Goal: Task Accomplishment & Management: Manage account settings

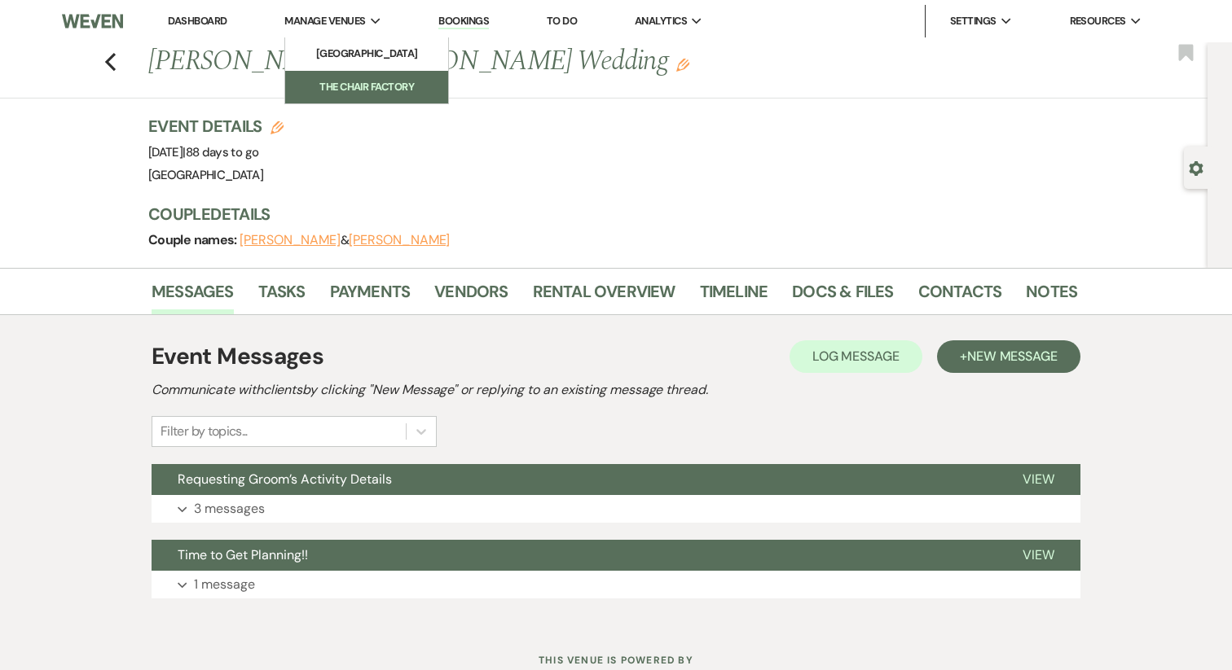
click at [334, 82] on li "The Chair Factory" at bounding box center [366, 87] width 147 height 16
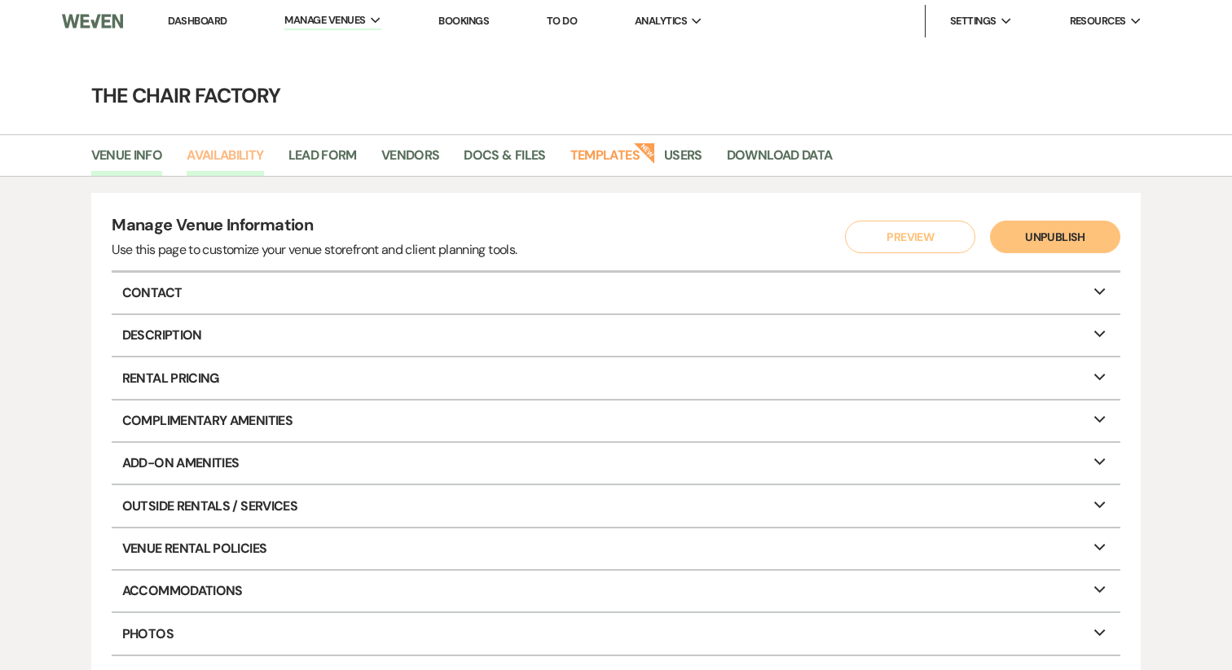
click at [197, 167] on link "Availability" at bounding box center [225, 160] width 77 height 31
select select "2"
select select "2026"
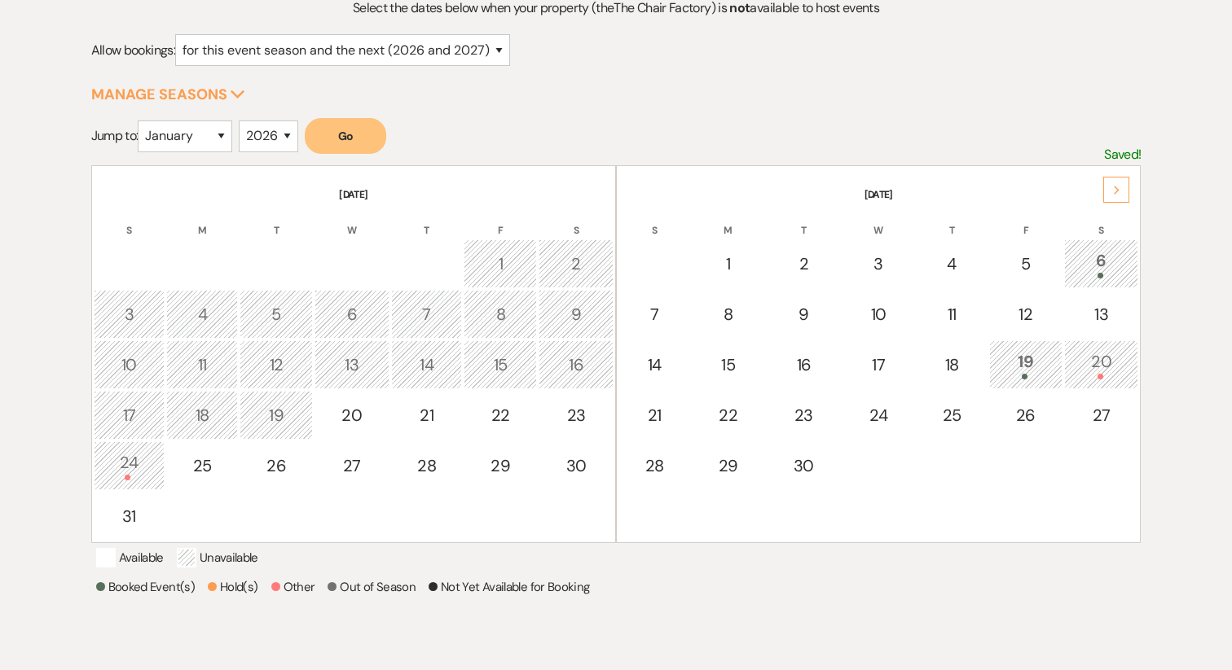
scroll to position [199, 0]
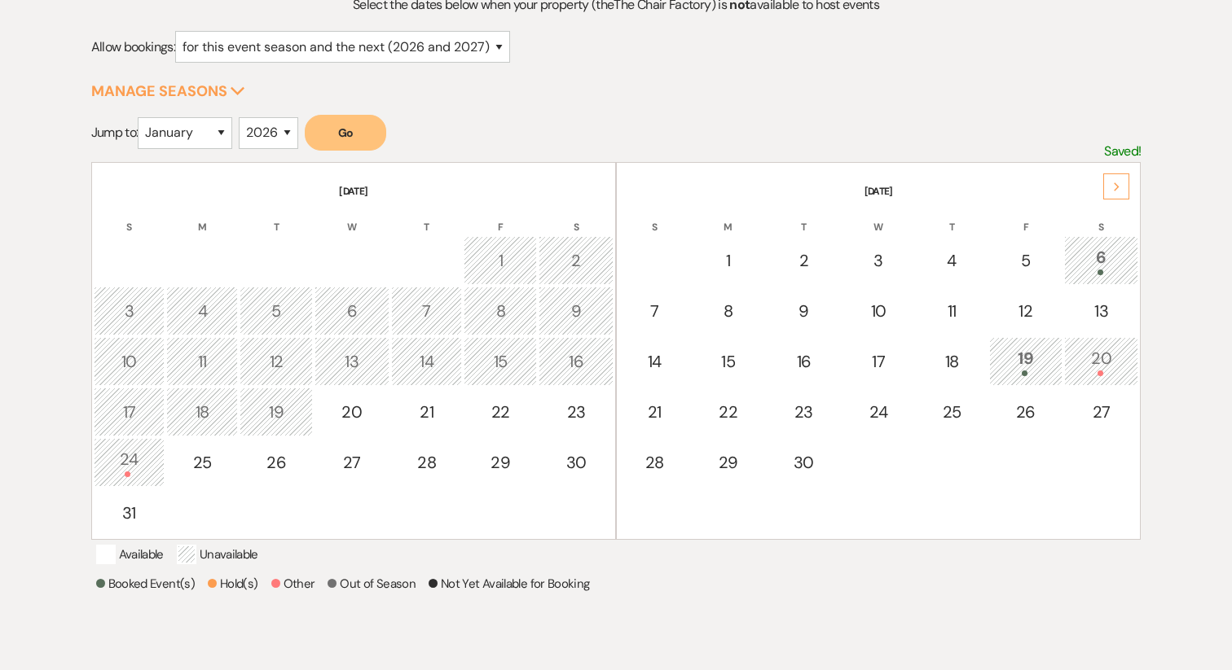
click at [1108, 187] on div "Next" at bounding box center [1116, 187] width 26 height 26
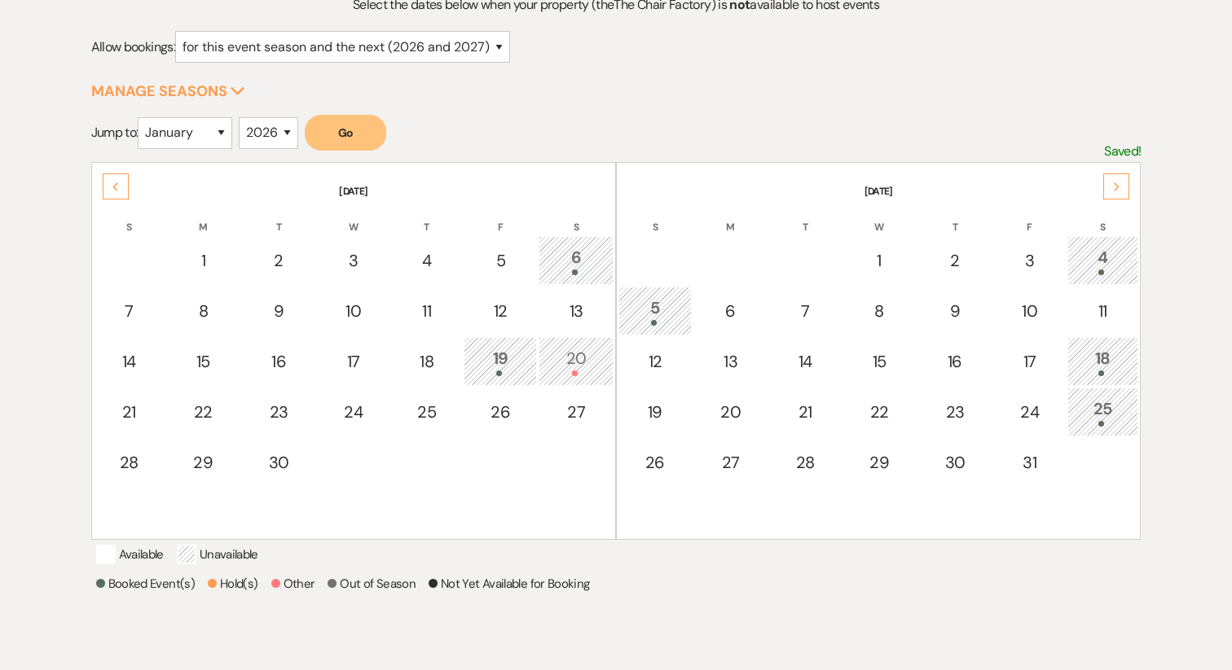
click at [1108, 187] on div "Next" at bounding box center [1116, 187] width 26 height 26
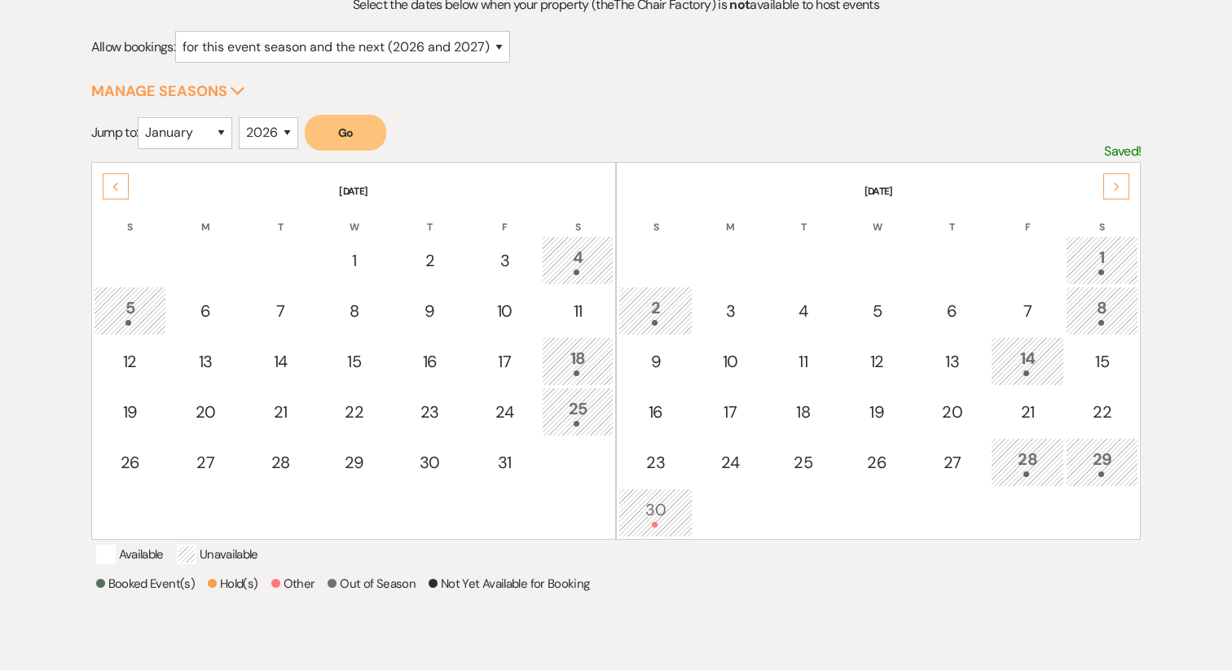
click at [1108, 187] on div "Next" at bounding box center [1116, 187] width 26 height 26
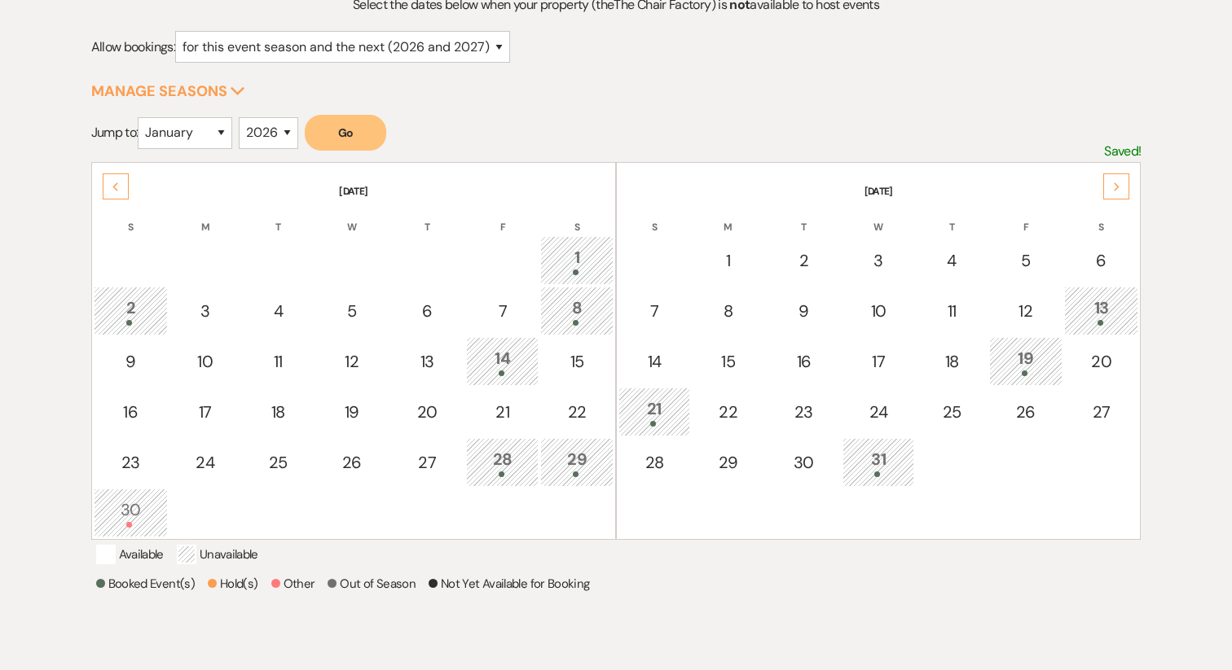
scroll to position [0, 0]
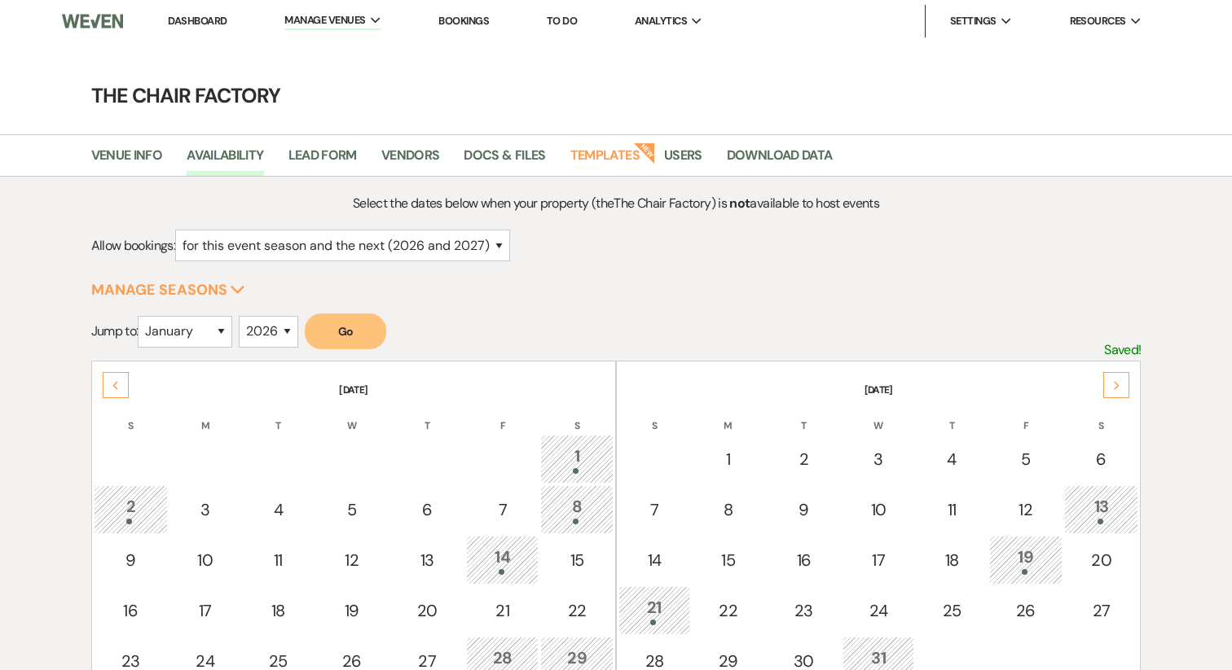
click at [183, 19] on link "Dashboard" at bounding box center [197, 21] width 59 height 14
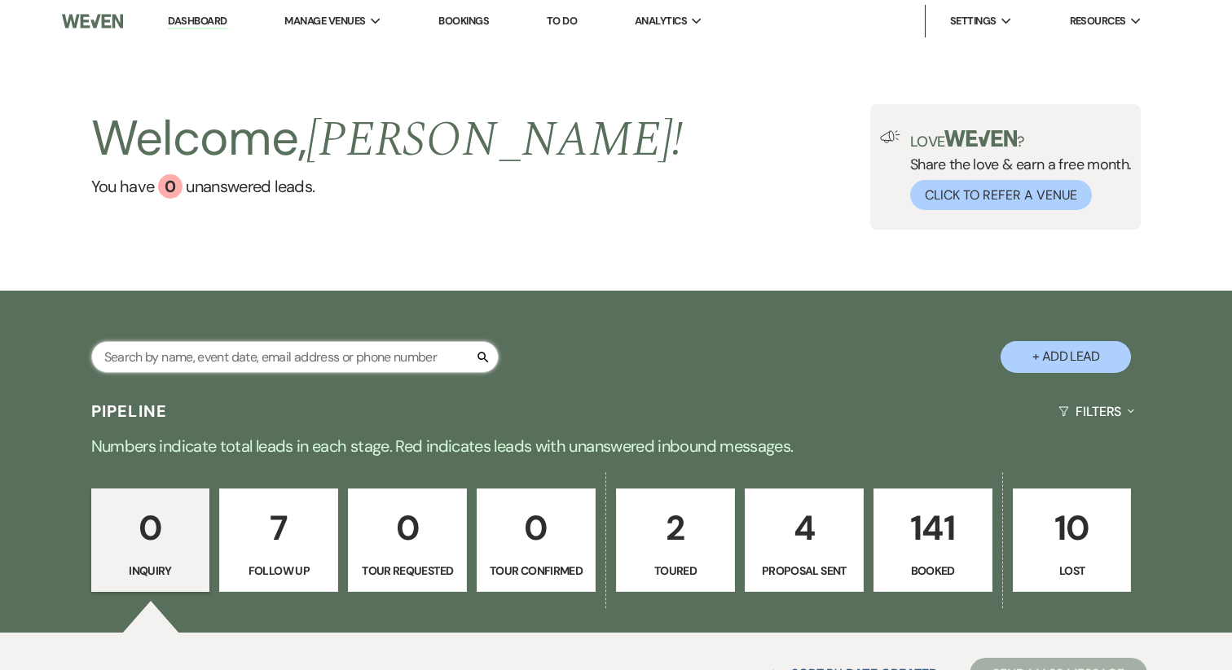
click at [221, 349] on input "text" at bounding box center [294, 357] width 407 height 32
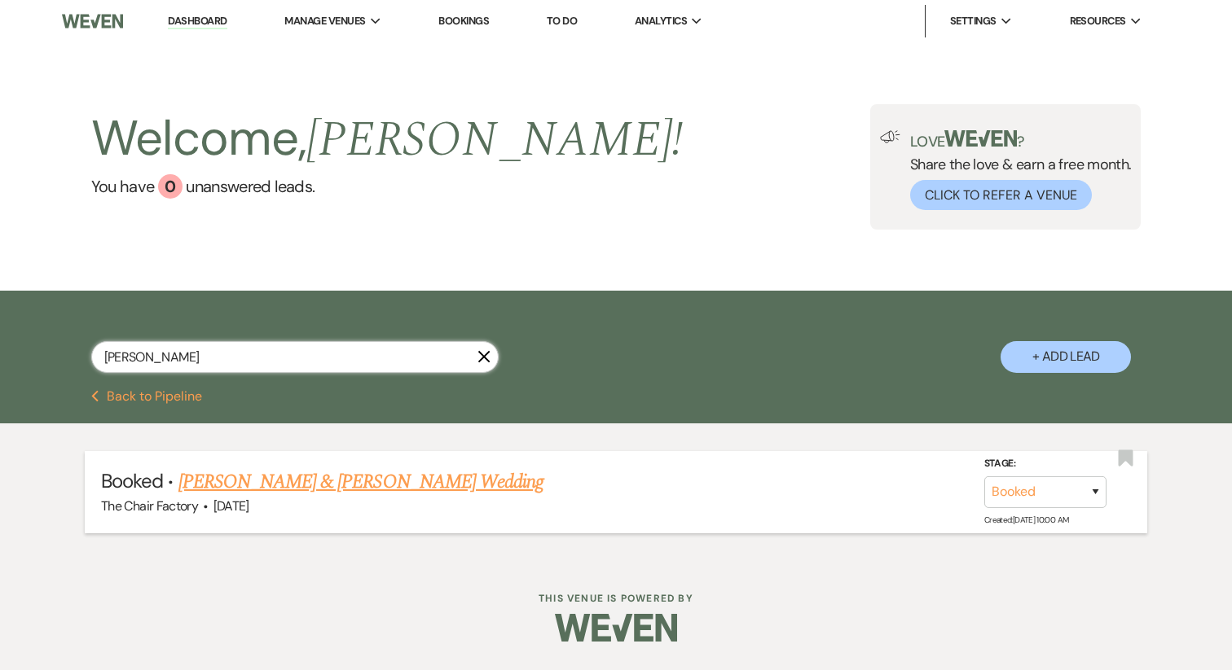
type input "[PERSON_NAME]"
click at [248, 473] on link "[PERSON_NAME] & [PERSON_NAME] Wedding" at bounding box center [360, 482] width 365 height 29
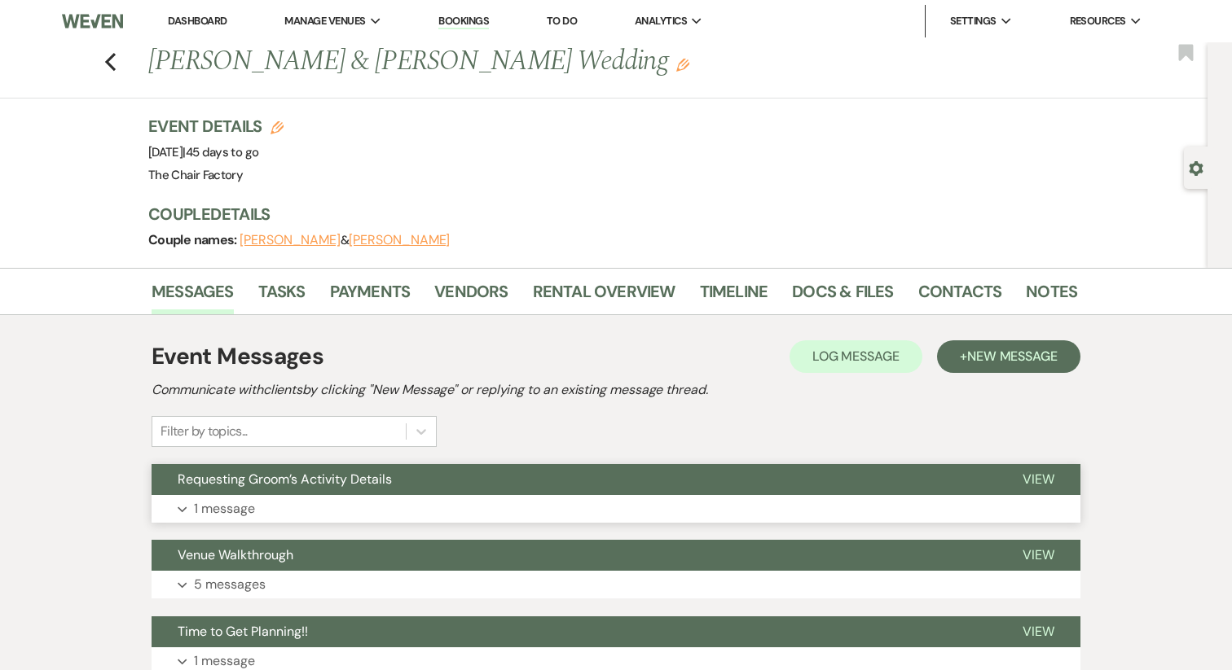
click at [300, 506] on button "Expand 1 message" at bounding box center [616, 509] width 929 height 28
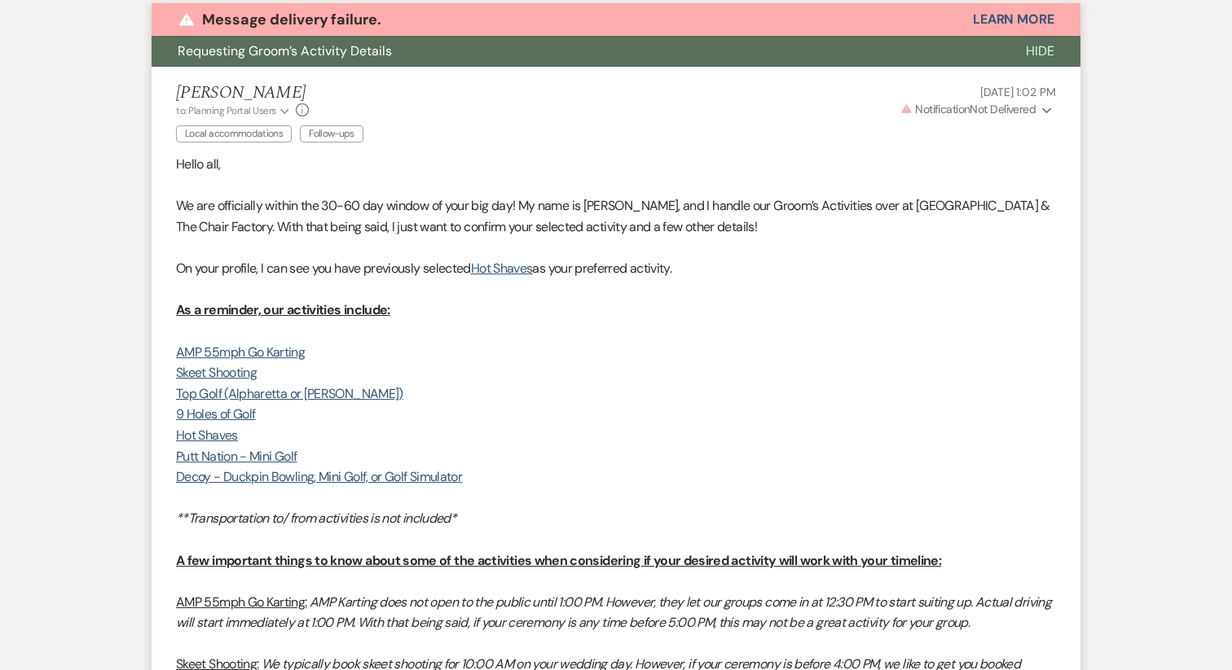
scroll to position [431, 0]
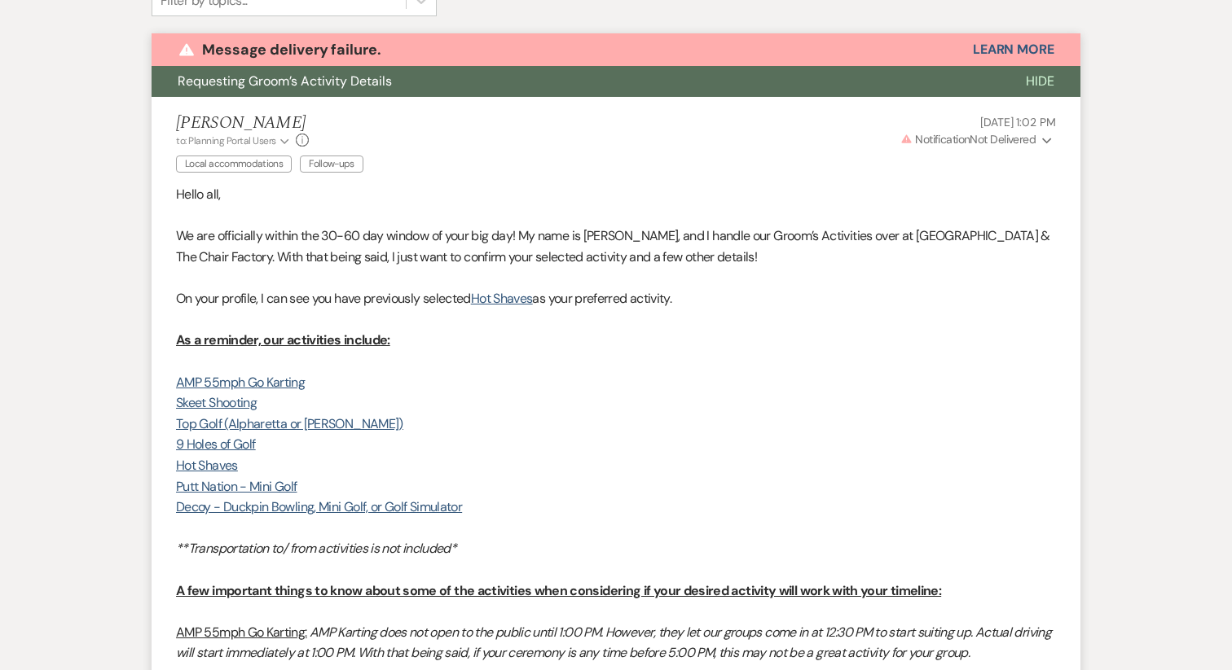
drag, startPoint x: 521, startPoint y: 342, endPoint x: 160, endPoint y: 194, distance: 389.4
copy div "Hello all, We are officially within the 30-60 day window of your big day! My na…"
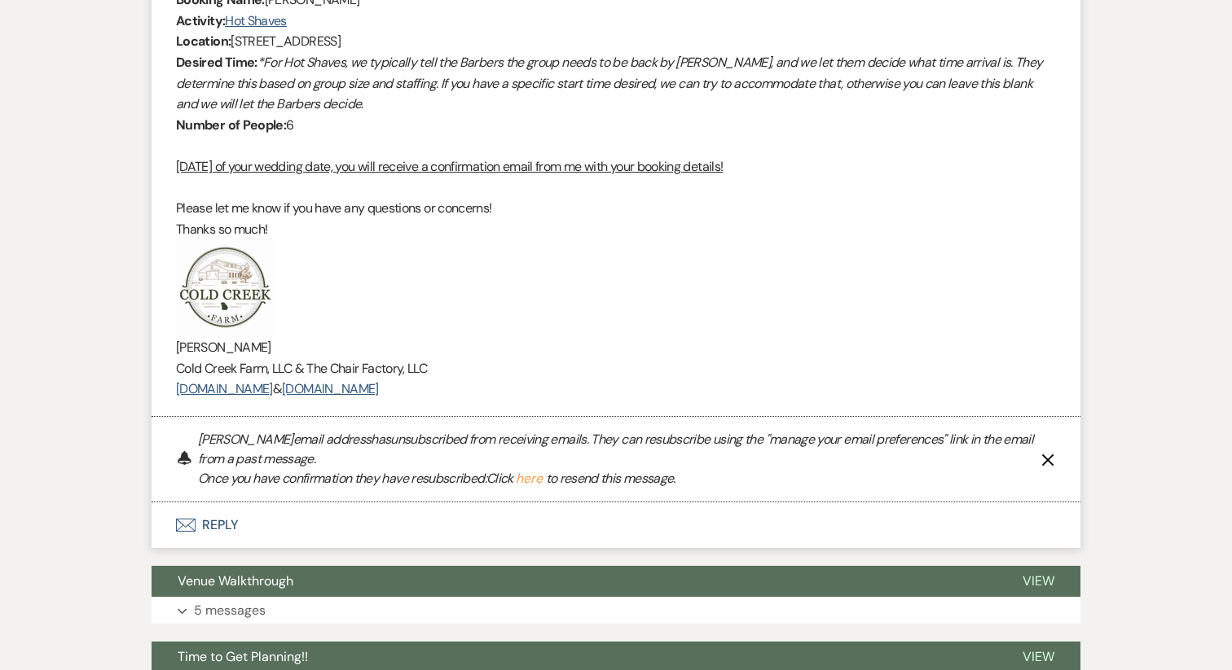
scroll to position [1496, 0]
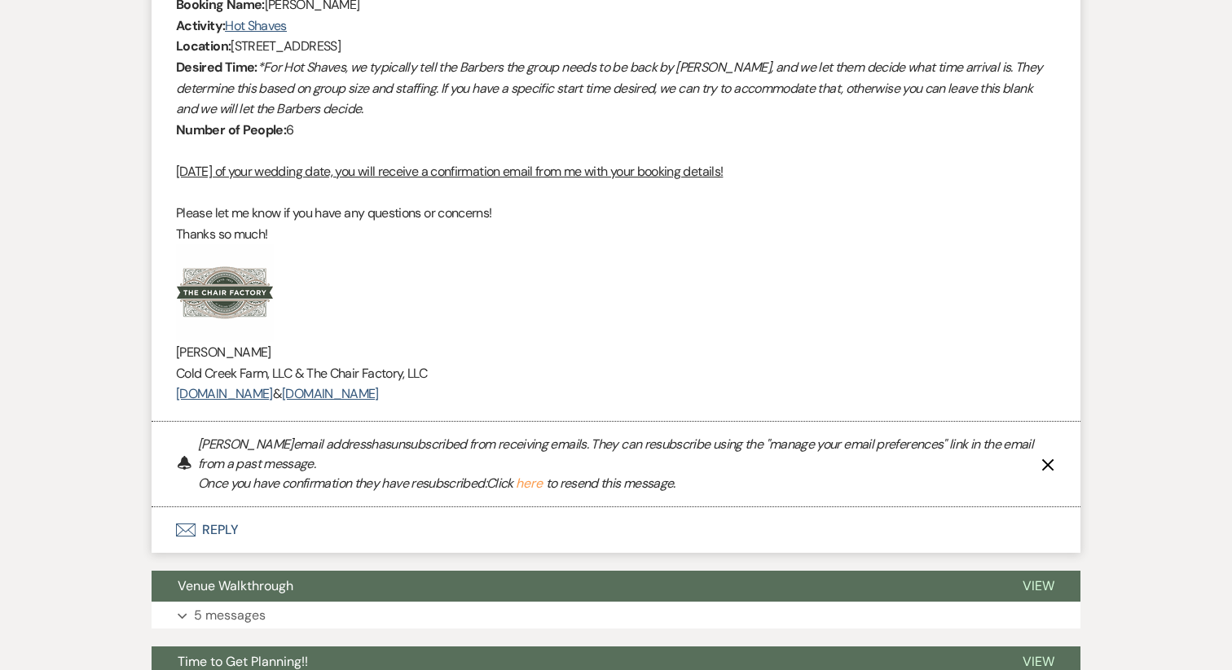
copy div "Hello all, We are officially within the 30-60 day window of your big day! My na…"
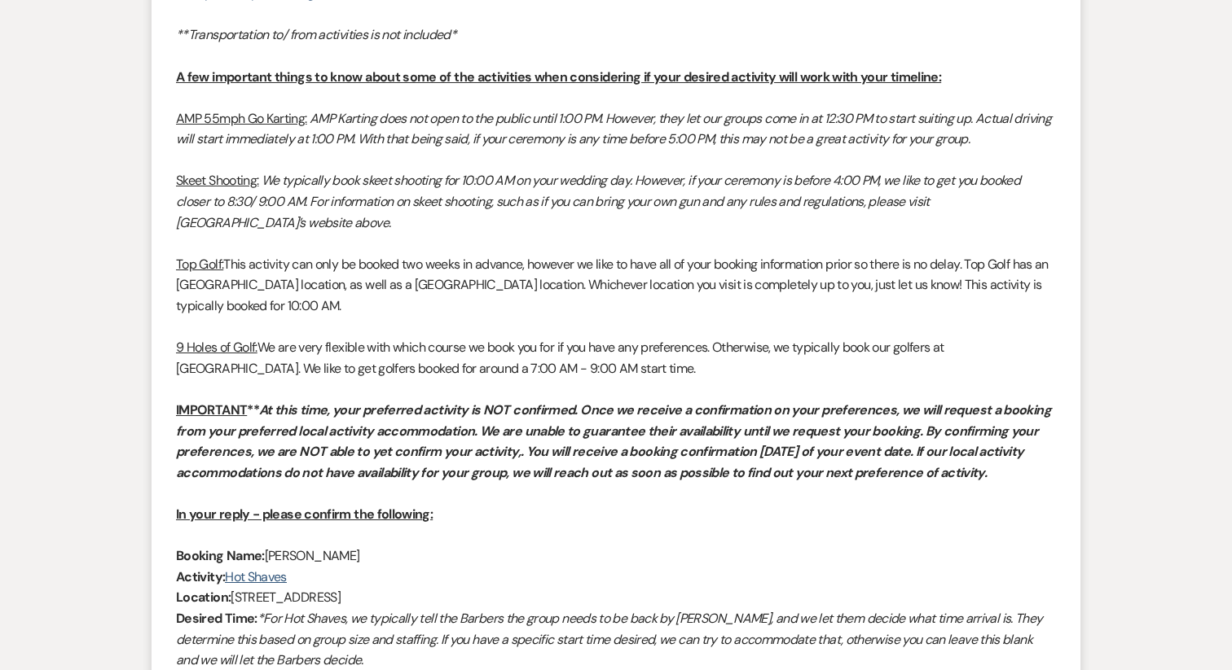
scroll to position [0, 0]
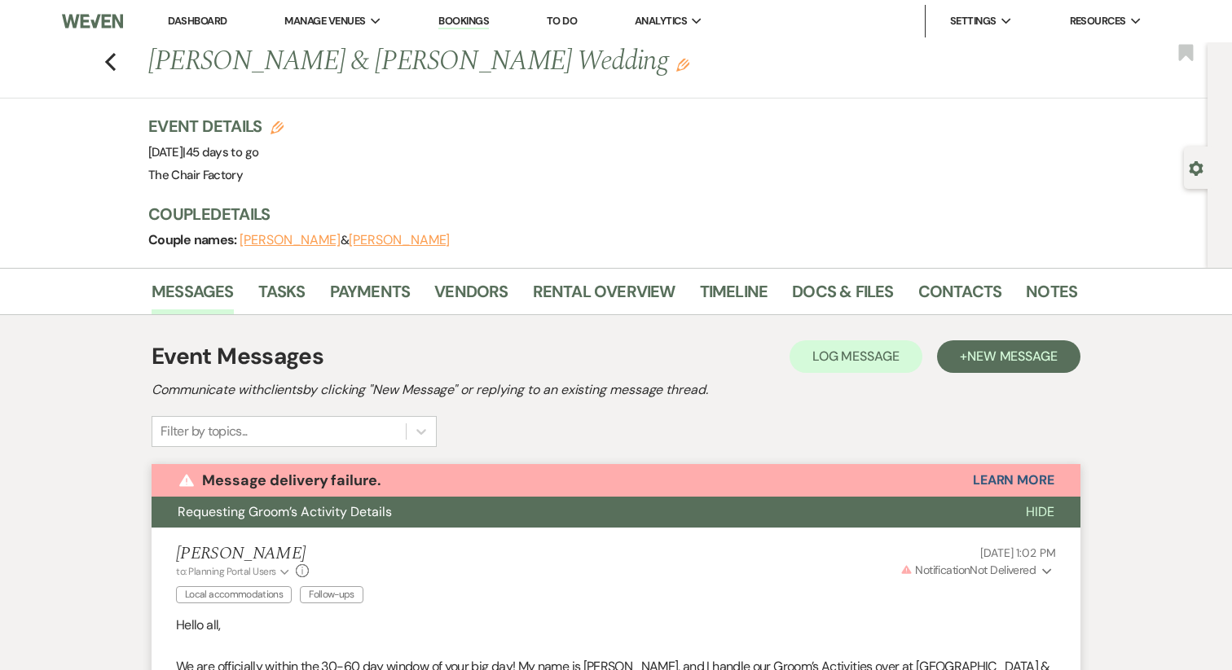
click at [371, 244] on button "Frank Chiodo" at bounding box center [399, 240] width 101 height 13
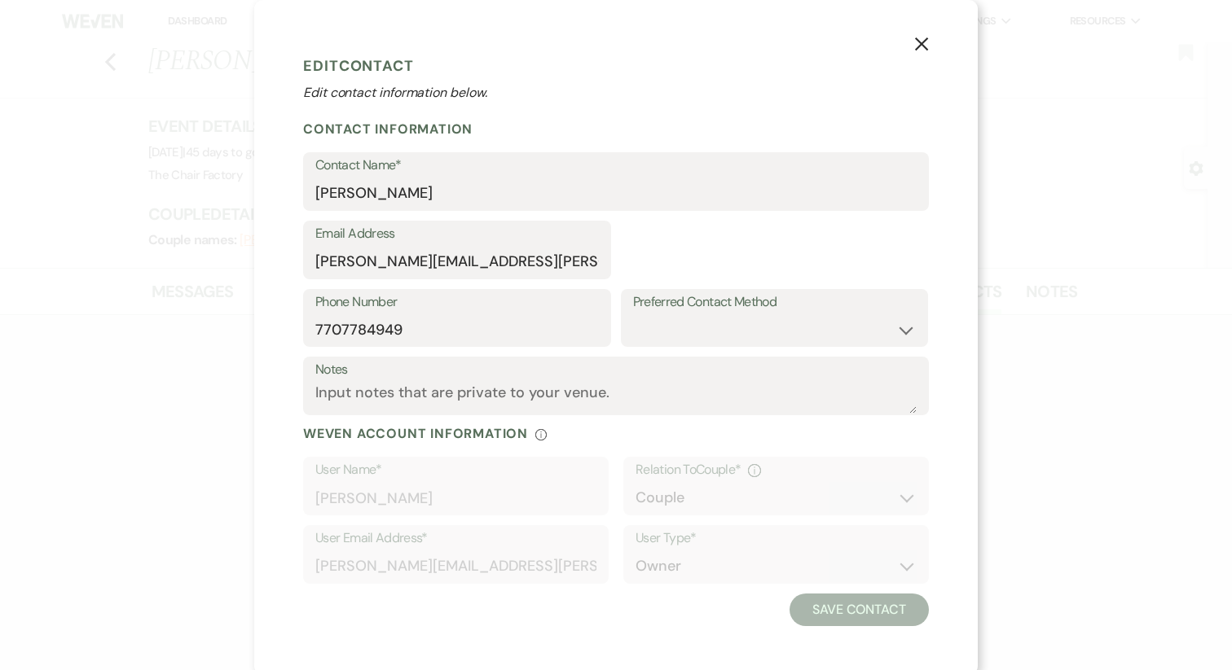
select select "1"
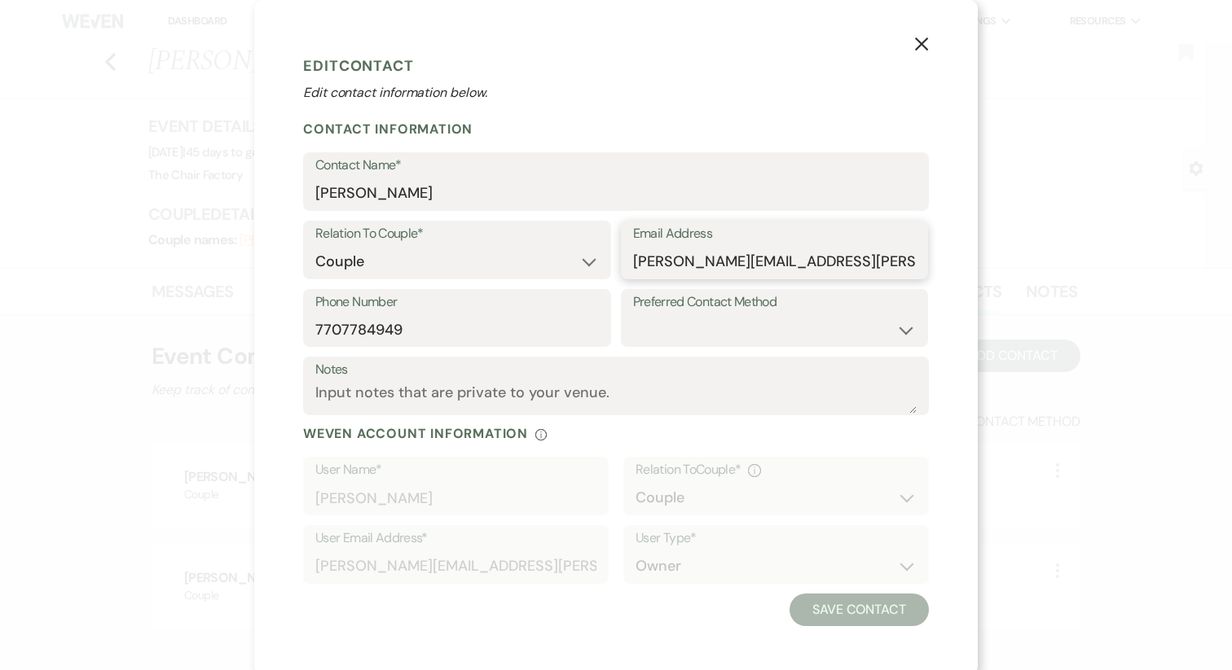
click at [698, 253] on input "frank.chiodo@gmail.com" at bounding box center [774, 262] width 283 height 32
click at [929, 45] on button "X" at bounding box center [921, 43] width 24 height 29
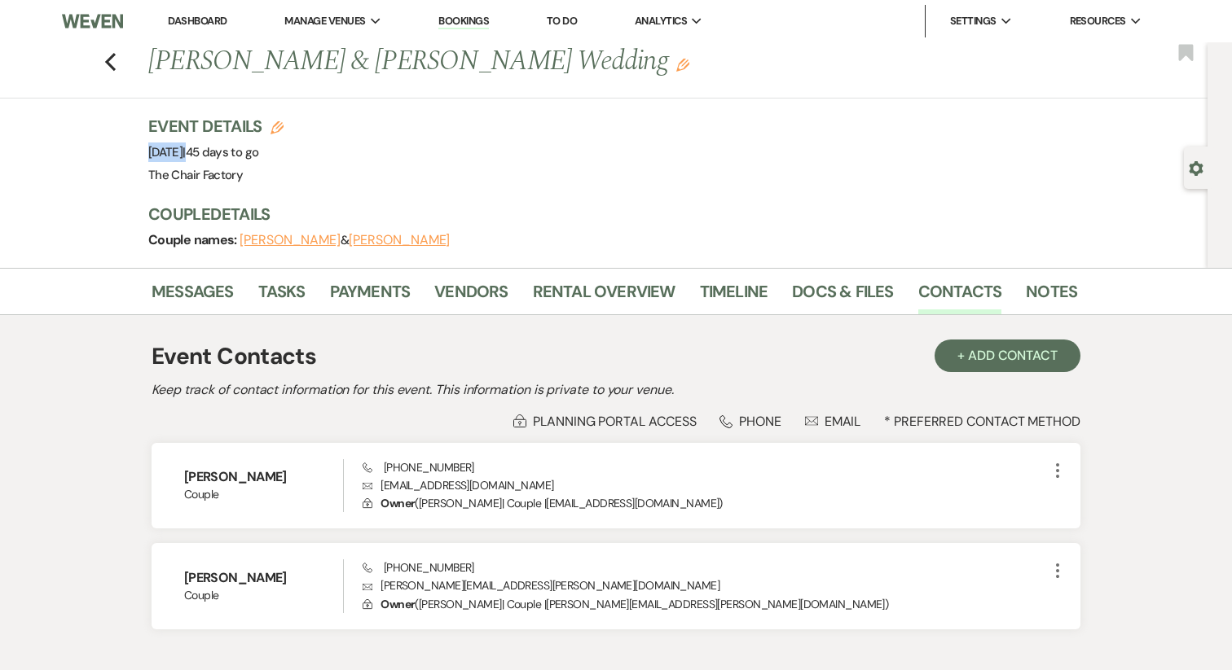
drag, startPoint x: 299, startPoint y: 148, endPoint x: 131, endPoint y: 148, distance: 167.8
click at [131, 148] on div "Previous Lisa Smallwood & Frank Chiodo's Wedding Edit Bookmark Gear Settings Ev…" at bounding box center [603, 155] width 1207 height 226
copy span "Saturday, October 4th, 2025"
click at [1059, 299] on link "Notes" at bounding box center [1051, 297] width 51 height 36
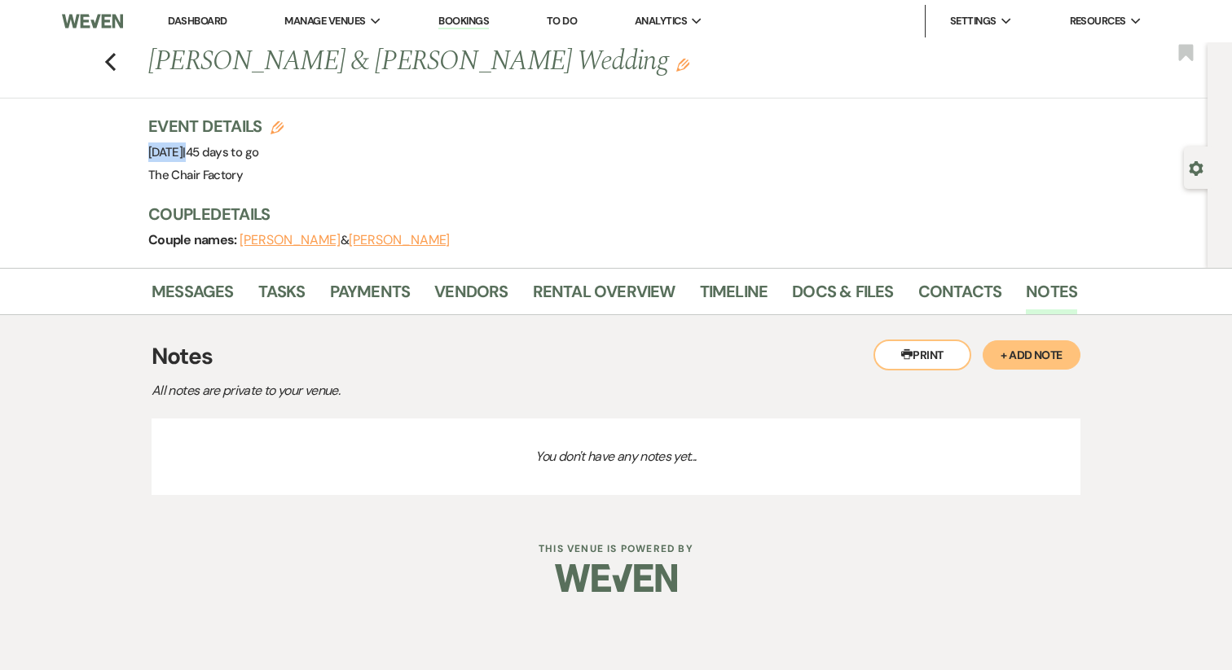
click at [1004, 346] on button "+ Add Note" at bounding box center [1031, 354] width 98 height 29
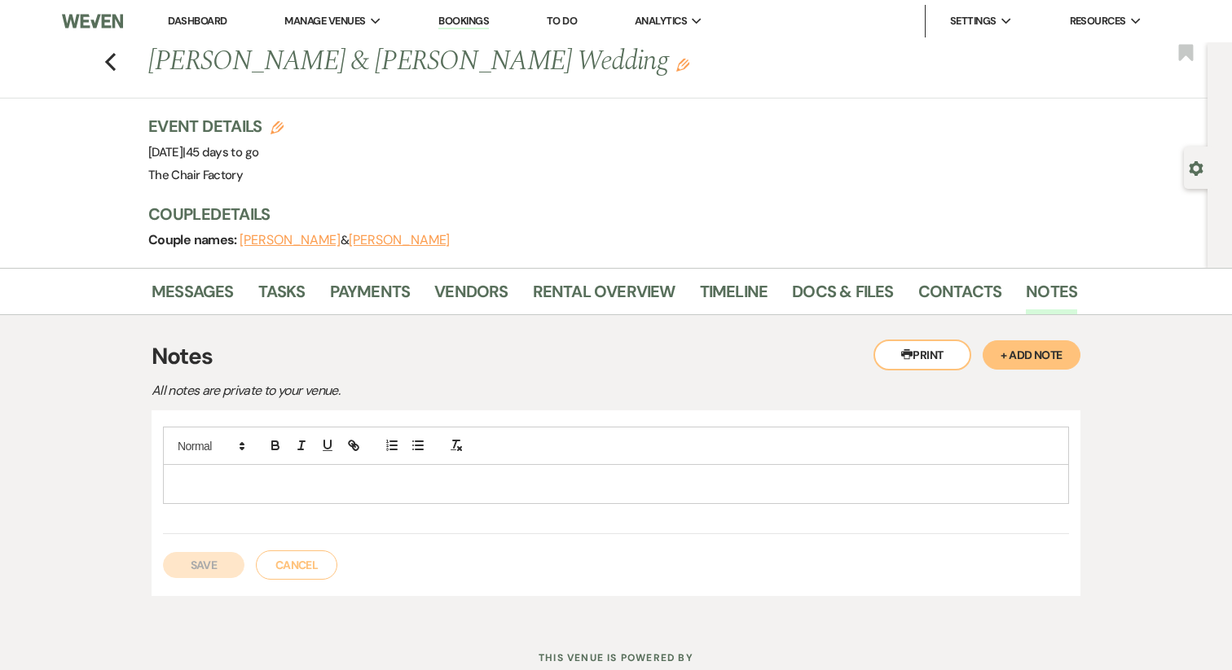
click at [369, 481] on p at bounding box center [616, 484] width 880 height 18
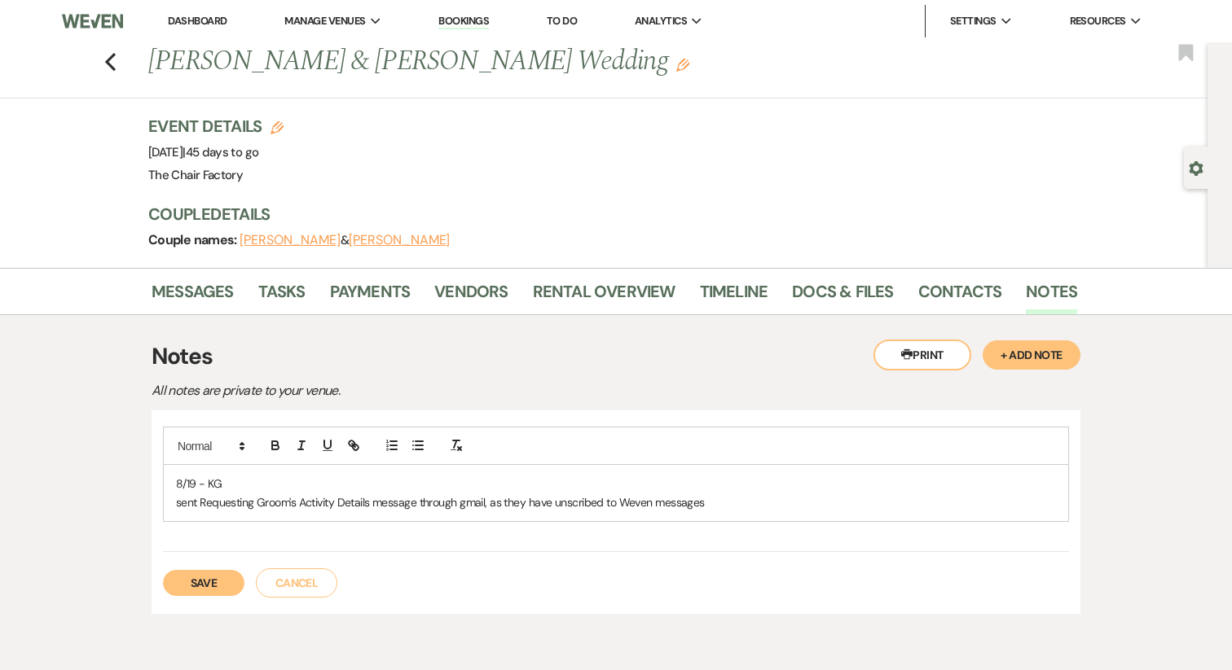
click at [581, 506] on p "sent Requesting Groom's Activity Details message through gmail, as they have un…" at bounding box center [616, 503] width 880 height 18
click at [747, 503] on p "sent Requesting Groom's Activity Details message through gmail, as they have in…" at bounding box center [616, 503] width 880 height 18
click at [567, 509] on p "sent Requesting Groom's Activity Details message through gmail, as they have in…" at bounding box center [616, 503] width 880 height 18
click at [743, 502] on p "sent Requesting Groom's Activity Details message through gmail, as they have un…" at bounding box center [616, 503] width 880 height 18
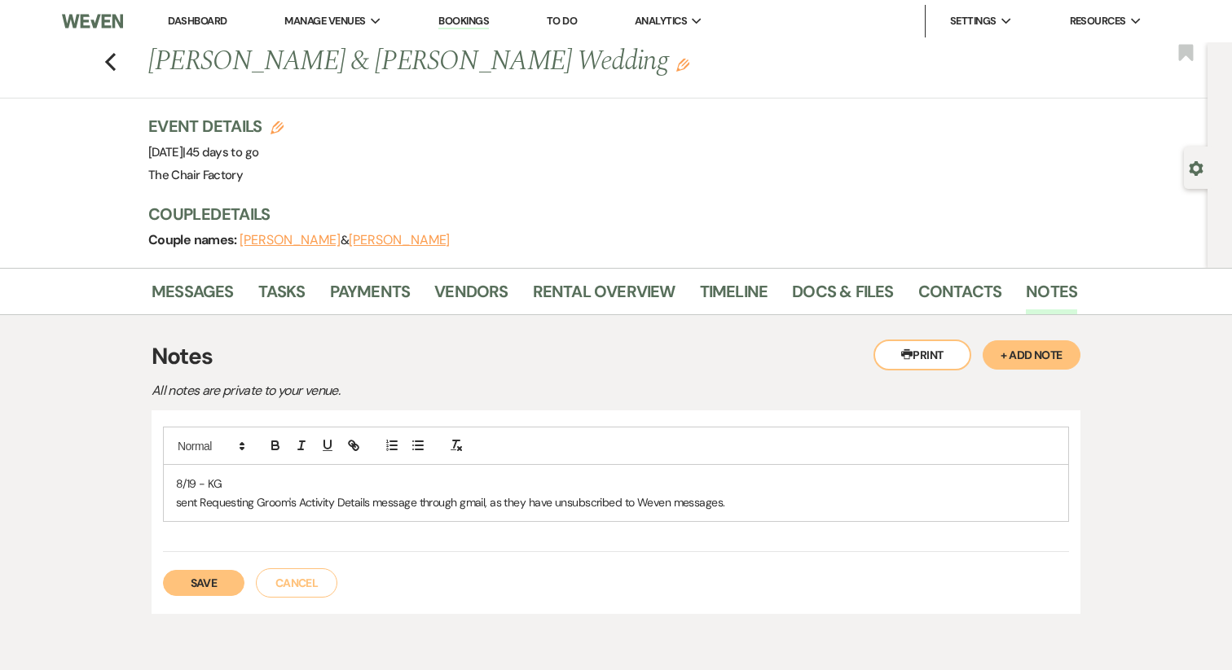
click at [192, 591] on button "Save" at bounding box center [203, 583] width 81 height 26
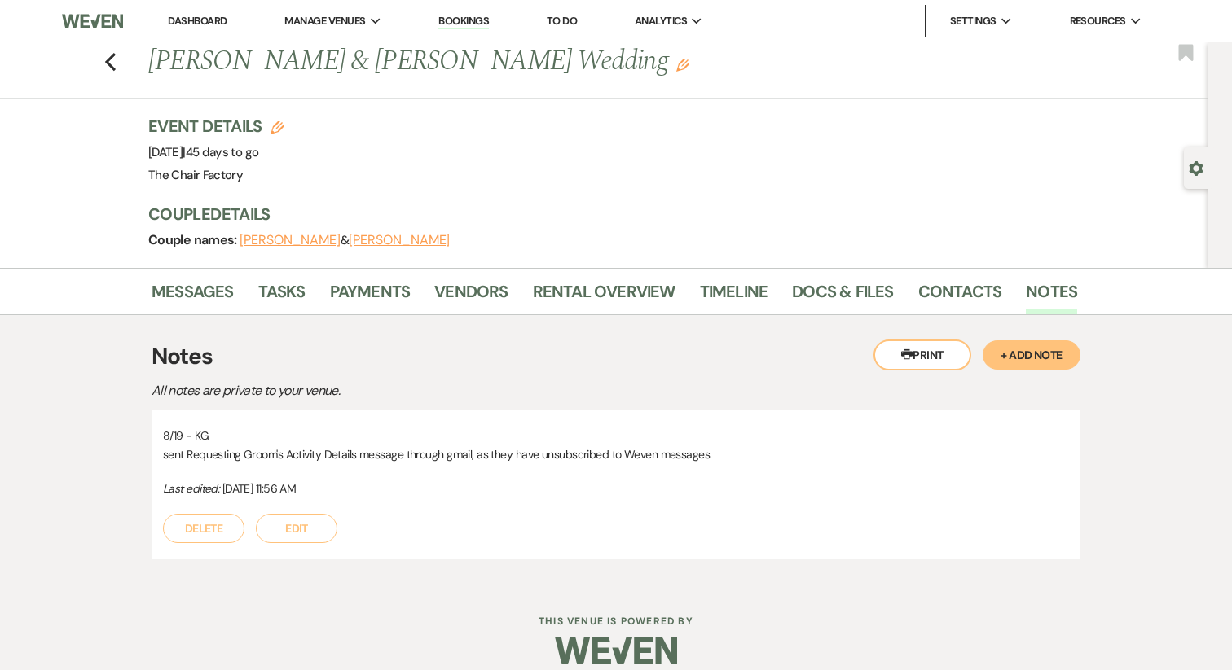
click at [200, 22] on link "Dashboard" at bounding box center [197, 21] width 59 height 14
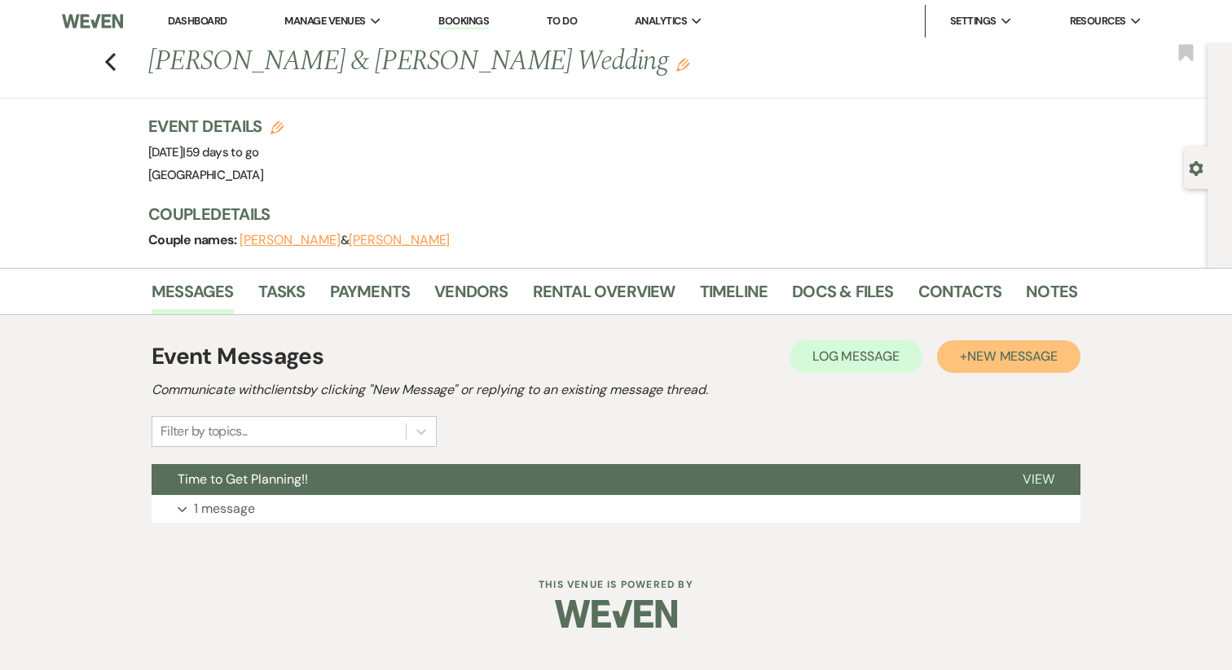
click at [957, 352] on button "+ New Message" at bounding box center [1008, 356] width 143 height 33
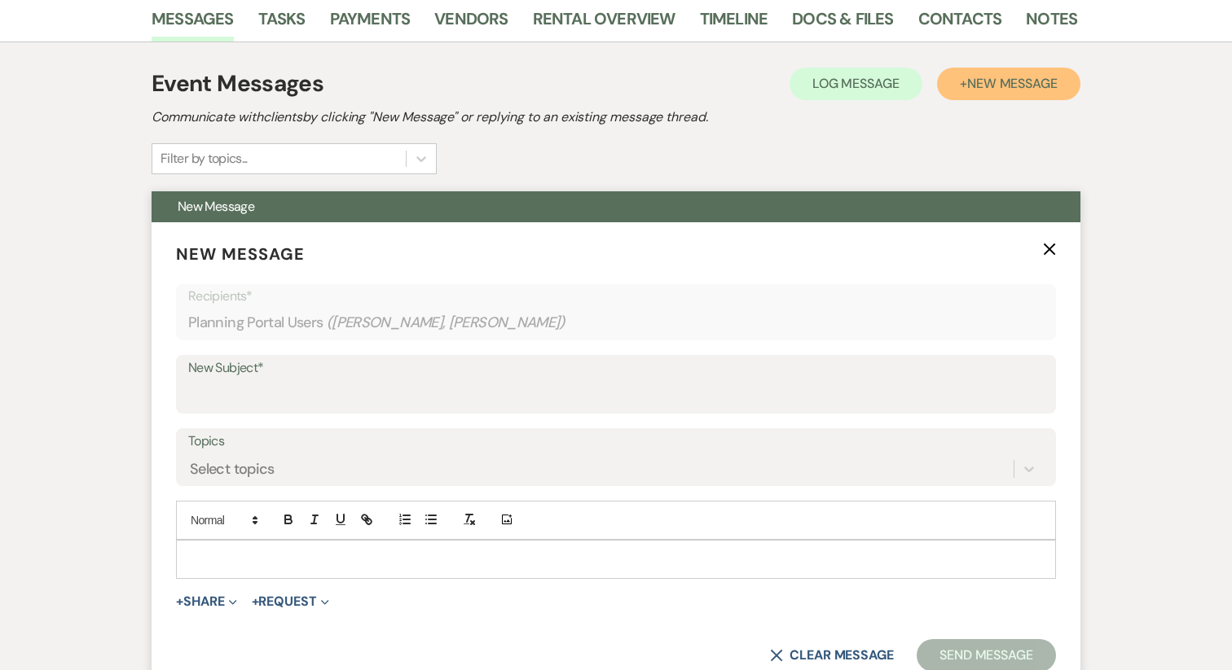
scroll to position [309, 0]
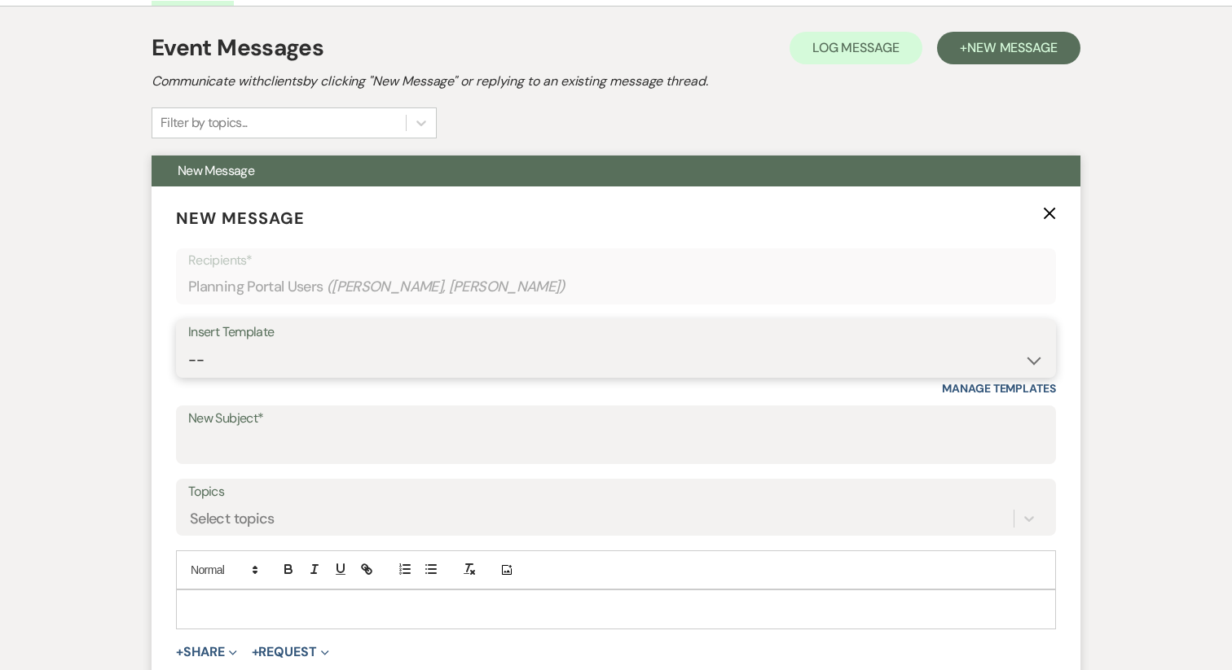
click at [223, 362] on select "-- Vendor Meetings for The Year Week of Reminders Getting You Booked - Groom's …" at bounding box center [615, 361] width 855 height 32
select select "5968"
type input "Requesting Groom’s Activity Details"
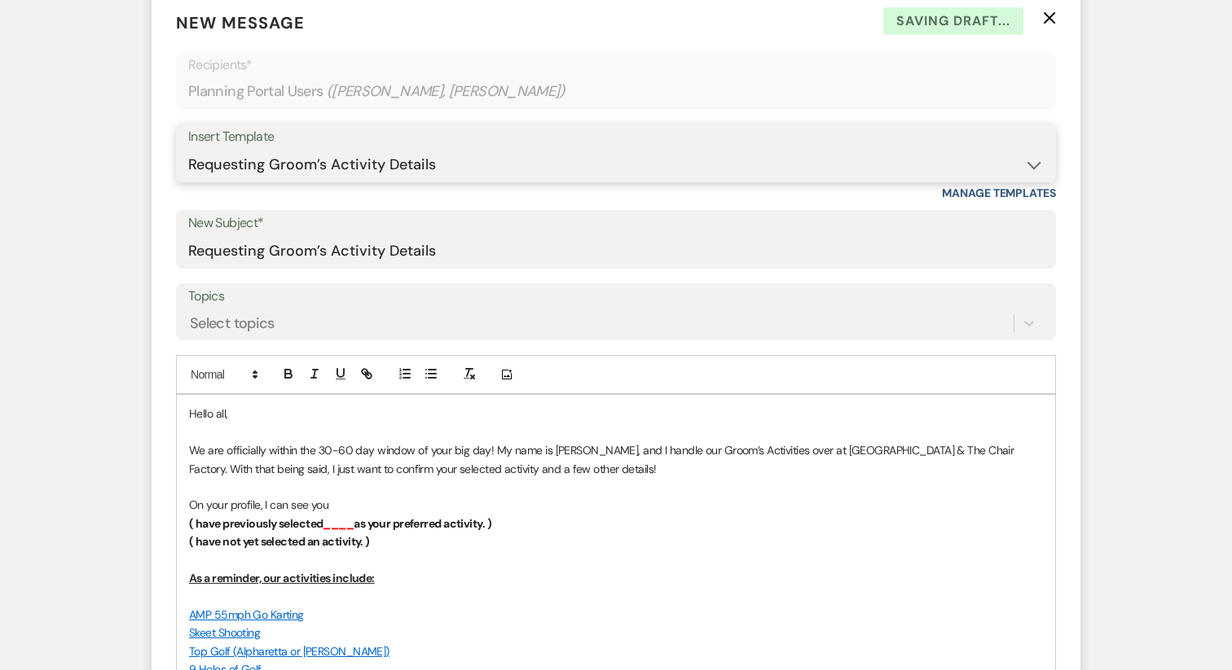
scroll to position [523, 0]
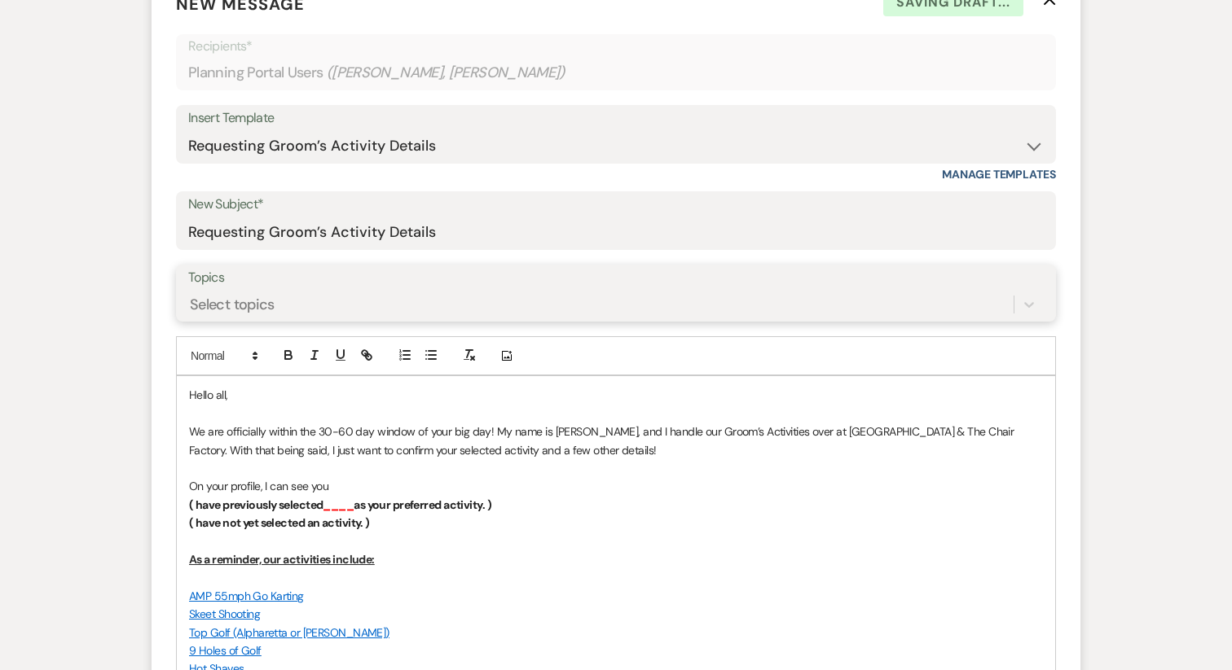
click at [251, 291] on div "Select topics" at bounding box center [600, 305] width 825 height 29
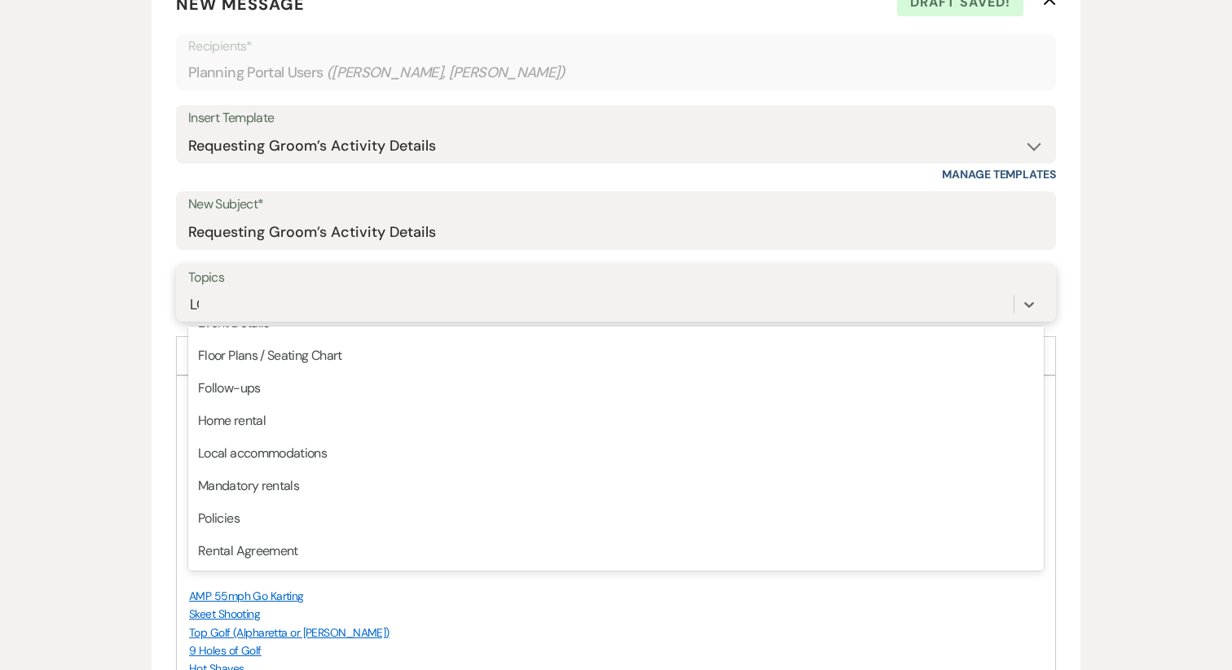
scroll to position [0, 0]
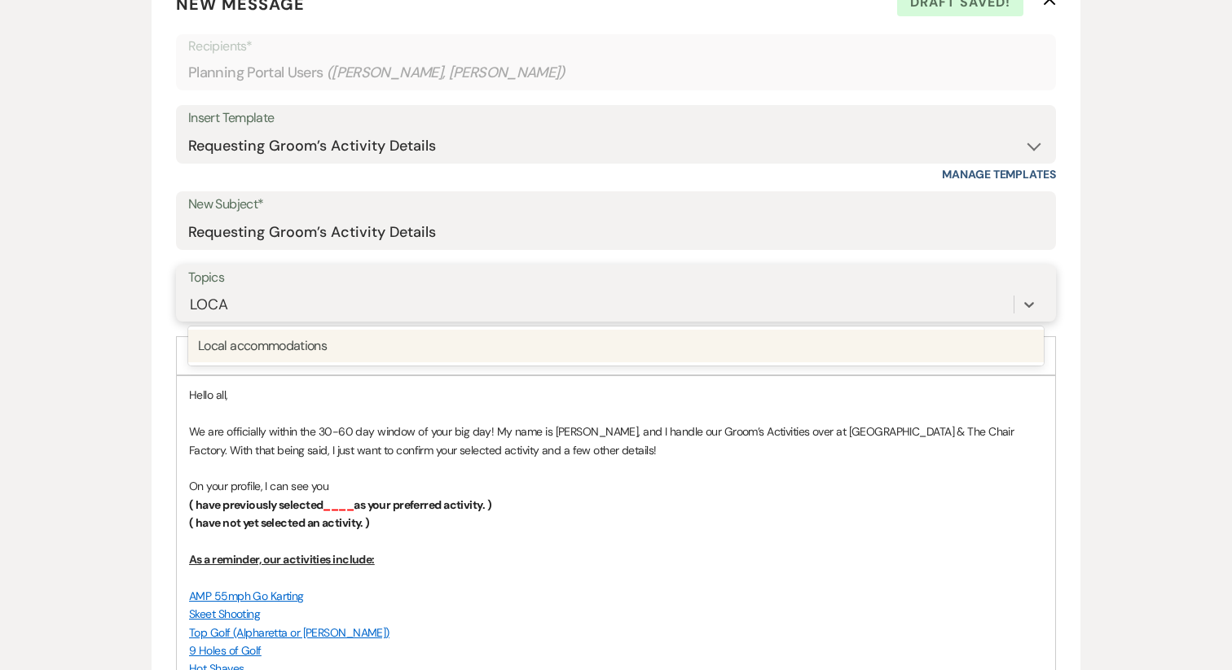
type input "LOCAL"
click at [266, 354] on div "Local accommodations" at bounding box center [615, 346] width 855 height 33
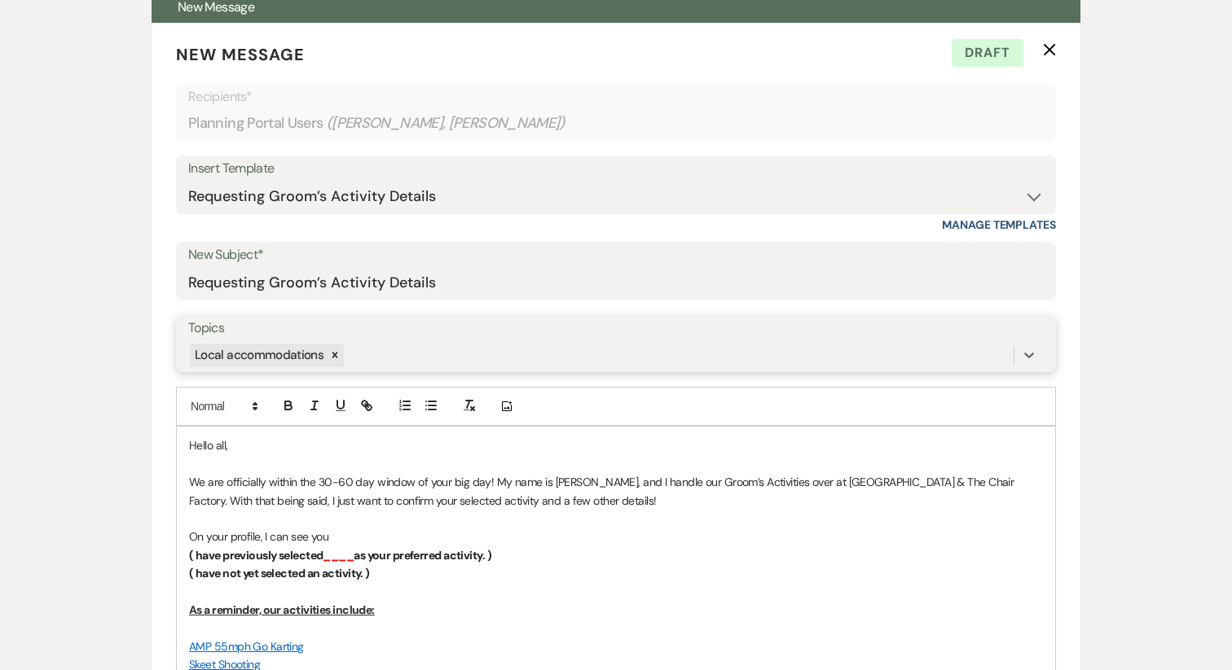
scroll to position [531, 0]
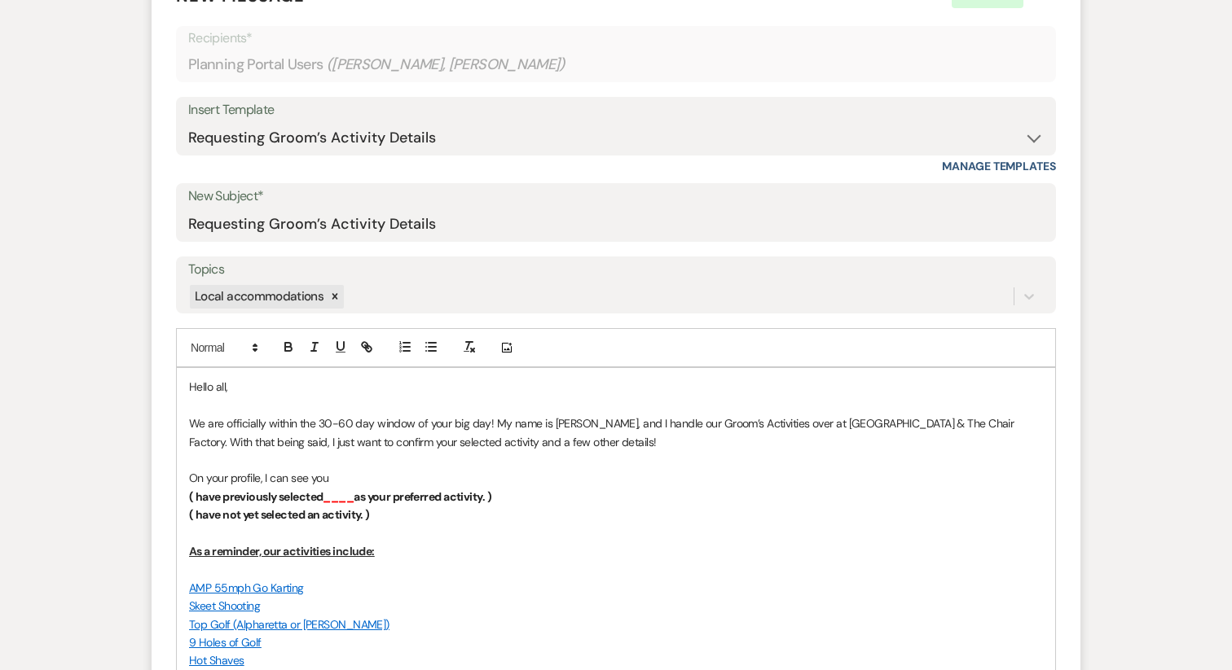
click at [361, 481] on p "On your profile, I can see you" at bounding box center [616, 478] width 854 height 18
click at [390, 499] on strong "as your preferred activity. )" at bounding box center [423, 497] width 138 height 15
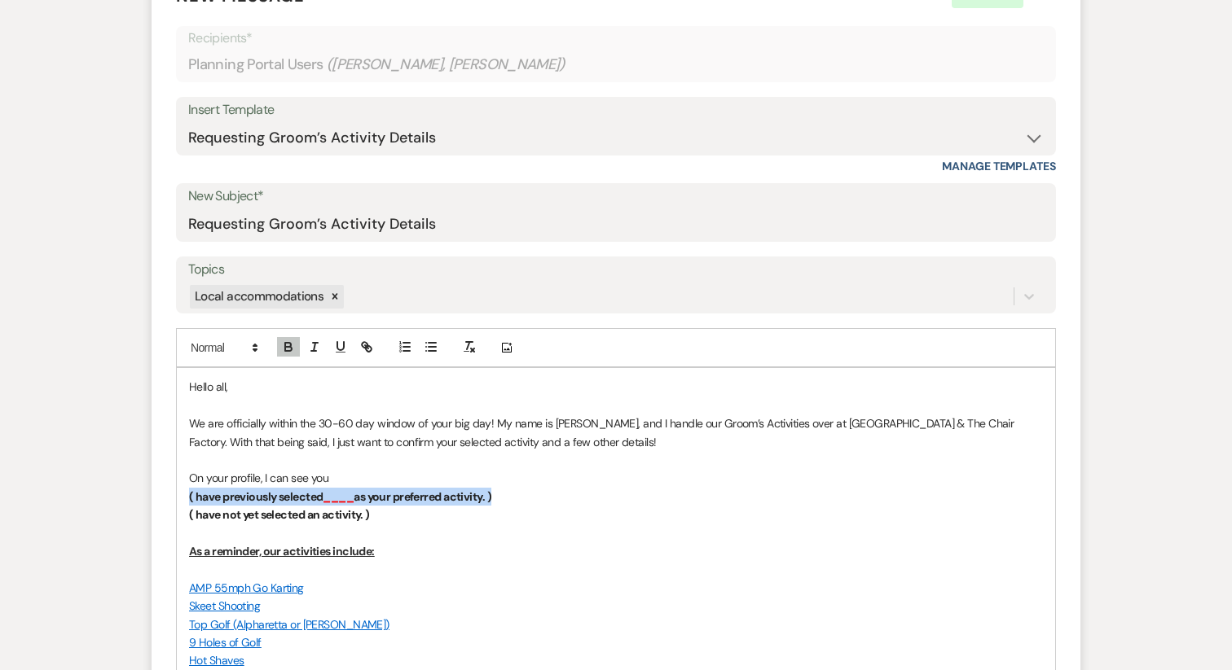
click at [390, 499] on strong "as your preferred activity. )" at bounding box center [423, 497] width 138 height 15
copy p "( have previously selected ____ as your preferred activity. )"
click at [364, 474] on p "On your profile, I can see you" at bounding box center [616, 478] width 854 height 18
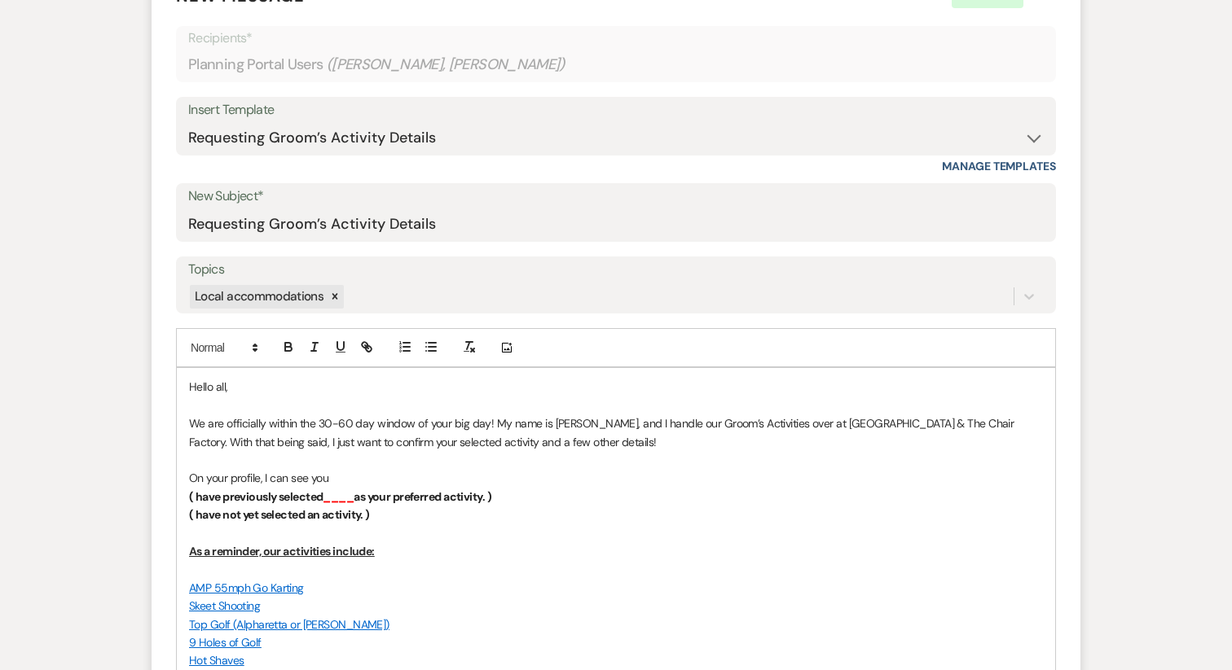
paste div
click at [336, 483] on strong "( have previously selected" at bounding box center [395, 478] width 134 height 15
click at [679, 478] on p "On your profile, I can see you have previously selected ____ as your preferred …" at bounding box center [616, 478] width 854 height 18
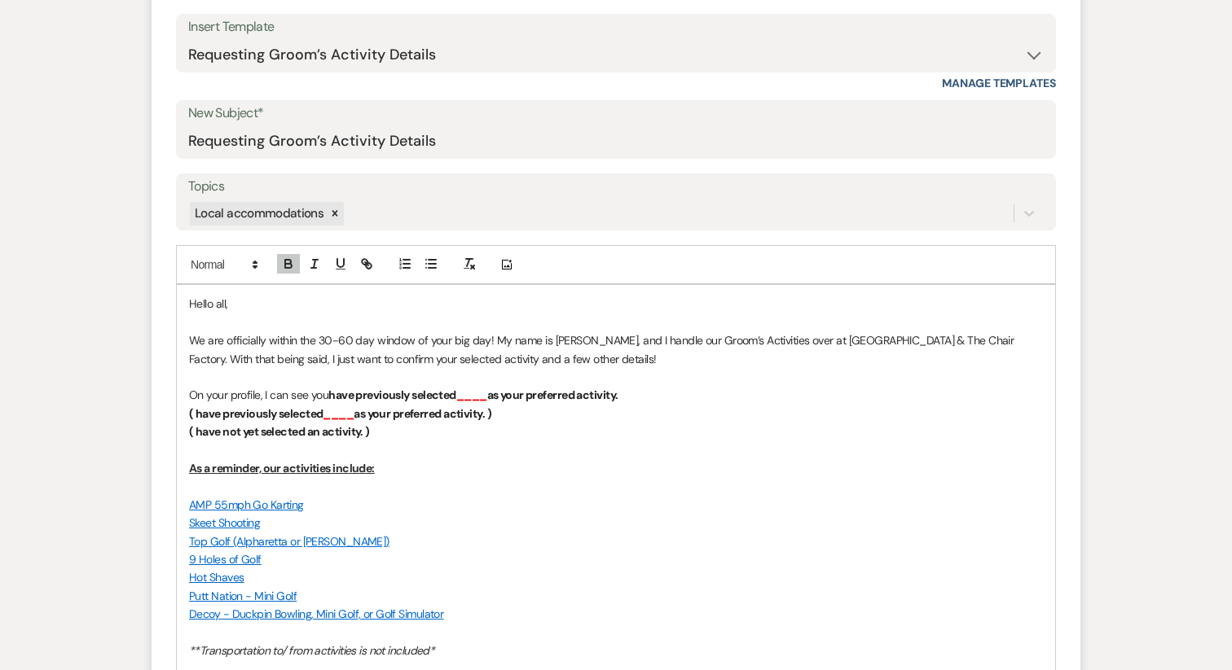
scroll to position [618, 0]
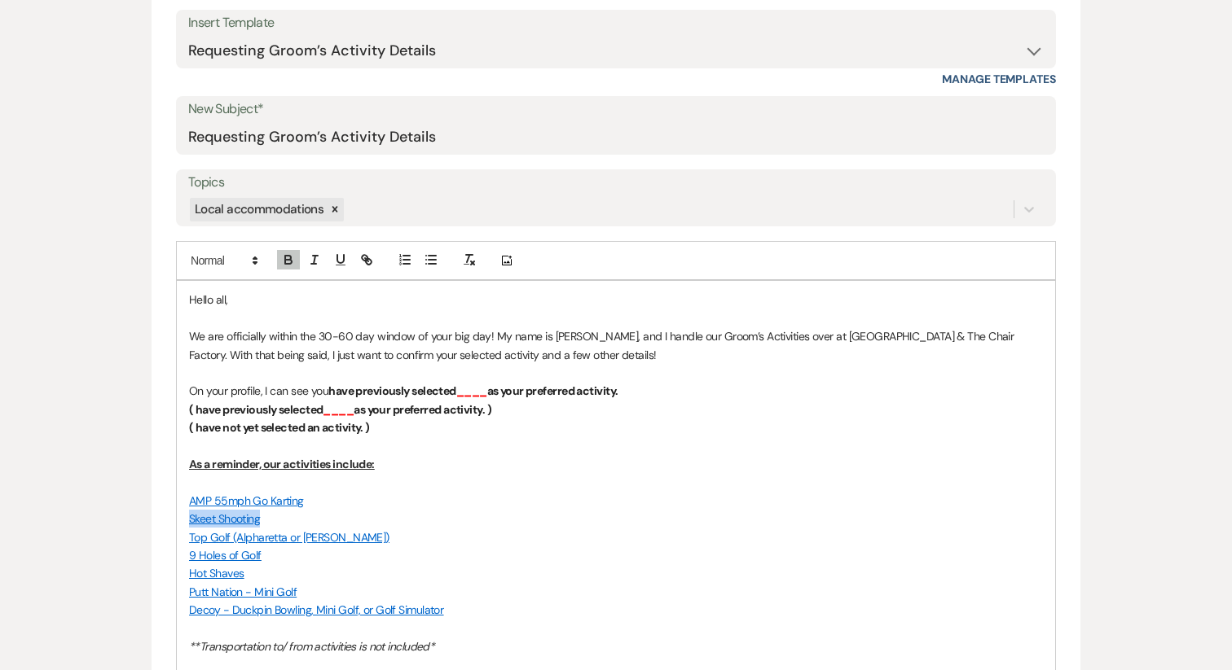
drag, startPoint x: 276, startPoint y: 517, endPoint x: 147, endPoint y: 517, distance: 128.7
click at [147, 517] on div "Messages Tasks Payments Vendors Rental Overview Timeline Docs & Files Contacts …" at bounding box center [616, 679] width 1232 height 2059
copy link "Skeet Shooting"
click at [470, 391] on strong "____" at bounding box center [471, 391] width 31 height 15
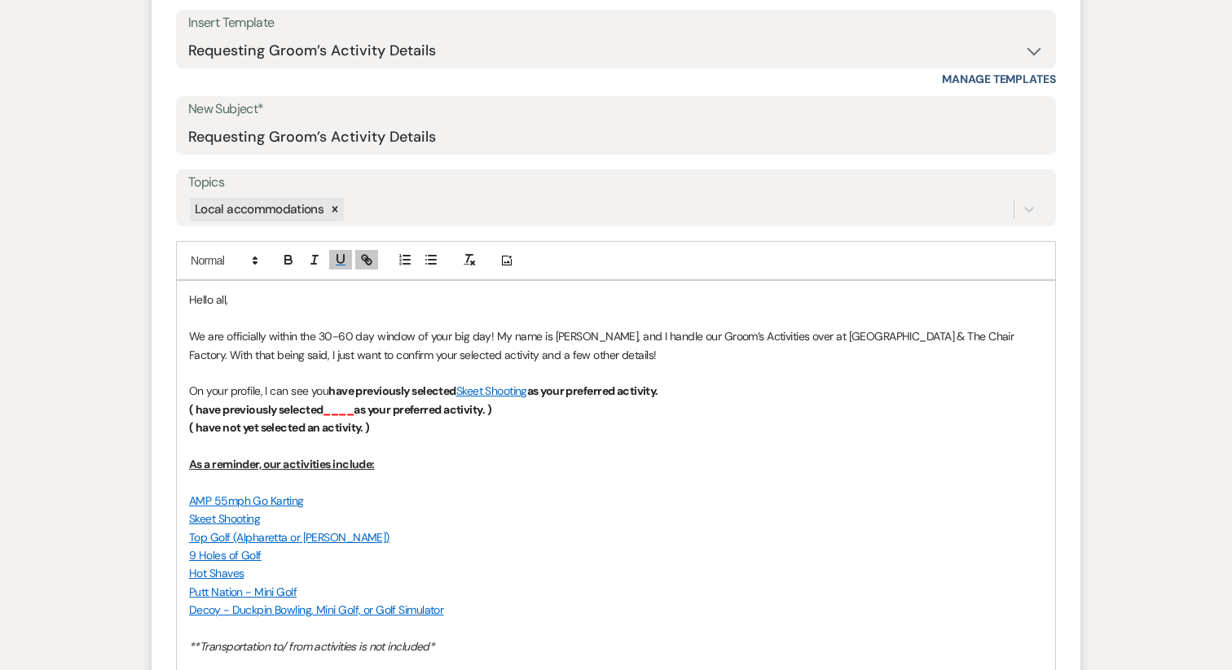
drag, startPoint x: 328, startPoint y: 389, endPoint x: 701, endPoint y: 399, distance: 373.2
click at [701, 399] on p "On your profile, I can see you have previously selected Skeet Shooting as your …" at bounding box center [616, 391] width 854 height 18
click at [287, 260] on icon "button" at bounding box center [288, 262] width 7 height 4
click at [288, 266] on icon "button" at bounding box center [288, 260] width 15 height 15
click at [520, 485] on p at bounding box center [616, 482] width 854 height 18
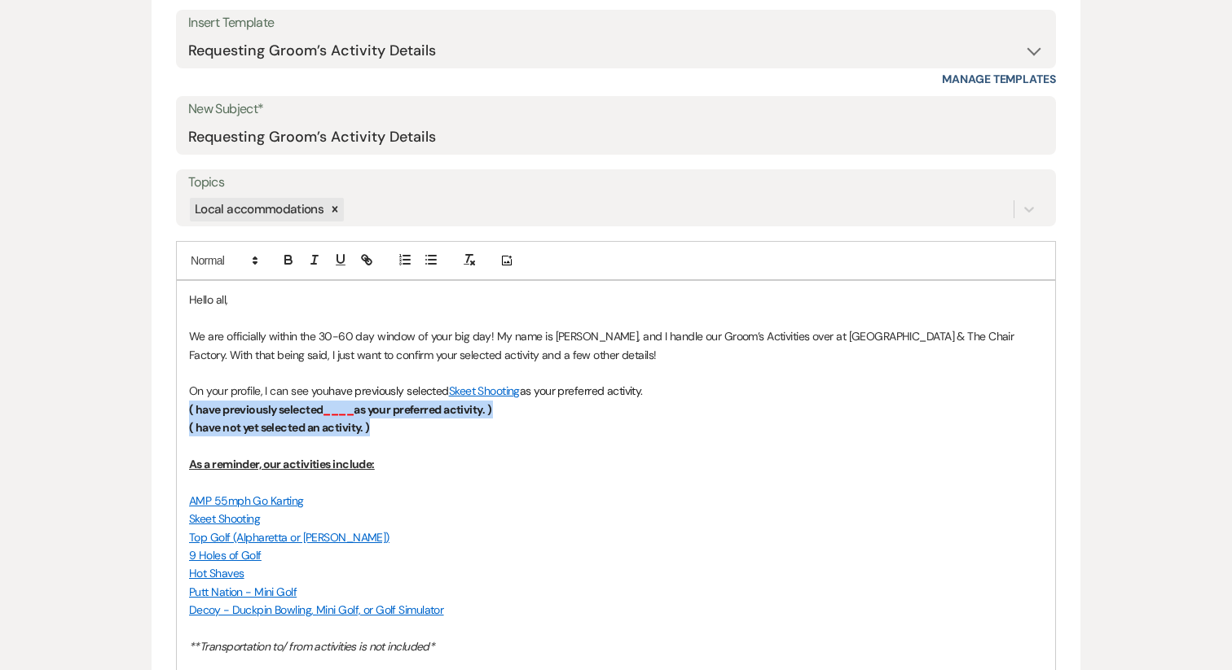
drag, startPoint x: 416, startPoint y: 434, endPoint x: 113, endPoint y: 415, distance: 303.6
click at [113, 415] on div "Messages Tasks Payments Vendors Rental Overview Timeline Docs & Files Contacts …" at bounding box center [616, 679] width 1232 height 2059
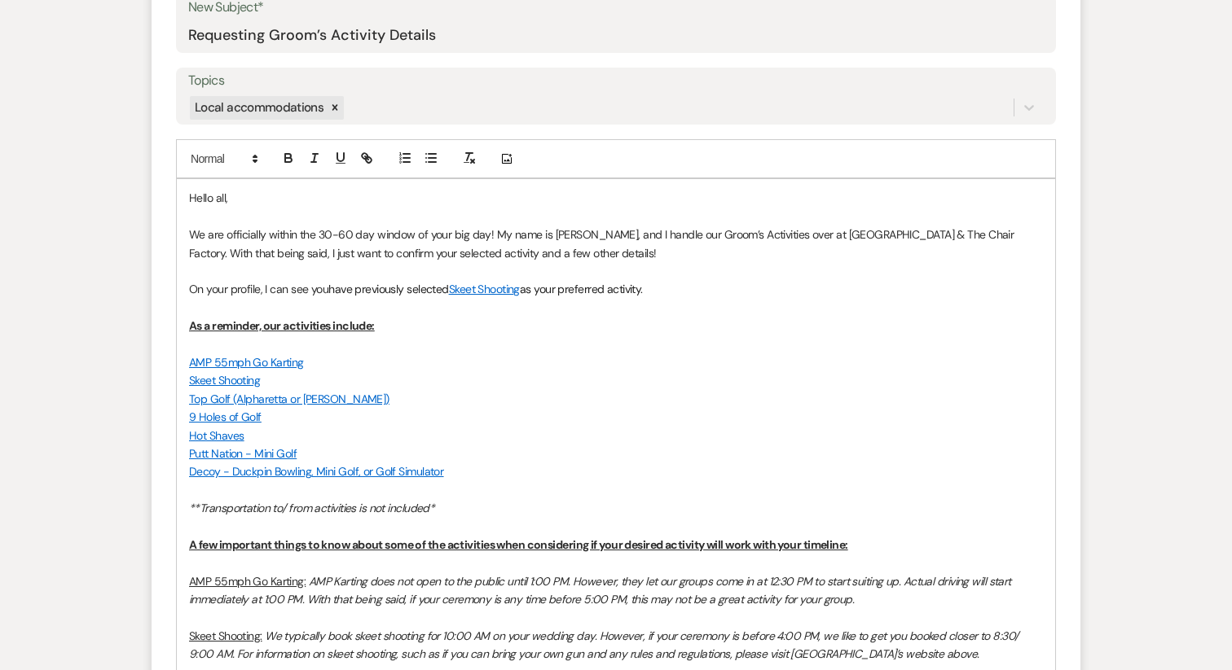
scroll to position [721, 0]
click at [493, 230] on span "We are officially within the 30-60 day window of your big day! My name is [PERS…" at bounding box center [603, 242] width 828 height 33
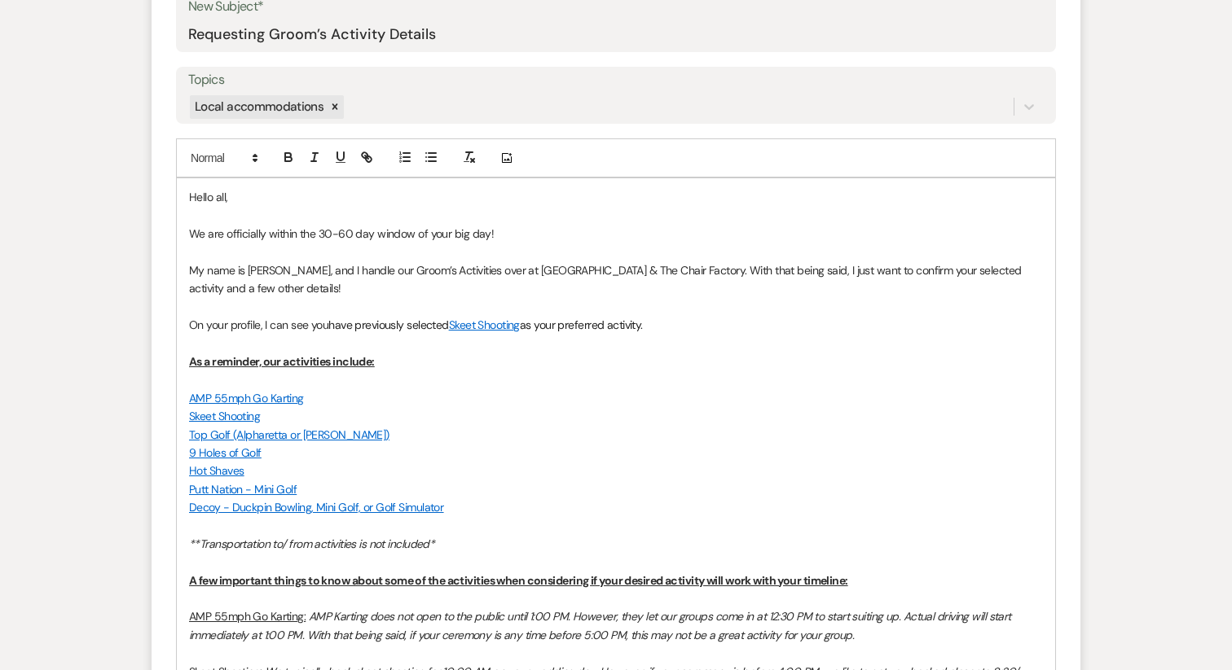
click at [698, 268] on span "﻿ My name is Katie Gatlin, and I handle our Groom’s Activities over at Cold Cre…" at bounding box center [606, 279] width 835 height 33
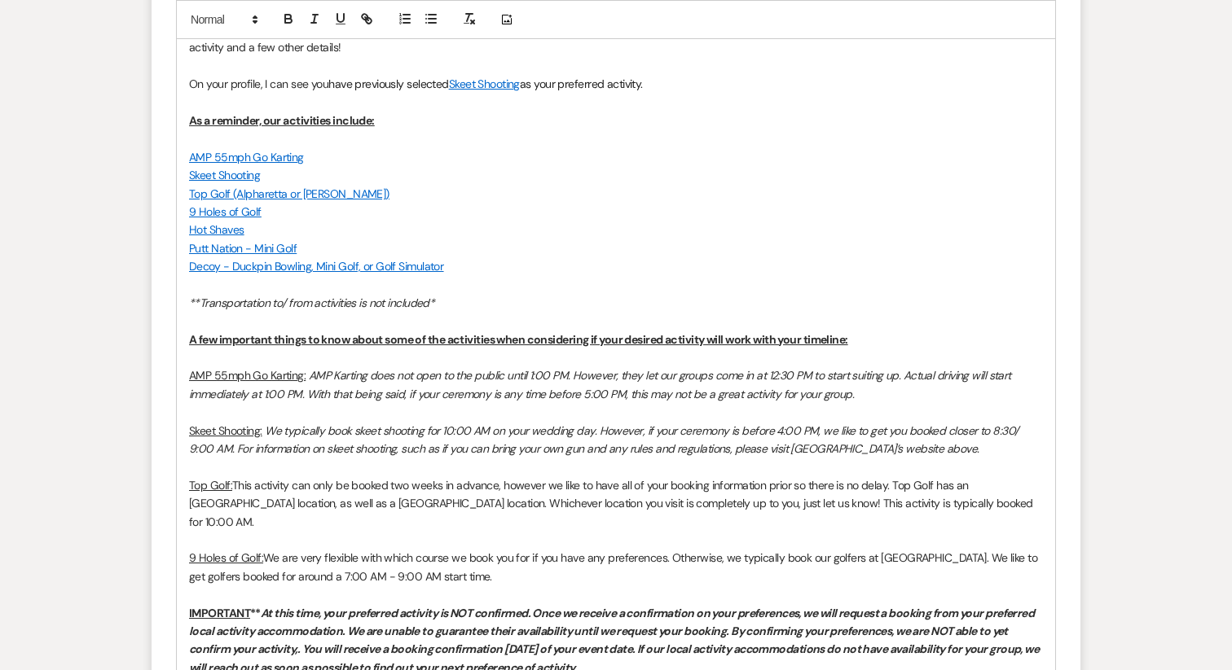
scroll to position [953, 0]
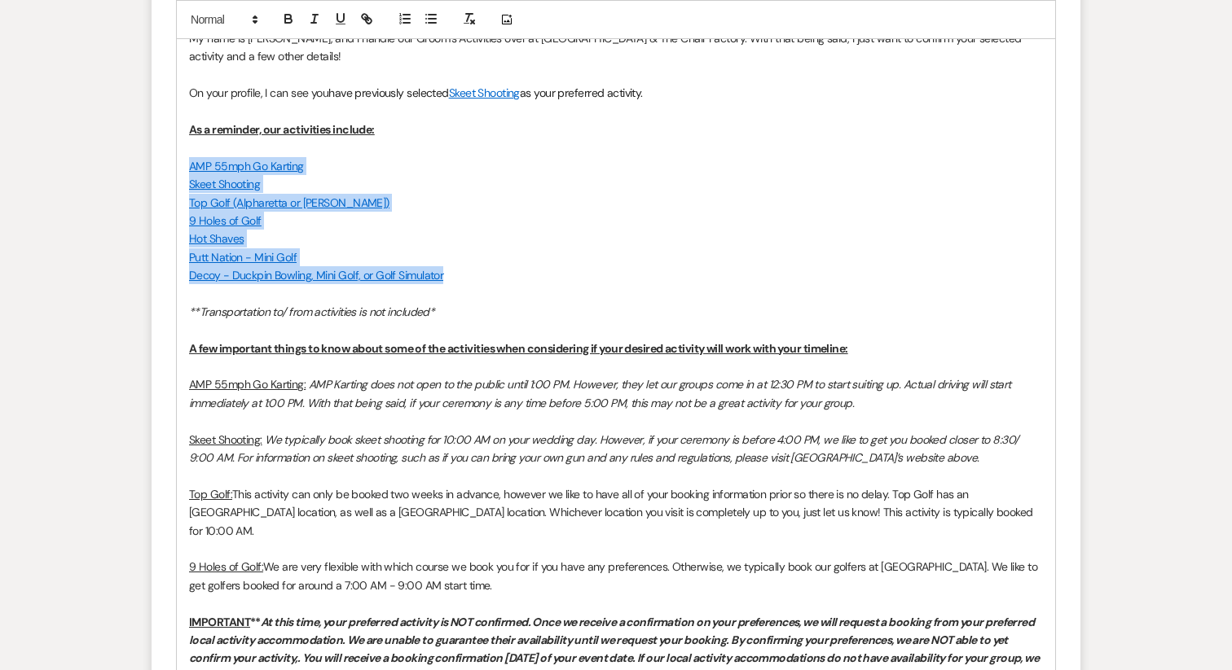
drag, startPoint x: 457, startPoint y: 275, endPoint x: 178, endPoint y: 165, distance: 299.5
click at [178, 165] on div "Hello all, We are officially within the 30-60 day window of your big day! My na…" at bounding box center [616, 551] width 878 height 1211
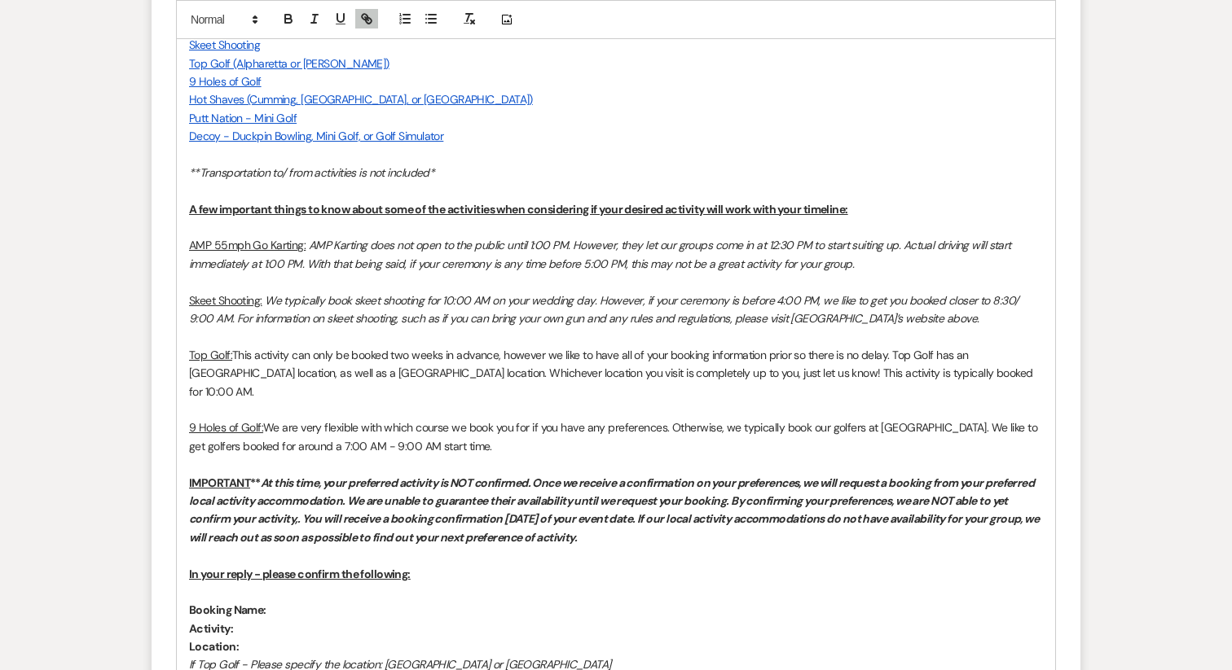
scroll to position [1096, 0]
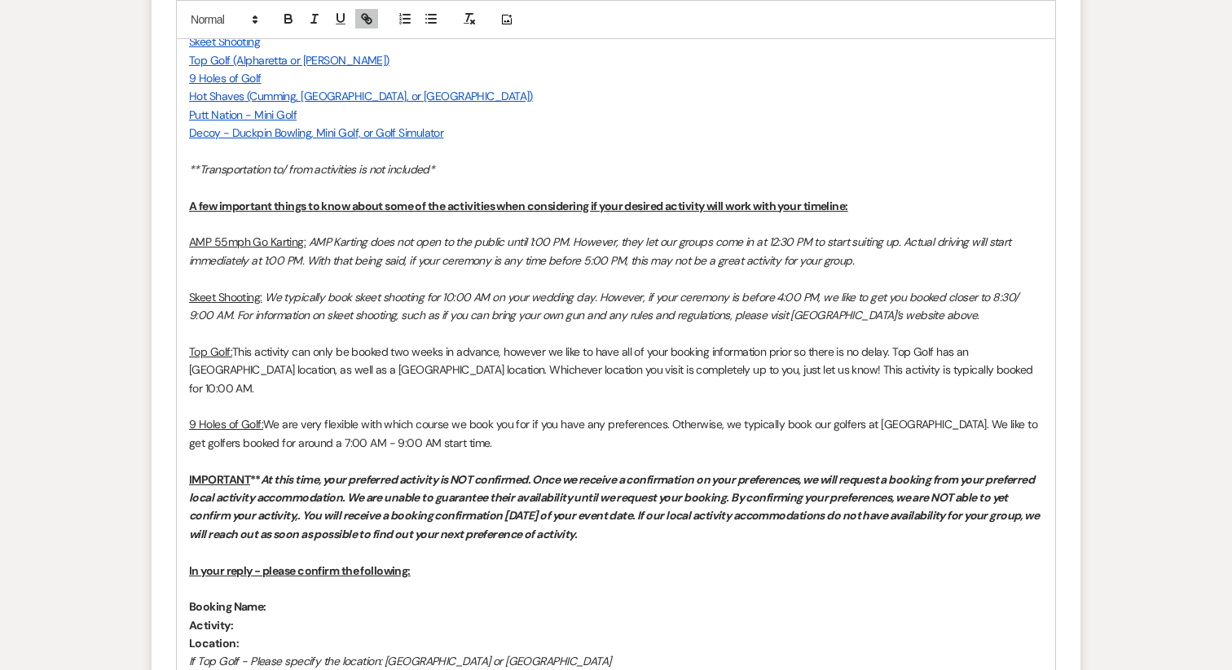
click at [526, 430] on p "9 Holes of Golf: We are very flexible with which course we book you for if you …" at bounding box center [616, 433] width 854 height 37
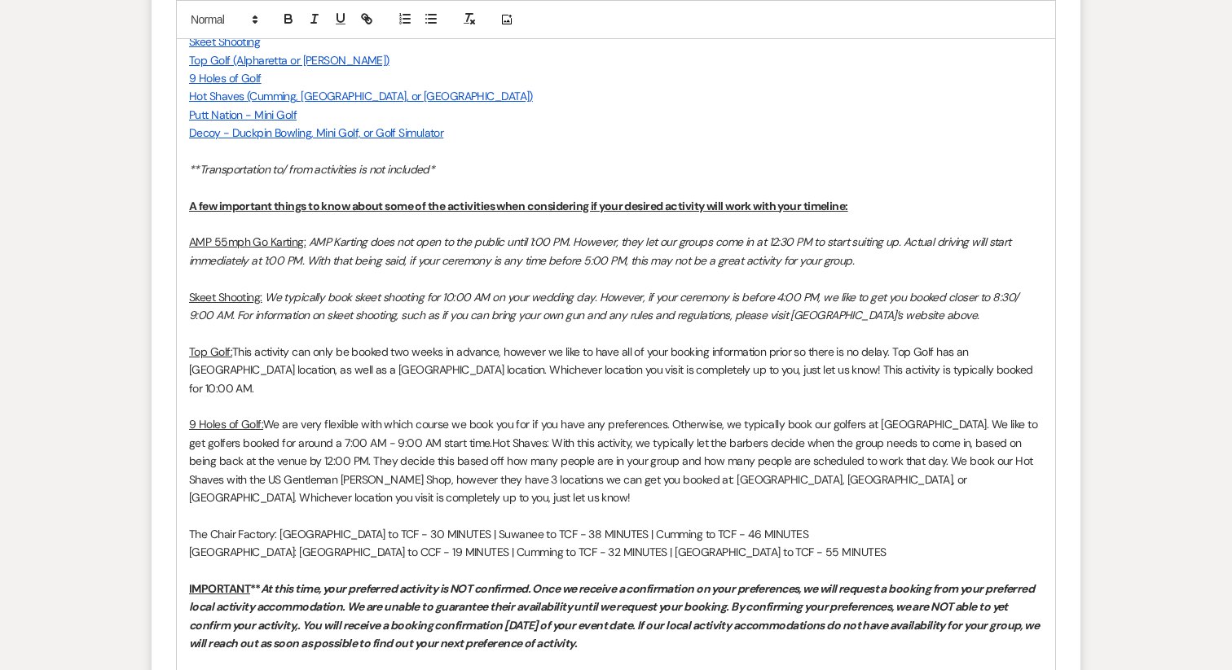
click at [504, 426] on p "9 Holes of Golf: We are very flexible with which course we book you for if you …" at bounding box center [616, 460] width 854 height 91
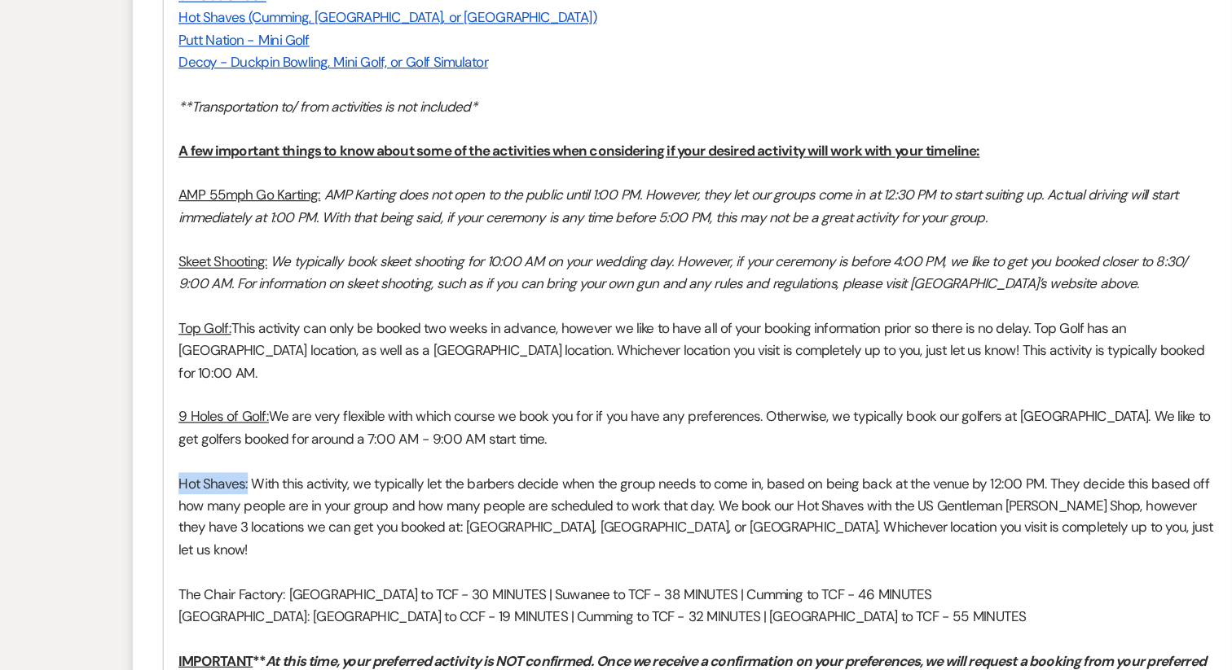
drag, startPoint x: 244, startPoint y: 461, endPoint x: 176, endPoint y: 463, distance: 68.5
click at [176, 463] on div "Hello all, We are officially within the 30-60 day window of your big day! My na…" at bounding box center [616, 483] width 880 height 1360
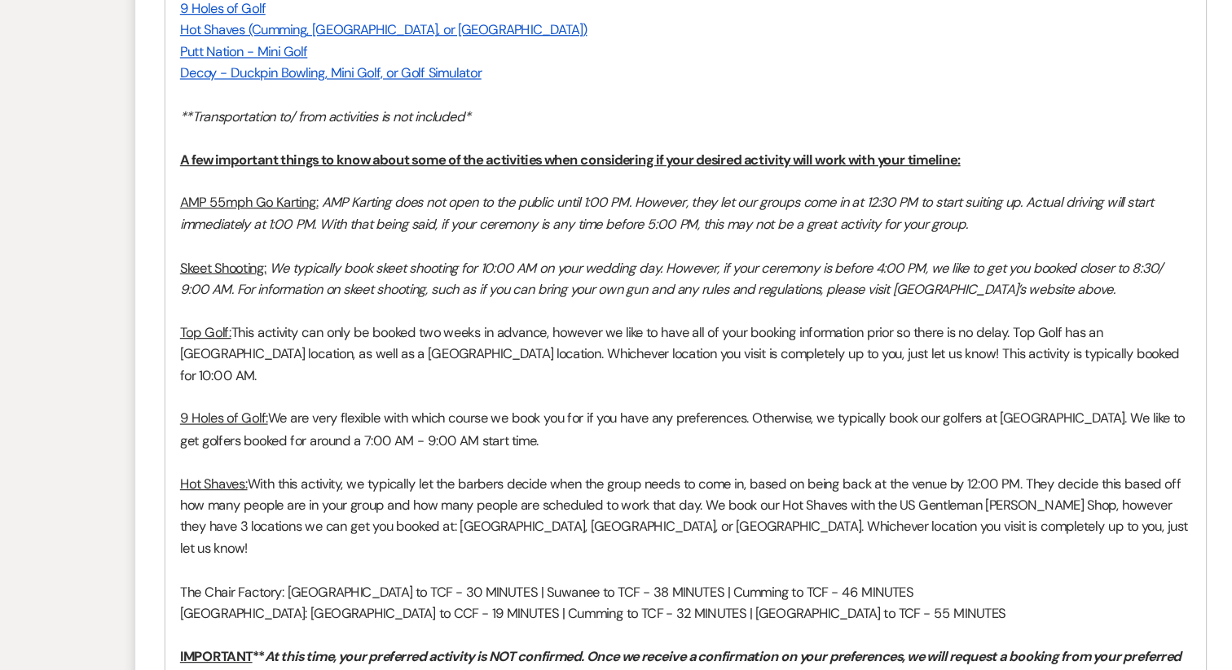
click at [190, 562] on p "The Chair Factory: Dawsonville to TCF - 30 MINUTES | Suwanee to TCF - 38 MINUTE…" at bounding box center [616, 571] width 854 height 18
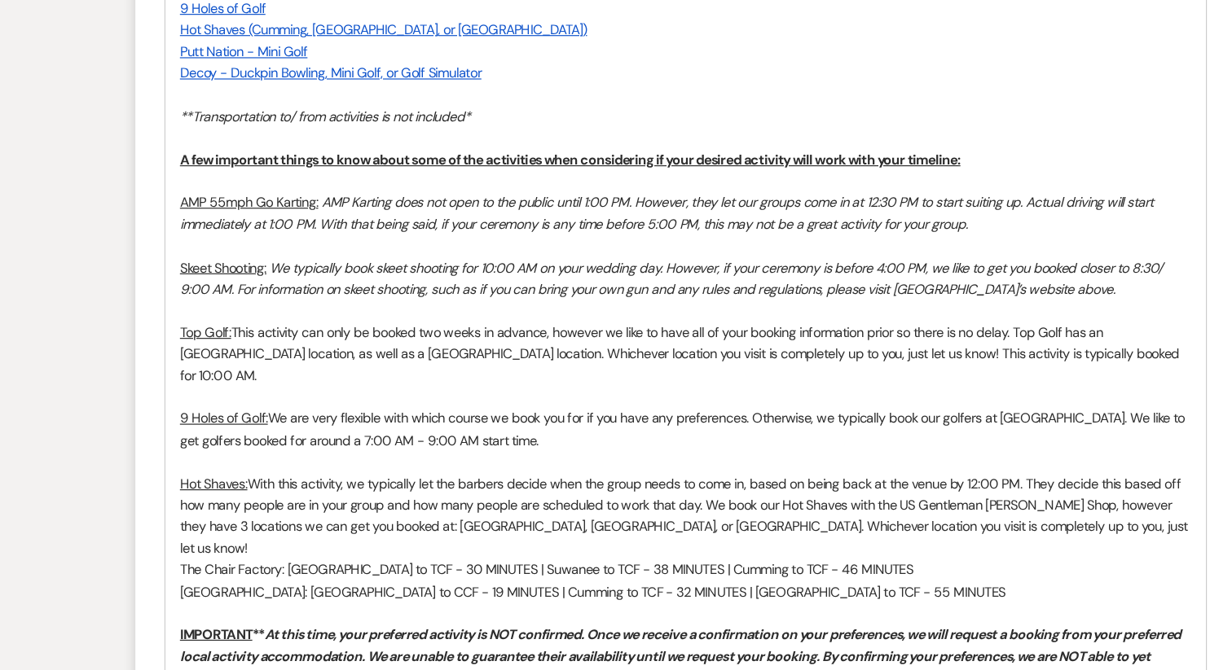
click at [187, 532] on div "Hello all, We are officially within the 30-60 day window of your big day! My na…" at bounding box center [616, 473] width 878 height 1339
click at [518, 543] on p "The Chair Factory: Dawsonville to TCF - 30 MINUTES | Suwanee to TCF - 38 MINUTE…" at bounding box center [616, 552] width 854 height 18
click at [478, 398] on p at bounding box center [616, 407] width 854 height 18
click at [312, 417] on span "We are very flexible with which course we book you for if you have any preferen…" at bounding box center [614, 433] width 851 height 33
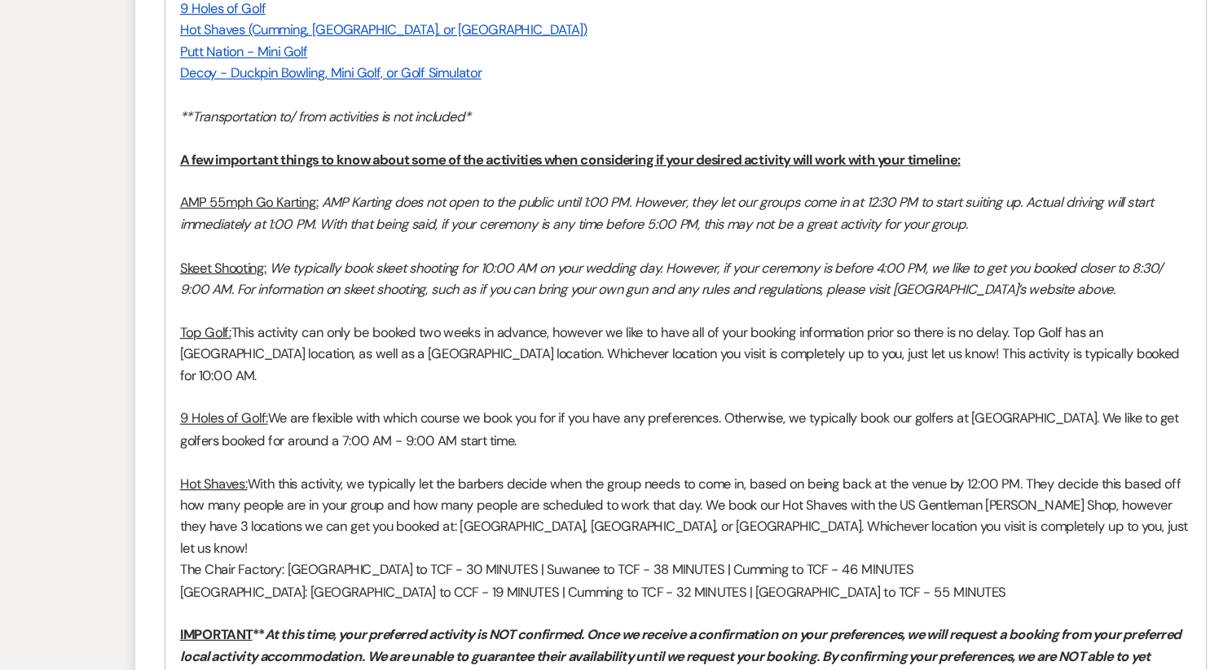
click at [253, 398] on p at bounding box center [616, 407] width 854 height 18
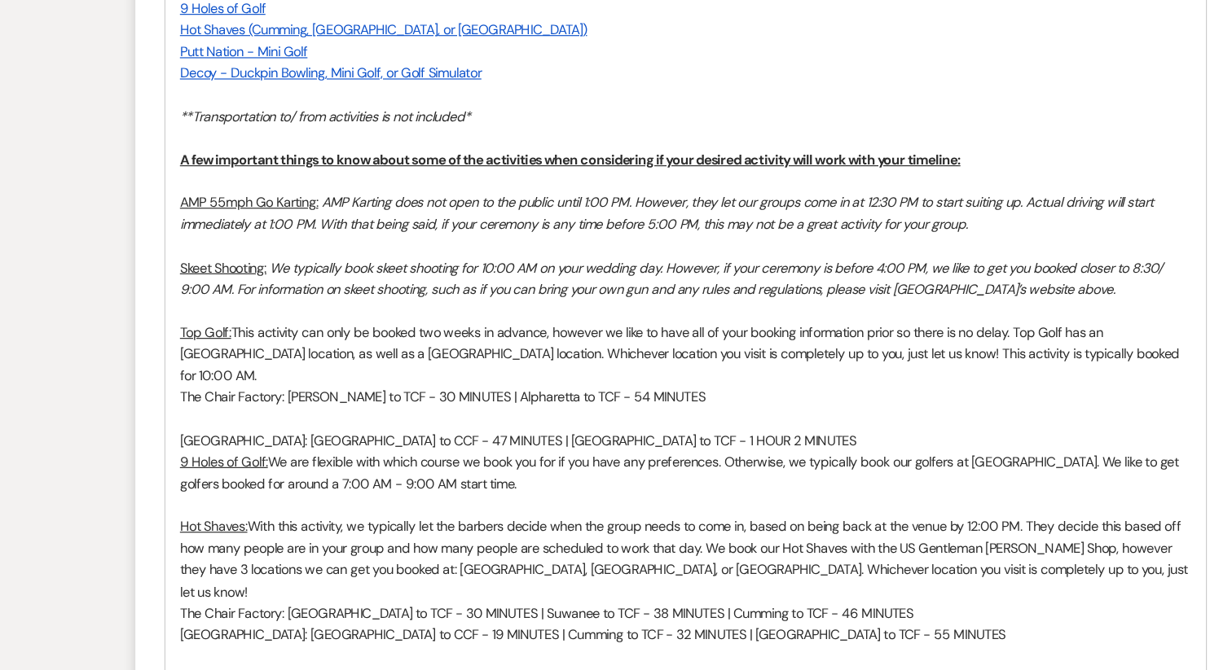
click at [196, 415] on p at bounding box center [616, 424] width 854 height 18
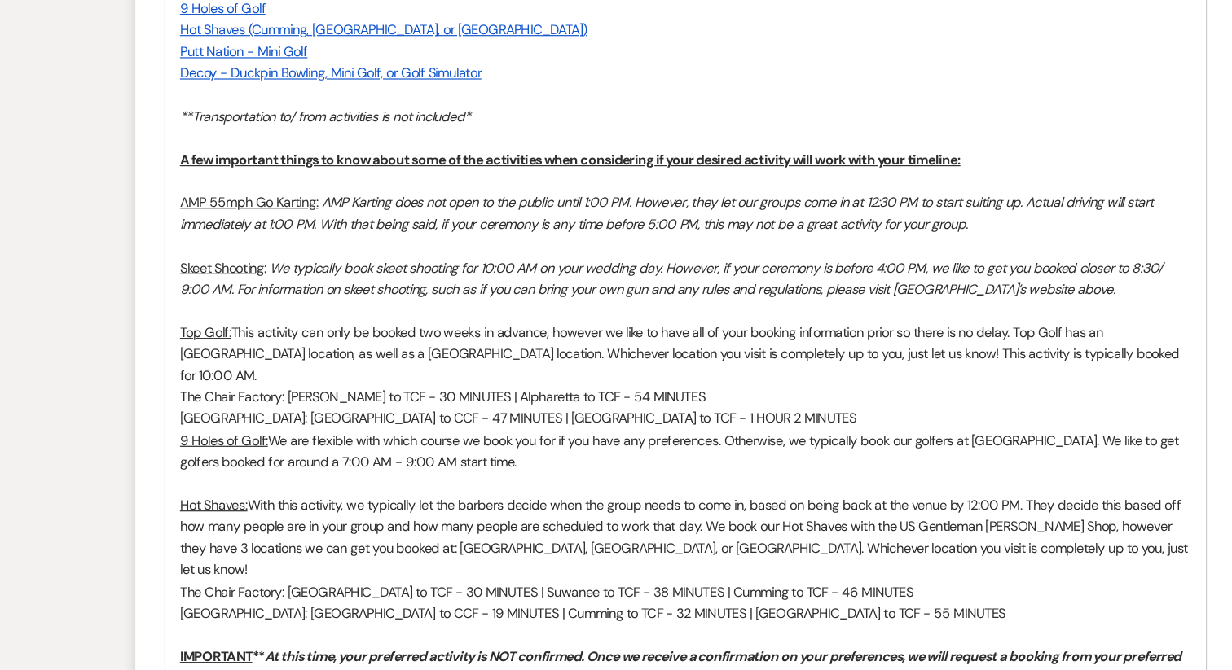
click at [187, 393] on div "Hello all, We are officially within the 30-60 day window of your big day! My na…" at bounding box center [616, 483] width 878 height 1358
click at [185, 407] on div "Hello all, We are officially within the 30-60 day window of your big day! My na…" at bounding box center [616, 483] width 878 height 1358
click at [186, 425] on div "Hello all, We are officially within the 30-60 day window of your big day! My na…" at bounding box center [616, 483] width 878 height 1358
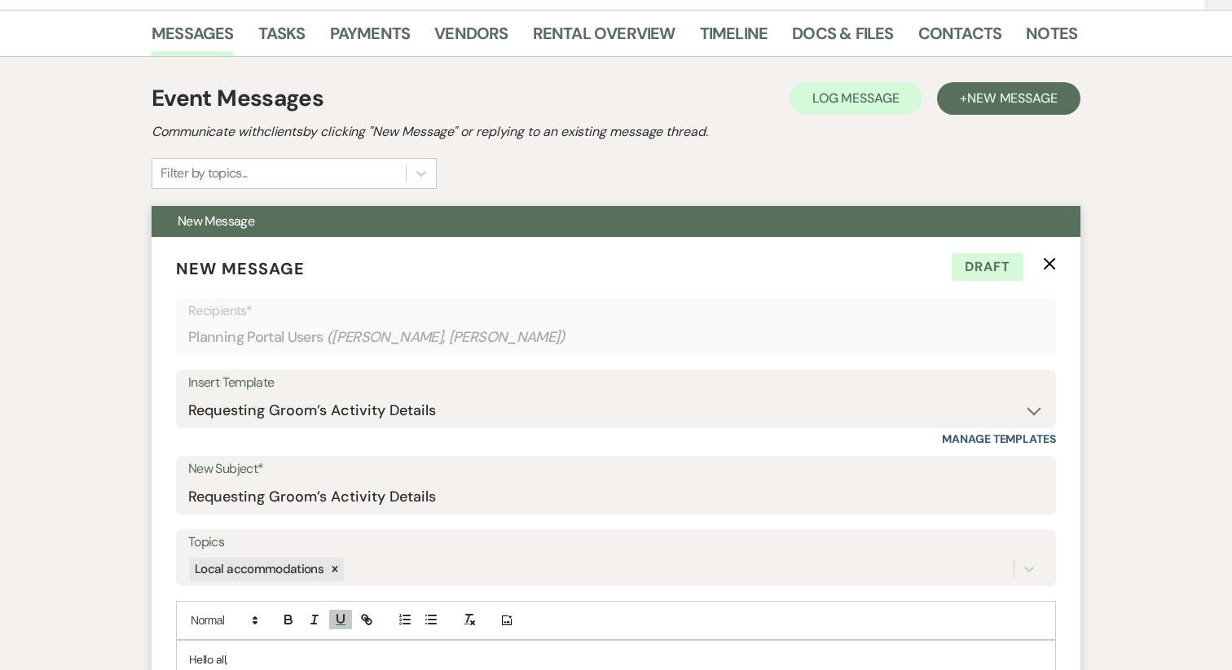
scroll to position [0, 0]
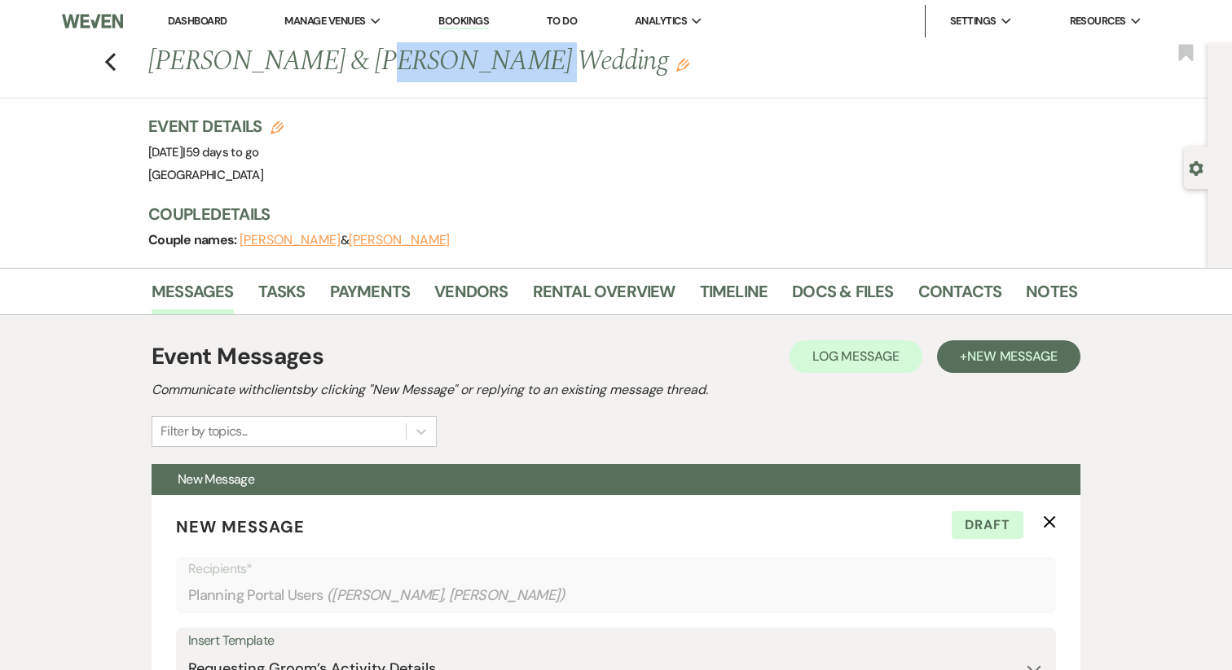
drag, startPoint x: 343, startPoint y: 58, endPoint x: 486, endPoint y: 59, distance: 143.4
click at [486, 59] on h1 "Savannah Gilley & Matt Manzari's Wedding Edit" at bounding box center [513, 61] width 730 height 39
copy h1 "Matt Manzari"
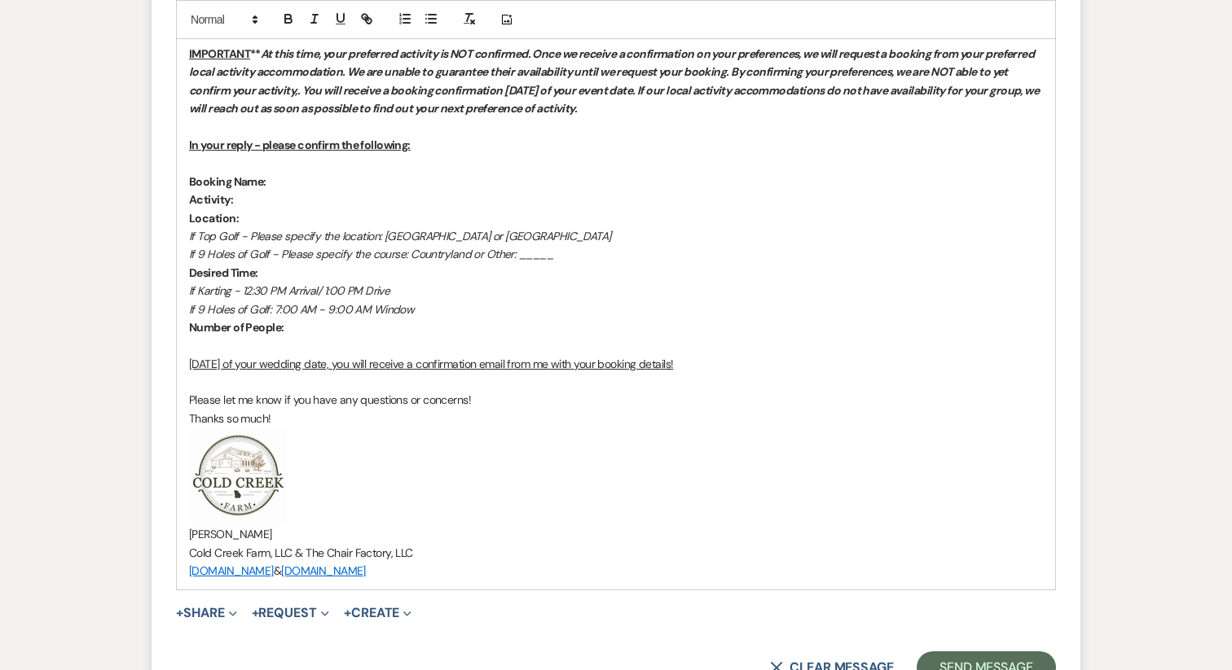
scroll to position [1681, 0]
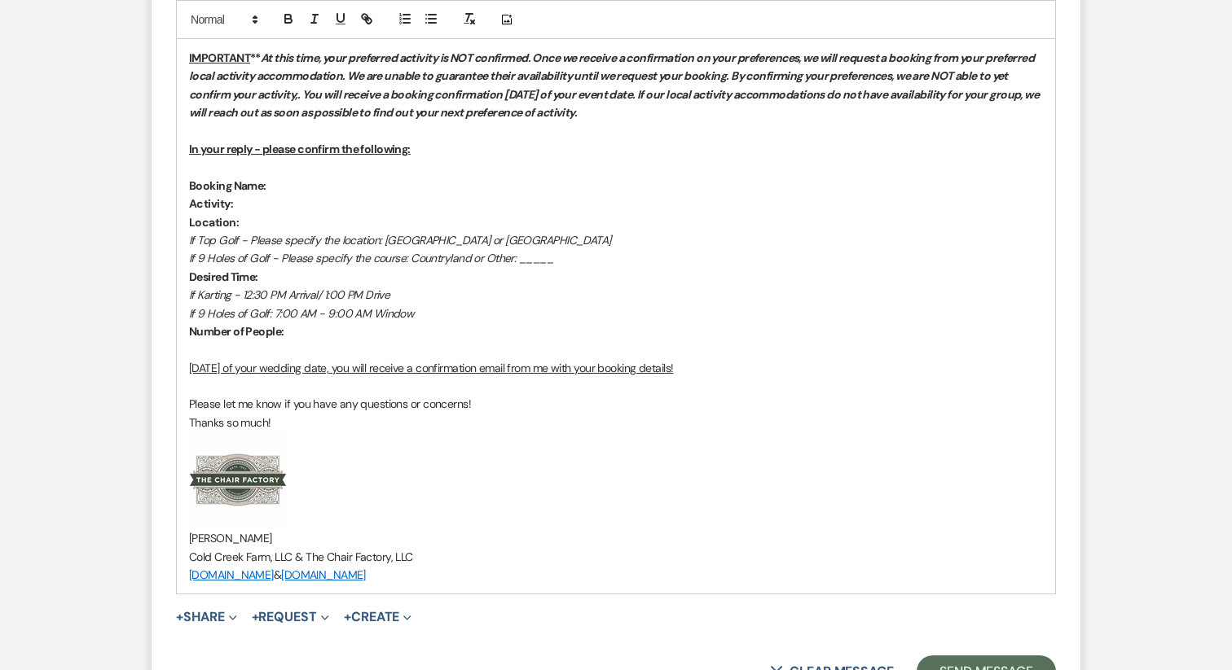
click at [308, 177] on p "Booking Name:" at bounding box center [616, 186] width 854 height 18
click at [257, 195] on p "Activity:" at bounding box center [616, 204] width 854 height 18
click at [292, 15] on icon "button" at bounding box center [288, 18] width 15 height 15
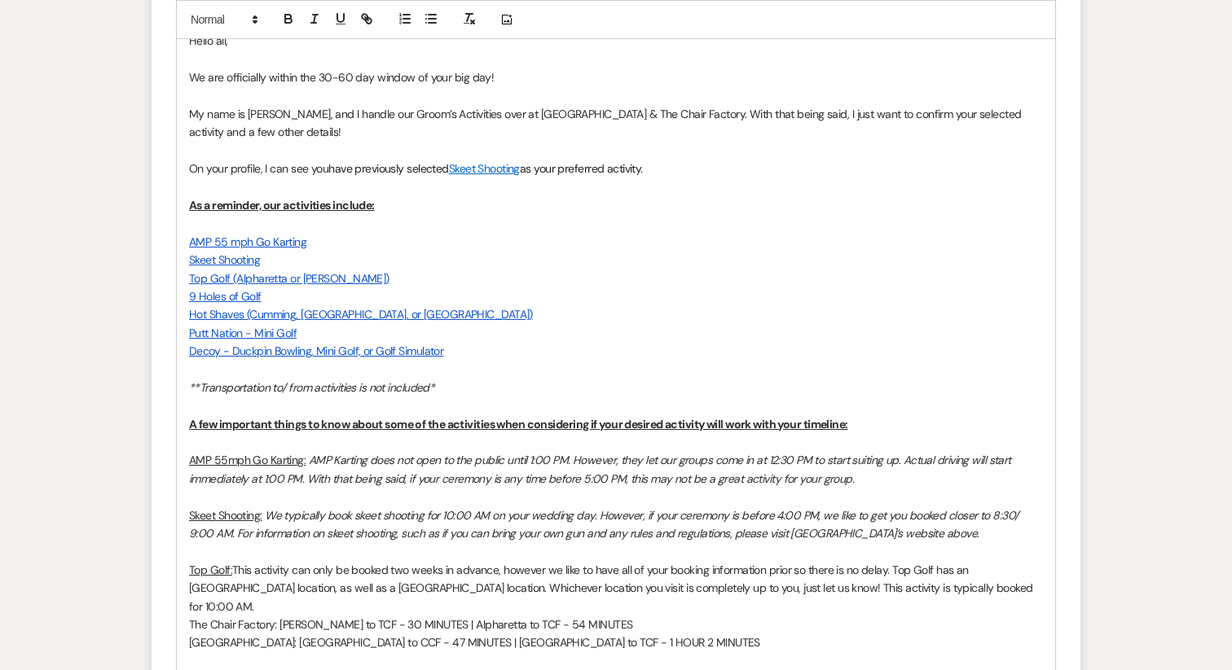
scroll to position [884, 0]
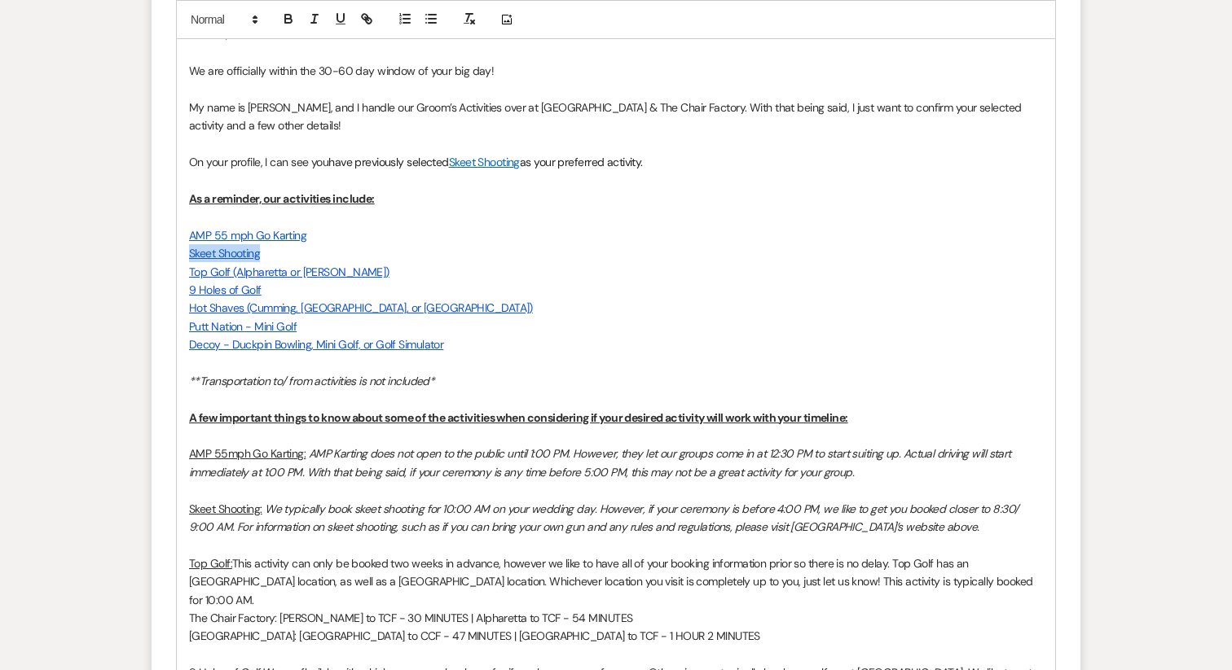
drag, startPoint x: 283, startPoint y: 250, endPoint x: 168, endPoint y: 251, distance: 114.9
click at [168, 251] on form "New Message X Draft saved! Recipients* Planning Portal Users ( Savannah Gilley,…" at bounding box center [616, 557] width 929 height 1893
copy link "Skeet Shooting"
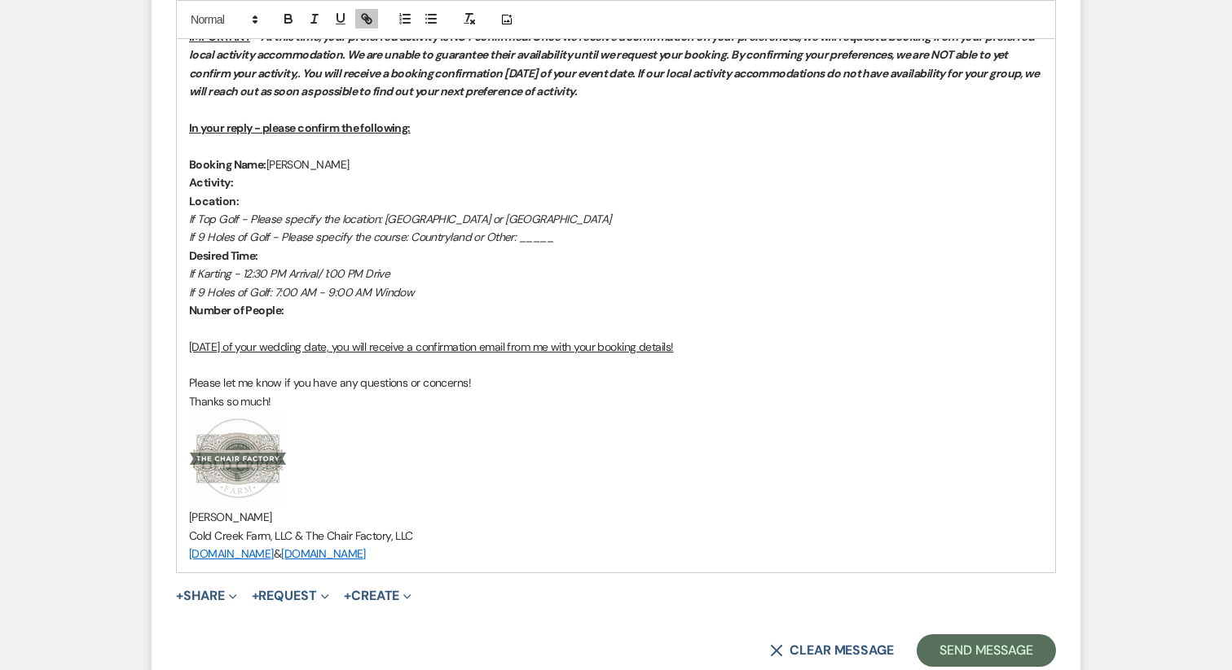
scroll to position [1698, 0]
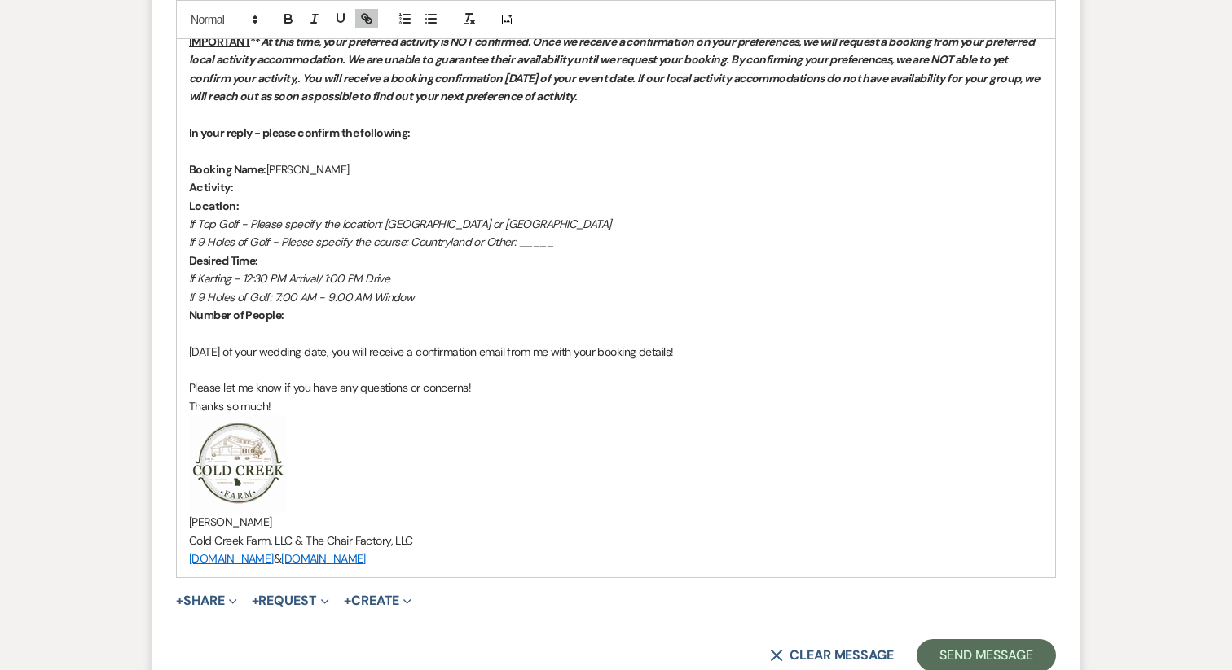
click at [262, 178] on p "Activity:" at bounding box center [616, 187] width 854 height 18
click at [272, 197] on p "Location:" at bounding box center [616, 206] width 854 height 18
drag, startPoint x: 239, startPoint y: 170, endPoint x: 391, endPoint y: 174, distance: 151.6
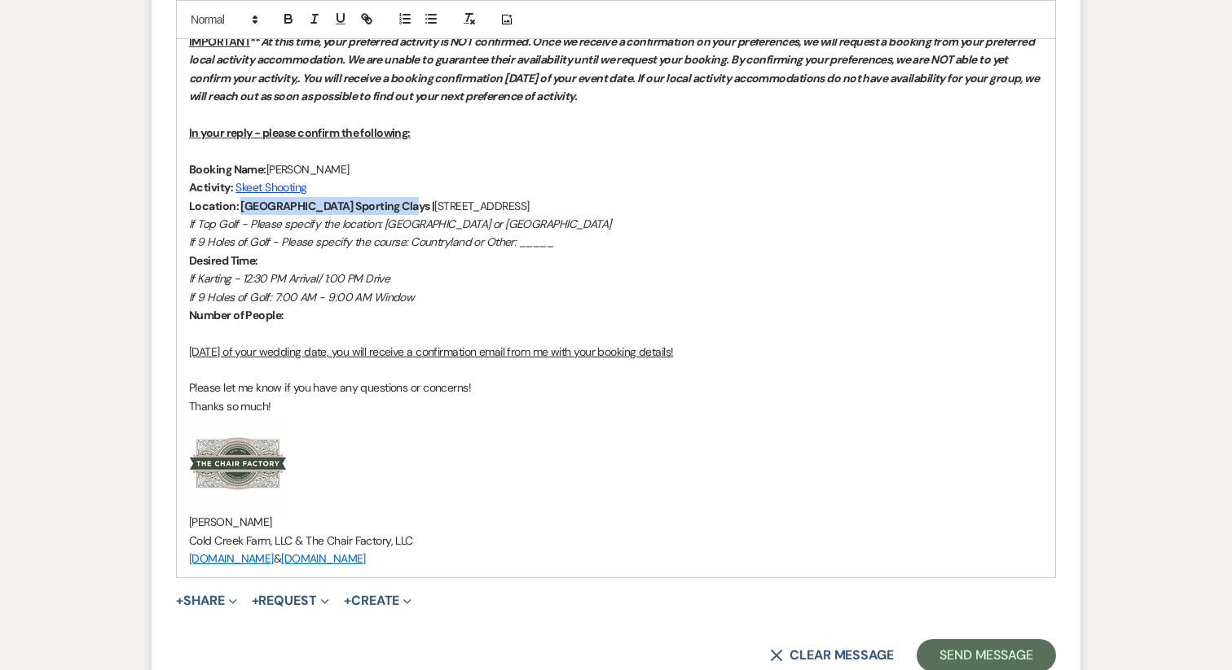
click at [391, 199] on strong "Location: Etowah Valley Sporting Clays |" at bounding box center [311, 206] width 245 height 15
click at [292, 17] on icon "button" at bounding box center [288, 18] width 15 height 15
click at [341, 199] on span "Etowah Valley Sporting Clays |" at bounding box center [311, 206] width 145 height 15
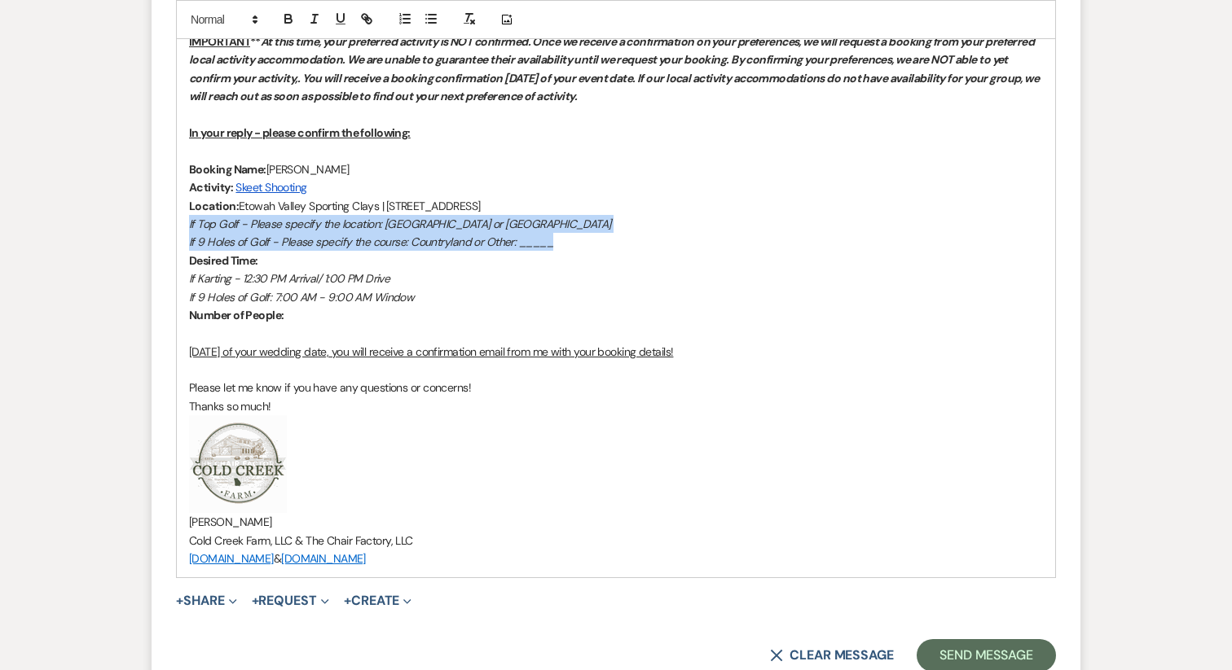
drag, startPoint x: 567, startPoint y: 207, endPoint x: 172, endPoint y: 193, distance: 395.3
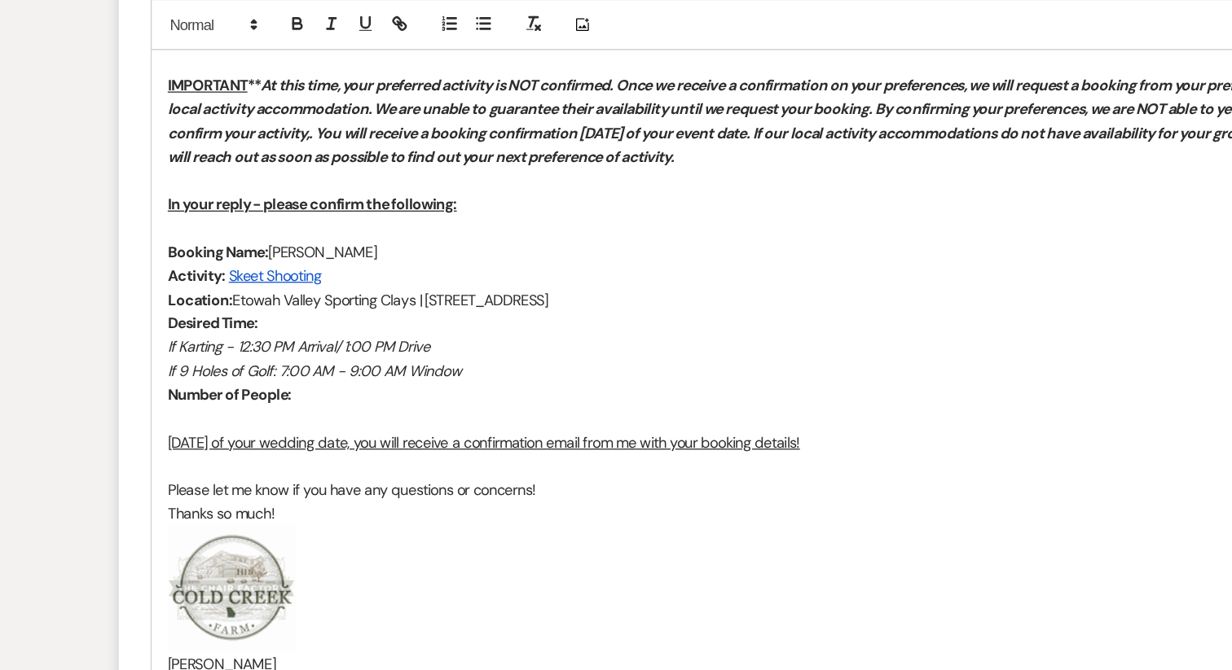
scroll to position [1671, 0]
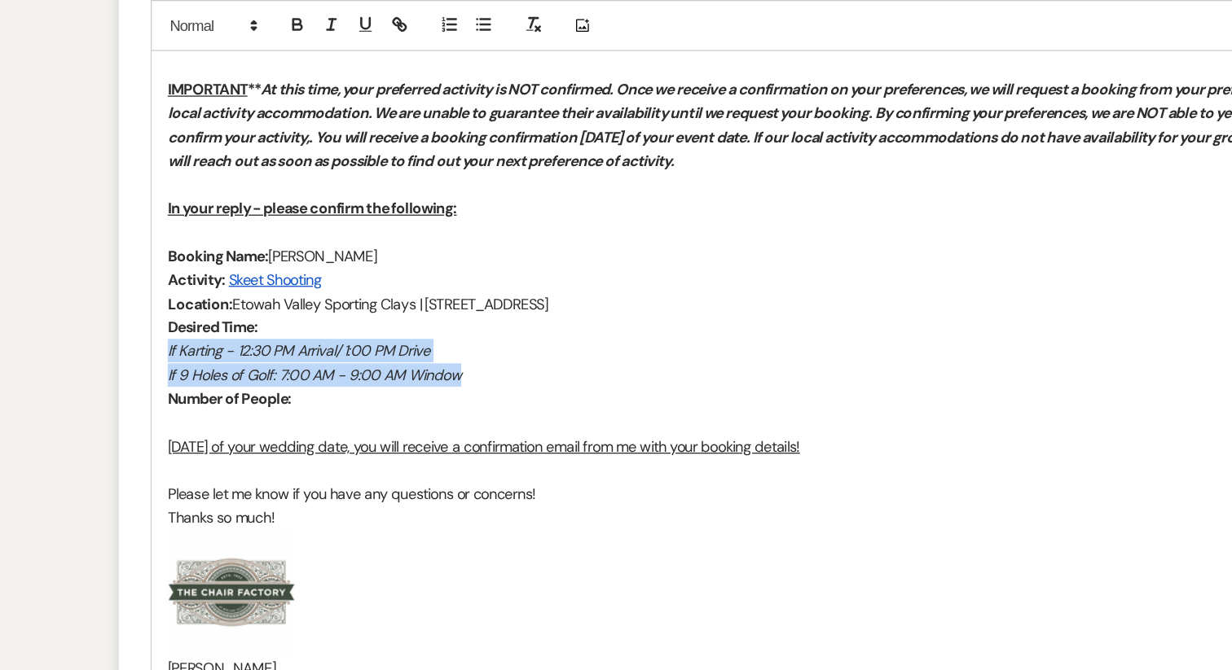
drag, startPoint x: 431, startPoint y: 249, endPoint x: 182, endPoint y: 232, distance: 249.0
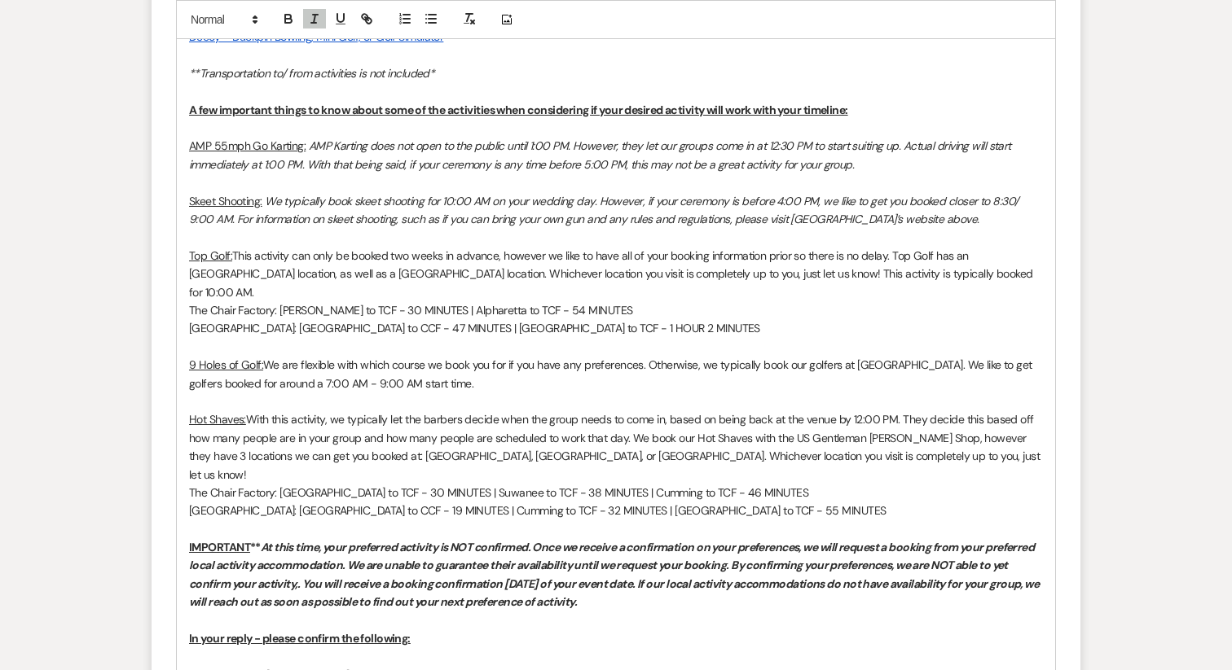
scroll to position [1170, 0]
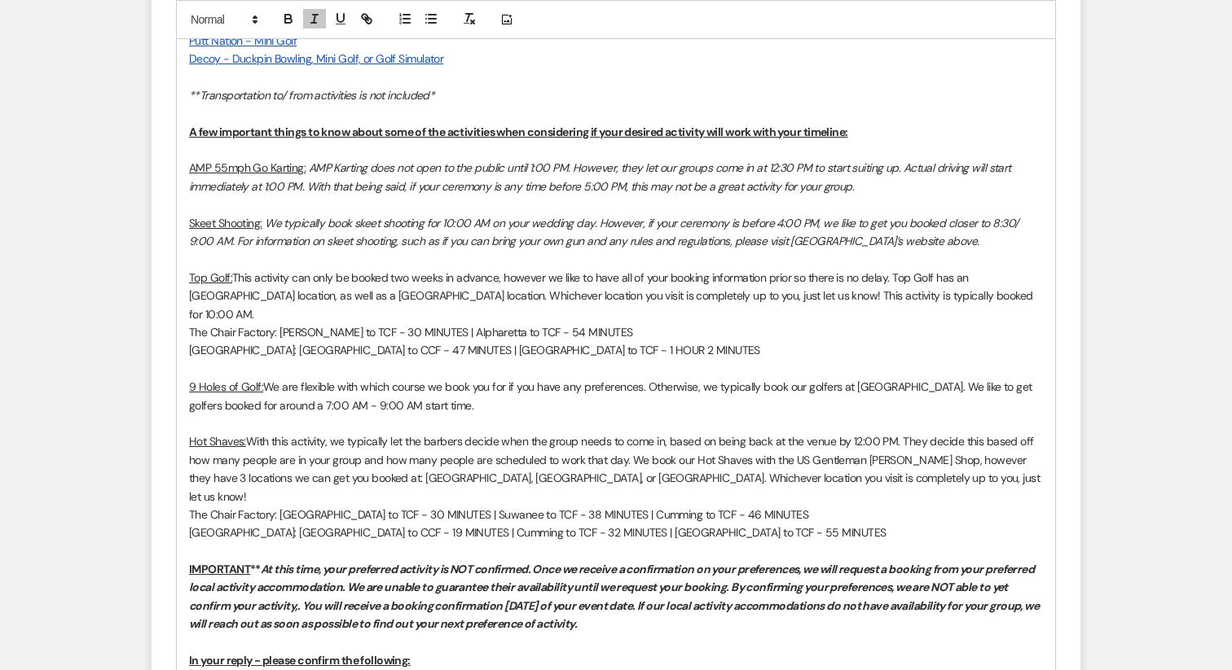
click at [296, 236] on em "We typically book skeet shooting for 10:00 AM on your wedding day. However, if …" at bounding box center [605, 232] width 832 height 33
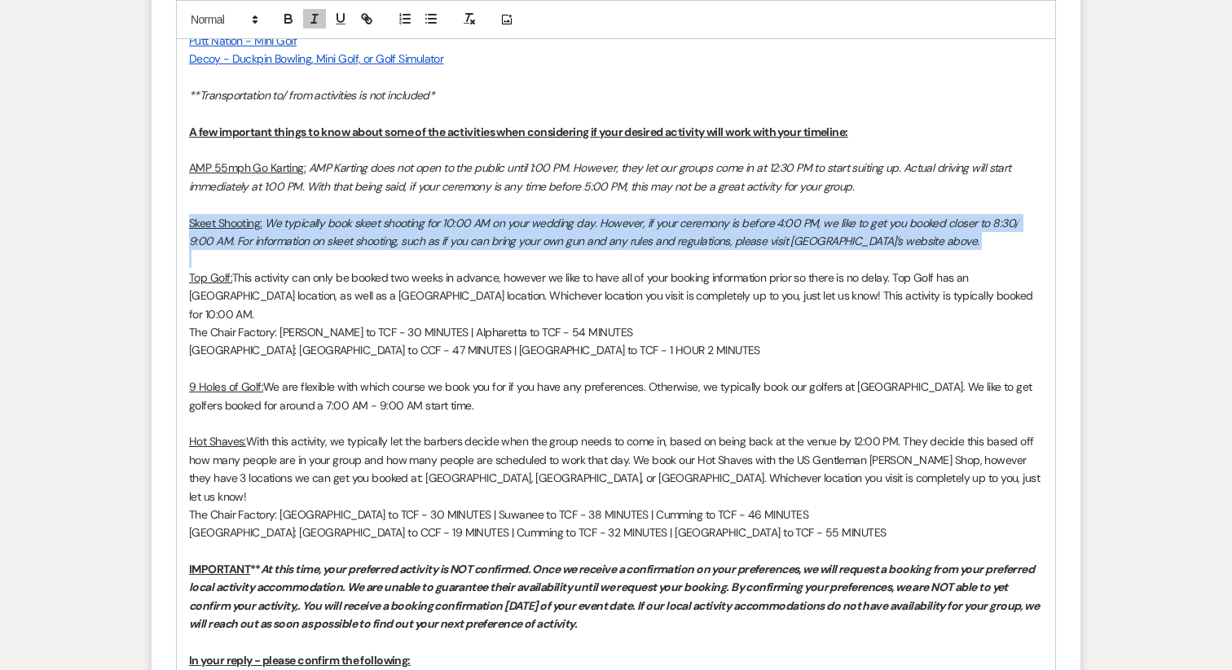
click at [296, 236] on em "We typically book skeet shooting for 10:00 AM on your wedding day. However, if …" at bounding box center [605, 232] width 832 height 33
copy p "Skeet Shooting: We typically book skeet shooting for 10:00 AM on your wedding d…"
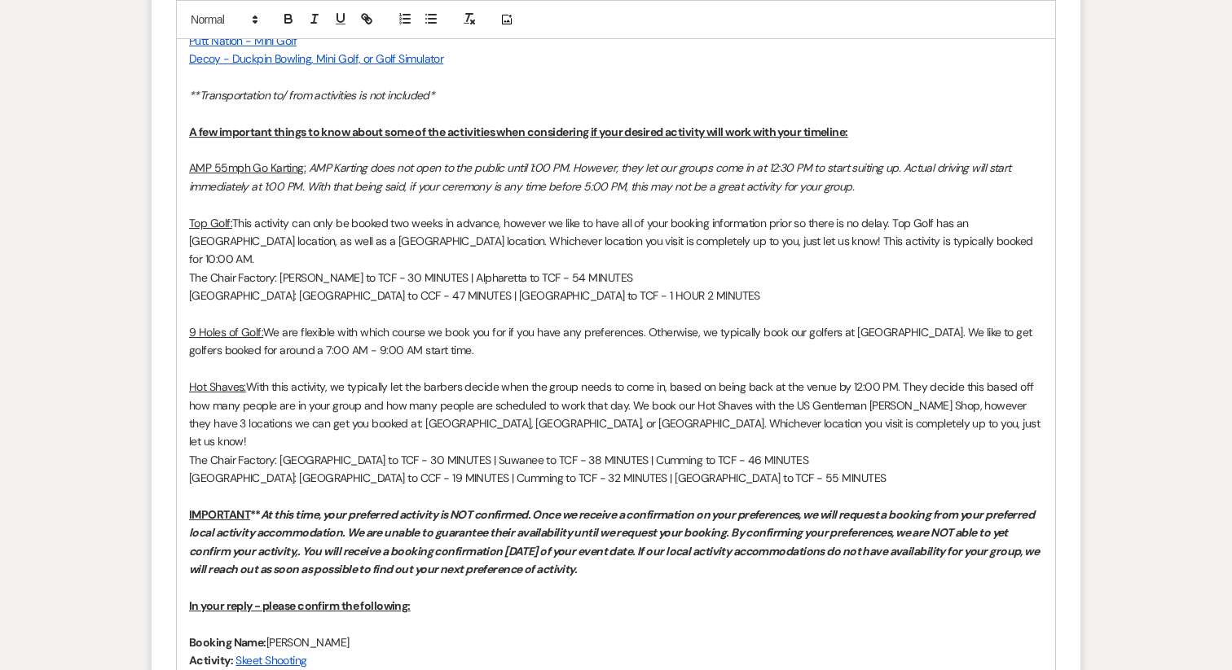
click at [190, 162] on u "AMP 55mph Go Karting:" at bounding box center [247, 167] width 116 height 15
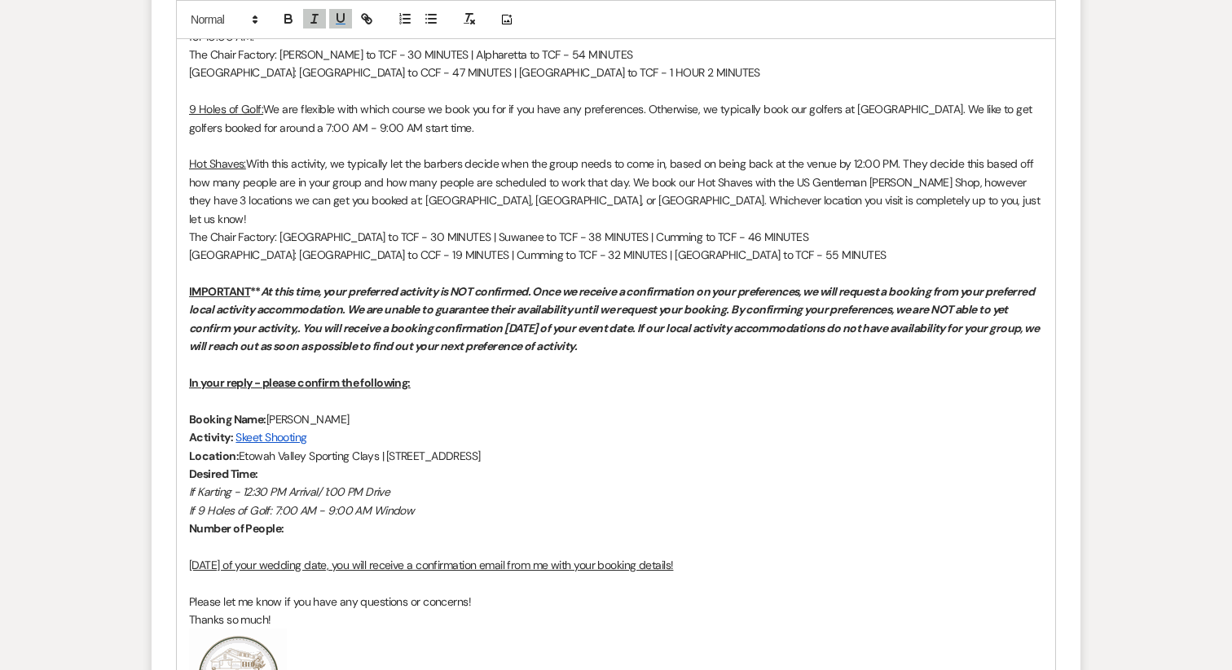
scroll to position [1462, 0]
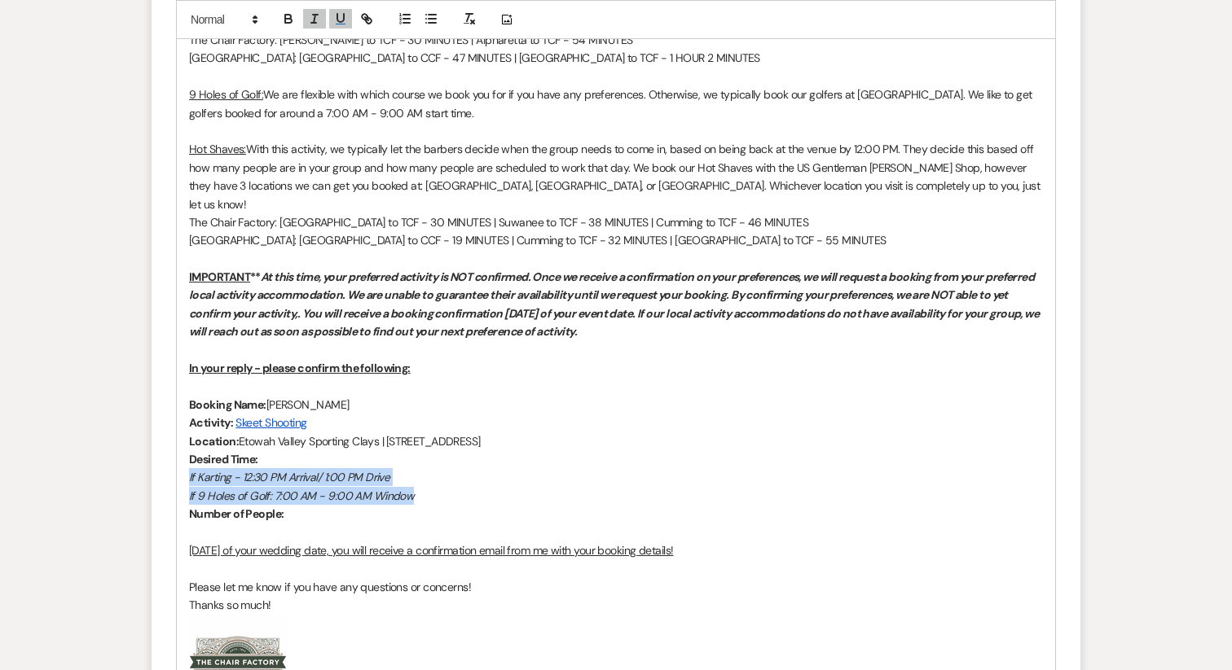
drag, startPoint x: 428, startPoint y: 461, endPoint x: 181, endPoint y: 442, distance: 247.5
click at [181, 442] on div "Hello all, We are officially within the 30-60 day window of your big day! My na…" at bounding box center [616, 106] width 878 height 1339
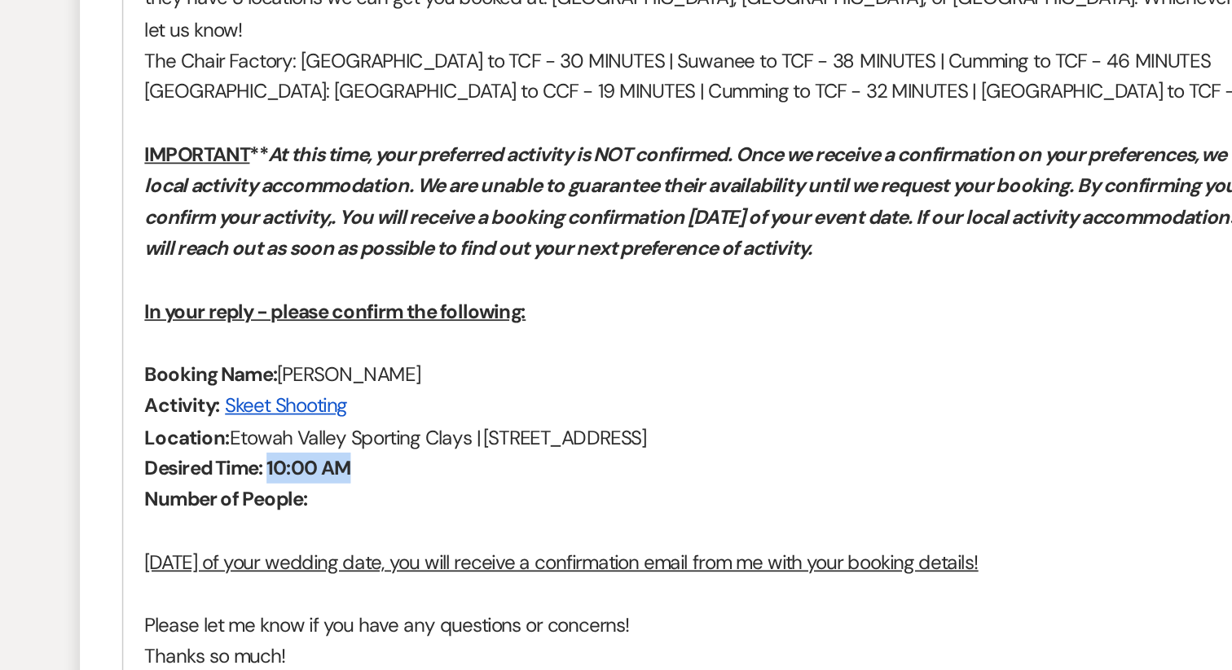
drag, startPoint x: 263, startPoint y: 422, endPoint x: 323, endPoint y: 428, distance: 60.5
click at [323, 450] on p "Desired Time: 10:00 AM" at bounding box center [616, 459] width 854 height 18
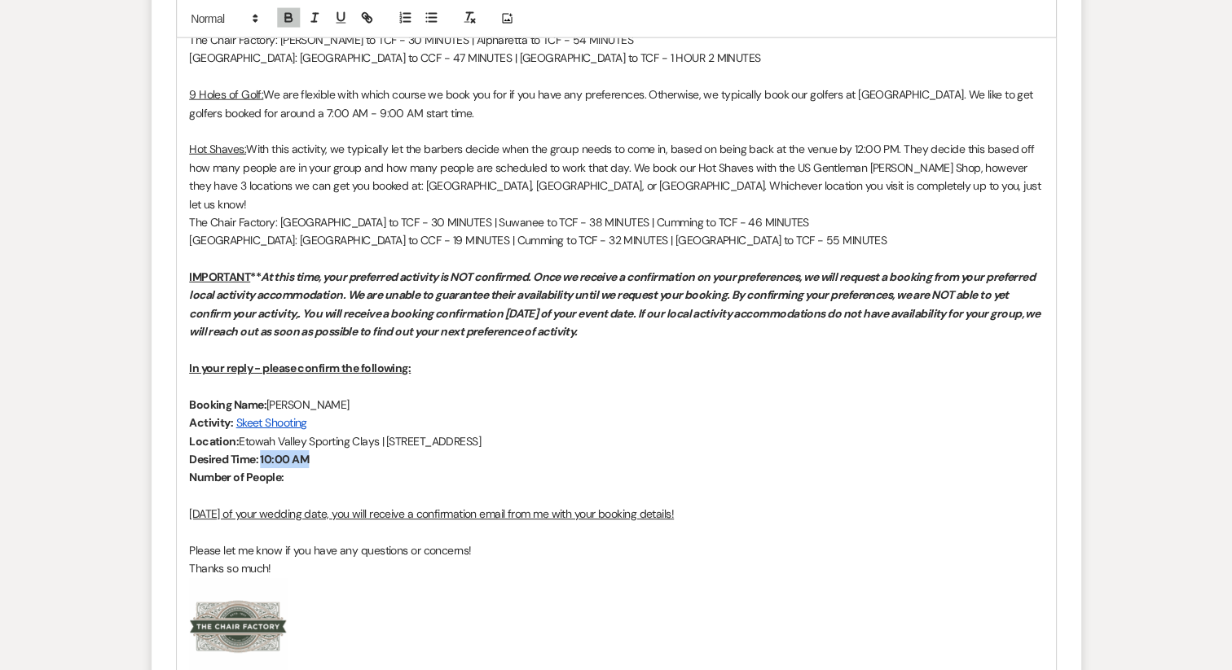
scroll to position [1461, 0]
click at [289, 22] on icon "button" at bounding box center [288, 21] width 7 height 4
click at [314, 469] on p "Number of People:" at bounding box center [616, 478] width 854 height 18
drag, startPoint x: 287, startPoint y: 440, endPoint x: 322, endPoint y: 441, distance: 35.0
click at [322, 469] on p "Number of People: ???" at bounding box center [616, 478] width 854 height 18
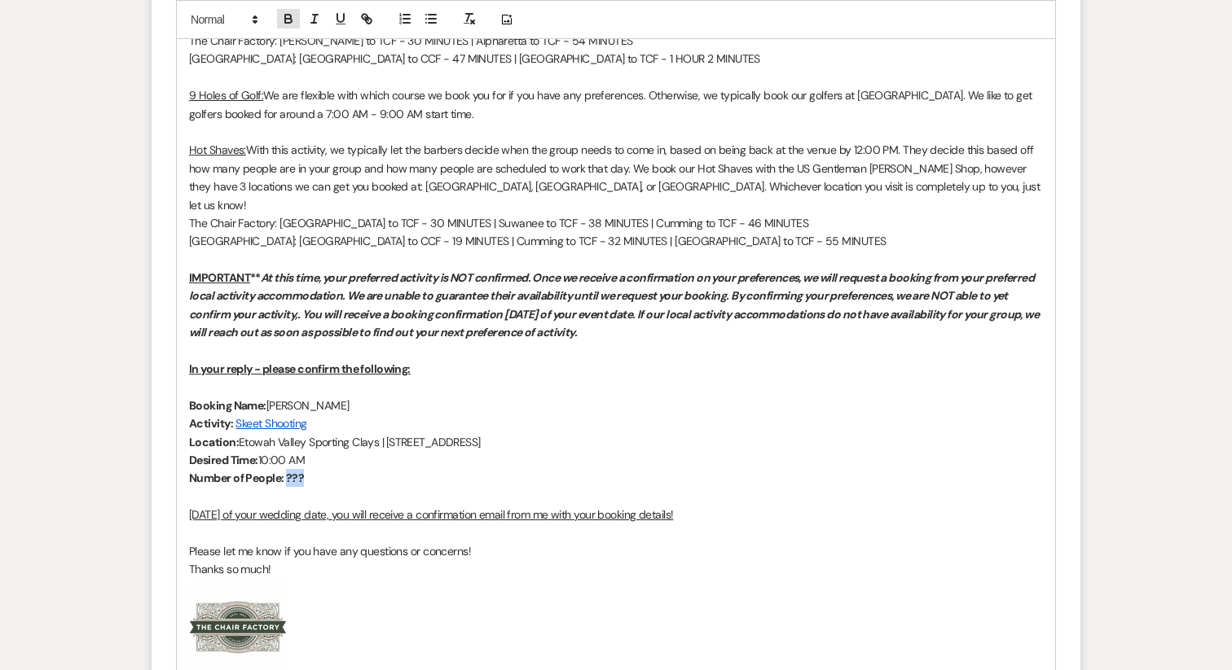
click at [287, 15] on icon "button" at bounding box center [288, 17] width 6 height 4
click at [360, 469] on p "Number of People: ???" at bounding box center [616, 478] width 854 height 18
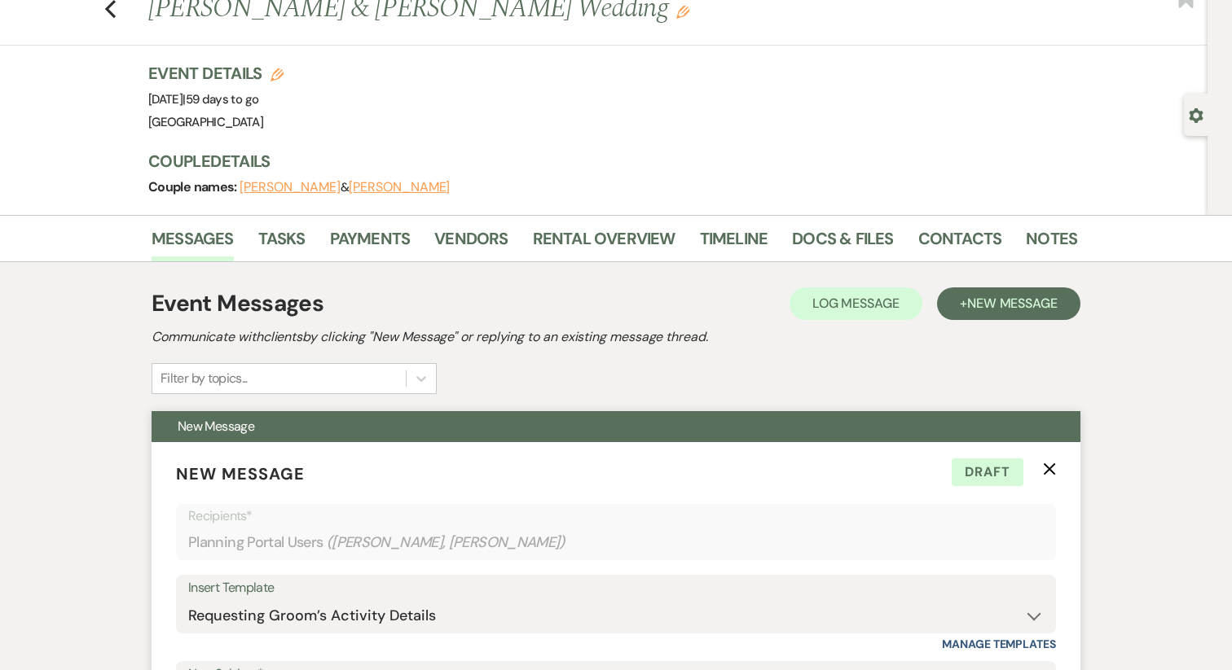
scroll to position [0, 0]
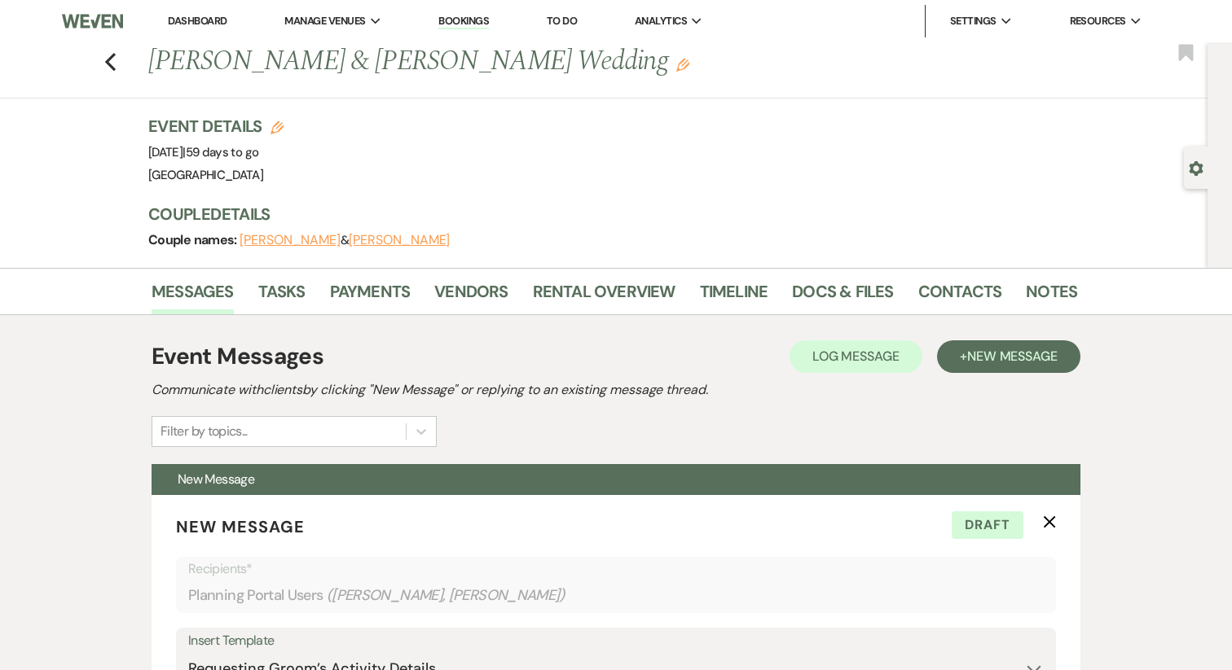
drag, startPoint x: 299, startPoint y: 150, endPoint x: 130, endPoint y: 154, distance: 168.7
click at [130, 154] on div "Previous Savannah Gilley & Matt Manzari's Wedding Edit Bookmark Gear Settings E…" at bounding box center [603, 155] width 1207 height 226
copy span "Saturday, October 18th, 2025"
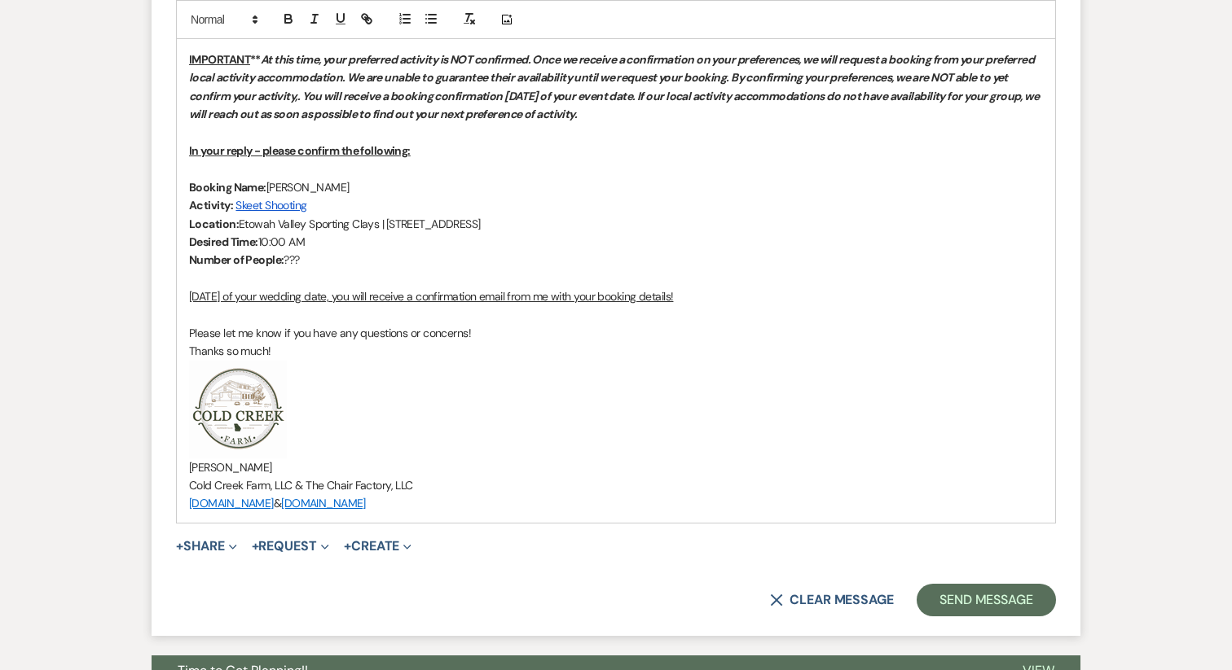
scroll to position [1666, 0]
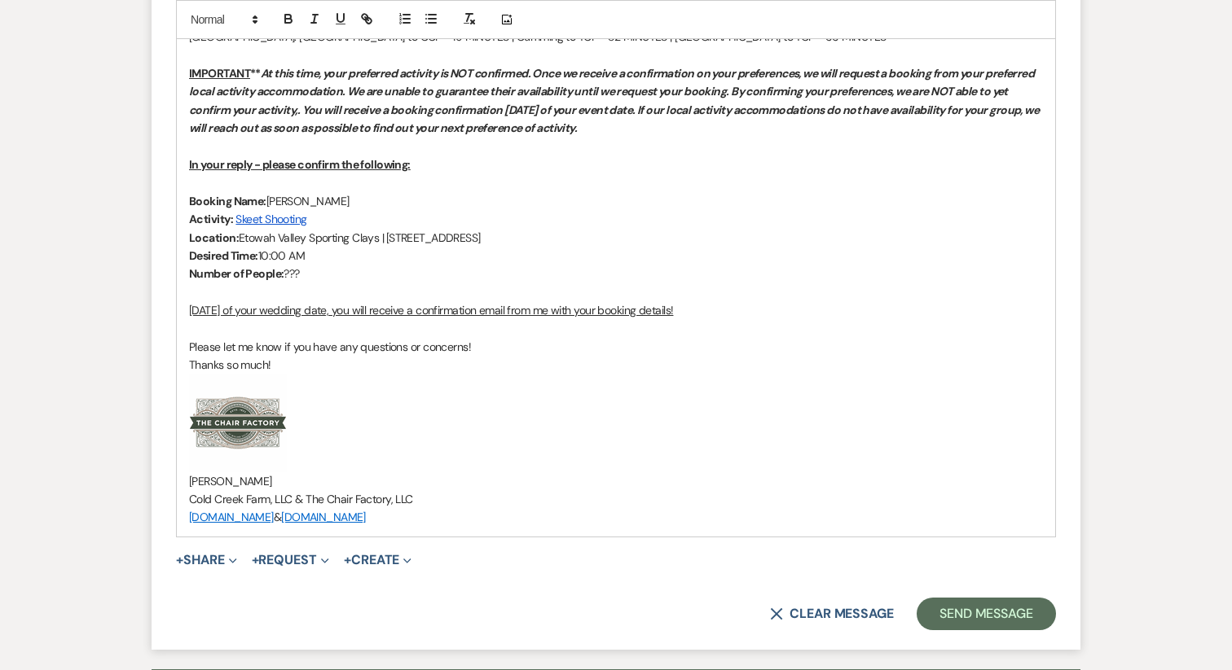
click at [191, 248] on strong "Desired Time:" at bounding box center [223, 255] width 69 height 15
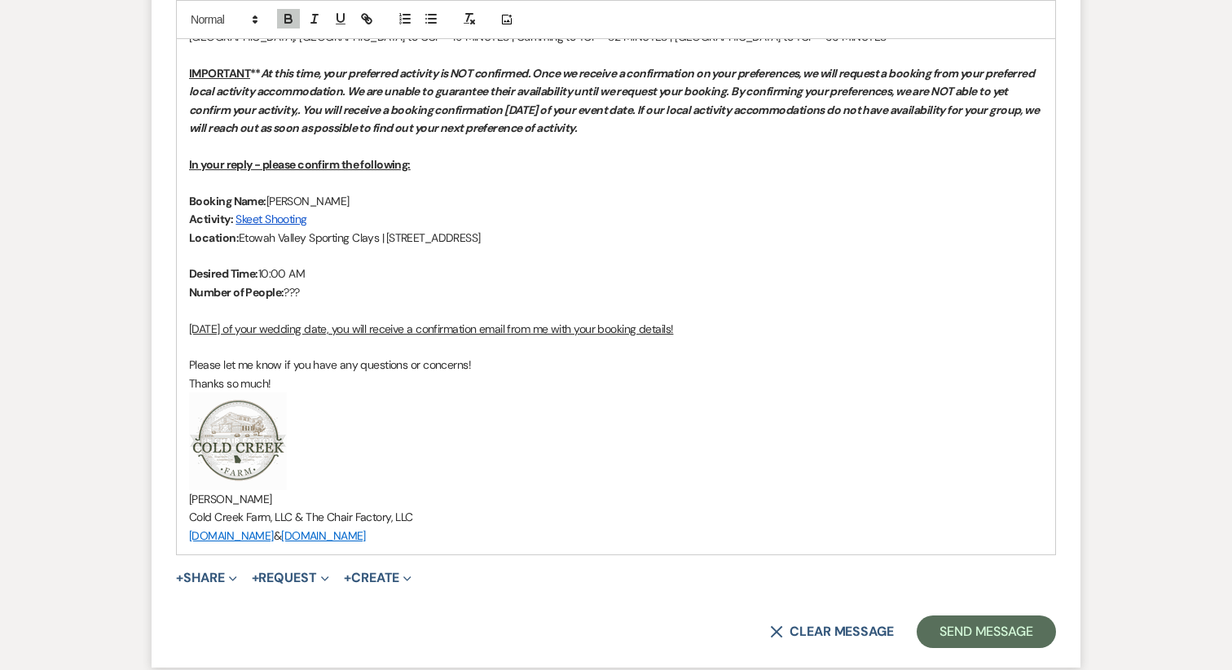
click at [206, 247] on p at bounding box center [616, 256] width 854 height 18
drag, startPoint x: 216, startPoint y: 218, endPoint x: 155, endPoint y: 218, distance: 61.1
click at [290, 16] on icon "button" at bounding box center [288, 17] width 6 height 4
click at [292, 247] on p "Date: Saturday, October 18th, 2025" at bounding box center [616, 256] width 854 height 18
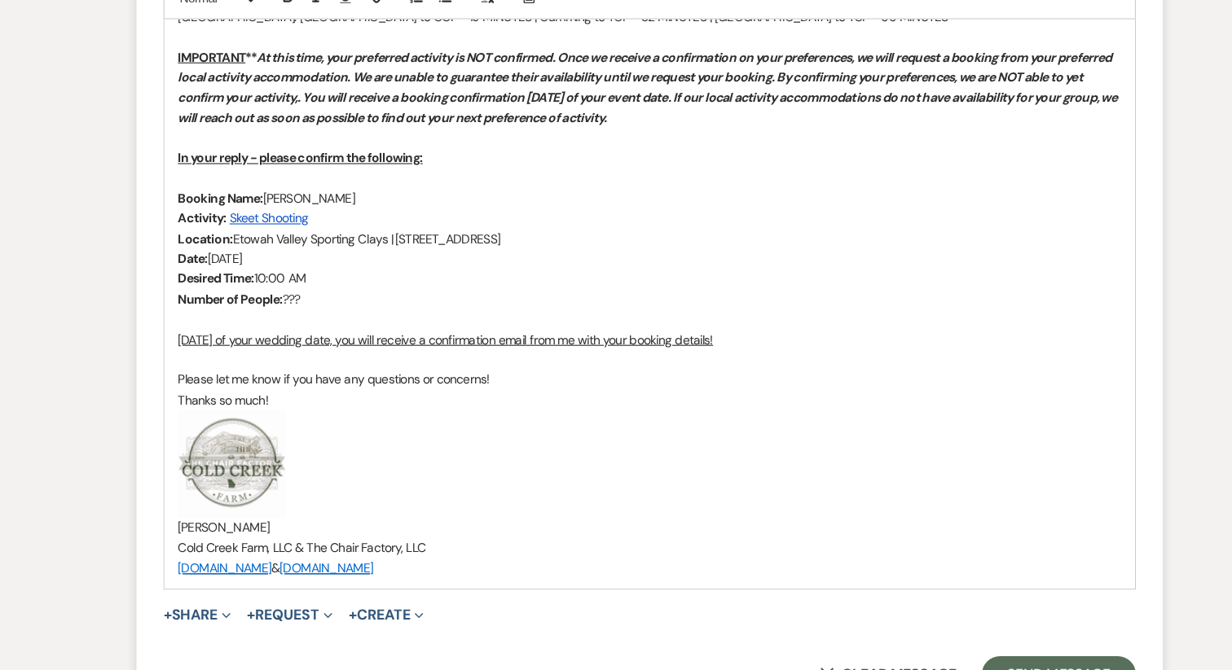
click at [393, 265] on p "Desired Time: 10:00 AM" at bounding box center [616, 274] width 854 height 18
click at [287, 490] on p "[PERSON_NAME]" at bounding box center [616, 499] width 854 height 18
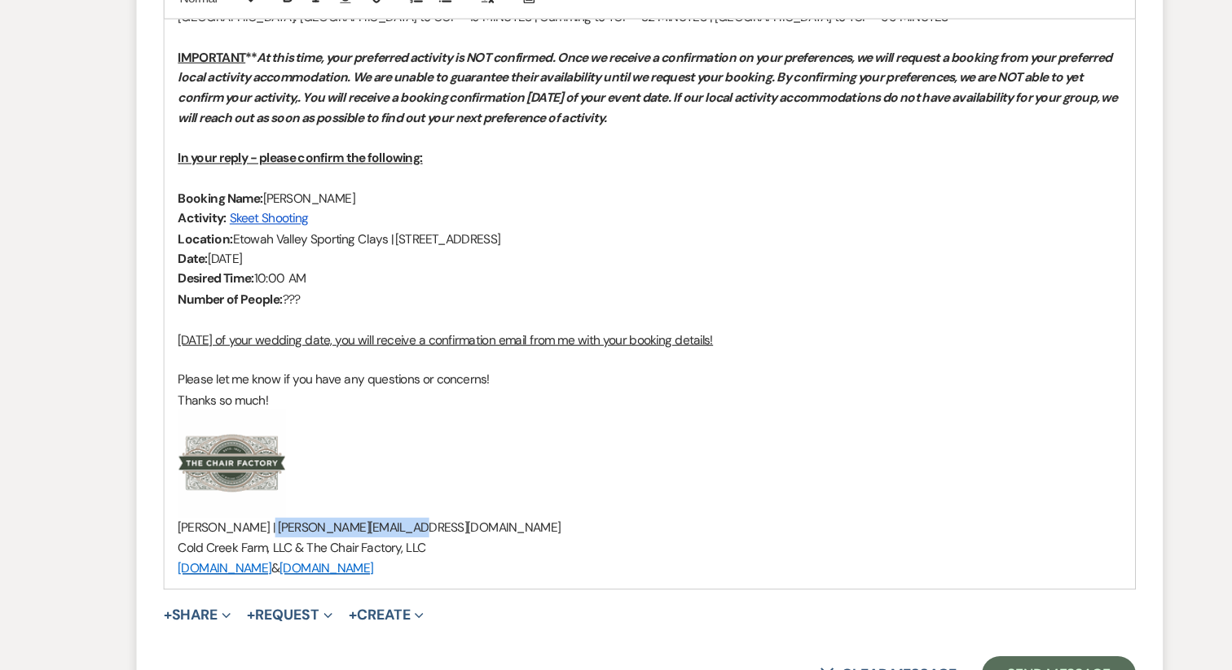
drag, startPoint x: 252, startPoint y: 463, endPoint x: 424, endPoint y: 463, distance: 172.7
click at [424, 490] on p "Katie Gatlin | katie@redgateevents.com" at bounding box center [616, 499] width 854 height 18
click at [413, 452] on p "﻿ ﻿" at bounding box center [616, 442] width 854 height 98
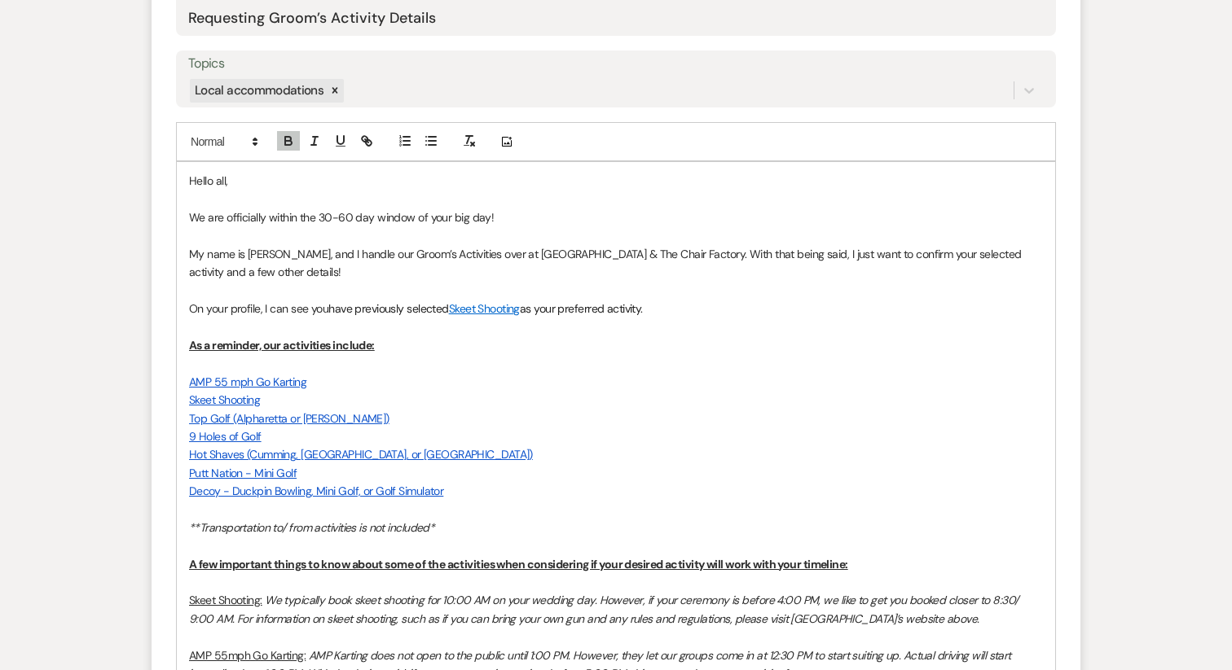
scroll to position [723, 0]
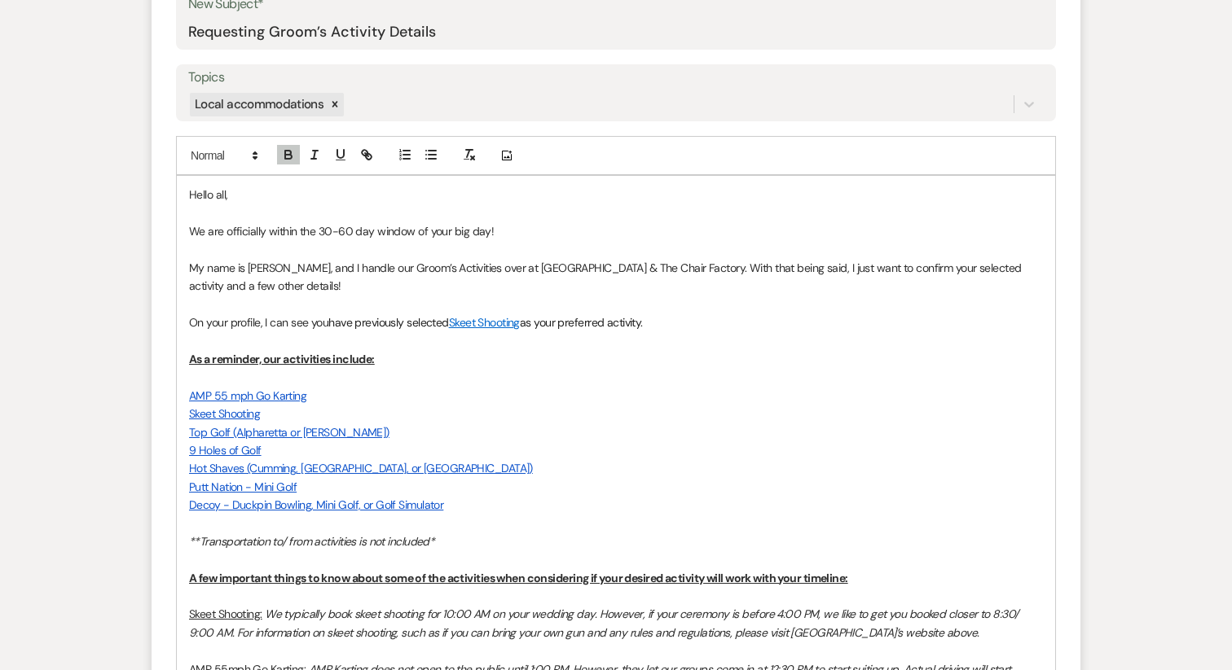
drag, startPoint x: 485, startPoint y: 538, endPoint x: 186, endPoint y: 181, distance: 466.0
copy div "Hello all, We are officially within the 30-60 day window of your big day! My na…"
click at [486, 369] on p at bounding box center [616, 377] width 854 height 18
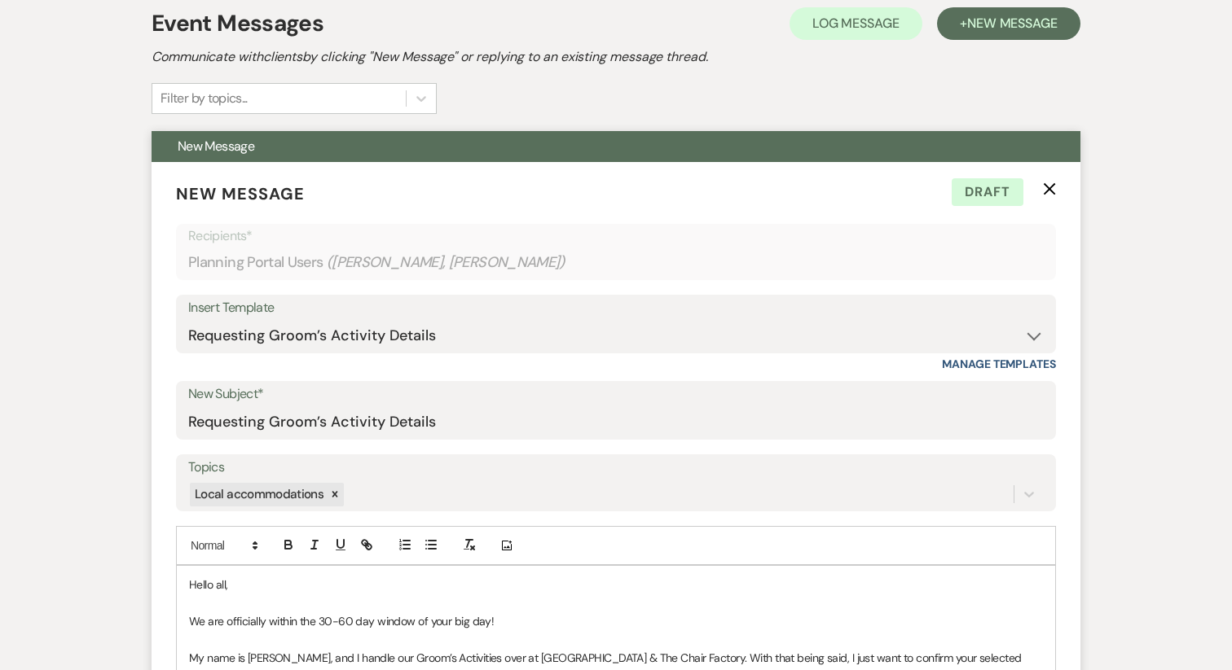
scroll to position [347, 0]
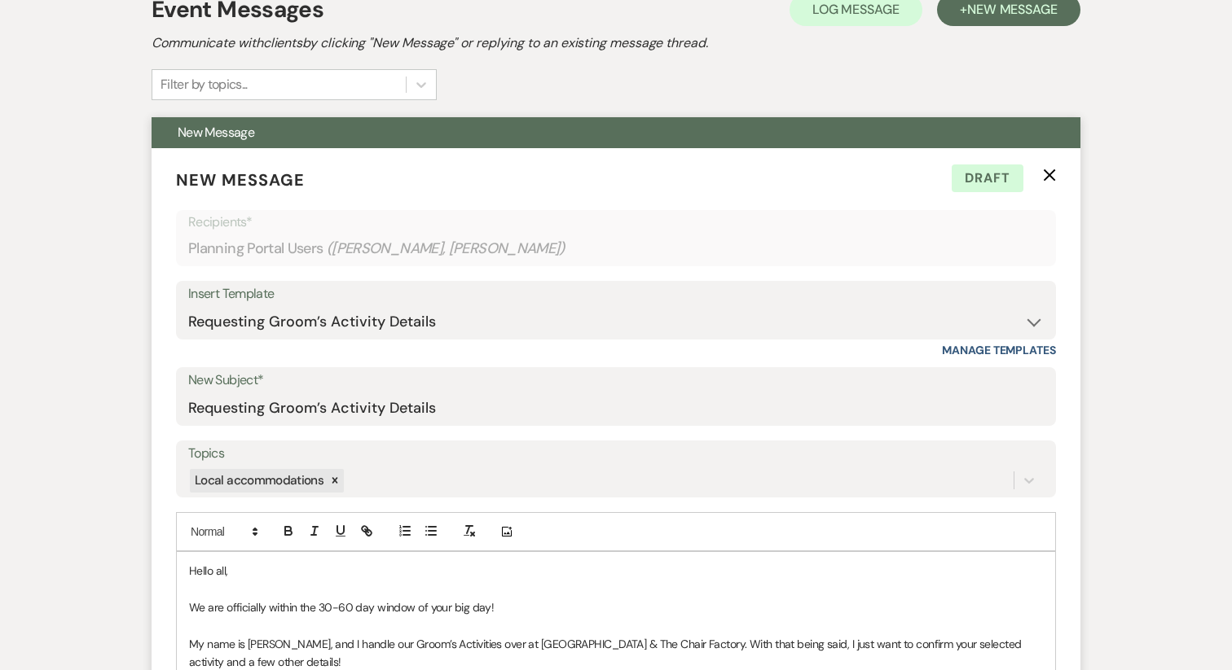
click at [217, 573] on span "Hello all," at bounding box center [208, 571] width 38 height 15
click at [199, 570] on span "Hello Savannah & Matt," at bounding box center [293, 571] width 208 height 15
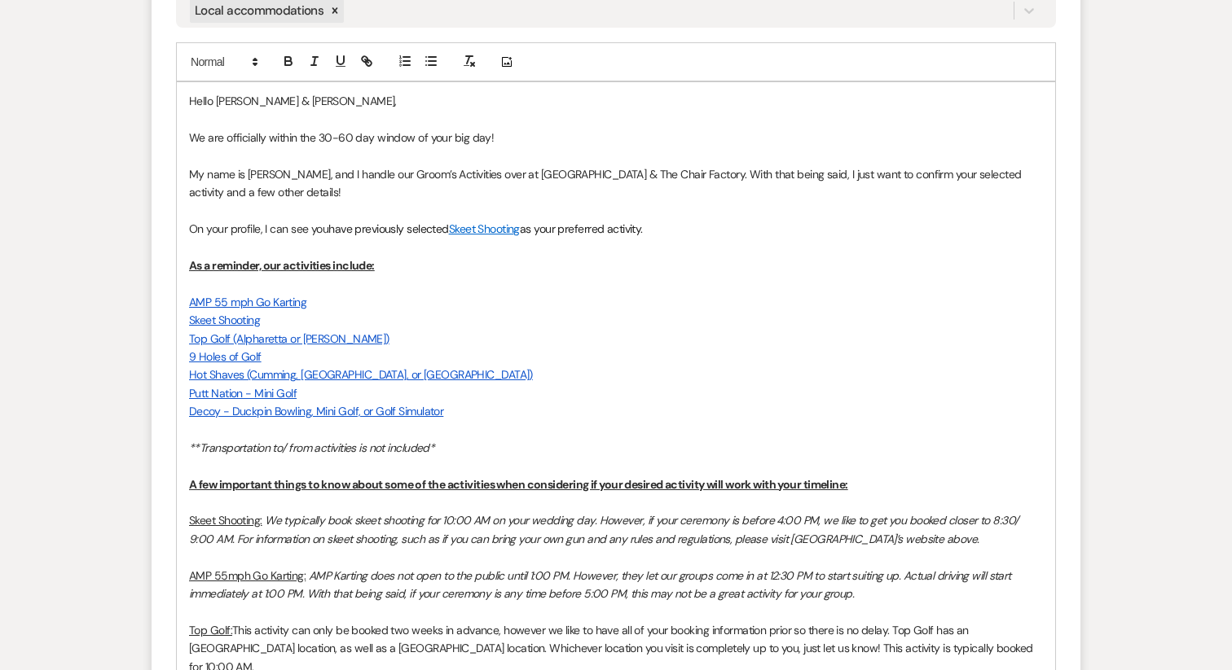
scroll to position [826, 0]
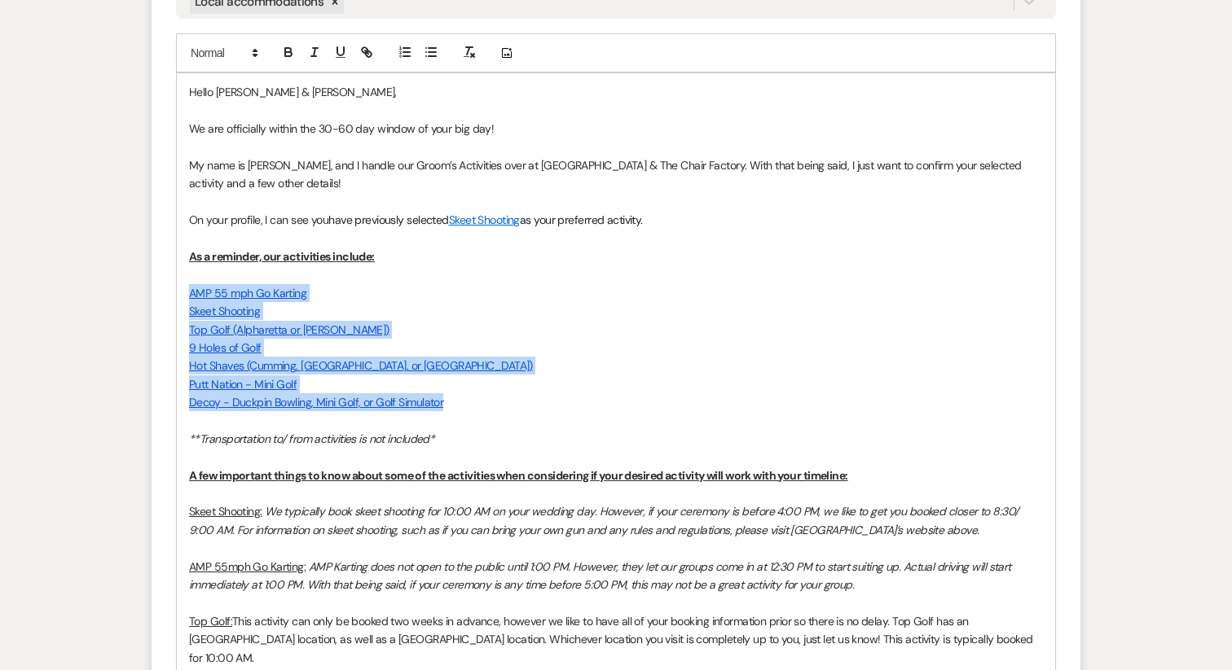
drag, startPoint x: 452, startPoint y: 403, endPoint x: 180, endPoint y: 299, distance: 291.4
click at [435, 55] on icon "button" at bounding box center [431, 52] width 15 height 15
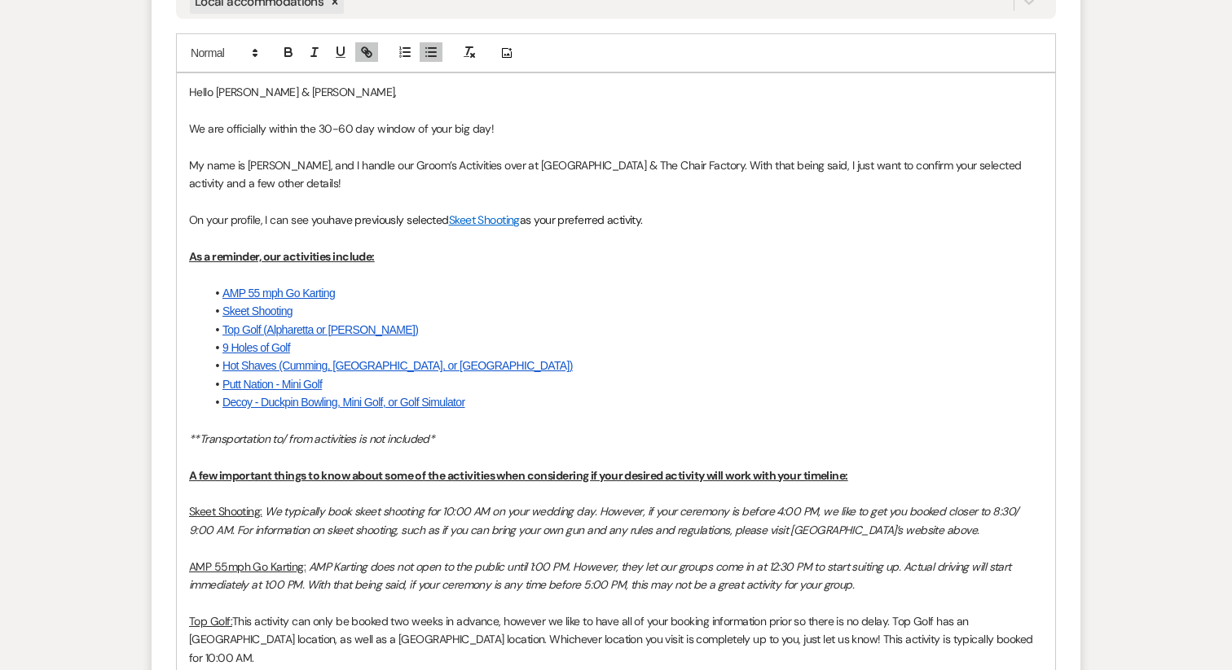
click at [547, 362] on li "Hot Shaves (Cumming, Dawsonville, or Suwanee)" at bounding box center [623, 366] width 837 height 18
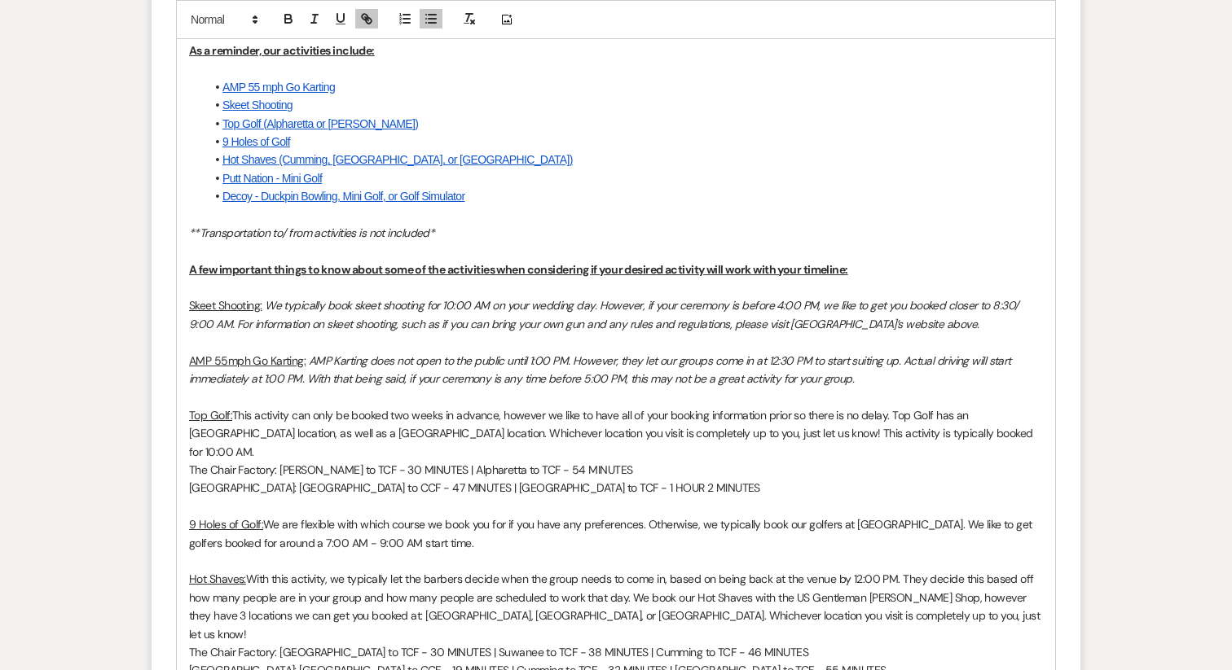
scroll to position [1035, 0]
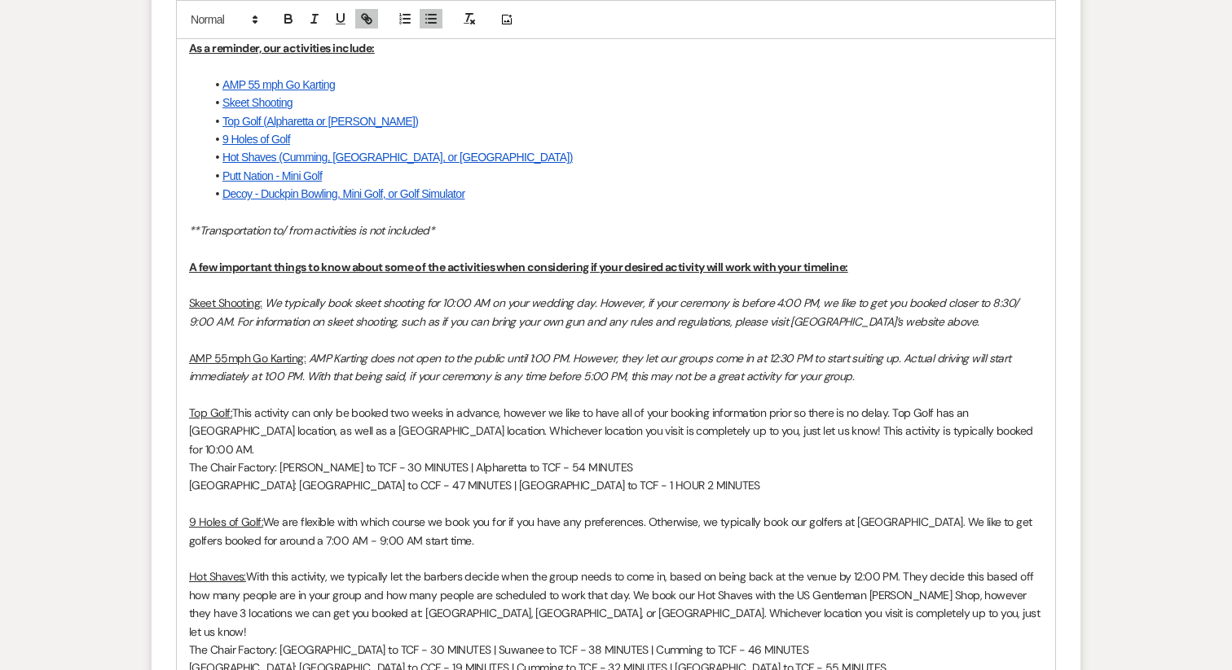
click at [437, 308] on em "We typically book skeet shooting for 10:00 AM on your wedding day. However, if …" at bounding box center [605, 312] width 832 height 33
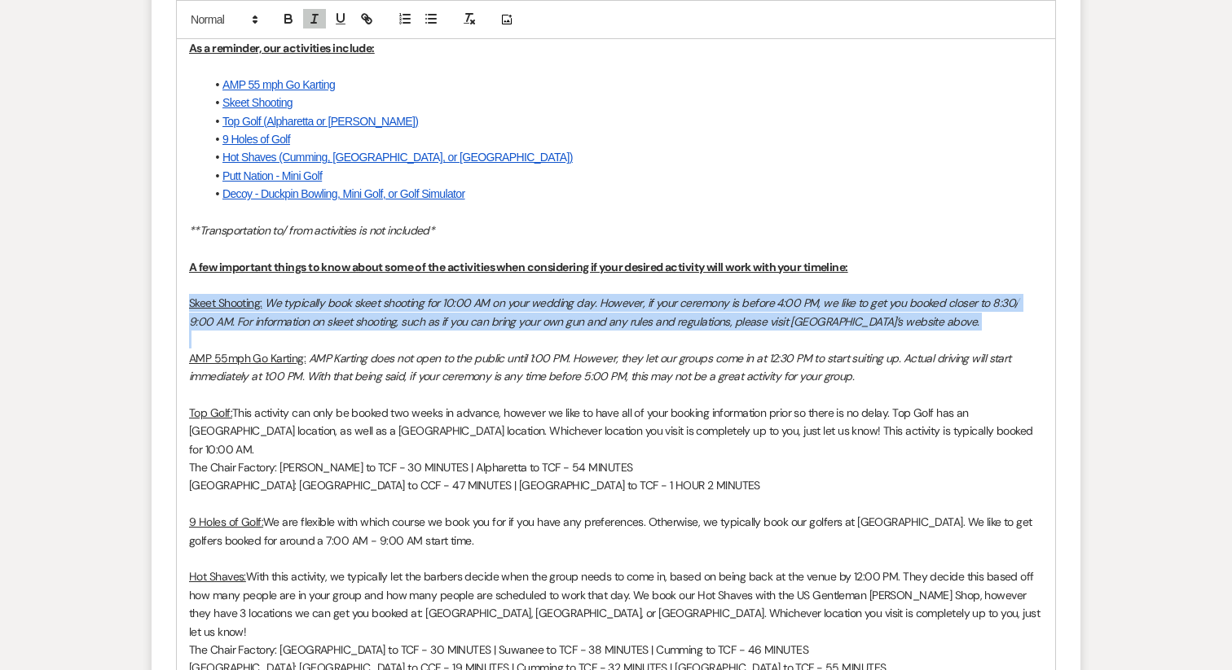
click at [437, 308] on em "We typically book skeet shooting for 10:00 AM on your wedding day. However, if …" at bounding box center [605, 312] width 832 height 33
click at [433, 19] on line "button" at bounding box center [431, 19] width 7 height 0
click at [263, 372] on em "AMP Karting does not open to the public until 1:00 PM. However, they let our gr…" at bounding box center [601, 367] width 824 height 33
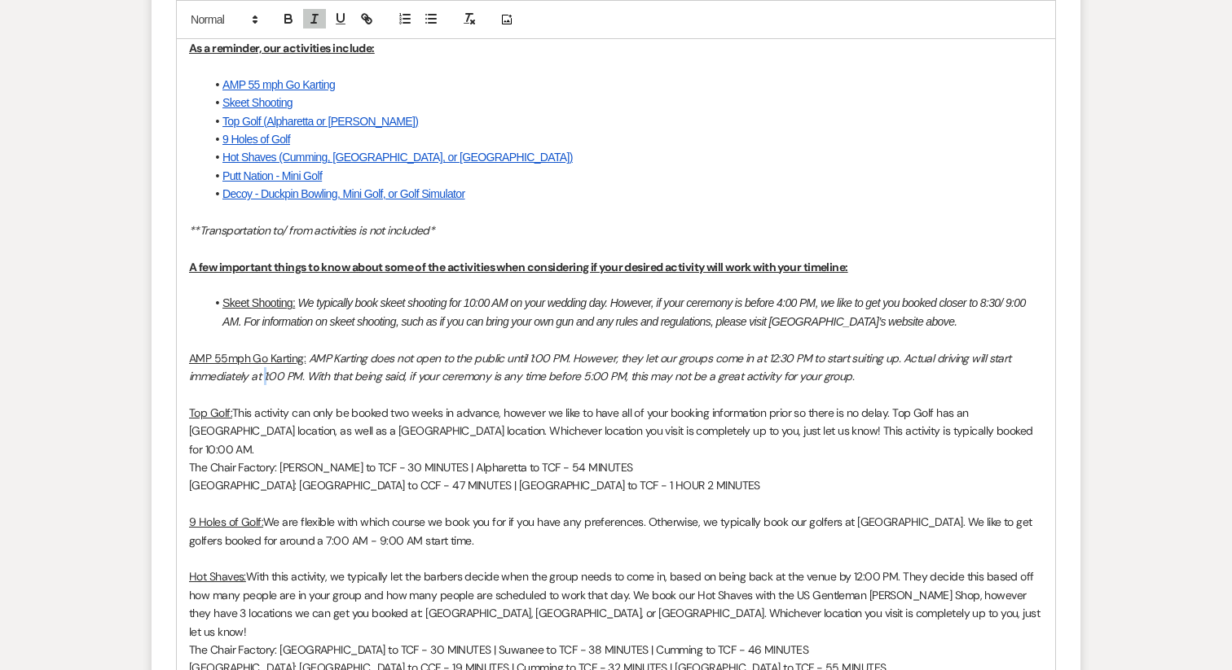
click at [263, 372] on em "AMP Karting does not open to the public until 1:00 PM. However, they let our gr…" at bounding box center [601, 367] width 824 height 33
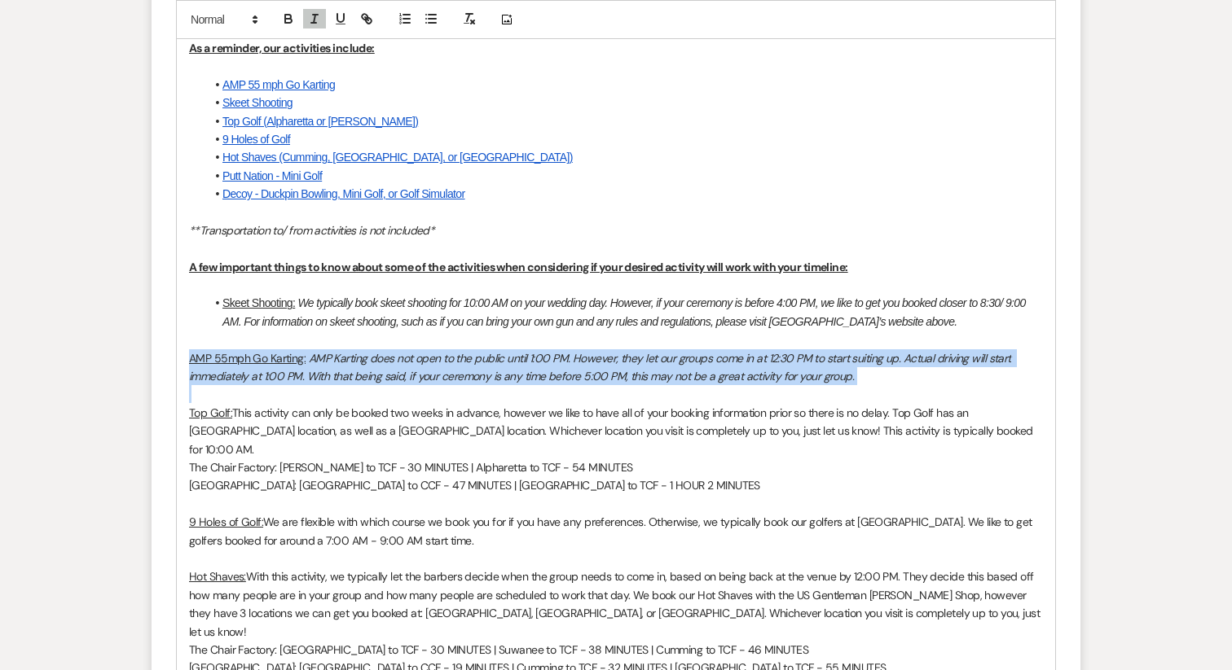
click at [263, 372] on em "AMP Karting does not open to the public until 1:00 PM. However, they let our gr…" at bounding box center [601, 367] width 824 height 33
click at [434, 25] on icon "button" at bounding box center [431, 18] width 15 height 15
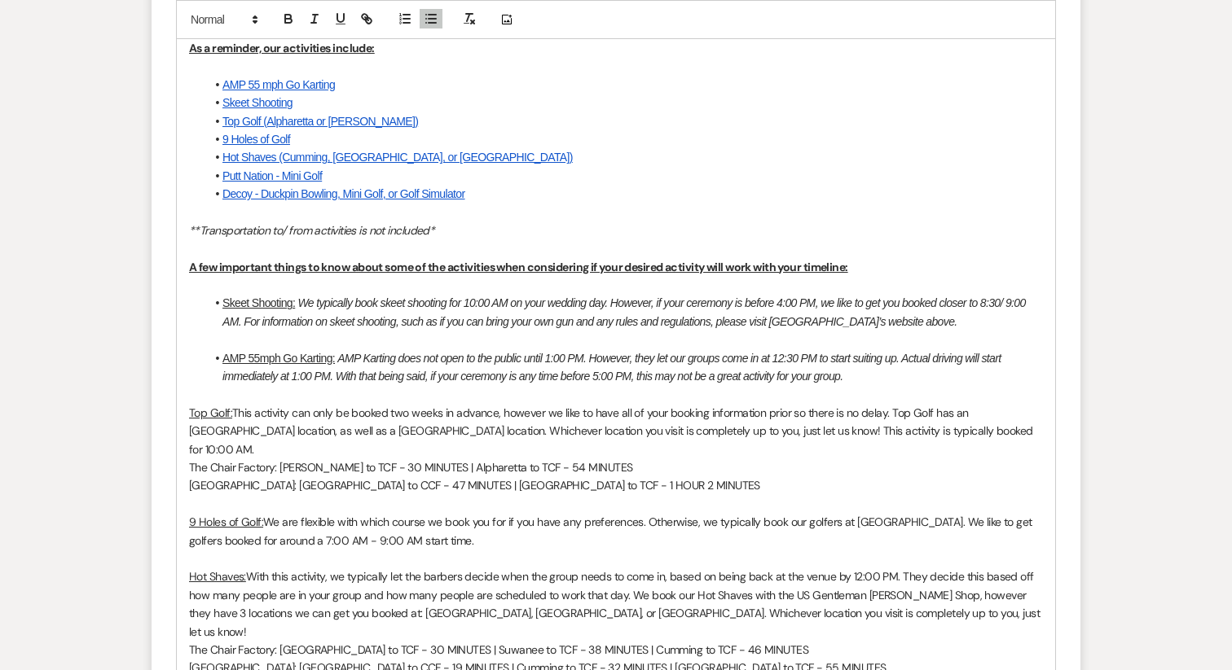
click at [334, 424] on span "This activity can only be booked two weeks in advance, however we like to have …" at bounding box center [612, 431] width 846 height 51
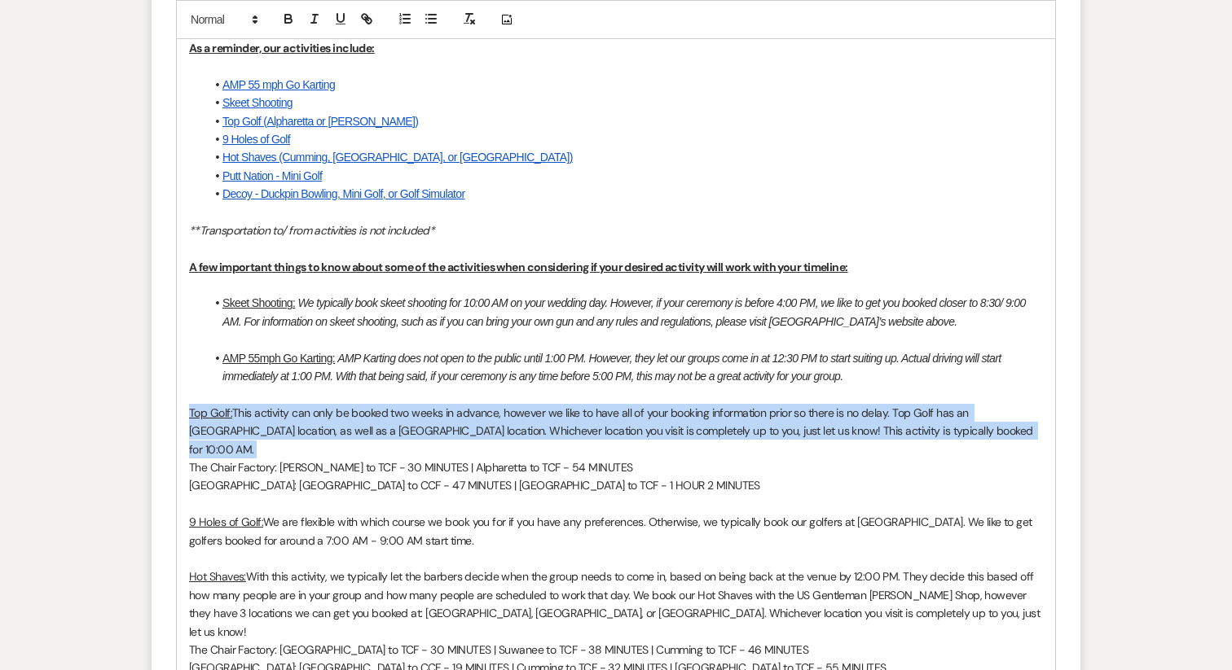
click at [334, 424] on span "This activity can only be booked two weeks in advance, however we like to have …" at bounding box center [612, 431] width 846 height 51
click at [431, 27] on button "button" at bounding box center [431, 19] width 23 height 20
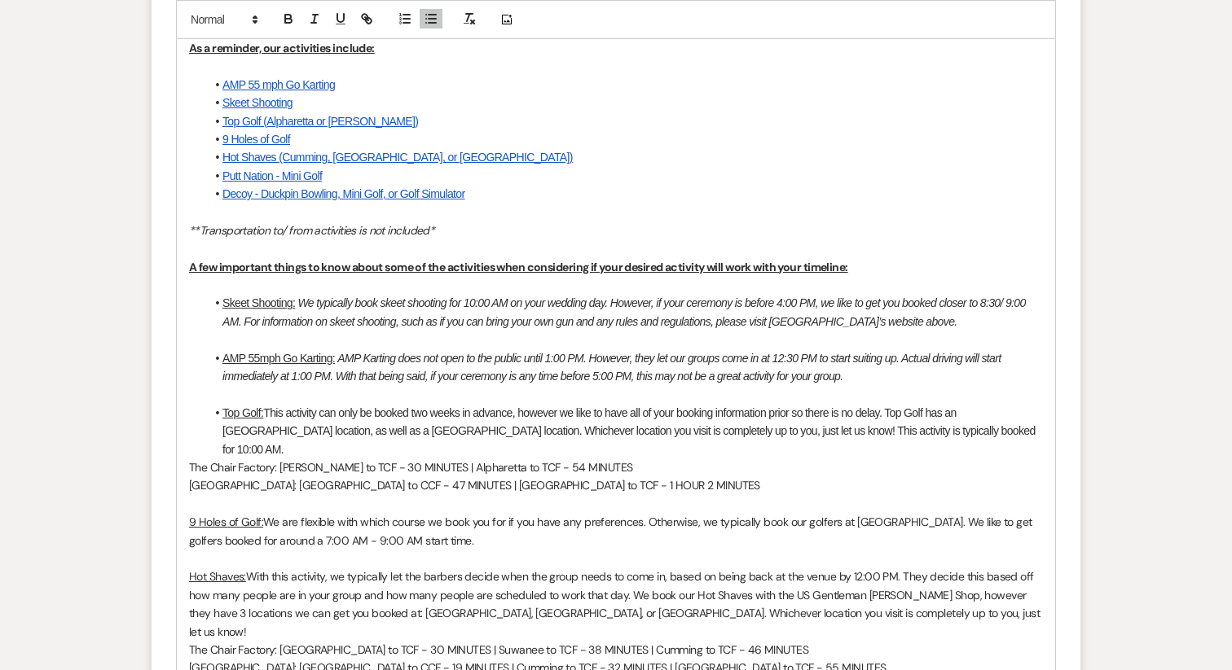
click at [312, 515] on span "We are flexible with which course we book you for if you have any preferences. …" at bounding box center [612, 531] width 846 height 33
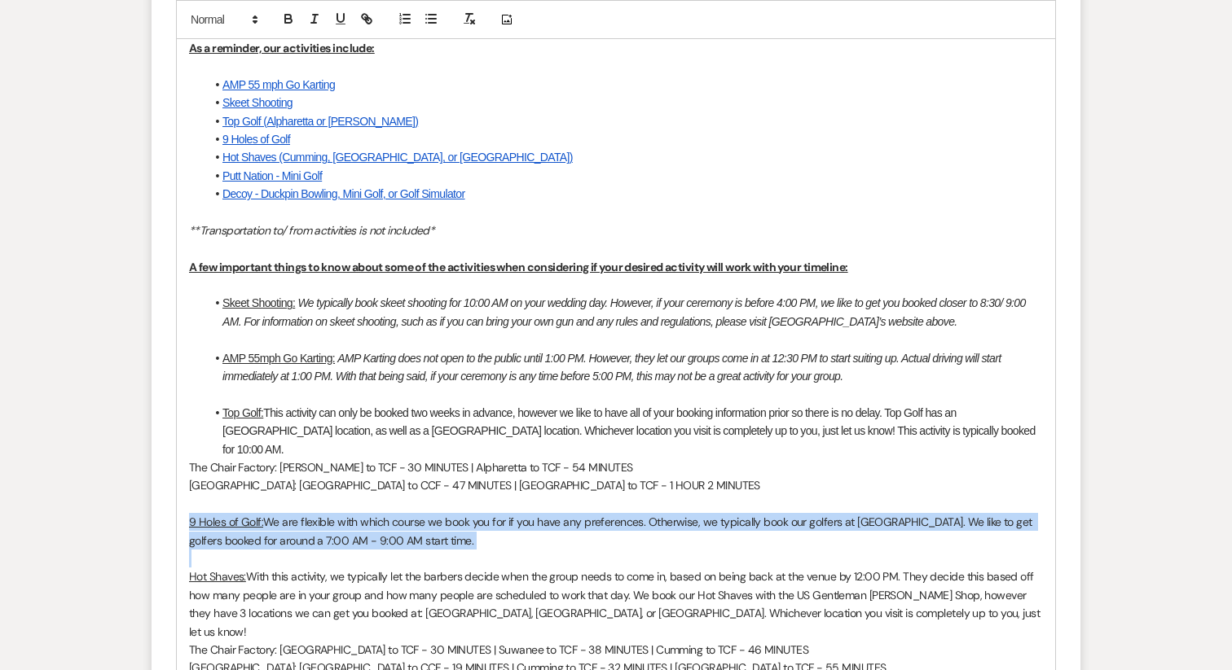
click at [312, 515] on span "We are flexible with which course we book you for if you have any preferences. …" at bounding box center [612, 531] width 846 height 33
click at [428, 15] on icon "button" at bounding box center [431, 18] width 15 height 15
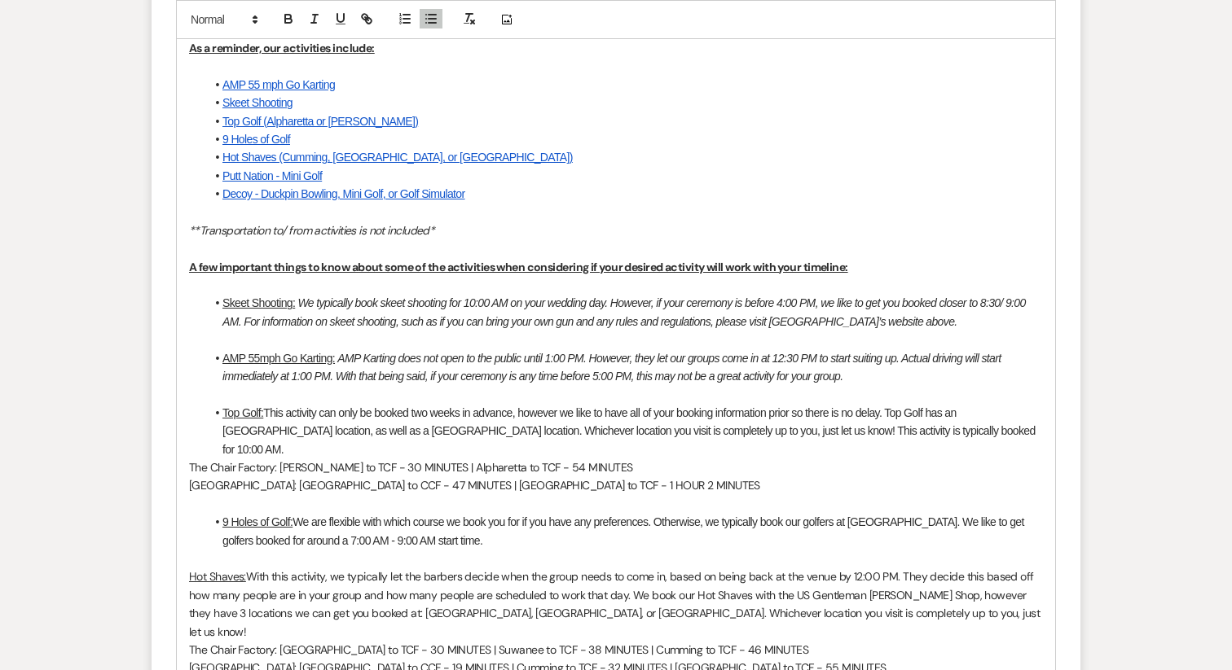
click at [239, 573] on p "Hot Shaves: With this activity, we typically let the barbers decide when the gr…" at bounding box center [616, 604] width 854 height 73
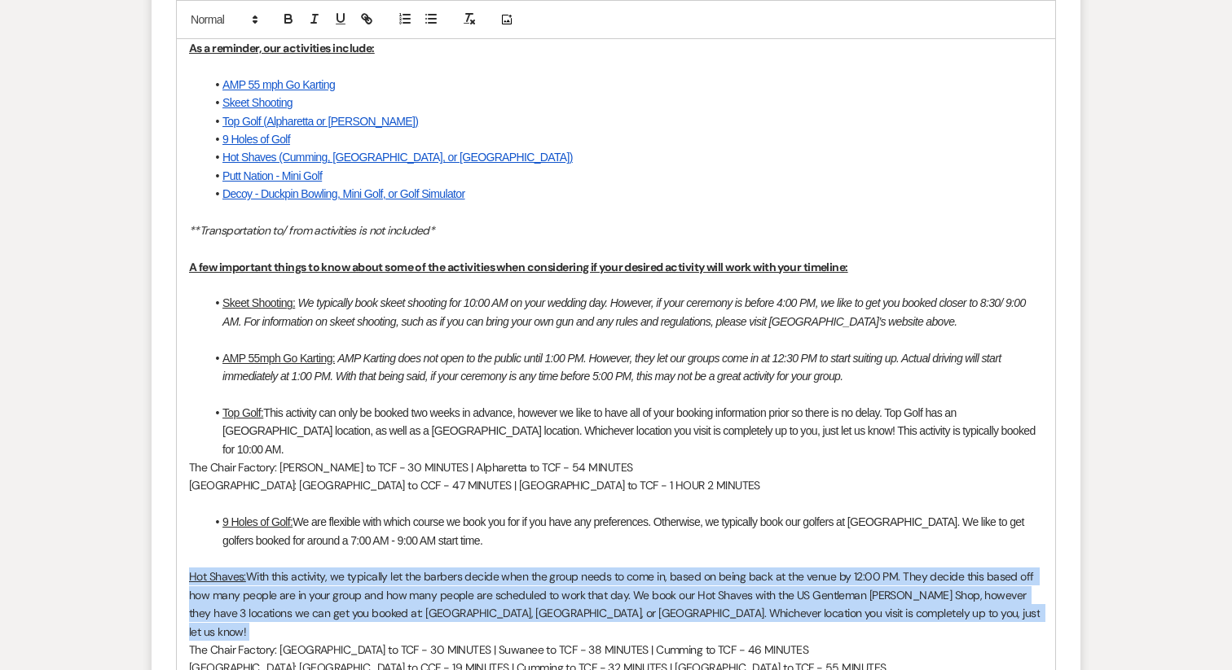
click at [239, 573] on p "Hot Shaves: With this activity, we typically let the barbers decide when the gr…" at bounding box center [616, 604] width 854 height 73
click at [428, 15] on icon "button" at bounding box center [431, 18] width 15 height 15
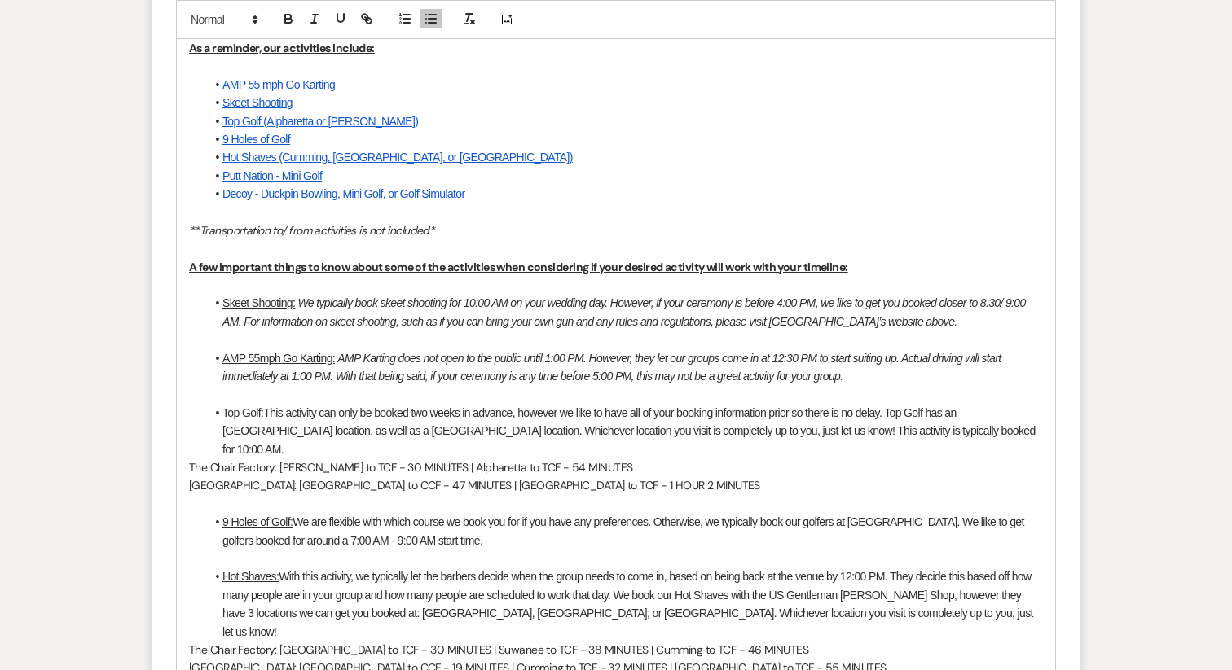
click at [395, 495] on p at bounding box center [616, 504] width 854 height 18
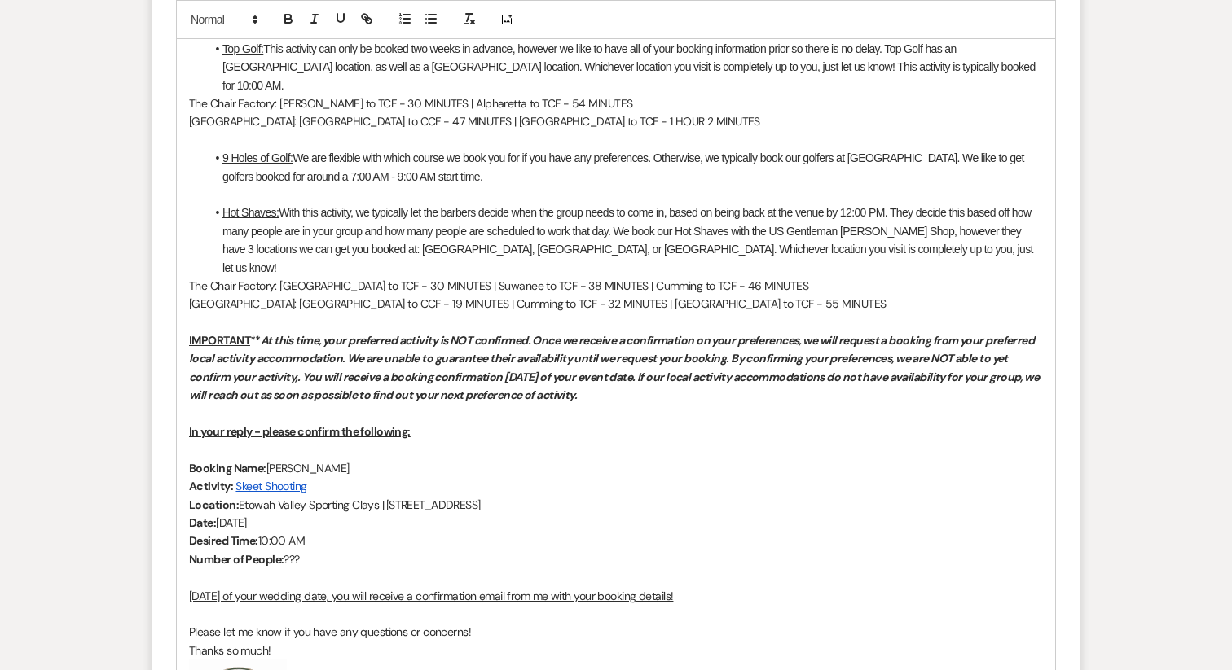
scroll to position [1399, 0]
click at [223, 440] on p at bounding box center [616, 449] width 854 height 18
click at [223, 424] on u "In your reply - please confirm the following:" at bounding box center [300, 431] width 222 height 15
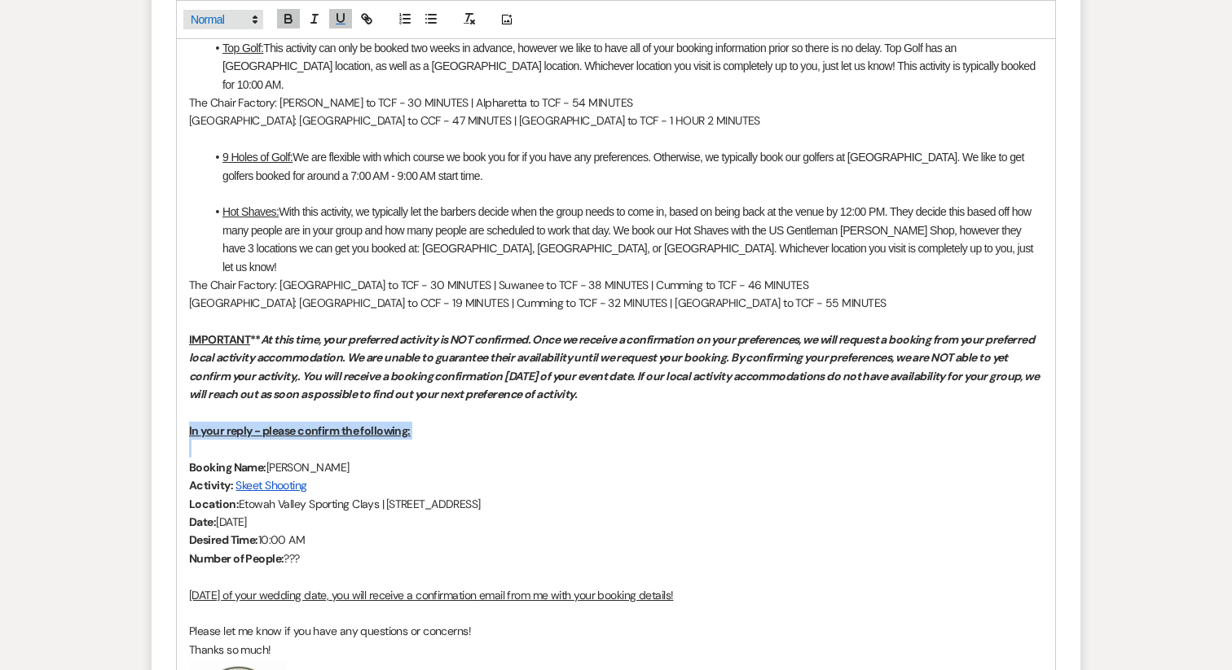
click at [222, 26] on span at bounding box center [223, 20] width 80 height 20
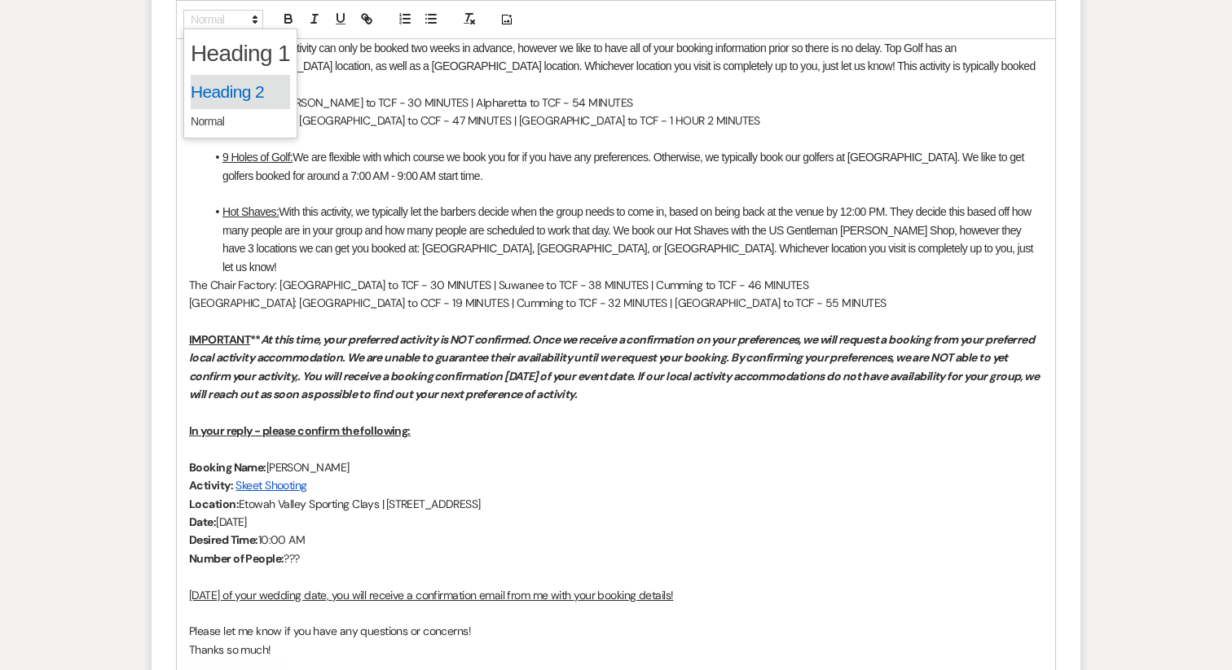
click at [229, 81] on span at bounding box center [240, 92] width 99 height 34
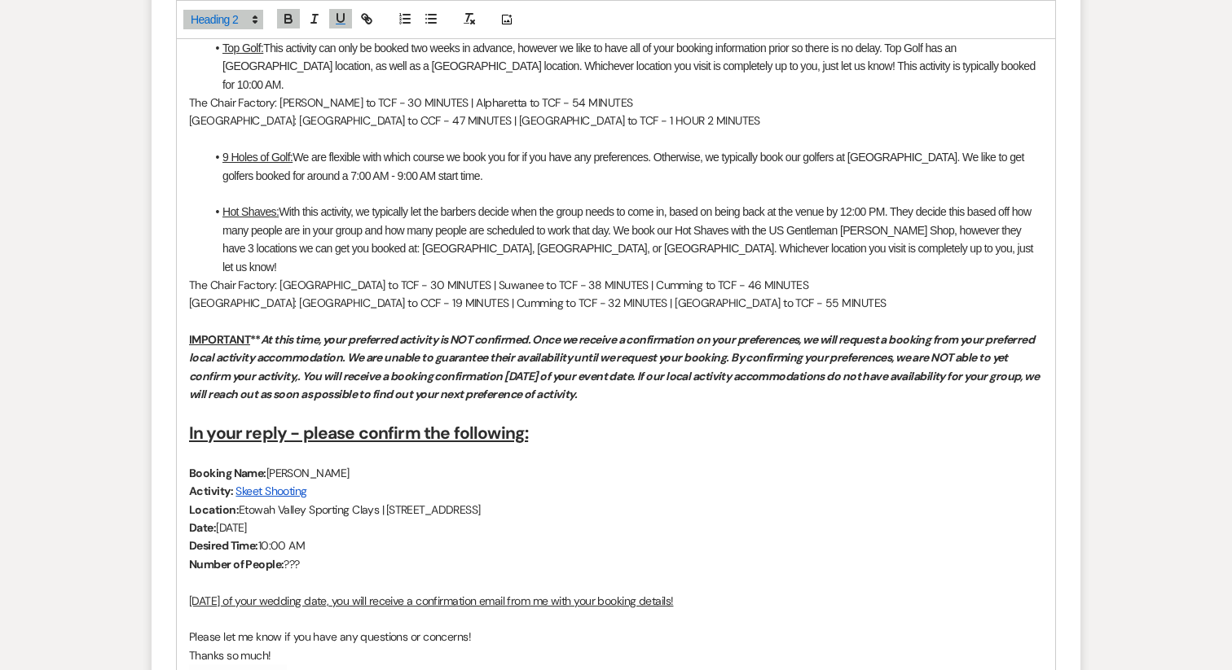
scroll to position [582, 0]
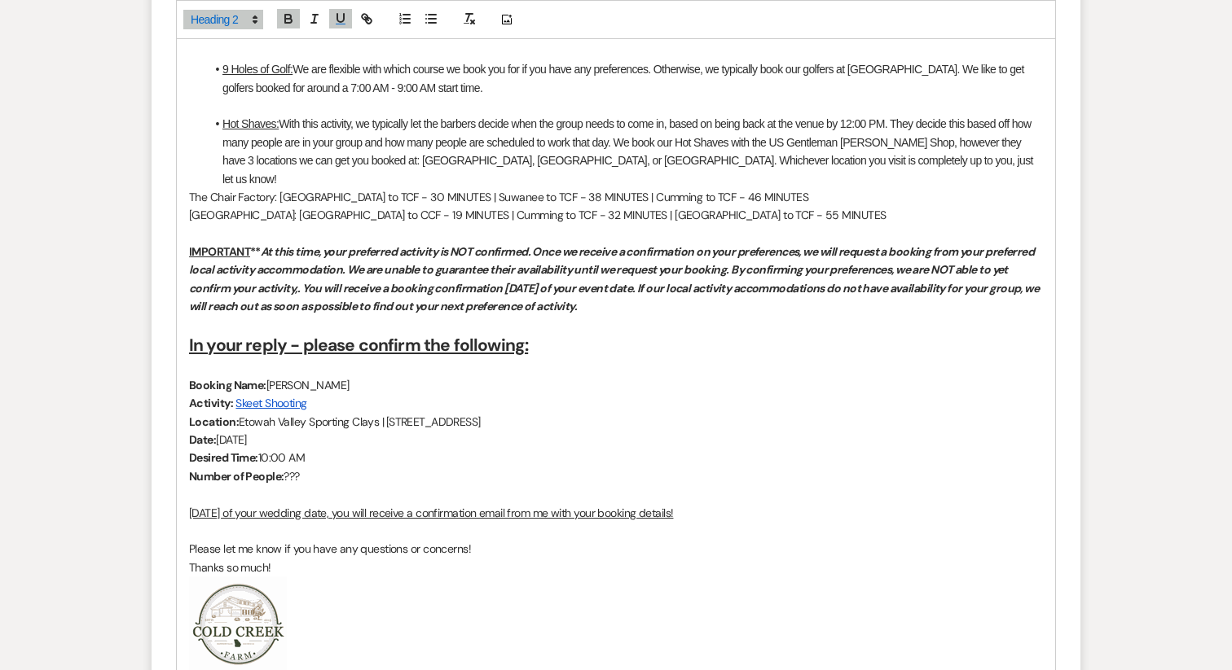
click at [371, 485] on p at bounding box center [616, 494] width 854 height 18
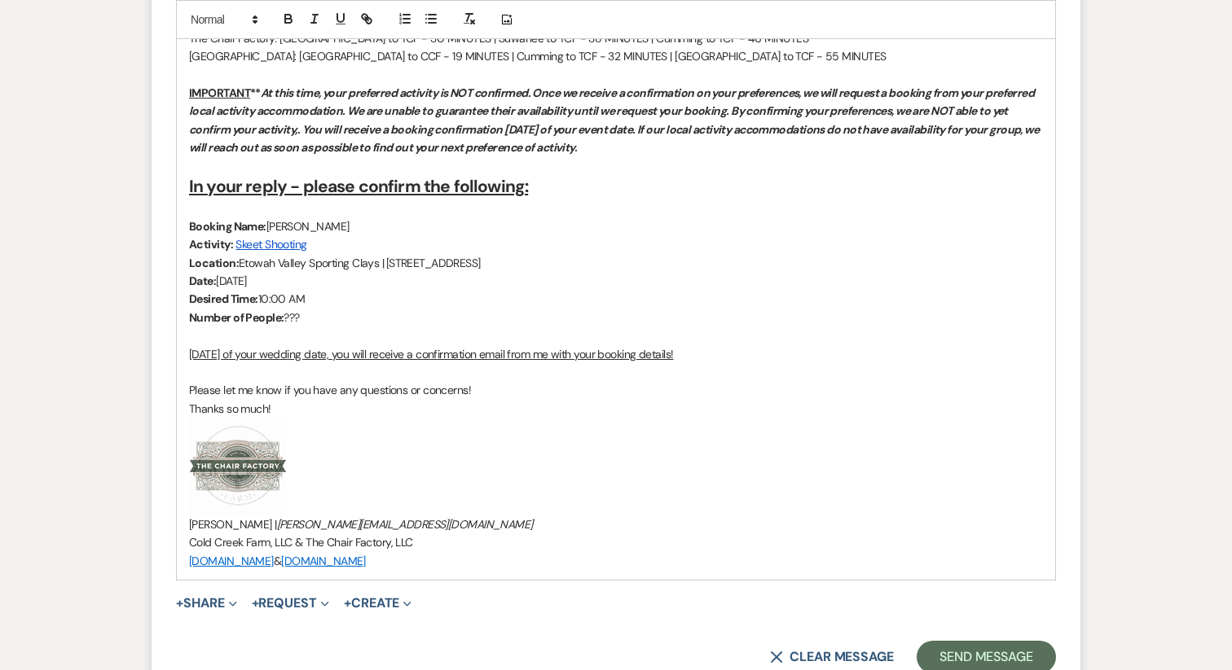
scroll to position [1649, 0]
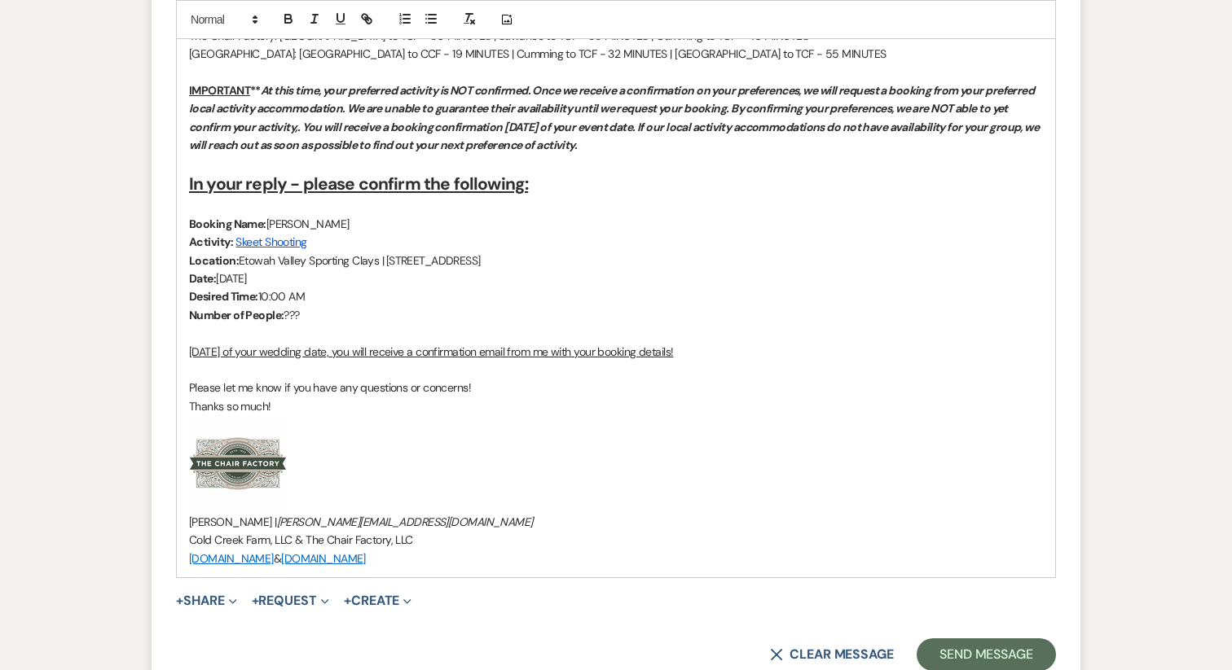
click at [297, 345] on u "[DATE] of your wedding date, you will receive a confirmation email from me with…" at bounding box center [431, 352] width 484 height 15
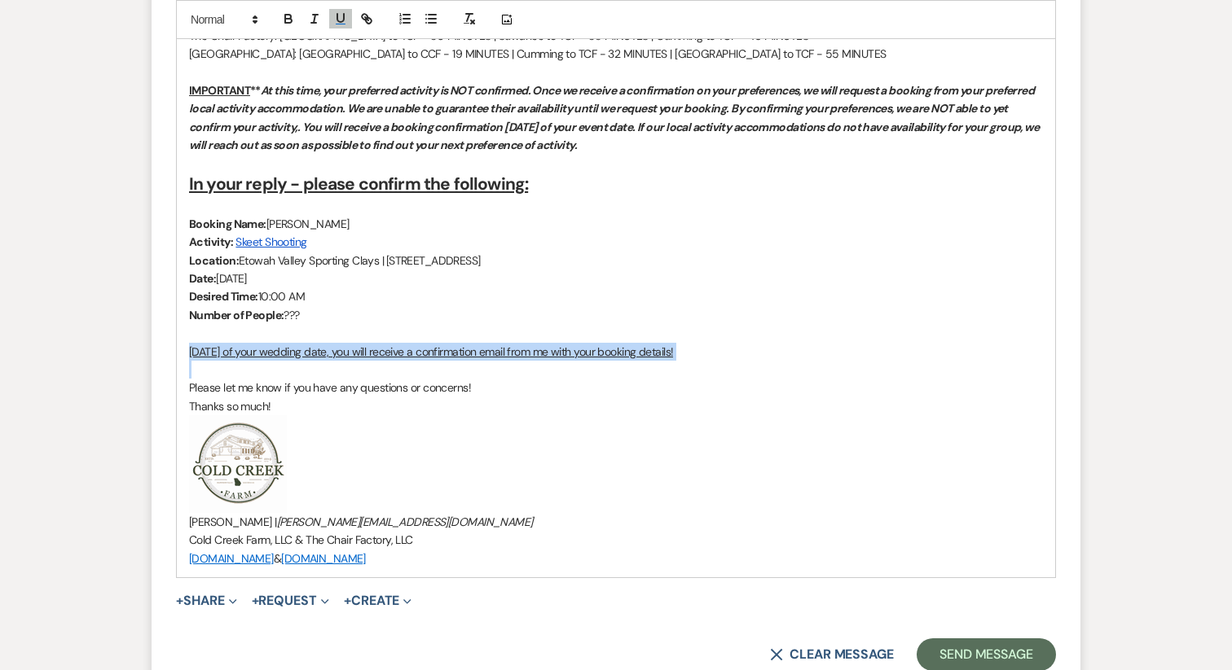
click at [297, 345] on u "[DATE] of your wedding date, you will receive a confirmation email from me with…" at bounding box center [431, 352] width 484 height 15
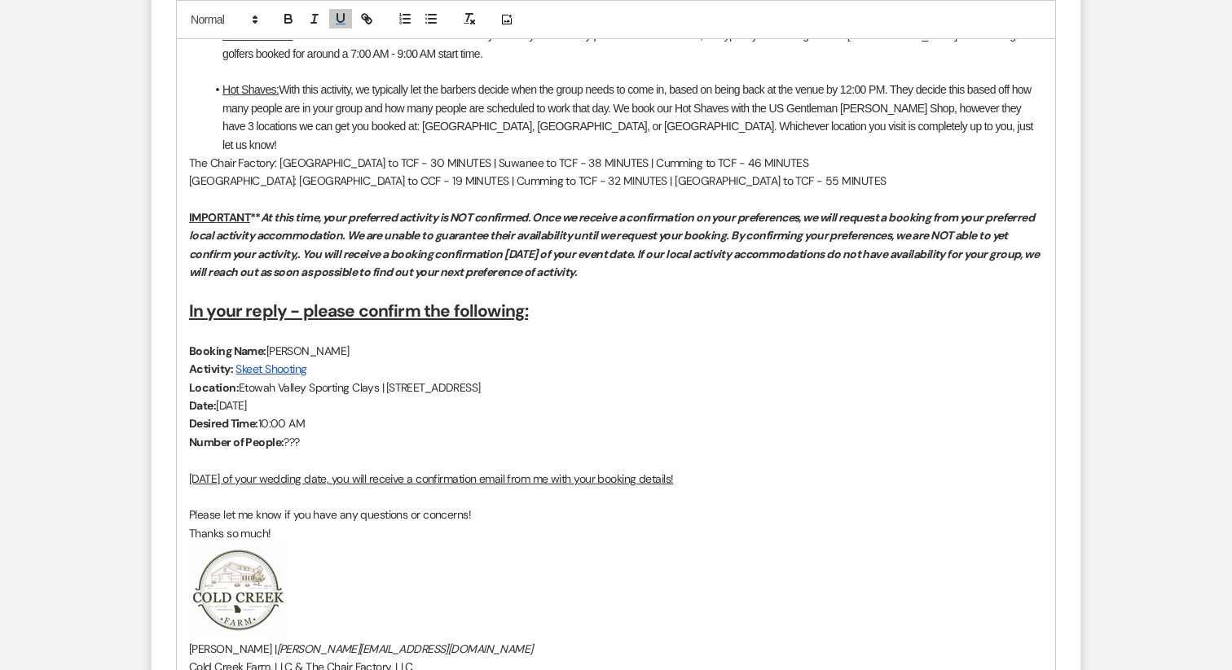
click at [297, 342] on p "Booking Name: Matt Manzari" at bounding box center [616, 351] width 854 height 18
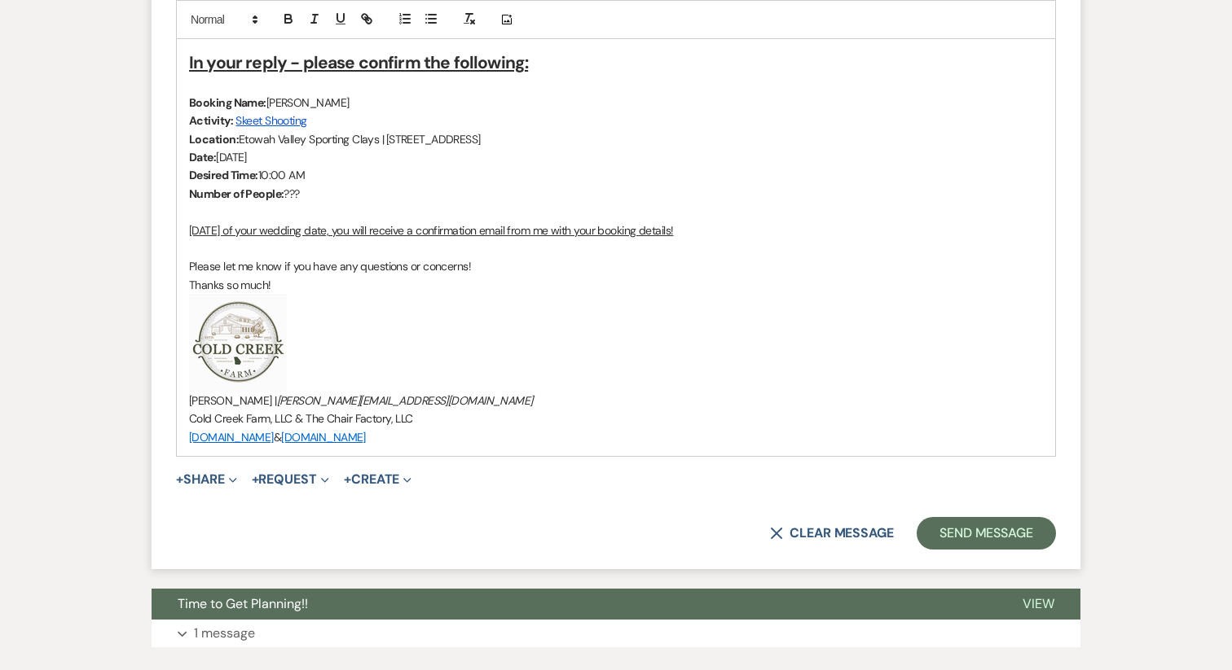
scroll to position [1773, 0]
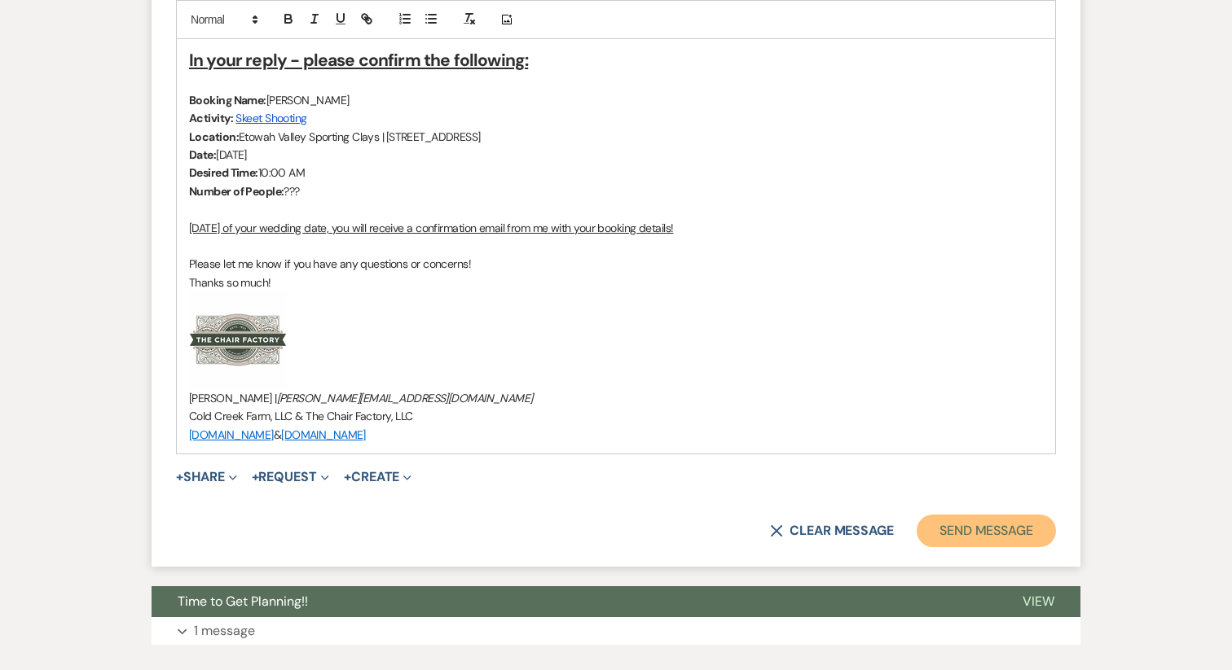
click at [952, 515] on button "Send Message" at bounding box center [985, 531] width 139 height 33
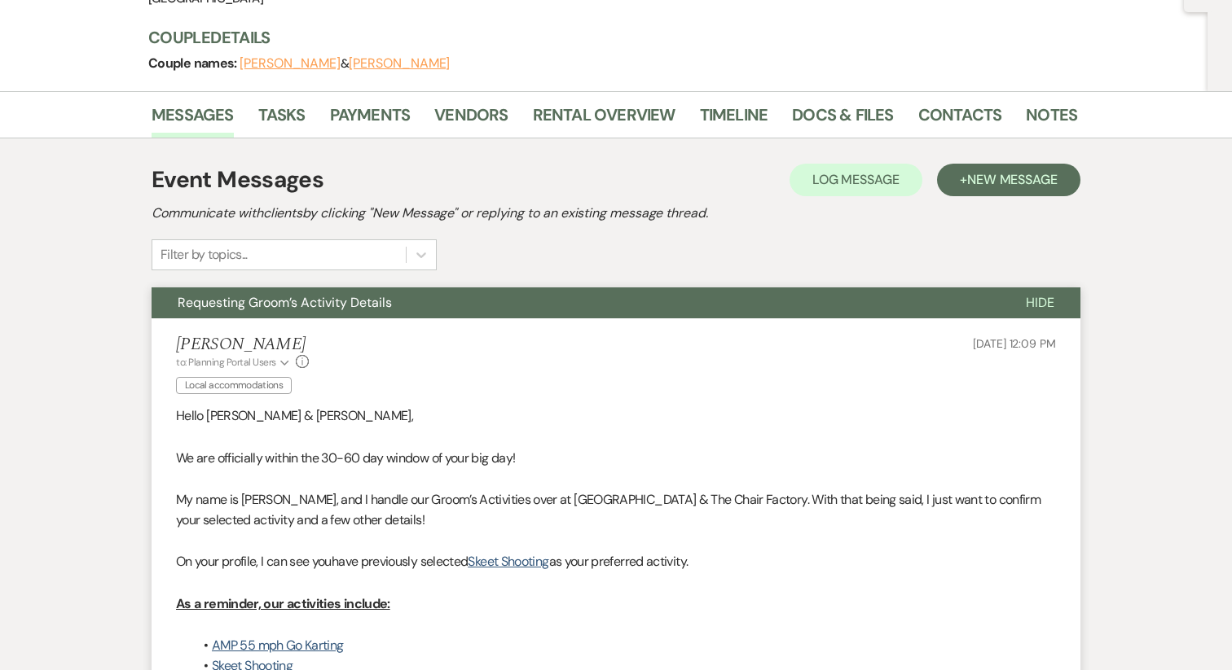
scroll to position [125, 0]
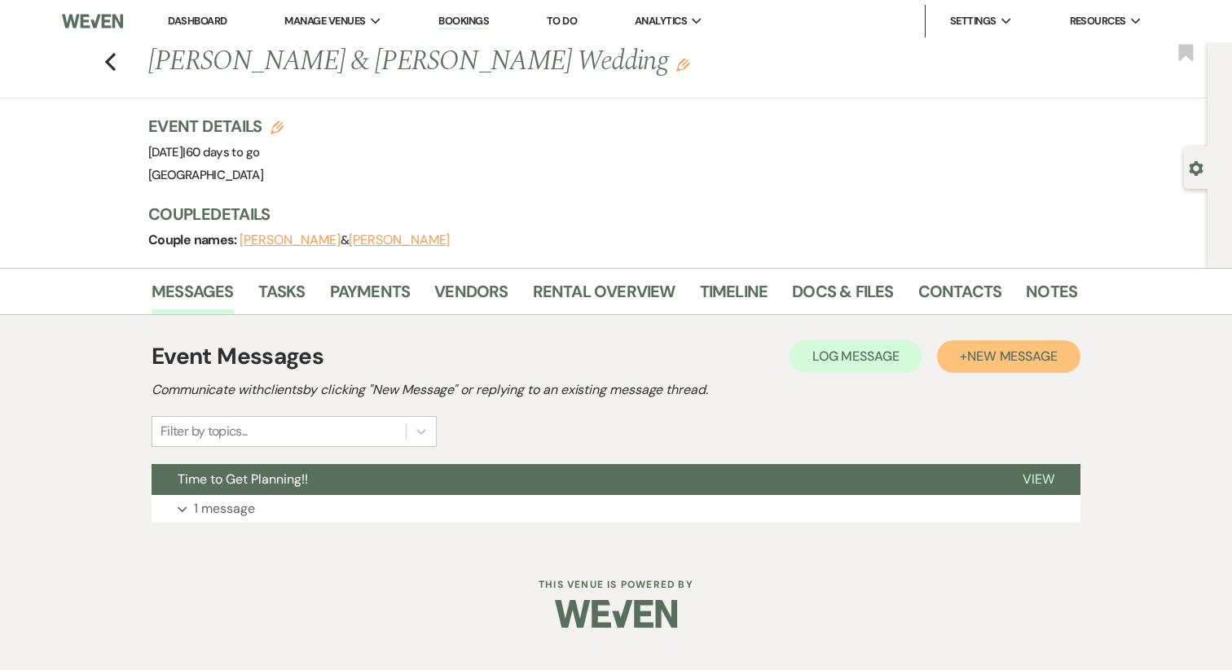
click at [944, 354] on button "+ New Message" at bounding box center [1008, 356] width 143 height 33
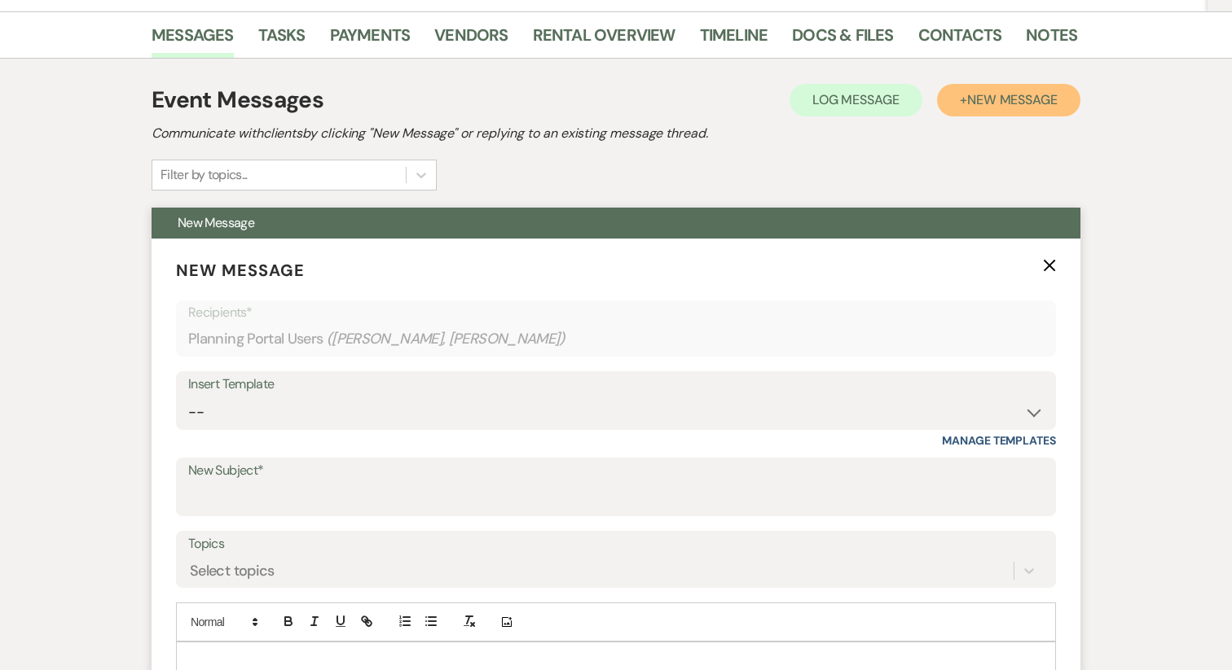
scroll to position [303, 0]
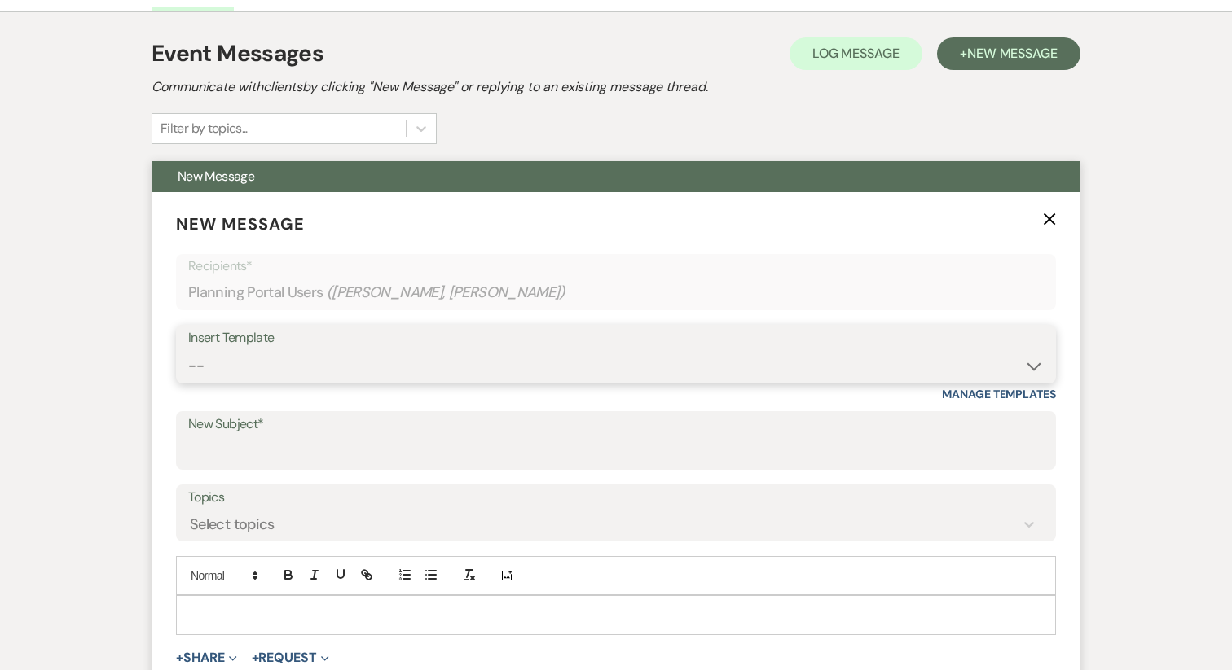
click at [301, 373] on select "-- Vendor Meetings for The Year Week of Reminders Getting You Booked - Groom's …" at bounding box center [615, 366] width 855 height 32
select select "5968"
type input "Requesting Groom’s Activity Details"
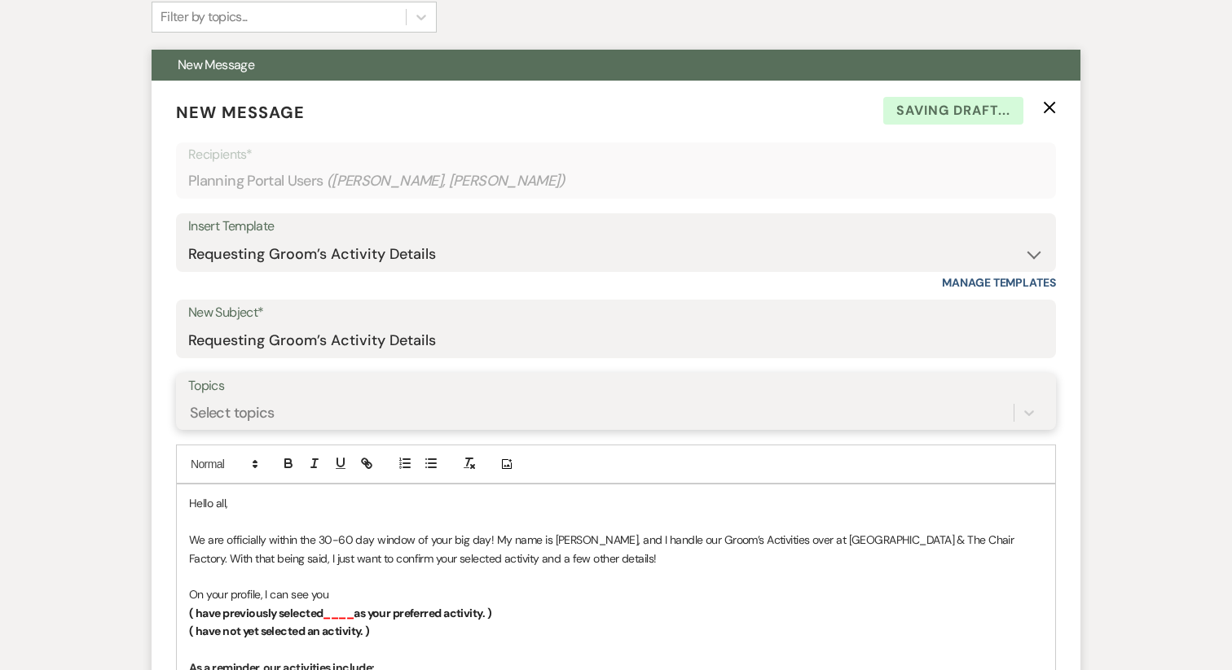
click at [293, 420] on div "Select topics" at bounding box center [600, 413] width 825 height 29
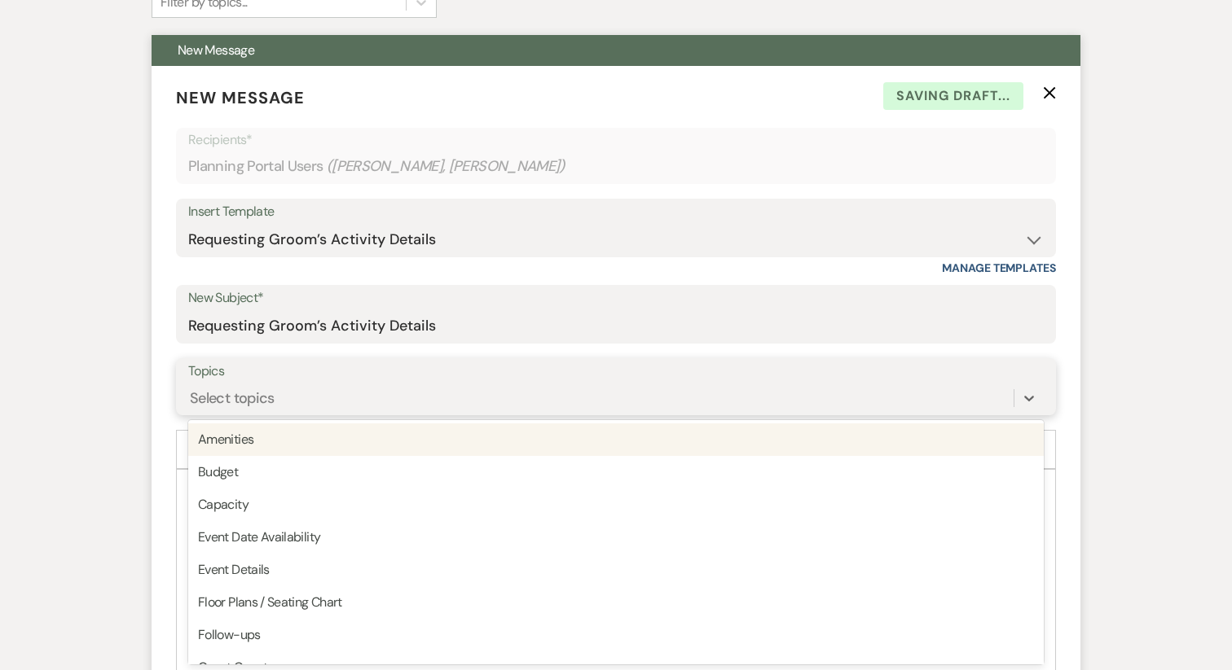
scroll to position [431, 0]
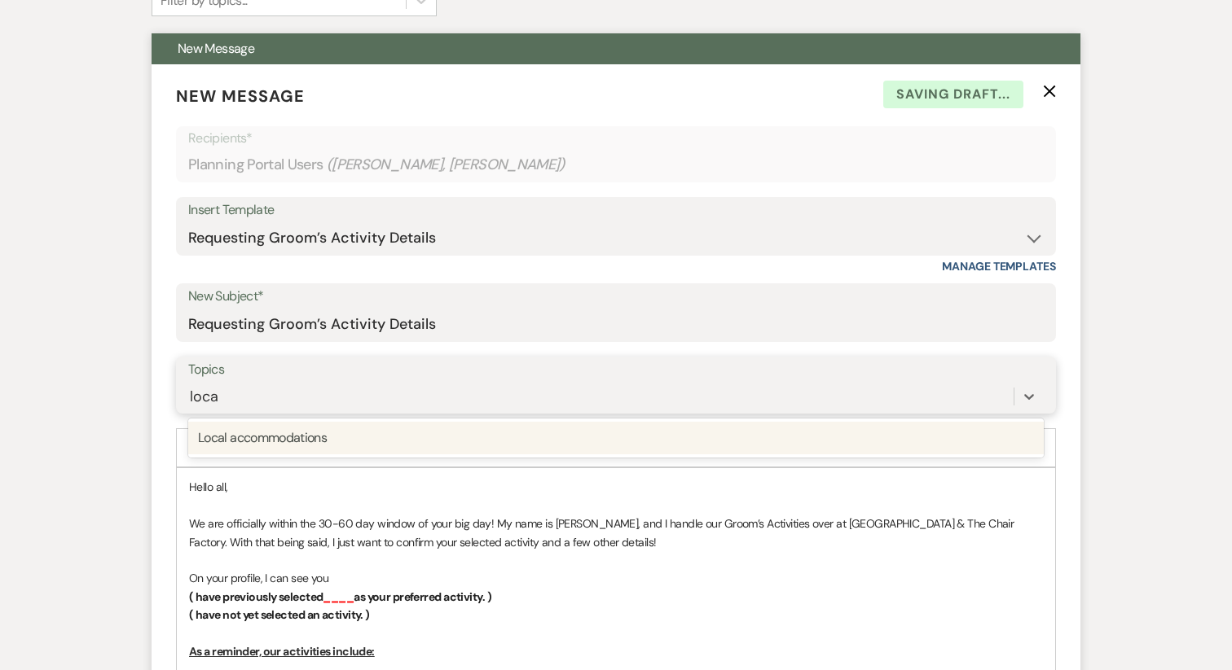
type input "local"
click at [281, 447] on div "Local accommodations" at bounding box center [615, 438] width 855 height 33
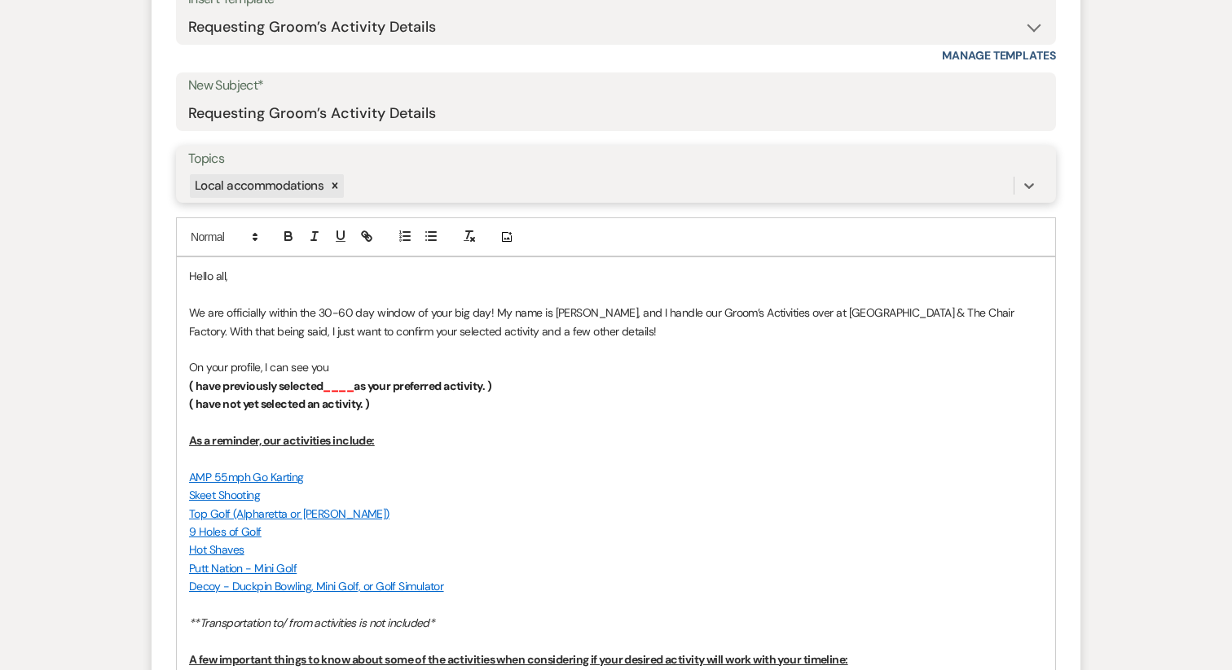
scroll to position [654, 0]
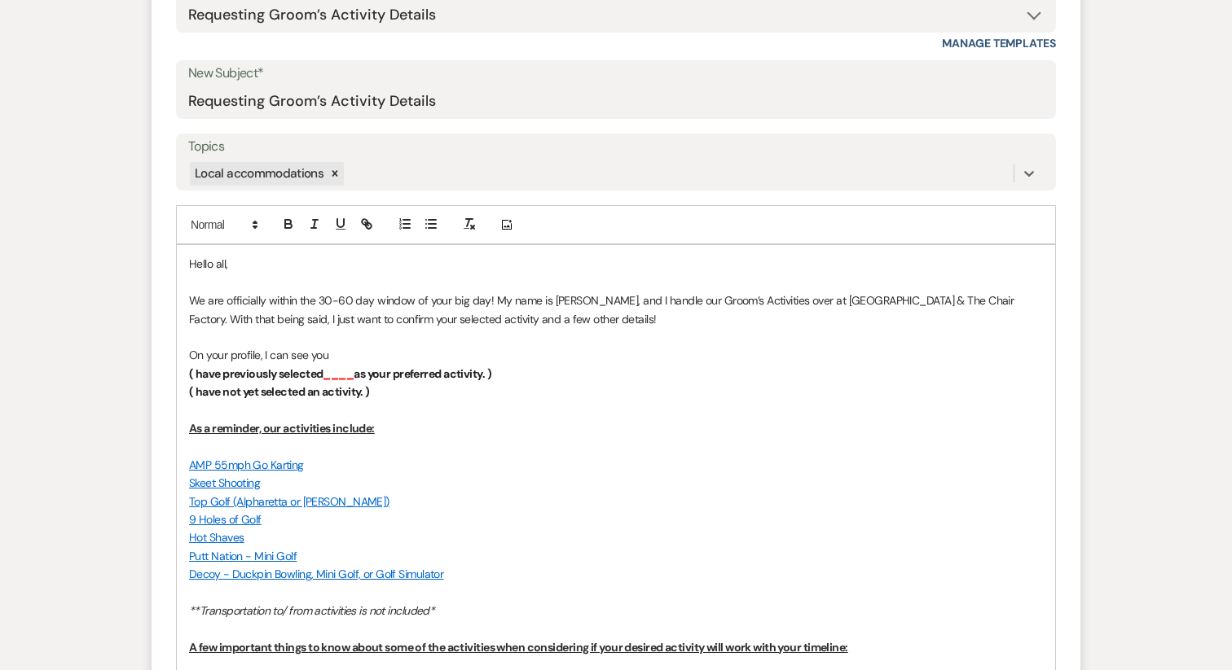
click at [340, 362] on p "On your profile, I can see you" at bounding box center [616, 355] width 854 height 18
click at [336, 371] on strong "____" at bounding box center [338, 374] width 31 height 15
copy p "( have previously selected ____ as your preferred activity. )"
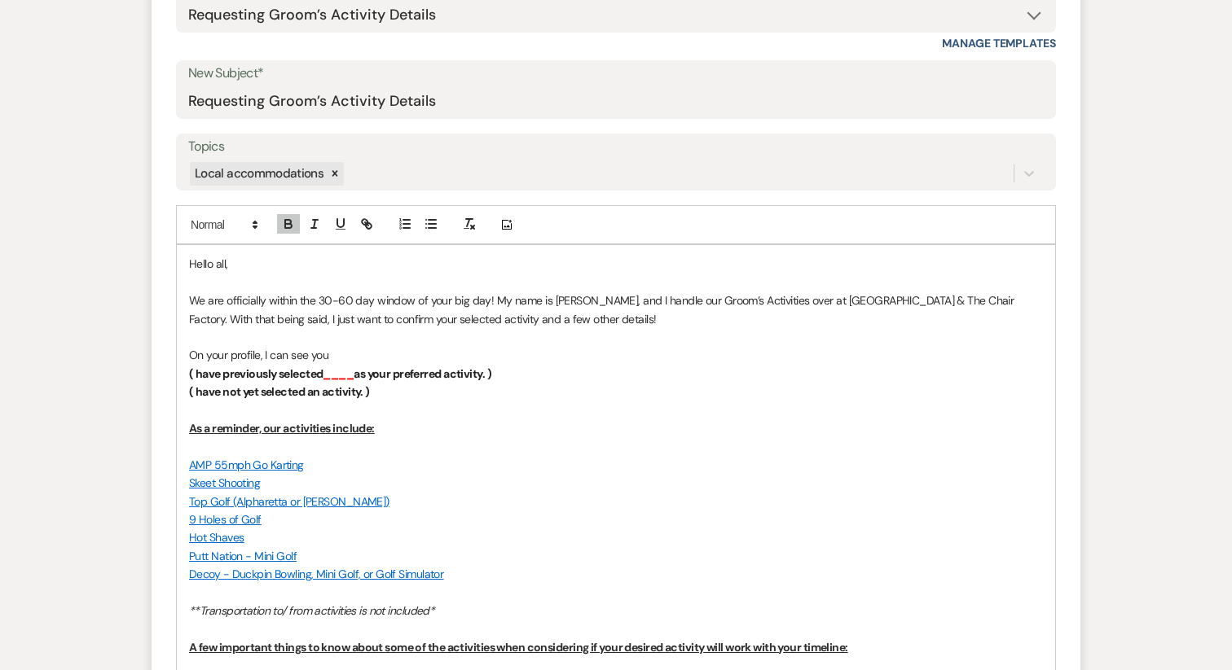
click at [360, 349] on p "On your profile, I can see you" at bounding box center [616, 355] width 854 height 18
paste div
click at [338, 355] on strong "( have previously selected" at bounding box center [395, 355] width 134 height 15
click at [652, 357] on p "On your profile, I can see you have previously selected ____ as your preferred …" at bounding box center [616, 355] width 854 height 18
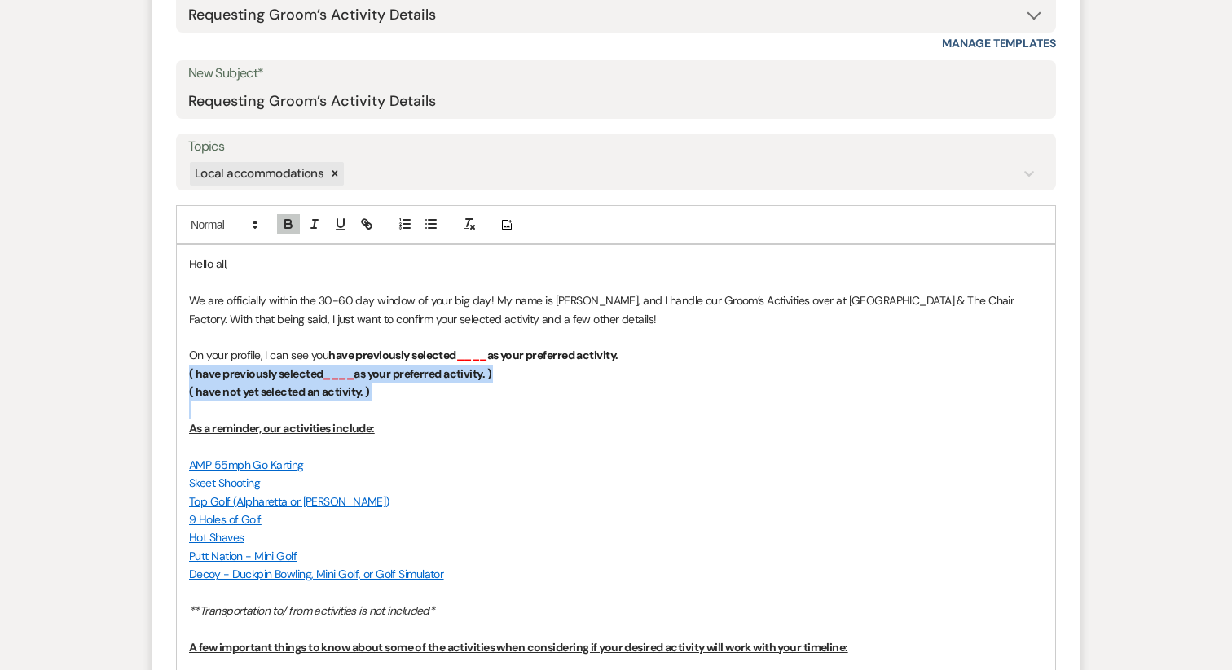
drag, startPoint x: 341, startPoint y: 402, endPoint x: 165, endPoint y: 377, distance: 177.6
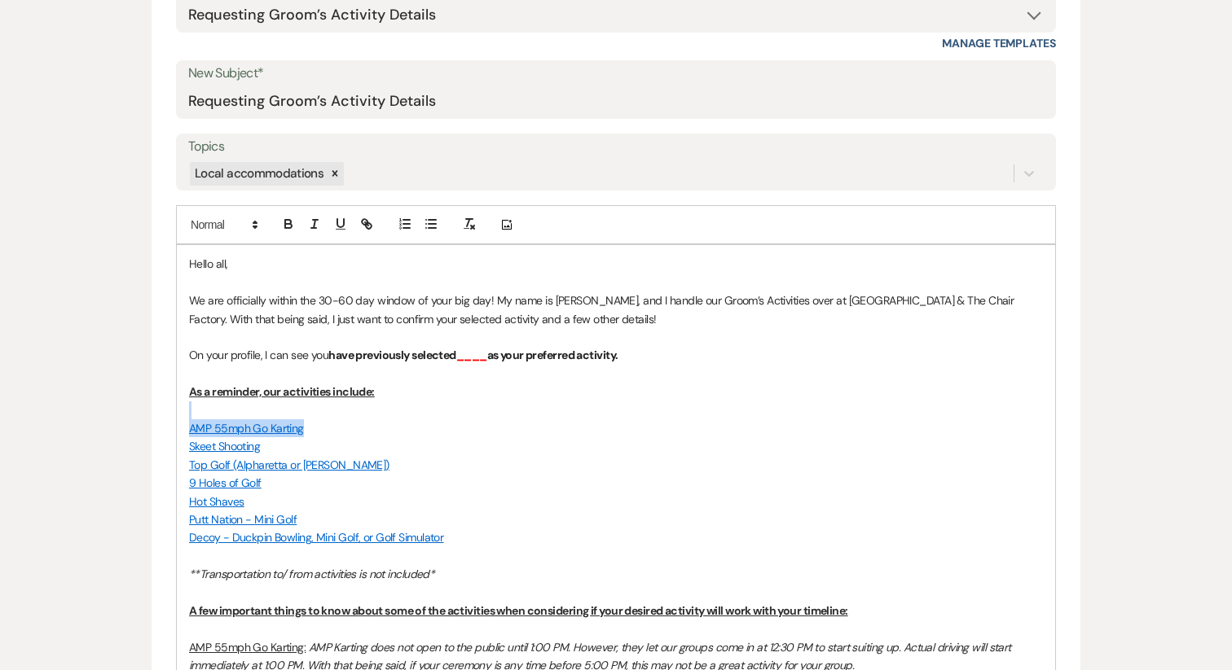
drag, startPoint x: 305, startPoint y: 432, endPoint x: 121, endPoint y: 409, distance: 184.7
click at [121, 409] on div "Messages Tasks Payments Vendors Rental Overview Timeline Docs & Files Contacts …" at bounding box center [616, 625] width 1232 height 2023
click at [327, 435] on p "AMP 55mph Go Karting" at bounding box center [616, 429] width 854 height 18
click at [222, 427] on link "AMP 55mph Go Karting" at bounding box center [246, 428] width 115 height 15
click at [226, 427] on link "AMP 55mph Go Karting" at bounding box center [246, 428] width 115 height 15
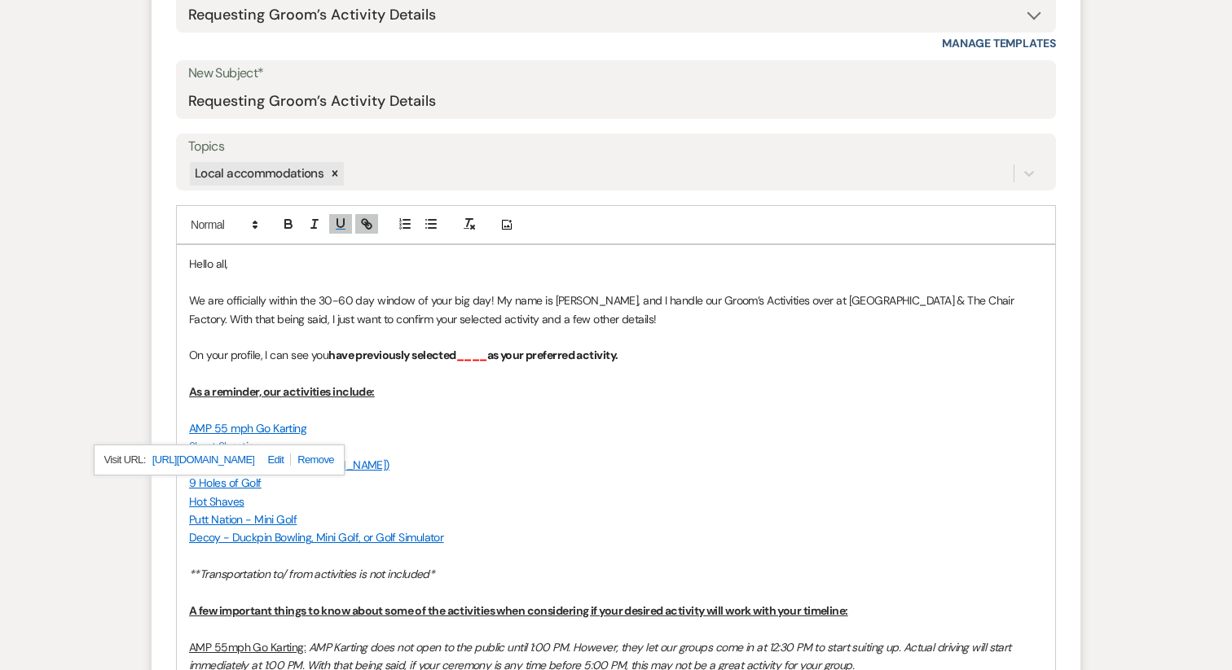
click at [226, 648] on u "AMP 55mph Go Karting:" at bounding box center [247, 647] width 116 height 15
drag, startPoint x: 332, startPoint y: 427, endPoint x: 101, endPoint y: 426, distance: 230.5
click at [101, 426] on div "Messages Tasks Payments Vendors Rental Overview Timeline Docs & Files Contacts …" at bounding box center [616, 625] width 1232 height 2023
copy link "AMP 55 mph Go Karting"
click at [479, 355] on strong "____" at bounding box center [471, 355] width 31 height 15
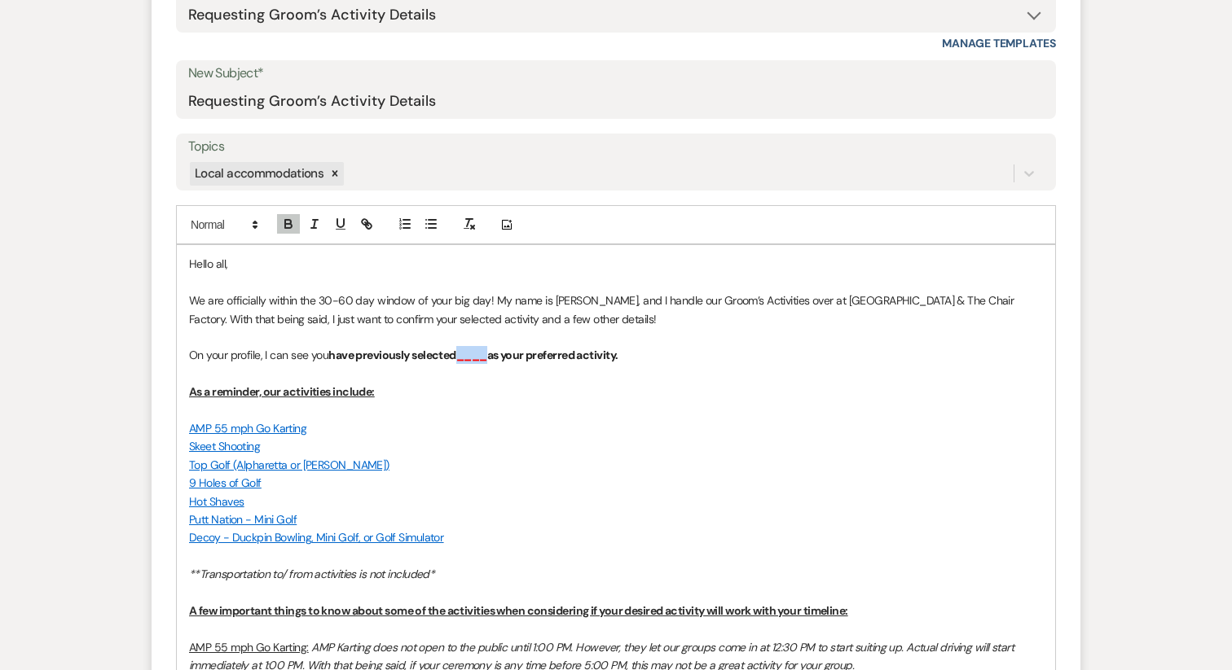
click at [479, 355] on strong "____" at bounding box center [471, 355] width 31 height 15
drag, startPoint x: 702, startPoint y: 358, endPoint x: 332, endPoint y: 359, distance: 370.6
click at [332, 359] on p "On your profile, I can see you have previously selected AMP 55 mph Go Karting a…" at bounding box center [616, 355] width 854 height 18
click at [297, 233] on button "button" at bounding box center [288, 224] width 23 height 20
click at [295, 228] on icon "button" at bounding box center [288, 224] width 15 height 15
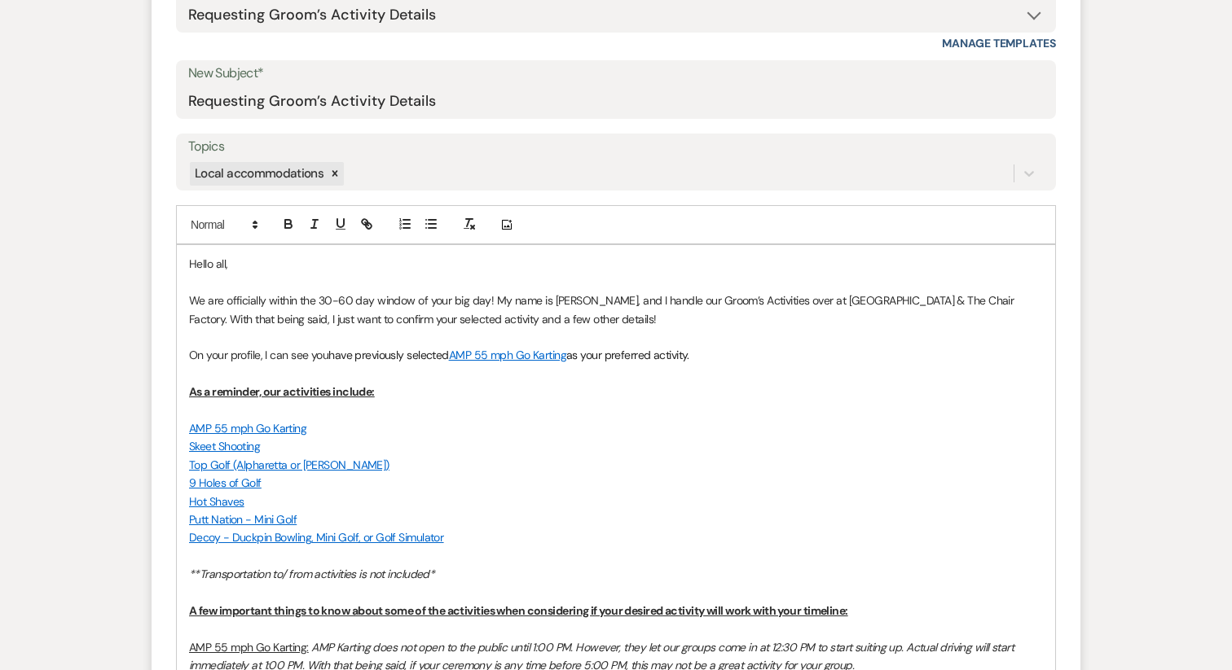
click at [490, 446] on p "Skeet Shooting" at bounding box center [616, 446] width 854 height 18
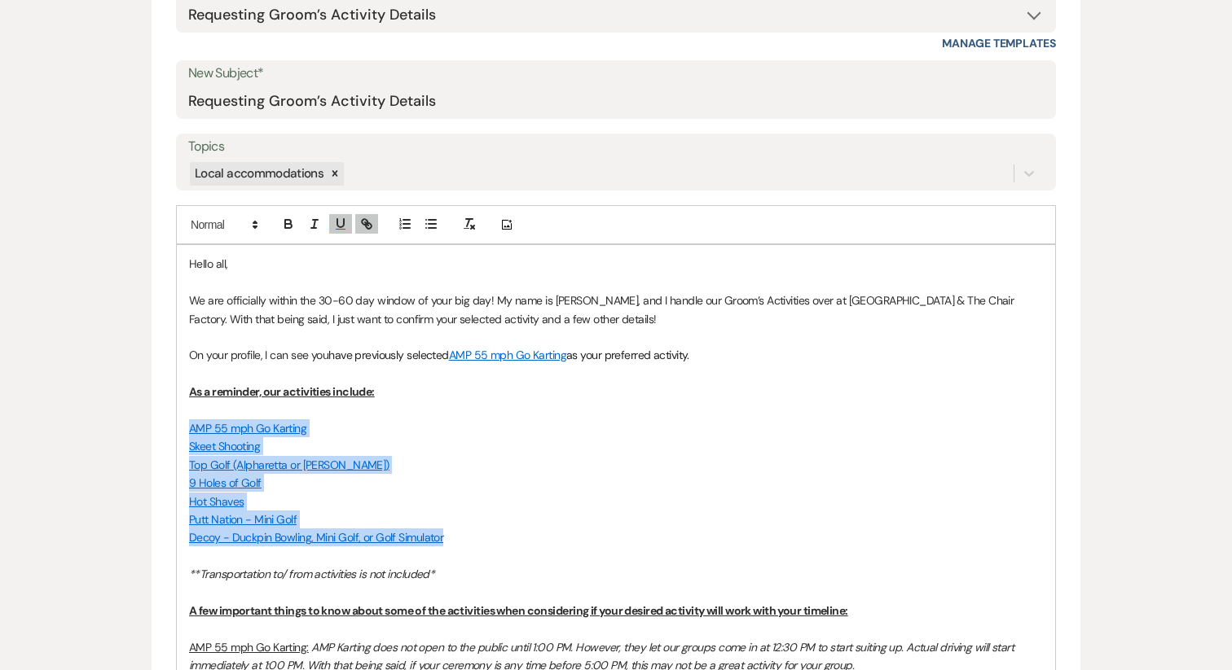
drag, startPoint x: 376, startPoint y: 524, endPoint x: 147, endPoint y: 433, distance: 246.9
click at [147, 433] on div "Messages Tasks Payments Vendors Rental Overview Timeline Docs & Files Contacts …" at bounding box center [616, 625] width 1232 height 2023
click at [430, 224] on line "button" at bounding box center [431, 224] width 7 height 0
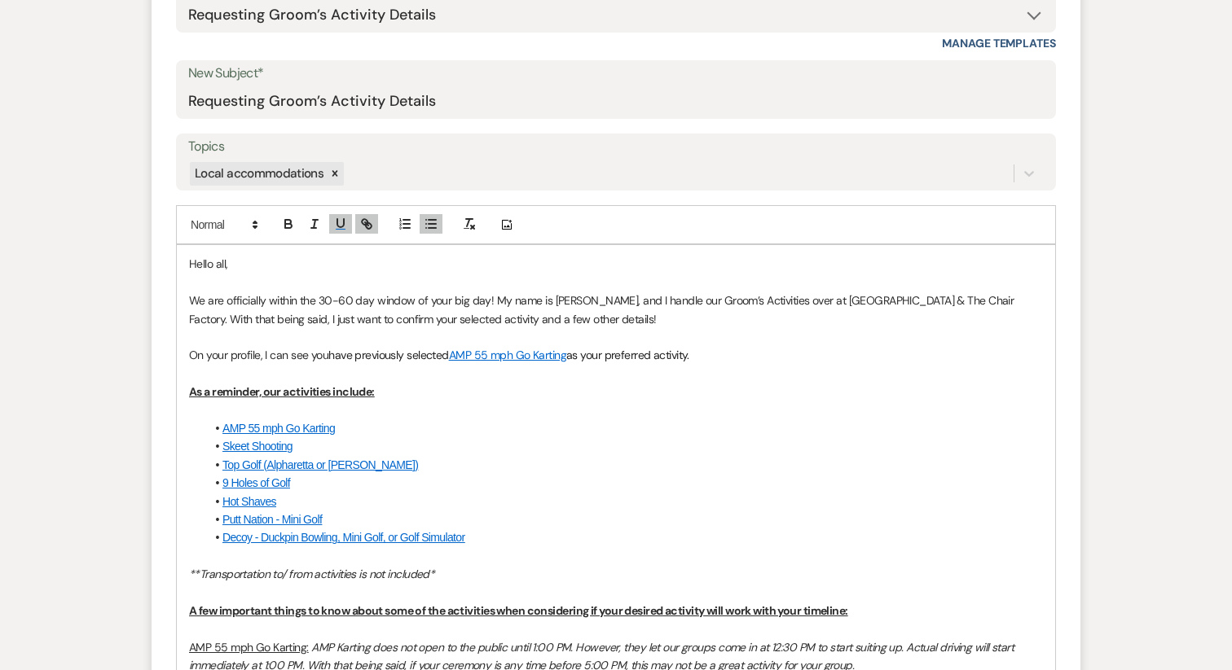
click at [493, 489] on li "9 Holes of Golf" at bounding box center [623, 483] width 837 height 18
click at [310, 499] on li "Hot Shaves" at bounding box center [623, 502] width 837 height 18
click at [251, 499] on link "Hot Shaves" at bounding box center [249, 501] width 54 height 13
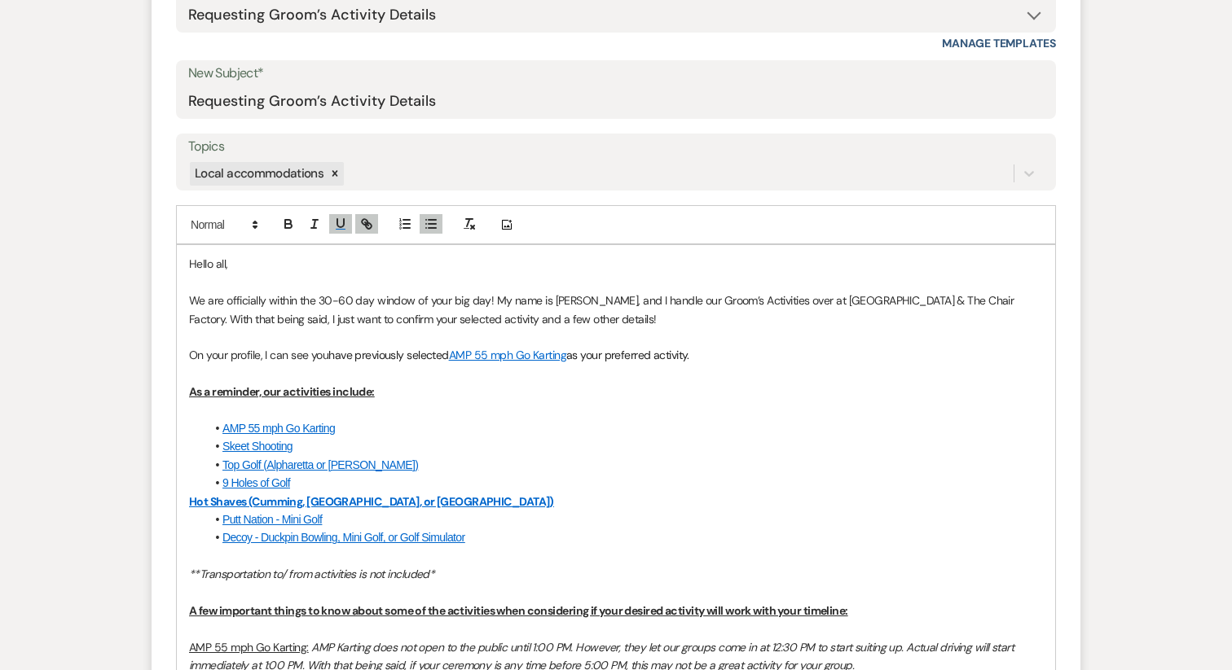
click at [233, 499] on link "Hot Shaves (Cumming, Dawsonville, or Suwanee)" at bounding box center [404, 501] width 365 height 13
click at [283, 230] on icon "button" at bounding box center [288, 224] width 15 height 15
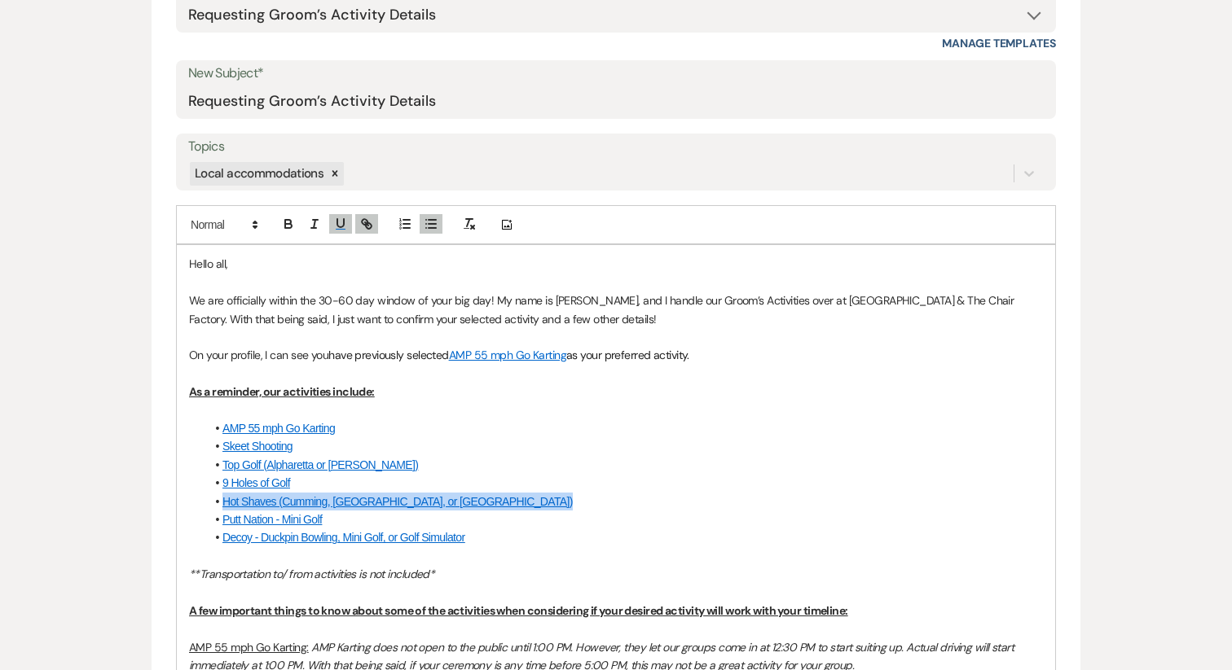
click at [498, 465] on li "Top Golf (Alpharetta or [PERSON_NAME])" at bounding box center [623, 465] width 837 height 18
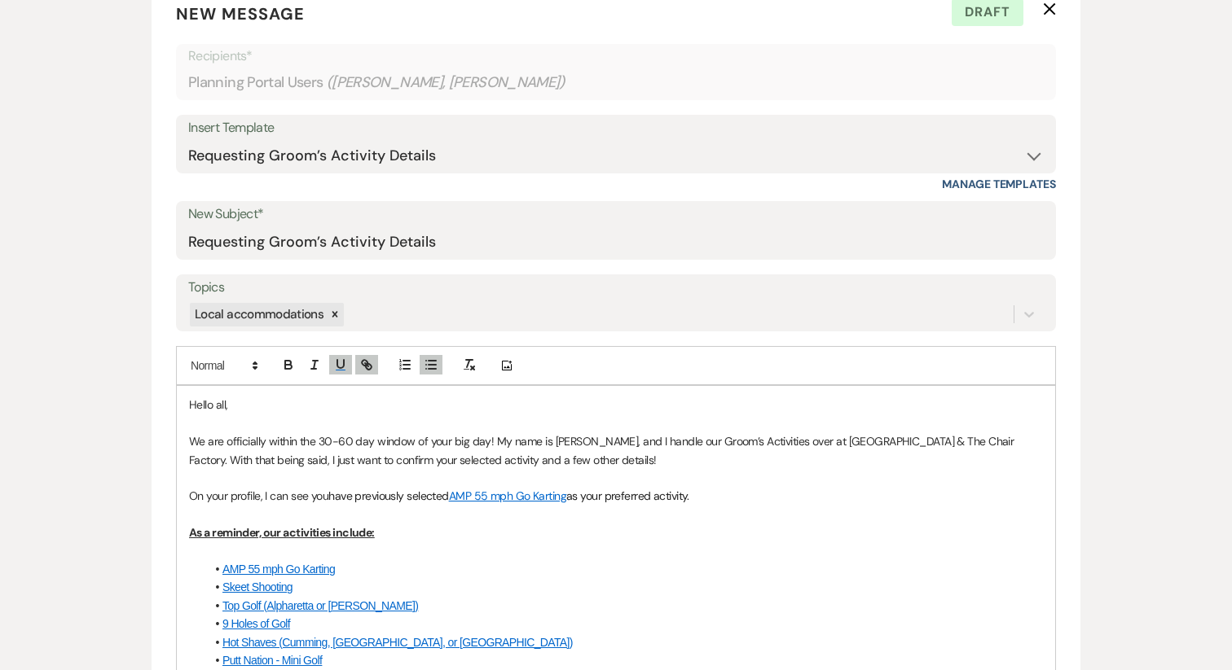
scroll to position [505, 0]
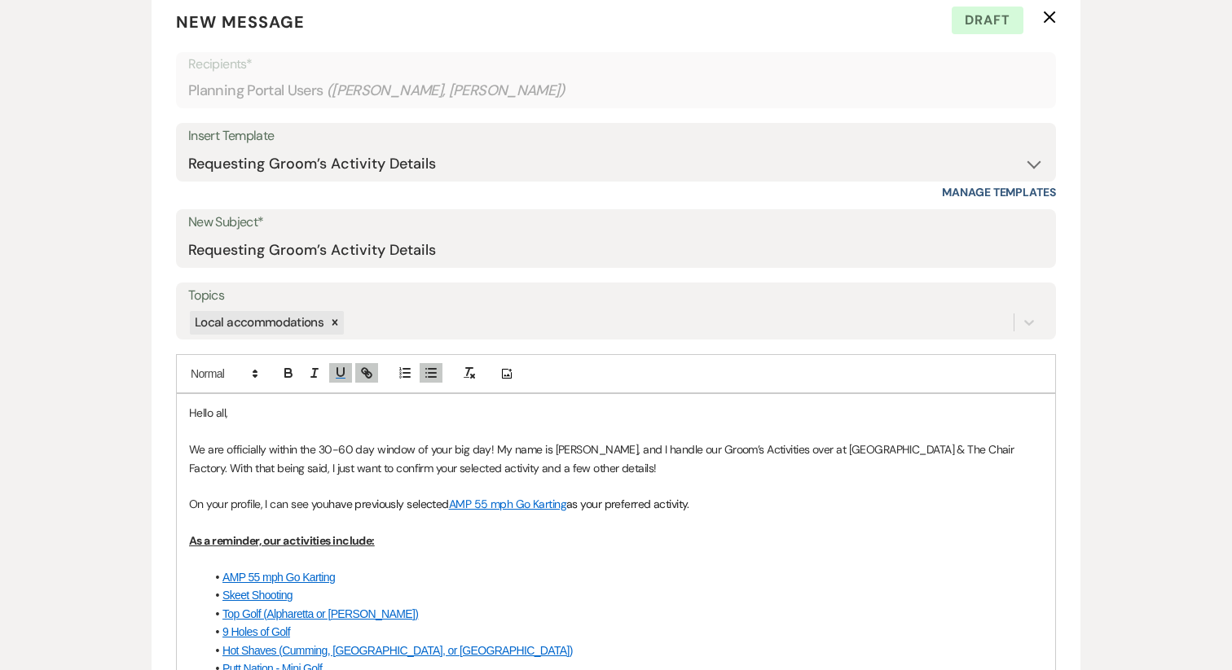
click at [218, 414] on span "Hello all," at bounding box center [208, 413] width 38 height 15
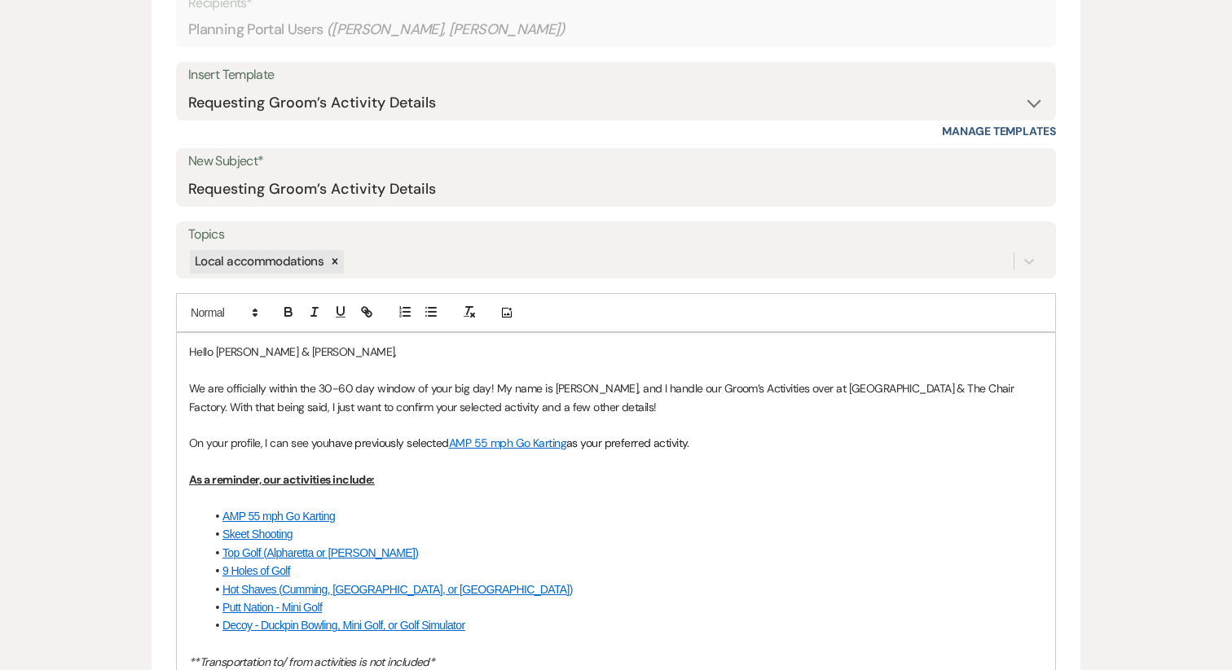
scroll to position [574, 0]
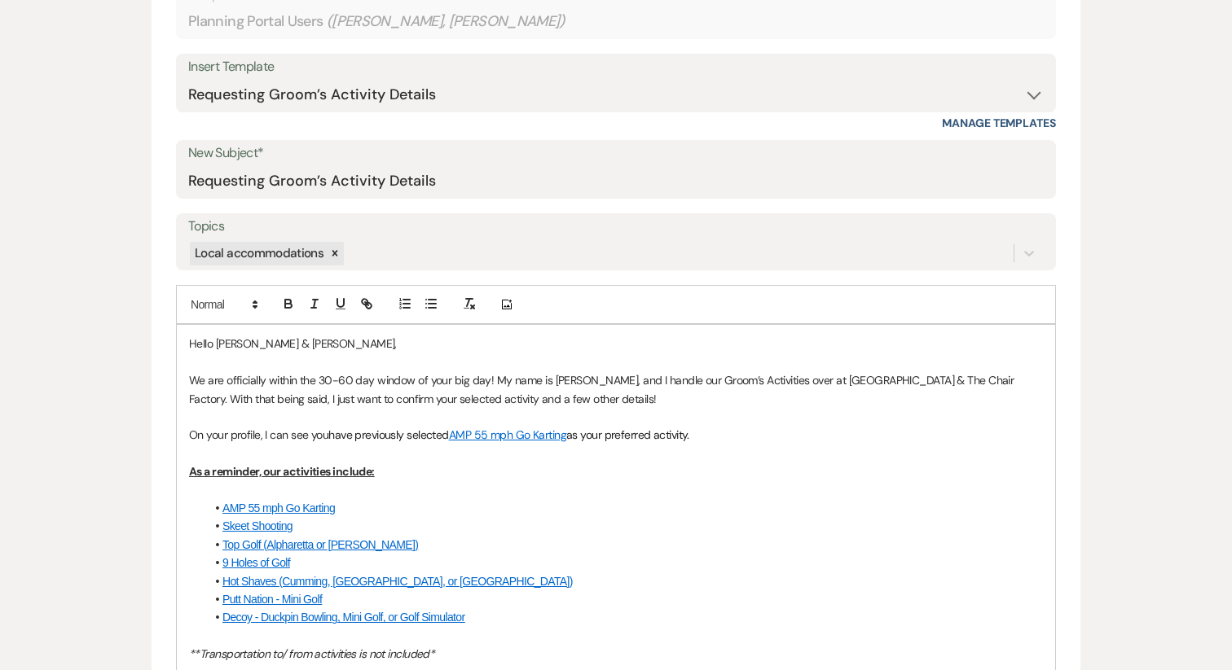
click at [493, 376] on span "We are officially within the 30-60 day window of your big day! My name is [PERS…" at bounding box center [603, 389] width 828 height 33
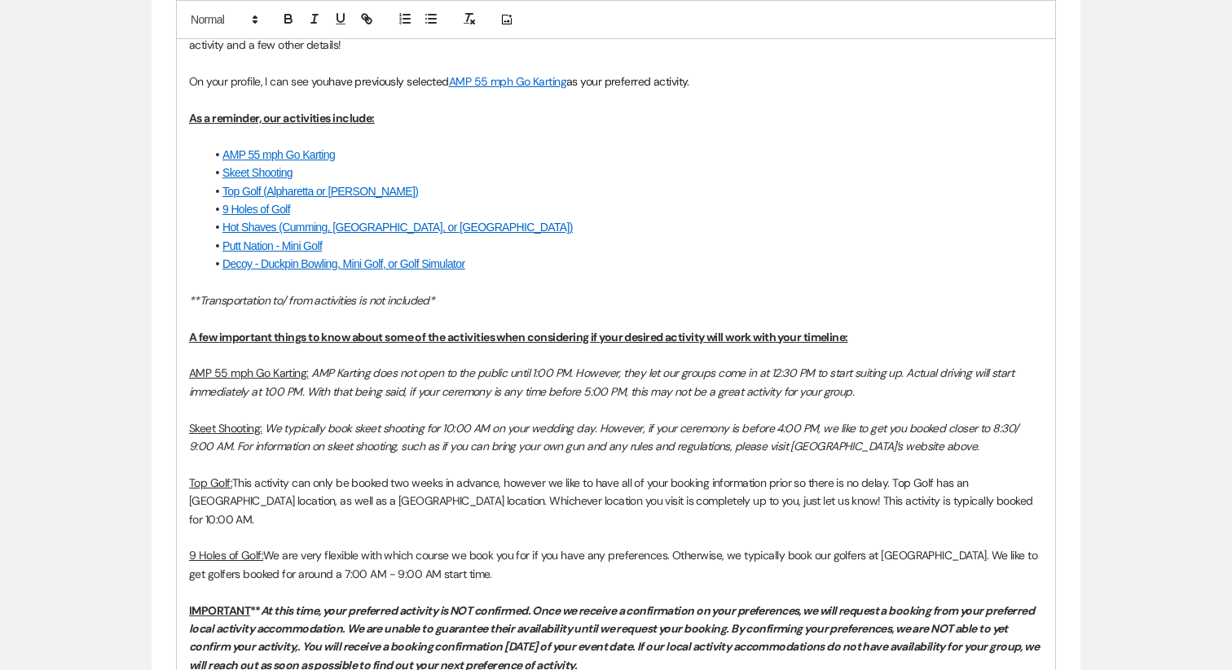
scroll to position [967, 0]
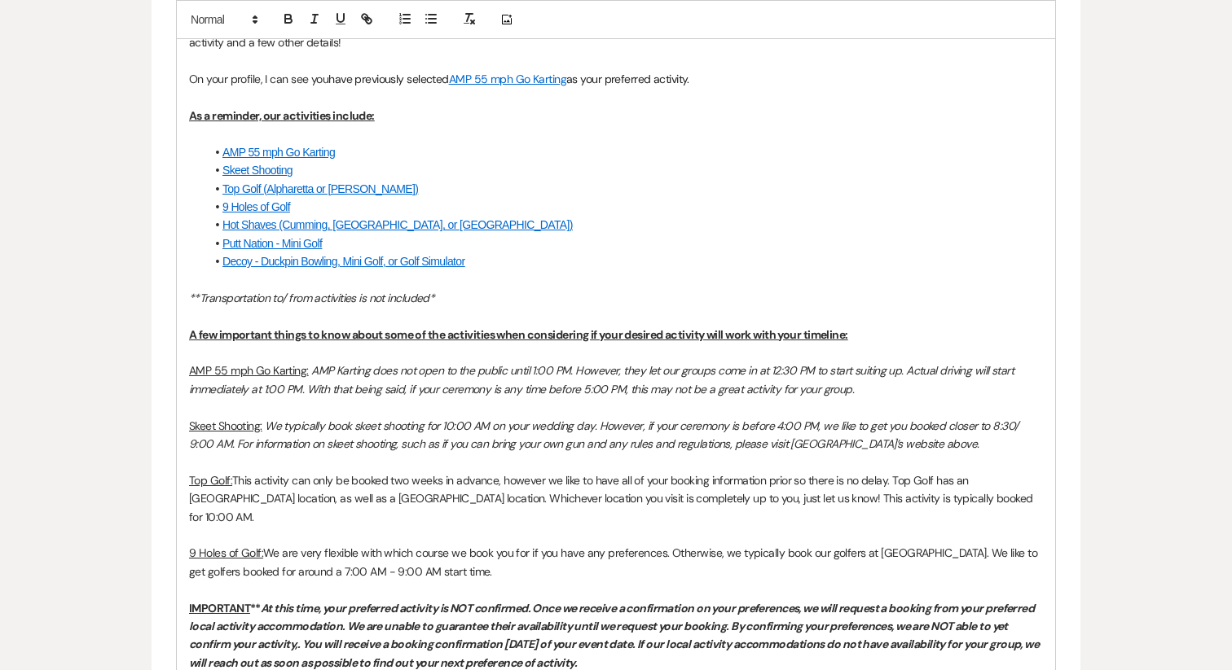
click at [341, 380] on p "AMP 55 mph Go Karting: AMP Karting does not open to the public until 1:00 PM. H…" at bounding box center [616, 380] width 854 height 37
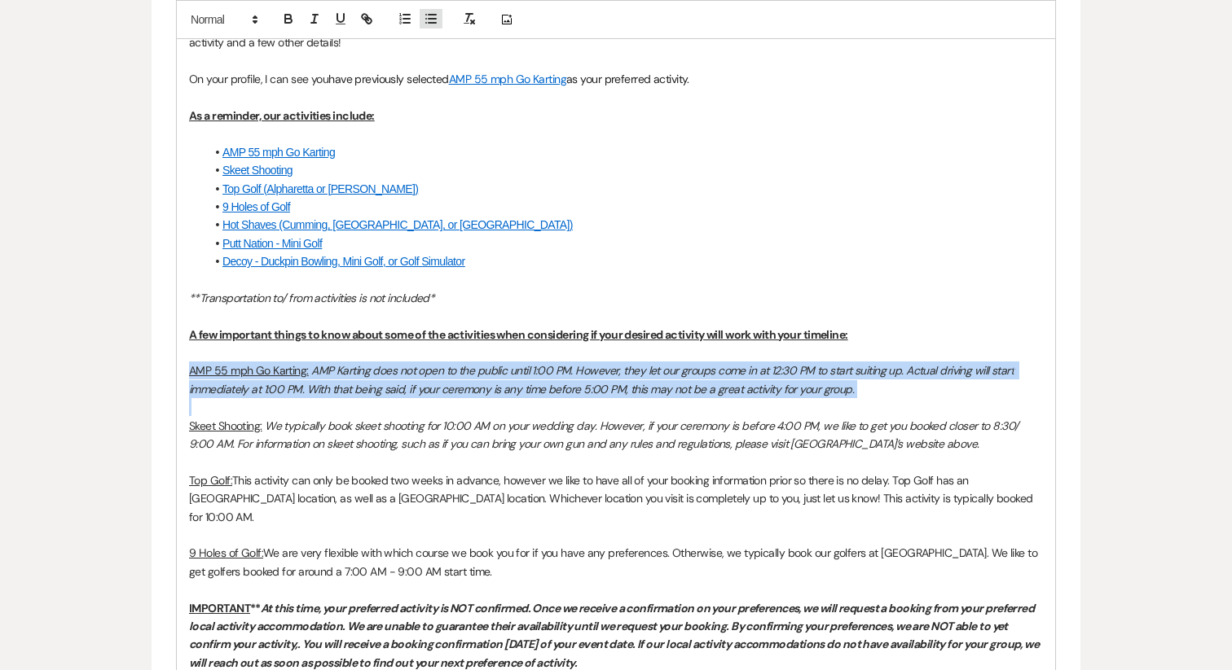
click at [429, 17] on icon "button" at bounding box center [431, 18] width 15 height 15
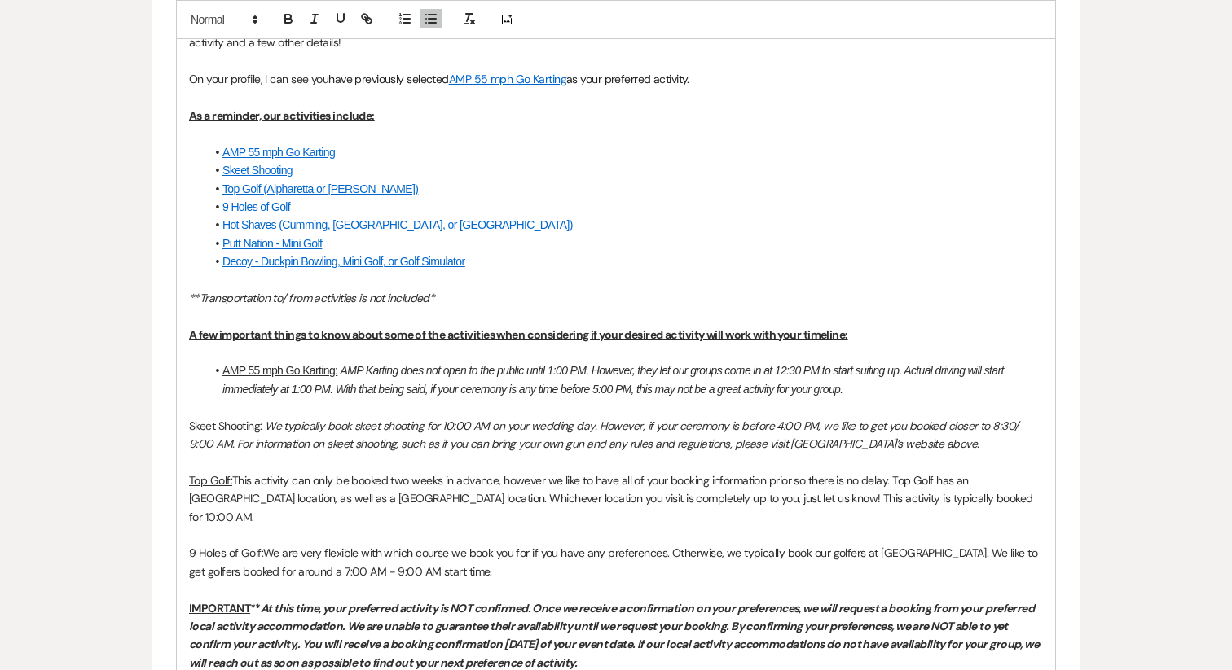
click at [257, 420] on u "Skeet Shooting:" at bounding box center [225, 426] width 73 height 15
click at [253, 433] on p "Skeet Shooting: We typically book skeet shooting for 10:00 AM on your wedding d…" at bounding box center [616, 435] width 854 height 37
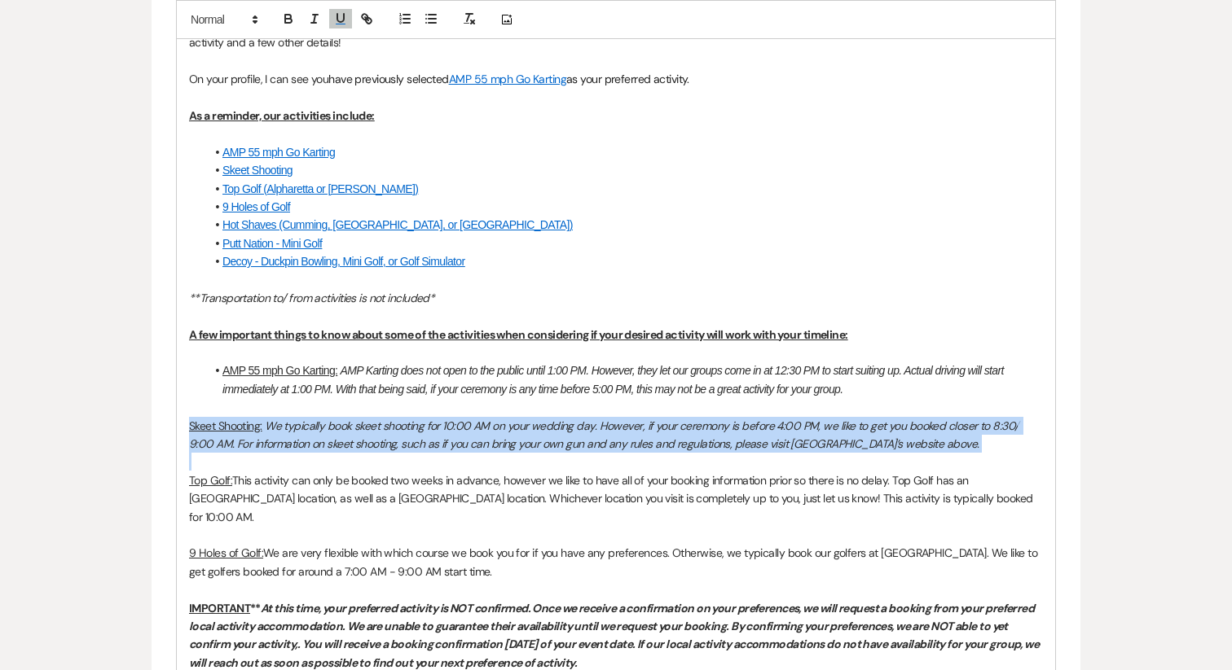
click at [253, 433] on p "Skeet Shooting: We typically book skeet shooting for 10:00 AM on your wedding d…" at bounding box center [616, 435] width 854 height 37
click at [427, 20] on icon "button" at bounding box center [431, 18] width 15 height 15
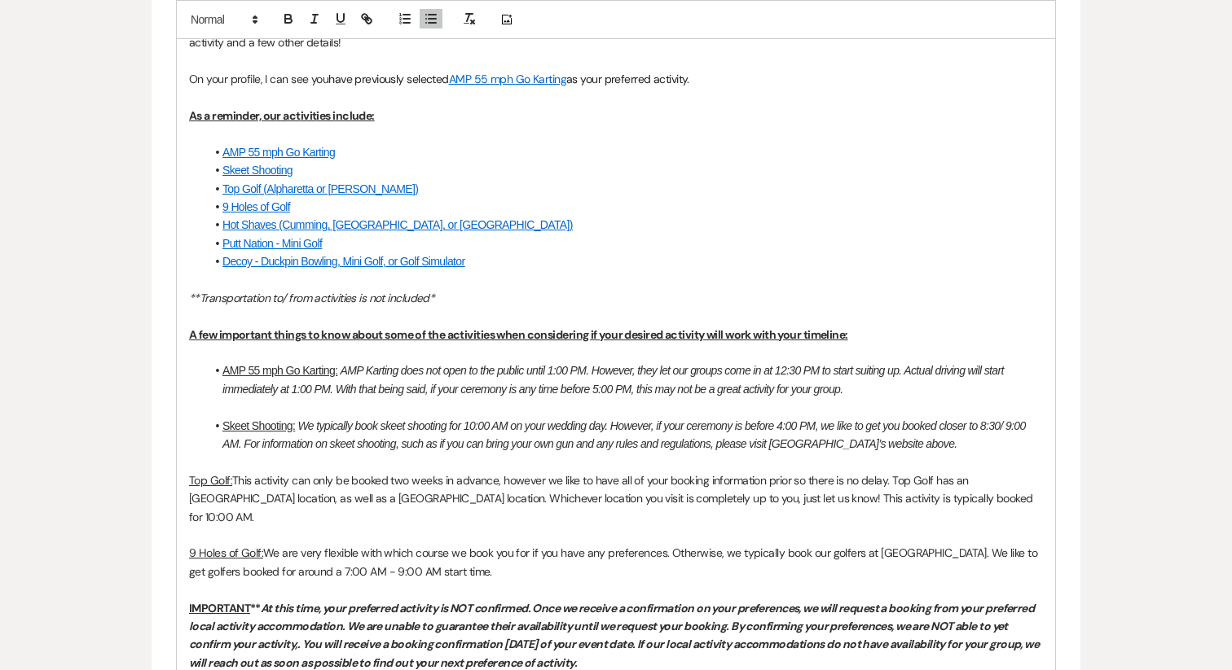
click at [323, 494] on span "This activity can only be booked two weeks in advance, however we like to have …" at bounding box center [612, 498] width 846 height 51
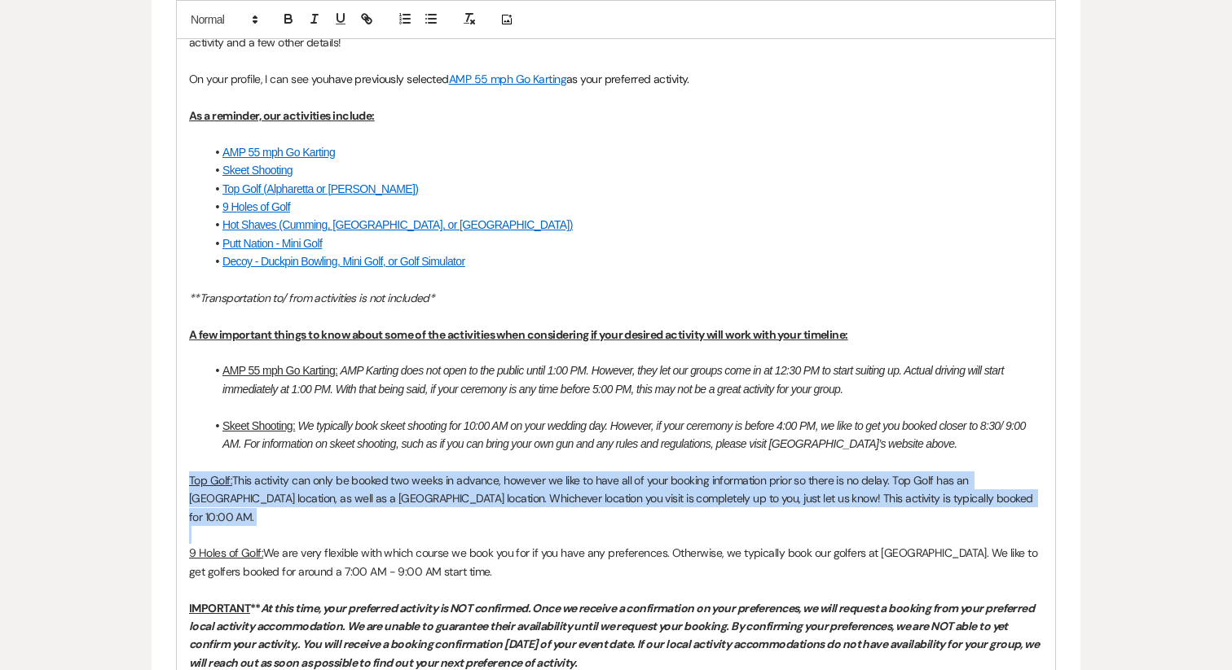
click at [323, 494] on span "This activity can only be booked two weeks in advance, however we like to have …" at bounding box center [612, 498] width 846 height 51
click at [433, 23] on line "button" at bounding box center [431, 23] width 7 height 0
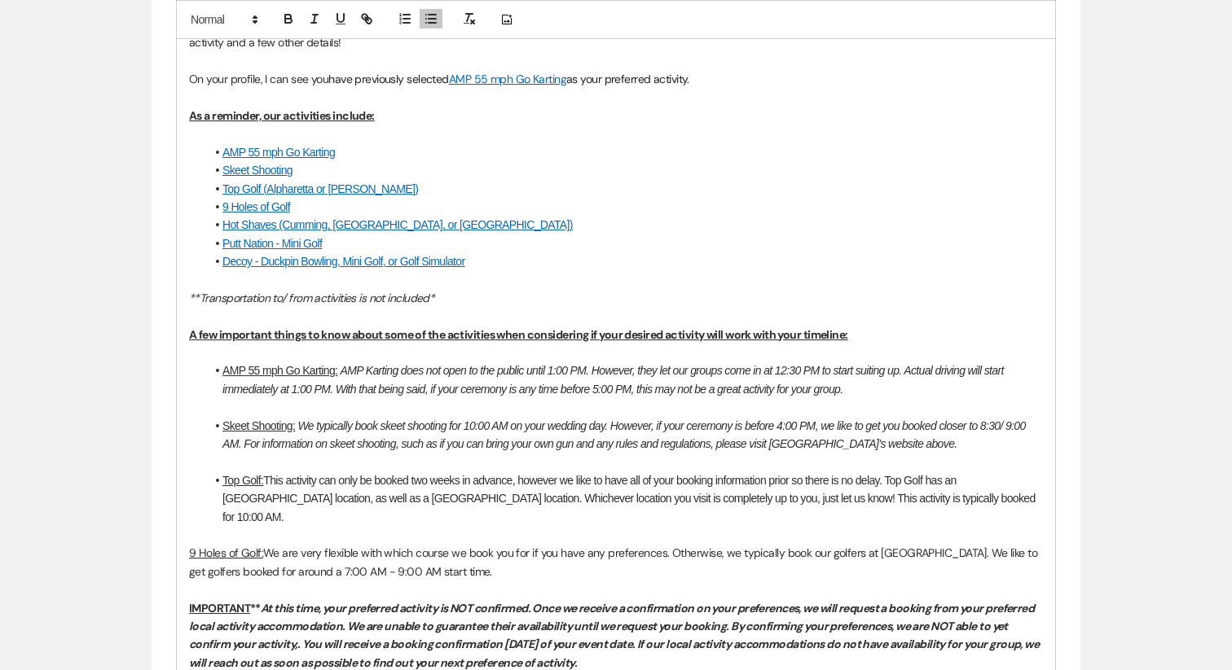
click at [343, 526] on p at bounding box center [616, 535] width 854 height 18
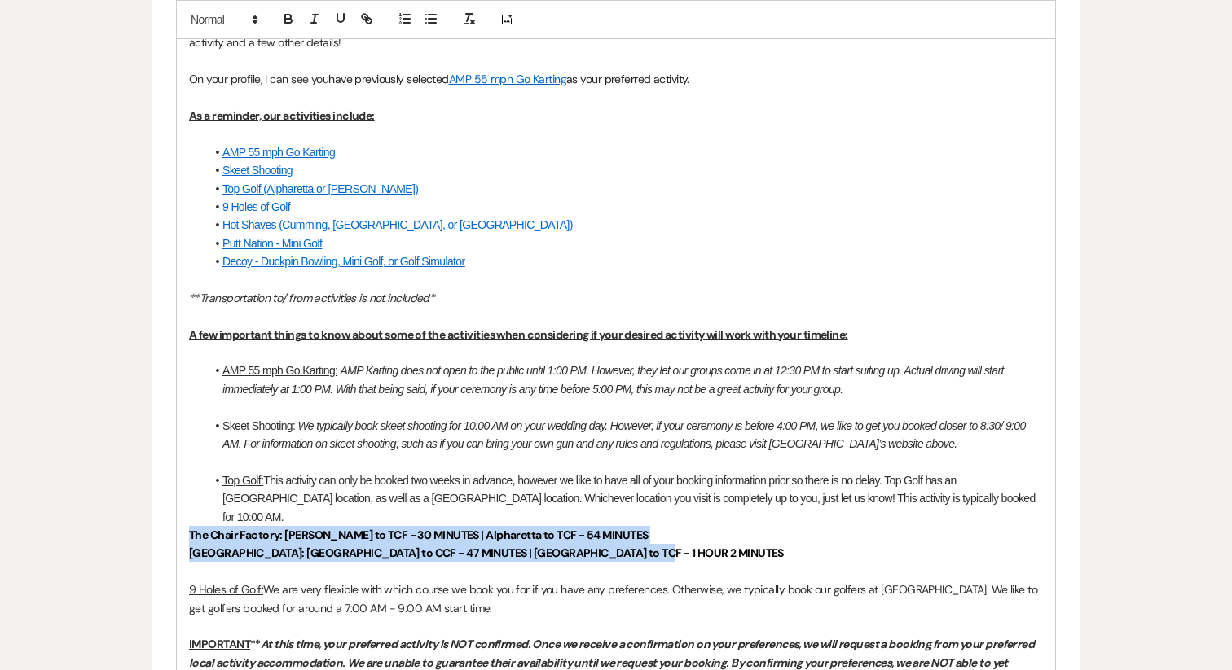
drag, startPoint x: 630, startPoint y: 534, endPoint x: 163, endPoint y: 513, distance: 468.0
click at [163, 513] on form "New Message X Saving draft... Recipients* Planning Portal Users ( Maggie Elmore…" at bounding box center [616, 411] width 929 height 1766
drag, startPoint x: 648, startPoint y: 538, endPoint x: 170, endPoint y: 520, distance: 477.7
click at [170, 520] on form "New Message X Draft saved! Recipients* Planning Portal Users ( Maggie Elmore, C…" at bounding box center [616, 411] width 929 height 1766
click at [408, 16] on icon "button" at bounding box center [405, 18] width 15 height 15
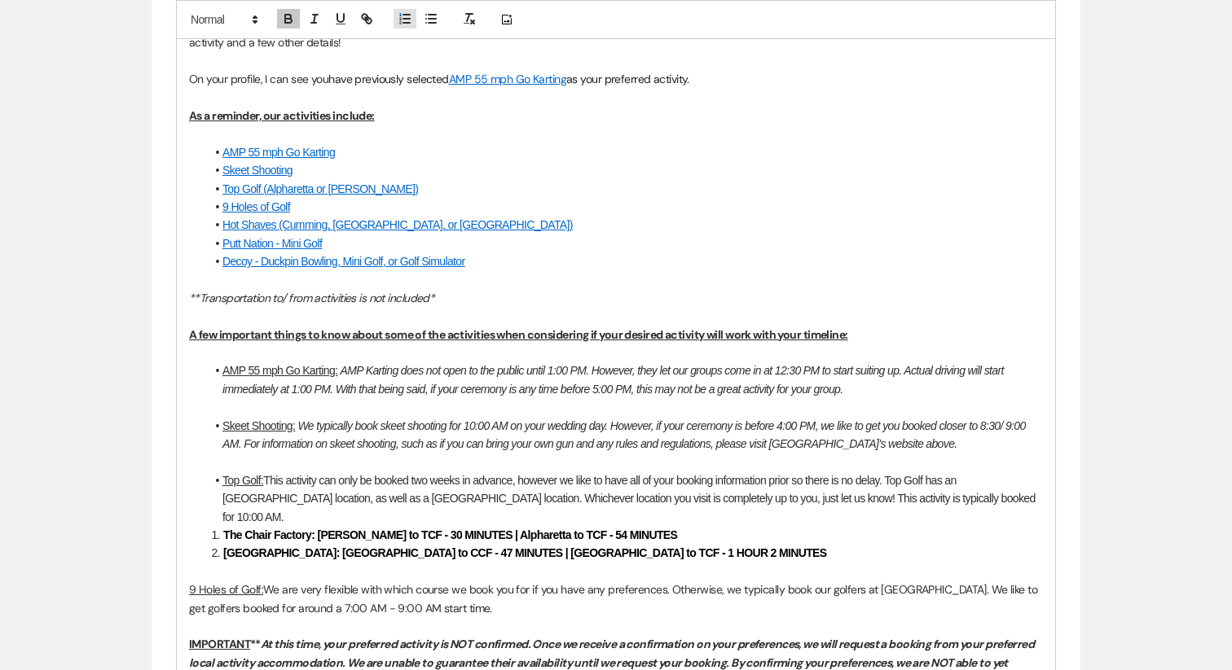
click at [406, 16] on icon "button" at bounding box center [405, 18] width 15 height 15
click at [402, 16] on icon "button" at bounding box center [405, 18] width 15 height 15
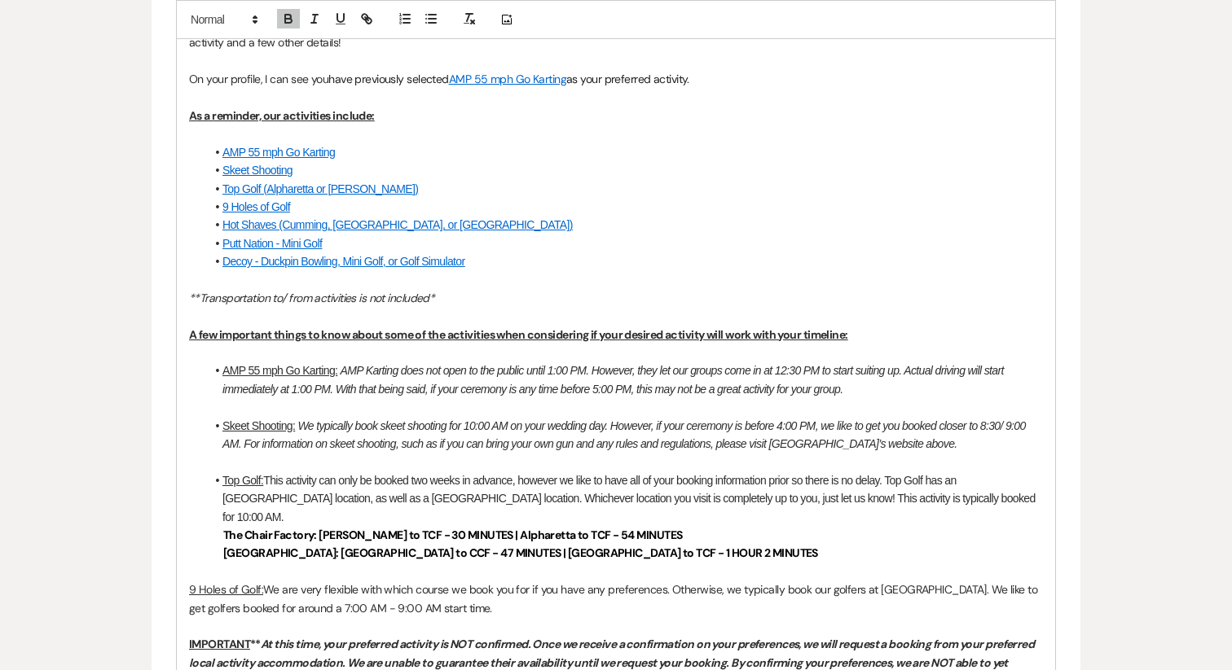
click at [446, 18] on div "Add Photo" at bounding box center [616, 19] width 880 height 39
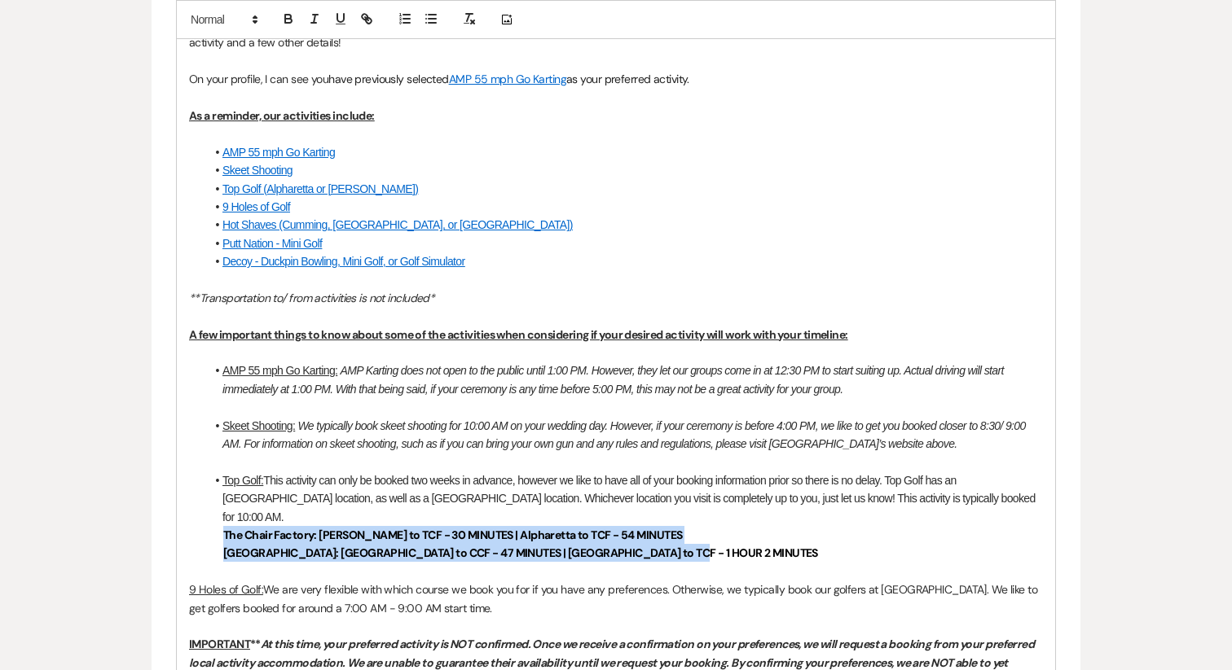
drag, startPoint x: 666, startPoint y: 540, endPoint x: 164, endPoint y: 516, distance: 503.2
click at [164, 516] on form "New Message X Saving draft... Recipients* Planning Portal Users ( Maggie Elmore…" at bounding box center [616, 411] width 929 height 1766
click at [430, 19] on line "button" at bounding box center [431, 19] width 7 height 0
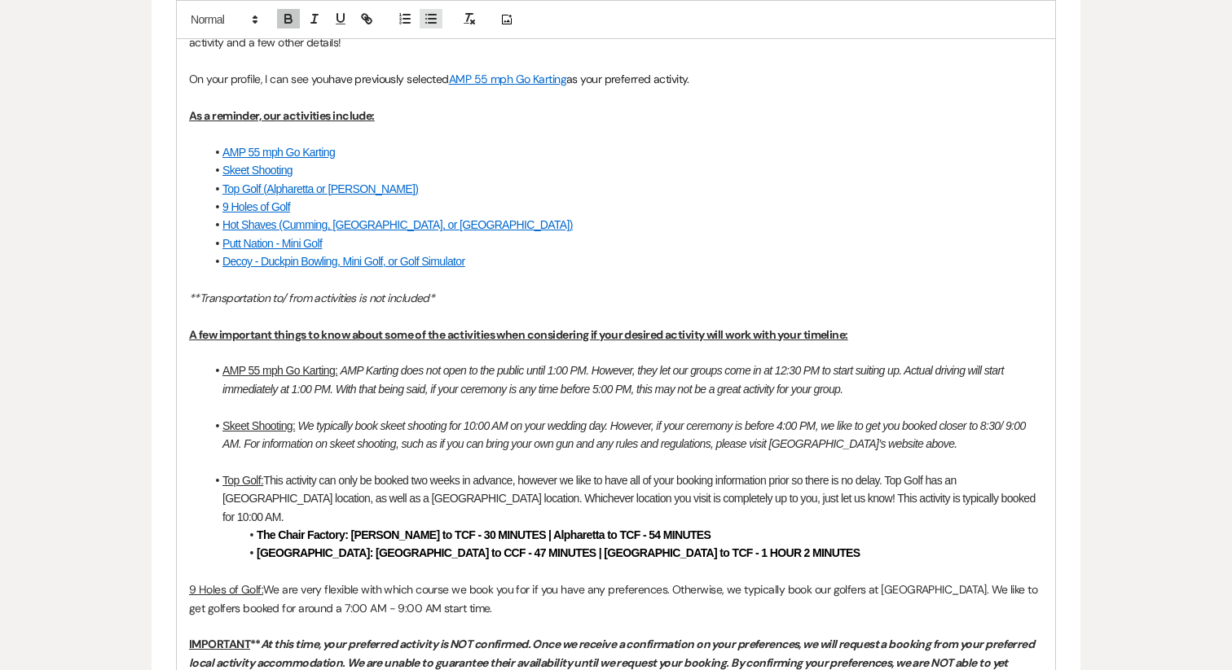
click at [430, 19] on line "button" at bounding box center [431, 19] width 7 height 0
click at [419, 563] on p at bounding box center [616, 572] width 854 height 18
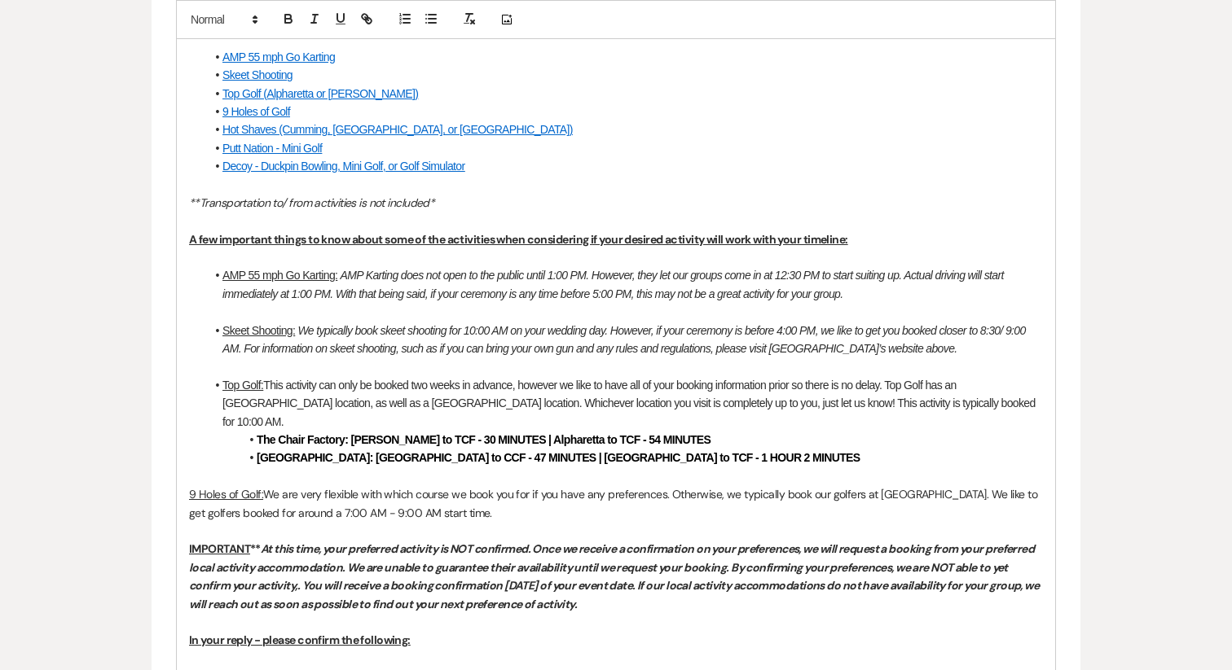
scroll to position [1078, 0]
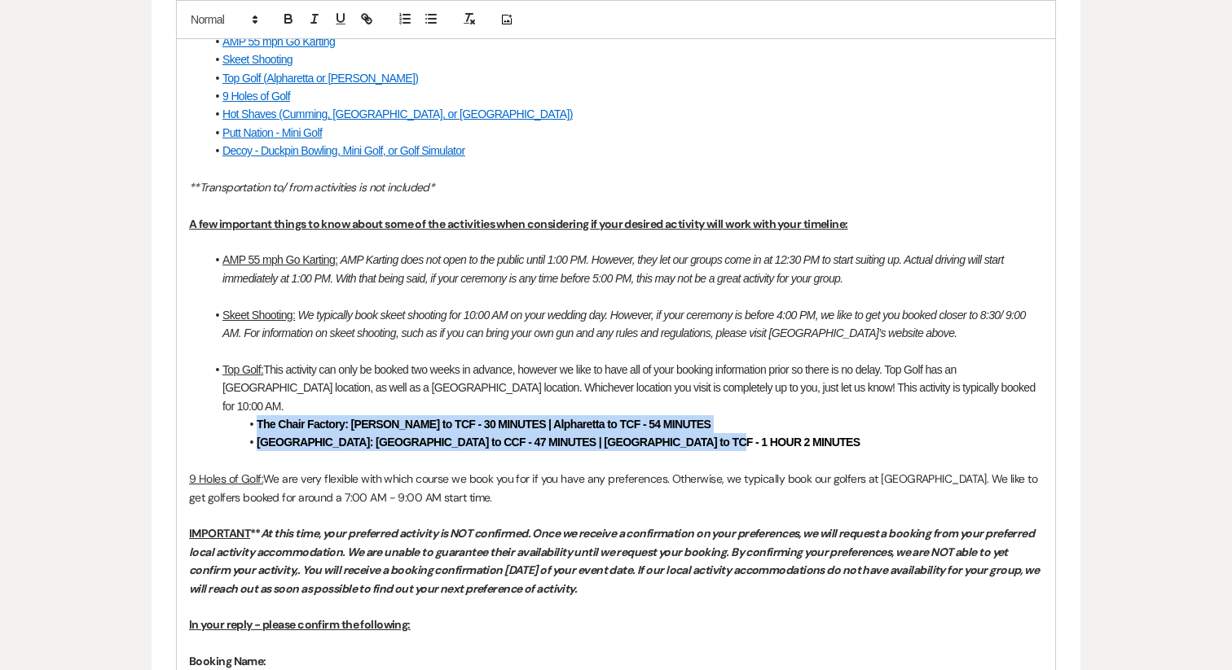
drag, startPoint x: 694, startPoint y: 424, endPoint x: 249, endPoint y: 412, distance: 444.9
click at [249, 412] on ul "Top Golf: This activity can only be booked two weeks in advance, however we lik…" at bounding box center [623, 406] width 837 height 91
click at [283, 15] on icon "button" at bounding box center [288, 18] width 15 height 15
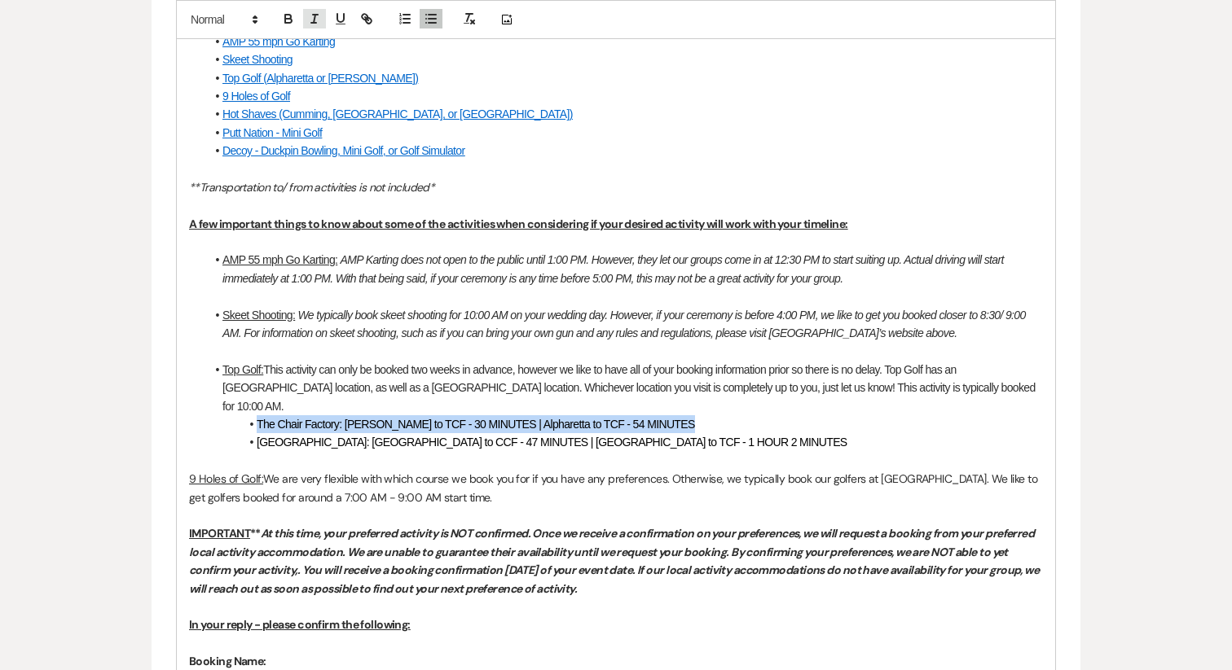
click at [318, 26] on button "button" at bounding box center [314, 19] width 23 height 20
click at [336, 452] on p at bounding box center [616, 461] width 854 height 18
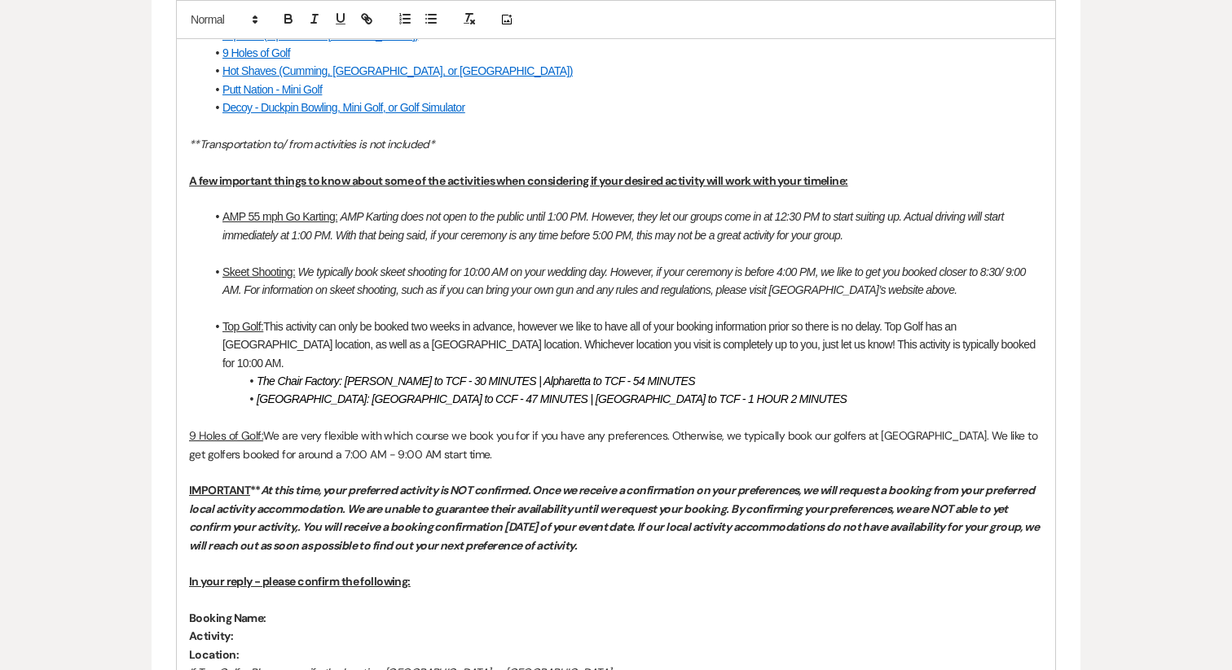
scroll to position [1124, 0]
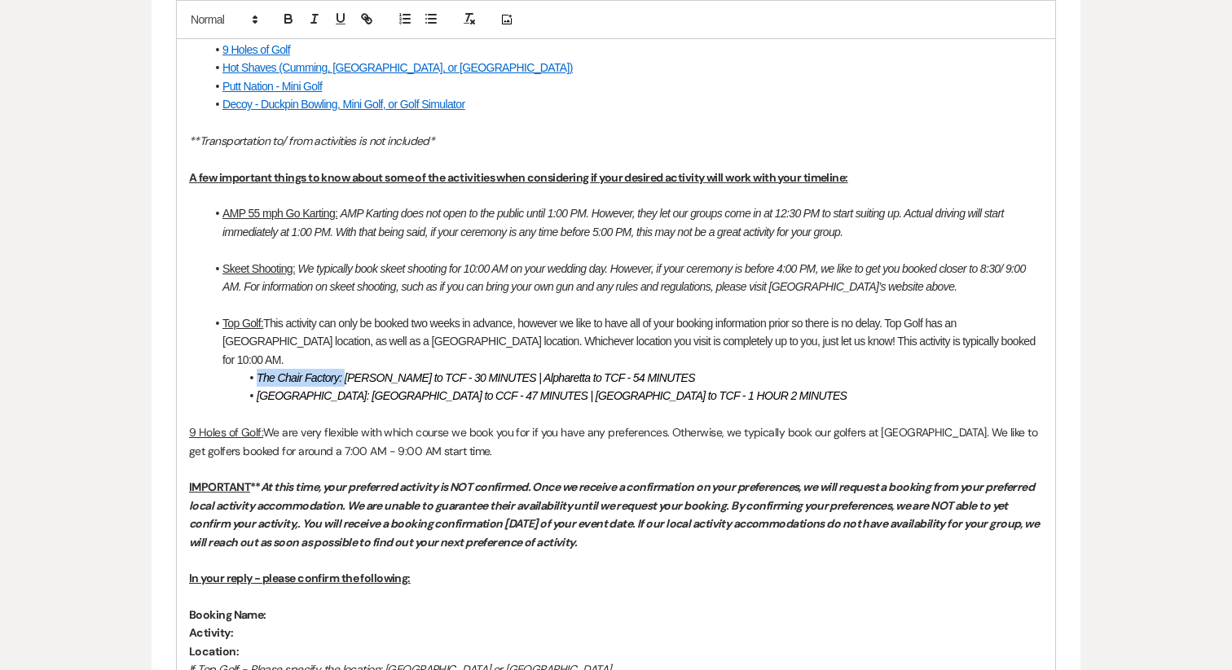
drag, startPoint x: 342, startPoint y: 362, endPoint x: 259, endPoint y: 362, distance: 83.1
click at [259, 371] on em "The Chair Factory: Buford to TCF - 30 MINUTES | Alpharetta to TCF - 54 MINUTES" at bounding box center [476, 377] width 438 height 13
drag, startPoint x: 340, startPoint y: 376, endPoint x: 256, endPoint y: 378, distance: 83.9
click at [257, 389] on em "Cold Creek Farm: Alpharetta to CCF - 47 MINUTES | Buford to TCF - 1 HOUR 2 MINU…" at bounding box center [552, 395] width 590 height 13
click at [304, 425] on span "We are very flexible with which course we book you for if you have any preferen…" at bounding box center [614, 441] width 851 height 33
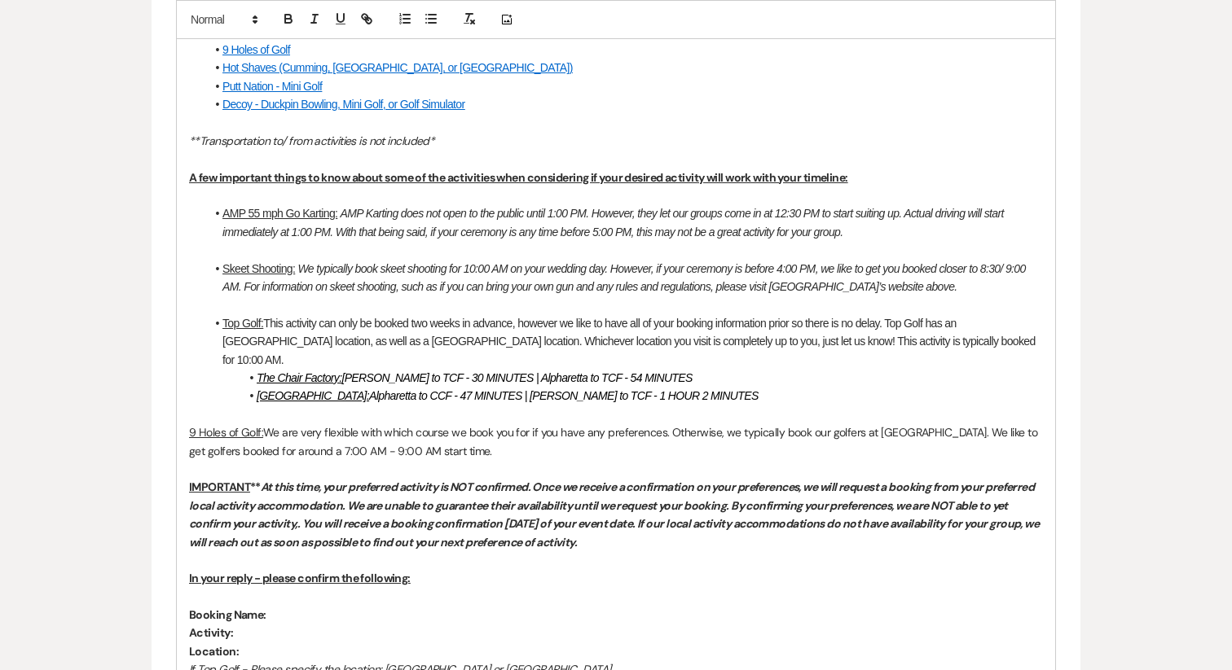
click at [341, 371] on em "The Chair Factory: Buford to TCF - 30 MINUTES | Alpharetta to TCF - 54 MINUTES" at bounding box center [475, 377] width 436 height 13
click at [337, 389] on em "Cold Creek Farm: Alpharetta to CCF - 47 MINUTES | Buford to TCF - 1 HOUR 2 MINU…" at bounding box center [508, 395] width 502 height 13
click at [340, 460] on p at bounding box center [616, 469] width 854 height 18
click at [378, 429] on span "We are very flexible with which course we book you for if you have any preferen…" at bounding box center [614, 441] width 851 height 33
click at [308, 424] on p "9 Holes of Golf: We are very flexible with which course we book you for if you …" at bounding box center [616, 442] width 854 height 37
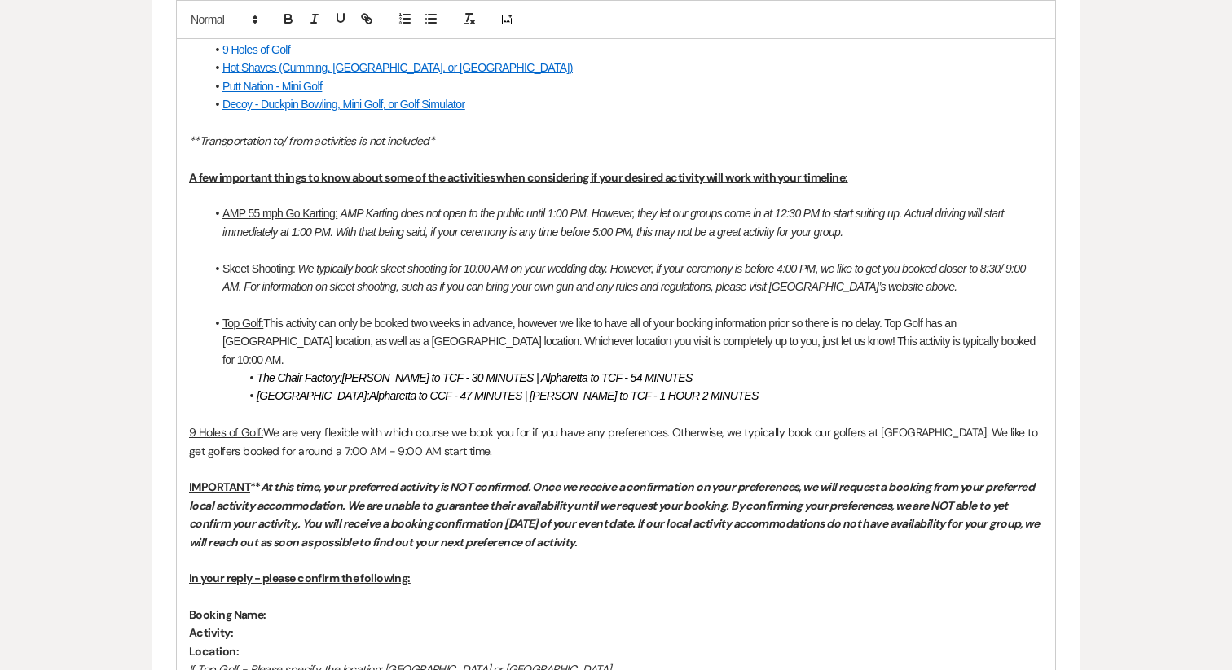
click at [308, 424] on p "9 Holes of Golf: We are very flexible with which course we book you for if you …" at bounding box center [616, 442] width 854 height 37
click at [270, 425] on span "We are flexible with which course we book you for if you have any preferences. …" at bounding box center [612, 441] width 846 height 33
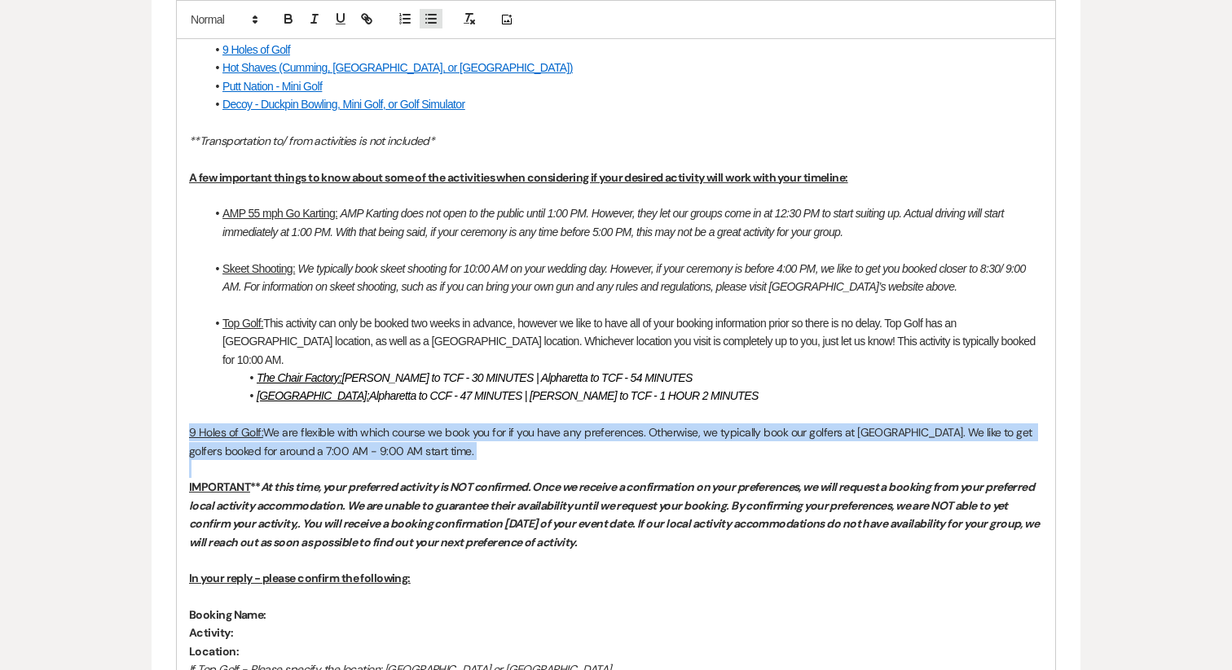
click at [424, 20] on icon "button" at bounding box center [431, 18] width 15 height 15
click at [351, 487] on em "At this time, your preferred activity is NOT confirmed. Once we receive a confi…" at bounding box center [615, 514] width 852 height 69
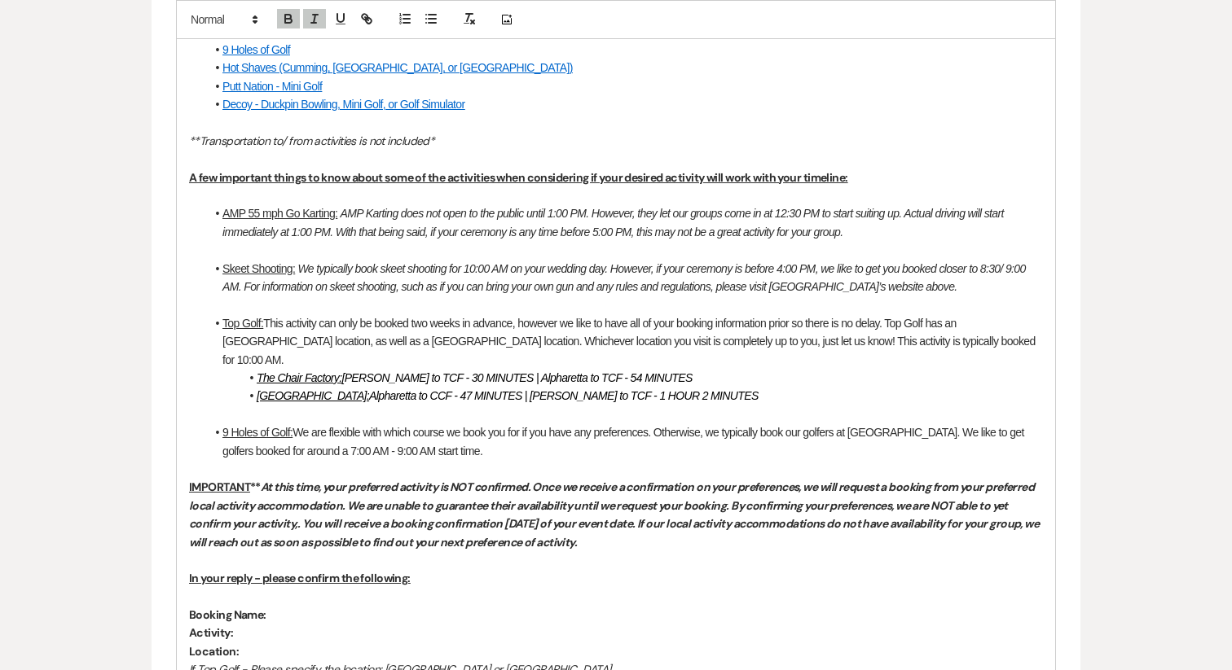
click at [540, 432] on li "9 Holes of Golf: We are flexible with which course we book you for if you have …" at bounding box center [623, 442] width 837 height 37
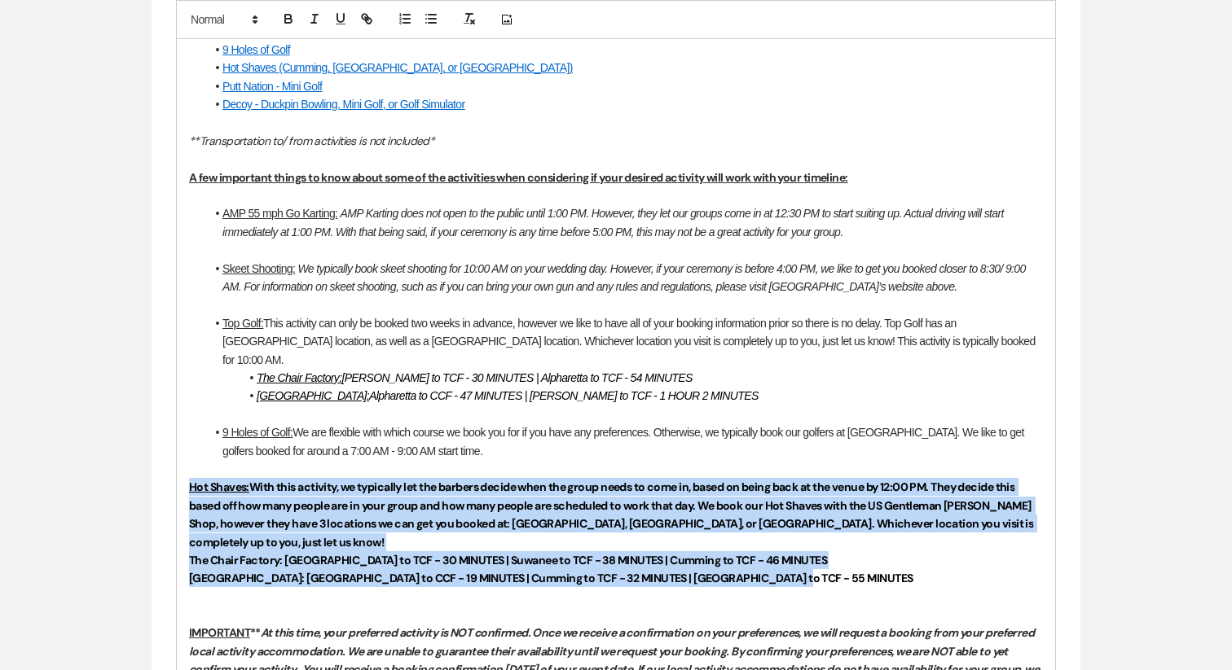
drag, startPoint x: 791, startPoint y: 547, endPoint x: 183, endPoint y: 472, distance: 612.3
click at [183, 472] on div "Hello Maggie & Cameron, We are officially within the 30-60 day window of your b…" at bounding box center [616, 472] width 878 height 1394
click at [292, 13] on icon "button" at bounding box center [288, 18] width 15 height 15
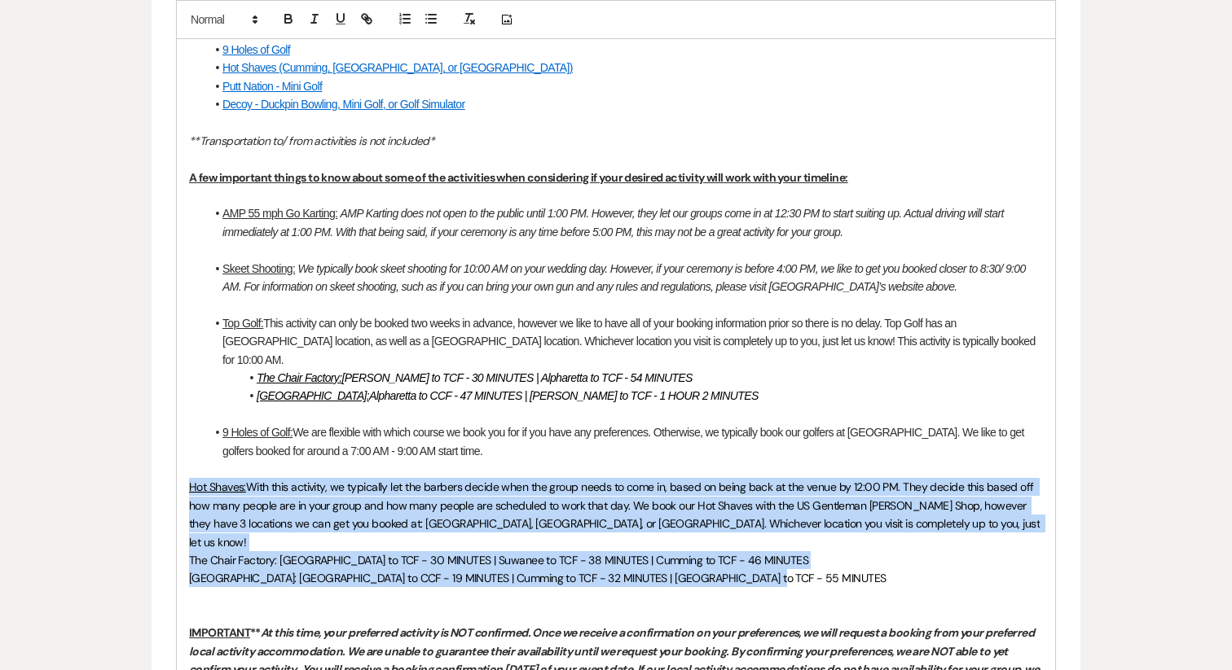
click at [213, 588] on p at bounding box center [616, 597] width 854 height 18
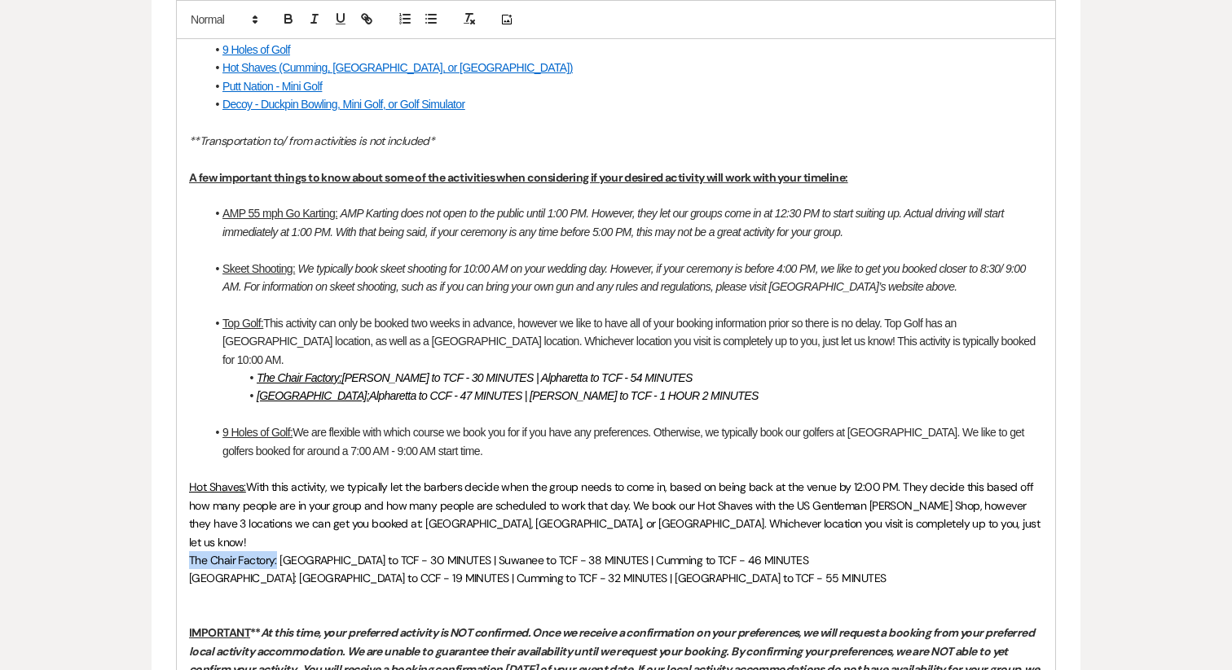
drag, startPoint x: 277, startPoint y: 526, endPoint x: 184, endPoint y: 525, distance: 92.9
click at [184, 525] on div "Hello Maggie & Cameron, We are officially within the 30-60 day window of your b…" at bounding box center [616, 472] width 878 height 1394
drag, startPoint x: 271, startPoint y: 545, endPoint x: 153, endPoint y: 545, distance: 118.1
click at [153, 545] on form "New Message X Saving draft... Recipients* Planning Portal Users ( Maggie Elmore…" at bounding box center [616, 327] width 929 height 1912
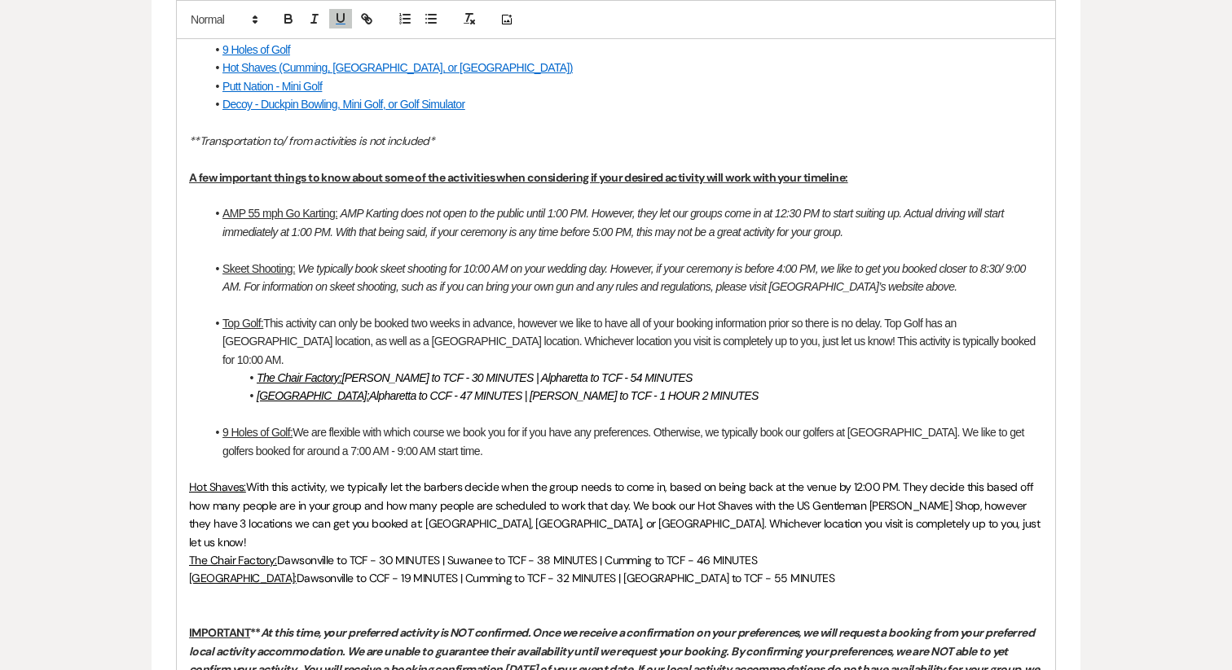
click at [420, 588] on p at bounding box center [616, 597] width 854 height 18
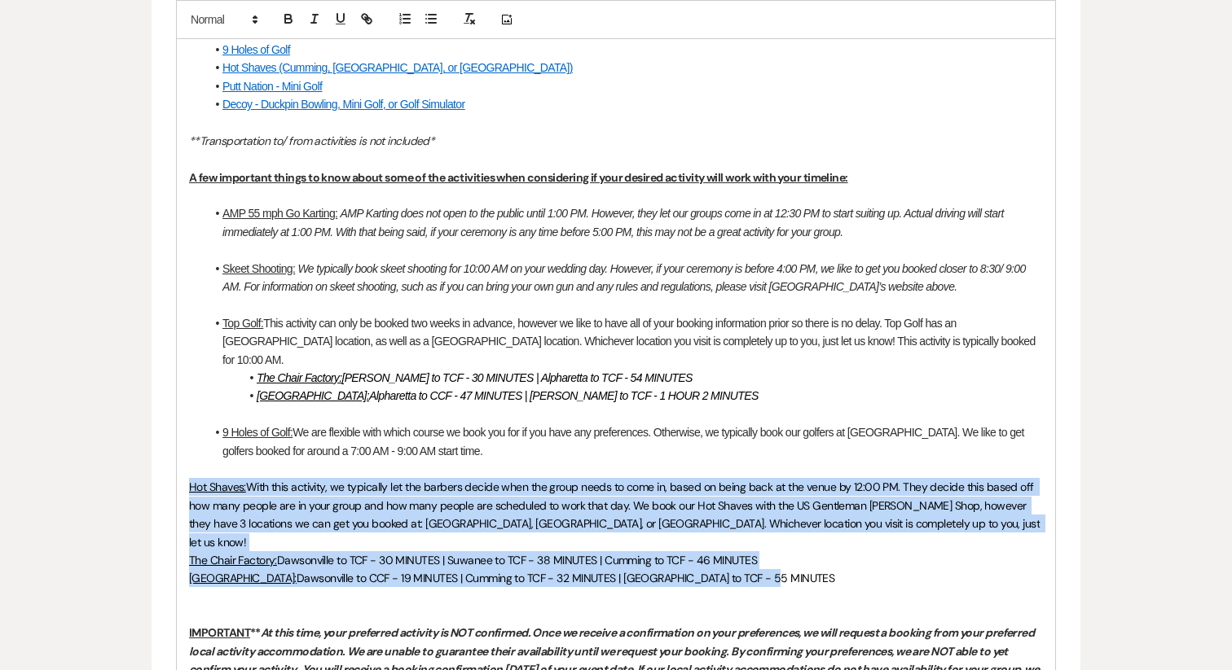
drag, startPoint x: 759, startPoint y: 541, endPoint x: 183, endPoint y: 477, distance: 579.5
click at [183, 477] on div "Hello Maggie & Cameron, We are officially within the 30-60 day window of your b…" at bounding box center [616, 472] width 878 height 1394
click at [433, 20] on icon "button" at bounding box center [431, 18] width 15 height 15
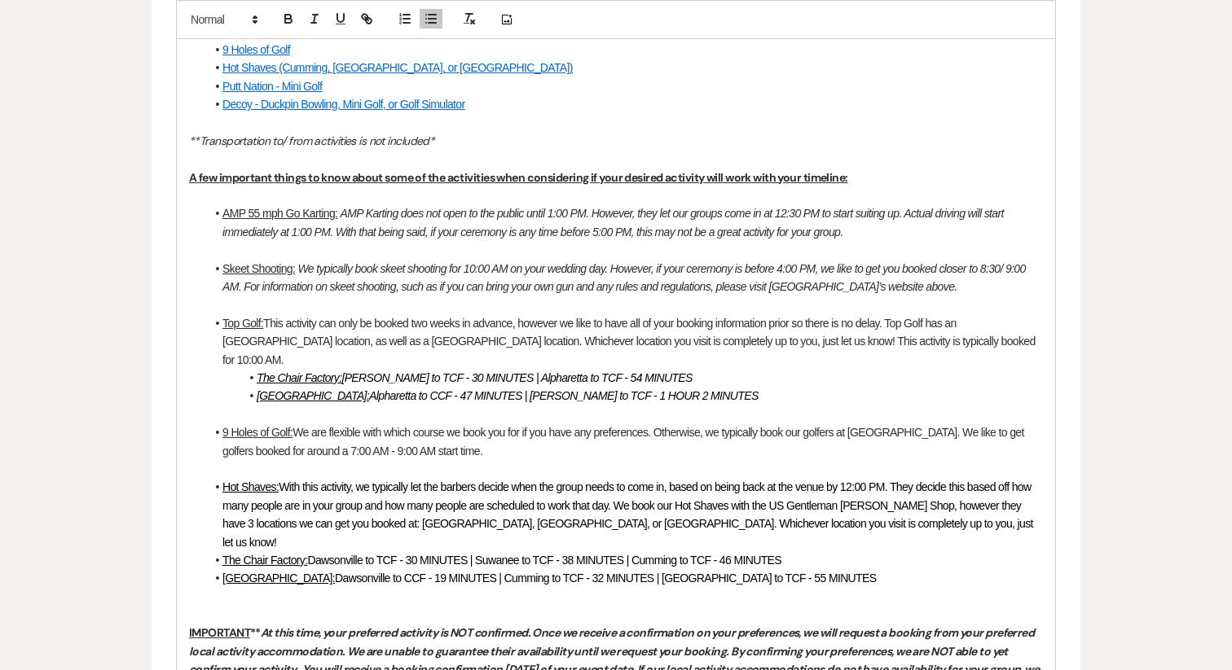
click at [357, 572] on span "Dawsonville to CCF - 19 MINUTES | Cumming to TCF - 32 MINUTES | Suwanee to TCF …" at bounding box center [605, 578] width 541 height 13
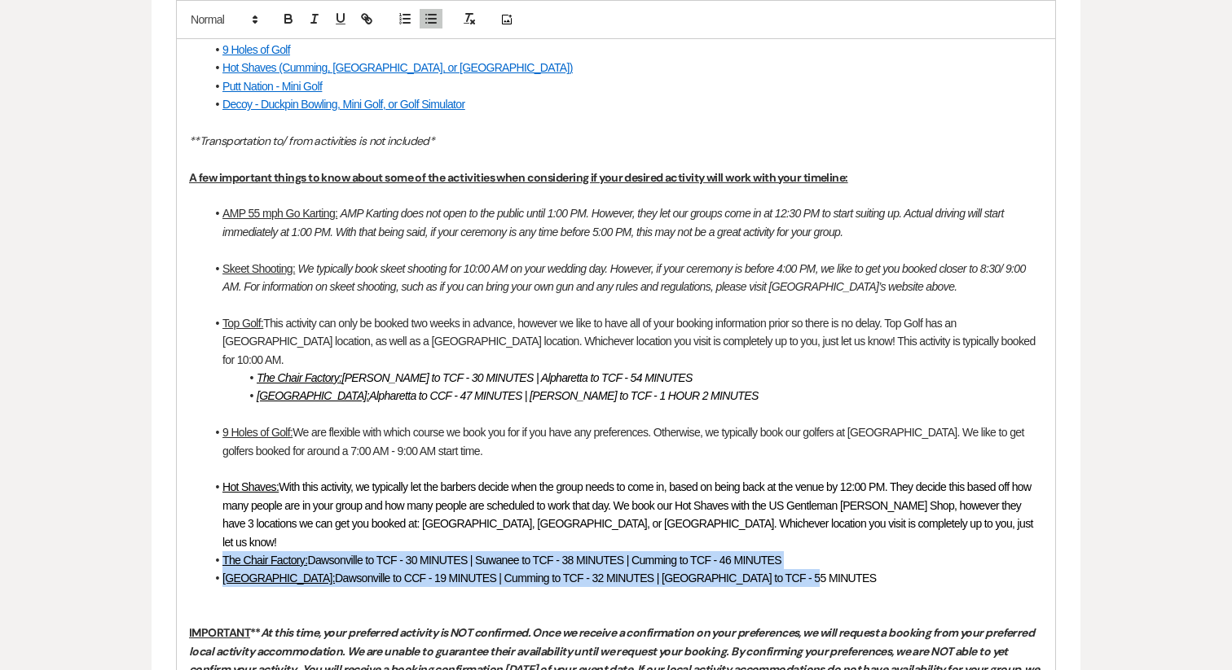
drag, startPoint x: 780, startPoint y: 544, endPoint x: 199, endPoint y: 525, distance: 581.9
click at [199, 525] on div "Hello Maggie & Cameron, We are officially within the 30-60 day window of your b…" at bounding box center [616, 472] width 878 height 1394
click at [320, 17] on icon "button" at bounding box center [314, 18] width 15 height 15
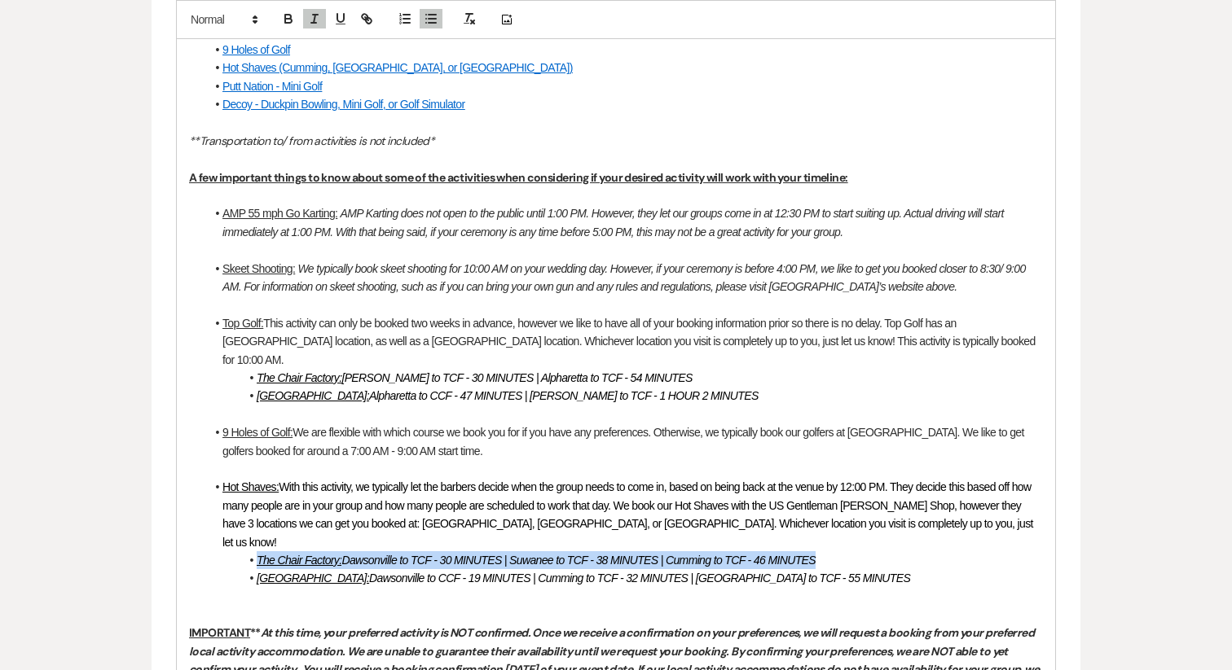
click at [497, 439] on li "9 Holes of Golf: We are flexible with which course we book you for if you have …" at bounding box center [623, 442] width 837 height 37
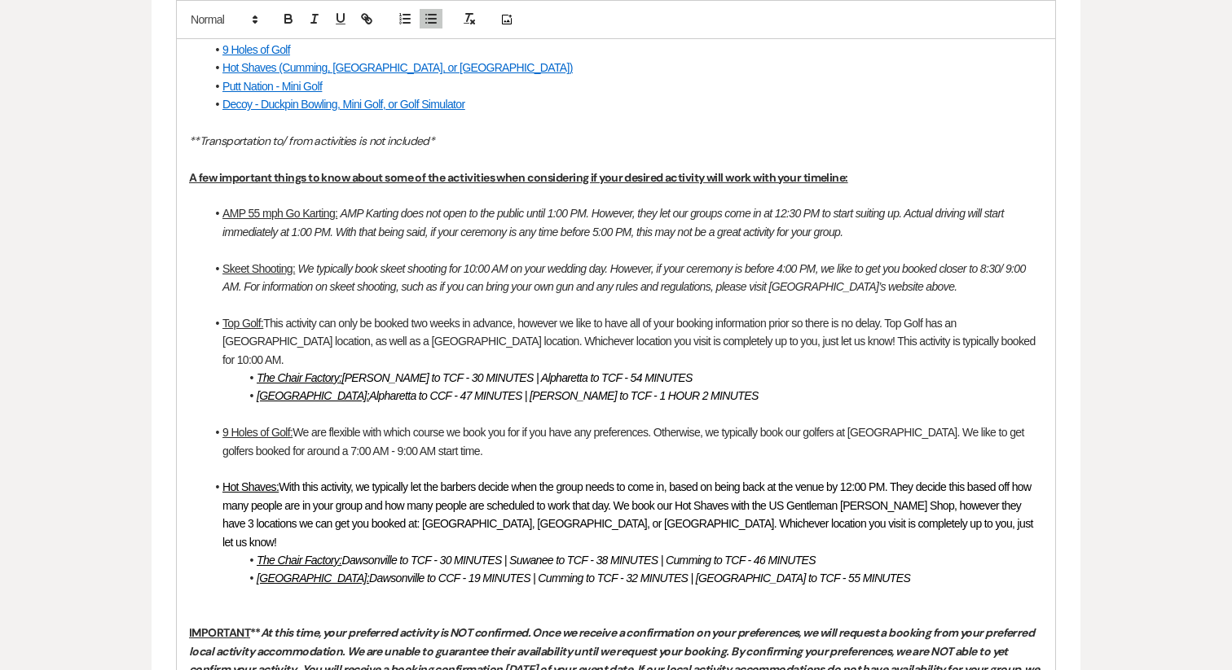
click at [244, 606] on p at bounding box center [616, 615] width 854 height 18
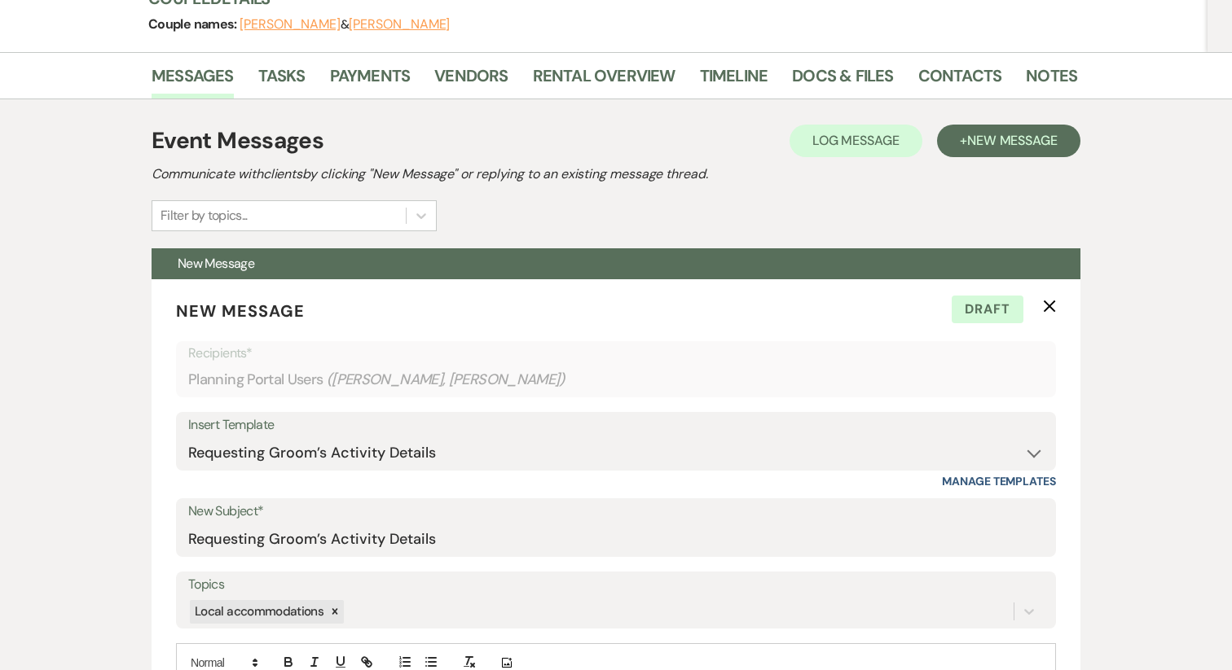
scroll to position [0, 0]
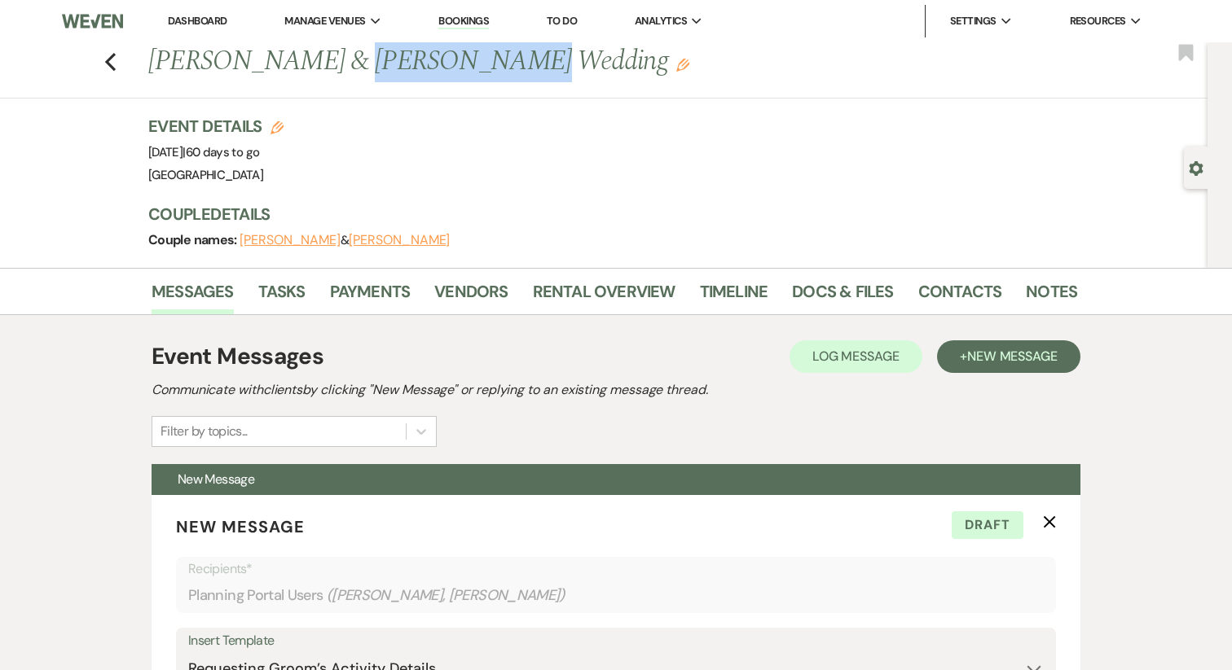
drag, startPoint x: 335, startPoint y: 64, endPoint x: 480, endPoint y: 66, distance: 145.0
click at [480, 66] on h1 "Maggie Elmore & Cameron Ricks's Wedding Edit" at bounding box center [513, 61] width 730 height 39
copy h1 "Cameron Ricks"
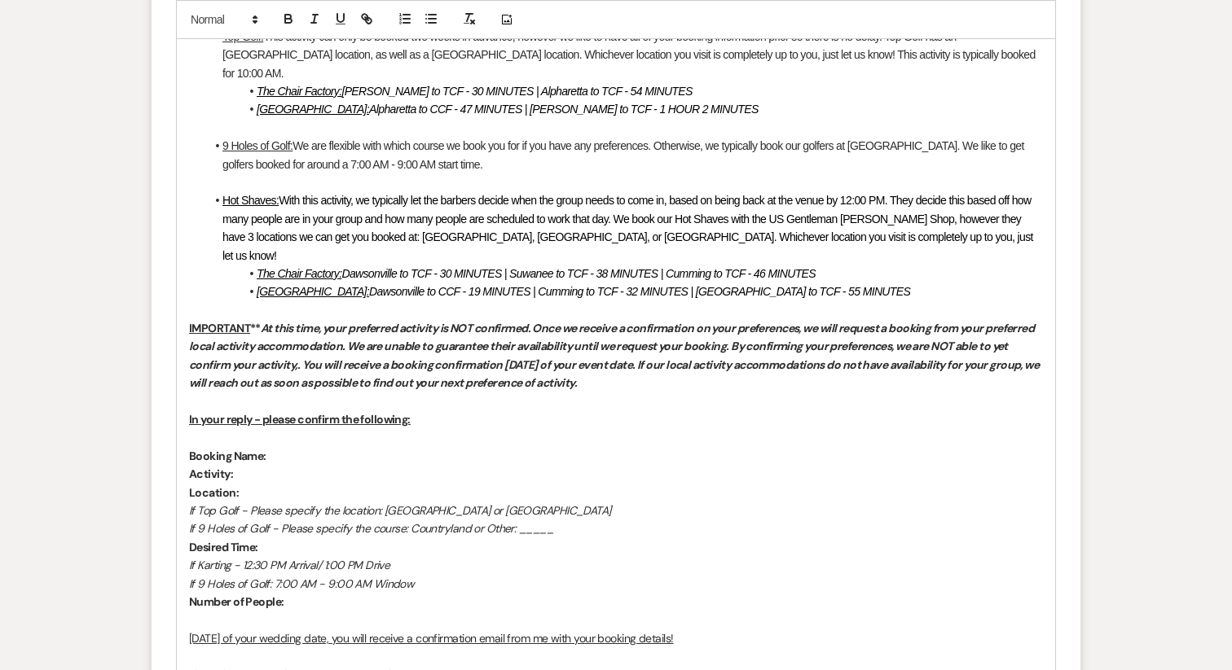
scroll to position [1419, 0]
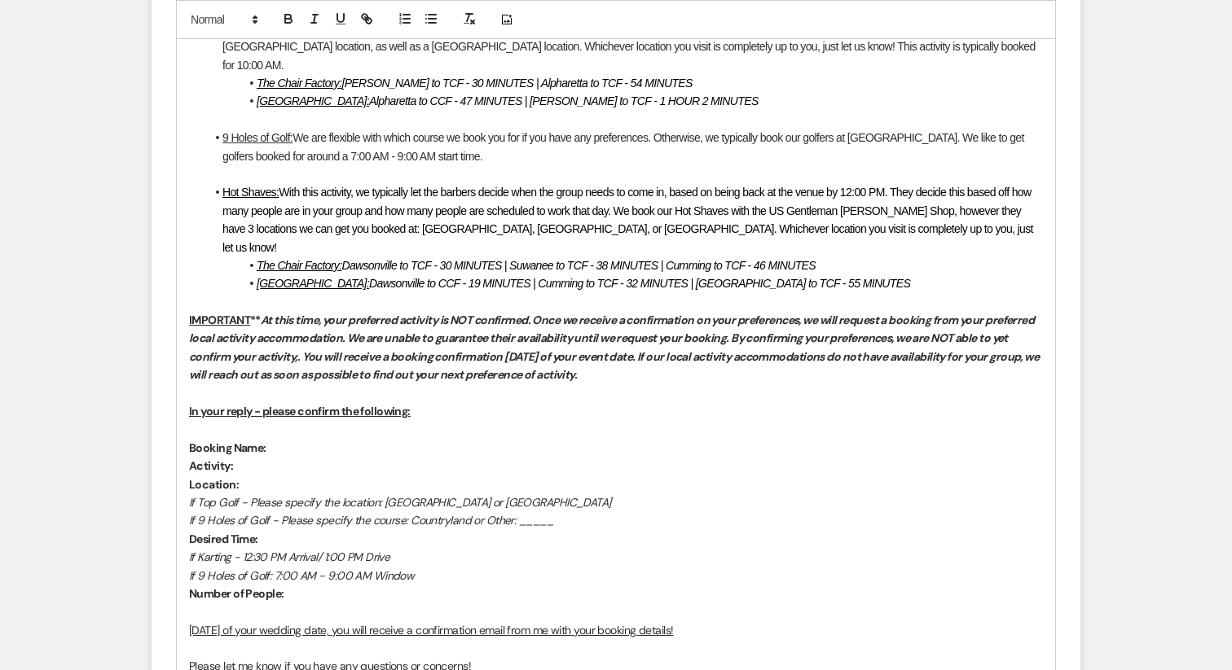
click at [301, 439] on p "Booking Name:" at bounding box center [616, 448] width 854 height 18
click at [254, 457] on p "Activity:" at bounding box center [616, 466] width 854 height 18
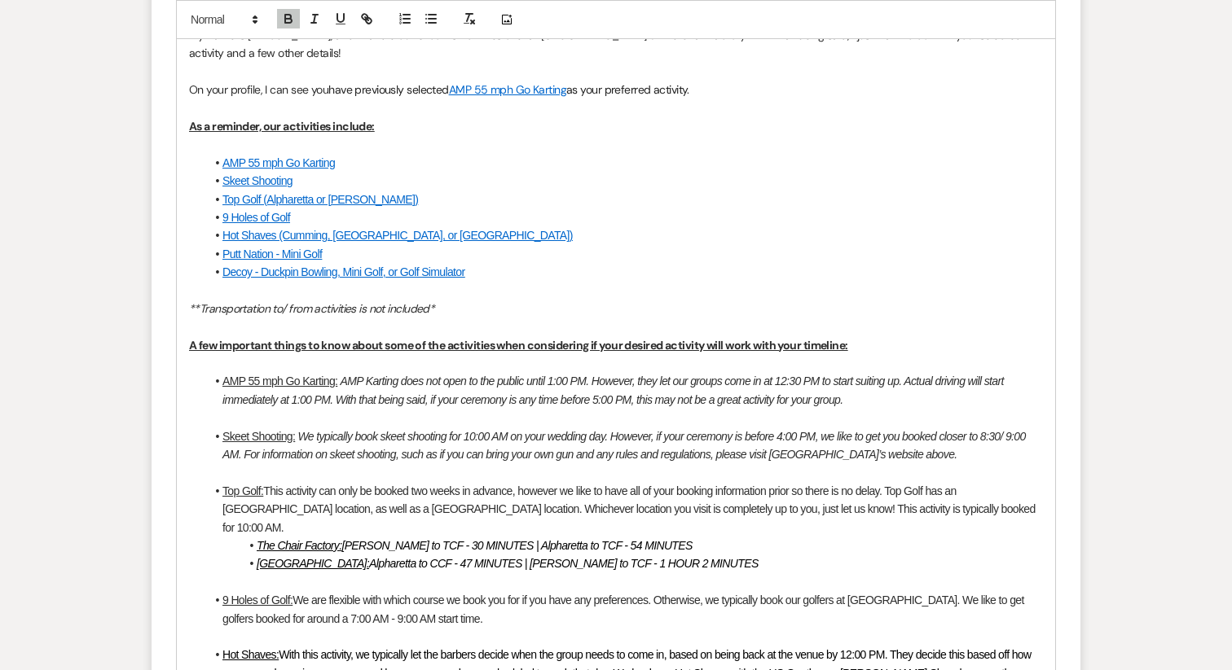
scroll to position [964, 0]
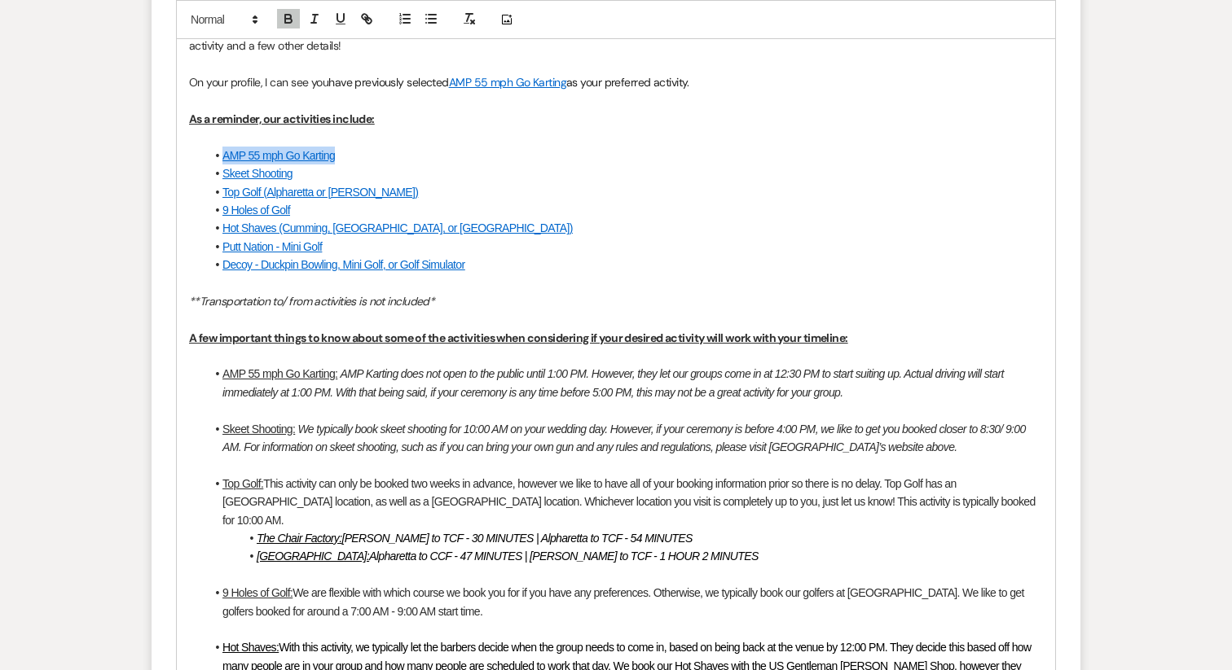
drag, startPoint x: 345, startPoint y: 156, endPoint x: 225, endPoint y: 158, distance: 120.6
click at [225, 158] on li "AMP 55 mph Go Karting" at bounding box center [623, 156] width 837 height 18
copy link "AMP 55 mph Go Karting"
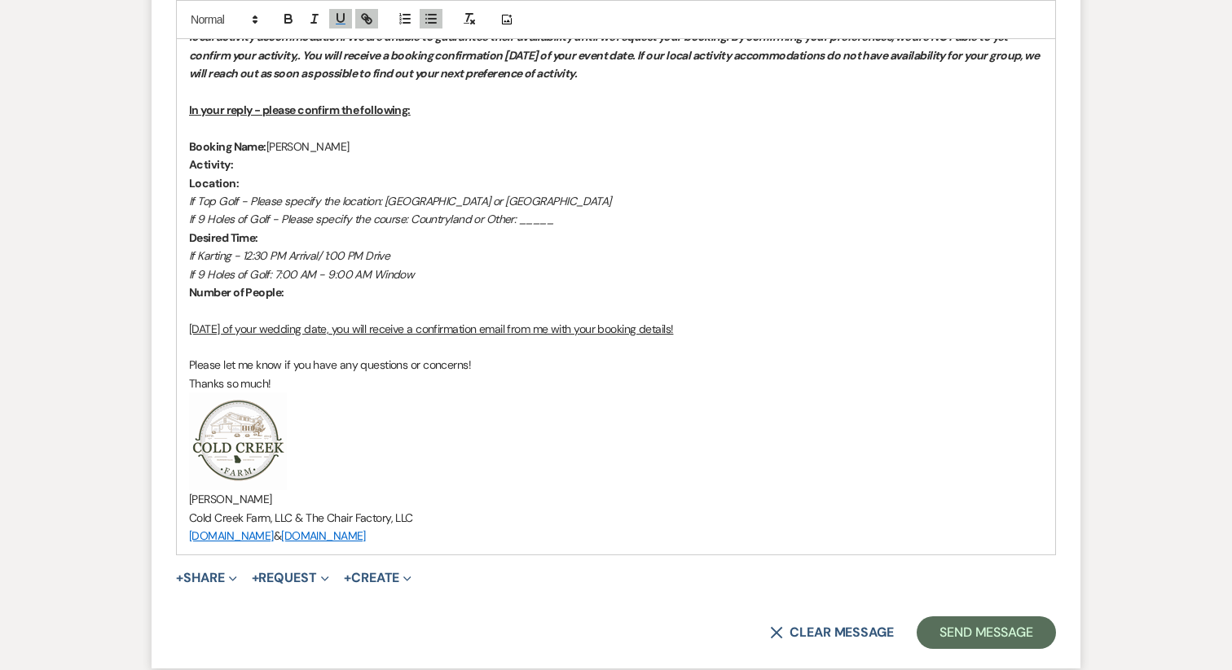
scroll to position [1720, 0]
click at [254, 156] on p "Activity:" at bounding box center [616, 165] width 854 height 18
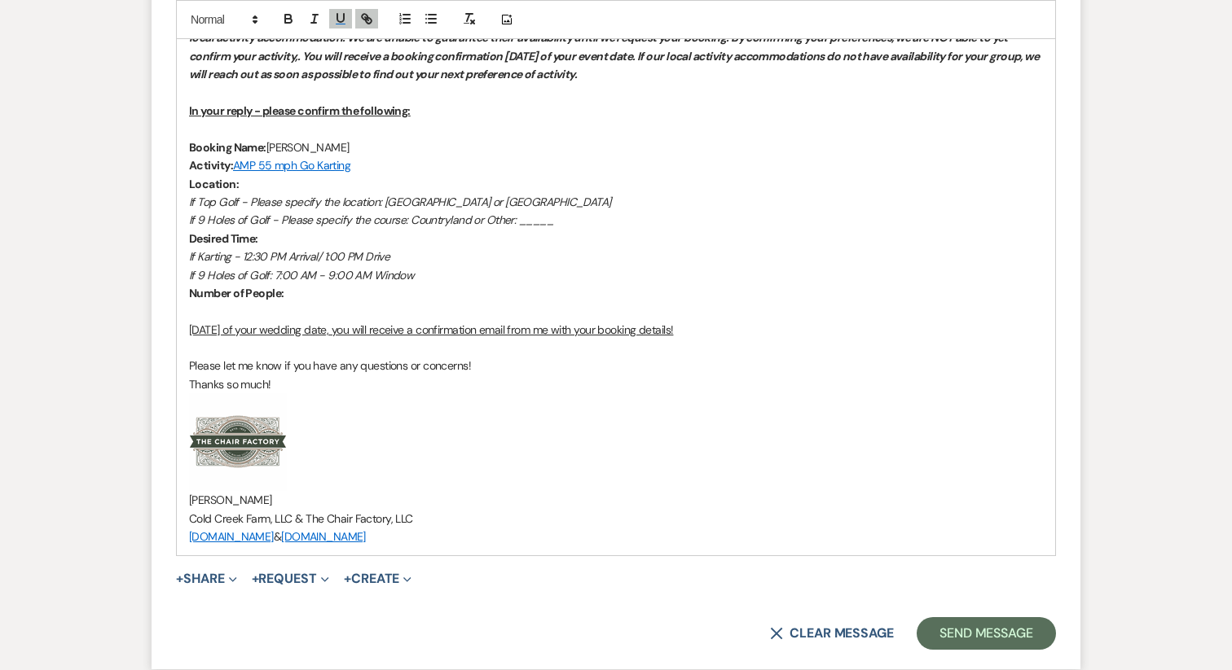
click at [234, 158] on link "AMP 55 mph Go Karting" at bounding box center [291, 165] width 117 height 15
click at [322, 249] on em "If Karting - 12:30 PM Arrival/ 1:00 PM Drive" at bounding box center [289, 256] width 200 height 15
click at [258, 175] on p "Location:" at bounding box center [616, 184] width 854 height 18
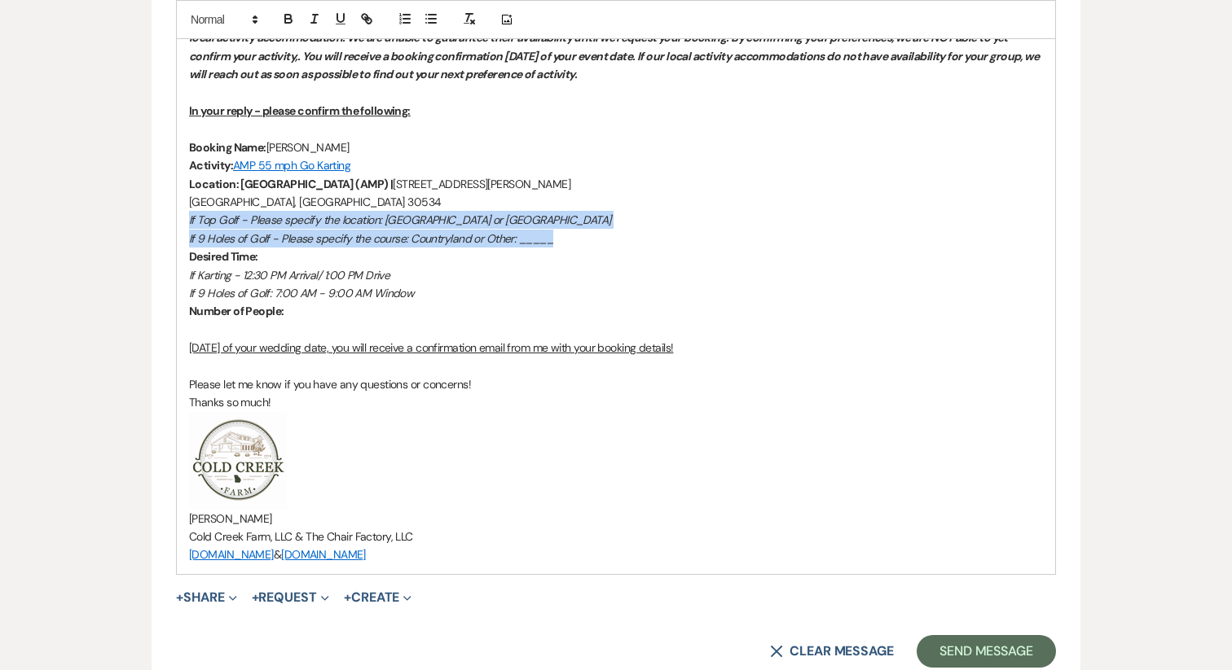
drag, startPoint x: 573, startPoint y: 209, endPoint x: 108, endPoint y: 187, distance: 465.6
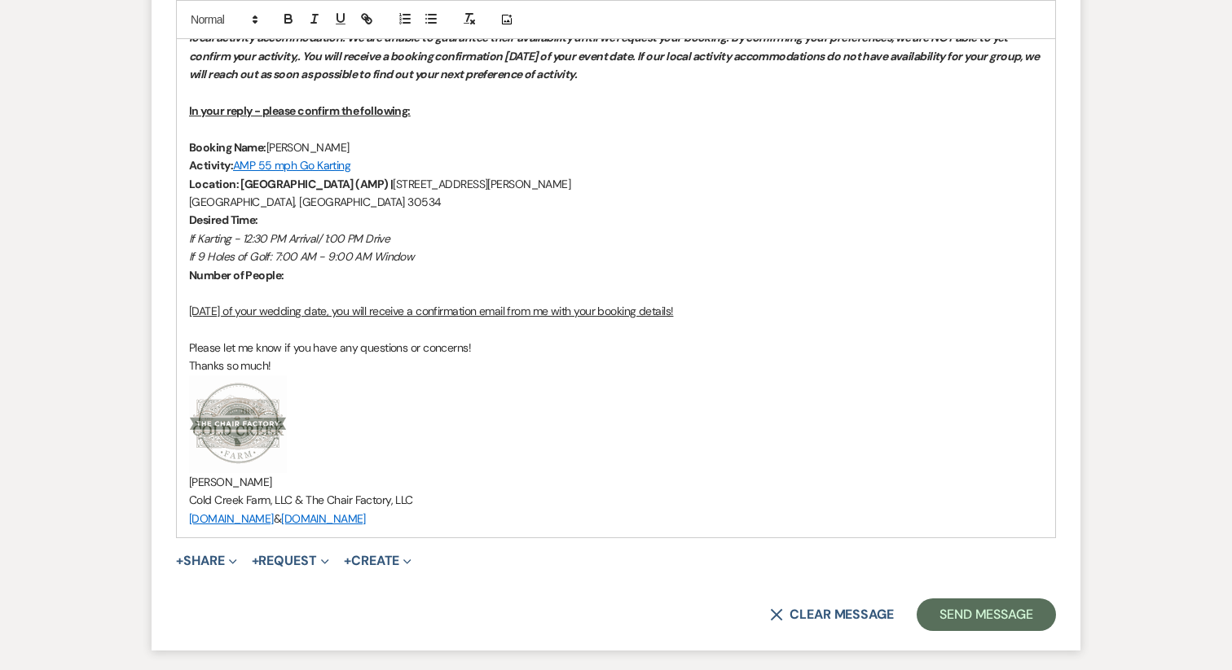
drag, startPoint x: 240, startPoint y: 147, endPoint x: 409, endPoint y: 154, distance: 168.8
click at [409, 175] on p "Location: Atlanta Motorsports Park (AMP) | 20 Duck Thurmond Road" at bounding box center [616, 184] width 854 height 18
click at [289, 15] on icon "button" at bounding box center [288, 17] width 6 height 4
click at [358, 211] on p "Desired Time:" at bounding box center [616, 220] width 854 height 18
click at [190, 193] on p "Dawsonville, GA 30534" at bounding box center [616, 202] width 854 height 18
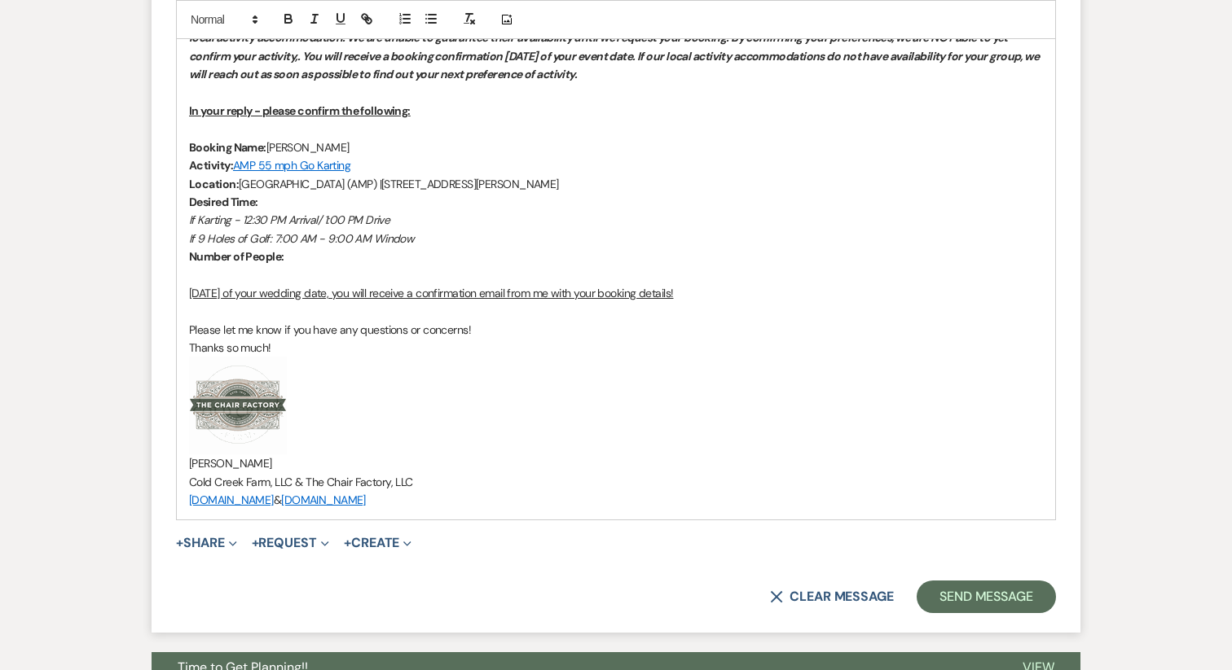
click at [288, 193] on p "Desired Time:" at bounding box center [616, 202] width 854 height 18
click at [285, 231] on em "If 9 Holes of Golf: 7:00 AM - 9:00 AM Window" at bounding box center [301, 238] width 225 height 15
drag, startPoint x: 246, startPoint y: 183, endPoint x: 182, endPoint y: 184, distance: 63.5
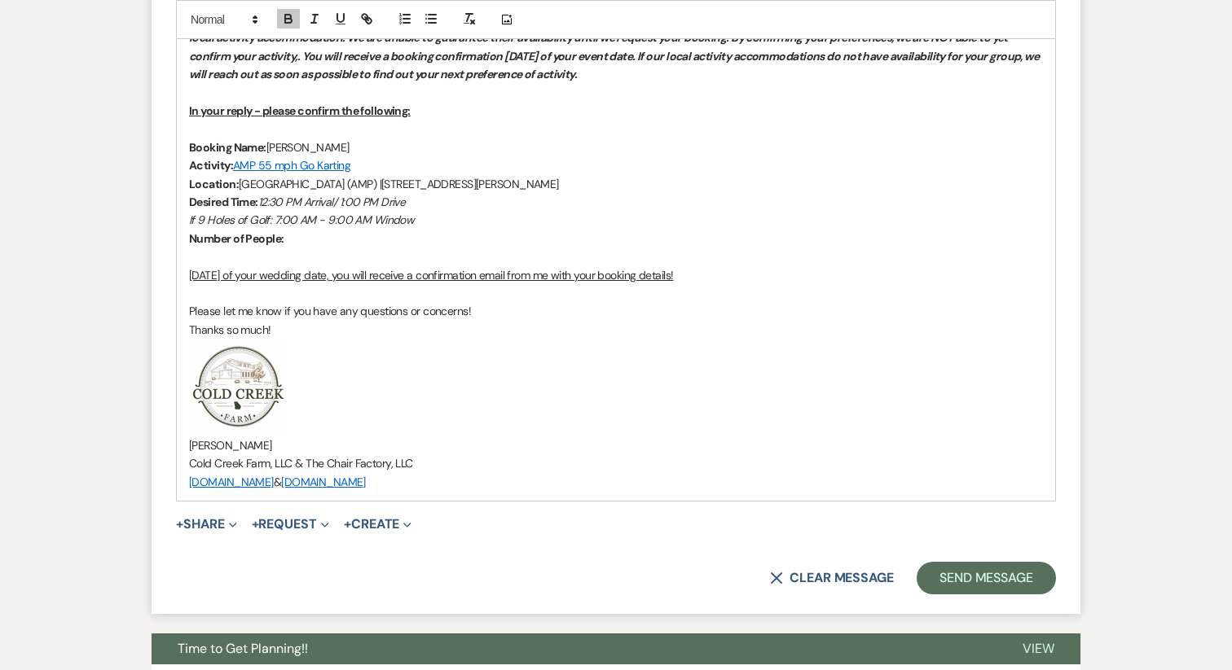
click at [299, 213] on em "If 9 Holes of Golf: 7:00 AM - 9:00 AM Window" at bounding box center [301, 220] width 225 height 15
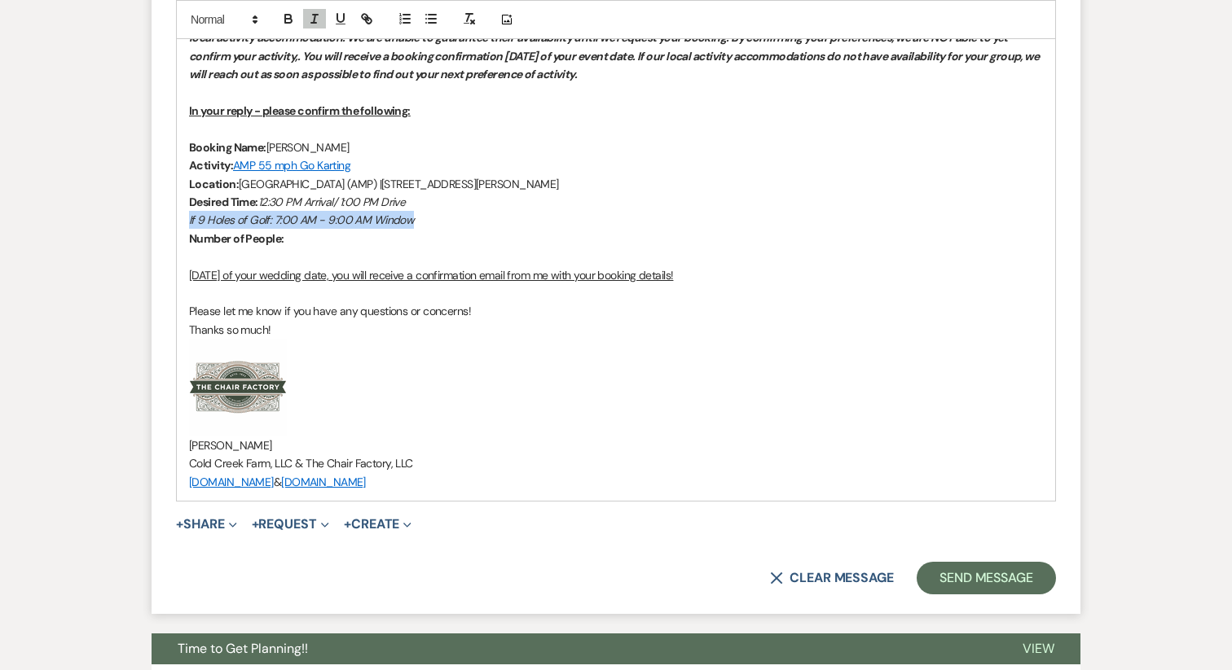
click at [299, 213] on em "If 9 Holes of Golf: 7:00 AM - 9:00 AM Window" at bounding box center [301, 220] width 225 height 15
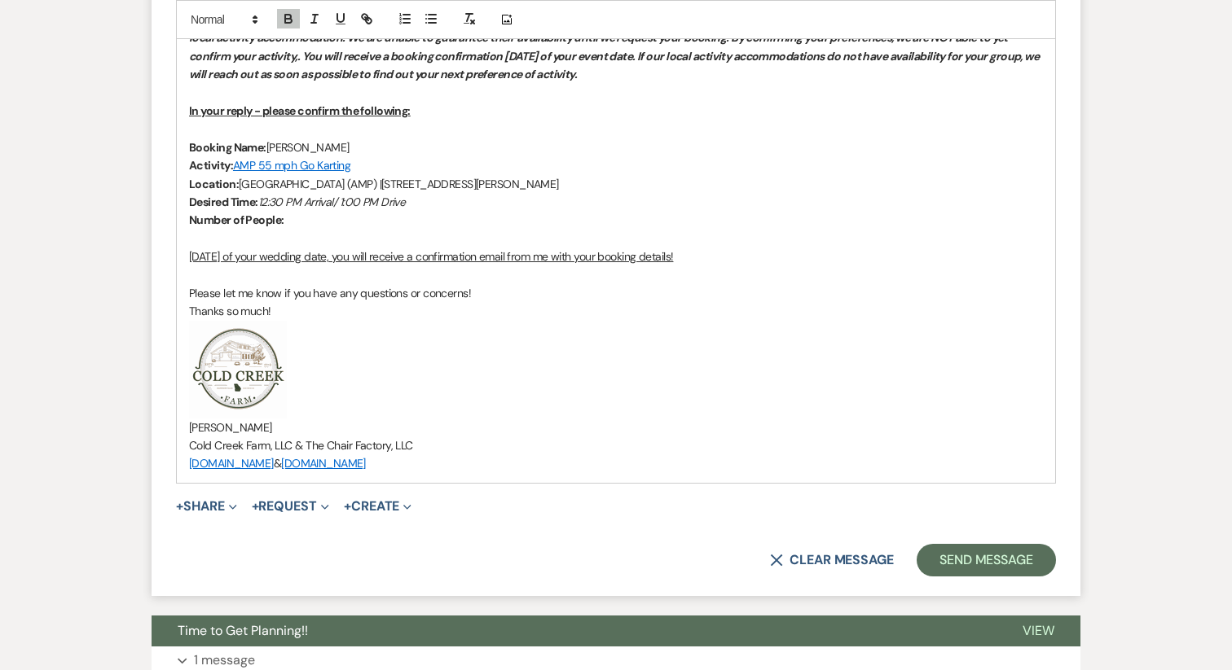
click at [338, 211] on p "Number of People:" at bounding box center [616, 220] width 854 height 18
click at [288, 211] on p "Number of People: 5" at bounding box center [616, 220] width 854 height 18
click at [288, 27] on button "button" at bounding box center [288, 19] width 23 height 20
click at [306, 230] on p at bounding box center [616, 239] width 854 height 18
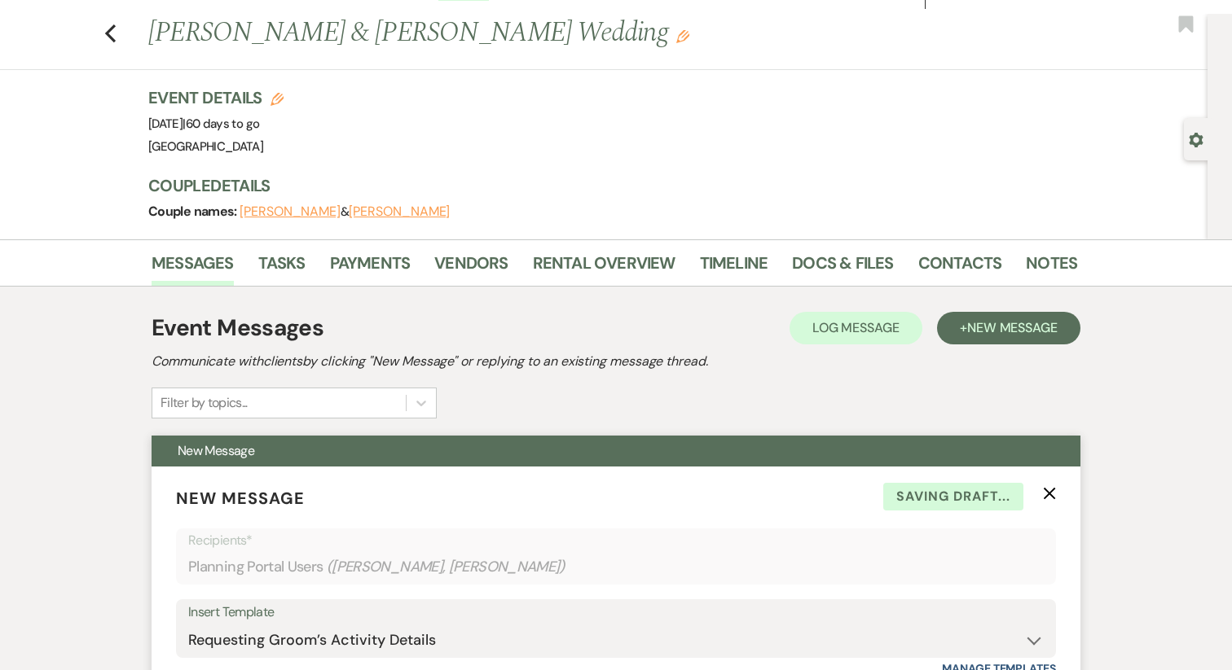
scroll to position [0, 0]
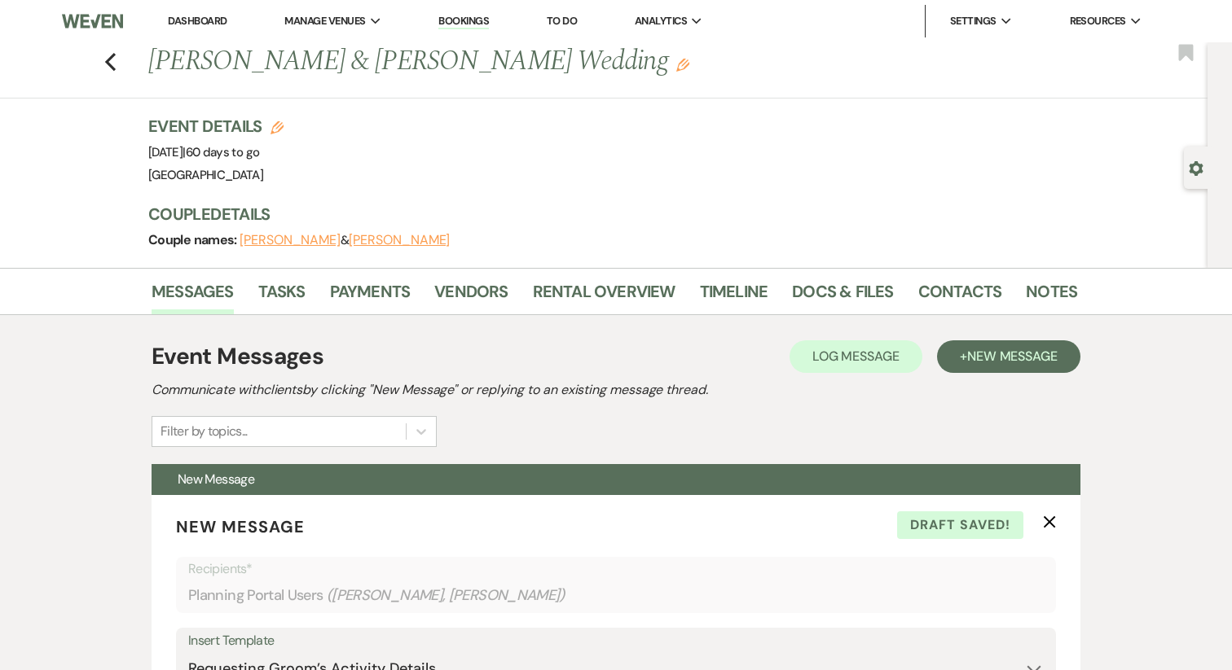
drag, startPoint x: 291, startPoint y: 151, endPoint x: 140, endPoint y: 153, distance: 150.7
click at [140, 153] on div "Previous Maggie Elmore & Cameron Ricks's Wedding Edit Bookmark Gear Settings Ev…" at bounding box center [603, 155] width 1207 height 226
copy span "Sunday, October 19th, 2025"
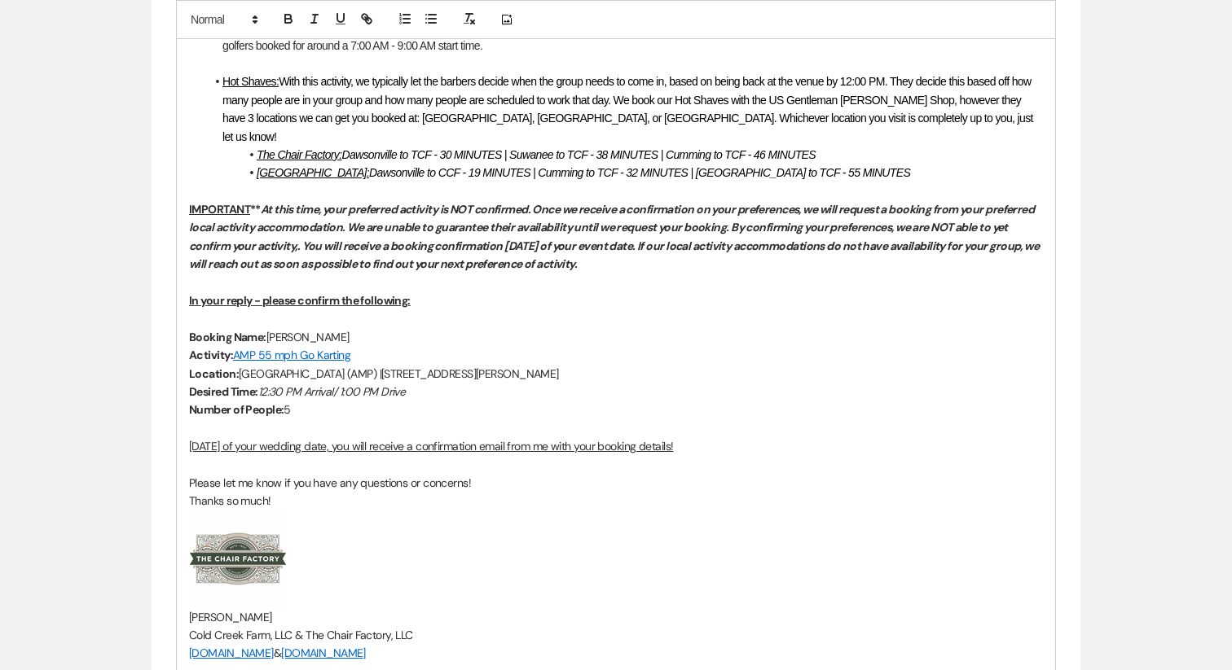
scroll to position [1534, 0]
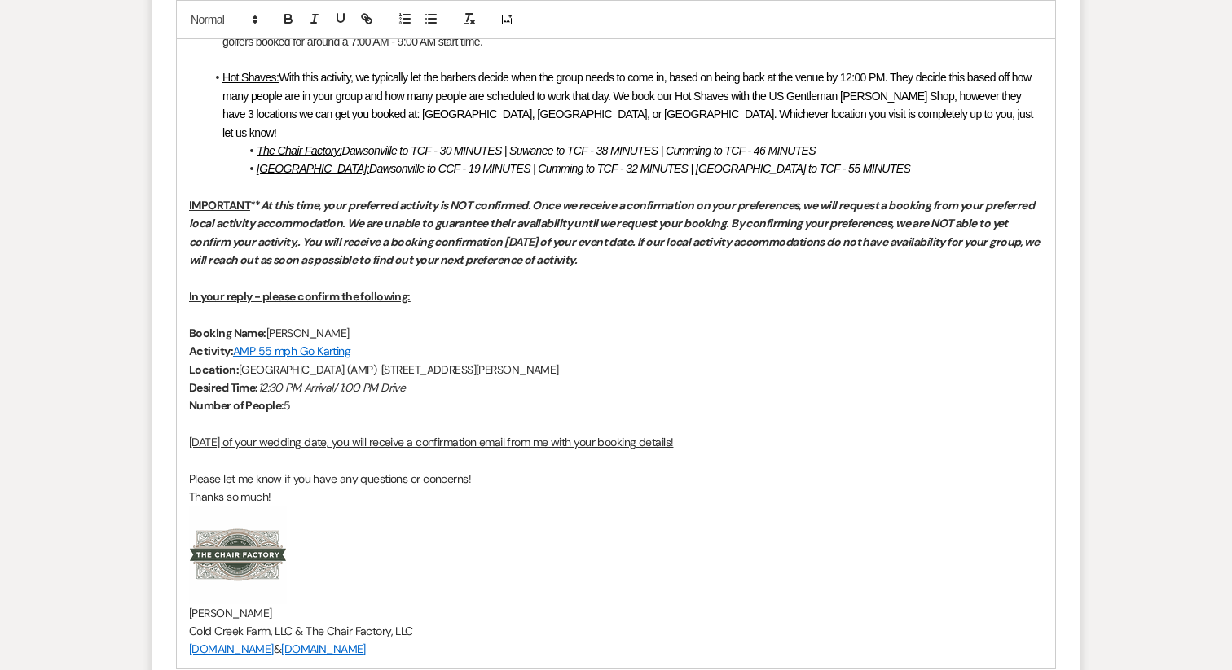
click at [672, 361] on p "Location: Atlanta Motorsports Park (AMP) | 20 Duck Thurmond Road, Dawsonville, …" at bounding box center [616, 370] width 854 height 18
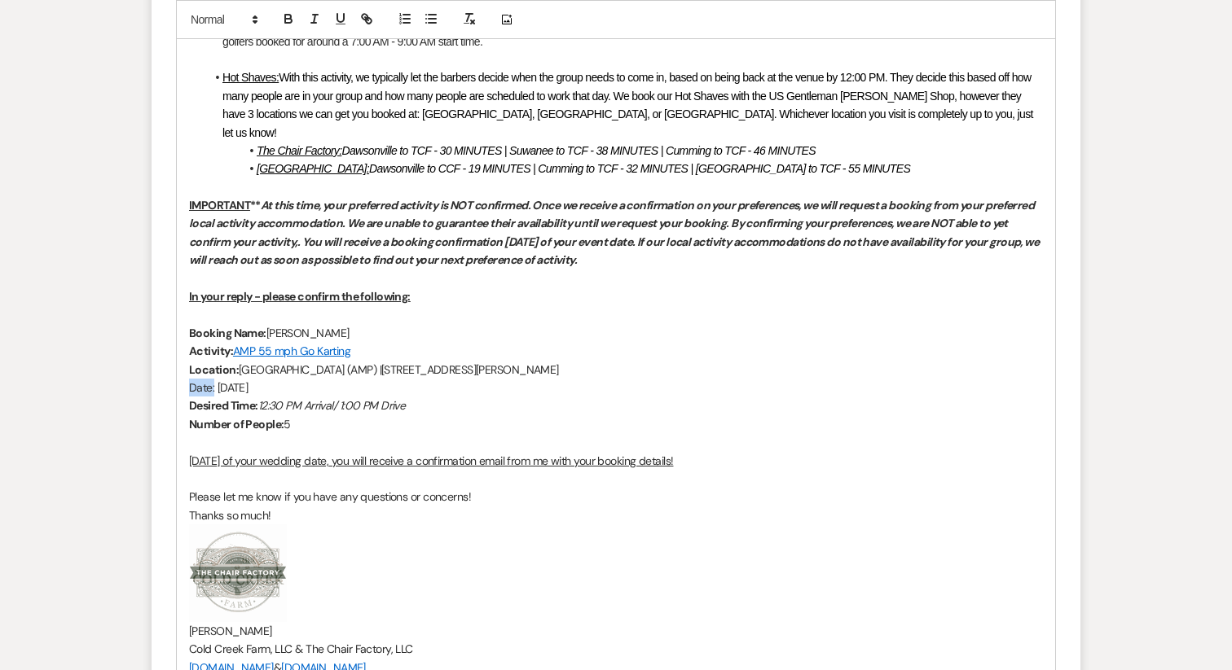
drag, startPoint x: 213, startPoint y: 350, endPoint x: 157, endPoint y: 350, distance: 56.2
click at [325, 415] on p "Number of People: 5" at bounding box center [616, 424] width 854 height 18
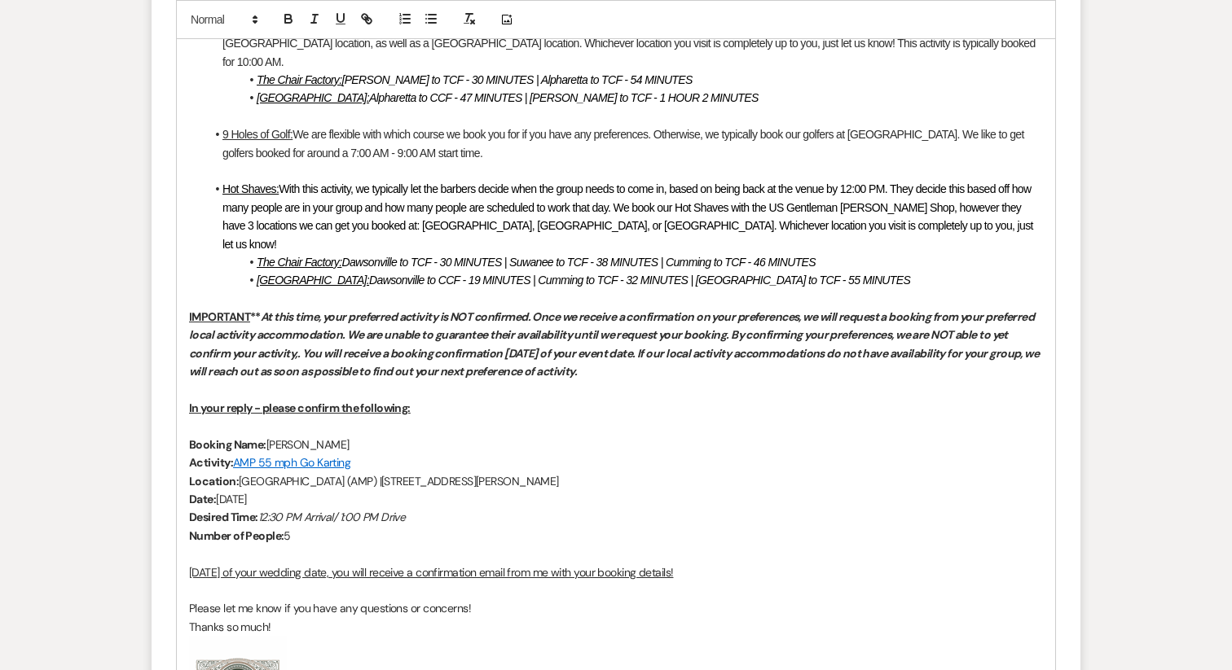
scroll to position [1393, 0]
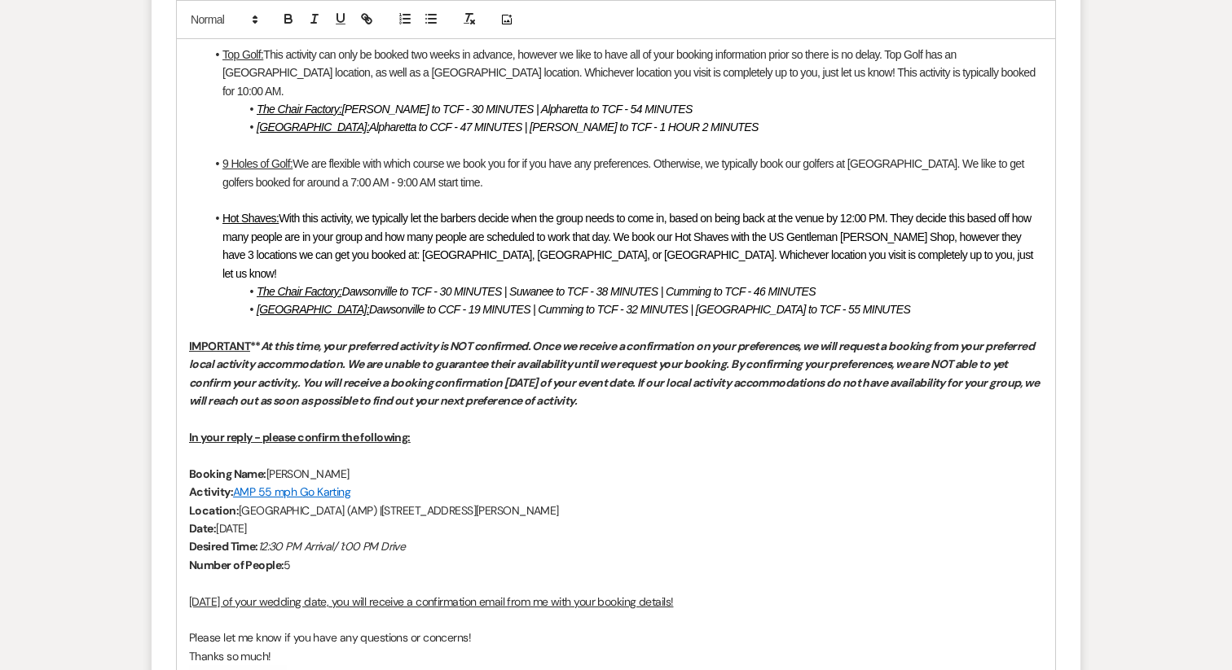
click at [333, 353] on em "At this time, your preferred activity is NOT confirmed. Once we receive a confi…" at bounding box center [615, 373] width 852 height 69
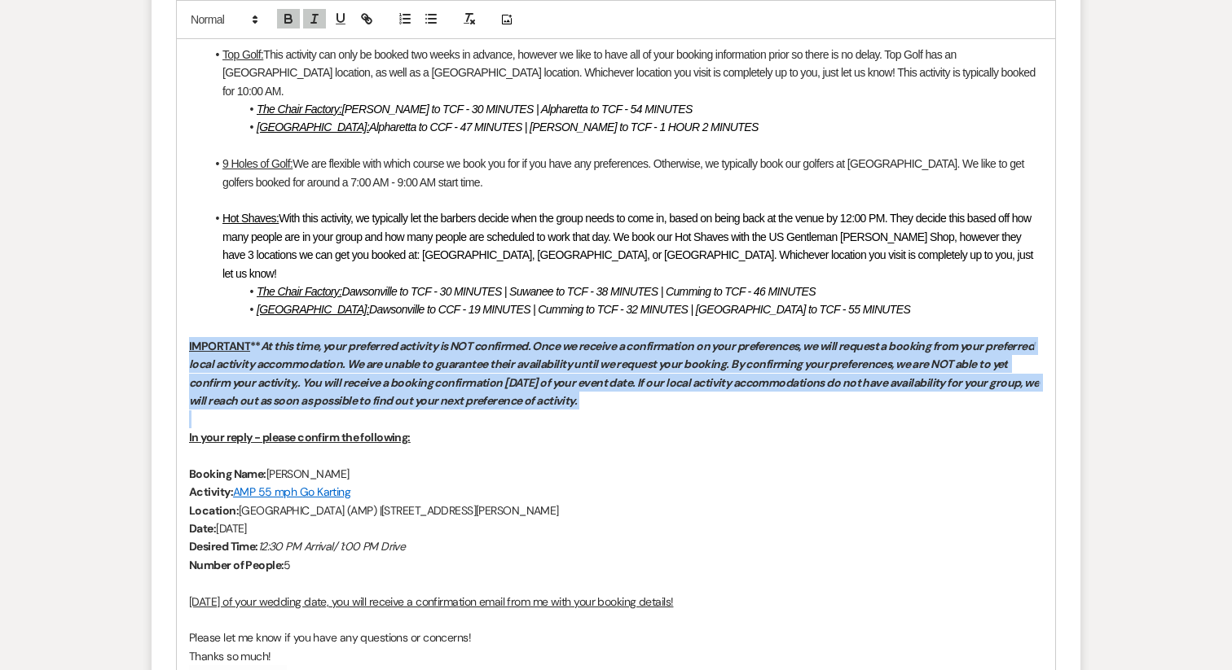
click at [333, 353] on em "At this time, your preferred activity is NOT confirmed. Once we receive a confi…" at bounding box center [615, 373] width 852 height 69
click at [292, 22] on icon "button" at bounding box center [288, 21] width 7 height 4
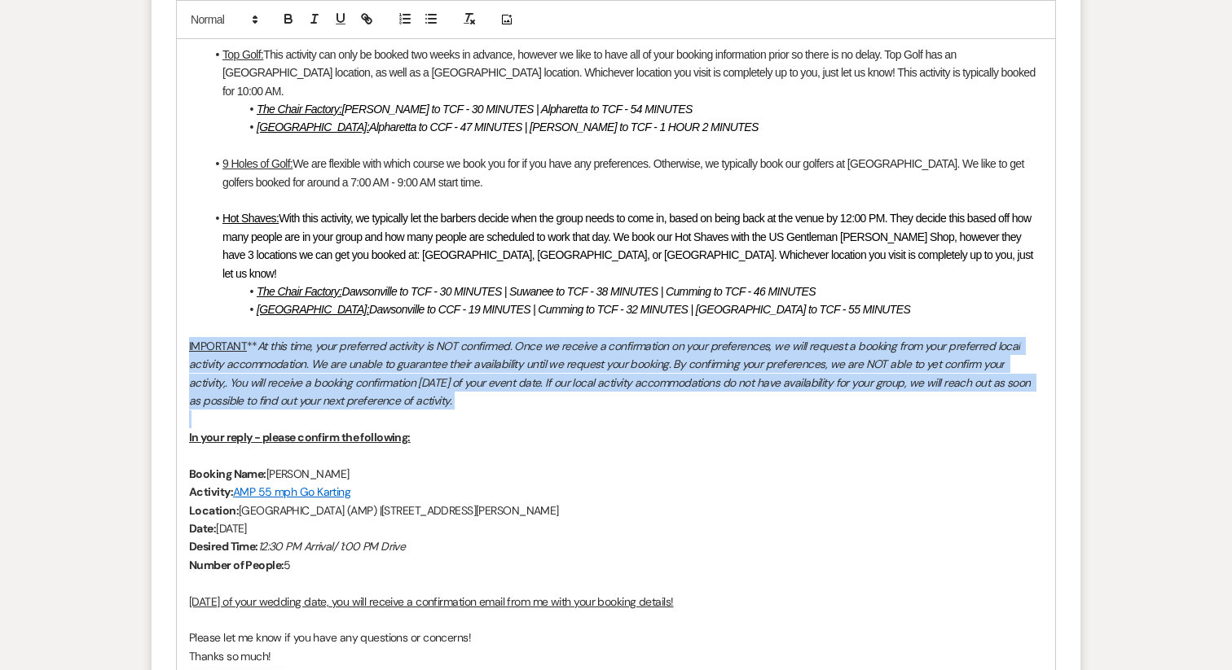
click at [339, 362] on em "At this time, your preferred activity is NOT confirmed. Once we receive a confi…" at bounding box center [611, 373] width 844 height 69
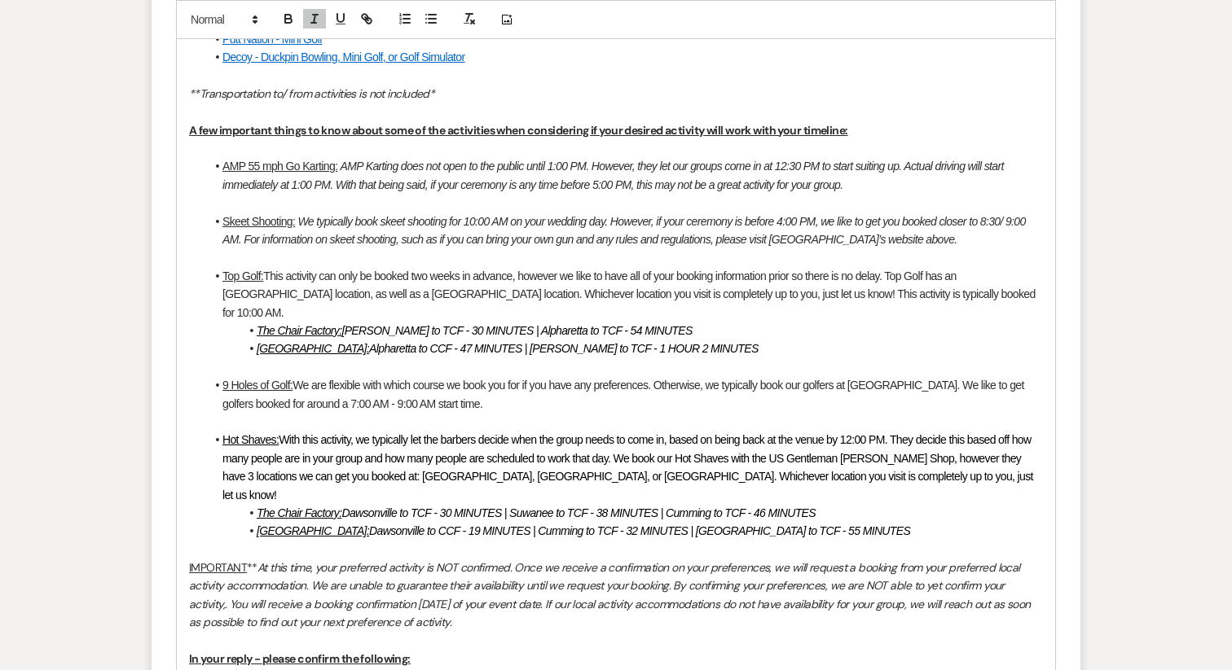
scroll to position [1188, 0]
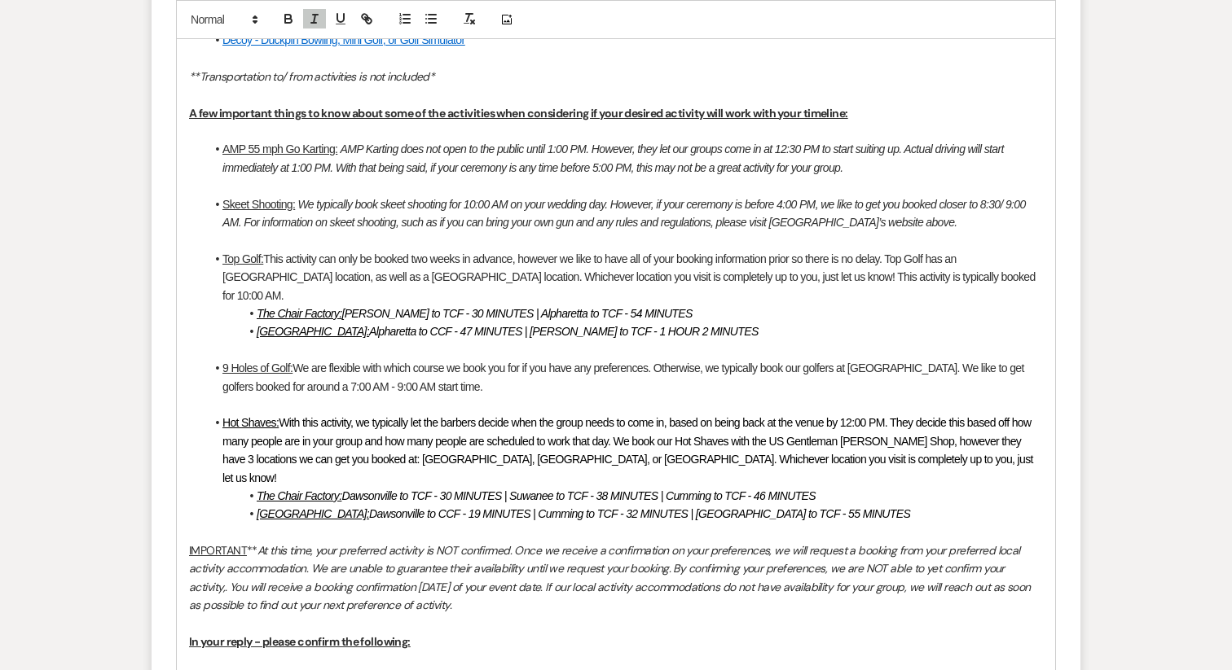
click at [247, 543] on em "At this time, your preferred activity is NOT confirmed. Once we receive a confi…" at bounding box center [611, 577] width 844 height 69
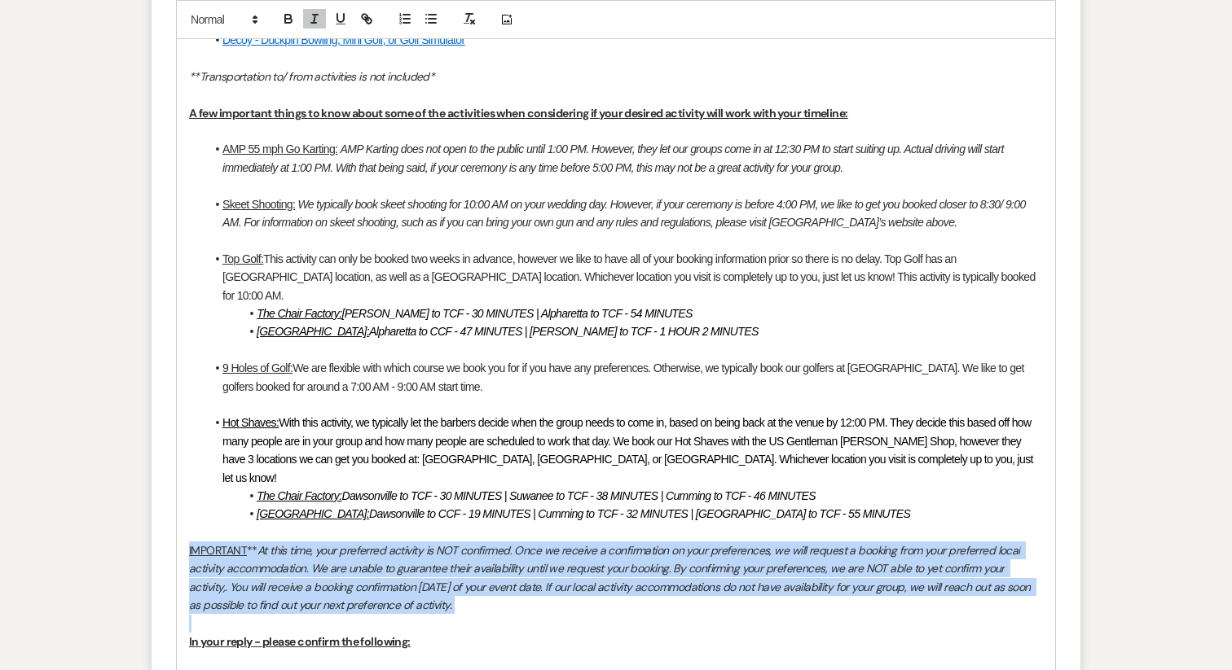
click at [247, 543] on em "At this time, your preferred activity is NOT confirmed. Once we receive a confi…" at bounding box center [611, 577] width 844 height 69
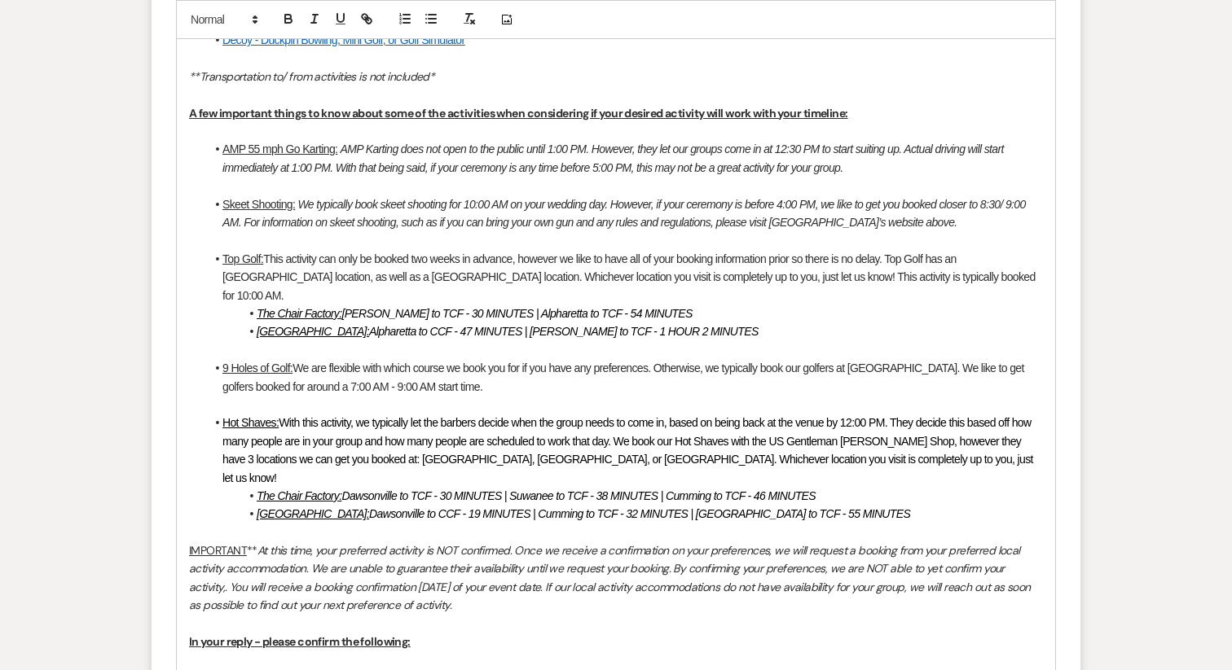
click at [247, 543] on em "At this time, your preferred activity is NOT confirmed. Once we receive a confi…" at bounding box center [611, 577] width 844 height 69
drag, startPoint x: 247, startPoint y: 515, endPoint x: 144, endPoint y: 515, distance: 102.6
click at [144, 515] on div "Messages Tasks Payments Vendors Rental Overview Timeline Docs & Files Contacts …" at bounding box center [616, 164] width 1232 height 2168
click at [288, 13] on icon "button" at bounding box center [288, 18] width 15 height 15
click at [373, 524] on p at bounding box center [616, 533] width 854 height 18
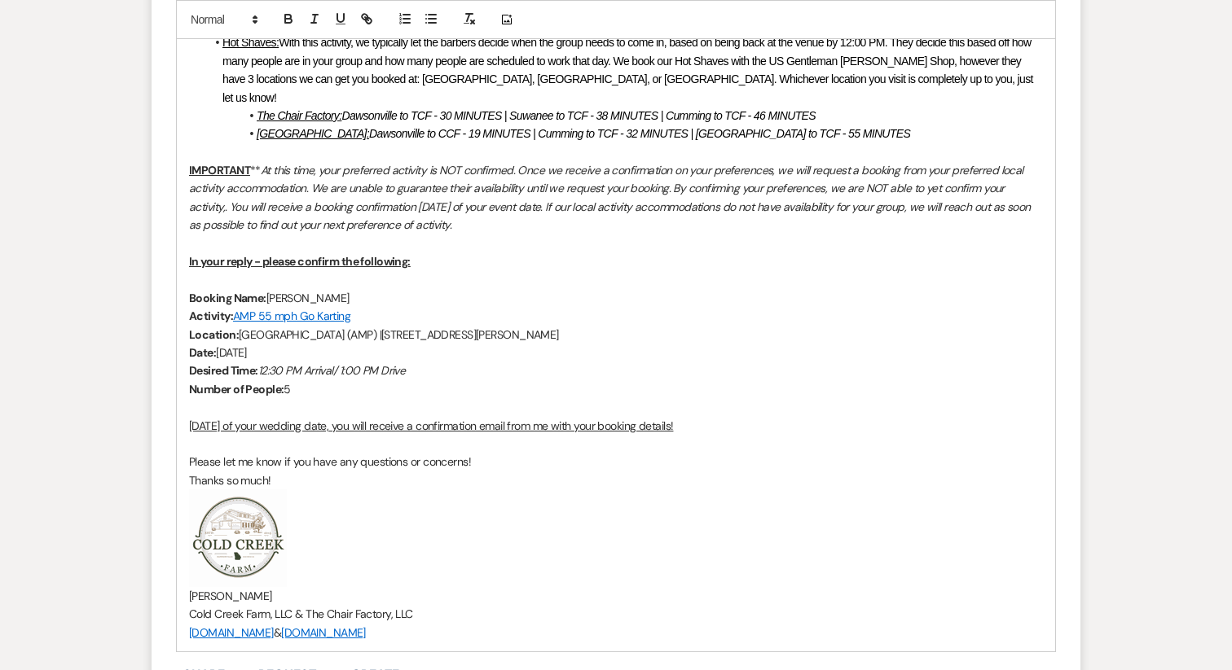
scroll to position [1590, 0]
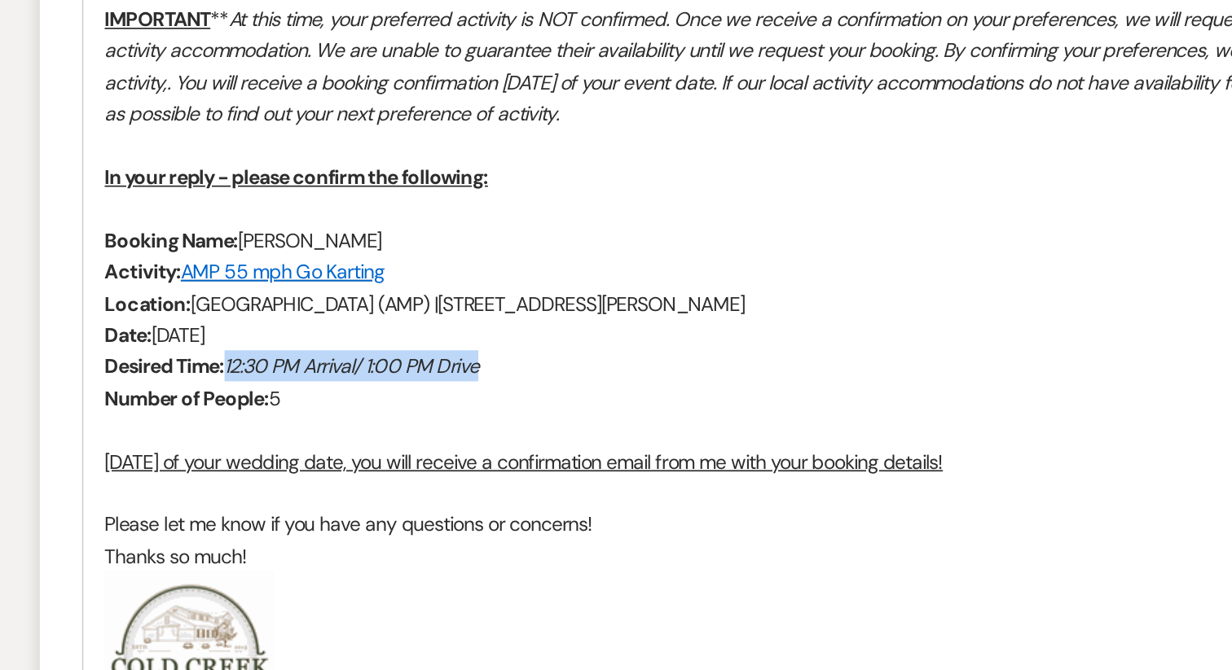
drag, startPoint x: 262, startPoint y: 310, endPoint x: 419, endPoint y: 317, distance: 156.5
click at [419, 340] on p "Desired Time: 12:30 PM Arrival/ 1:00 PM Drive" at bounding box center [616, 349] width 854 height 18
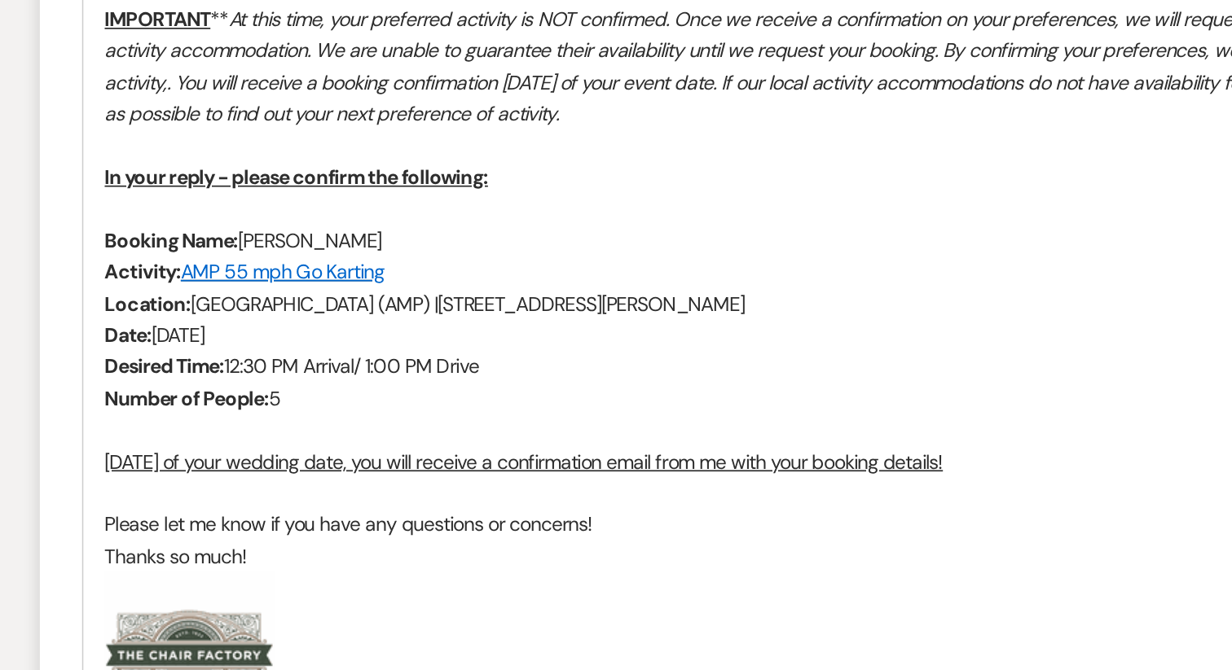
click at [378, 359] on p "Number of People: 5" at bounding box center [616, 368] width 854 height 18
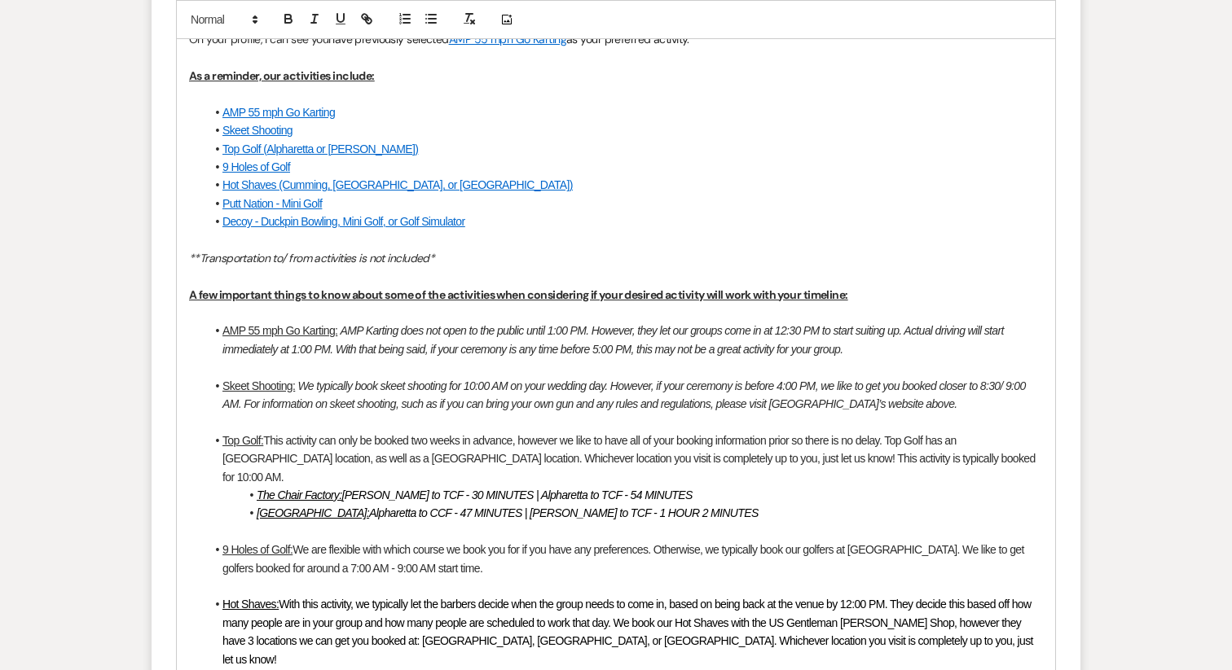
scroll to position [1020, 0]
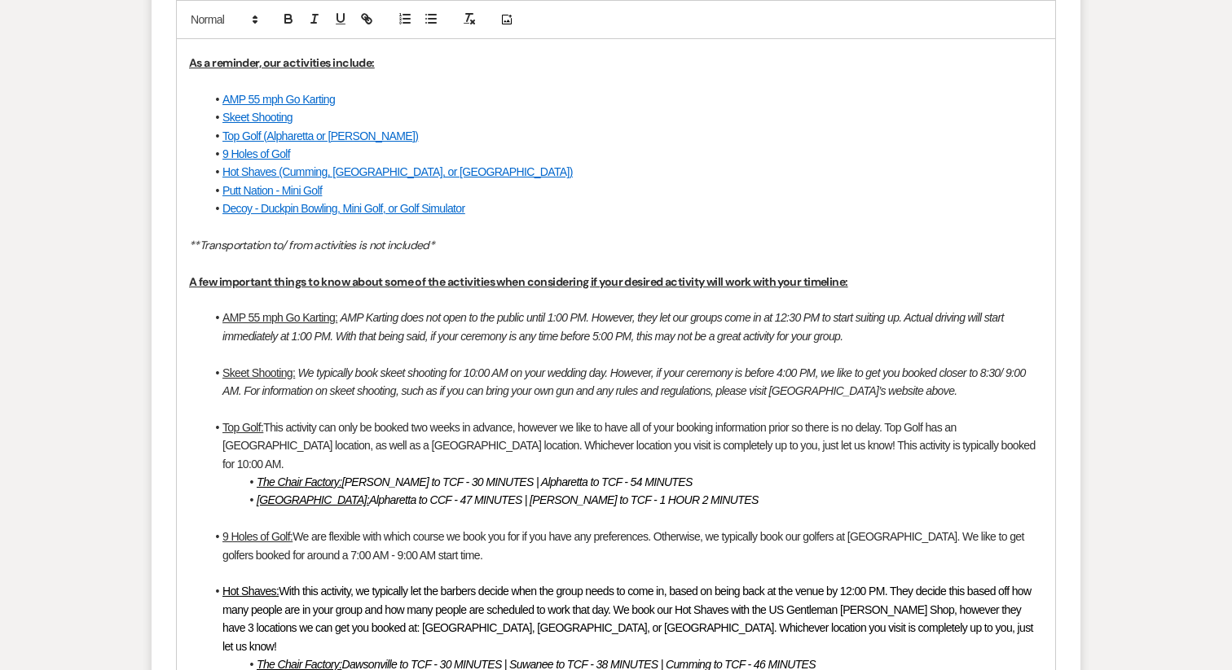
click at [335, 476] on u "The Chair Factory:" at bounding box center [299, 482] width 85 height 13
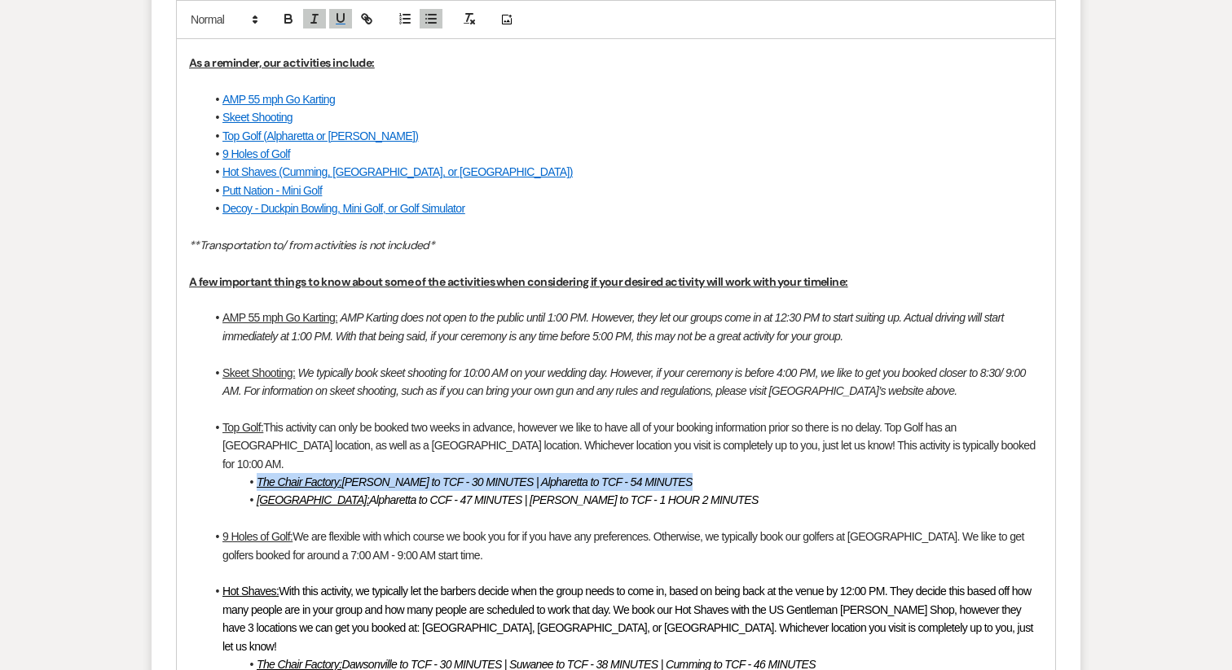
click at [335, 476] on u "The Chair Factory:" at bounding box center [299, 482] width 85 height 13
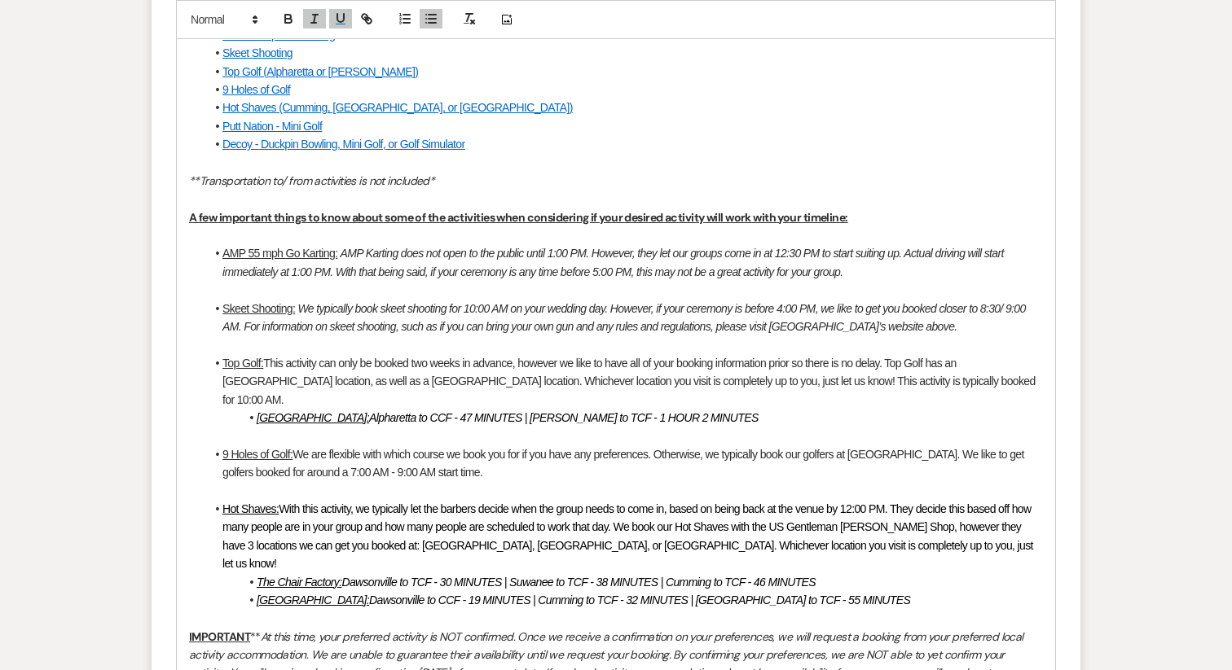
scroll to position [1086, 0]
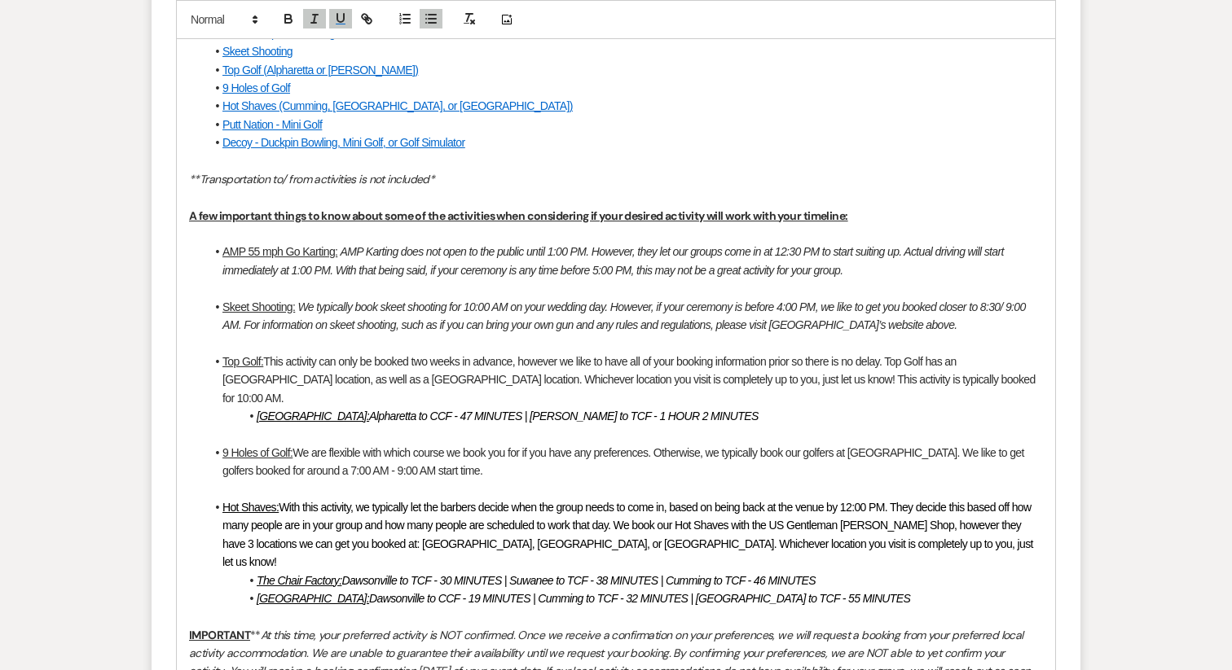
click at [327, 574] on u "The Chair Factory:" at bounding box center [299, 580] width 85 height 13
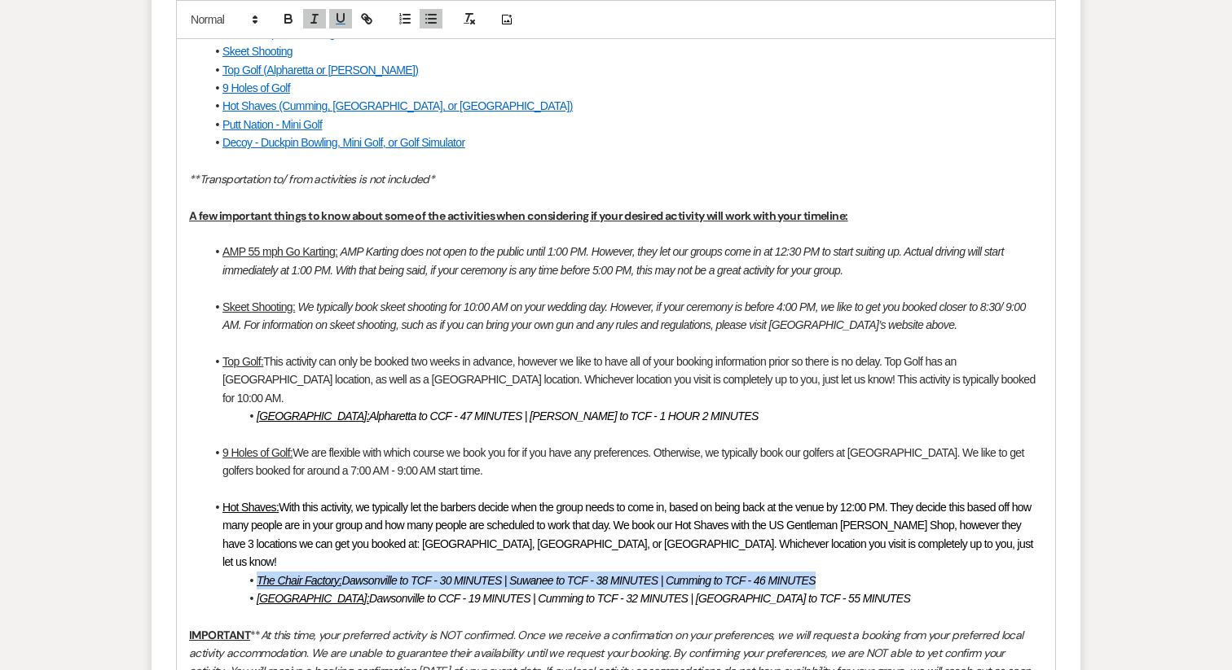
click at [327, 574] on u "The Chair Factory:" at bounding box center [299, 580] width 85 height 13
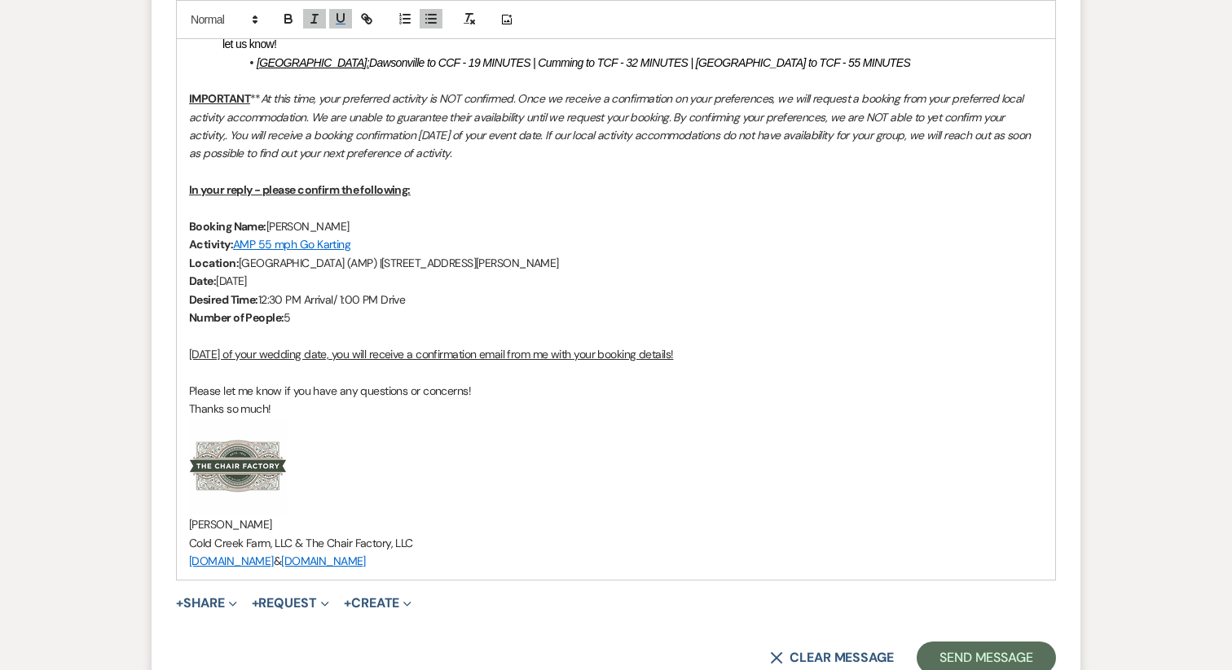
scroll to position [1627, 0]
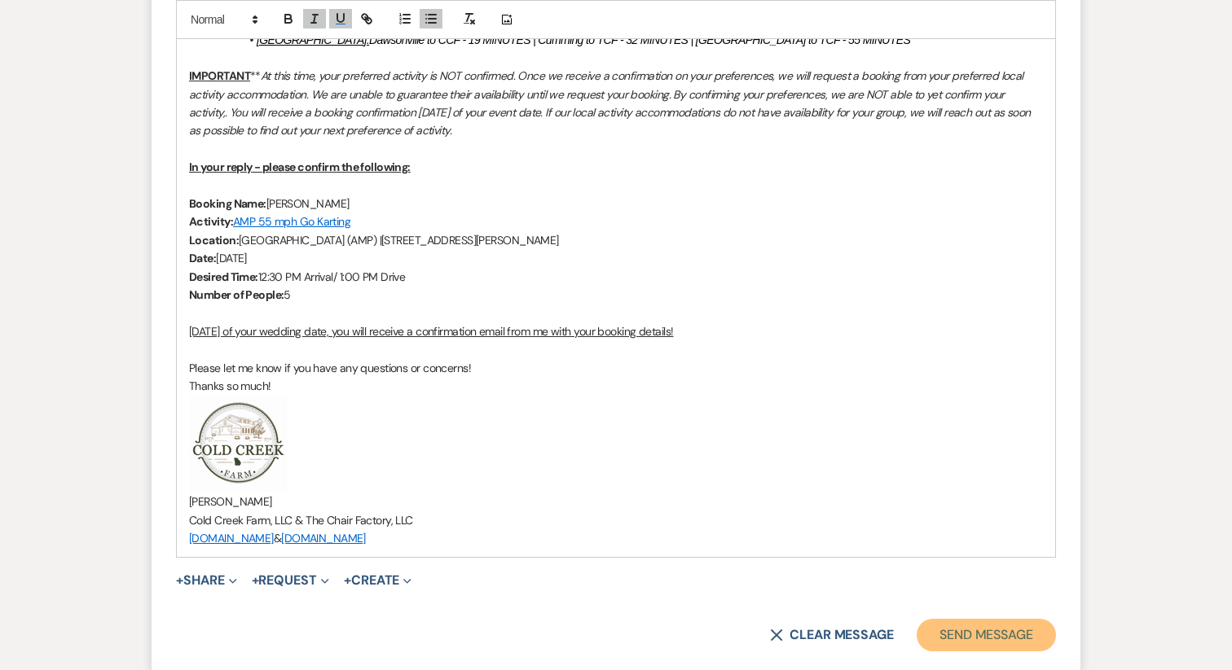
click at [969, 619] on button "Send Message" at bounding box center [985, 635] width 139 height 33
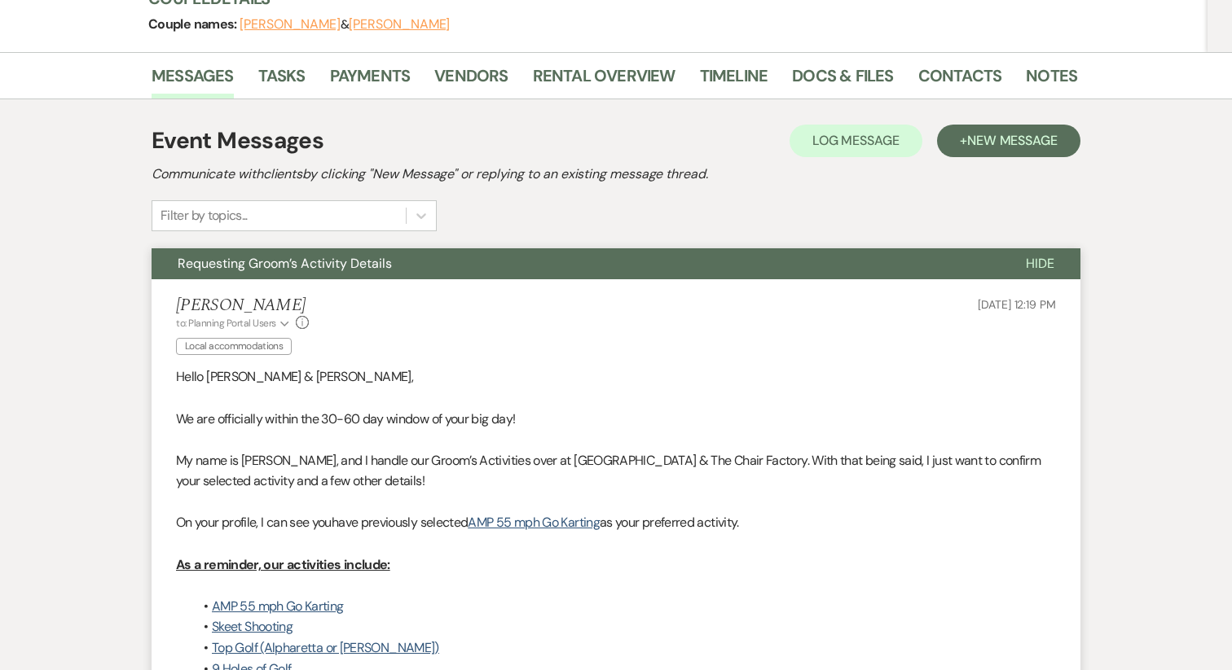
scroll to position [211, 0]
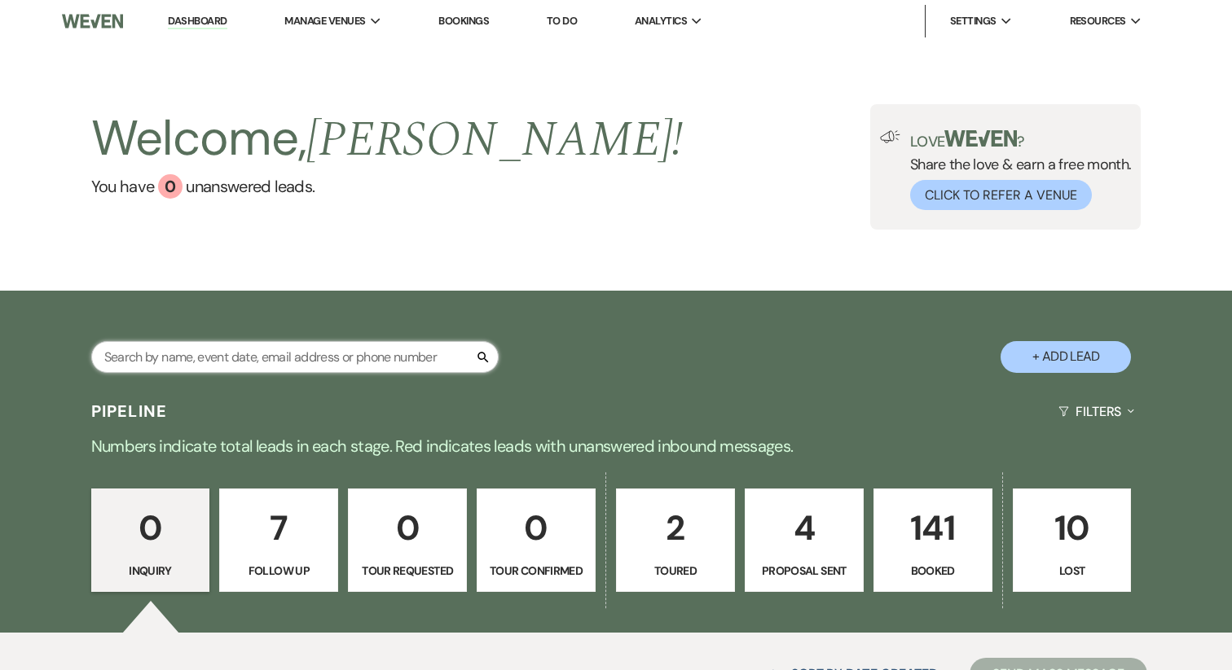
click at [257, 348] on input "text" at bounding box center [294, 357] width 407 height 32
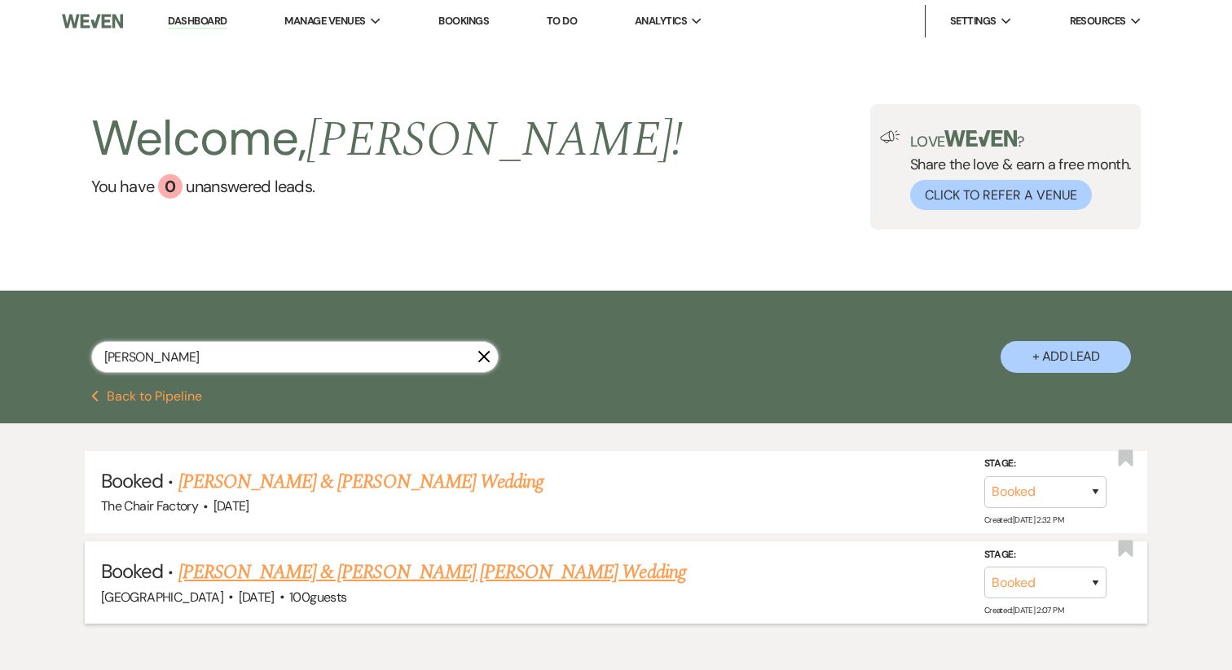
type input "aden tabor"
click at [327, 574] on link "Aden Tabor & Powell Bradshaw's Wedding" at bounding box center [431, 572] width 507 height 29
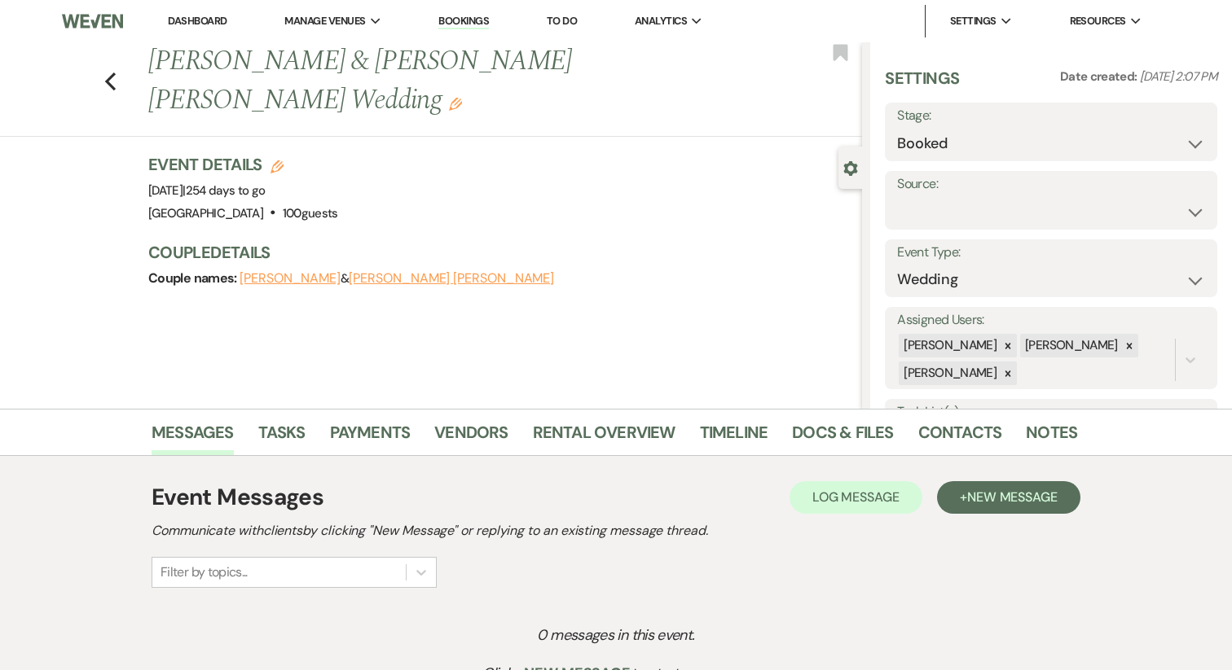
click at [279, 272] on button "Aden Tabor" at bounding box center [289, 278] width 101 height 13
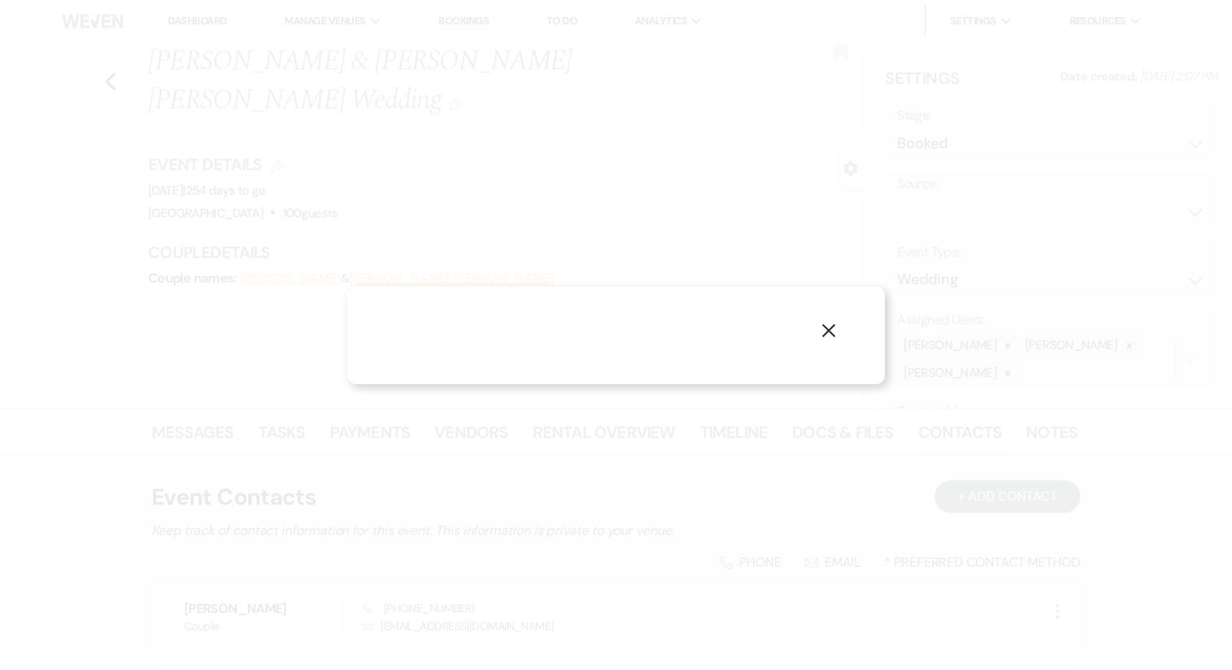
select select "1"
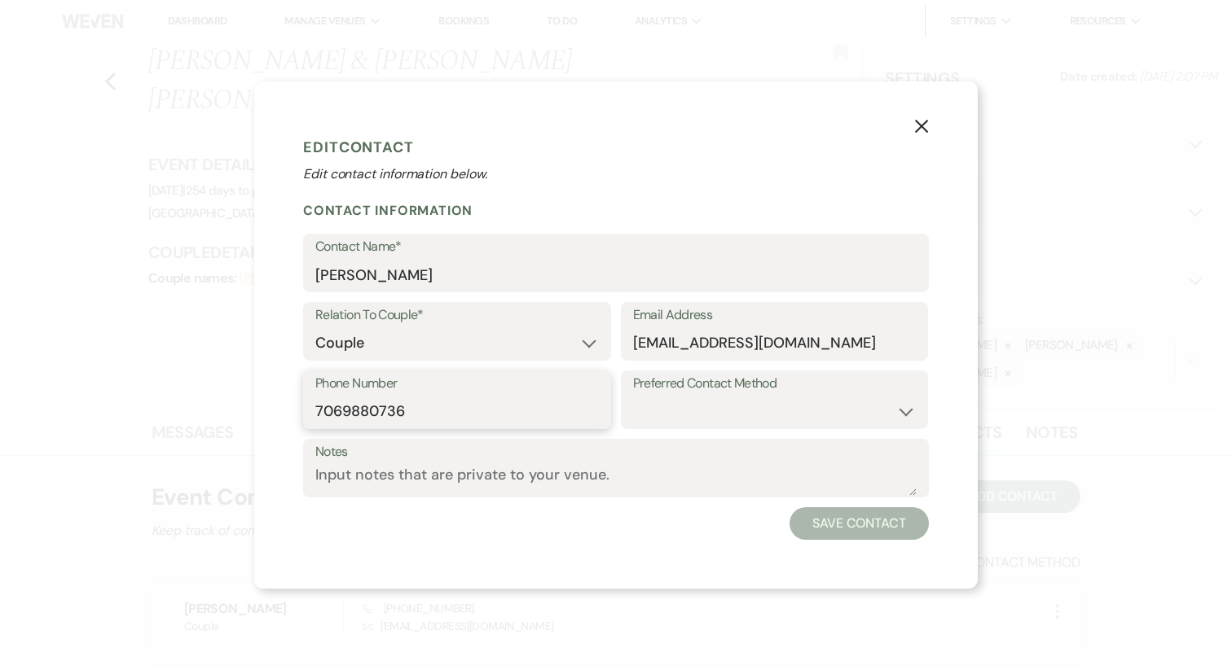
click at [403, 410] on input "7069880736" at bounding box center [456, 412] width 283 height 32
click at [906, 125] on div "X Edit Contact Edit contact information below. Contact Information Contact Name…" at bounding box center [615, 334] width 723 height 507
click at [927, 126] on icon "X" at bounding box center [921, 126] width 15 height 15
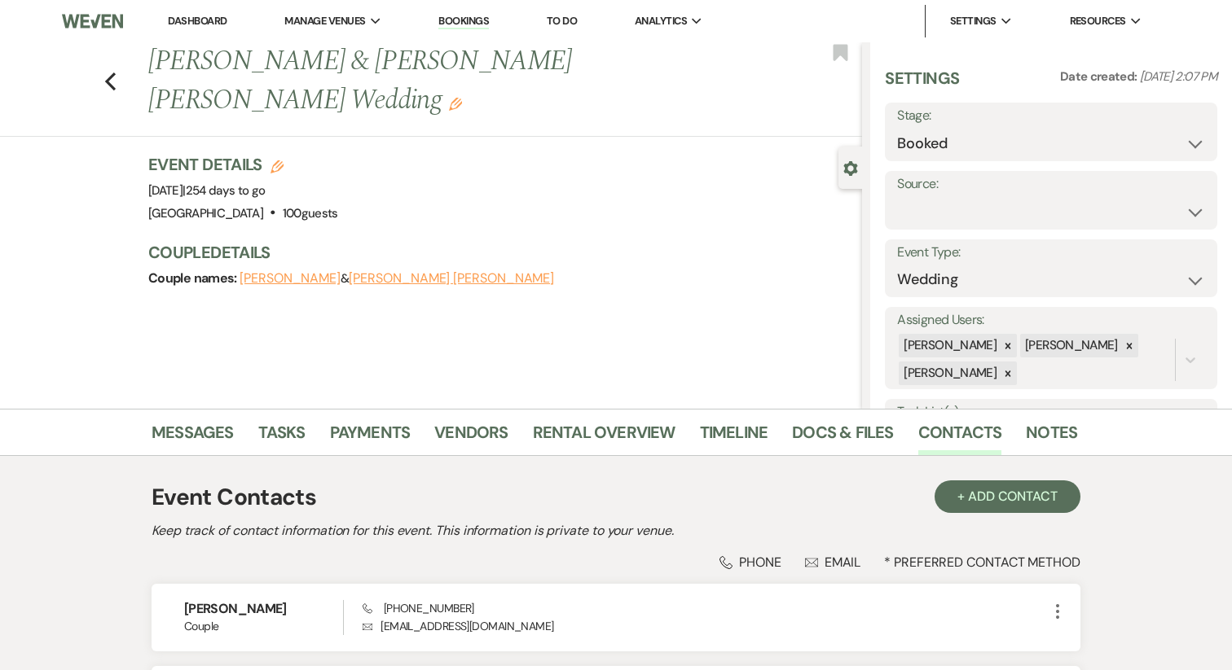
click at [195, 21] on link "Dashboard" at bounding box center [197, 21] width 59 height 14
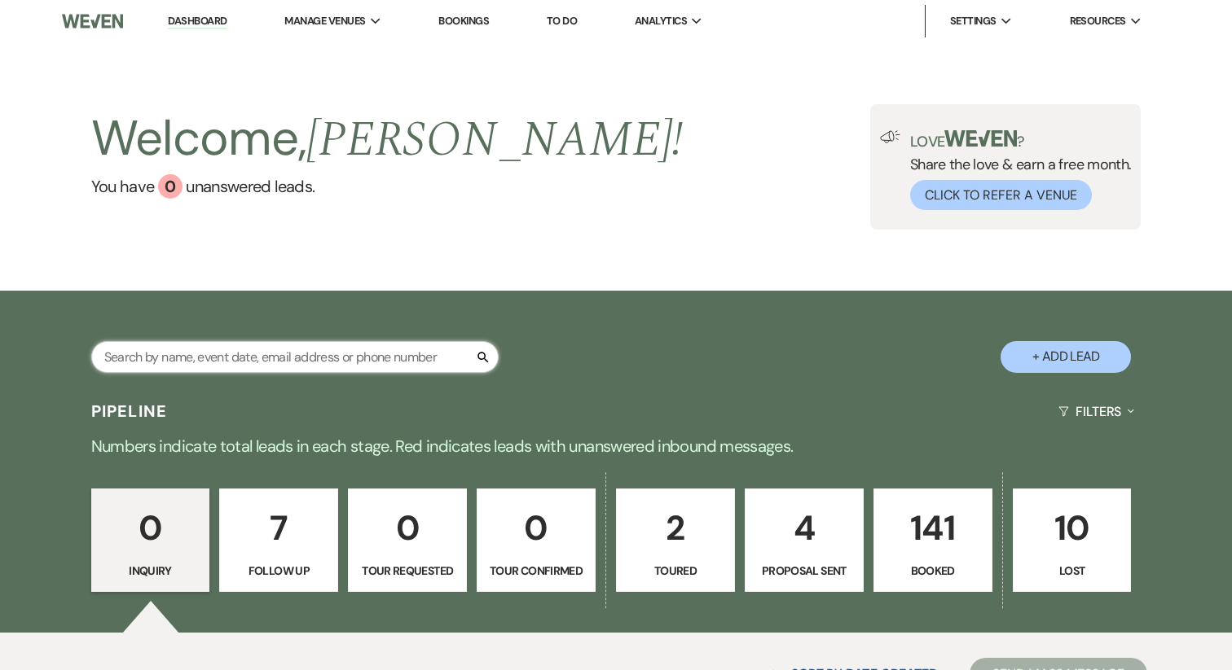
click at [231, 345] on input "text" at bounding box center [294, 357] width 407 height 32
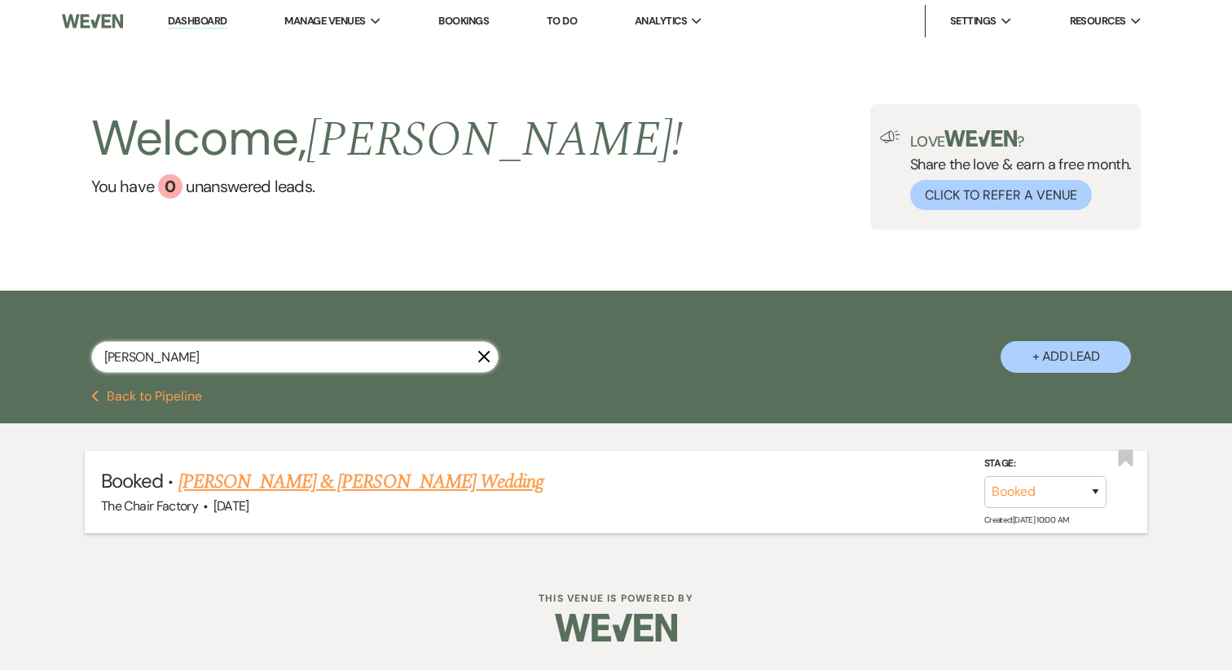
type input "crowe"
click at [375, 481] on link "Alana Crowe & Gonzalo Fanola's Wedding" at bounding box center [360, 482] width 365 height 29
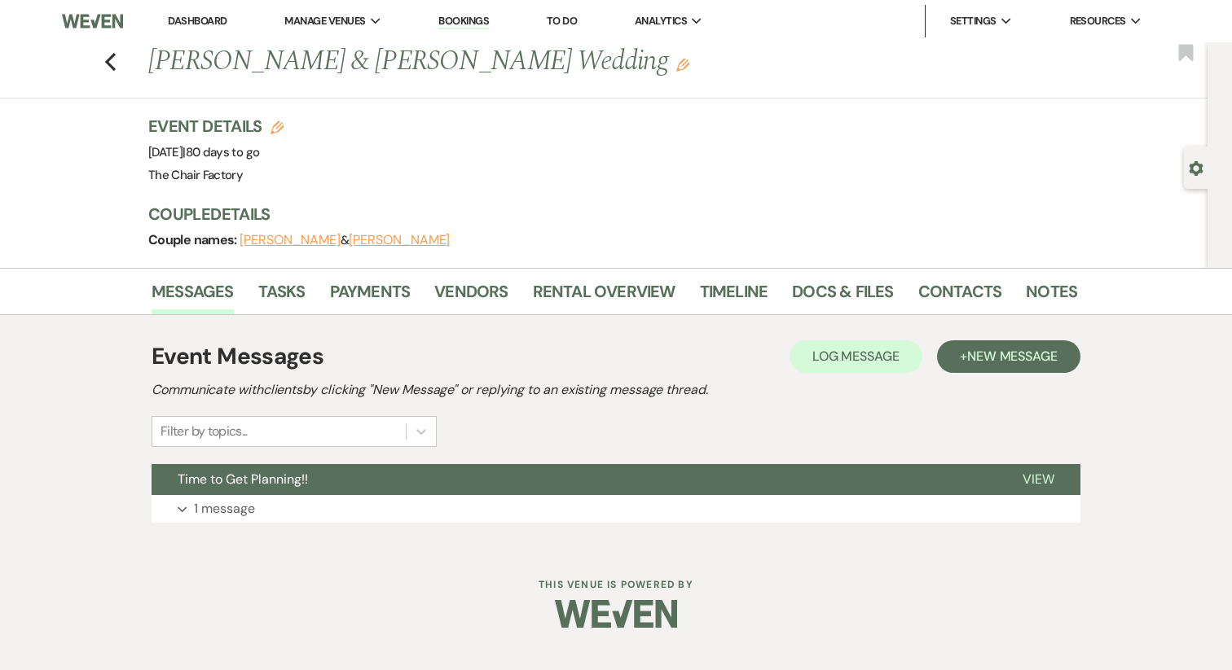
click at [266, 242] on button "Alana Crowe" at bounding box center [289, 240] width 101 height 13
select select "1"
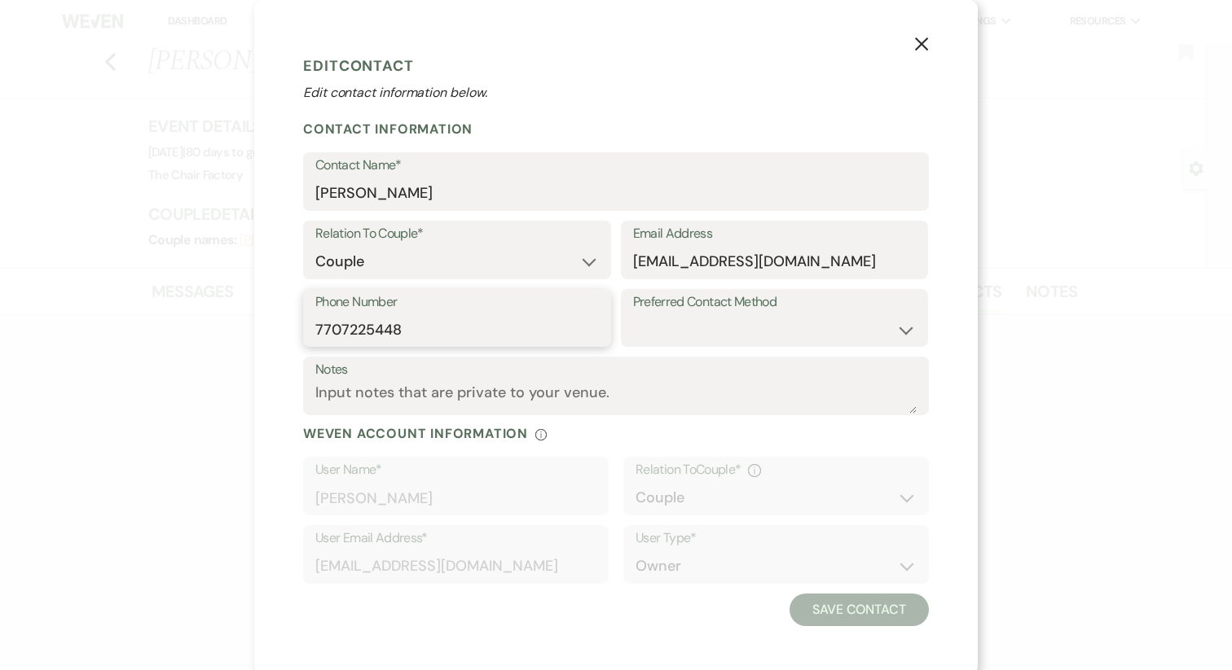
click at [370, 318] on input "7707225448" at bounding box center [456, 330] width 283 height 32
click at [916, 48] on use "button" at bounding box center [921, 43] width 13 height 13
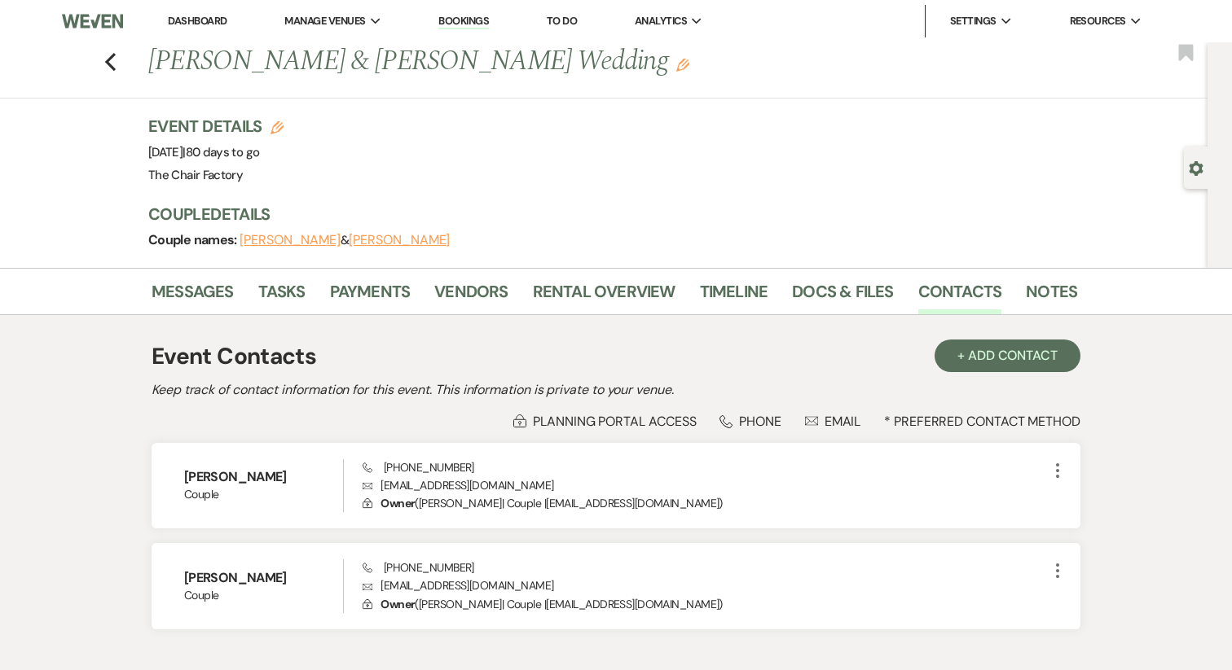
click at [197, 26] on link "Dashboard" at bounding box center [197, 21] width 59 height 14
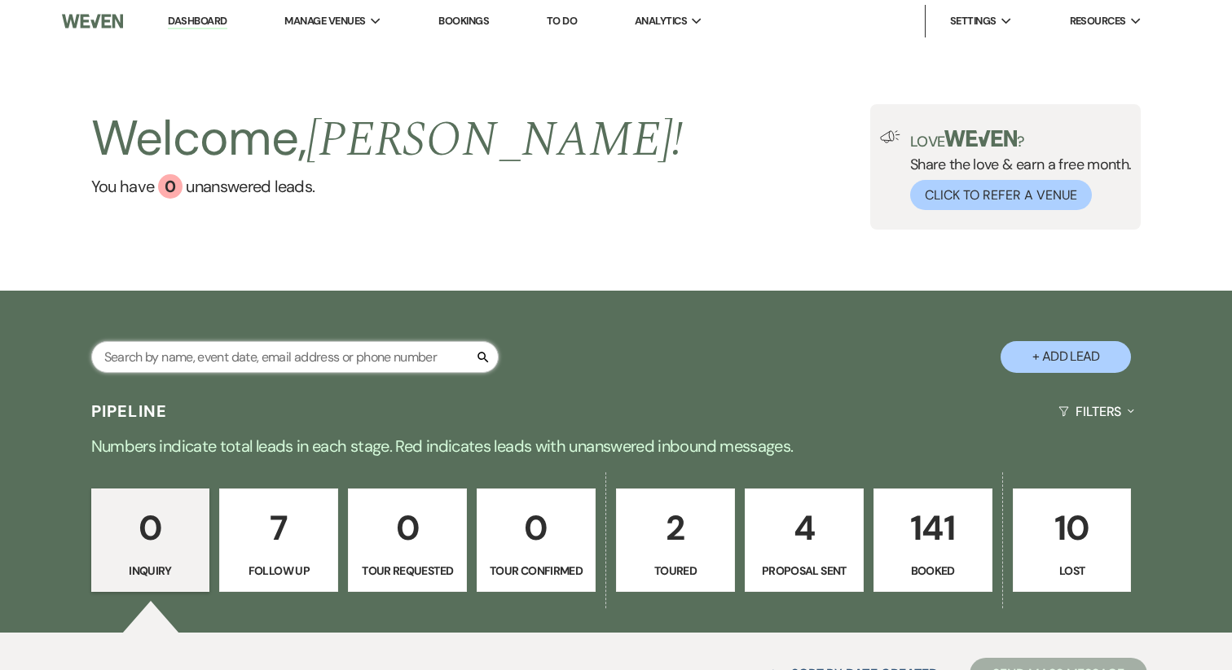
click at [182, 344] on input "text" at bounding box center [294, 357] width 407 height 32
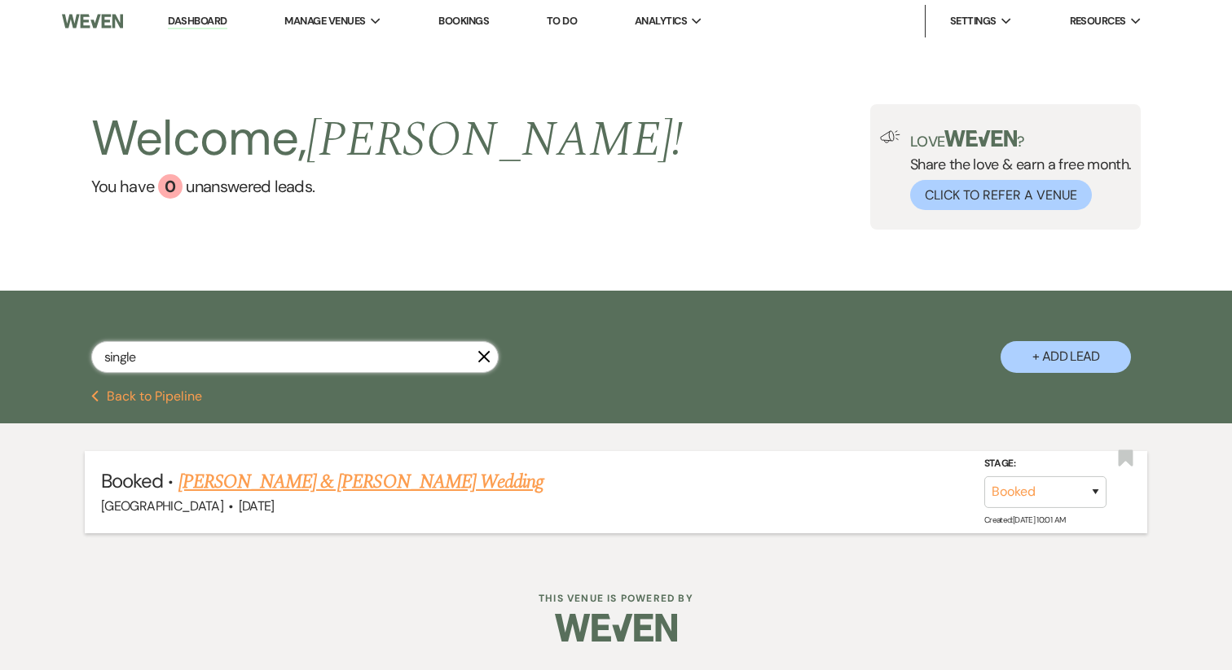
type input "single"
click at [323, 468] on link "[PERSON_NAME] & [PERSON_NAME] Wedding" at bounding box center [360, 482] width 365 height 29
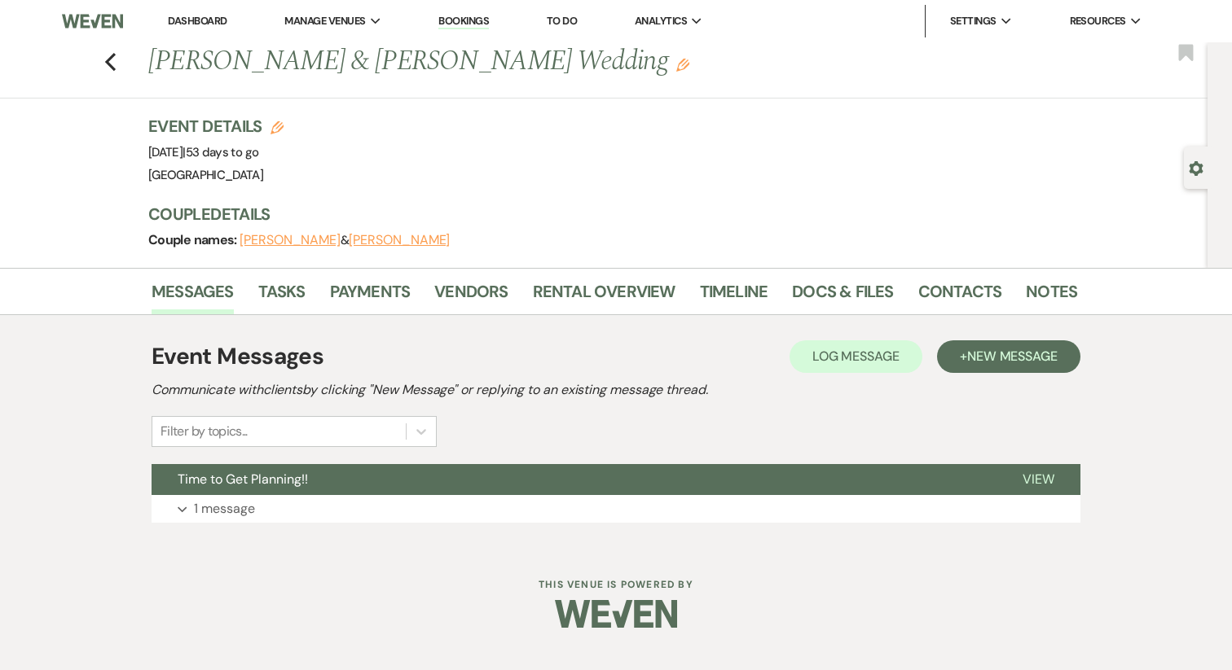
click at [261, 239] on button "Alex Singleton" at bounding box center [289, 240] width 101 height 13
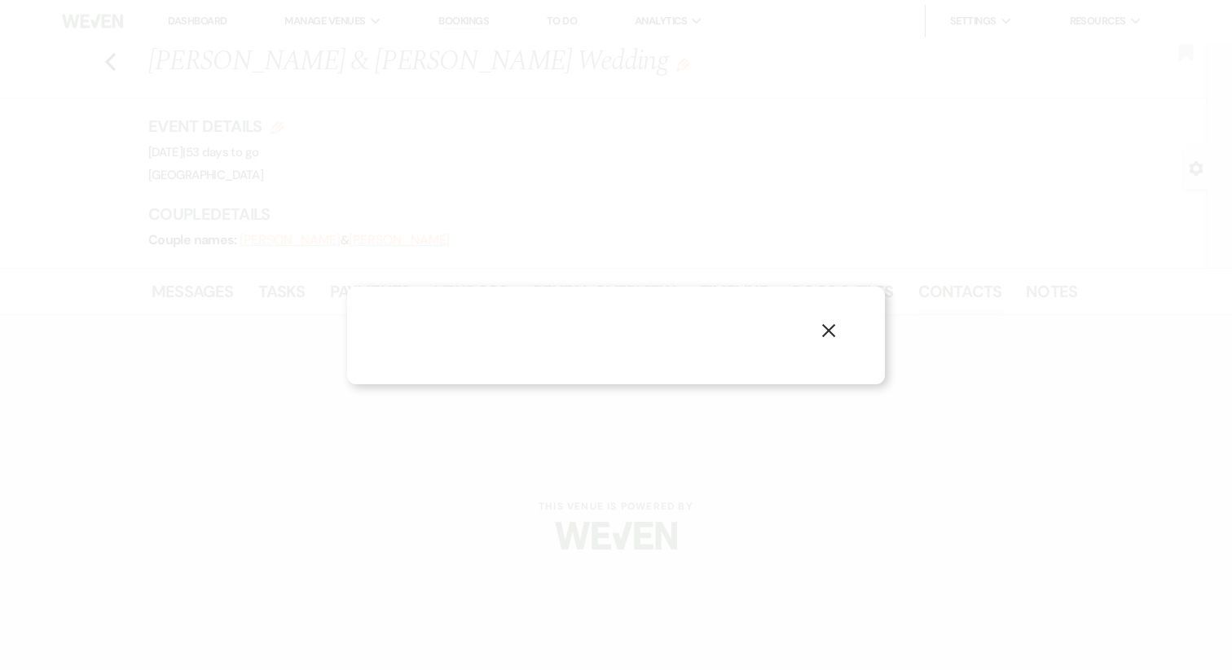
select select "1"
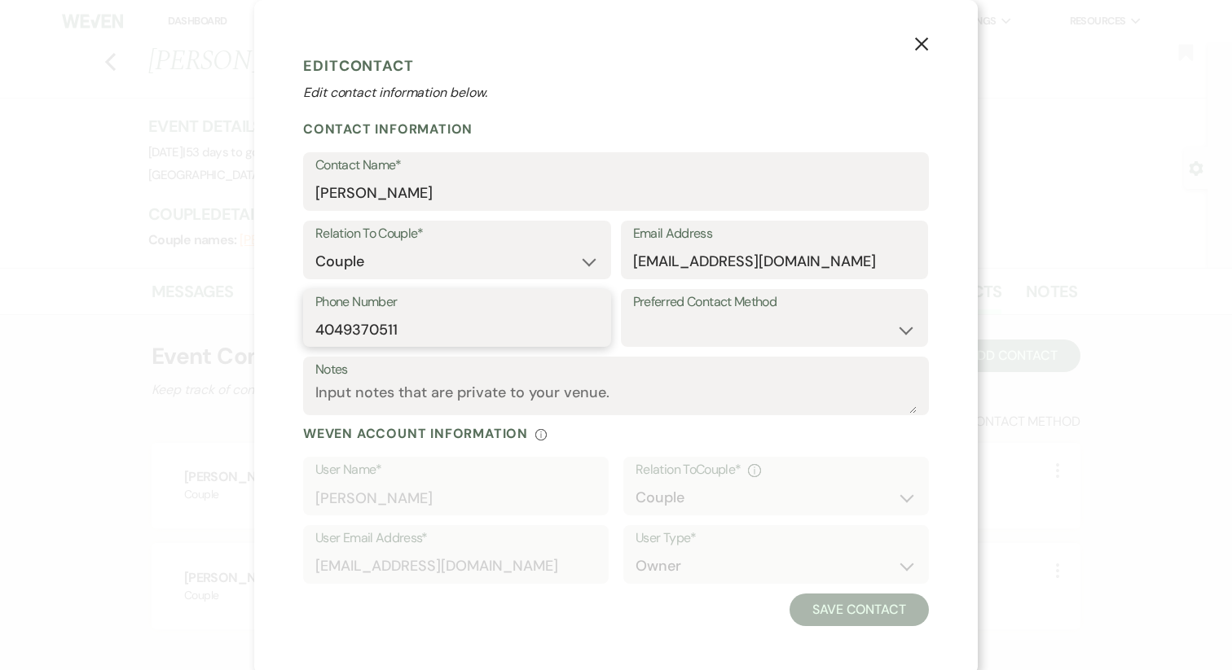
click at [342, 319] on input "4049370511" at bounding box center [456, 330] width 283 height 32
click at [922, 46] on use "button" at bounding box center [921, 43] width 13 height 13
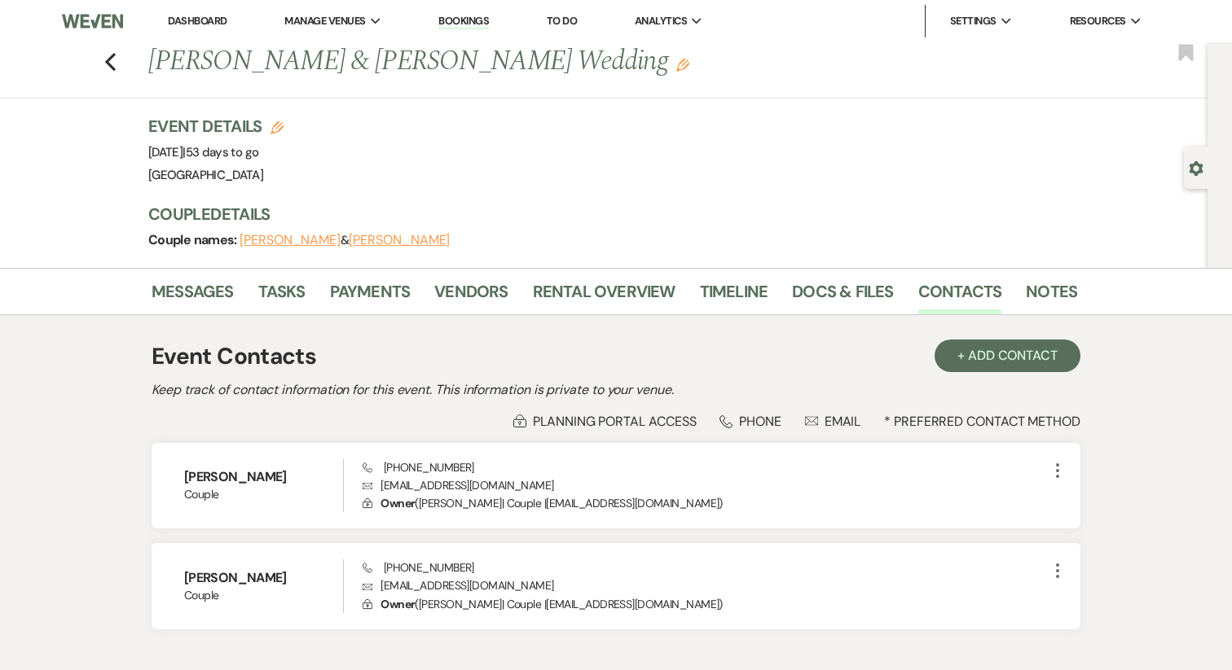
click at [191, 15] on link "Dashboard" at bounding box center [197, 21] width 59 height 14
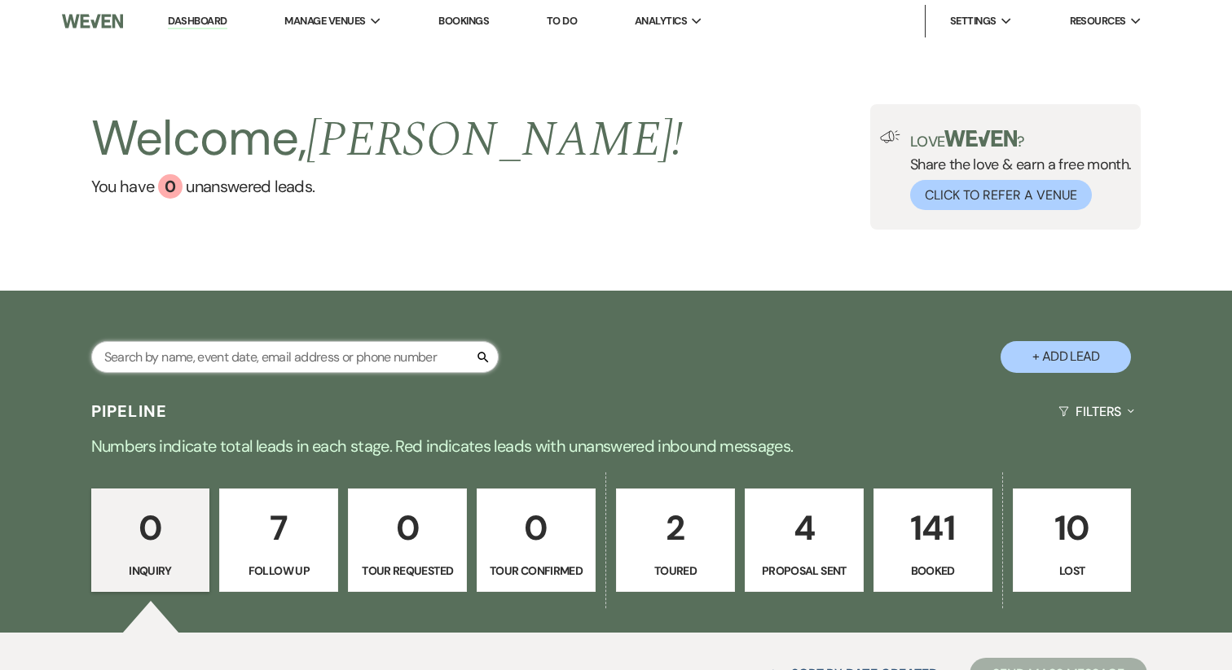
click at [214, 350] on input "text" at bounding box center [294, 357] width 407 height 32
type input "ALEXA"
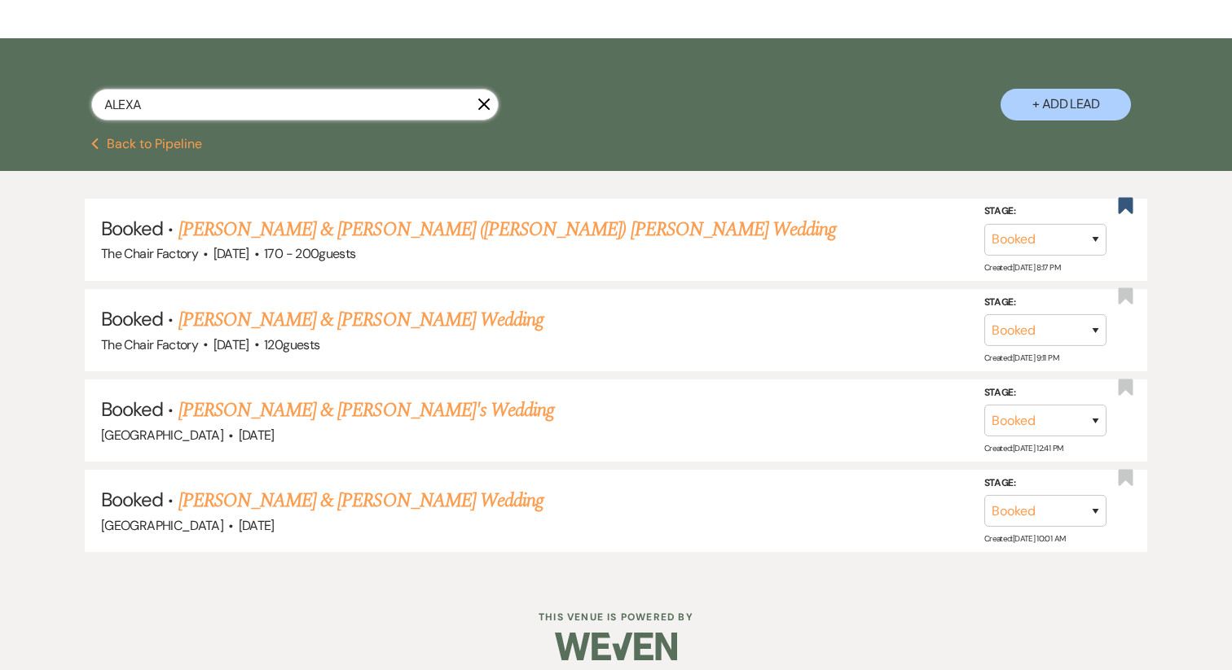
scroll to position [264, 0]
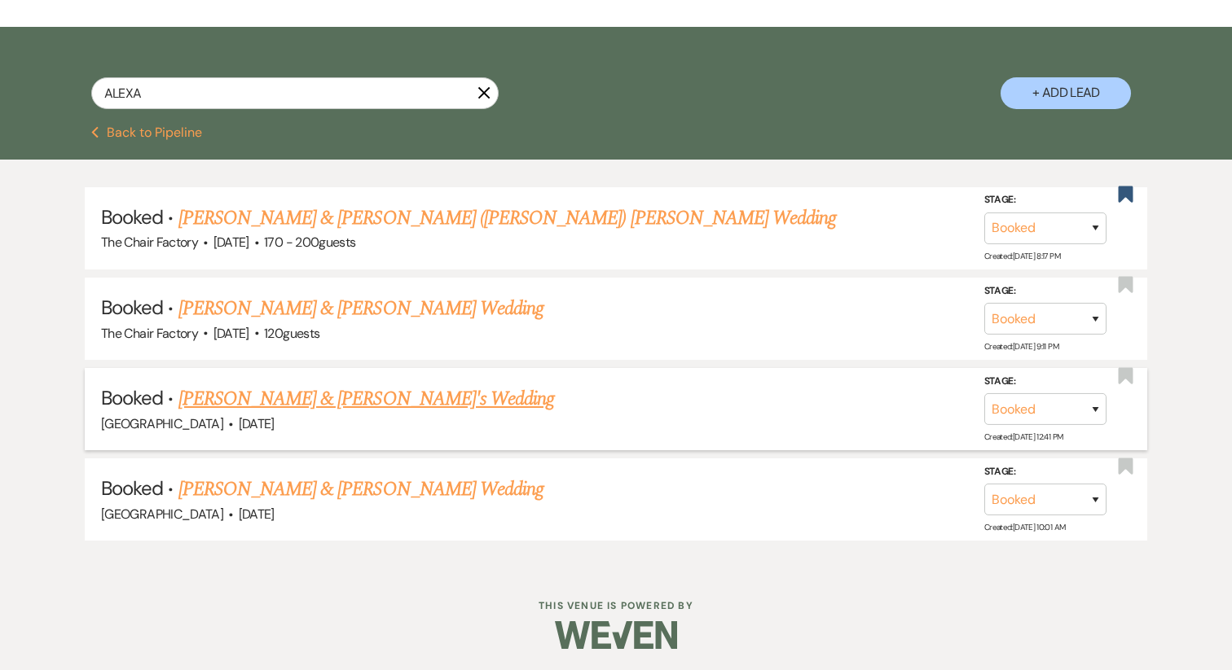
click at [283, 395] on link "[PERSON_NAME] & [PERSON_NAME]'s Wedding" at bounding box center [366, 398] width 376 height 29
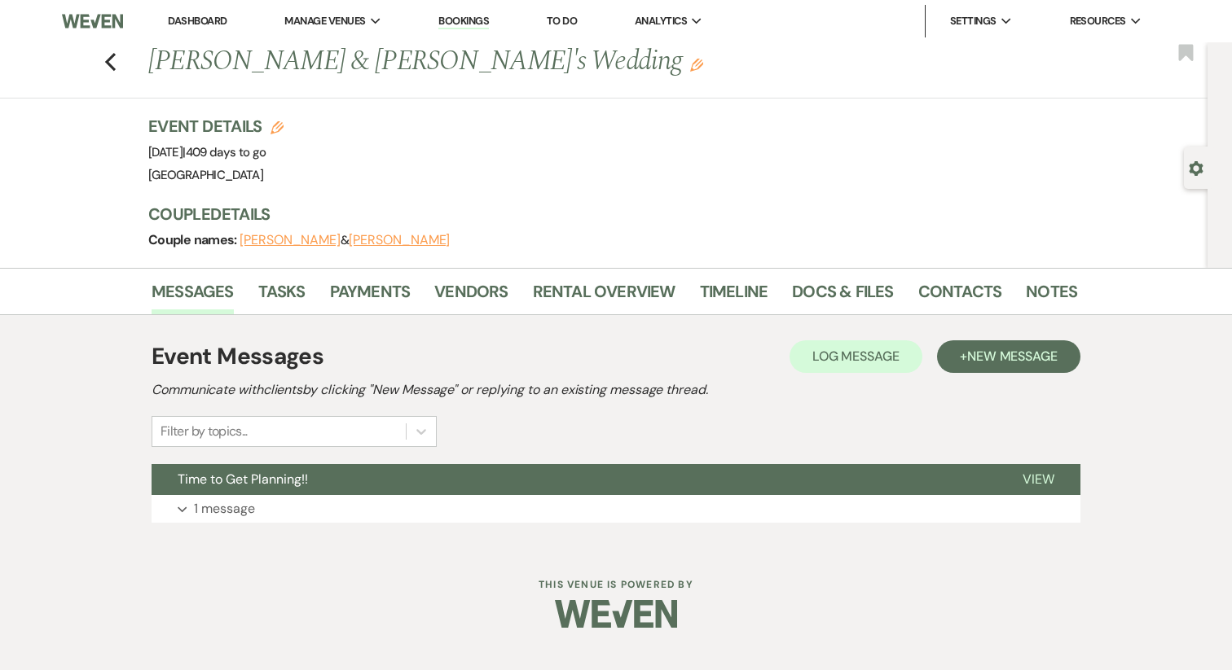
click at [262, 237] on button "Alexa DeLeva" at bounding box center [289, 240] width 101 height 13
select select "1"
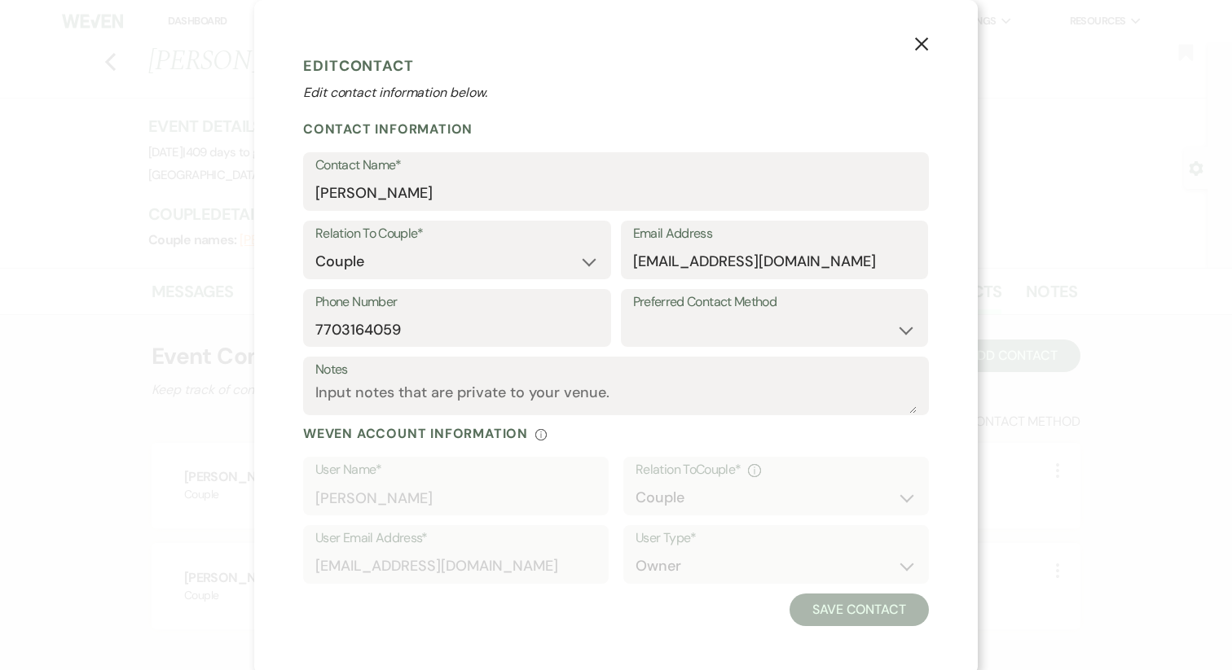
click at [371, 305] on label "Phone Number" at bounding box center [456, 303] width 283 height 24
click at [371, 314] on input "7703164059" at bounding box center [456, 330] width 283 height 32
click at [365, 322] on input "7703164059" at bounding box center [456, 330] width 283 height 32
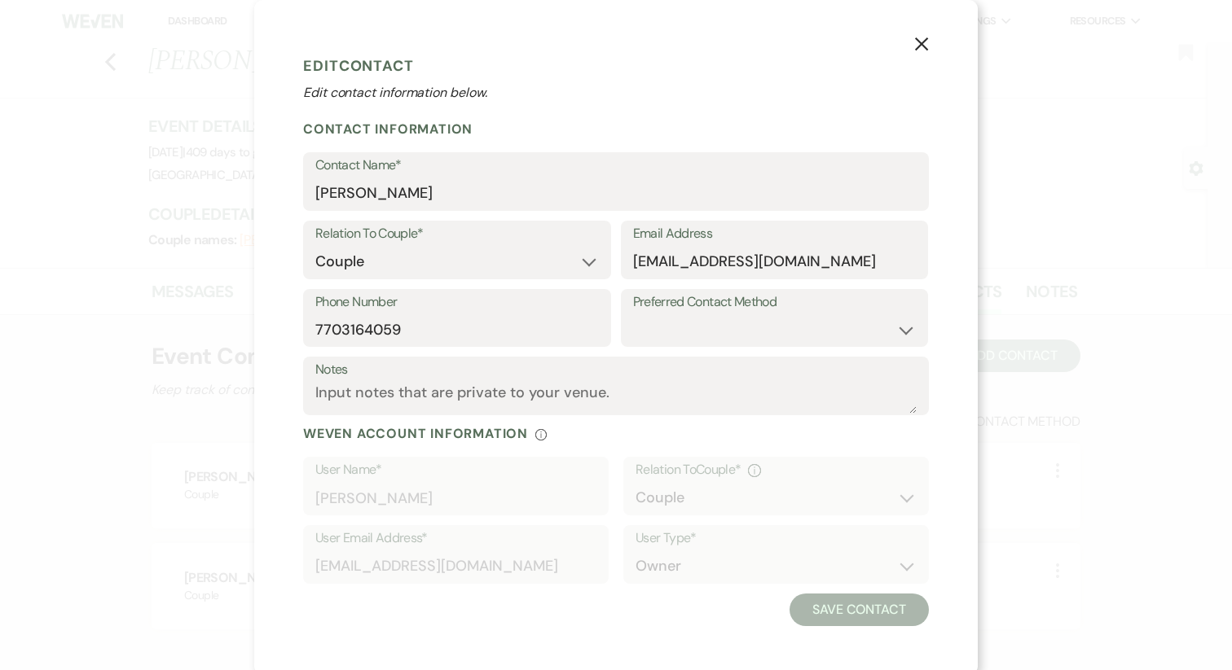
click at [914, 38] on icon "X" at bounding box center [921, 44] width 15 height 15
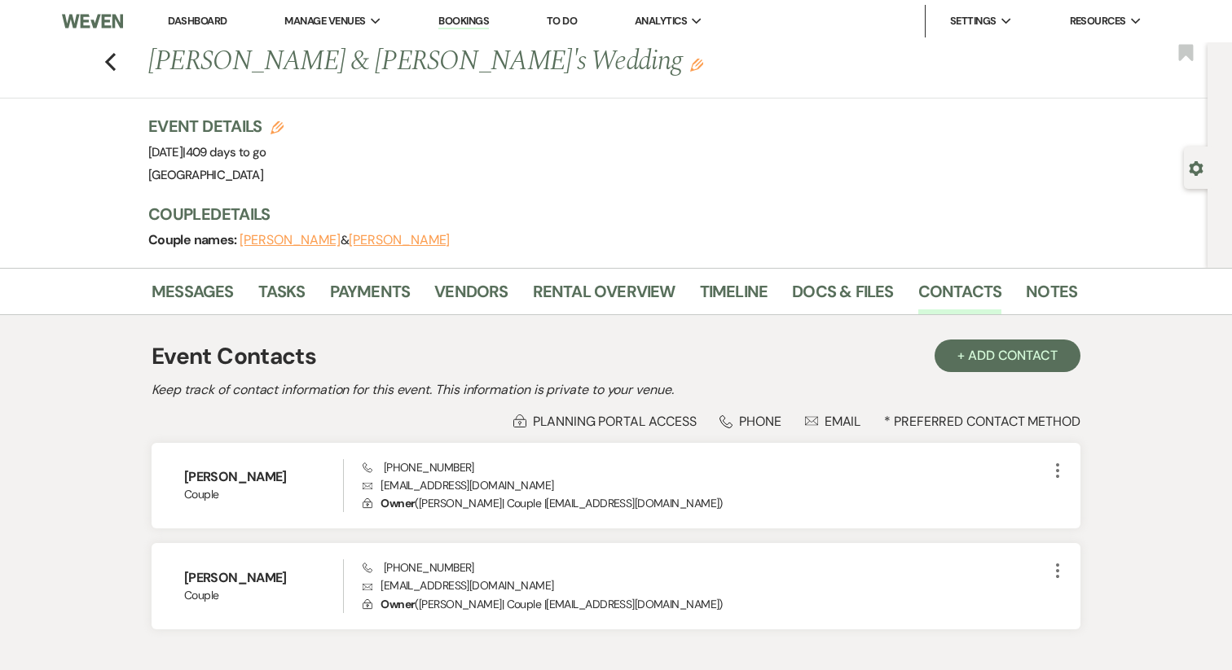
click at [188, 25] on link "Dashboard" at bounding box center [197, 21] width 59 height 14
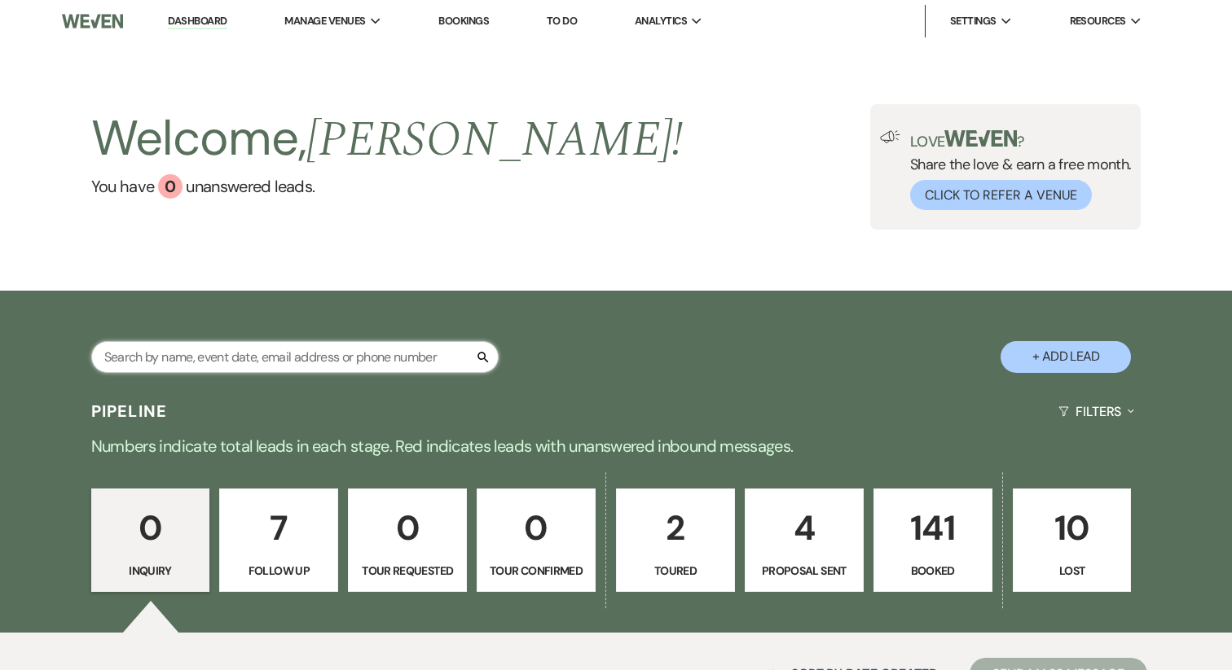
click at [204, 347] on input "text" at bounding box center [294, 357] width 407 height 32
type input "ALE"
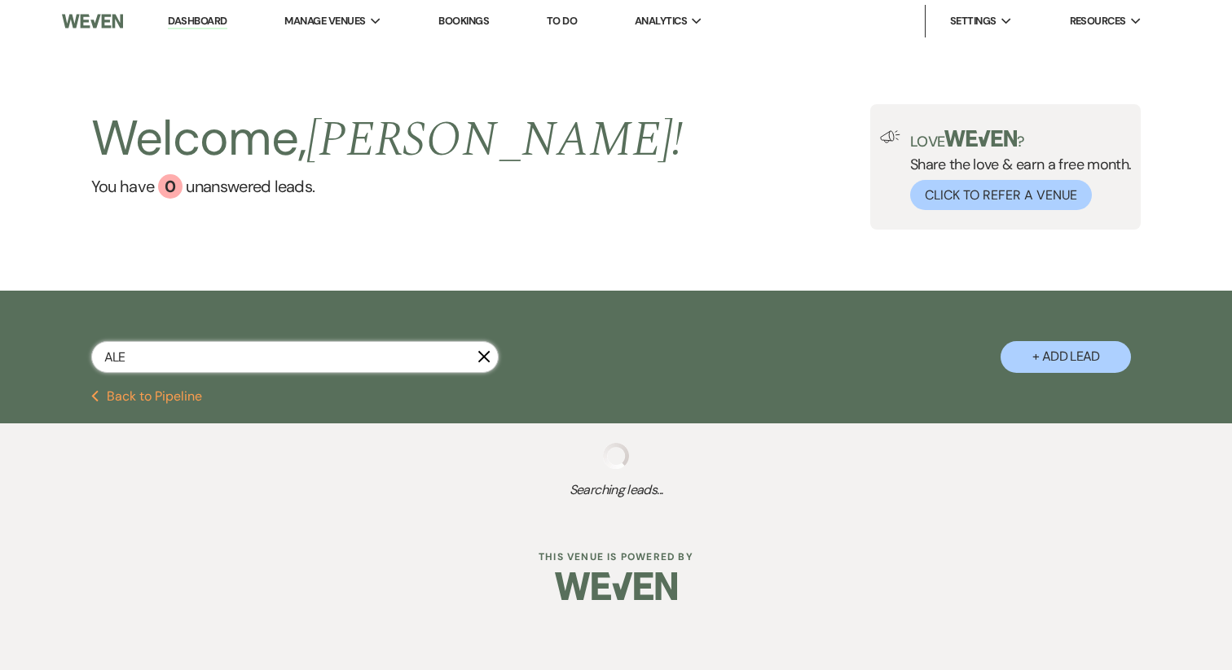
select select "8"
select select "3"
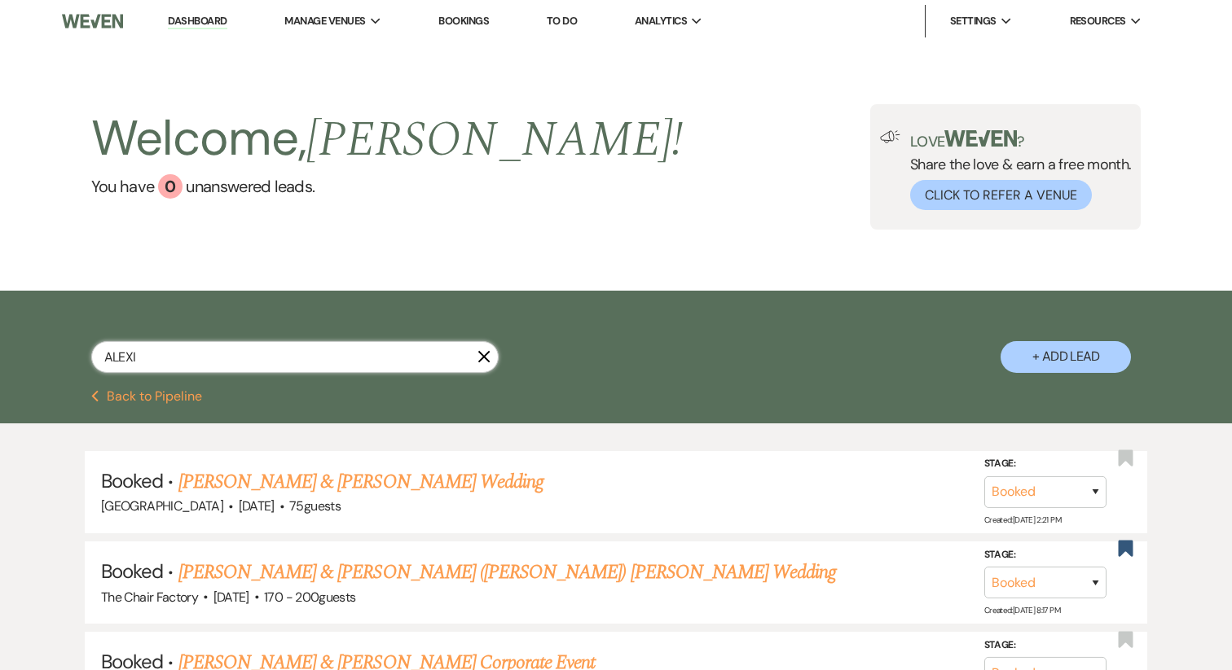
type input "ALEXIS"
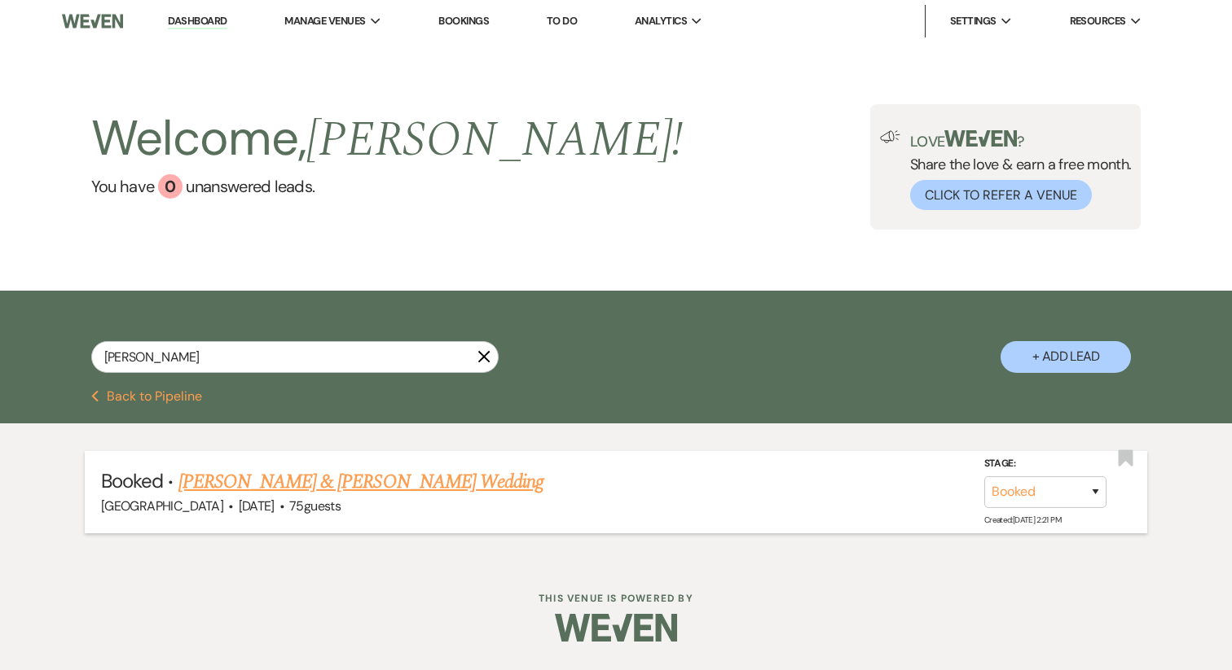
click at [340, 480] on link "Alexis Toland & Jud Howard's Wedding" at bounding box center [360, 482] width 365 height 29
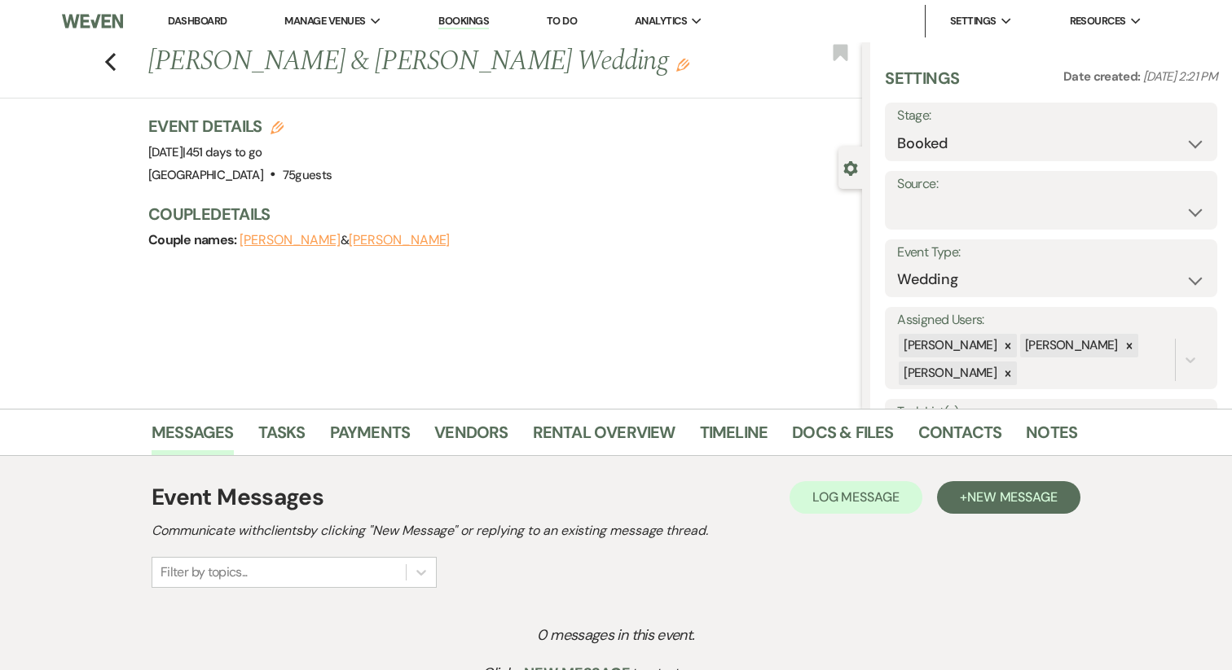
click at [267, 240] on button "Alexis Toland" at bounding box center [289, 240] width 101 height 13
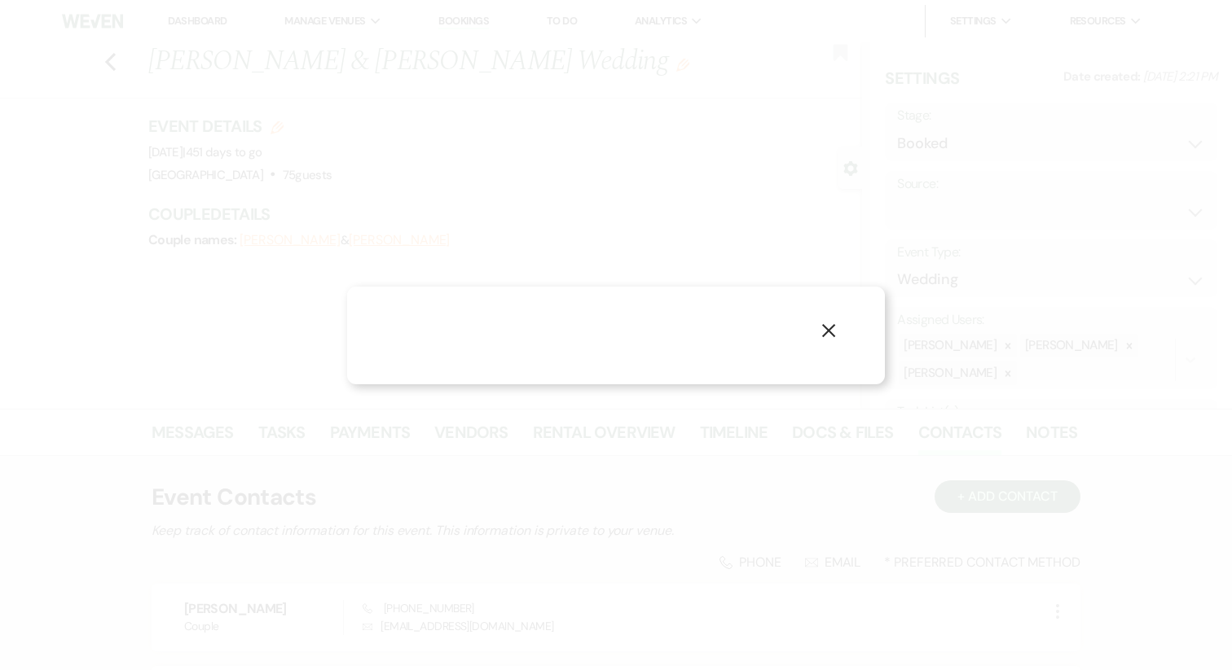
select select "1"
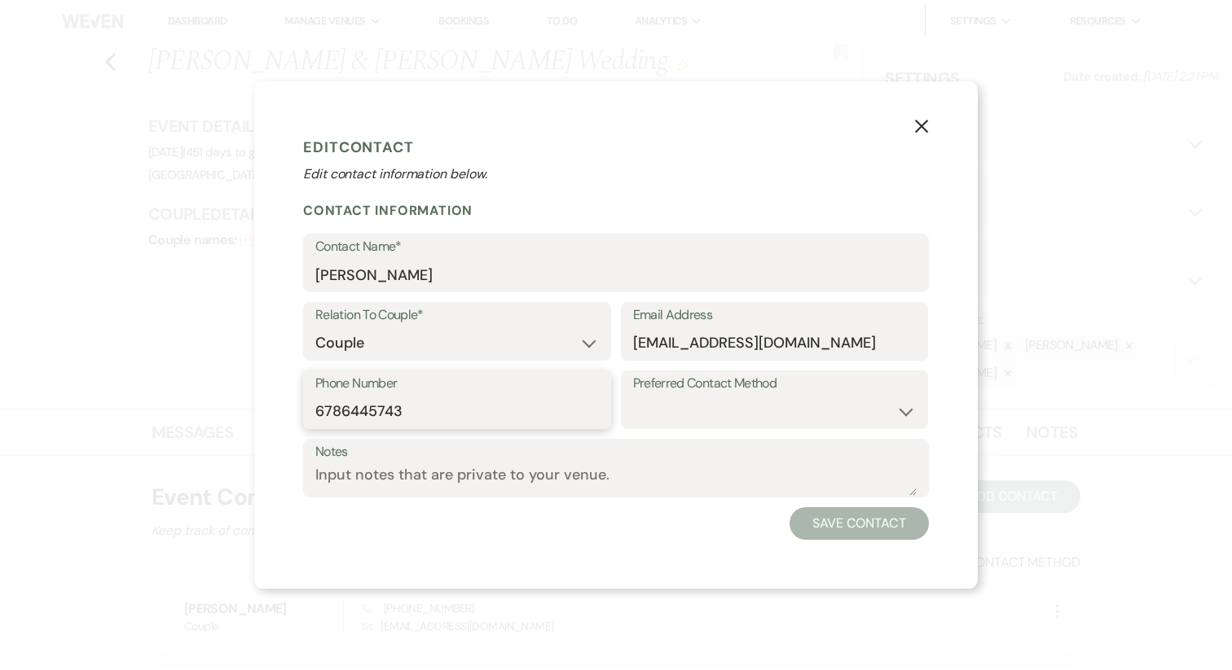
click at [360, 406] on input "6786445743" at bounding box center [456, 412] width 283 height 32
click at [925, 127] on icon "X" at bounding box center [921, 126] width 15 height 15
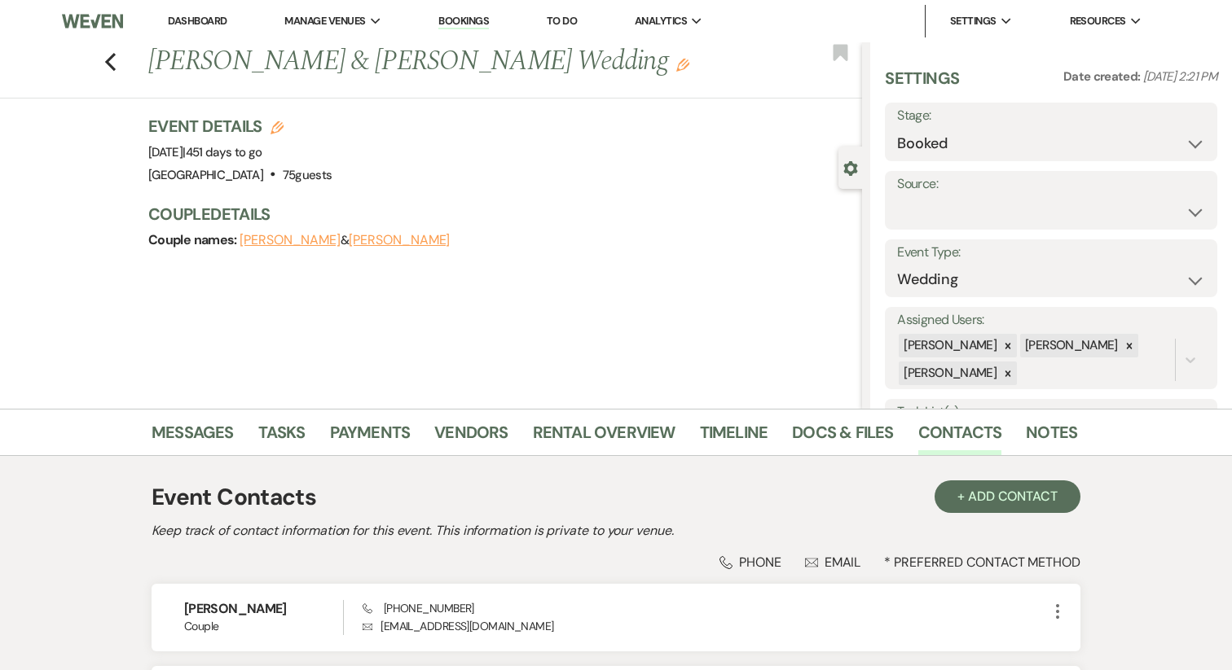
click at [200, 27] on link "Dashboard" at bounding box center [197, 21] width 59 height 14
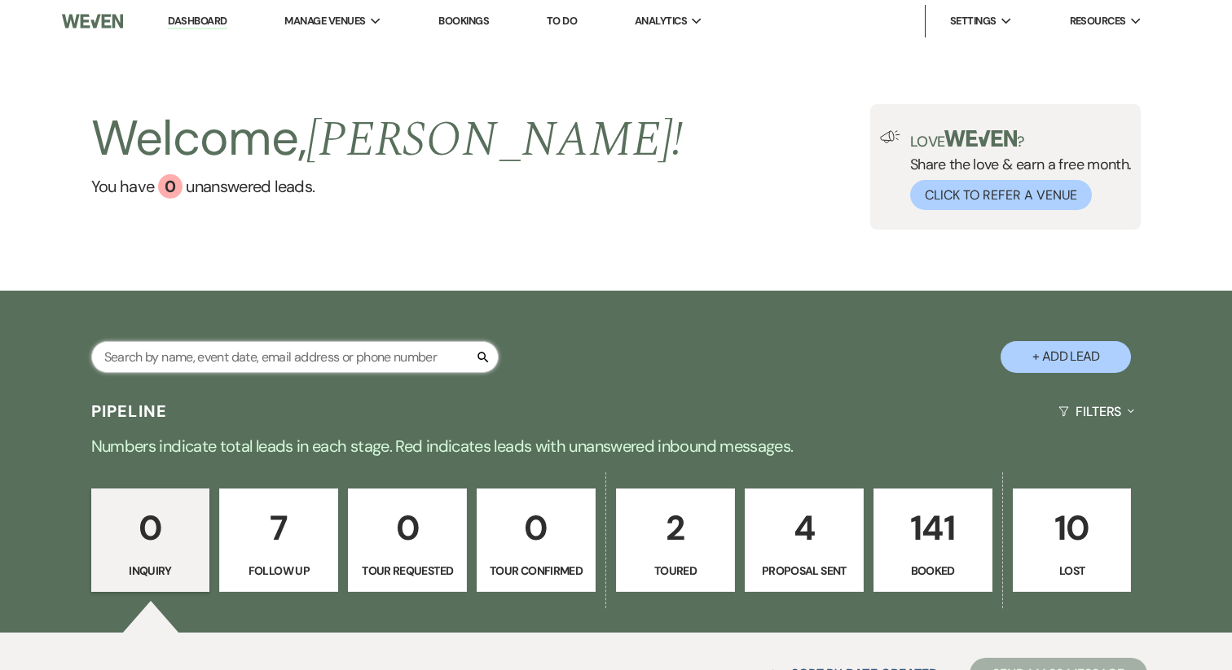
click at [290, 353] on input "text" at bounding box center [294, 357] width 407 height 32
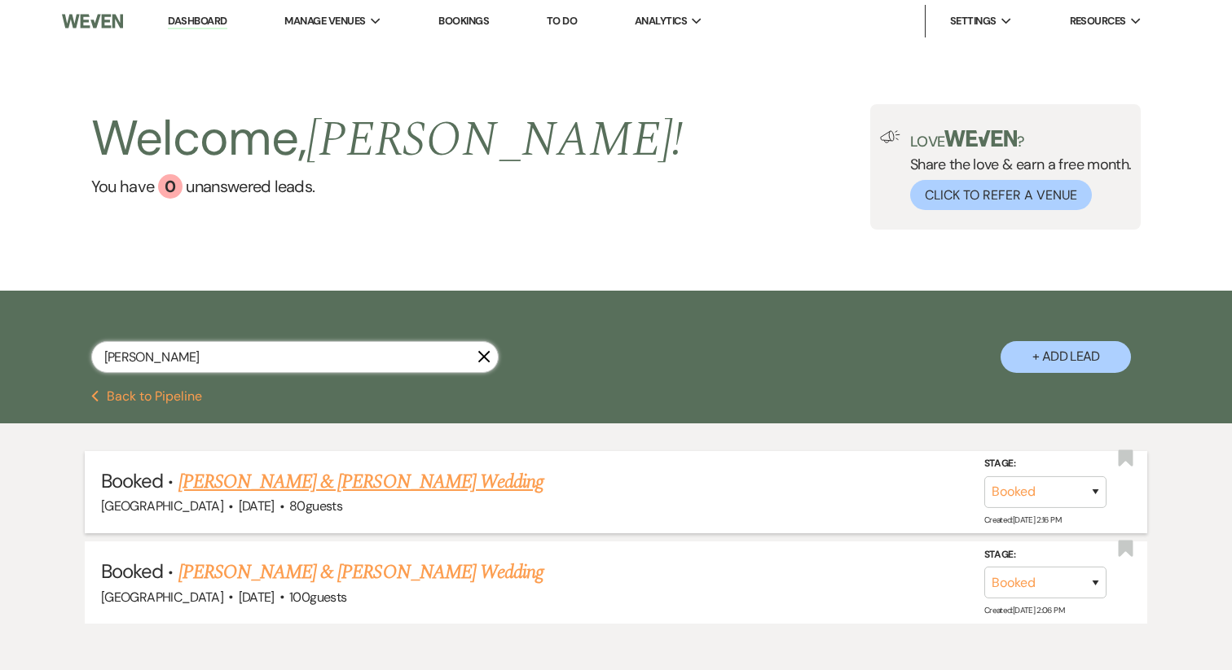
type input "ANDREA"
click at [305, 485] on link "Andrea Camacho-Martinez & David Page's Wedding" at bounding box center [360, 482] width 365 height 29
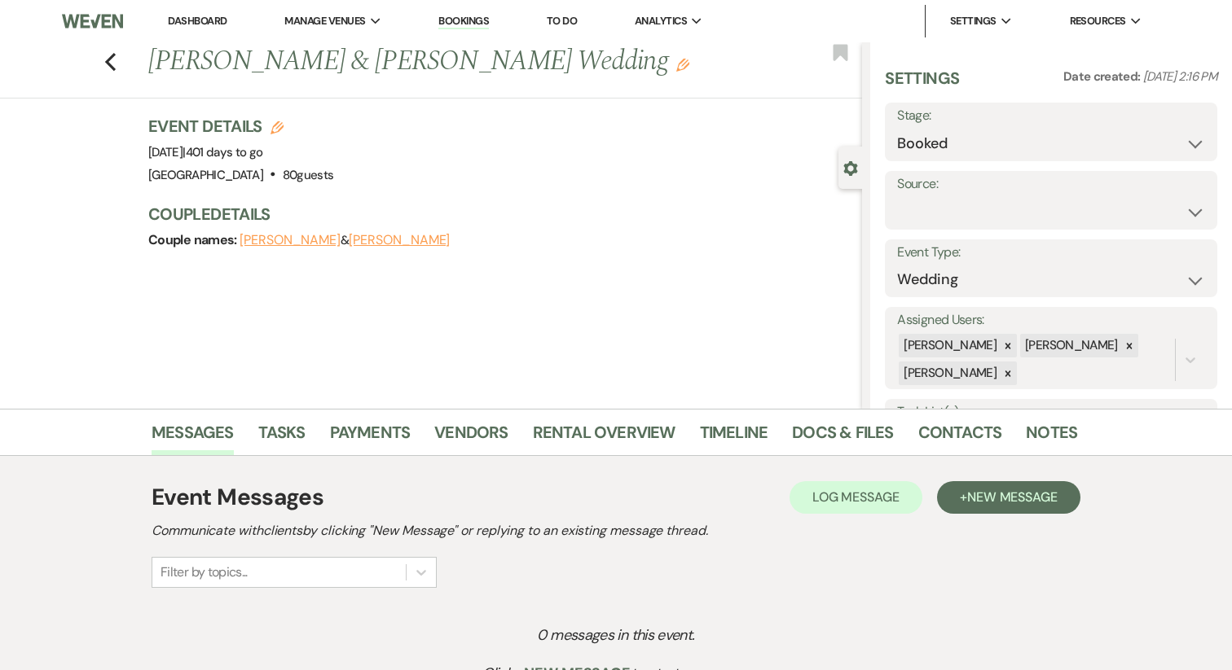
click at [265, 238] on button "Andrea Camacho-Martinez" at bounding box center [289, 240] width 101 height 13
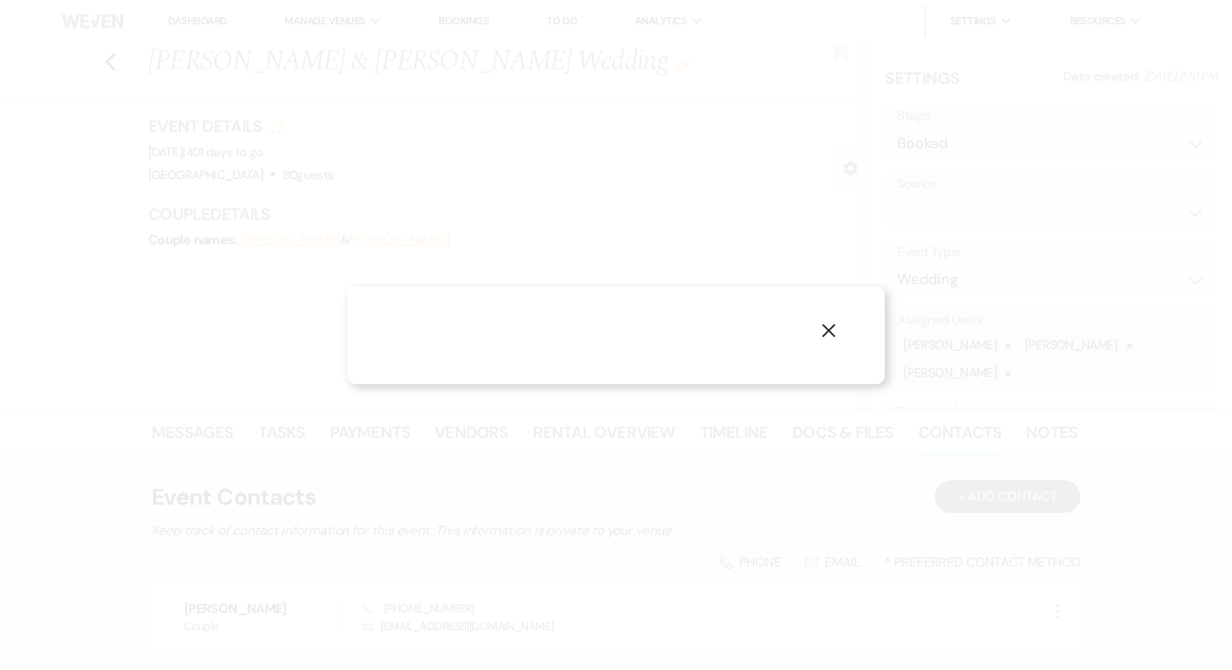
select select "1"
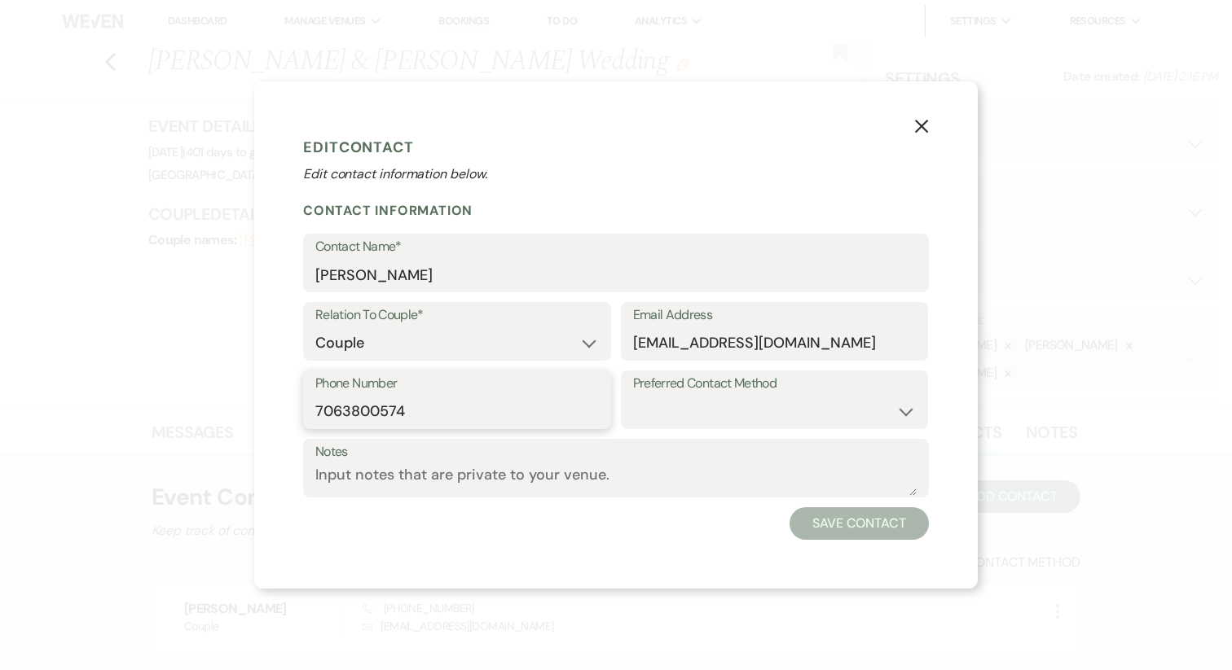
click at [347, 402] on input "7063800574" at bounding box center [456, 412] width 283 height 32
click at [914, 127] on icon "X" at bounding box center [921, 126] width 15 height 15
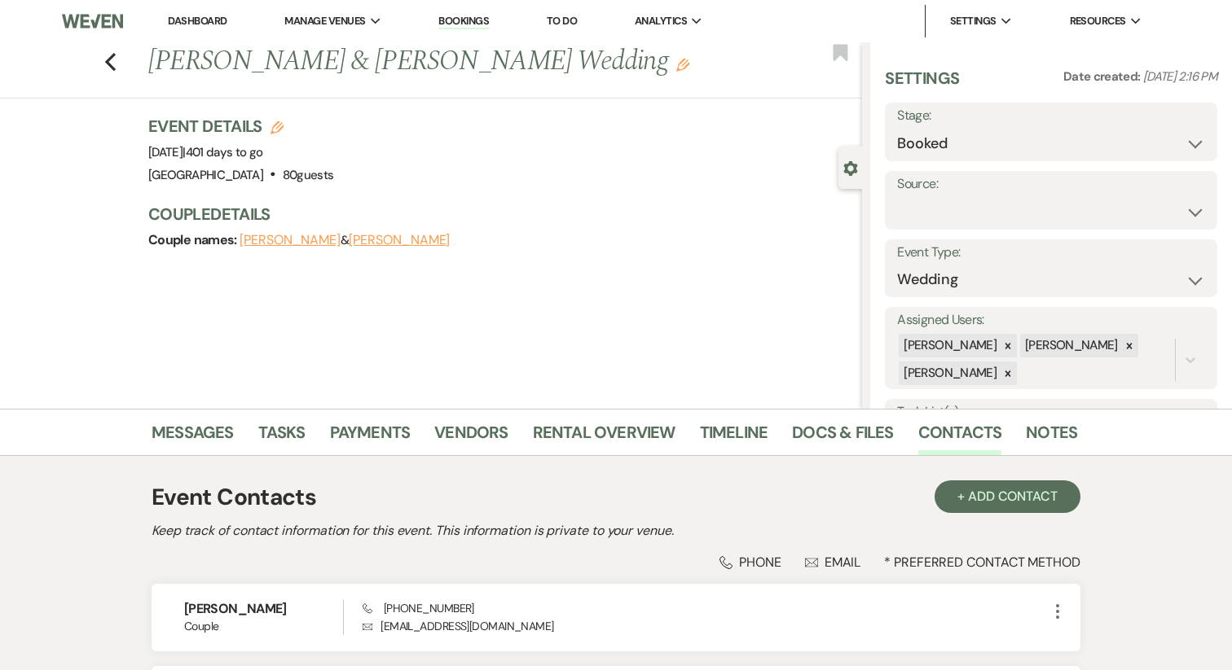
click at [194, 21] on link "Dashboard" at bounding box center [197, 21] width 59 height 14
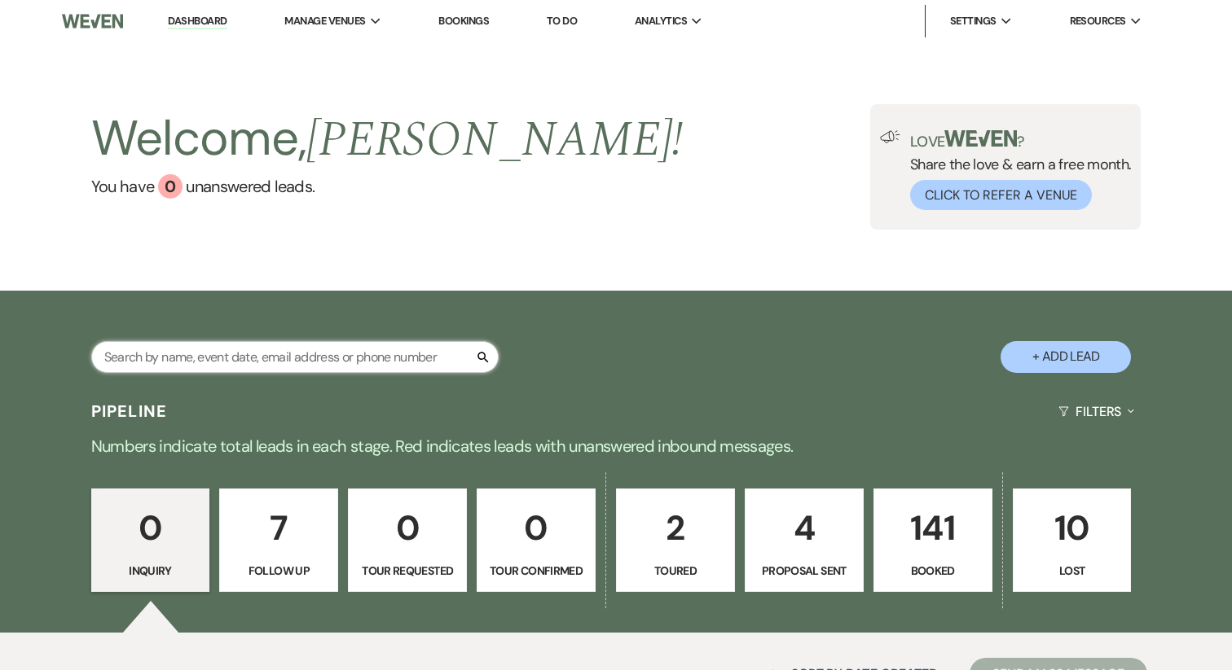
click at [204, 353] on input "text" at bounding box center [294, 357] width 407 height 32
type input "ASHLEY HOW"
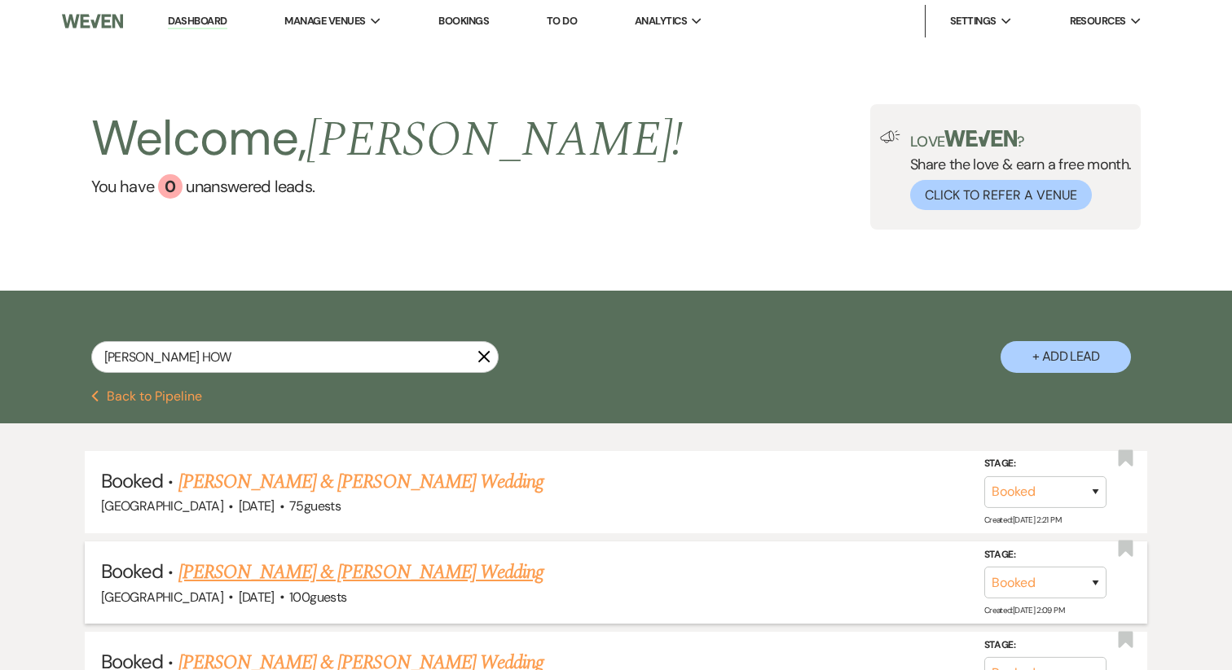
click at [289, 567] on link "Ashley Howe & Grant Tipton's Wedding" at bounding box center [360, 572] width 365 height 29
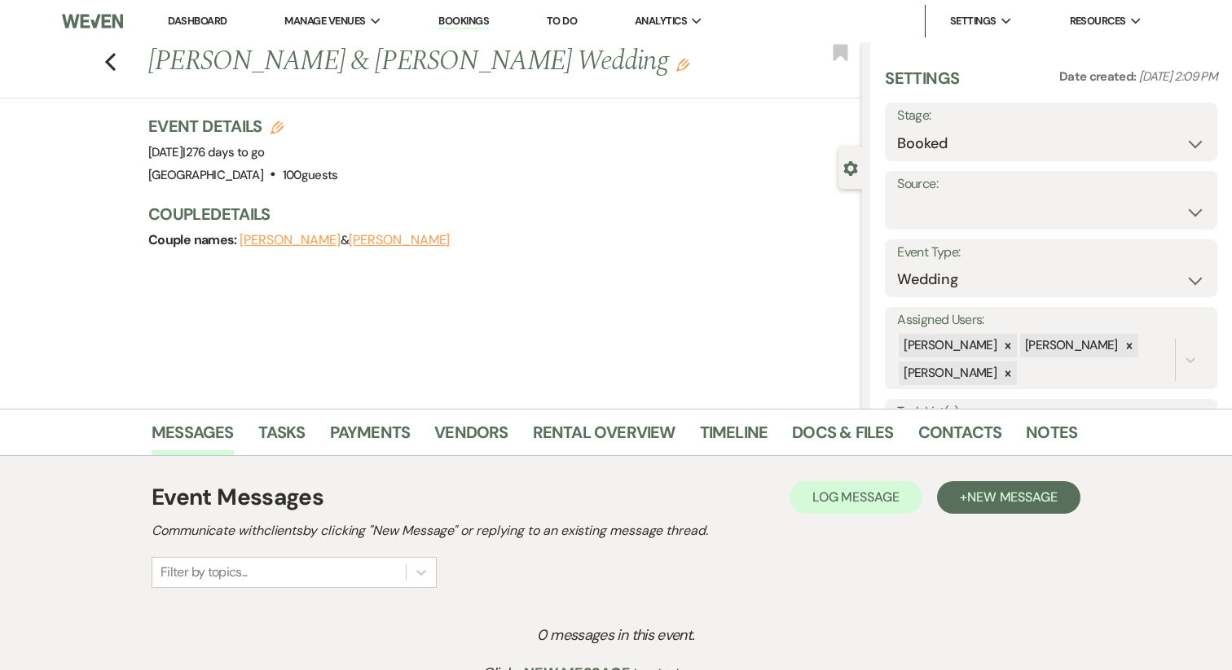
click at [277, 242] on button "Ashley Howe" at bounding box center [289, 240] width 101 height 13
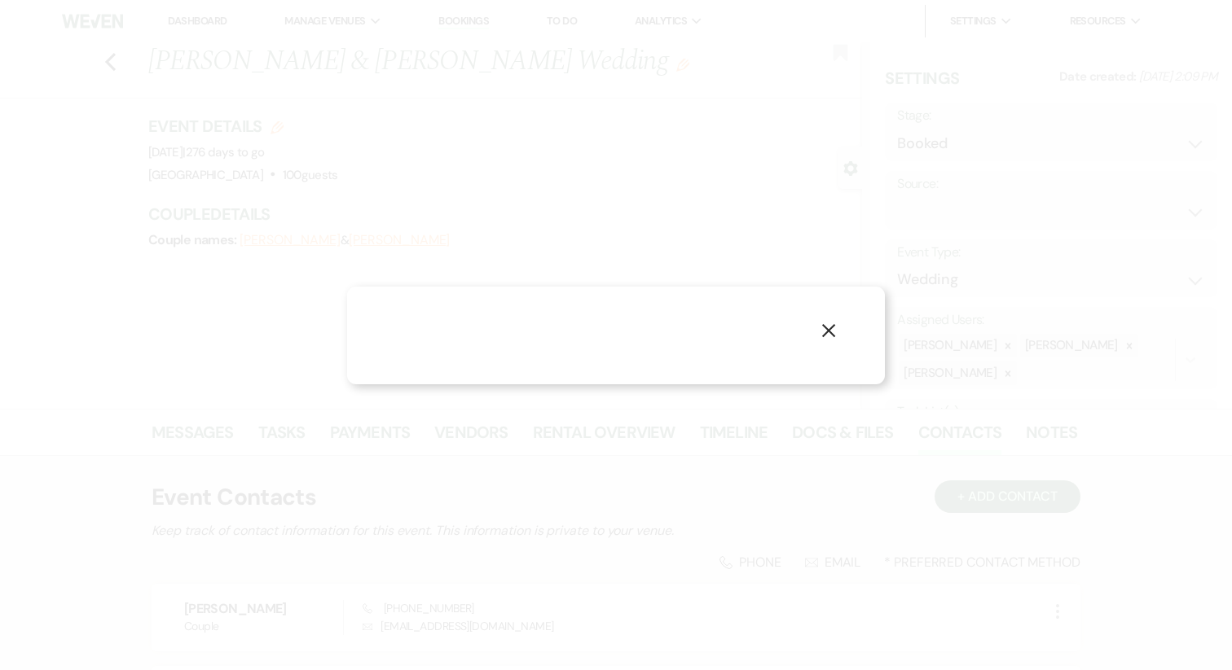
select select "1"
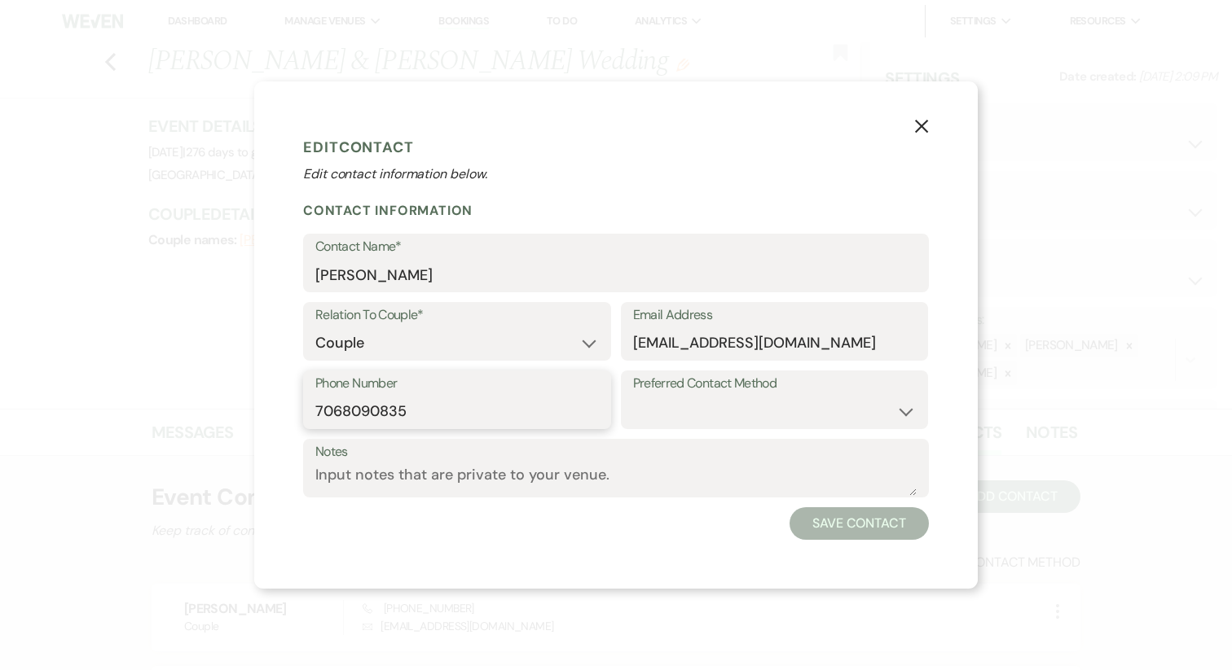
click at [367, 405] on input "7068090835" at bounding box center [456, 412] width 283 height 32
click at [912, 124] on button "X" at bounding box center [921, 125] width 24 height 29
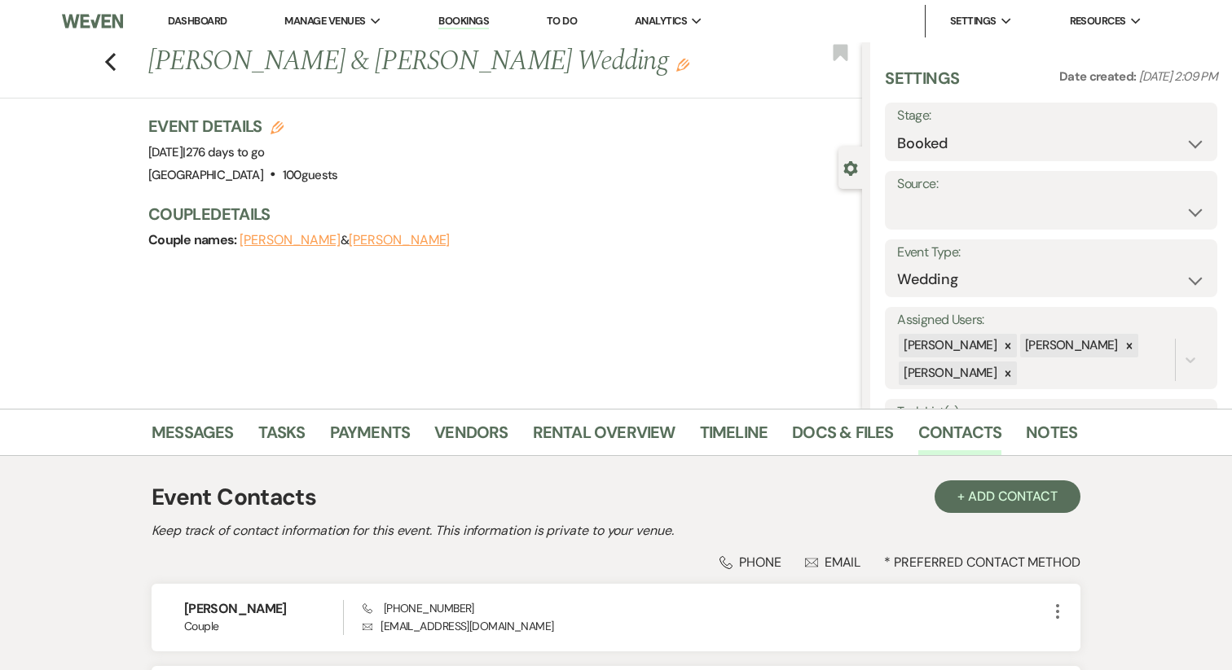
click at [183, 27] on link "Dashboard" at bounding box center [197, 21] width 59 height 14
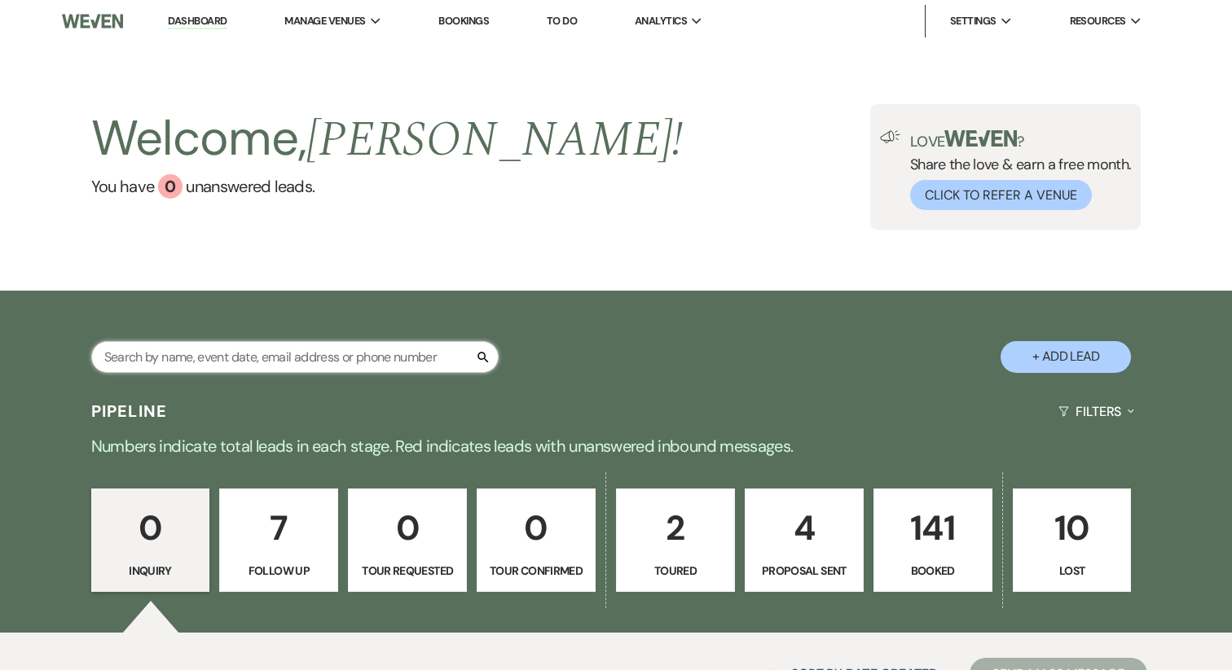
click at [208, 352] on input "text" at bounding box center [294, 357] width 407 height 32
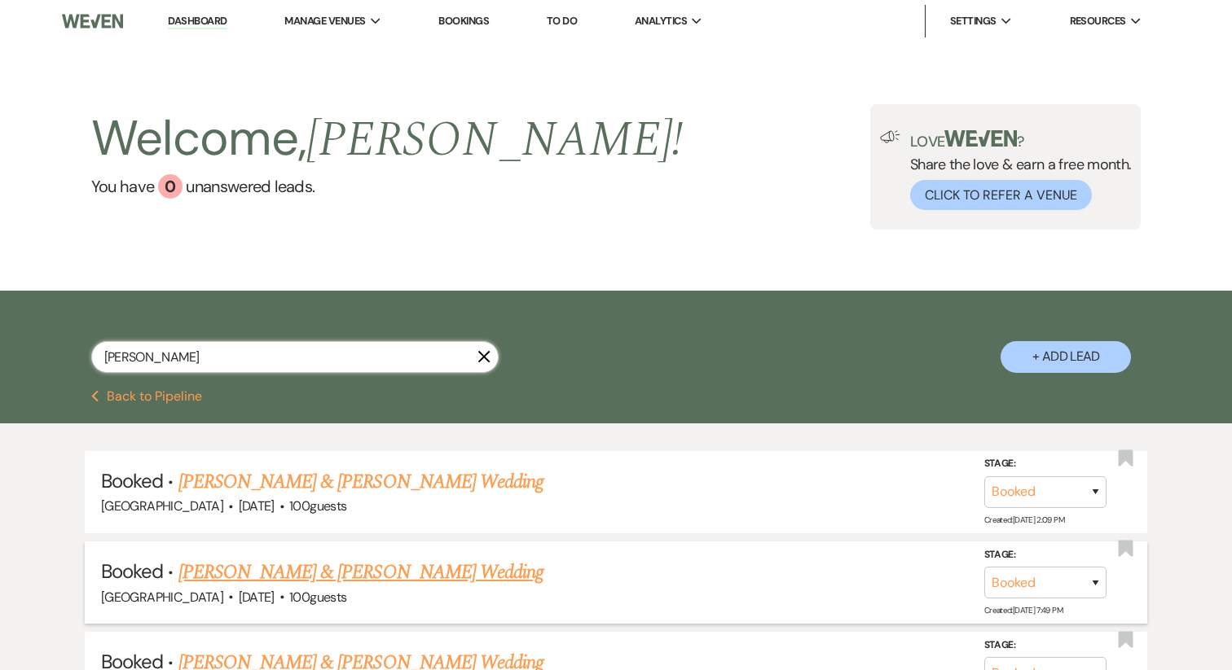
type input "ASHLEY"
click at [294, 554] on li "Booked · Ashley Pittman & Kevin Farlow's Wedding Cold Creek Farm · Sep 12, 2026…" at bounding box center [616, 583] width 1062 height 82
click at [290, 569] on link "Ashley Pittman & Kevin Farlow's Wedding" at bounding box center [360, 572] width 365 height 29
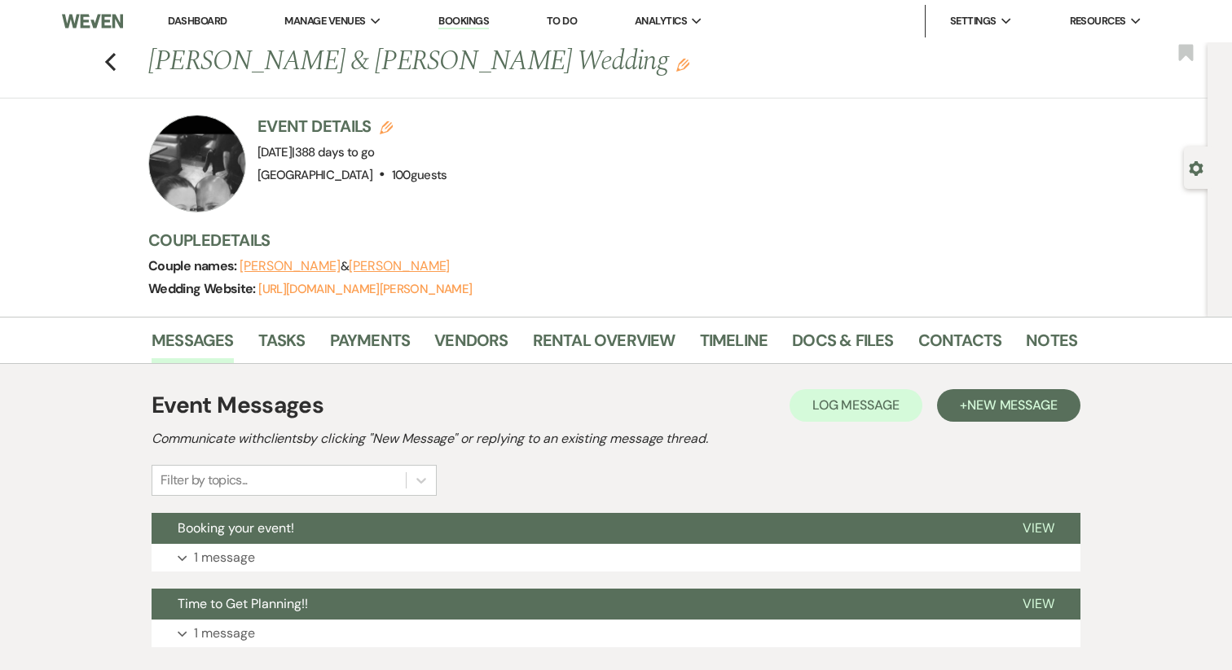
click at [264, 265] on button "Ashley Pittman" at bounding box center [289, 266] width 101 height 13
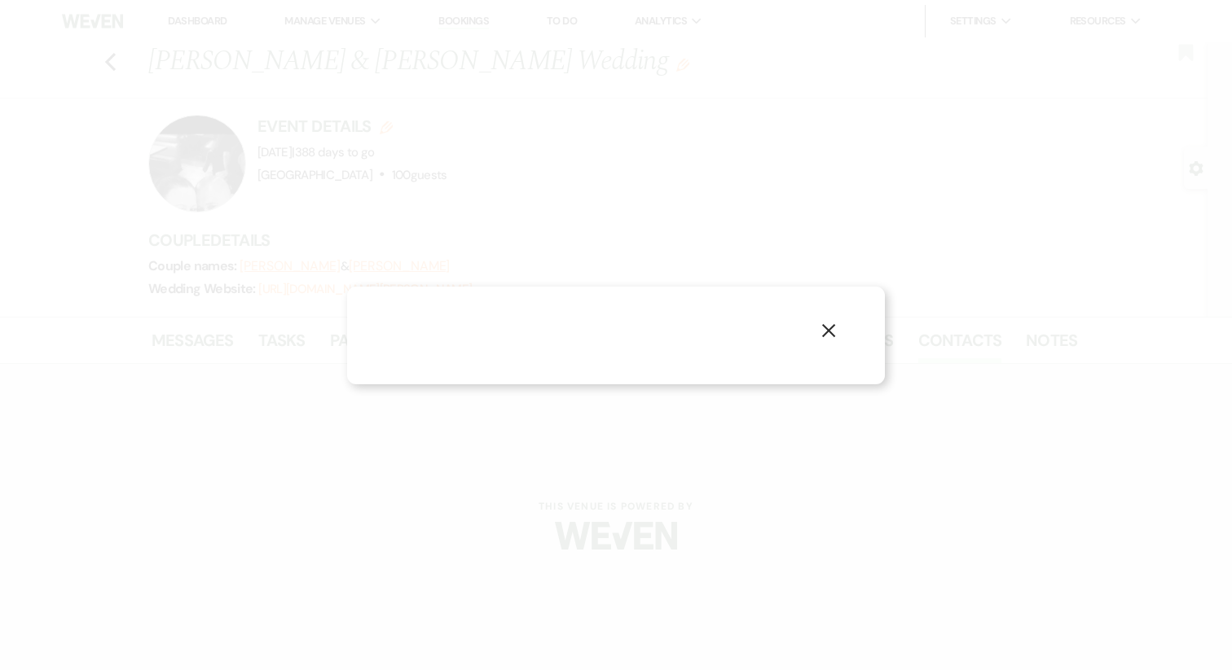
select select "1"
select select "email"
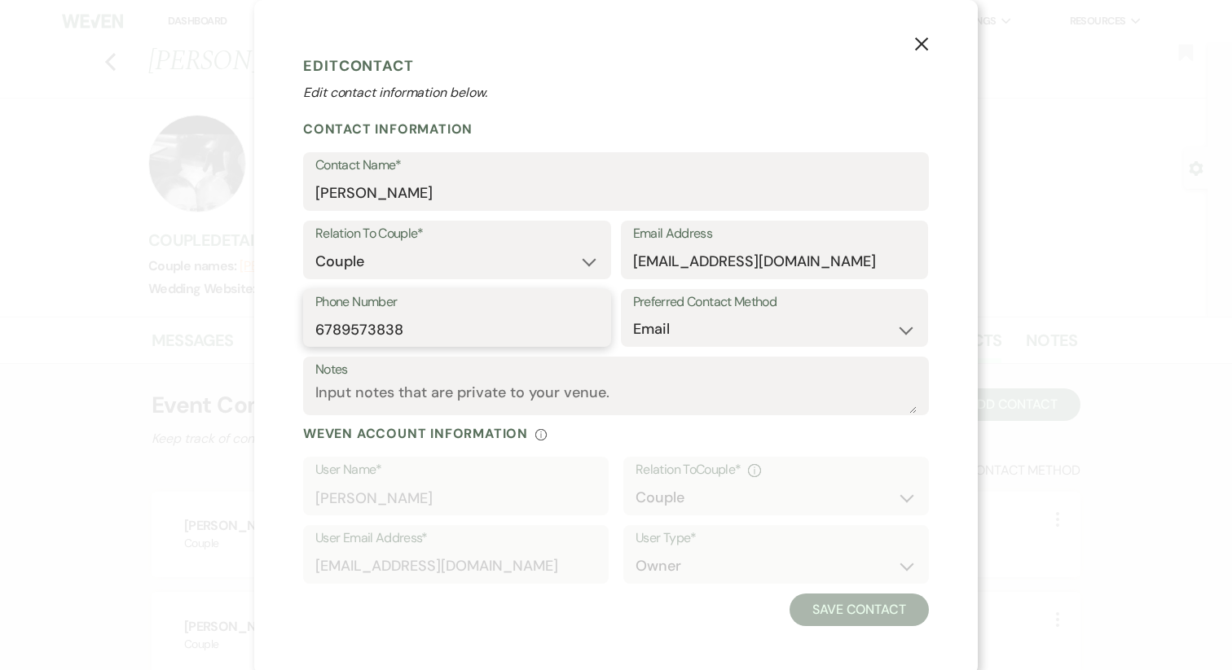
click at [405, 331] on input "6789573838" at bounding box center [456, 330] width 283 height 32
click at [929, 36] on button "X" at bounding box center [921, 43] width 24 height 29
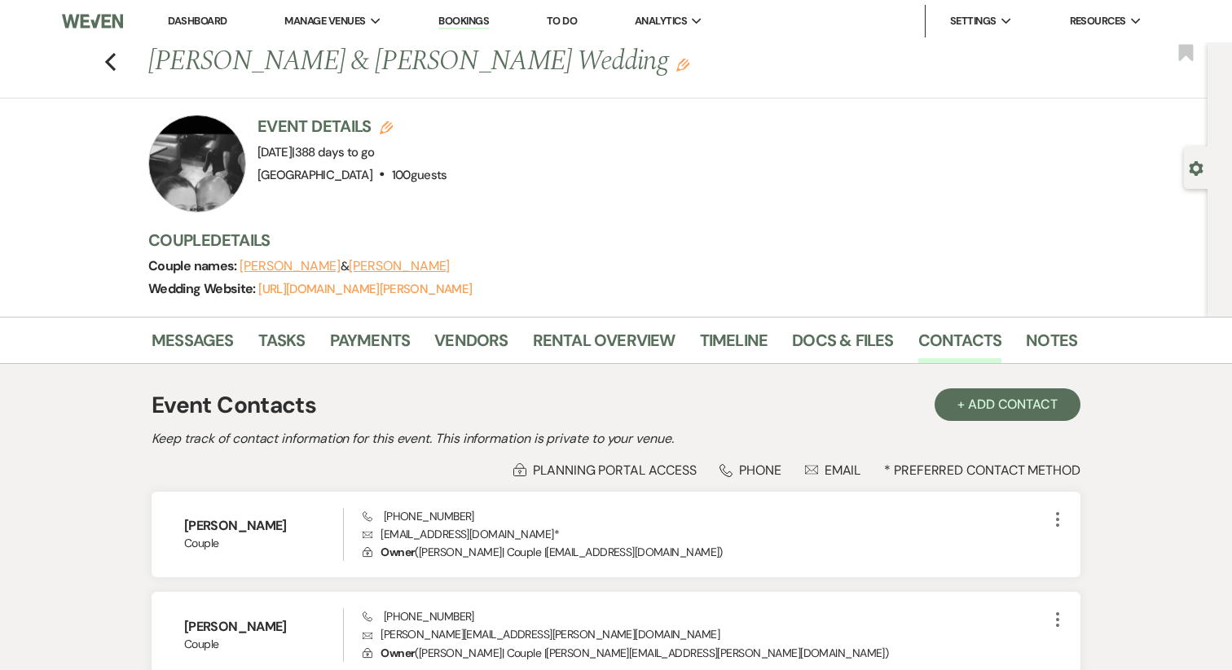
click at [230, 19] on li "Dashboard" at bounding box center [197, 21] width 75 height 33
click at [205, 17] on link "Dashboard" at bounding box center [197, 21] width 59 height 14
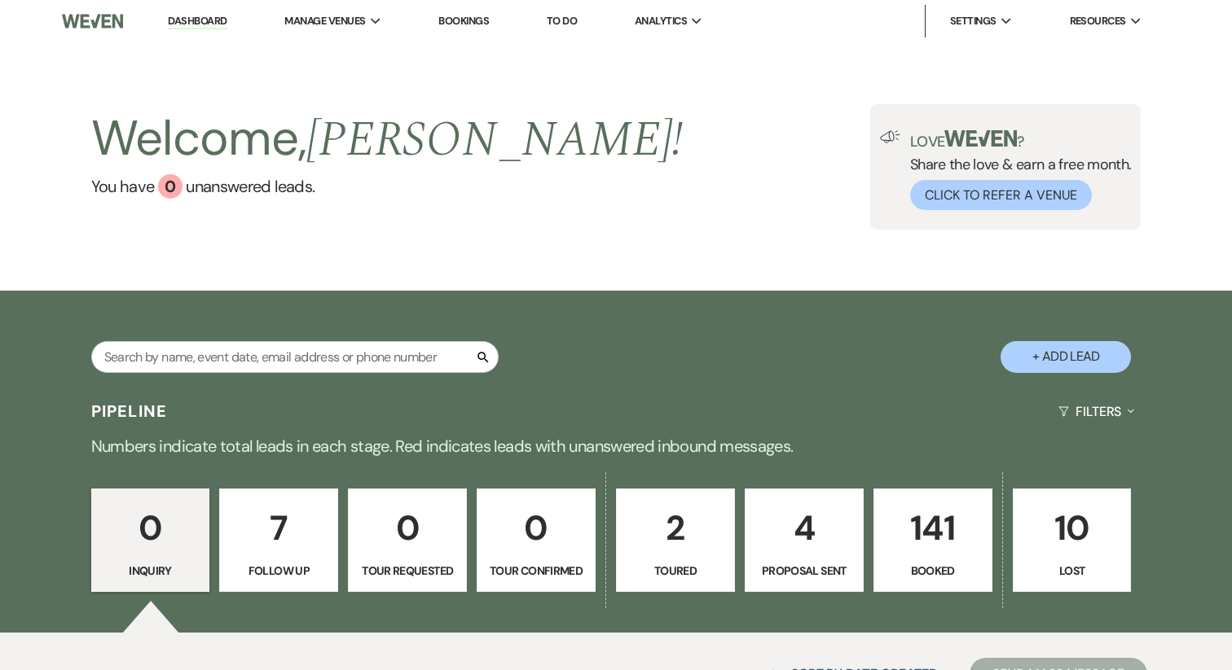
click at [237, 339] on div "Search + Add Lead" at bounding box center [615, 342] width 1173 height 87
click at [237, 345] on input "text" at bounding box center [294, 357] width 407 height 32
type input "ASHLEY"
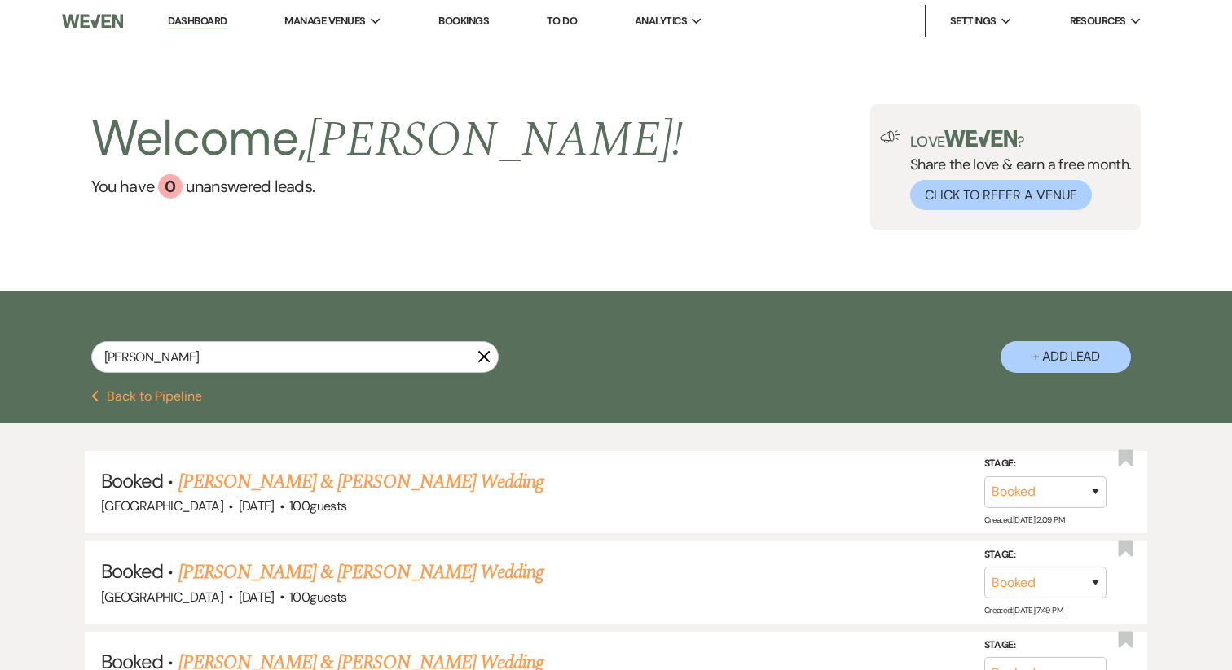
click at [1066, 360] on button "+ Add Lead" at bounding box center [1065, 357] width 130 height 32
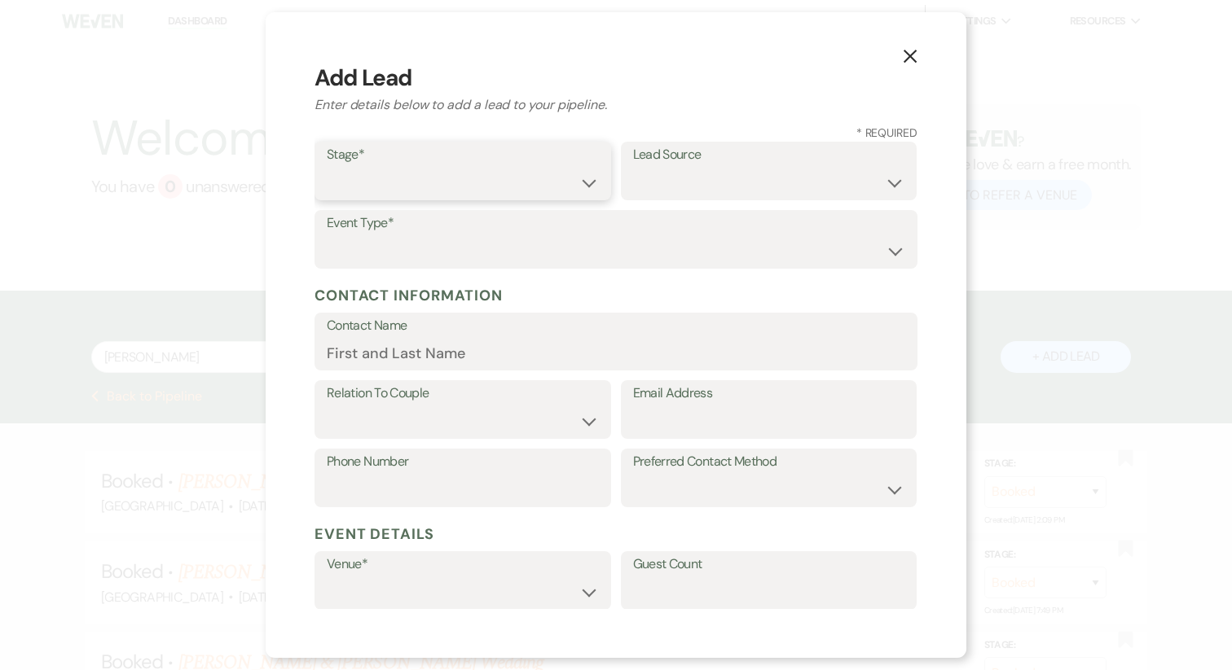
click at [471, 198] on select "Inquiry Follow Up Tour Requested Tour Confirmed Toured Proposal Sent Booked Lost" at bounding box center [463, 183] width 272 height 32
select select "7"
click at [448, 263] on select "Wedding Anniversary Party Baby Shower Bachelorette / Bachelor Party Birthday Pa…" at bounding box center [616, 251] width 578 height 32
select select "1"
click at [370, 369] on div "Contact Name*" at bounding box center [615, 342] width 603 height 59
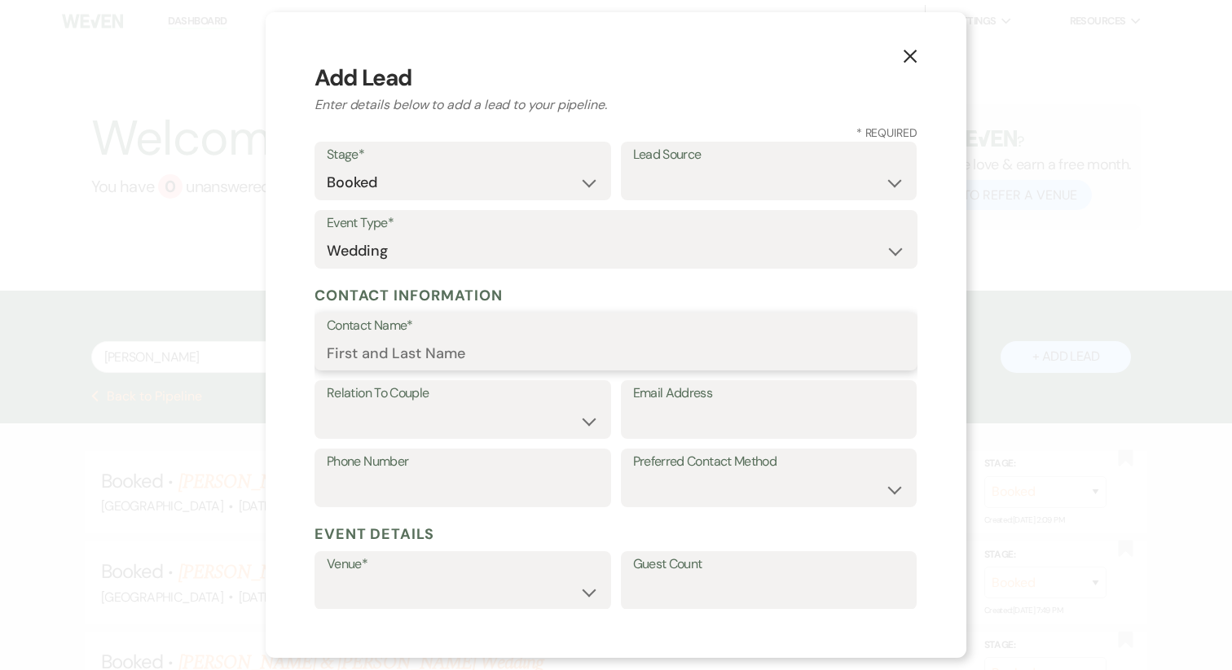
click at [367, 358] on input "Contact Name*" at bounding box center [616, 353] width 578 height 32
type input "a"
paste input "Ashley Rat"
type input "Ashley Rat"
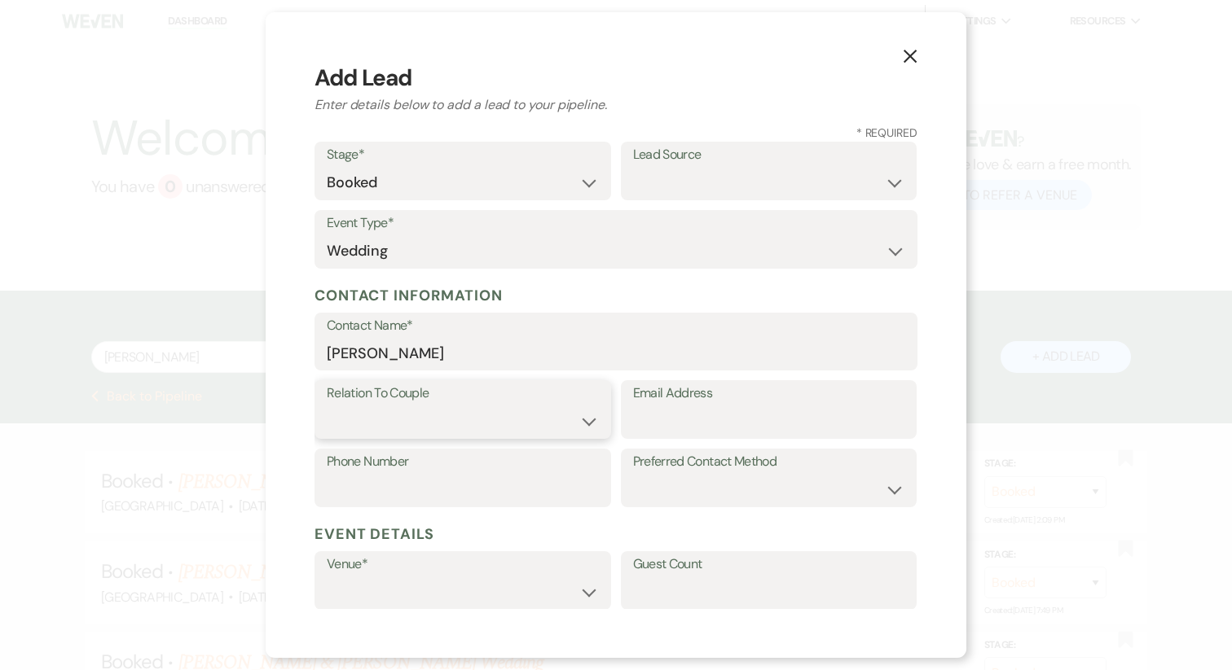
click at [414, 421] on select "Couple Planner Parent of Couple Family Member Friend Other" at bounding box center [463, 422] width 272 height 32
select select "1"
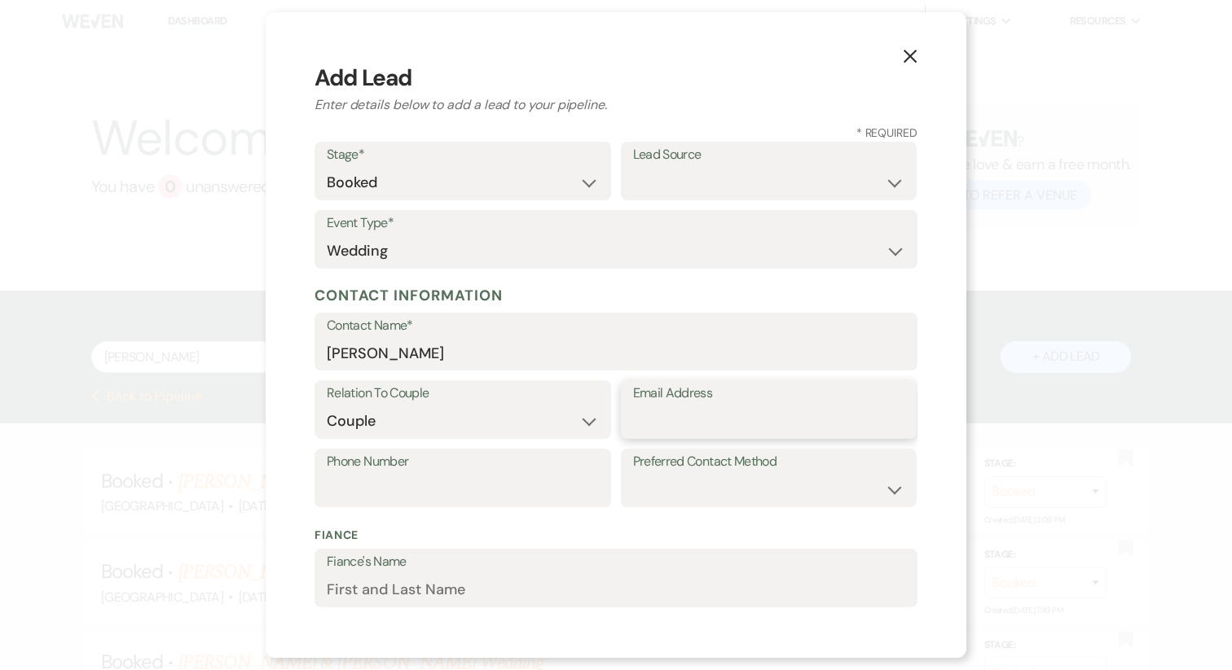
click at [659, 411] on input "Email Address" at bounding box center [769, 422] width 272 height 32
paste input "ashleyannrat@gmail.com"
type input "ashleyannrat@gmail.com"
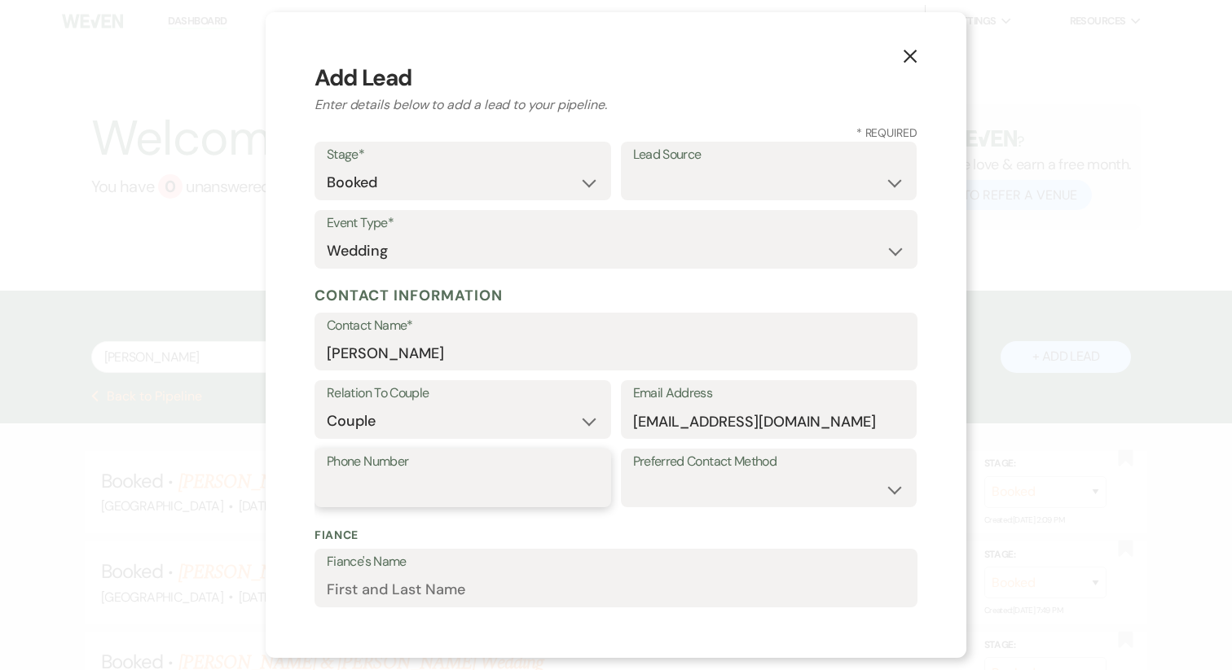
click at [412, 486] on input "Phone Number" at bounding box center [463, 490] width 272 height 32
paste input "(678) 360-4143"
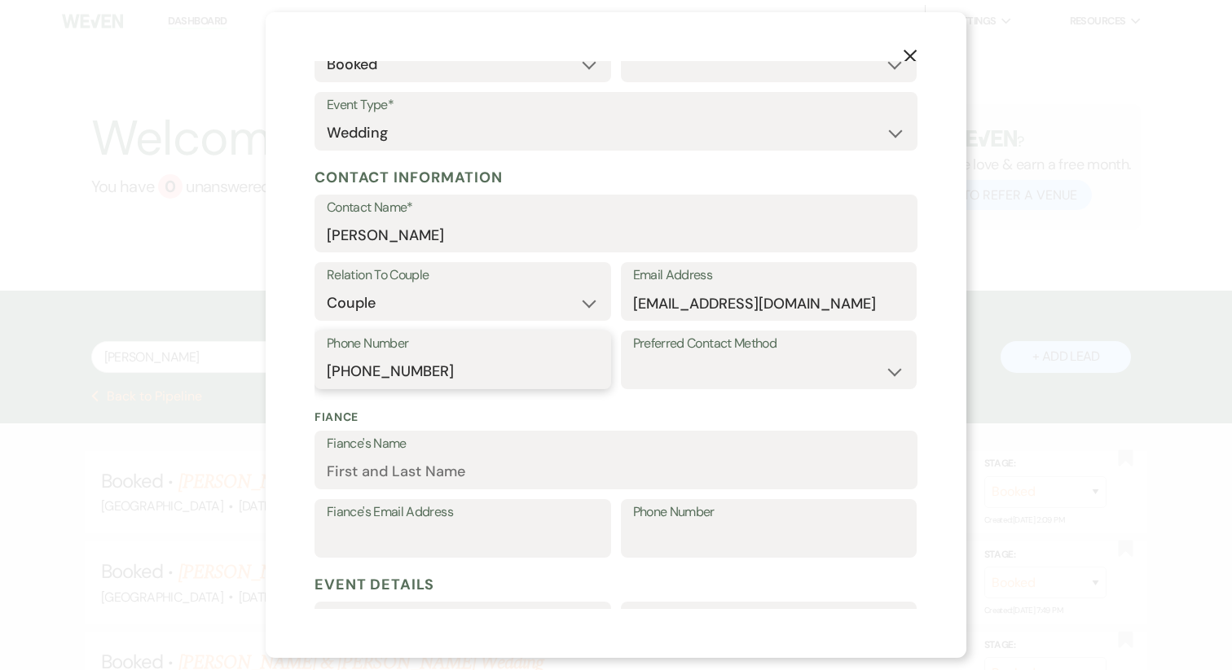
scroll to position [121, 0]
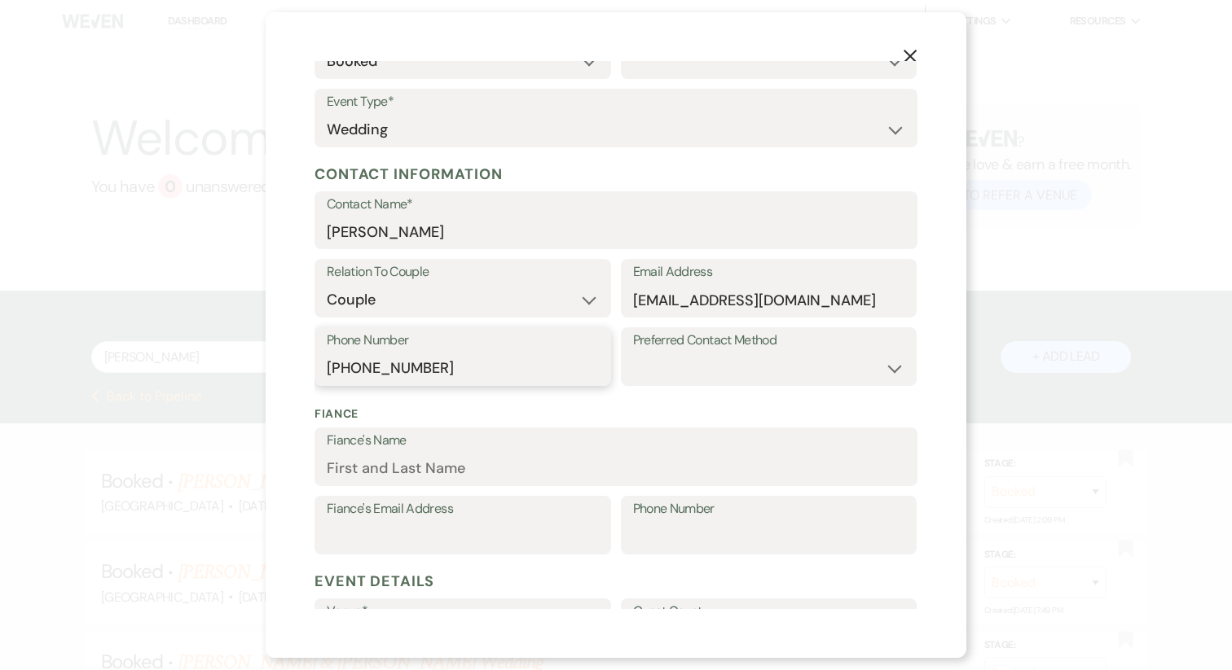
type input "(678) 360-4143"
click at [428, 468] on input "Fiance's Name" at bounding box center [616, 469] width 578 height 32
paste input "Justin Bailey"
type input "Justin Bailey"
click at [486, 541] on input "Fiance's Email Address" at bounding box center [463, 537] width 272 height 32
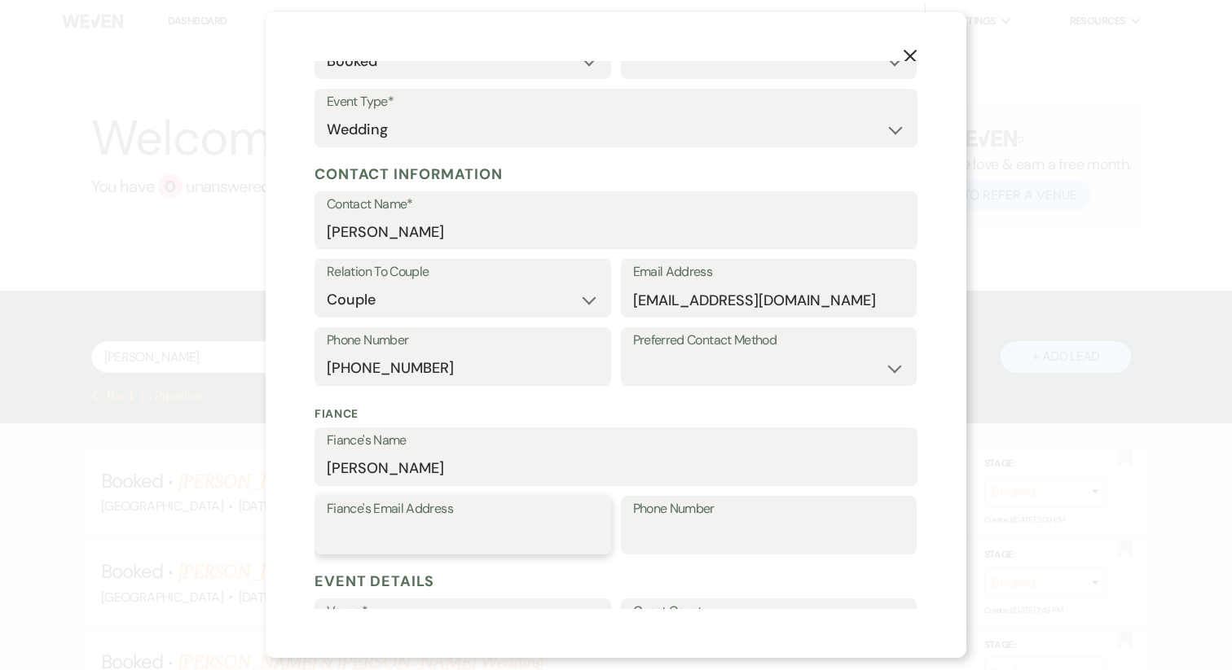
paste input "baileyjustin29@icloud.com"
type input "baileyjustin29@icloud.com"
click at [644, 548] on input "Phone Number" at bounding box center [769, 537] width 272 height 32
paste input "(678) 851-8311"
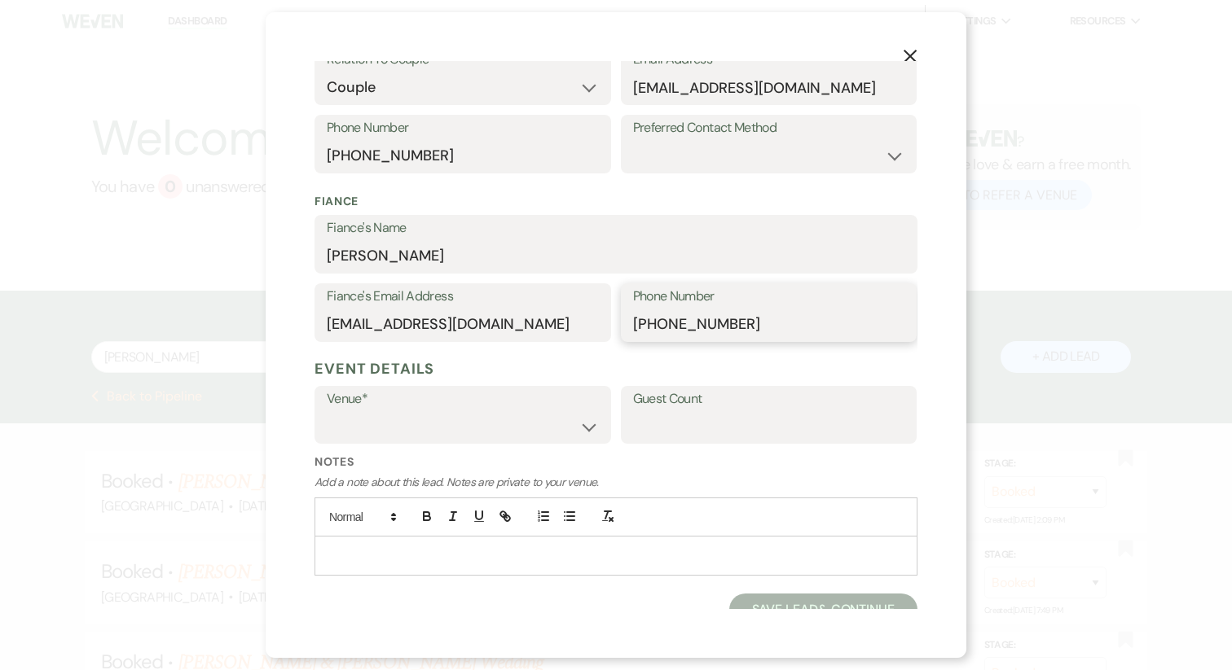
scroll to position [350, 0]
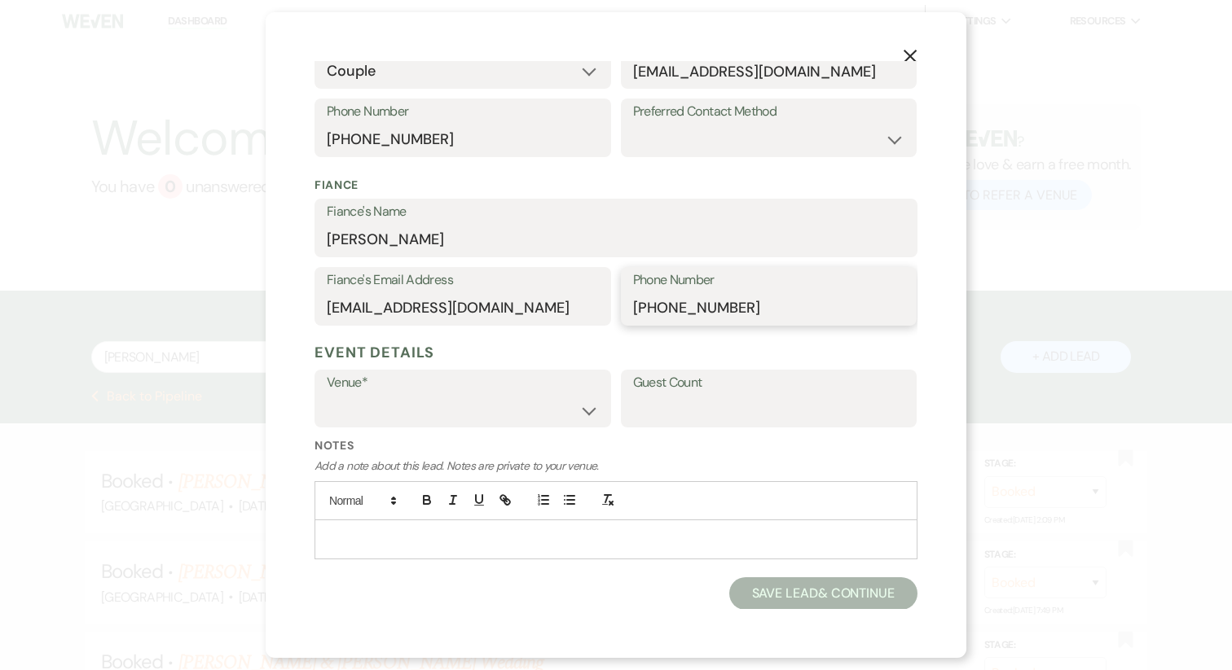
type input "(678) 851-8311"
click at [414, 418] on select "Cold Creek Farm The Chair Factory" at bounding box center [463, 410] width 272 height 32
select select "817"
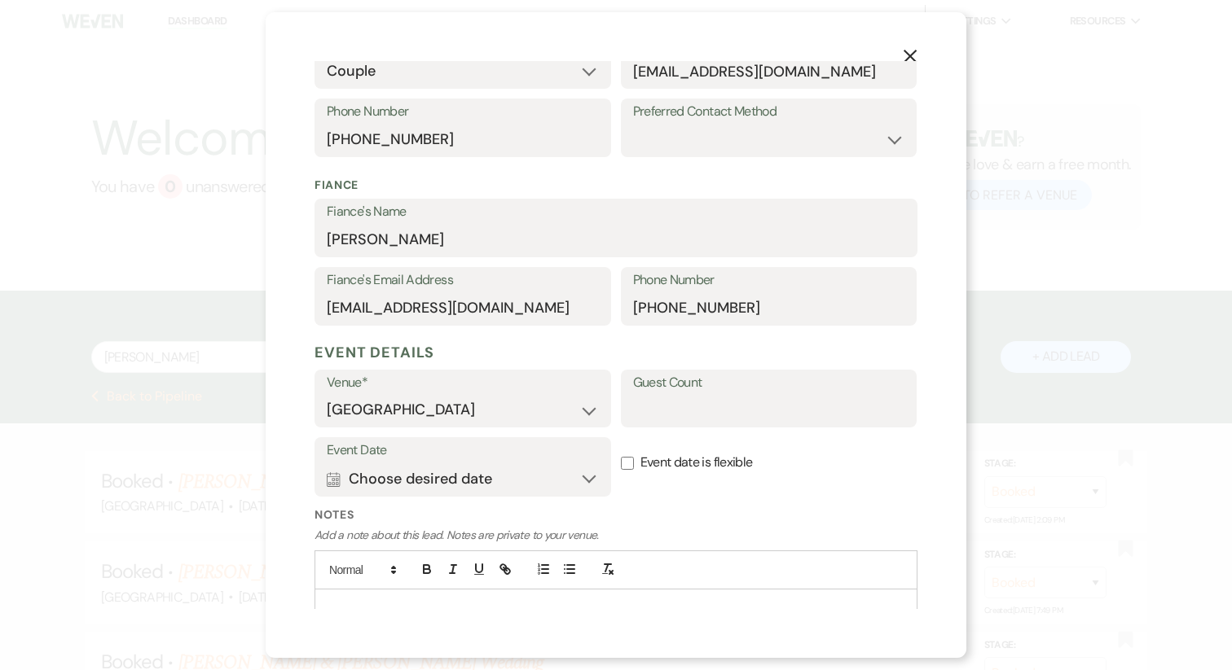
click at [677, 392] on label "Guest Count" at bounding box center [769, 383] width 272 height 24
click at [677, 394] on input "Guest Count" at bounding box center [769, 410] width 272 height 32
type input "100"
click at [403, 476] on button "Calendar Choose desired date Expand" at bounding box center [463, 479] width 272 height 33
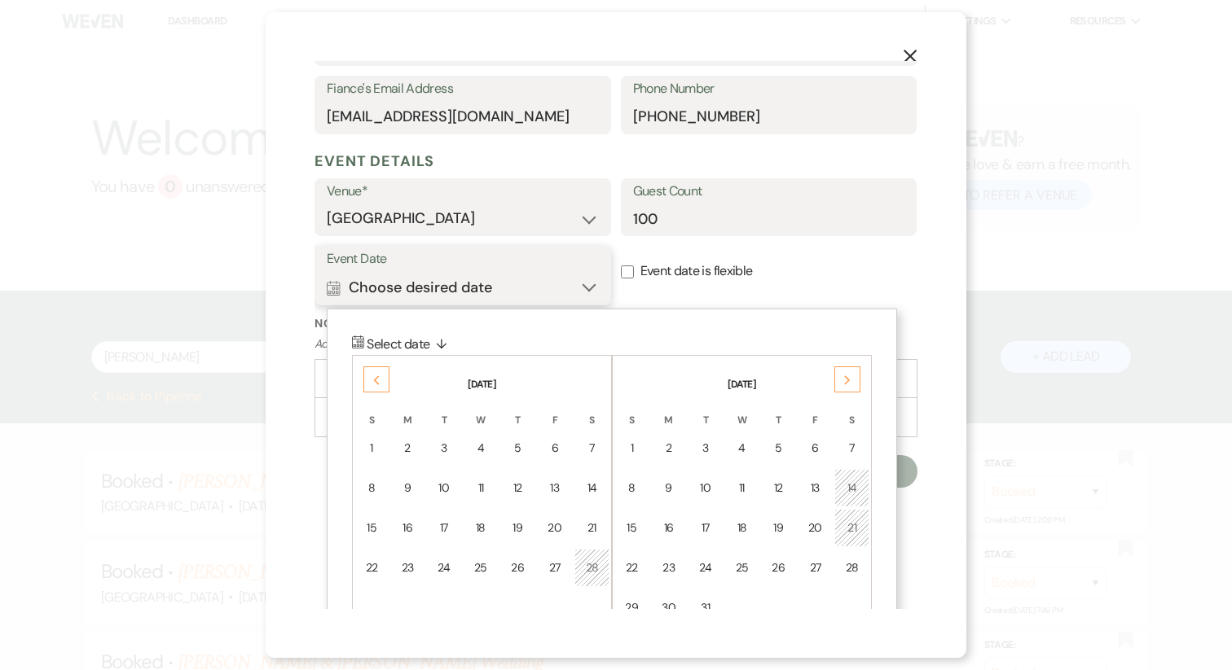
scroll to position [554, 0]
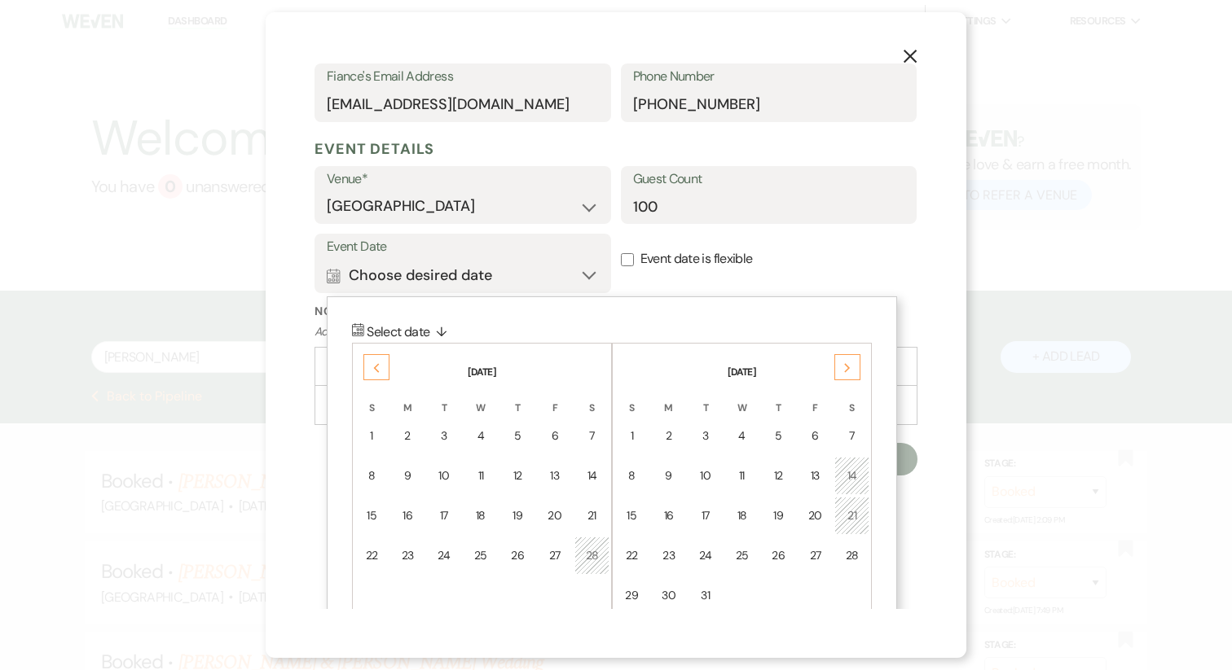
click at [855, 359] on div "Next" at bounding box center [847, 367] width 26 height 26
click at [823, 485] on td "10" at bounding box center [815, 476] width 35 height 38
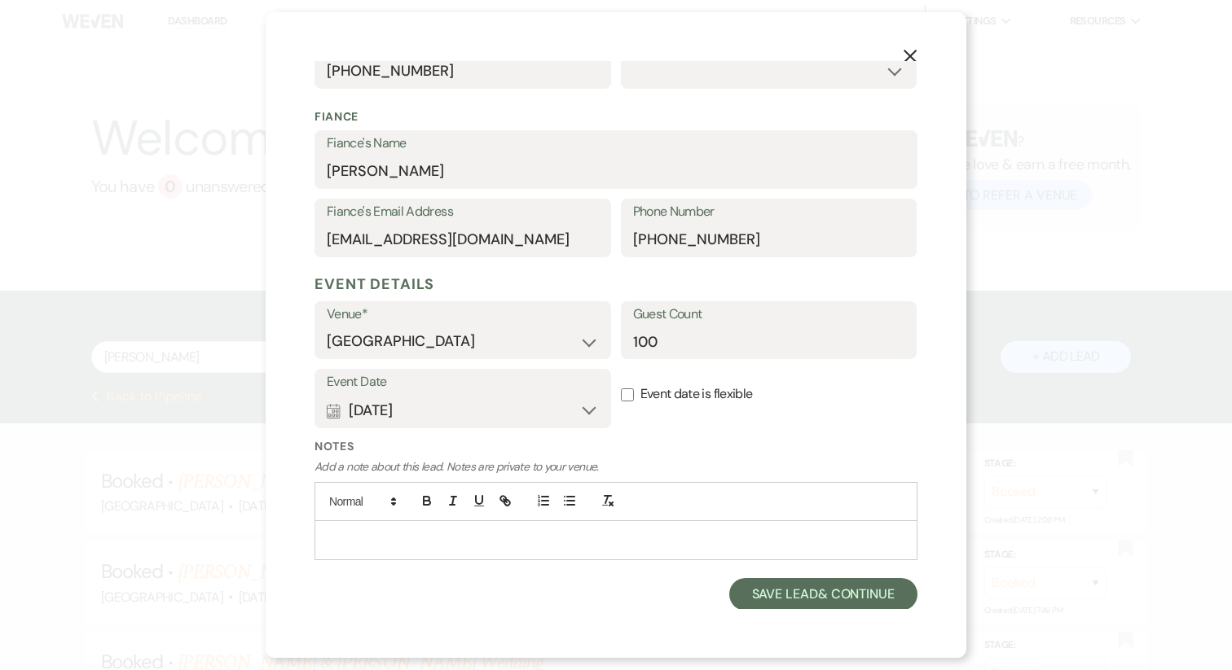
click at [565, 545] on p at bounding box center [615, 540] width 577 height 18
click at [822, 600] on button "Save Lead & Continue" at bounding box center [823, 594] width 188 height 33
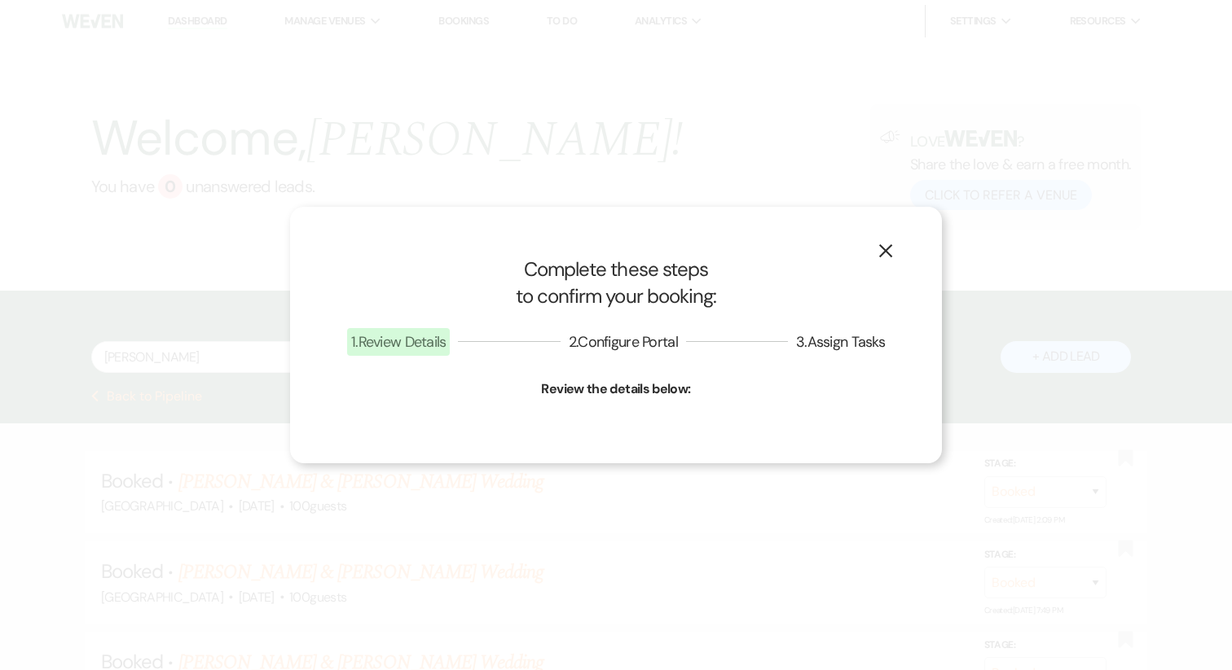
select select "1"
select select "817"
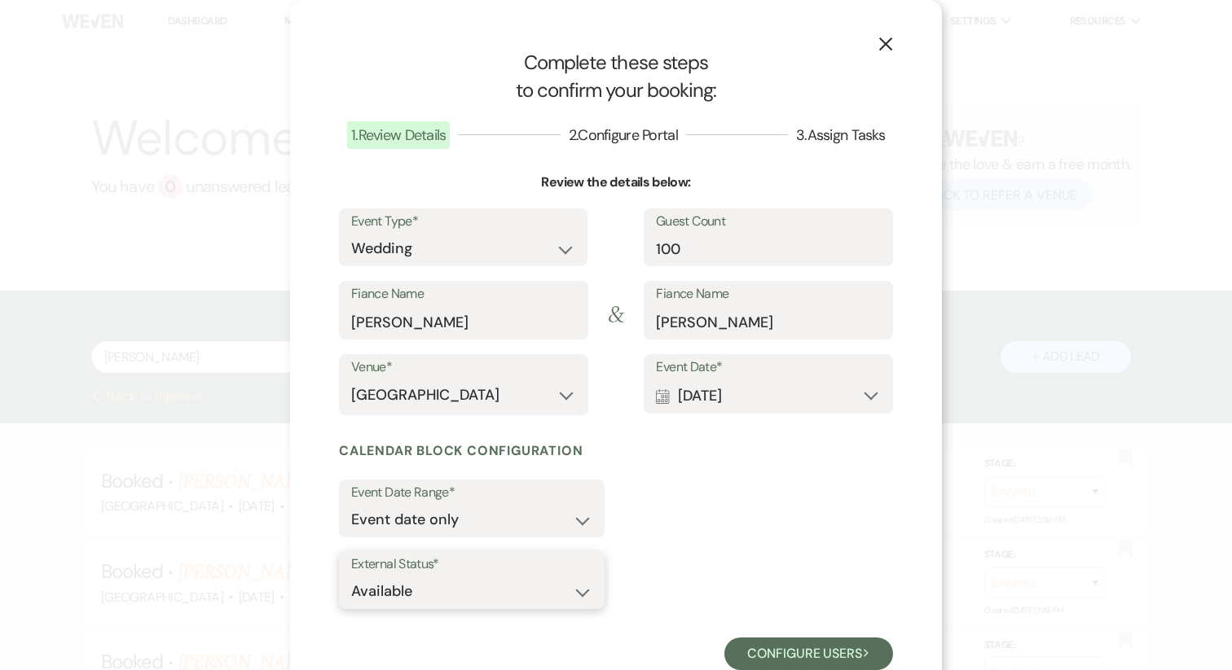
click at [508, 590] on select "Available Unavailable" at bounding box center [471, 592] width 241 height 32
select select "false"
click at [784, 653] on button "Configure users Next" at bounding box center [808, 654] width 169 height 33
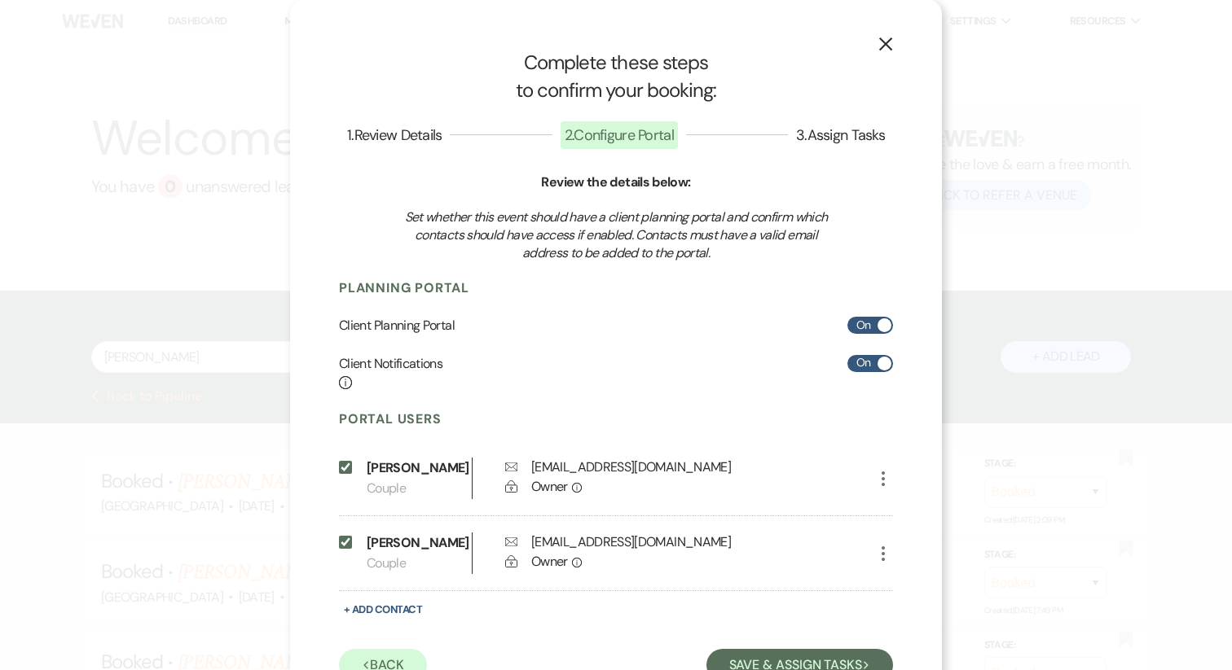
click at [868, 317] on label "On" at bounding box center [870, 325] width 46 height 17
click at [868, 317] on input "On" at bounding box center [870, 325] width 46 height 17
checkbox input "false"
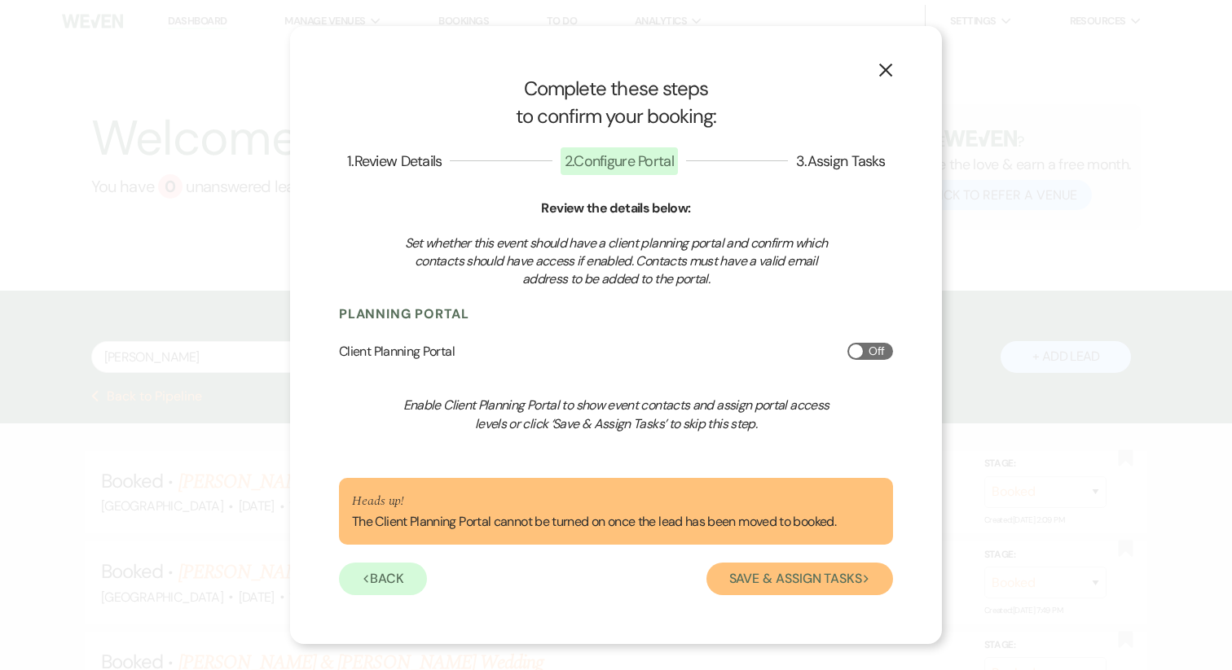
click at [785, 591] on button "Save & Assign Tasks Next" at bounding box center [799, 579] width 187 height 33
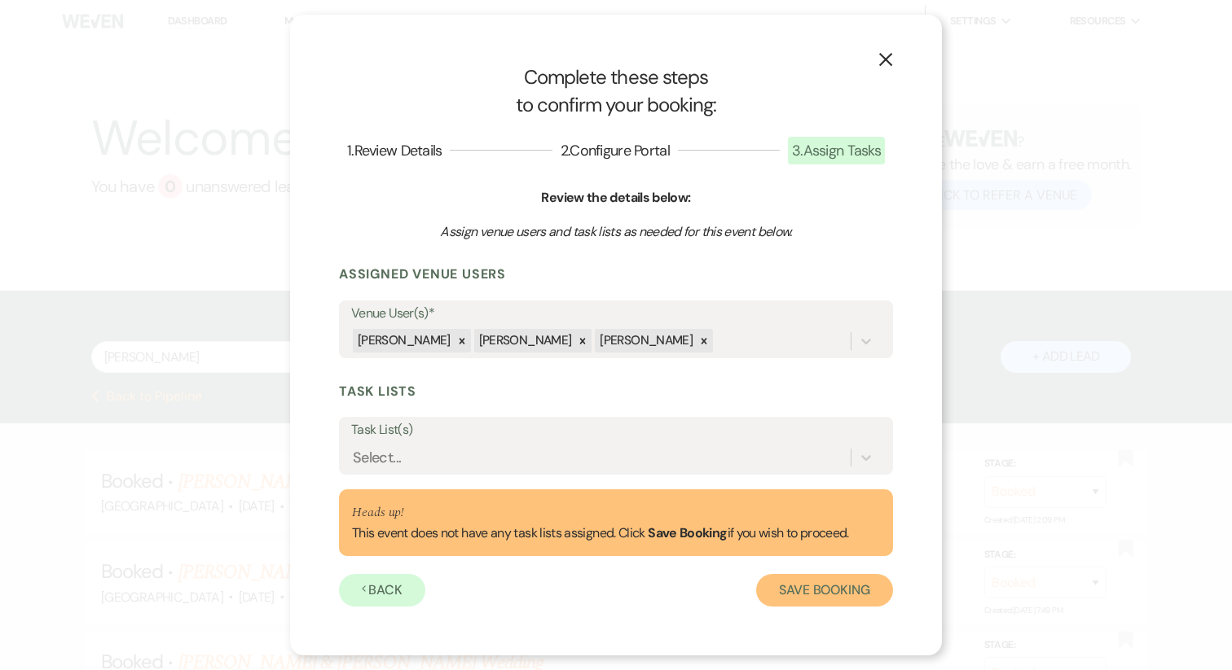
click at [801, 591] on button "Save Booking" at bounding box center [824, 590] width 137 height 33
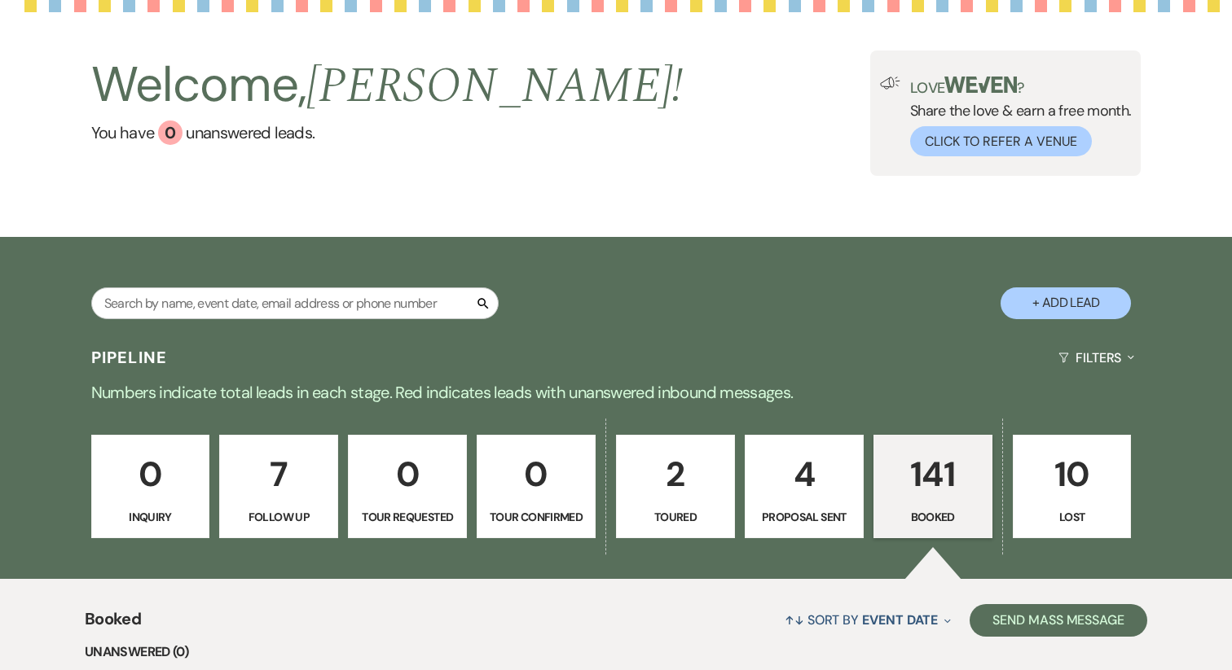
scroll to position [55, 0]
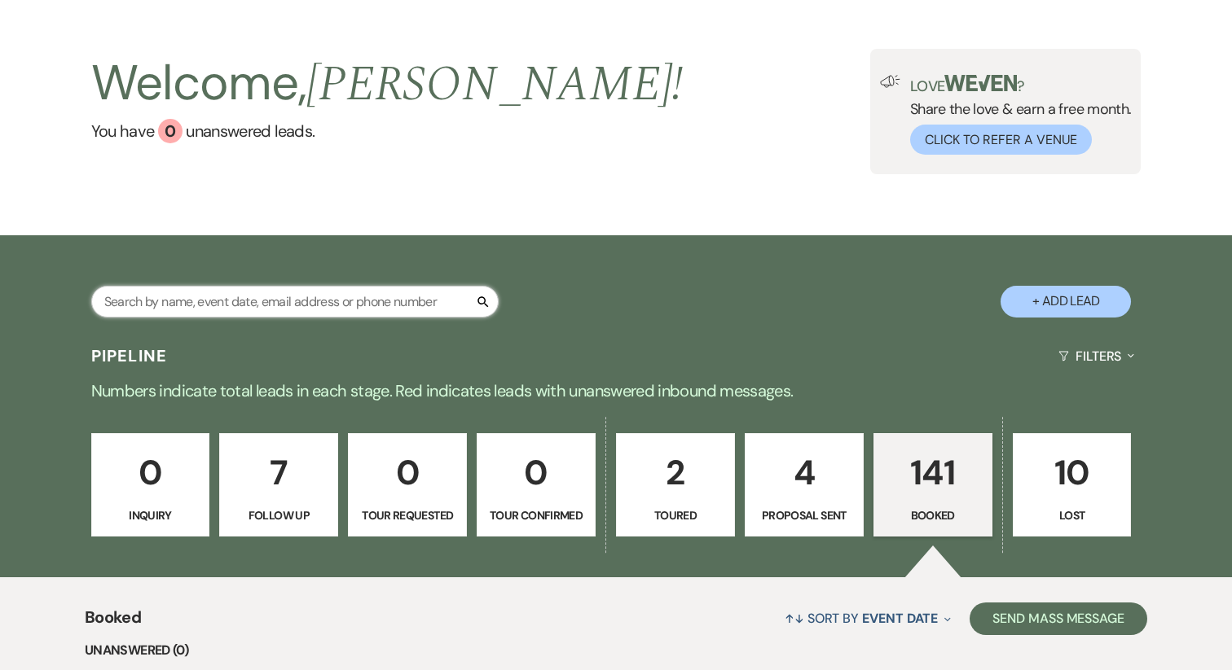
click at [205, 306] on input "text" at bounding box center [294, 302] width 407 height 32
type input "ASHLEY"
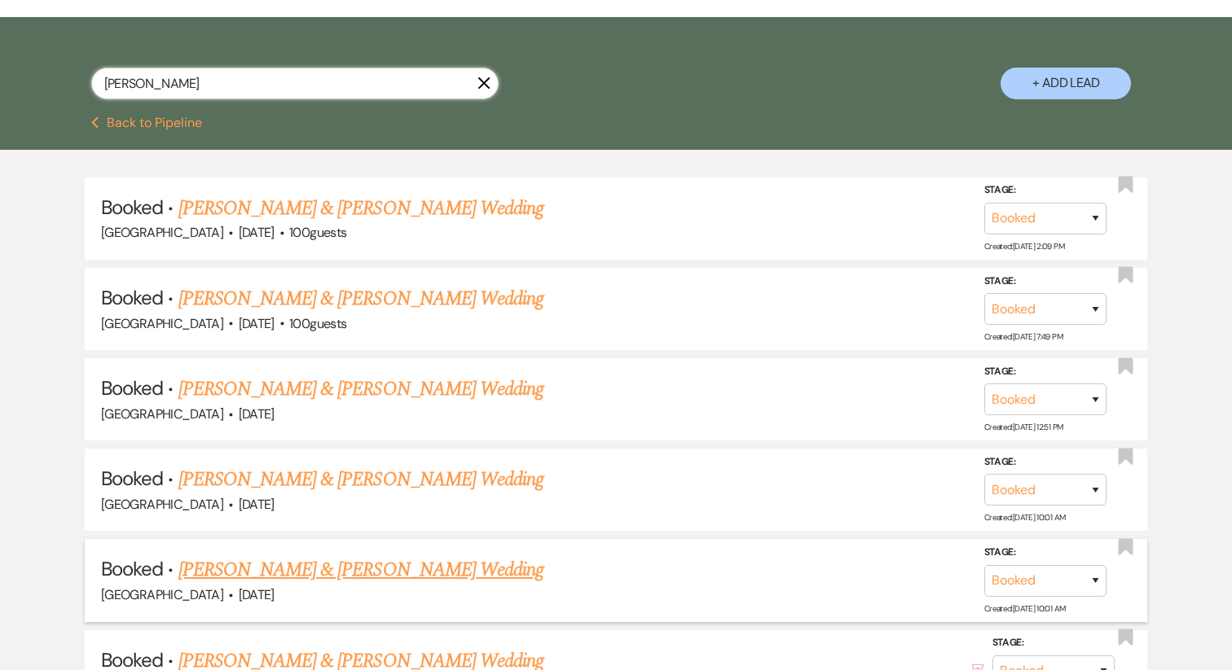
scroll to position [199, 0]
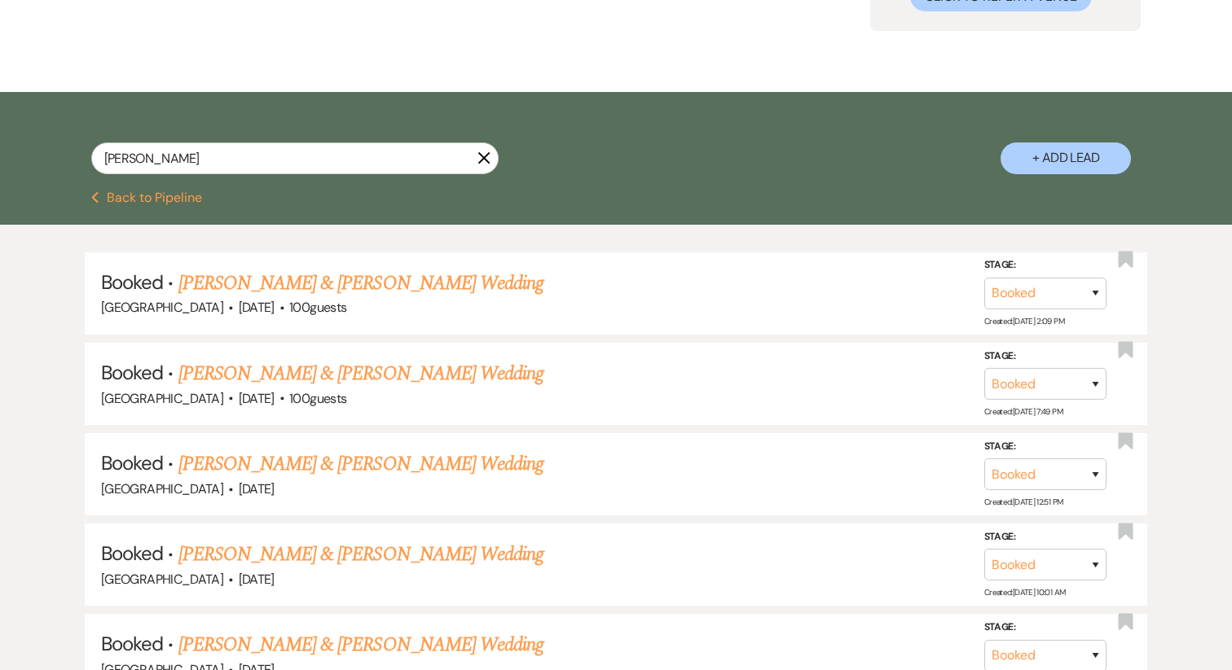
click at [486, 156] on icon "X" at bounding box center [483, 158] width 13 height 13
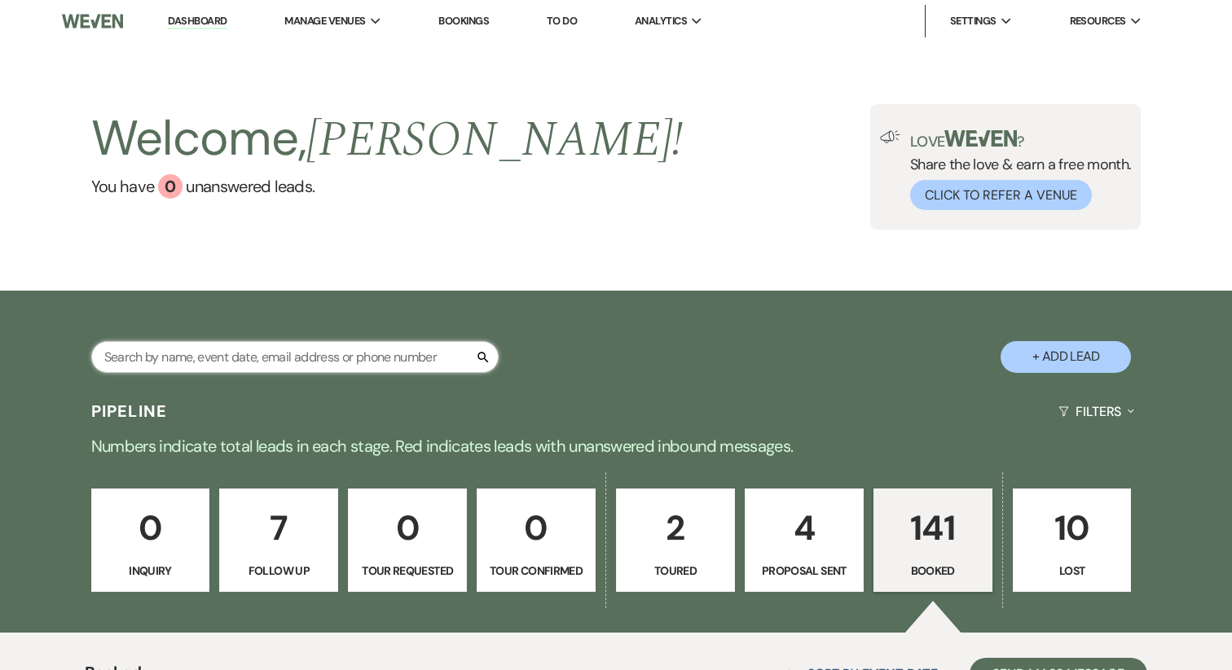
click at [305, 358] on input "text" at bounding box center [294, 357] width 407 height 32
type input "ASHLE"
click at [250, 362] on input "text" at bounding box center [294, 357] width 407 height 32
type input "[PERSON_NAME]"
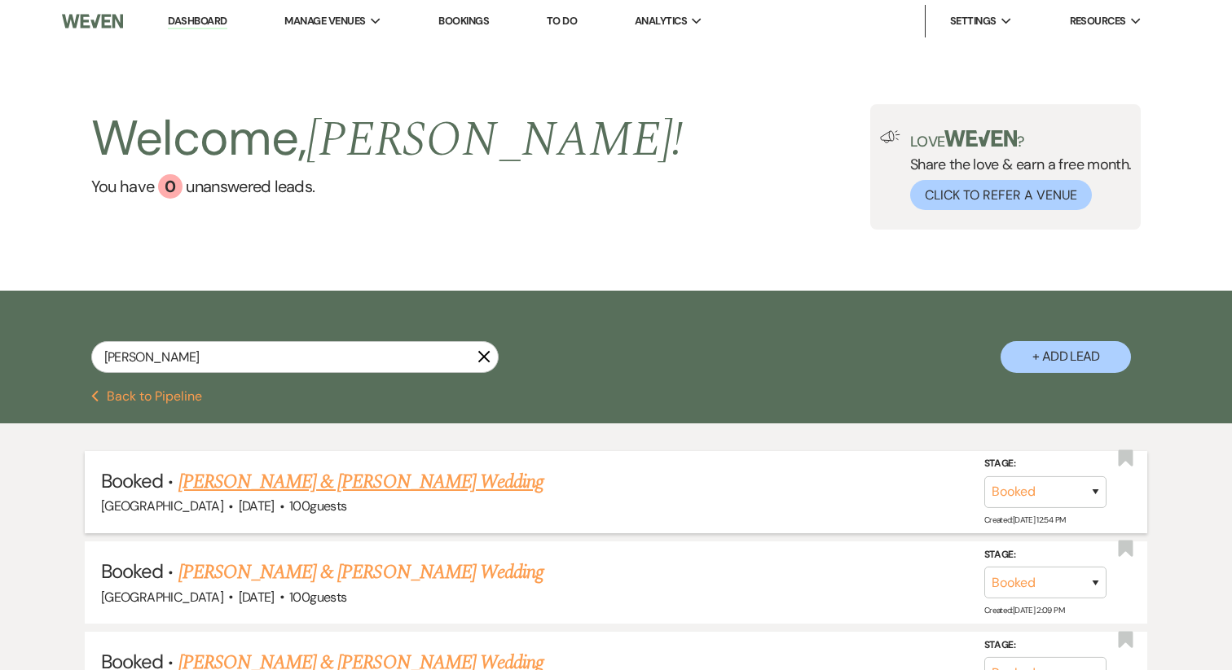
click at [297, 488] on link "[PERSON_NAME] & [PERSON_NAME] Wedding" at bounding box center [360, 482] width 365 height 29
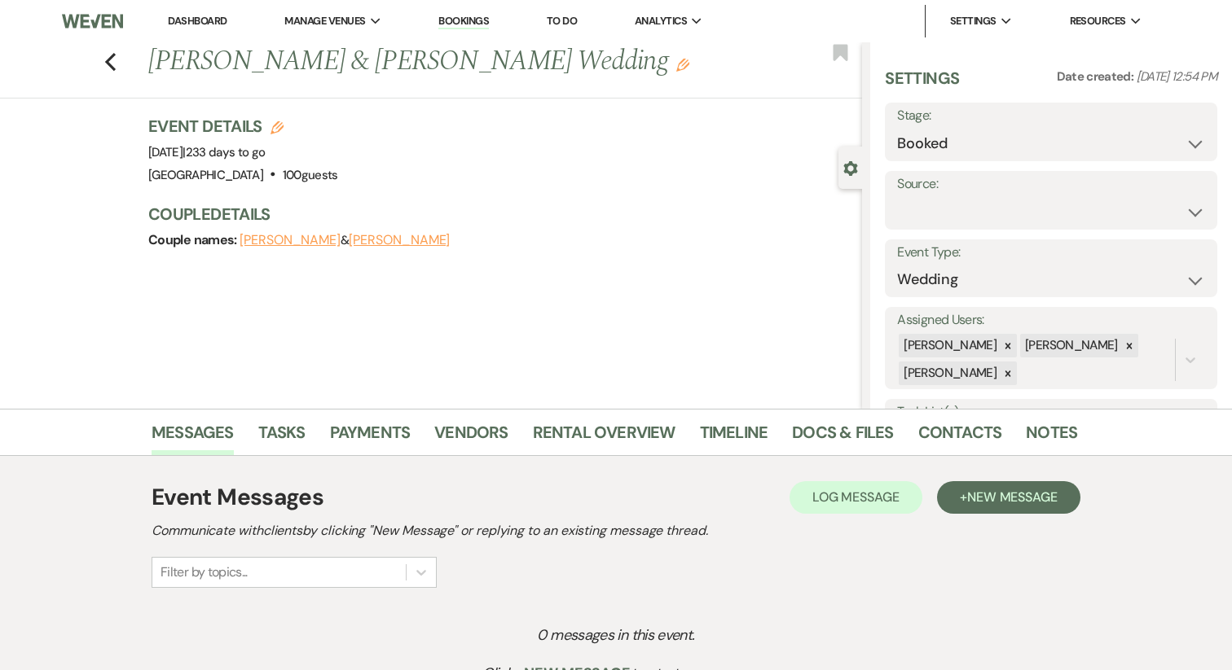
click at [277, 241] on button "[PERSON_NAME]" at bounding box center [289, 240] width 101 height 13
select select "1"
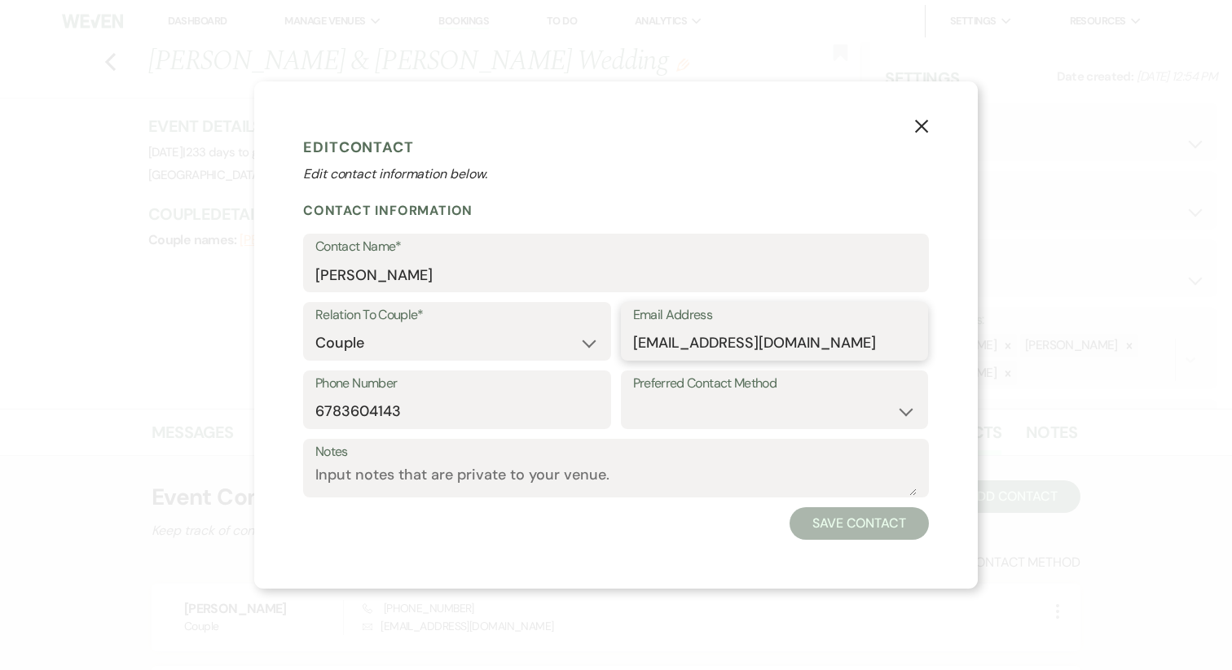
click at [643, 334] on input "[EMAIL_ADDRESS][DOMAIN_NAME]" at bounding box center [774, 343] width 283 height 32
click at [393, 400] on input "6783604143" at bounding box center [456, 412] width 283 height 32
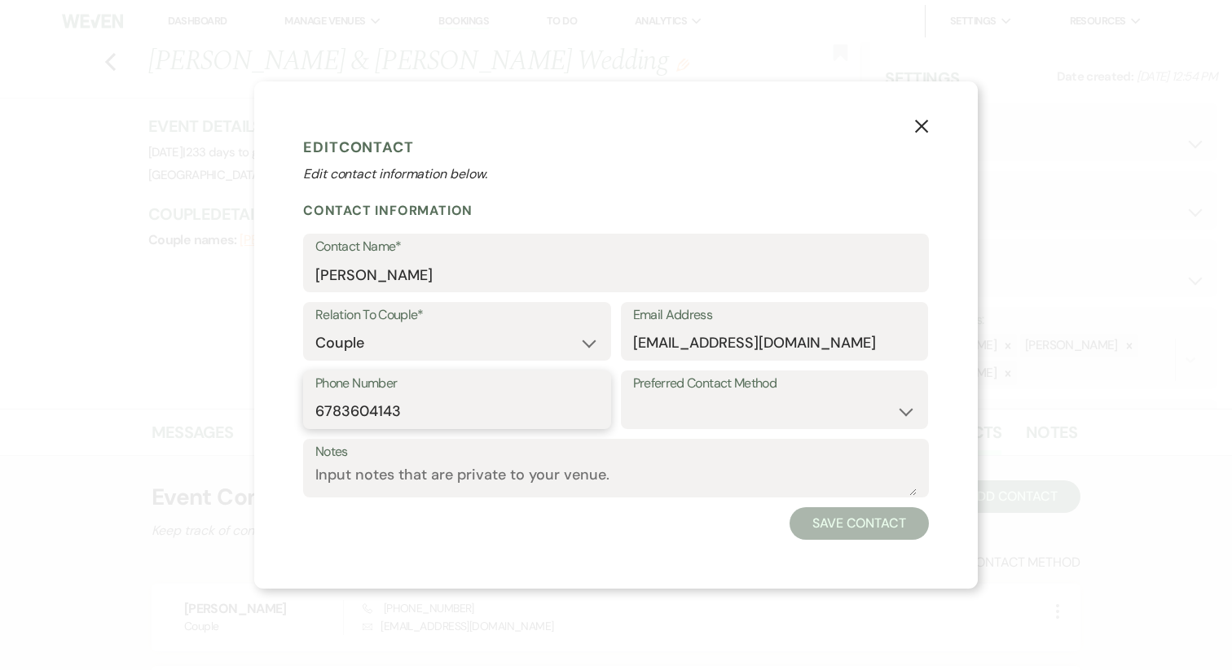
click at [393, 400] on input "6783604143" at bounding box center [456, 412] width 283 height 32
click at [925, 118] on button "X" at bounding box center [921, 125] width 24 height 29
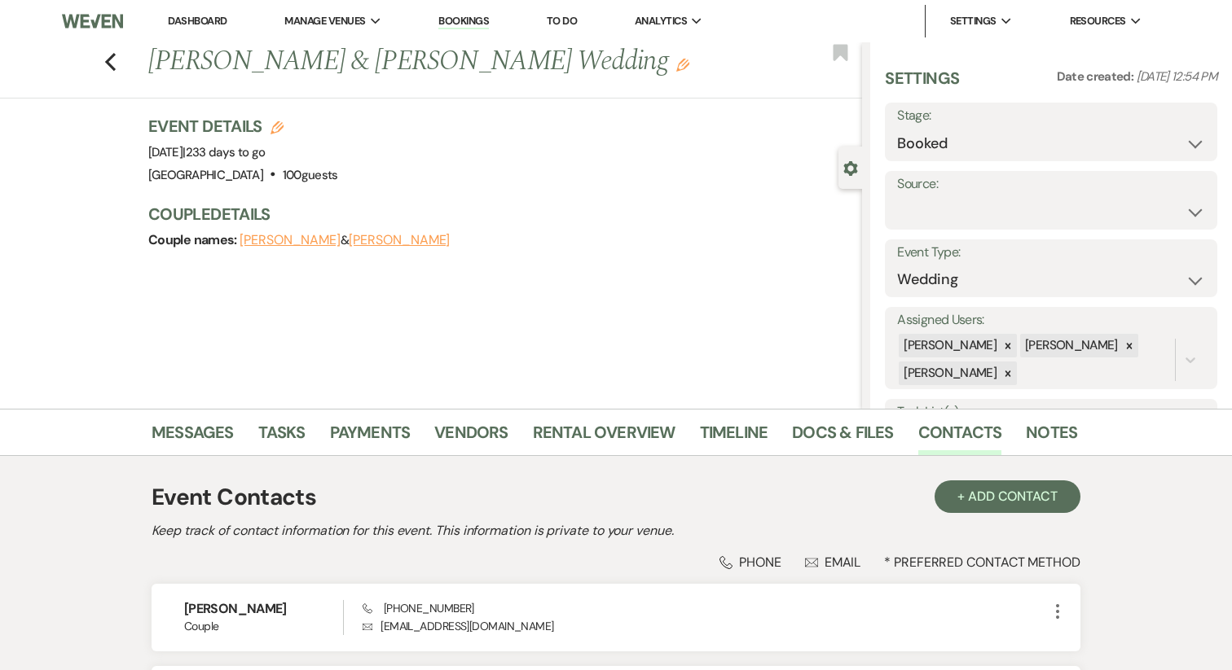
click at [214, 29] on li "Dashboard" at bounding box center [197, 21] width 75 height 33
click at [210, 21] on link "Dashboard" at bounding box center [197, 21] width 59 height 14
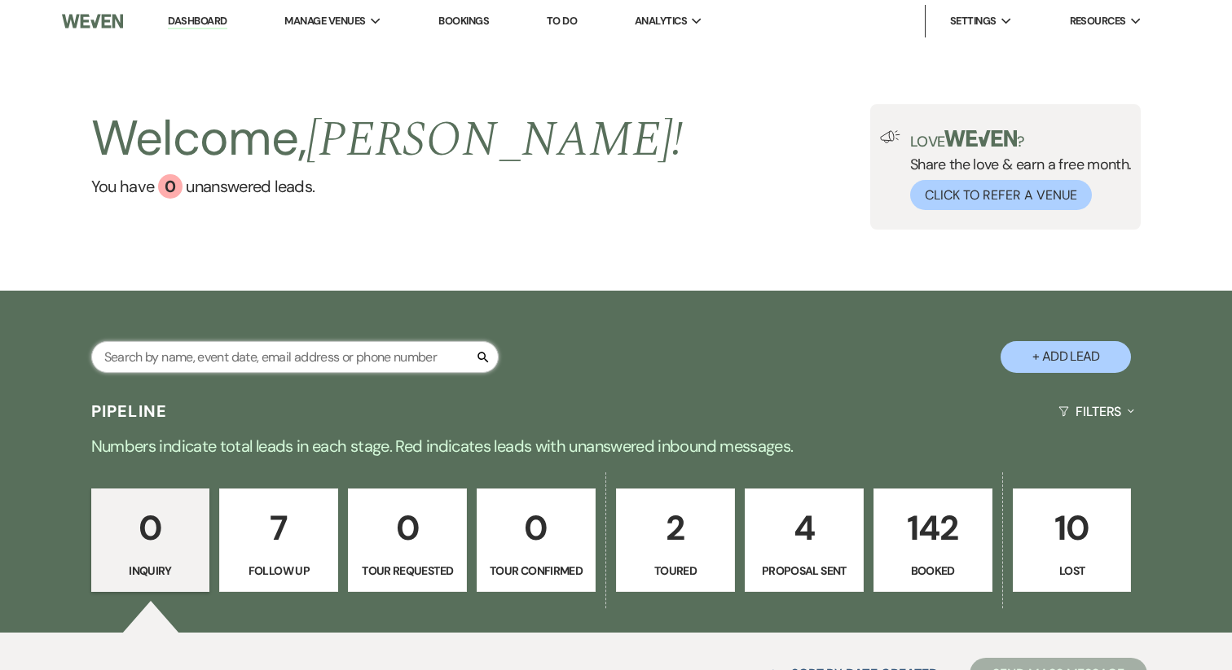
click at [222, 359] on input "text" at bounding box center [294, 357] width 407 height 32
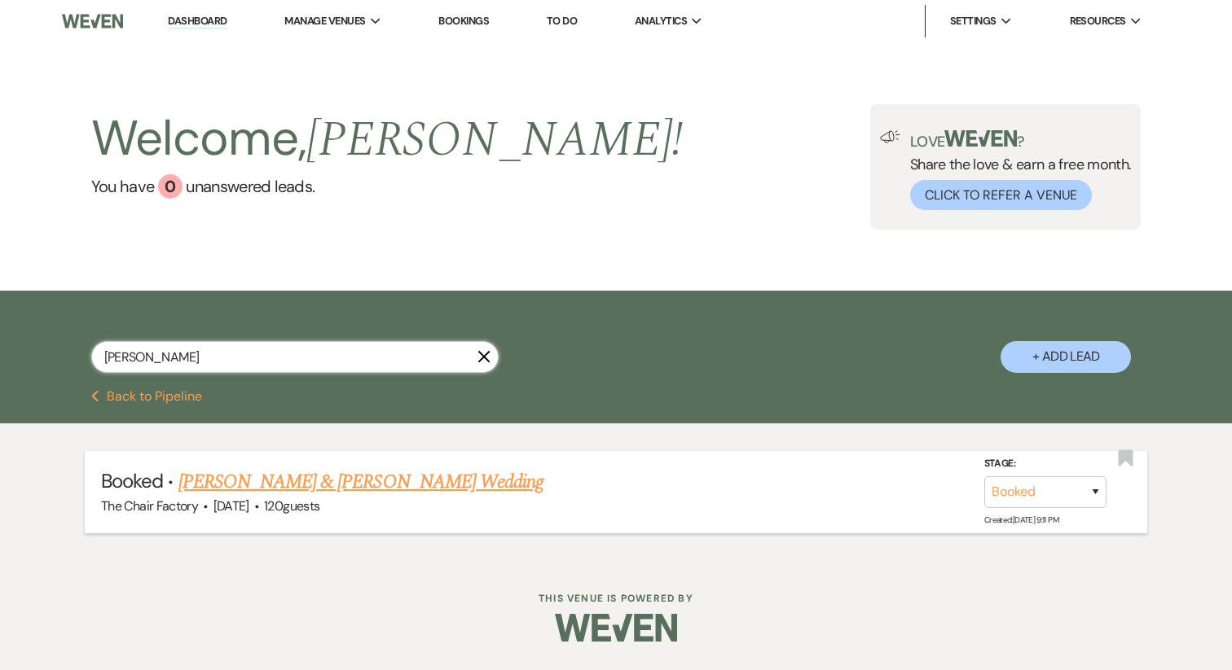
type input "CARSON LEE"
click at [310, 484] on link "Carson Lee & Alexander Ladino's Wedding" at bounding box center [360, 482] width 365 height 29
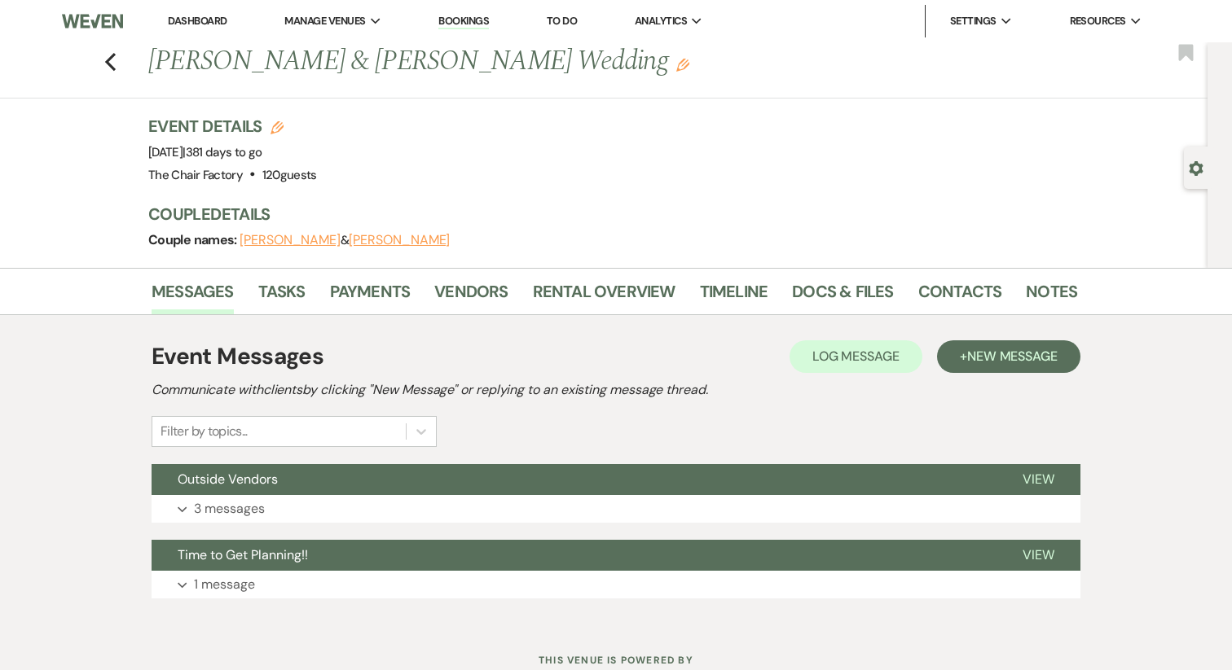
click at [267, 238] on button "Carson Lee" at bounding box center [289, 240] width 101 height 13
select select "1"
select select "text"
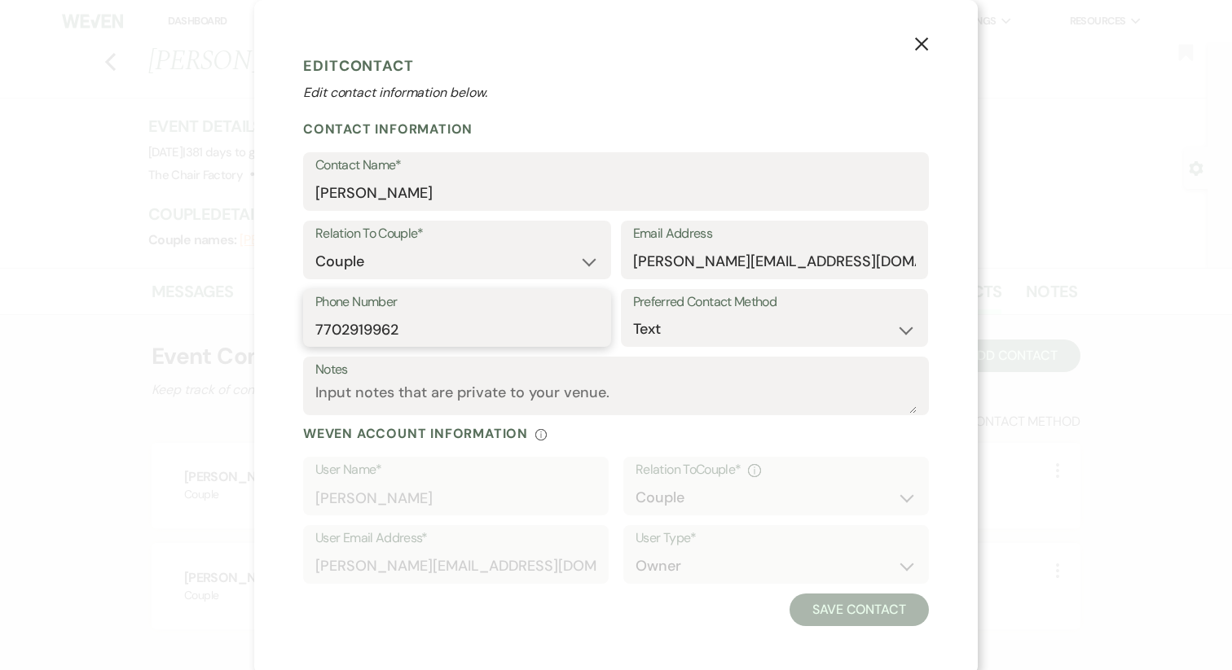
click at [411, 317] on input "7702919962" at bounding box center [456, 330] width 283 height 32
click at [921, 44] on use "button" at bounding box center [921, 43] width 13 height 13
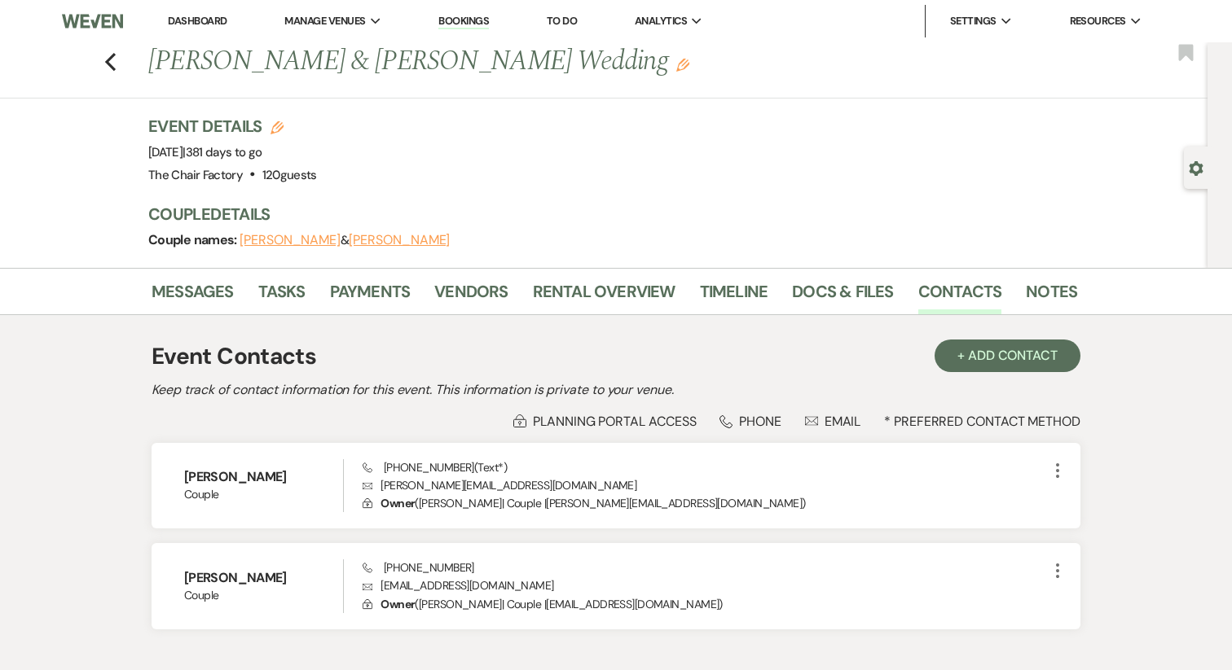
click at [172, 19] on link "Dashboard" at bounding box center [197, 21] width 59 height 14
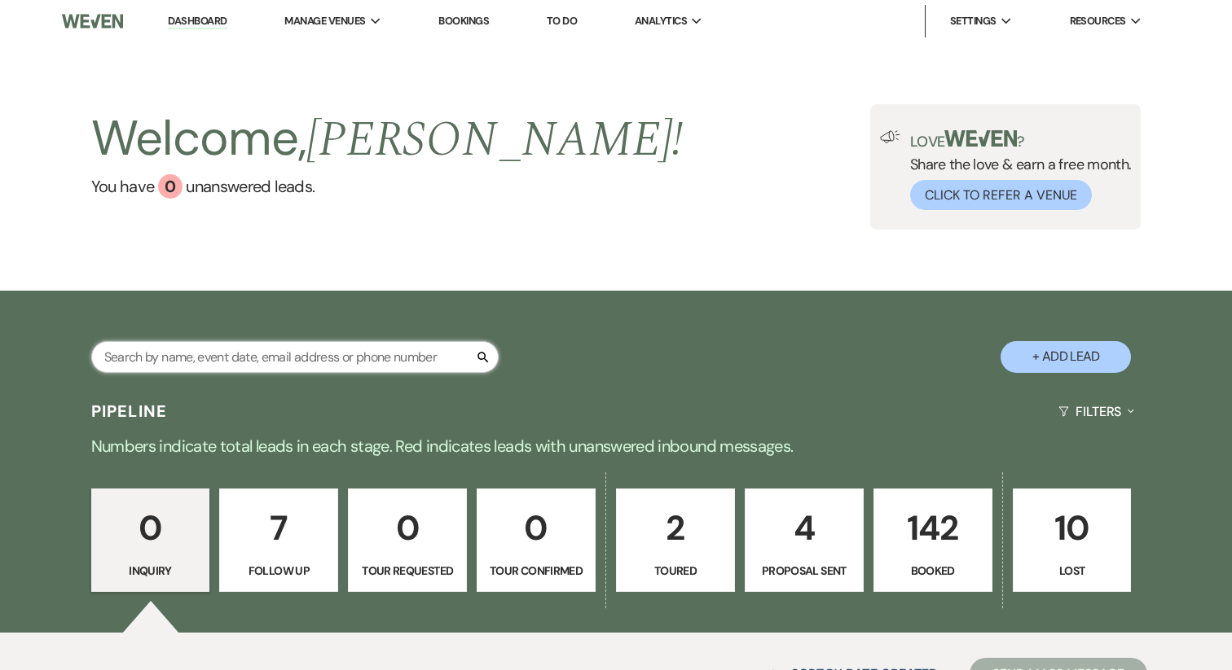
click at [198, 361] on input "text" at bounding box center [294, 357] width 407 height 32
type input "CHLOE"
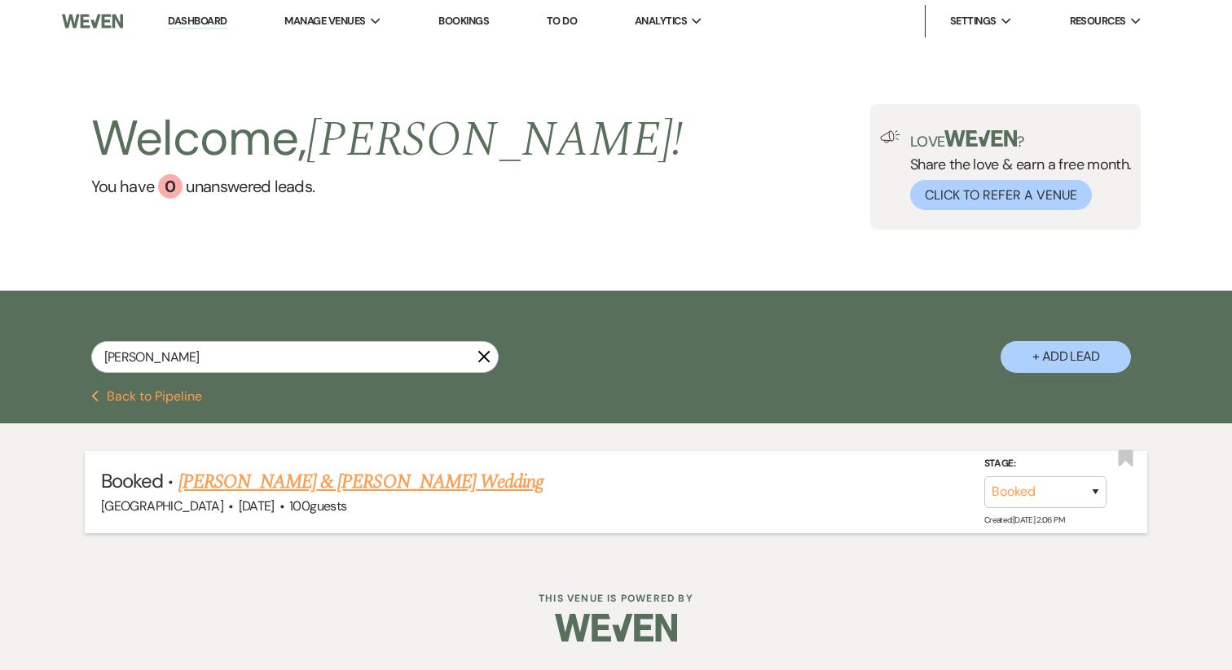
click at [285, 480] on link "Chloe Osier & Logan Dalby's Wedding" at bounding box center [360, 482] width 365 height 29
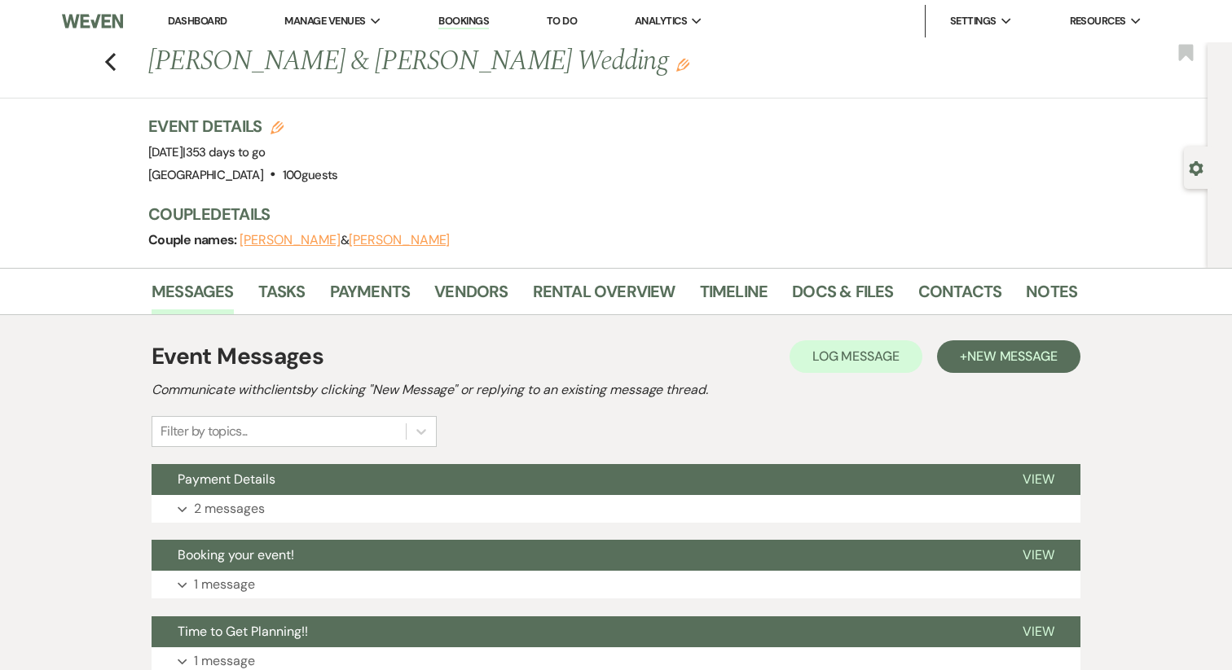
click at [270, 249] on div "Couple names: Chloe Osier & Logan Dalby" at bounding box center [604, 240] width 912 height 23
click at [268, 243] on button "Chloe Osier" at bounding box center [289, 240] width 101 height 13
select select "1"
select select "email"
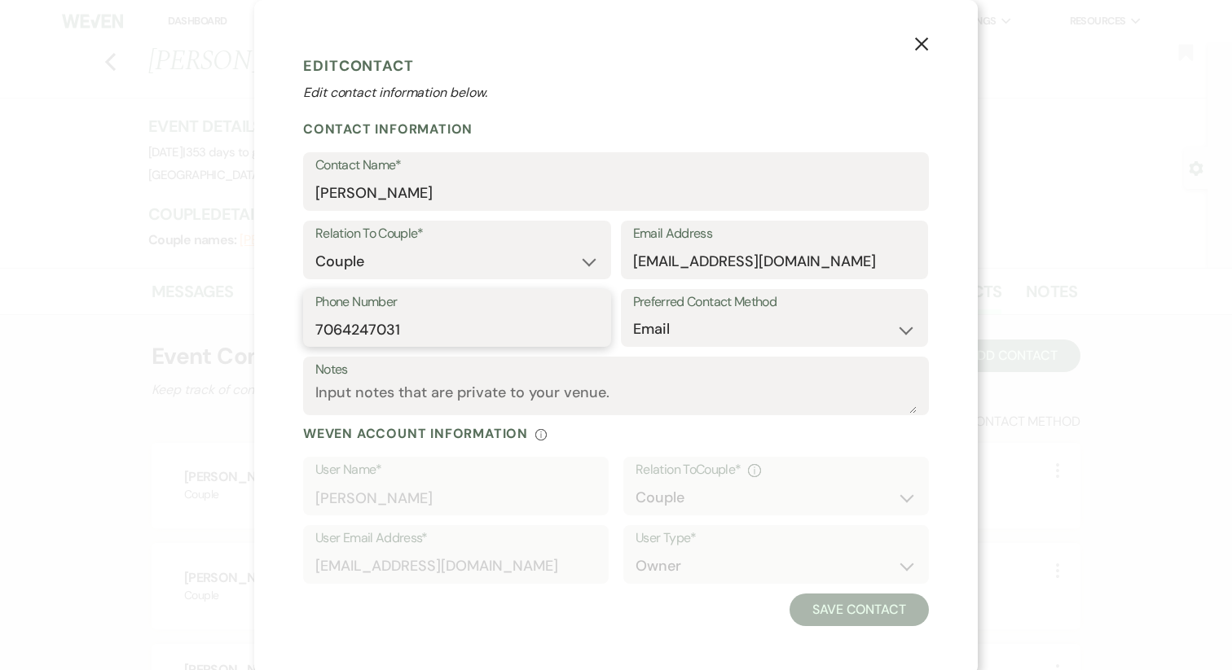
click at [385, 318] on input "7064247031" at bounding box center [456, 330] width 283 height 32
click at [920, 51] on icon "X" at bounding box center [921, 44] width 15 height 15
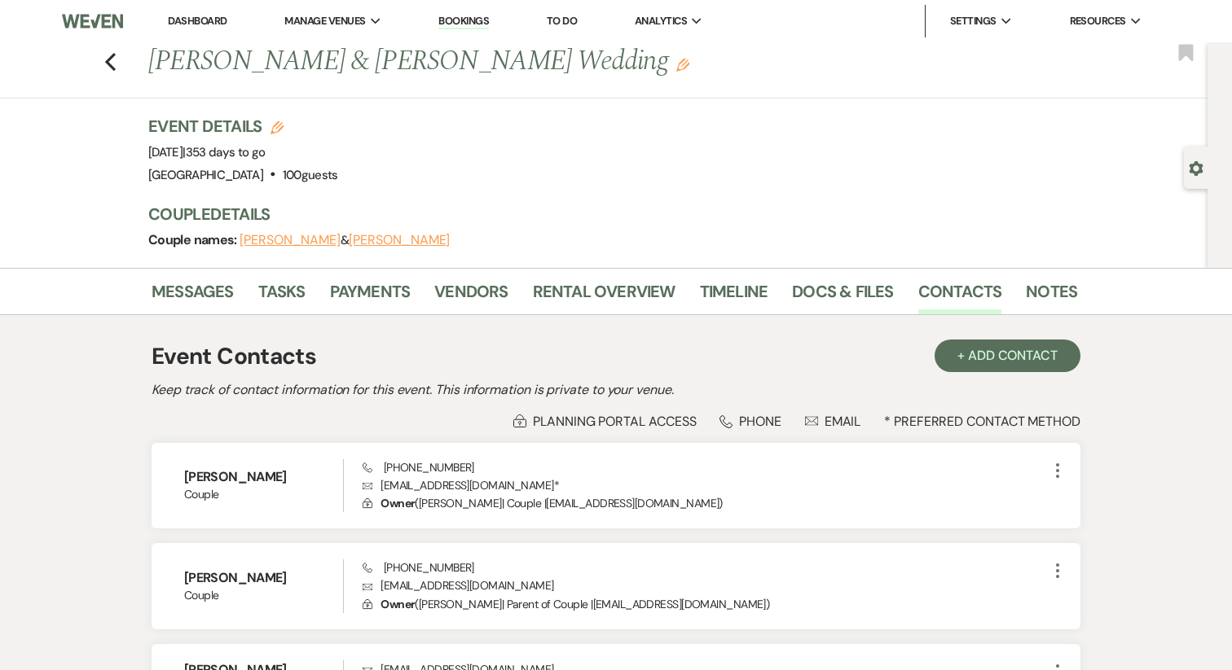
click at [198, 16] on link "Dashboard" at bounding box center [197, 21] width 59 height 14
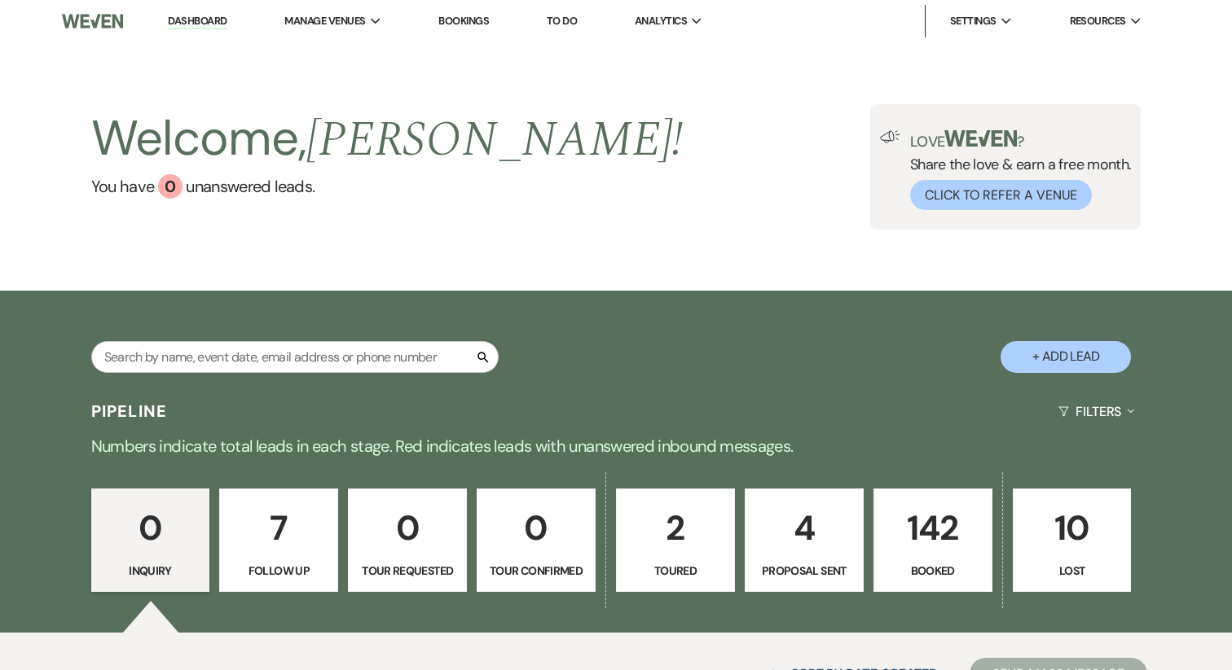
click at [263, 336] on div "Search + Add Lead" at bounding box center [615, 342] width 1173 height 87
click at [263, 363] on input "text" at bounding box center [294, 357] width 407 height 32
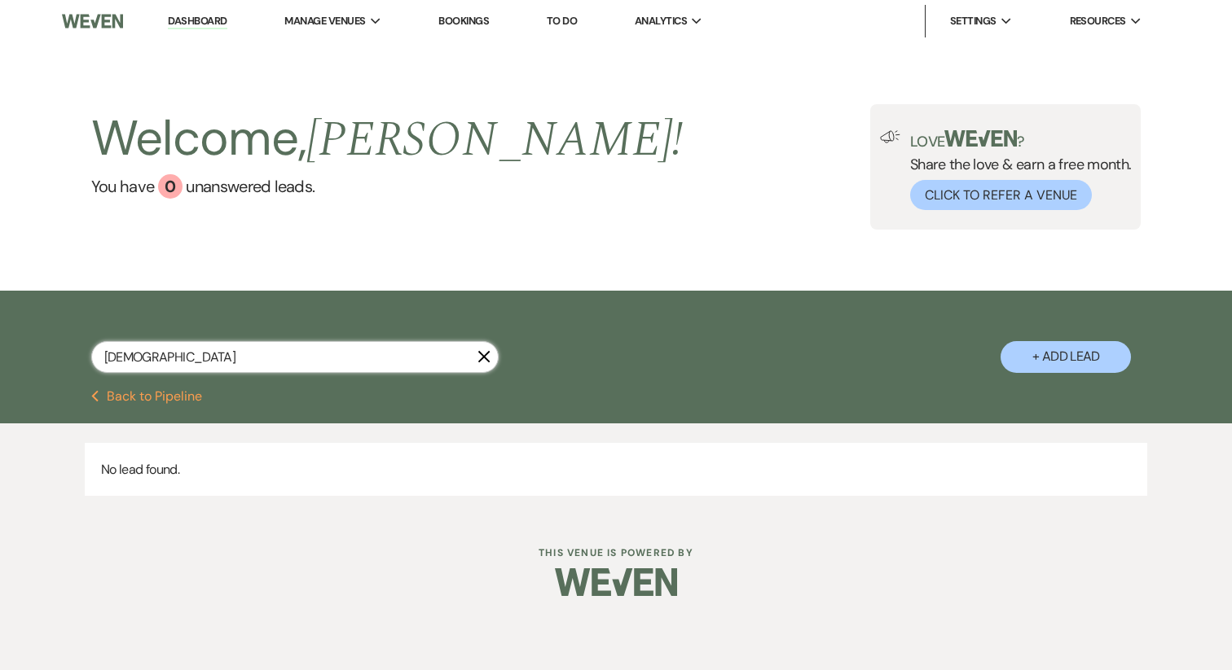
type input "CHRIST"
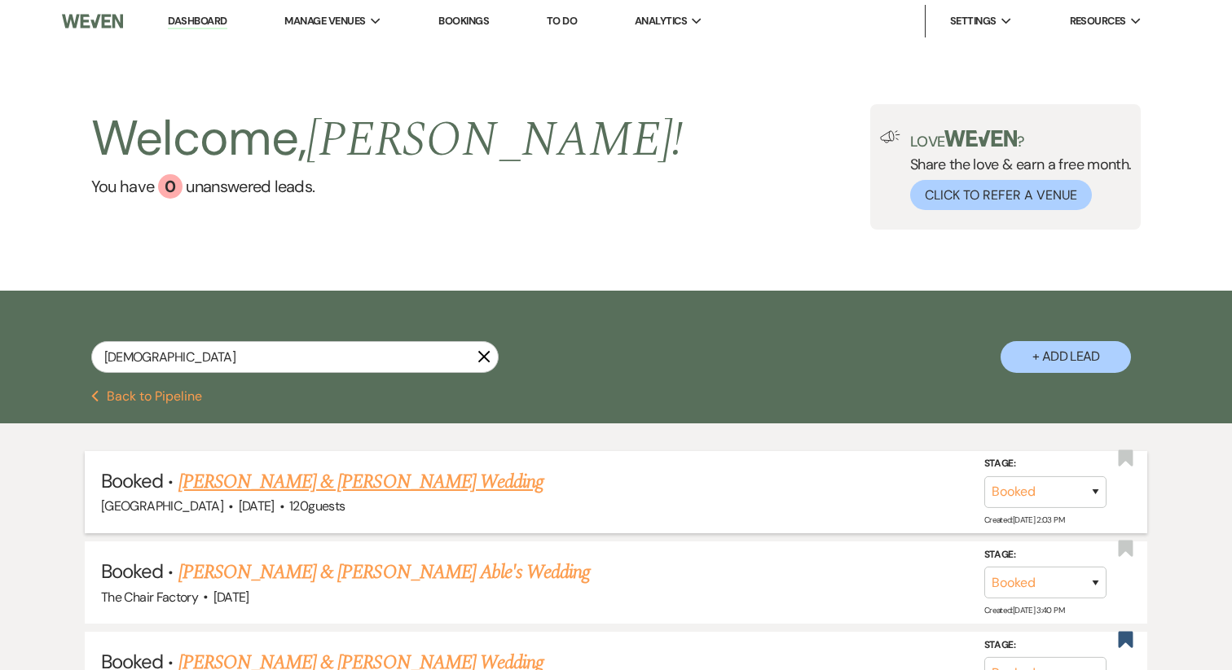
click at [268, 485] on link "Christy Phillips & Matthew Nottingham's Wedding" at bounding box center [360, 482] width 365 height 29
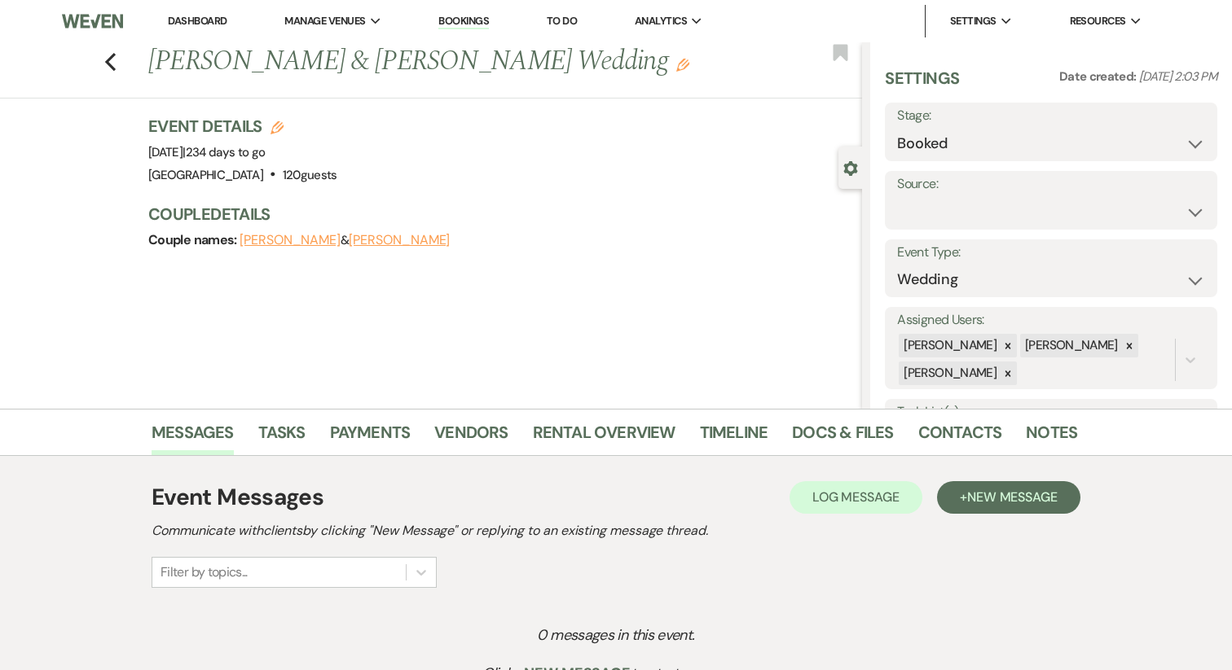
click at [283, 239] on button "Christy Phillips" at bounding box center [289, 240] width 101 height 13
select select "1"
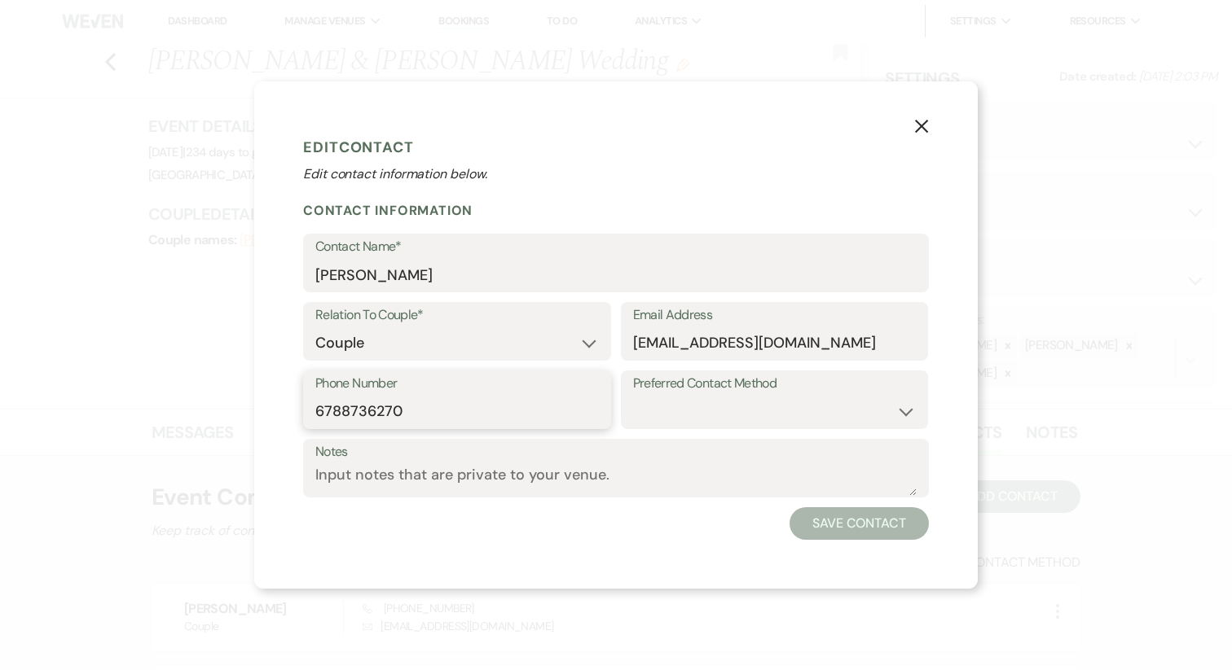
click at [366, 422] on input "6788736270" at bounding box center [456, 412] width 283 height 32
click at [922, 123] on icon "X" at bounding box center [921, 126] width 15 height 15
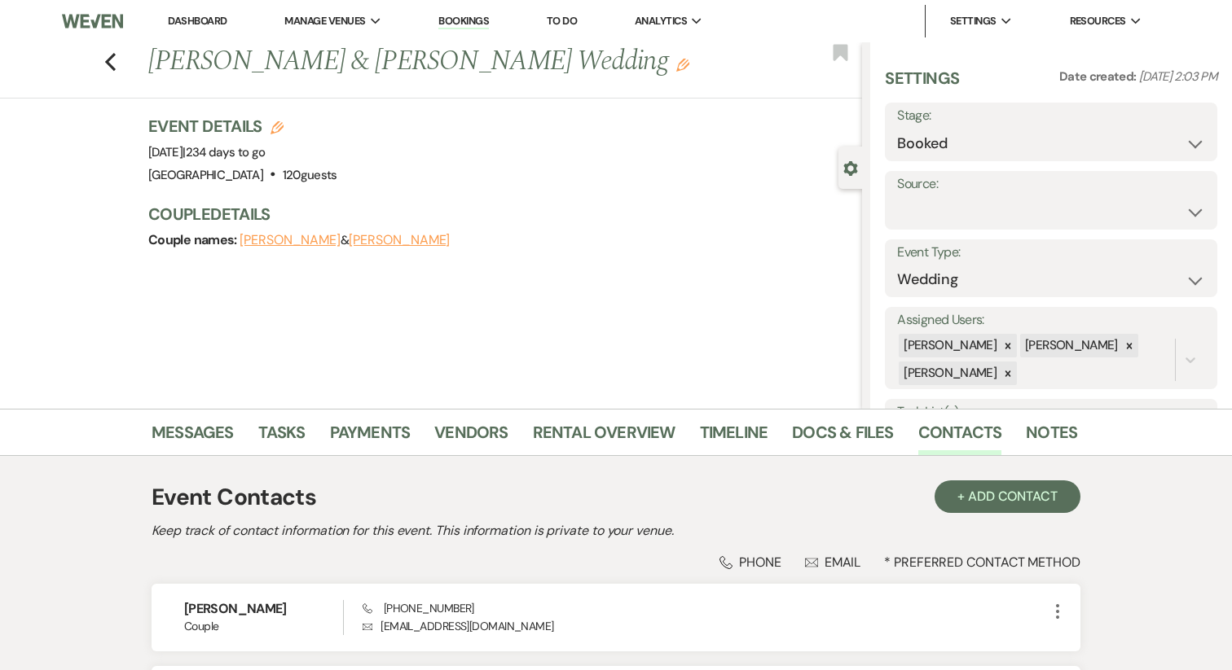
click at [182, 16] on link "Dashboard" at bounding box center [197, 21] width 59 height 14
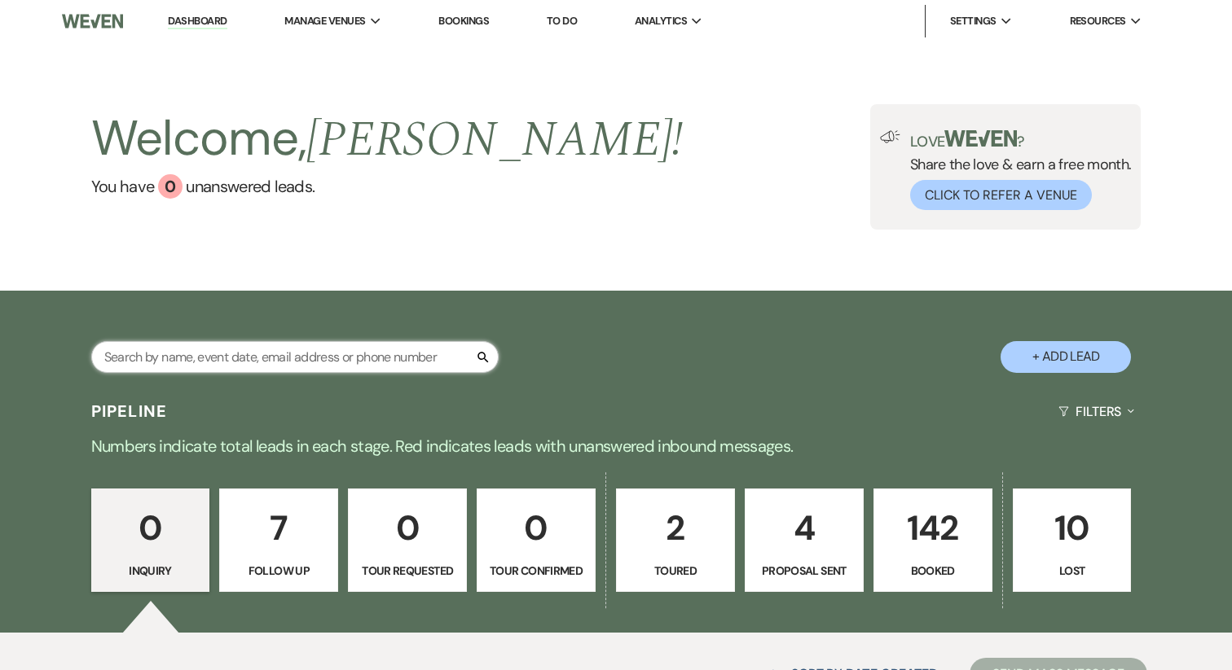
click at [236, 361] on input "text" at bounding box center [294, 357] width 407 height 32
type input "HOGLAN"
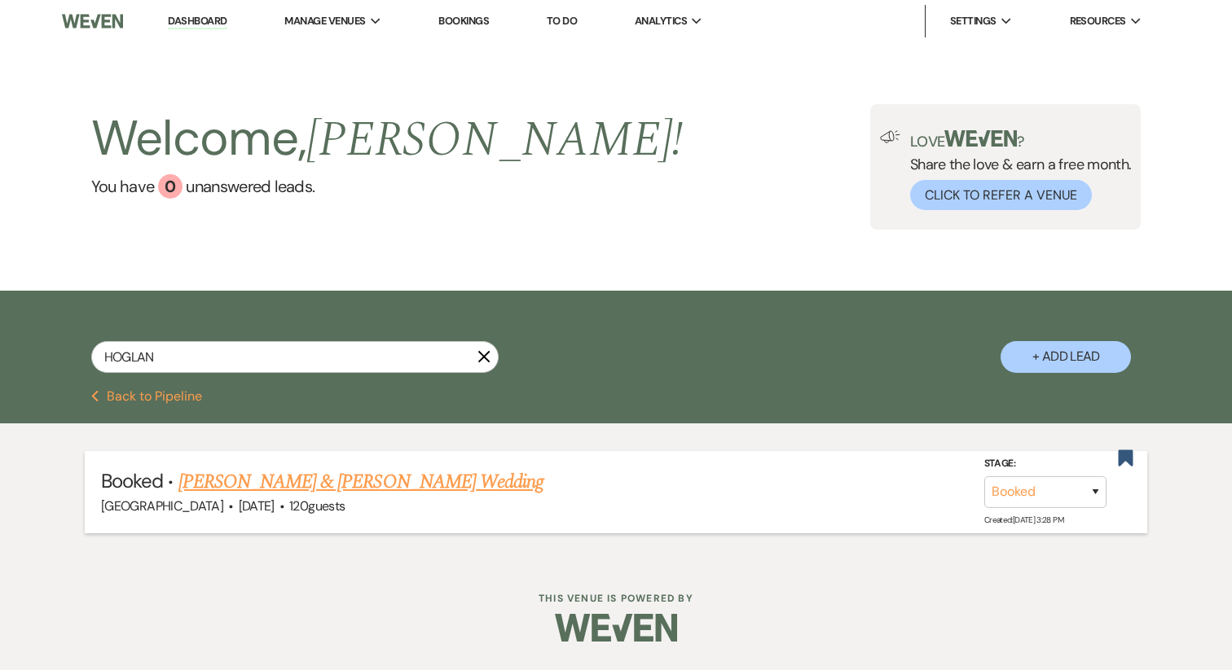
click at [295, 490] on link "Christine Hoglander & John DeVan's Wedding" at bounding box center [360, 482] width 365 height 29
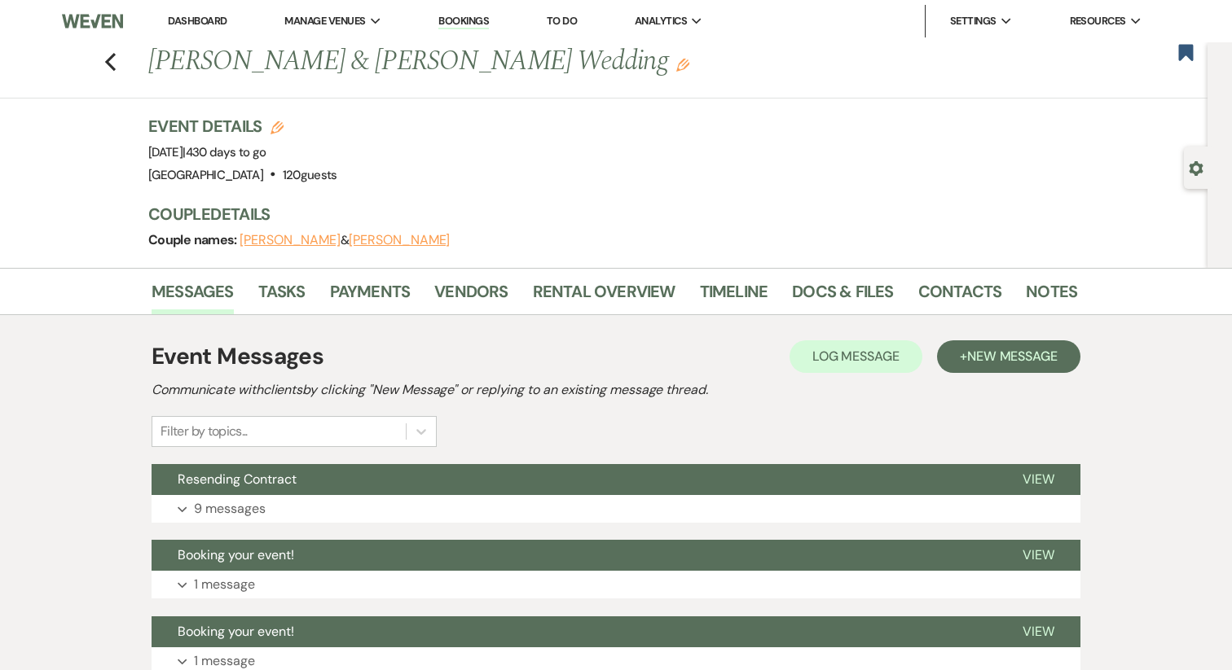
click at [292, 245] on button "Christine Hoglander" at bounding box center [289, 240] width 101 height 13
select select "1"
select select "email"
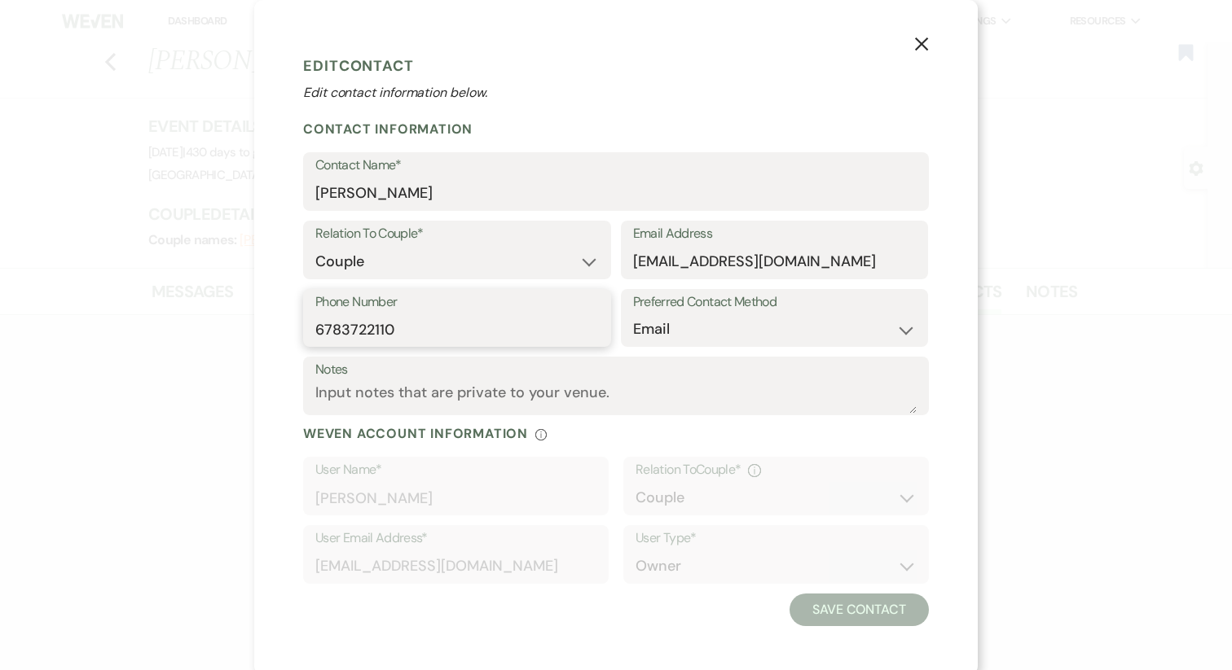
click at [402, 323] on input "6783722110" at bounding box center [456, 330] width 283 height 32
click at [920, 46] on use "button" at bounding box center [921, 43] width 13 height 13
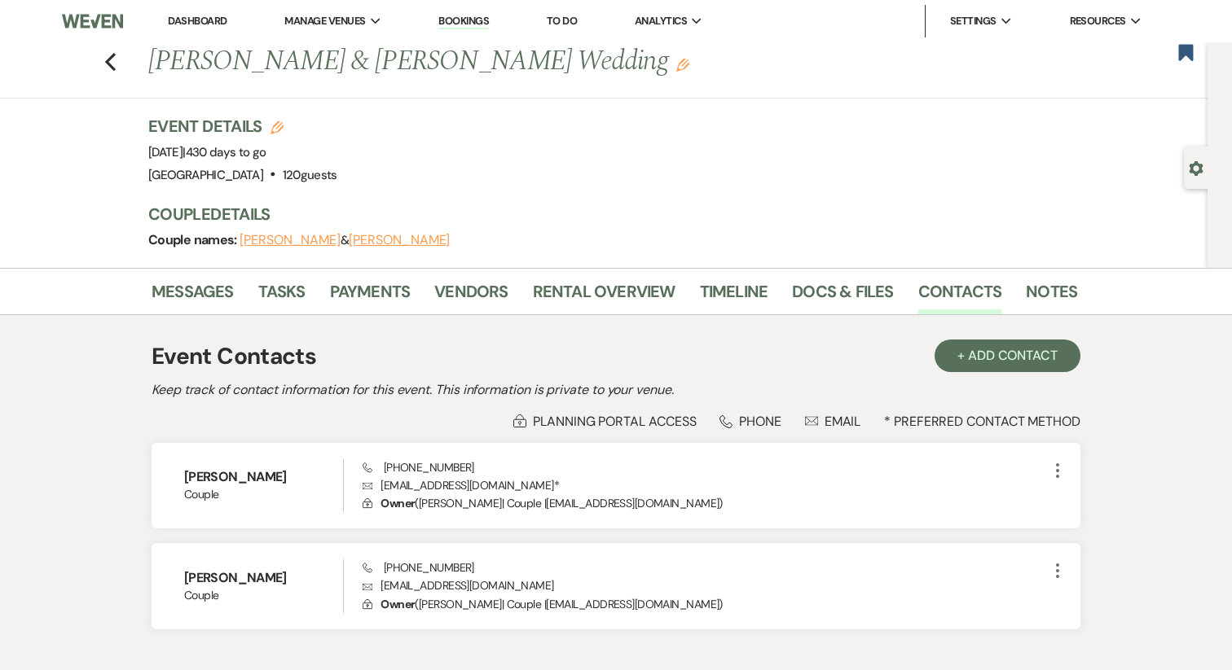
click at [195, 30] on li "Dashboard" at bounding box center [197, 21] width 75 height 33
click at [195, 15] on link "Dashboard" at bounding box center [197, 21] width 59 height 14
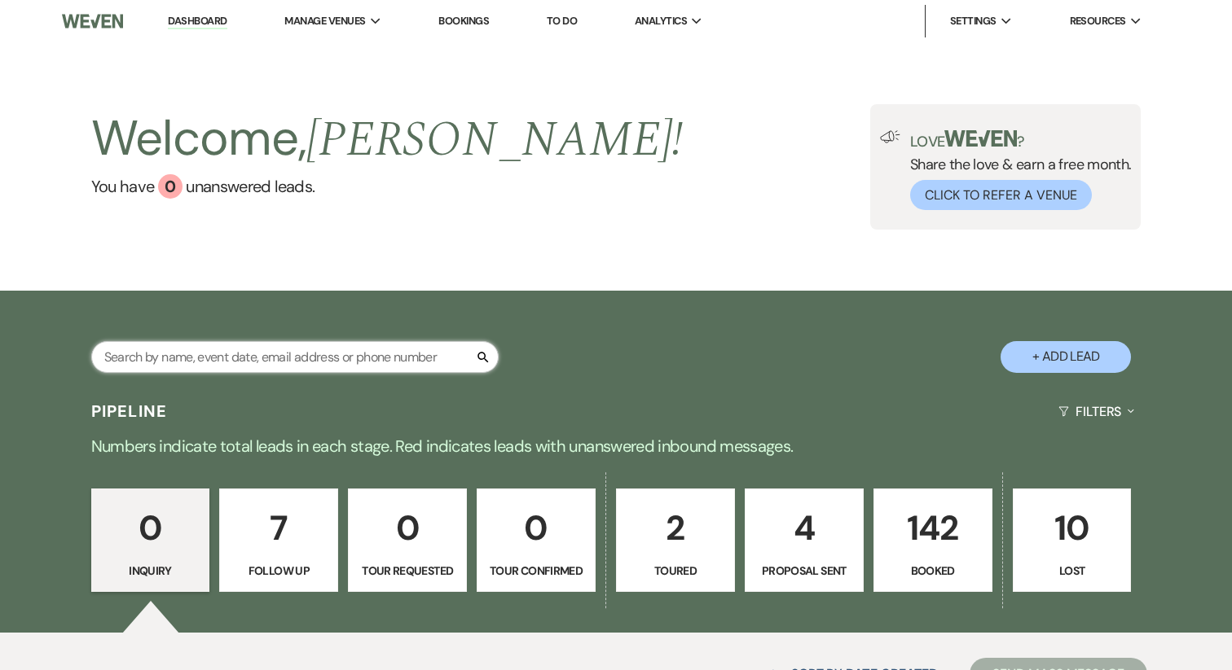
click at [242, 341] on input "text" at bounding box center [294, 357] width 407 height 32
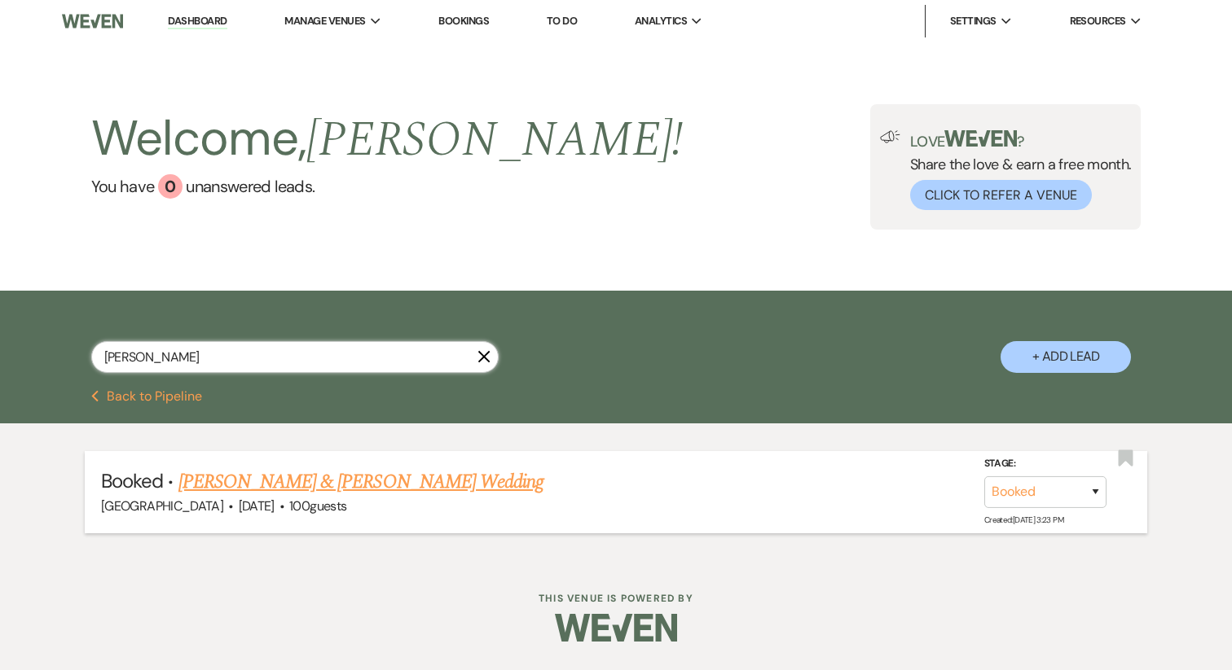
type input "NICO"
click at [411, 485] on link "Elaina Nicolini & Dylan Sauls's Wedding" at bounding box center [360, 482] width 365 height 29
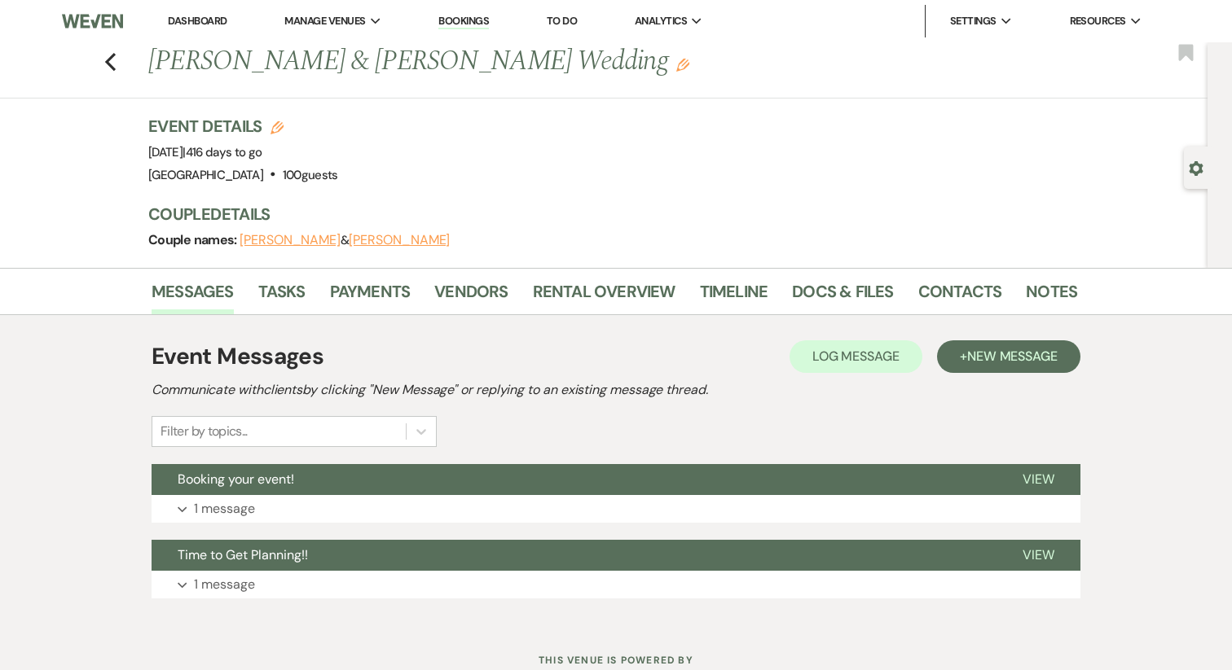
click at [260, 255] on div "Event Details Edit Event Date: Saturday, October 10th, 2026 | 416 days to go Ve…" at bounding box center [612, 191] width 929 height 153
click at [260, 244] on button "Elaina Nicolini" at bounding box center [289, 240] width 101 height 13
select select "1"
select select "email"
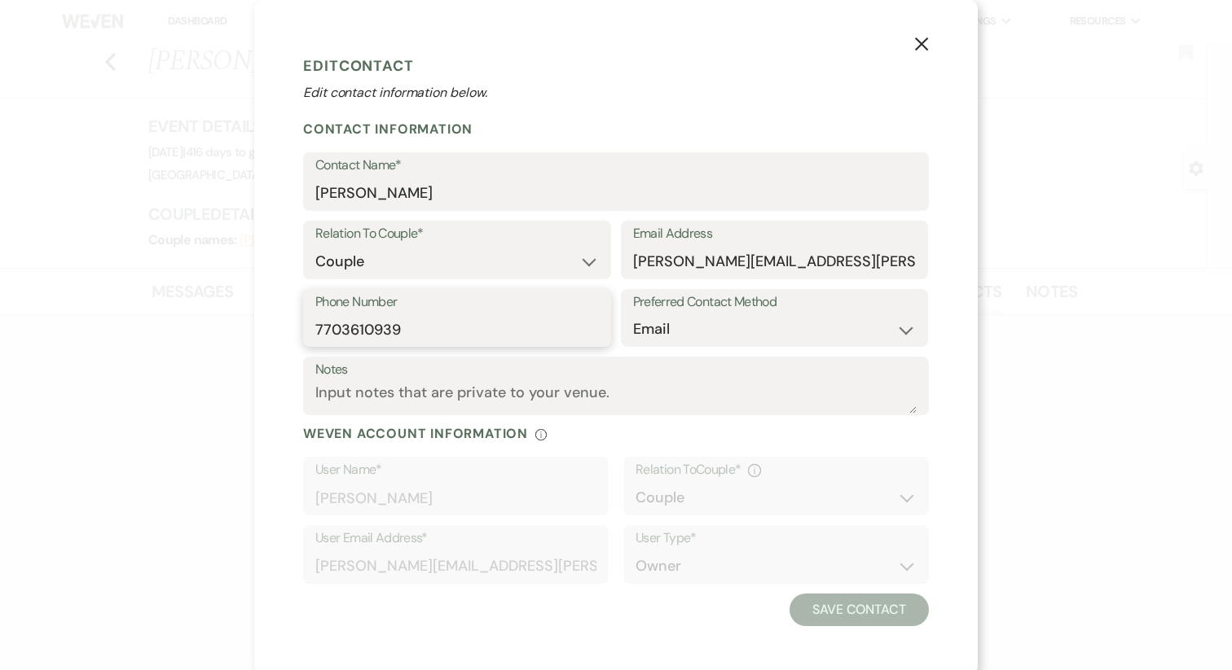
click at [384, 316] on input "7703610939" at bounding box center [456, 330] width 283 height 32
click at [925, 51] on icon "X" at bounding box center [921, 44] width 15 height 15
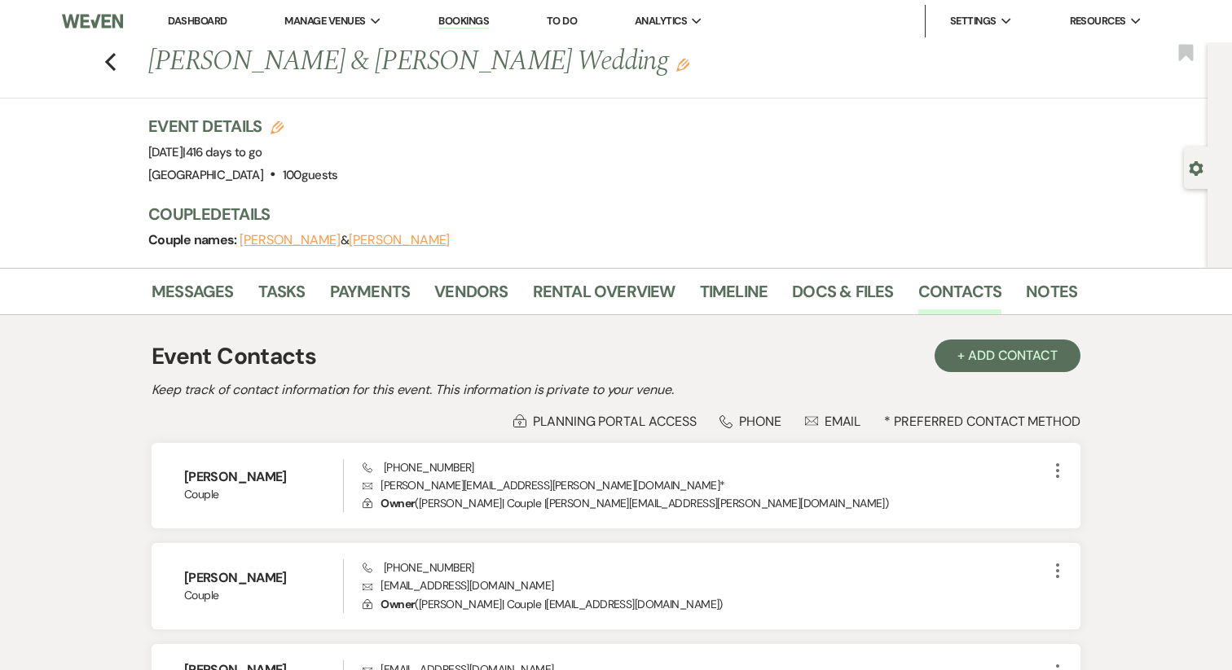
click at [209, 25] on link "Dashboard" at bounding box center [197, 21] width 59 height 14
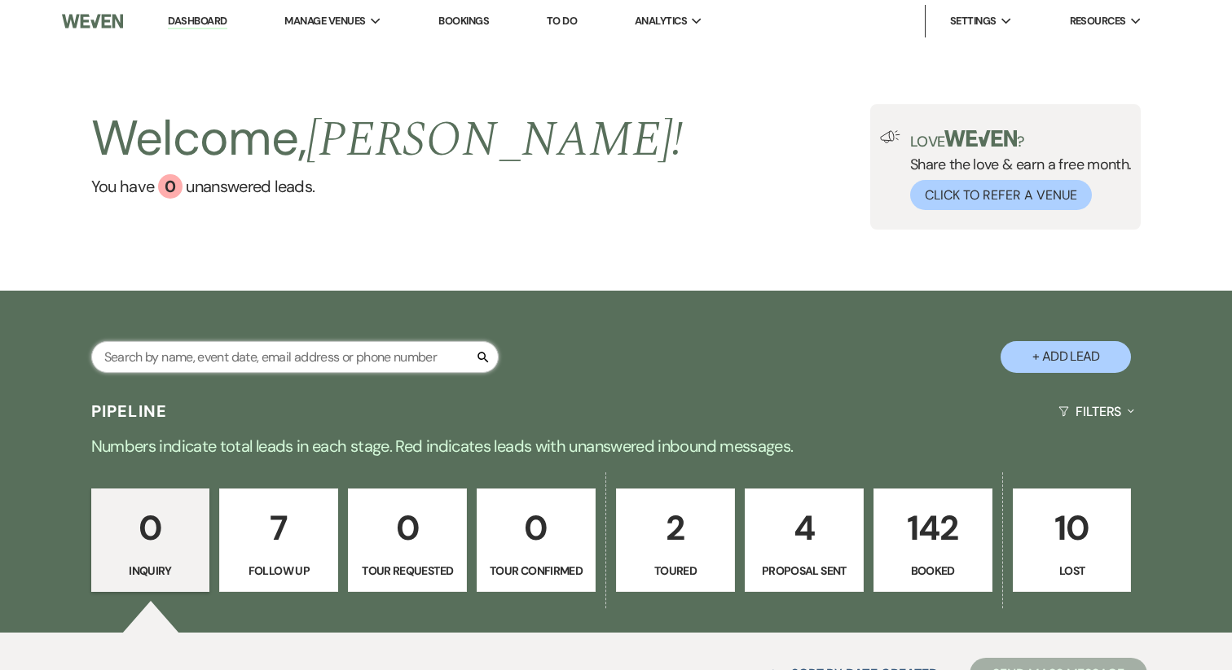
click at [187, 367] on input "text" at bounding box center [294, 357] width 407 height 32
type input "HOLDEN"
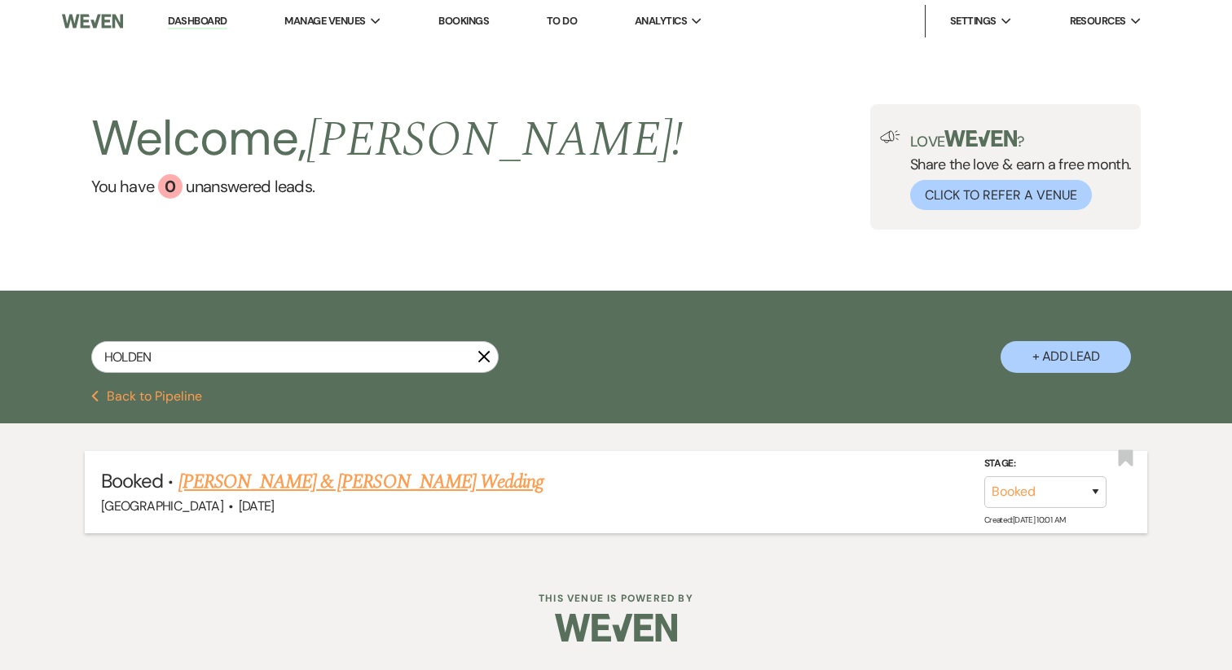
click at [287, 479] on link "Gabrielle Holden & Richard Grant's Wedding" at bounding box center [360, 482] width 365 height 29
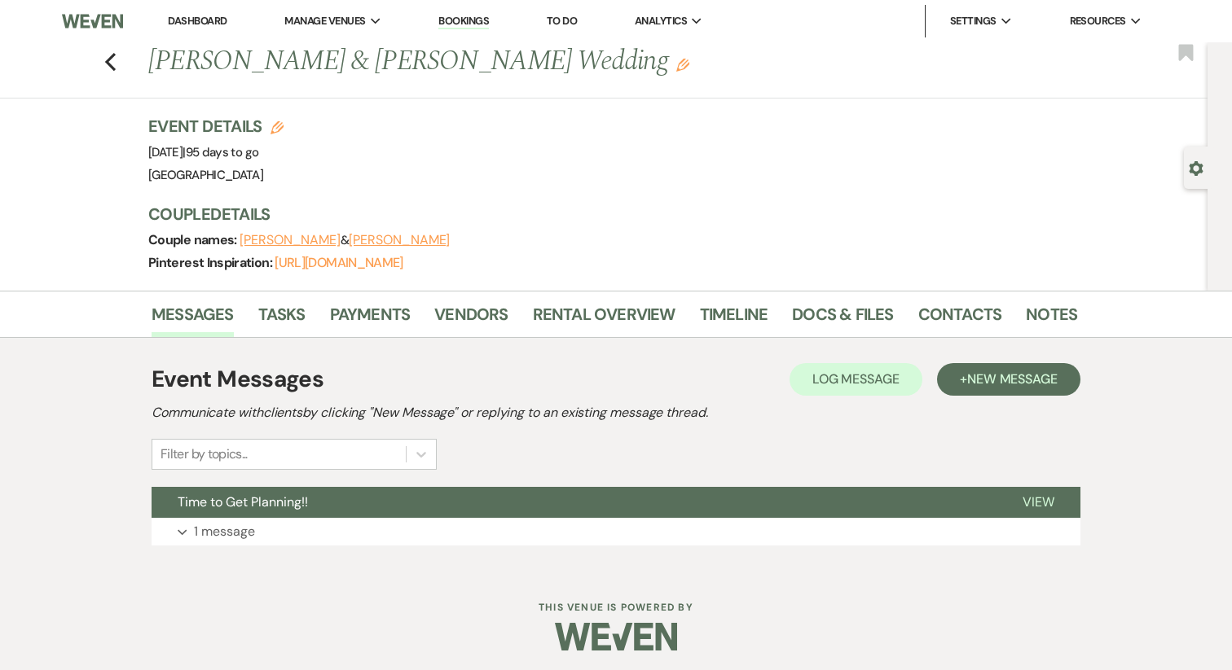
click at [305, 235] on button "Gabrielle Holden" at bounding box center [289, 240] width 101 height 13
select select "1"
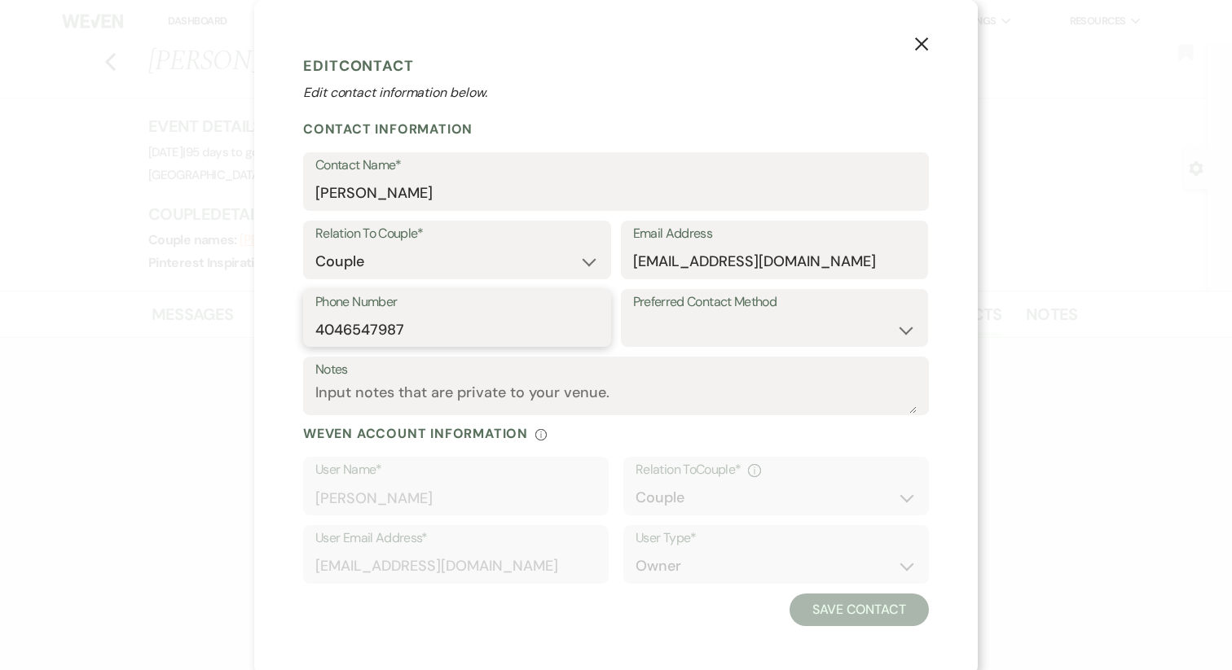
click at [367, 326] on input "4046547987" at bounding box center [456, 330] width 283 height 32
click at [915, 48] on icon "X" at bounding box center [921, 44] width 15 height 15
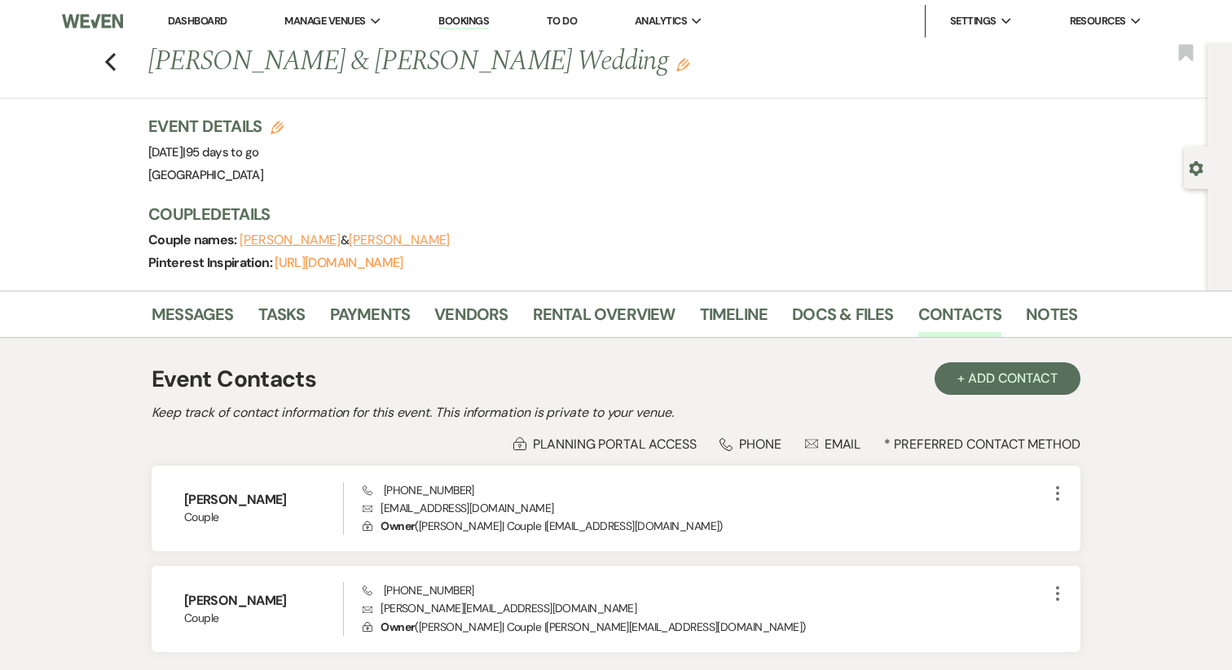
click at [226, 15] on link "Dashboard" at bounding box center [197, 21] width 59 height 14
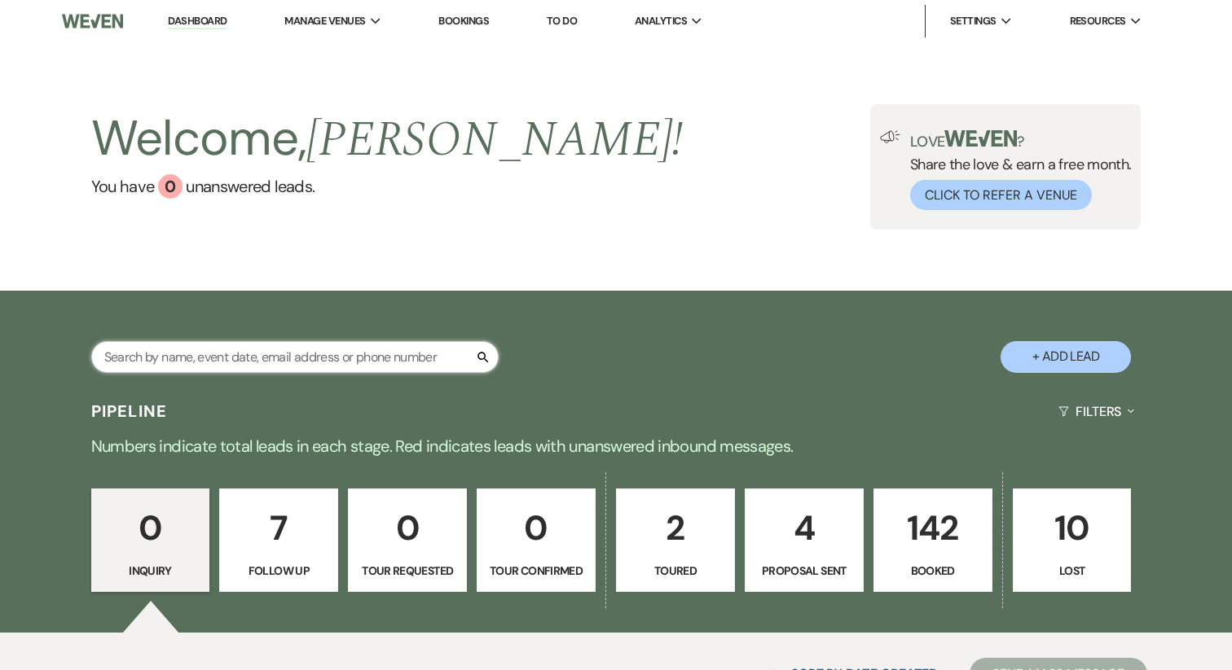
click at [227, 358] on input "text" at bounding box center [294, 357] width 407 height 32
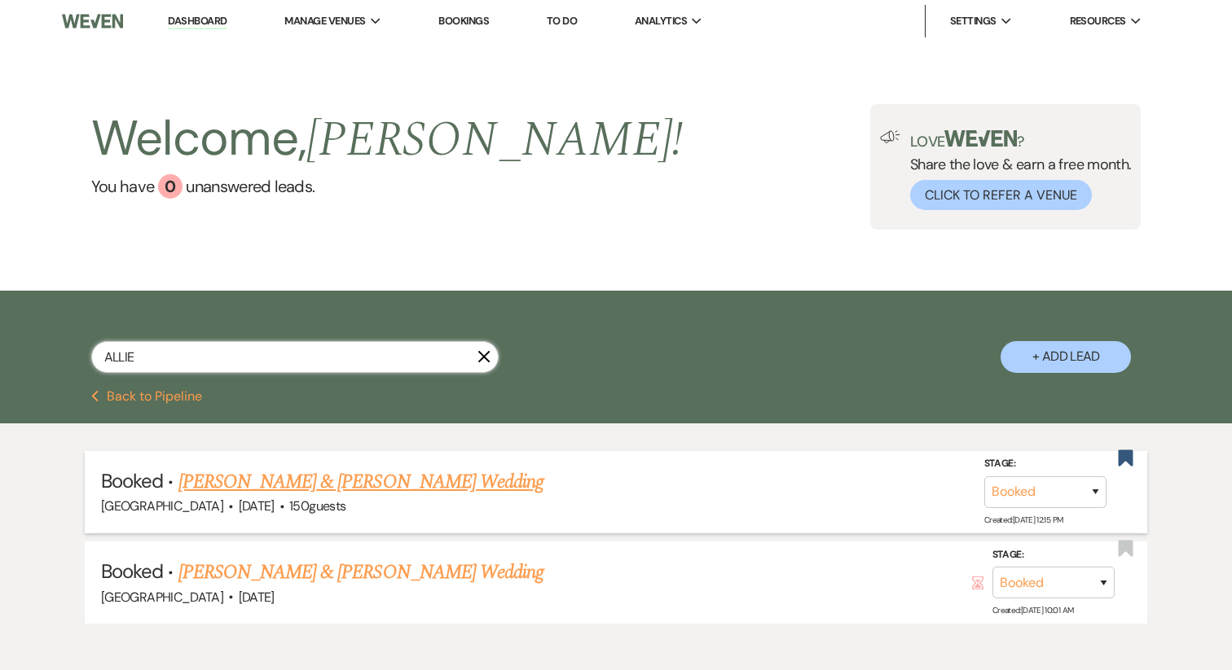
type input "ALLIE"
click at [317, 485] on link "Allie Jackson & Kevin Wirth's Wedding" at bounding box center [360, 482] width 365 height 29
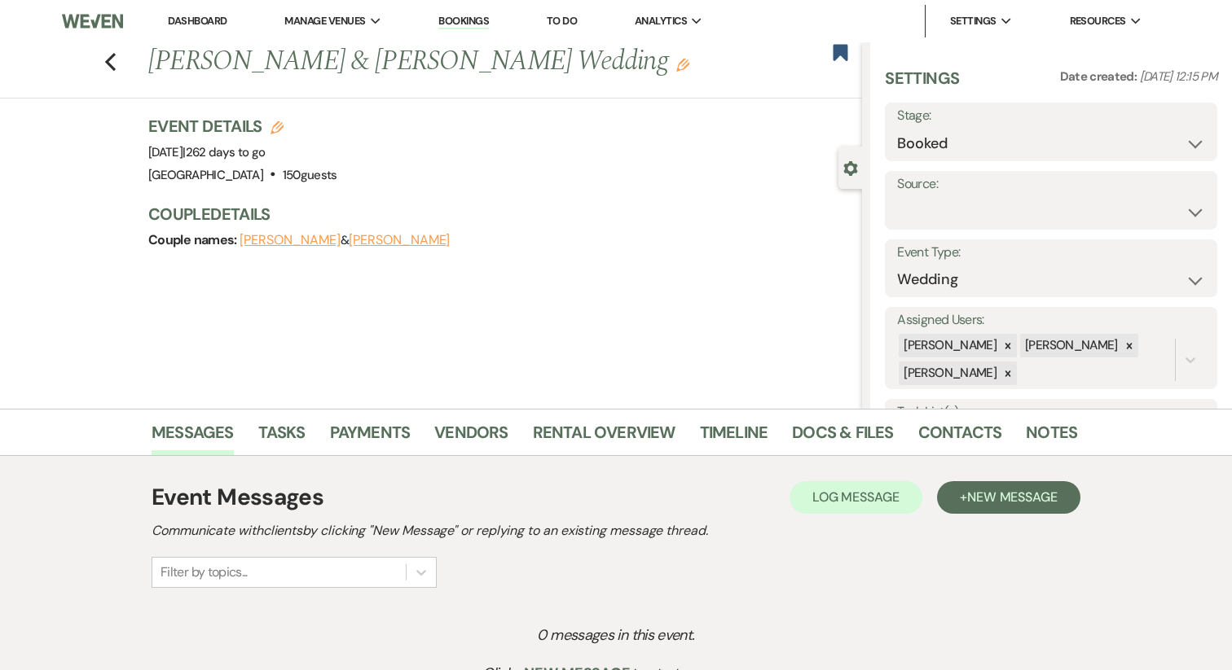
click at [281, 242] on button "Allie Jackson" at bounding box center [289, 240] width 101 height 13
select select "1"
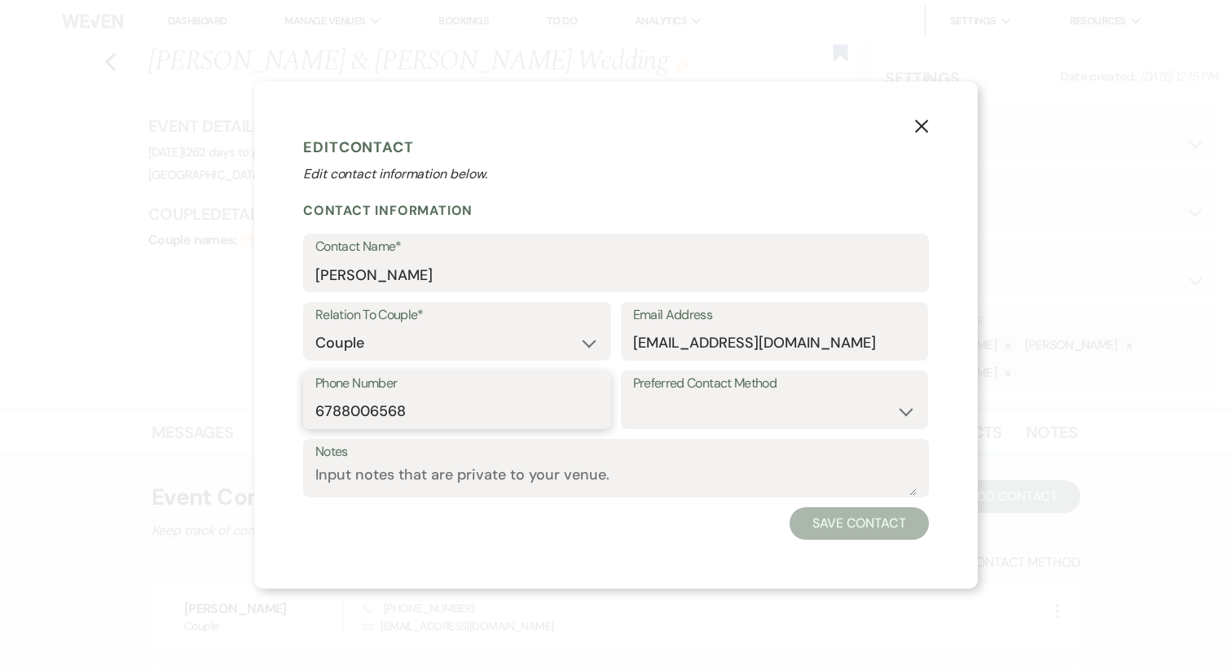
click at [341, 407] on input "6788006568" at bounding box center [456, 412] width 283 height 32
click at [912, 123] on button "X" at bounding box center [921, 125] width 24 height 29
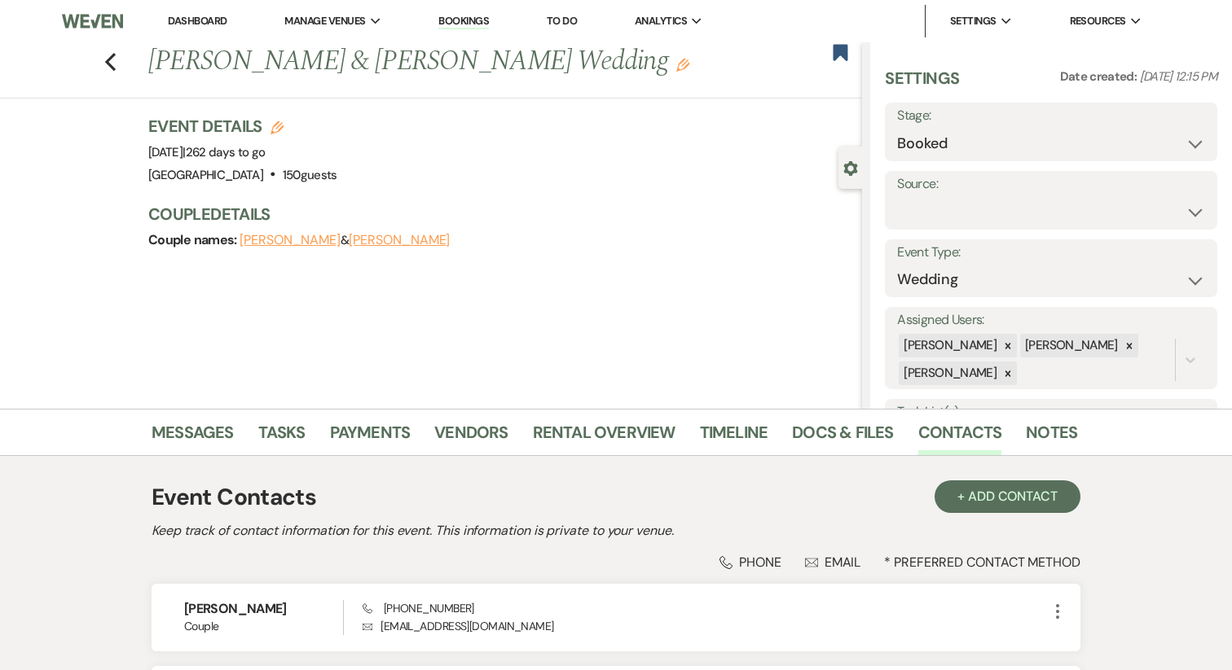
click at [174, 19] on link "Dashboard" at bounding box center [197, 21] width 59 height 14
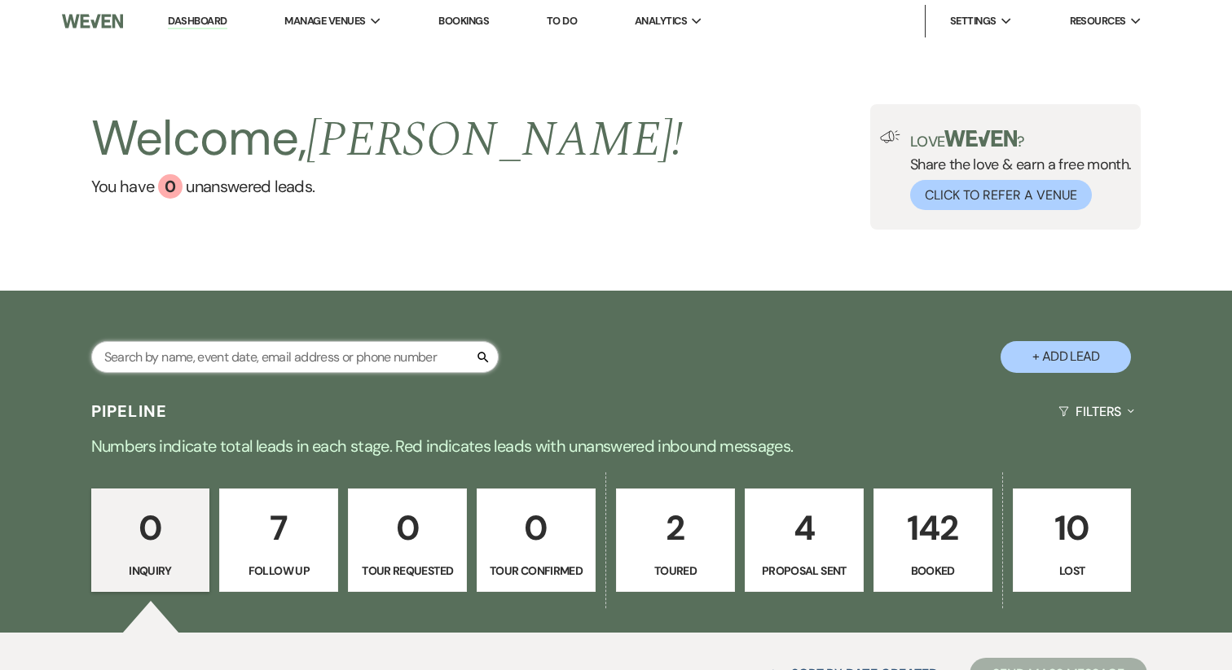
click at [268, 364] on input "text" at bounding box center [294, 357] width 407 height 32
type input "BER"
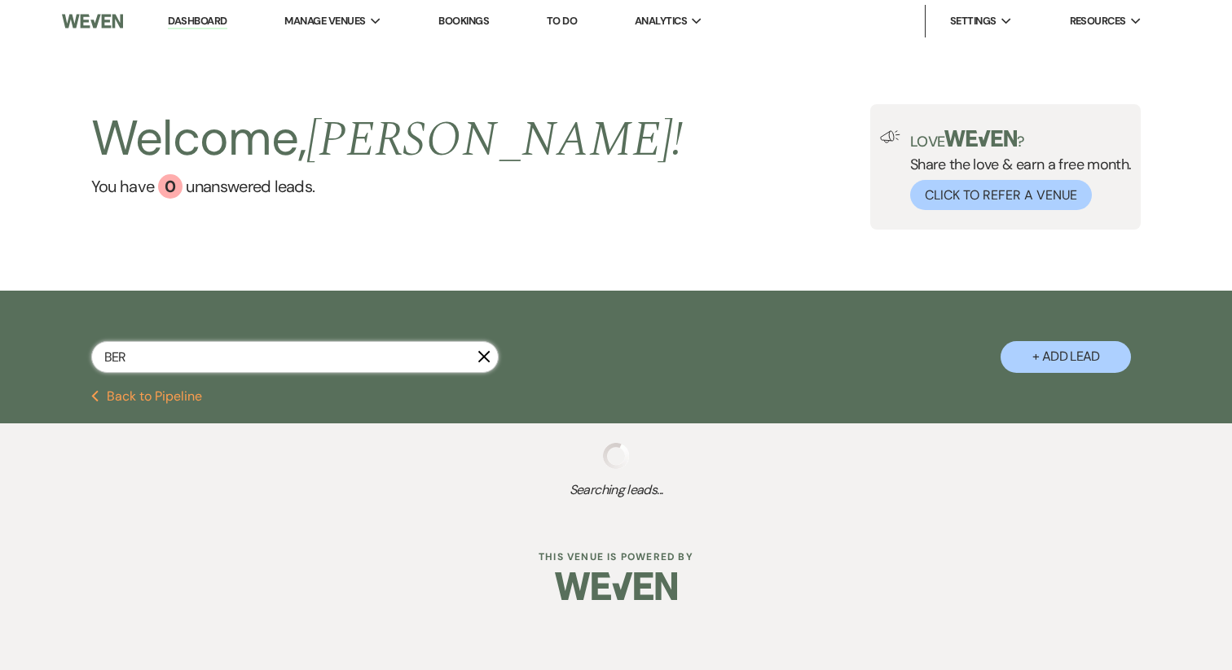
select select "8"
select select "7"
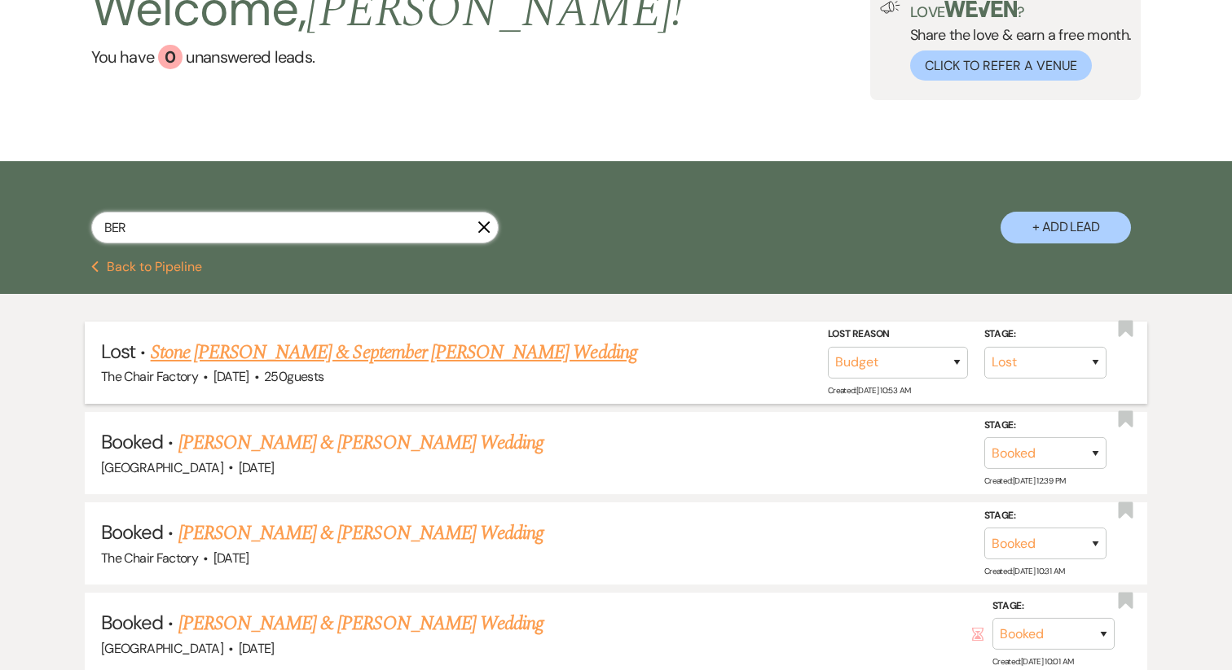
scroll to position [161, 0]
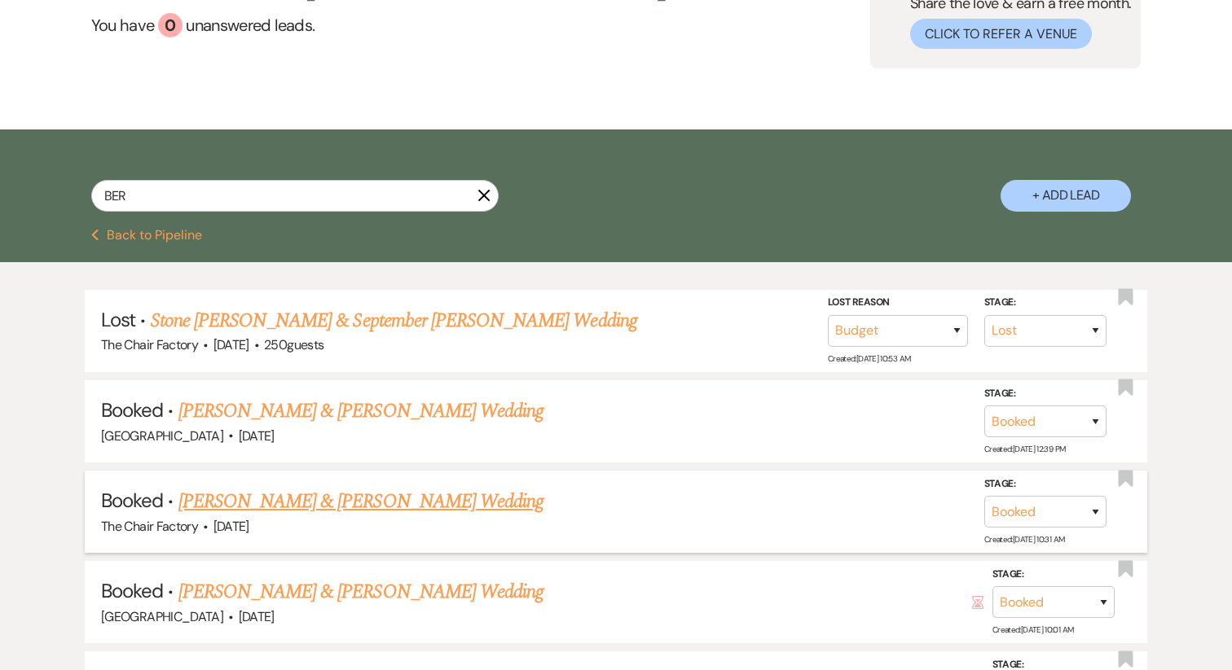
click at [306, 493] on link "Gabrielle Berube & Austin Looney's Wedding" at bounding box center [360, 501] width 365 height 29
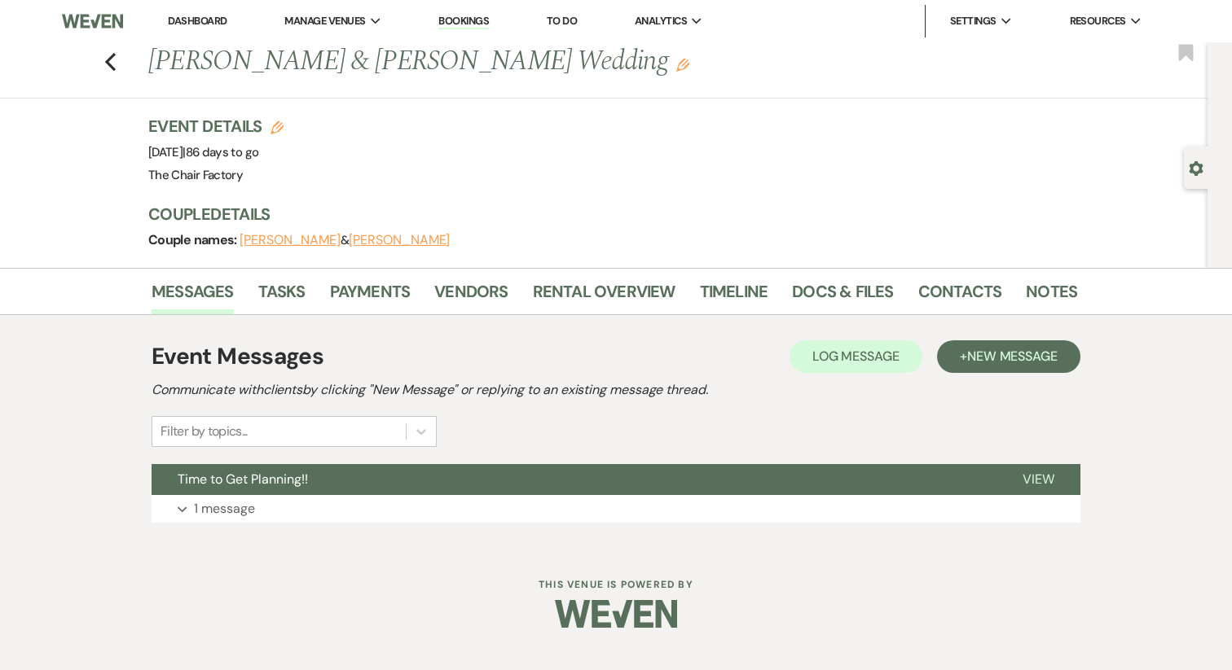
click at [290, 244] on button "Gabrielle Berube" at bounding box center [289, 240] width 101 height 13
select select "1"
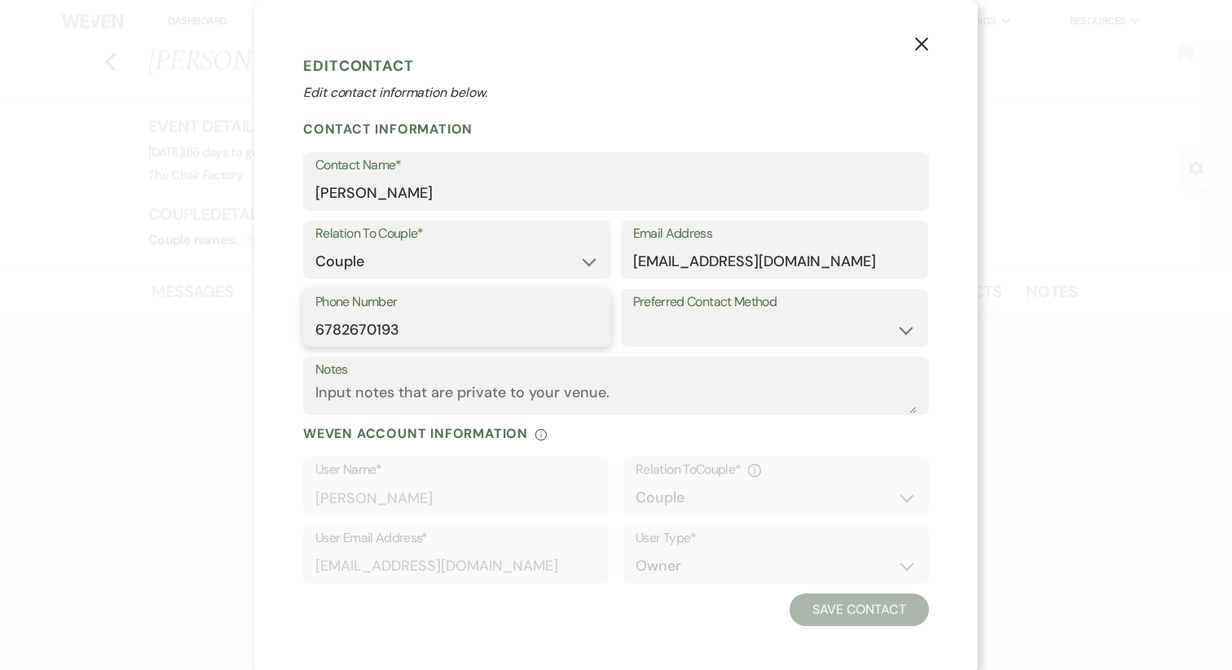
click at [387, 325] on input "6782670193" at bounding box center [456, 330] width 283 height 32
click at [928, 47] on icon "X" at bounding box center [921, 44] width 15 height 15
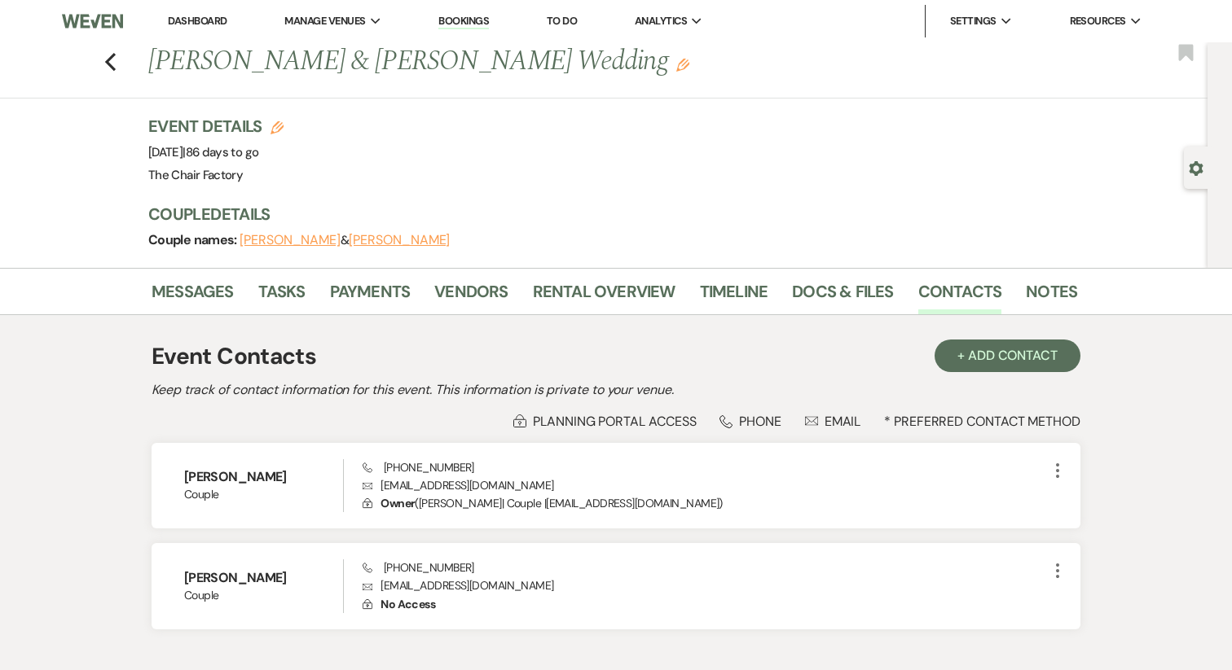
click at [162, 24] on li "Dashboard" at bounding box center [197, 21] width 75 height 33
click at [182, 23] on link "Dashboard" at bounding box center [197, 21] width 59 height 14
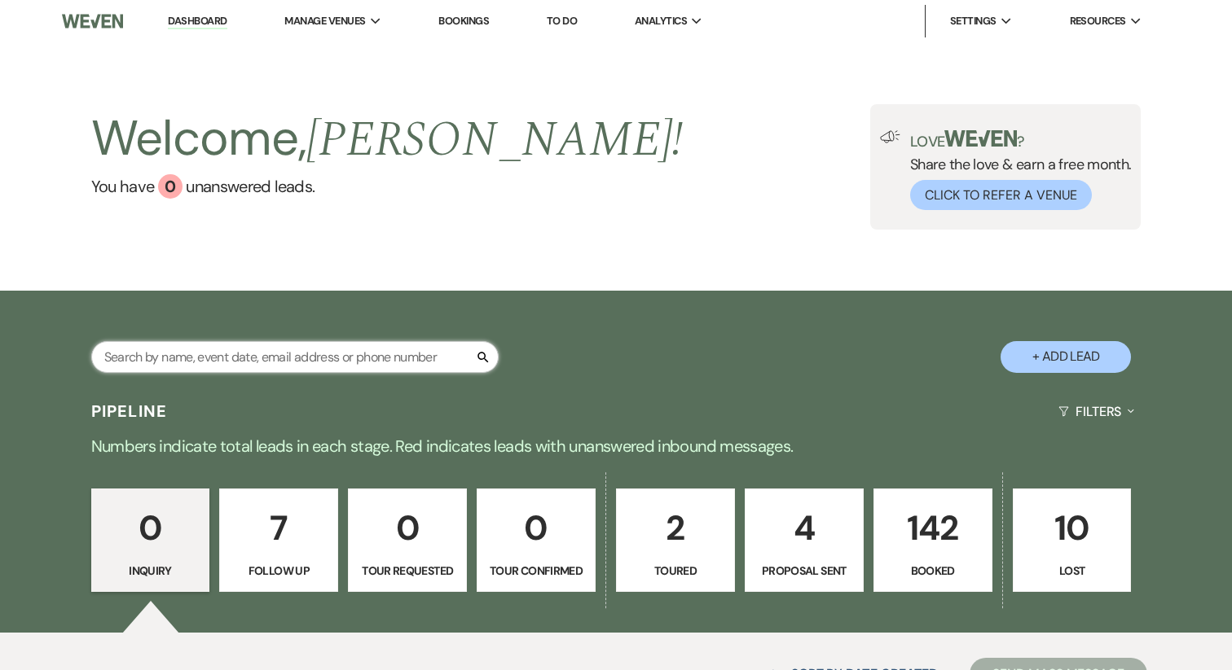
click at [217, 355] on input "text" at bounding box center [294, 357] width 407 height 32
type input "HOPE"
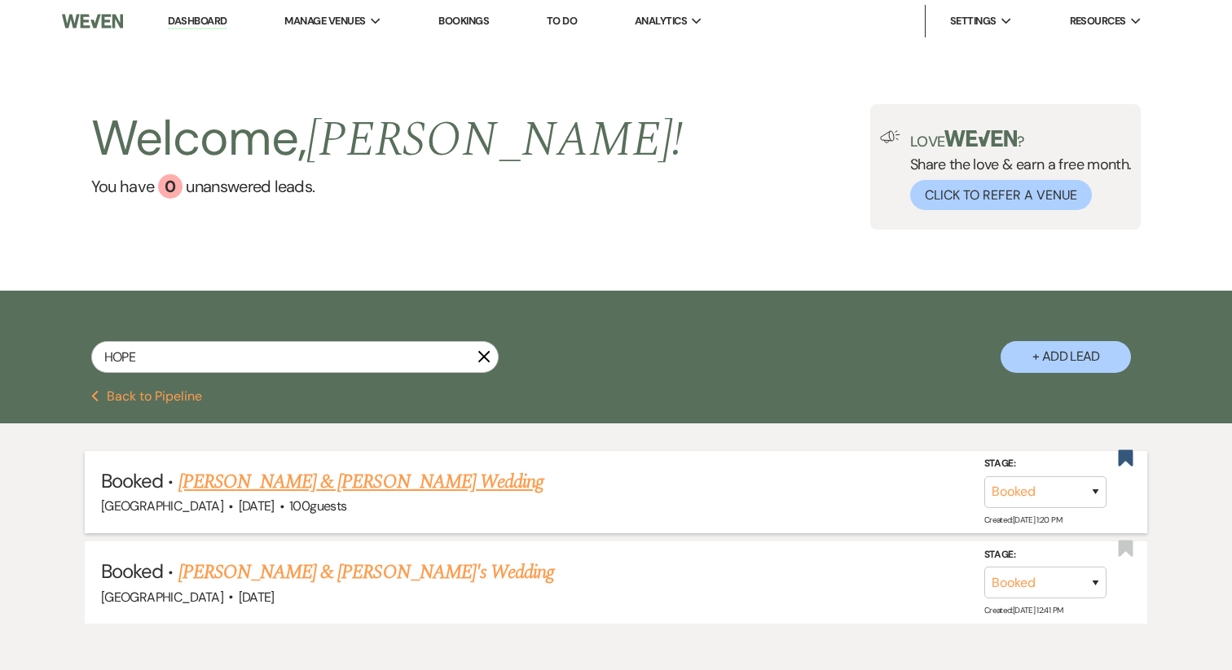
click at [300, 486] on link "Hope Cunningham & Nicholas Benock's Wedding" at bounding box center [360, 482] width 365 height 29
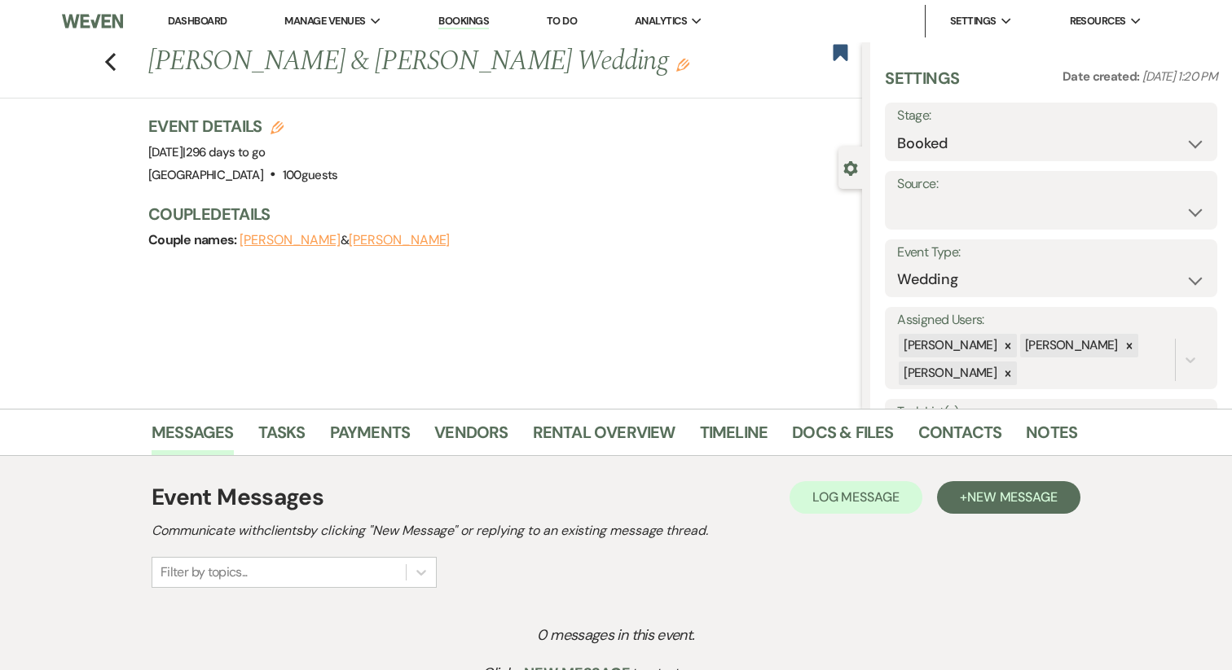
click at [270, 244] on button "Hope Cunningham" at bounding box center [289, 240] width 101 height 13
select select "1"
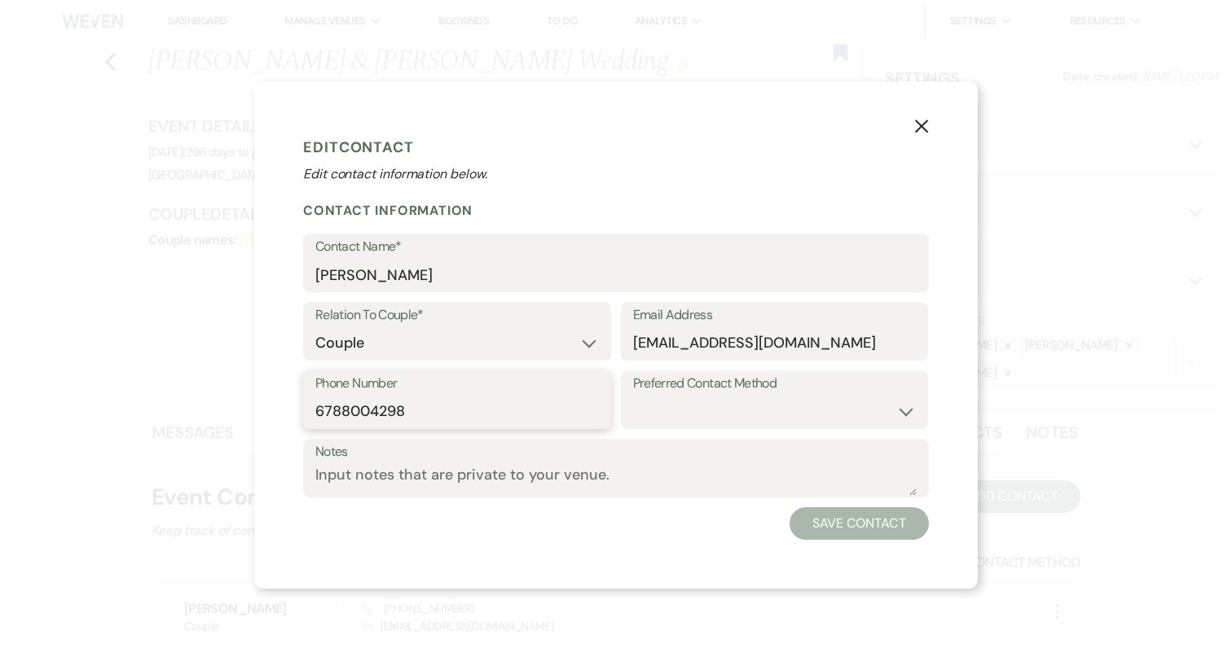
click at [353, 397] on input "6788004298" at bounding box center [456, 412] width 283 height 32
click at [927, 129] on icon "X" at bounding box center [921, 126] width 15 height 15
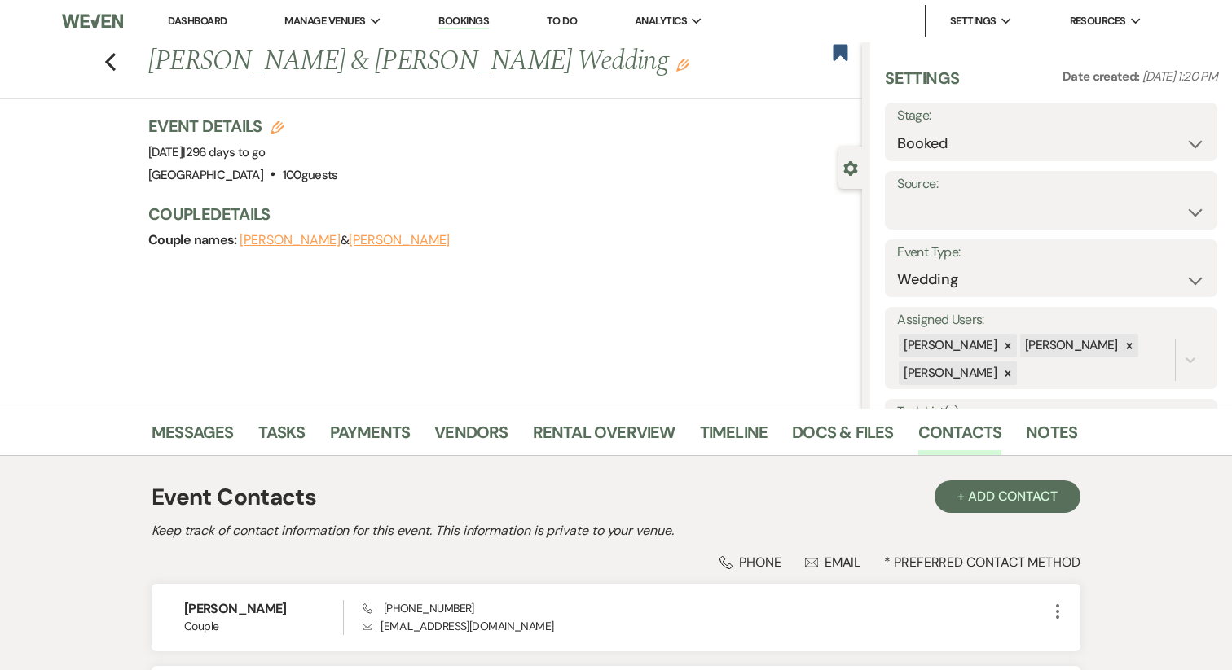
click at [195, 10] on li "Dashboard" at bounding box center [197, 21] width 75 height 33
click at [195, 20] on link "Dashboard" at bounding box center [197, 21] width 59 height 14
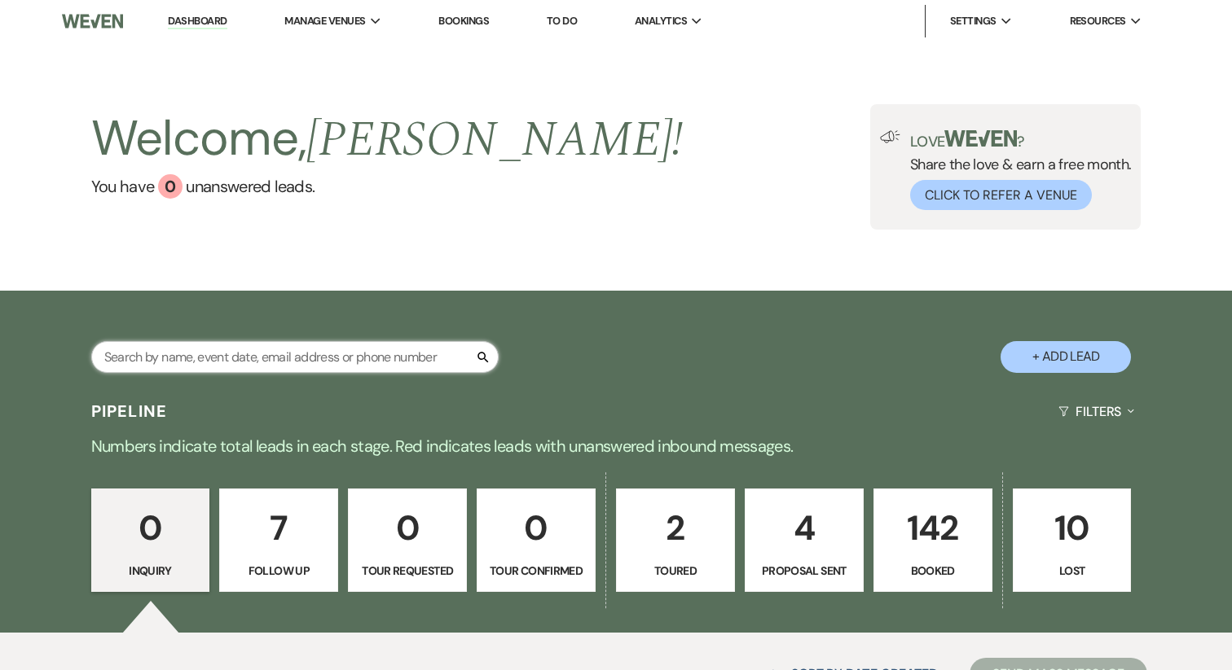
click at [260, 362] on input "text" at bounding box center [294, 357] width 407 height 32
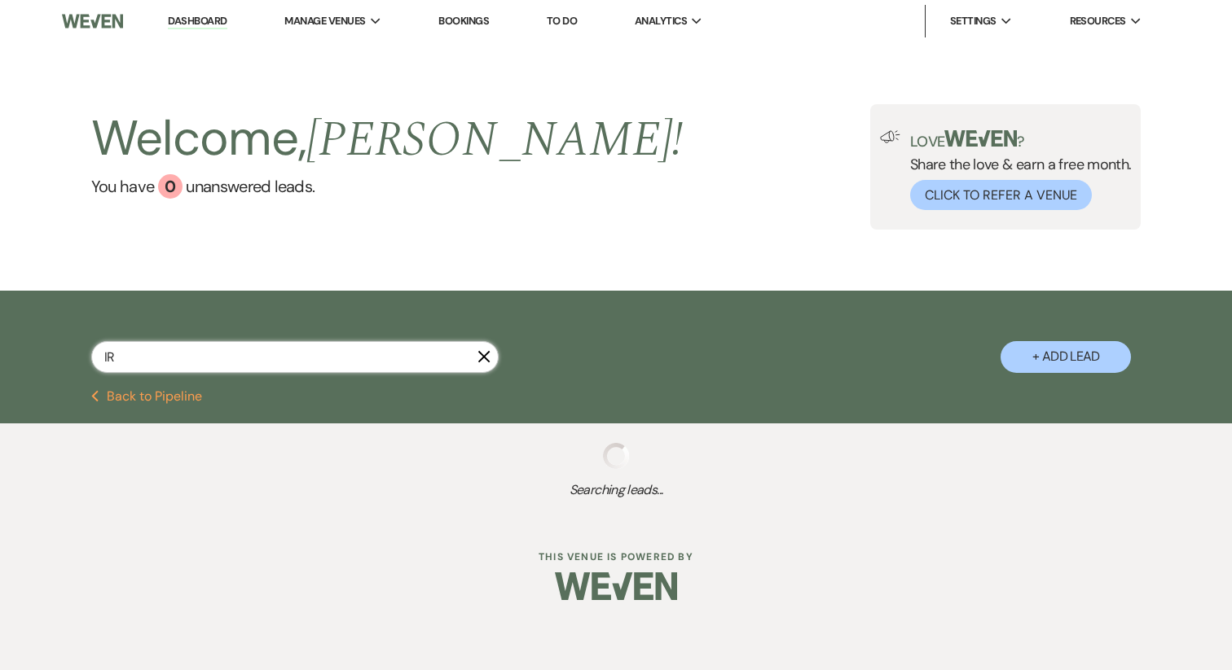
type input "IRE"
select select "6"
select select "8"
select select "3"
select select "8"
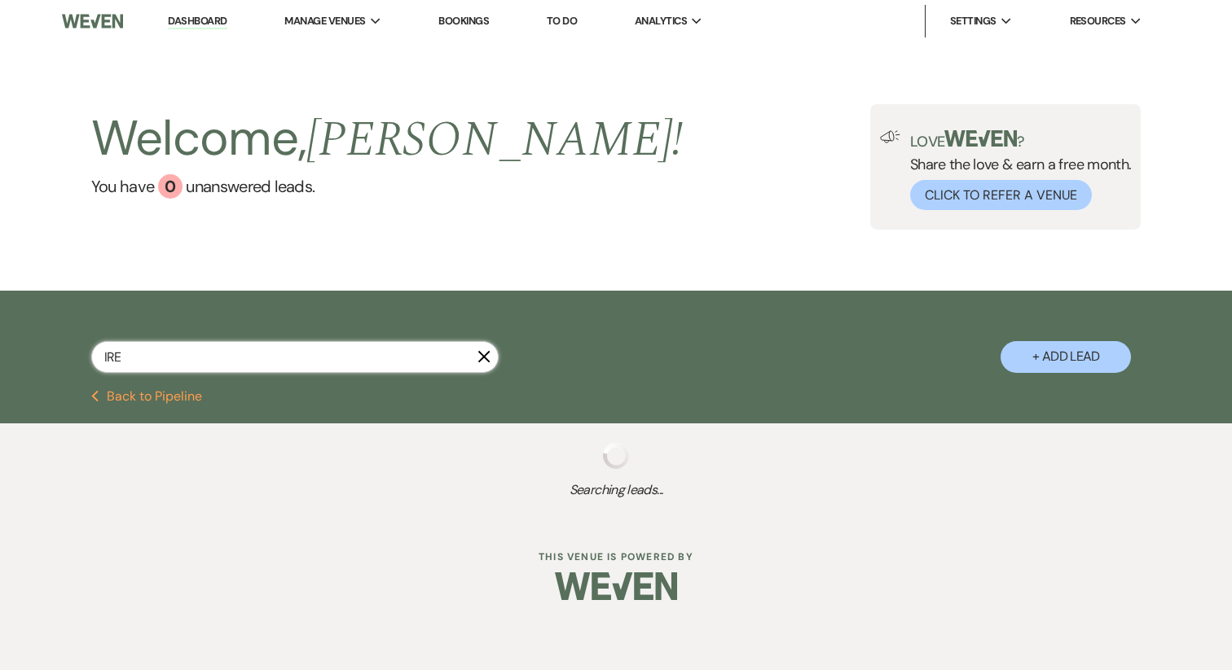
select select "3"
select select "8"
select select "3"
select select "8"
select select "3"
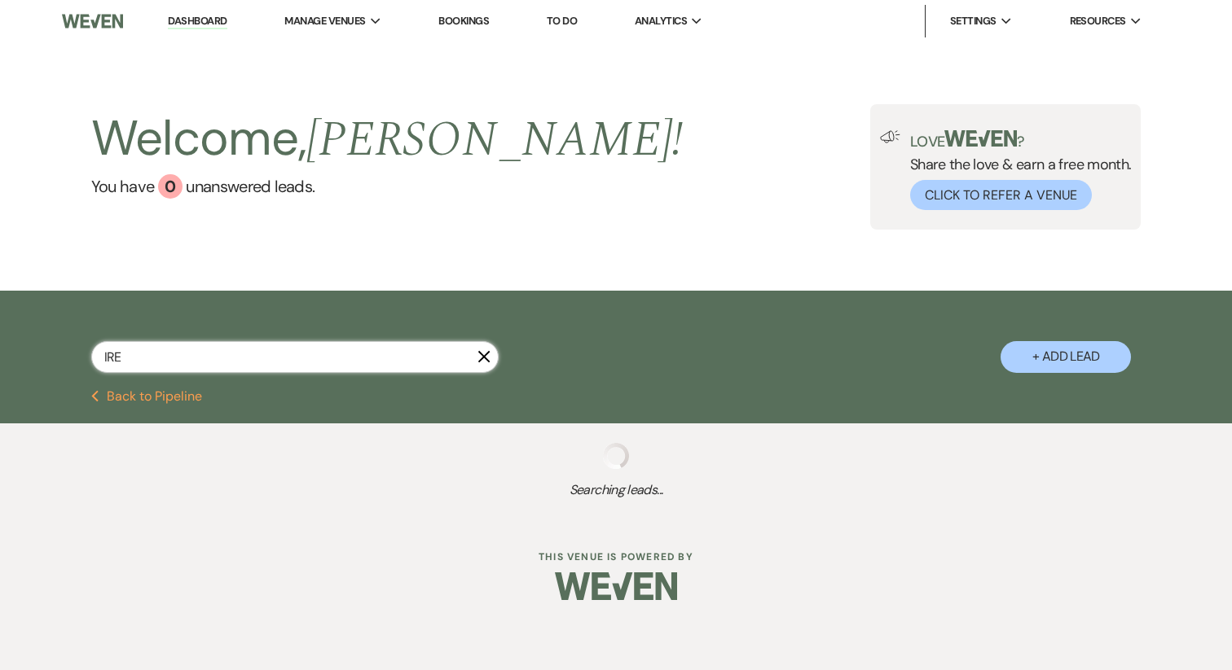
select select "8"
select select "4"
select select "8"
select select "4"
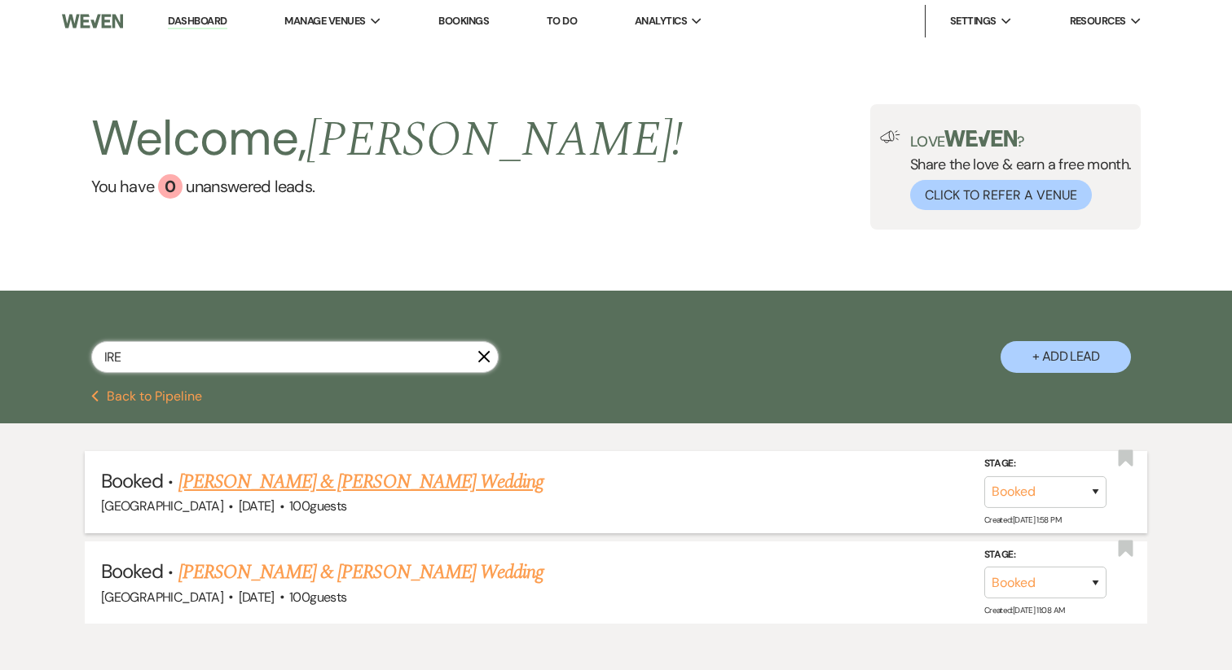
type input "IRE"
click at [311, 487] on link "Irelyn Reilly & Chris Lowe's Wedding" at bounding box center [360, 482] width 365 height 29
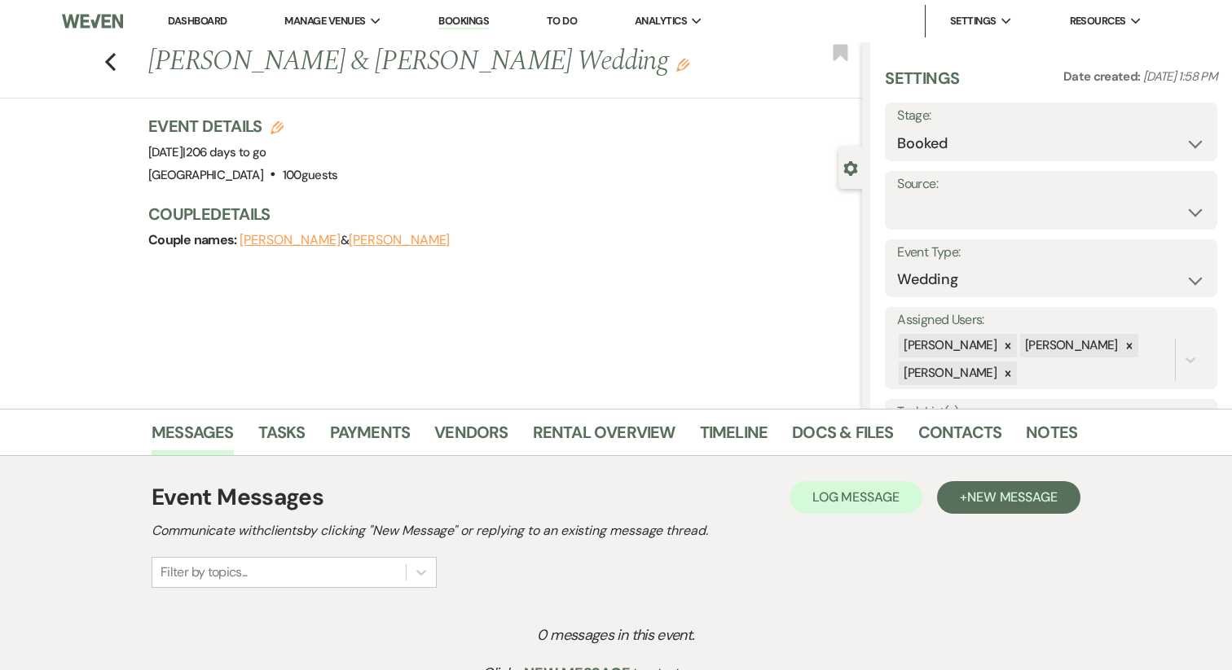
click at [262, 239] on button "Irelyn Reilly" at bounding box center [289, 240] width 101 height 13
select select "1"
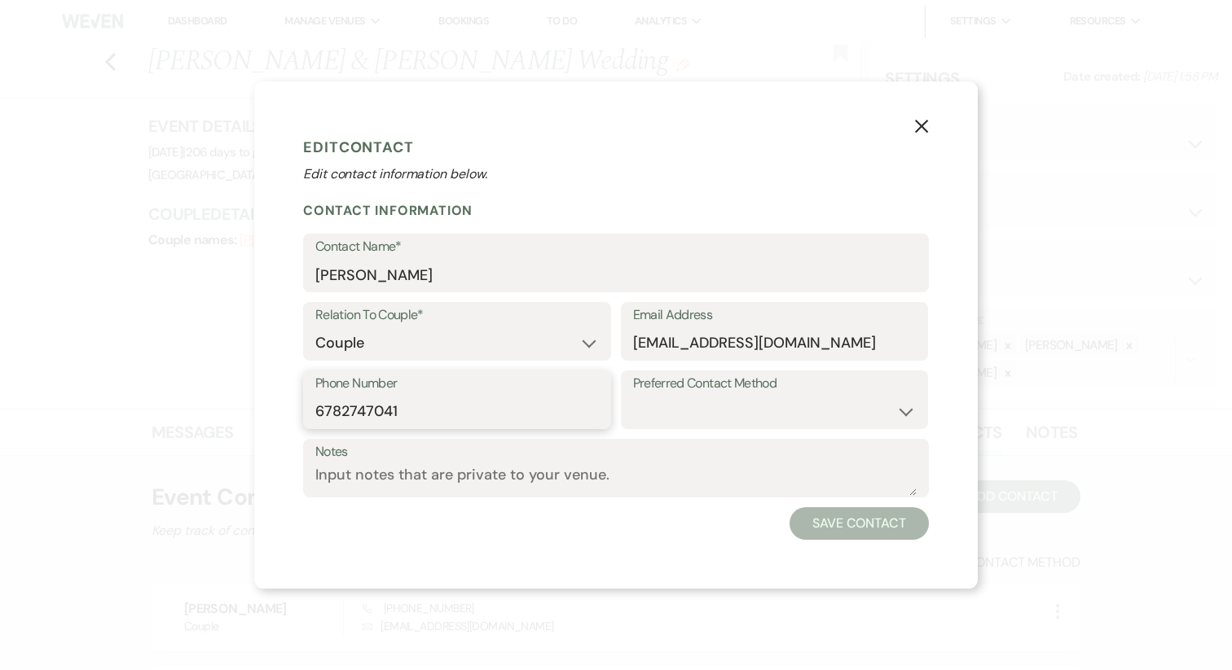
click at [369, 405] on input "6782747041" at bounding box center [456, 412] width 283 height 32
click at [919, 117] on button "X" at bounding box center [921, 125] width 24 height 29
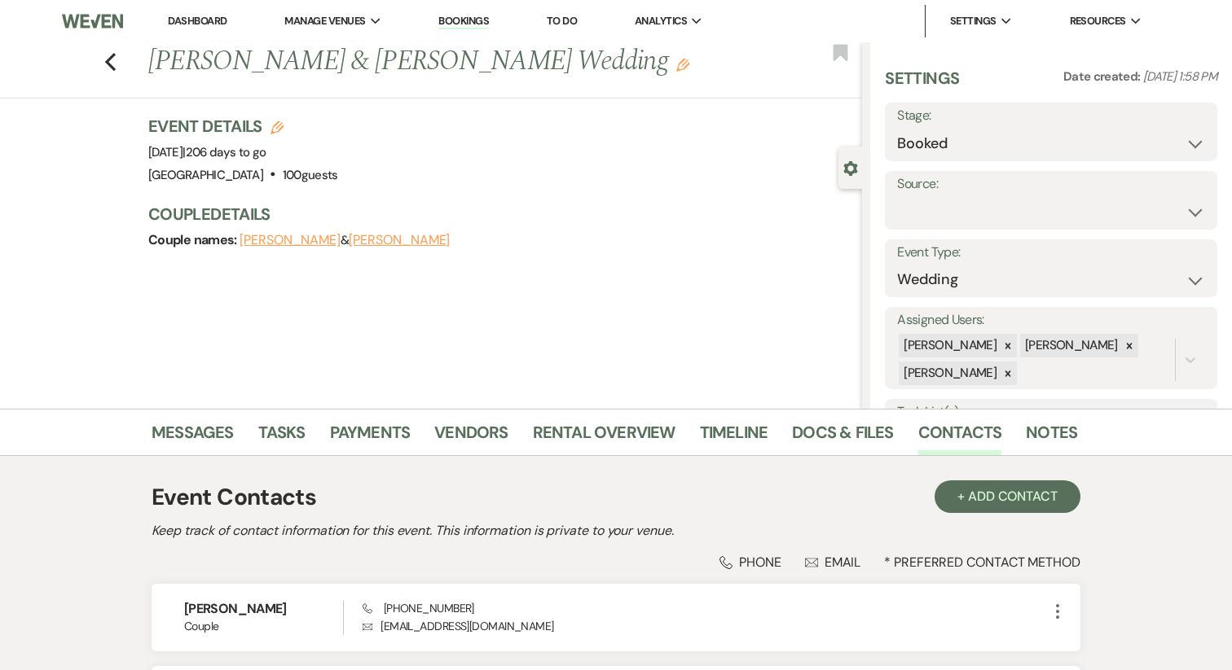
click at [216, 29] on li "Dashboard" at bounding box center [197, 21] width 75 height 33
click at [209, 26] on link "Dashboard" at bounding box center [197, 21] width 59 height 14
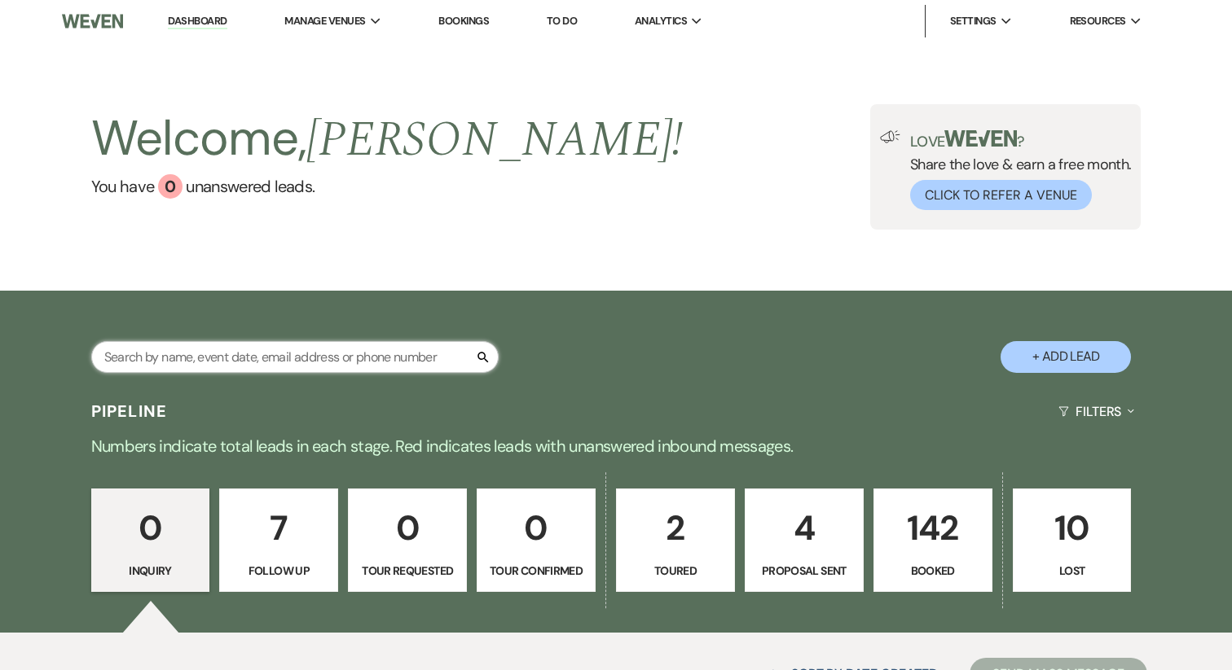
click at [260, 370] on input "text" at bounding box center [294, 357] width 407 height 32
type input "JENNIFER"
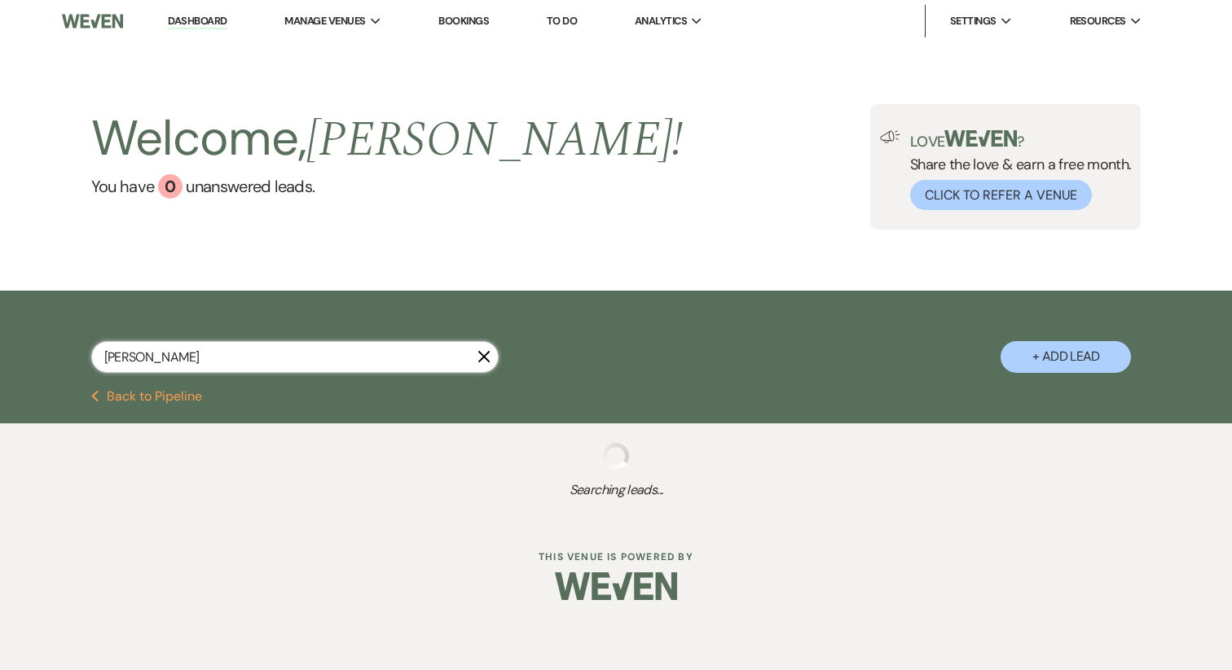
select select "6"
select select "8"
select select "3"
select select "8"
select select "11"
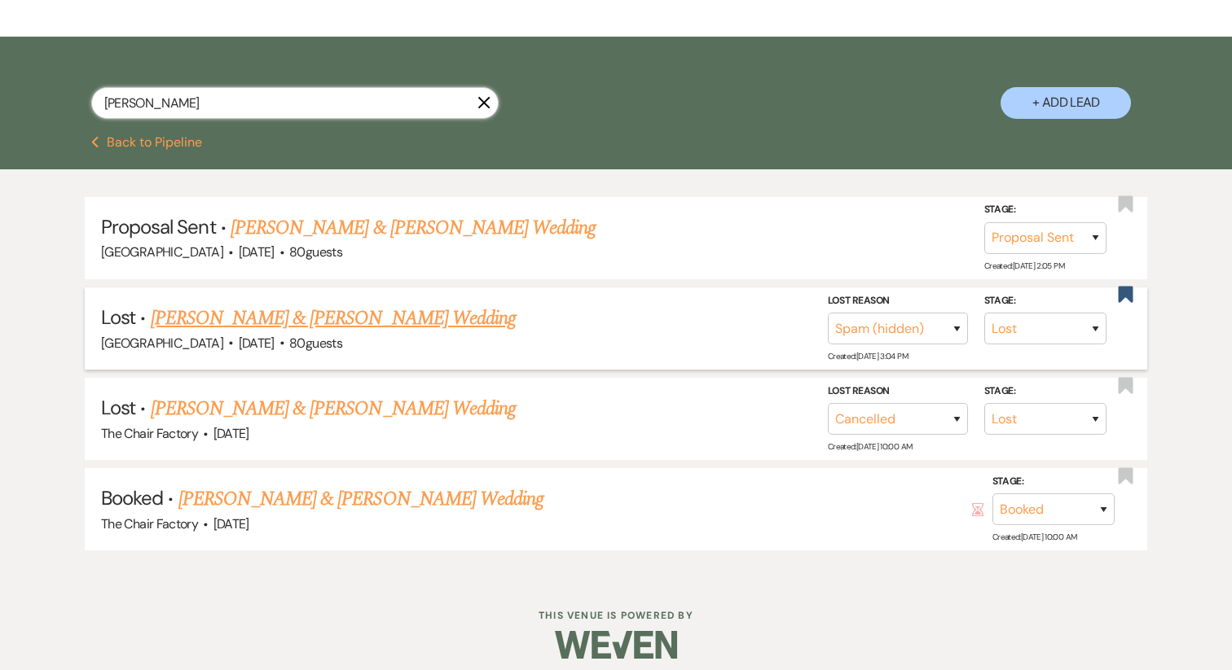
scroll to position [264, 0]
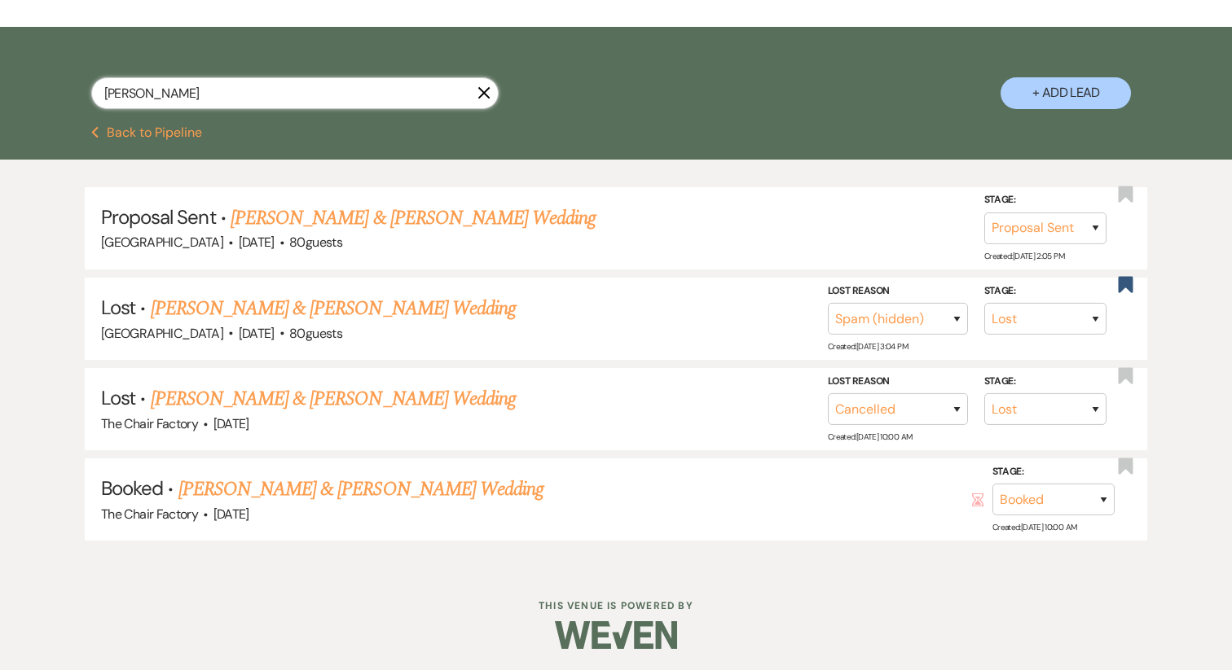
click at [156, 97] on input "JENNIFER" at bounding box center [294, 93] width 407 height 32
paste input "ennifergeubanks@gmail.com"
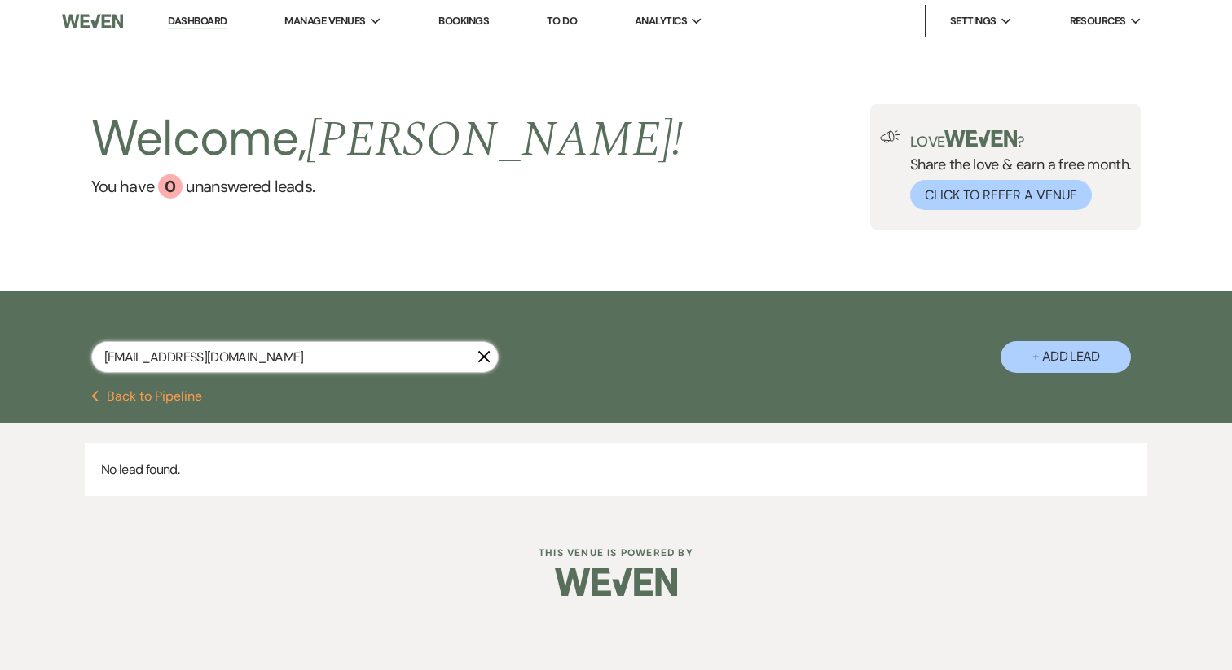
click at [181, 363] on input "Jennifergeubanks@gmail.com" at bounding box center [294, 357] width 407 height 32
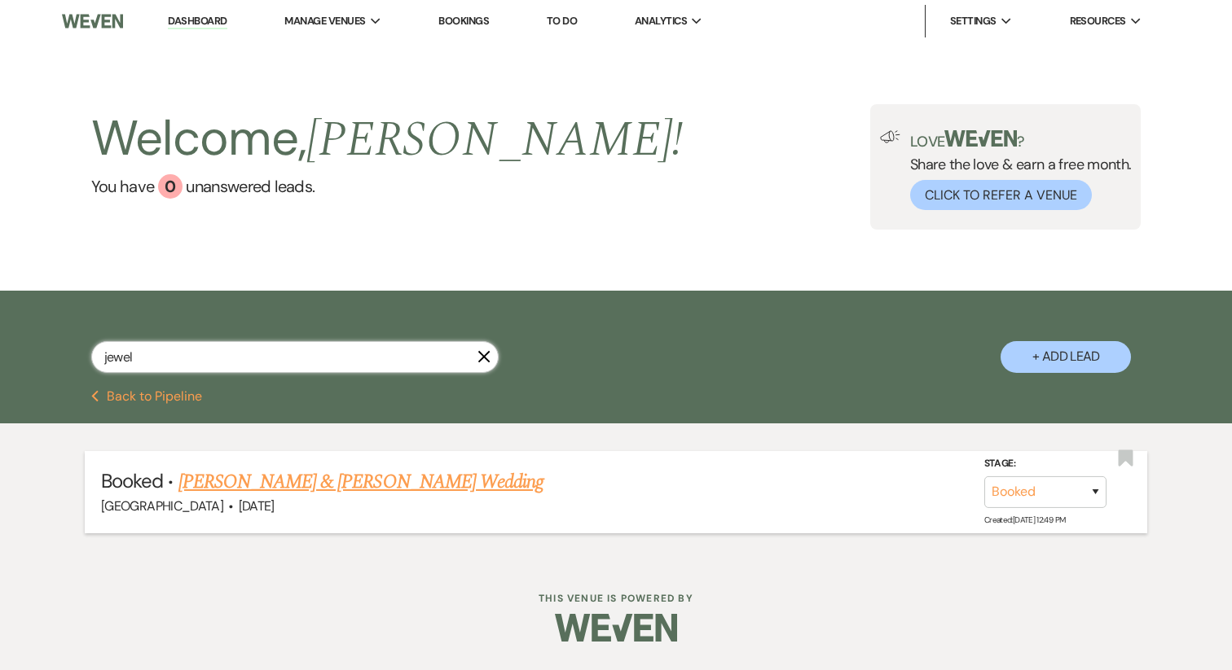
type input "jewel"
click at [257, 485] on link "Jewel Armstrong & Colin Pendleton's Wedding" at bounding box center [360, 482] width 365 height 29
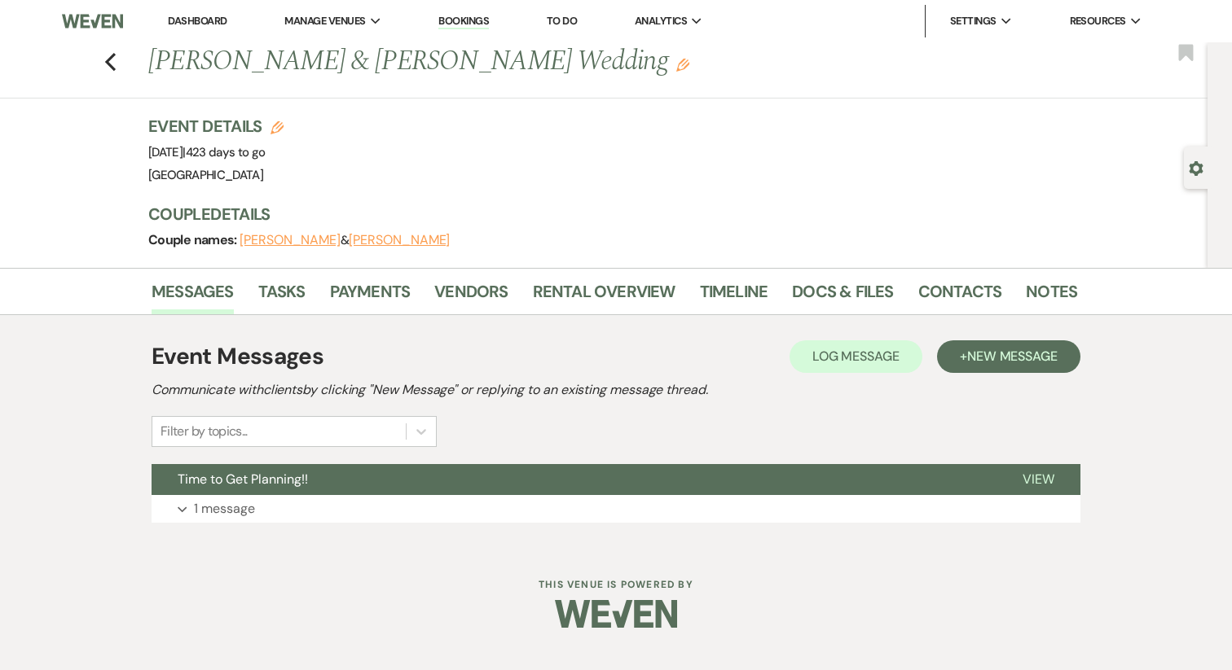
click at [268, 238] on button "Jewel Armstrong" at bounding box center [289, 240] width 101 height 13
select select "1"
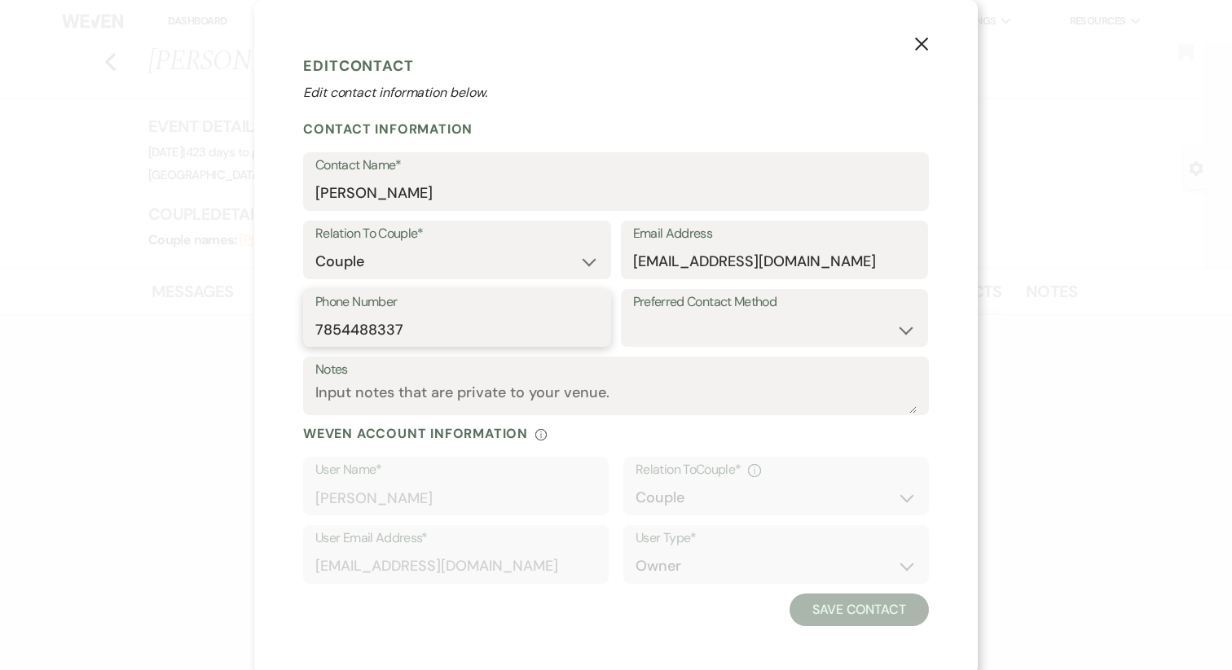
click at [387, 324] on input "7854488337" at bounding box center [456, 330] width 283 height 32
click at [41, 223] on div "X Edit Contact Edit contact information below. Contact Information Contact Name…" at bounding box center [616, 335] width 1232 height 670
click at [90, 22] on div "X Edit Contact Edit contact information below. Contact Information Contact Name…" at bounding box center [616, 335] width 1232 height 670
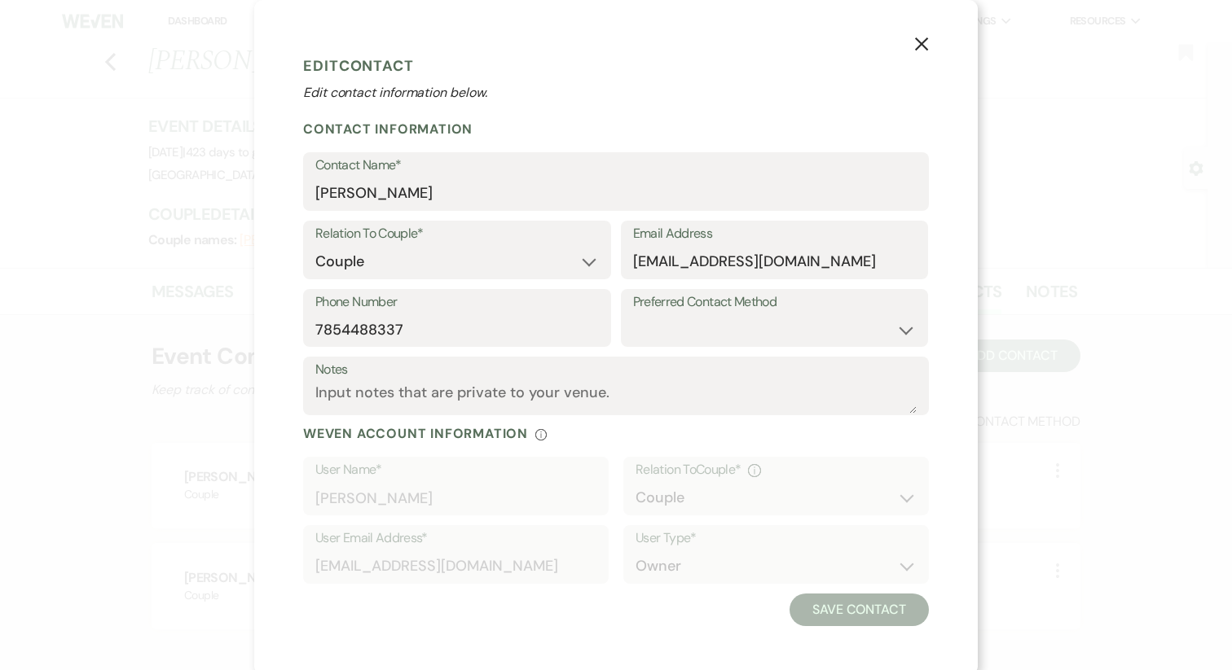
click at [924, 51] on icon "X" at bounding box center [921, 44] width 15 height 15
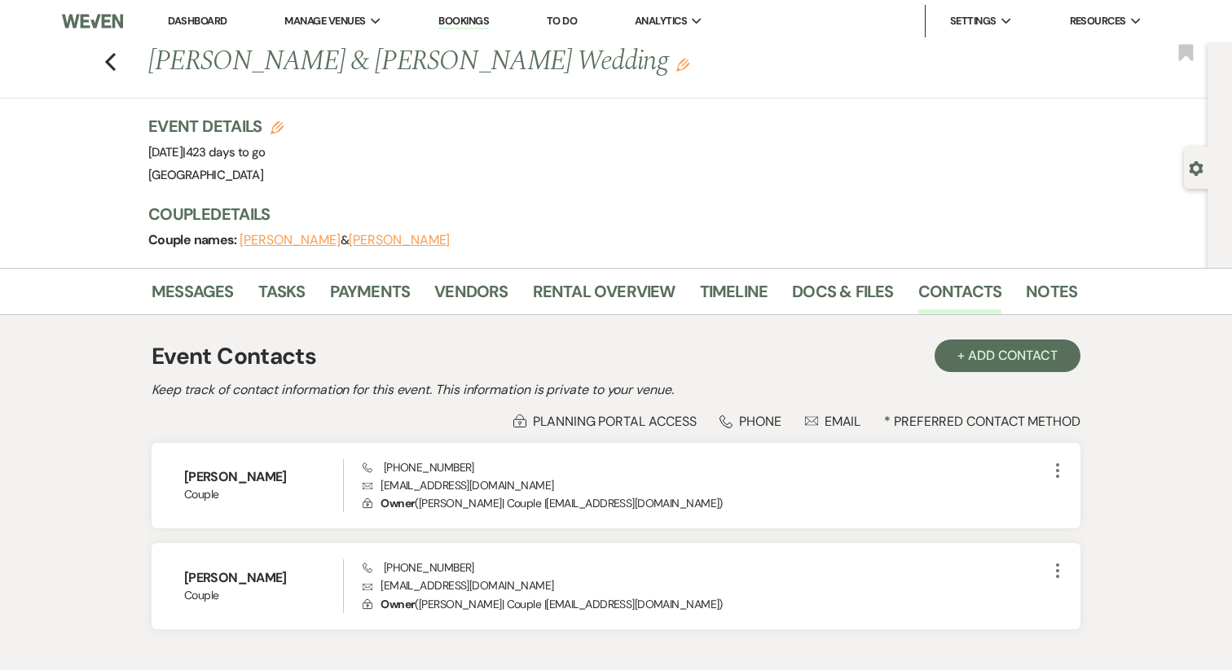
click at [174, 28] on li "Dashboard" at bounding box center [197, 21] width 75 height 33
click at [174, 27] on link "Dashboard" at bounding box center [197, 21] width 59 height 14
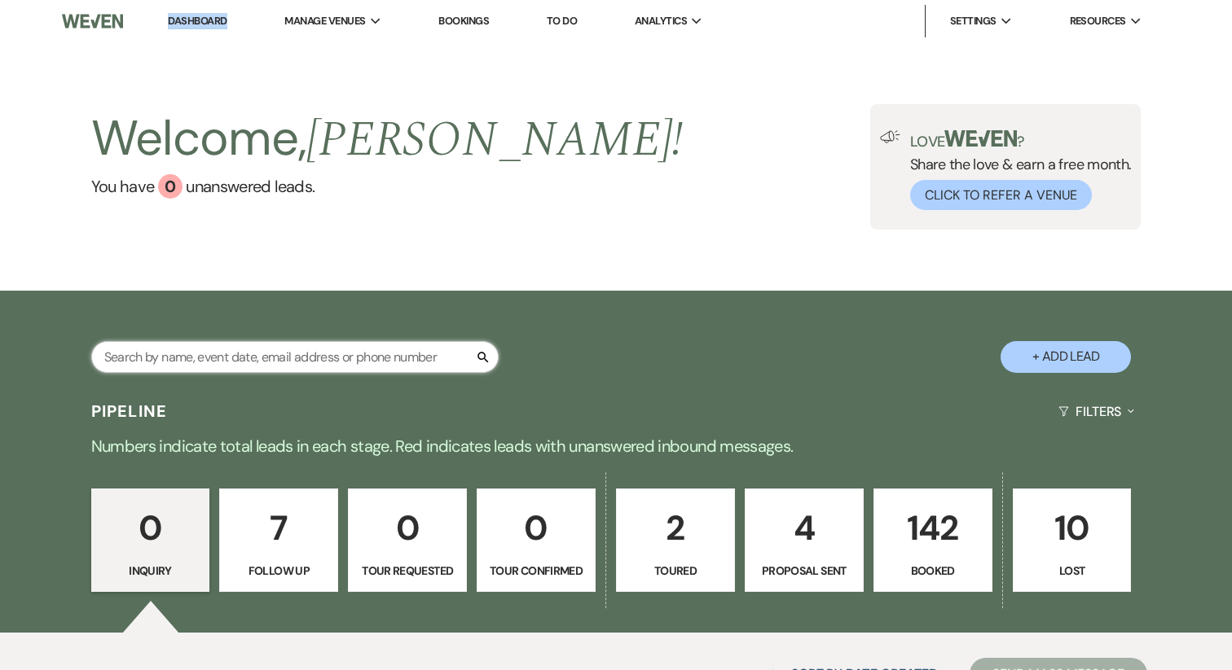
click at [202, 356] on input "text" at bounding box center [294, 357] width 407 height 32
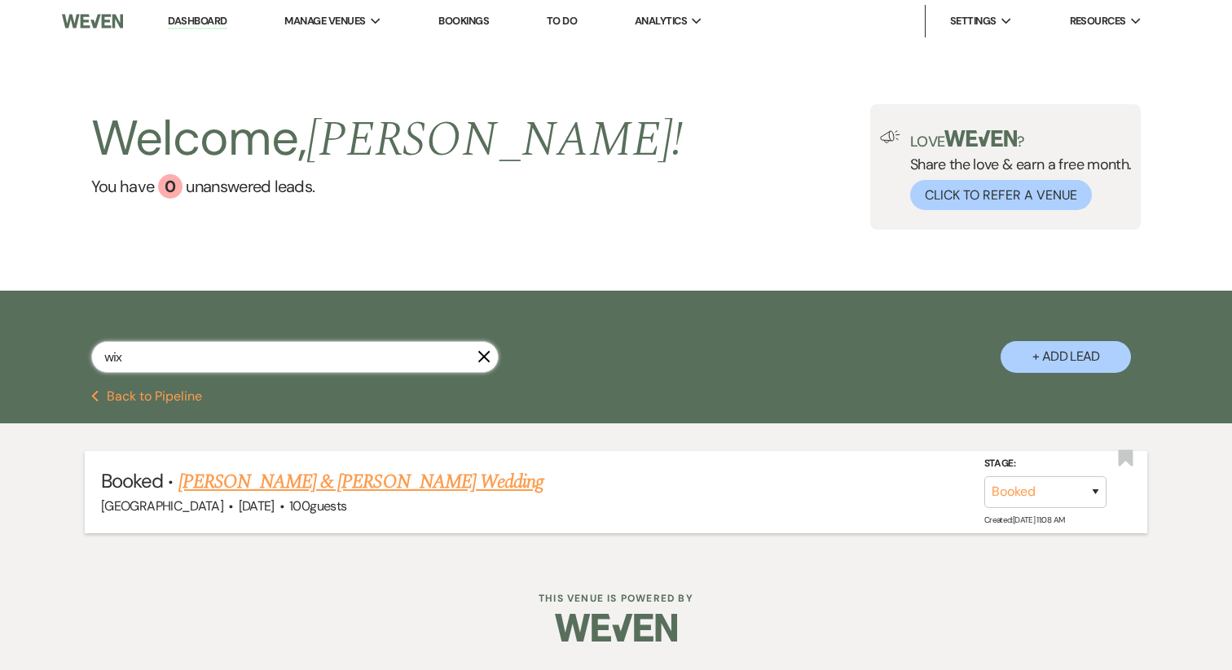
type input "wix"
click at [241, 486] on link "Kaitlyn Wix & Joseph Castoire's Wedding" at bounding box center [360, 482] width 365 height 29
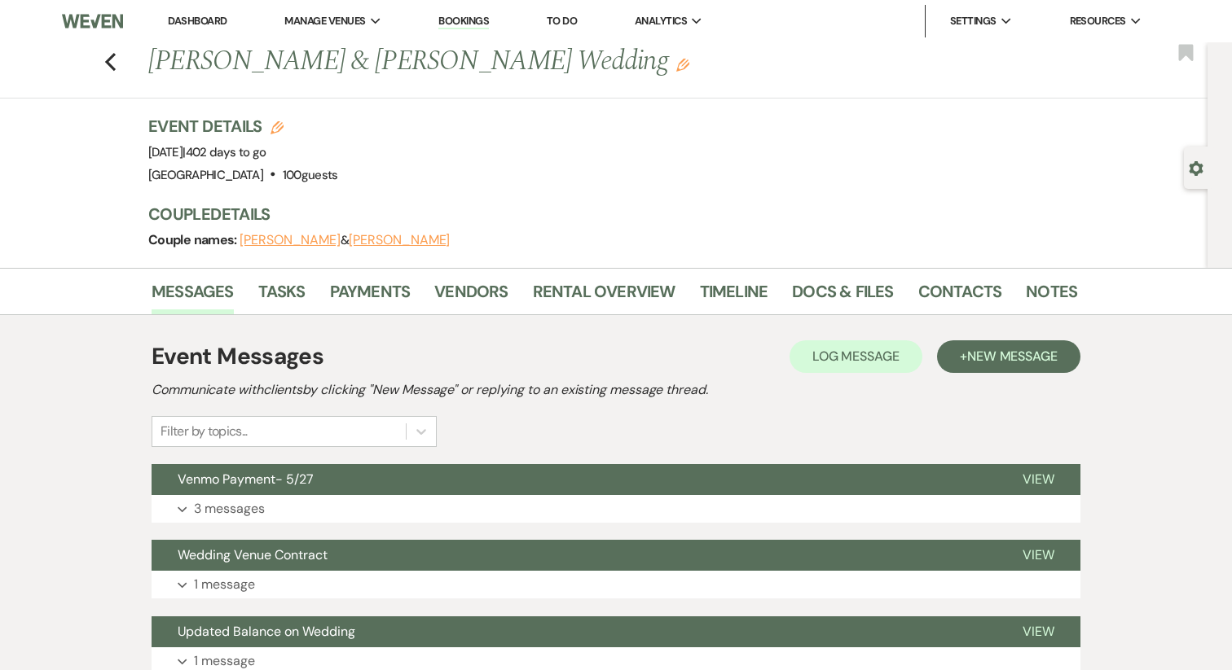
click at [270, 234] on button "Kaitlyn Wix" at bounding box center [289, 240] width 101 height 13
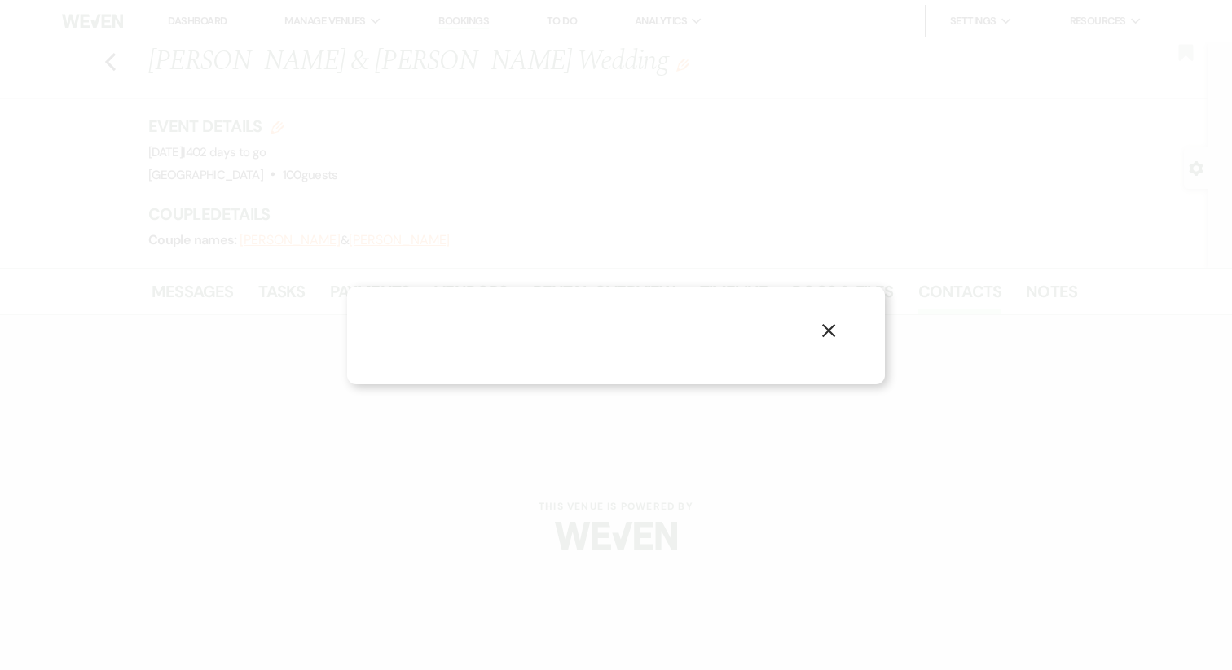
select select "1"
select select "text"
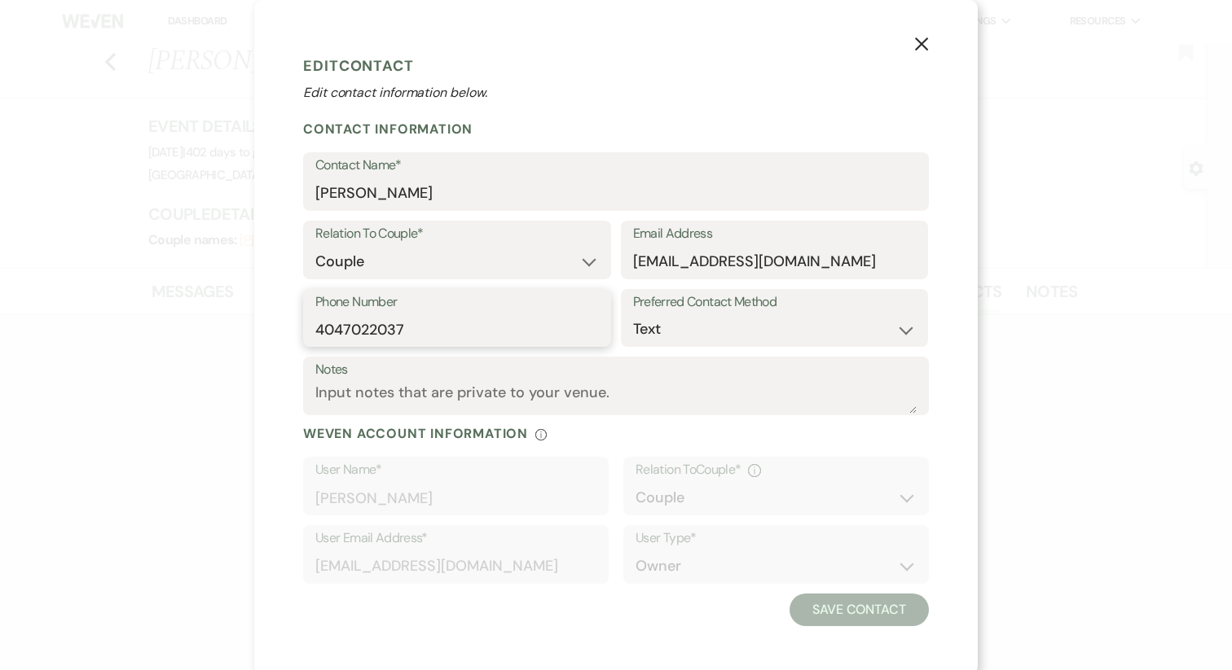
click at [414, 330] on input "4047022037" at bounding box center [456, 330] width 283 height 32
click at [922, 42] on use "button" at bounding box center [921, 43] width 13 height 13
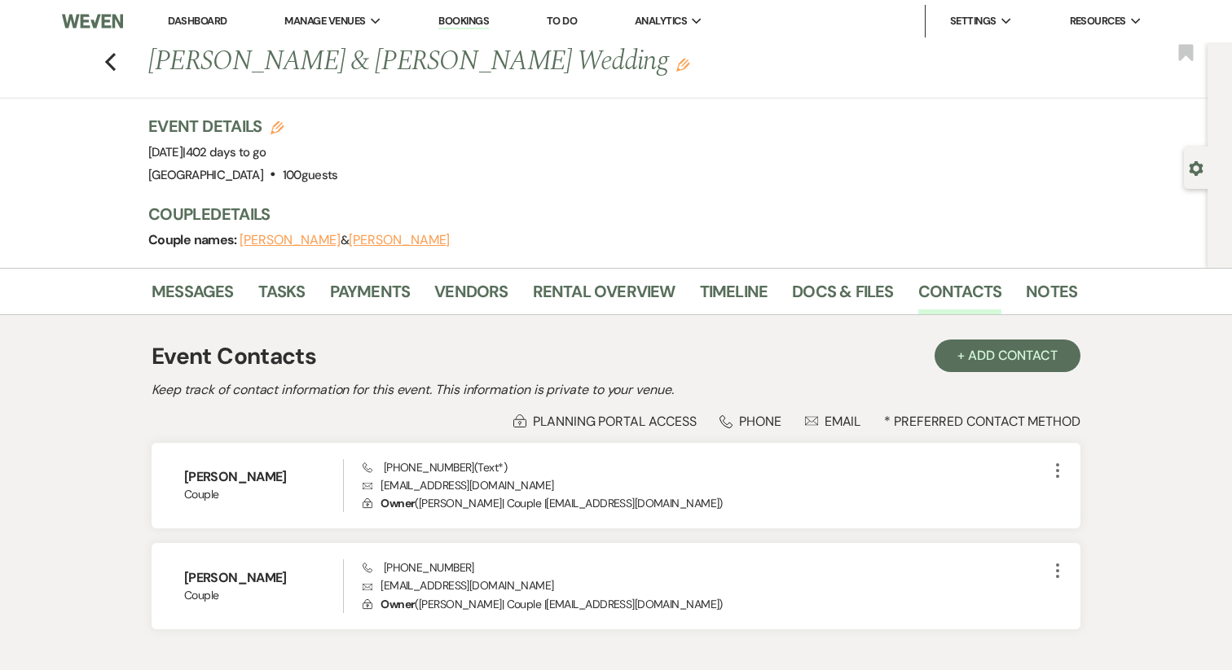
click at [197, 23] on link "Dashboard" at bounding box center [197, 21] width 59 height 14
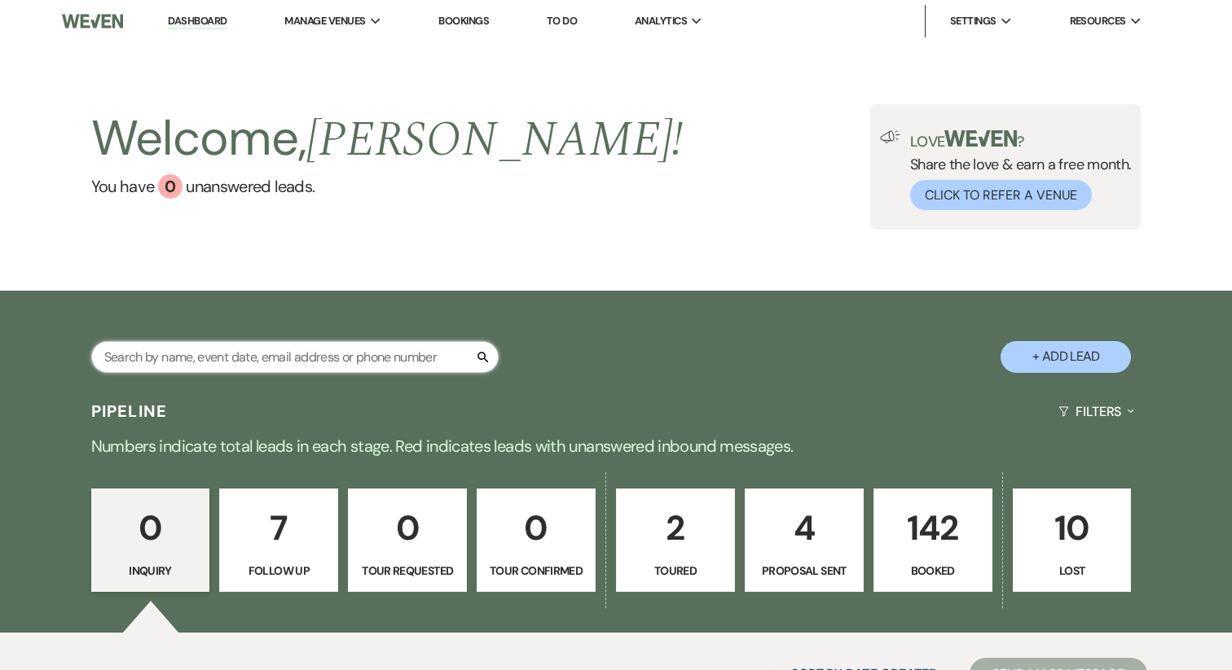
click at [241, 350] on input "text" at bounding box center [294, 357] width 407 height 32
type input "breedlove"
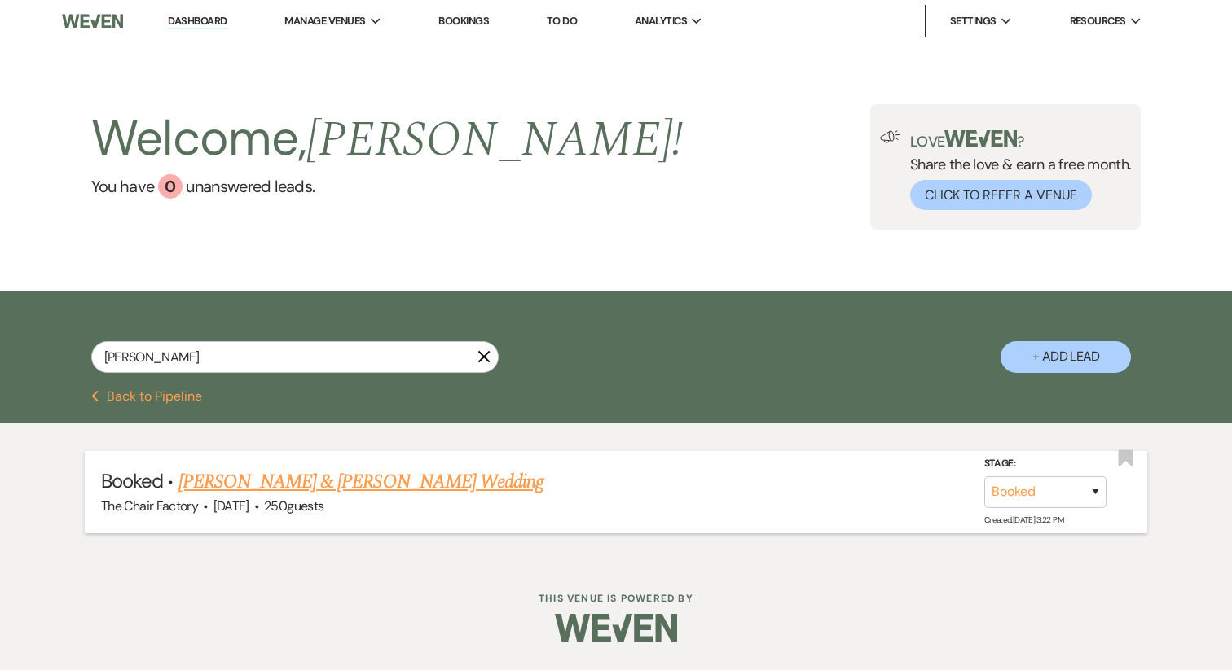
click at [266, 481] on link "Kelsea Breedlove & Daniel Mejia's Wedding" at bounding box center [360, 482] width 365 height 29
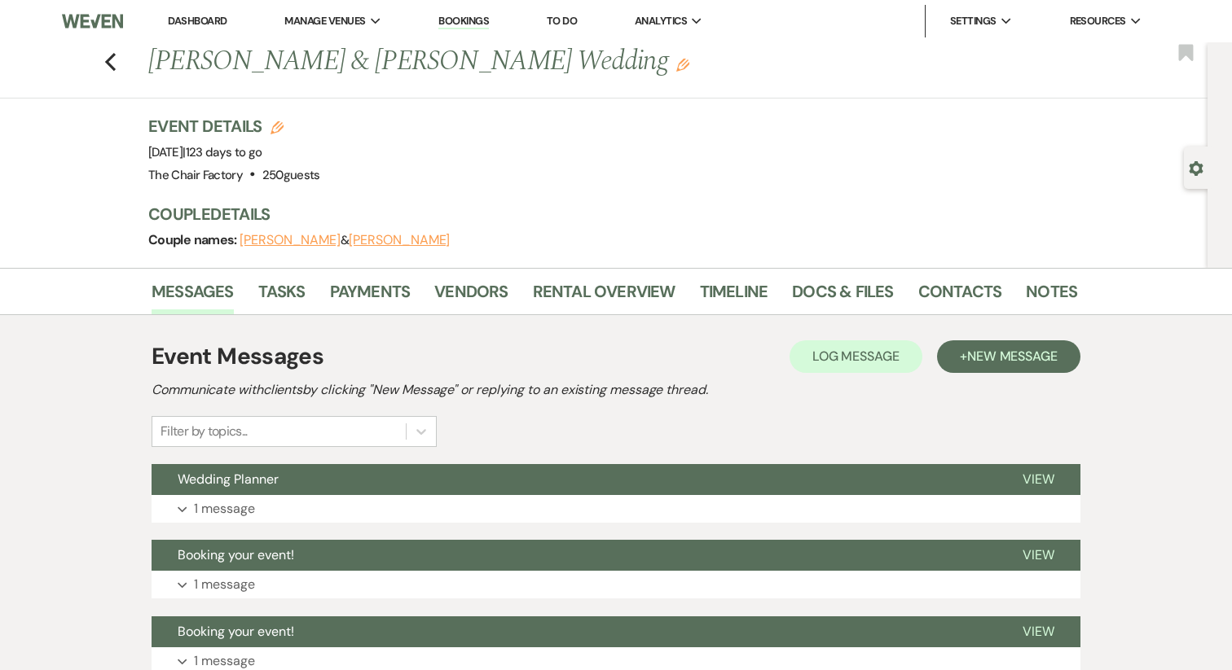
click at [282, 235] on button "Kelsea Breedlove" at bounding box center [289, 240] width 101 height 13
select select "1"
select select "email"
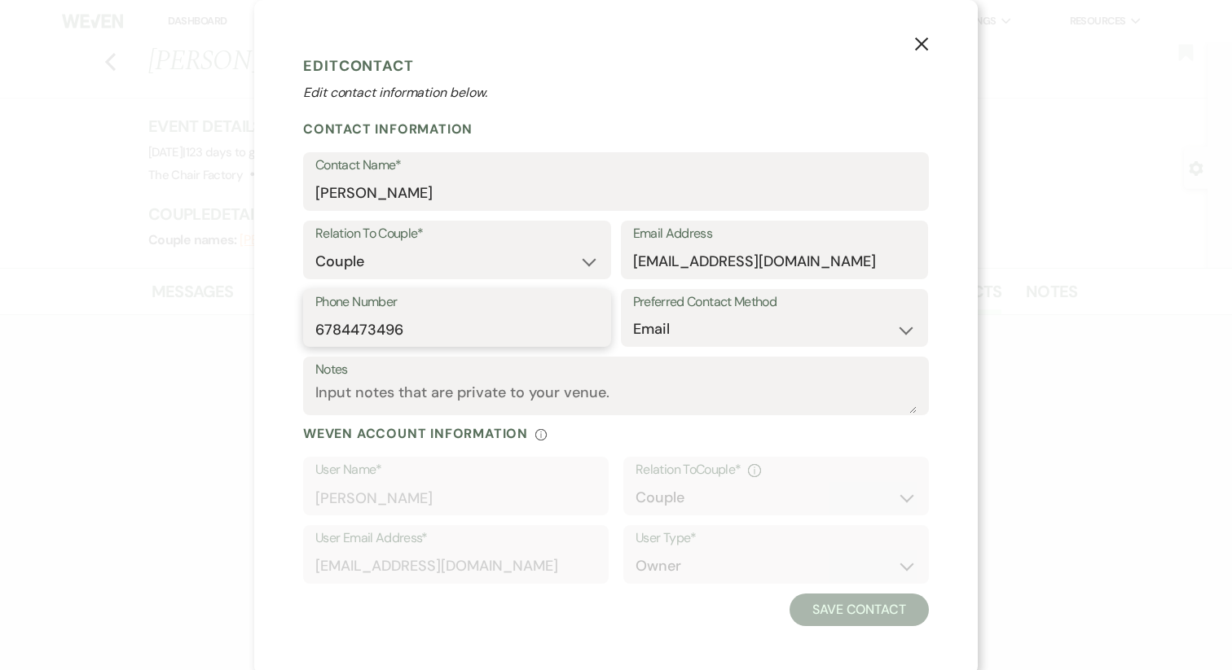
click at [397, 318] on input "6784473496" at bounding box center [456, 330] width 283 height 32
click at [921, 46] on use "button" at bounding box center [921, 43] width 13 height 13
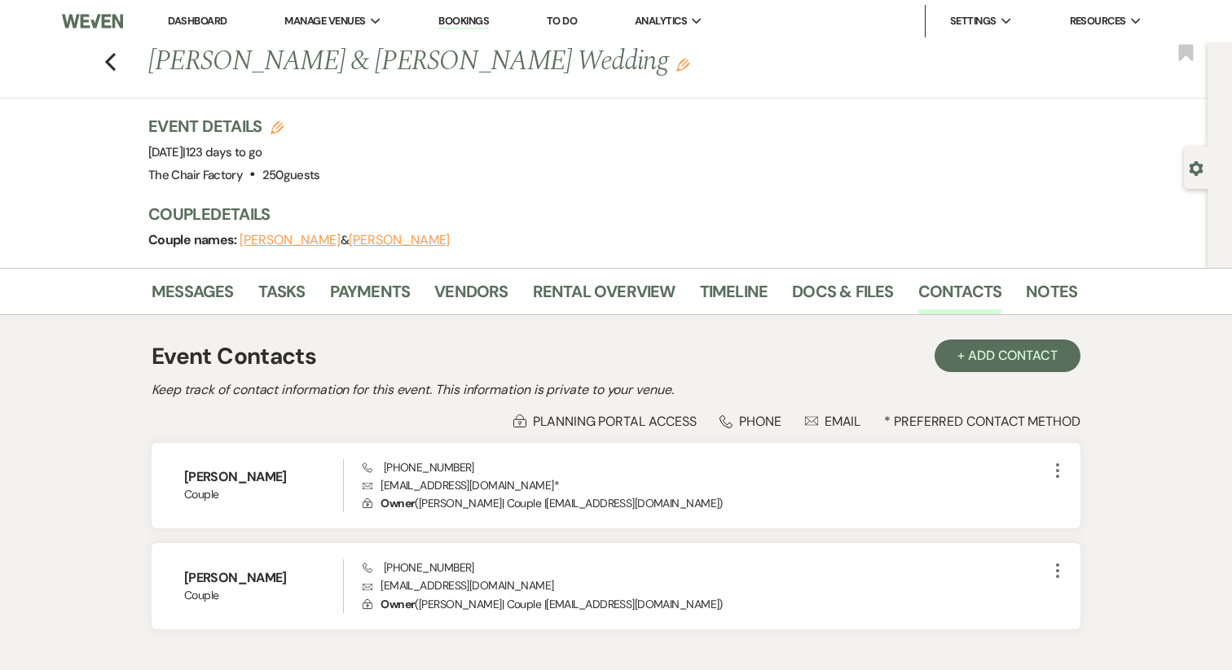
click at [193, 20] on link "Dashboard" at bounding box center [197, 21] width 59 height 14
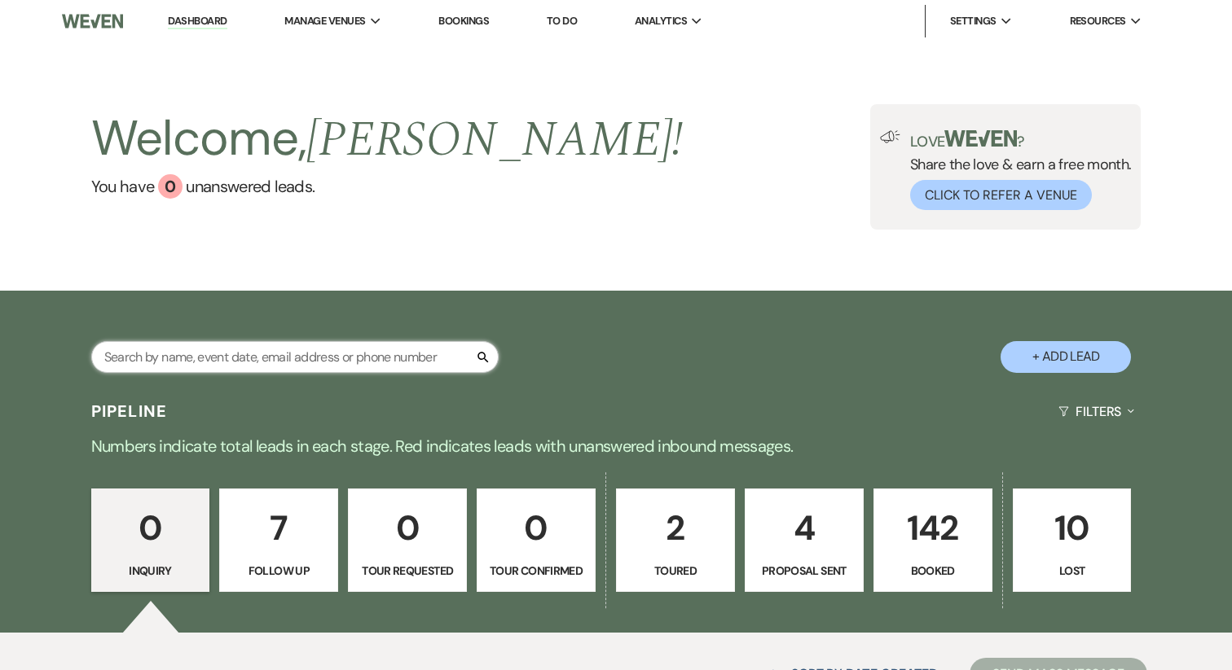
click at [307, 365] on input "text" at bounding box center [294, 357] width 407 height 32
type input "geis"
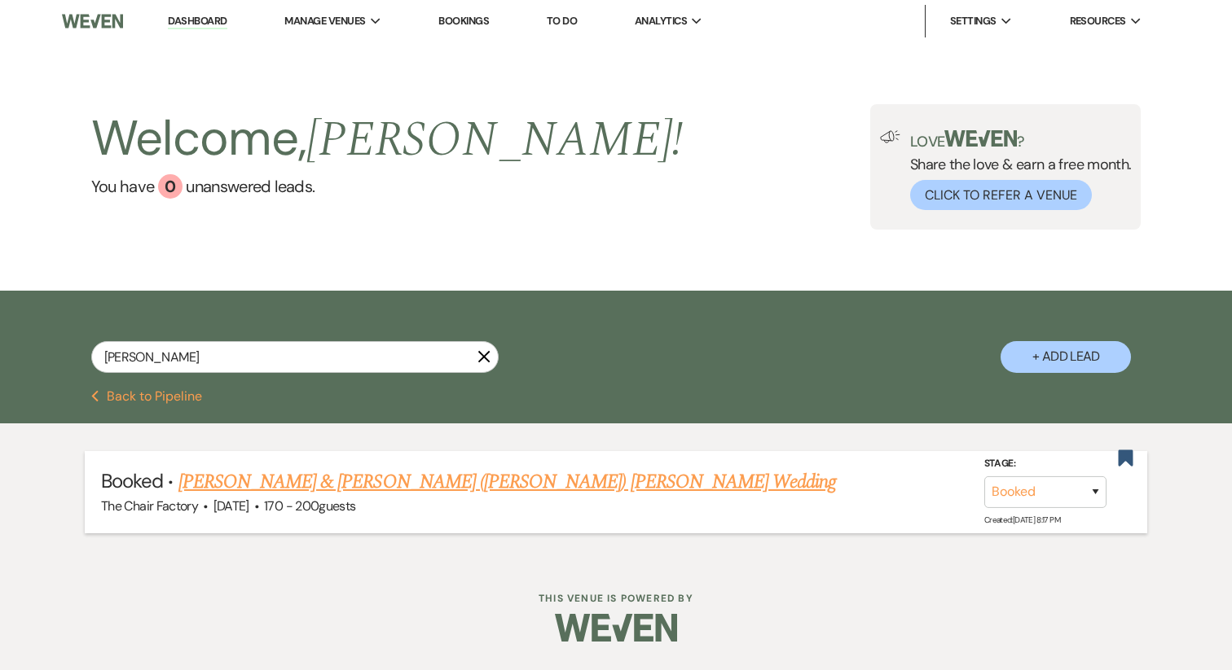
click at [349, 476] on link "Kiersten Geis & Alexander (Alex) Strawley's Wedding" at bounding box center [507, 482] width 658 height 29
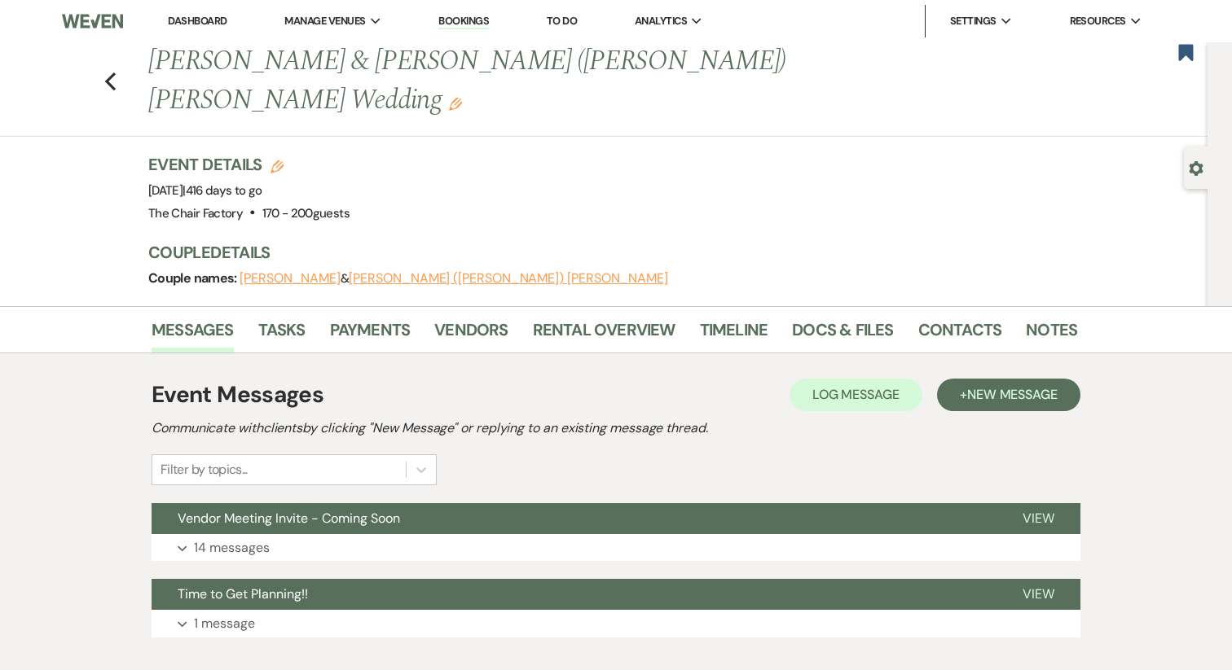
click at [272, 272] on button "Kiersten Geis" at bounding box center [289, 278] width 101 height 13
select select "1"
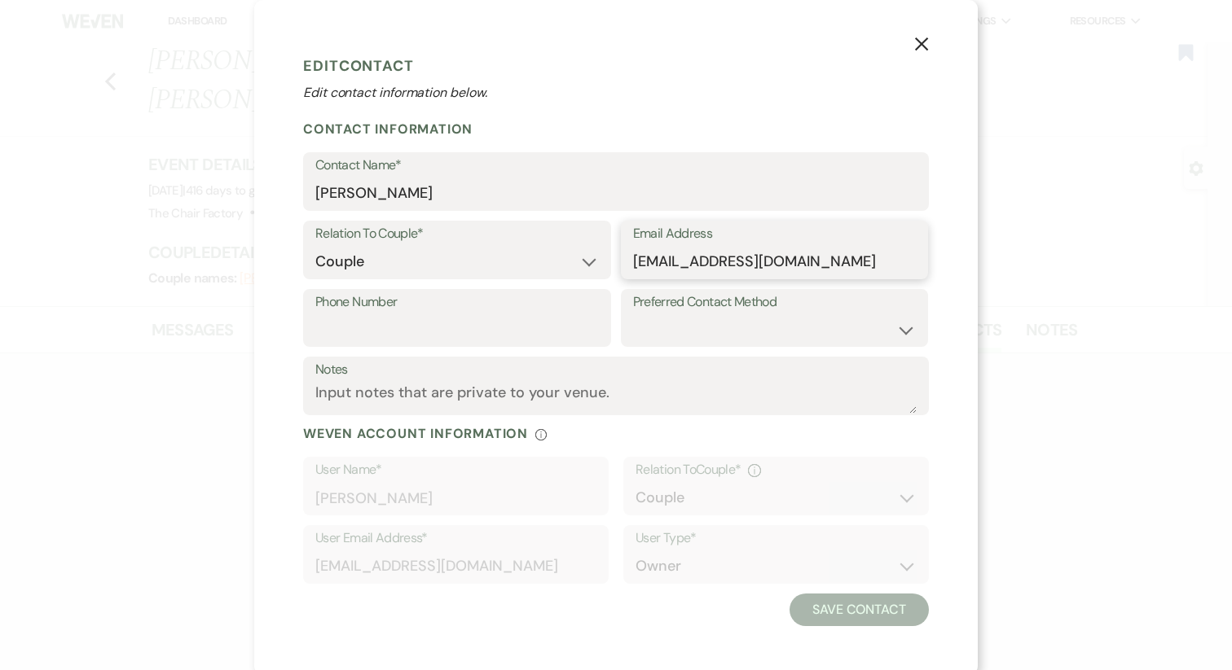
click at [723, 262] on input "krgeis03@gmail.com" at bounding box center [774, 262] width 283 height 32
click at [920, 38] on icon "X" at bounding box center [921, 44] width 15 height 15
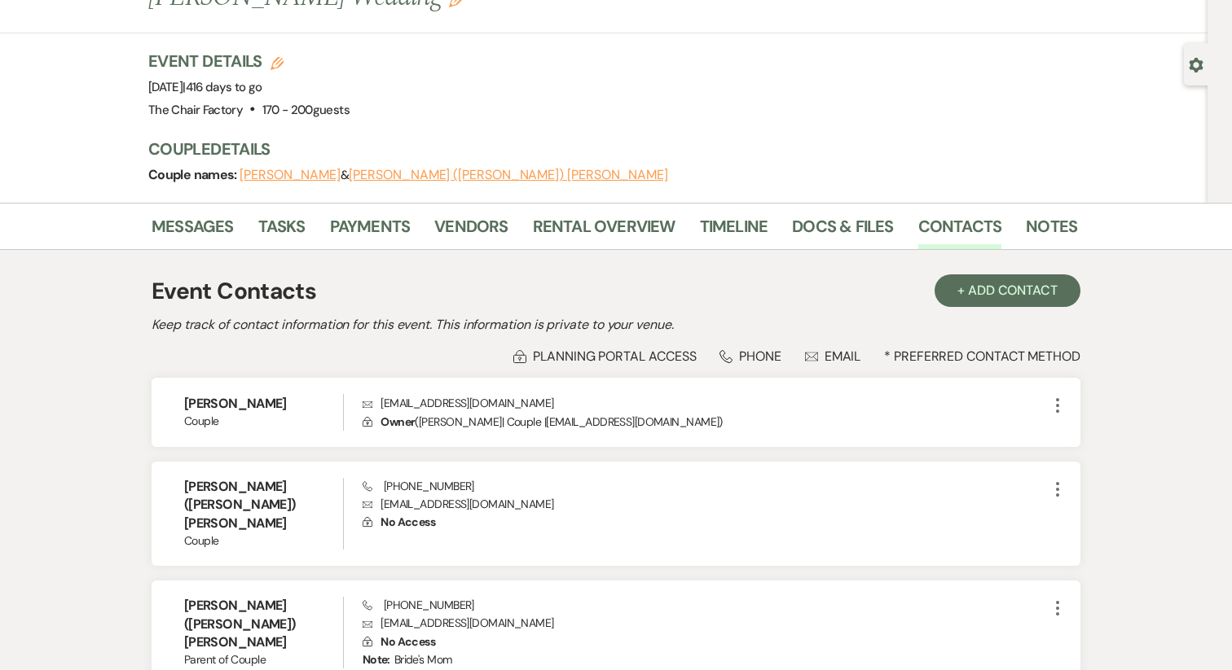
scroll to position [123, 0]
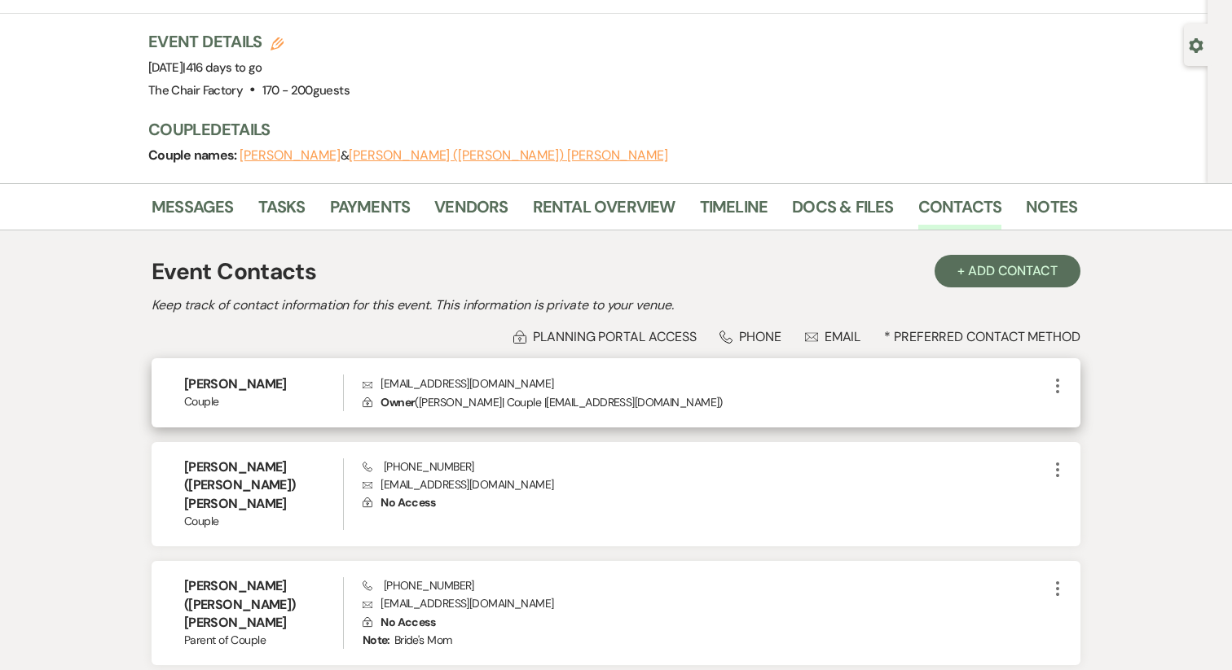
click at [1054, 376] on icon "More" at bounding box center [1058, 386] width 20 height 20
click at [1102, 404] on button "Pencil Edit" at bounding box center [1096, 418] width 97 height 28
select select "1"
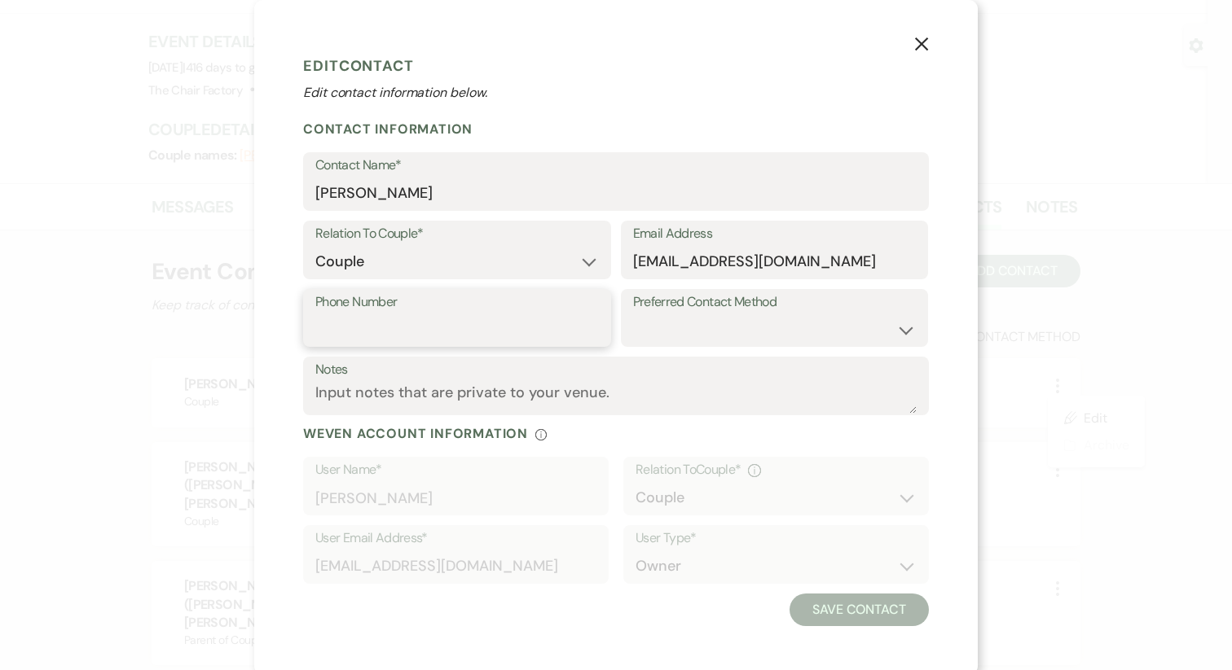
click at [416, 330] on input "Phone Number" at bounding box center [456, 330] width 283 height 32
type input "7069831067"
click at [825, 601] on button "Save Contact" at bounding box center [858, 610] width 139 height 33
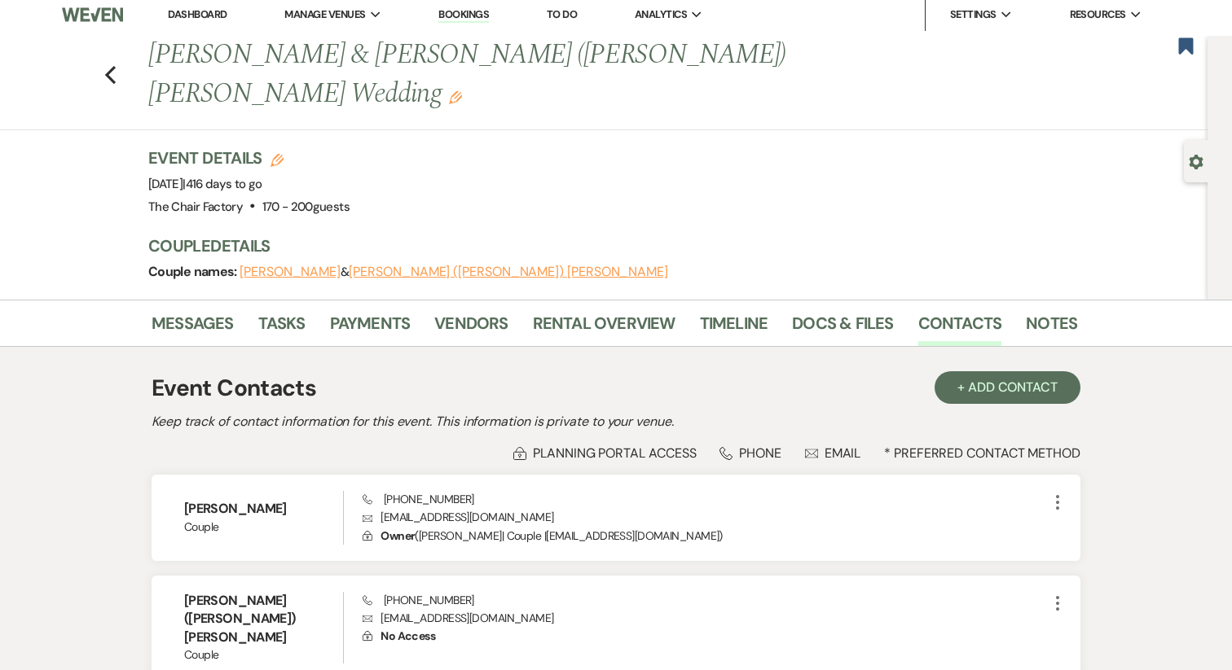
scroll to position [0, 0]
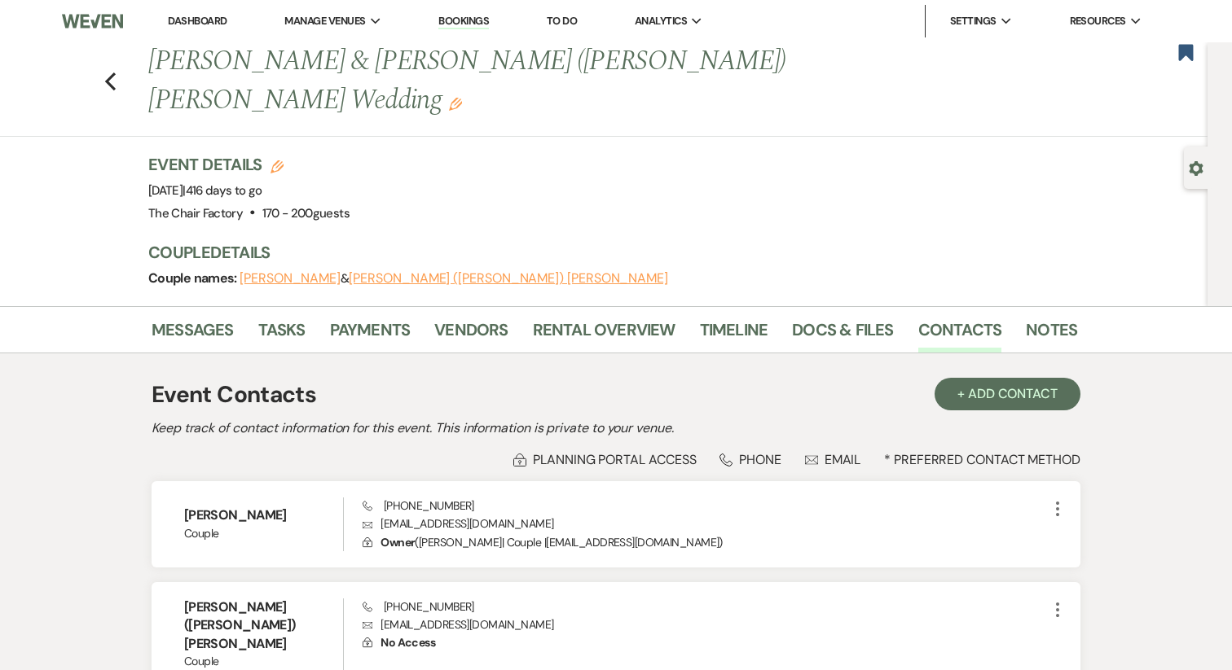
click at [261, 272] on button "Kiersten Geis" at bounding box center [289, 278] width 101 height 13
select select "1"
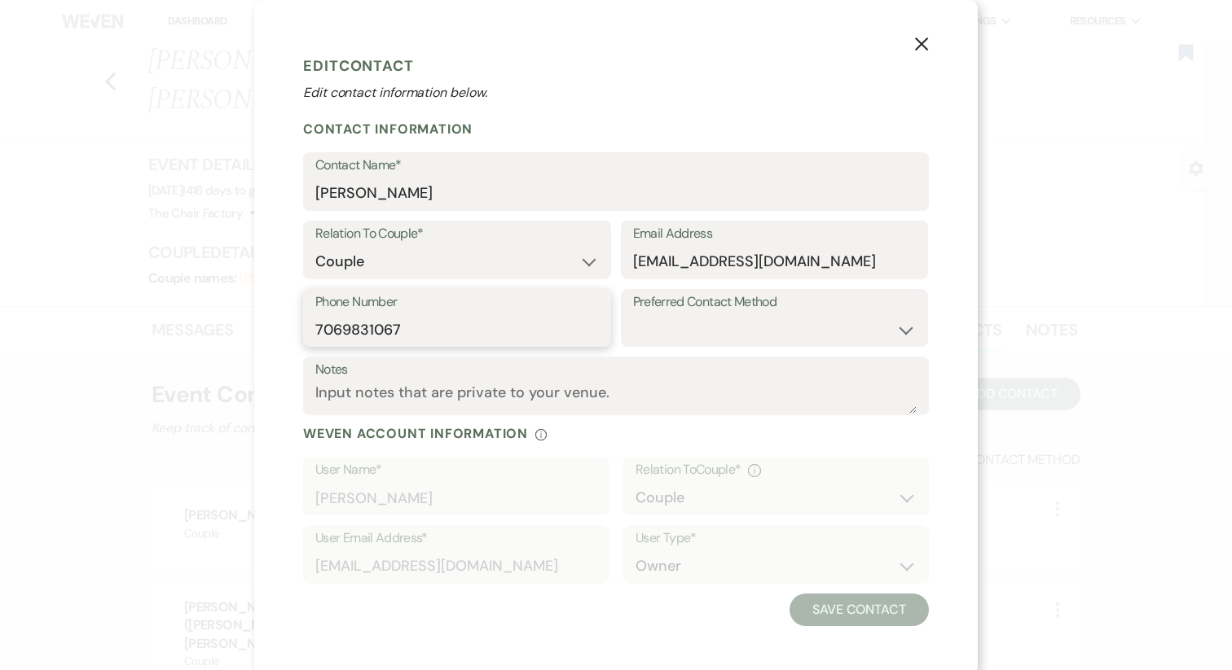
click at [372, 320] on input "7069831067" at bounding box center [456, 330] width 283 height 32
click at [916, 48] on icon "X" at bounding box center [921, 44] width 15 height 15
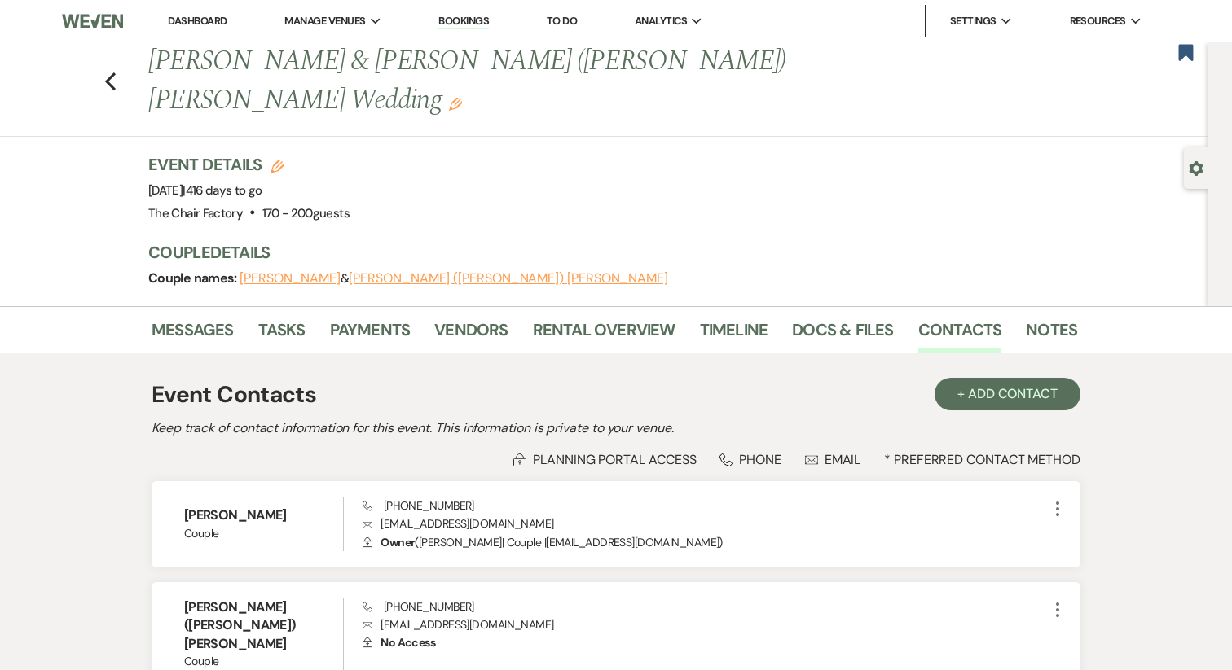
click at [212, 17] on link "Dashboard" at bounding box center [197, 21] width 59 height 14
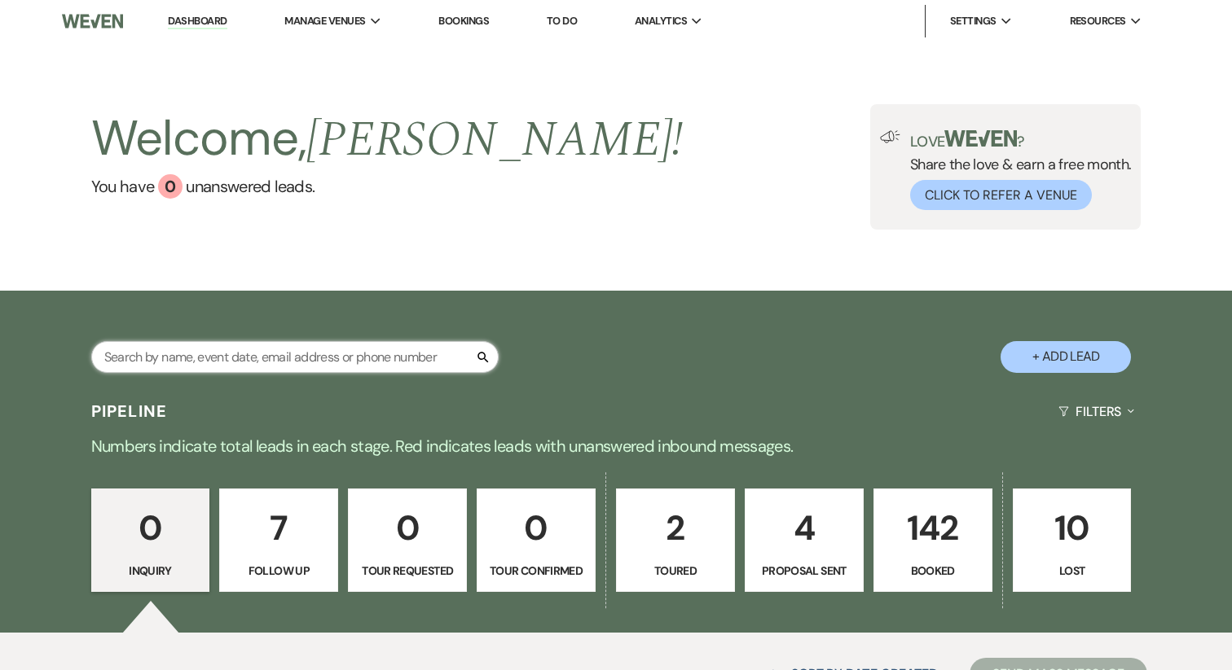
click at [202, 358] on input "text" at bounding box center [294, 357] width 407 height 32
type input "lele"
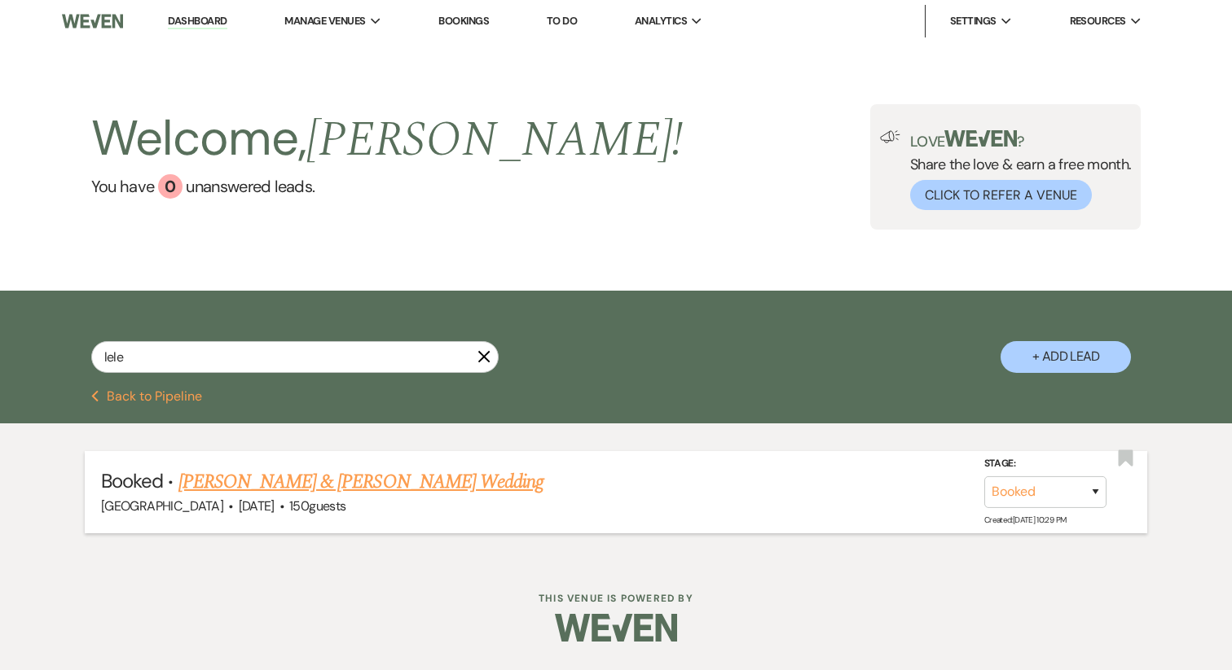
click at [301, 490] on link "Lele LaFleur & Brady Kelly's Wedding" at bounding box center [360, 482] width 365 height 29
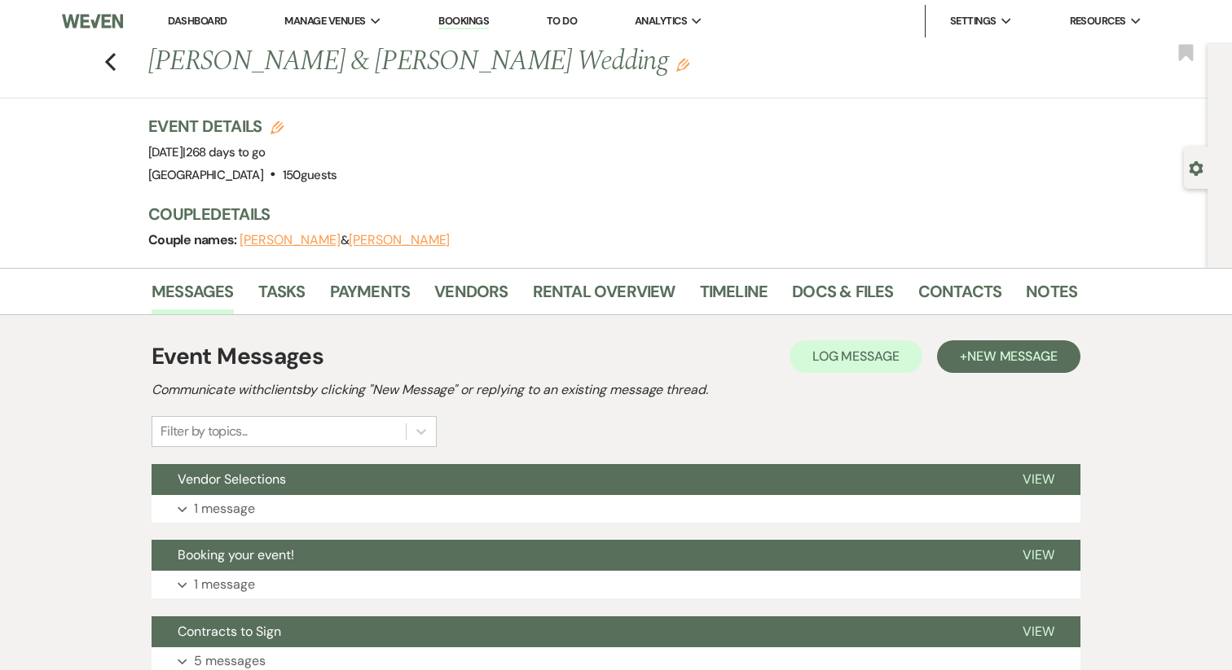
click at [281, 239] on button "Lele LaFleur" at bounding box center [289, 240] width 101 height 13
select select "1"
select select "email"
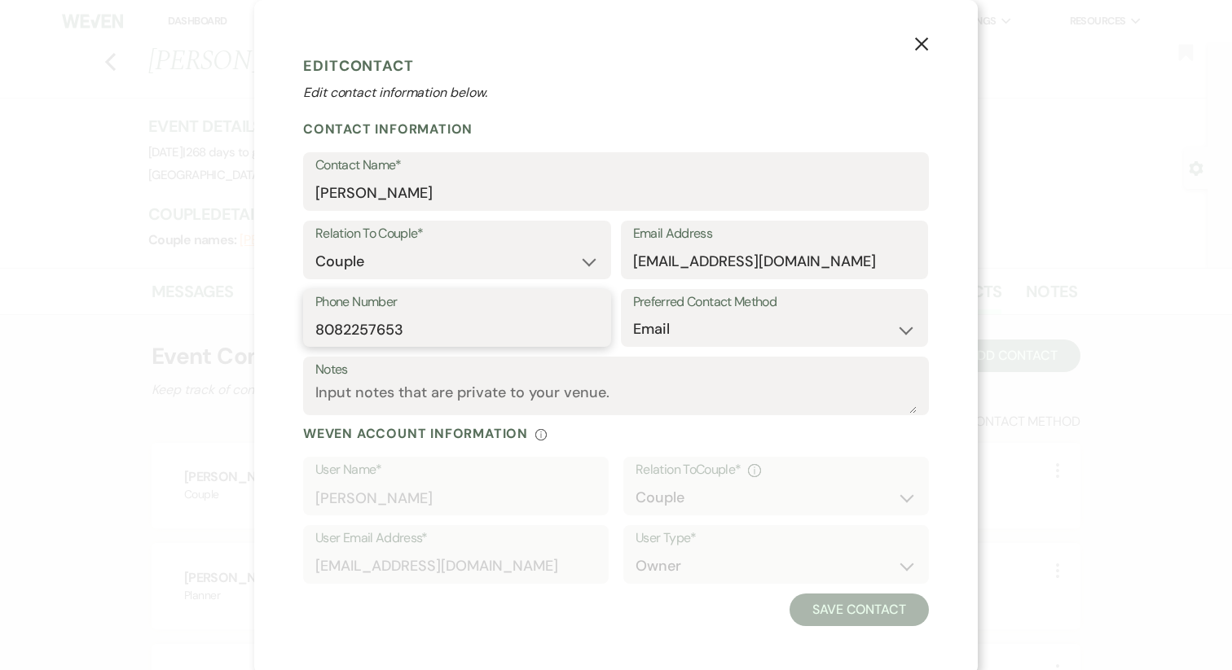
click at [373, 317] on input "8082257653" at bounding box center [456, 330] width 283 height 32
click at [926, 46] on icon "X" at bounding box center [921, 44] width 15 height 15
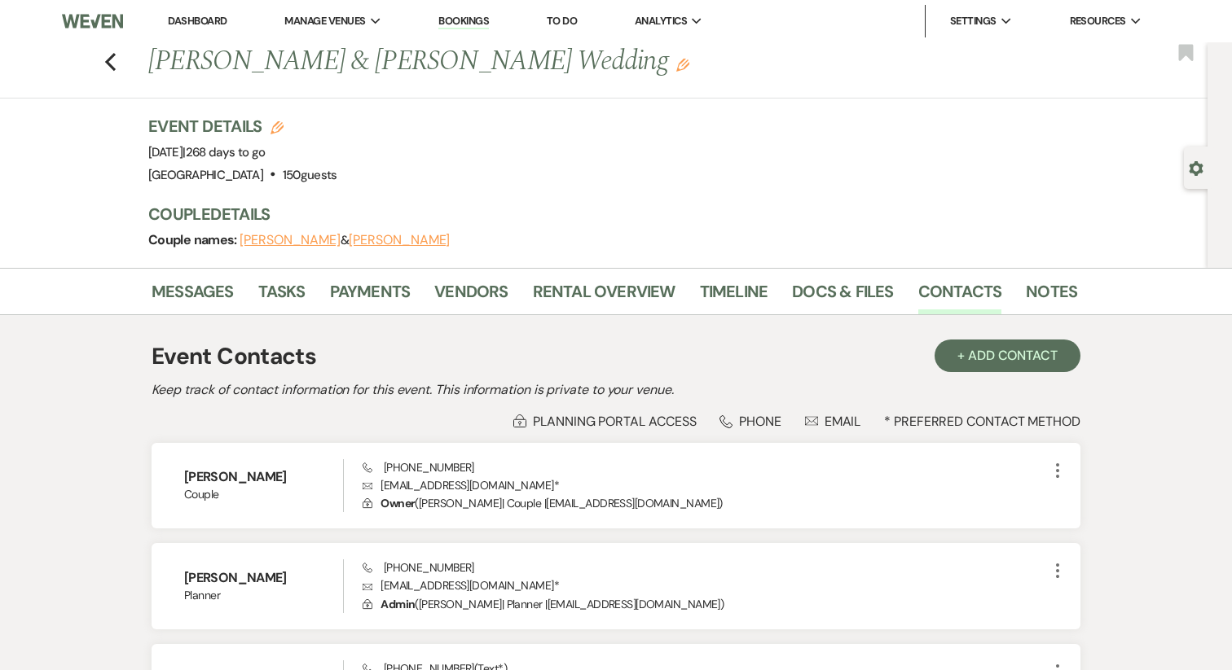
click at [210, 23] on link "Dashboard" at bounding box center [197, 21] width 59 height 14
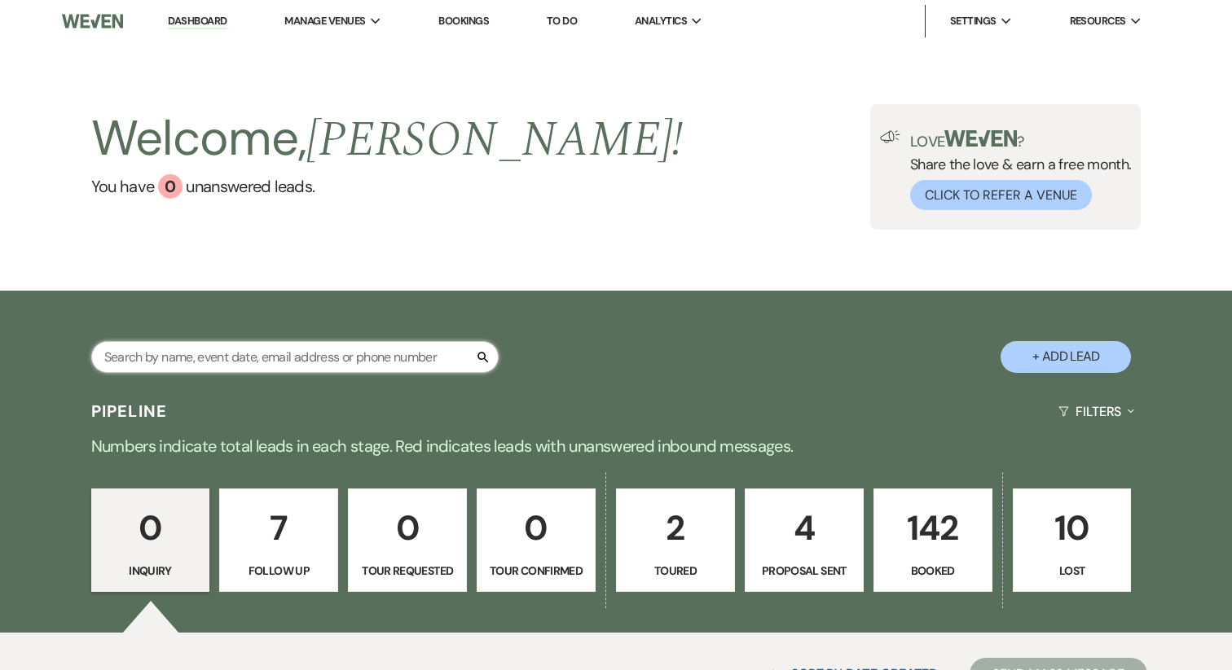
click at [227, 359] on input "text" at bounding box center [294, 357] width 407 height 32
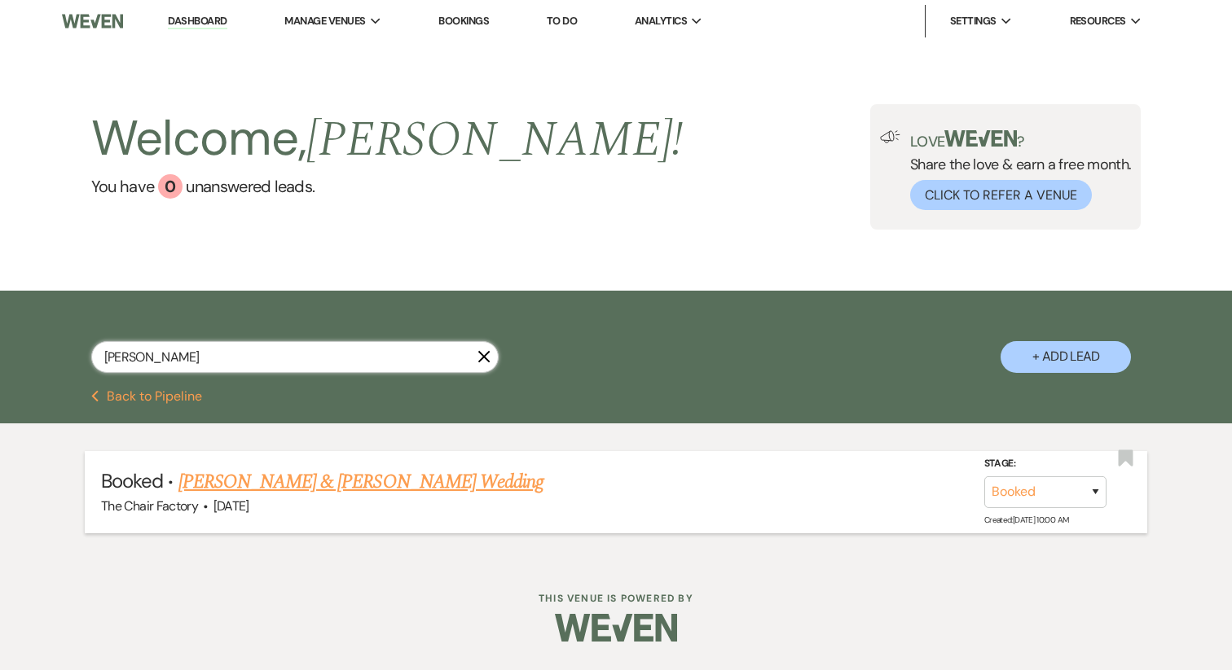
type input "lisa"
click at [235, 489] on link "Lisa Smallwood & Frank Chiodo's Wedding" at bounding box center [360, 482] width 365 height 29
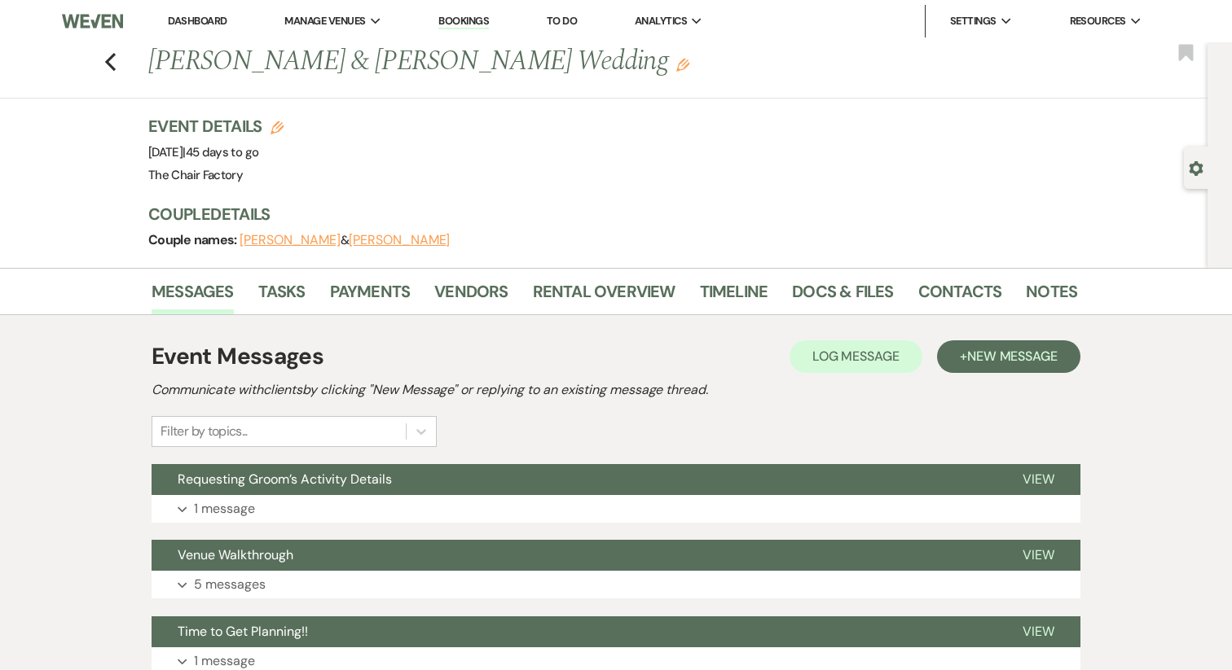
click at [270, 239] on button "Lisa Smallwood" at bounding box center [289, 240] width 101 height 13
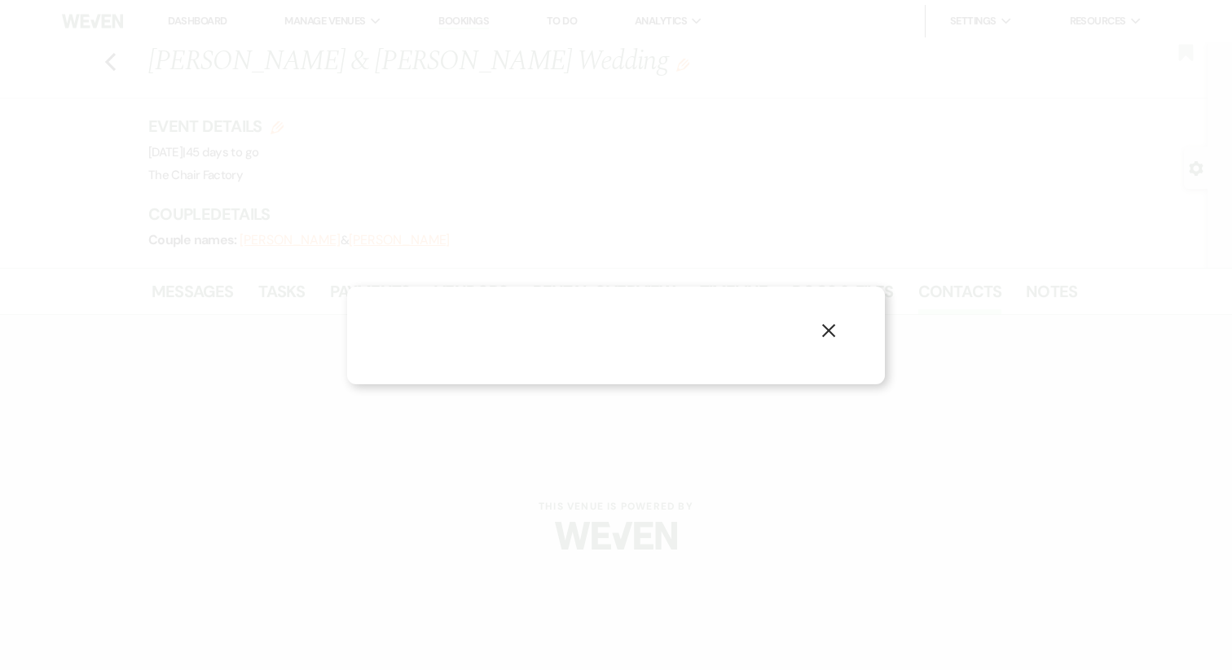
select select "1"
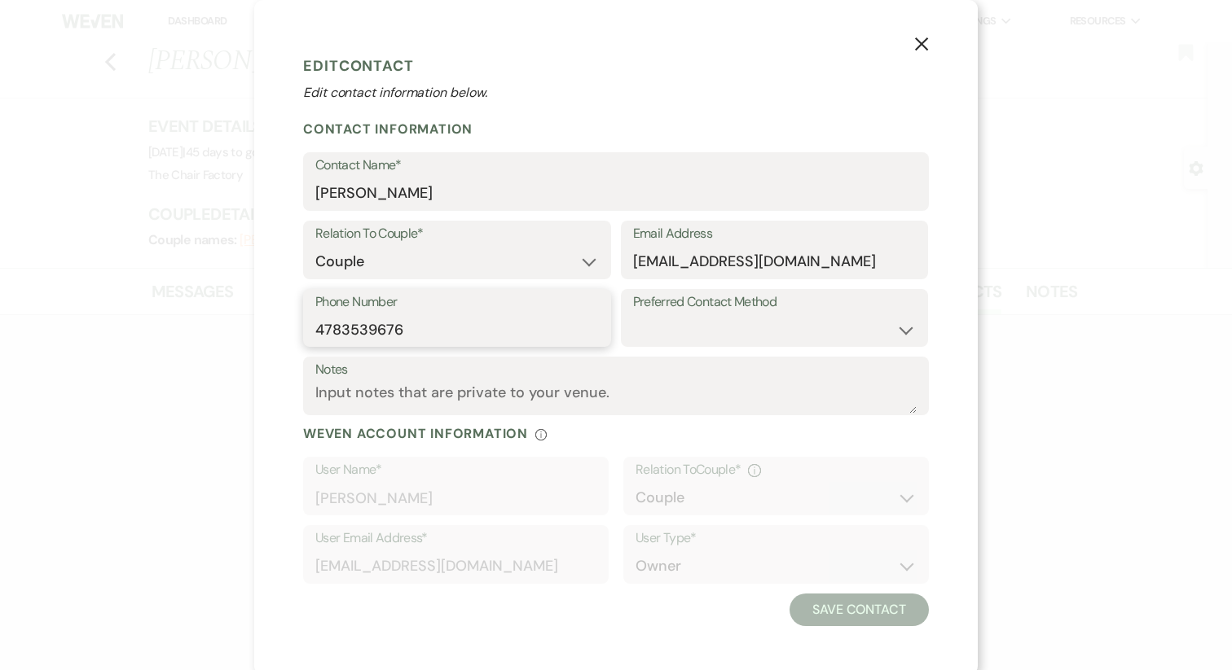
click at [356, 334] on input "4783539676" at bounding box center [456, 330] width 283 height 32
click at [920, 38] on icon "X" at bounding box center [921, 44] width 15 height 15
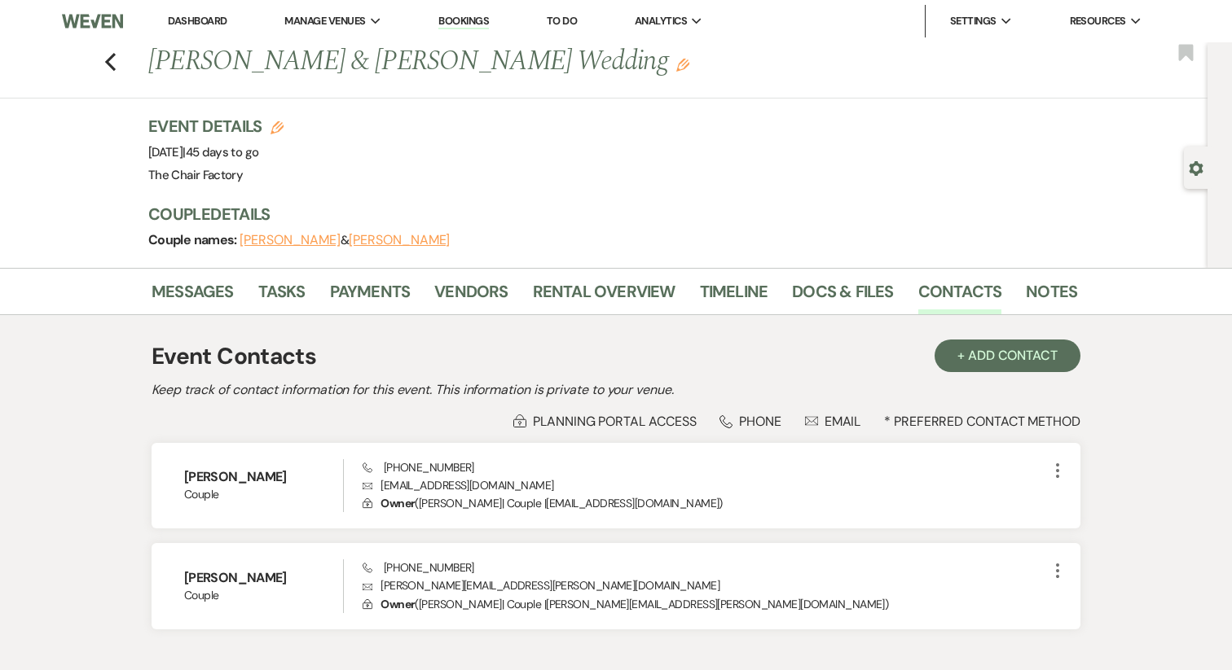
click at [203, 13] on li "Dashboard" at bounding box center [197, 21] width 75 height 33
click at [178, 27] on link "Dashboard" at bounding box center [197, 21] width 59 height 14
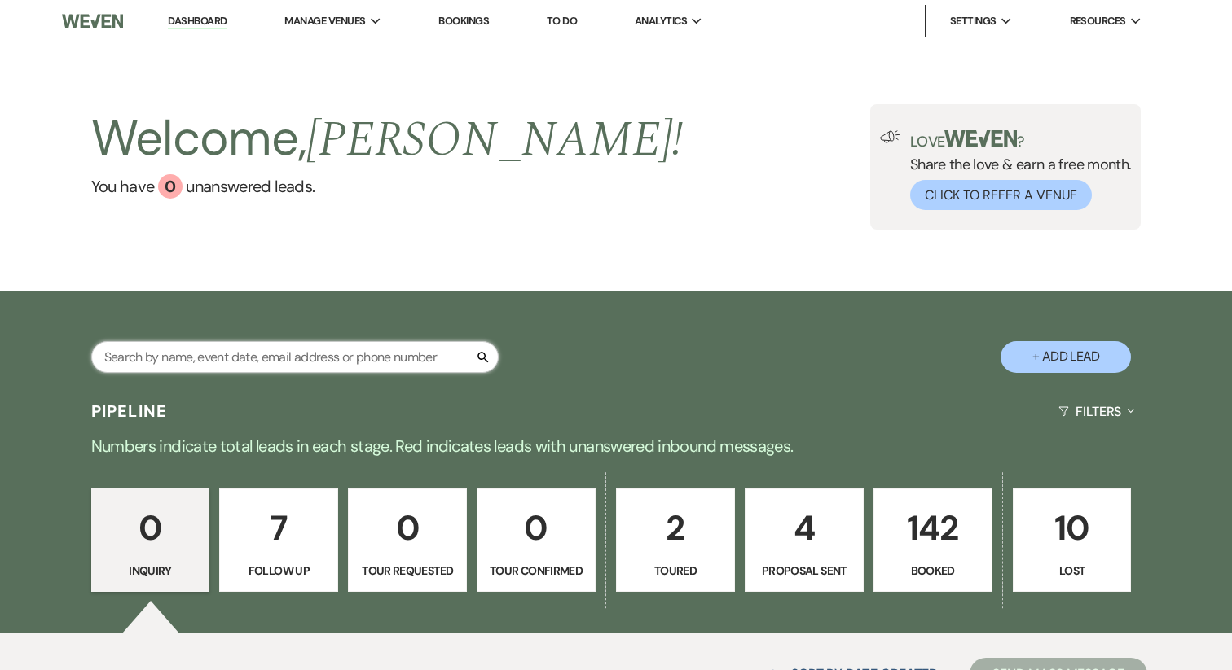
click at [222, 358] on input "text" at bounding box center [294, 357] width 407 height 32
type input "lara"
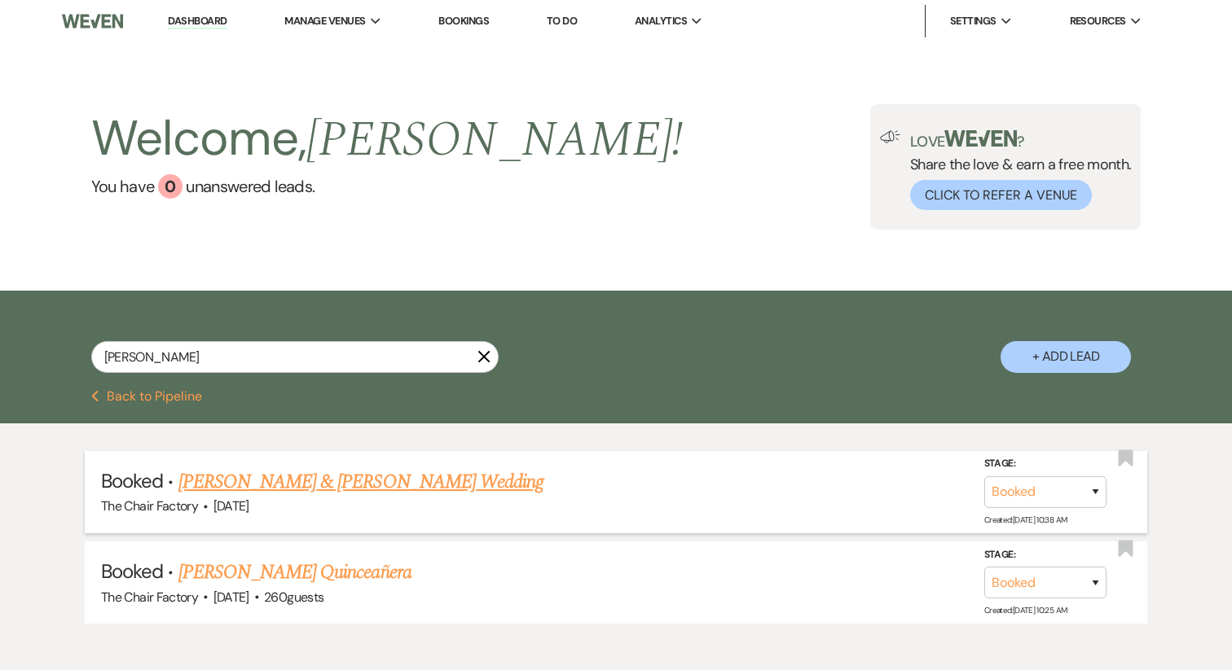
click at [251, 484] on link "Lorena Lara & Victor Davila's Wedding" at bounding box center [360, 482] width 365 height 29
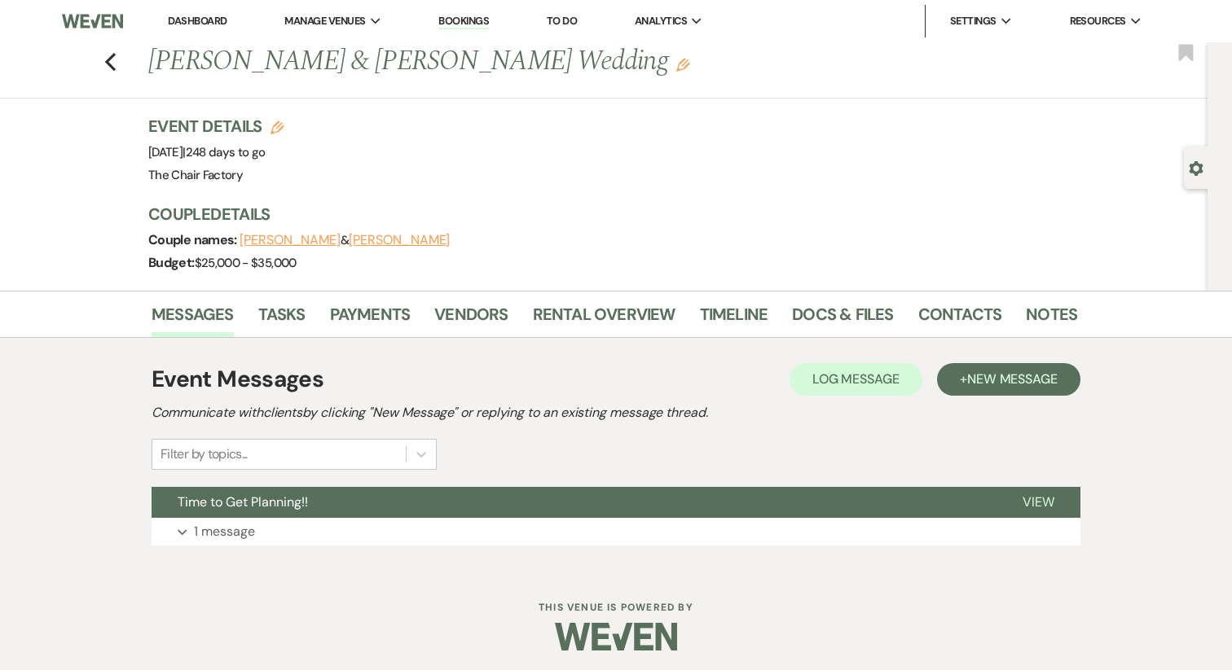
click at [260, 240] on button "Lorena Lara" at bounding box center [289, 240] width 101 height 13
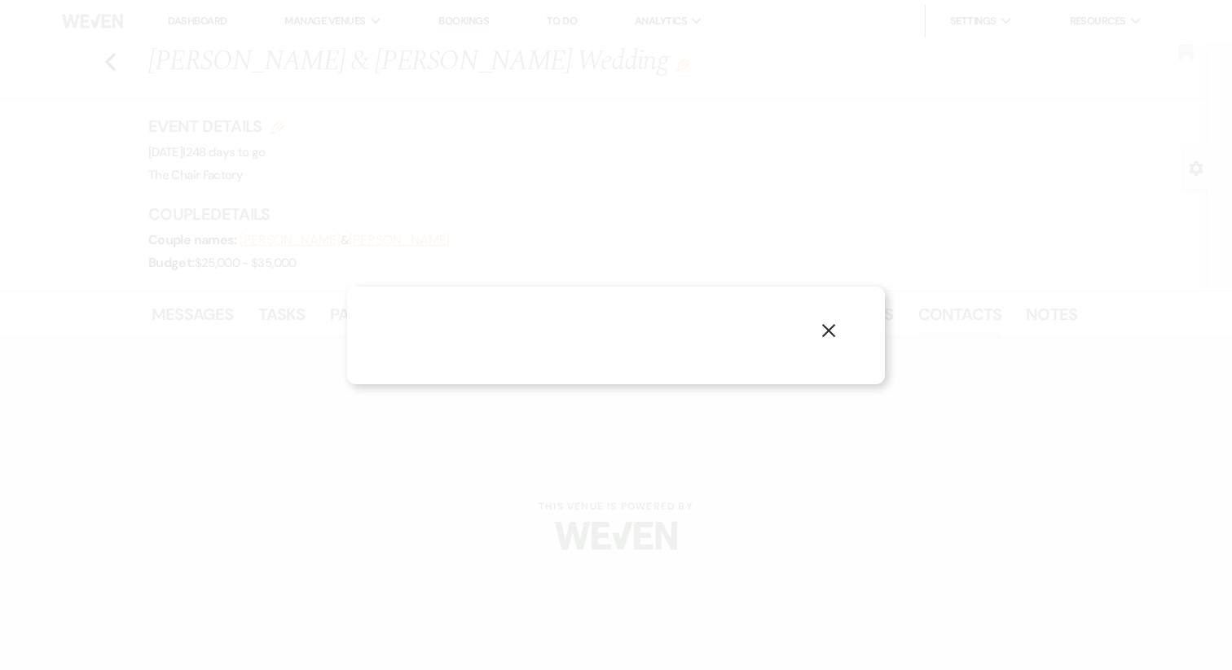
select select "1"
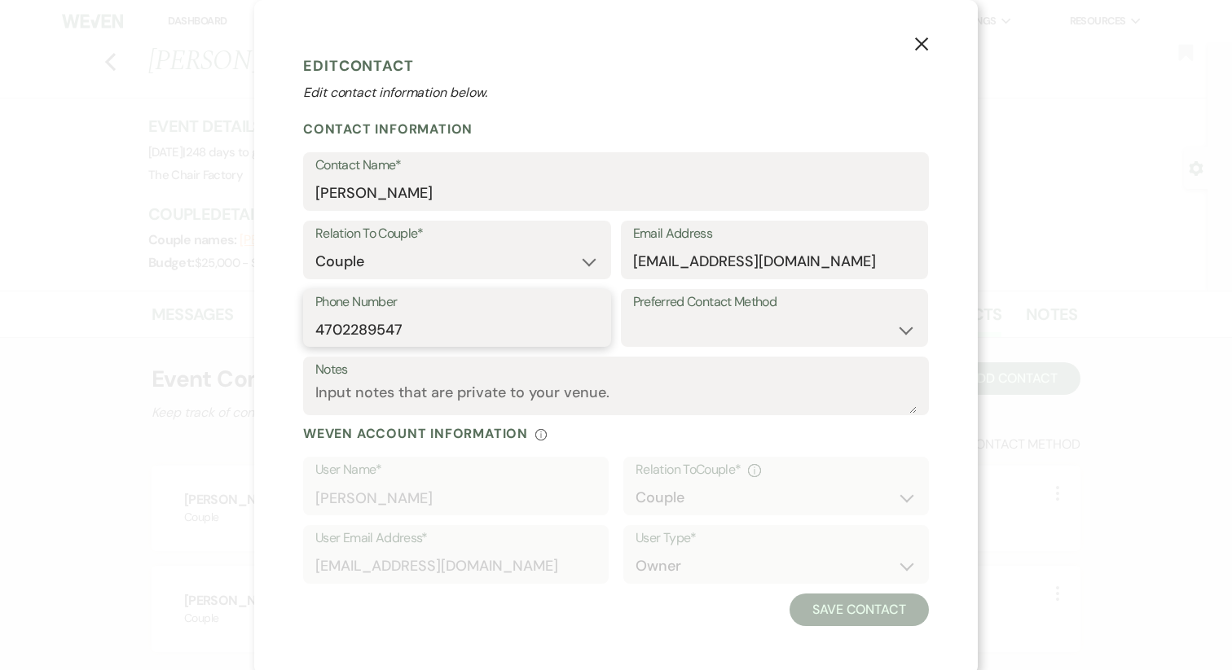
click at [363, 328] on input "4702289547" at bounding box center [456, 330] width 283 height 32
click at [926, 51] on use "button" at bounding box center [921, 43] width 13 height 13
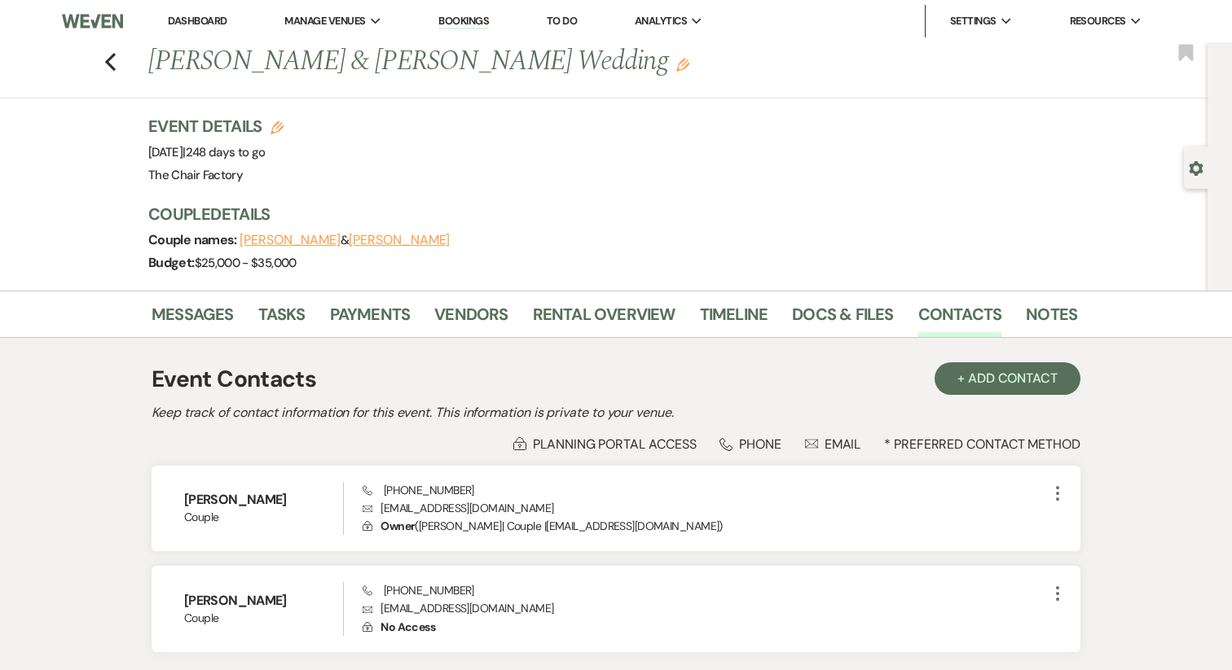
click at [201, 30] on li "Dashboard" at bounding box center [197, 21] width 75 height 33
click at [201, 18] on link "Dashboard" at bounding box center [197, 21] width 59 height 14
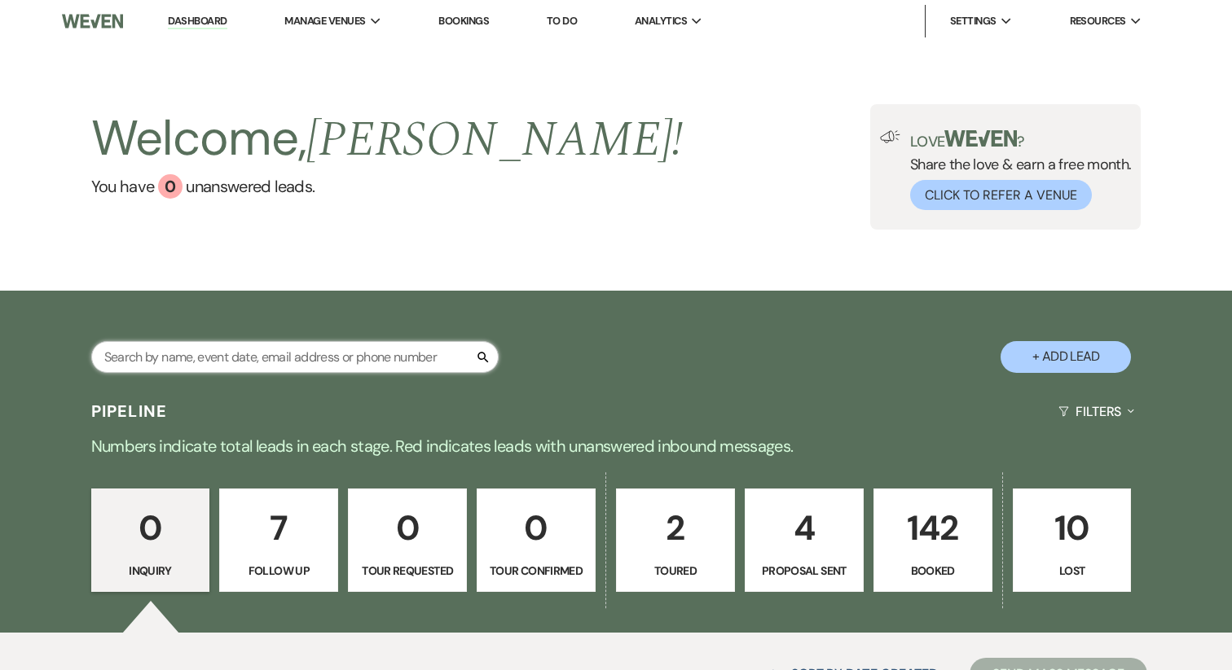
click at [178, 357] on input "text" at bounding box center [294, 357] width 407 height 32
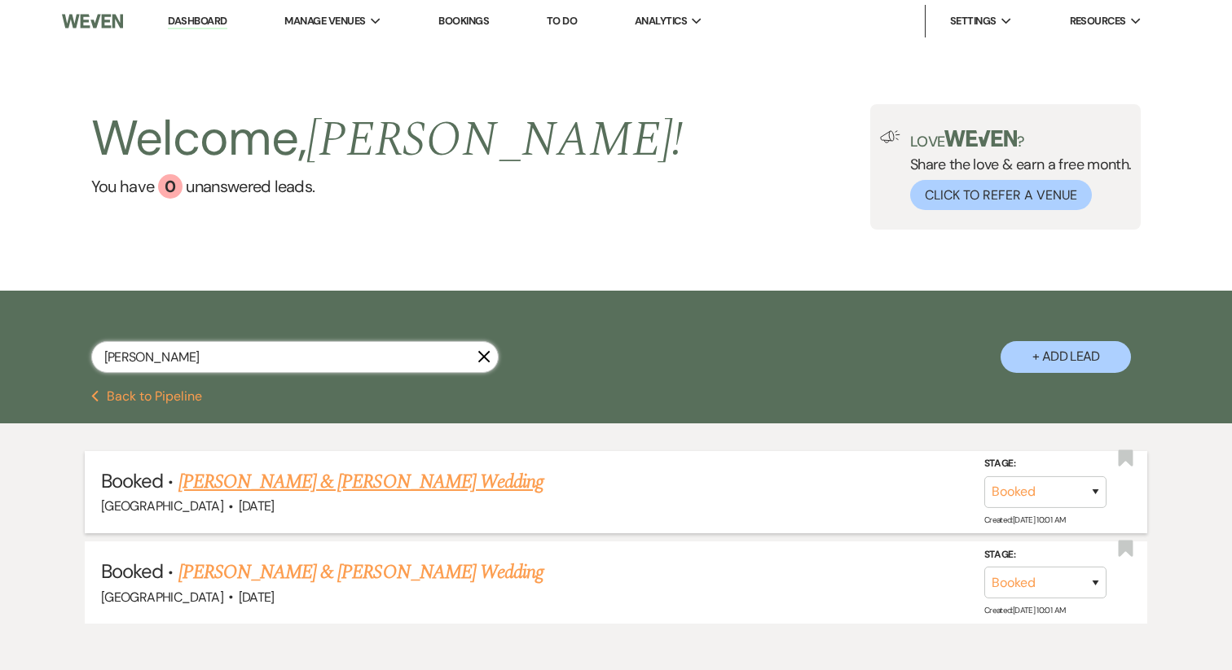
type input "maggie"
click at [225, 489] on link "Maggie Galbierz & Hunter Sommerville's Wedding" at bounding box center [360, 482] width 365 height 29
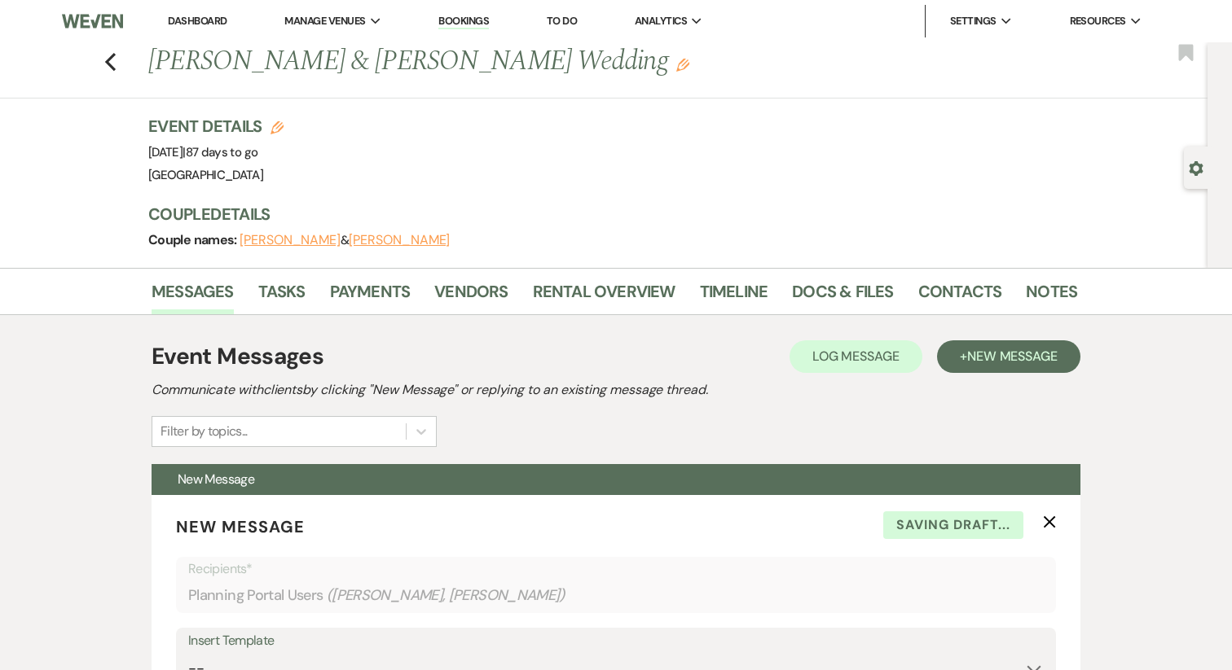
click at [257, 237] on button "Maggie Galbierz" at bounding box center [289, 240] width 101 height 13
select select "1"
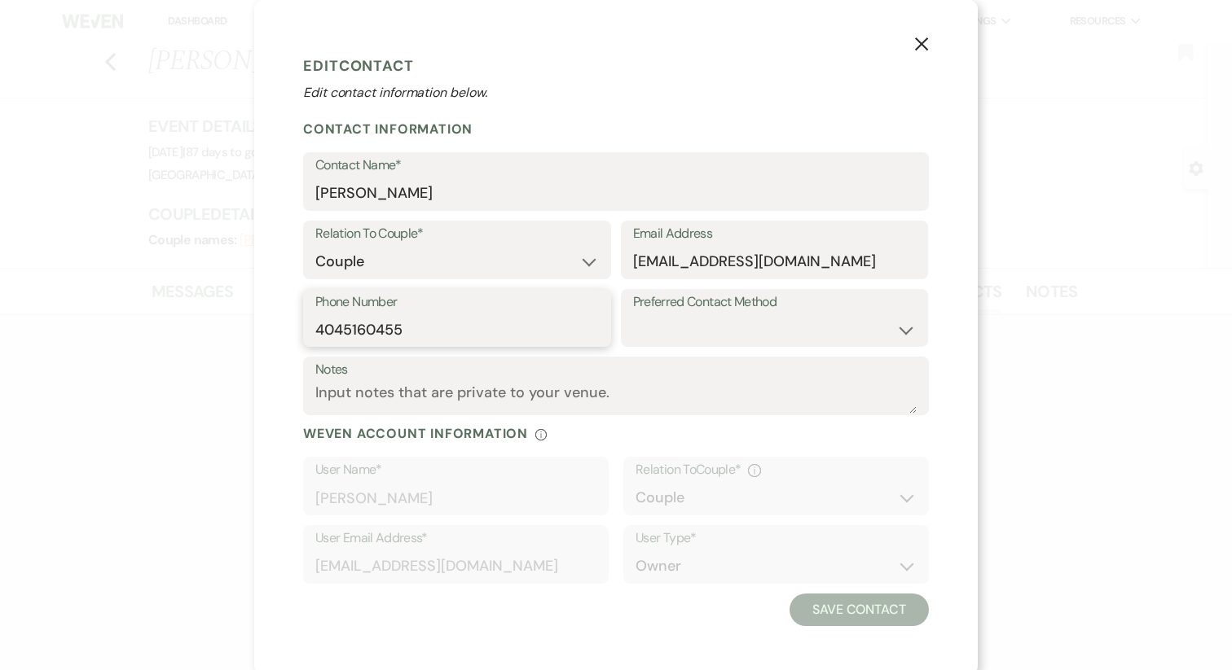
click at [380, 327] on input "4045160455" at bounding box center [456, 330] width 283 height 32
click at [921, 52] on button "X" at bounding box center [921, 43] width 24 height 29
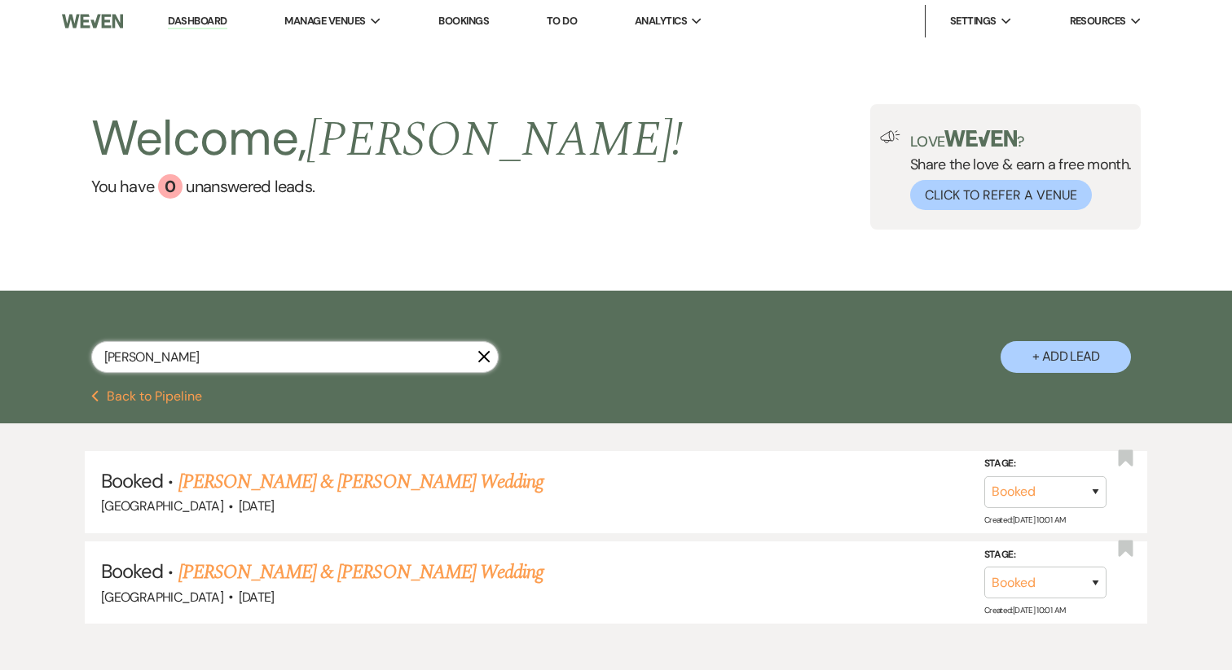
click at [203, 371] on input "maggie" at bounding box center [294, 357] width 407 height 32
type input "molly"
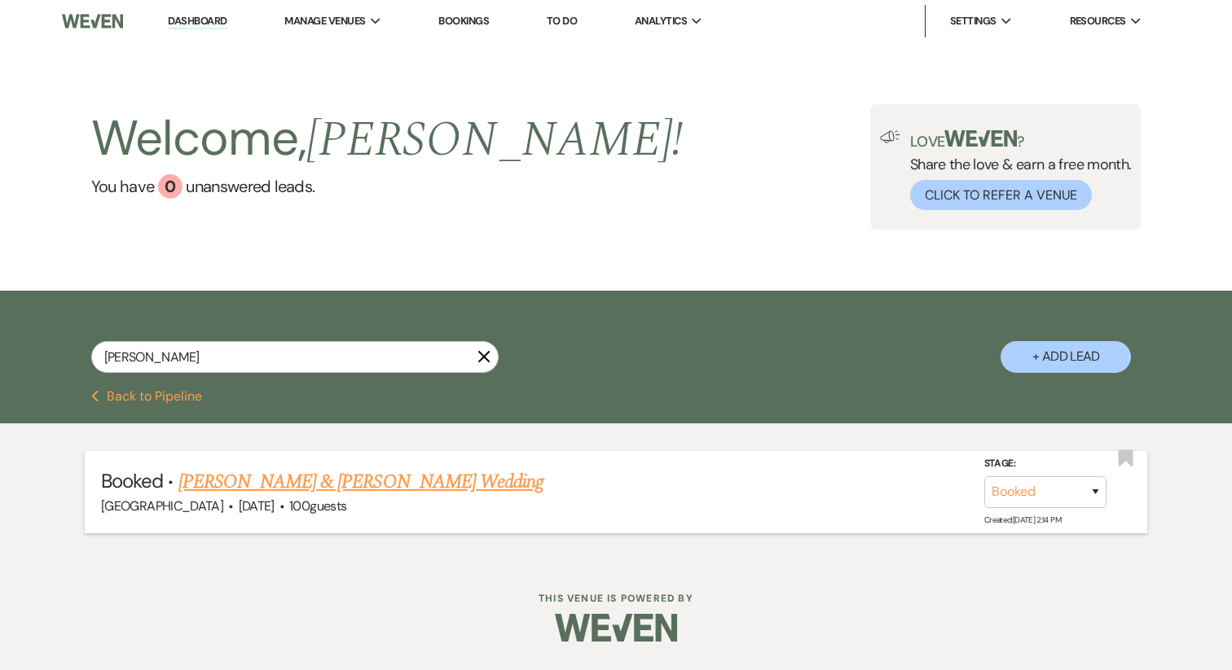
click at [257, 481] on link "Molly Capozzi & Jacob Pratt's Wedding" at bounding box center [360, 482] width 365 height 29
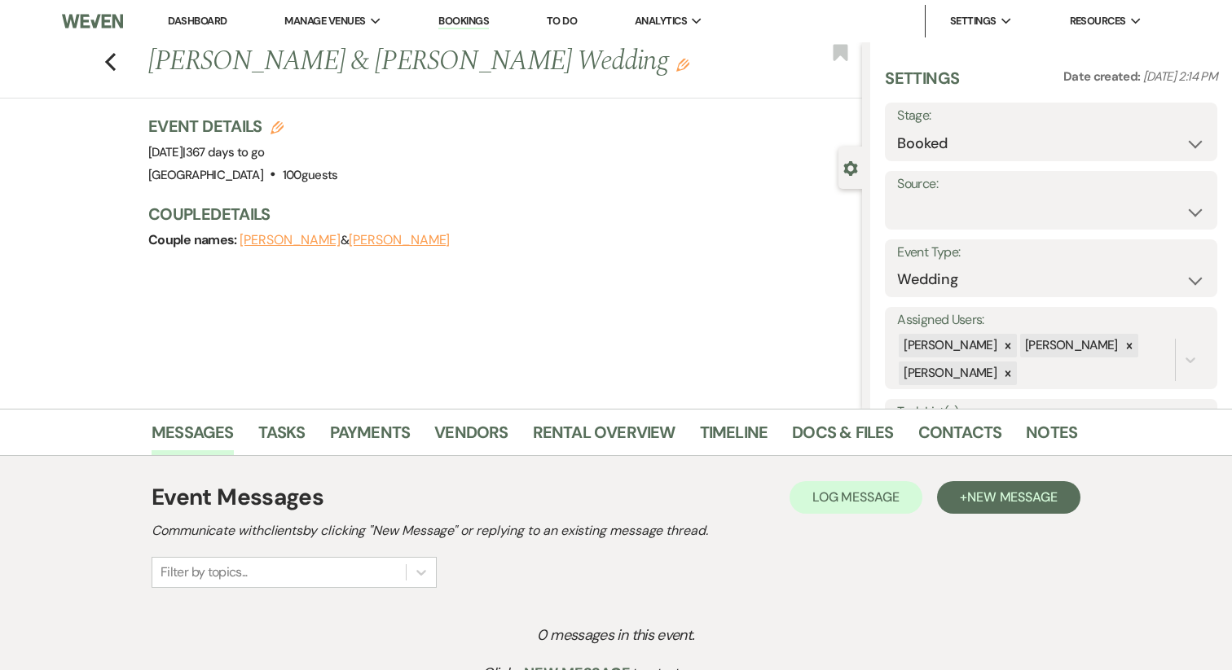
click at [275, 229] on div "Couple names: Molly Capozzi & Jacob Pratt" at bounding box center [496, 240] width 697 height 23
click at [275, 236] on button "Molly Capozzi" at bounding box center [289, 240] width 101 height 13
select select "1"
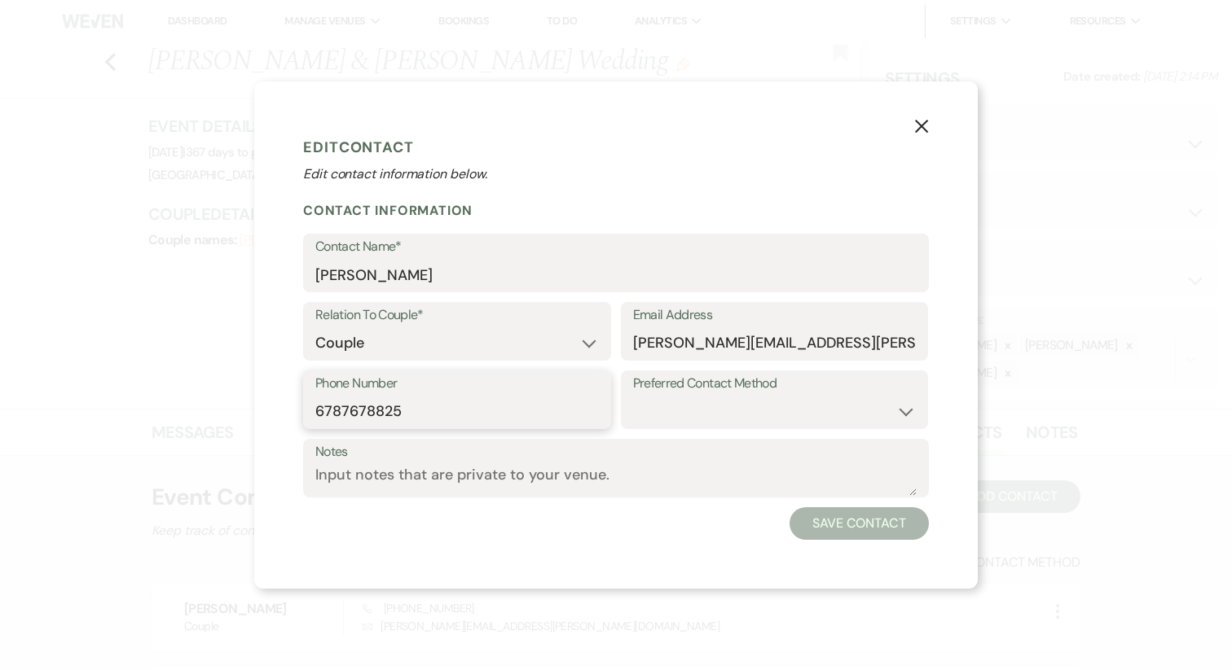
click at [376, 406] on input "6787678825" at bounding box center [456, 412] width 283 height 32
click at [923, 130] on icon "X" at bounding box center [921, 126] width 15 height 15
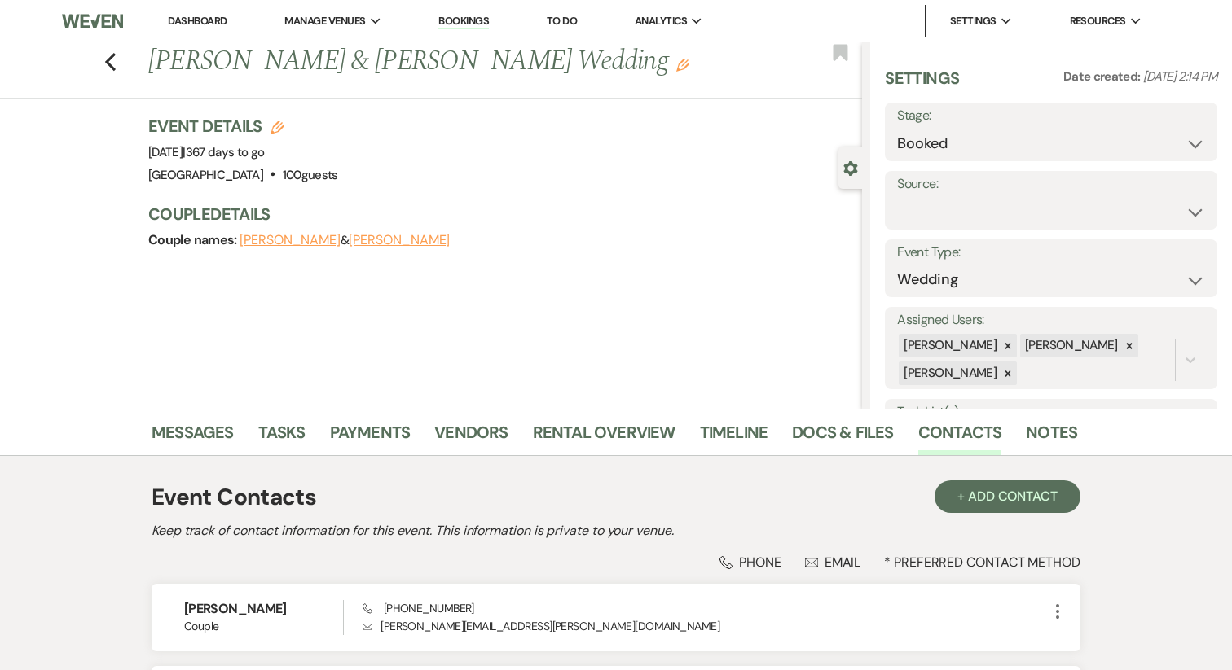
click at [189, 24] on link "Dashboard" at bounding box center [197, 21] width 59 height 14
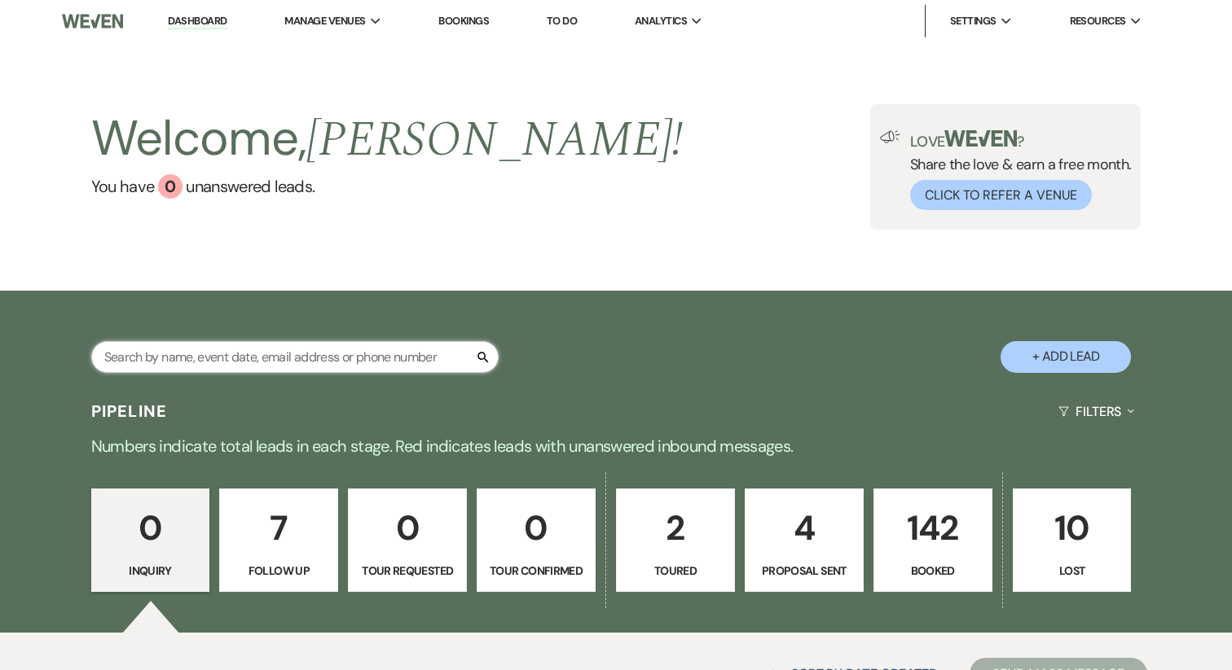
click at [252, 360] on input "text" at bounding box center [294, 357] width 407 height 32
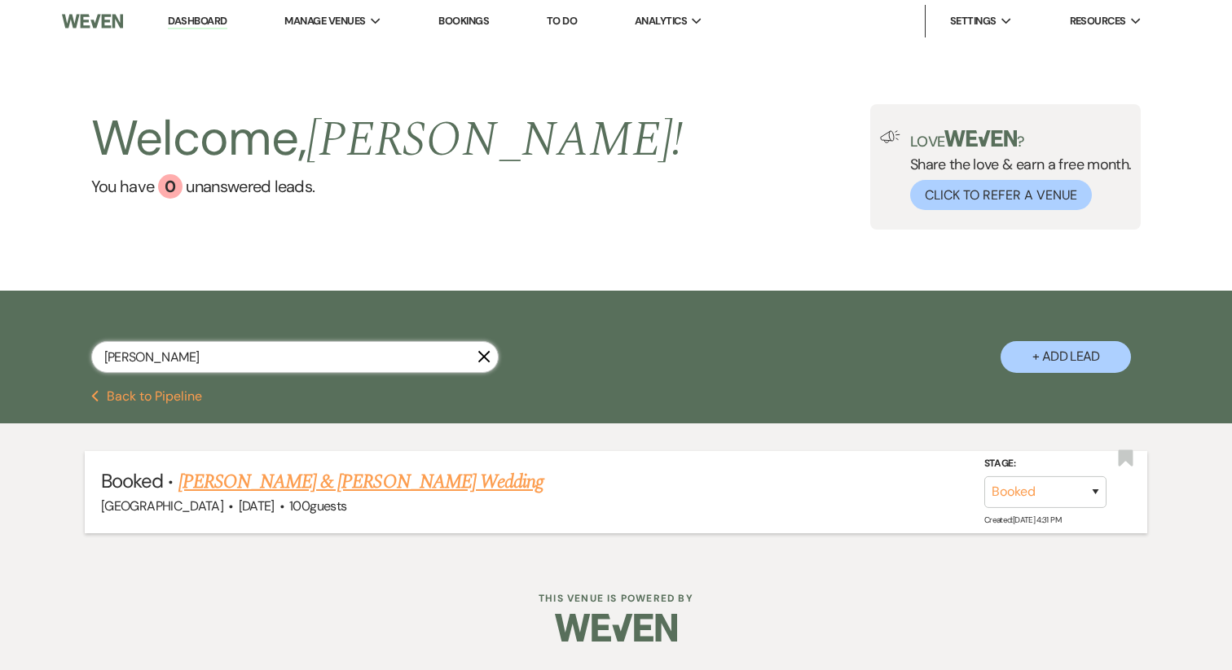
type input "rachelle"
click at [323, 477] on link "Rachelle Dhabolt & Merrick Talley's Wedding" at bounding box center [360, 482] width 365 height 29
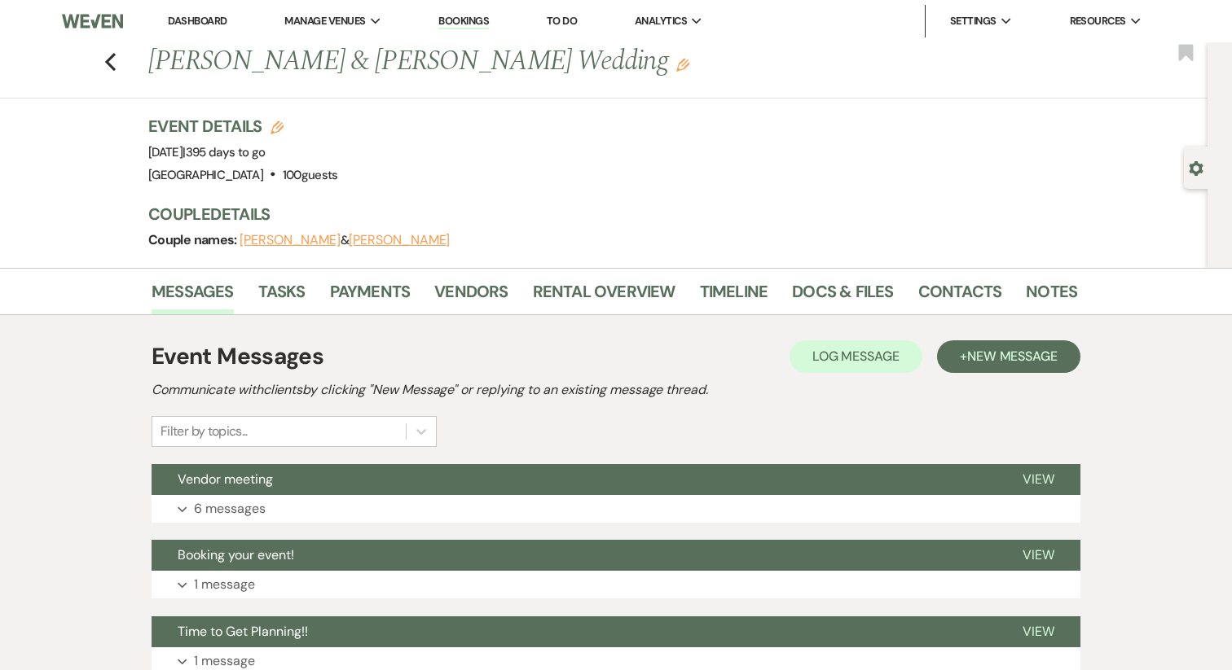
click at [268, 241] on button "Rachelle Dhabolt" at bounding box center [289, 240] width 101 height 13
select select "1"
select select "email"
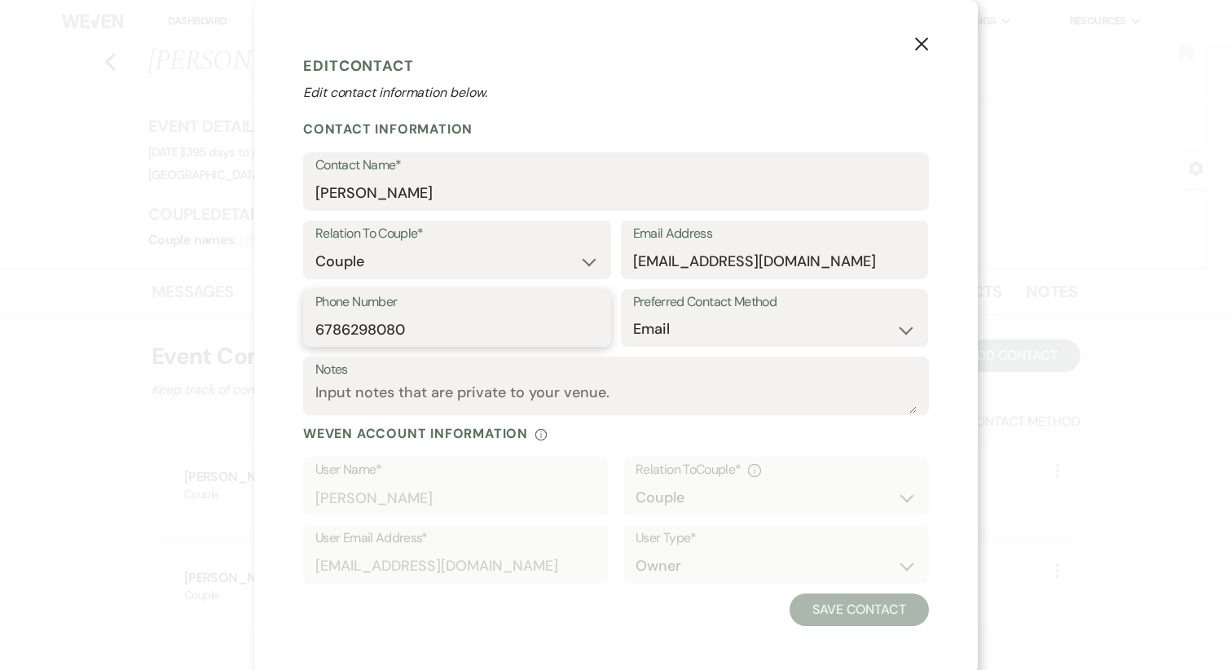
click at [391, 317] on input "6786298080" at bounding box center [456, 330] width 283 height 32
click at [920, 46] on icon "X" at bounding box center [921, 44] width 15 height 15
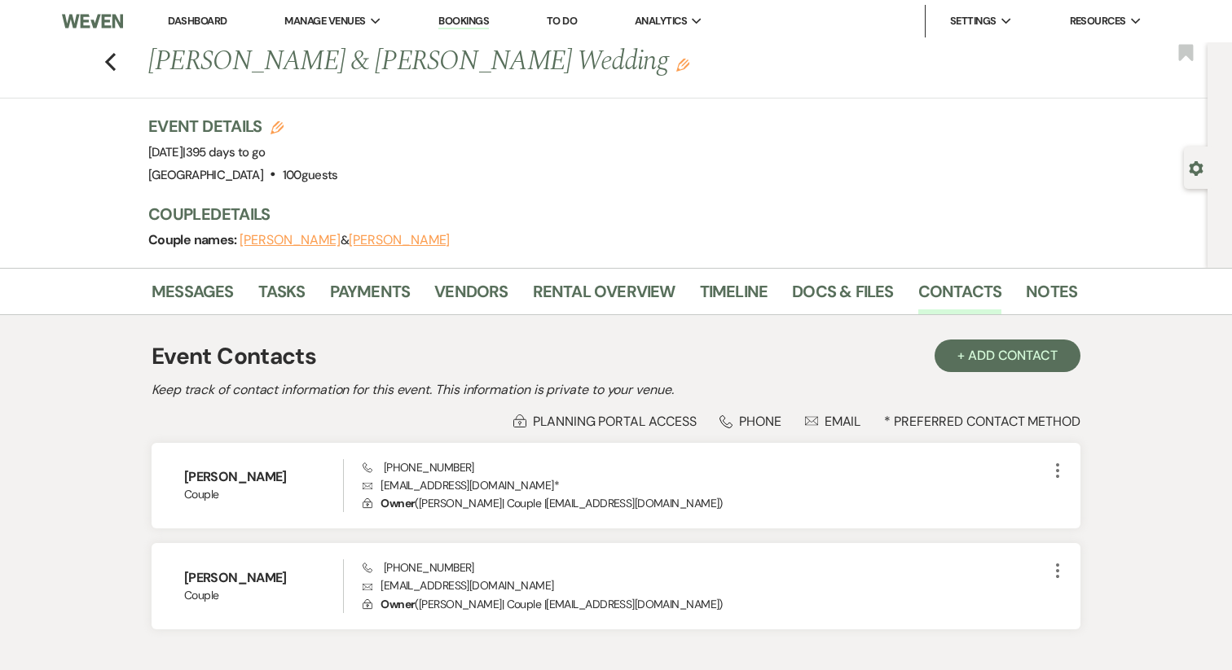
click at [199, 17] on link "Dashboard" at bounding box center [197, 21] width 59 height 14
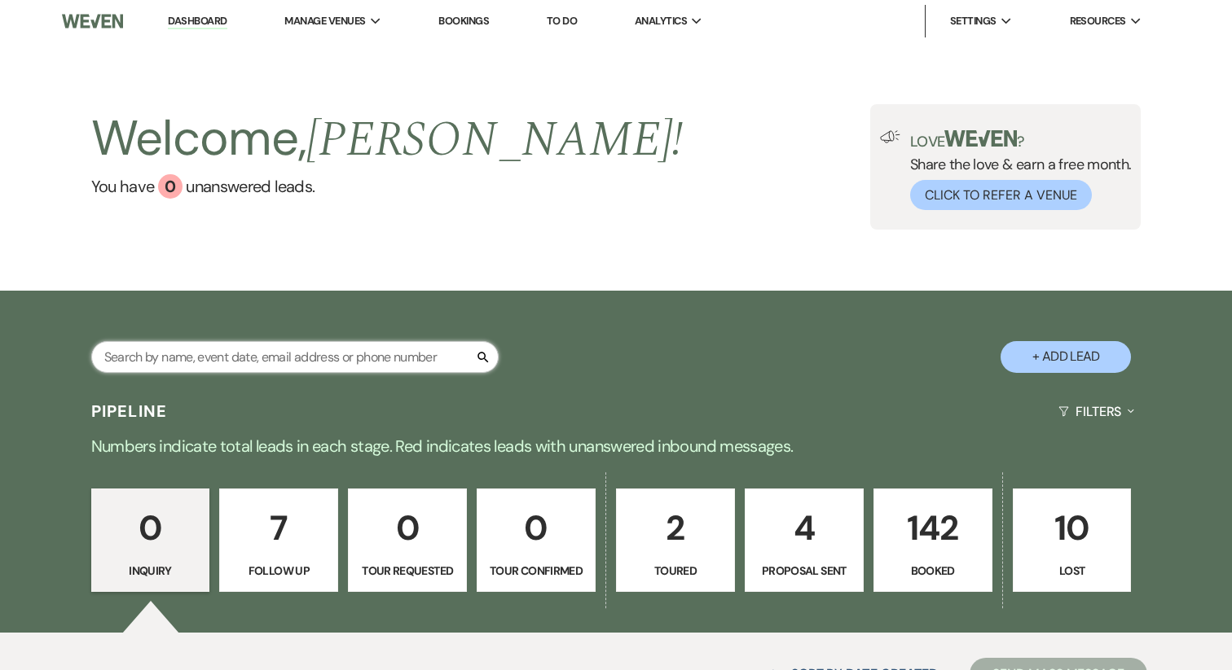
click at [219, 350] on input "text" at bounding box center [294, 357] width 407 height 32
type input "seel"
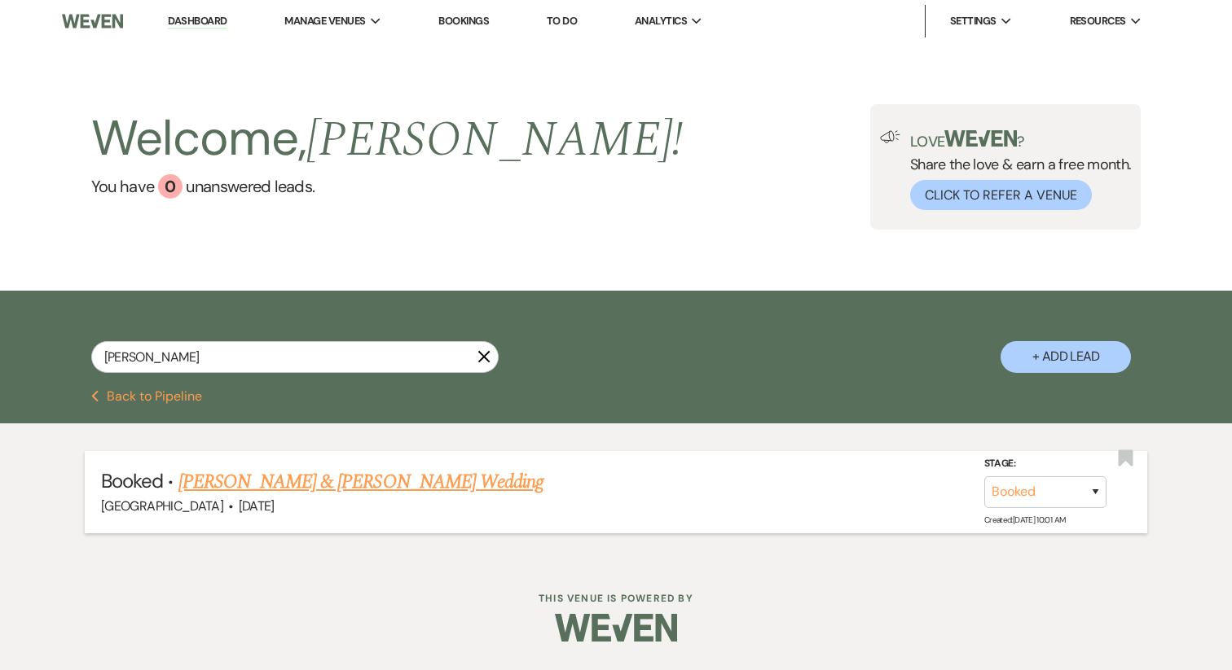
click at [271, 474] on link "Rebecca Seely & Lucas Fullriede's Wedding" at bounding box center [360, 482] width 365 height 29
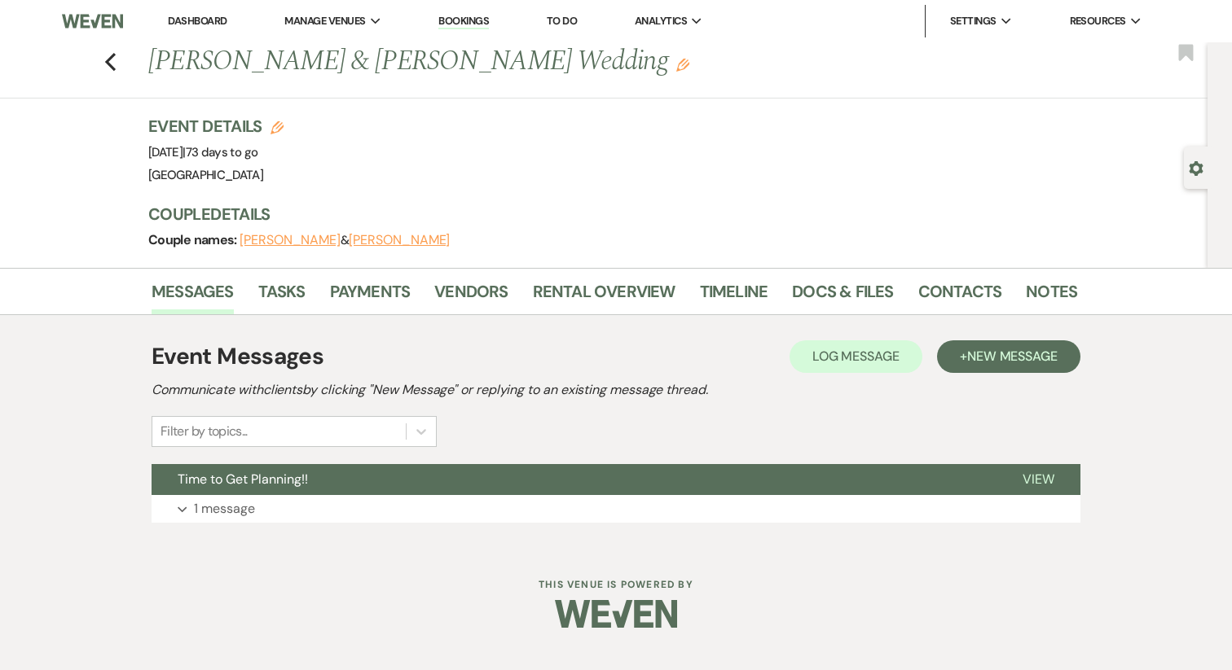
click at [283, 240] on button "Rebecca Seely" at bounding box center [289, 240] width 101 height 13
select select "1"
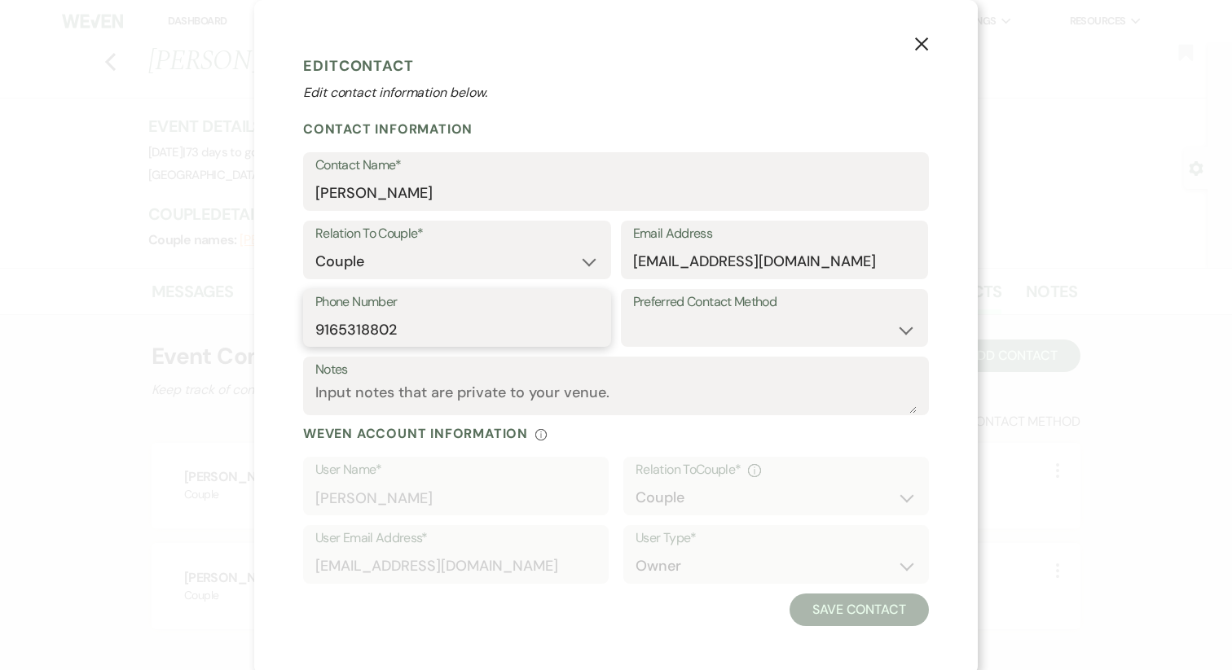
click at [361, 332] on input "9165318802" at bounding box center [456, 330] width 283 height 32
click at [925, 39] on icon "X" at bounding box center [921, 44] width 15 height 15
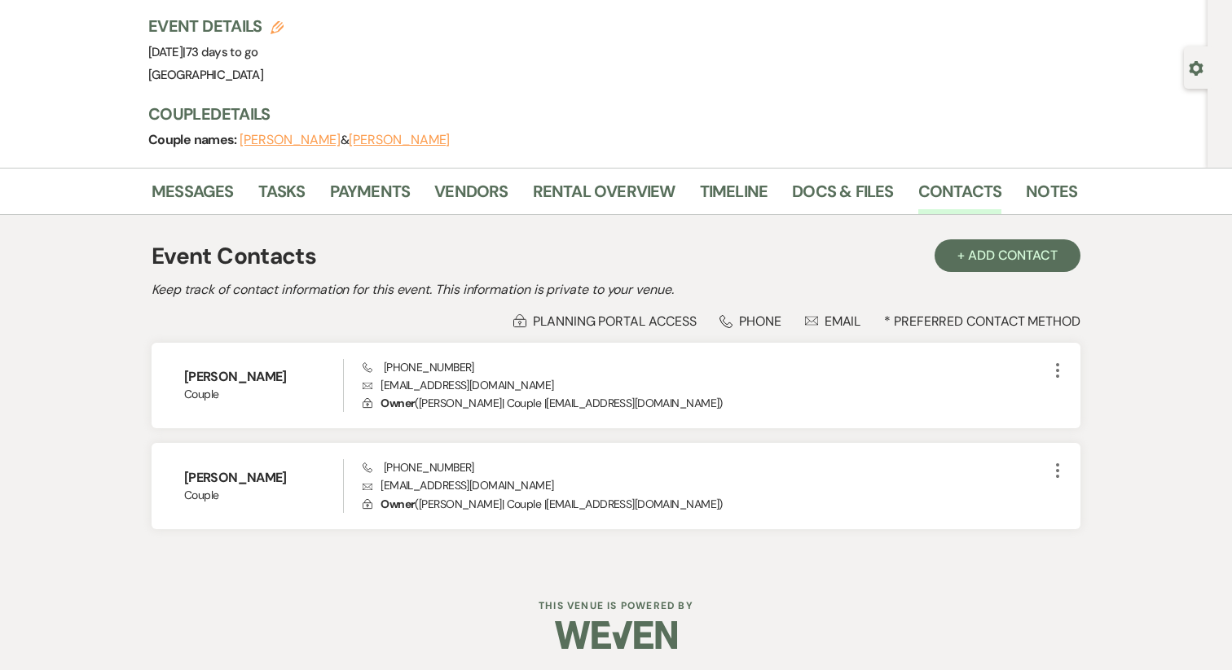
scroll to position [103, 0]
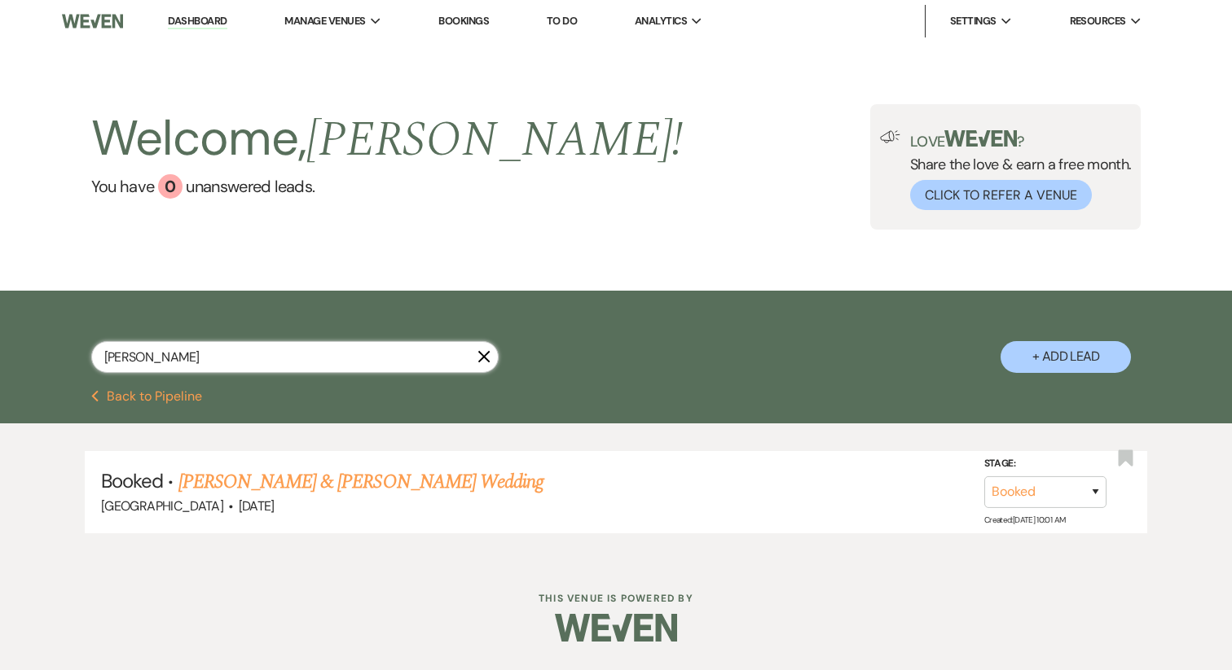
click at [166, 359] on input "seel" at bounding box center [294, 357] width 407 height 32
type input "diaz"
click at [247, 482] on link "Sara Diaz & Ben Moers's Wedding" at bounding box center [360, 482] width 365 height 29
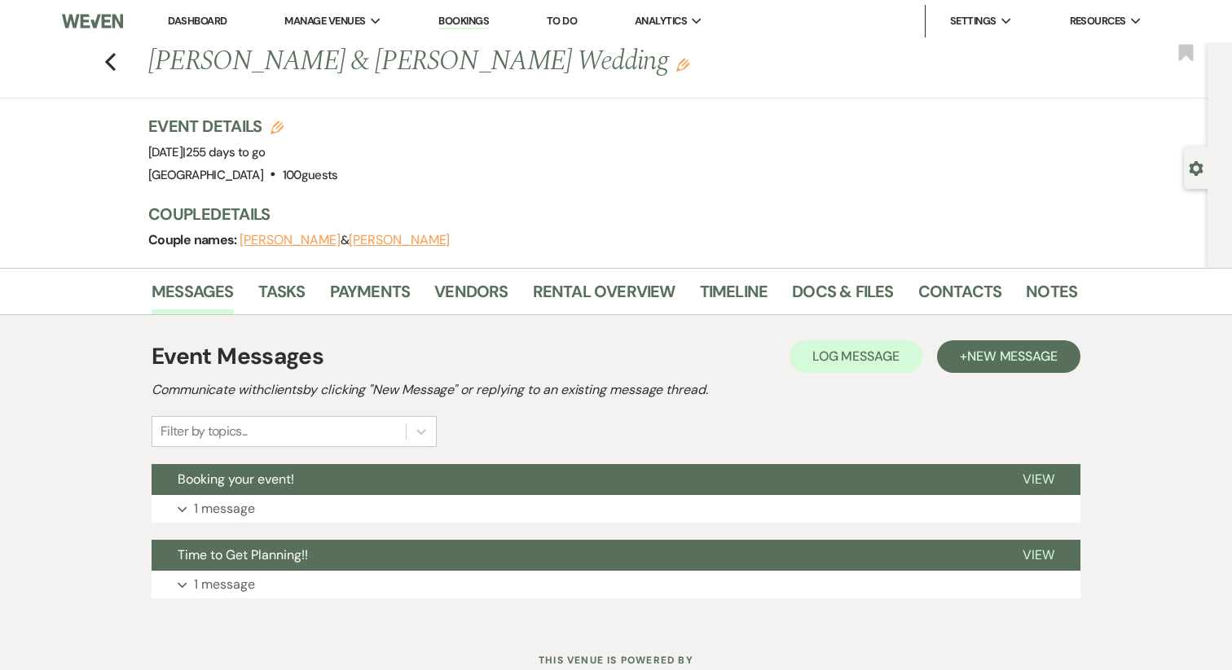
click at [266, 253] on div "Event Details Edit Event Date: Saturday, May 2nd, 2026 | 255 days to go Venue: …" at bounding box center [612, 191] width 929 height 153
click at [261, 242] on button "Sara Diaz" at bounding box center [289, 240] width 101 height 13
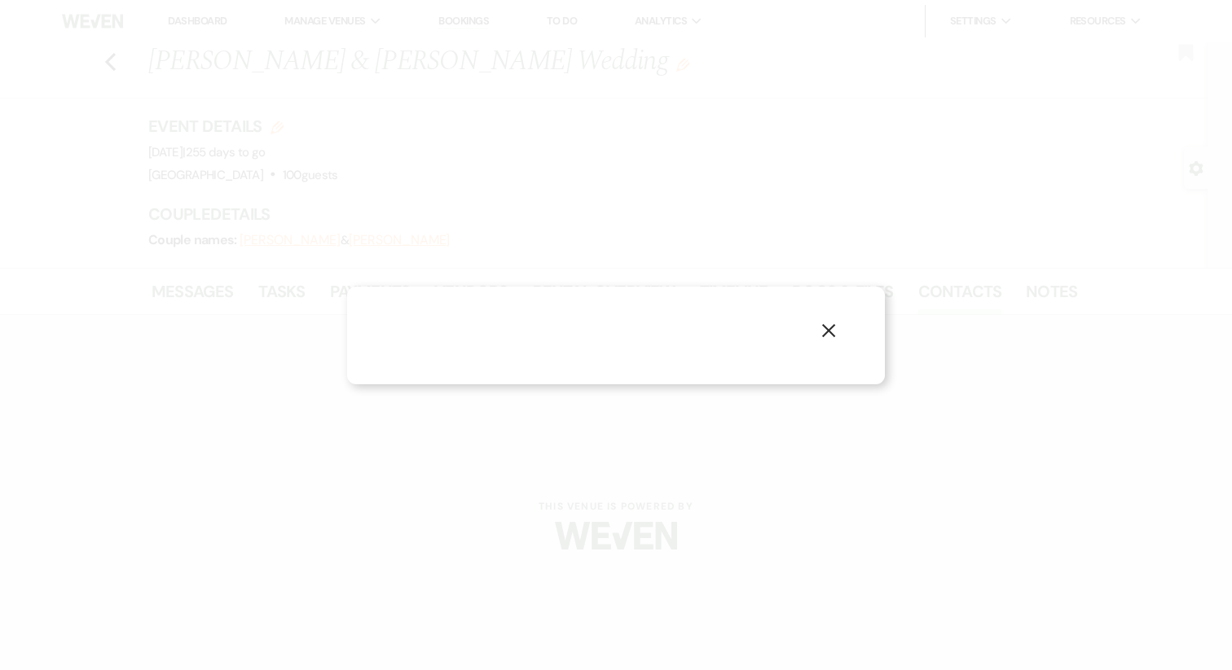
select select "1"
select select "email"
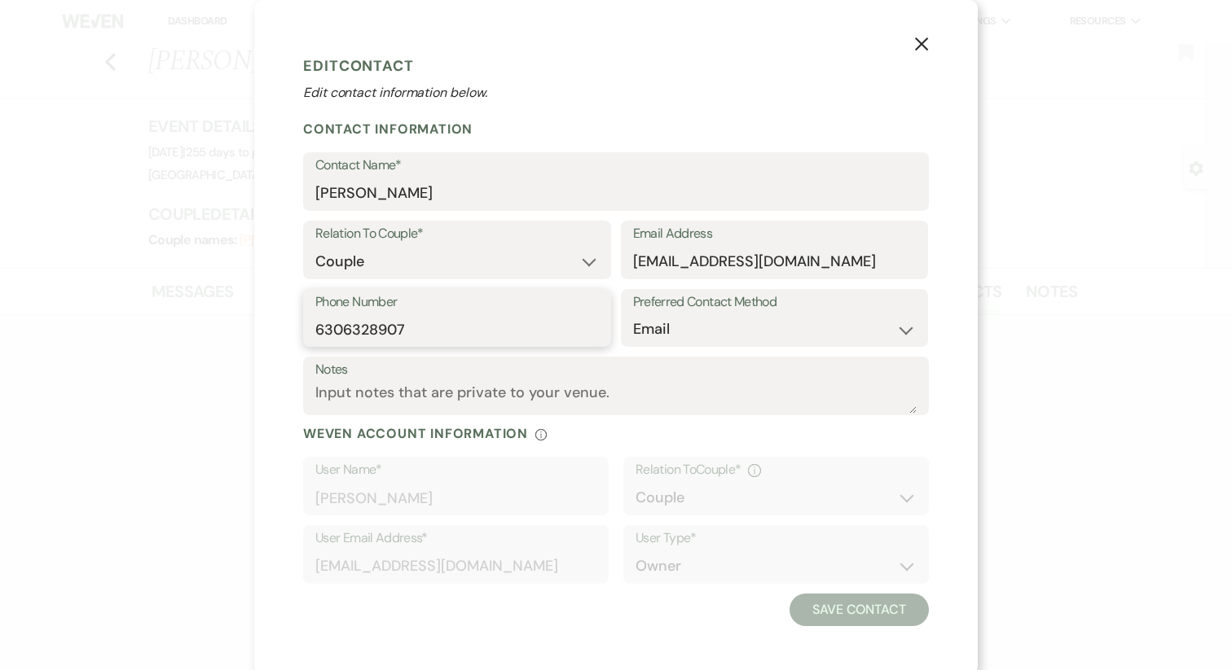
click at [380, 333] on input "6306328907" at bounding box center [456, 330] width 283 height 32
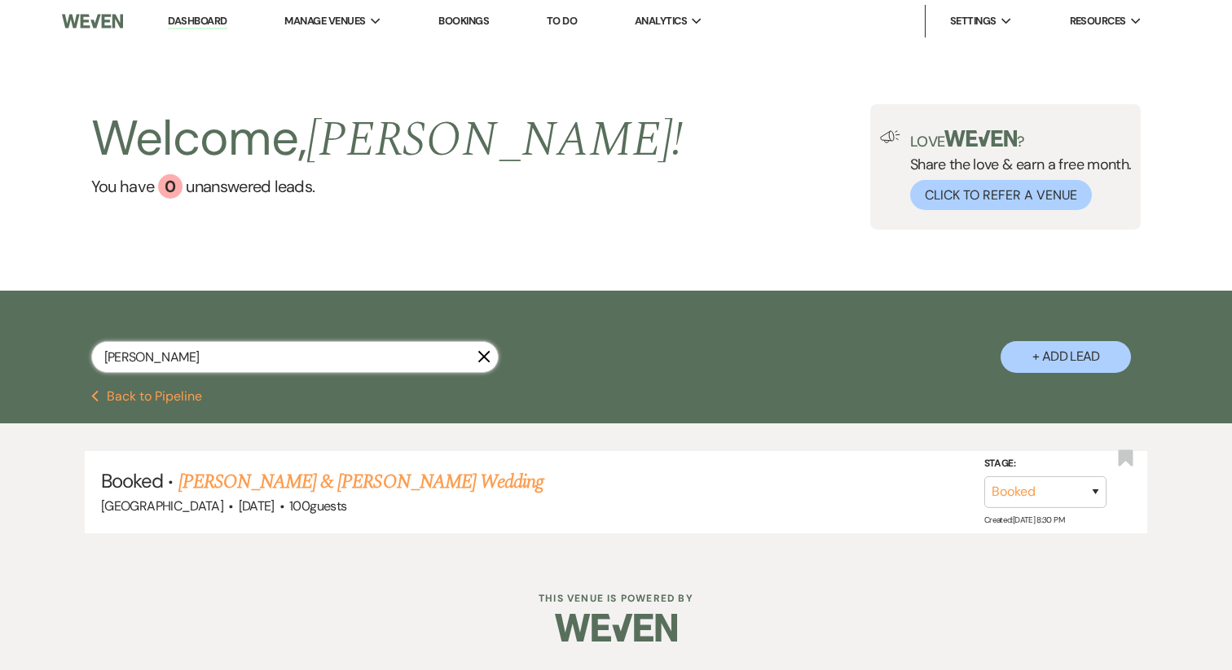
click at [163, 349] on input "diaz" at bounding box center [294, 357] width 407 height 32
type input "gilley"
click at [274, 487] on link "Savannah Gilley & Matt Manzari's Wedding" at bounding box center [360, 482] width 365 height 29
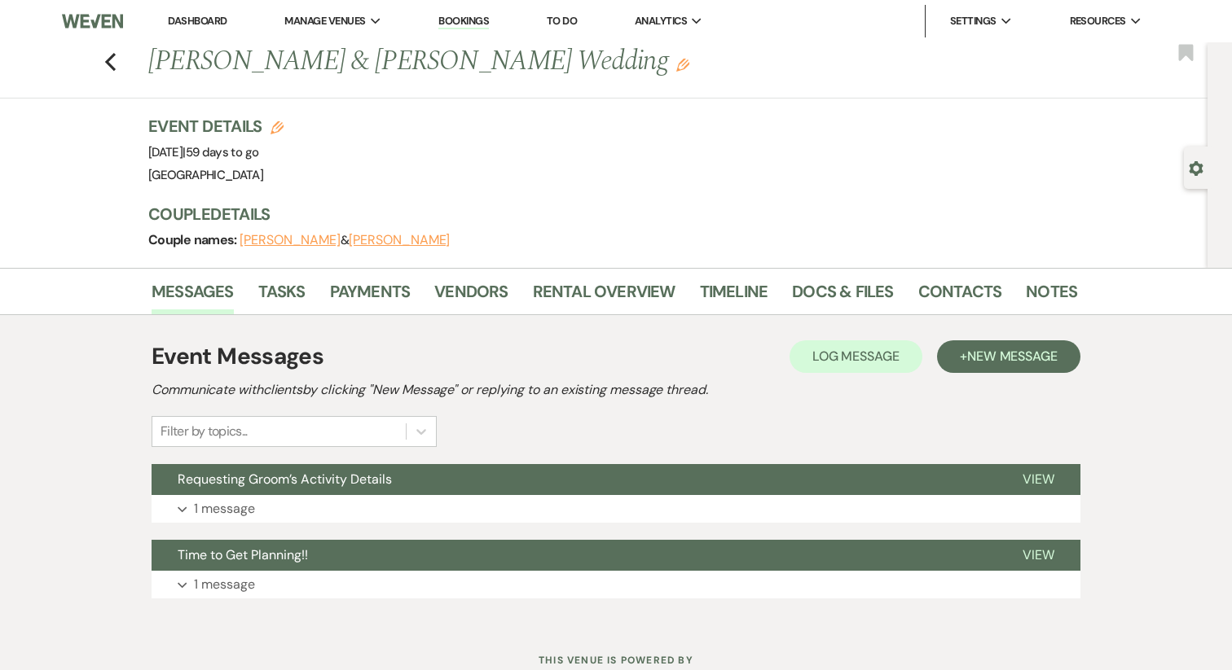
click at [283, 245] on button "Savannah Gilley" at bounding box center [289, 240] width 101 height 13
select select "1"
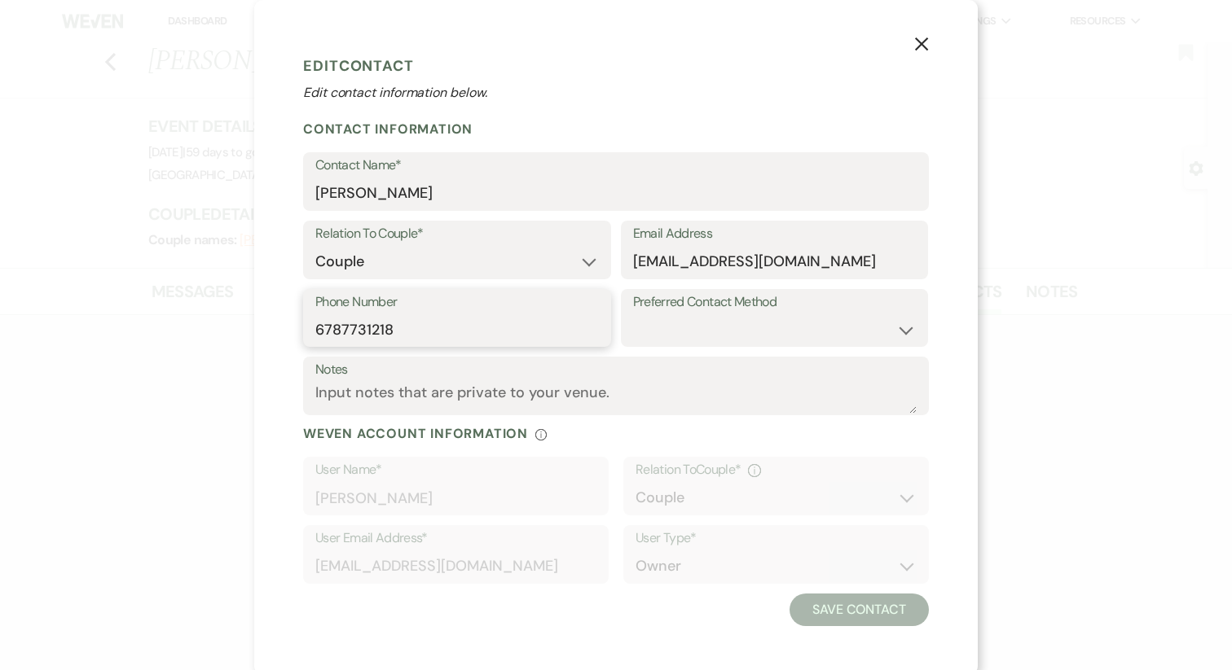
click at [394, 324] on input "6787731218" at bounding box center [456, 330] width 283 height 32
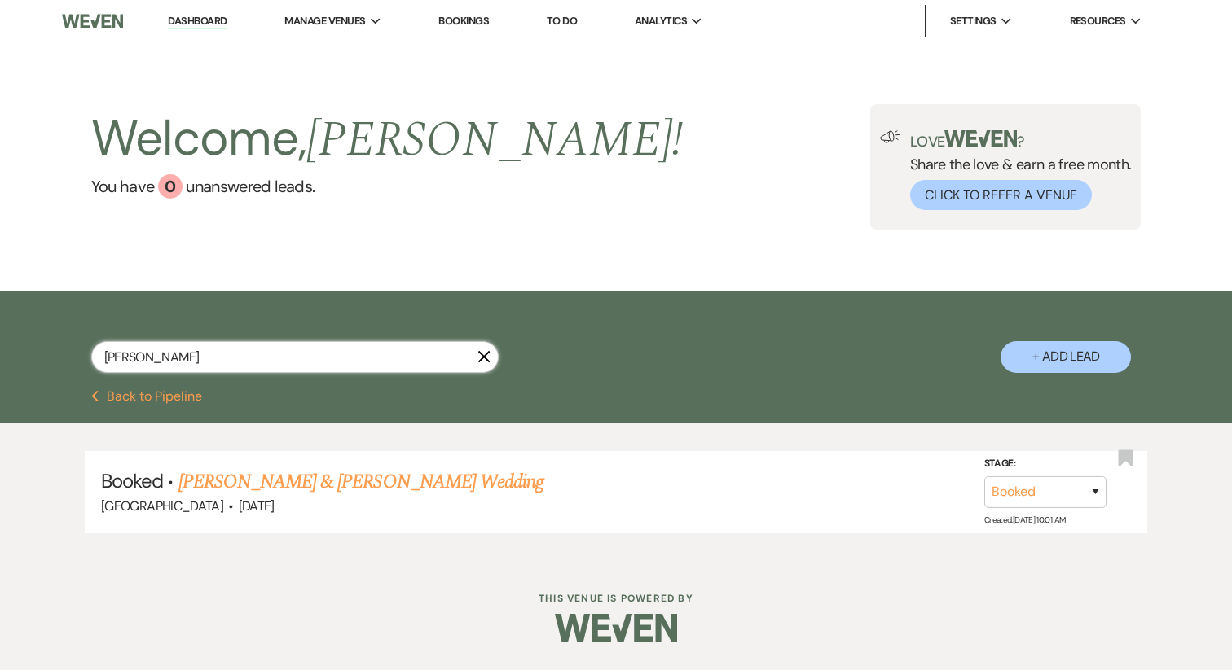
click at [198, 358] on input "gilley" at bounding box center [294, 357] width 407 height 32
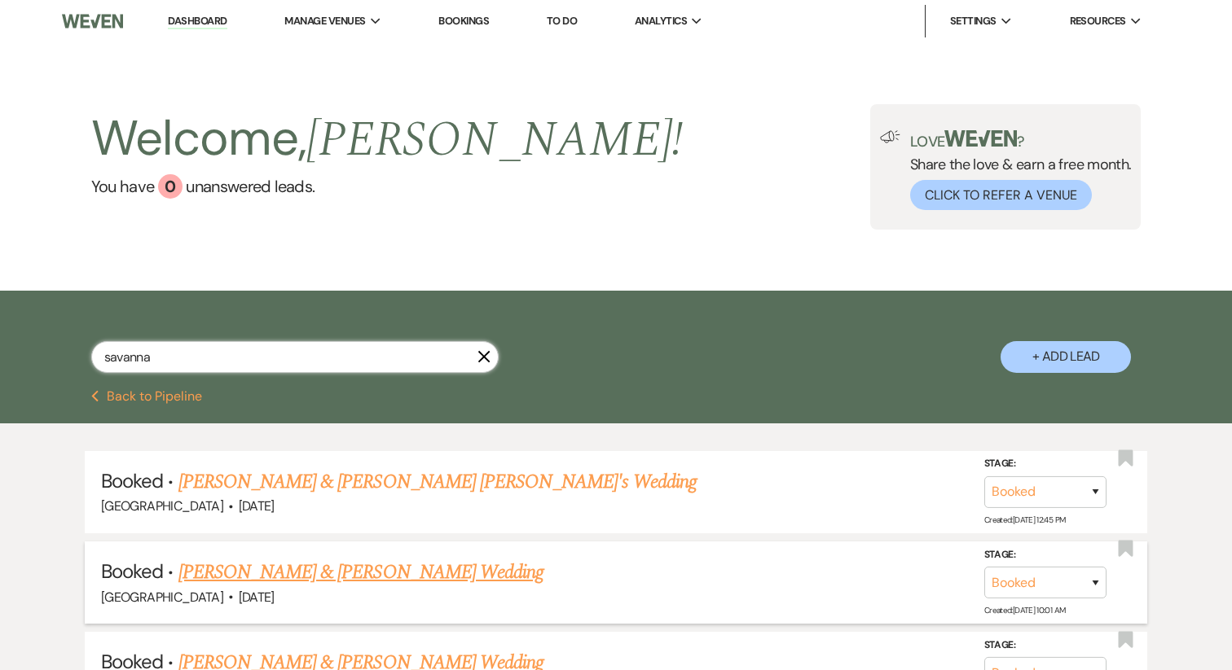
type input "savanna"
click at [301, 576] on link "Savannah Lawrence & Kyle Gennuso's Wedding" at bounding box center [360, 572] width 365 height 29
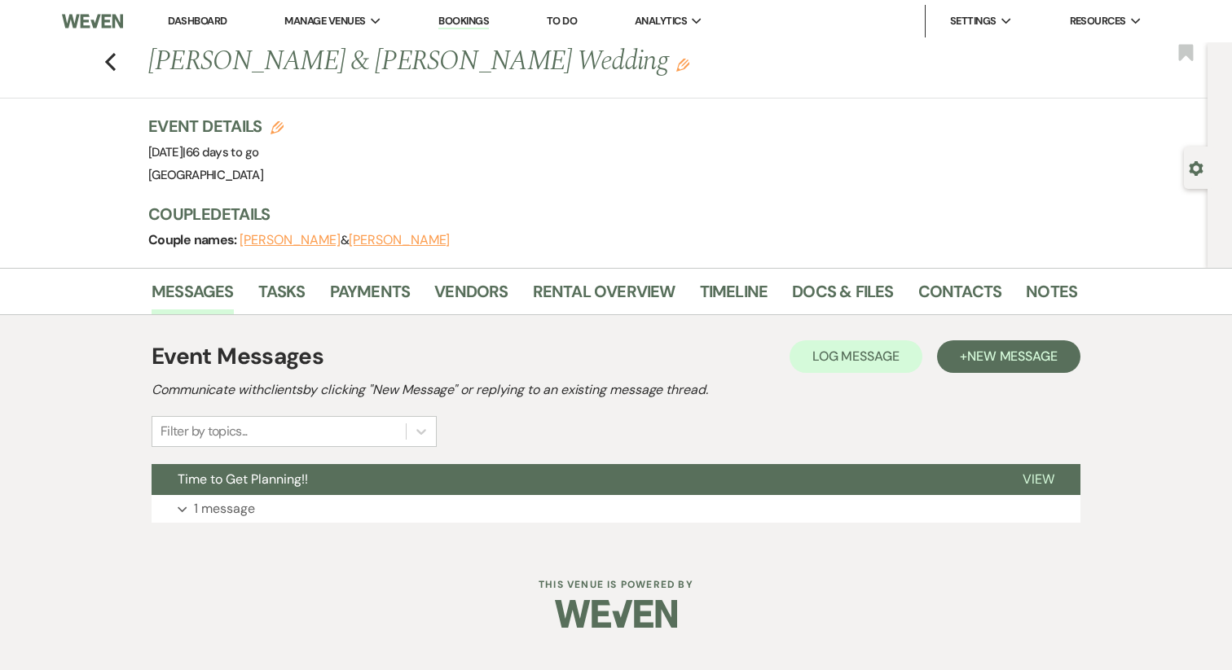
click at [306, 235] on button "Savannah Lawrence" at bounding box center [289, 240] width 101 height 13
select select "1"
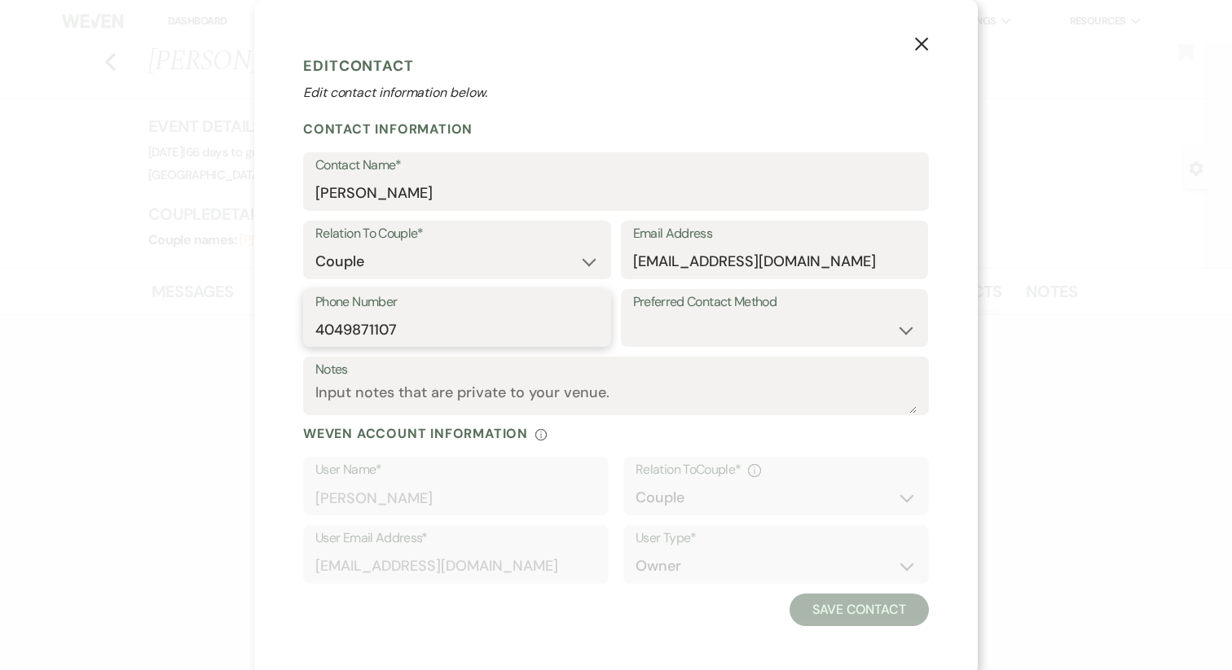
click at [380, 323] on input "4049871107" at bounding box center [456, 330] width 283 height 32
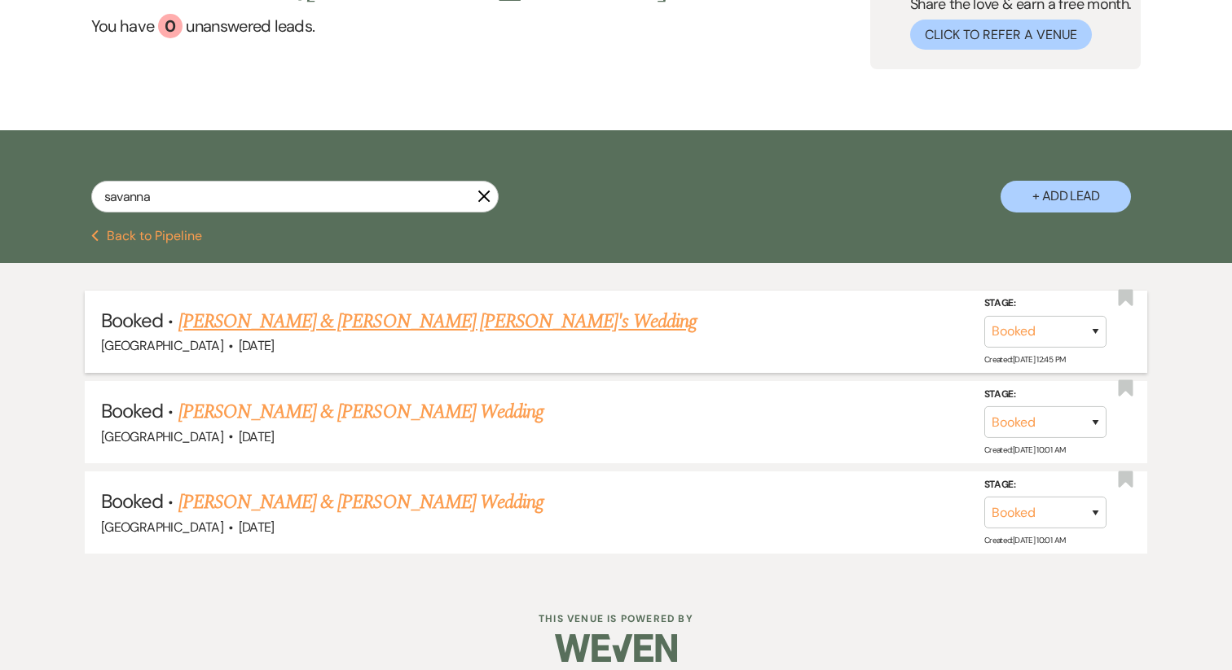
scroll to position [174, 0]
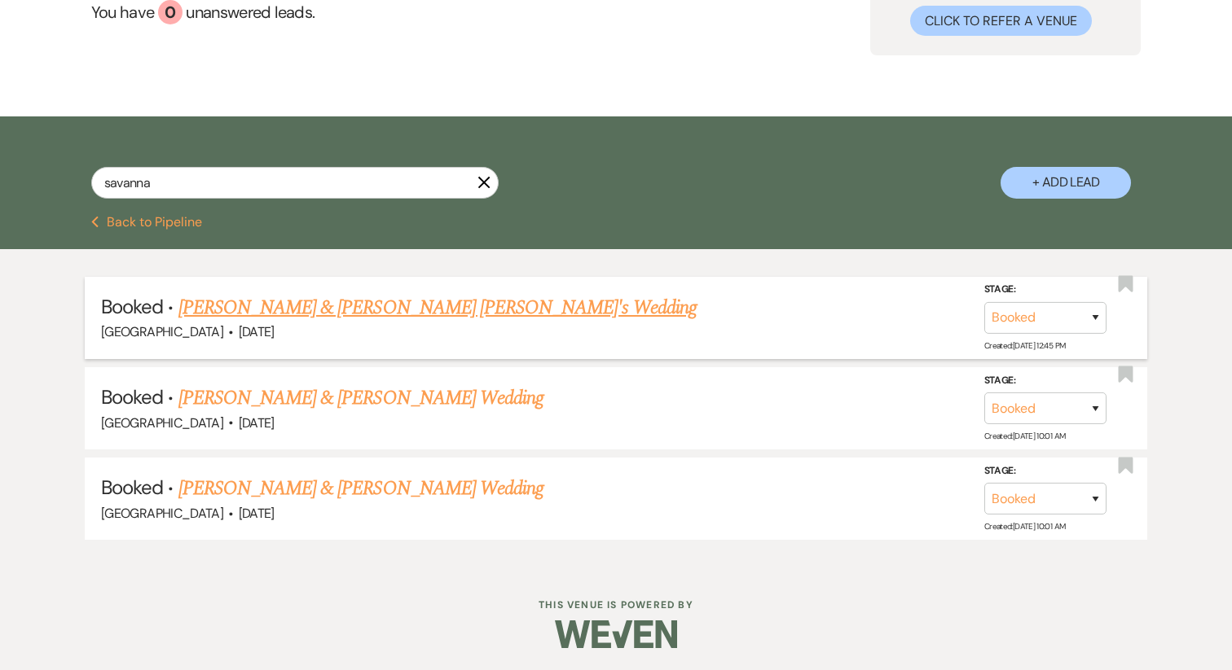
click at [304, 297] on link "Savannah York & Murphy Flood's Wedding" at bounding box center [437, 307] width 518 height 29
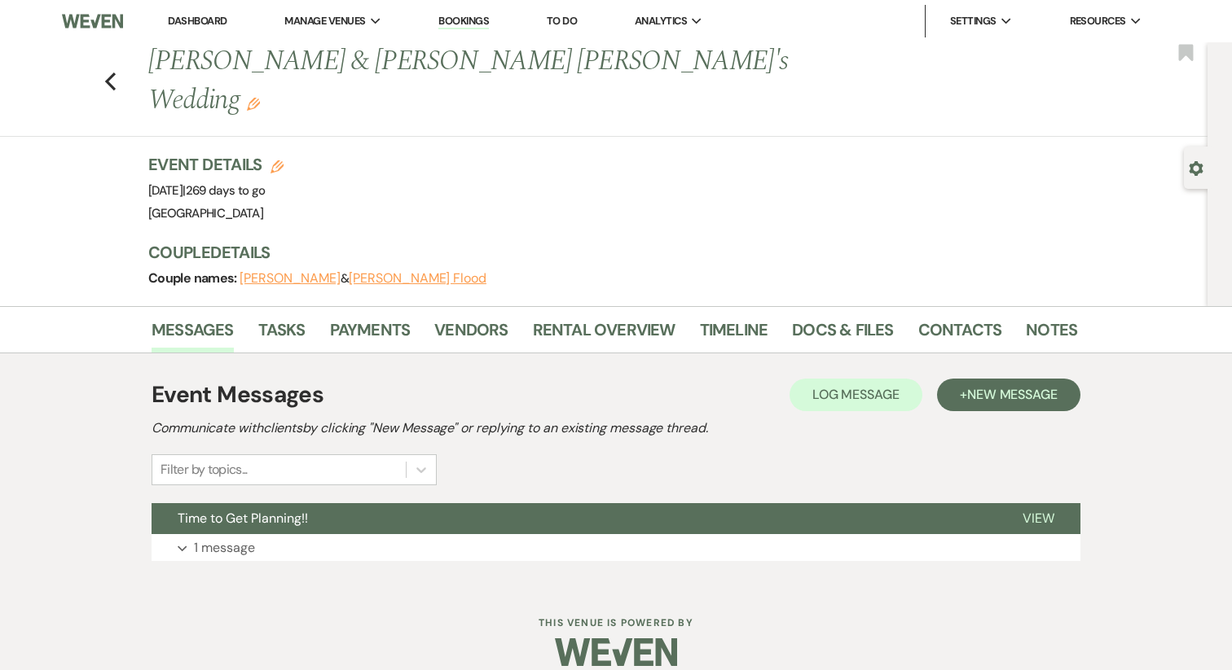
click at [270, 272] on button "Savannah York" at bounding box center [289, 278] width 101 height 13
select select "1"
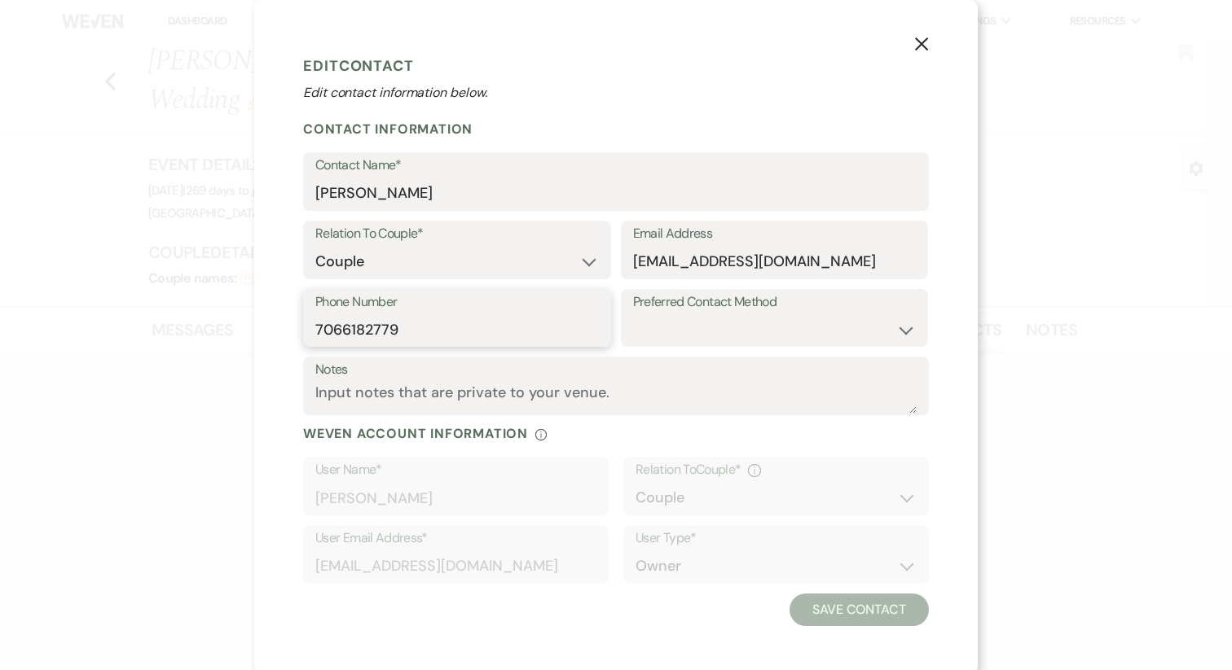
click at [402, 332] on input "7066182779" at bounding box center [456, 330] width 283 height 32
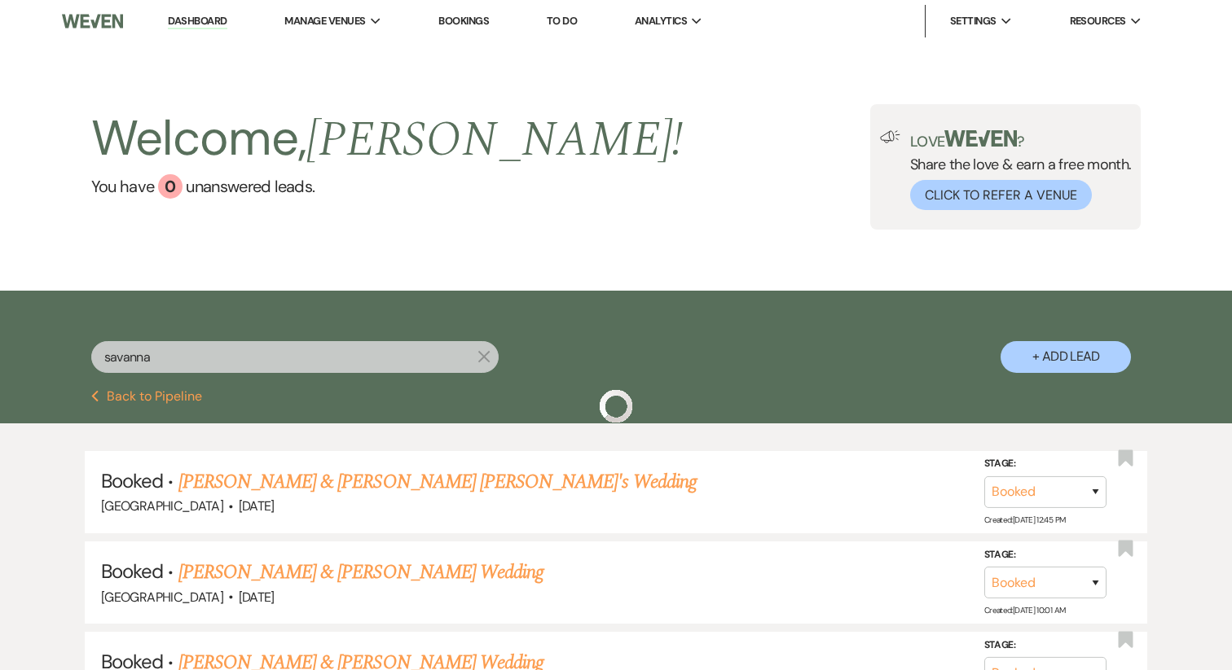
scroll to position [174, 0]
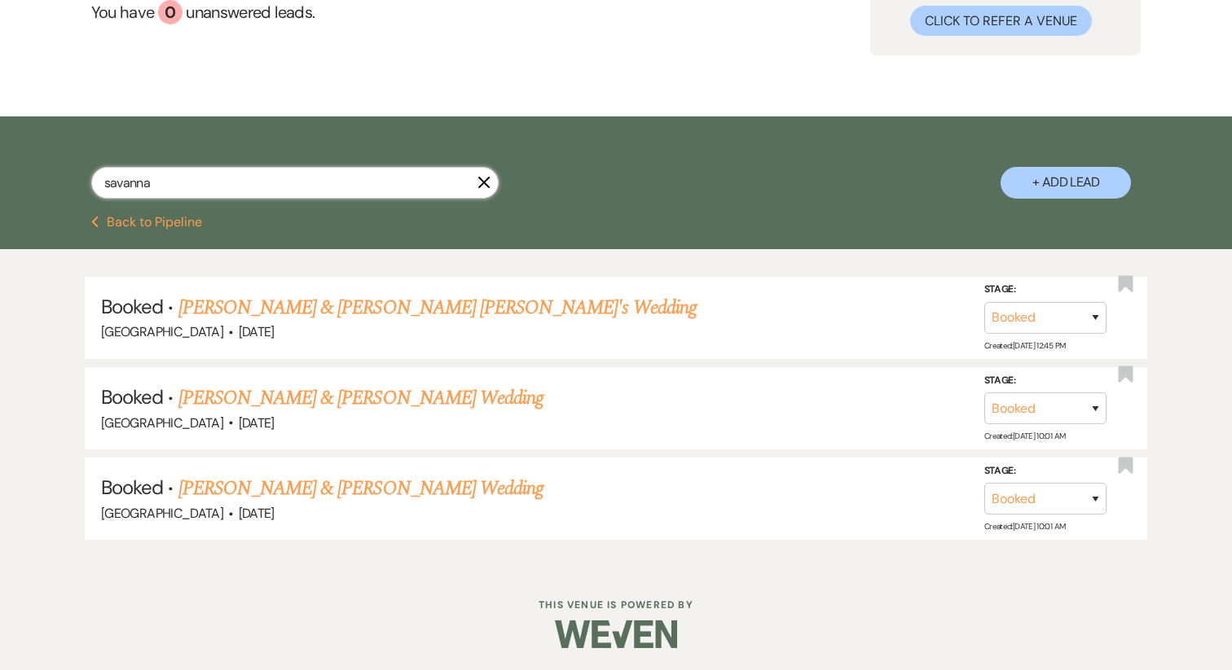
click at [172, 191] on input "savanna" at bounding box center [294, 183] width 407 height 32
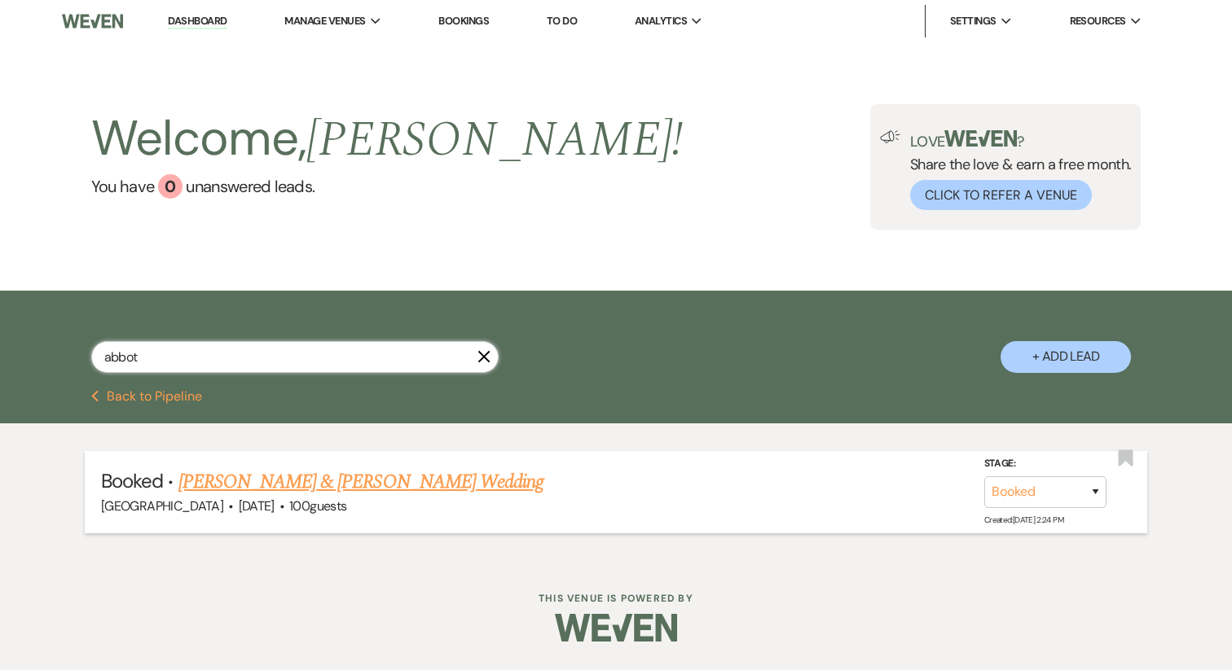
type input "abbot"
click at [217, 480] on link "Zackery Wetherington & Selina Abbott's Wedding" at bounding box center [360, 482] width 365 height 29
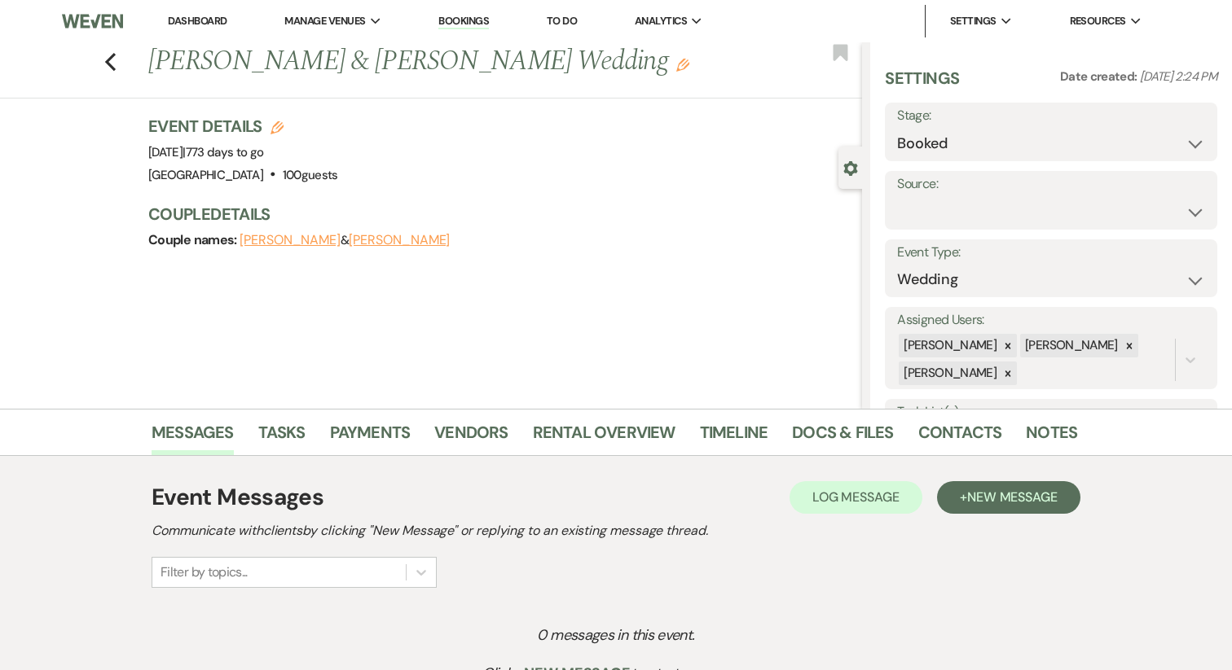
click at [417, 238] on button "Selina Abbott" at bounding box center [399, 240] width 101 height 13
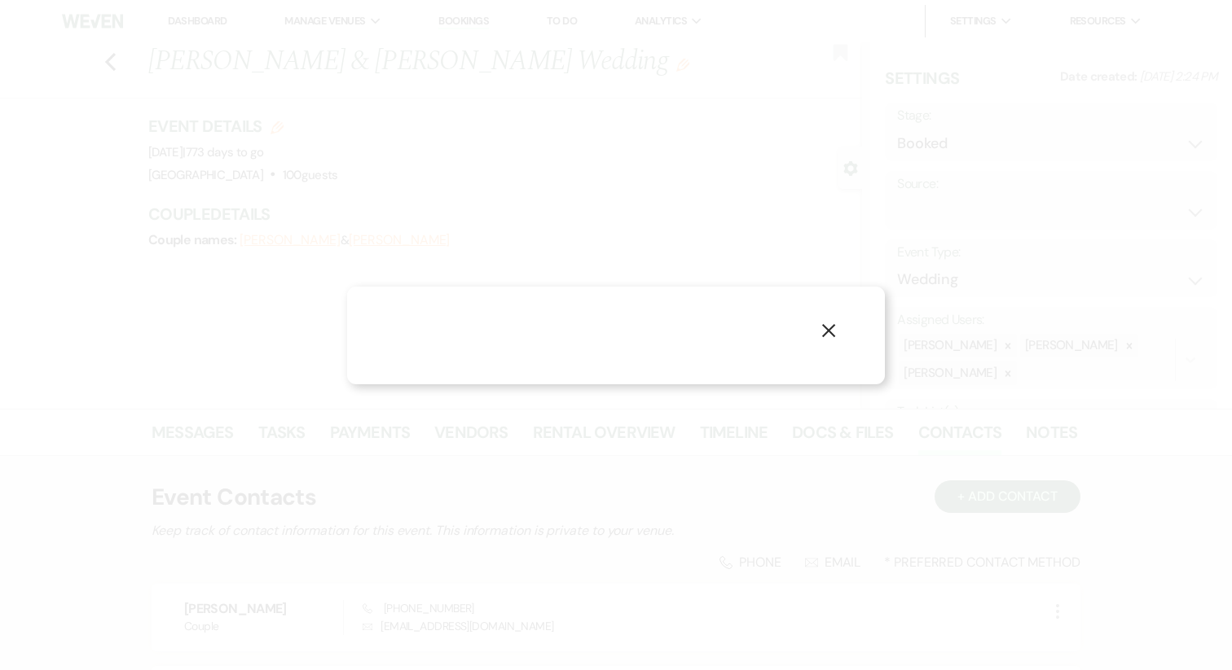
select select "1"
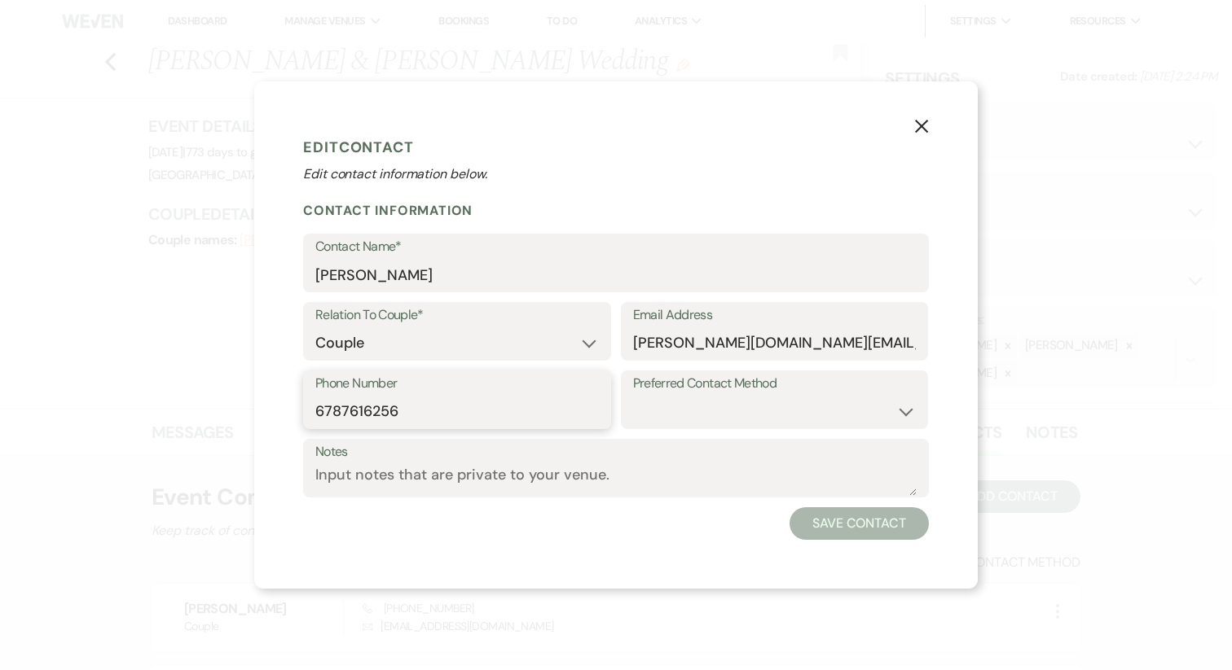
click at [397, 402] on input "6787616256" at bounding box center [456, 412] width 283 height 32
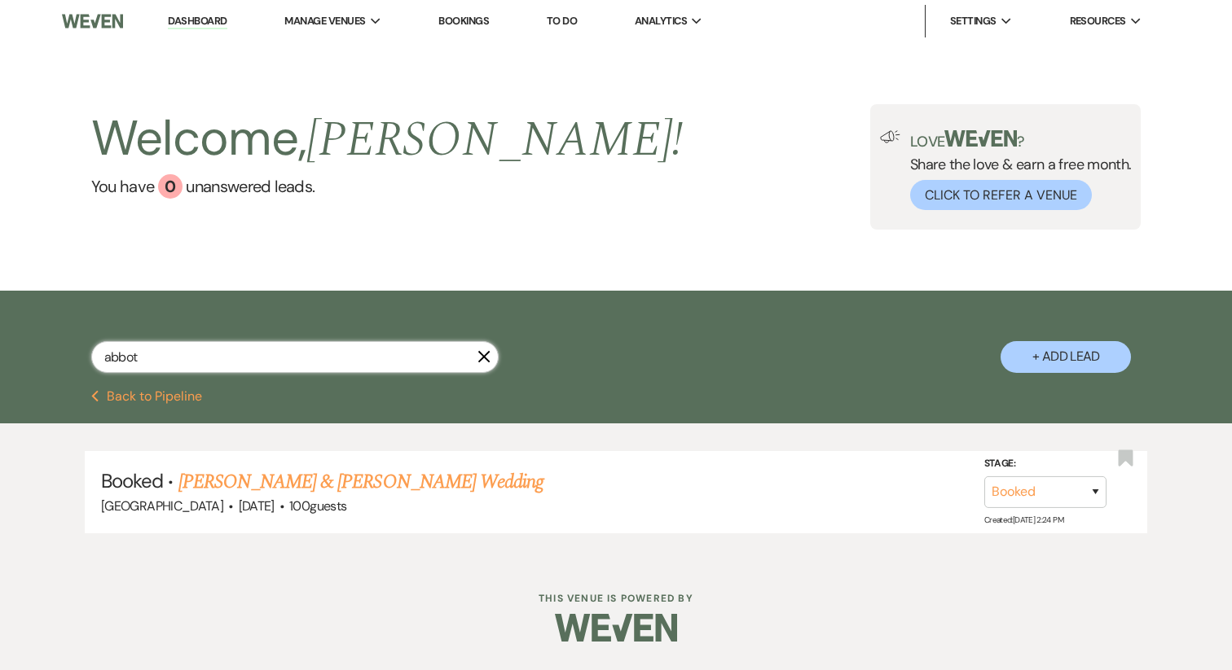
click at [191, 349] on input "abbot" at bounding box center [294, 357] width 407 height 32
type input "nunnery"
click at [284, 493] on link "Shelby Nunnery & M.G. Griffith's Wedding" at bounding box center [360, 482] width 365 height 29
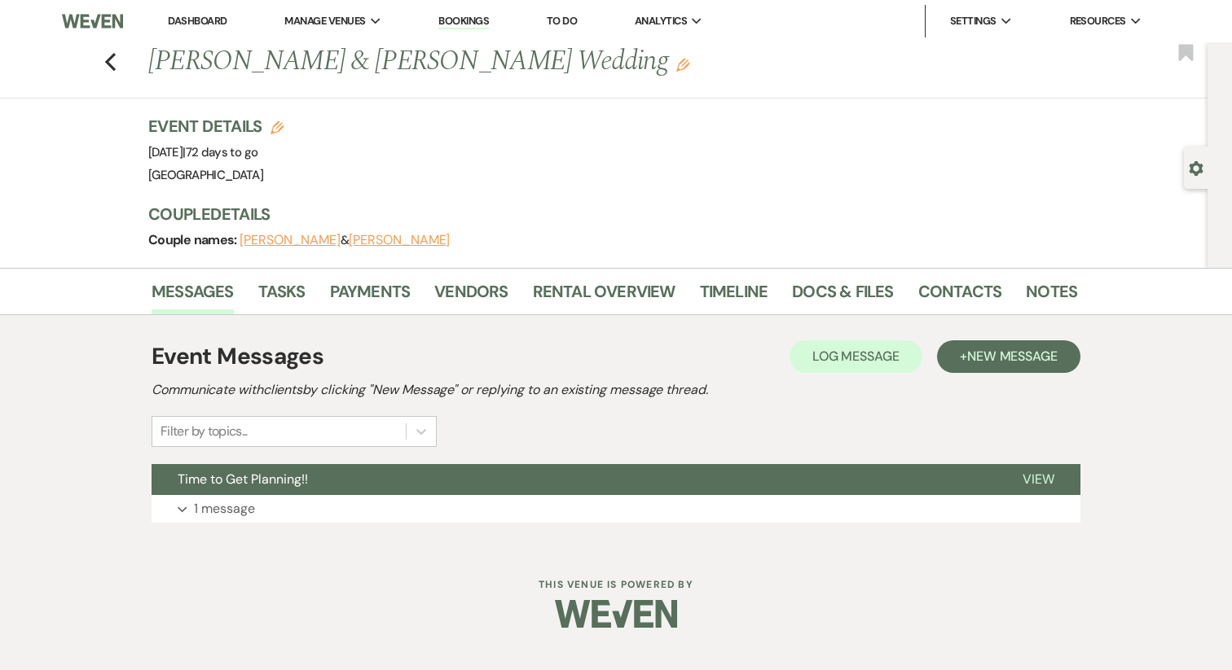
click at [275, 241] on button "Shelby Nunnery" at bounding box center [289, 240] width 101 height 13
select select "1"
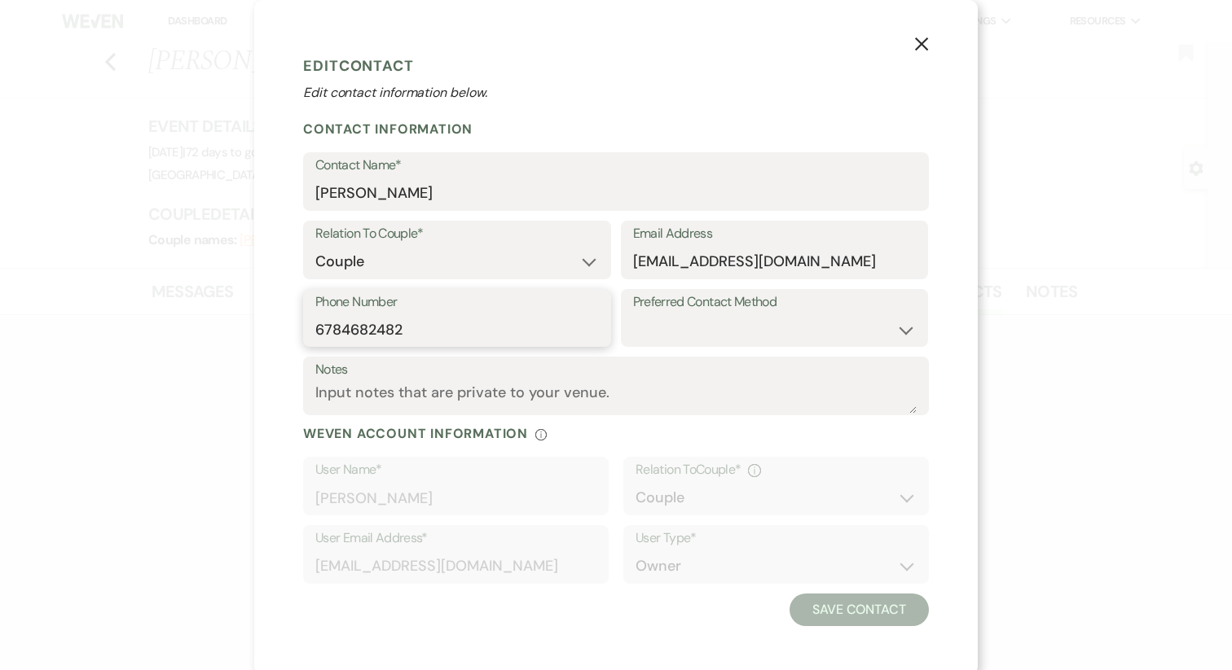
click at [429, 333] on input "6784682482" at bounding box center [456, 330] width 283 height 32
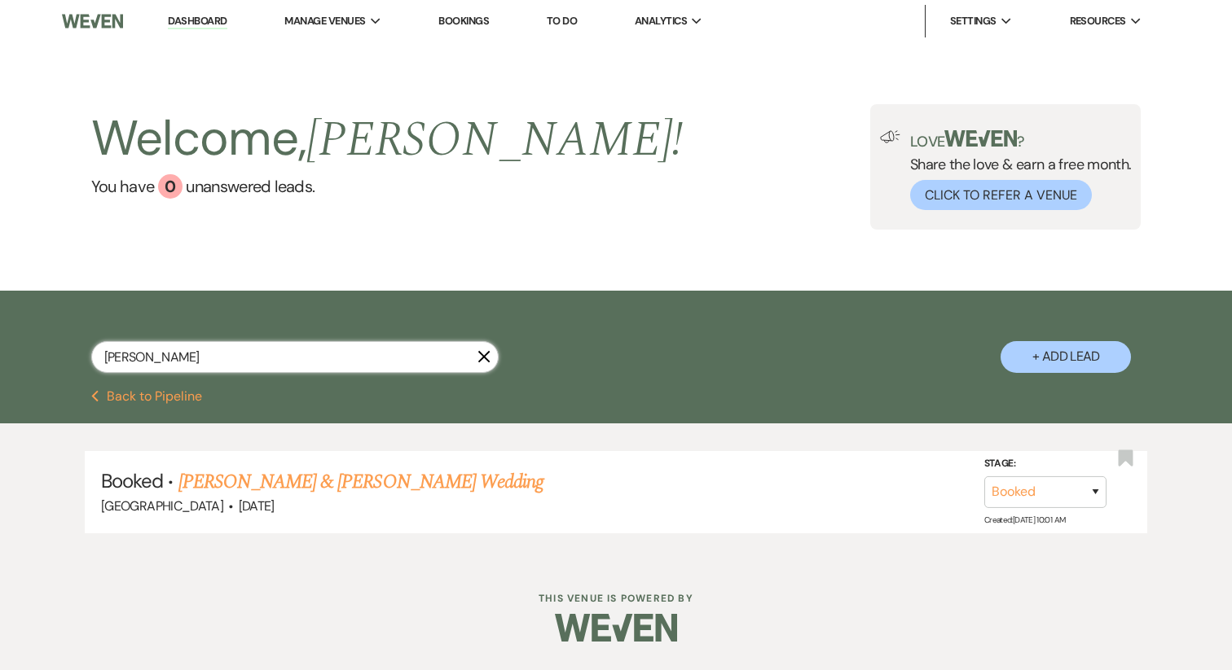
click at [191, 349] on input "nunnery" at bounding box center [294, 357] width 407 height 32
type input "sofia"
click at [265, 478] on link "Sofia Daniels & Luciano Scordino's Wedding" at bounding box center [360, 482] width 365 height 29
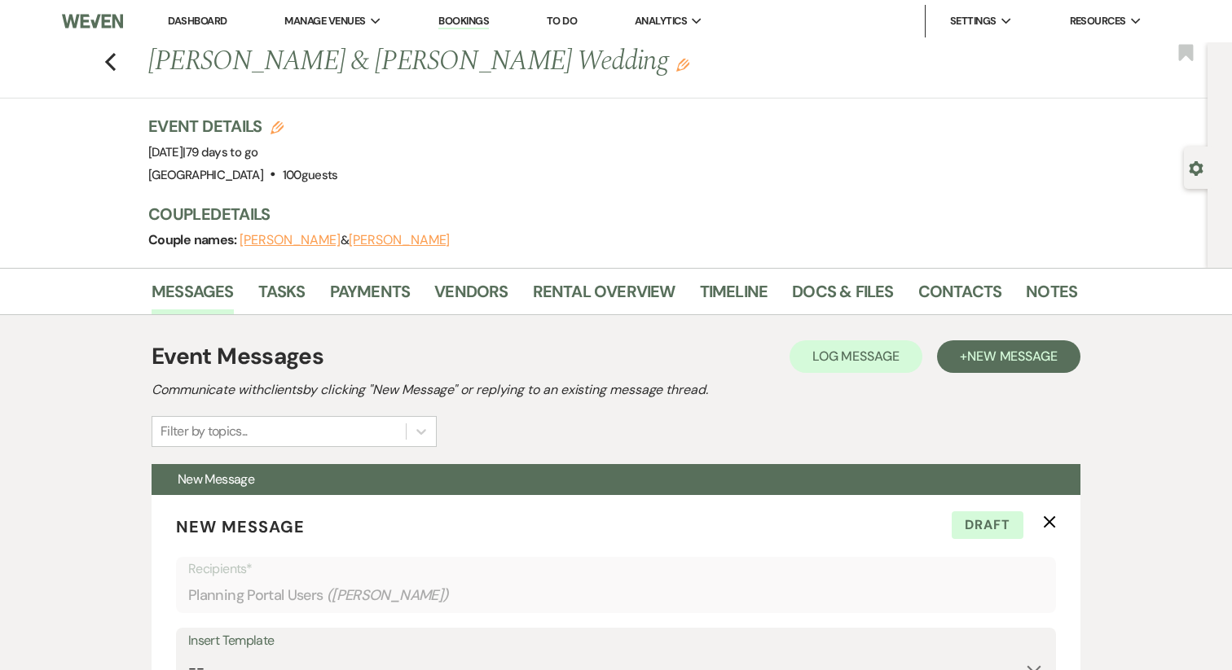
click at [393, 247] on button "Sofia Daniels" at bounding box center [399, 240] width 101 height 13
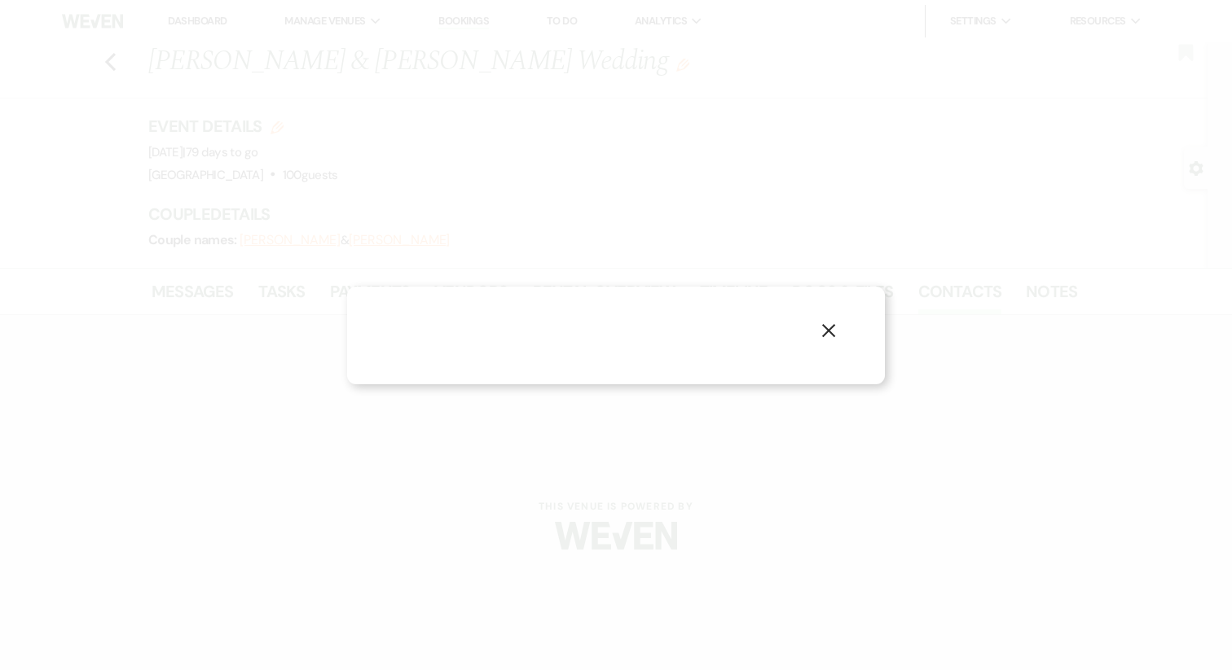
select select "1"
select select "email"
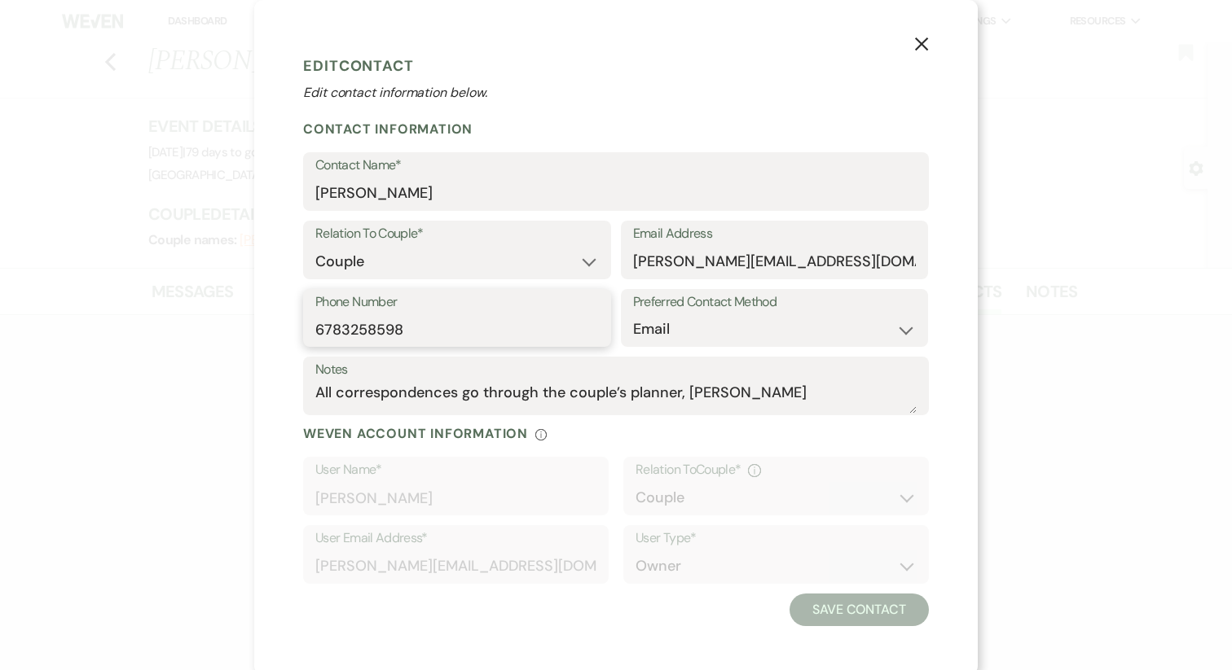
click at [376, 333] on input "6783258598" at bounding box center [456, 330] width 283 height 32
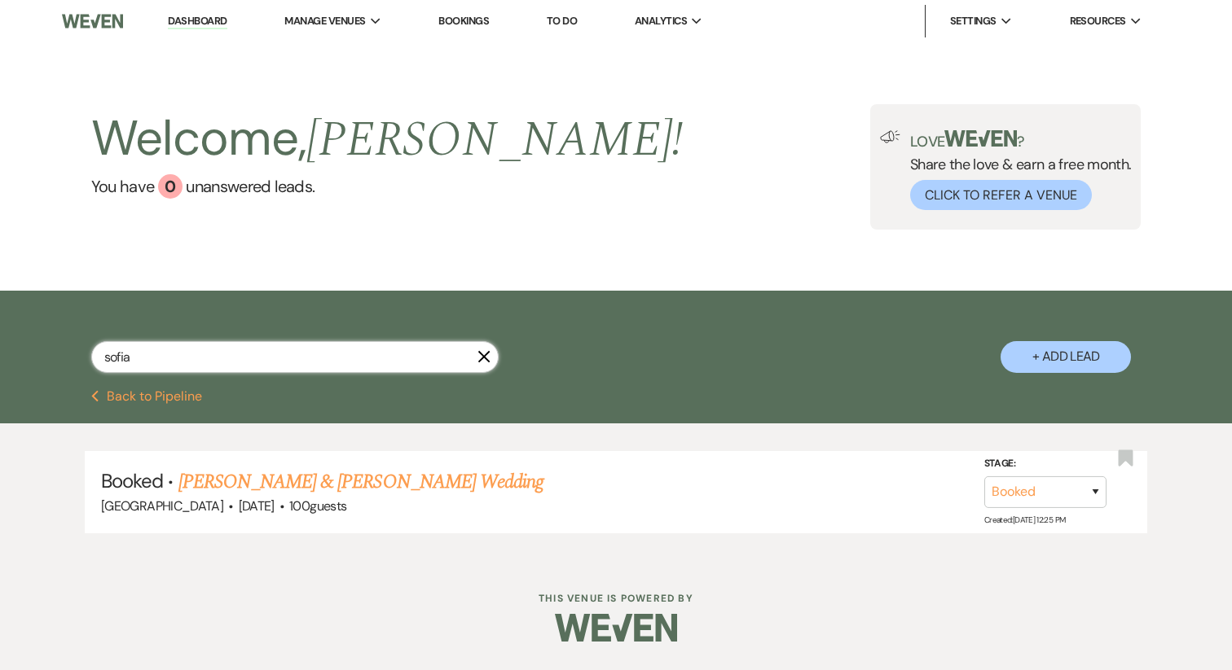
click at [209, 347] on input "sofia" at bounding box center [294, 357] width 407 height 32
type input "gabel"
click at [256, 487] on link "Stephanie Gabel & Joshua Bender's Wedding" at bounding box center [360, 482] width 365 height 29
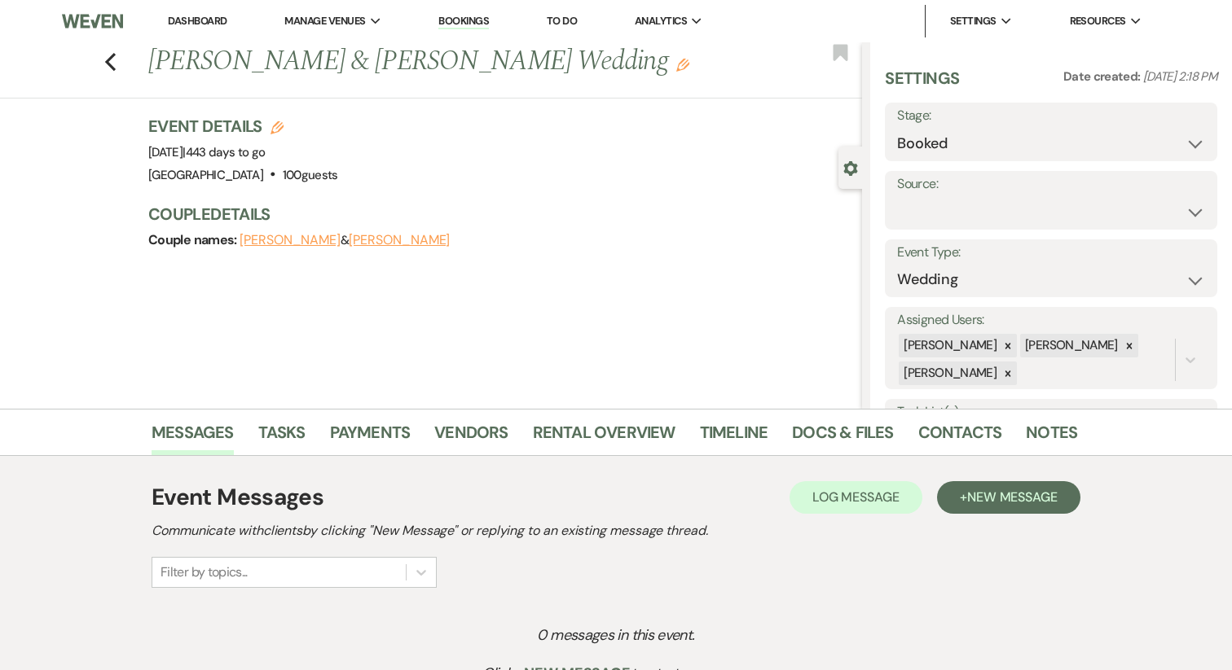
click at [275, 243] on button "Stephanie Gabel" at bounding box center [289, 240] width 101 height 13
select select "1"
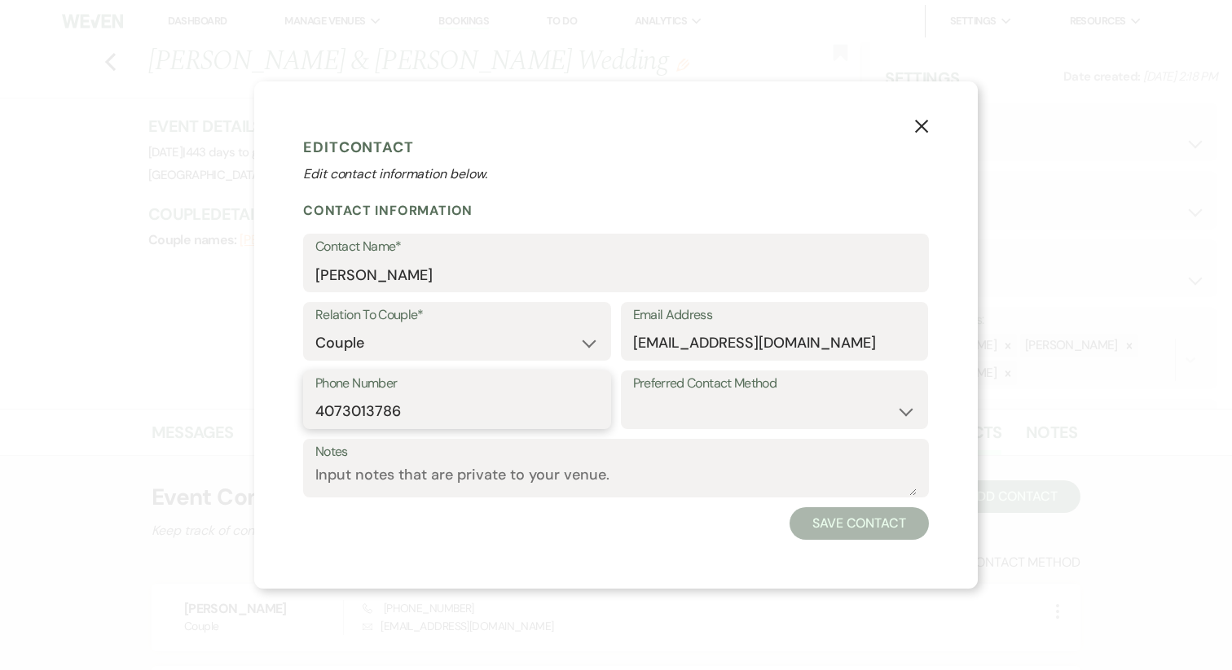
click at [353, 406] on input "4073013786" at bounding box center [456, 412] width 283 height 32
click at [916, 134] on button "X" at bounding box center [921, 125] width 24 height 29
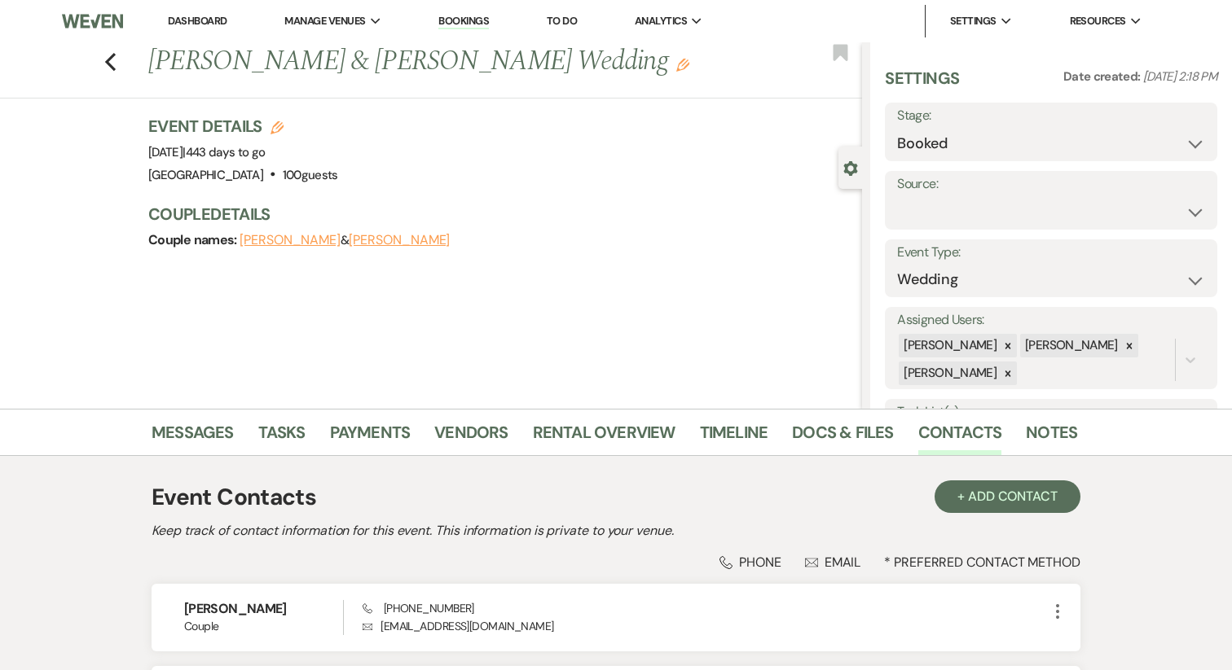
click at [178, 20] on link "Dashboard" at bounding box center [197, 21] width 59 height 14
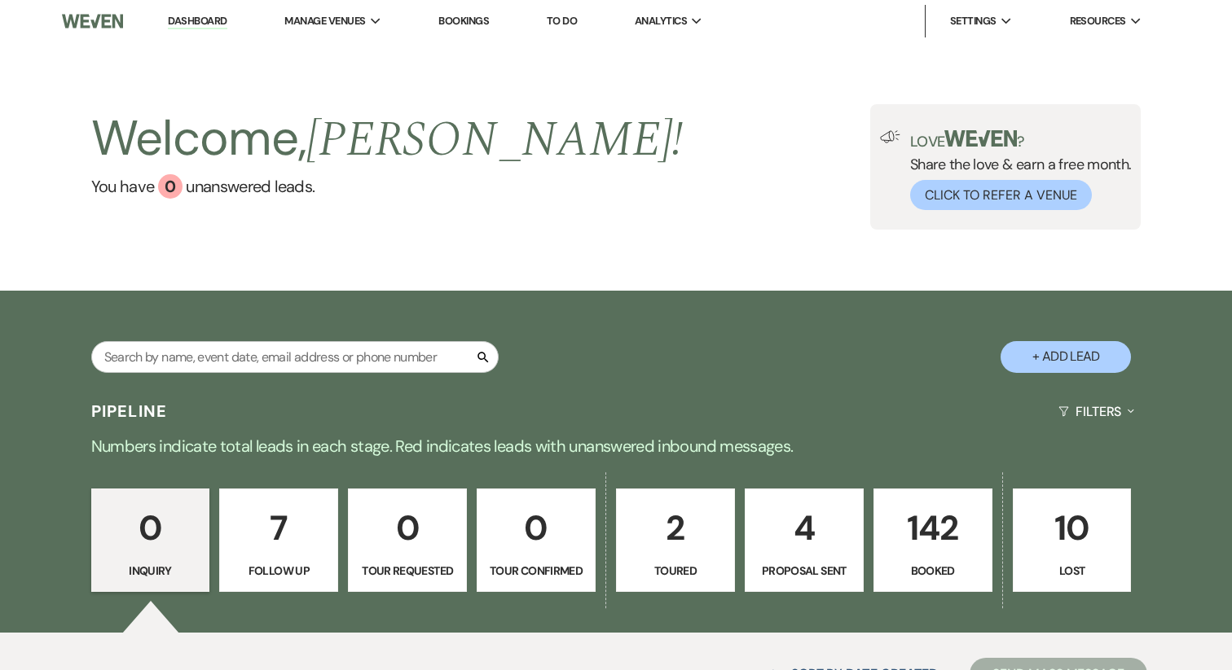
click at [1097, 356] on button "+ Add Lead" at bounding box center [1065, 357] width 130 height 32
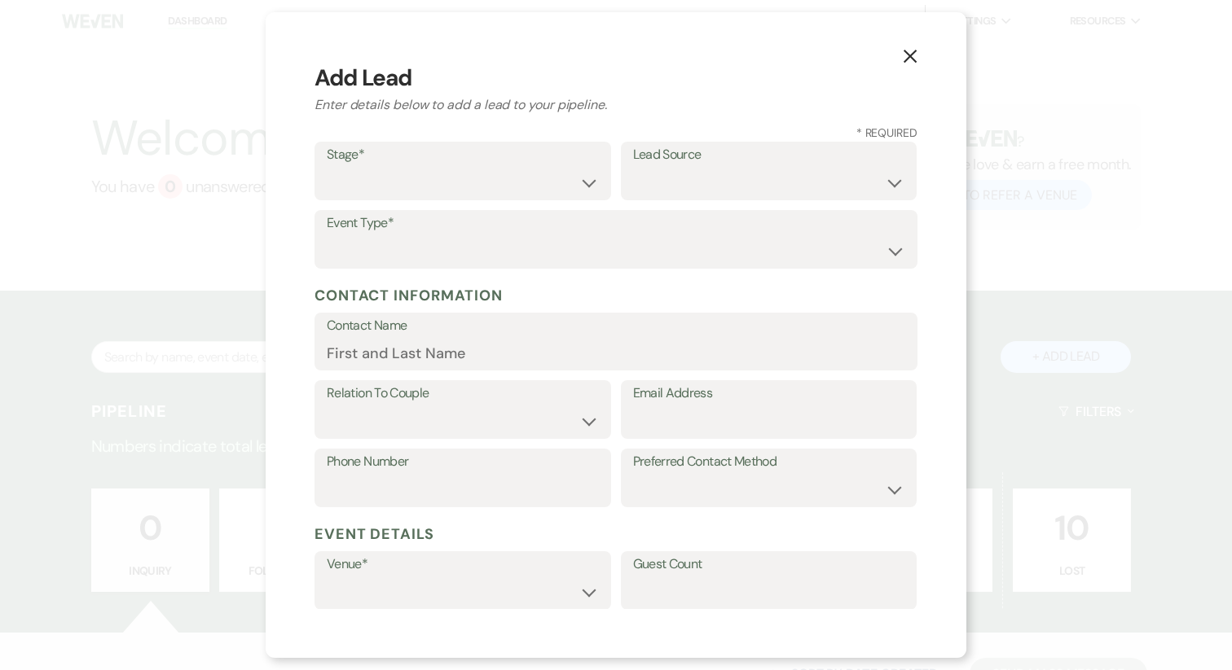
click at [427, 159] on label "Stage*" at bounding box center [463, 155] width 272 height 24
click at [411, 191] on select "Inquiry Follow Up Tour Requested Tour Confirmed Toured Proposal Sent Booked Lost" at bounding box center [463, 183] width 272 height 32
select select "9"
click at [708, 191] on select "Weven Venue Website Instagram Facebook Pinterest Google The Knot Wedding Wire H…" at bounding box center [769, 183] width 272 height 32
select select "14"
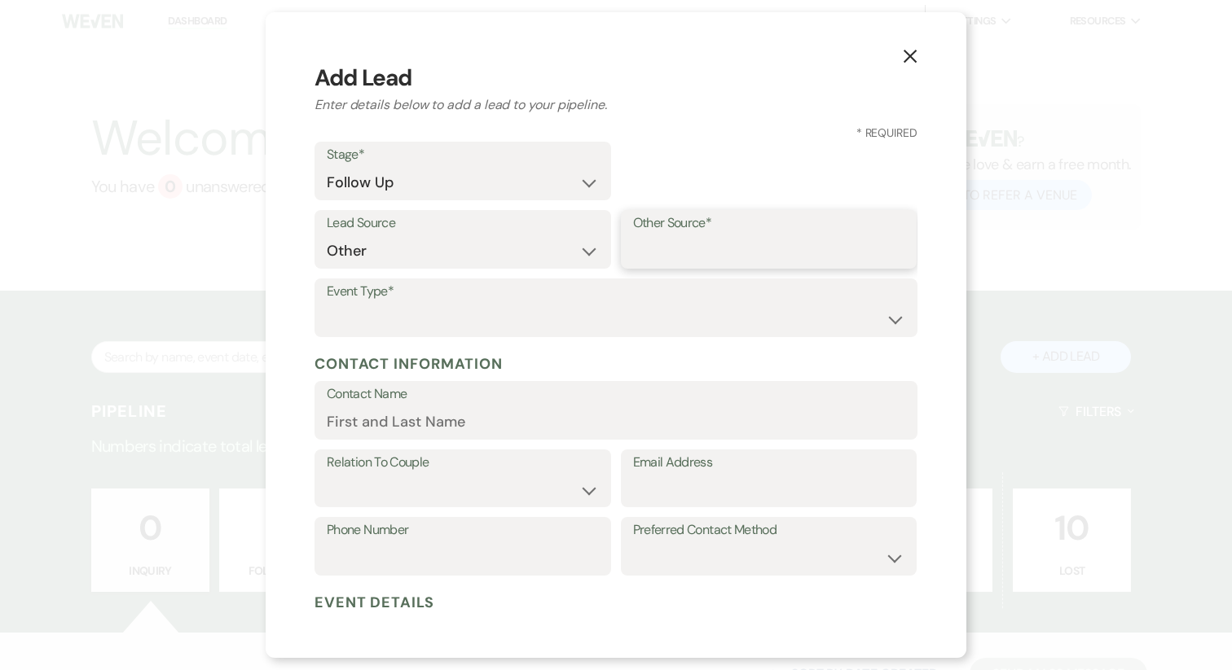
click at [695, 260] on input "Other Source*" at bounding box center [769, 251] width 272 height 32
type input "Email"
click at [562, 332] on select "Wedding Anniversary Party Baby Shower Bachelorette / Bachelor Party Birthday Pa…" at bounding box center [616, 320] width 578 height 32
select select "9"
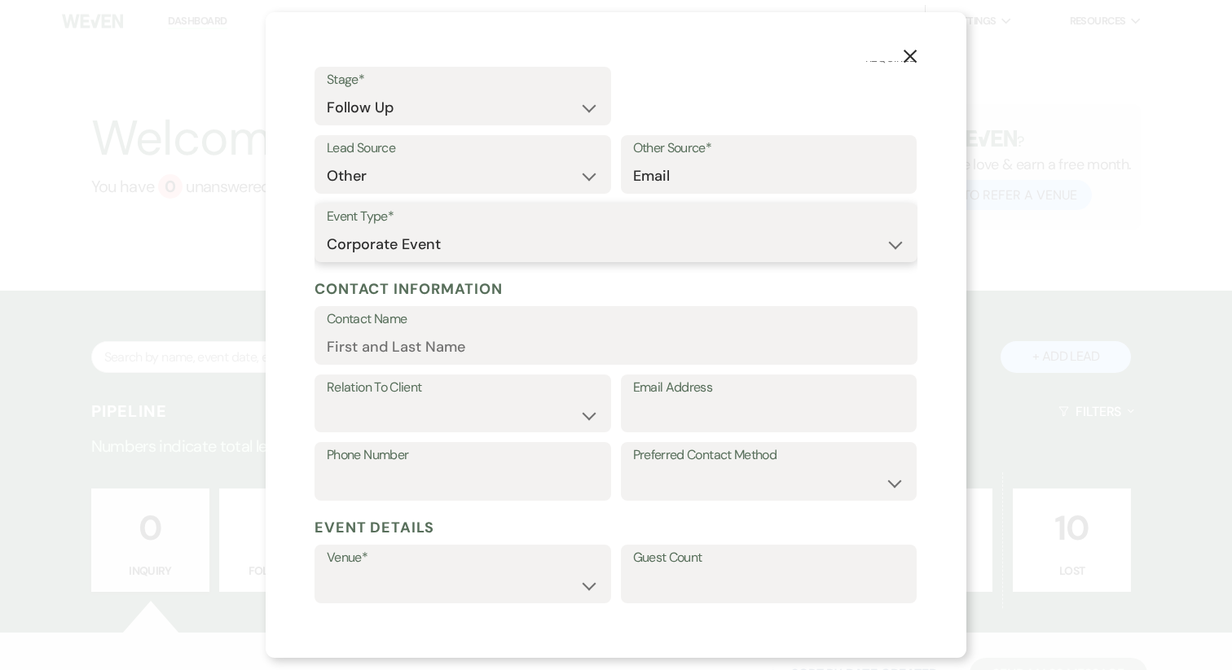
scroll to position [78, 0]
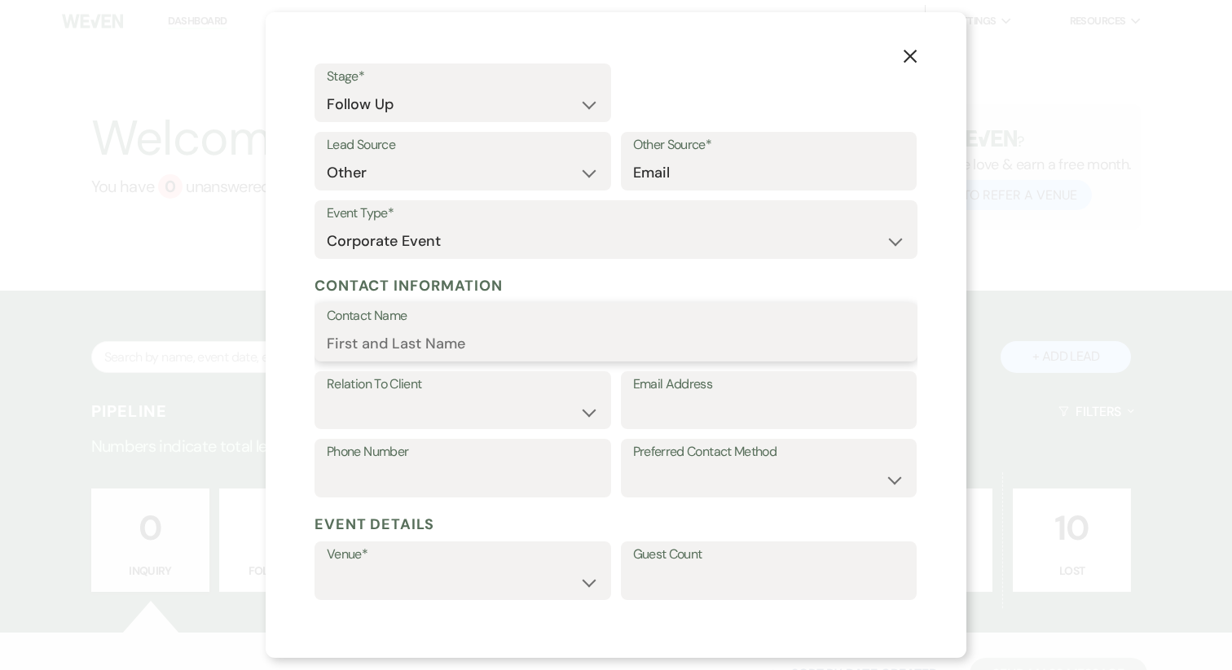
click at [433, 330] on input "Contact Name" at bounding box center [616, 344] width 578 height 32
paste input "Kristen M. Horner"
click at [393, 349] on input "Kristen M. Horner" at bounding box center [616, 344] width 578 height 32
click at [399, 346] on input "Kristen M. Horner" at bounding box center [616, 344] width 578 height 32
type input "Kristen Horner"
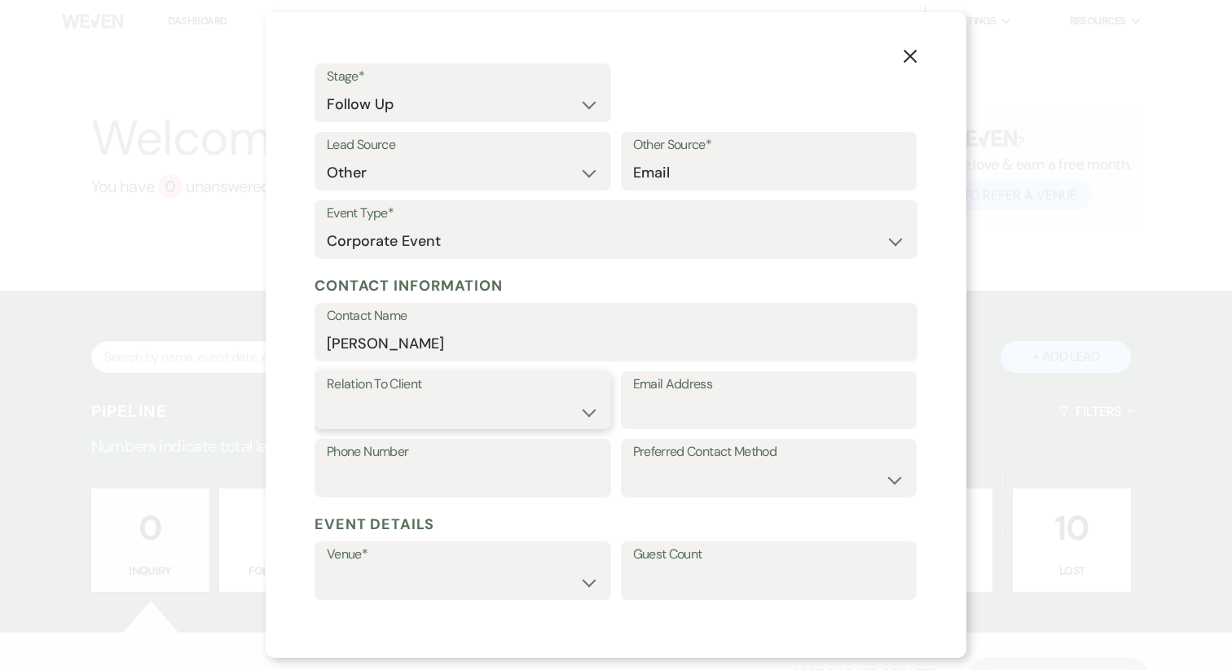
click at [389, 402] on select "Client Event Planner Parent of Client Family Member Friend Other" at bounding box center [463, 412] width 272 height 32
select select "2"
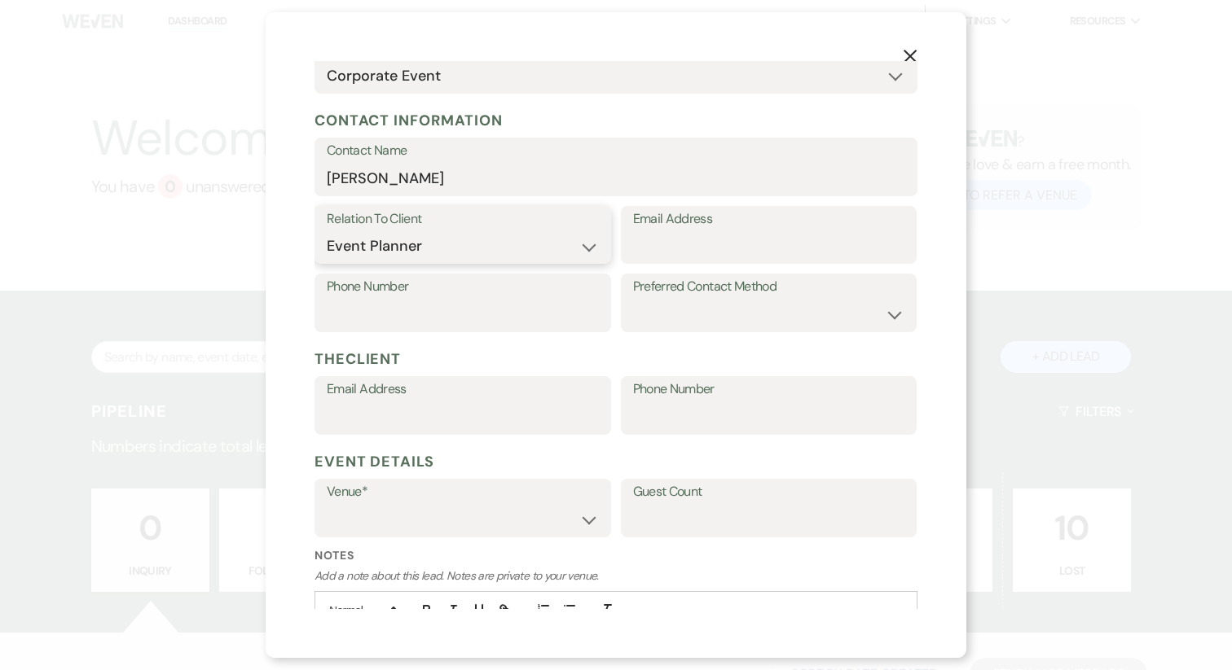
scroll to position [267, 0]
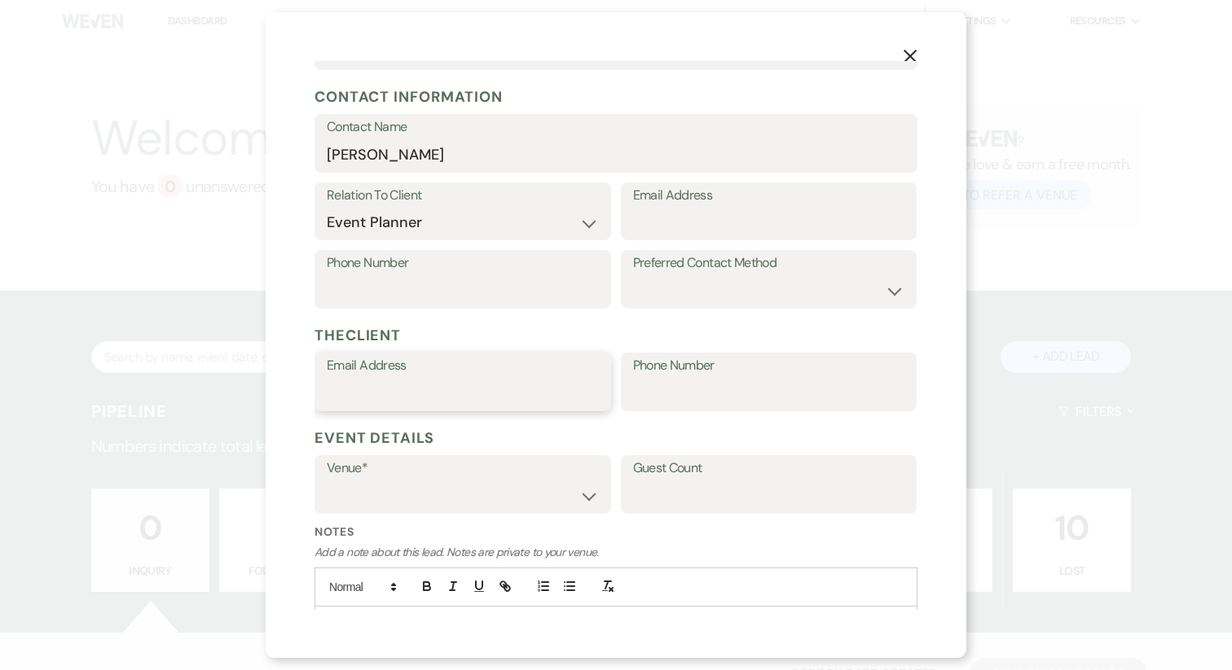
click at [393, 384] on input "Email Address" at bounding box center [463, 394] width 272 height 32
click at [383, 305] on input "Phone Number" at bounding box center [463, 291] width 272 height 32
click at [705, 214] on input "Email Address" at bounding box center [769, 223] width 272 height 32
paste input "kristen.horner@nghs.com"
type input "kristen.horner@nghs.com"
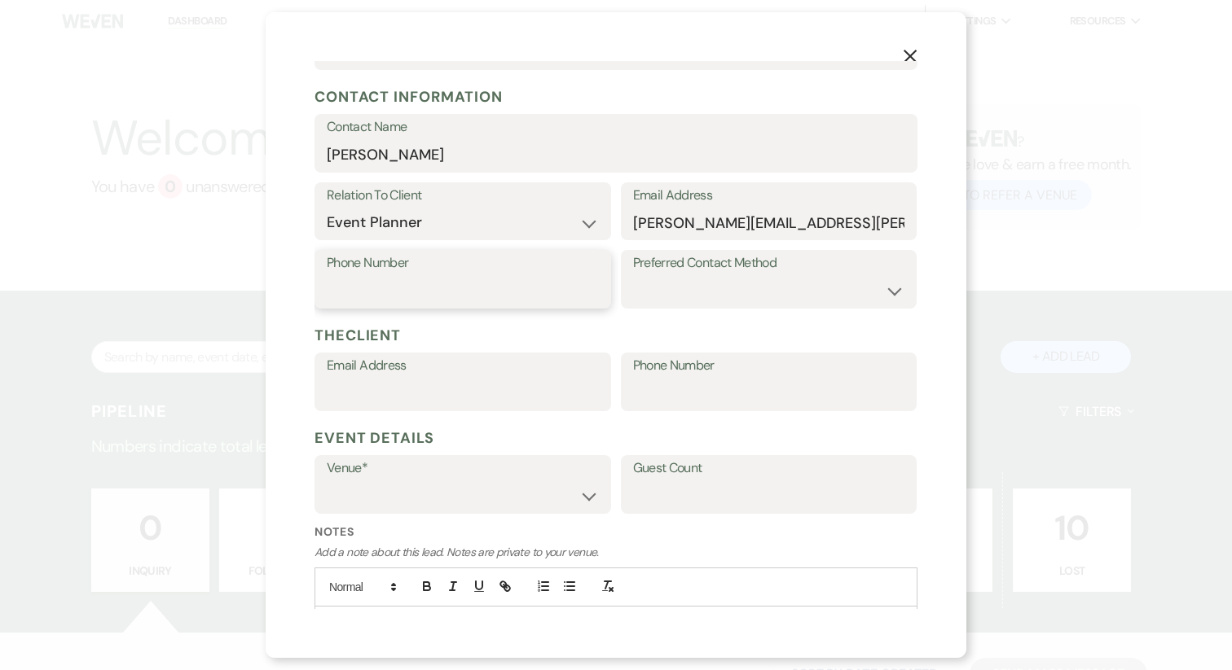
click at [449, 279] on input "Phone Number" at bounding box center [463, 291] width 272 height 32
paste input "770-848-6511"
type input "770-848-6511"
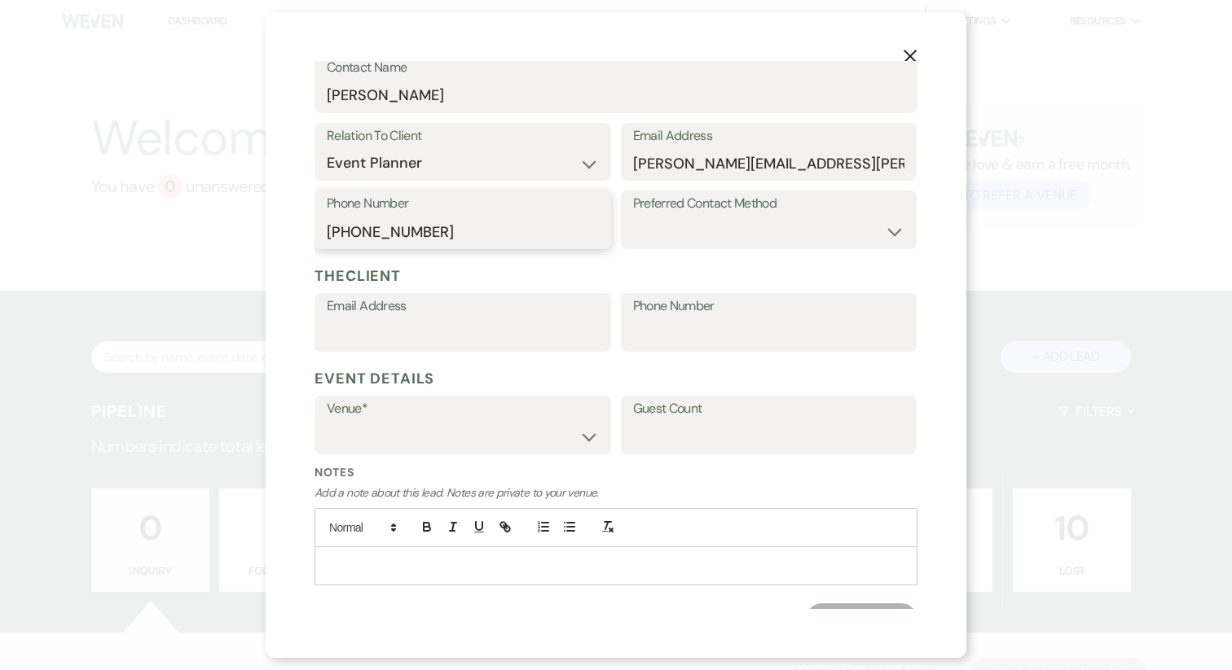
scroll to position [349, 0]
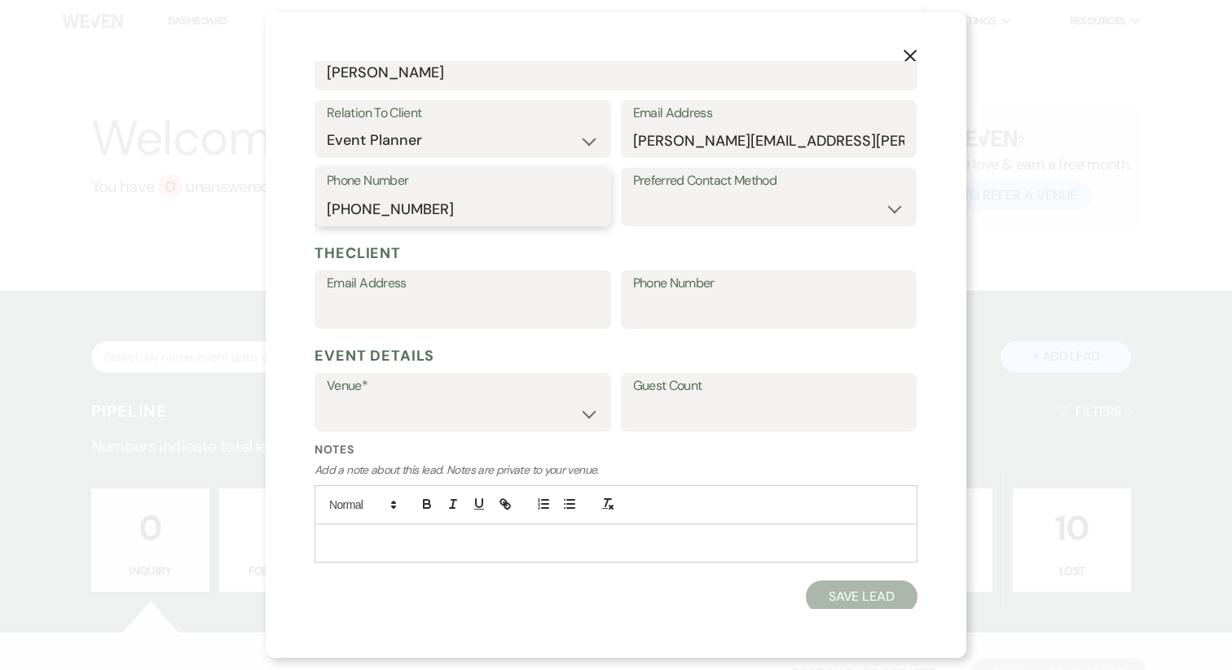
click at [399, 210] on input "770-848-6511" at bounding box center [463, 209] width 272 height 32
click at [396, 542] on p at bounding box center [615, 543] width 577 height 18
paste div
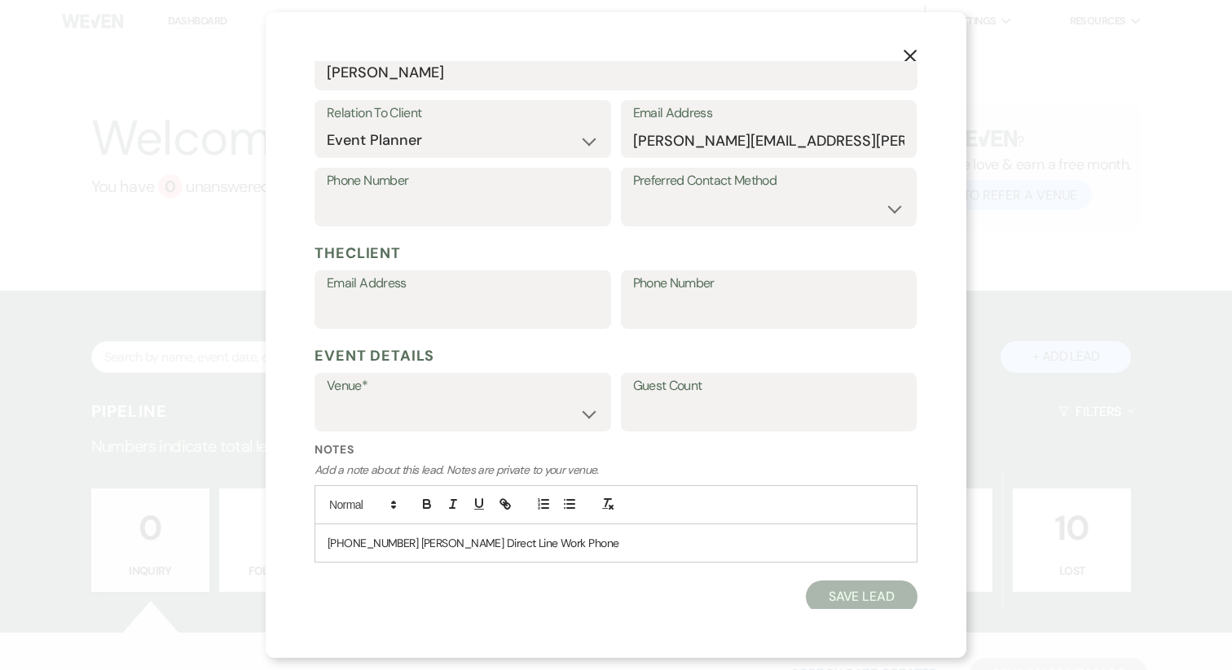
click at [398, 543] on p "770-848-6511 Kristen Horner Direct Line Work Phone" at bounding box center [615, 543] width 577 height 18
click at [486, 548] on p "770-848-6511 - Kristen Horner Direct Line Work Phone" at bounding box center [615, 543] width 577 height 18
click at [419, 404] on select "Cold Creek Farm The Chair Factory" at bounding box center [463, 414] width 272 height 32
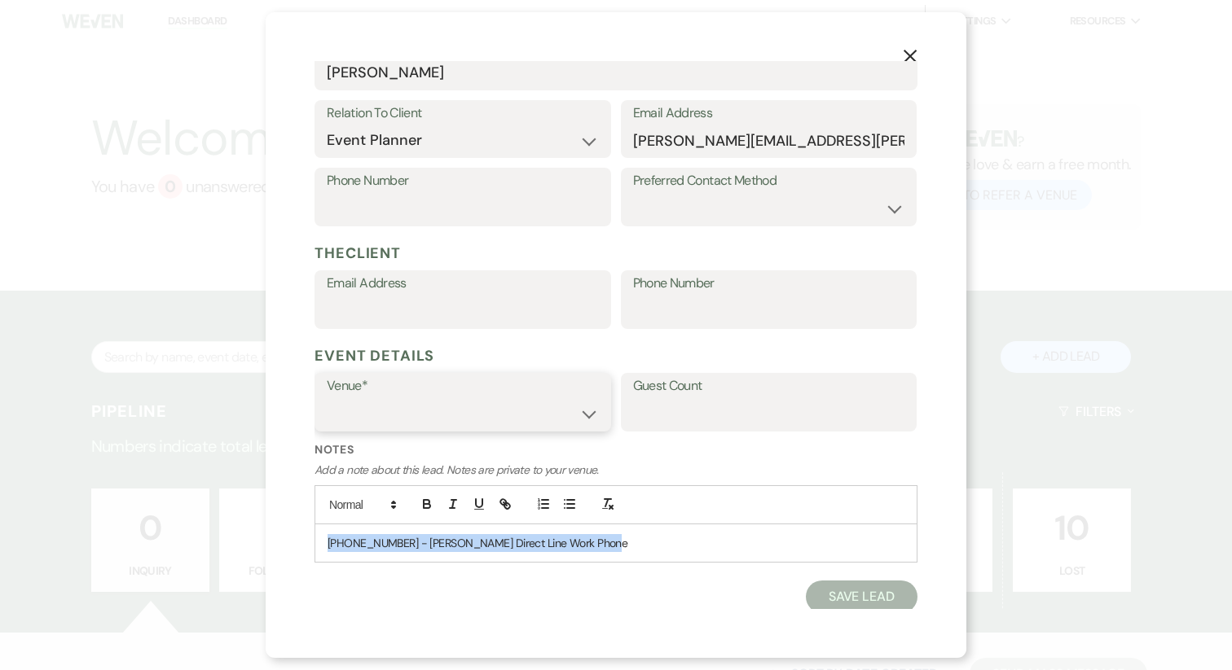
select select "826"
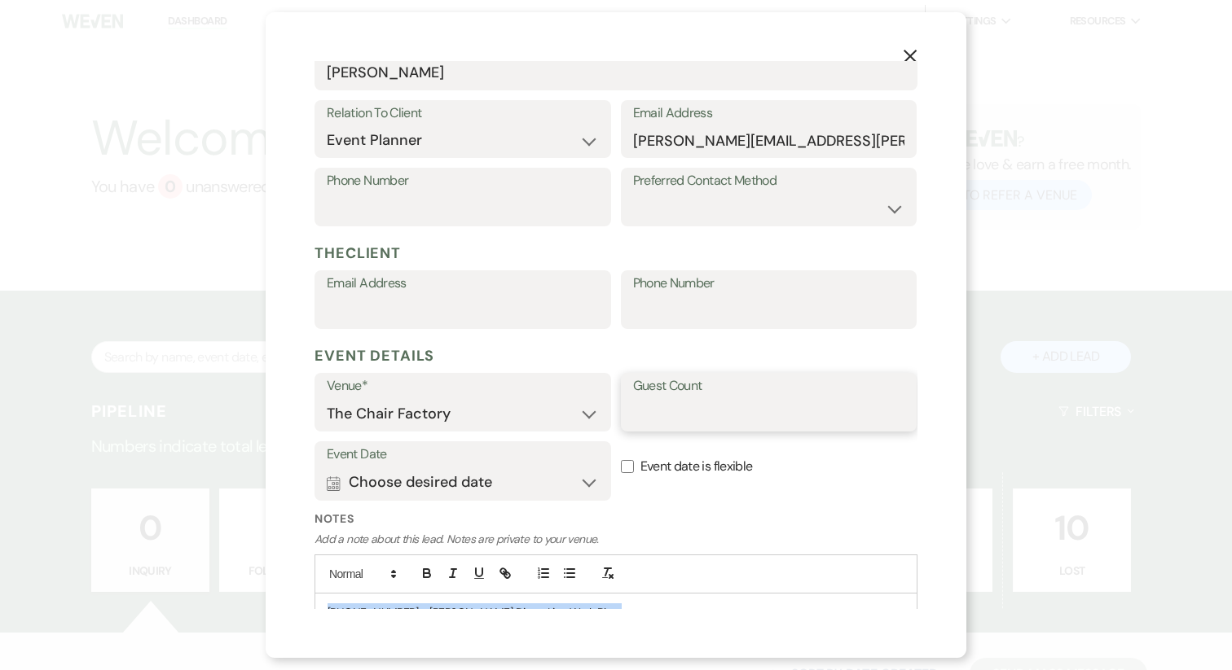
click at [707, 412] on input "Guest Count" at bounding box center [769, 414] width 272 height 32
type input "150"
click at [412, 477] on button "Calendar Choose desired date Expand" at bounding box center [463, 483] width 272 height 33
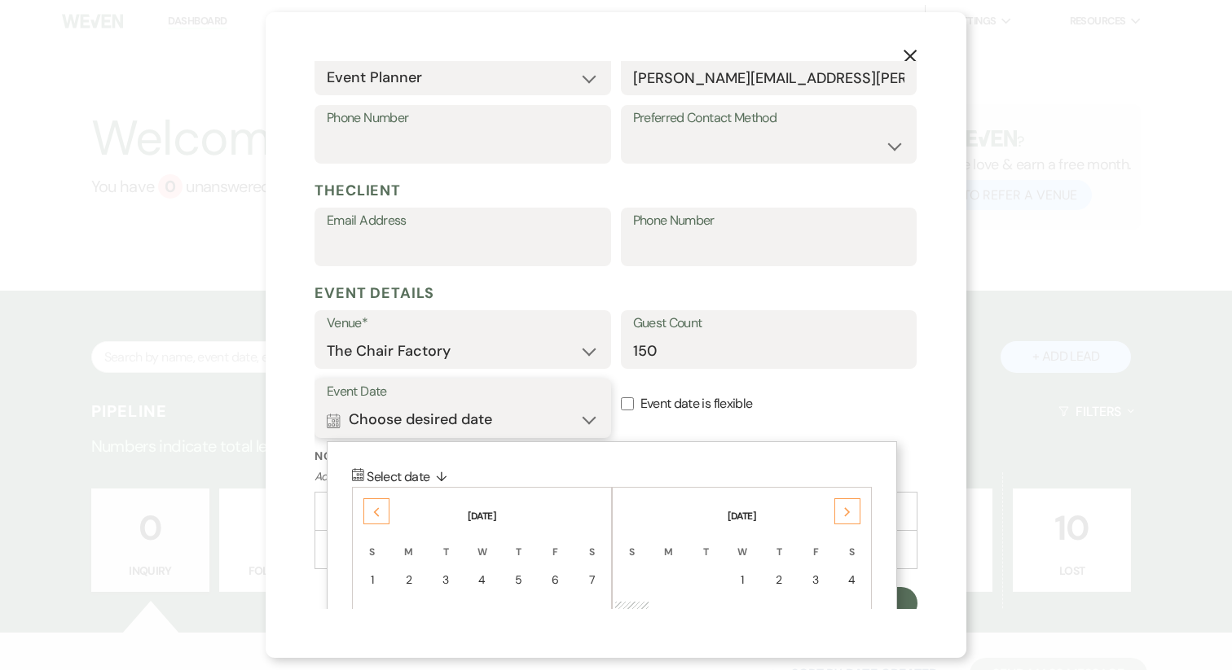
scroll to position [422, 0]
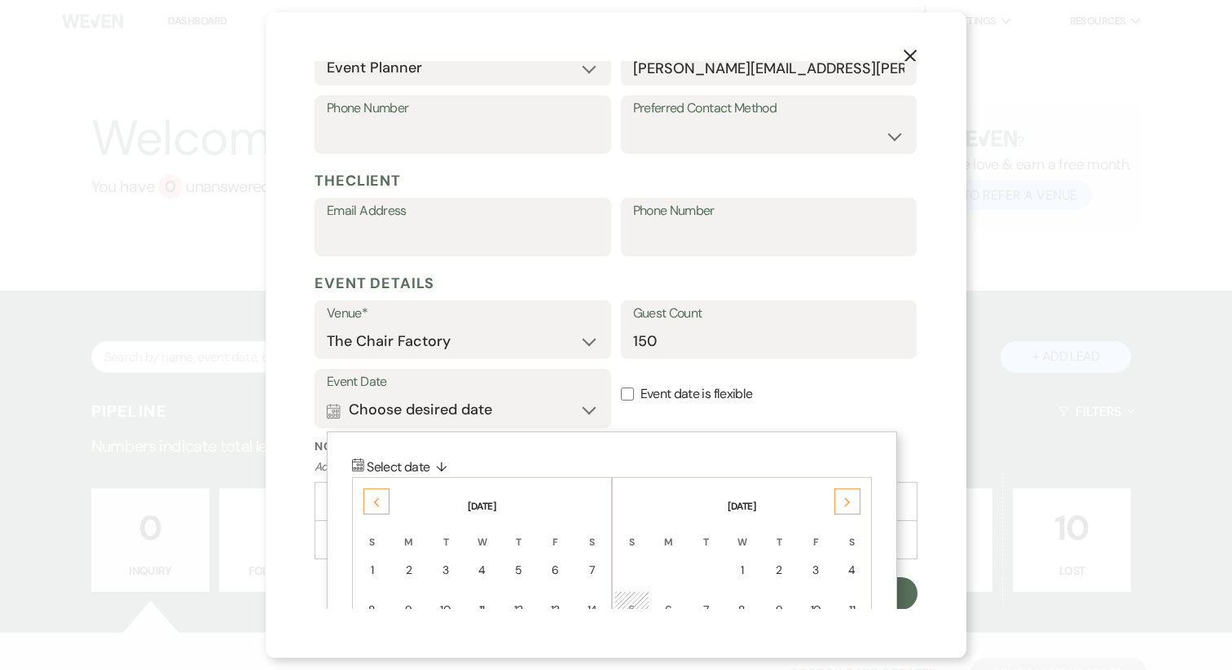
click at [365, 507] on div "Previous" at bounding box center [376, 502] width 26 height 26
click at [529, 572] on td "4" at bounding box center [518, 570] width 35 height 38
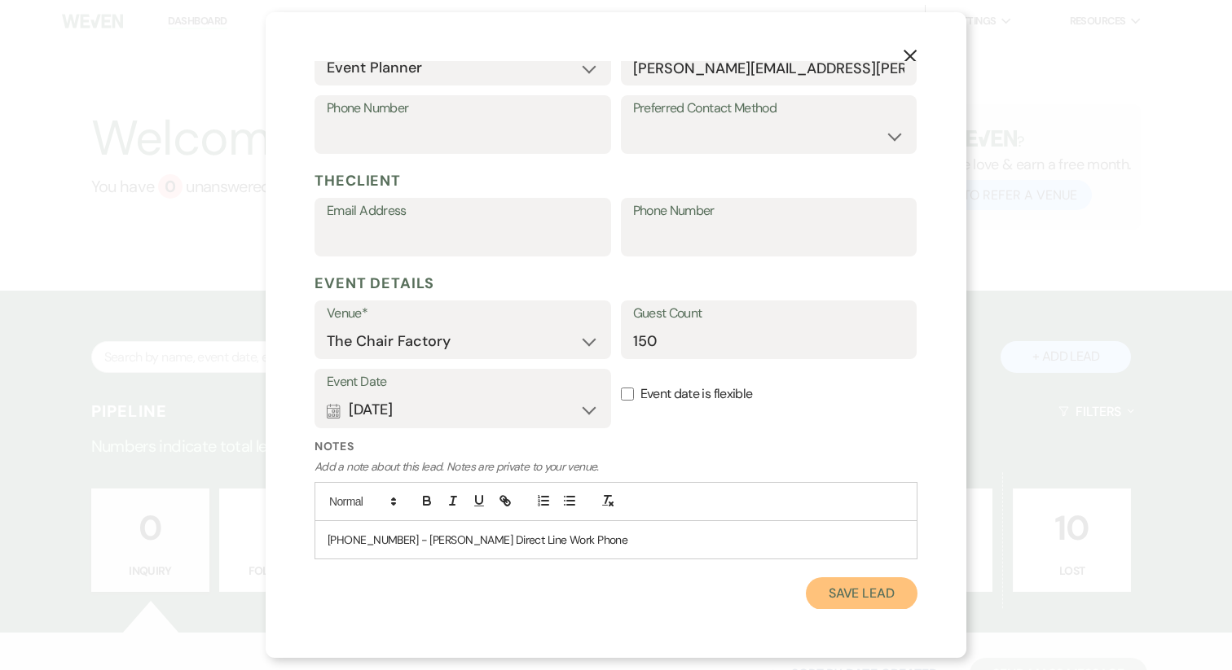
click at [848, 592] on button "Save Lead" at bounding box center [862, 594] width 112 height 33
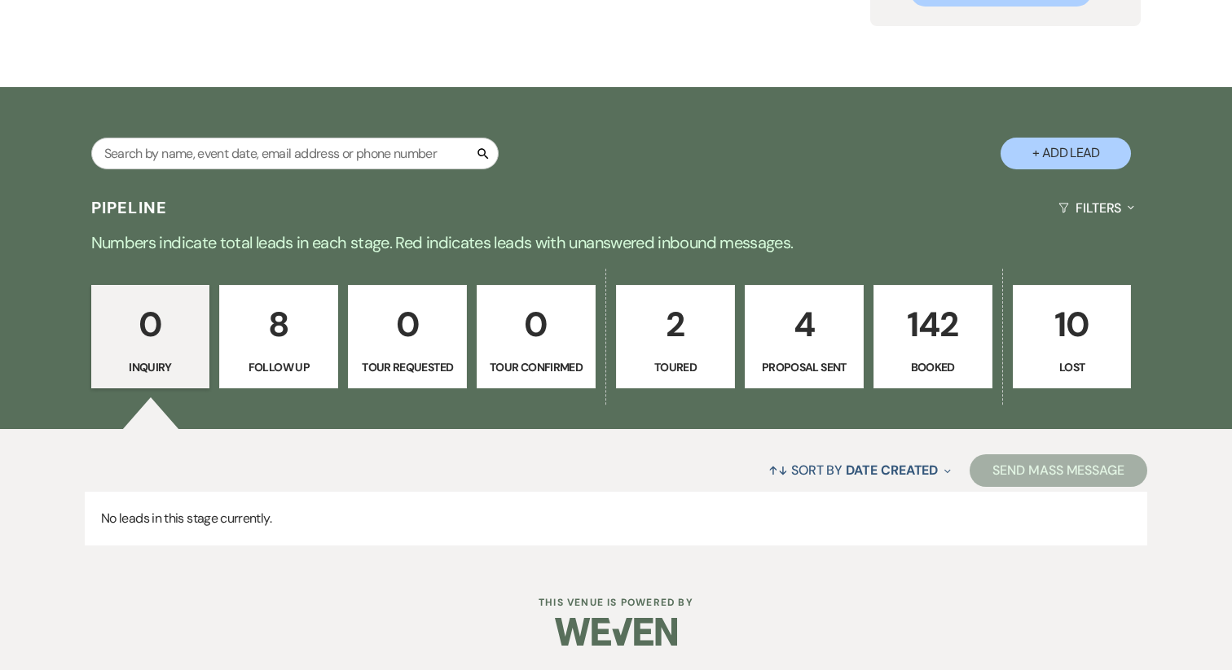
click at [277, 358] on p "Follow Up" at bounding box center [279, 367] width 98 height 18
select select "9"
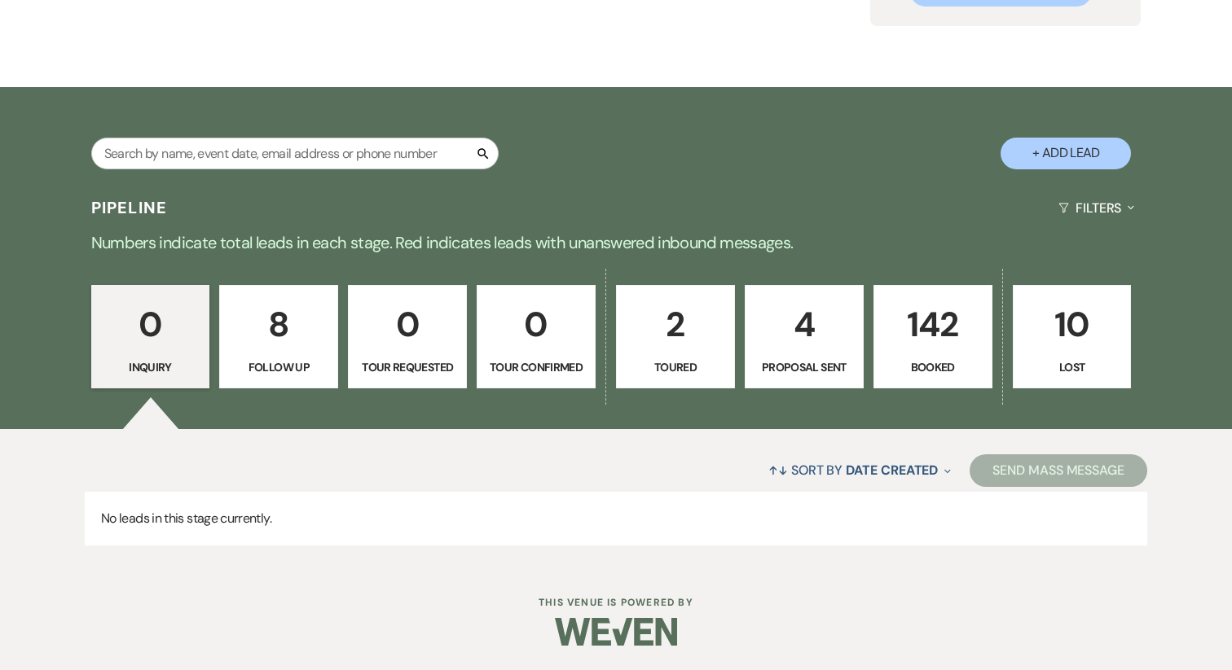
select select "9"
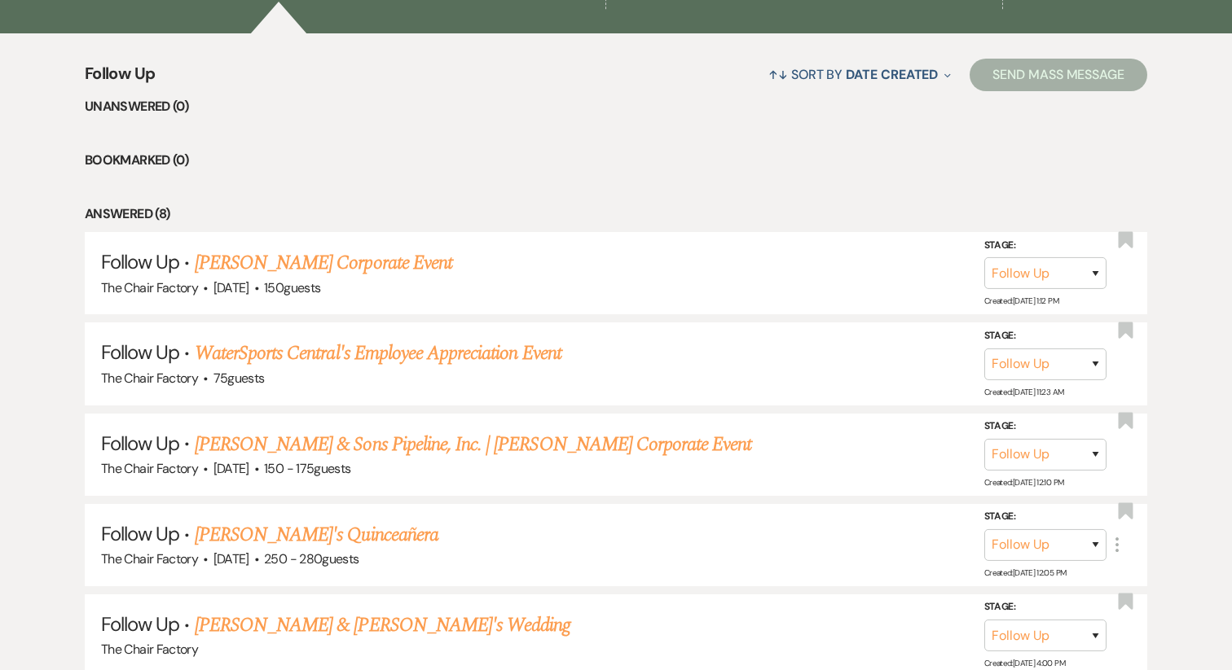
scroll to position [644, 0]
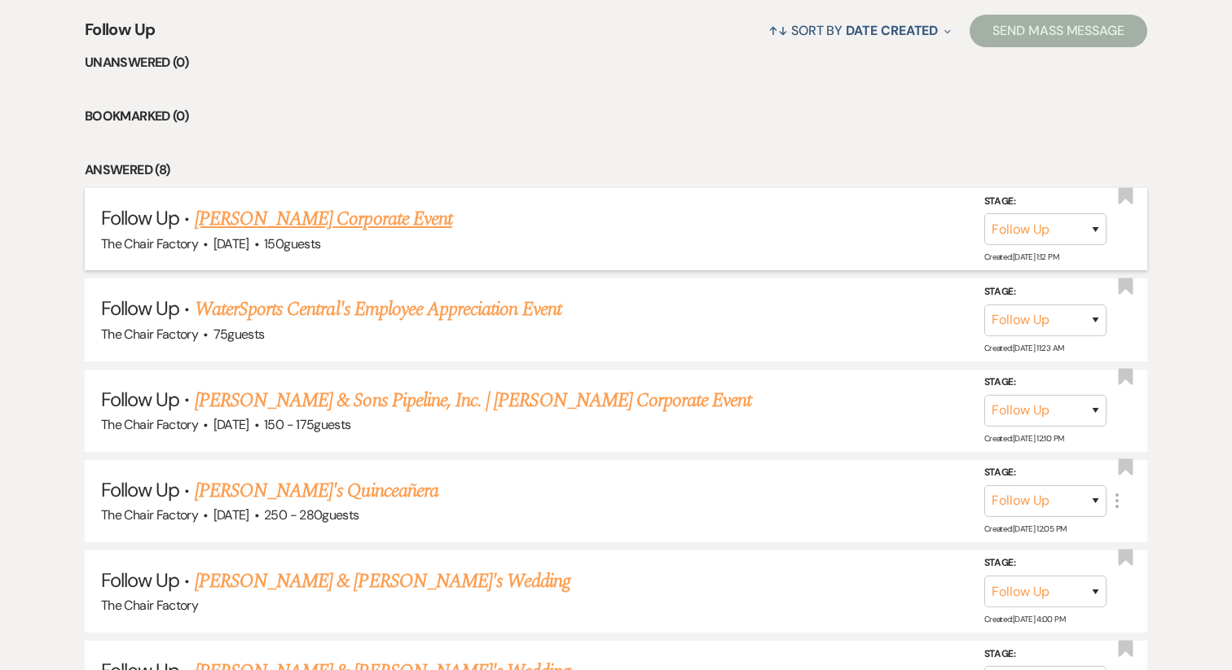
click at [388, 222] on link "Kristen Horner's Corporate Event" at bounding box center [323, 218] width 257 height 29
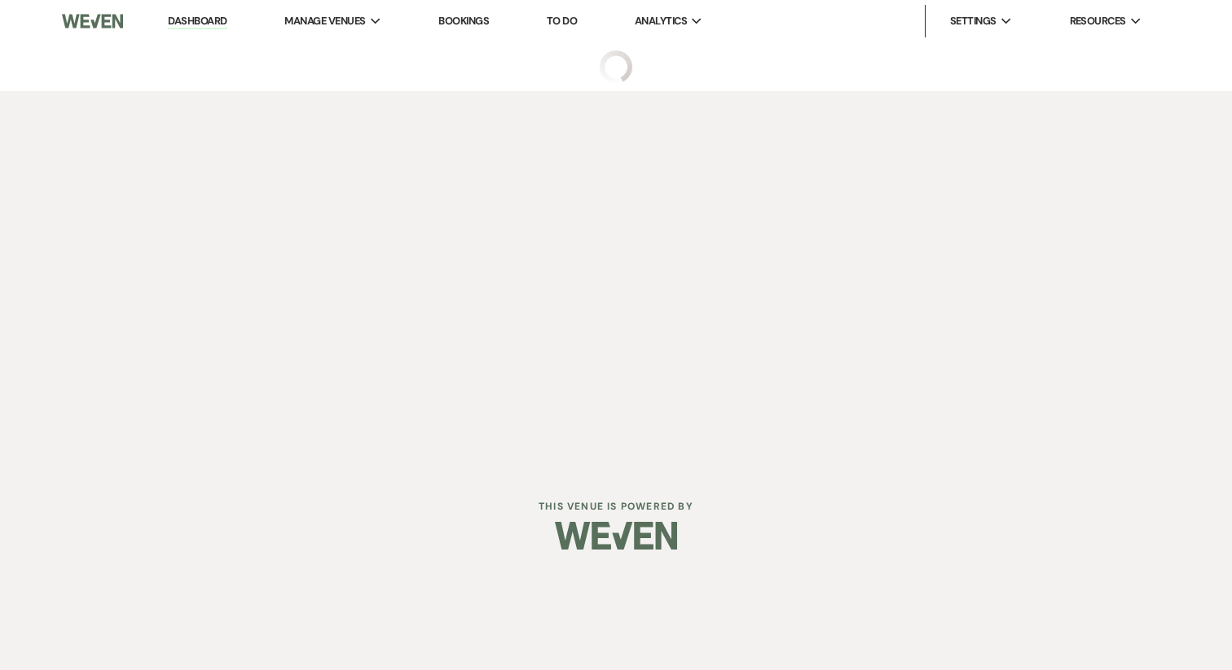
select select "9"
select select "14"
select select "9"
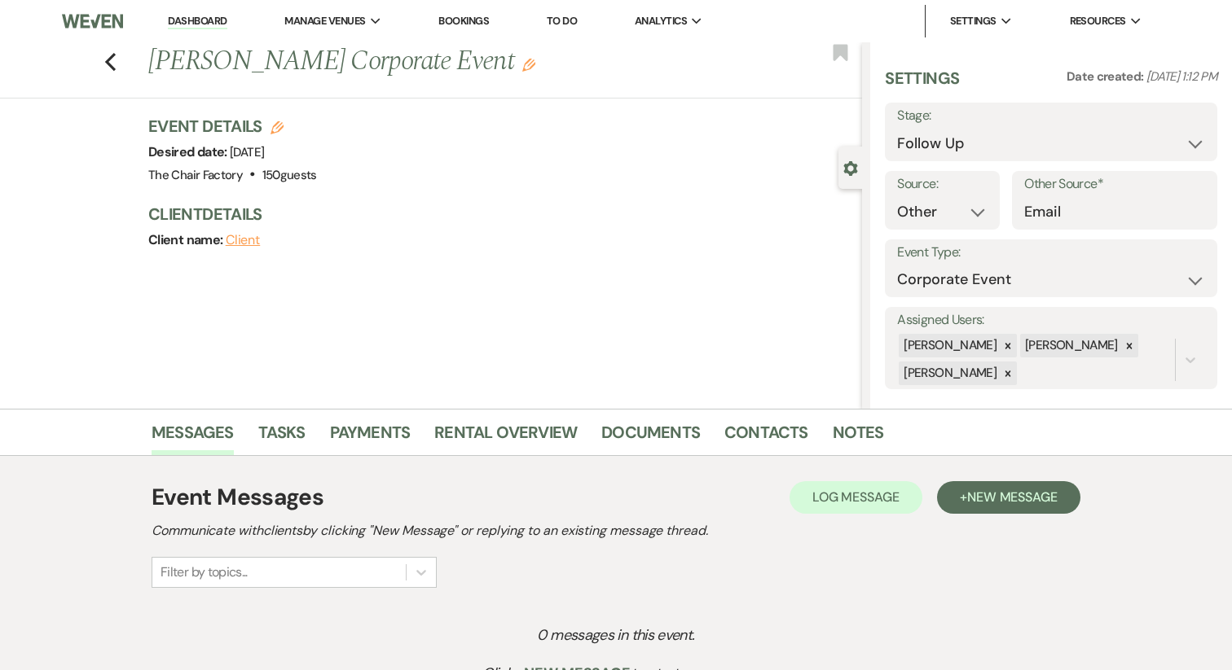
click at [522, 64] on icon "Edit" at bounding box center [528, 65] width 13 height 13
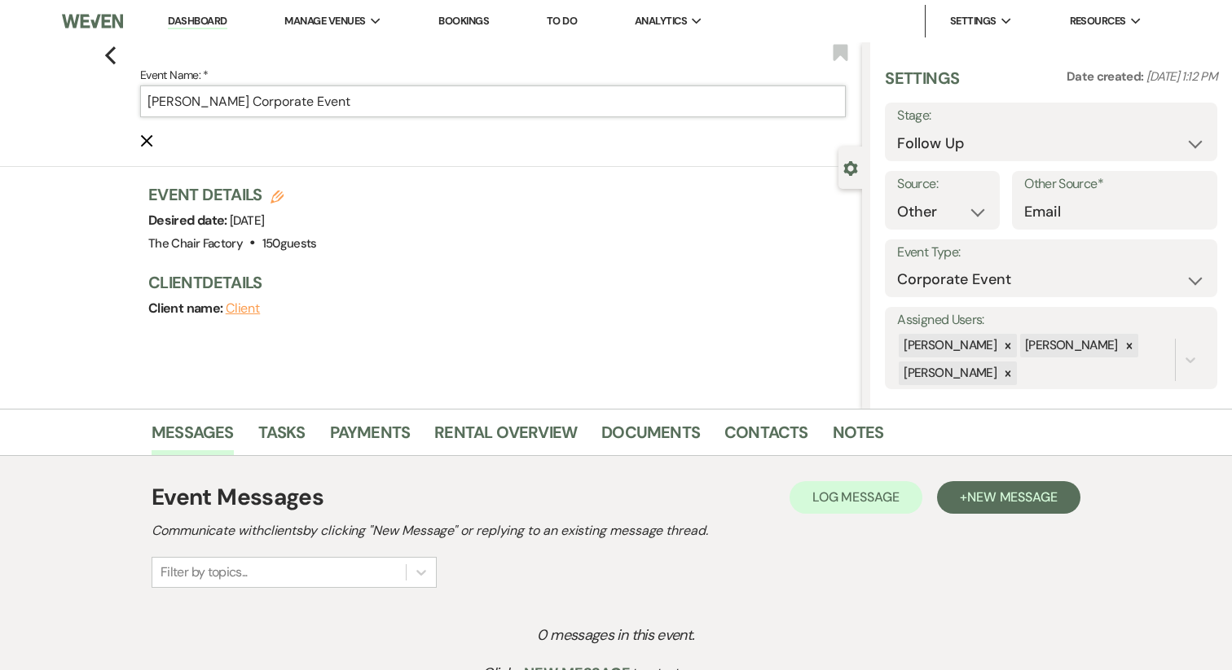
click at [236, 108] on input "Kristen Horner's Corporate Event" at bounding box center [492, 102] width 705 height 32
click at [182, 110] on input "Kristen Horner's Corporate Event" at bounding box center [492, 102] width 705 height 32
click at [263, 103] on input "Kristen Horner's Corporate Event" at bounding box center [492, 102] width 705 height 32
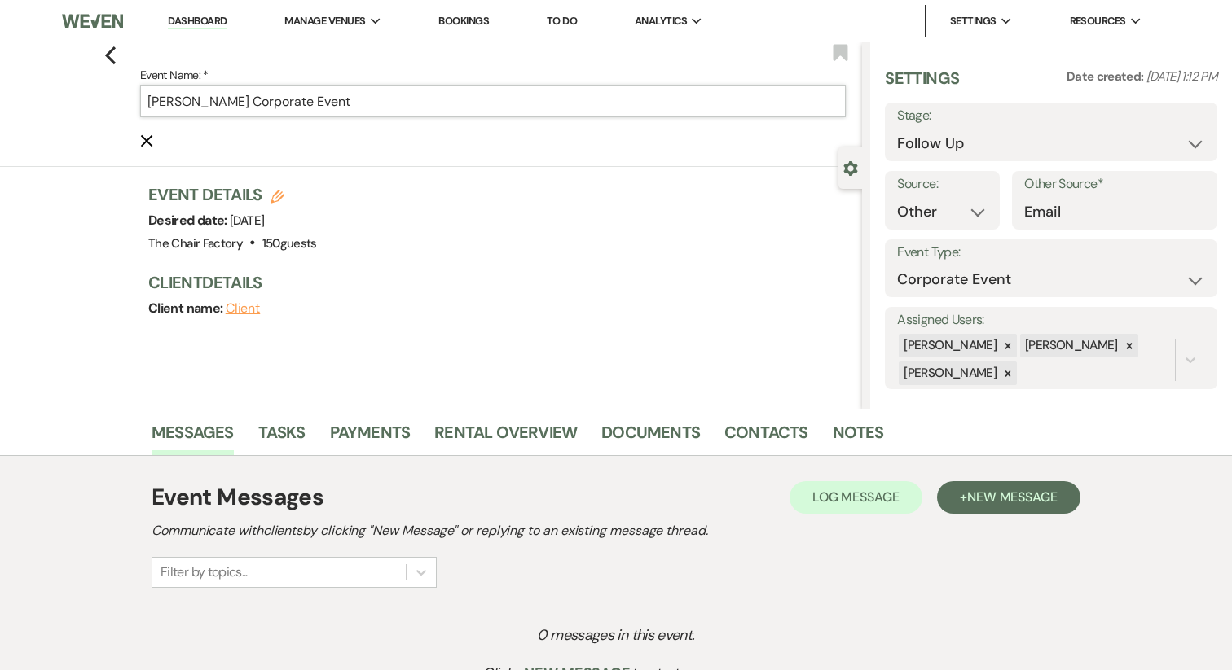
drag, startPoint x: 244, startPoint y: 104, endPoint x: 103, endPoint y: 103, distance: 140.9
click at [103, 103] on div "Previous Event Name: * Kristen Horner's Corporate Event Cancel Edit Bookmark" at bounding box center [427, 104] width 870 height 125
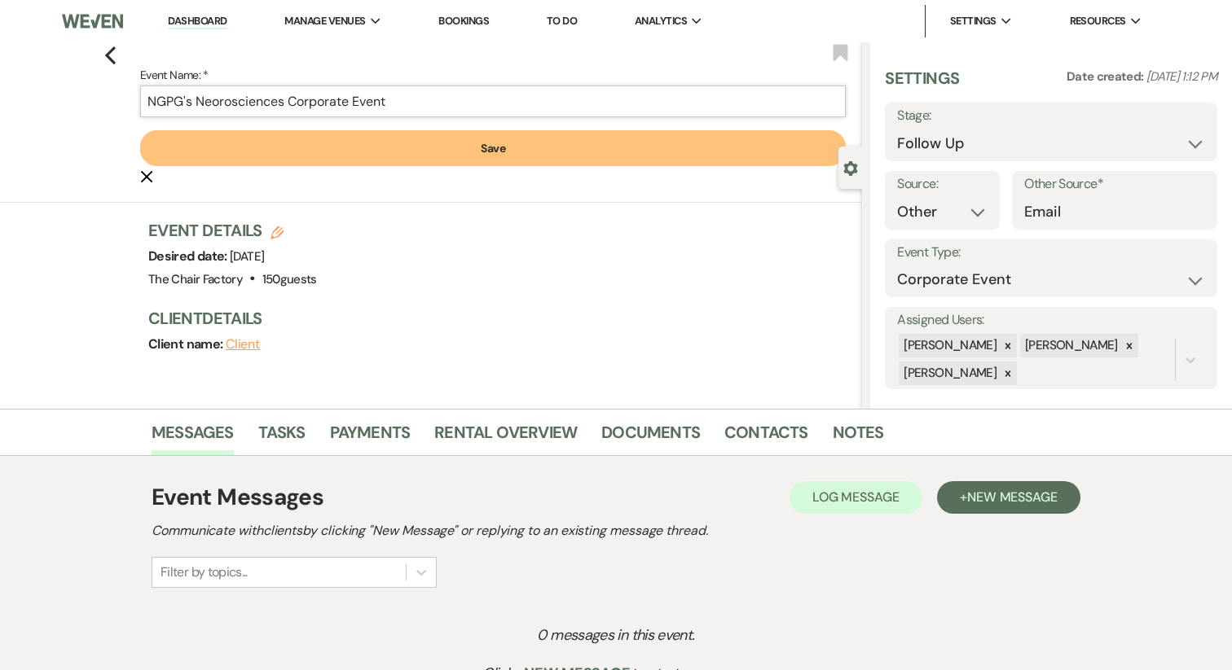
click at [236, 94] on input "NGPG's Neorosciences Corporate Event" at bounding box center [492, 102] width 705 height 32
paste input "u"
click at [328, 108] on input "NGPG's Neurosciences Corporate Event" at bounding box center [492, 102] width 705 height 32
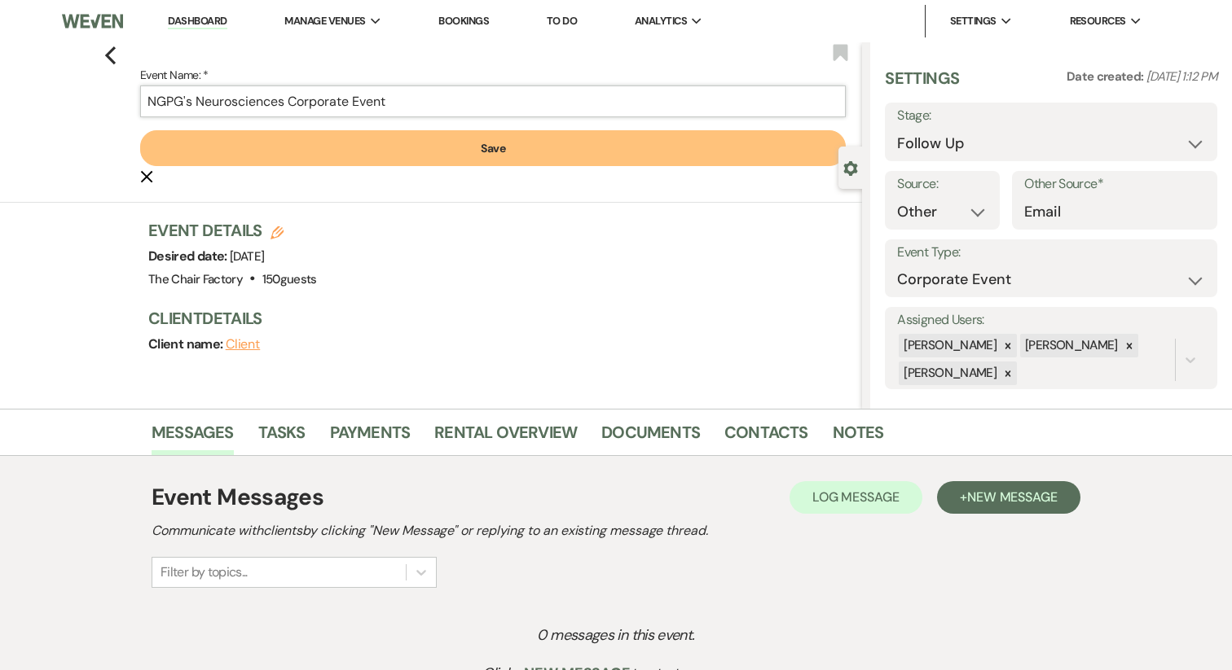
click at [328, 108] on input "NGPG's Neurosciences Corporate Event" at bounding box center [492, 102] width 705 height 32
click at [364, 108] on input "NGPG's Neurosciences Corporate Event" at bounding box center [492, 102] width 705 height 32
drag, startPoint x: 398, startPoint y: 102, endPoint x: 292, endPoint y: 102, distance: 105.1
click at [292, 102] on input "NGPG's Neurosciences Corporate Event" at bounding box center [492, 102] width 705 height 32
type input "NGPG's Neurosciences Christmas Party"
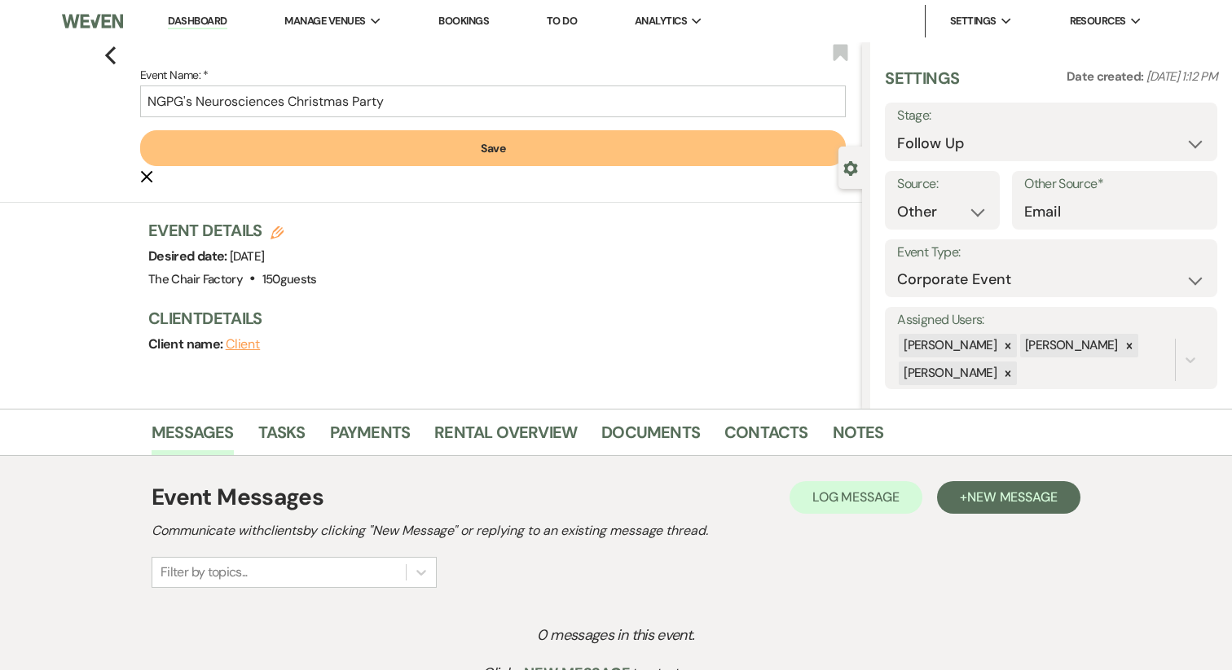
click at [332, 163] on button "Save" at bounding box center [492, 148] width 705 height 36
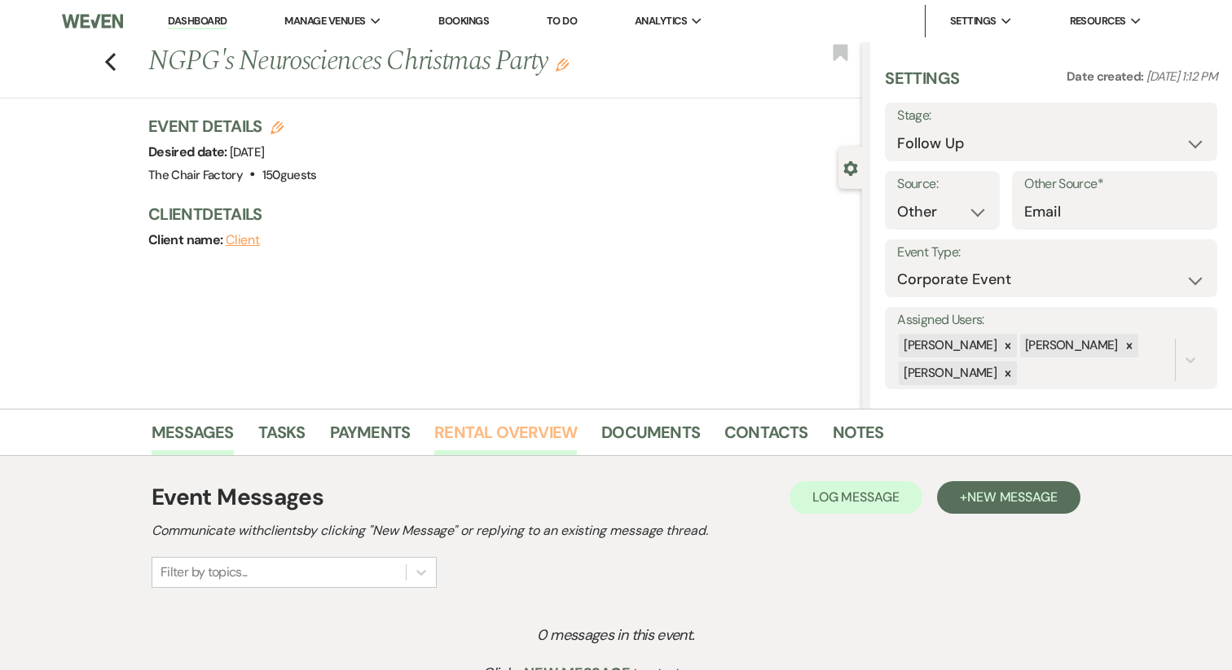
click at [510, 440] on link "Rental Overview" at bounding box center [505, 438] width 143 height 36
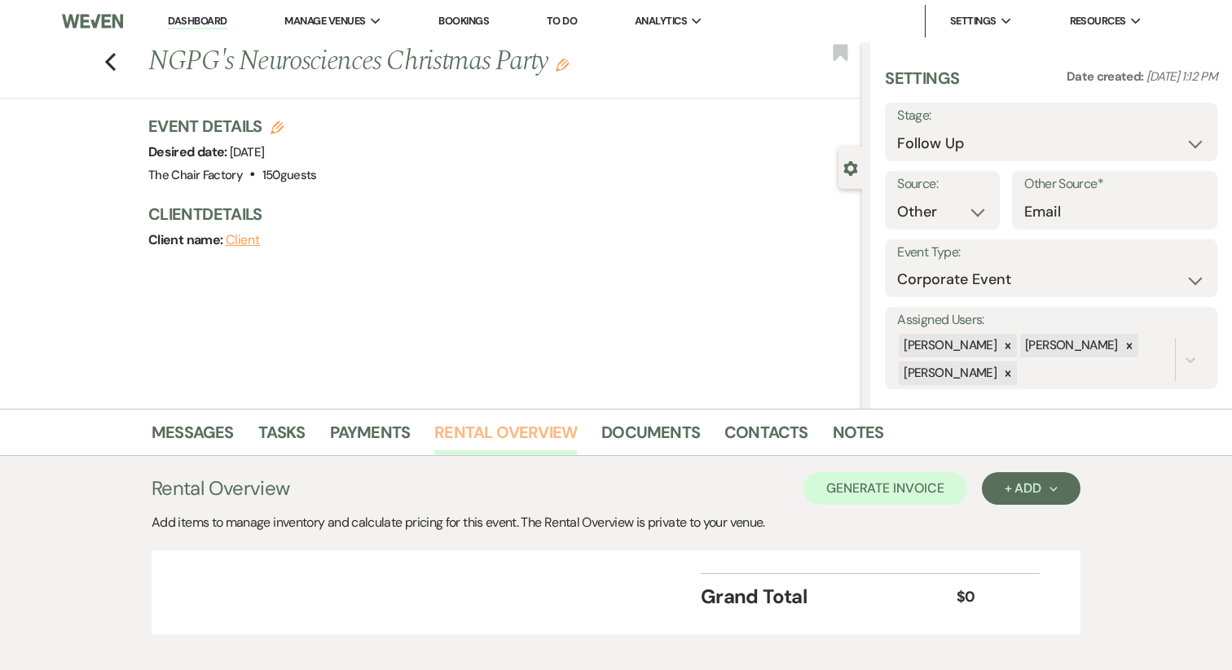
scroll to position [86, 0]
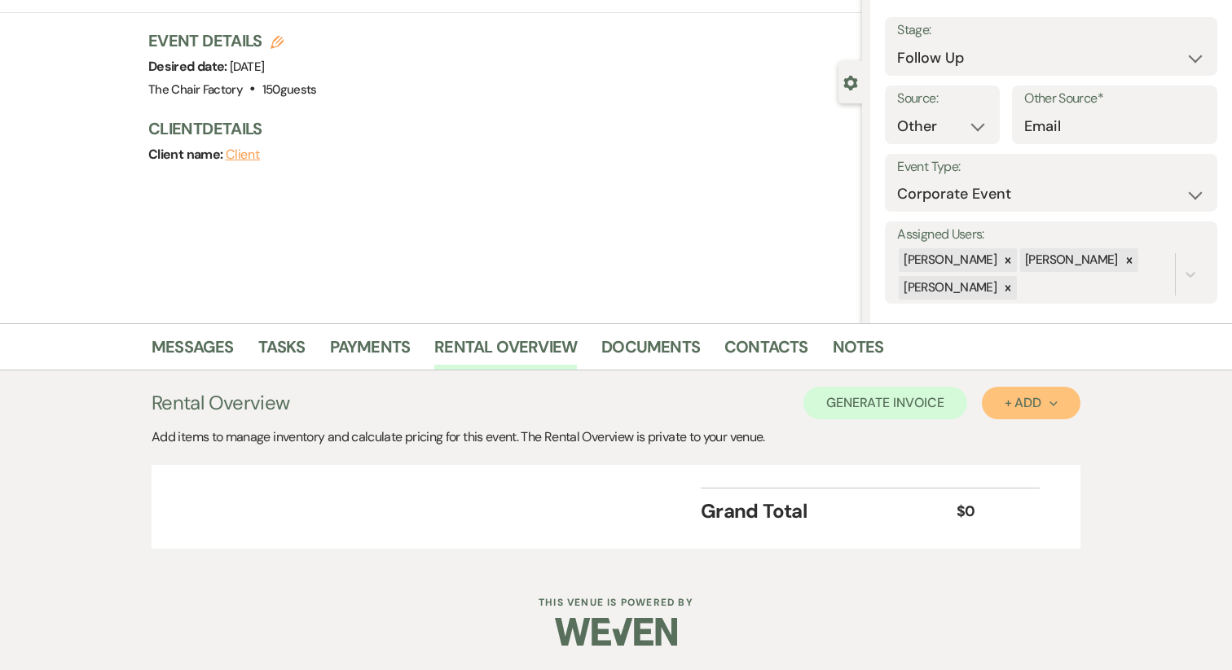
click at [1013, 397] on div "+ Add Next" at bounding box center [1030, 403] width 53 height 13
click at [1019, 463] on button "Category" at bounding box center [1025, 465] width 86 height 25
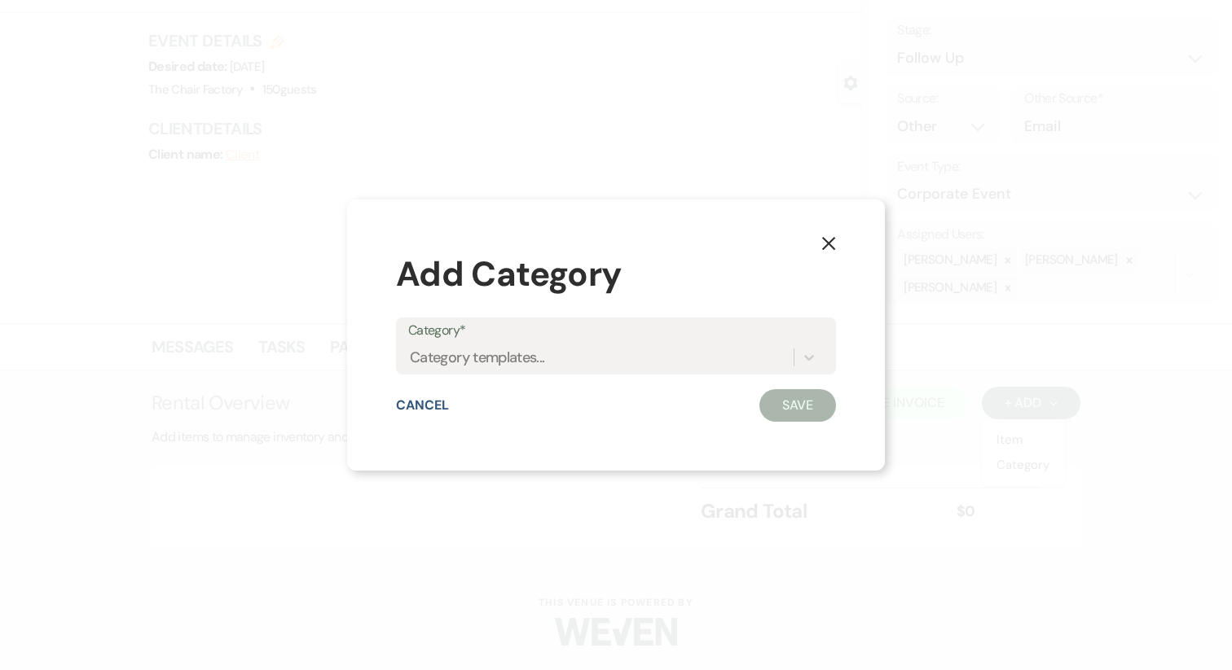
click at [556, 319] on label "Category*" at bounding box center [615, 331] width 415 height 24
click at [411, 347] on input "Category*" at bounding box center [411, 358] width 2 height 22
click at [554, 349] on div "Category templates..." at bounding box center [600, 358] width 385 height 29
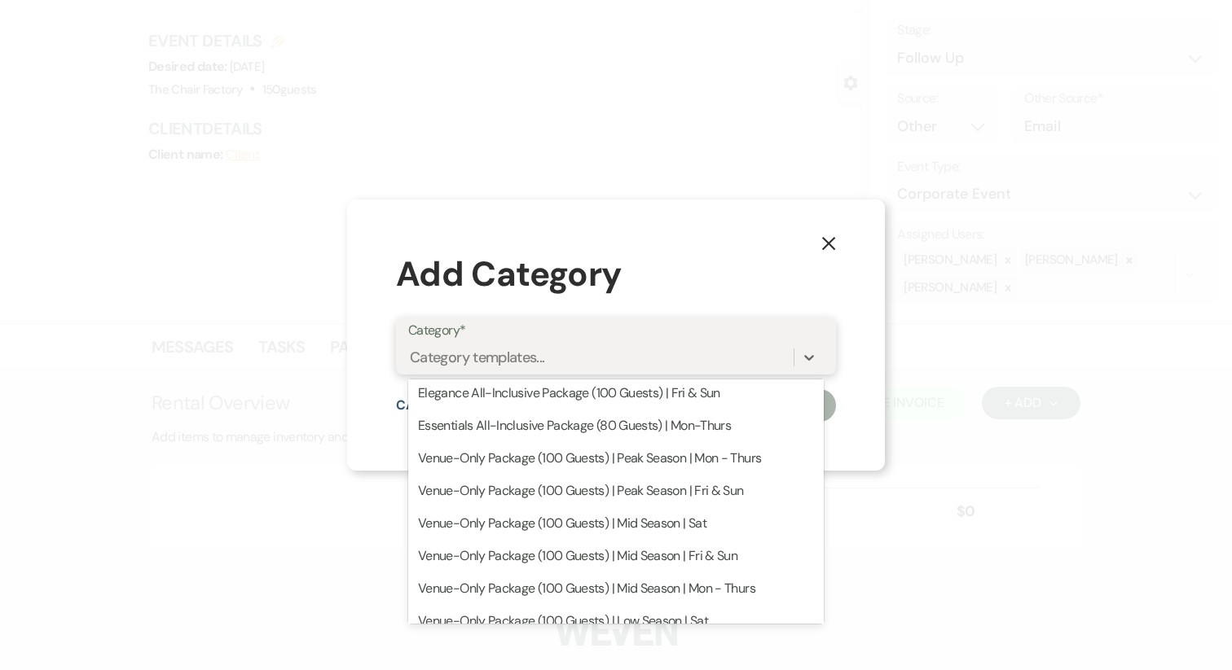
scroll to position [0, 0]
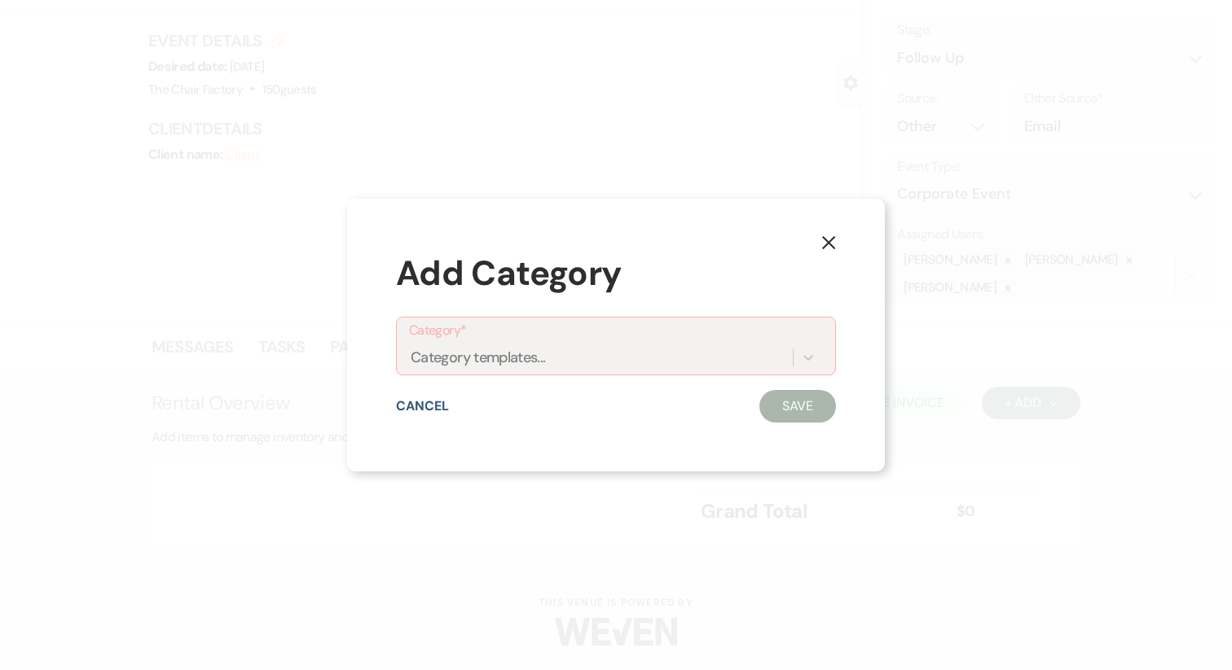
click at [827, 248] on icon "X" at bounding box center [828, 242] width 15 height 15
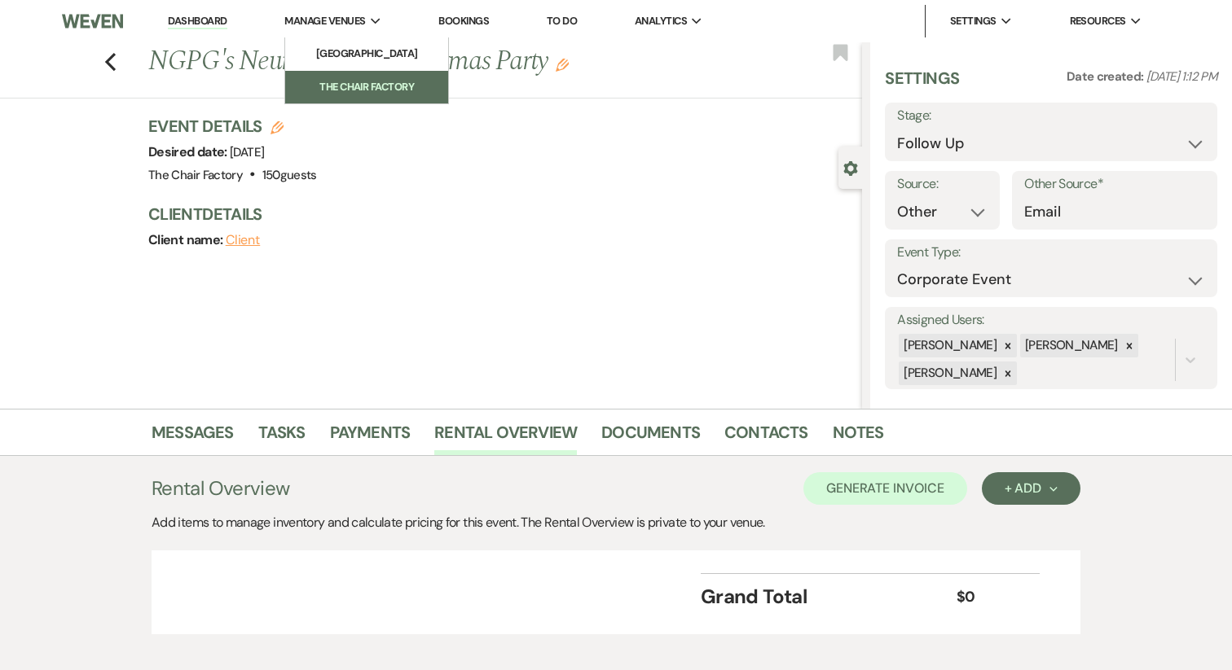
click at [358, 86] on li "The Chair Factory" at bounding box center [366, 87] width 147 height 16
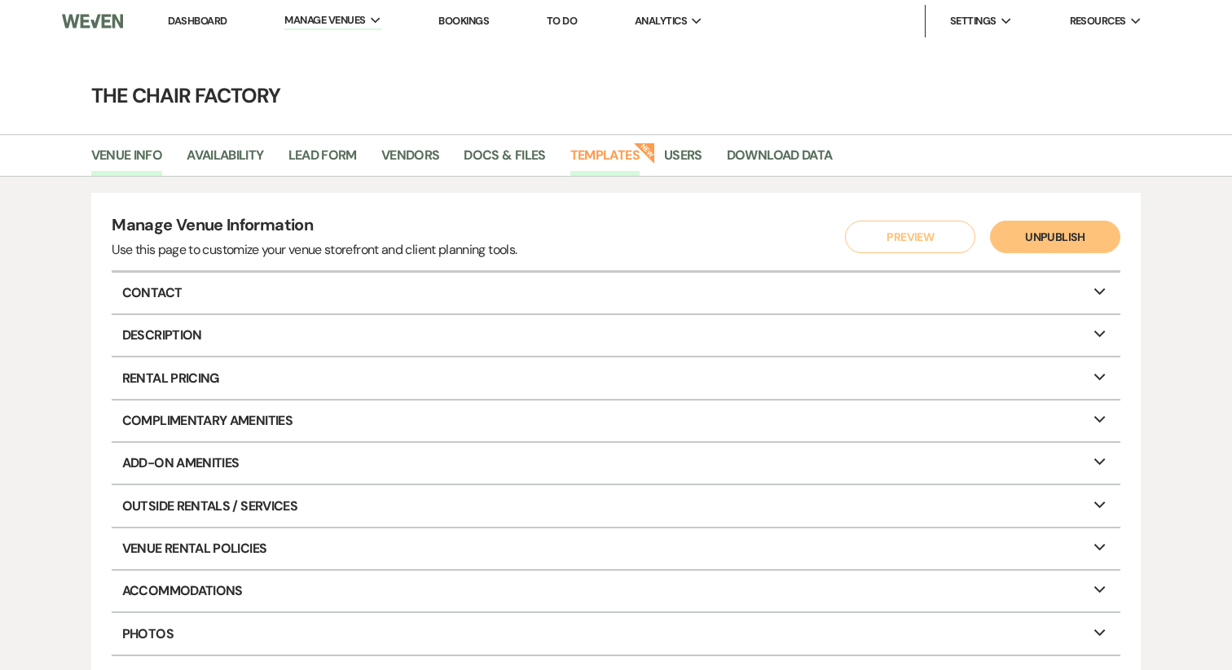
click at [631, 156] on link "Templates" at bounding box center [604, 160] width 69 height 31
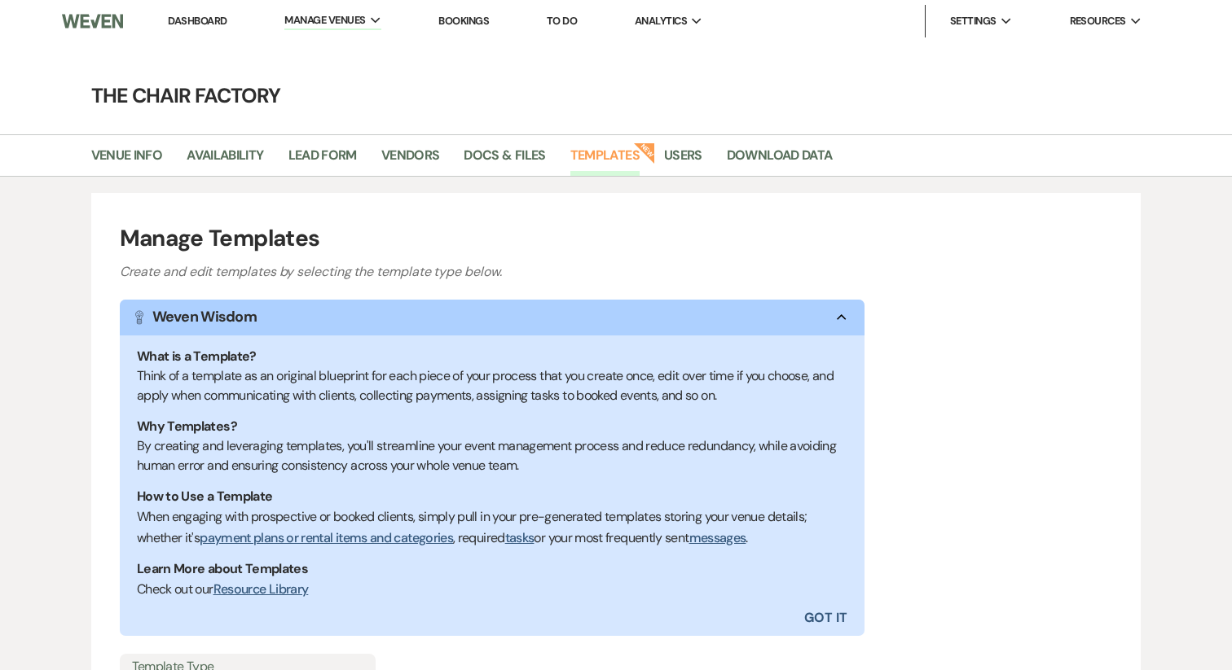
scroll to position [206, 0]
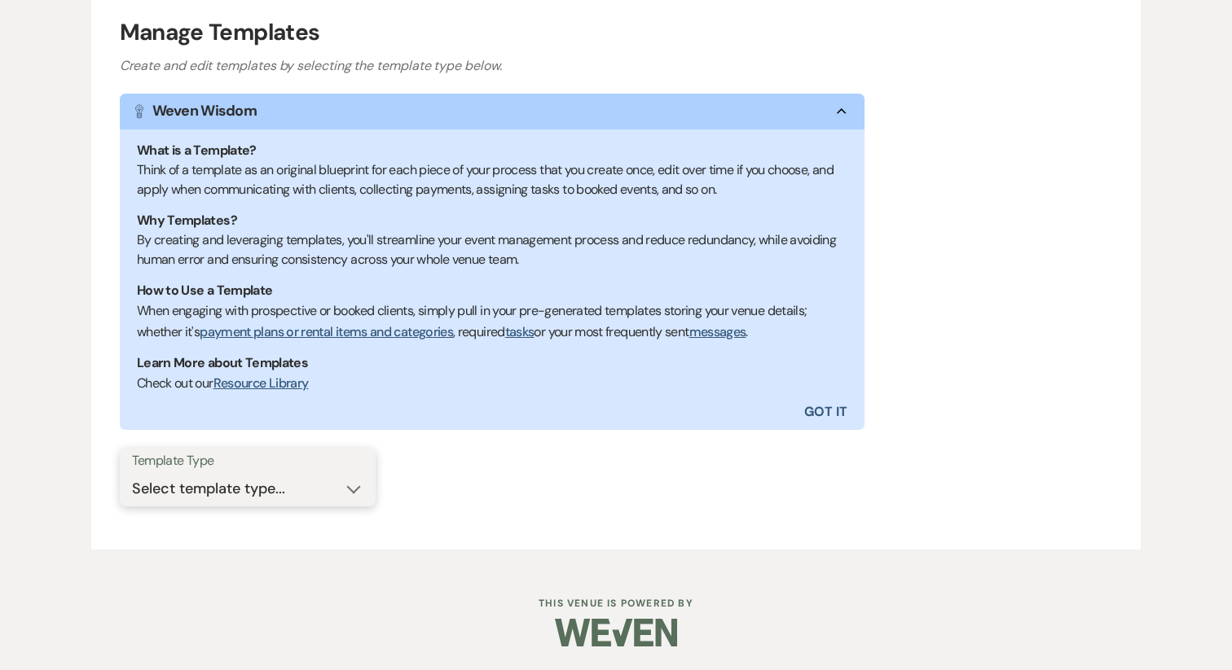
click at [266, 490] on select "Select template type... Task List Message Templates Payment Plan Inventory Item…" at bounding box center [247, 489] width 231 height 32
select select "Inventory Items"
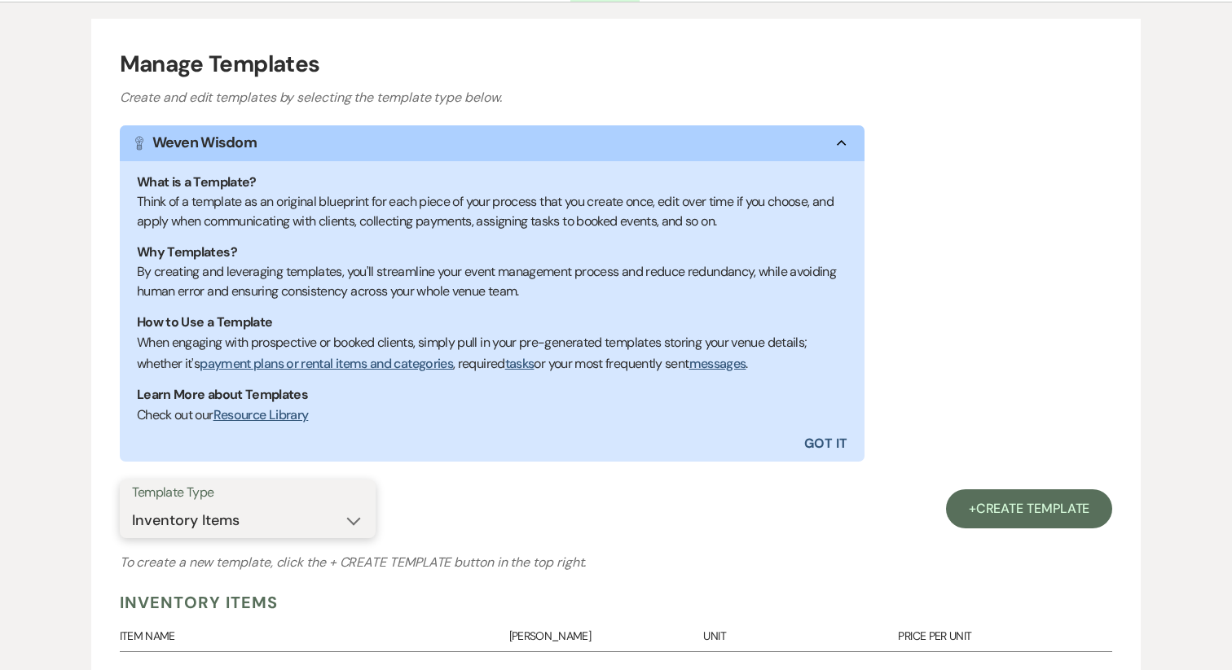
scroll to position [166, 0]
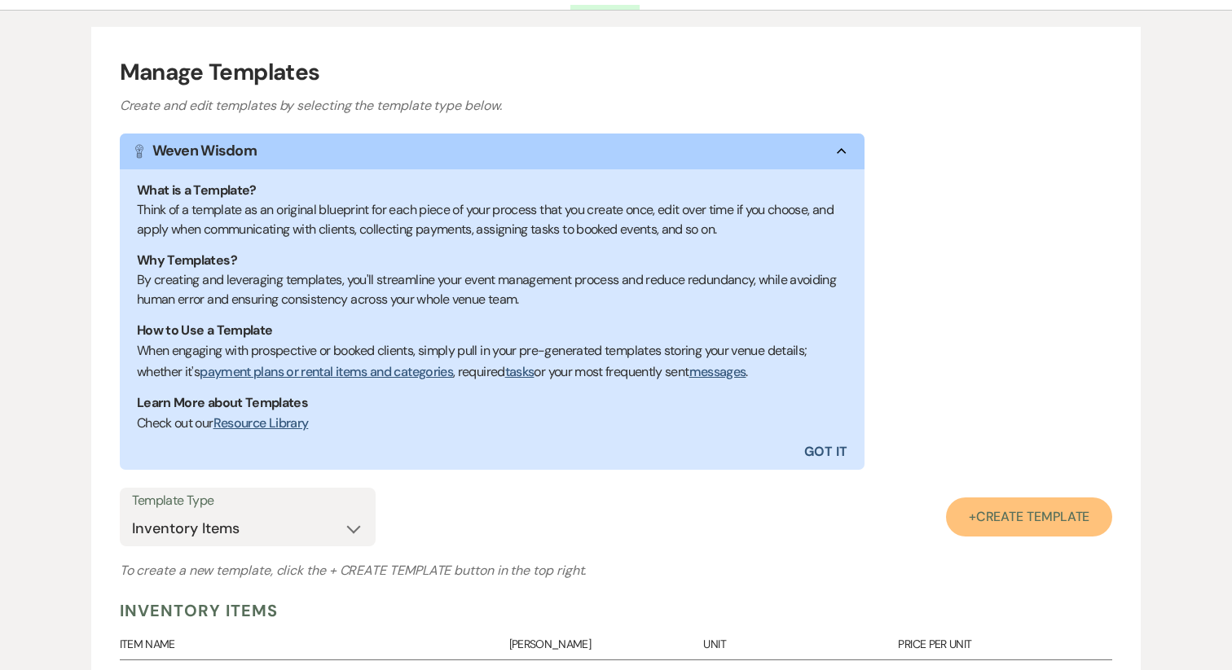
click at [1031, 524] on span "Create Template" at bounding box center [1033, 516] width 114 height 17
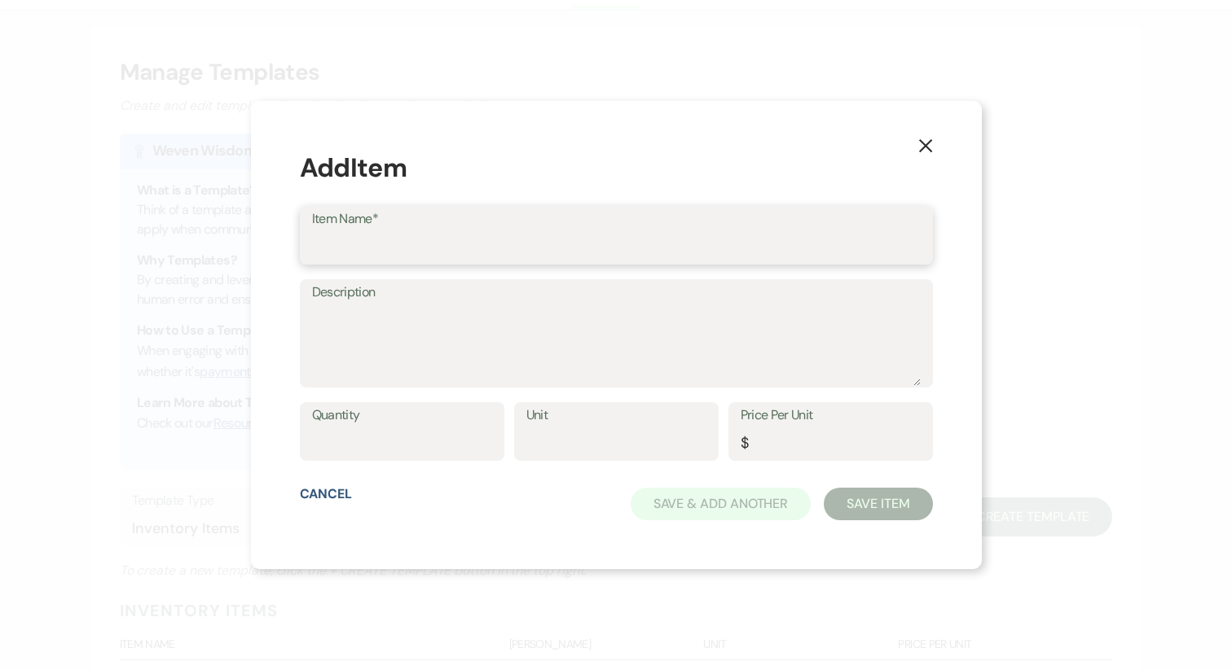
click at [420, 250] on input "Item Name*" at bounding box center [616, 247] width 608 height 32
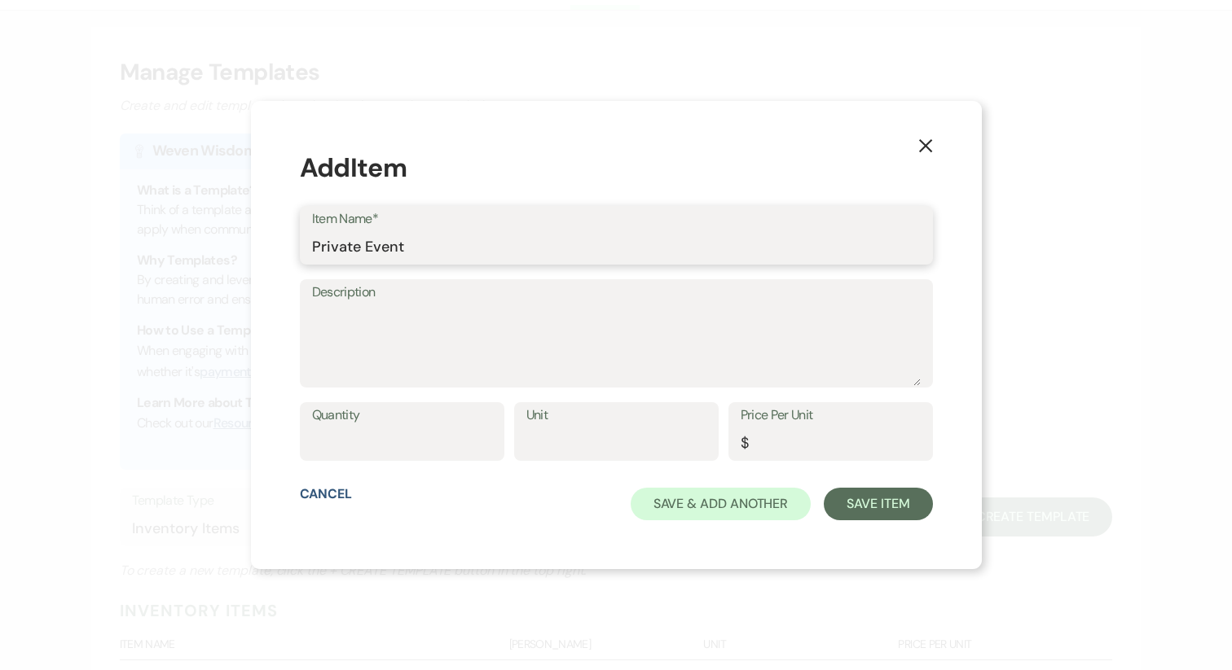
type input "Private Event"
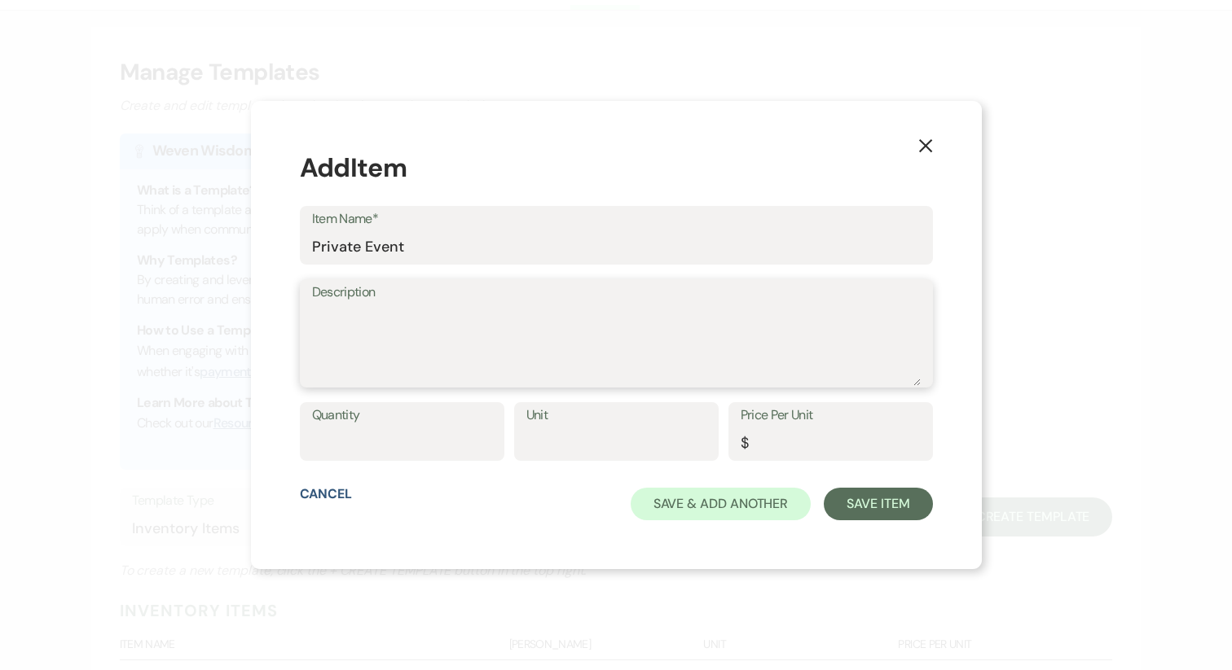
click at [391, 333] on textarea "Description" at bounding box center [616, 345] width 608 height 81
paste textarea "Your Time - 1 Hour Set-Up 4 Hours of Event Time 1 Hour Breakdown Your Space - U…"
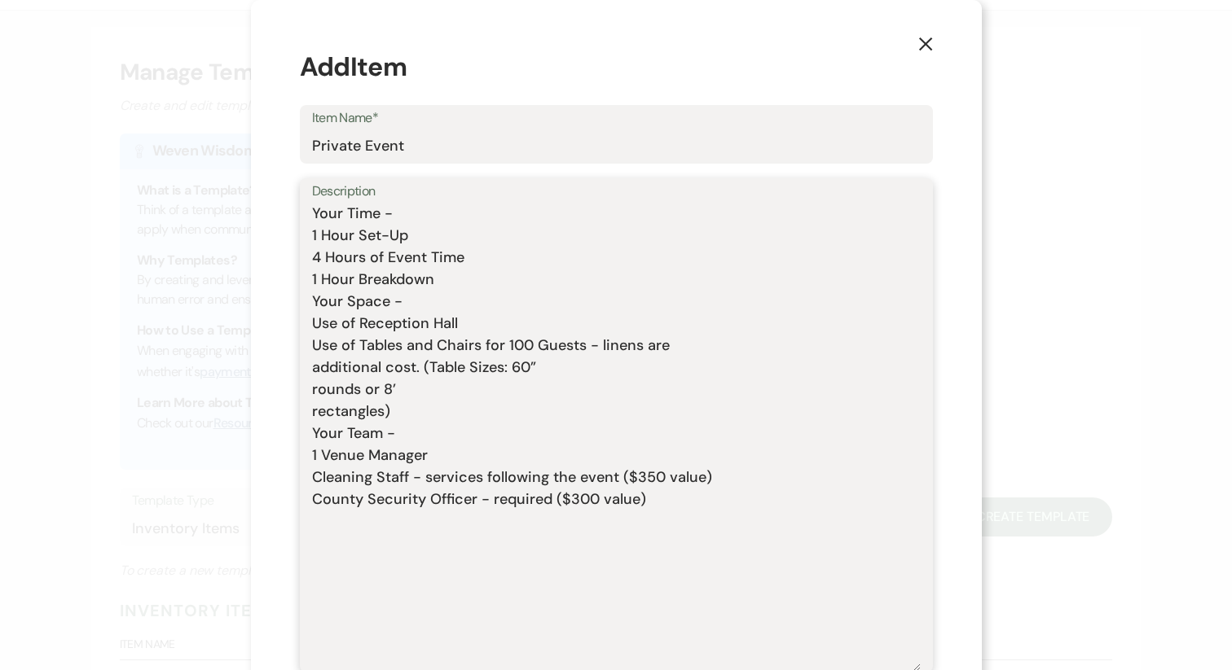
drag, startPoint x: 897, startPoint y: 388, endPoint x: 802, endPoint y: 670, distance: 297.5
click at [802, 670] on textarea "Your Time - 1 Hour Set-Up 4 Hours of Event Time 1 Hour Breakdown Your Space - U…" at bounding box center [616, 437] width 608 height 468
click at [377, 303] on textarea "Your Time - 1 Hour Set-Up 4 Hours of Event Time 1 Hour Breakdown Your Space - U…" at bounding box center [616, 437] width 608 height 468
click at [330, 209] on div "Description Your Time - 1 Hour Set-Up 4 Hours of Event Time 1 Hour Breakdown Yo…" at bounding box center [616, 425] width 633 height 495
click at [335, 219] on textarea "Your Time - 1 Hour Set-Up 4 Hours of Event Time 1 Hour Breakdown Your Space - U…" at bounding box center [616, 437] width 608 height 468
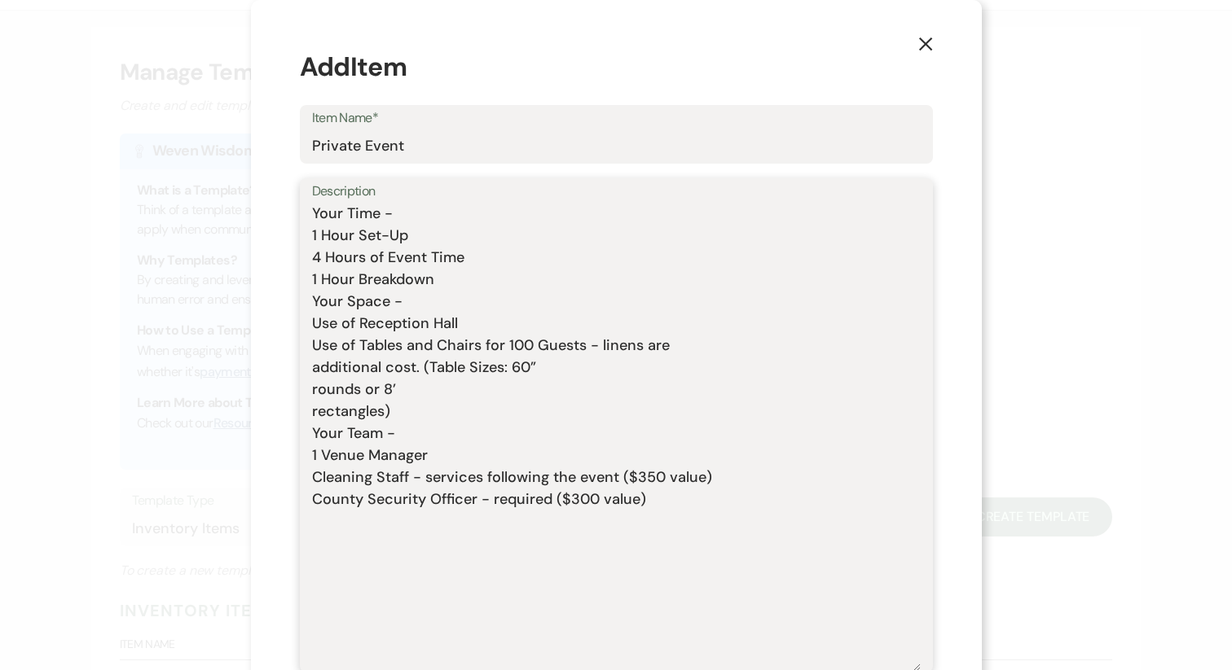
click at [348, 216] on textarea "Your Time - 1 Hour Set-Up 4 Hours of Event Time 1 Hour Breakdown Your Space - U…" at bounding box center [616, 437] width 608 height 468
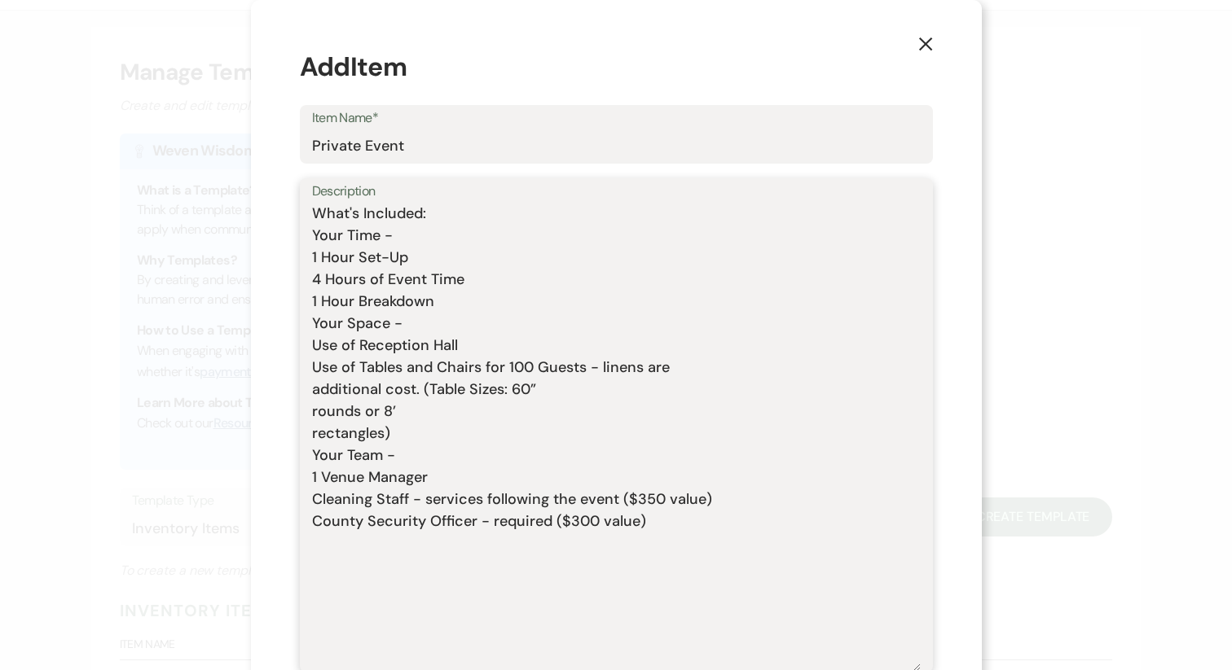
click at [350, 222] on textarea "What's Included: Your Time - 1 Hour Set-Up 4 Hours of Event Time 1 Hour Breakdo…" at bounding box center [616, 437] width 608 height 468
click at [330, 239] on div "Description What's Included: Your Time - 1 Hour Set-Up 4 Hours of Event Time 1 …" at bounding box center [616, 425] width 633 height 495
click at [332, 258] on textarea "What's Included: Your Time - 1 Hour Set-Up 4 Hours of Event Time 1 Hour Breakdo…" at bounding box center [616, 437] width 608 height 468
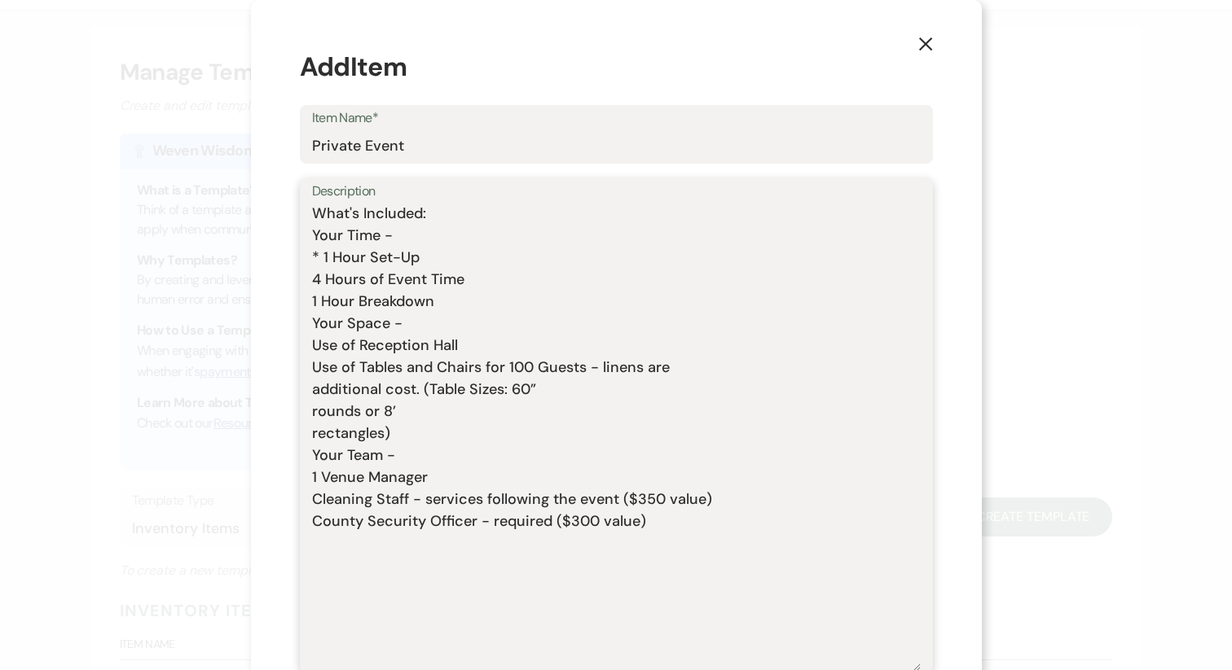
click at [332, 283] on textarea "What's Included: Your Time - * 1 Hour Set-Up 4 Hours of Event Time 1 Hour Break…" at bounding box center [616, 437] width 608 height 468
click at [331, 306] on textarea "What's Included: Your Time - * 1 Hour Set-Up * 4 Hours of Event Time 1 Hour Bre…" at bounding box center [616, 437] width 608 height 468
click at [334, 325] on textarea "What's Included: Your Time - * 1 Hour Set-Up * 4 Hours of Event Time * 1 Hour B…" at bounding box center [616, 437] width 608 height 468
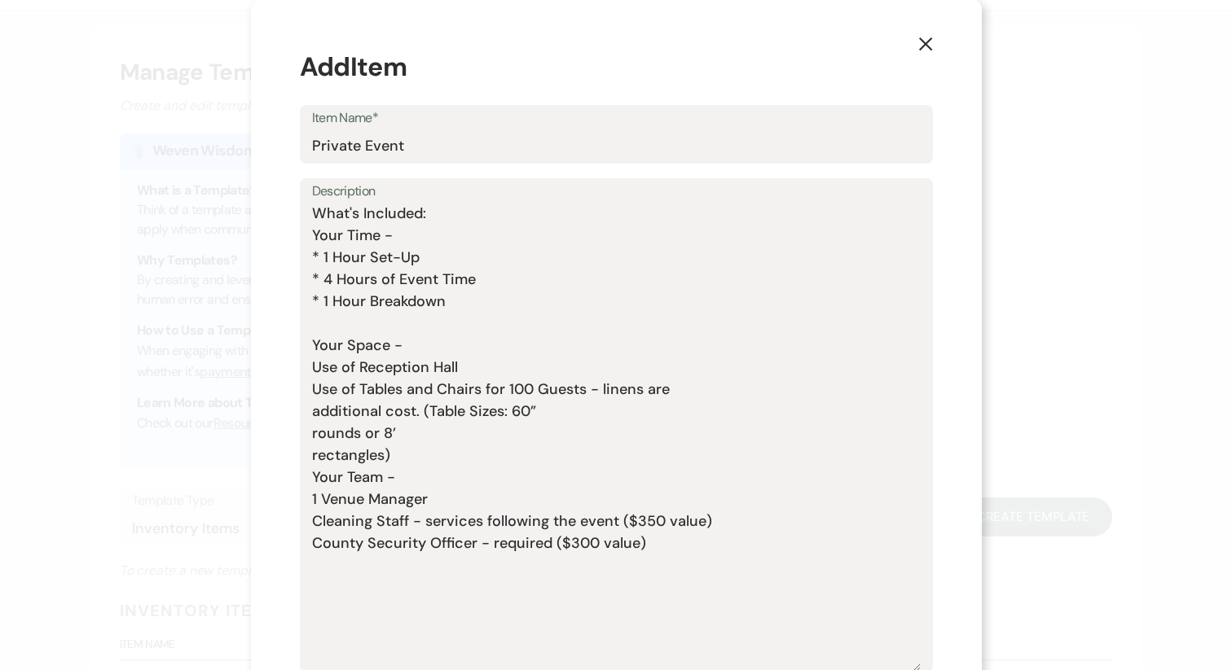
click at [328, 373] on div "Description What's Included: Your Time - * 1 Hour Set-Up * 4 Hours of Event Tim…" at bounding box center [616, 425] width 633 height 495
click at [336, 371] on textarea "What's Included: Your Time - * 1 Hour Set-Up * 4 Hours of Event Time * 1 Hour B…" at bounding box center [616, 437] width 608 height 468
click at [332, 400] on textarea "What's Included: Your Time - * 1 Hour Set-Up * 4 Hours of Event Time * 1 Hour B…" at bounding box center [616, 437] width 608 height 468
click at [332, 414] on textarea "What's Included: Your Time - * 1 Hour Set-Up * 4 Hours of Event Time * 1 Hour B…" at bounding box center [616, 437] width 608 height 468
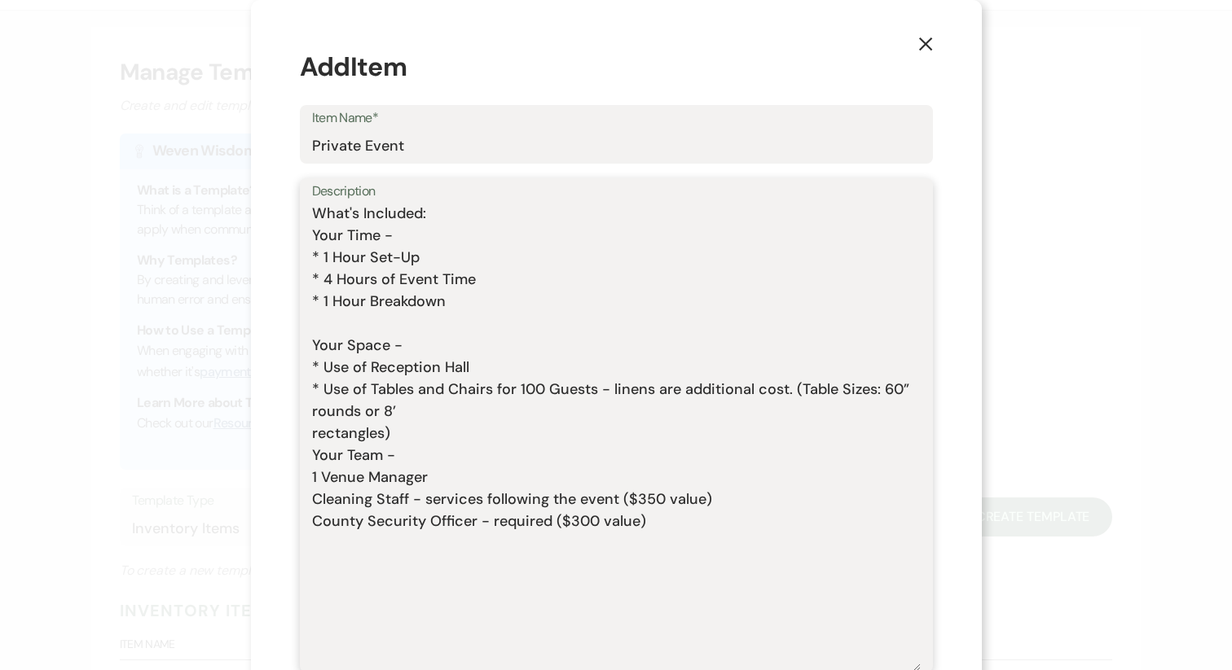
click at [813, 393] on textarea "What's Included: Your Time - * 1 Hour Set-Up * 4 Hours of Event Time * 1 Hour B…" at bounding box center [616, 437] width 608 height 468
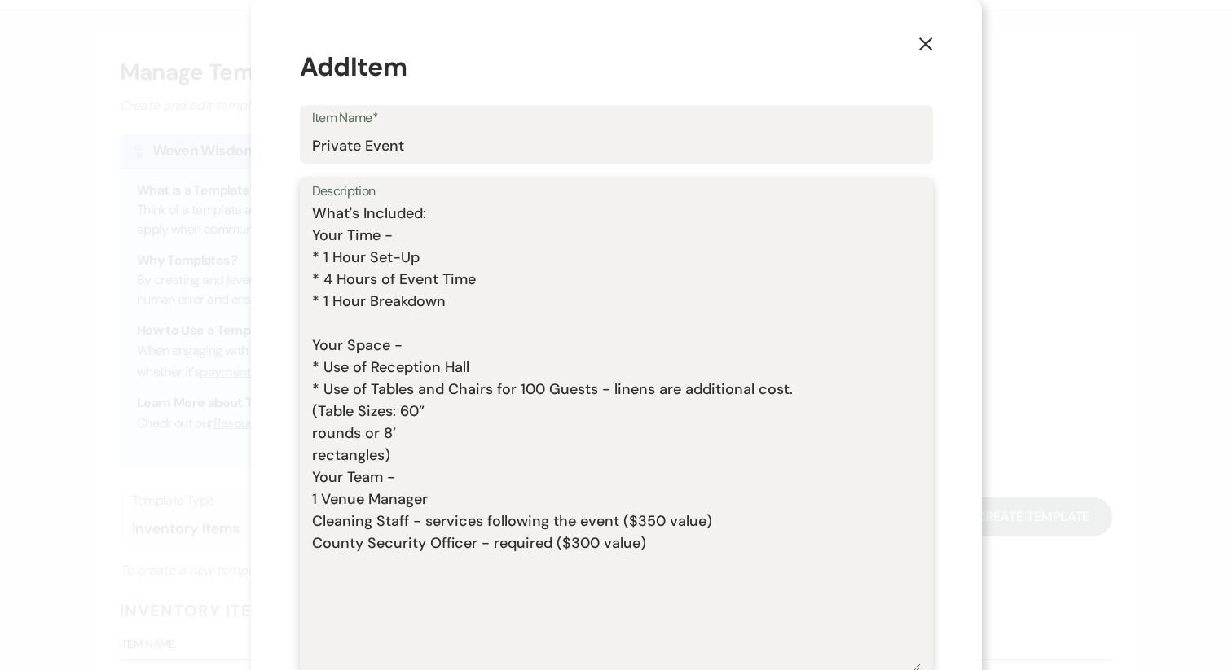
click at [331, 434] on textarea "What's Included: Your Time - * 1 Hour Set-Up * 4 Hours of Event Time * 1 Hour B…" at bounding box center [616, 437] width 608 height 468
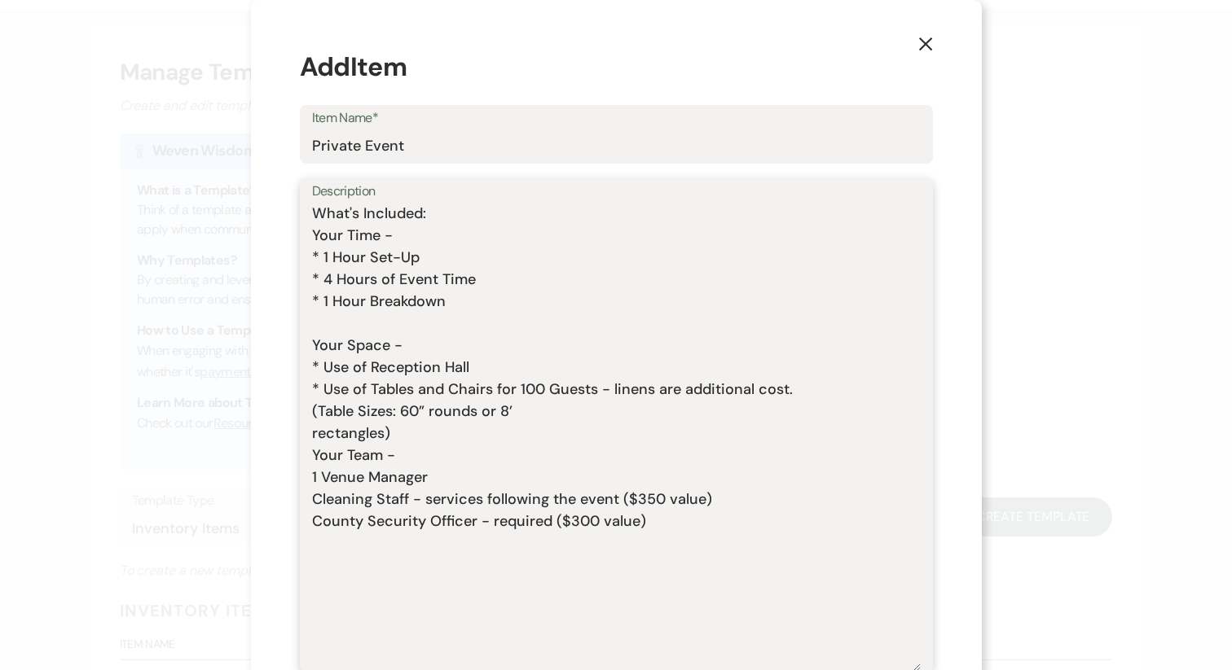
click at [336, 435] on textarea "What's Included: Your Time - * 1 Hour Set-Up * 4 Hours of Event Time * 1 Hour B…" at bounding box center [616, 437] width 608 height 468
click at [331, 435] on div "Description What's Included: Your Time - * 1 Hour Set-Up * 4 Hours of Event Tim…" at bounding box center [616, 425] width 633 height 495
click at [332, 434] on textarea "What's Included: Your Time - * 1 Hour Set-Up * 4 Hours of Event Time * 1 Hour B…" at bounding box center [616, 437] width 608 height 468
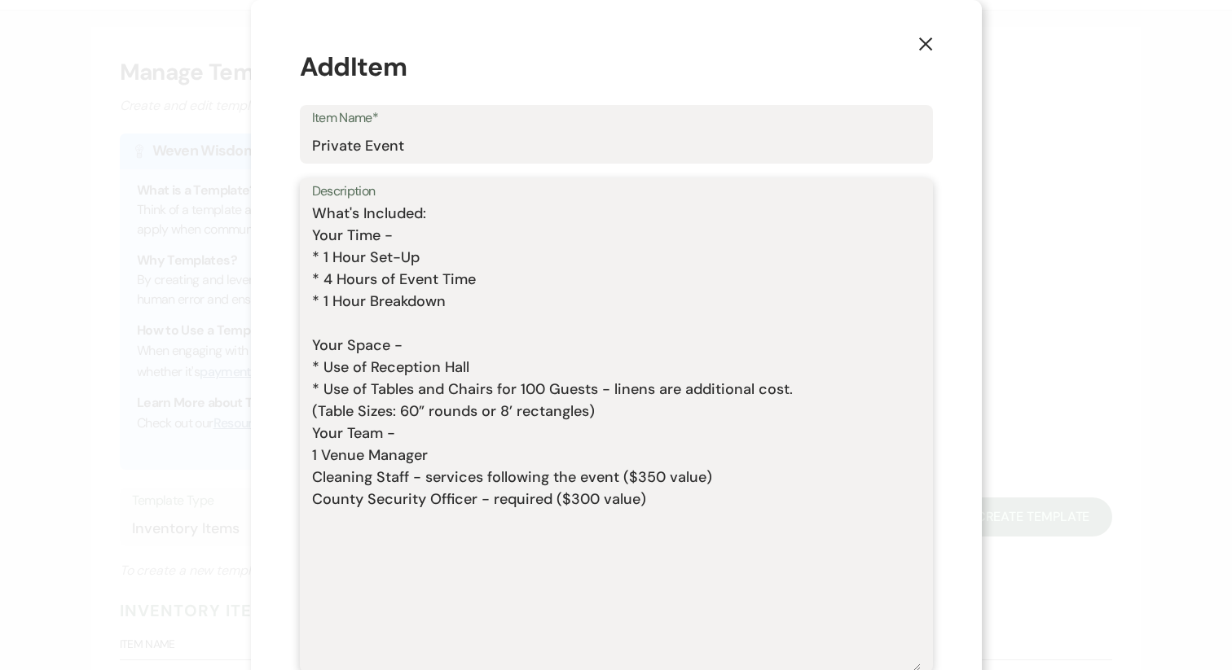
click at [333, 437] on textarea "What's Included: Your Time - * 1 Hour Set-Up * 4 Hours of Event Time * 1 Hour B…" at bounding box center [616, 437] width 608 height 468
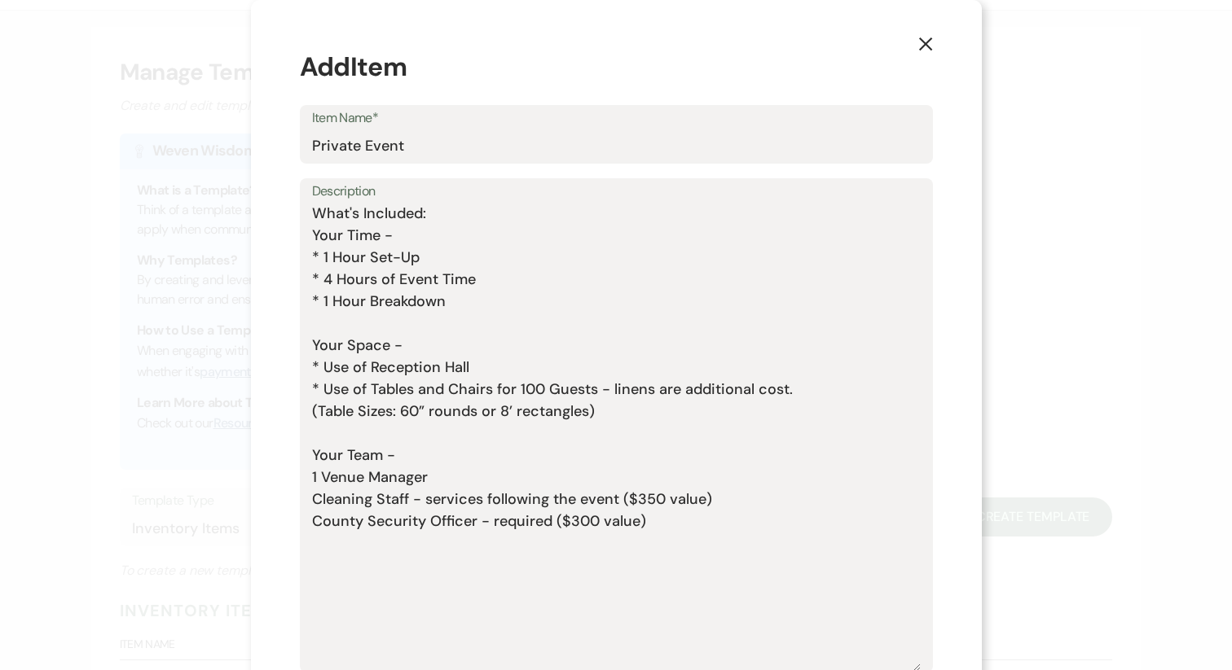
click at [329, 485] on div "Description What's Included: Your Time - * 1 Hour Set-Up * 4 Hours of Event Tim…" at bounding box center [616, 425] width 633 height 495
click at [333, 483] on textarea "What's Included: Your Time - * 1 Hour Set-Up * 4 Hours of Event Time * 1 Hour B…" at bounding box center [616, 437] width 608 height 468
click at [333, 502] on textarea "What's Included: Your Time - * 1 Hour Set-Up * 4 Hours of Event Time * 1 Hour B…" at bounding box center [616, 437] width 608 height 468
click at [332, 518] on textarea "What's Included: Your Time - * 1 Hour Set-Up * 4 Hours of Event Time * 1 Hour B…" at bounding box center [616, 437] width 608 height 468
click at [363, 546] on textarea "What's Included: Your Time - * 1 Hour Set-Up * 4 Hours of Event Time * 1 Hour B…" at bounding box center [616, 437] width 608 height 468
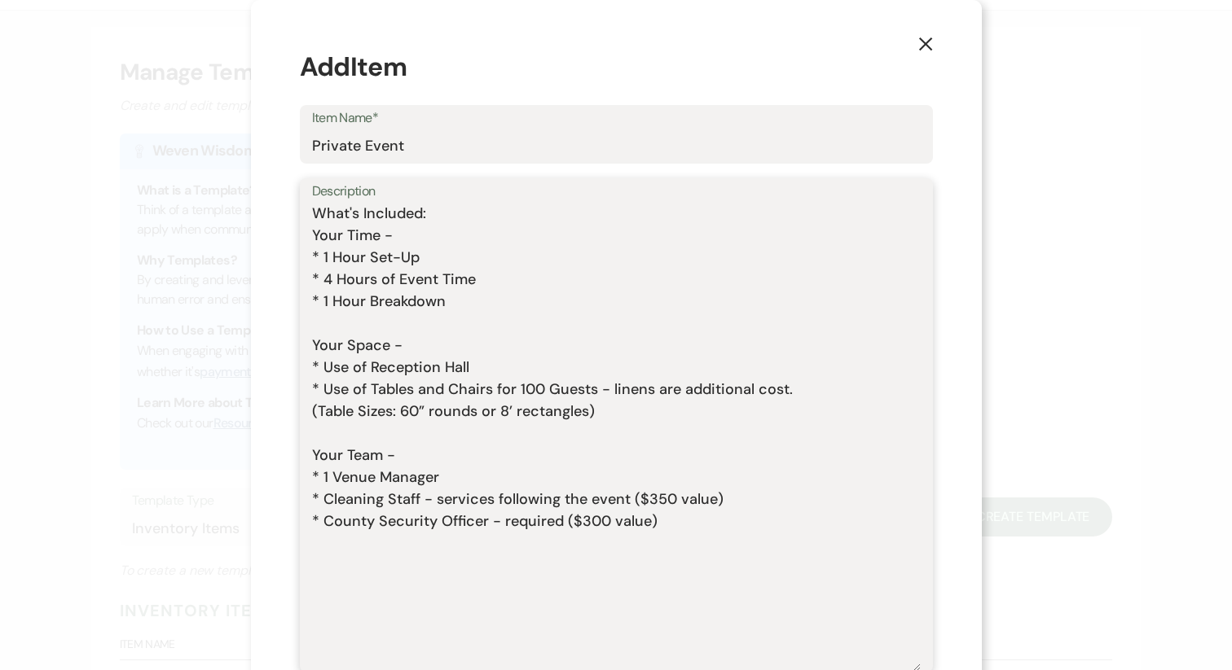
paste textarea "This package is based on 100 guests. It is $25.00 per person, over 100 guests."
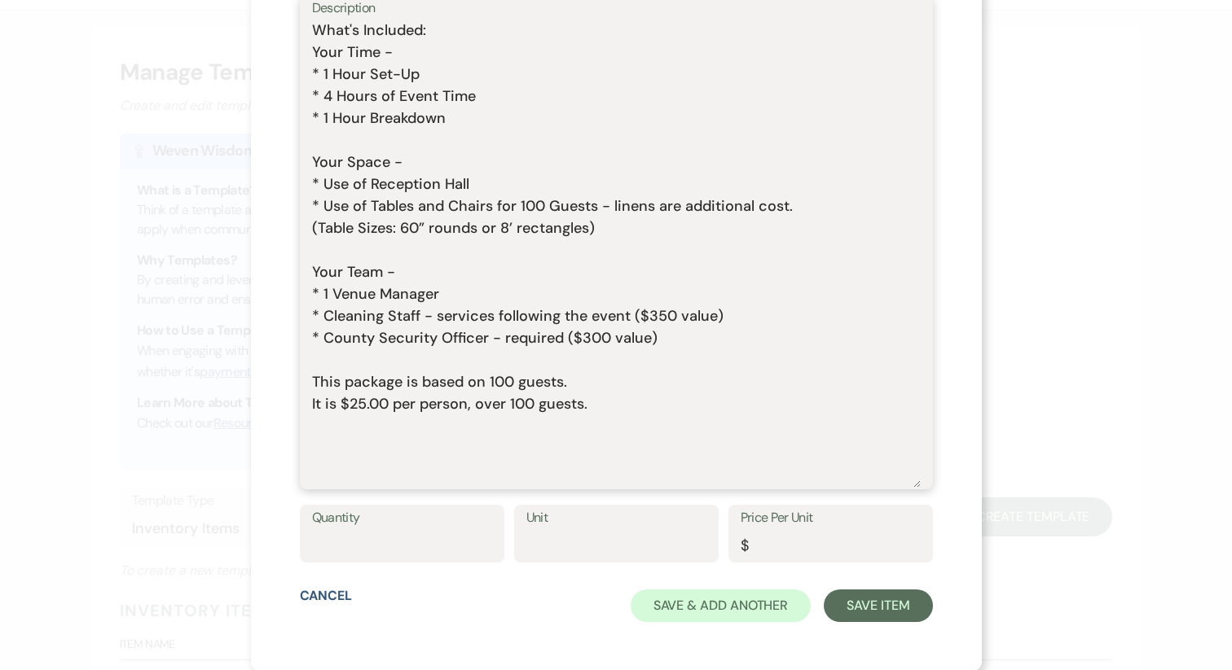
scroll to position [184, 0]
paste textarea "PLEASE NOTE: This Package Does NOT Include: * Event Coordination (REQUIRED - MU…"
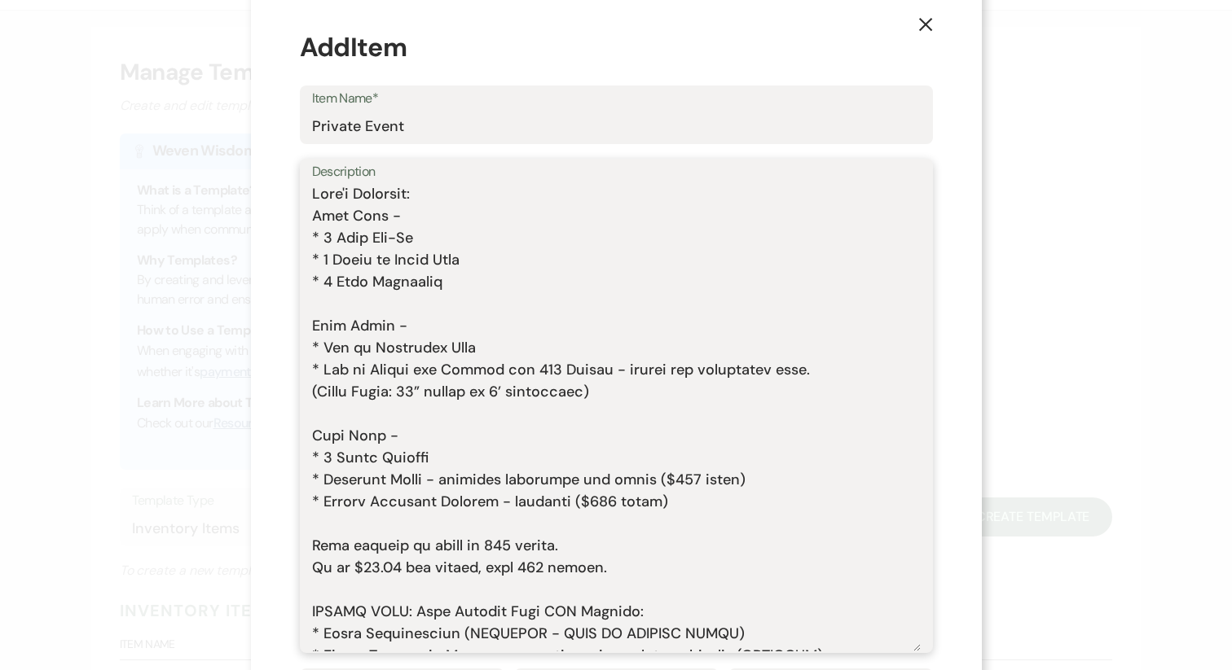
scroll to position [11, 0]
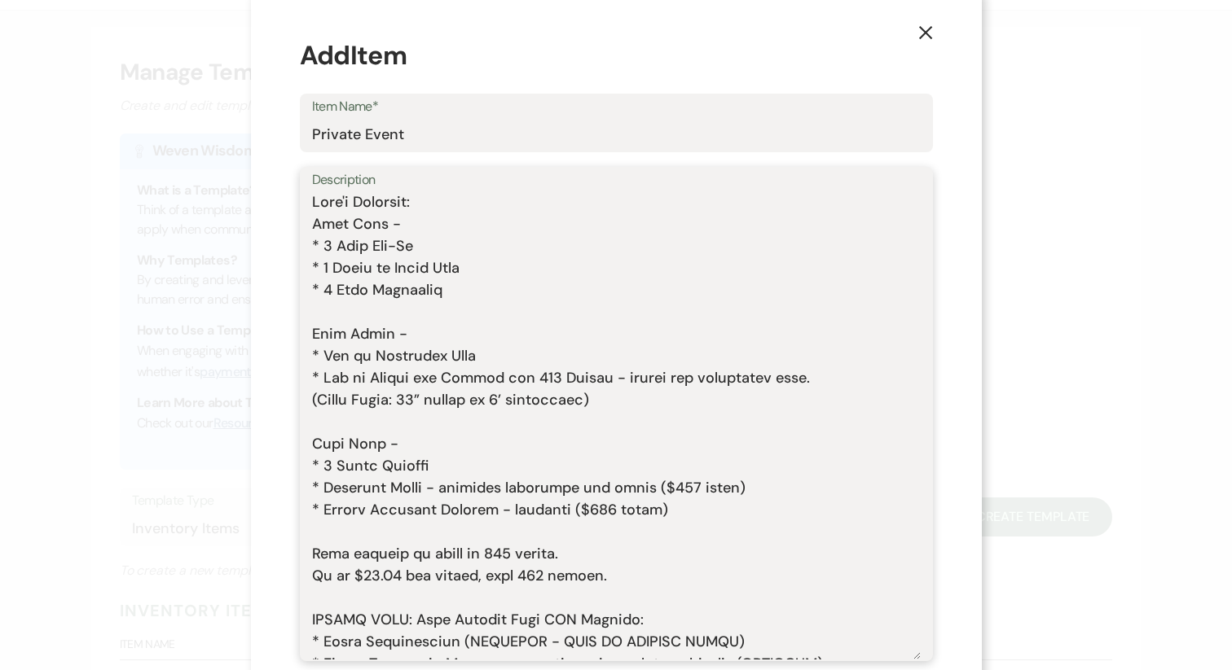
click at [399, 203] on textarea "Description" at bounding box center [616, 425] width 608 height 468
click at [369, 224] on textarea "Description" at bounding box center [616, 425] width 608 height 468
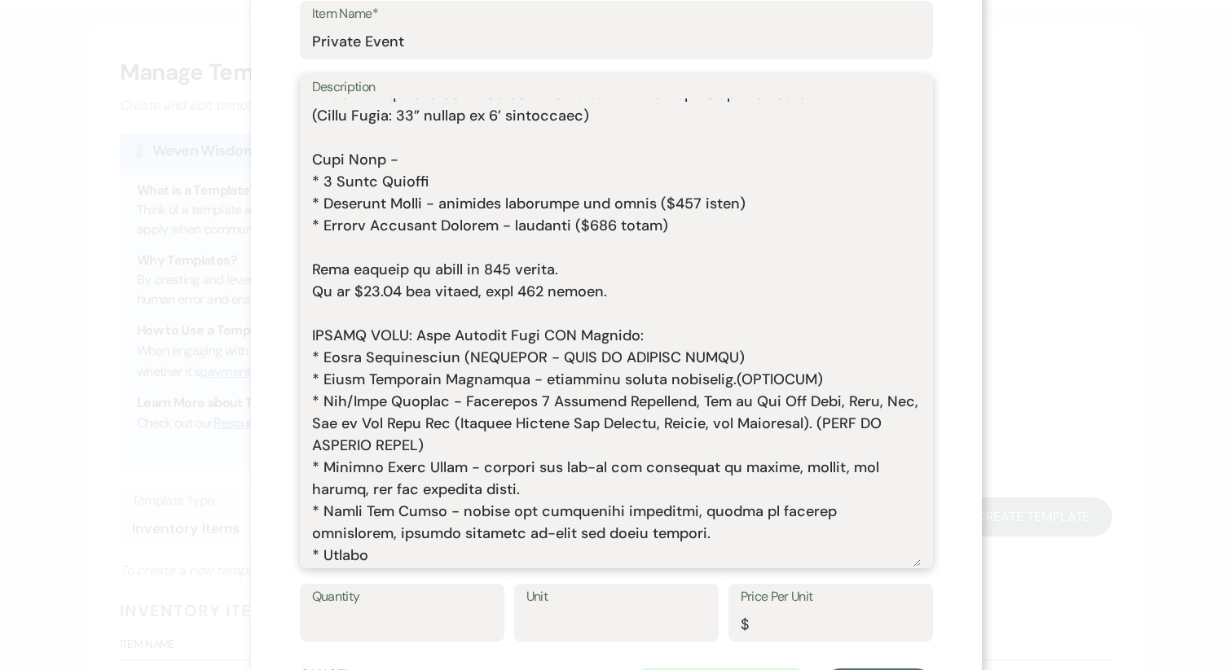
scroll to position [106, 0]
drag, startPoint x: 572, startPoint y: 356, endPoint x: 751, endPoint y: 354, distance: 179.2
click at [751, 354] on textarea "Description" at bounding box center [616, 331] width 608 height 468
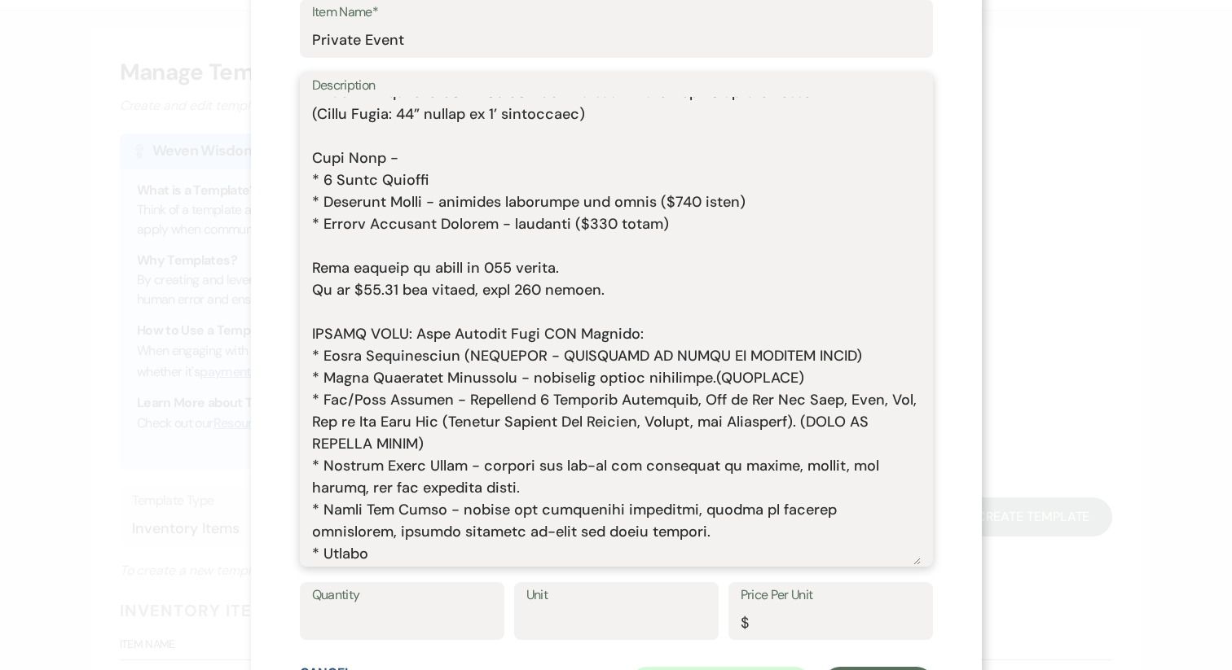
click at [570, 355] on textarea "Description" at bounding box center [616, 331] width 608 height 468
click at [433, 380] on textarea "Description" at bounding box center [616, 331] width 608 height 468
click at [543, 389] on textarea "Description" at bounding box center [616, 331] width 608 height 468
click at [691, 381] on textarea "Description" at bounding box center [616, 331] width 608 height 468
click at [772, 384] on textarea "Description" at bounding box center [616, 331] width 608 height 468
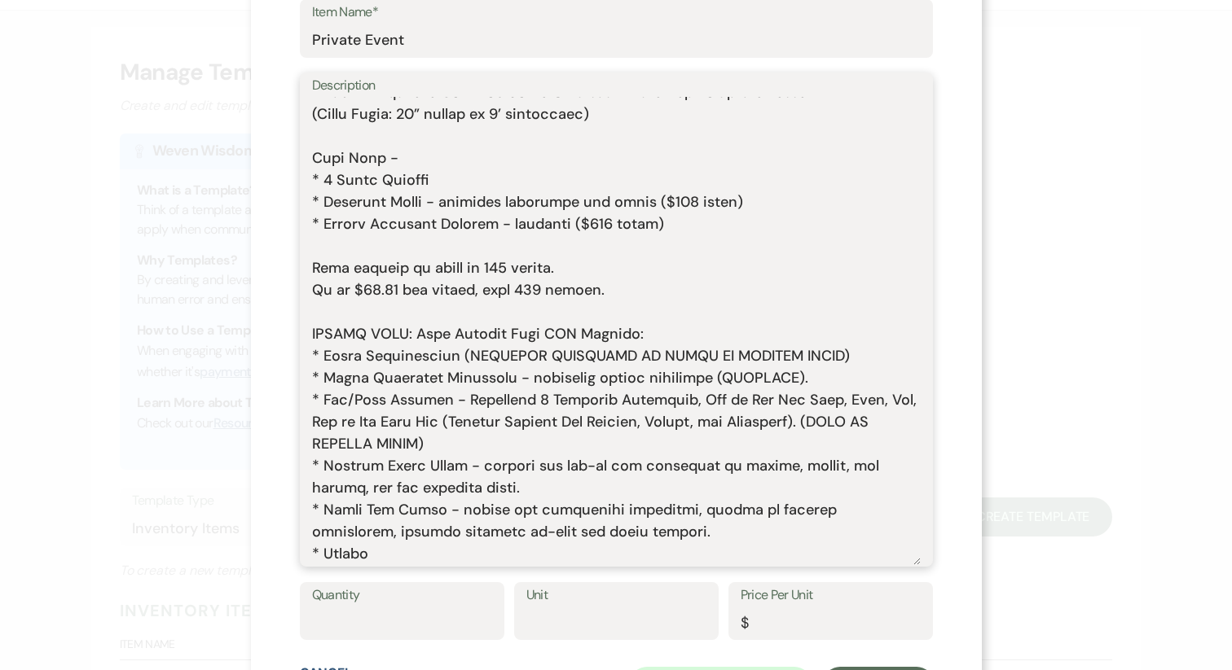
click at [510, 413] on textarea "Description" at bounding box center [616, 331] width 608 height 468
click at [671, 453] on textarea "Description" at bounding box center [616, 331] width 608 height 468
click at [524, 444] on textarea "Description" at bounding box center [616, 331] width 608 height 468
drag, startPoint x: 402, startPoint y: 446, endPoint x: 337, endPoint y: 445, distance: 65.2
click at [337, 445] on textarea "Description" at bounding box center [616, 331] width 608 height 468
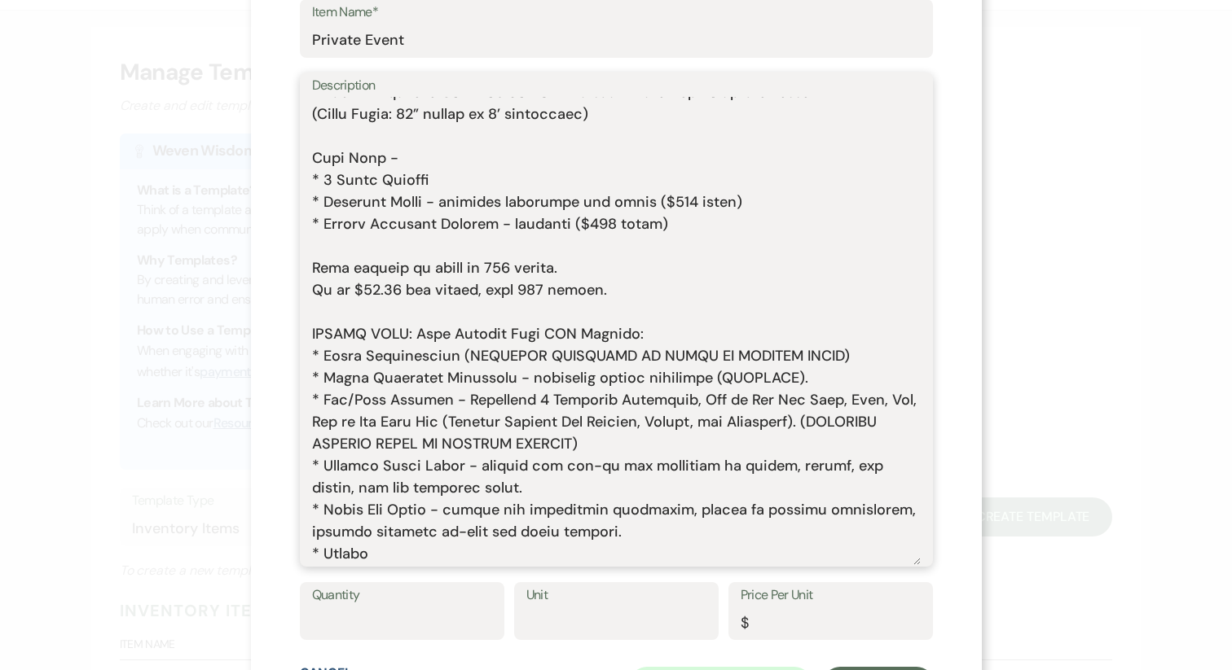
click at [489, 482] on textarea "Description" at bounding box center [616, 331] width 608 height 468
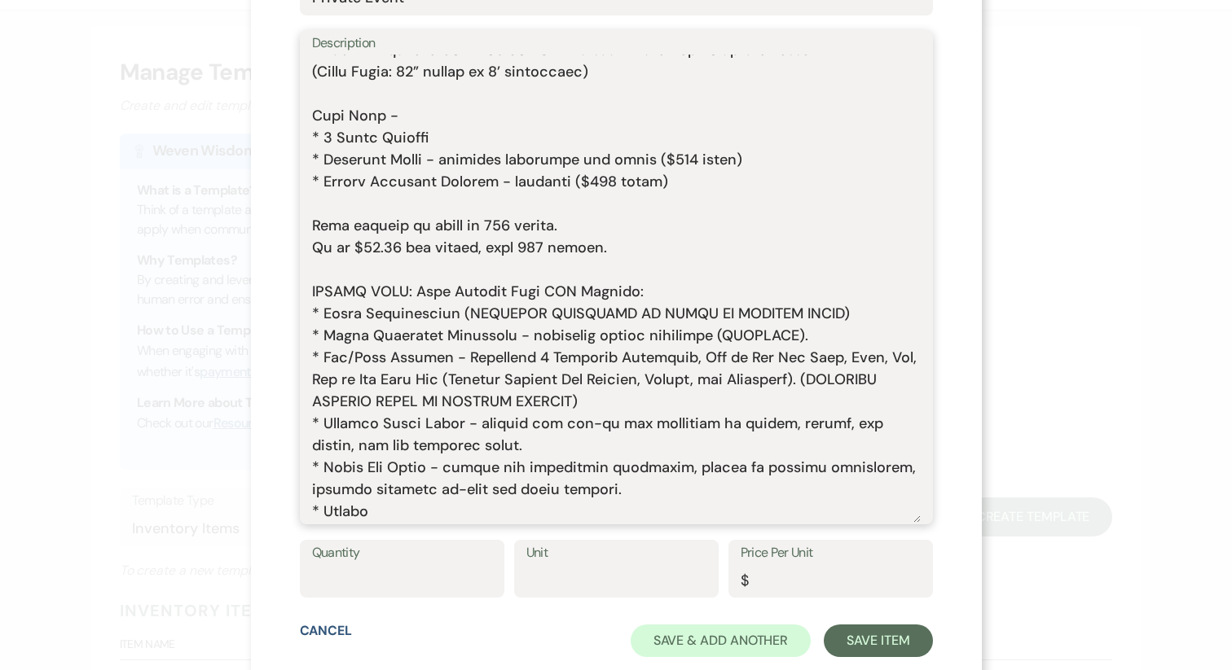
scroll to position [178, 0]
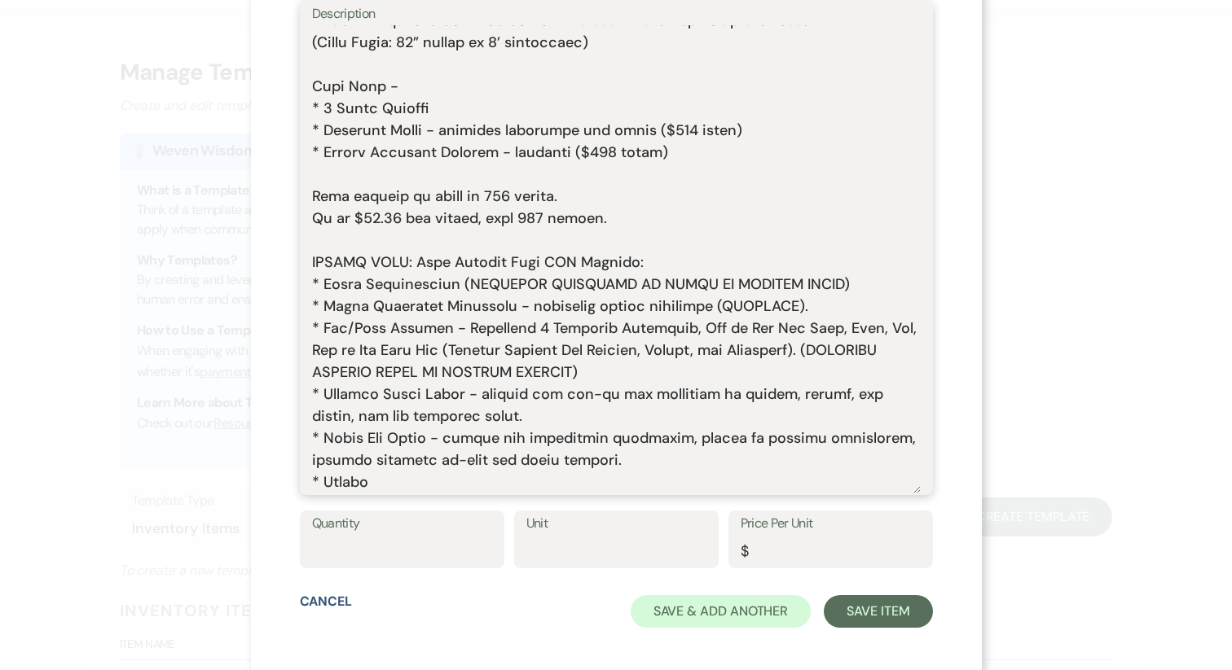
click at [427, 485] on textarea "Description" at bounding box center [616, 259] width 608 height 468
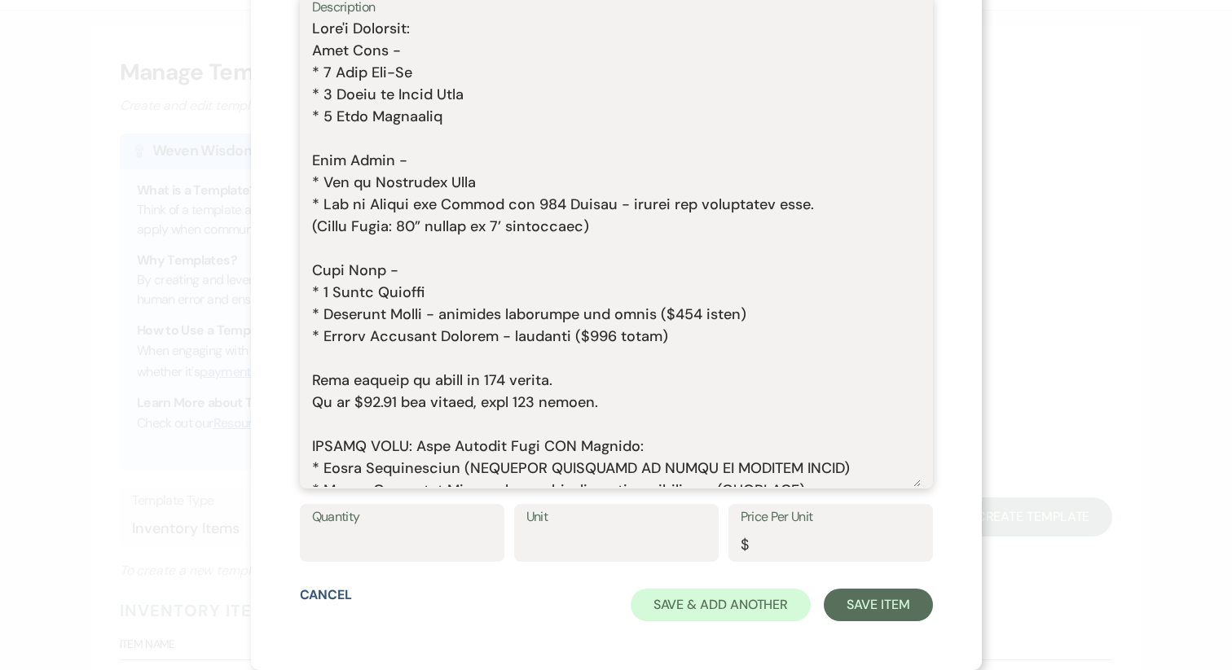
scroll to position [0, 0]
click at [434, 367] on textarea "Description" at bounding box center [616, 253] width 608 height 468
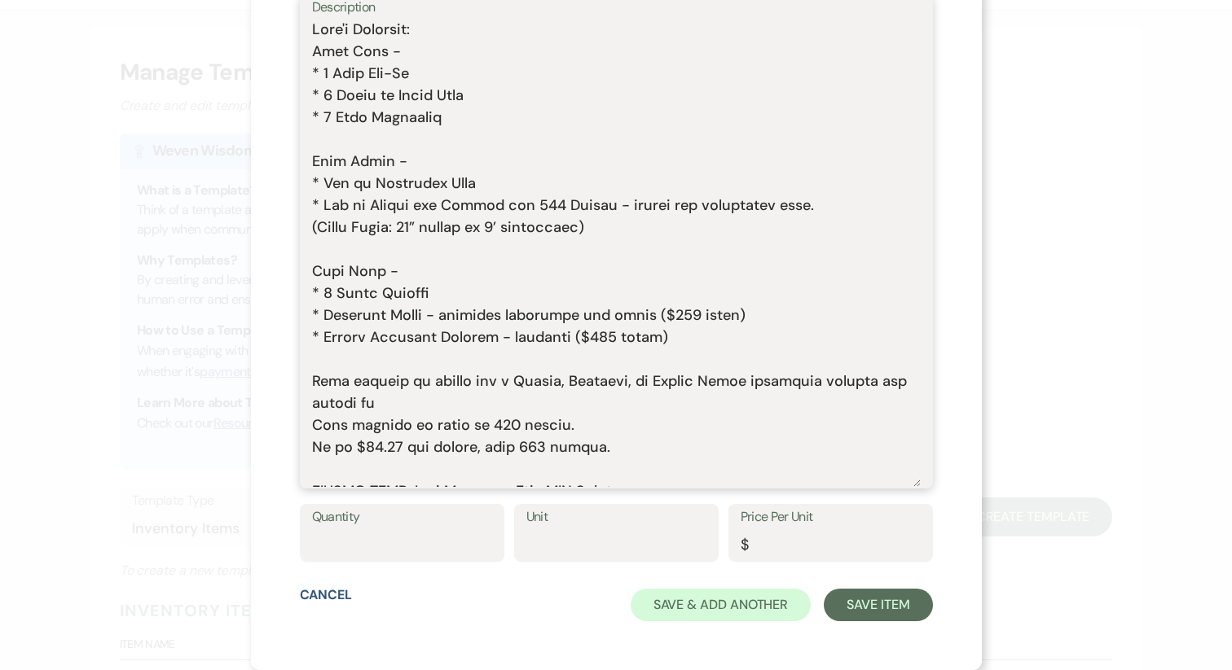
click at [481, 400] on textarea "Description" at bounding box center [616, 253] width 608 height 468
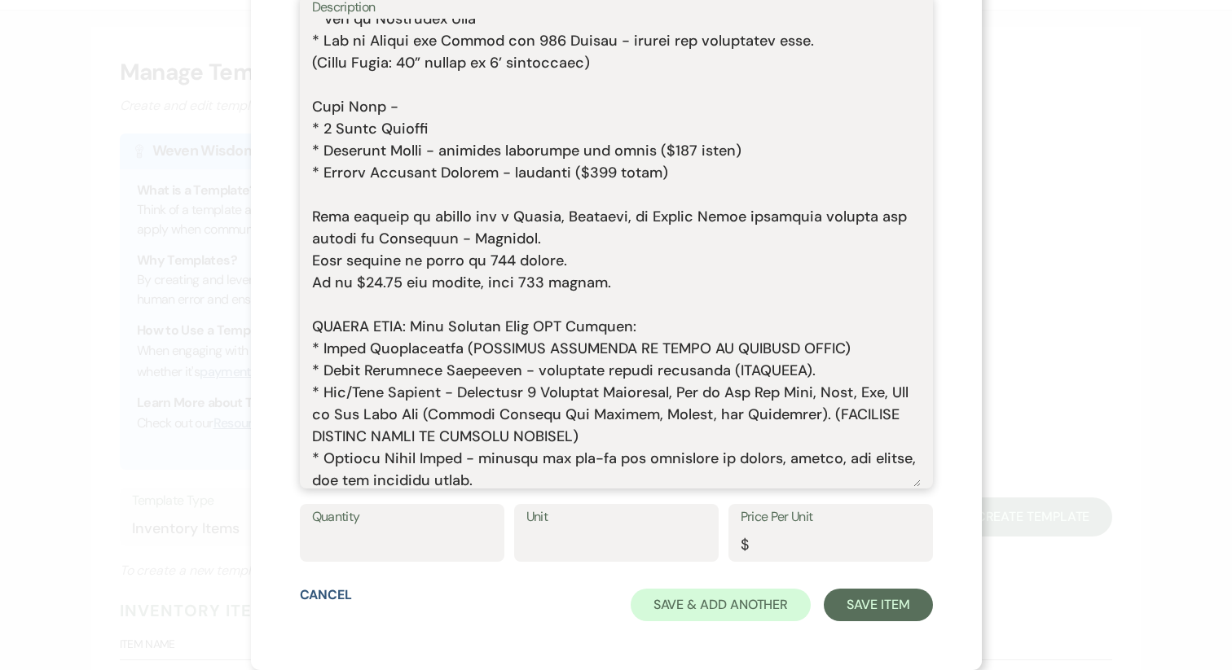
scroll to position [187, 0]
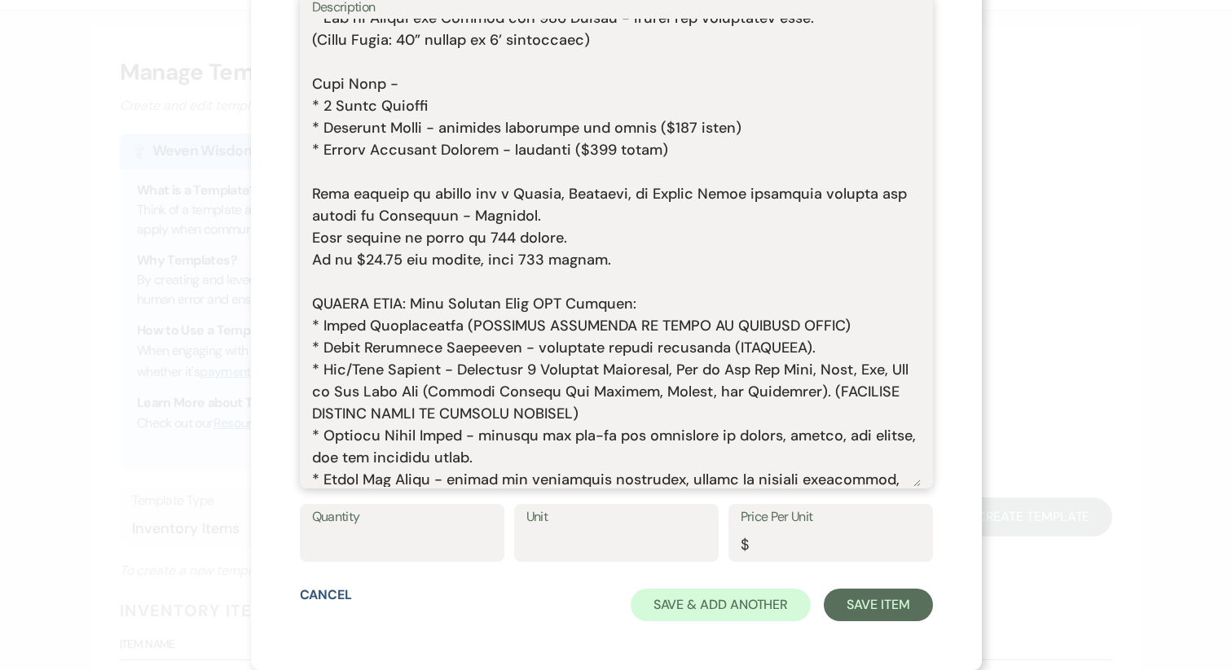
type textarea "What's Included: Your Time - * 1 Hour Set-Up * 4 Hours of Event Time * 1 Hour B…"
click at [390, 556] on input "Quantity" at bounding box center [402, 545] width 180 height 32
type input "1"
click at [815, 533] on input "Price Per Unit" at bounding box center [830, 545] width 180 height 32
type input "97"
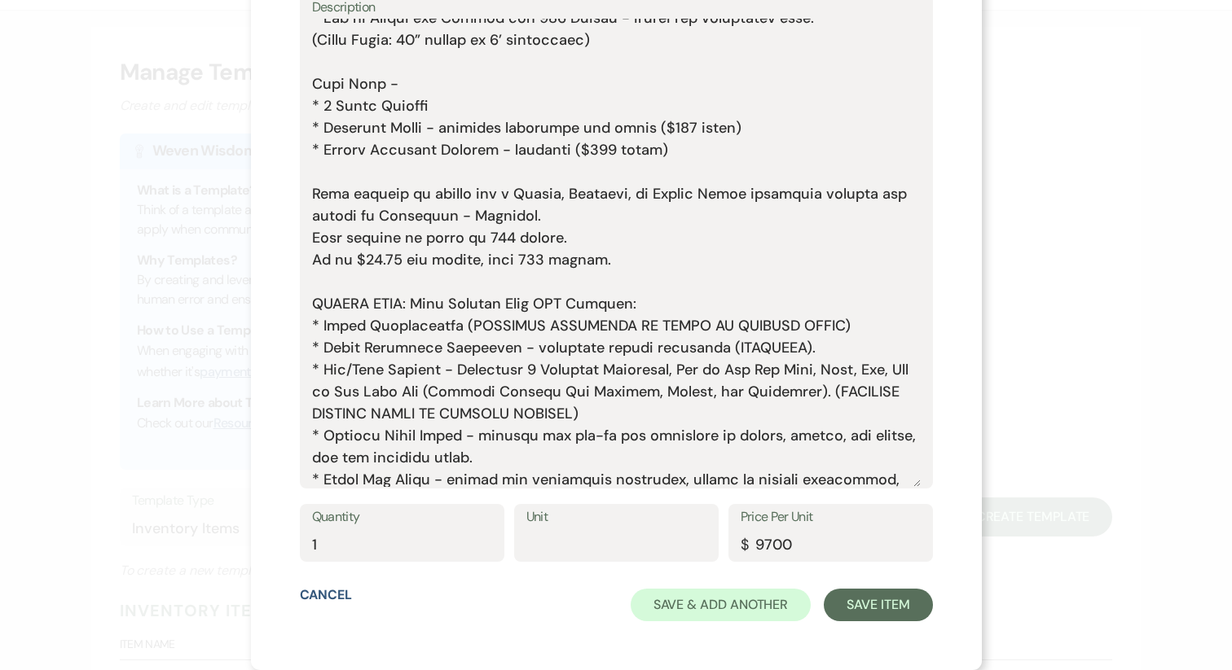
type input "9700.00"
click at [589, 544] on input "Unit" at bounding box center [616, 545] width 180 height 32
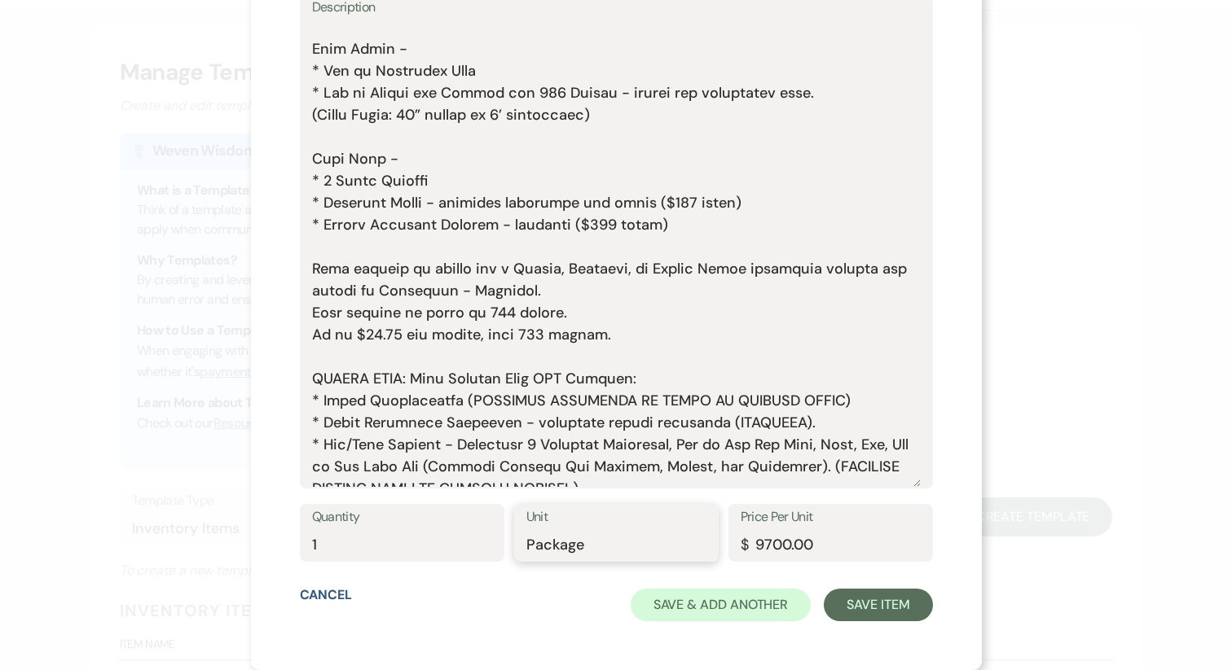
scroll to position [112, 0]
type input "Package"
click at [868, 610] on button "Save Item" at bounding box center [878, 605] width 108 height 33
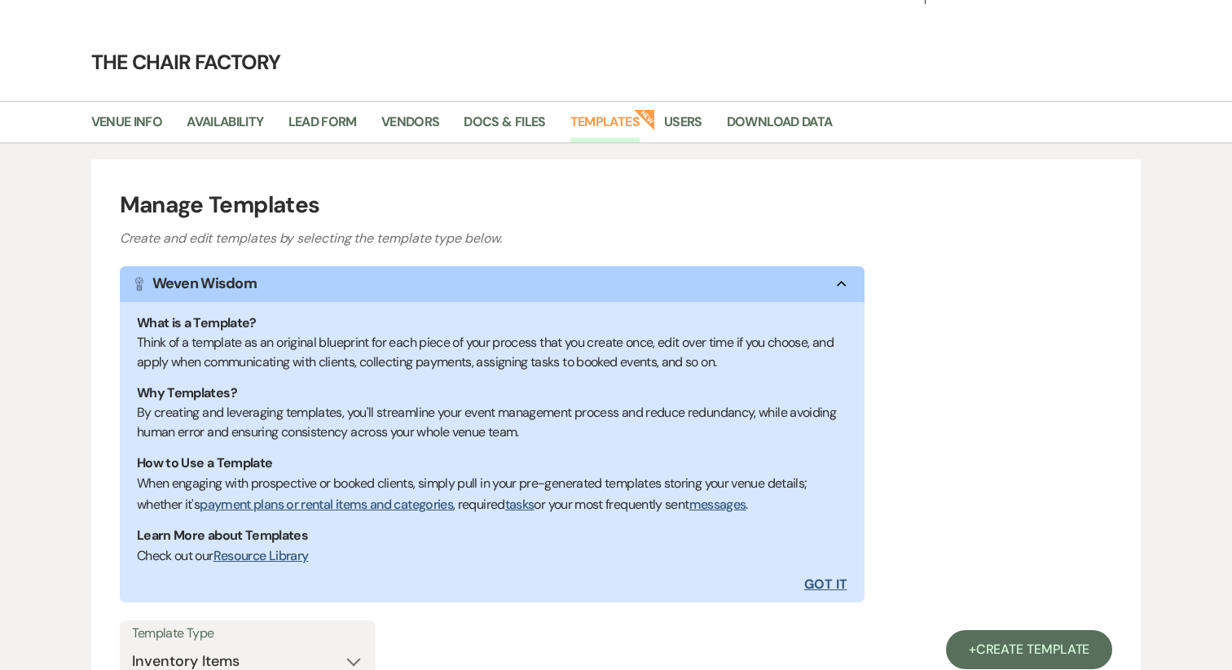
scroll to position [0, 0]
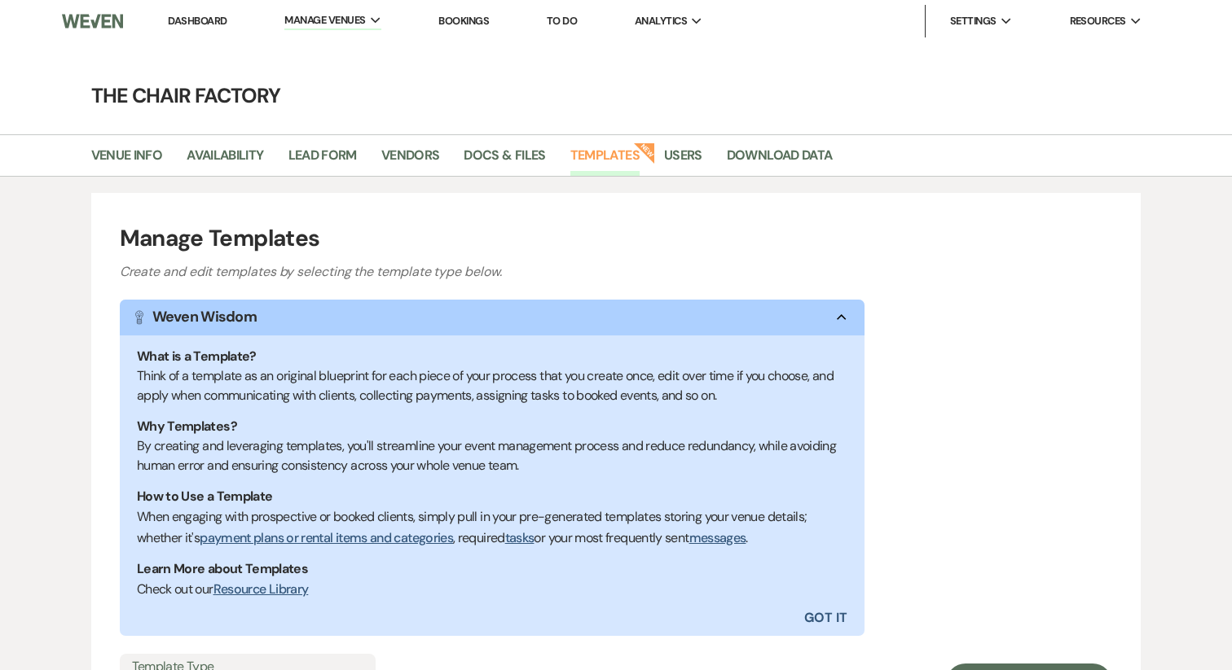
click at [213, 17] on link "Dashboard" at bounding box center [197, 21] width 59 height 14
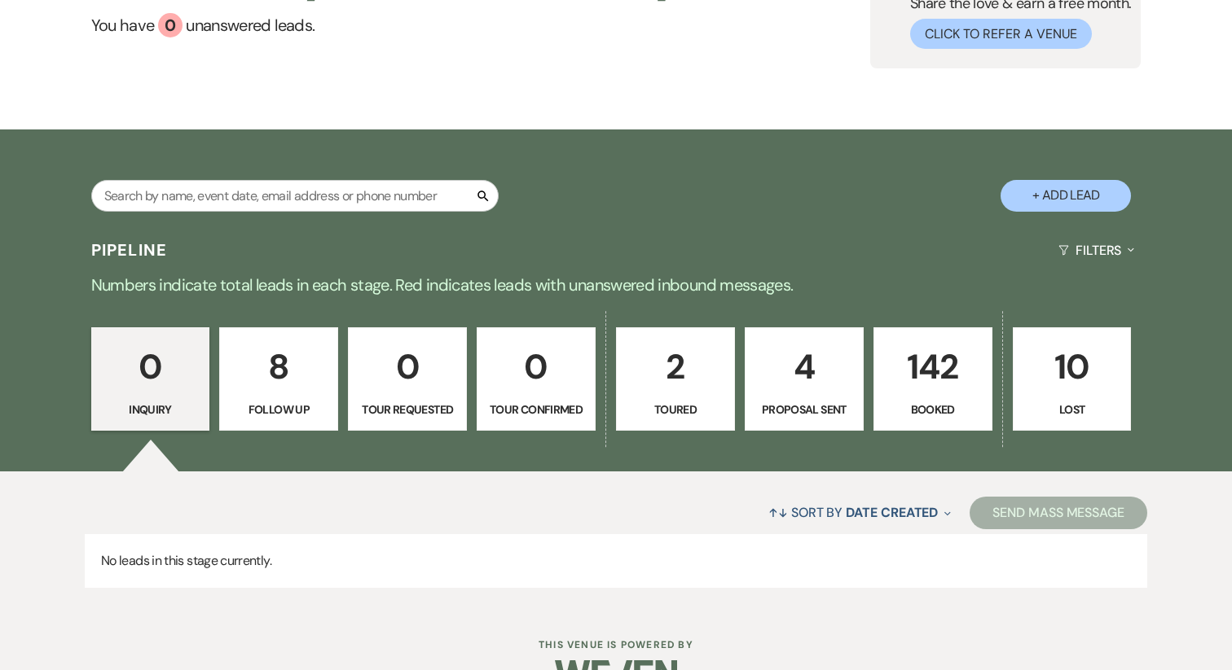
scroll to position [165, 0]
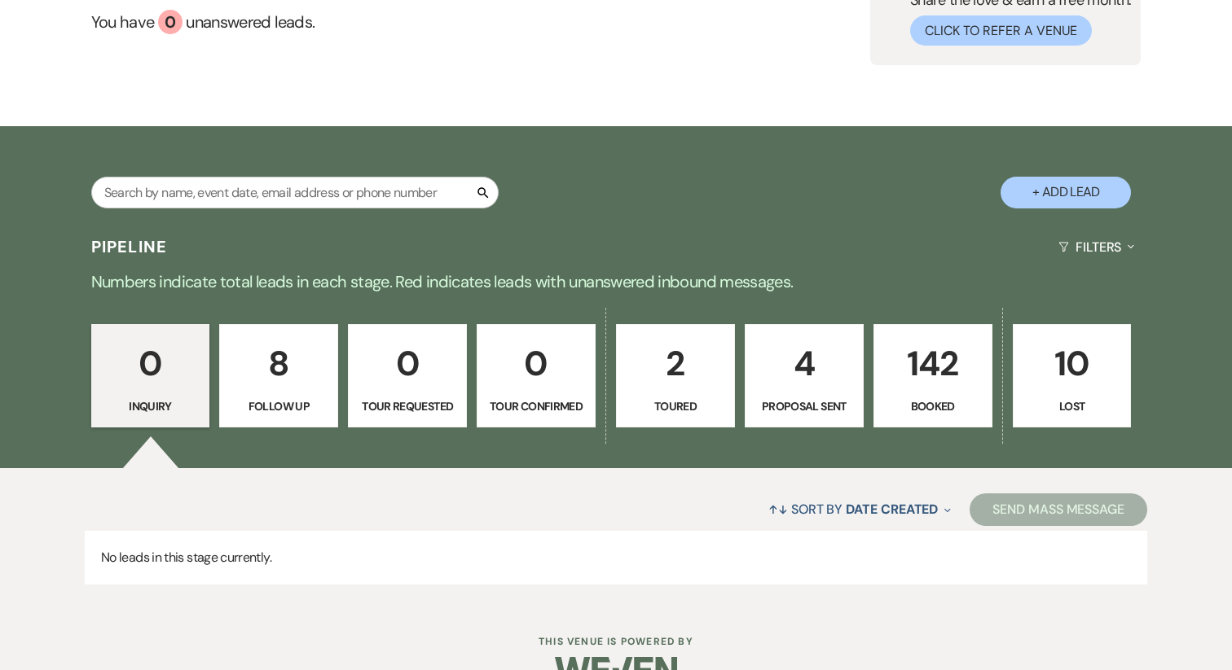
click at [265, 415] on link "8 Follow Up" at bounding box center [278, 376] width 119 height 104
select select "9"
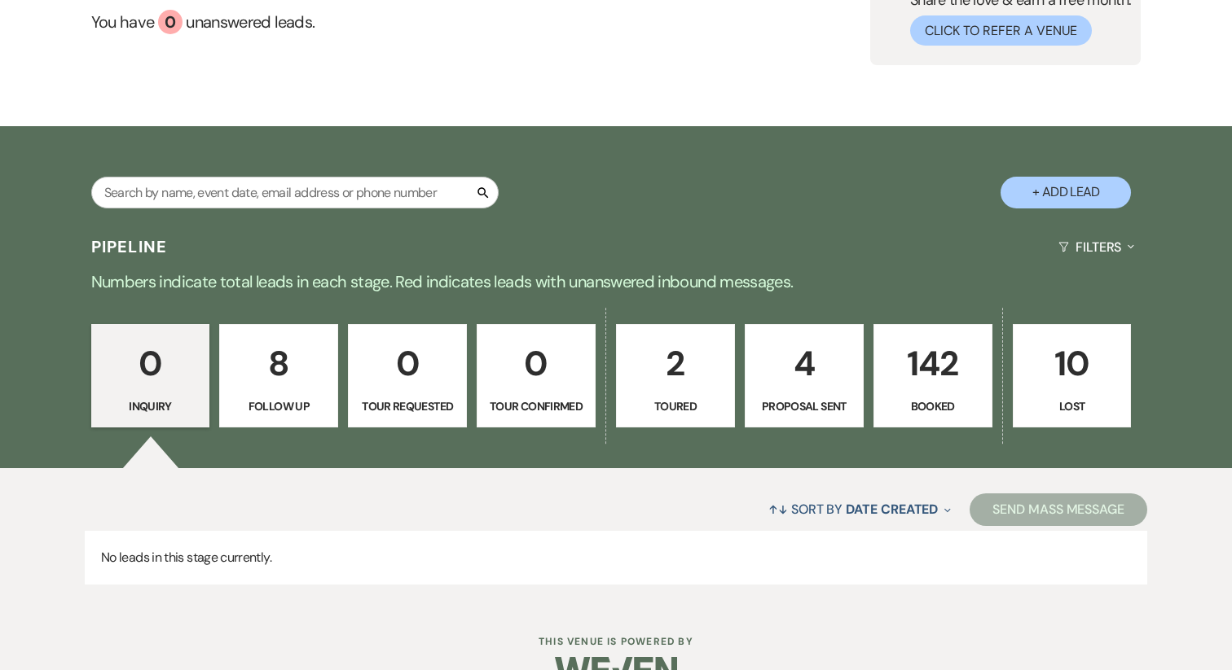
select select "9"
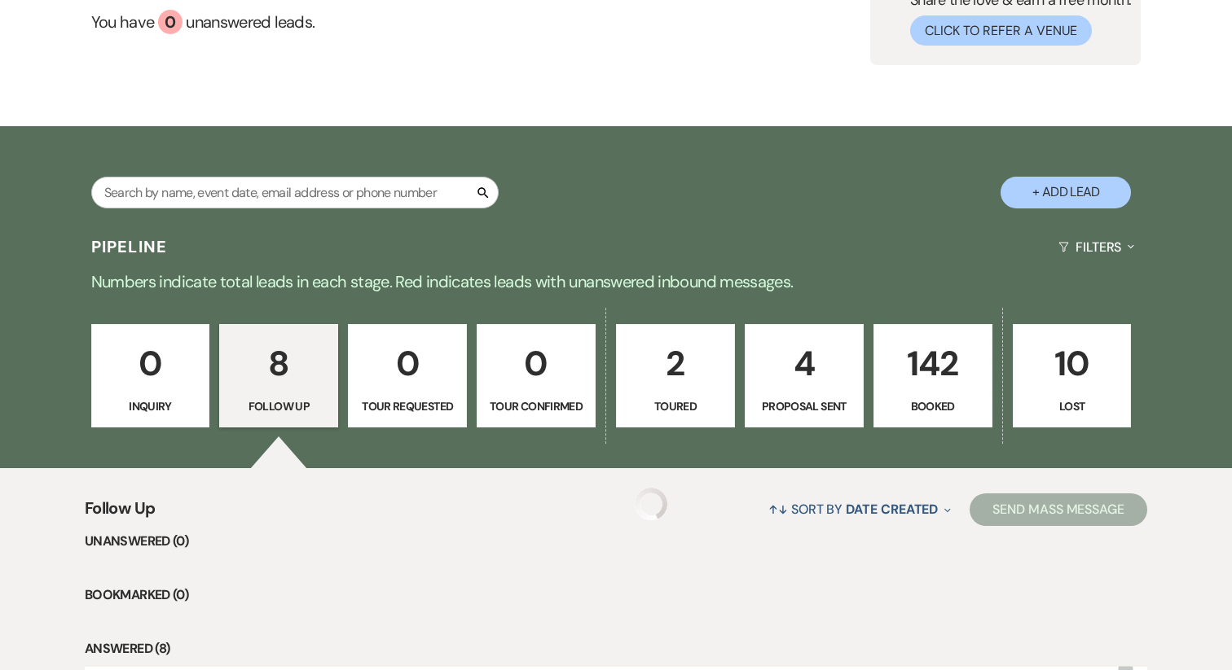
click at [277, 421] on link "8 Follow Up" at bounding box center [278, 376] width 119 height 104
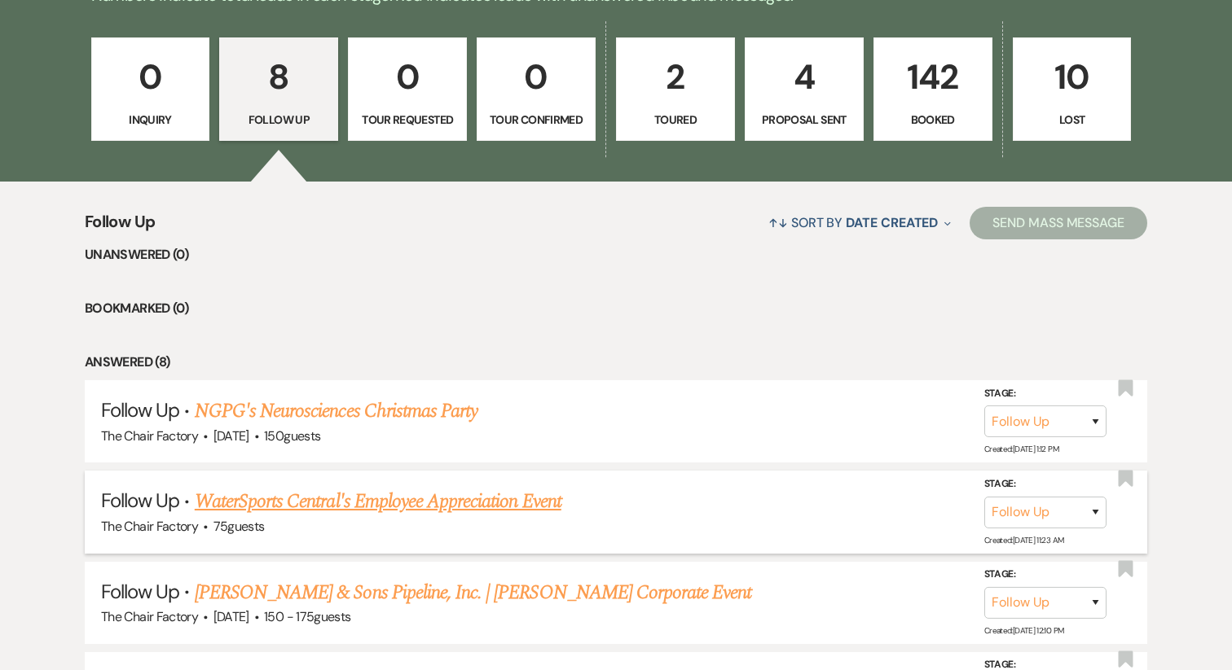
scroll to position [453, 0]
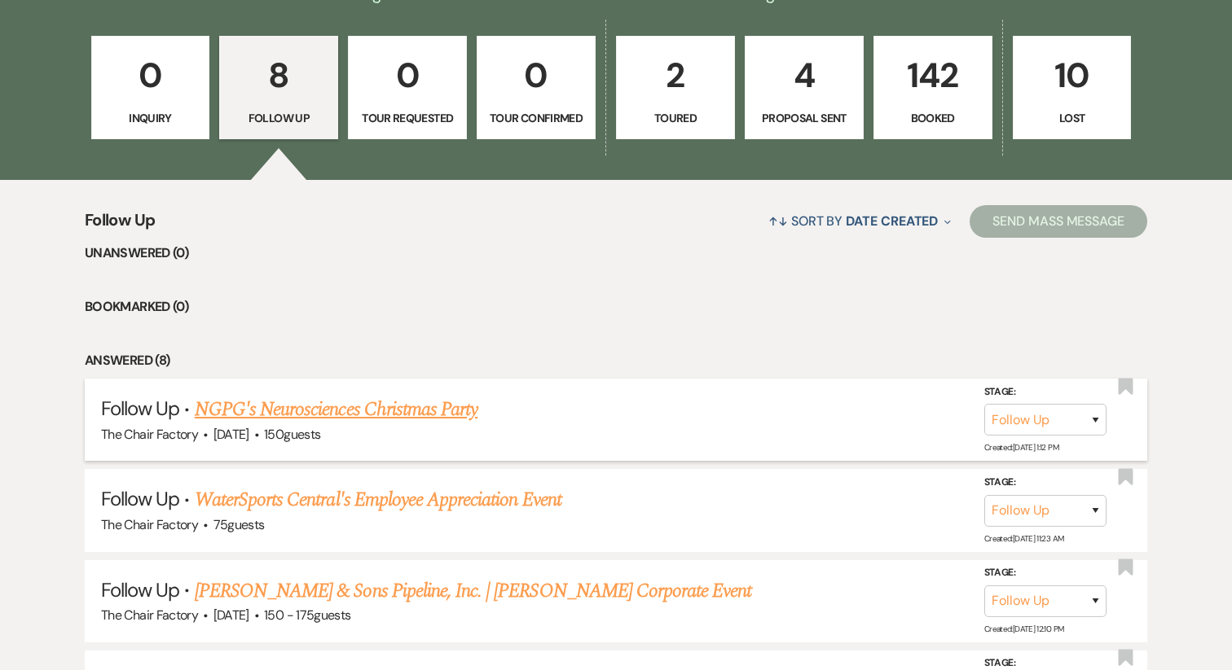
click at [317, 419] on link "NGPG's Neurosciences Christmas Party" at bounding box center [336, 409] width 283 height 29
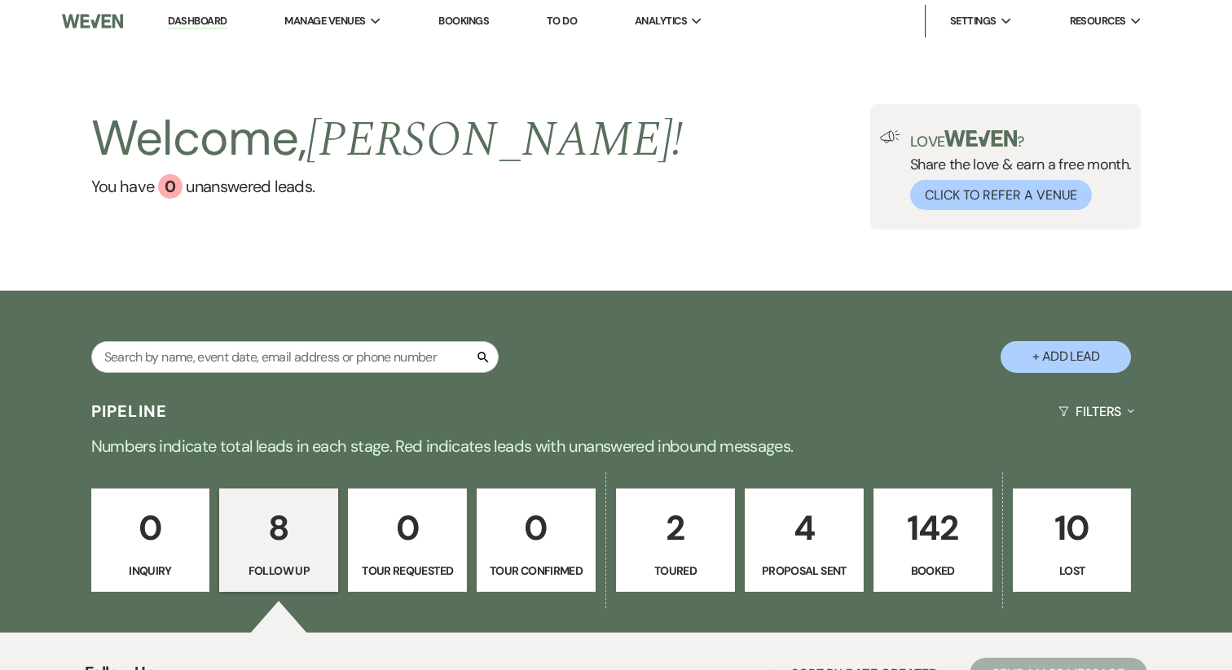
select select "9"
select select "14"
select select "9"
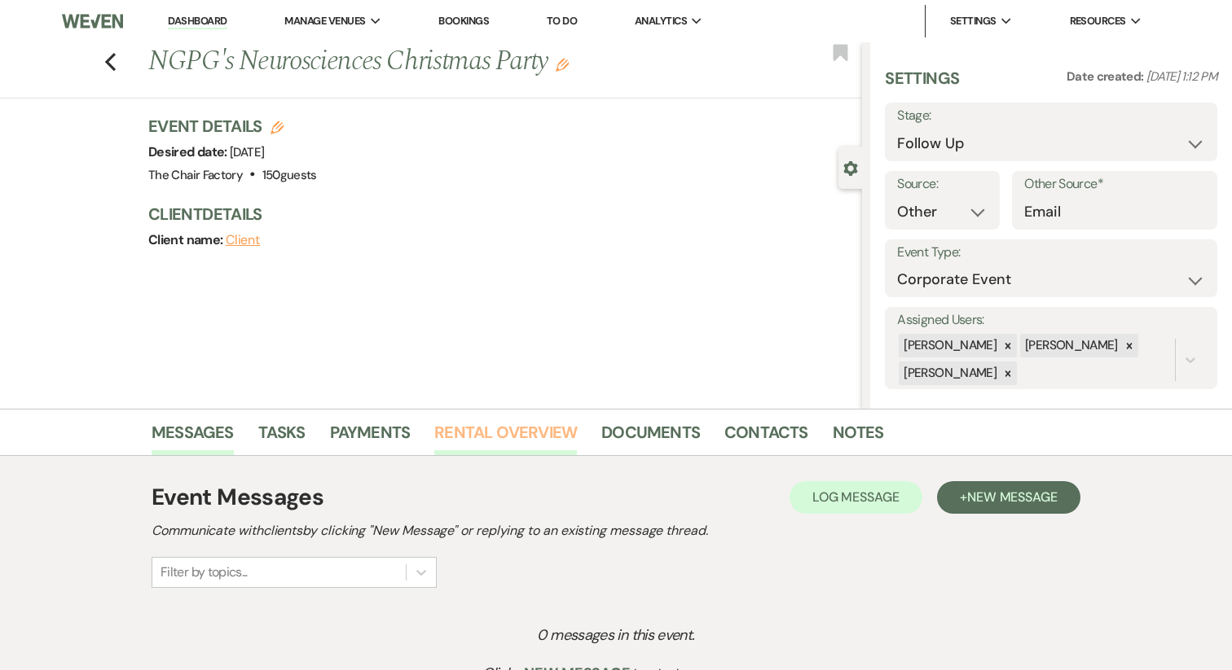
click at [516, 433] on link "Rental Overview" at bounding box center [505, 438] width 143 height 36
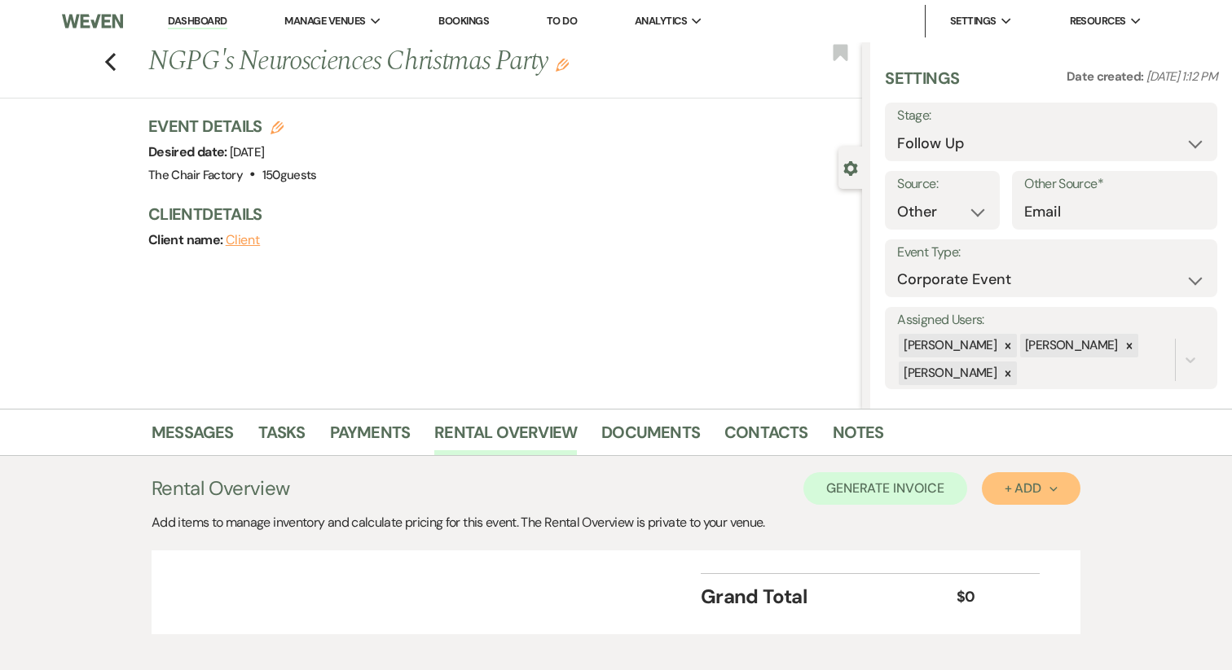
click at [997, 490] on button "+ Add Next" at bounding box center [1031, 488] width 99 height 33
click at [1017, 534] on button "Item" at bounding box center [1023, 525] width 82 height 25
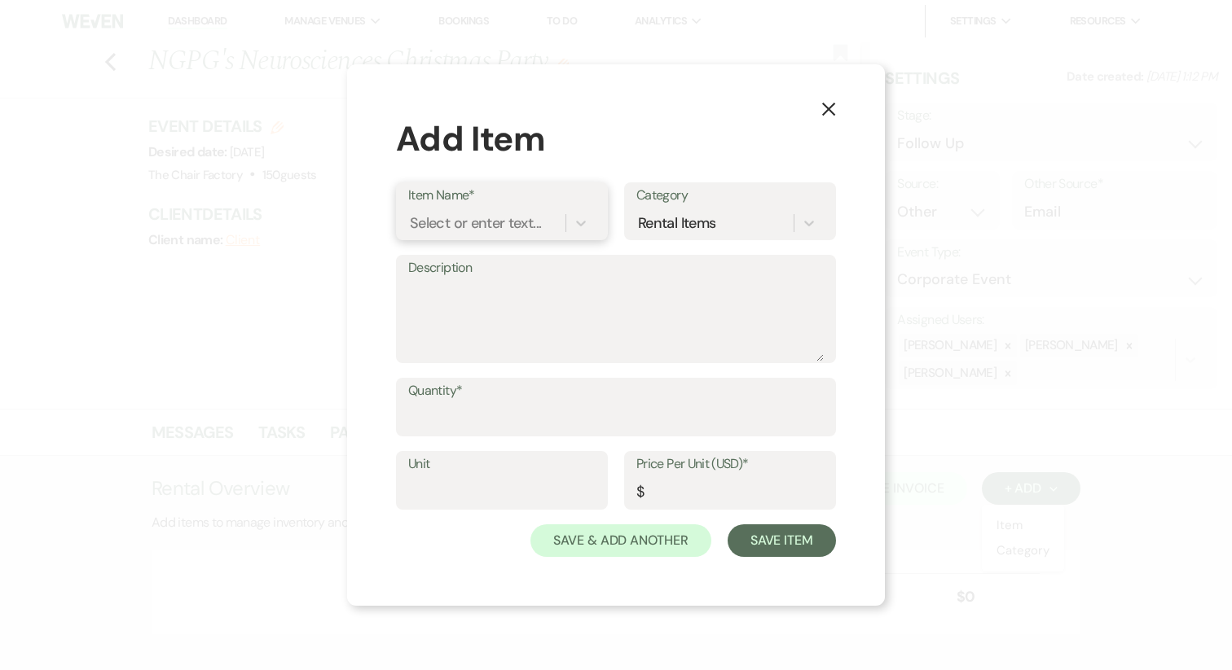
click at [444, 226] on div "Select or enter text..." at bounding box center [475, 224] width 131 height 22
type input "priv"
click at [461, 273] on div "Private Event" at bounding box center [501, 264] width 187 height 33
type textarea "What's Included: Your Time - * 1 Hour Set-Up * 4 Hours of Event Time * 1 Hour B…"
type input "Package"
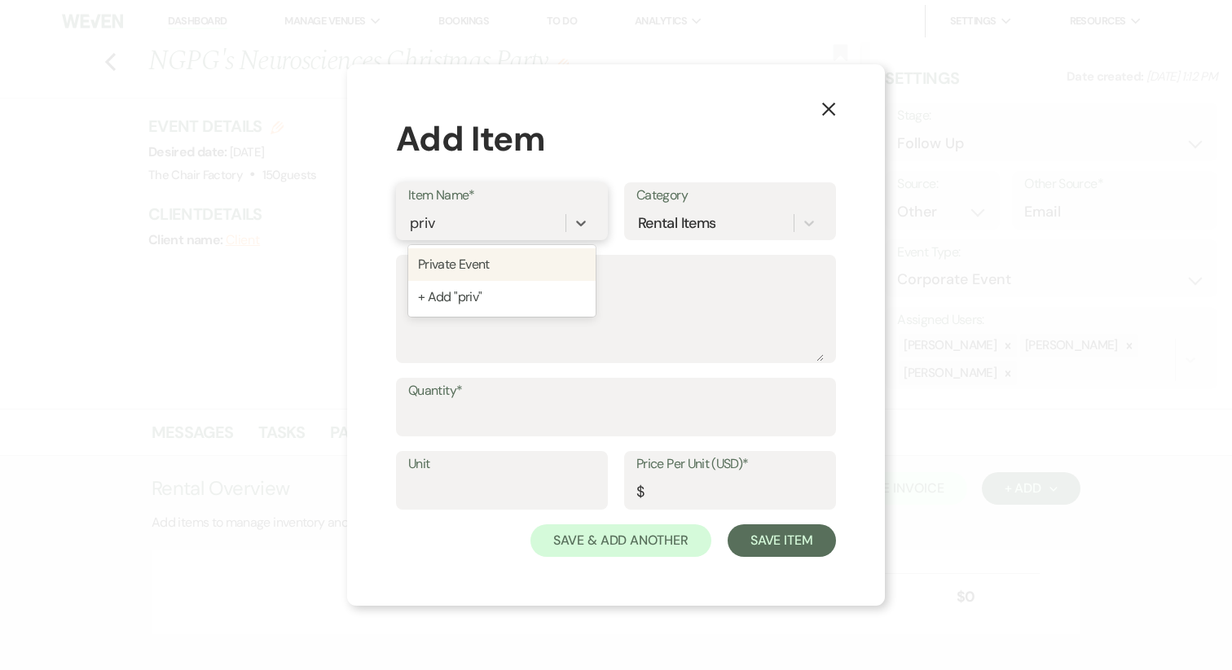
type input "9700"
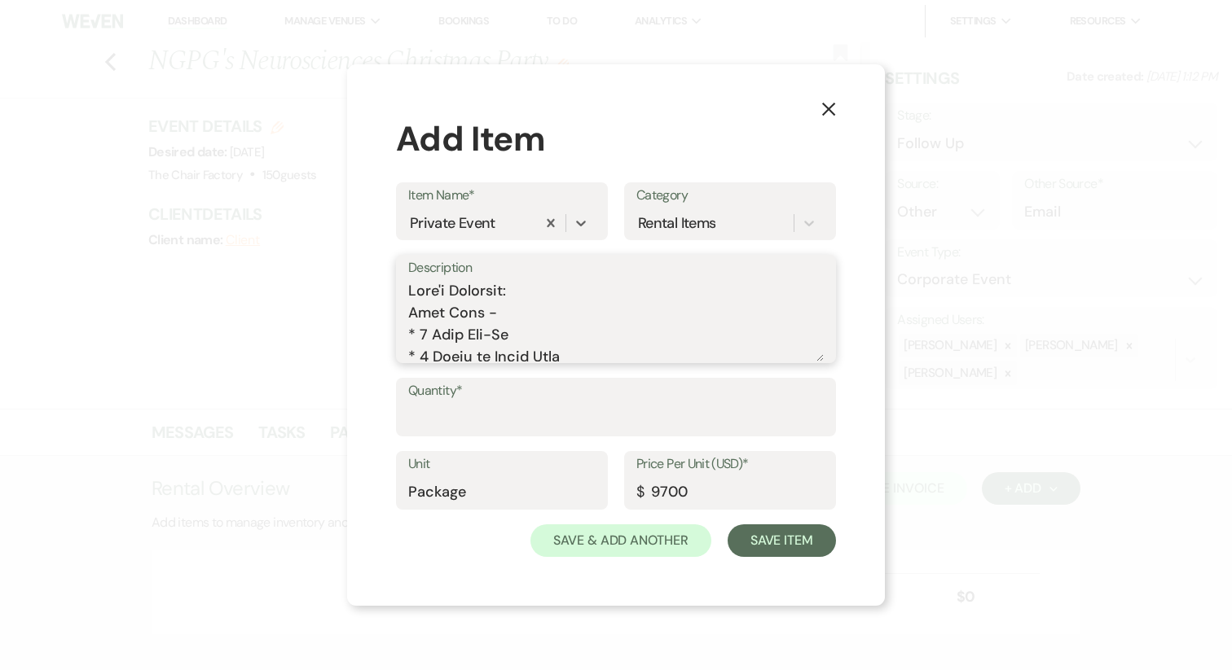
click at [535, 291] on textarea "Description" at bounding box center [615, 320] width 415 height 81
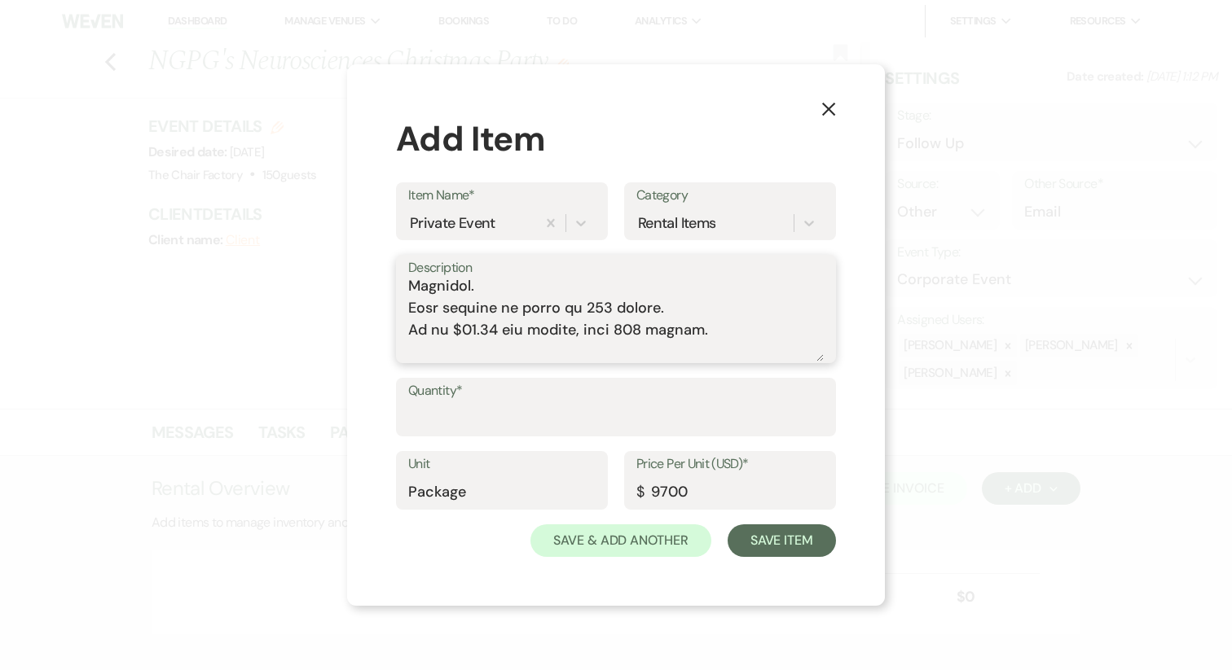
scroll to position [450, 0]
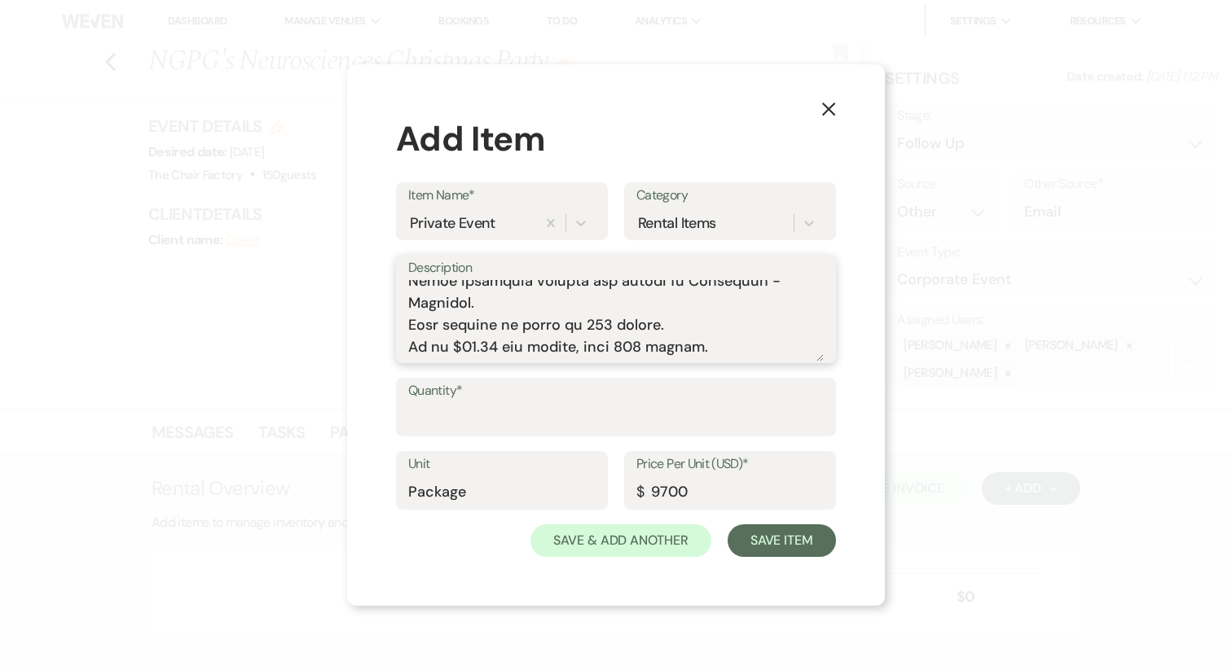
click at [488, 284] on textarea "Description" at bounding box center [615, 320] width 415 height 81
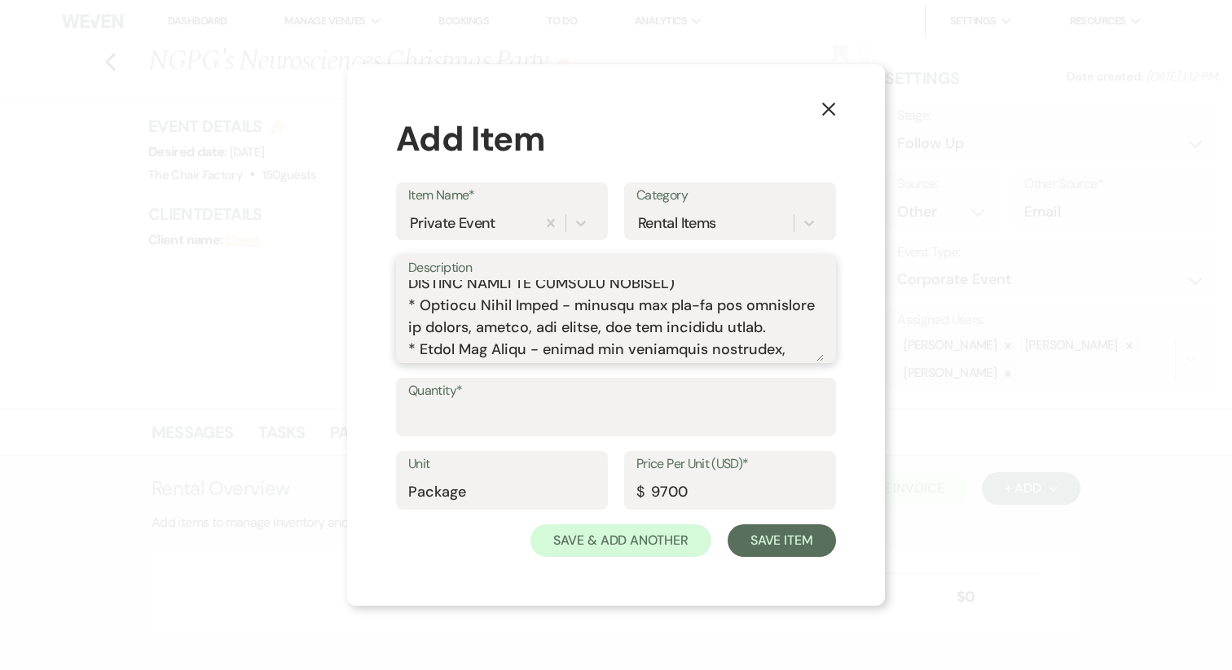
scroll to position [753, 0]
type textarea "What's Included: Your Time - * 1 Hour Set-Up * 4 Hours of Event Time * 1 Hour B…"
click at [440, 431] on input "Quantity*" at bounding box center [615, 419] width 415 height 32
type input "1"
click at [771, 543] on button "Save Item" at bounding box center [781, 541] width 108 height 33
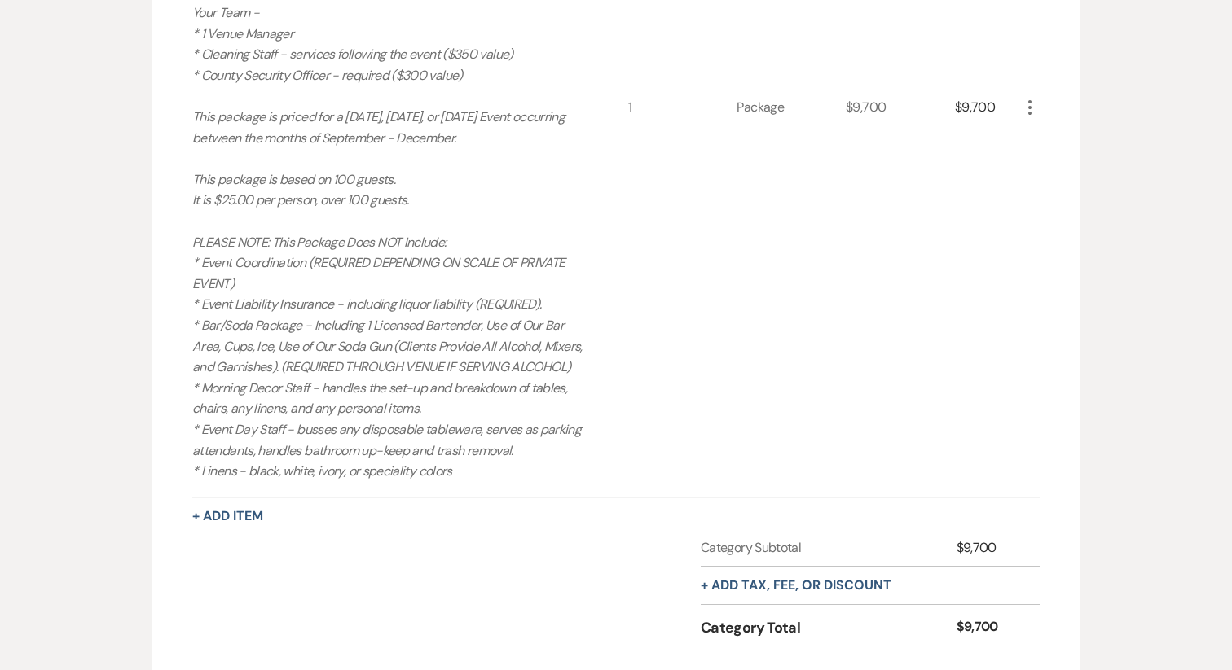
scroll to position [946, 0]
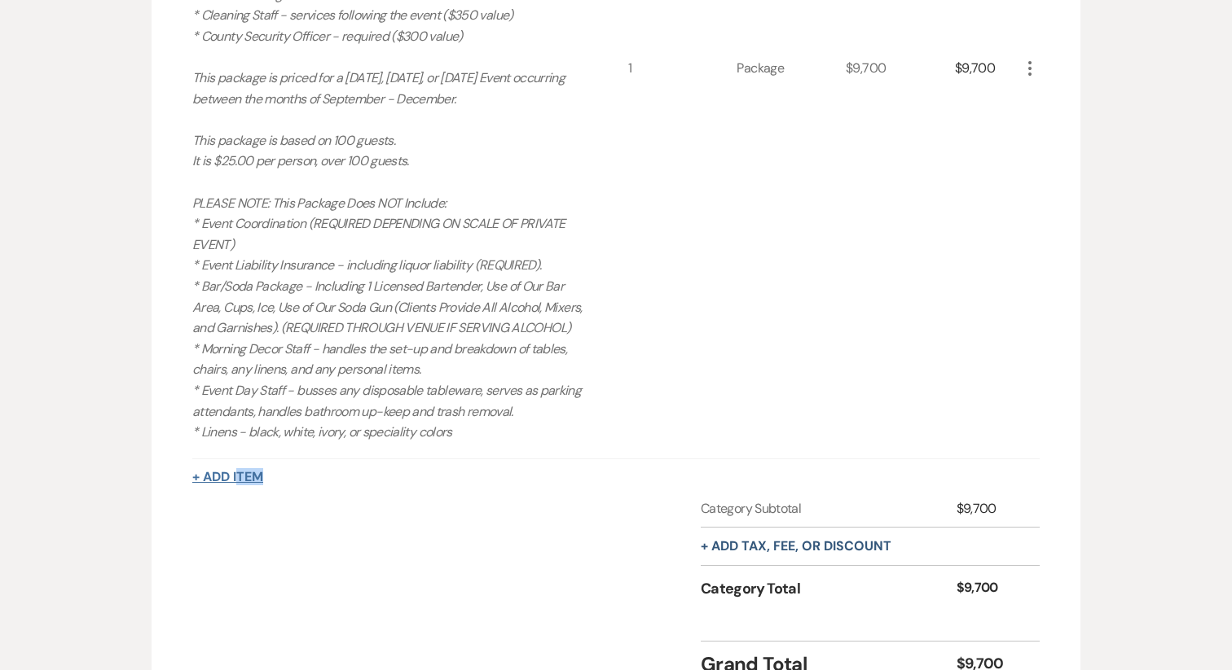
click at [238, 487] on div "+ Add Item" at bounding box center [615, 478] width 847 height 20
click at [227, 484] on button "+ Add Item" at bounding box center [227, 477] width 71 height 13
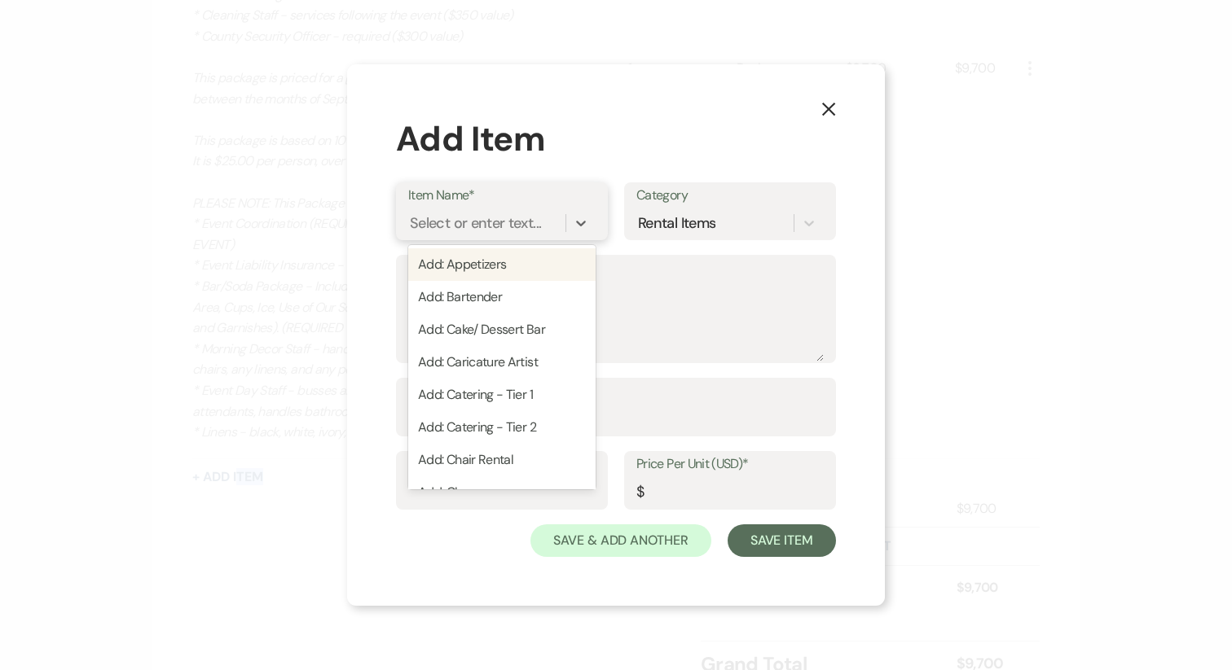
click at [480, 235] on div "Select or enter text..." at bounding box center [486, 223] width 157 height 29
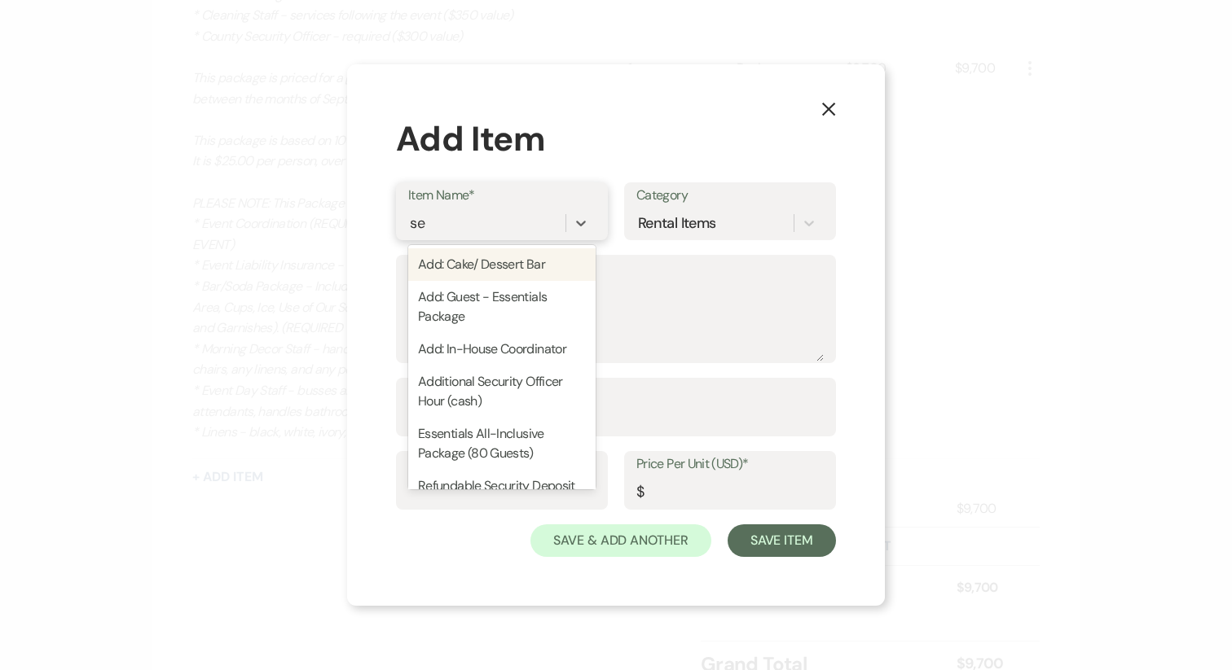
type input "sec"
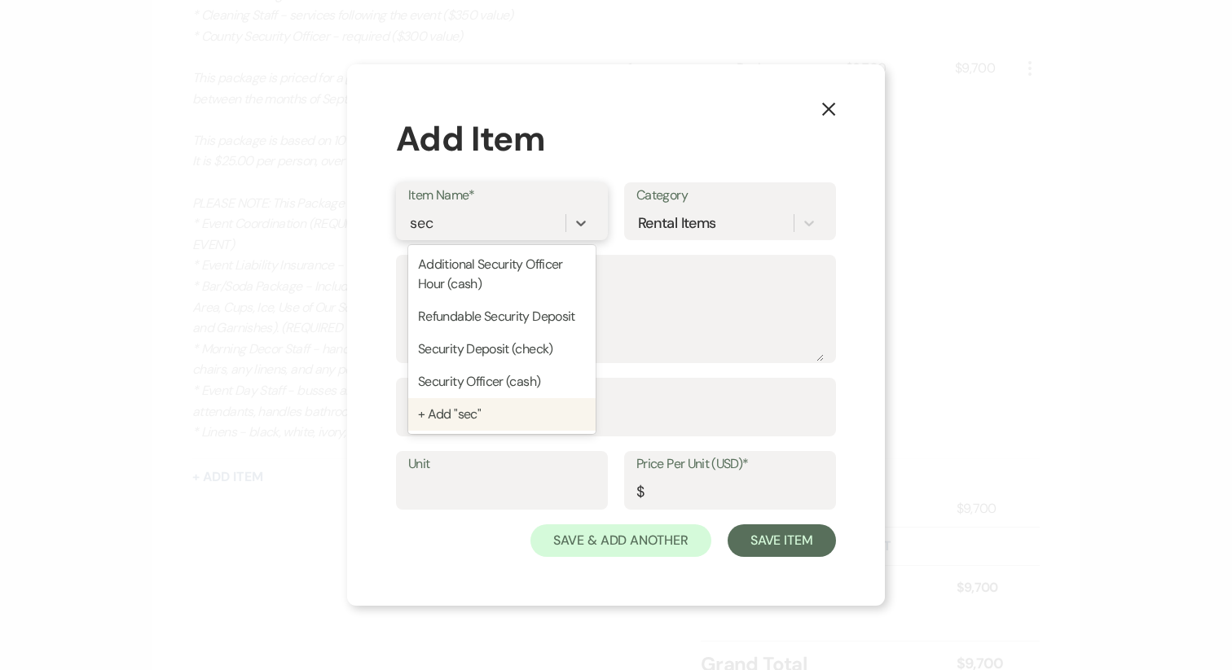
click at [473, 413] on div "+ Add "sec"" at bounding box center [501, 414] width 187 height 33
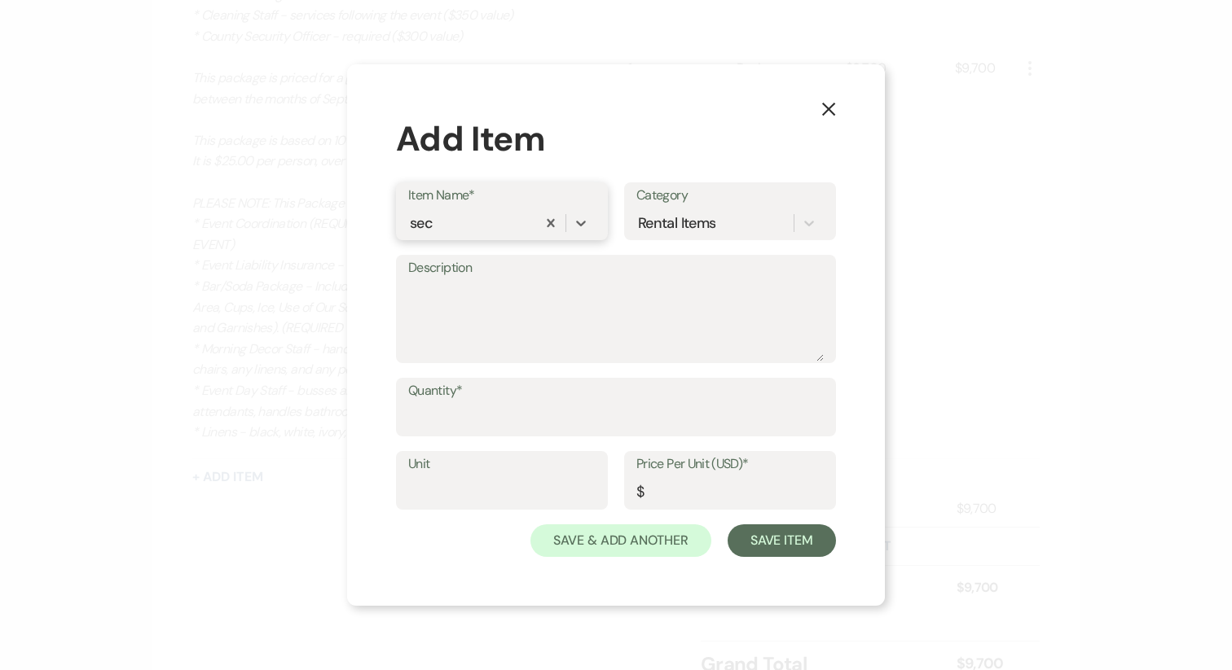
click at [455, 229] on div "sec" at bounding box center [472, 223] width 128 height 29
click at [428, 221] on div "sec" at bounding box center [421, 224] width 23 height 22
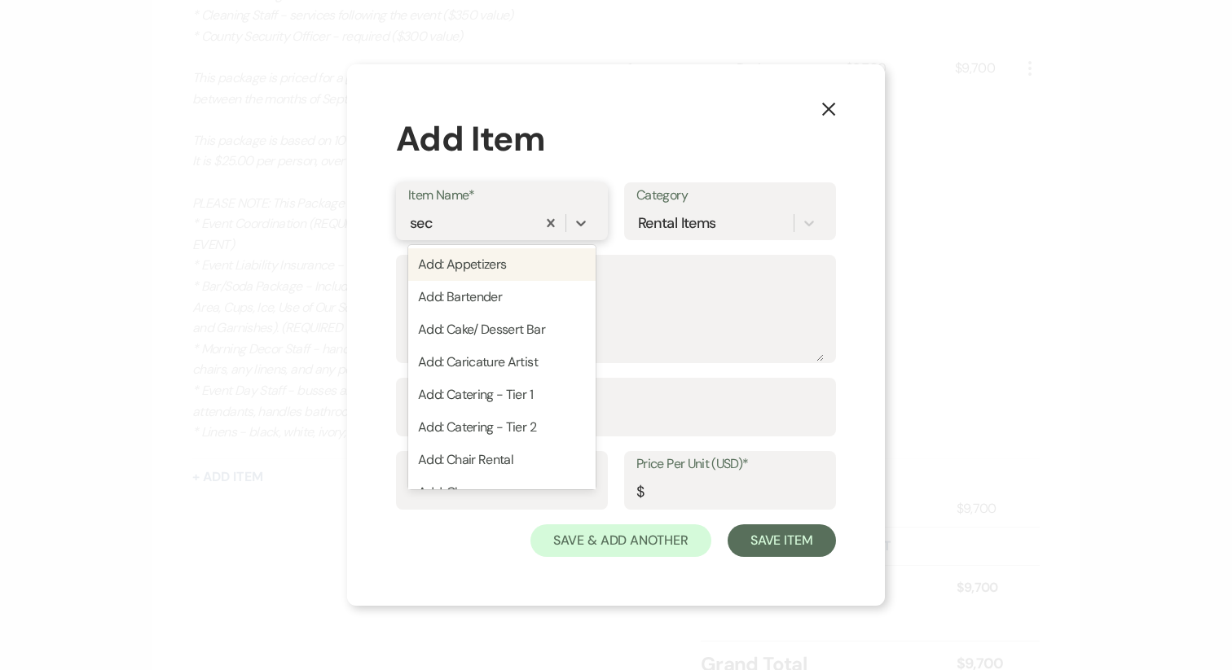
click at [428, 221] on div "sec" at bounding box center [421, 224] width 23 height 22
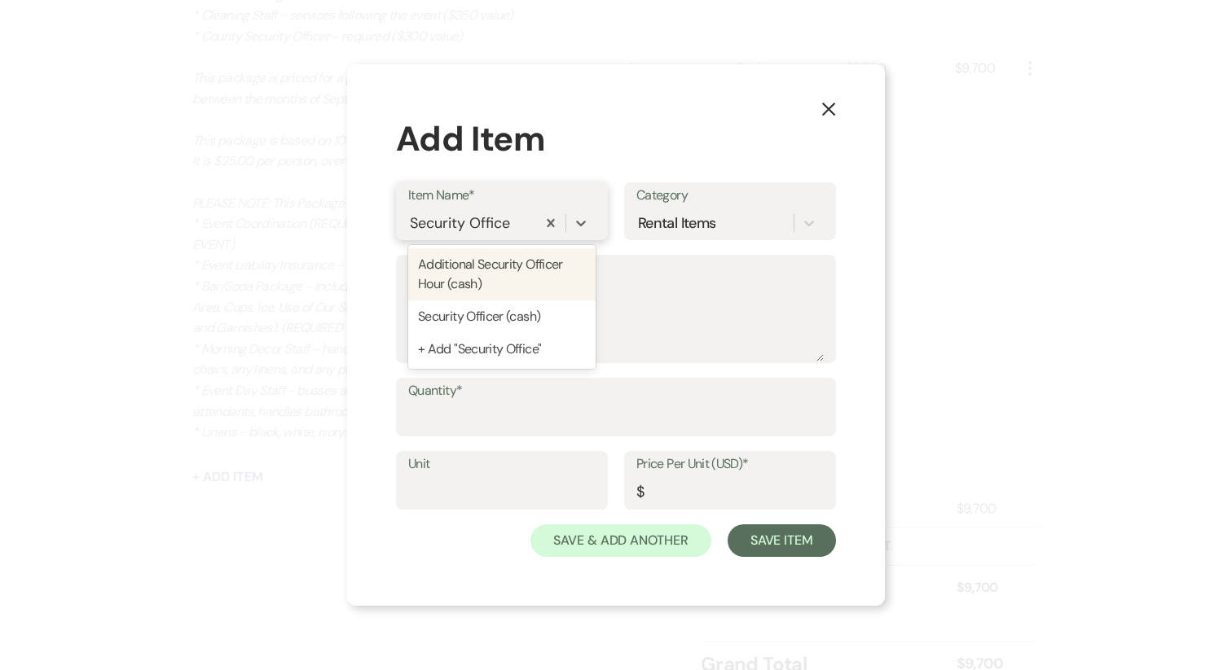
type input "Security Officer"
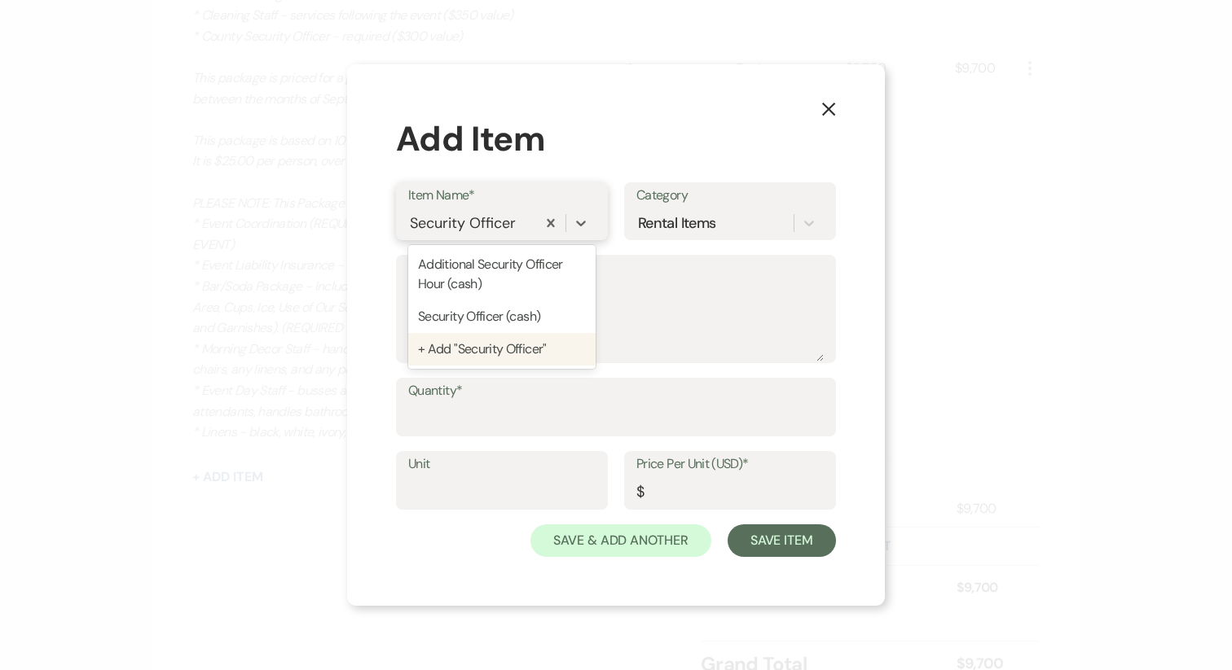
click at [529, 363] on div "+ Add "Security Officer"" at bounding box center [501, 349] width 187 height 33
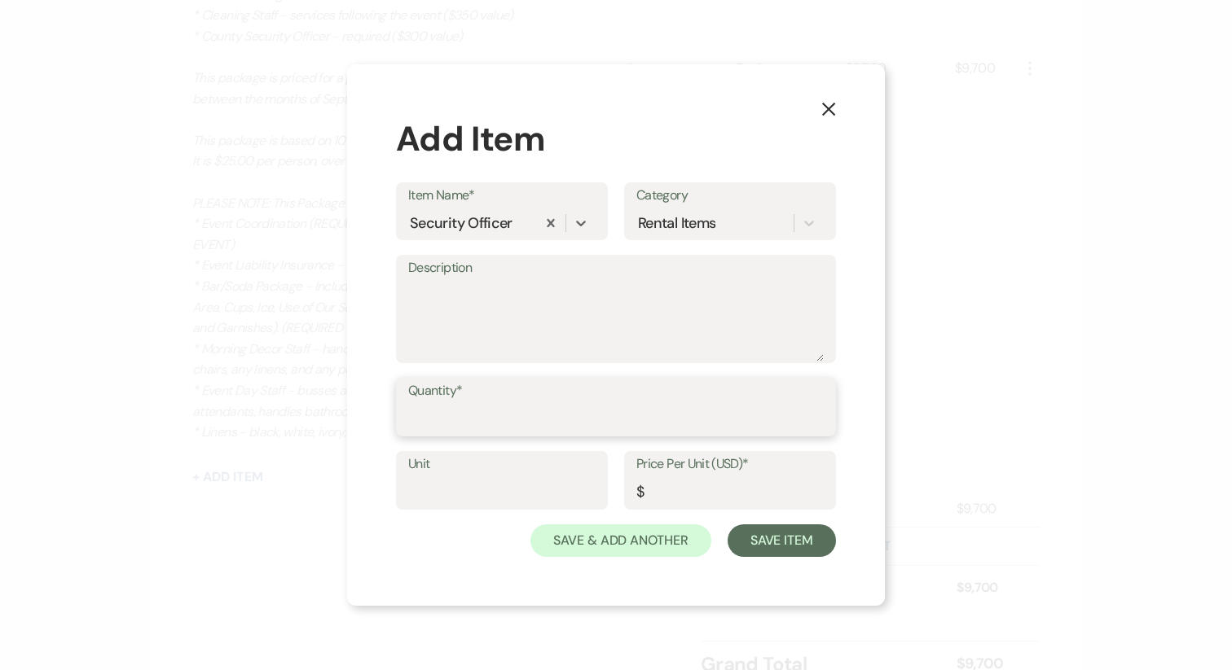
click at [483, 428] on input "Quantity*" at bounding box center [615, 419] width 415 height 32
type input "1"
click at [674, 512] on div "Unit Price Per Unit (USD)* $" at bounding box center [616, 487] width 440 height 73
click at [668, 499] on input "Price Per Unit (USD)*" at bounding box center [729, 493] width 187 height 32
type input "300"
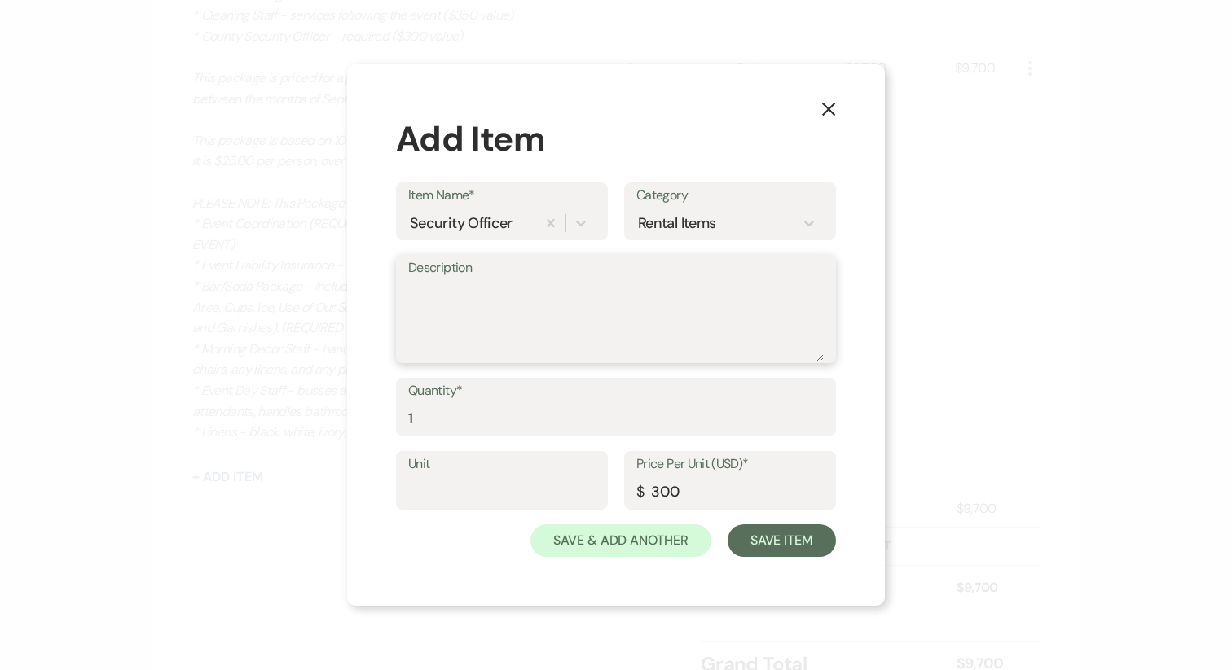
click at [505, 334] on textarea "Description" at bounding box center [615, 320] width 415 height 81
paste textarea "Per Hall County, ALL events require a security officer. The rate, set by Hall c…"
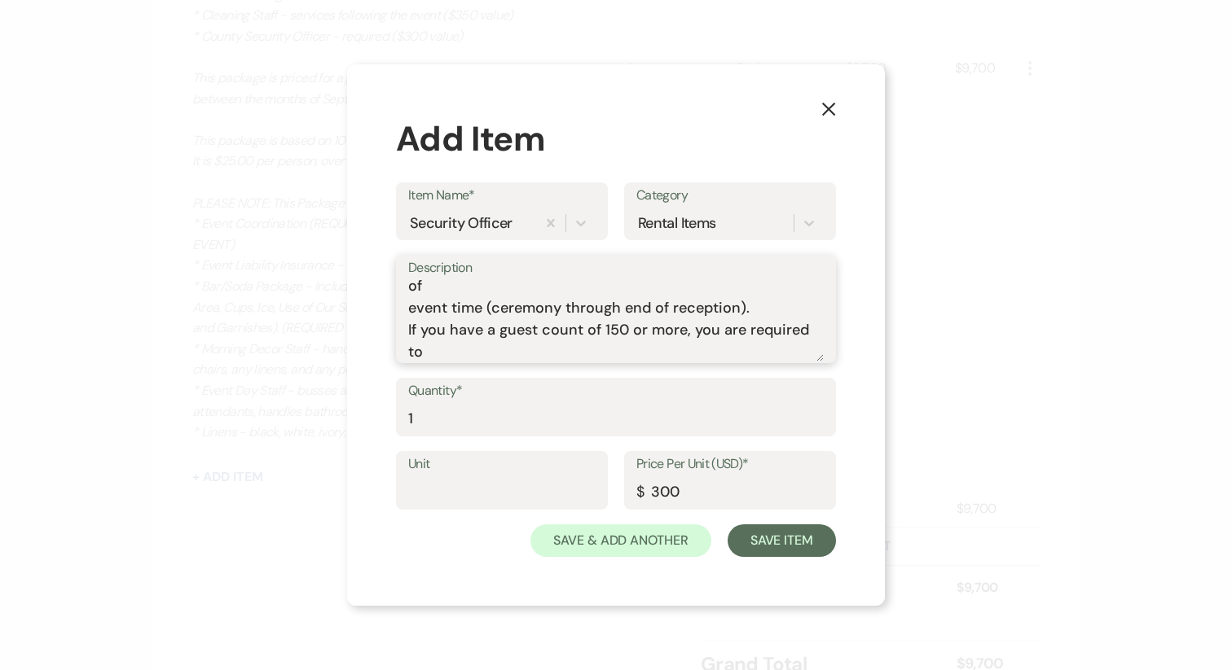
scroll to position [0, 0]
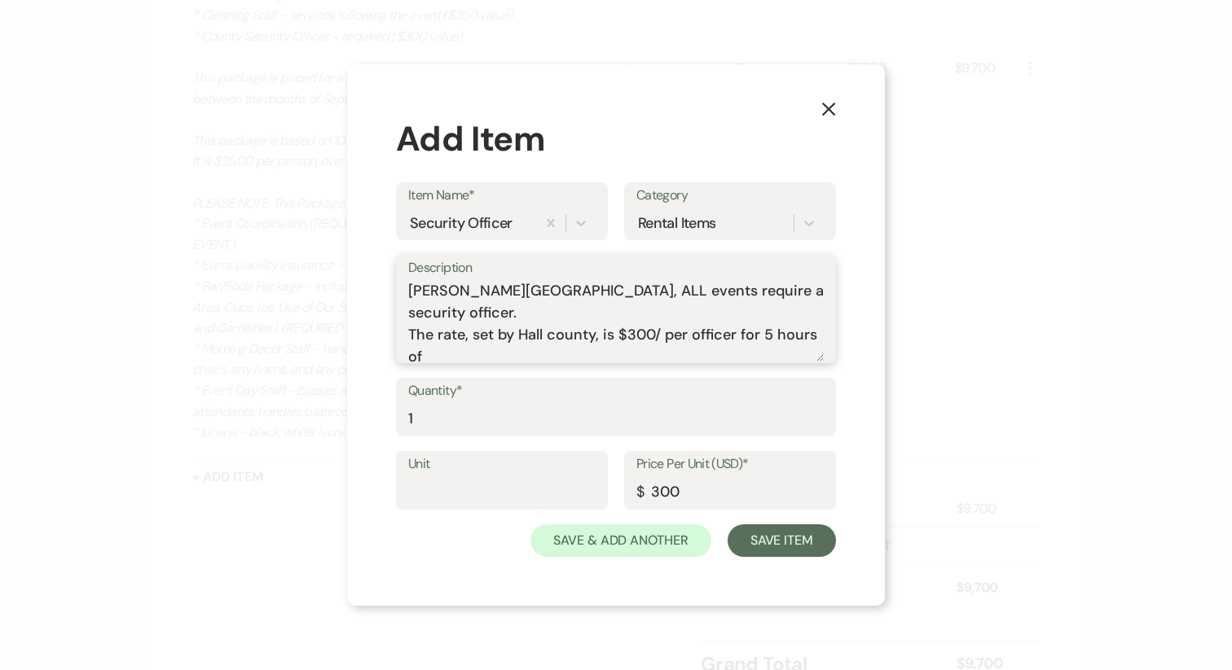
click at [411, 335] on textarea "Per Hall County, ALL events require a security officer. The rate, set by Hall c…" at bounding box center [615, 320] width 415 height 81
click at [410, 310] on textarea "Per Hall County, ALL events require a security officer. The rate, set by Hall c…" at bounding box center [615, 320] width 415 height 81
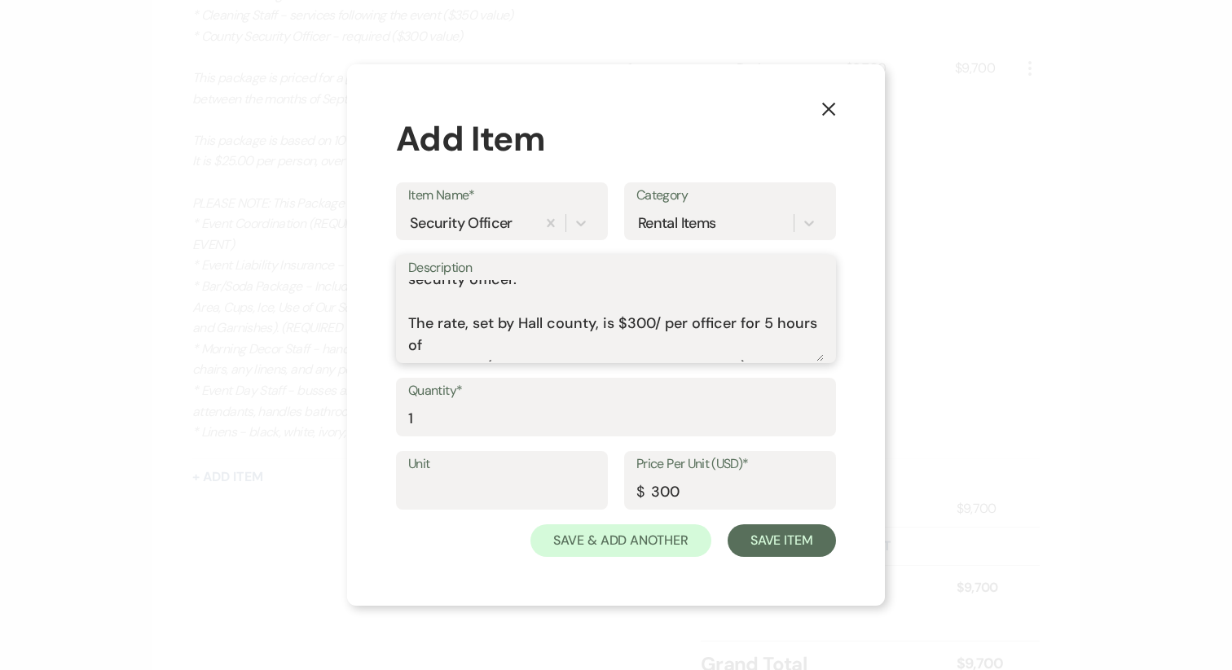
scroll to position [41, 0]
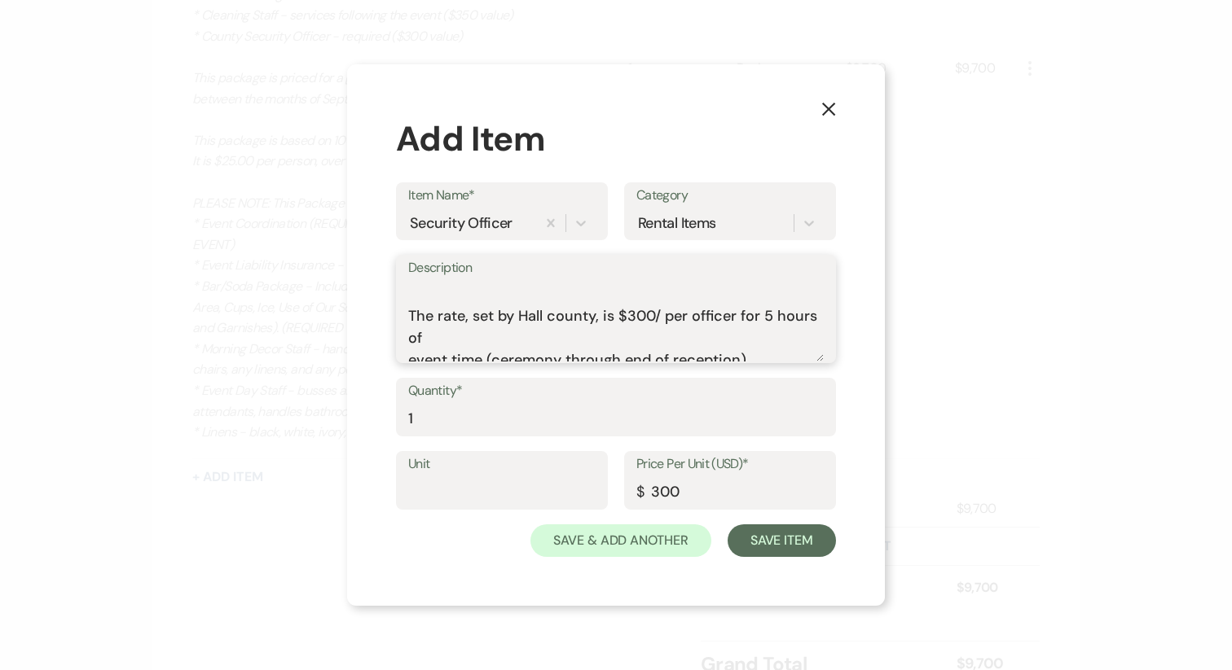
click at [411, 337] on textarea "Per Hall County, ALL events require a security officer. The rate, set by Hall c…" at bounding box center [615, 320] width 415 height 81
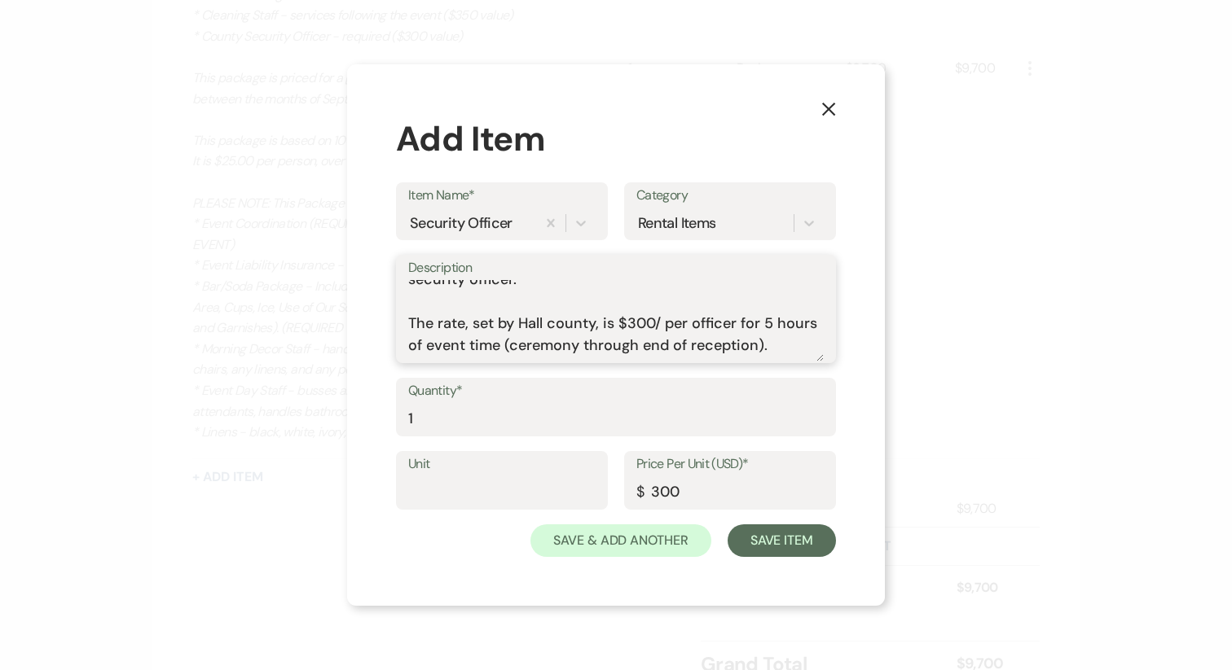
scroll to position [31, 0]
drag, startPoint x: 774, startPoint y: 327, endPoint x: 387, endPoint y: 306, distance: 387.5
click at [387, 306] on div "X Add Item Item Name* Security Officer Category Rental Items Description Per Ha…" at bounding box center [616, 335] width 538 height 542
click at [762, 309] on textarea "Per Hall County, ALL events require a security officer. The rate, set by Hall c…" at bounding box center [615, 320] width 415 height 81
drag, startPoint x: 738, startPoint y: 304, endPoint x: 768, endPoint y: 322, distance: 35.1
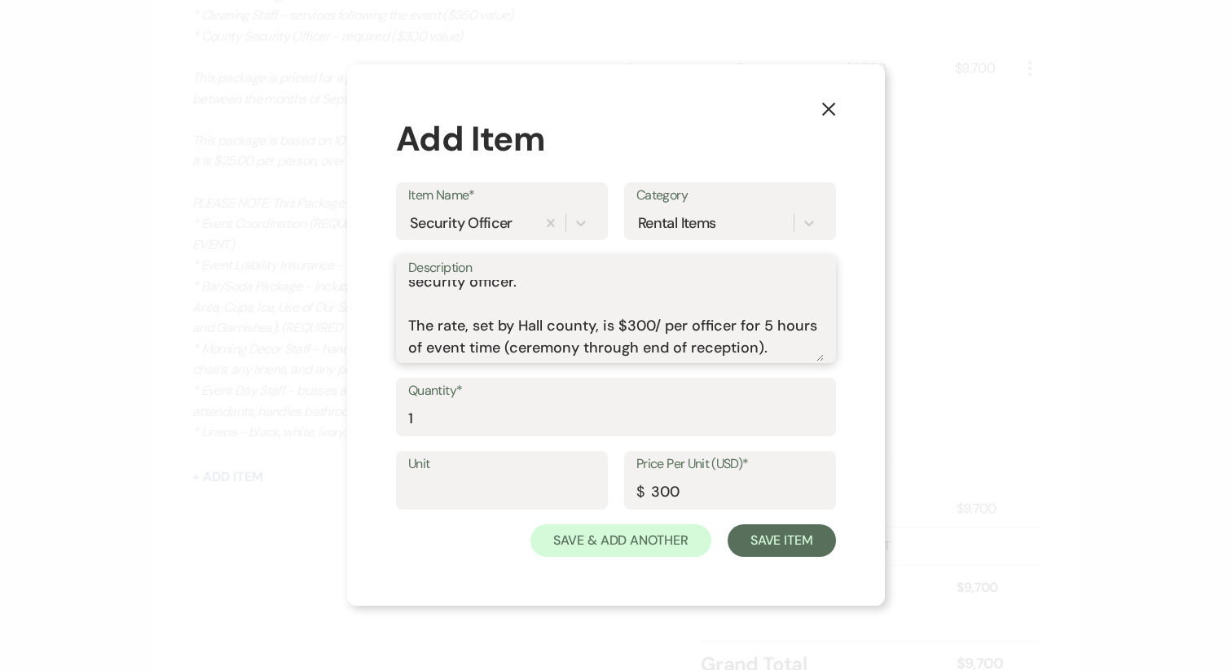
click at [768, 322] on textarea "Per Hall County, ALL events require a security officer. The rate, set by Hall c…" at bounding box center [615, 320] width 415 height 81
click at [740, 306] on textarea "Per Hall County, ALL events require a security officer. The rate, set by Hall c…" at bounding box center [615, 320] width 415 height 81
click at [561, 322] on textarea "Per Hall County, ALL events require a security officer. The rate, set by Hall c…" at bounding box center [615, 320] width 415 height 81
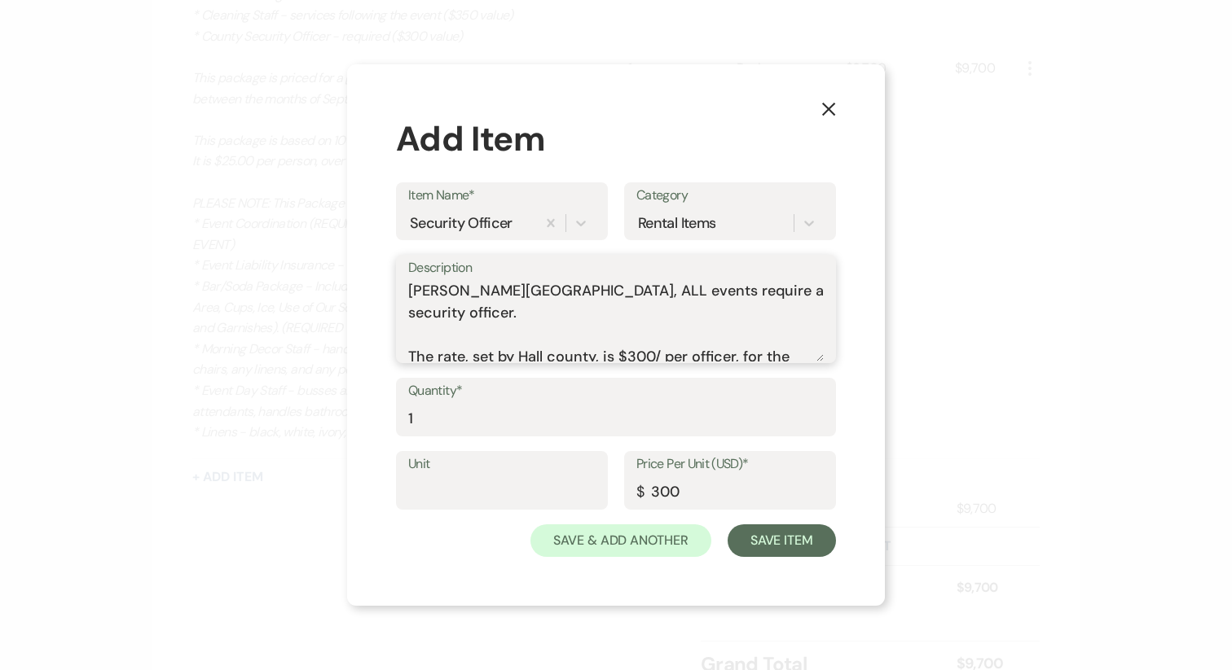
scroll to position [22, 0]
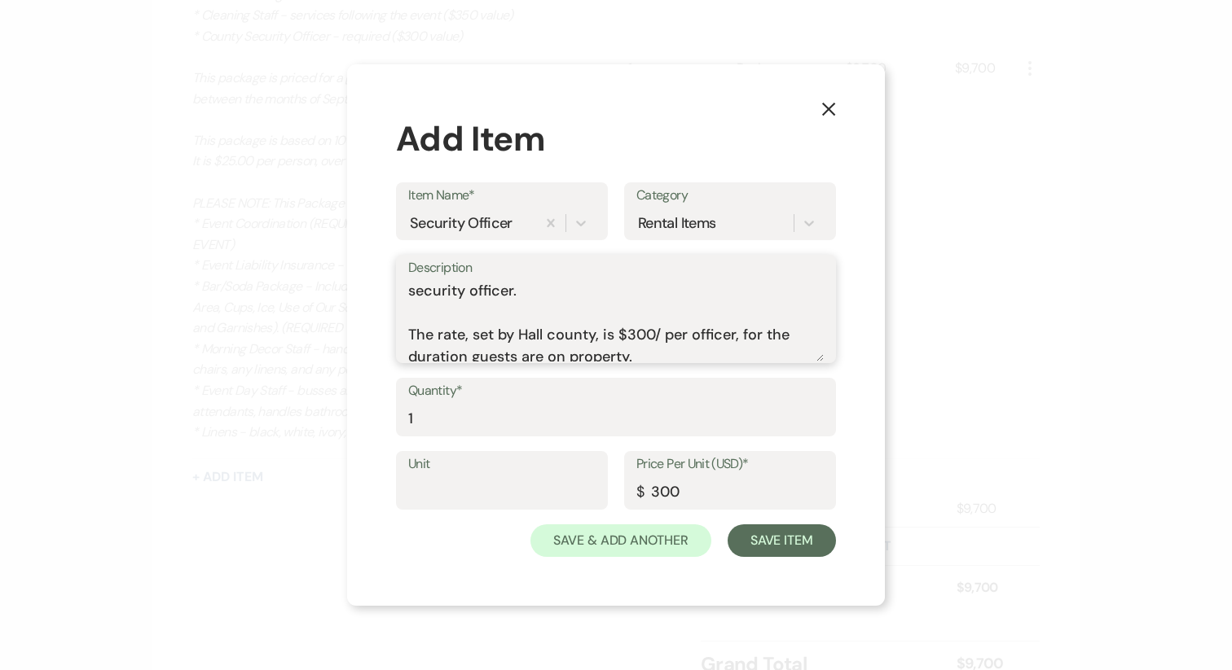
click at [424, 340] on textarea "Per Hall County, ALL events require a security officer. The rate, set by Hall c…" at bounding box center [615, 320] width 415 height 81
click at [617, 333] on textarea "Per Hall County, ALL events require a security officer. The rate, set by Hall c…" at bounding box center [615, 320] width 415 height 81
drag, startPoint x: 468, startPoint y: 337, endPoint x: 666, endPoint y: 344, distance: 198.0
click at [666, 344] on textarea "Per Hall County, ALL events require a security officer. The rate, set by Hall c…" at bounding box center [615, 320] width 415 height 81
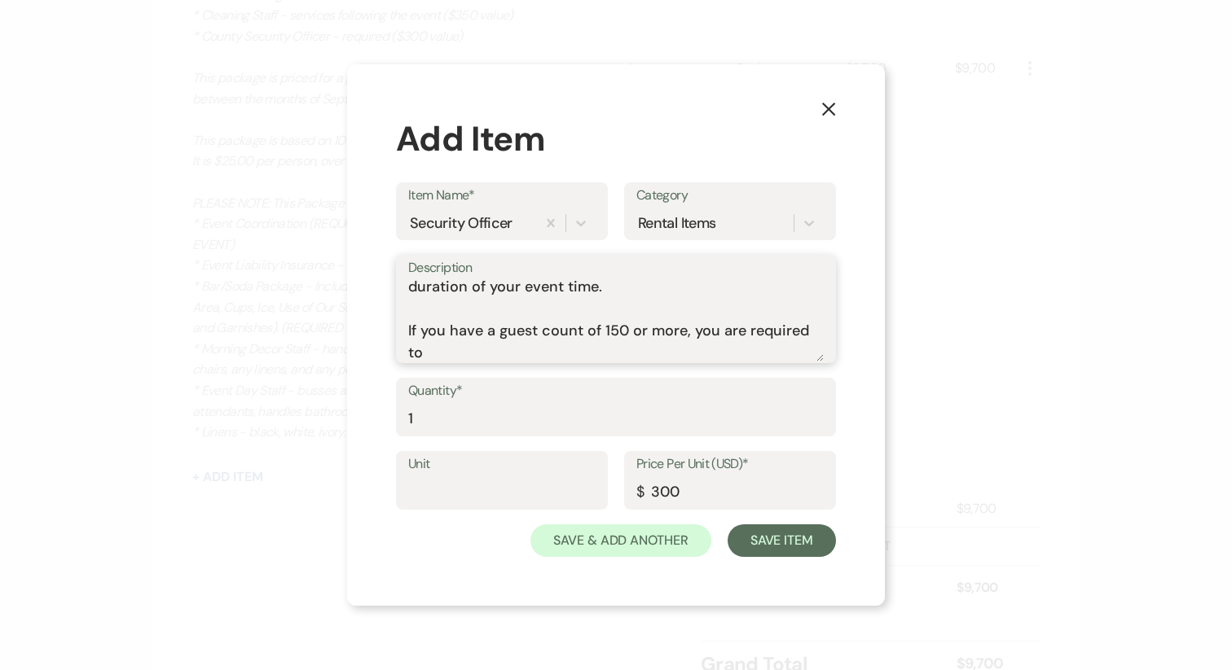
scroll to position [94, 0]
click at [799, 344] on textarea "Per Hall County, ALL events require a security officer. The rate, set by Hall c…" at bounding box center [615, 320] width 415 height 81
type textarea "Per Hall County, ALL events require a security officer. The rate, set by Hall c…"
click at [469, 471] on label "Unit" at bounding box center [501, 465] width 187 height 24
click at [469, 477] on input "Unit" at bounding box center [501, 493] width 187 height 32
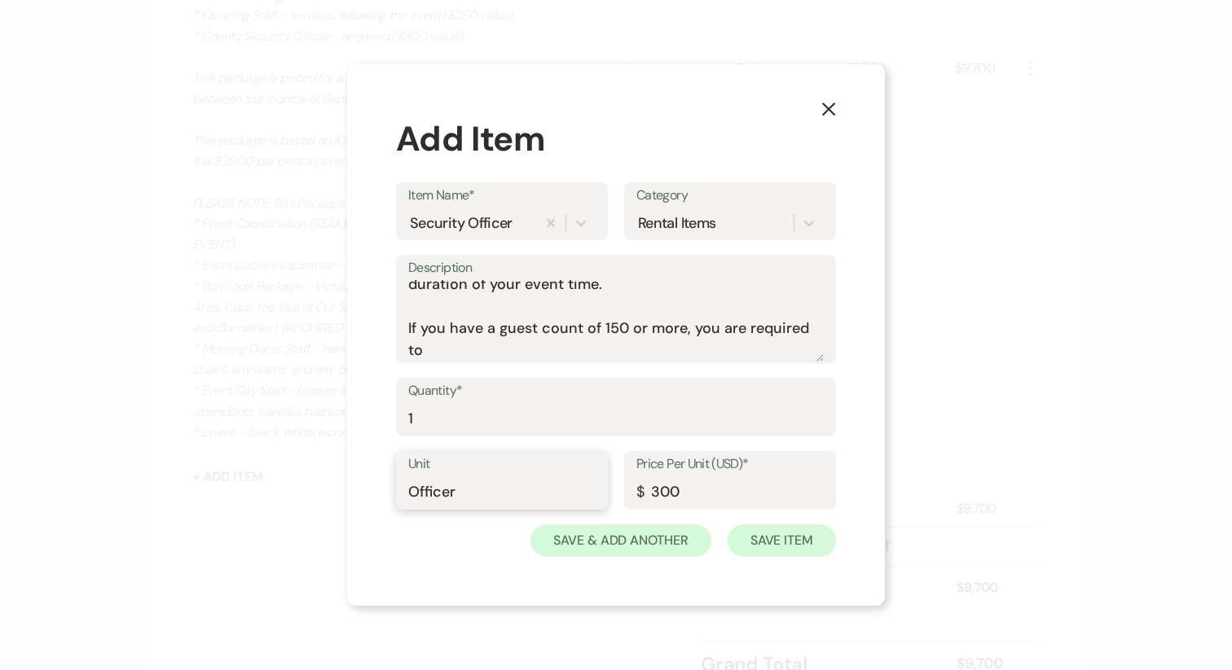
type input "Officer"
click at [770, 541] on button "Save Item" at bounding box center [781, 541] width 108 height 33
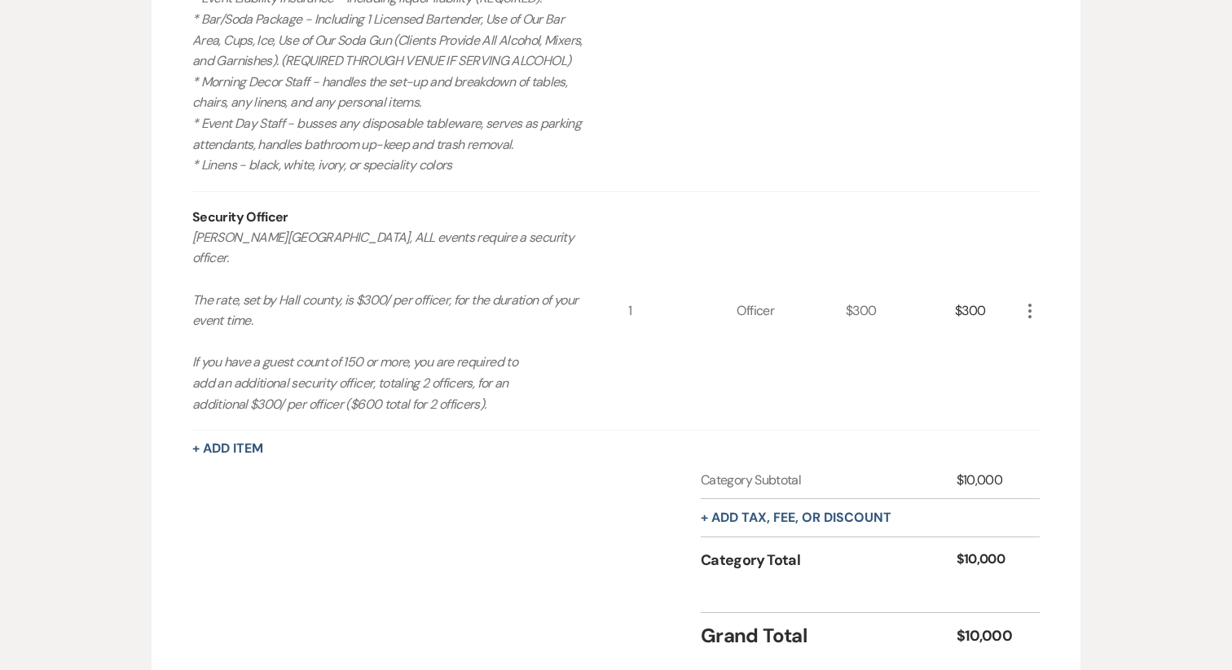
scroll to position [1221, 0]
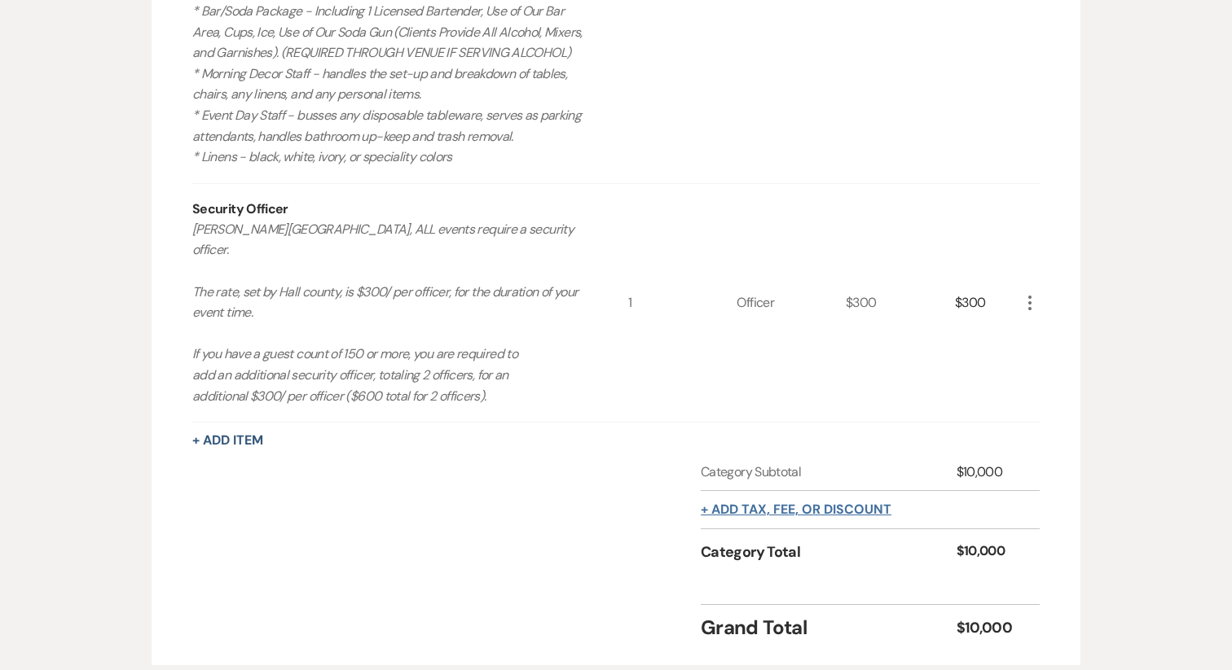
click at [800, 512] on button "+ Add tax, fee, or discount" at bounding box center [796, 509] width 191 height 13
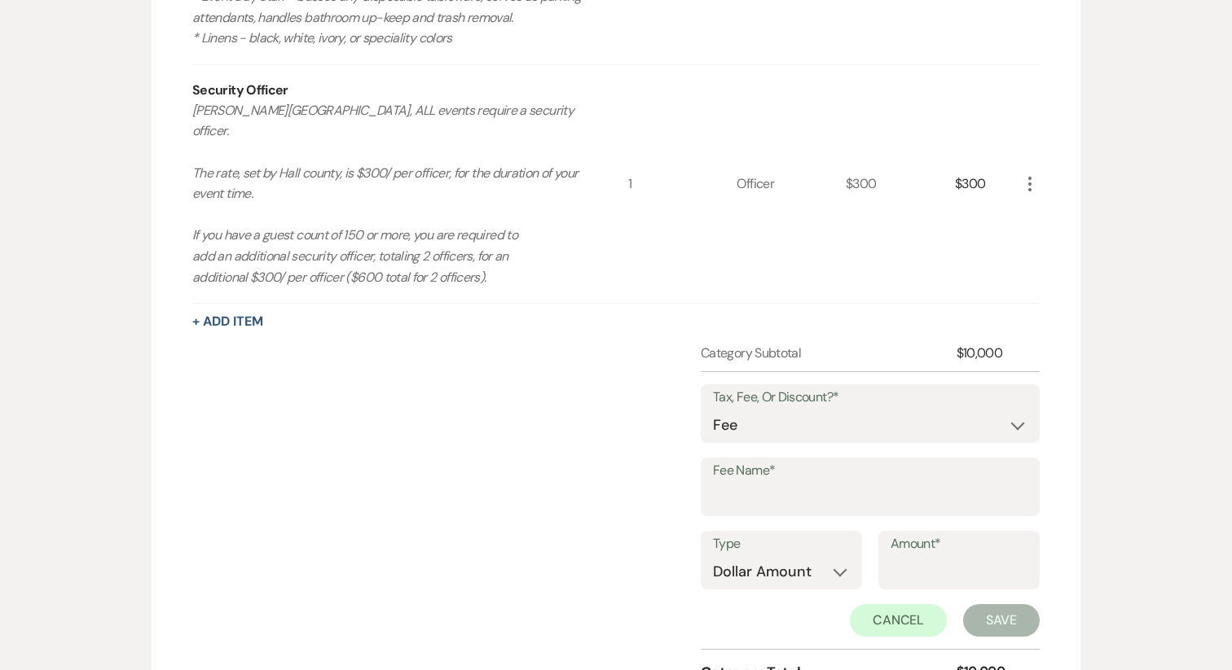
scroll to position [1351, 0]
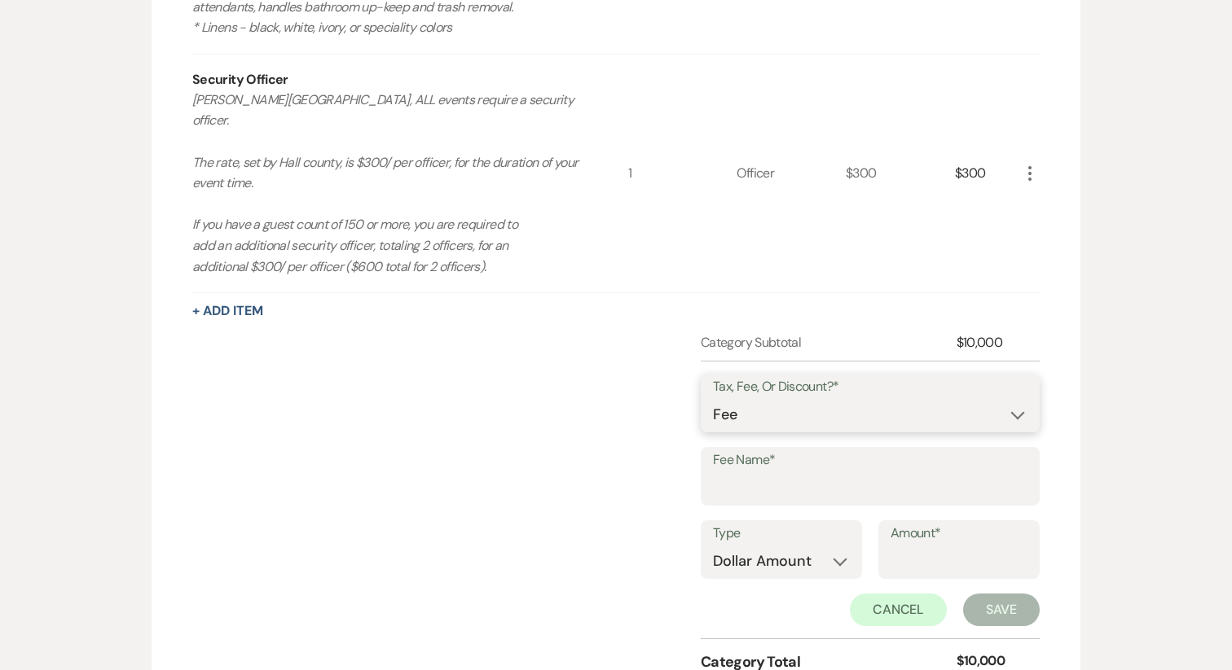
click at [774, 415] on select "Fee Discount Tax" at bounding box center [870, 415] width 314 height 32
select select "2"
click at [1027, 183] on icon "More" at bounding box center [1030, 174] width 20 height 20
click at [1054, 214] on button "Pencil Edit" at bounding box center [1062, 205] width 85 height 26
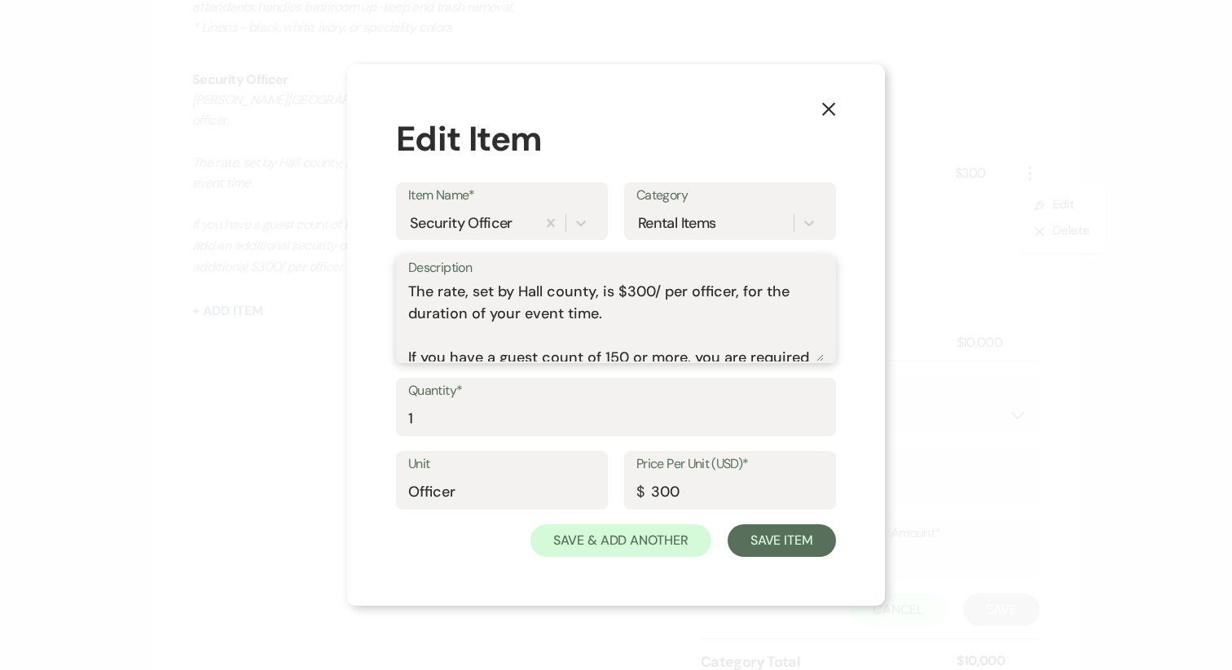
scroll to position [0, 0]
drag, startPoint x: 793, startPoint y: 349, endPoint x: 327, endPoint y: 260, distance: 473.5
click at [327, 260] on div "X Edit Item Item Name* Security Officer Category Rental Items Description Per H…" at bounding box center [616, 335] width 1232 height 670
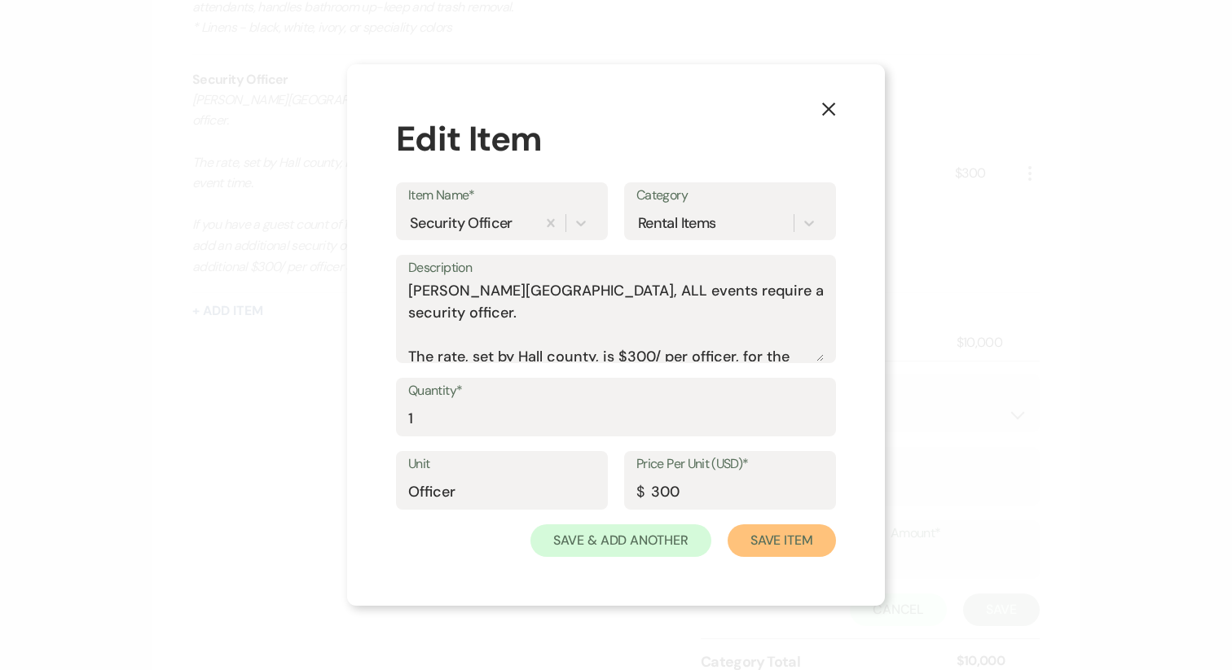
click at [754, 547] on button "Save Item" at bounding box center [781, 541] width 108 height 33
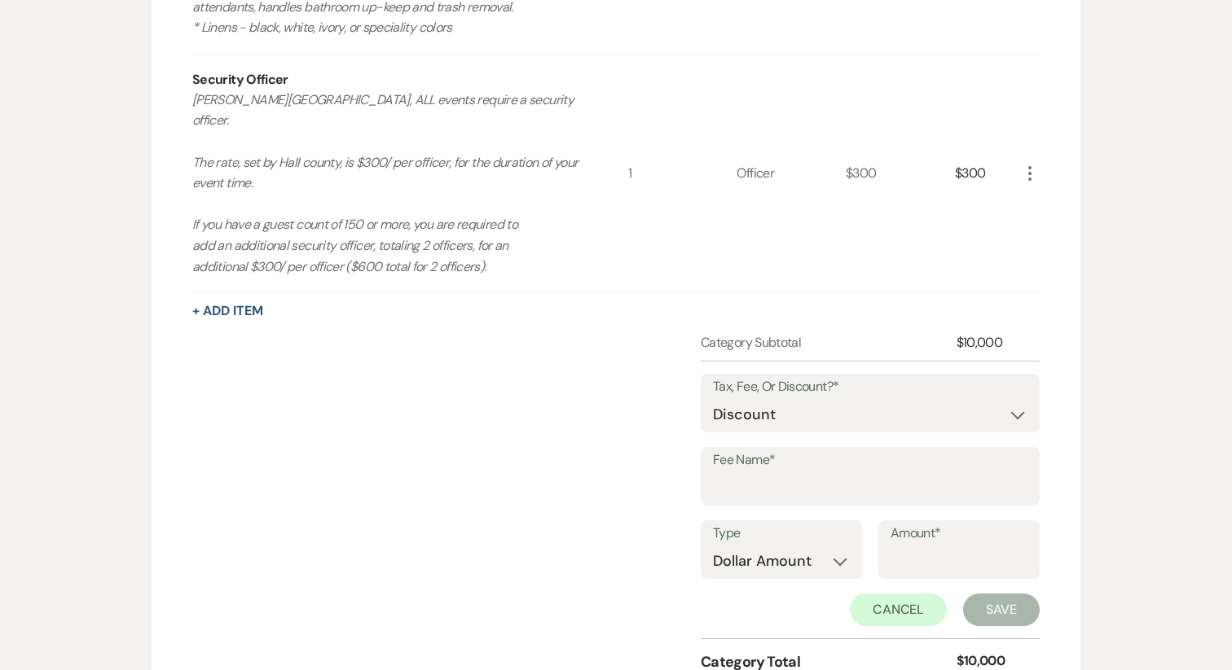
click at [1039, 183] on icon "More" at bounding box center [1030, 174] width 20 height 20
click at [1044, 238] on icon "X" at bounding box center [1043, 232] width 10 height 12
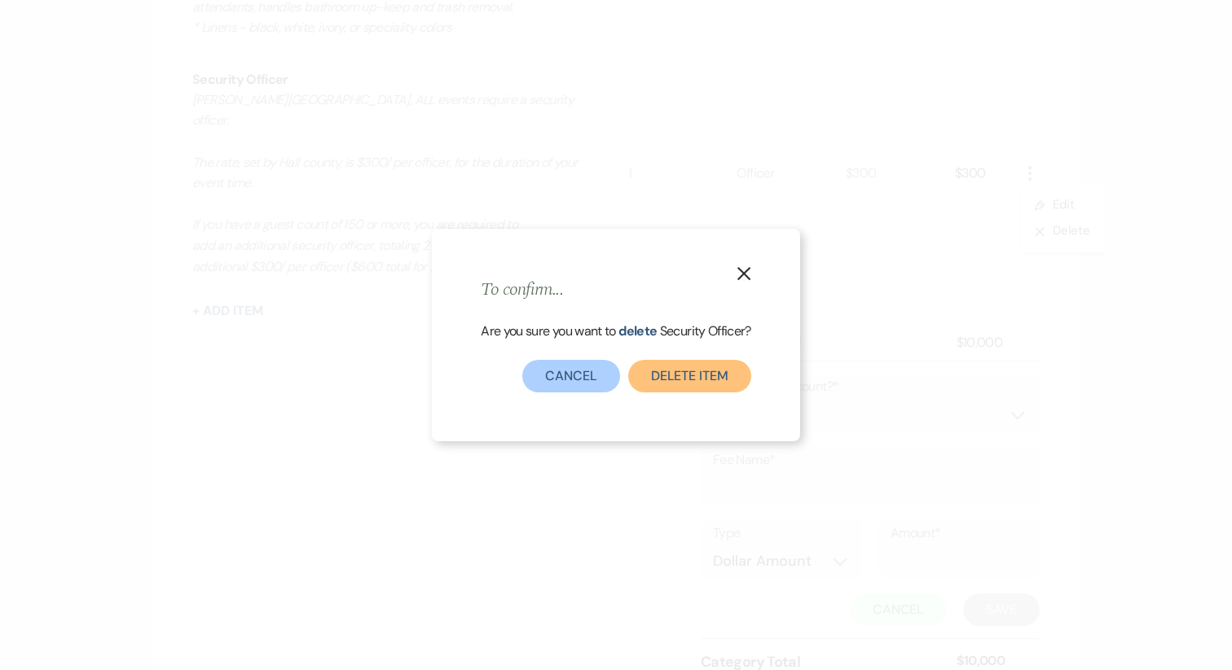
click at [659, 378] on button "Delete Item" at bounding box center [689, 376] width 123 height 33
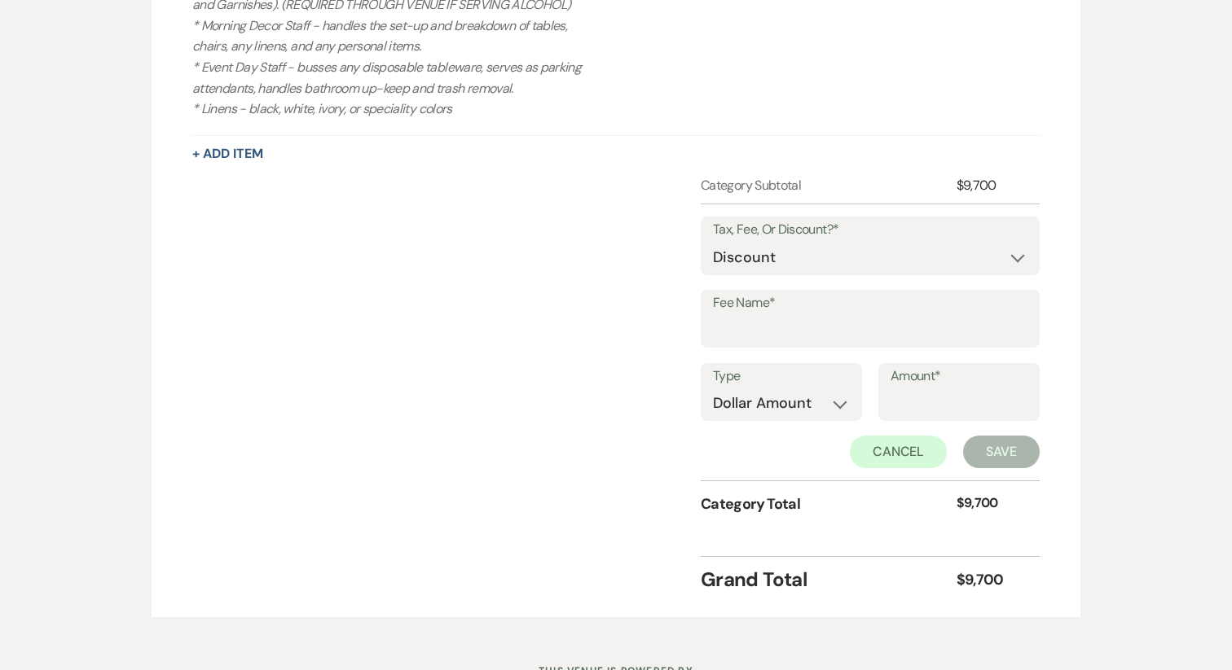
scroll to position [1266, 0]
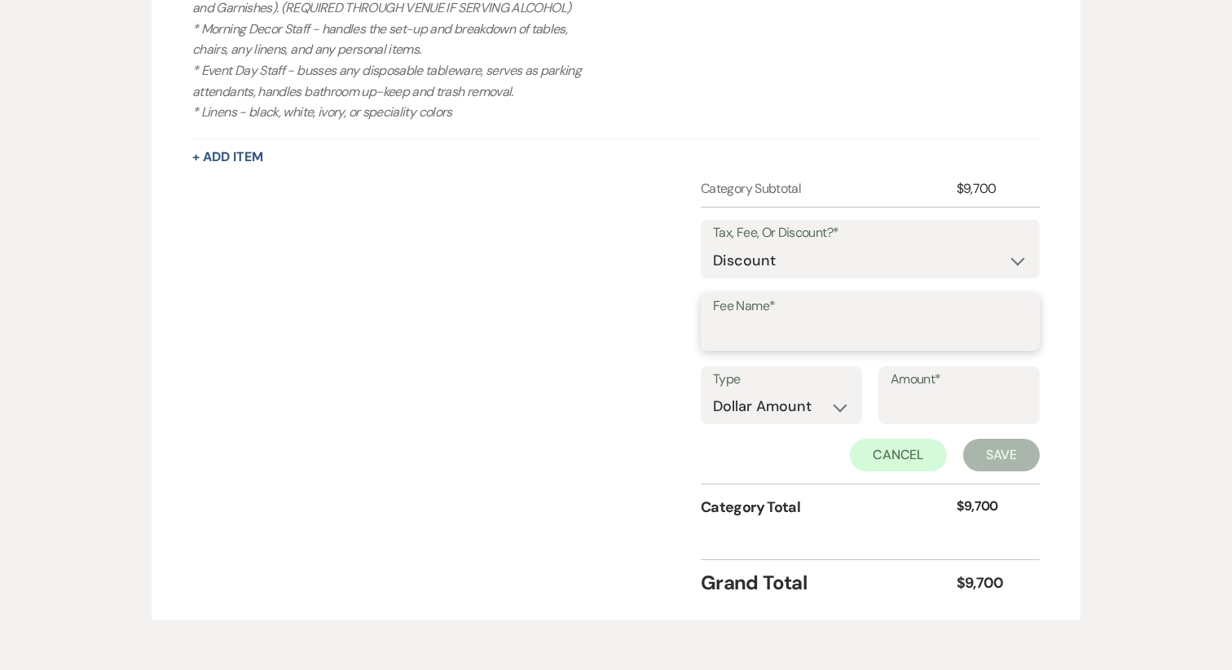
click at [769, 348] on input "Fee Name*" at bounding box center [870, 334] width 314 height 32
type input "Thursday Discount"
click at [890, 421] on input "Amount*" at bounding box center [958, 407] width 137 height 32
type input "4700"
click at [999, 472] on button "Save" at bounding box center [1001, 455] width 77 height 33
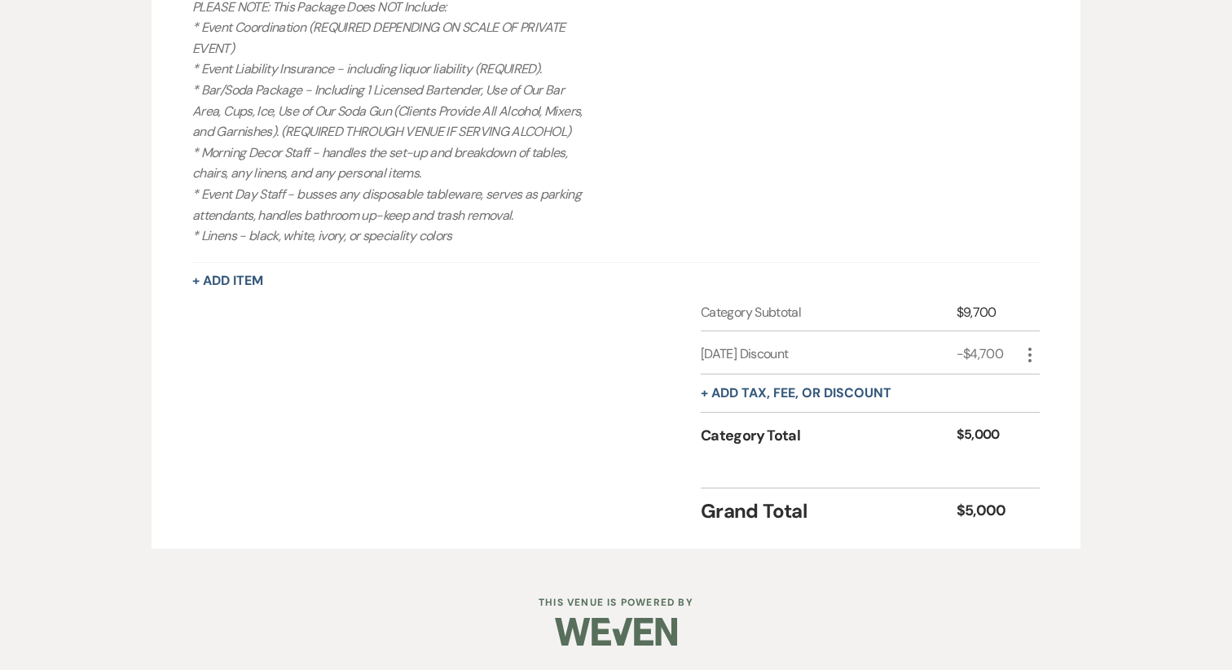
scroll to position [1162, 0]
click at [244, 280] on button "+ Add Item" at bounding box center [227, 281] width 71 height 13
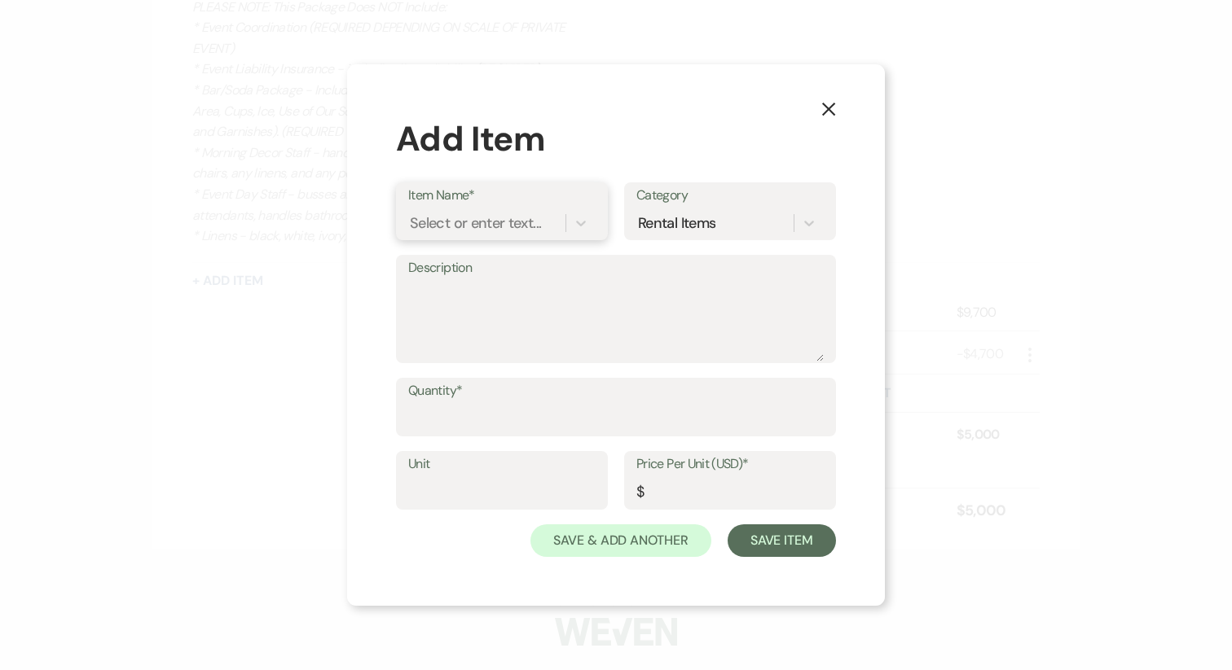
click at [494, 223] on div "Select or enter text..." at bounding box center [475, 224] width 131 height 22
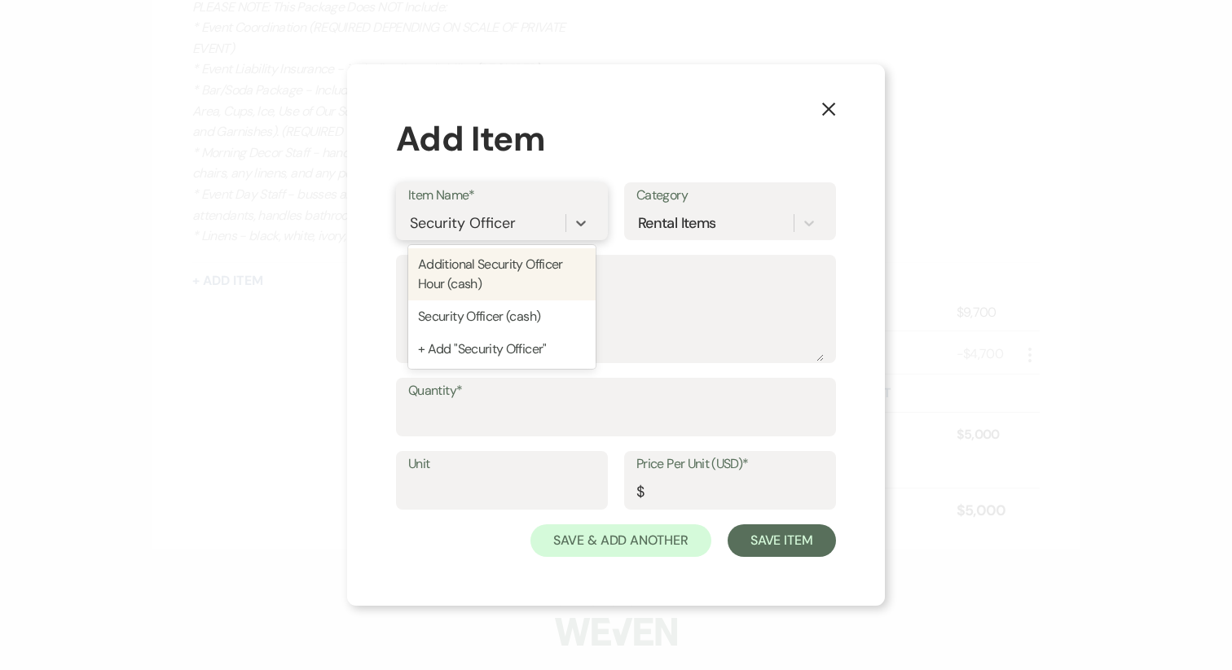
type input "Security Officer"
click at [670, 318] on textarea "Description" at bounding box center [615, 320] width 415 height 81
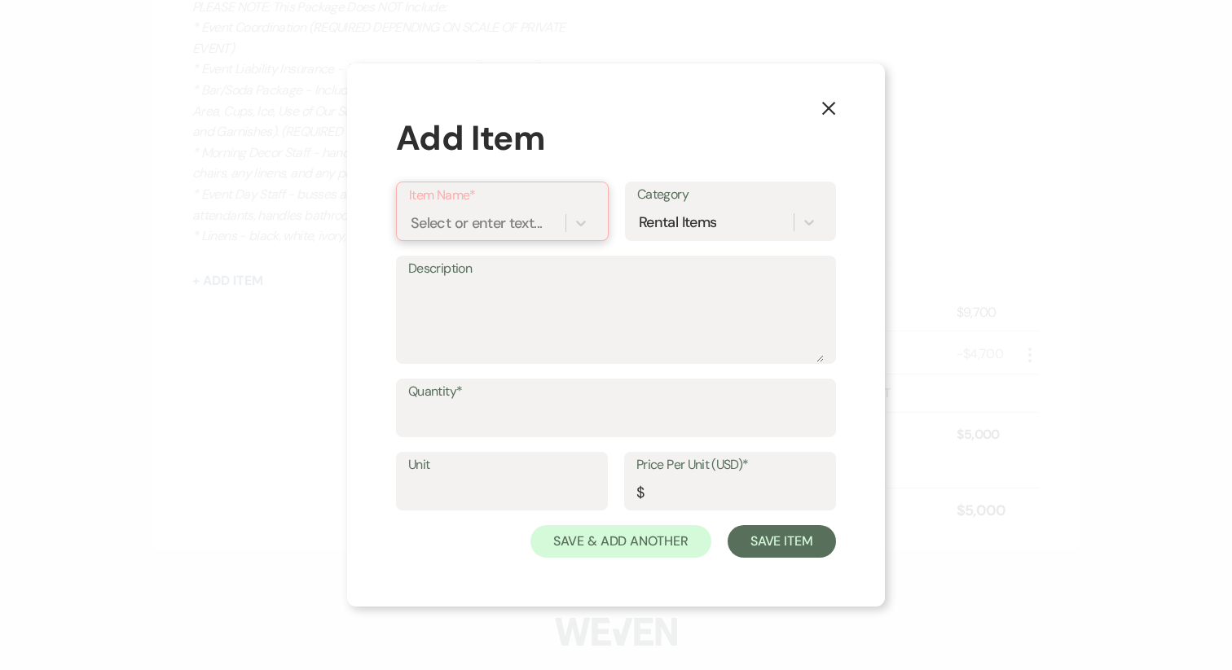
click at [471, 226] on div "Select or enter text..." at bounding box center [476, 224] width 131 height 22
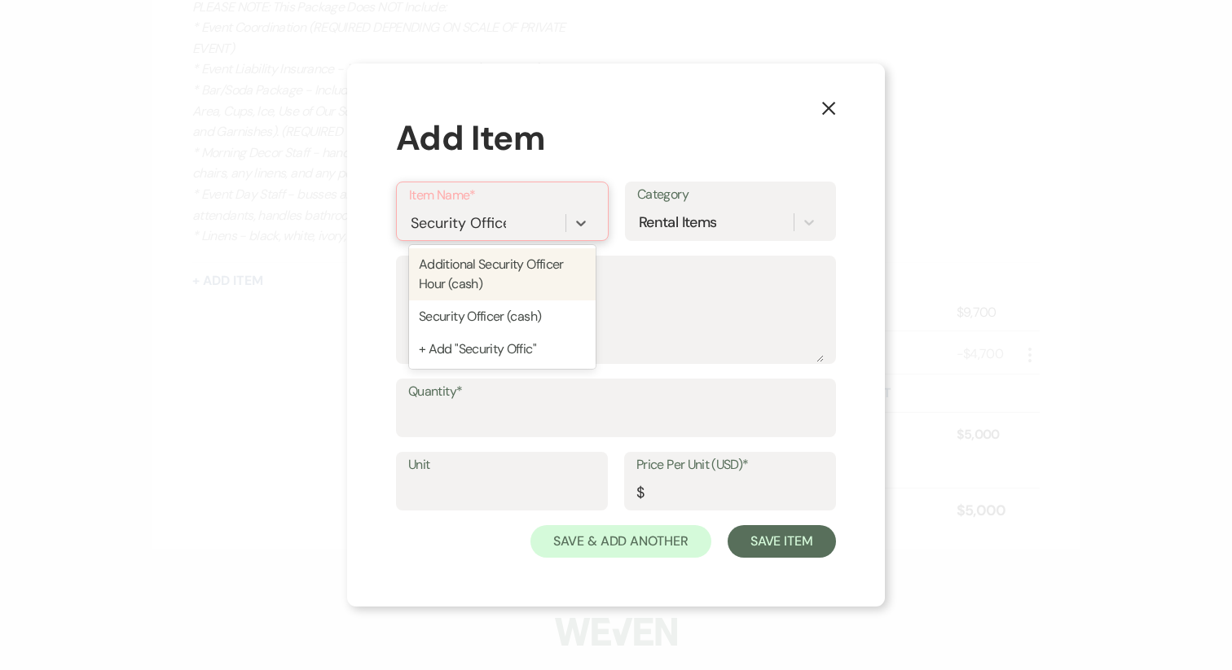
type input "Security Officer"
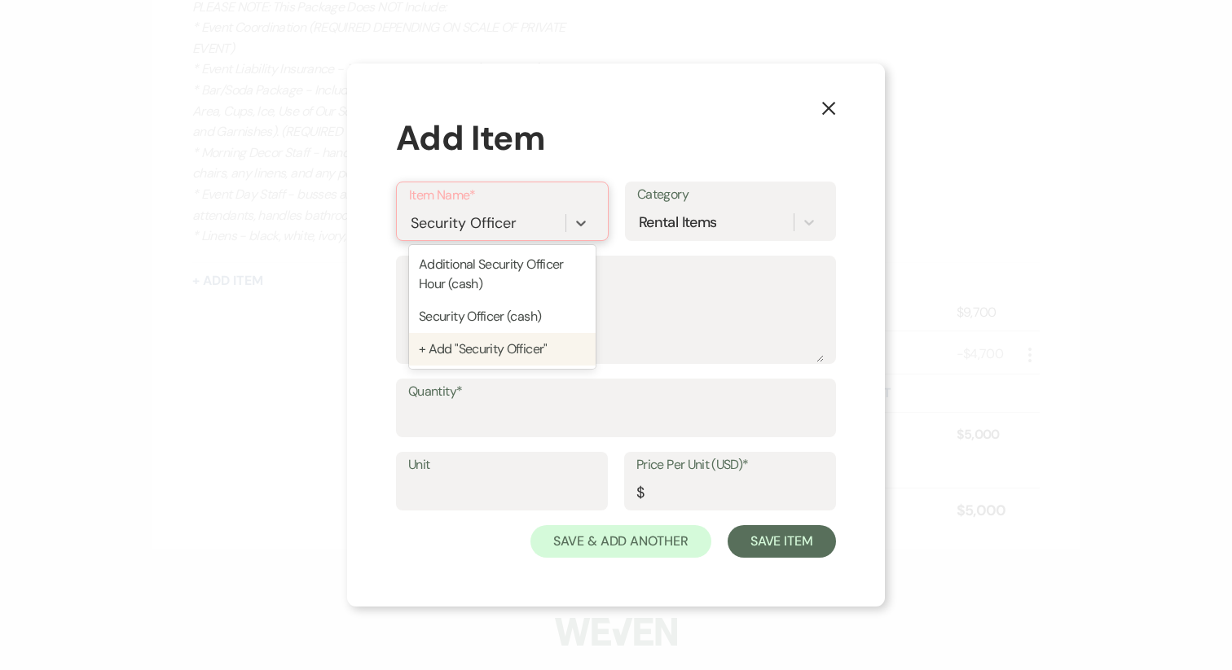
click at [490, 362] on div "+ Add "Security Officer"" at bounding box center [502, 349] width 187 height 33
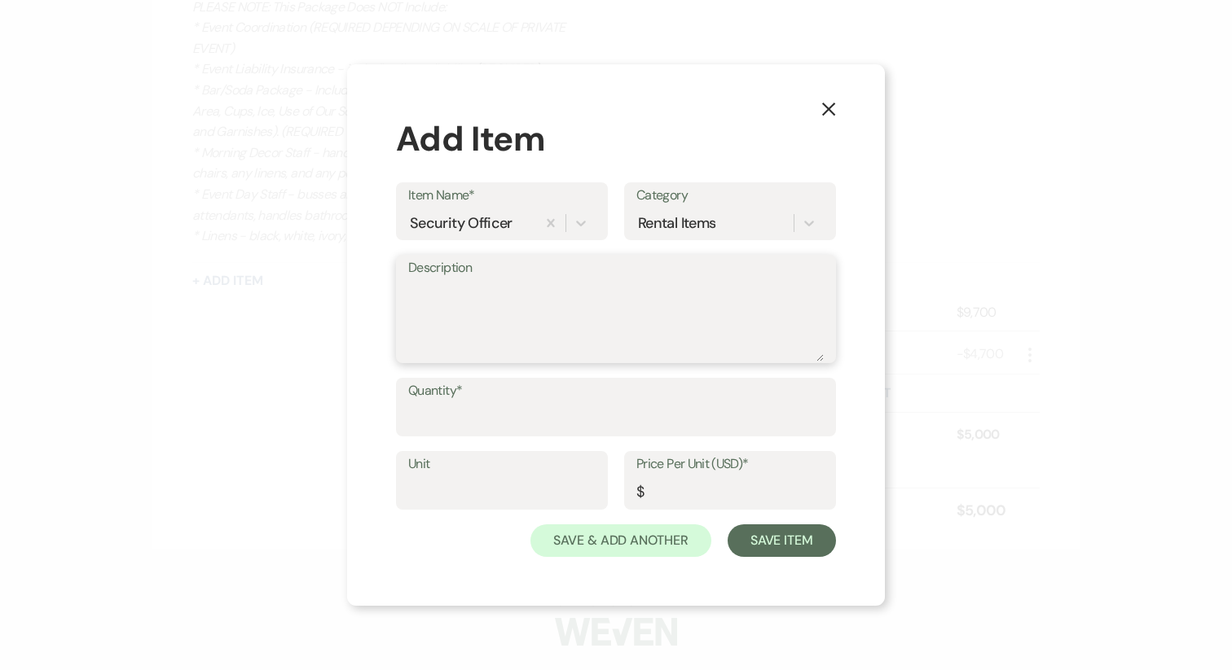
click at [490, 298] on textarea "Description" at bounding box center [615, 320] width 415 height 81
paste textarea "Per Hall County, ALL events require a security officer. The rate, set by Hall c…"
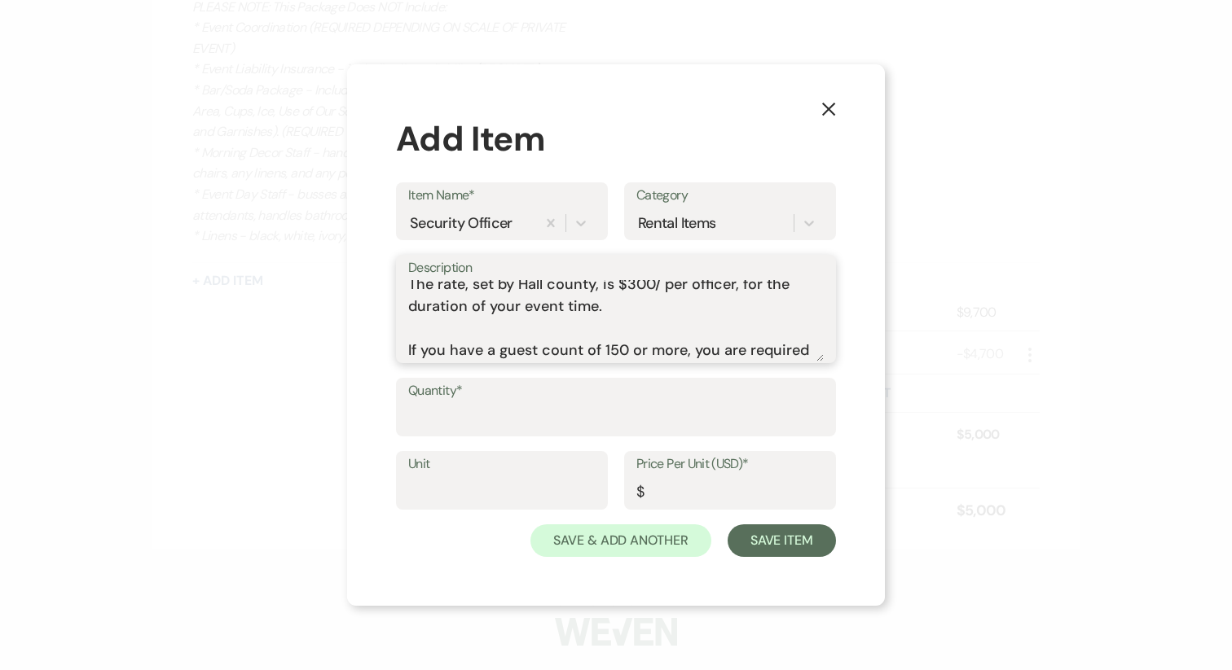
scroll to position [94, 0]
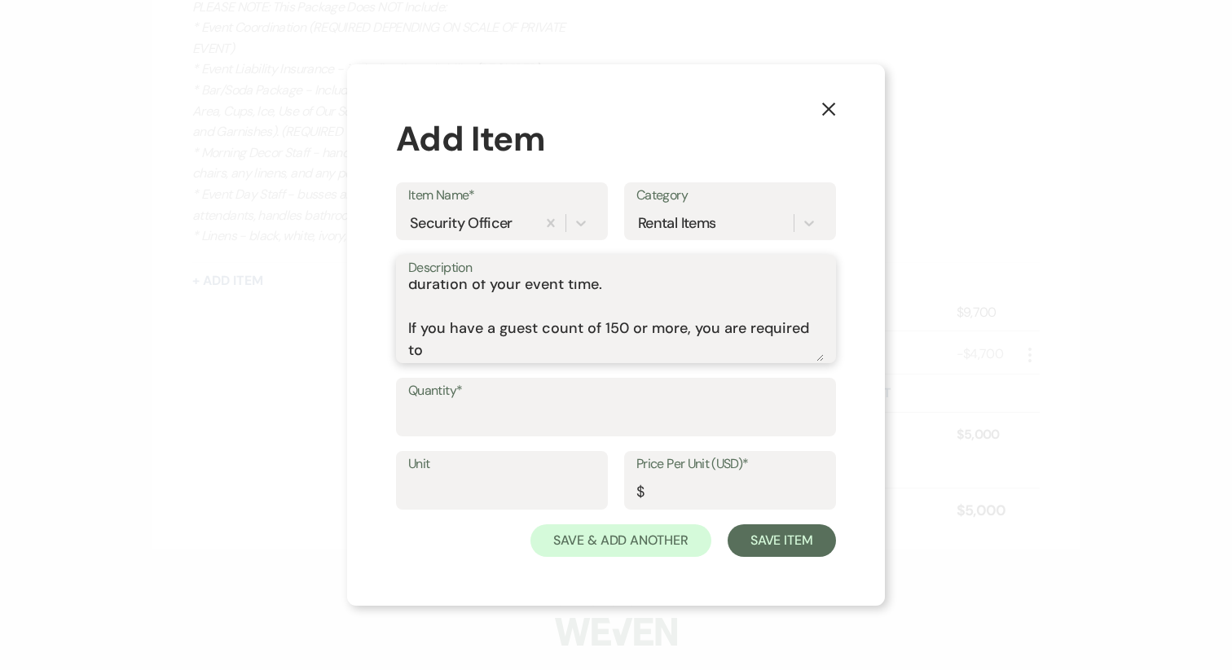
type textarea "Per Hall County, ALL events require a security officer. The rate, set by Hall c…"
click at [433, 435] on div "Quantity*" at bounding box center [616, 407] width 440 height 59
click at [433, 429] on input "Quantity*" at bounding box center [615, 419] width 415 height 32
type input "1"
click at [433, 486] on input "Unit" at bounding box center [501, 493] width 187 height 32
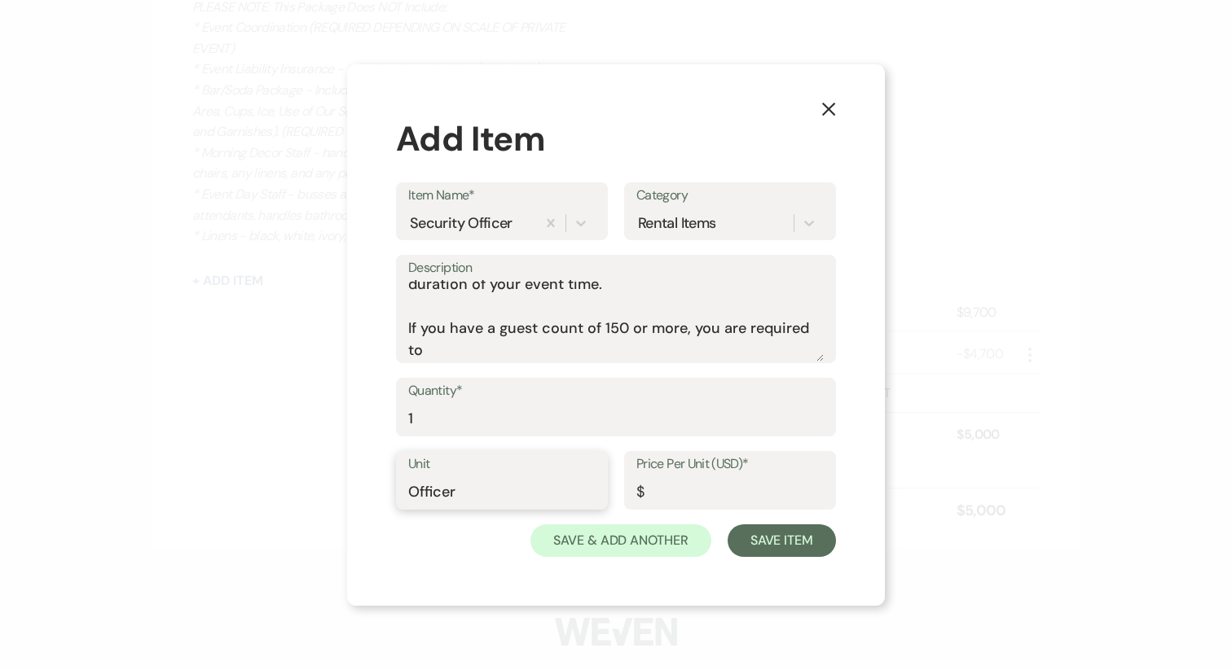
type input "Officer"
click at [674, 494] on input "Price Per Unit (USD)*" at bounding box center [729, 493] width 187 height 32
type input "300"
drag, startPoint x: 803, startPoint y: 545, endPoint x: 783, endPoint y: 550, distance: 20.9
click at [783, 550] on button "Save Item" at bounding box center [781, 541] width 108 height 33
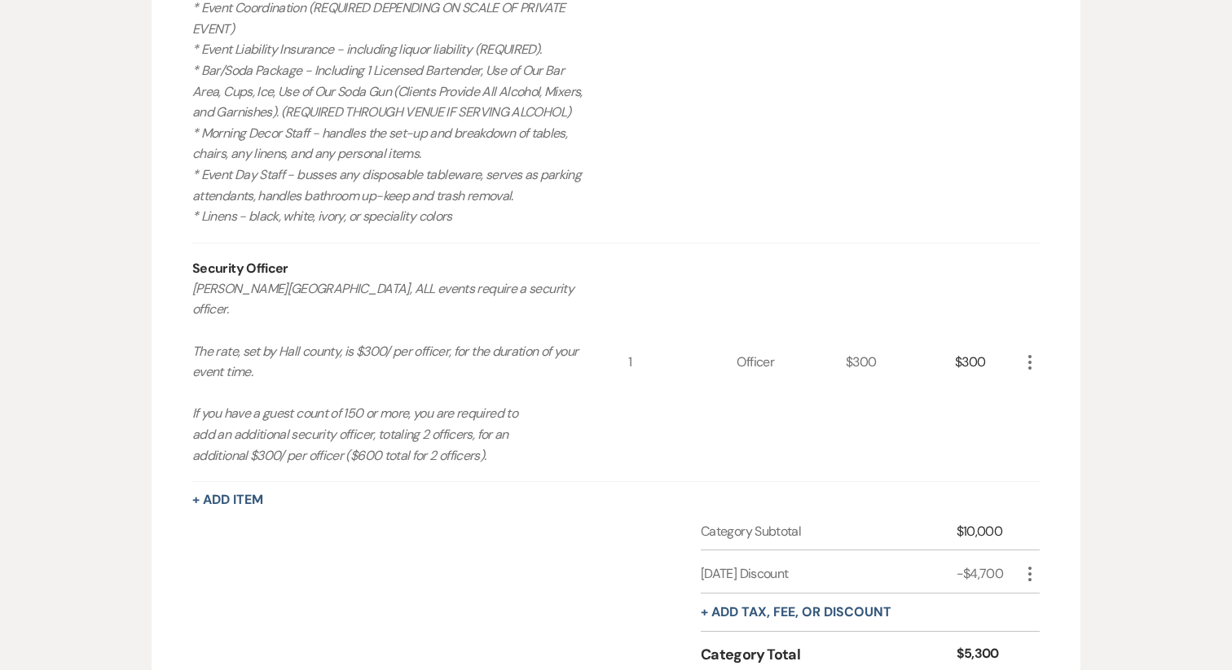
click at [1032, 372] on icon "More" at bounding box center [1030, 363] width 20 height 20
click at [1054, 396] on button "Pencil Edit" at bounding box center [1062, 394] width 85 height 26
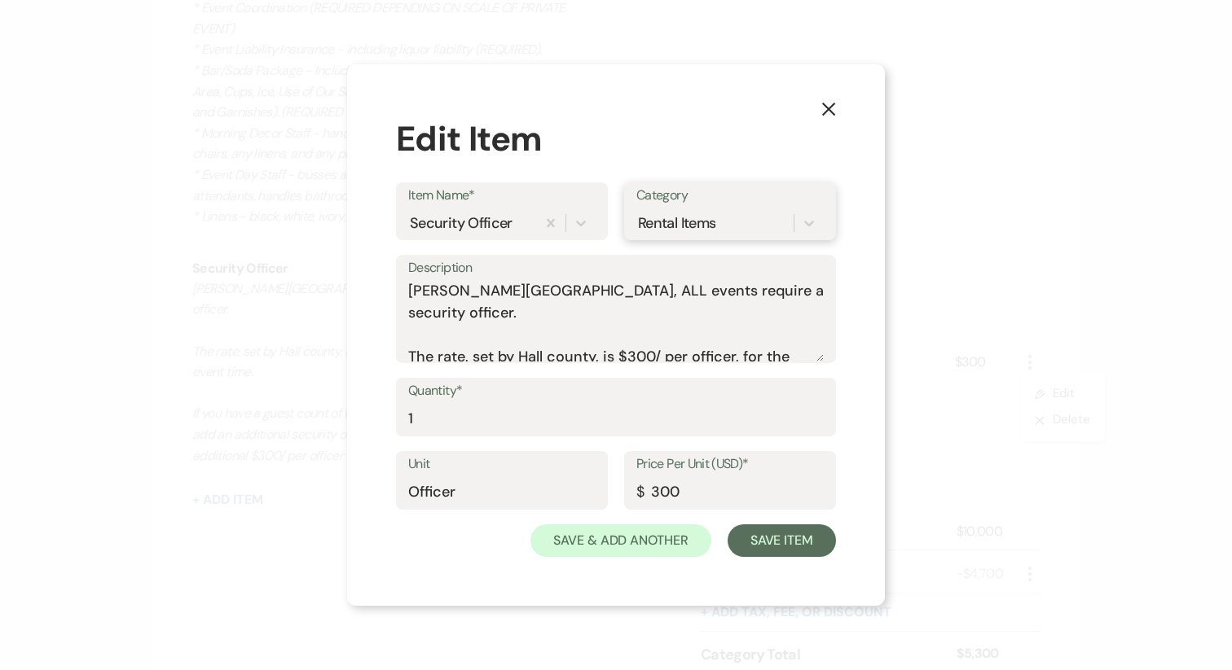
click at [636, 231] on div "Rental Items" at bounding box center [714, 223] width 157 height 29
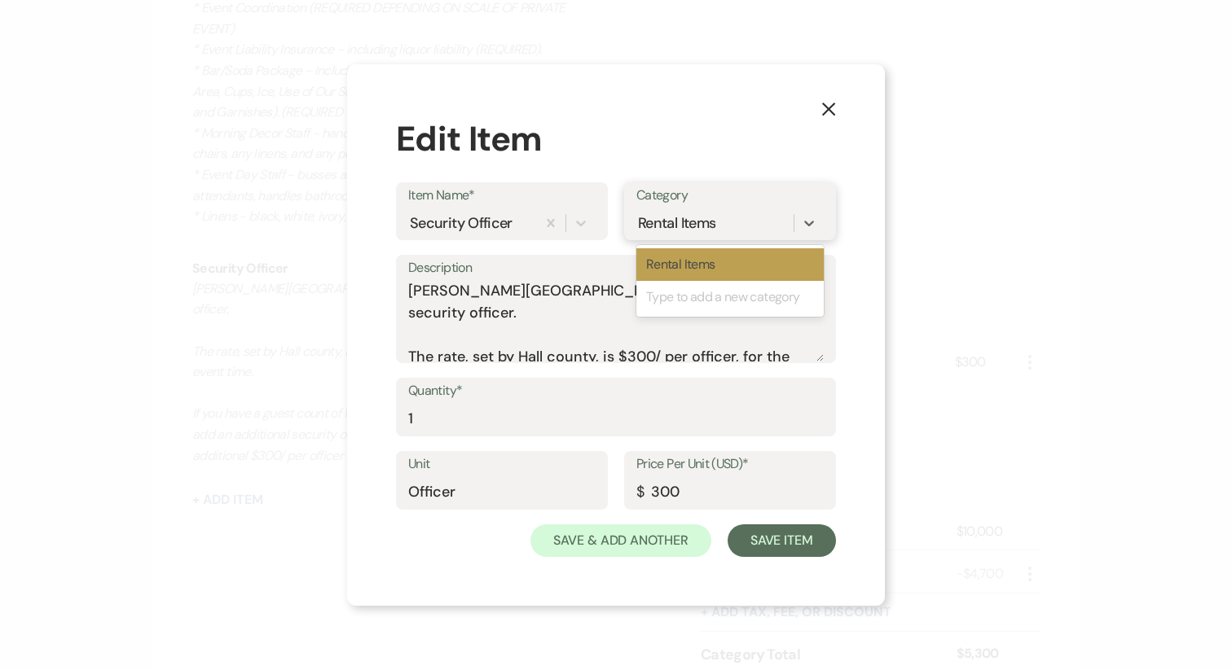
click at [687, 297] on div "Type to add a new category" at bounding box center [729, 297] width 187 height 33
click at [682, 221] on div "Rental Items" at bounding box center [676, 224] width 77 height 22
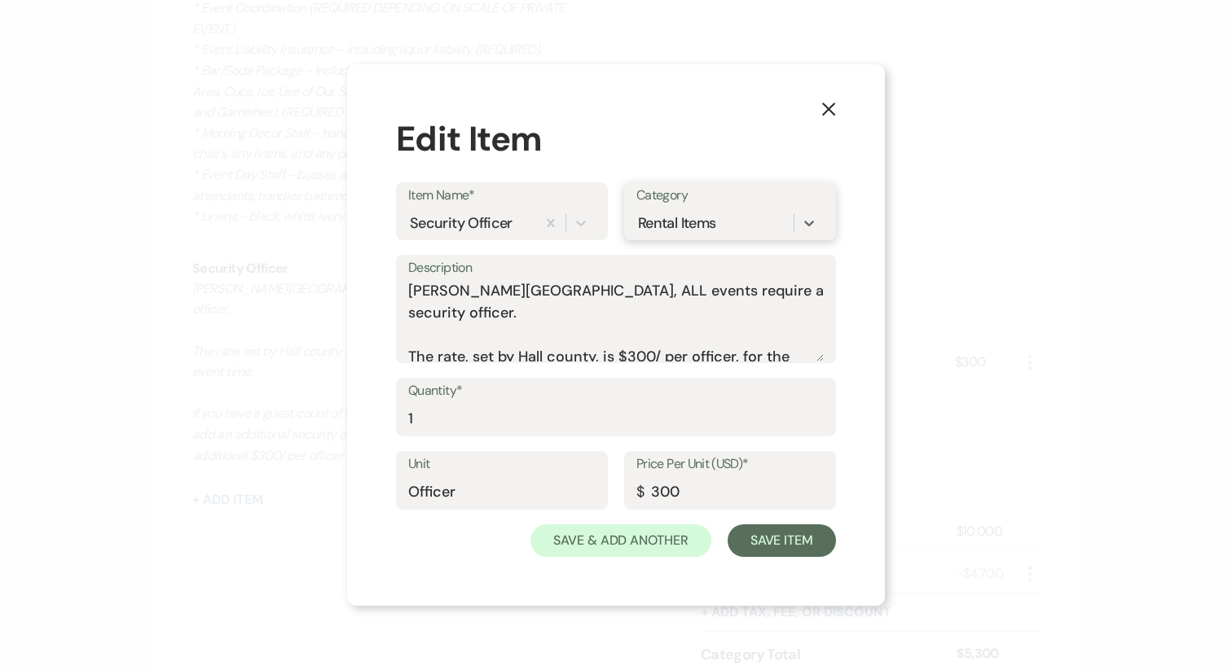
click at [682, 221] on div "Rental Items" at bounding box center [676, 224] width 77 height 22
type input "Staff"
click at [704, 261] on div "Create "Staff" Category" at bounding box center [729, 264] width 187 height 33
click at [777, 546] on button "Save Item" at bounding box center [781, 541] width 108 height 33
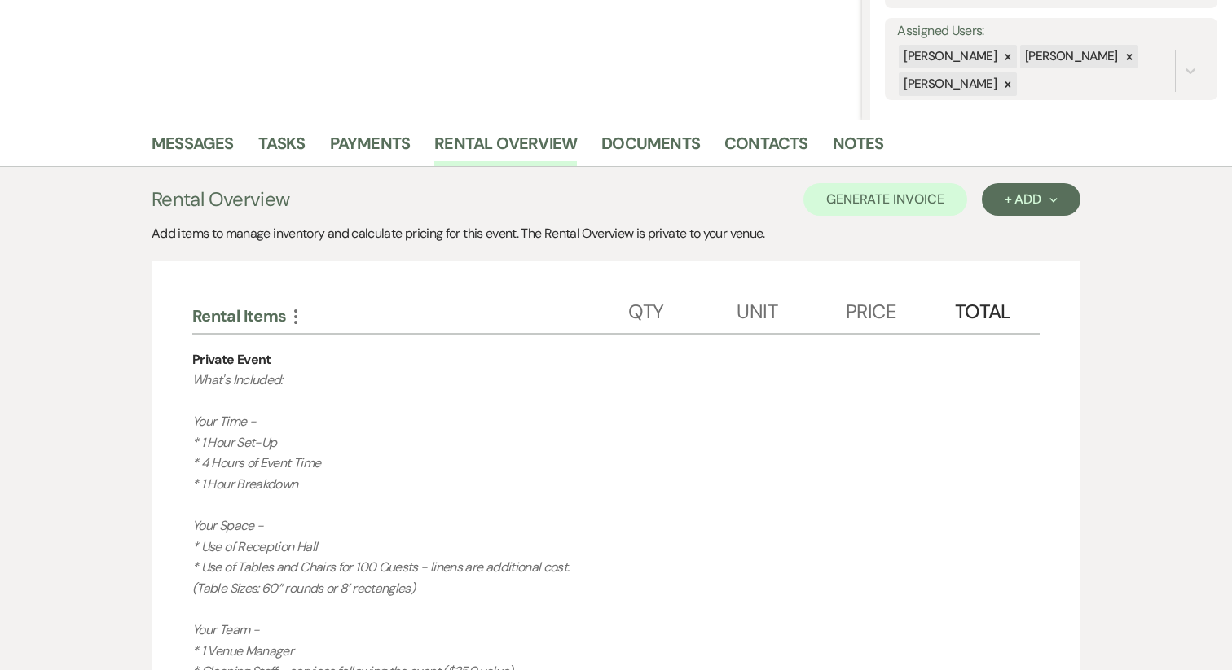
scroll to position [267, 0]
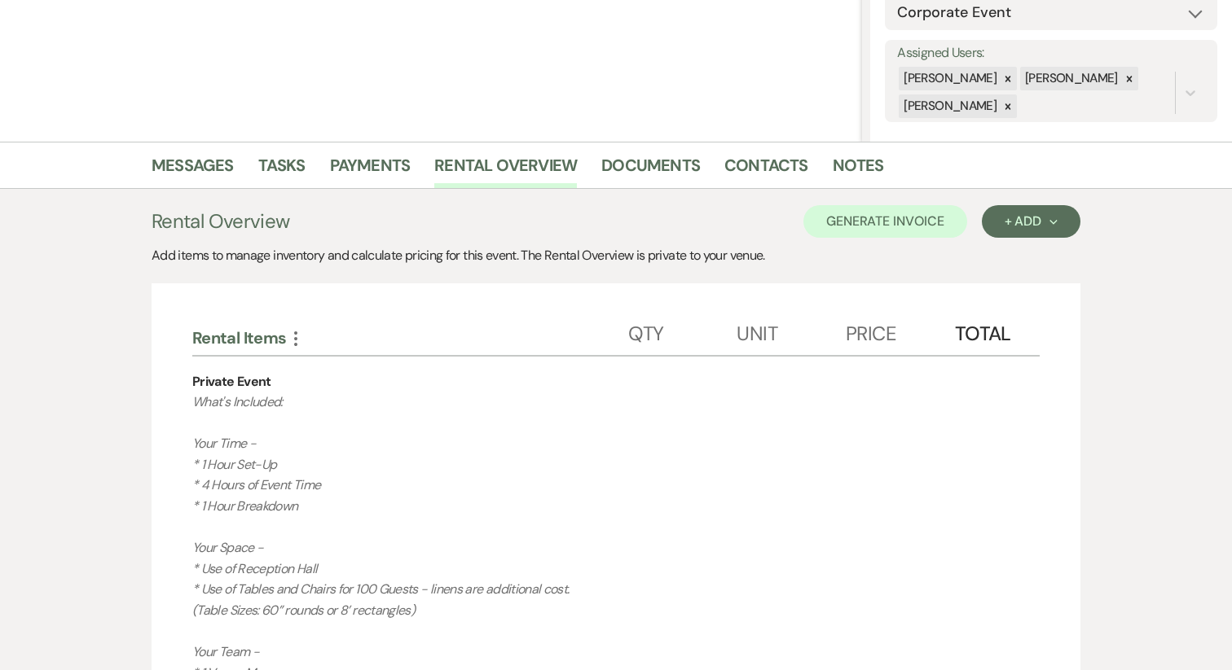
click at [296, 341] on icon "More" at bounding box center [296, 339] width 20 height 20
click at [334, 390] on button "Pencil Edit Category Name" at bounding box center [368, 396] width 165 height 26
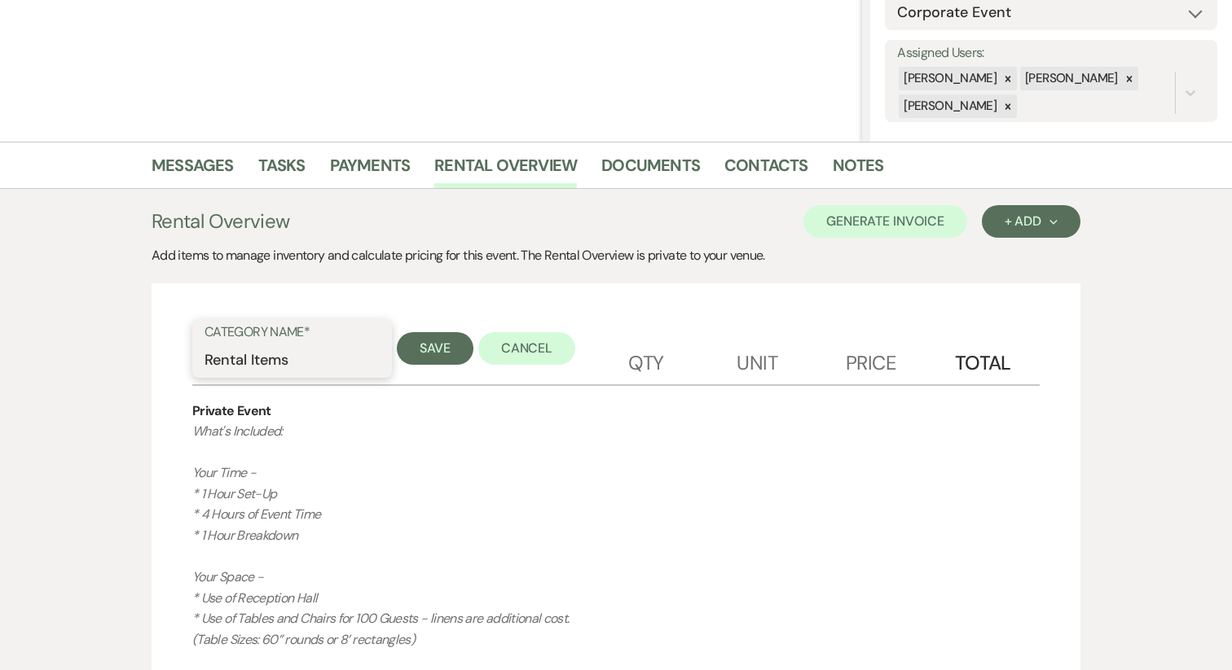
click at [292, 359] on input "Rental Items" at bounding box center [291, 361] width 175 height 32
type input "Venue Rental"
click at [415, 352] on button "Save" at bounding box center [435, 348] width 77 height 33
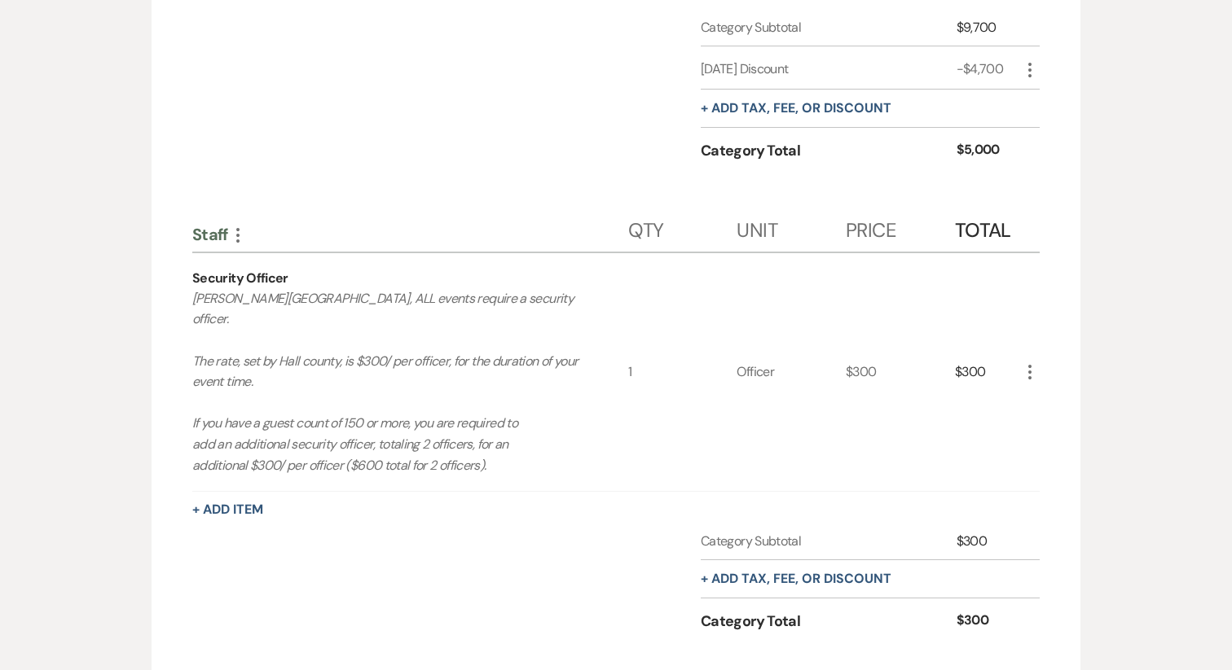
scroll to position [1430, 0]
click at [1030, 377] on icon "More" at bounding box center [1030, 370] width 20 height 20
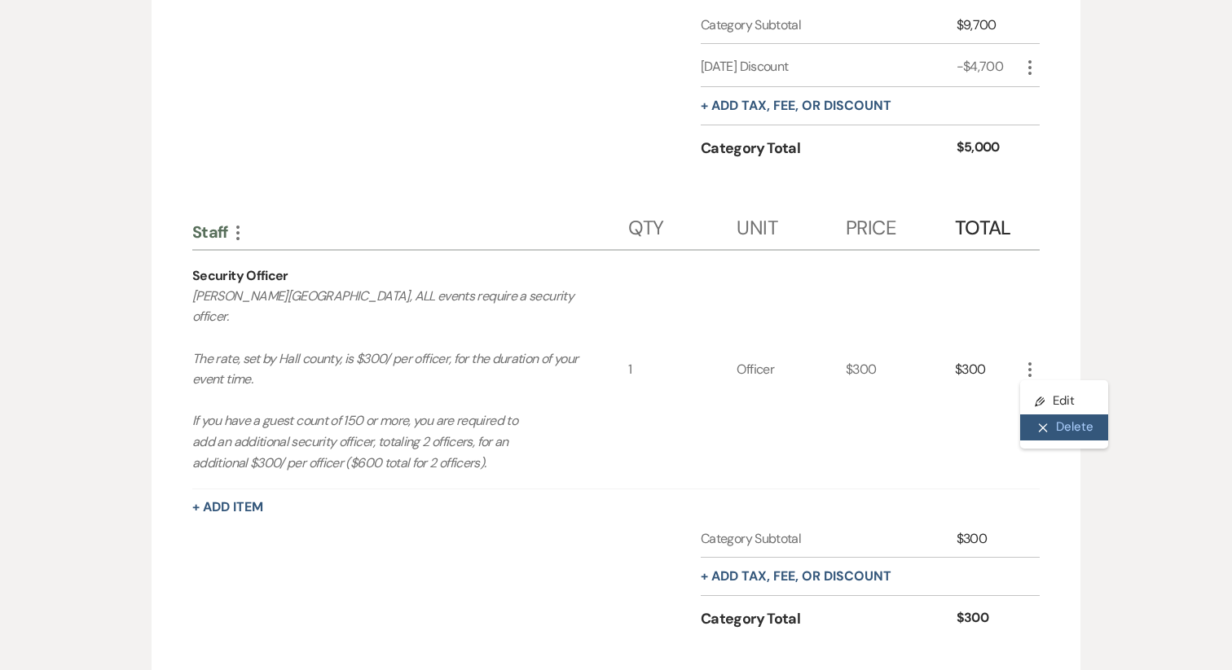
click at [1074, 441] on button "X Delete" at bounding box center [1064, 428] width 88 height 26
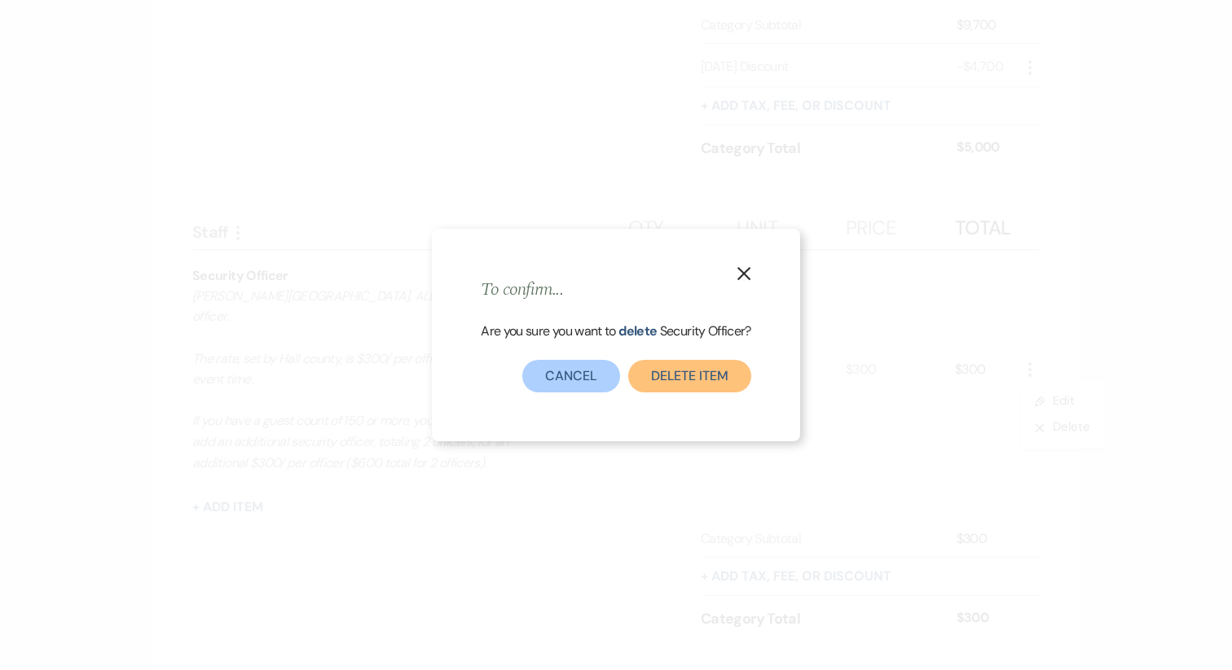
click at [679, 378] on button "Delete Item" at bounding box center [689, 376] width 123 height 33
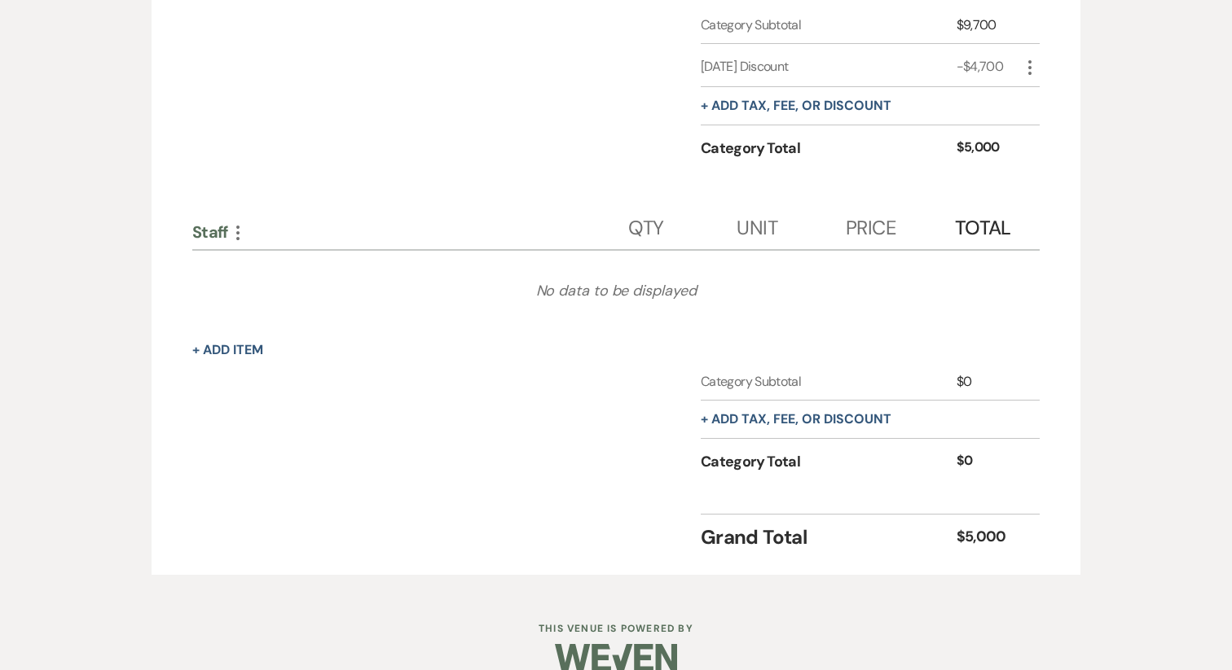
click at [236, 243] on icon "More" at bounding box center [238, 233] width 20 height 20
click at [301, 303] on button "Pencil Edit Category Name" at bounding box center [310, 290] width 165 height 26
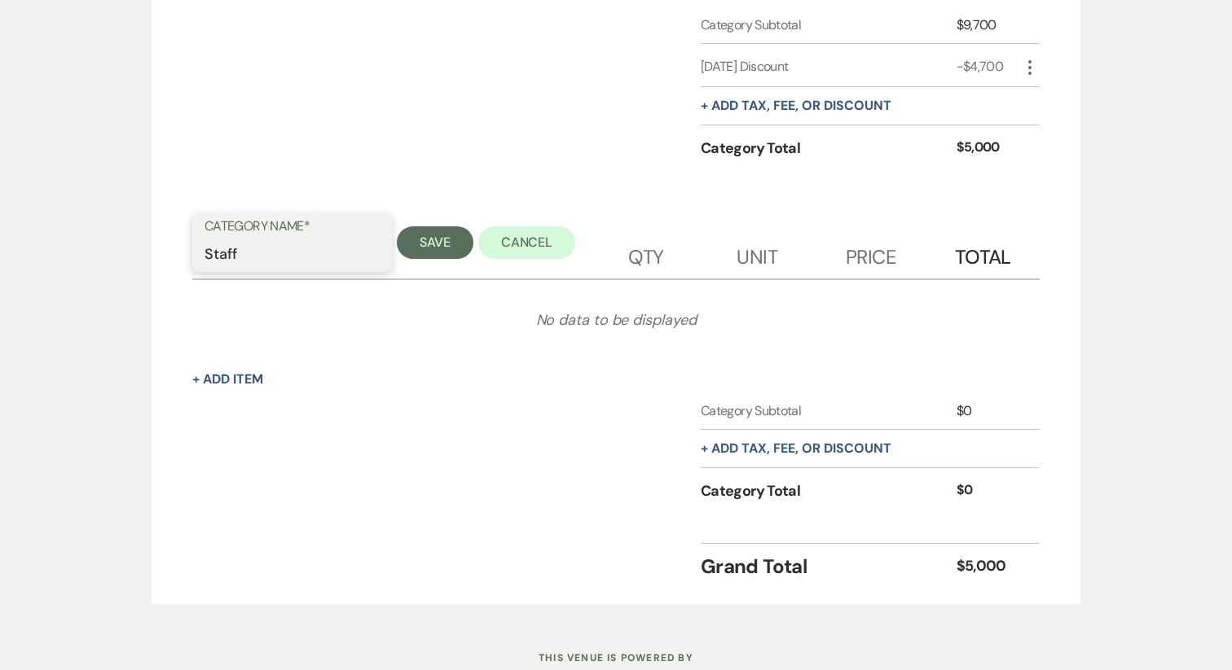
click at [245, 269] on input "Staff" at bounding box center [291, 255] width 175 height 32
type input "A"
type input "Package Add-Ons"
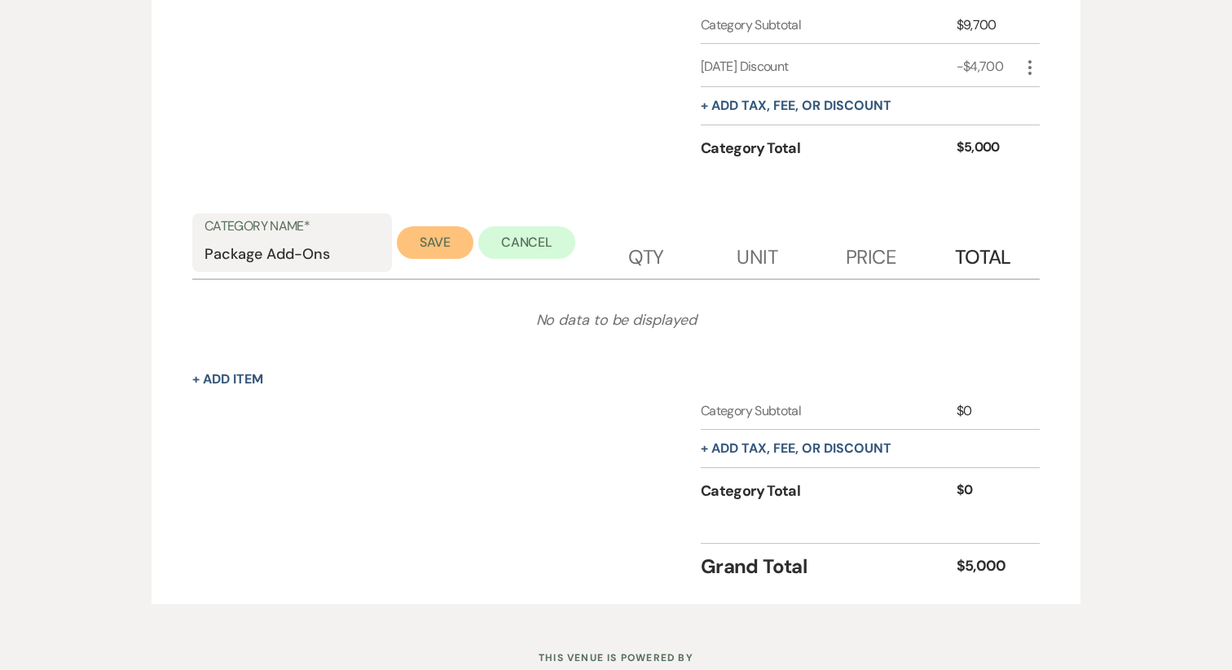
click at [419, 259] on button "Save" at bounding box center [435, 242] width 77 height 33
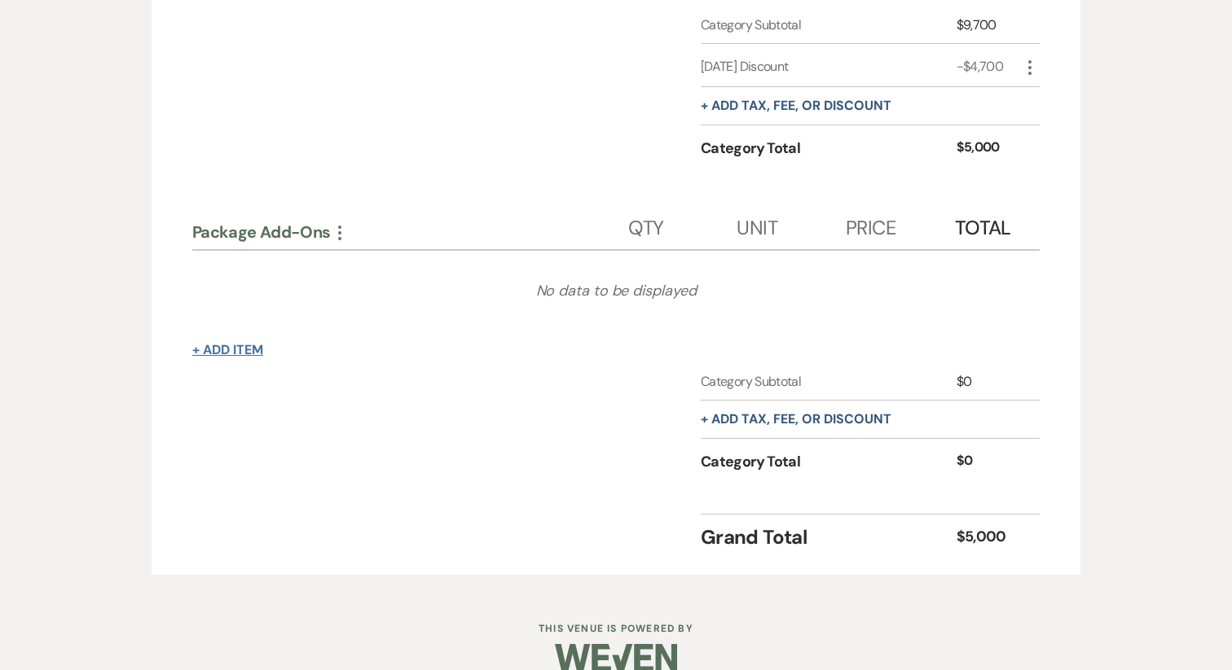
click at [221, 357] on button "+ Add Item" at bounding box center [227, 350] width 71 height 13
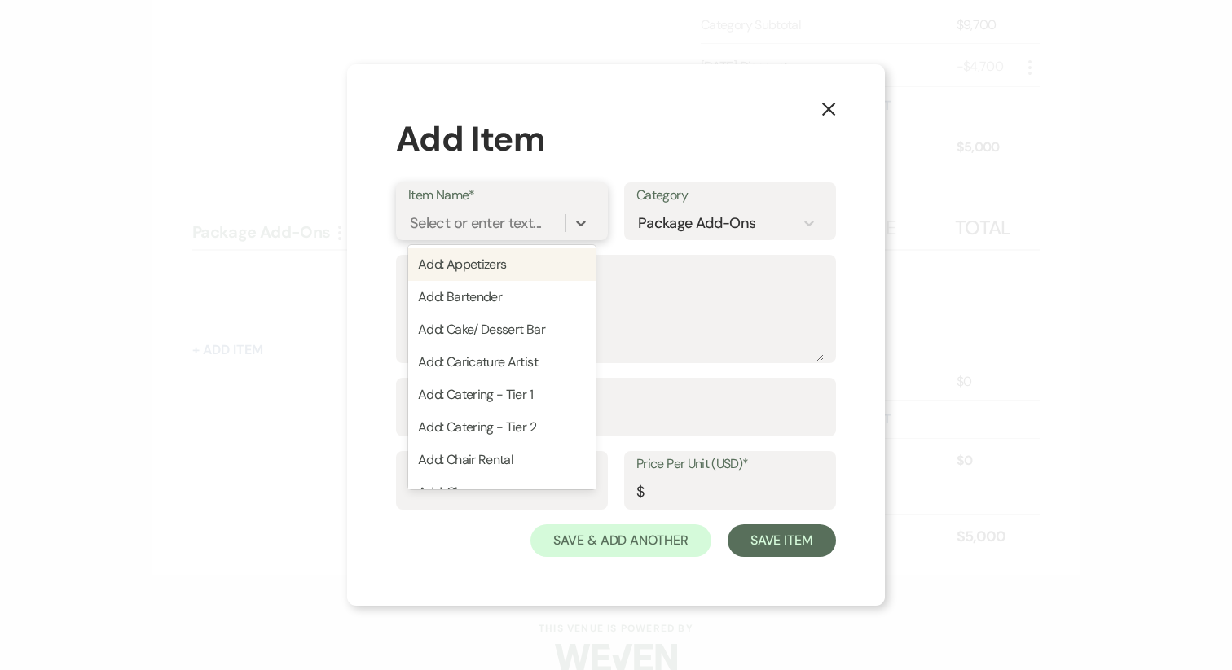
click at [536, 220] on div "Select or enter text..." at bounding box center [475, 224] width 131 height 22
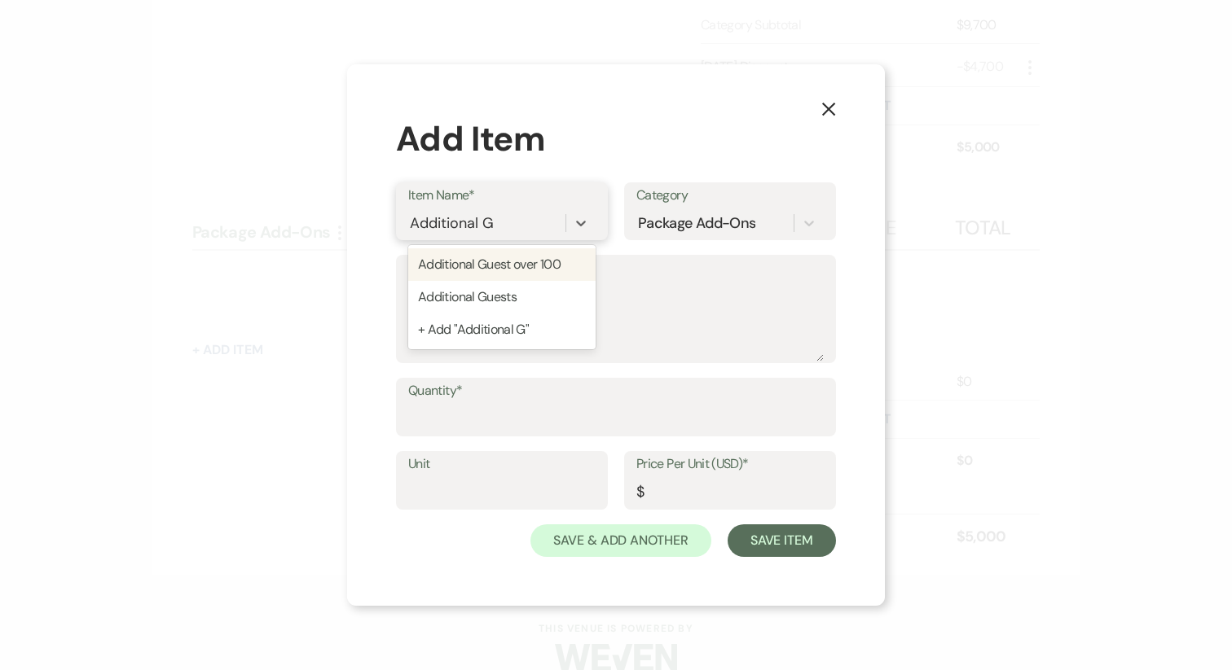
type input "Additional Gu"
click at [531, 266] on div "Additional Guest over 100" at bounding box center [501, 264] width 187 height 33
type textarea "Additional Guest over 100"
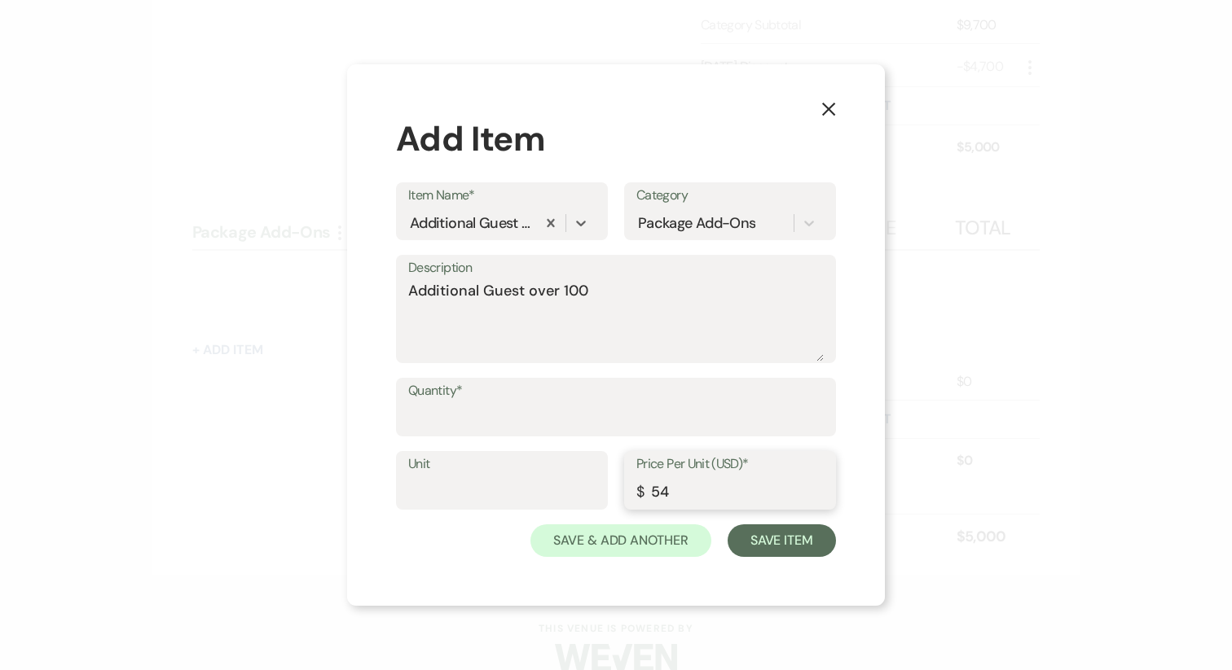
click at [675, 497] on input "54" at bounding box center [729, 493] width 187 height 32
type input "25"
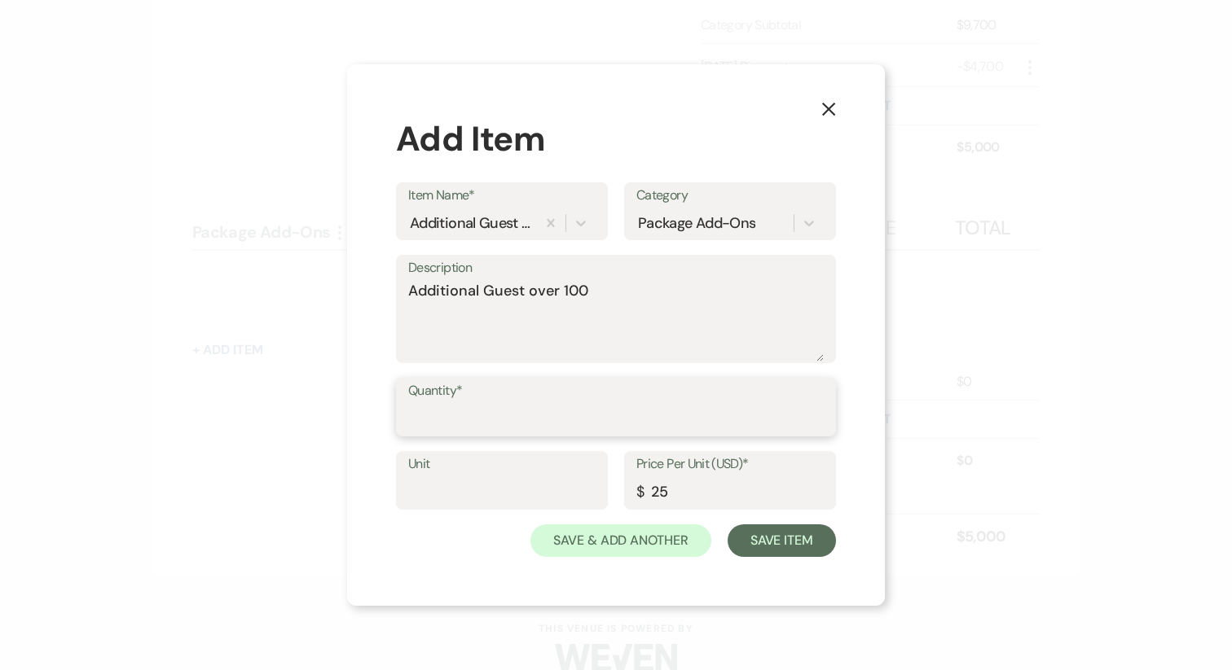
click at [478, 416] on input "Quantity*" at bounding box center [615, 419] width 415 height 32
type input "50"
click at [625, 287] on textarea "Additional Guest over 100" at bounding box center [615, 320] width 415 height 81
click at [551, 305] on textarea "Additional Guest over 100" at bounding box center [615, 320] width 415 height 81
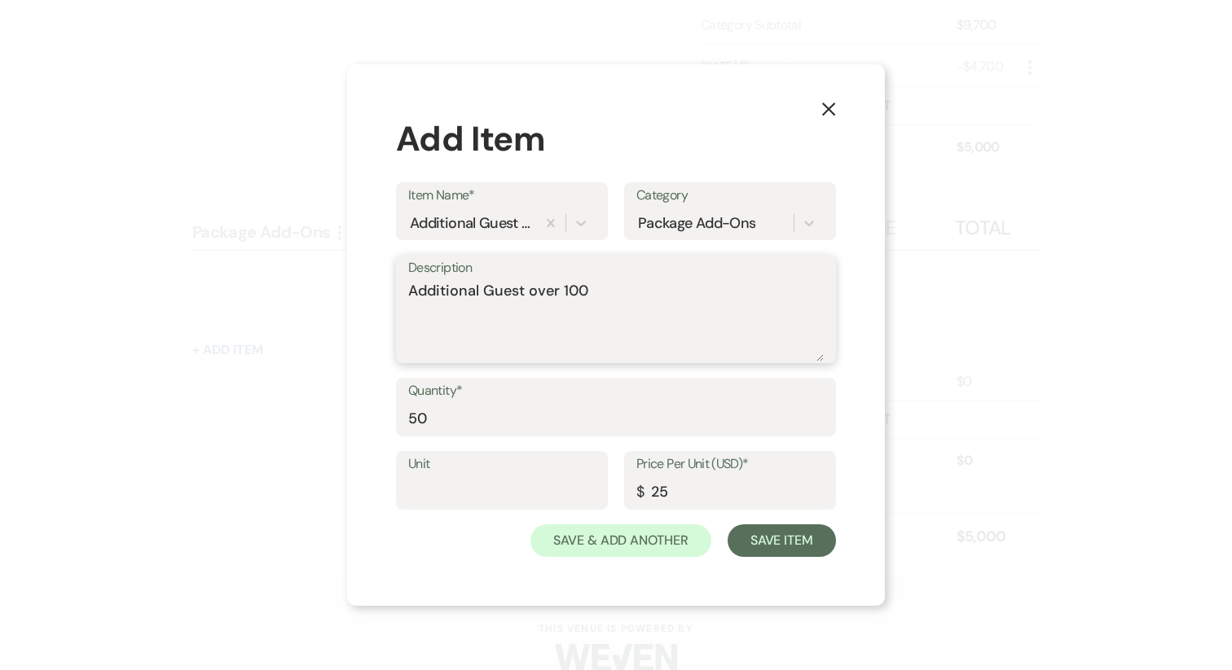
click at [551, 305] on textarea "Additional Guest over 100" at bounding box center [615, 320] width 415 height 81
click at [468, 295] on textarea "$25.00 / per guest over" at bounding box center [615, 320] width 415 height 81
click at [580, 303] on textarea "$25.00 per guest over" at bounding box center [615, 320] width 415 height 81
type textarea "$25.00 per guest over 100."
click at [486, 488] on input "Unit" at bounding box center [501, 493] width 187 height 32
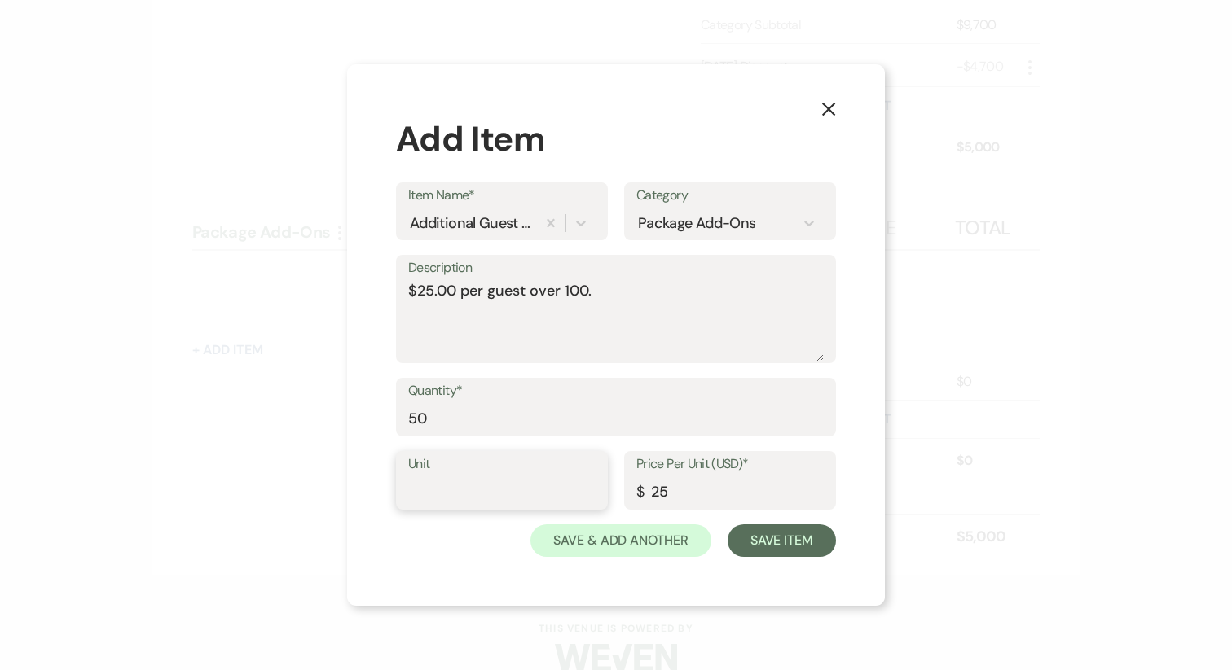
type input "1"
click at [440, 501] on input "Persons" at bounding box center [501, 493] width 187 height 32
type input "Guests"
click at [737, 554] on button "Save Item" at bounding box center [781, 541] width 108 height 33
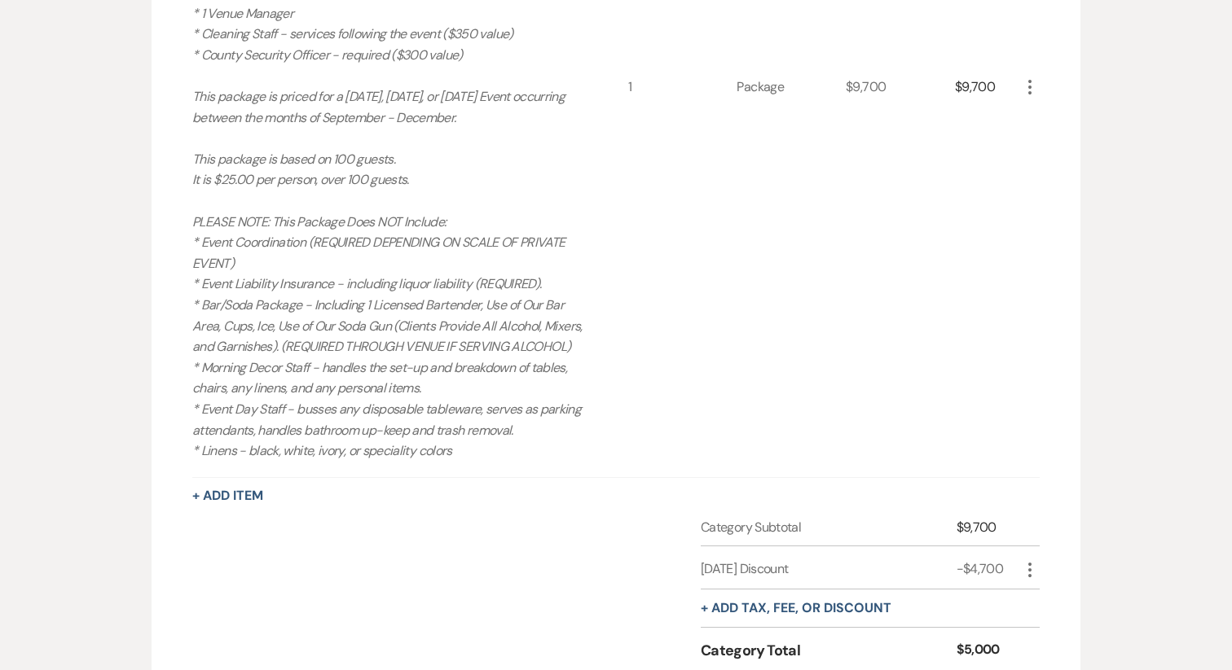
scroll to position [907, 0]
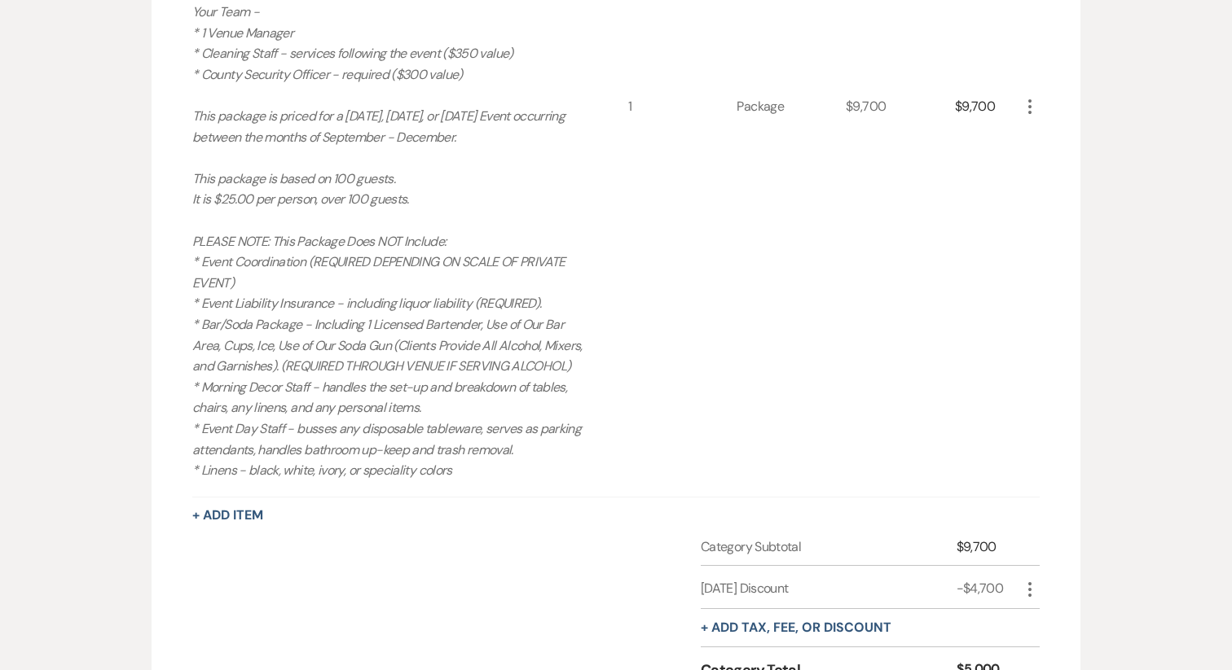
click at [1033, 116] on icon "More" at bounding box center [1030, 107] width 20 height 20
click at [1064, 147] on button "Pencil Edit" at bounding box center [1062, 138] width 85 height 26
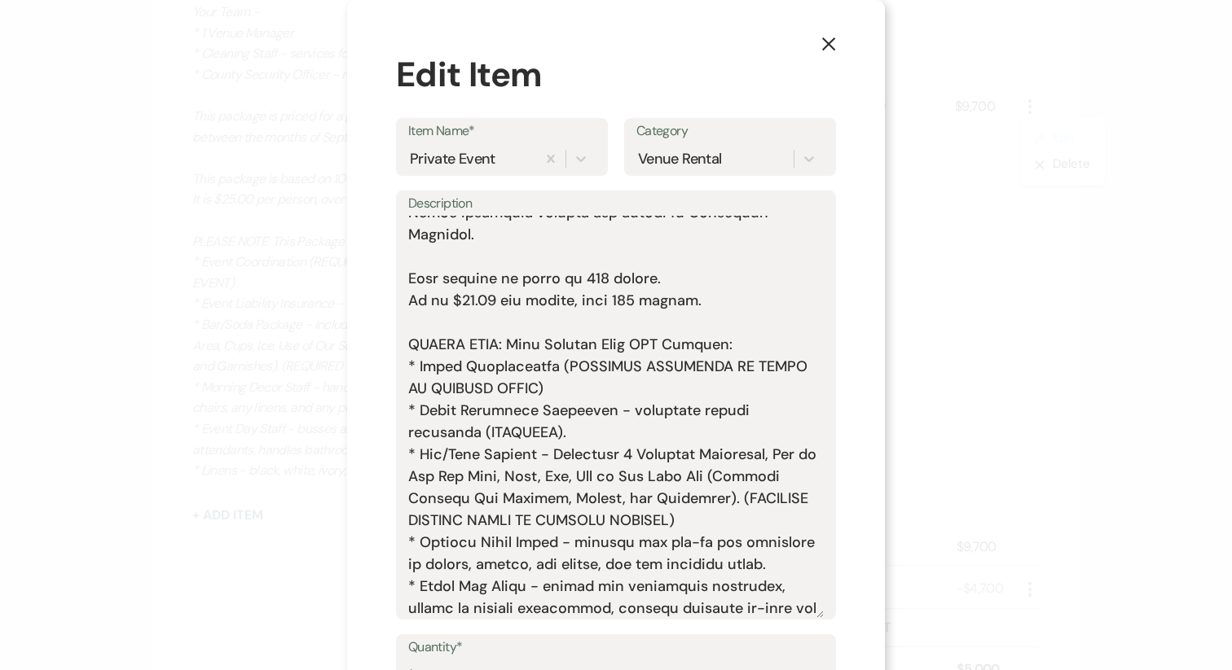
scroll to position [452, 0]
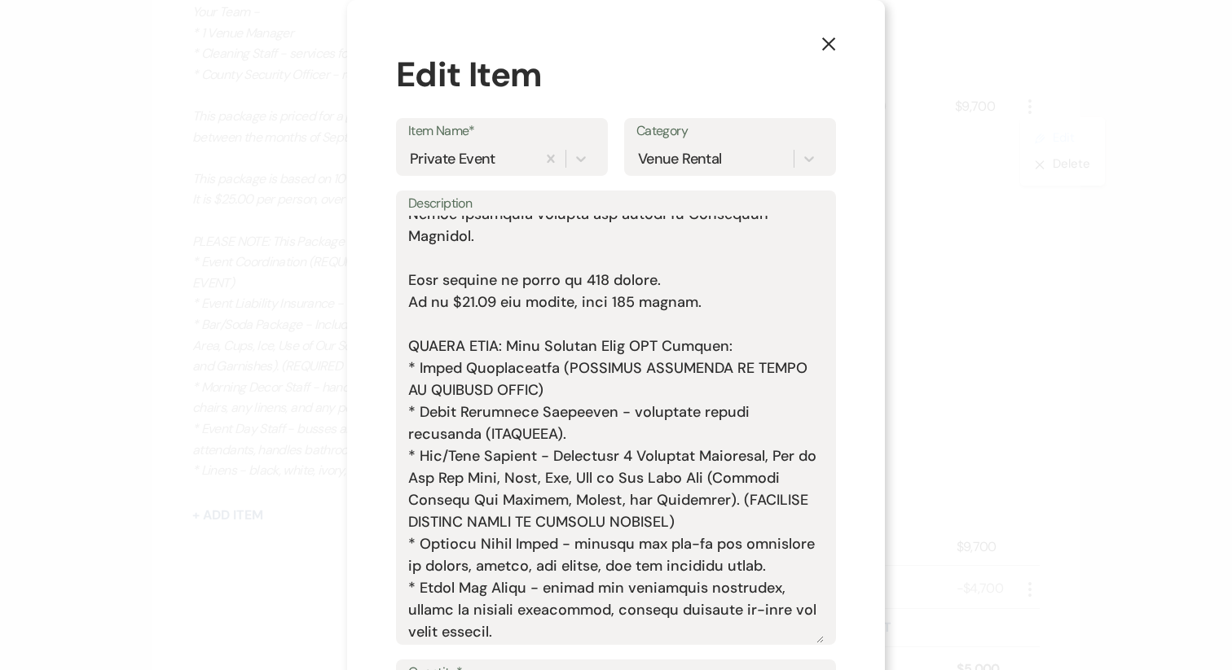
drag, startPoint x: 817, startPoint y: 356, endPoint x: 810, endPoint y: 637, distance: 281.1
click at [810, 637] on textarea "Description" at bounding box center [615, 430] width 415 height 428
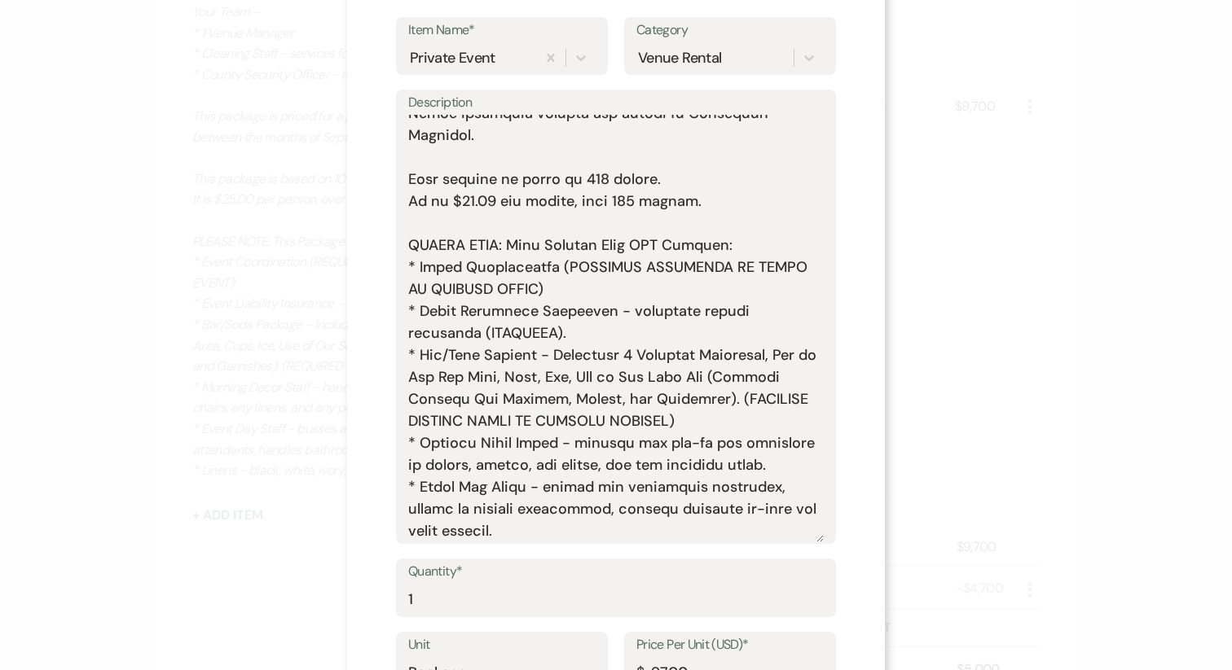
scroll to position [103, 0]
click at [454, 251] on textarea "Description" at bounding box center [615, 327] width 415 height 428
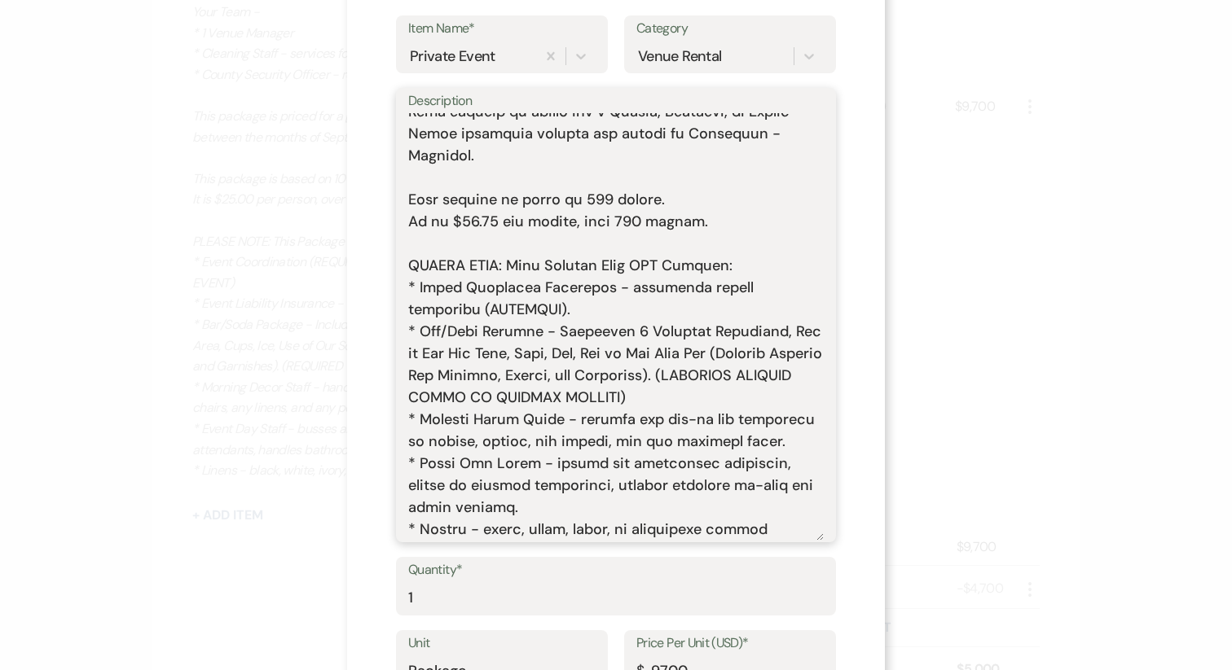
scroll to position [408, 0]
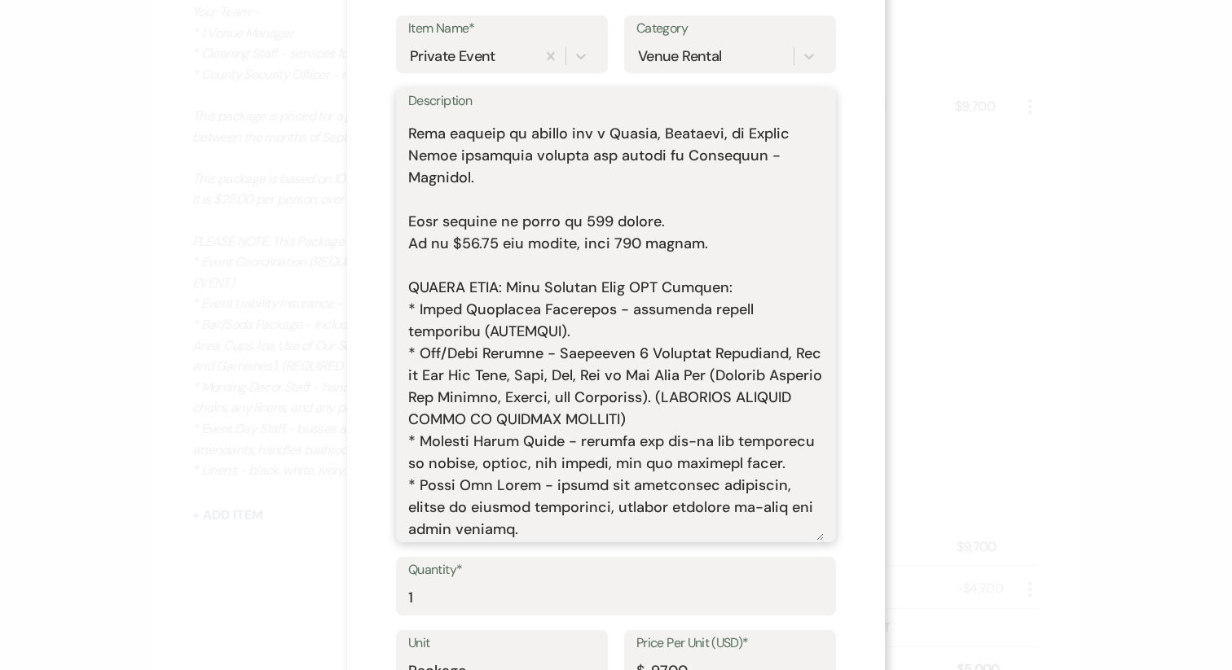
click at [706, 399] on textarea "Description" at bounding box center [615, 327] width 415 height 428
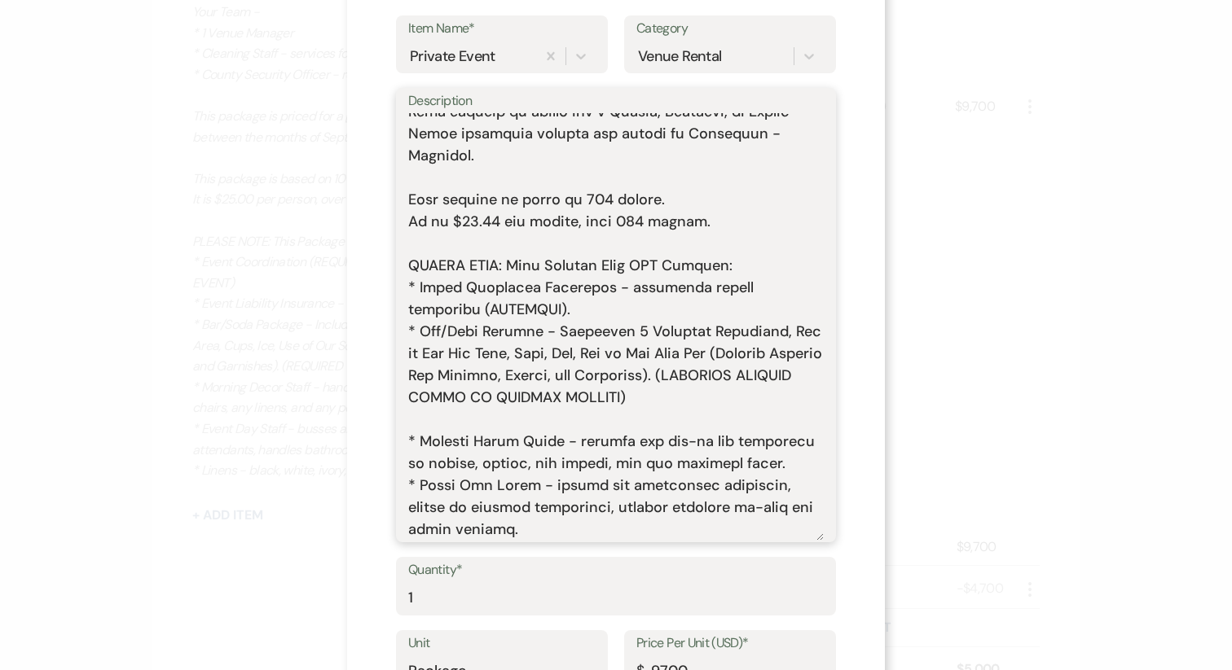
paste textarea "* Event Coordination (REQUIRED DEPENDING ON SCALE OF PRIVATE EVENT)"
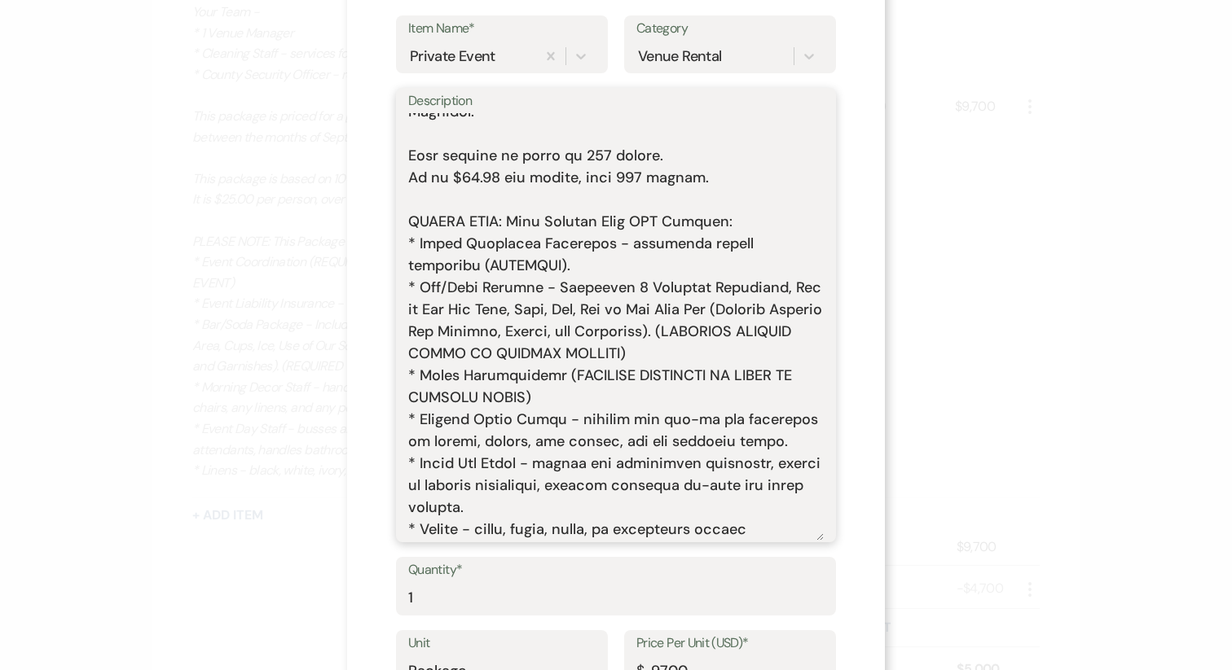
scroll to position [452, 0]
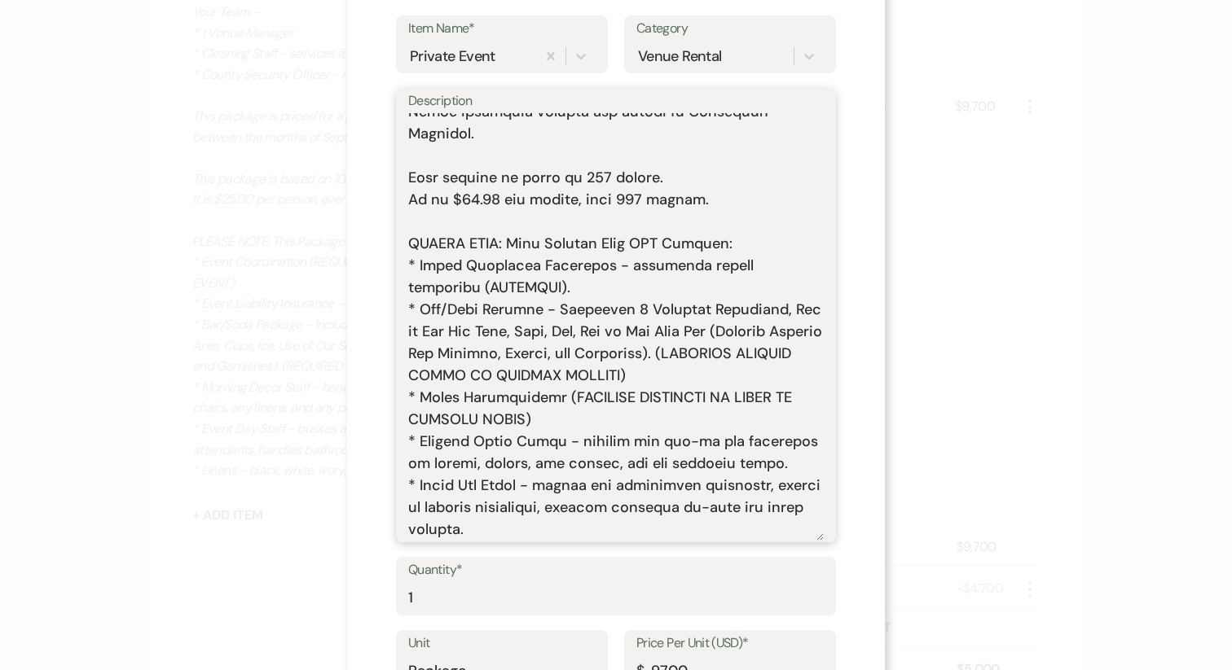
click at [459, 269] on textarea "Description" at bounding box center [615, 327] width 415 height 428
click at [444, 284] on textarea "Description" at bounding box center [615, 327] width 415 height 428
click at [705, 335] on textarea "Description" at bounding box center [615, 327] width 415 height 428
click at [687, 358] on textarea "Description" at bounding box center [615, 327] width 415 height 428
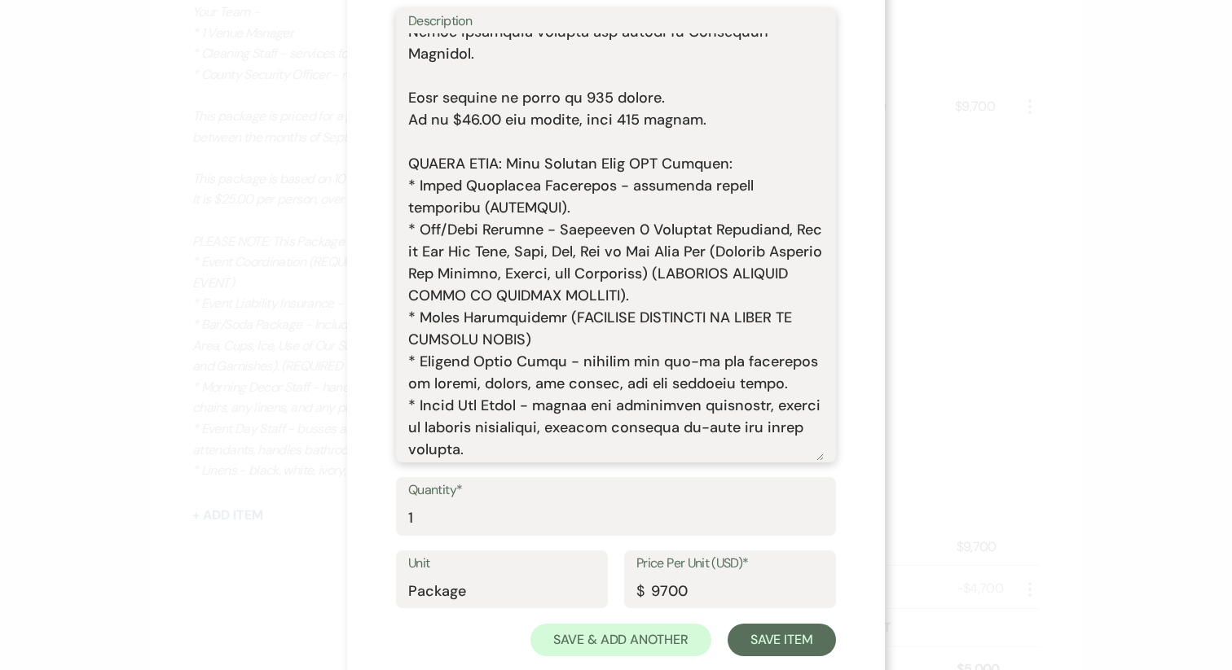
scroll to position [217, 0]
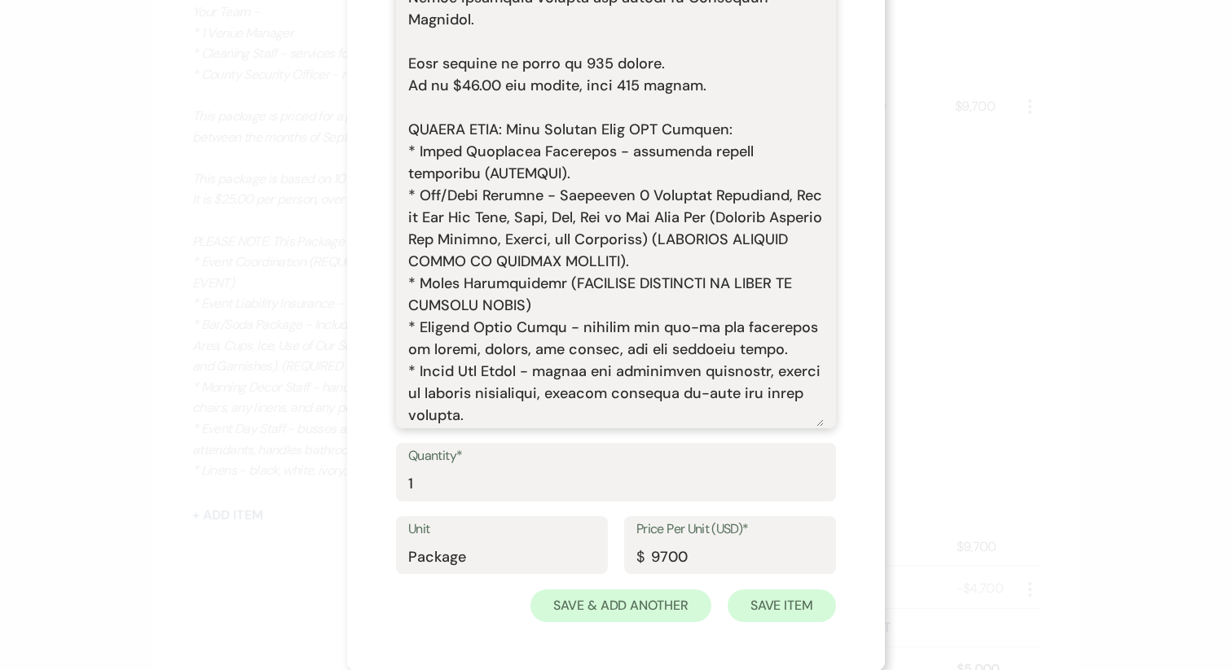
type textarea "What's Included: Your Time - * 1 Hour Set-Up * 4 Hours of Event Time * 1 Hour B…"
click at [771, 603] on button "Save Item" at bounding box center [781, 606] width 108 height 33
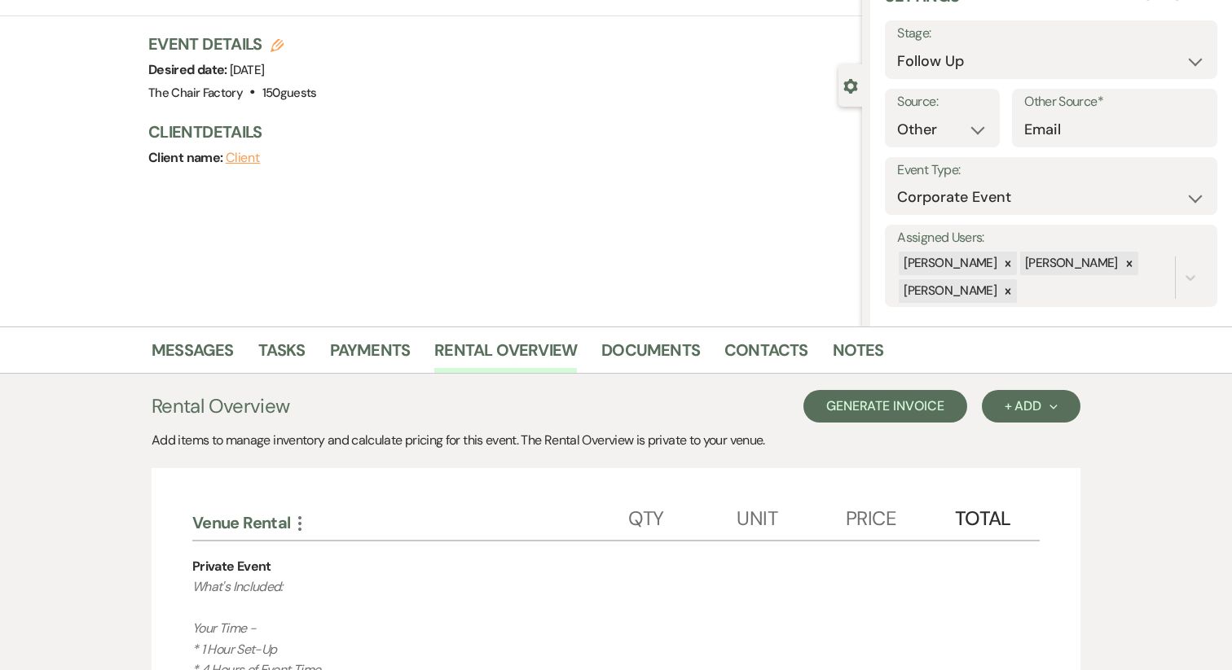
scroll to position [142, 0]
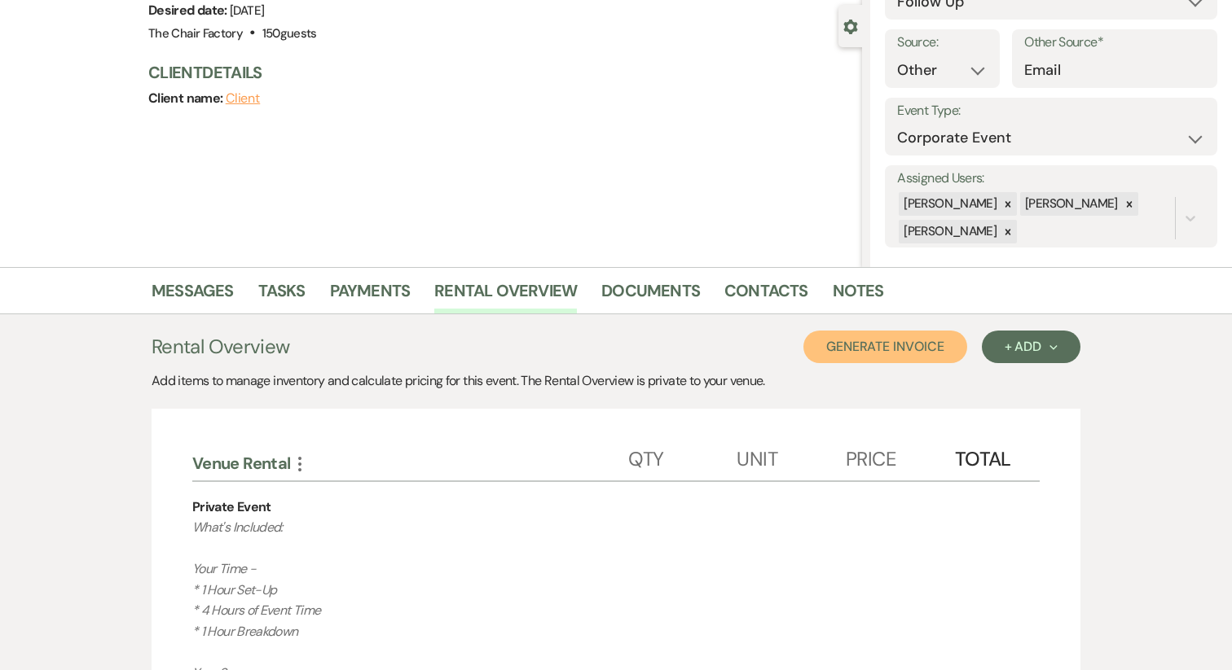
click at [868, 354] on button "Generate Invoice" at bounding box center [885, 347] width 164 height 33
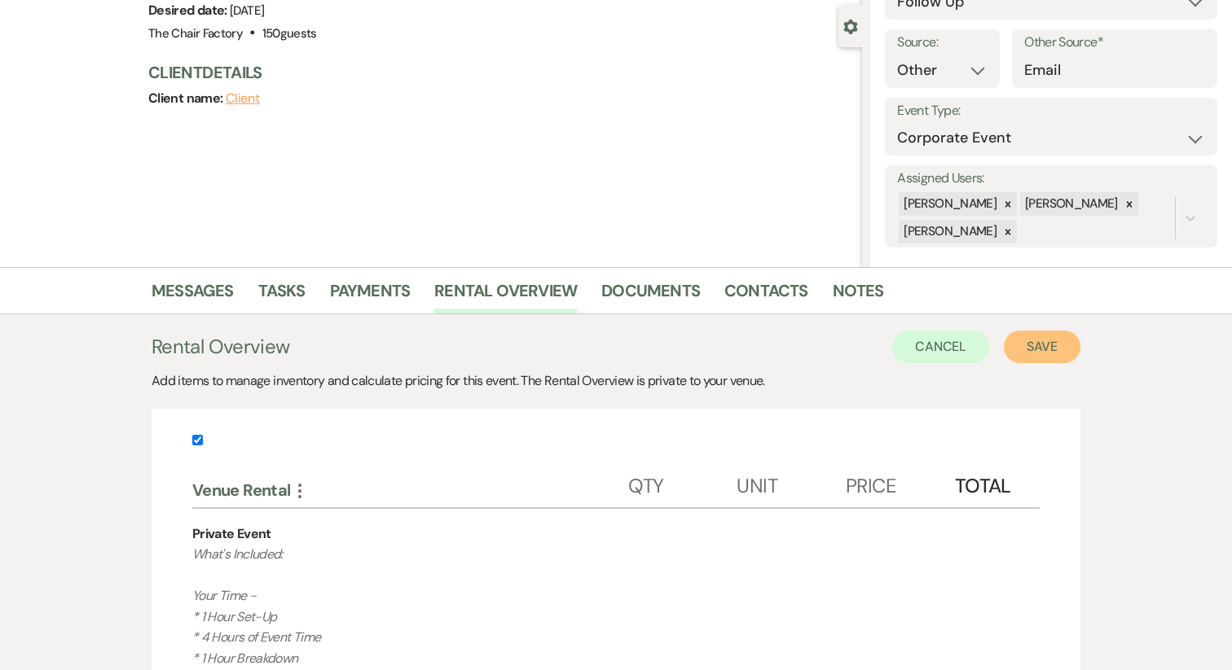
click at [1041, 350] on button "Save" at bounding box center [1042, 347] width 77 height 33
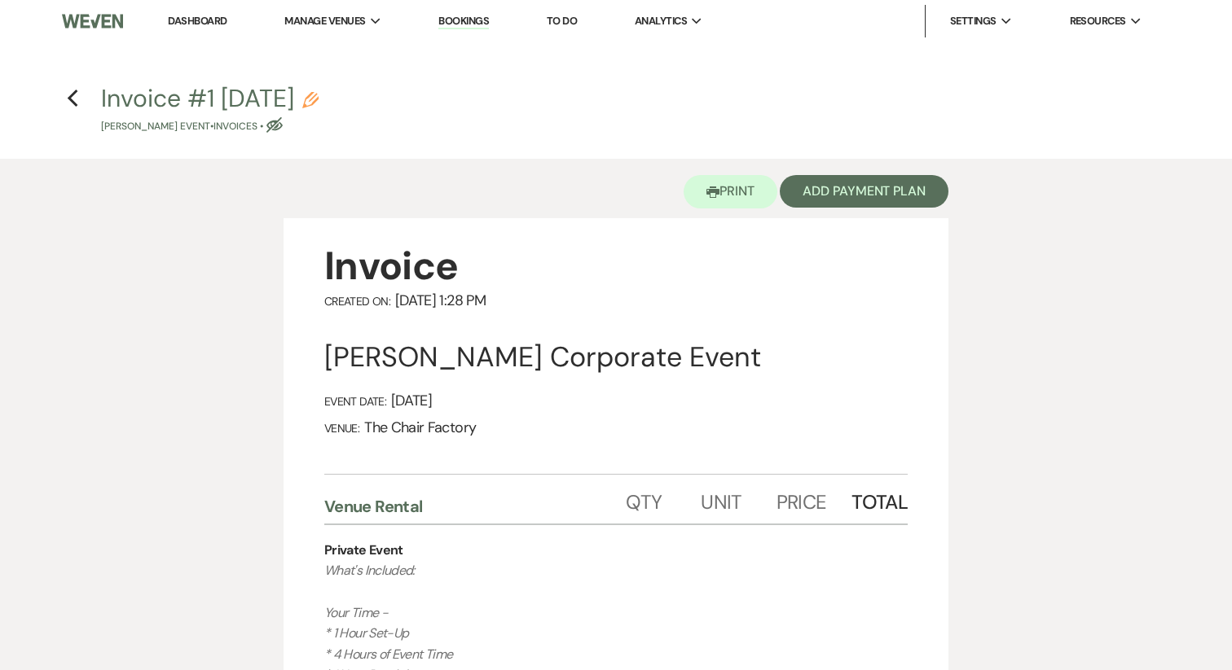
click at [318, 104] on icon "Pencil" at bounding box center [310, 100] width 16 height 16
select select "22"
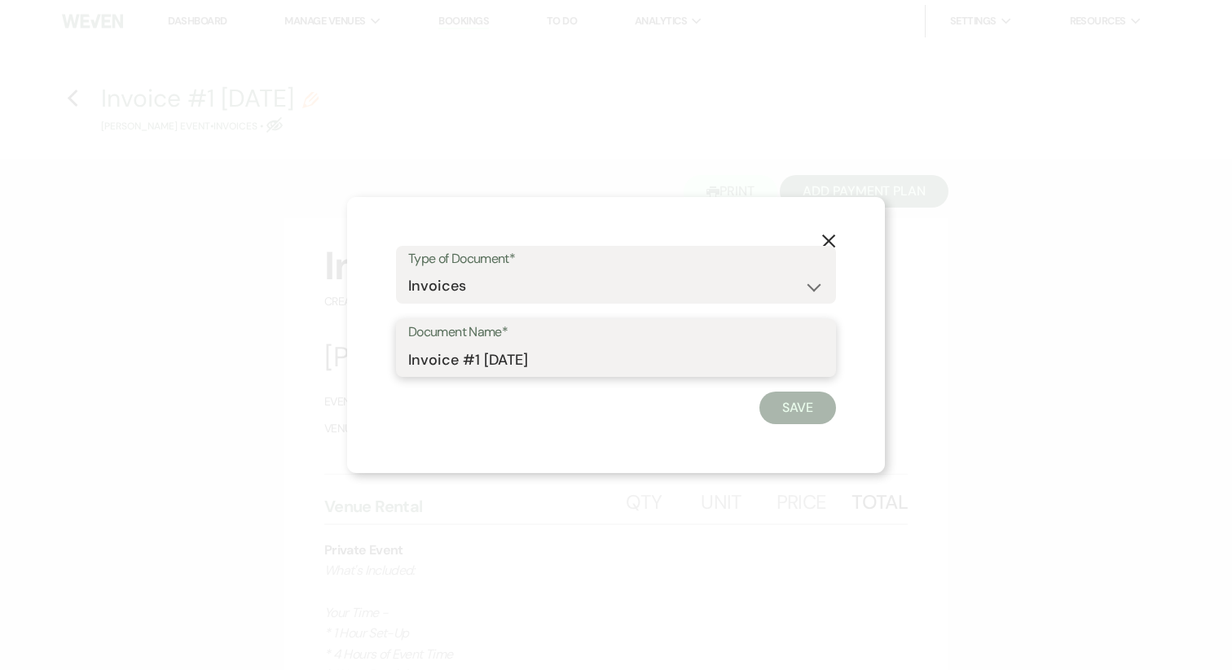
click at [490, 366] on input "Invoice #1 8-19-2025" at bounding box center [615, 360] width 415 height 32
type input "B"
click at [409, 362] on input "Package Proposal" at bounding box center [615, 360] width 415 height 32
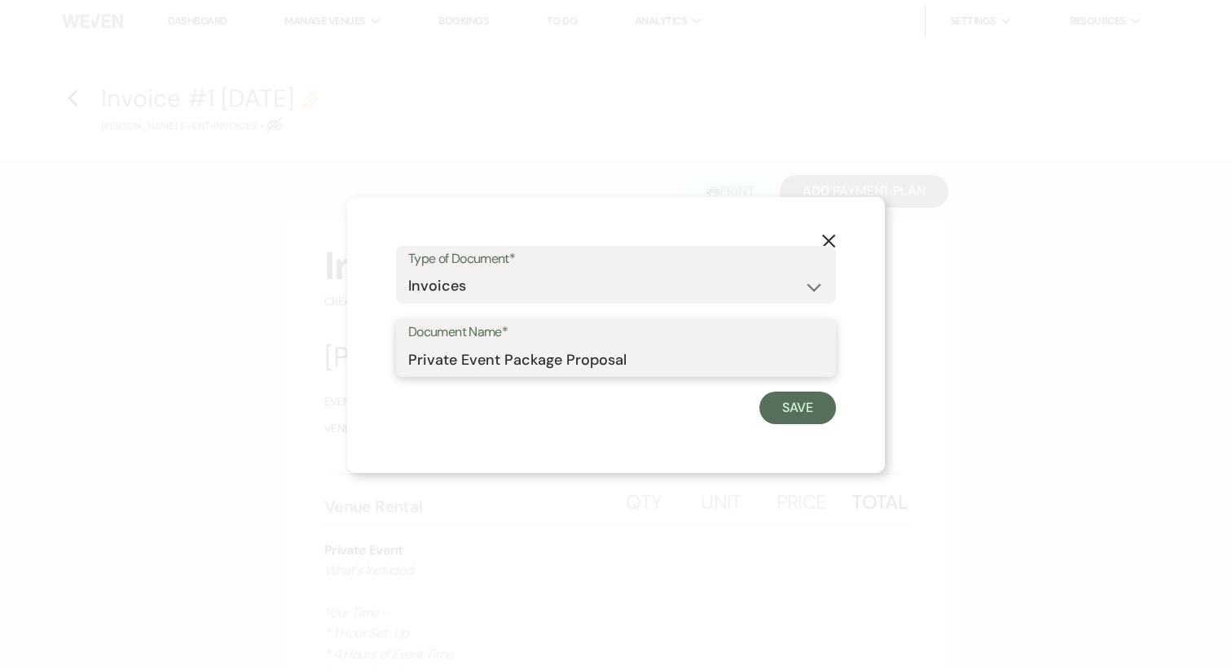
click at [640, 363] on input "Private Event Package Proposal" at bounding box center [615, 360] width 415 height 32
type input "Private Event Package Proposal"
click at [790, 405] on button "Save" at bounding box center [797, 408] width 77 height 33
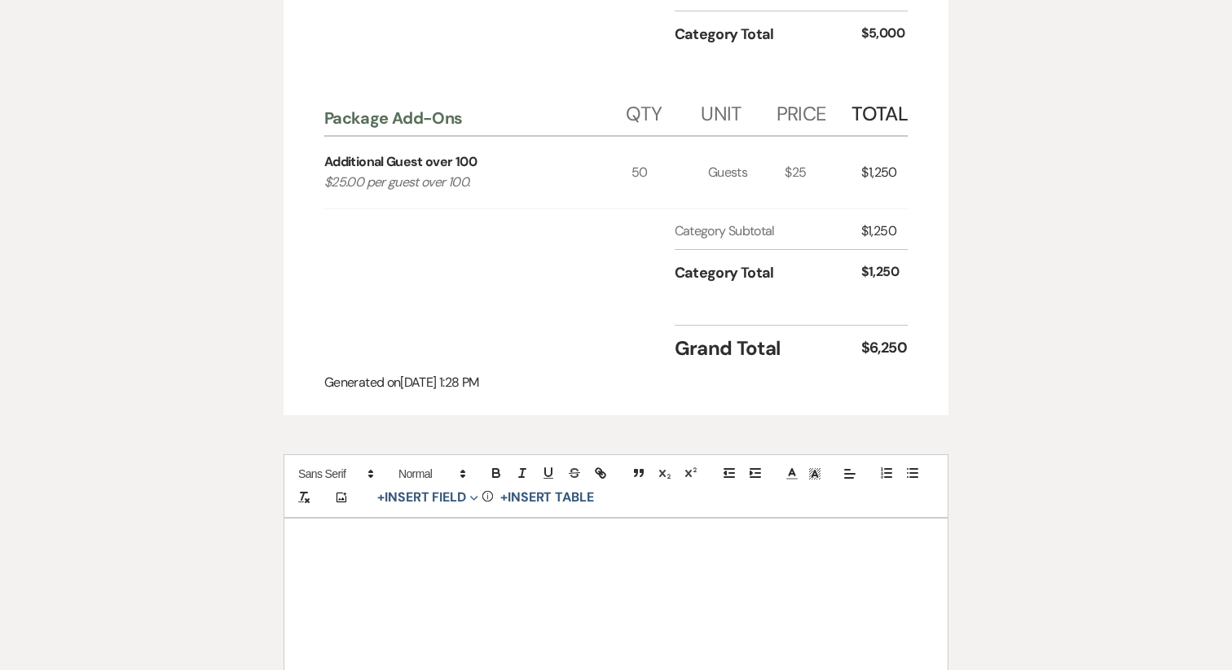
scroll to position [1583, 0]
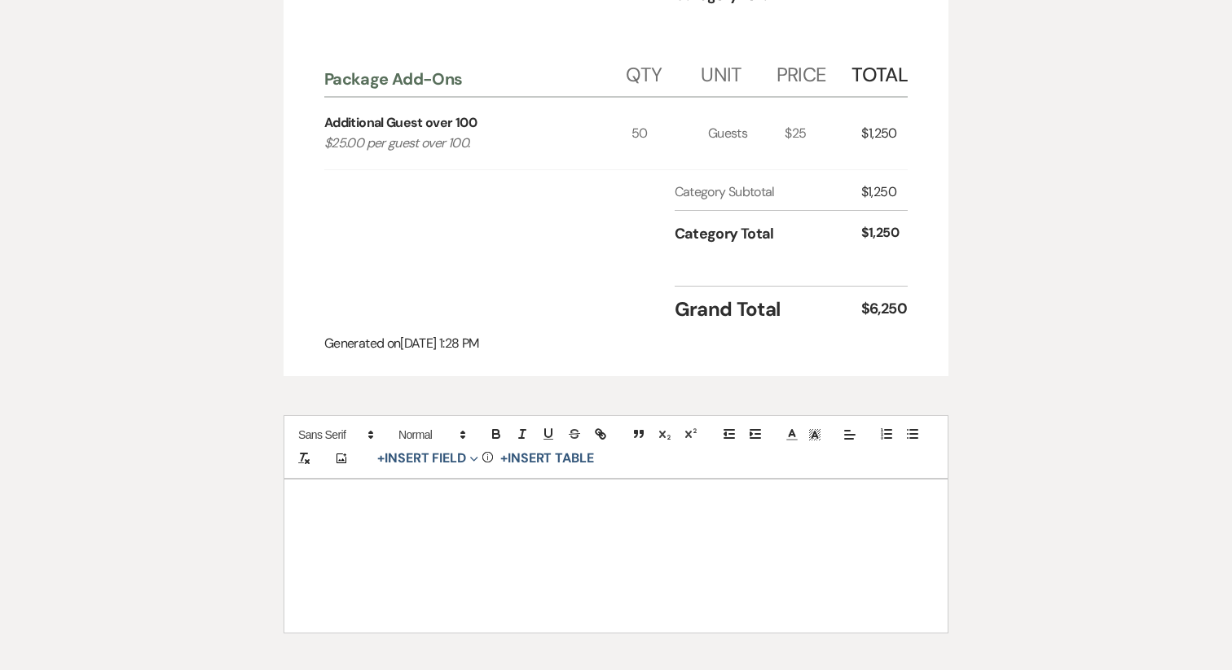
click at [361, 515] on div at bounding box center [615, 556] width 663 height 153
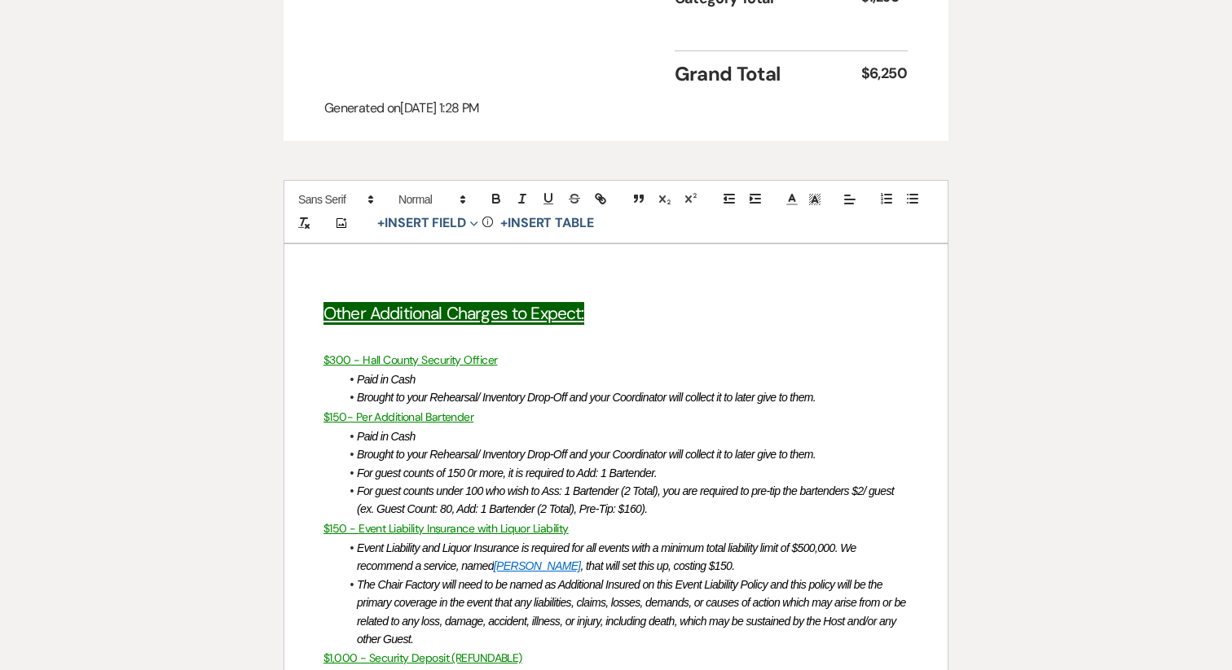
scroll to position [1823, 0]
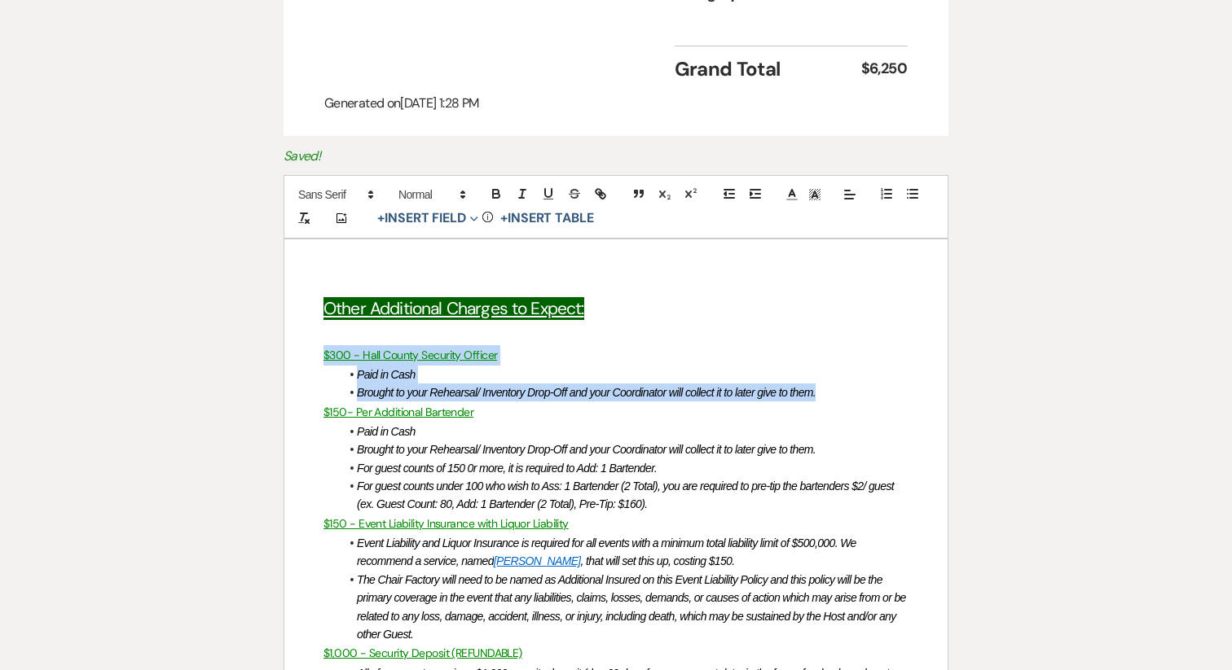
drag, startPoint x: 321, startPoint y: 351, endPoint x: 841, endPoint y: 394, distance: 521.5
click at [841, 394] on div "Other Additional Charges to Expect: $300 - Hall County Security Officer Paid in…" at bounding box center [615, 549] width 663 height 620
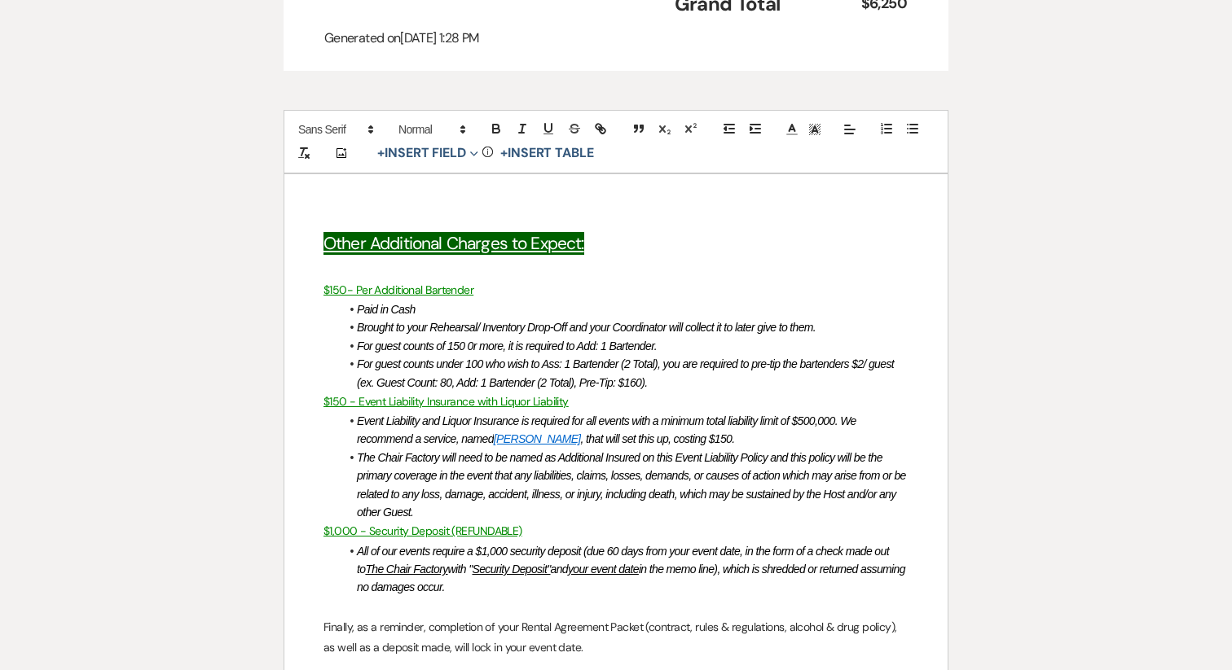
scroll to position [1895, 0]
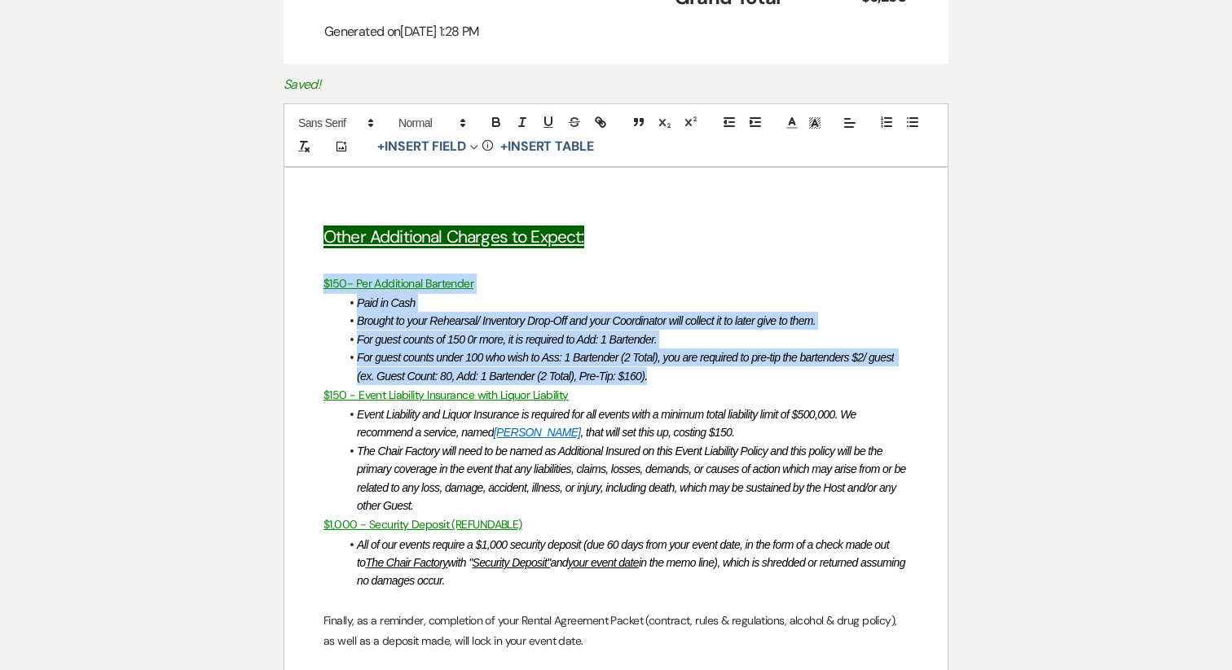
drag, startPoint x: 661, startPoint y: 378, endPoint x: 309, endPoint y: 286, distance: 363.7
click at [309, 286] on div "Other Additional Charges to Expect: $150- Per Additional Bartender Paid in Cash…" at bounding box center [615, 449] width 663 height 563
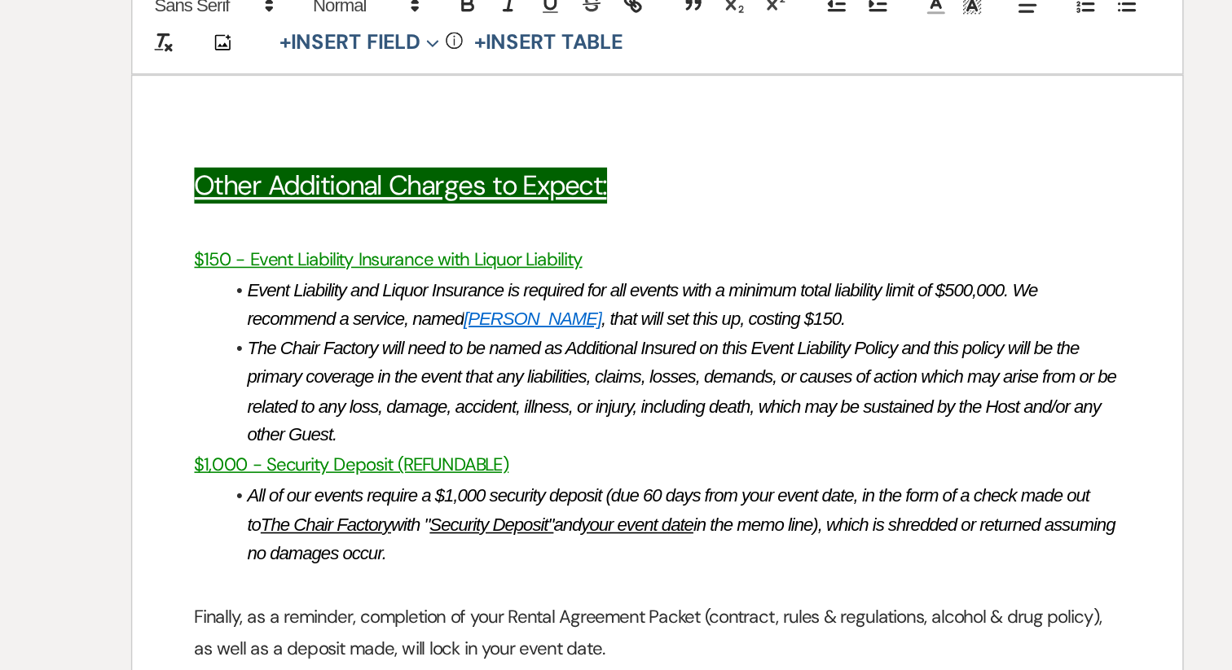
click at [497, 411] on u "$1,000 - Security Deposit (REFUNDABLE)" at bounding box center [422, 413] width 199 height 15
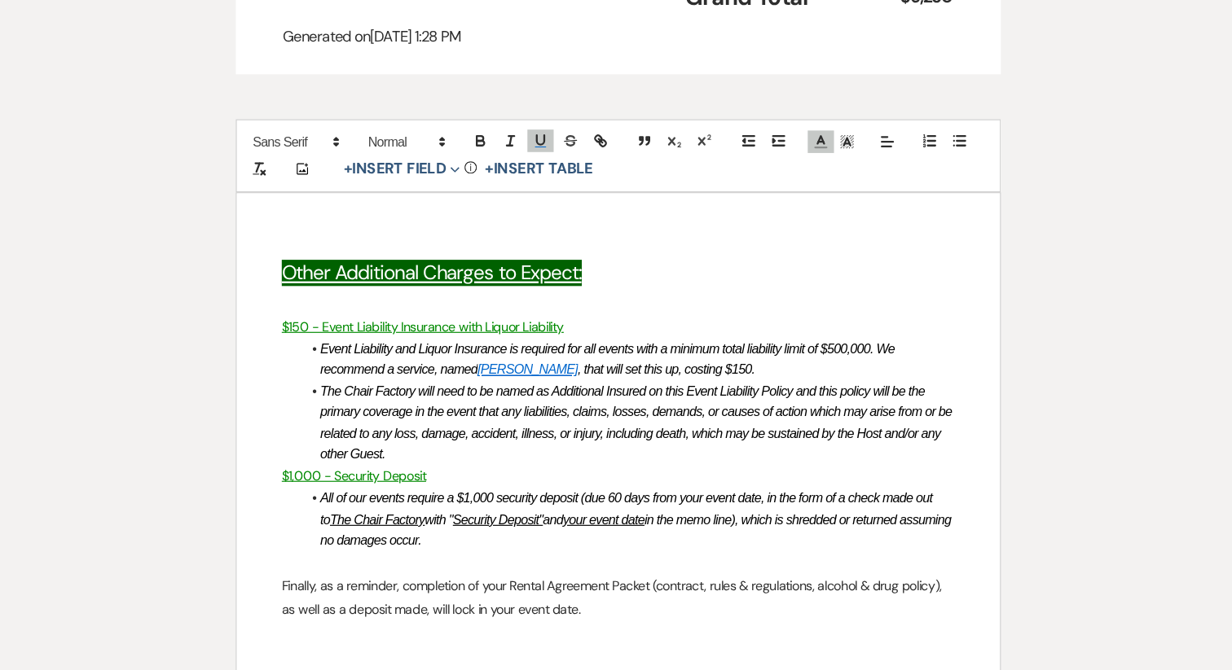
drag, startPoint x: 725, startPoint y: 450, endPoint x: 744, endPoint y: 466, distance: 24.8
click at [744, 466] on li "All of our events require a $1,000 security deposit (due 60 days from your even…" at bounding box center [624, 451] width 569 height 55
click at [551, 113] on button "button" at bounding box center [548, 122] width 23 height 20
click at [551, 120] on icon "button" at bounding box center [548, 121] width 7 height 8
click at [627, 375] on em "The Chair Factory will need to be named as Additional Insured on this Event Lia…" at bounding box center [632, 367] width 551 height 68
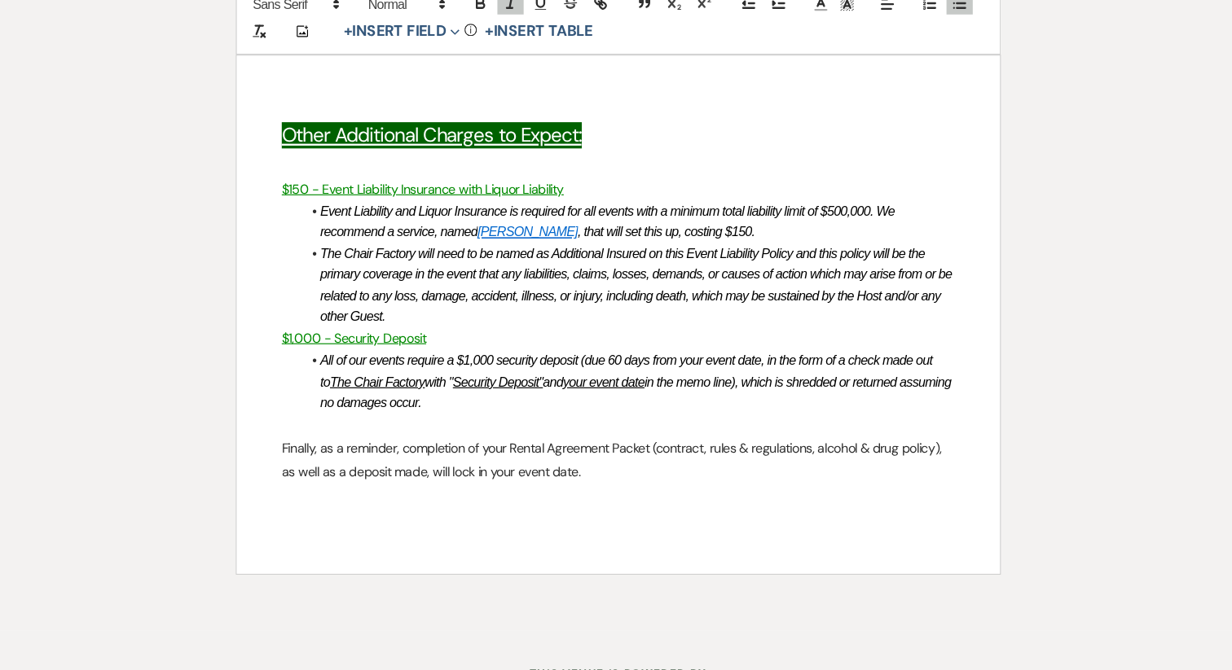
scroll to position [1935, 0]
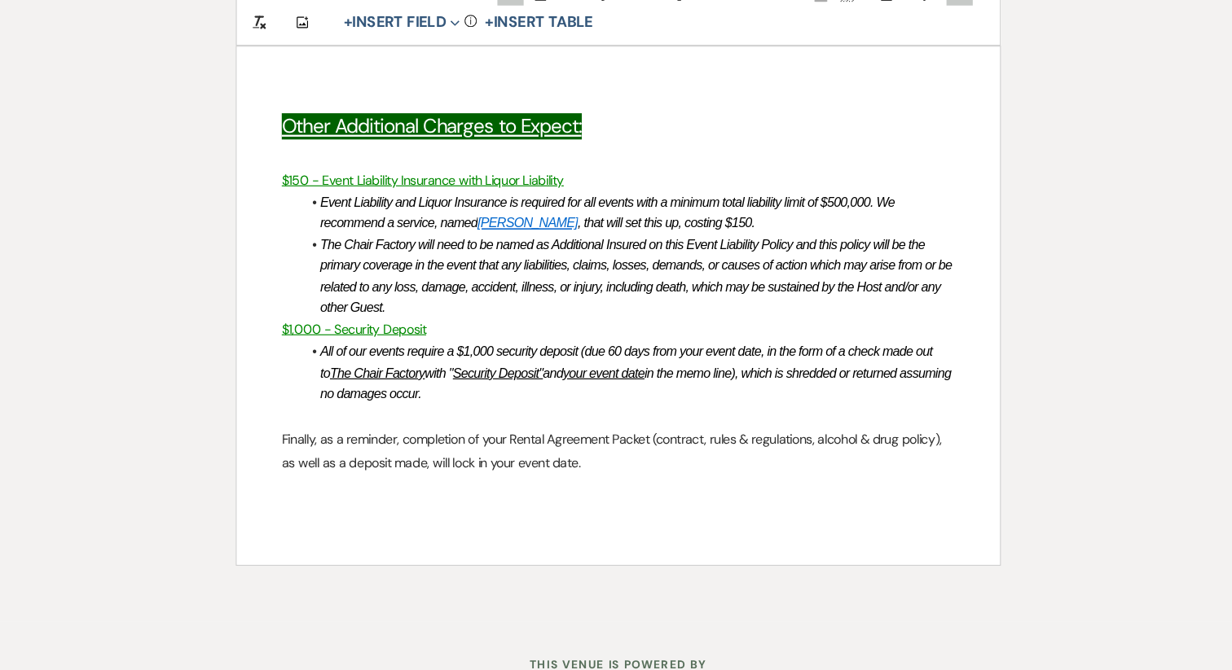
click at [610, 501] on div "Other Additional Charges to Expect: $150 - Event Liability Insurance with Liquo…" at bounding box center [615, 353] width 663 height 451
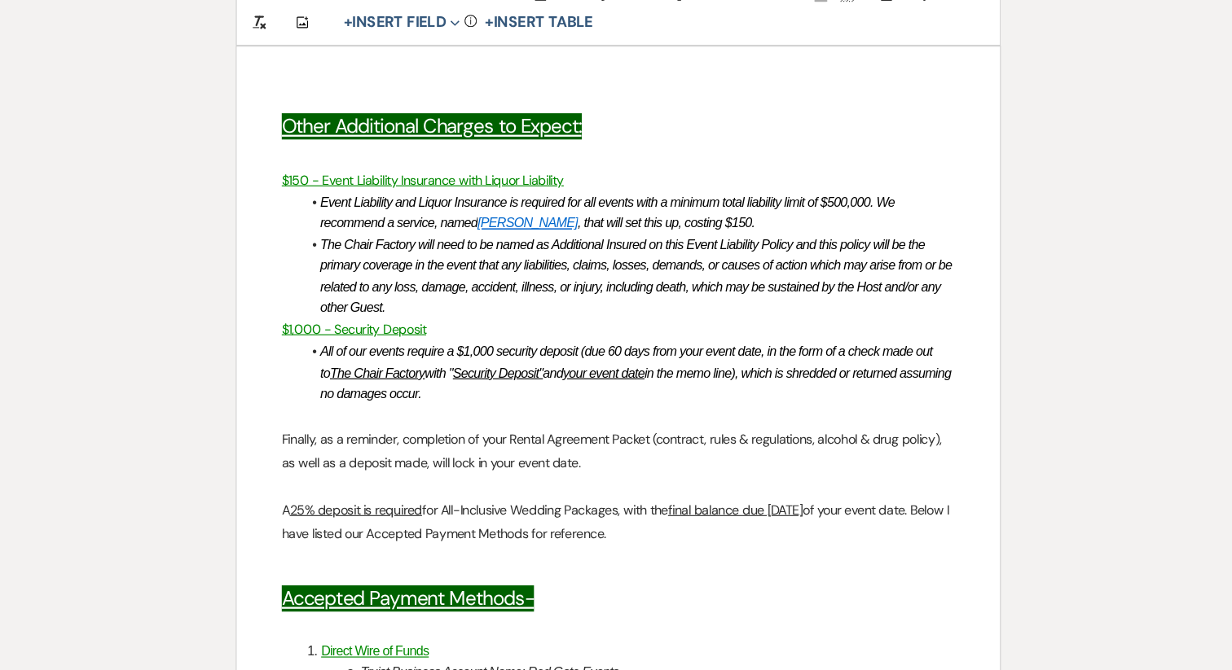
click at [339, 528] on u "25% deposit is required" at bounding box center [387, 530] width 115 height 15
drag, startPoint x: 469, startPoint y: 529, endPoint x: 572, endPoint y: 528, distance: 102.6
click at [572, 528] on span "for All-Inclusive Wedding Packages, with the" at bounding box center [552, 530] width 213 height 15
click at [735, 529] on u "final balance due [DATE]" at bounding box center [675, 530] width 117 height 15
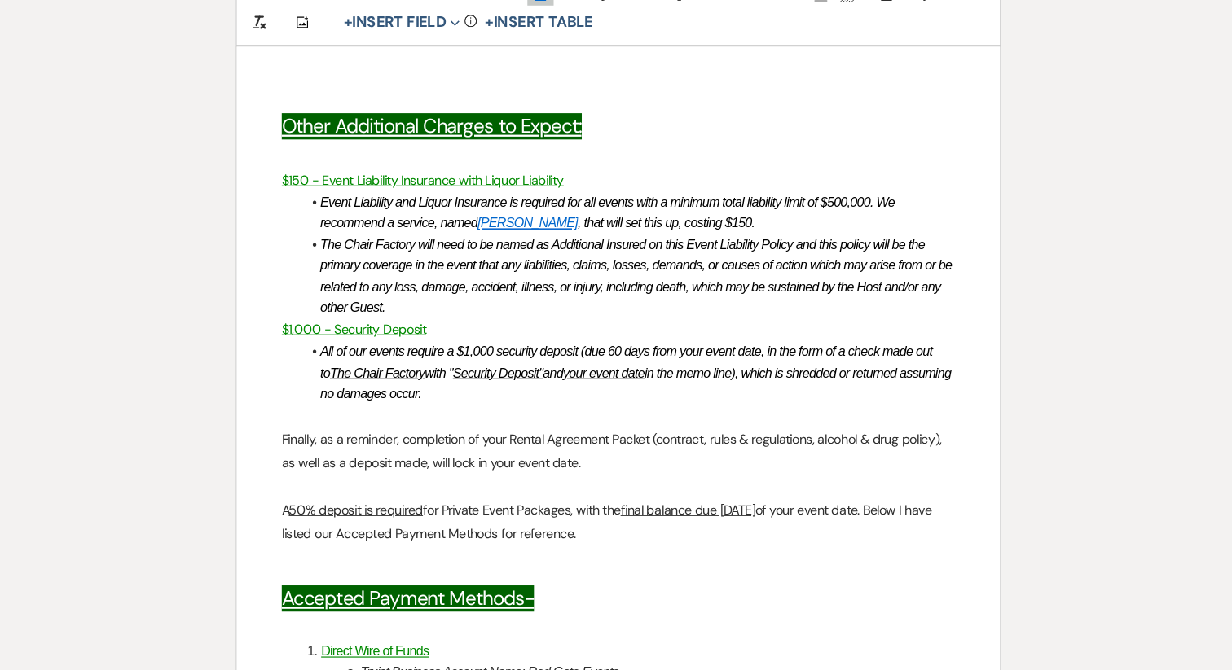
click at [735, 529] on u "final balance due [DATE]" at bounding box center [675, 530] width 117 height 15
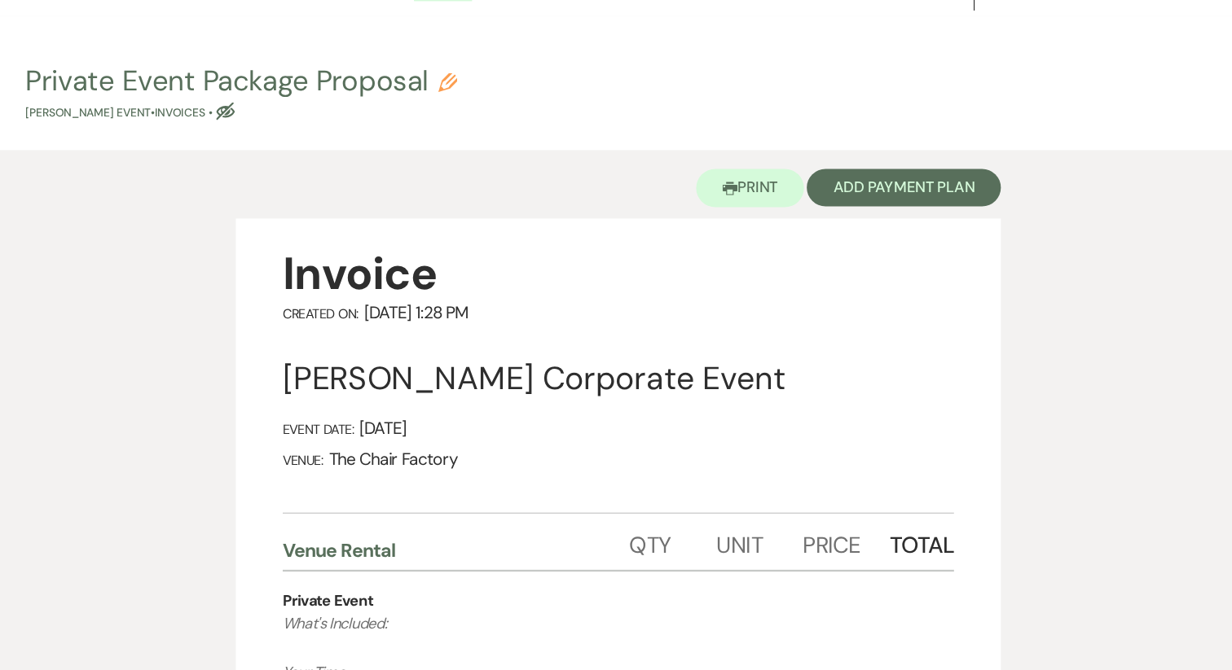
scroll to position [20, 0]
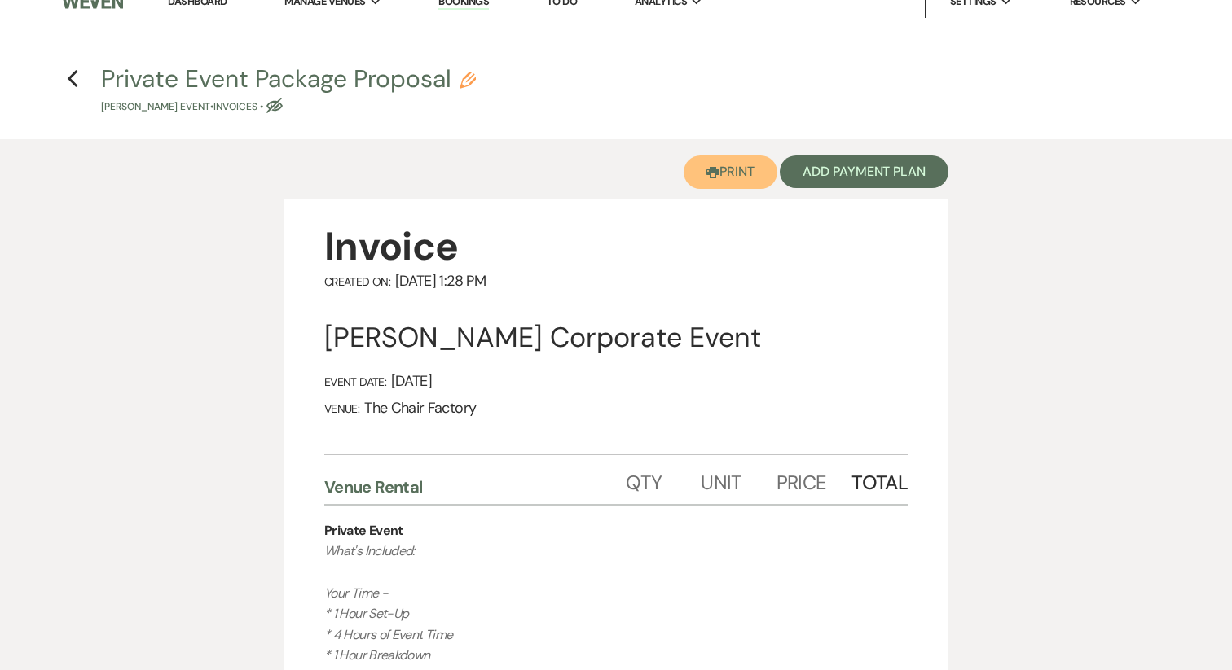
click at [718, 172] on button "Printer Print" at bounding box center [730, 172] width 94 height 33
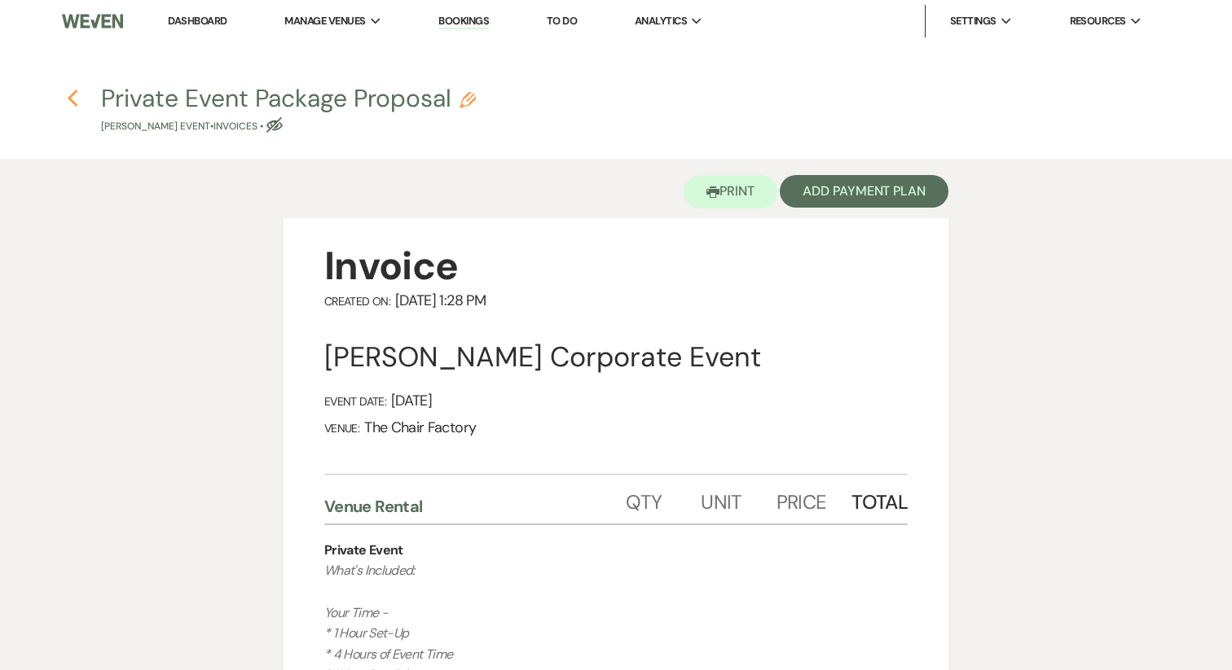
click at [72, 95] on use "button" at bounding box center [72, 99] width 11 height 18
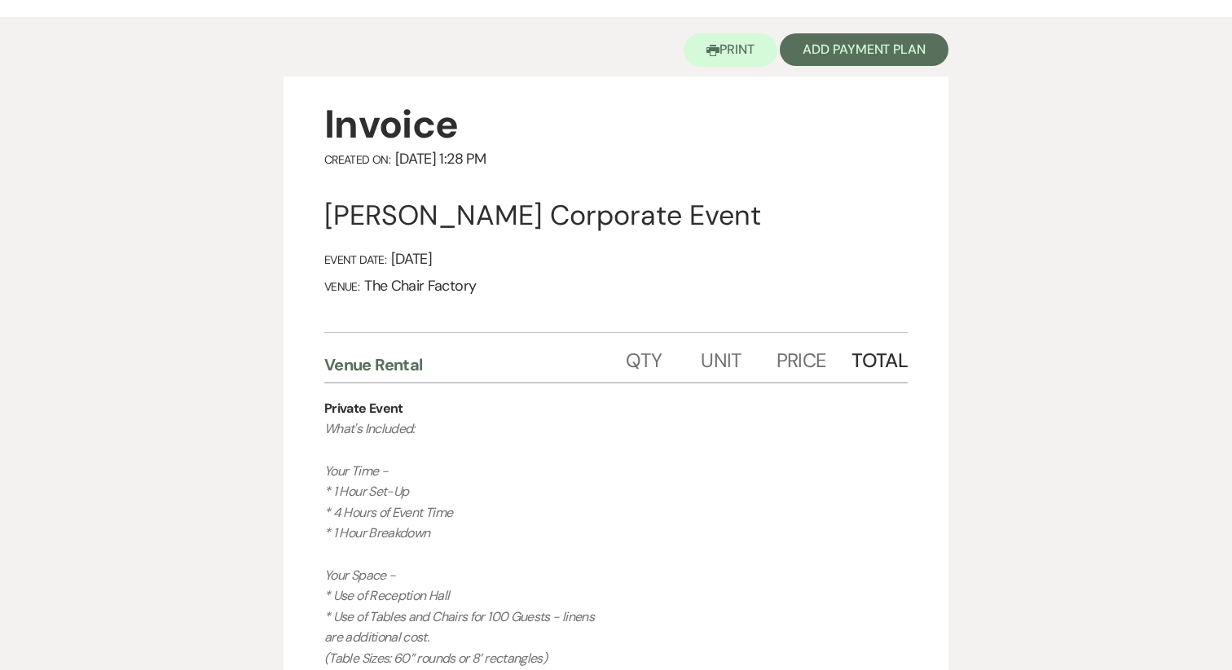
select select "9"
select select "14"
select select "9"
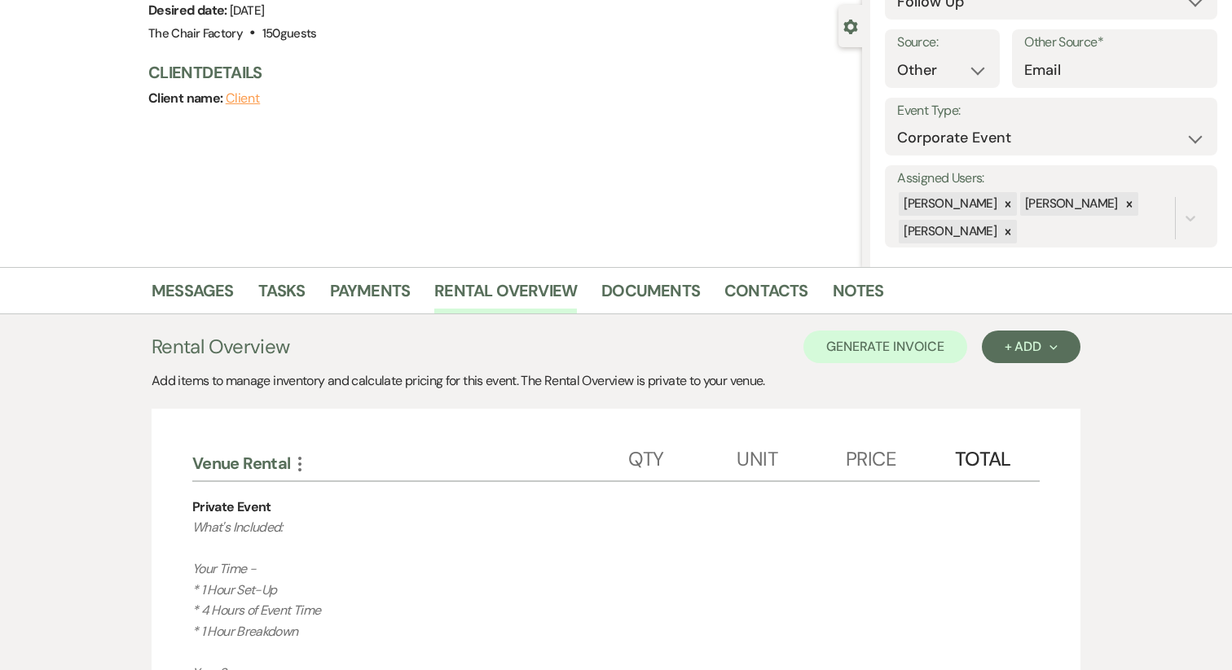
scroll to position [0, 0]
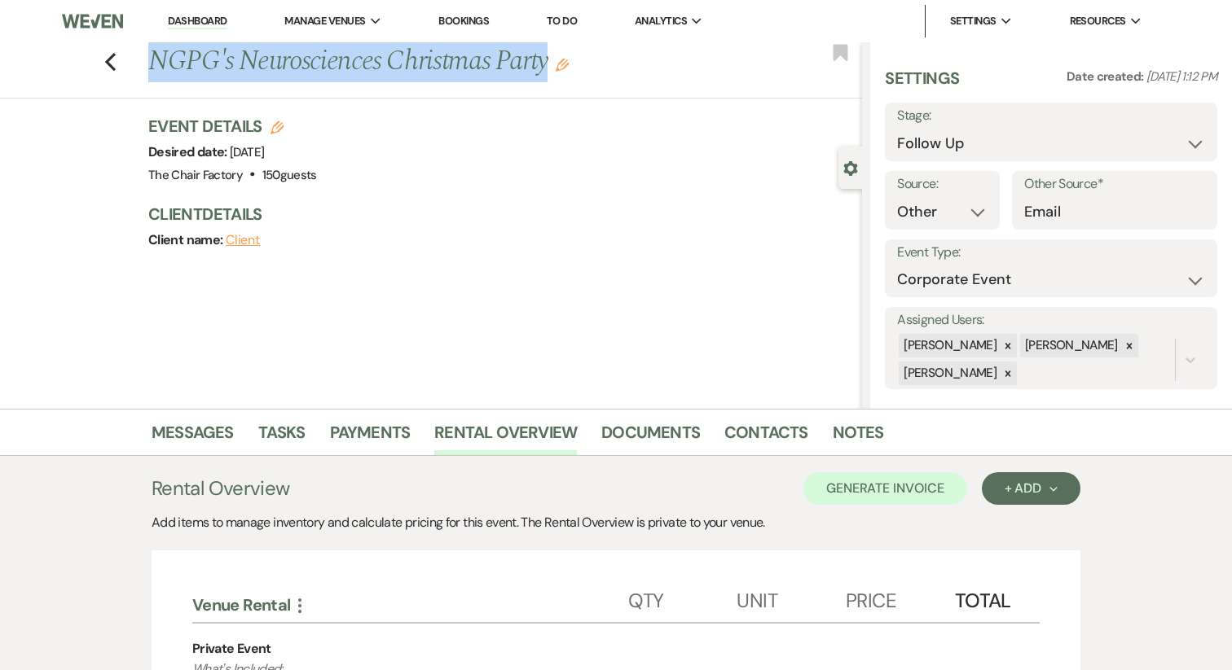
drag, startPoint x: 547, startPoint y: 71, endPoint x: 147, endPoint y: 72, distance: 400.0
click at [147, 72] on div "Previous NGPG's Neurosciences Christmas Party Edit" at bounding box center [501, 61] width 722 height 39
copy h1 "NGPG's Neurosciences Christmas Party"
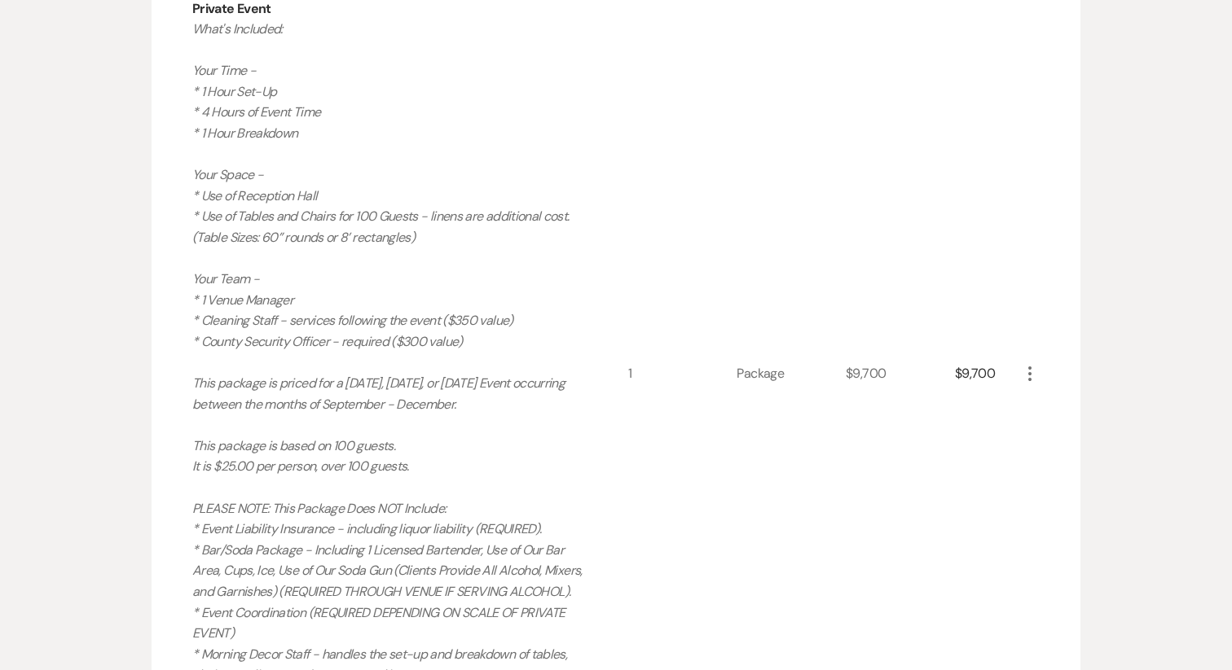
scroll to position [626, 0]
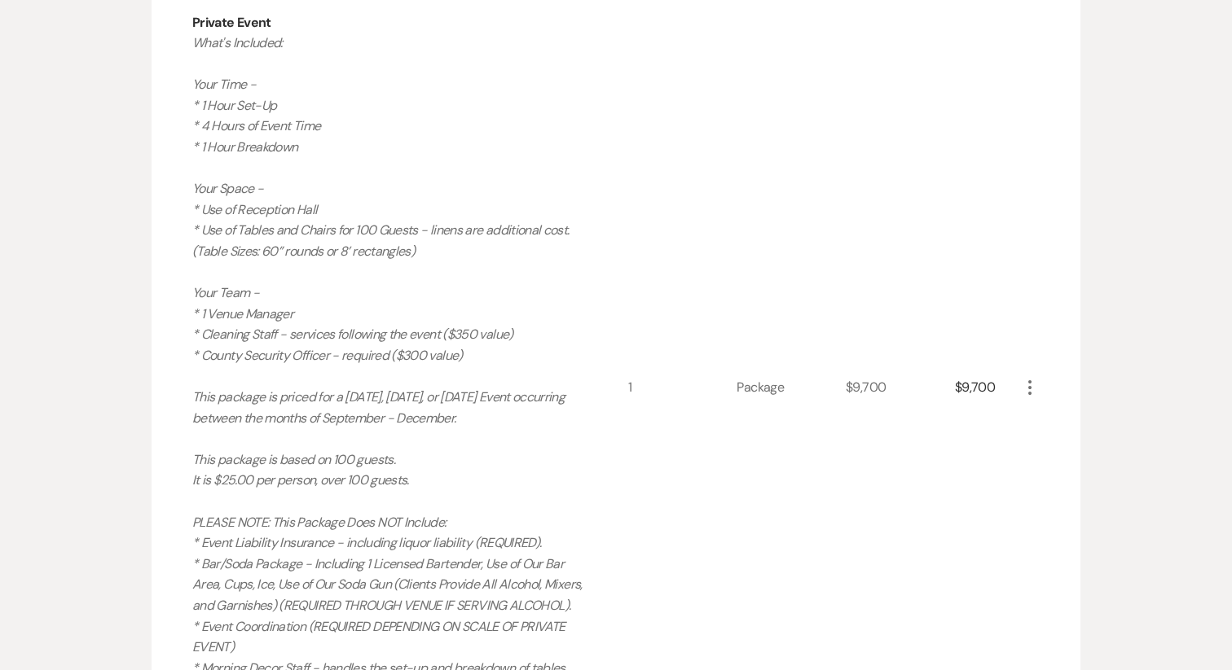
drag, startPoint x: 473, startPoint y: 562, endPoint x: 189, endPoint y: 26, distance: 606.7
click at [189, 26] on div "Venue Rental More Qty Unit Price Total Private Event What's Included: Your Time…" at bounding box center [616, 646] width 929 height 1444
copy div "Private Event What's Included: Your Time - * 1 Hour Set-Up * 4 Hours of Event T…"
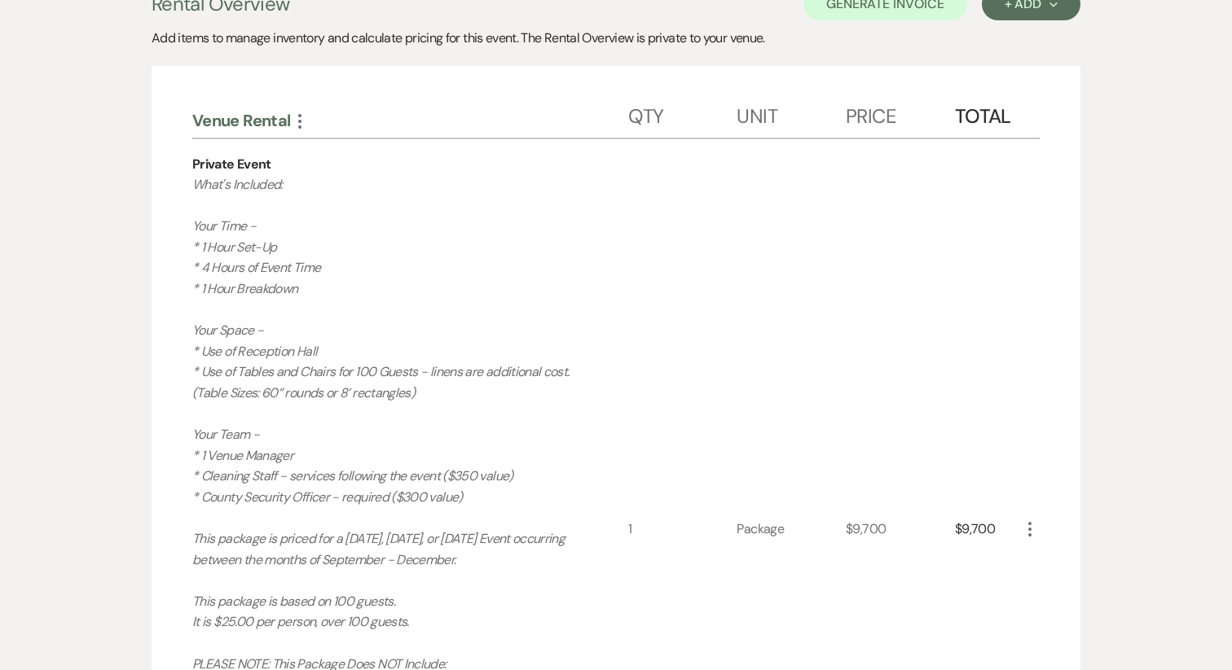
scroll to position [0, 0]
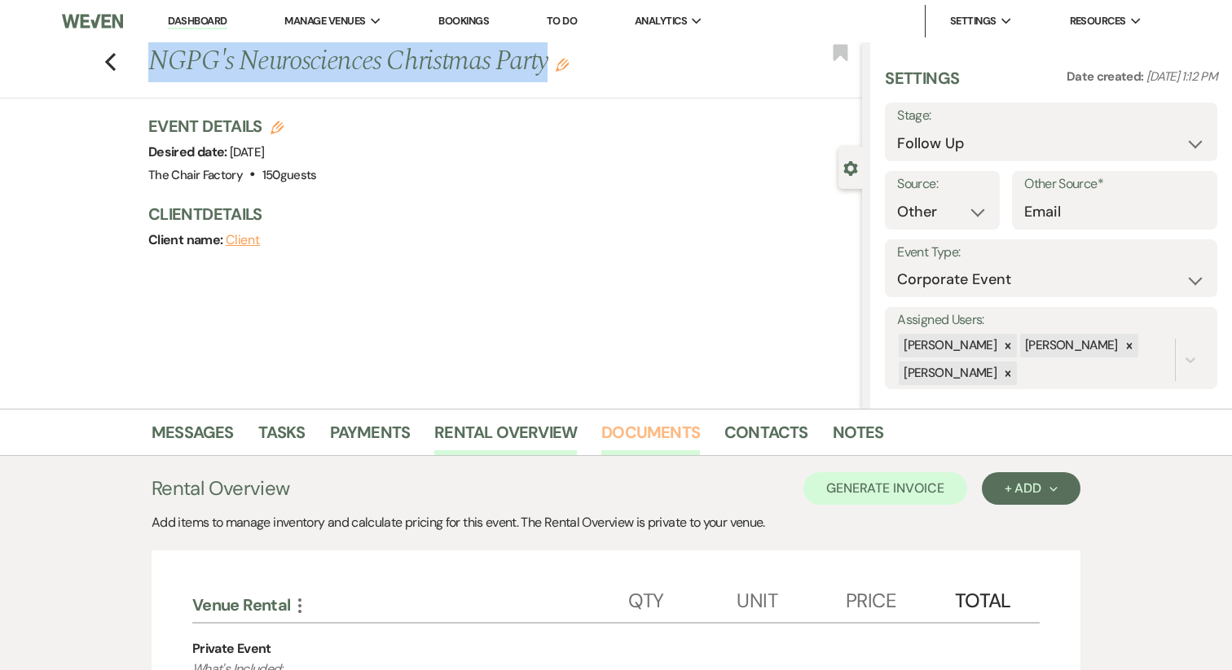
click at [648, 437] on link "Documents" at bounding box center [650, 438] width 99 height 36
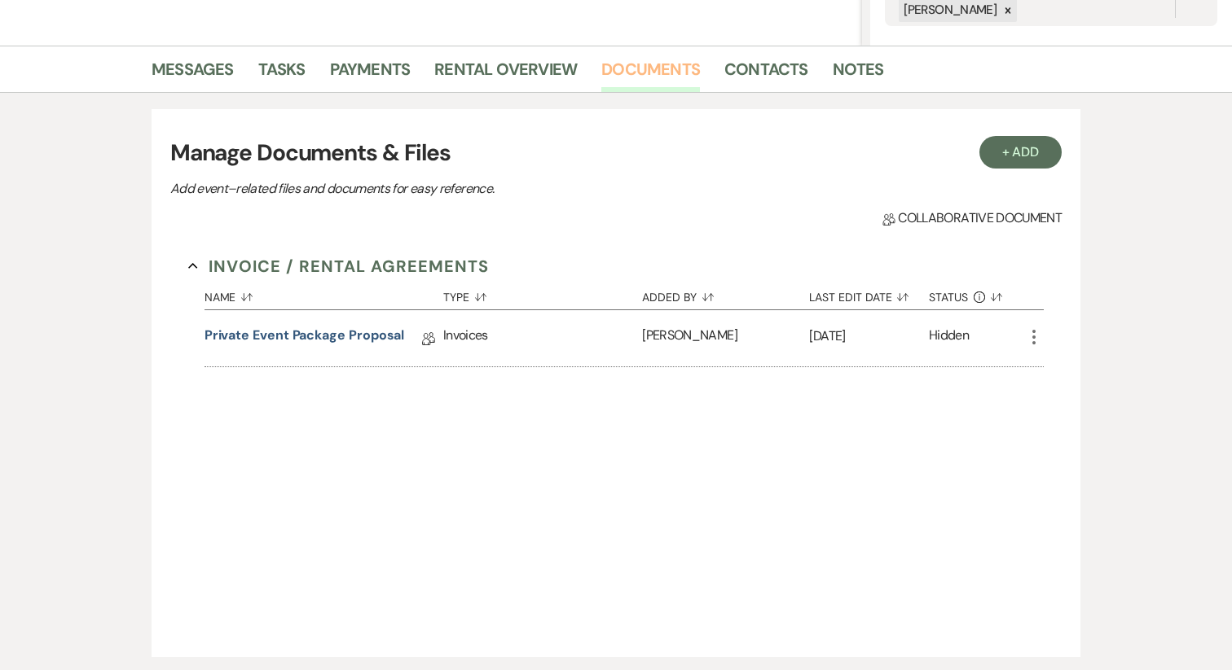
scroll to position [366, 0]
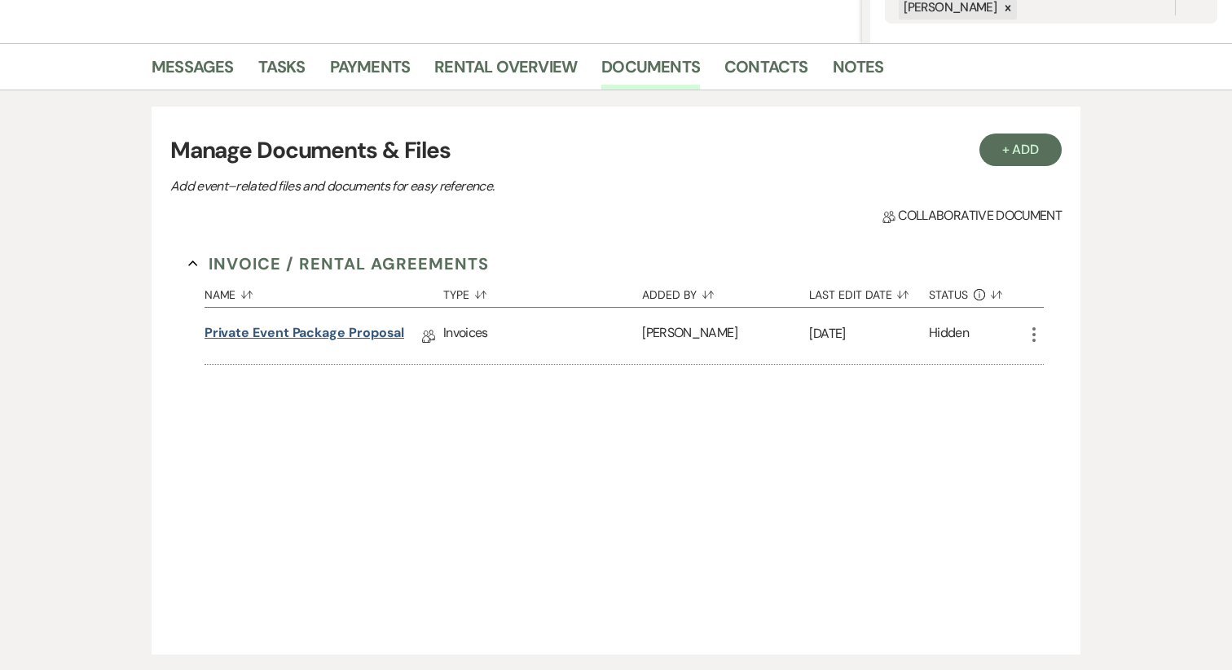
click at [347, 333] on link "Private Event Package Proposal" at bounding box center [304, 335] width 200 height 25
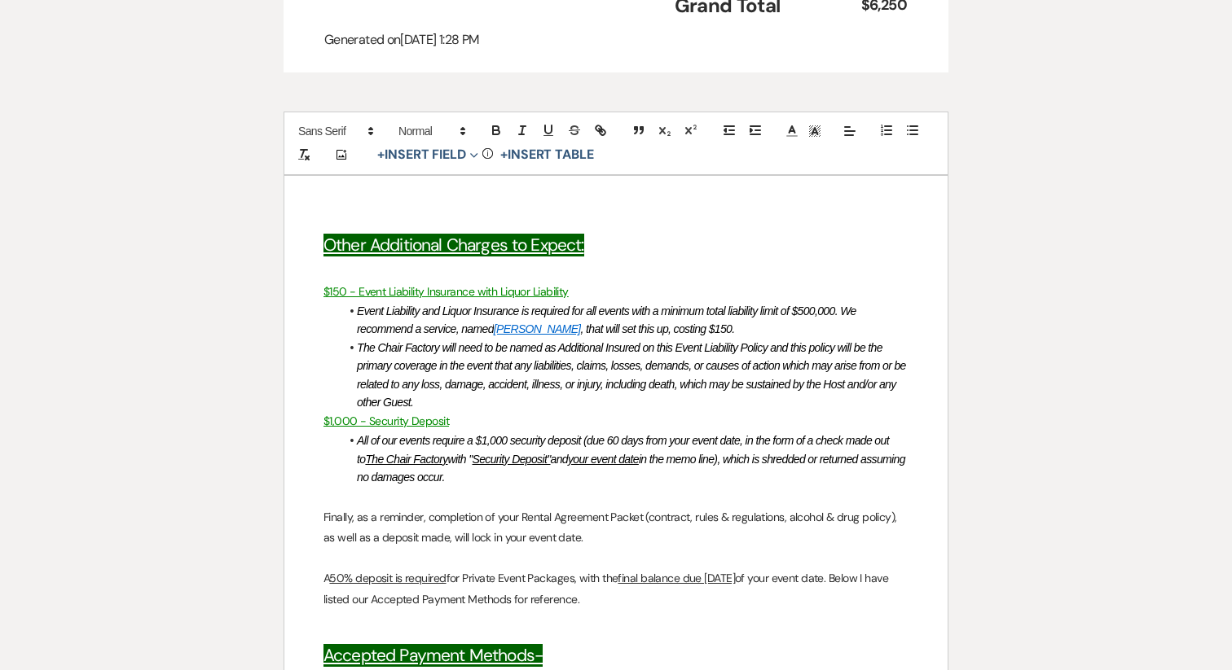
scroll to position [1910, 0]
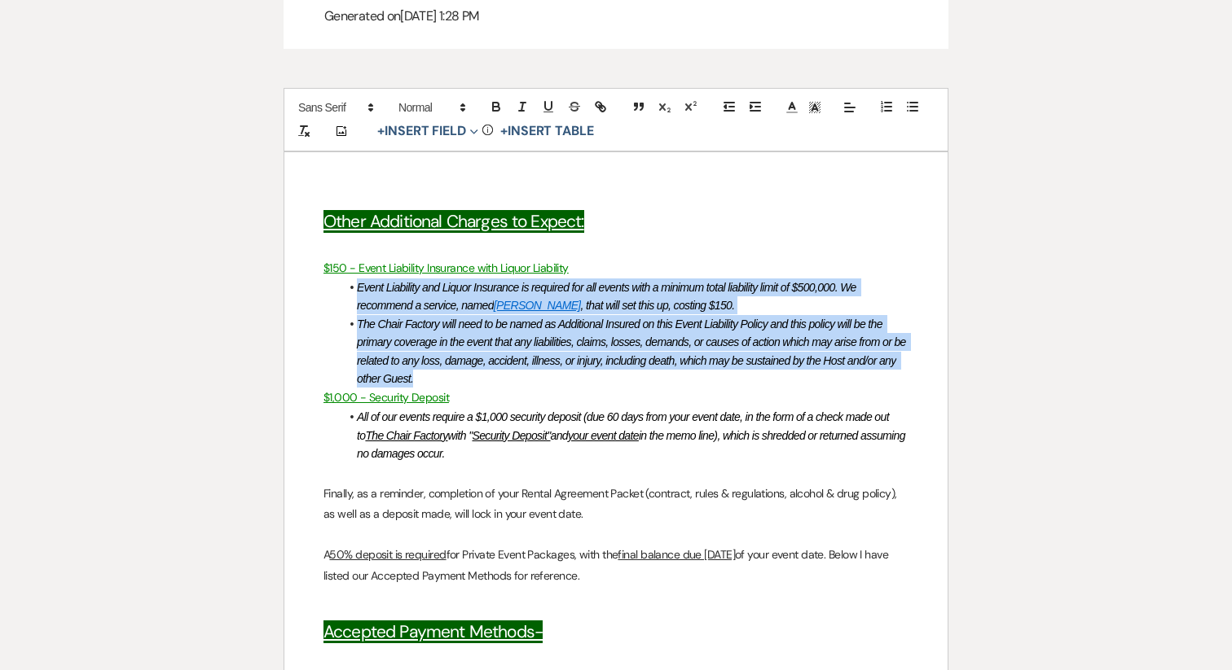
drag, startPoint x: 441, startPoint y: 376, endPoint x: 323, endPoint y: 292, distance: 144.7
click at [323, 292] on div "Other Additional Charges to Expect: $150 - Event Liability Insurance with Liquo…" at bounding box center [615, 605] width 663 height 907
copy ul "Event Liability and Liquor Insurance is required for all events with a minimum …"
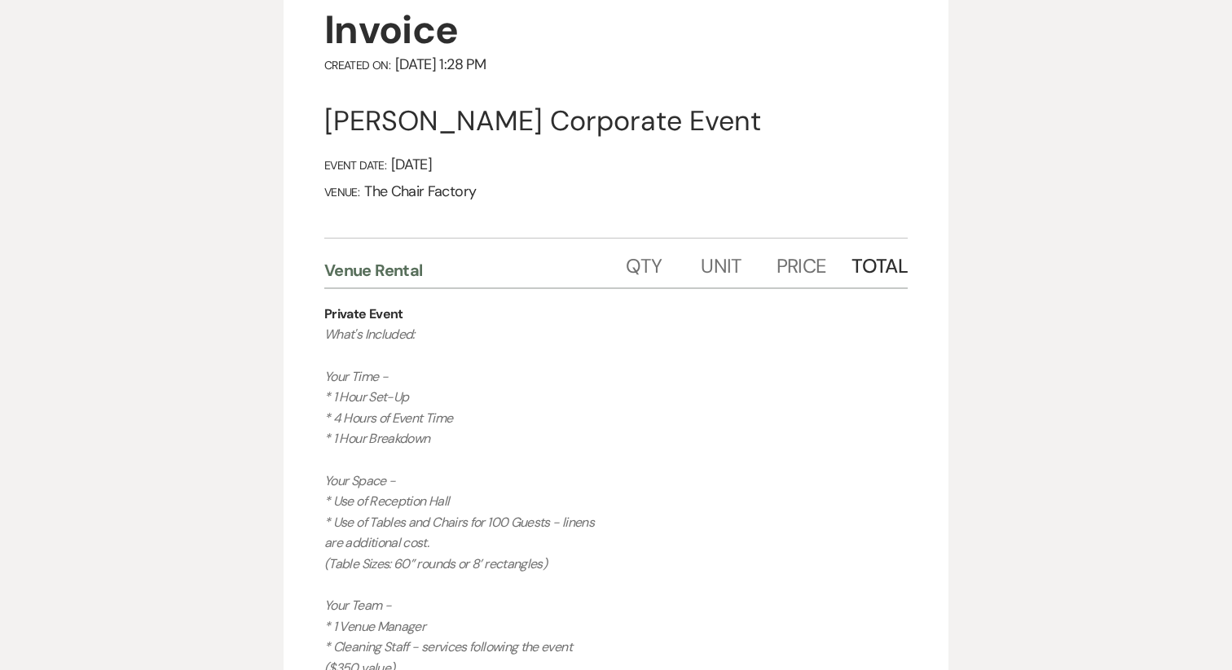
scroll to position [0, 0]
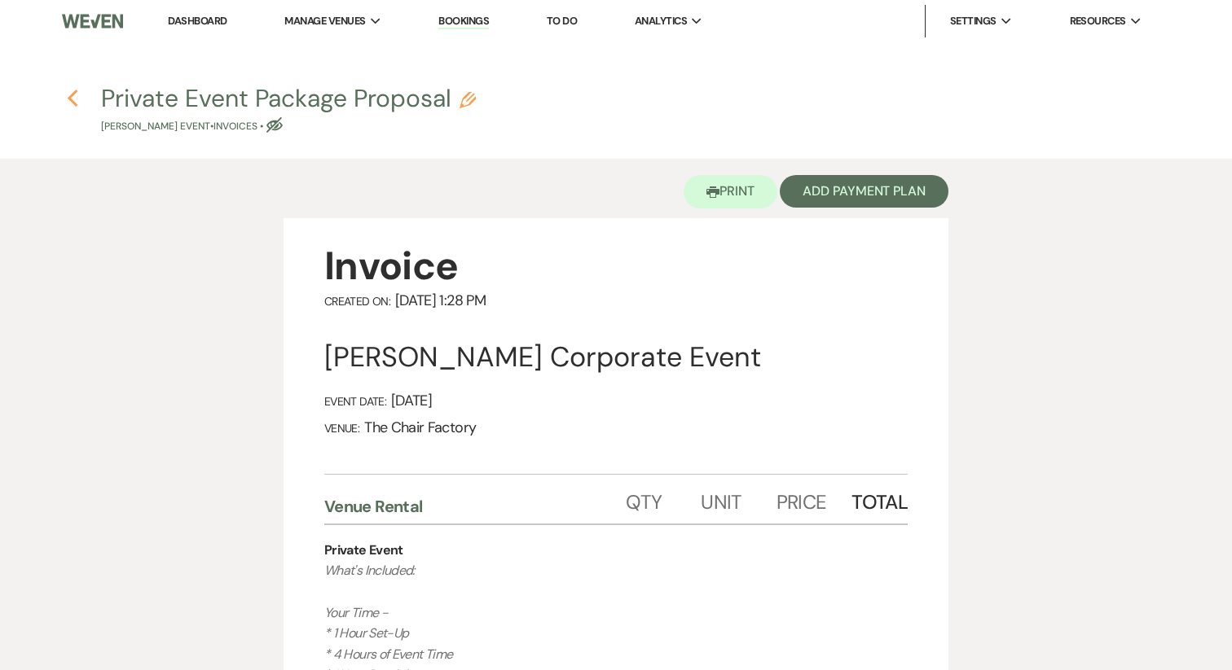
click at [67, 103] on icon "Previous" at bounding box center [73, 99] width 12 height 20
select select "9"
select select "14"
select select "9"
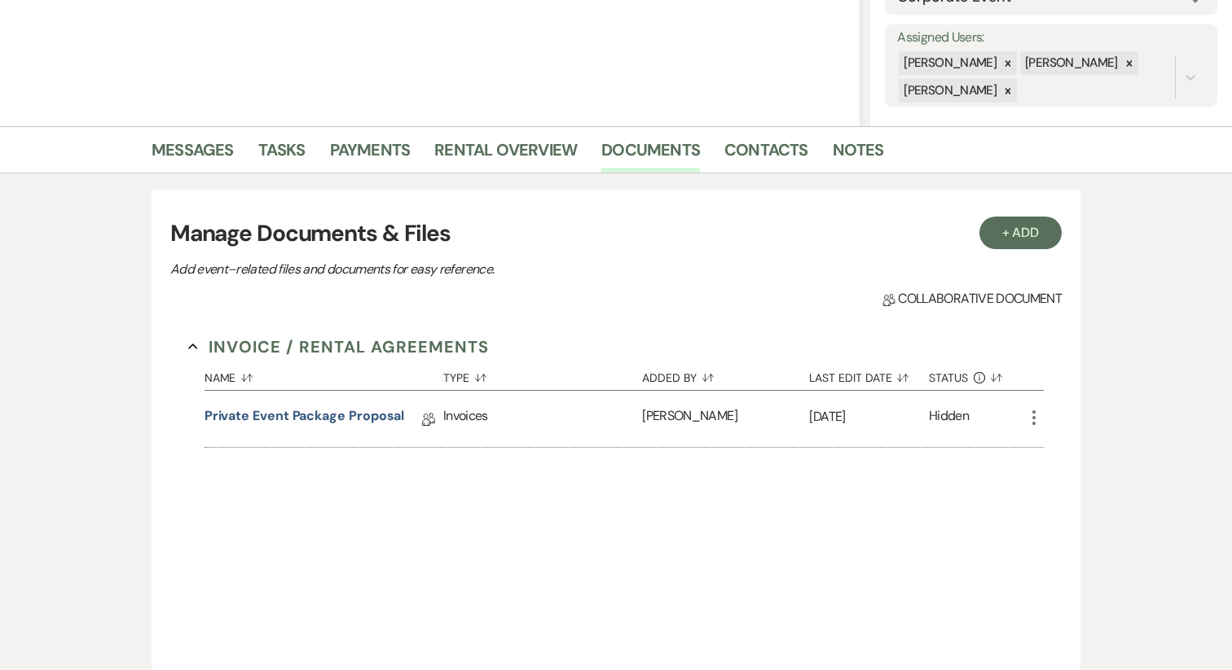
scroll to position [281, 0]
click at [1031, 420] on icon "More" at bounding box center [1034, 420] width 20 height 20
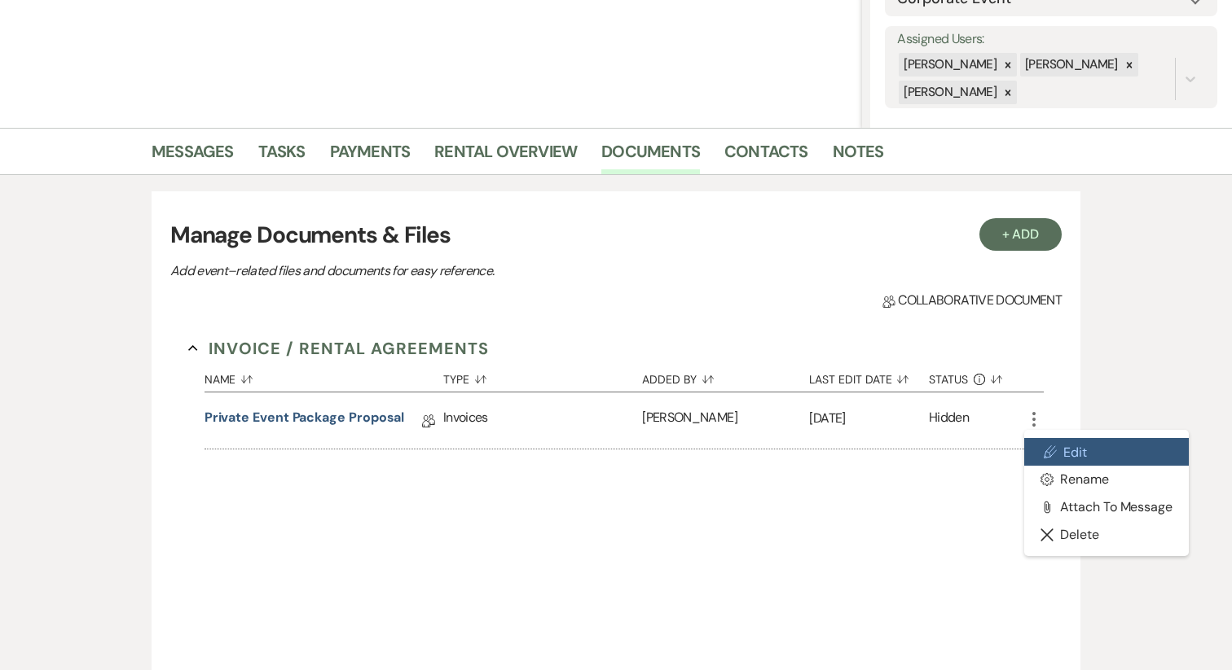
click at [1149, 453] on link "Pencil Edit" at bounding box center [1106, 452] width 165 height 28
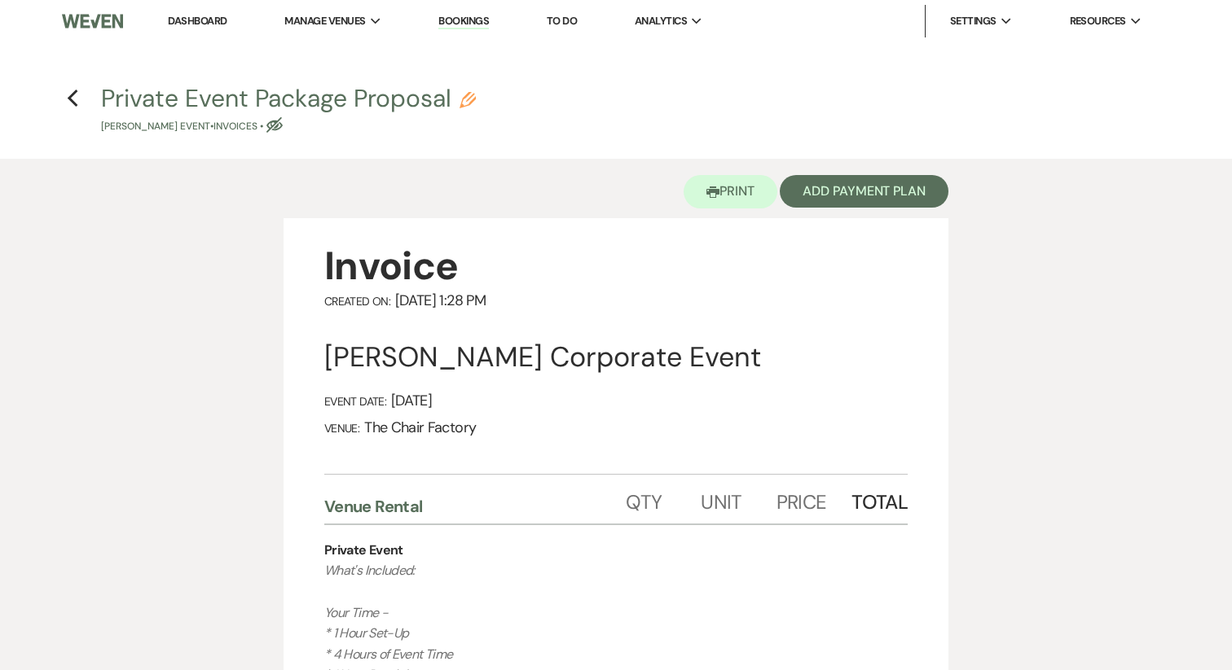
click at [283, 130] on icon "Eye Blocked" at bounding box center [274, 125] width 16 height 16
select select "22"
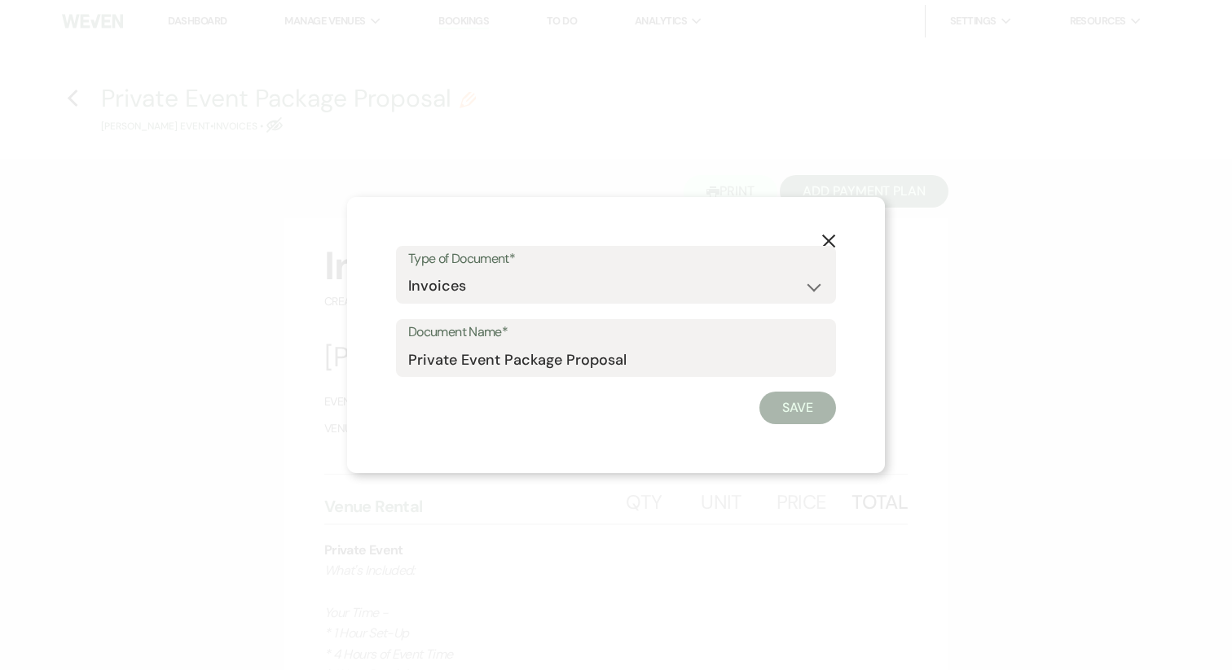
click at [821, 246] on div "Type of Document* Special Event Insurance Vendor Certificate of Insurance Contr…" at bounding box center [616, 275] width 440 height 59
click at [825, 238] on use "button" at bounding box center [828, 241] width 13 height 13
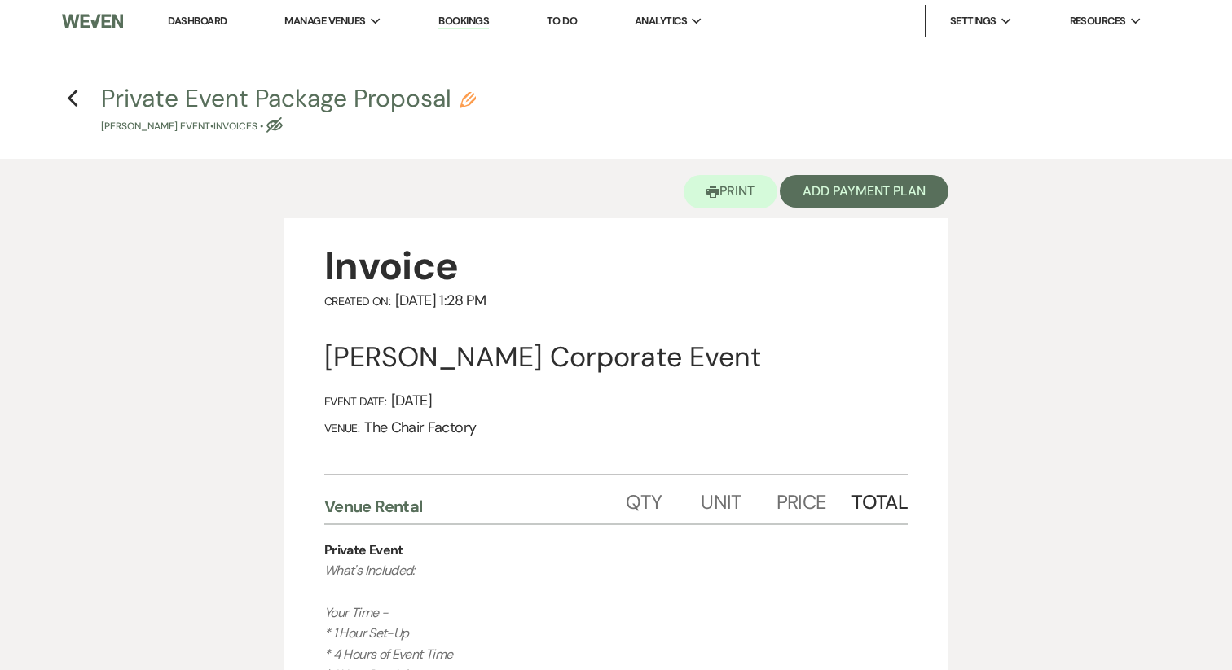
click at [283, 128] on use "button" at bounding box center [274, 124] width 16 height 15
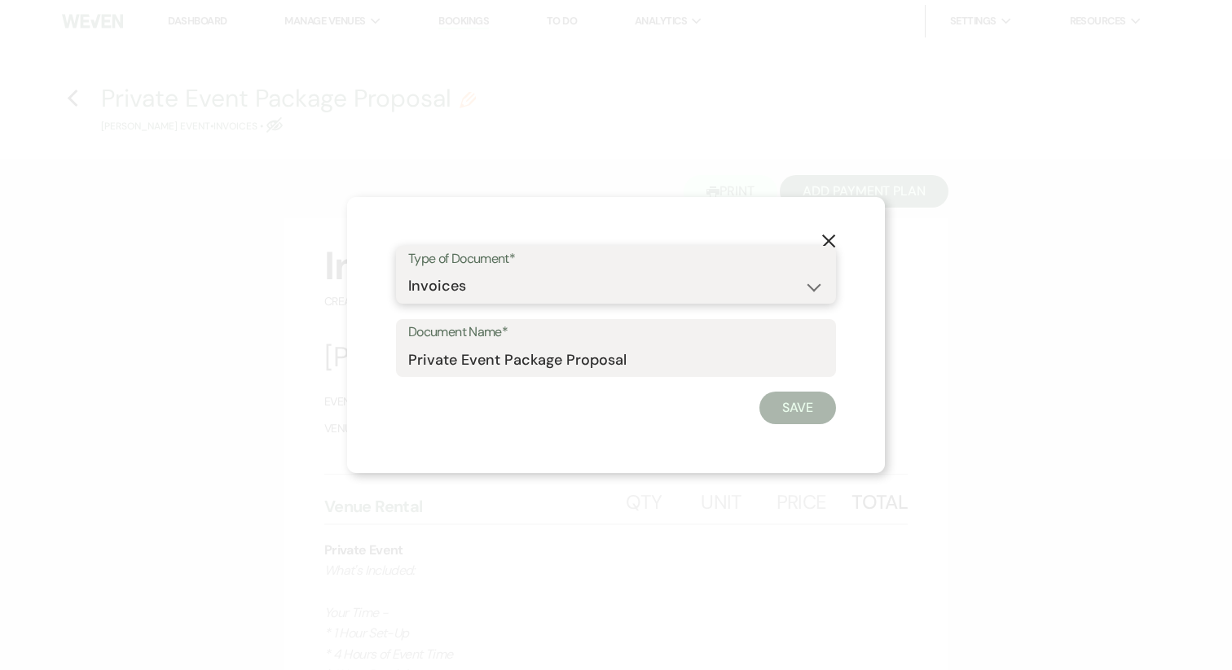
click at [487, 279] on select "Special Event Insurance Vendor Certificate of Insurance Contracts / Rental Agre…" at bounding box center [615, 286] width 415 height 32
select select "8"
click at [772, 403] on button "Save" at bounding box center [797, 408] width 77 height 33
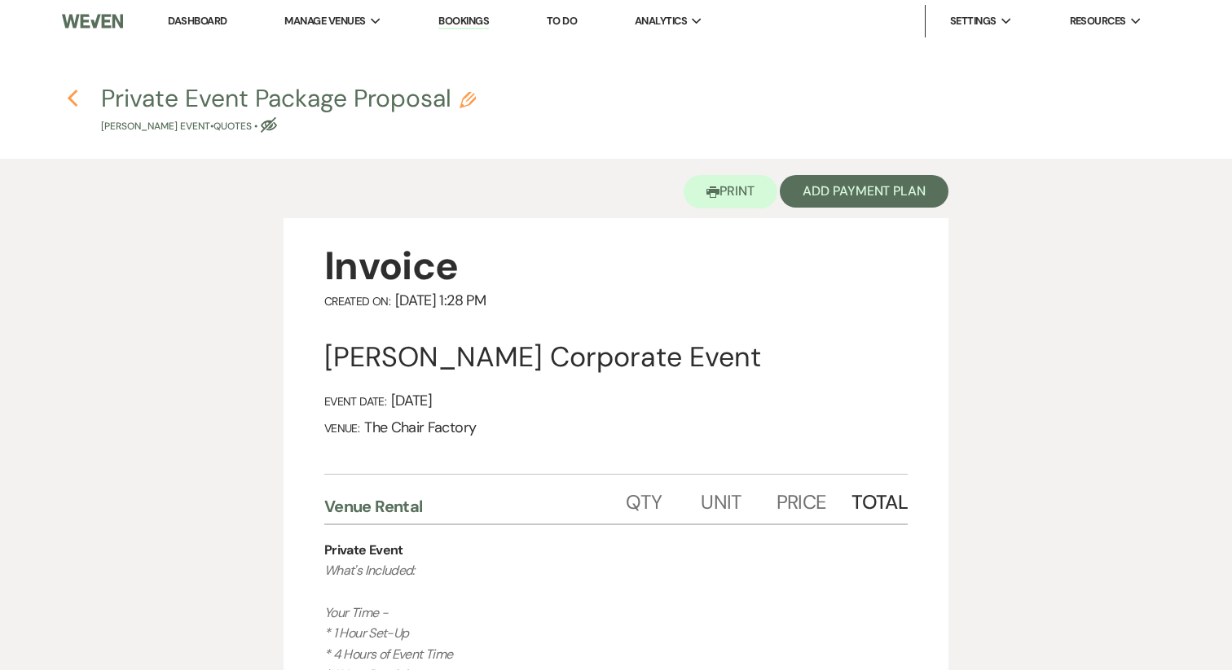
click at [75, 101] on icon "Previous" at bounding box center [73, 99] width 12 height 20
select select "9"
select select "14"
select select "9"
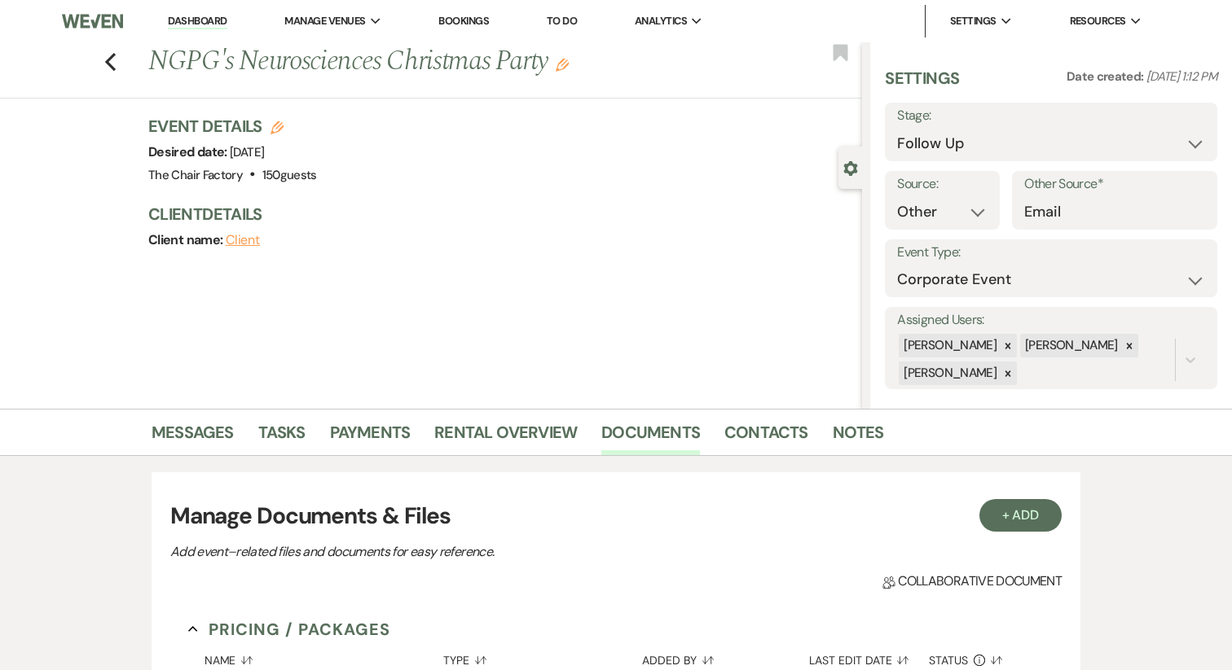
click at [176, 26] on link "Dashboard" at bounding box center [197, 21] width 59 height 15
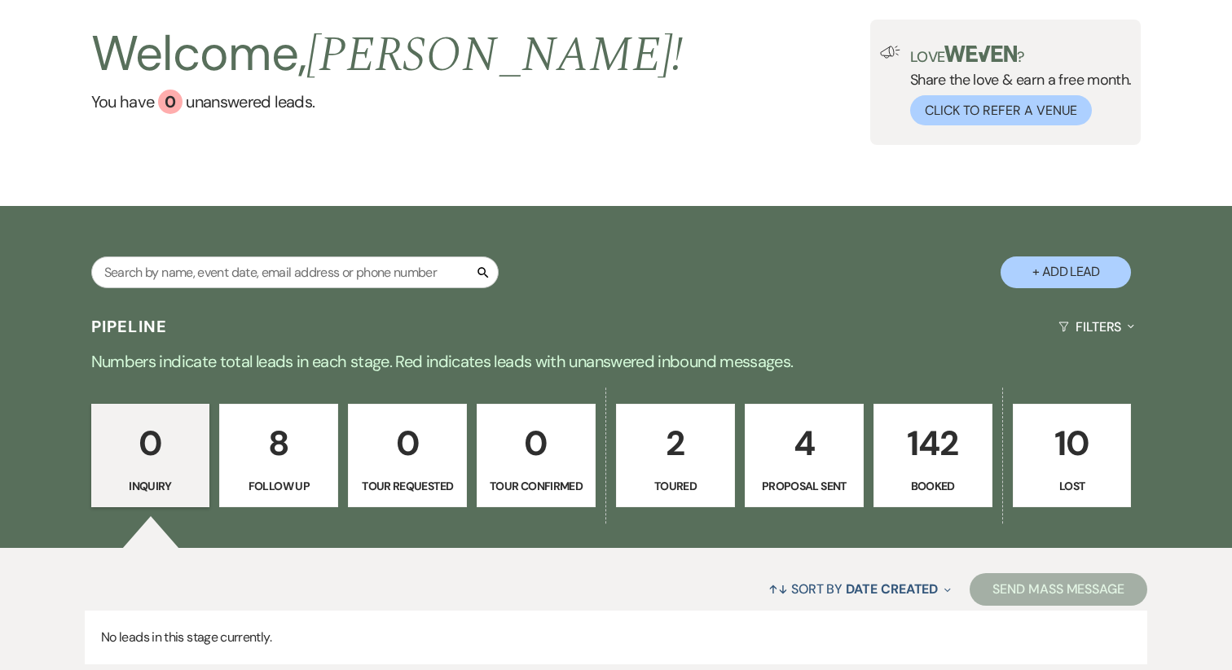
scroll to position [96, 0]
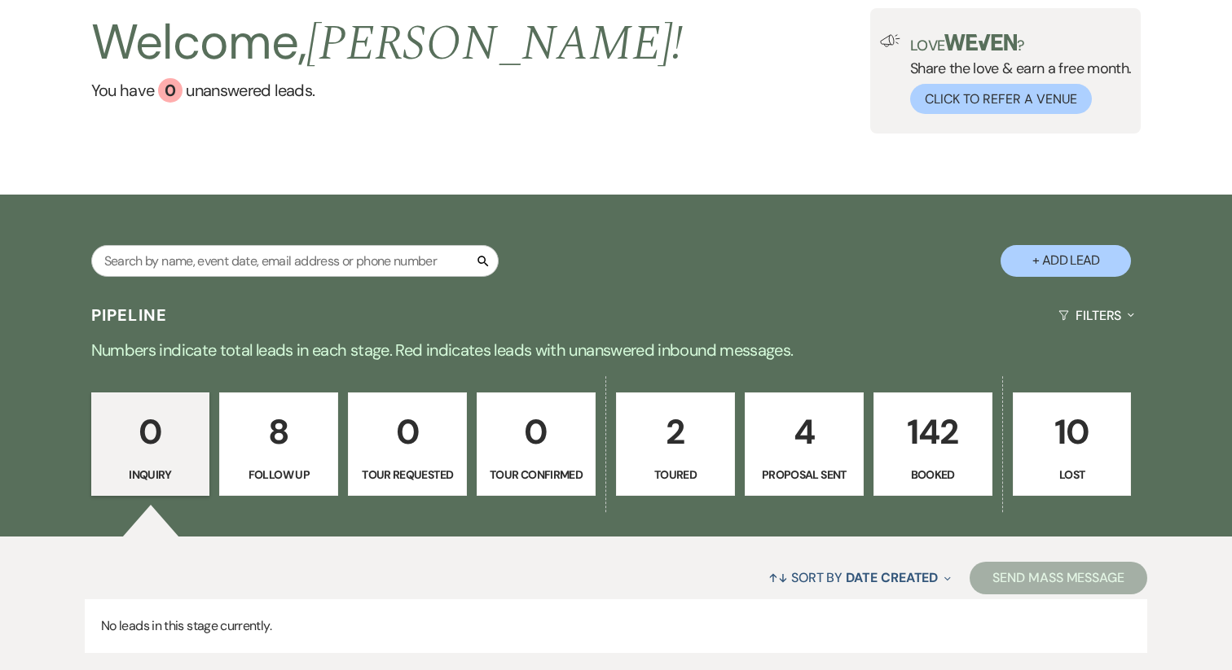
click at [289, 475] on p "Follow Up" at bounding box center [279, 475] width 98 height 18
select select "9"
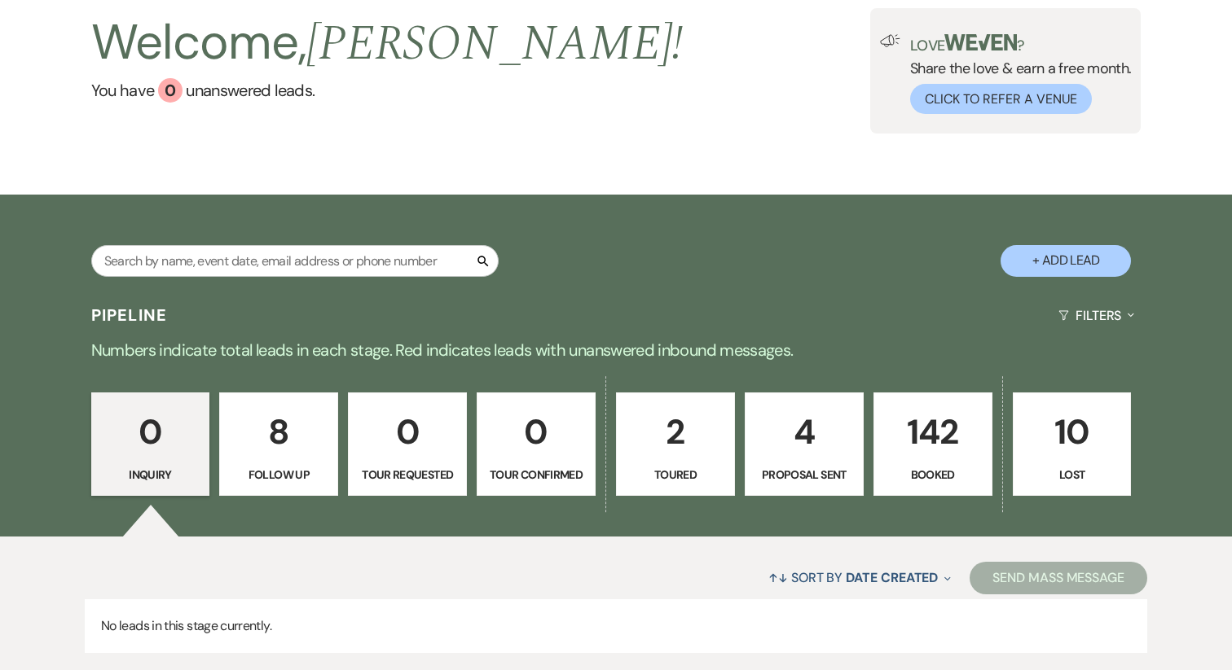
select select "9"
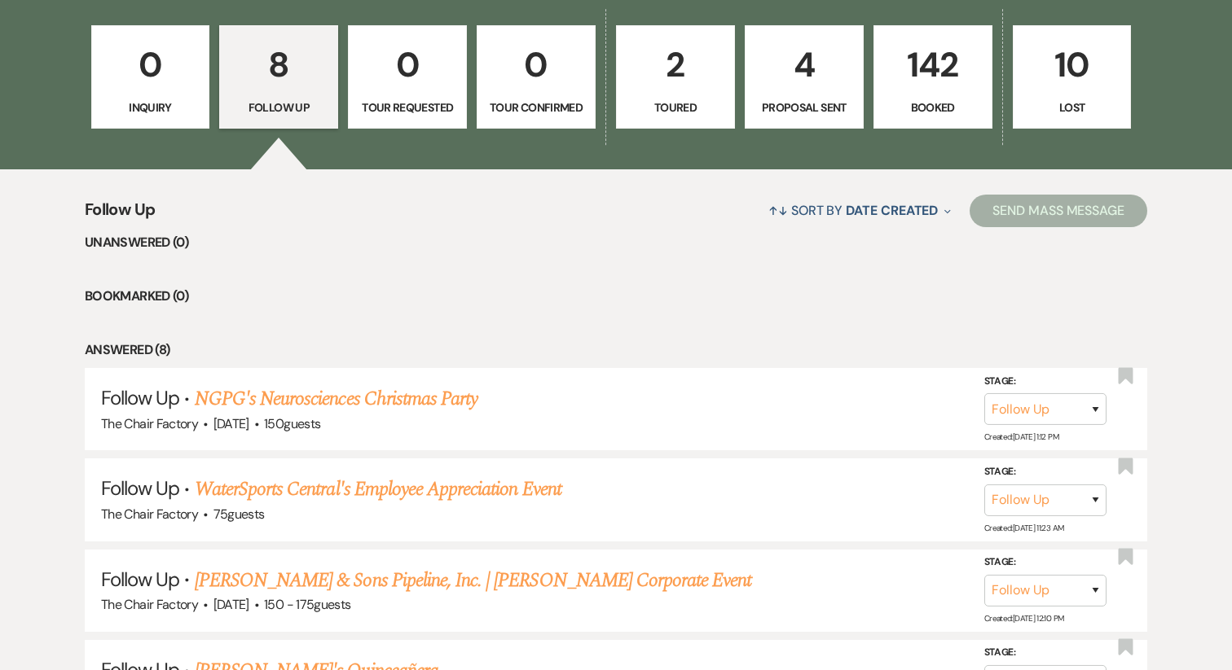
scroll to position [468, 0]
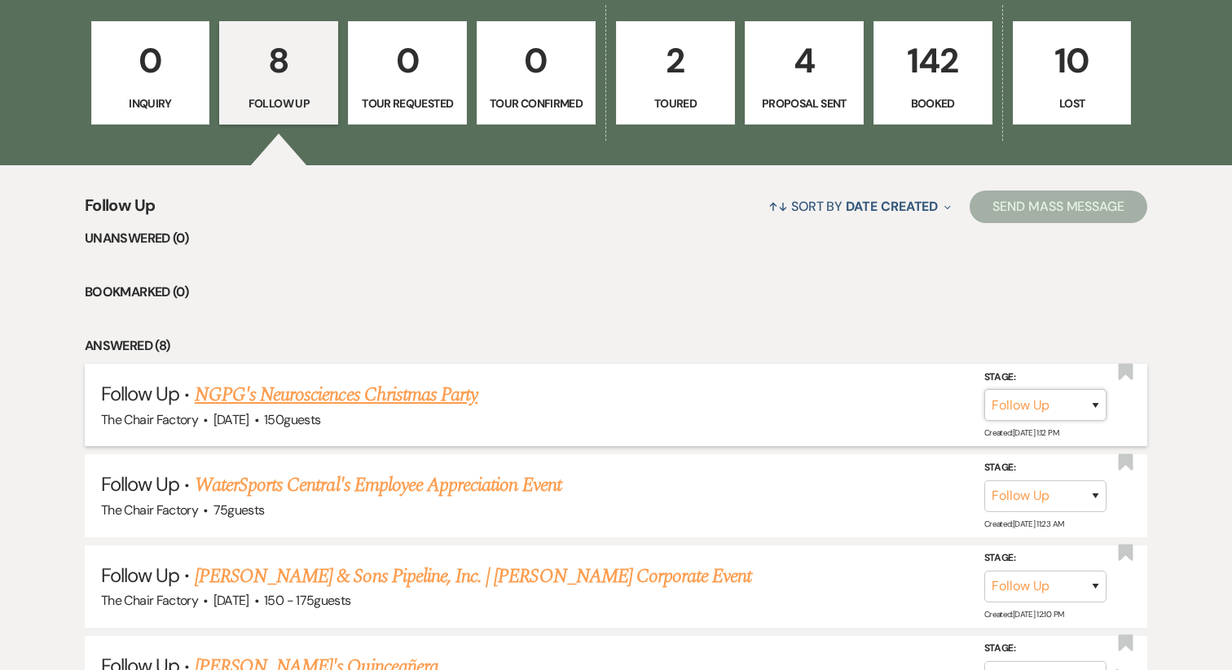
click at [1052, 401] on select "Inquiry Follow Up Tour Requested Tour Confirmed Toured Proposal Sent Booked Lost" at bounding box center [1045, 405] width 122 height 32
select select "6"
click at [1088, 402] on button "Save" at bounding box center [1073, 405] width 81 height 33
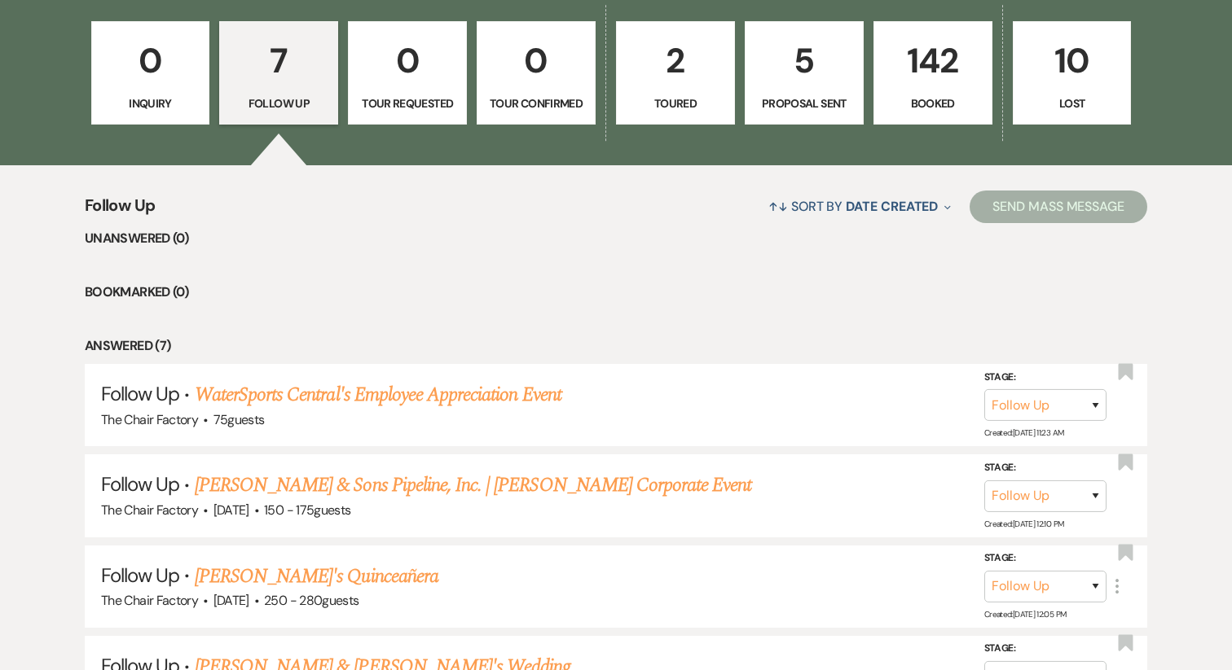
click at [795, 94] on p "Proposal Sent" at bounding box center [804, 103] width 98 height 18
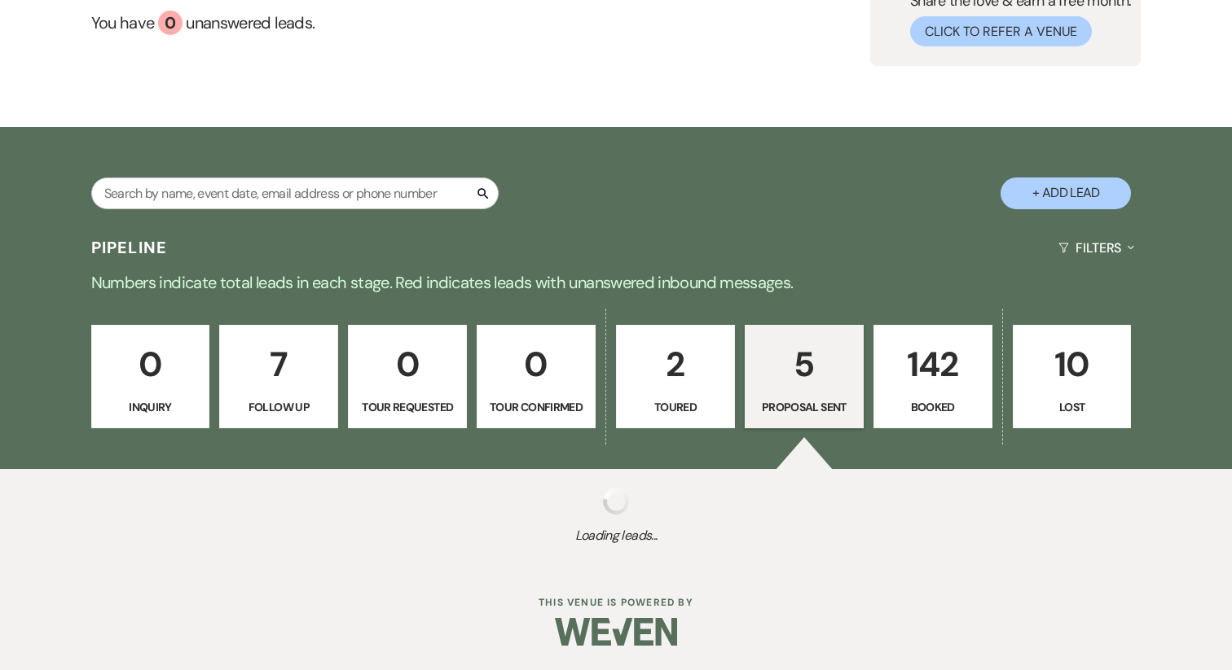
select select "6"
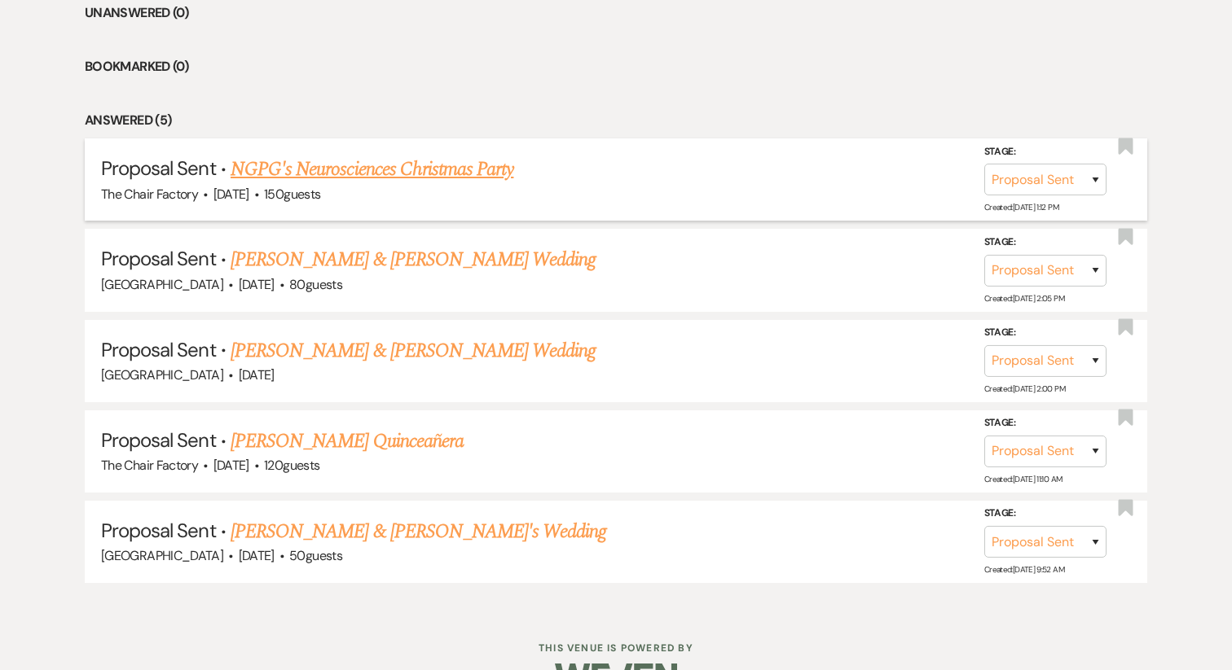
scroll to position [692, 0]
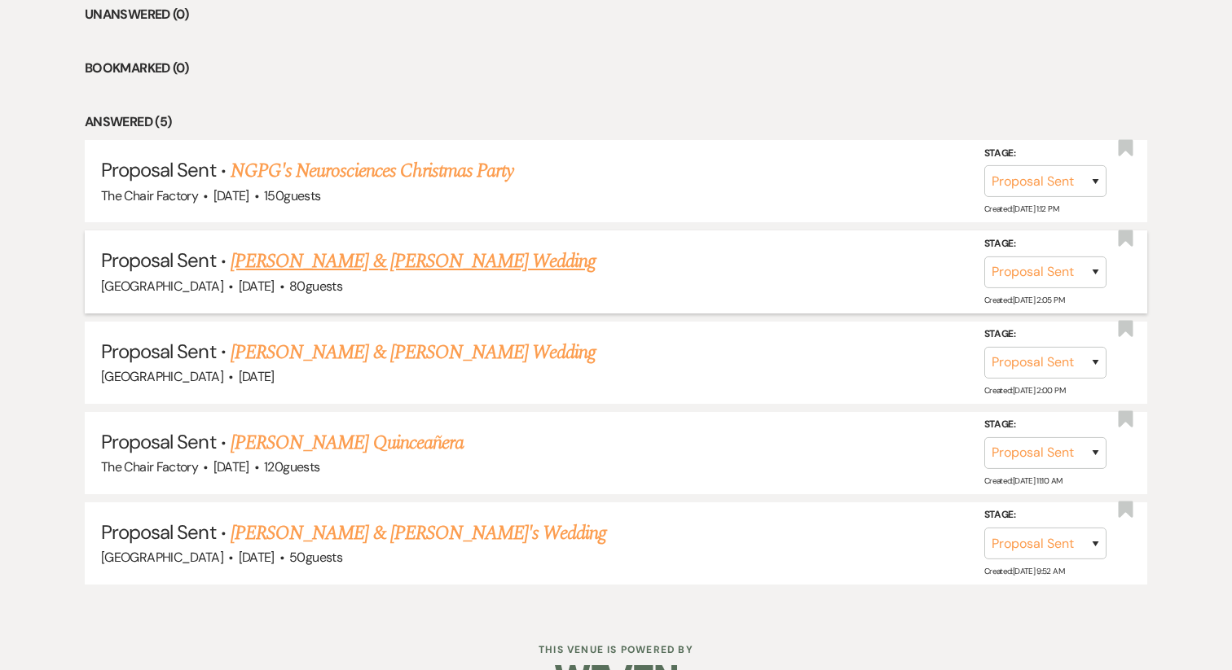
click at [340, 261] on link "Jennifer Smith & Amanda Ochoa's Wedding" at bounding box center [413, 261] width 365 height 29
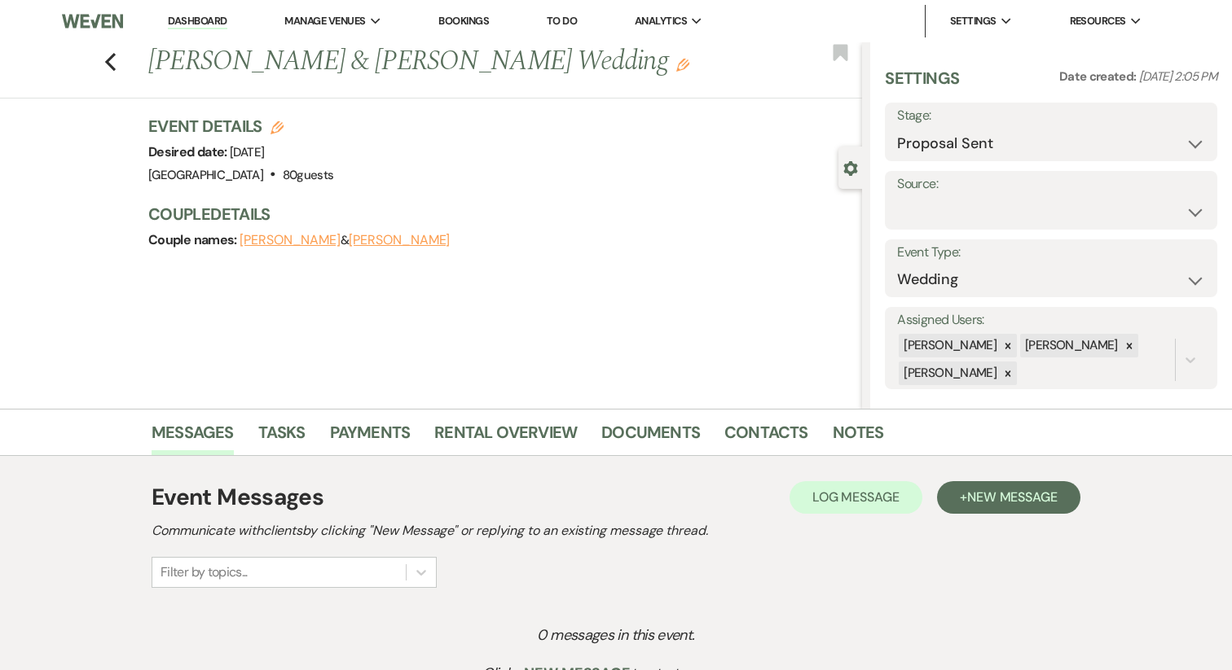
click at [288, 239] on button "Jennifer Smith" at bounding box center [289, 240] width 101 height 13
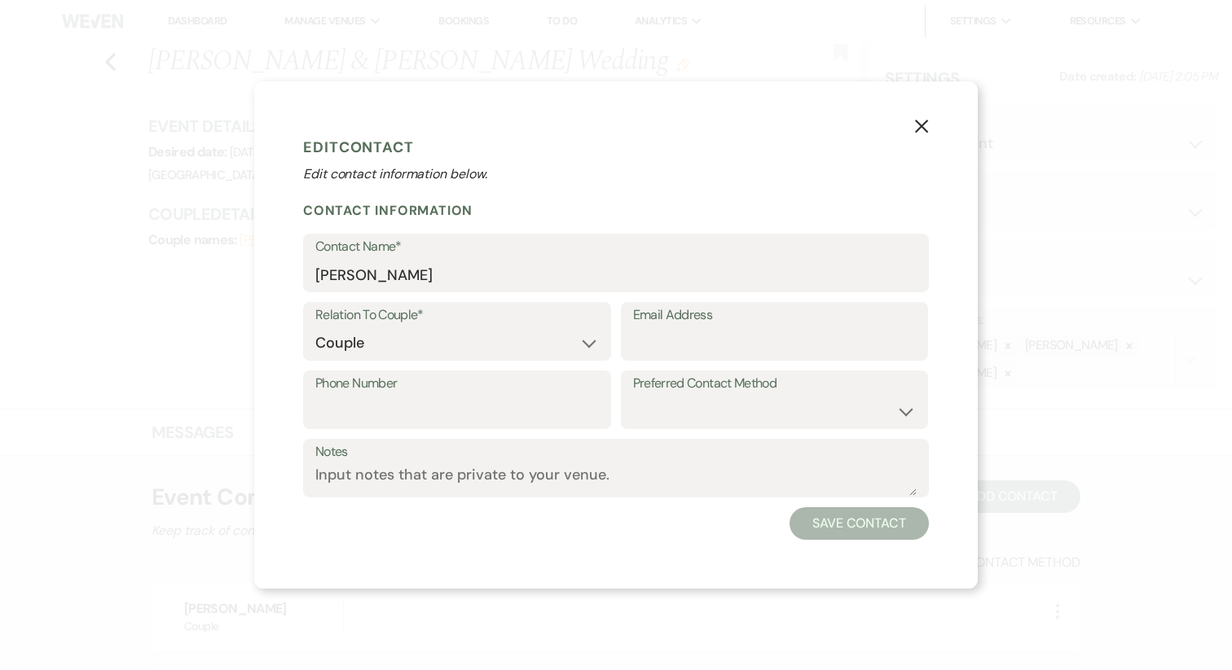
click at [922, 133] on icon "X" at bounding box center [921, 126] width 15 height 15
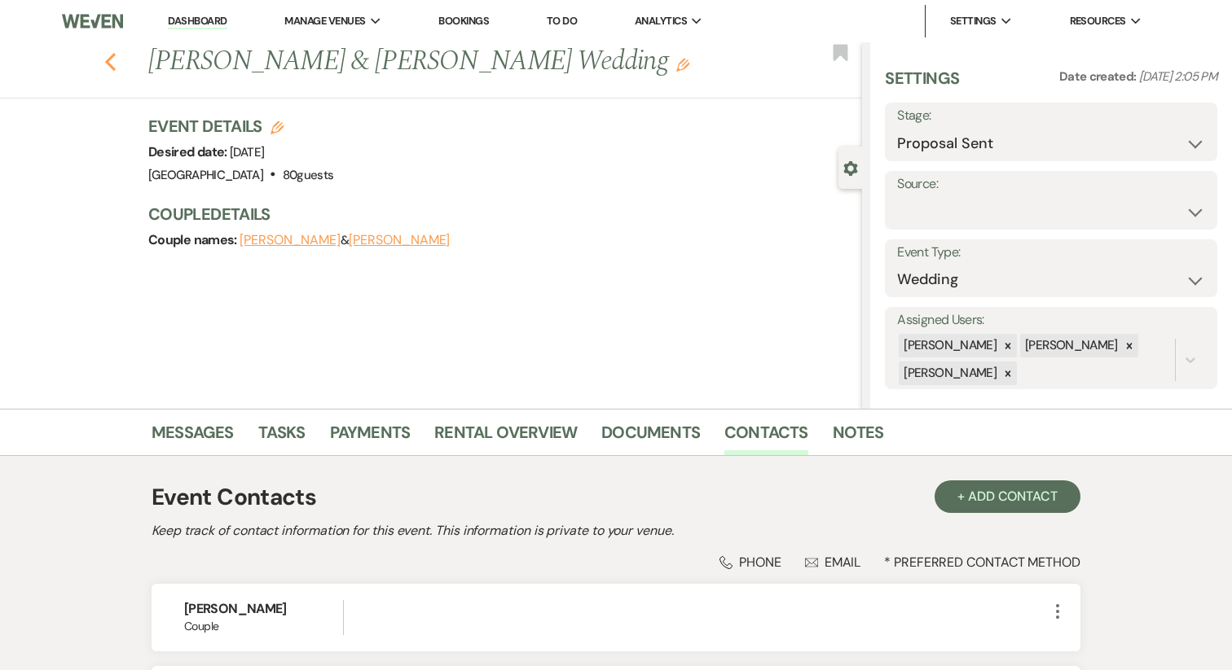
click at [113, 58] on icon "Previous" at bounding box center [110, 62] width 12 height 20
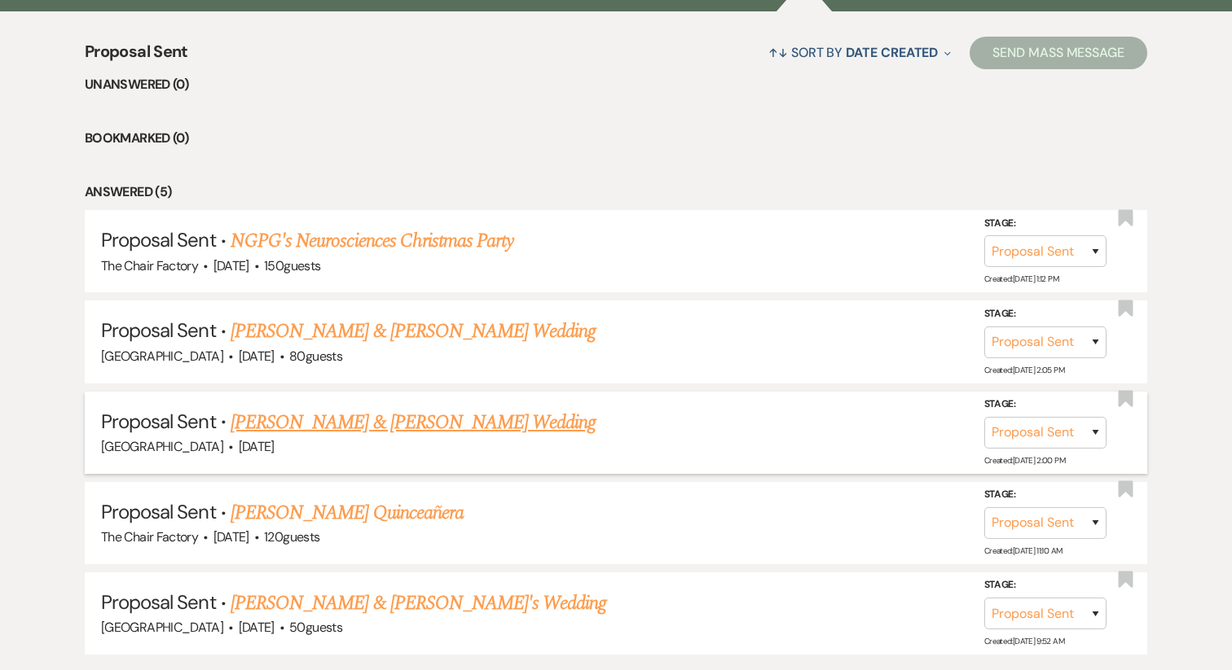
scroll to position [735, 0]
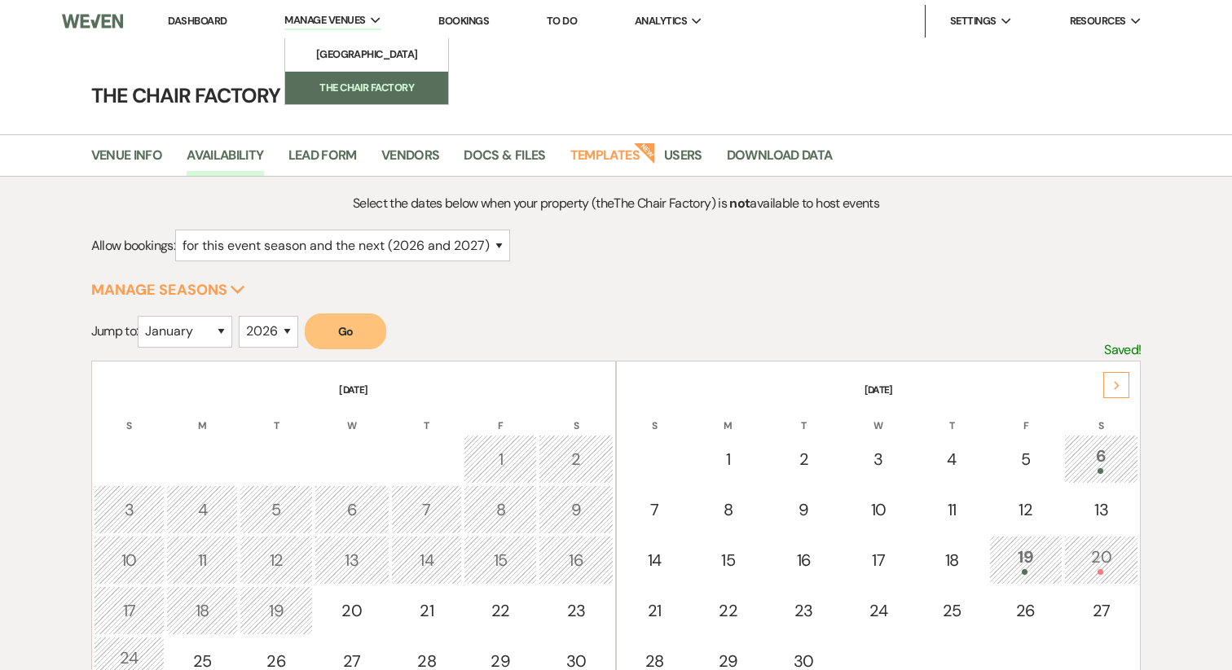
click at [362, 93] on li "The Chair Factory" at bounding box center [366, 88] width 147 height 16
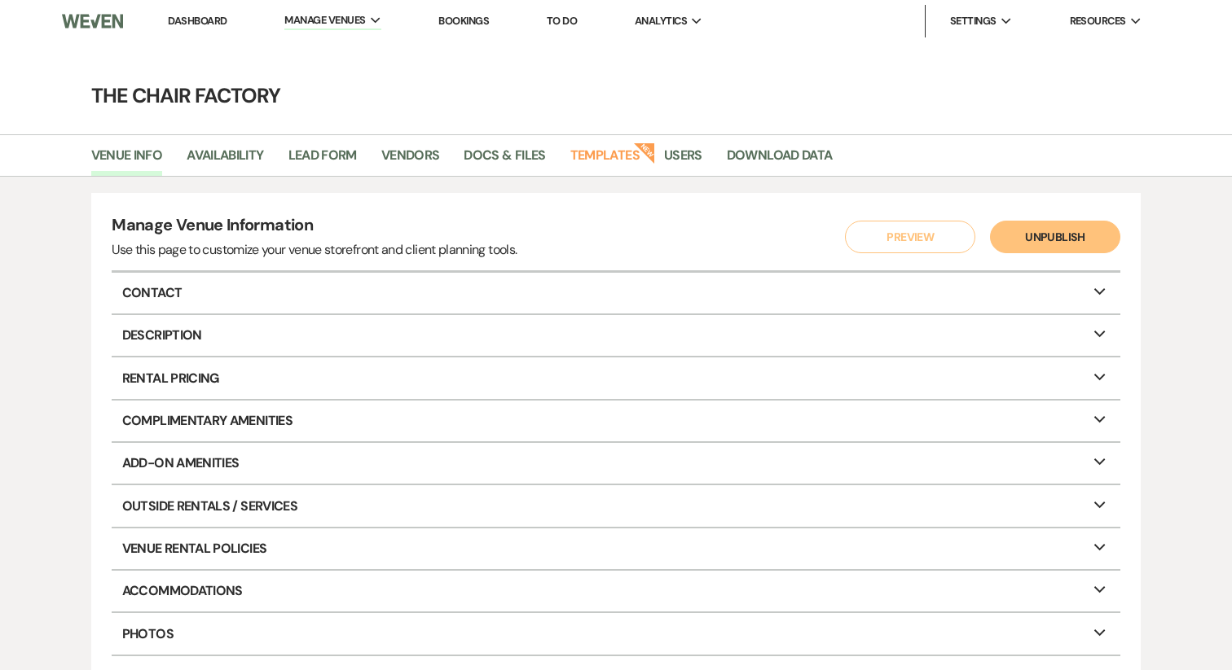
click at [173, 24] on link "Dashboard" at bounding box center [197, 21] width 59 height 14
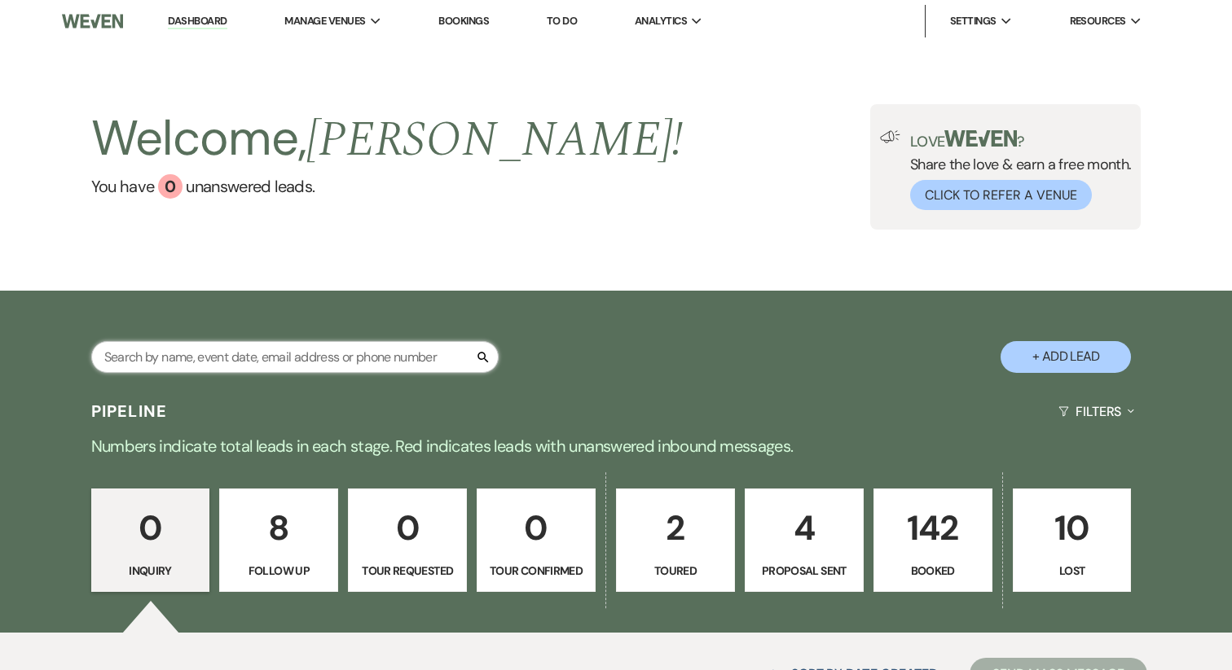
click at [212, 368] on input "text" at bounding box center [294, 357] width 407 height 32
type input "eryn"
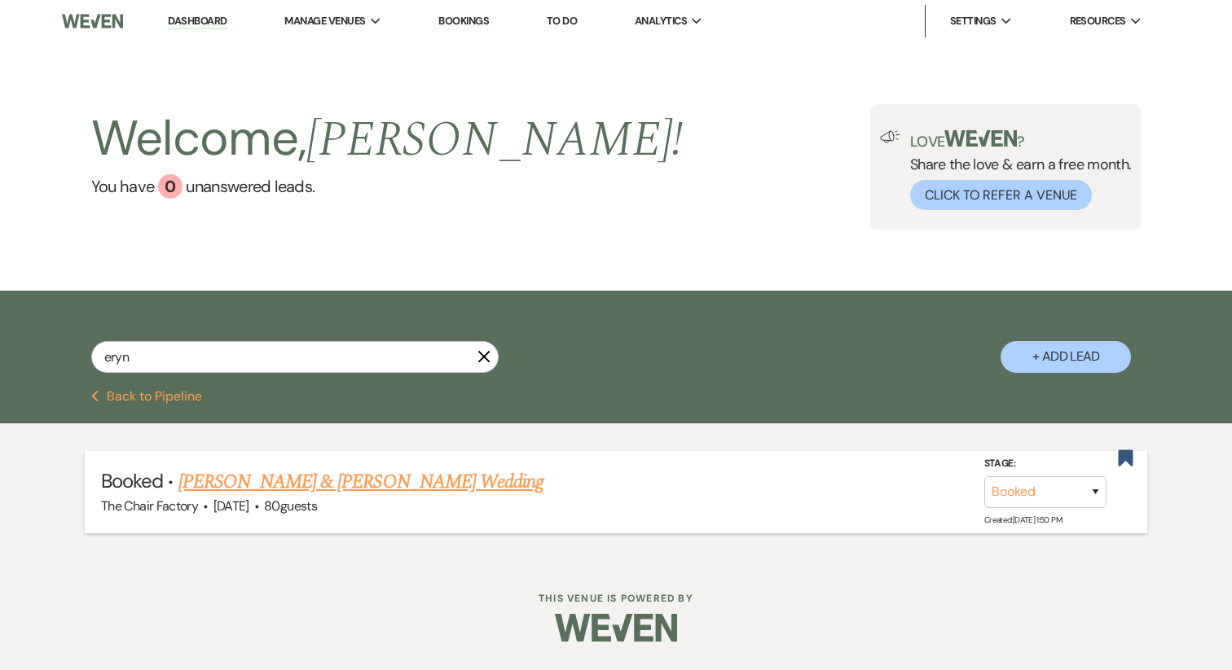
click at [380, 494] on link "[PERSON_NAME] & [PERSON_NAME] Wedding" at bounding box center [360, 482] width 365 height 29
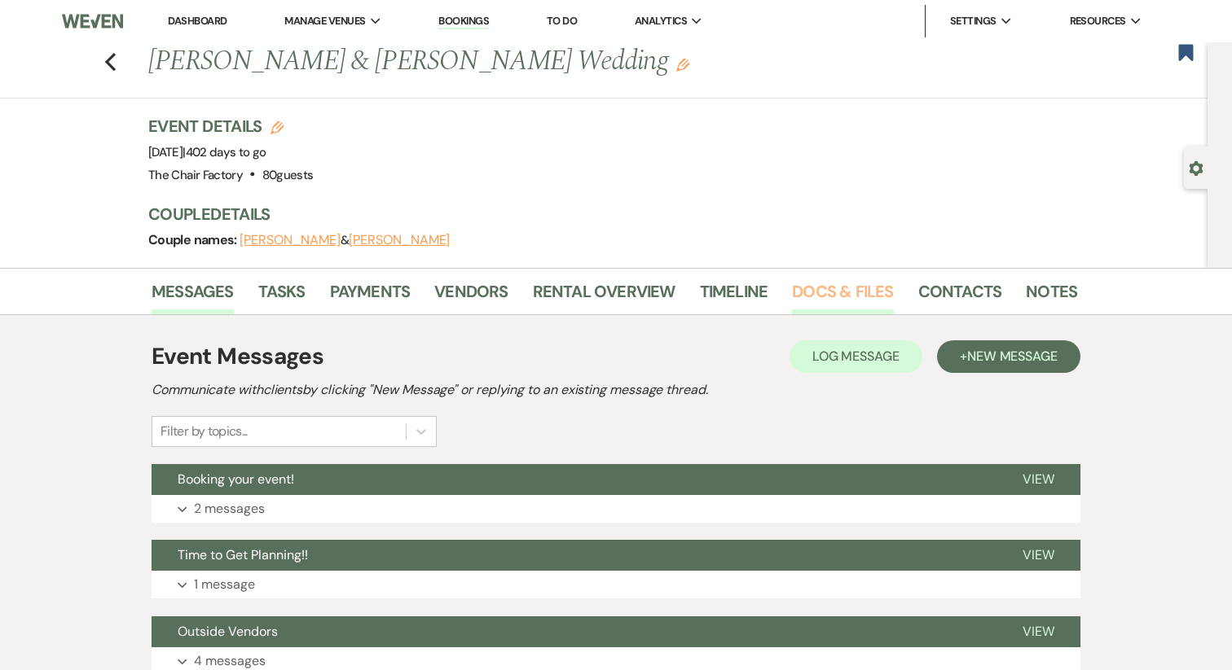
click at [825, 298] on link "Docs & Files" at bounding box center [842, 297] width 101 height 36
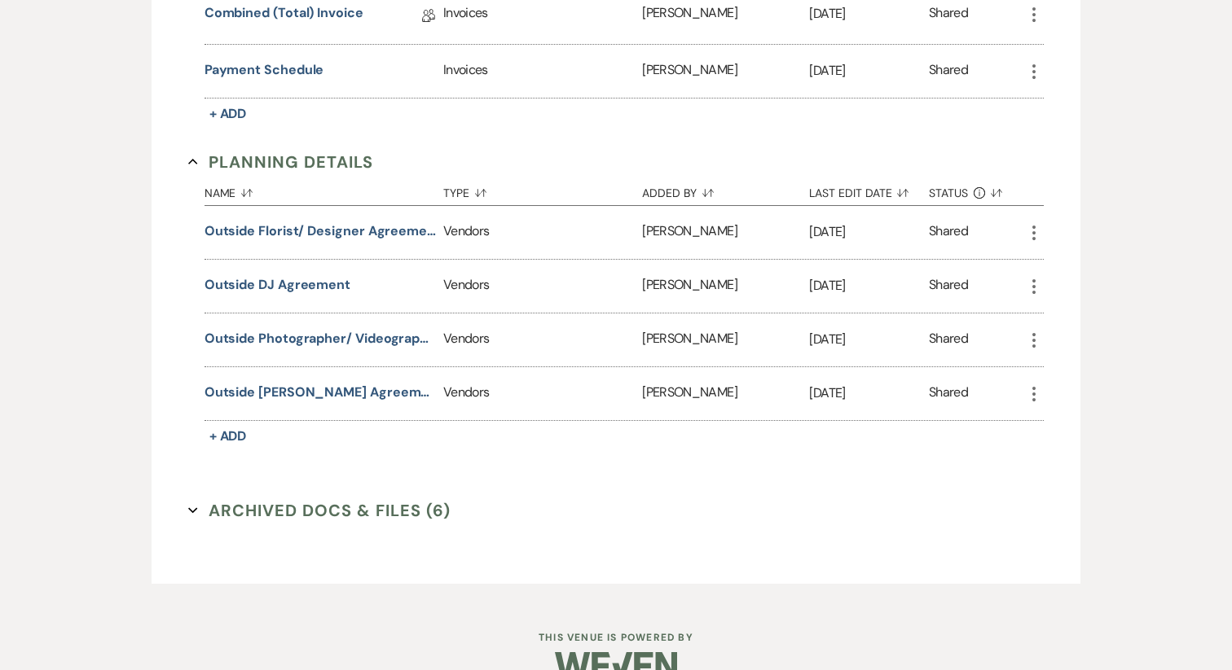
scroll to position [860, 0]
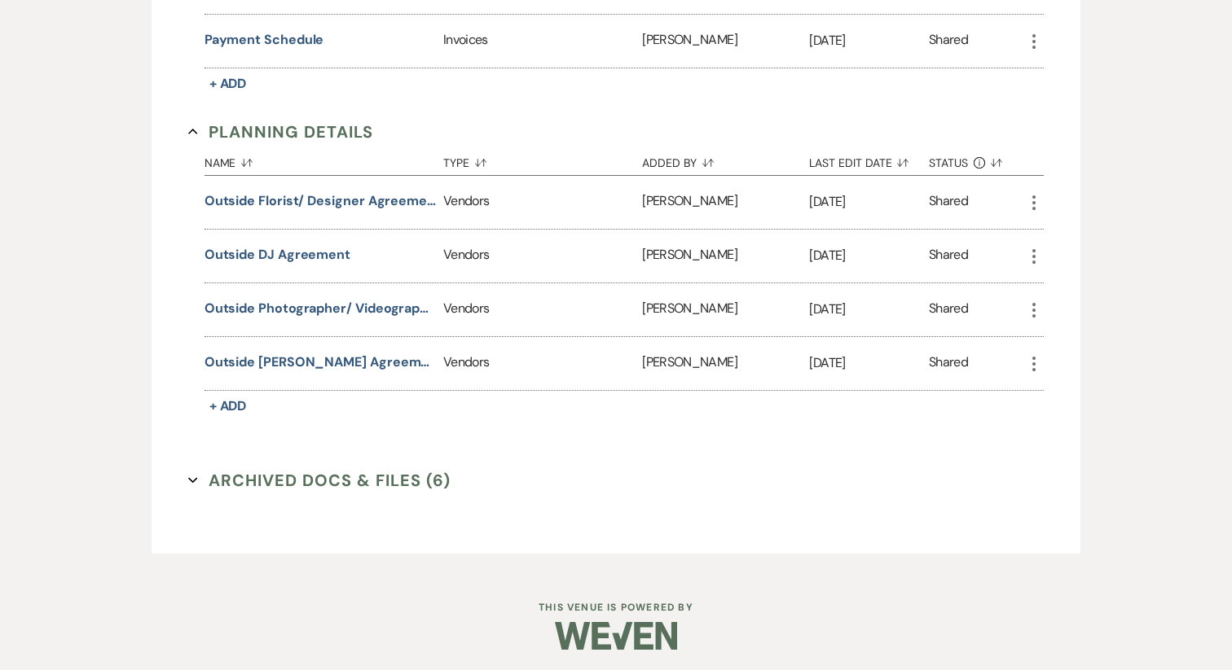
click at [349, 480] on button "Archived Docs & Files (6) Expand" at bounding box center [319, 480] width 262 height 24
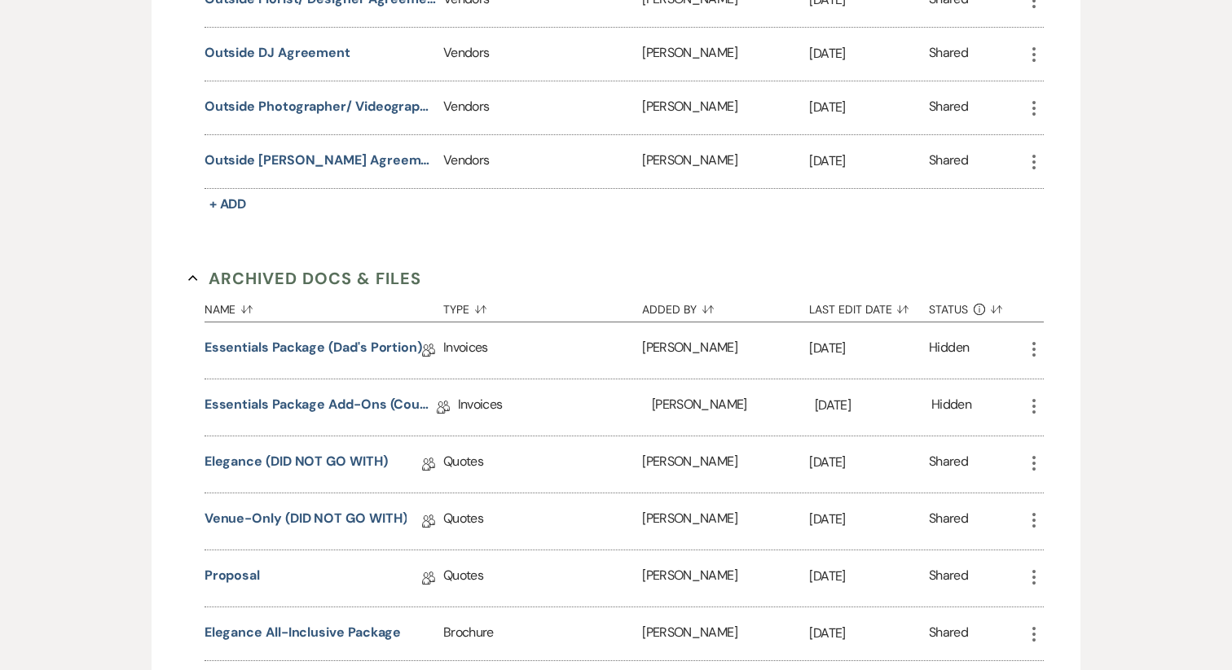
scroll to position [1093, 0]
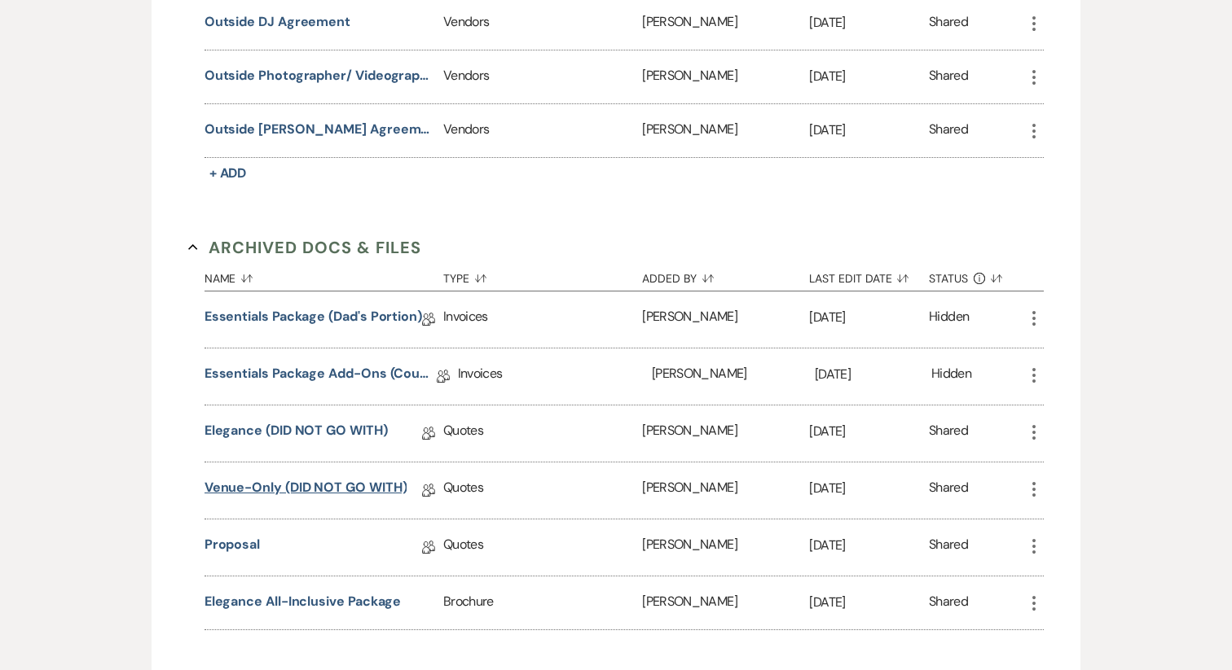
click at [317, 488] on link "Venue-Only (DID NOT GO WITH)" at bounding box center [305, 490] width 203 height 25
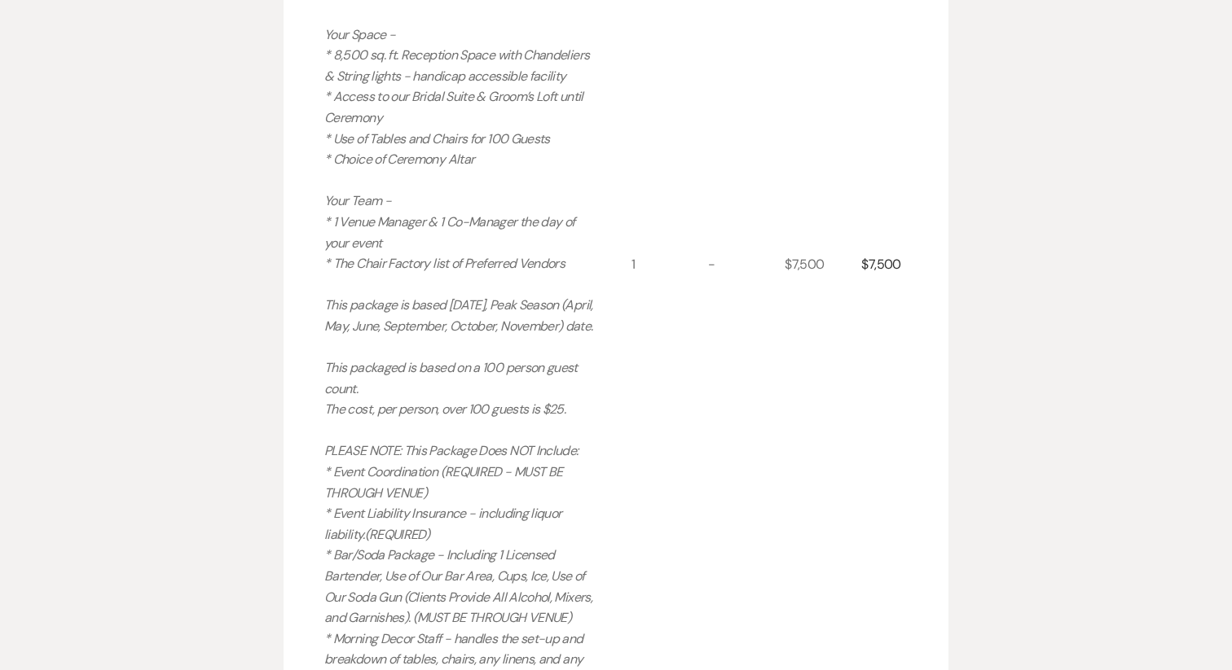
scroll to position [824, 0]
click at [353, 273] on p "Including: Your Time - * Arrival: 10:00 AM * 1 Hour Rehearsal on Property - Bas…" at bounding box center [462, 273] width 276 height 1001
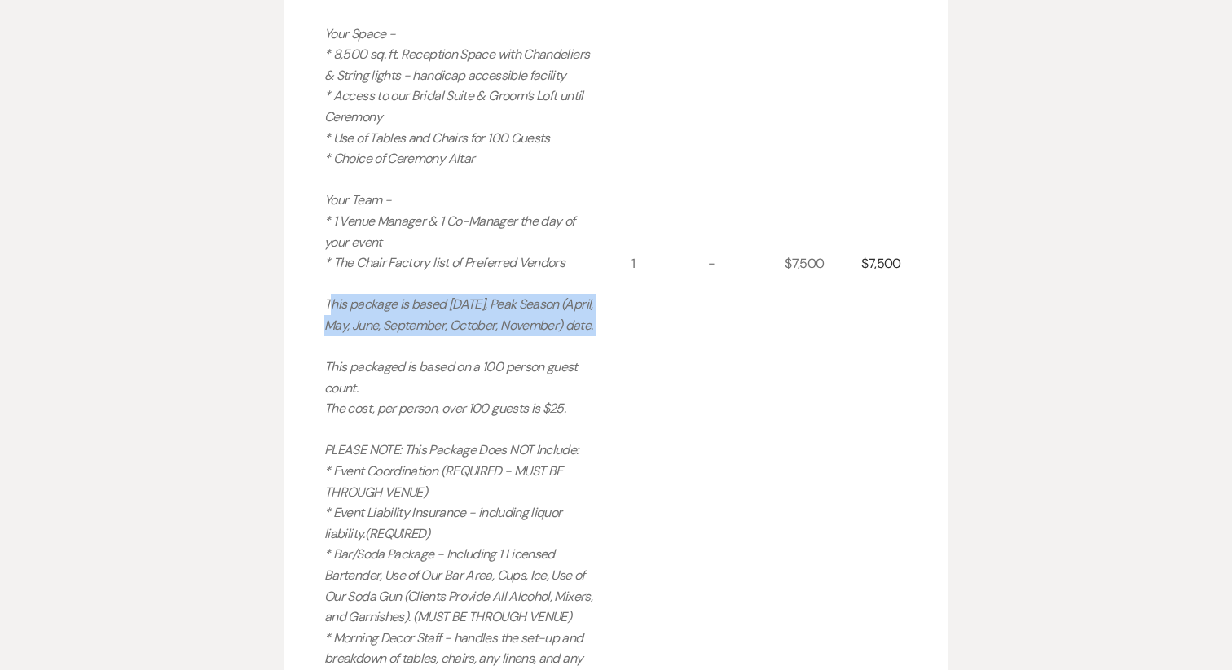
click at [353, 273] on p "Including: Your Time - * Arrival: 10:00 AM * 1 Hour Rehearsal on Property - Bas…" at bounding box center [462, 273] width 276 height 1001
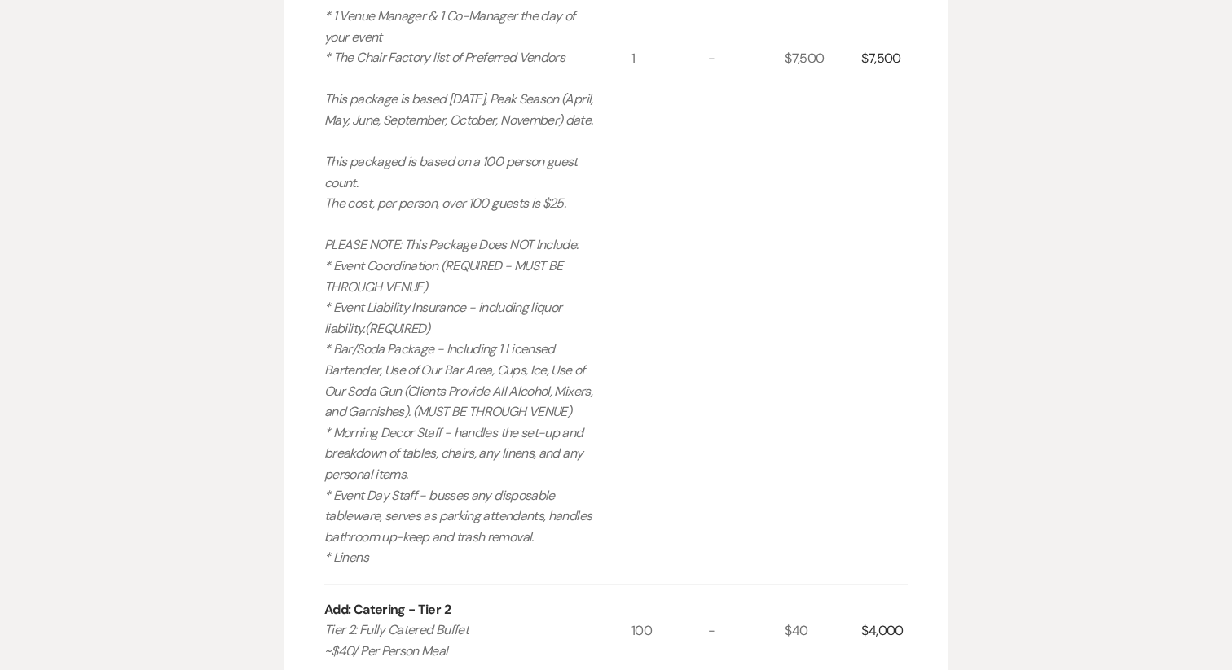
scroll to position [1031, 0]
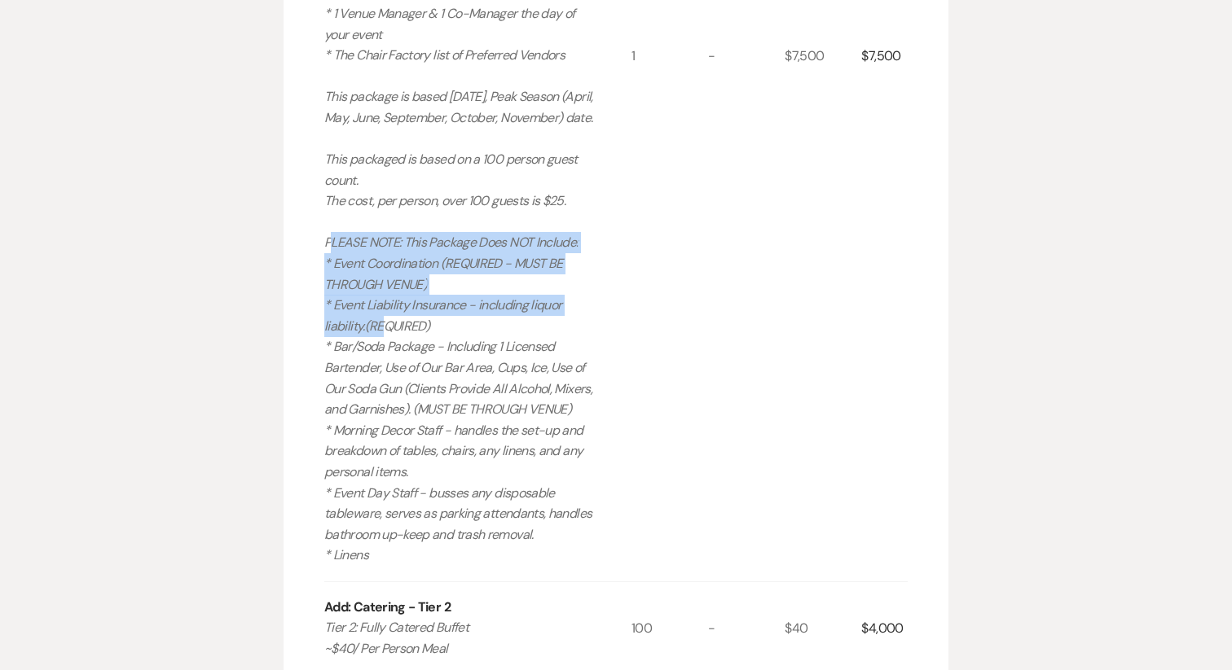
drag, startPoint x: 326, startPoint y: 226, endPoint x: 377, endPoint y: 358, distance: 141.6
click at [375, 334] on p "Including: Your Time - * Arrival: 10:00 AM * 1 Hour Rehearsal on Property - Bas…" at bounding box center [462, 65] width 276 height 1001
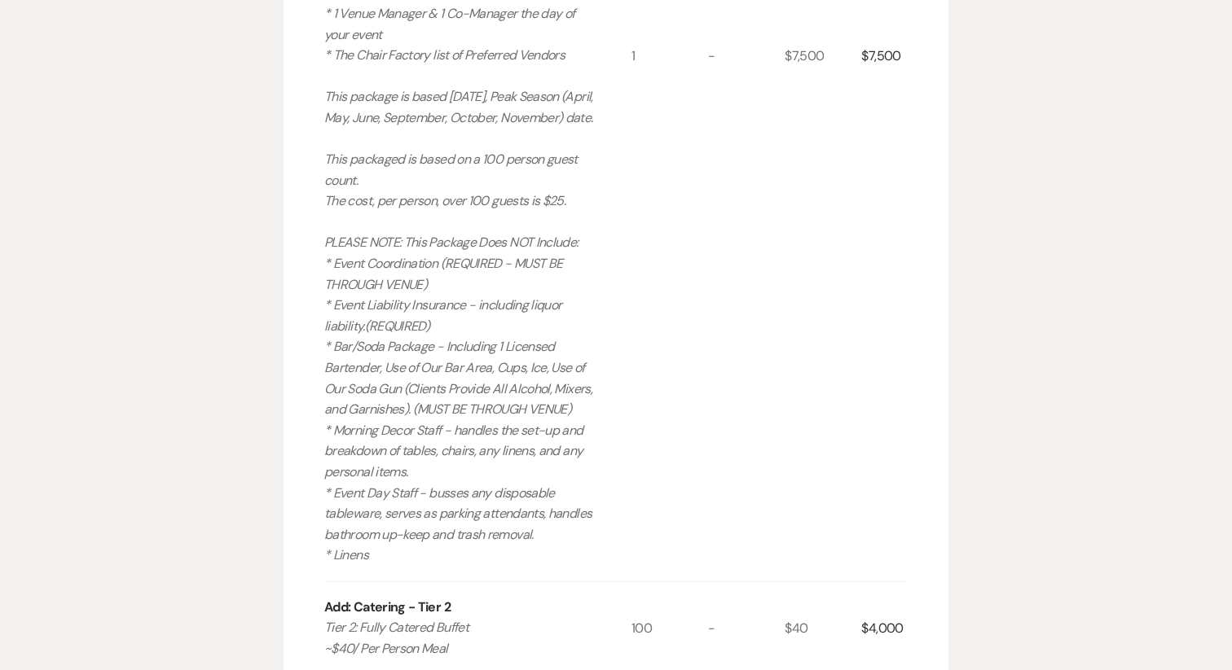
click at [377, 358] on p "Including: Your Time - * Arrival: 10:00 AM * 1 Hour Rehearsal on Property - Bas…" at bounding box center [462, 65] width 276 height 1001
drag, startPoint x: 394, startPoint y: 551, endPoint x: 324, endPoint y: 221, distance: 337.3
click at [324, 221] on p "Including: Your Time - * Arrival: 10:00 AM * 1 Hour Rehearsal on Property - Bas…" at bounding box center [462, 65] width 276 height 1001
copy p "PLEASE NOTE: This Package Does NOT Include: * Event Coordination (REQUIRED - MU…"
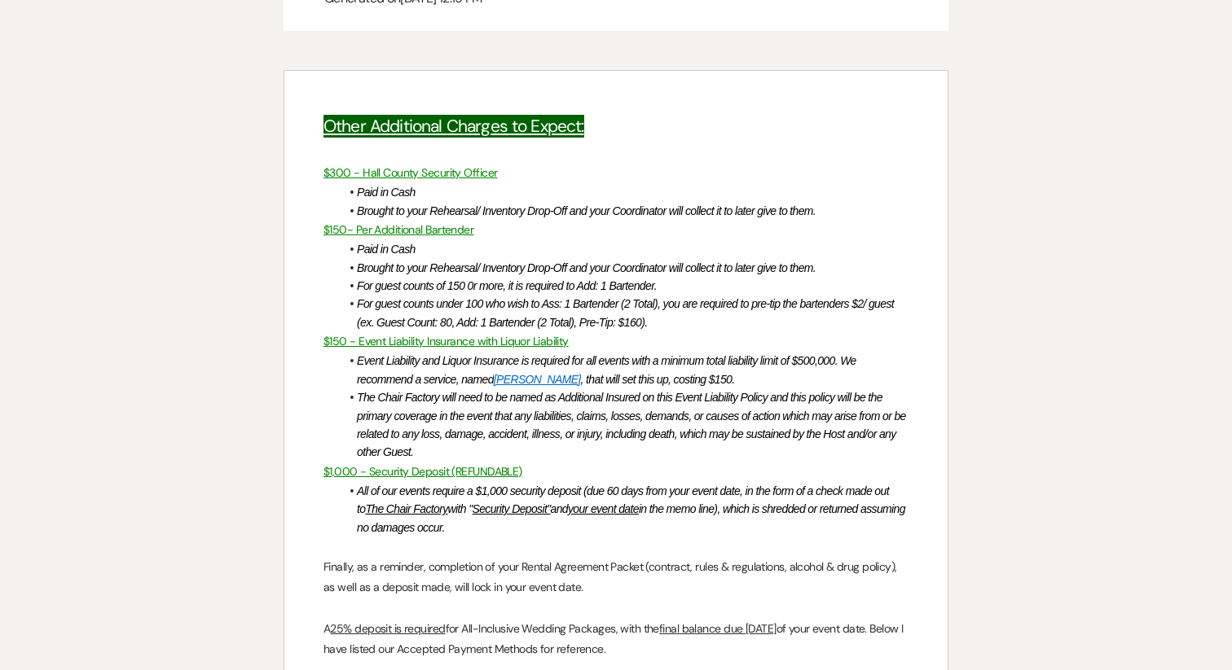
scroll to position [2309, 0]
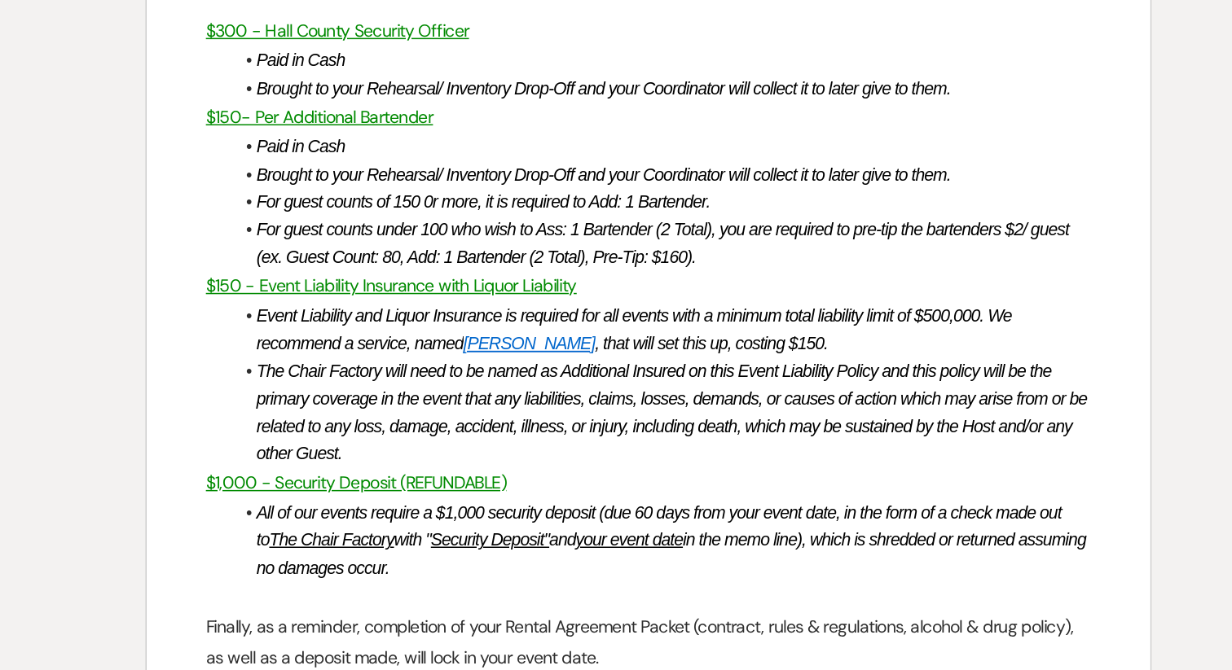
drag, startPoint x: 499, startPoint y: 504, endPoint x: 309, endPoint y: 318, distance: 266.1
click at [309, 318] on div "Other Additional Charges to Expect: $300 - Hall County Security Officer Paid in…" at bounding box center [615, 587] width 663 height 1061
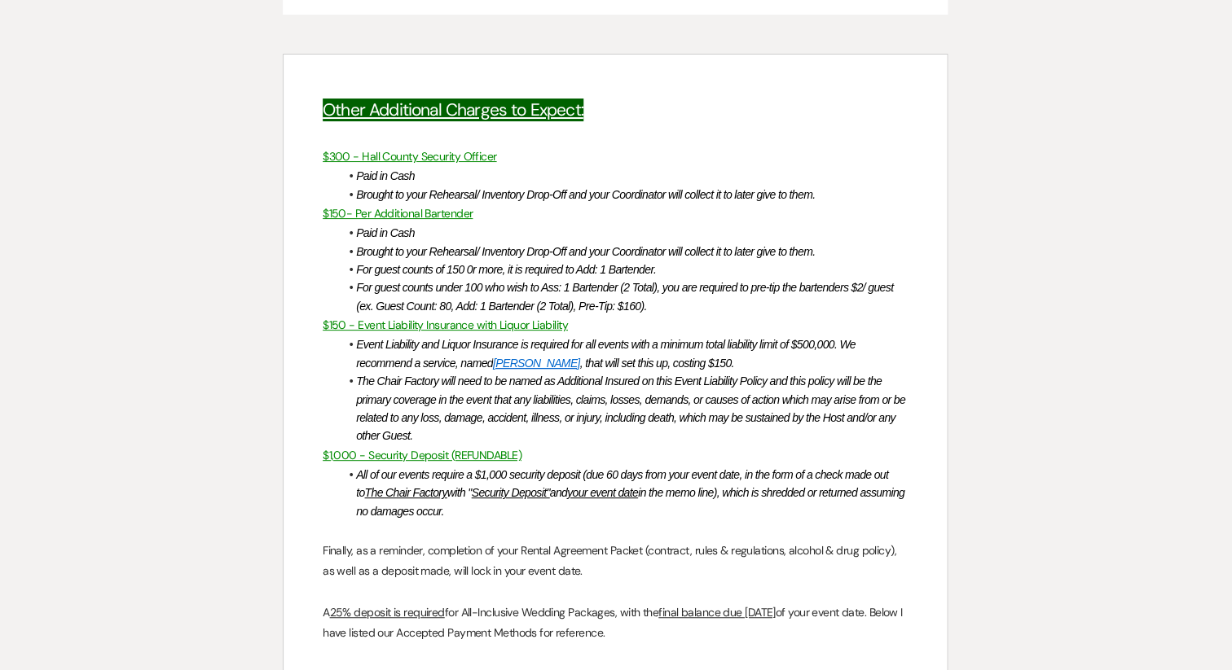
scroll to position [2312, 0]
click at [548, 483] on em "All of our events require a $1,000 security deposit (due 60 days from your even…" at bounding box center [632, 493] width 551 height 50
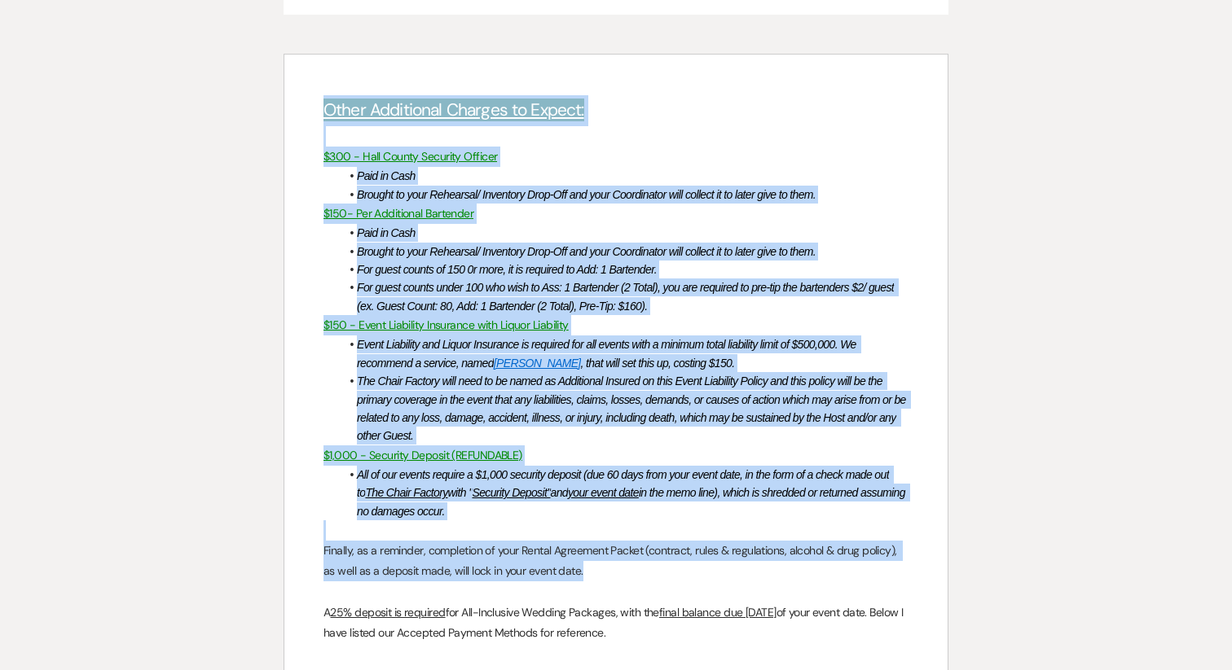
drag, startPoint x: 591, startPoint y: 556, endPoint x: 289, endPoint y: 11, distance: 623.1
copy div "Other Additional Charges to Expect: $300 - Hall County Security Officer Paid in…"
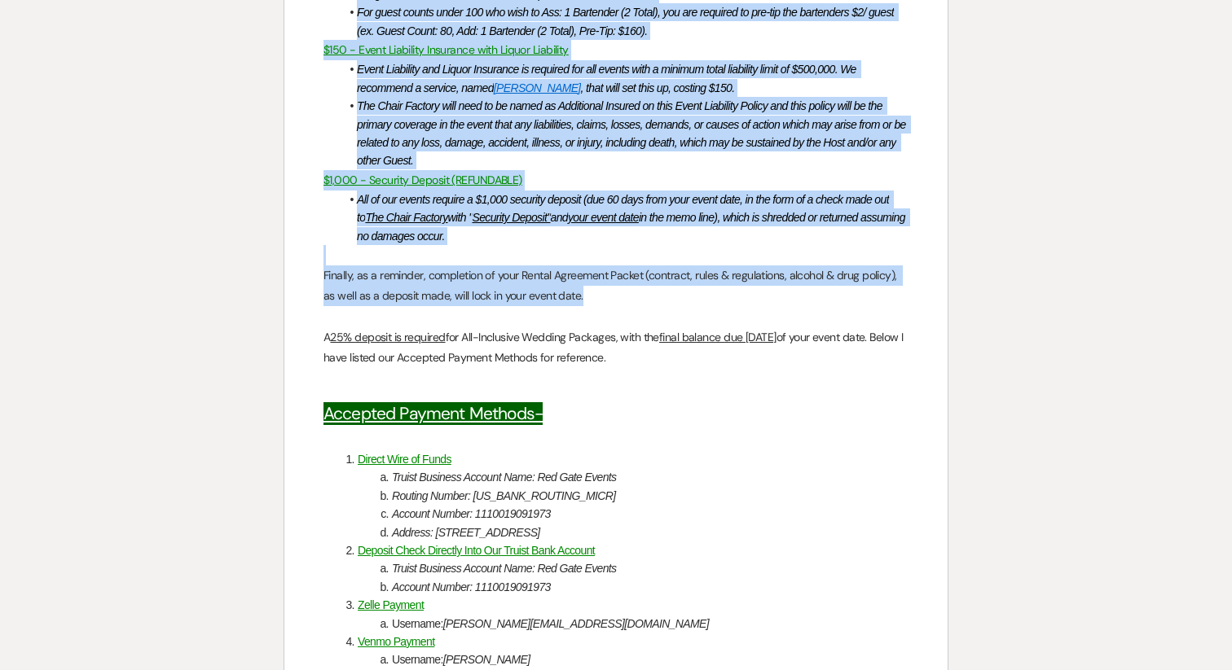
scroll to position [2597, 0]
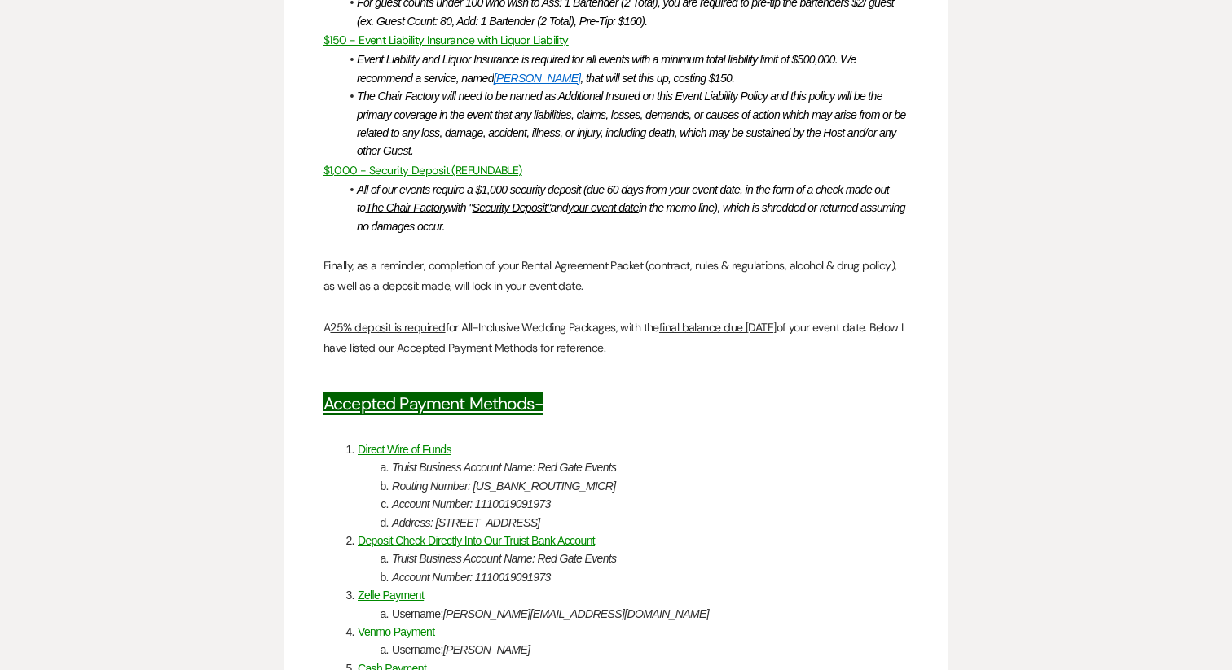
click at [512, 320] on span "for All-Inclusive Wedding Packages, with the" at bounding box center [552, 327] width 213 height 15
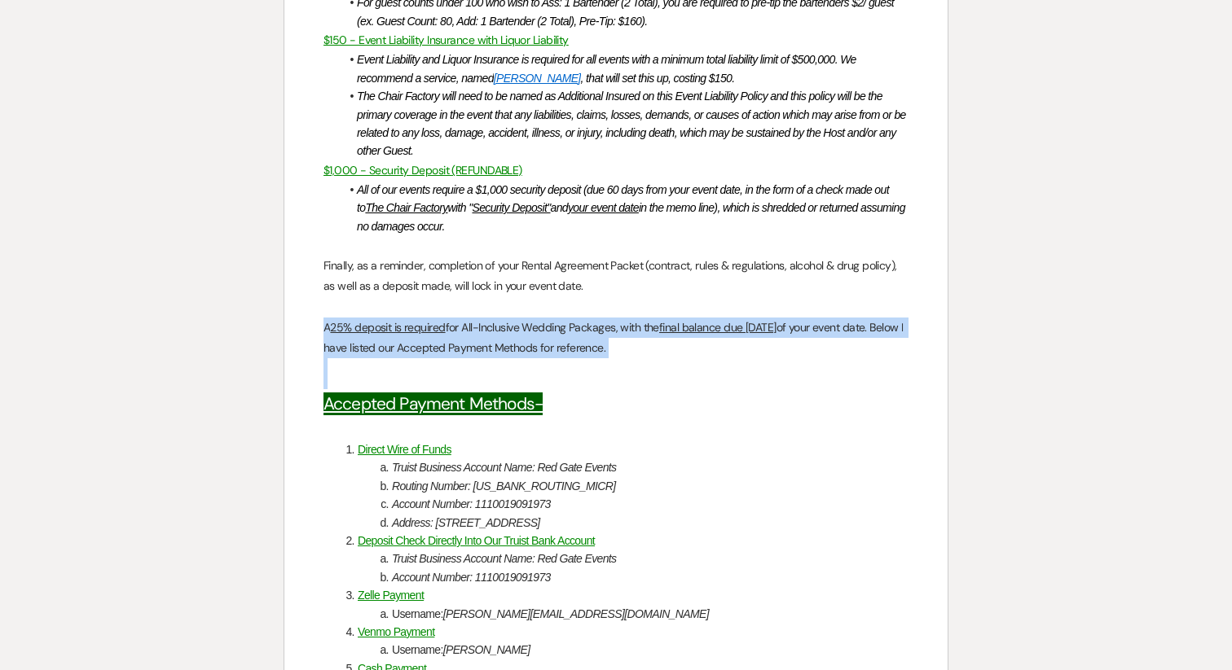
click at [512, 320] on span "for All-Inclusive Wedding Packages, with the" at bounding box center [552, 327] width 213 height 15
copy p "A 25% deposit is required for All-Inclusive Wedding Packages, with the final ba…"
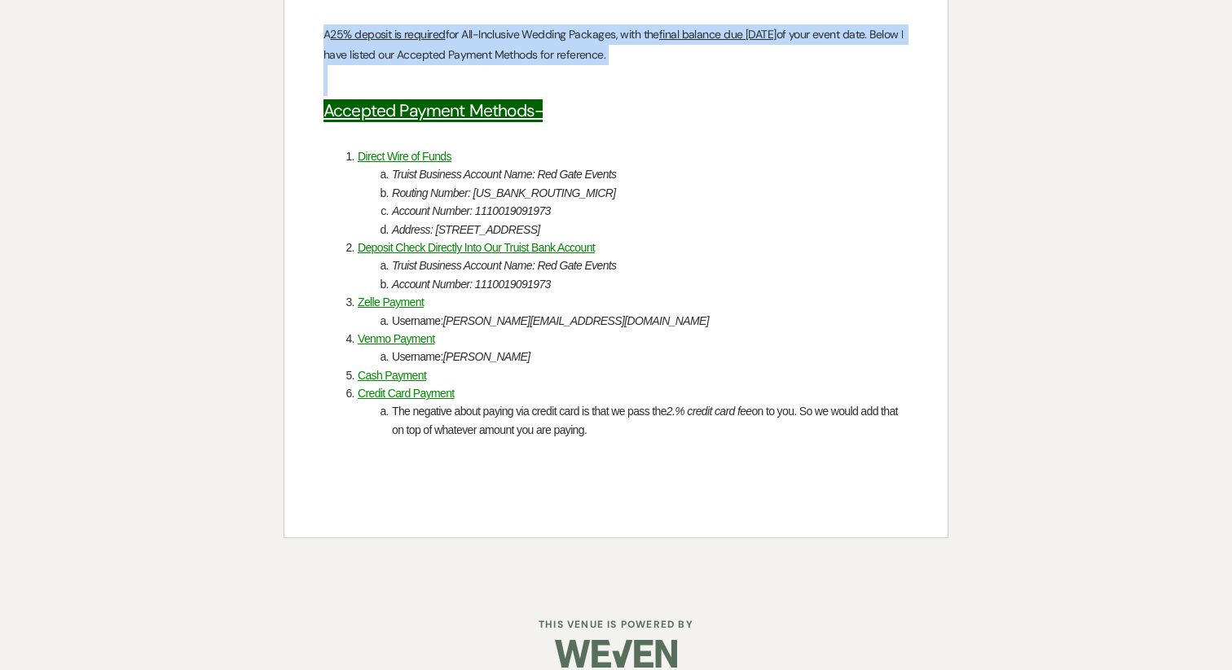
scroll to position [2897, 0]
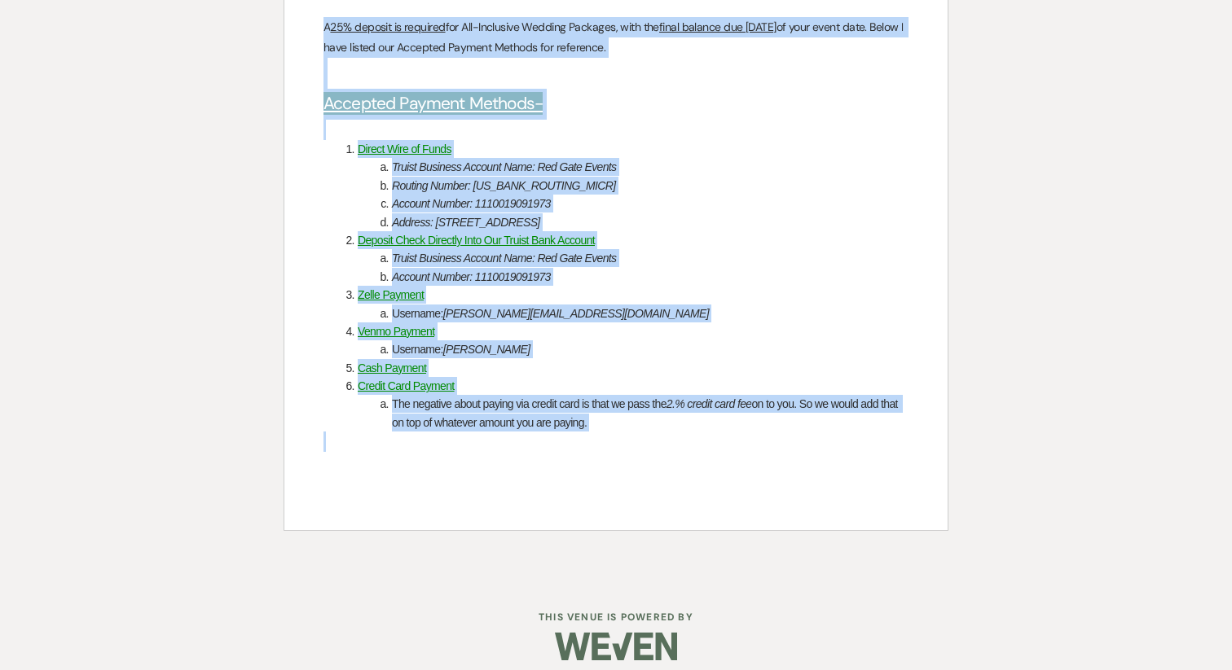
drag, startPoint x: 661, startPoint y: 420, endPoint x: 294, endPoint y: 19, distance: 543.7
click at [294, 19] on div "Other Additional Charges to Expect: $300 - Hall County Security Officer Paid in…" at bounding box center [615, -1] width 663 height 1061
copy div "A 25% deposit is required for All-Inclusive Wedding Packages, with the final ba…"
